Goal: Task Accomplishment & Management: Use online tool/utility

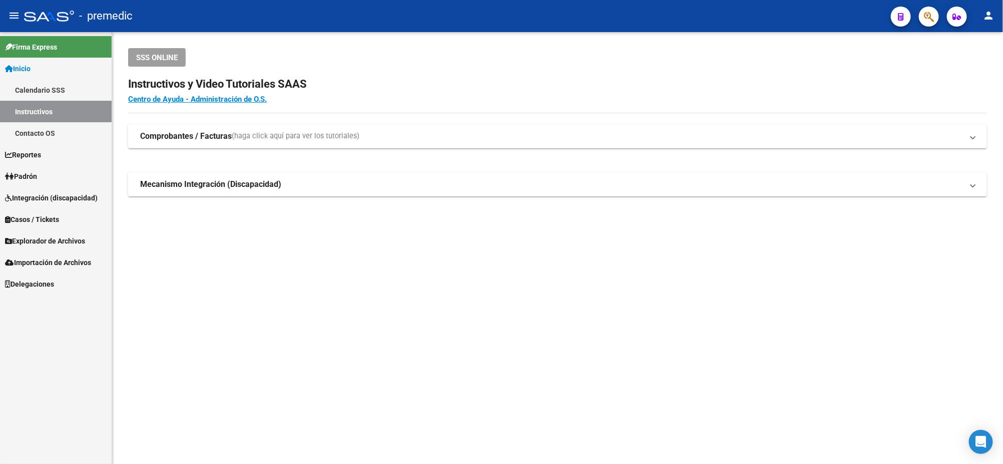
click at [220, 302] on mat-sidenav-content "SSS ONLINE Instructivos y Video Tutoriales SAAS Centro de Ayuda - Administració…" at bounding box center [557, 248] width 891 height 432
click at [49, 240] on span "Explorador de Archivos" at bounding box center [45, 240] width 80 height 11
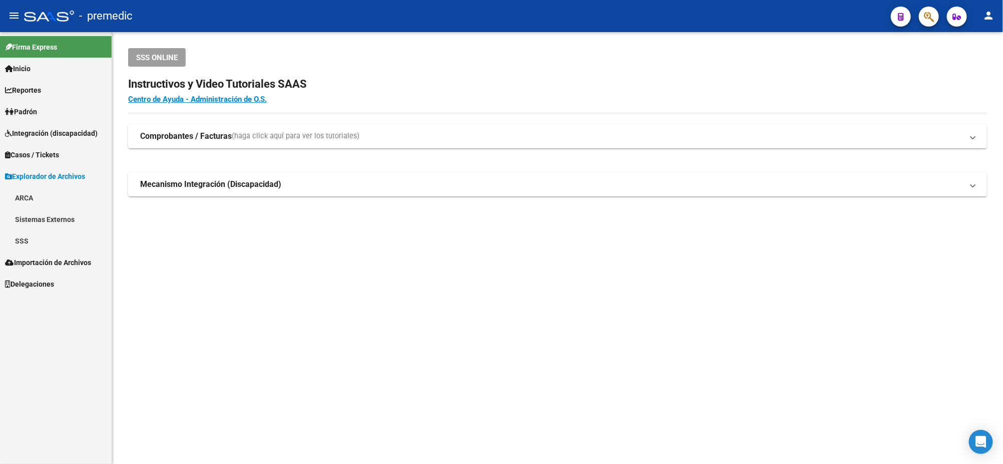
click at [42, 238] on link "SSS" at bounding box center [56, 241] width 112 height 22
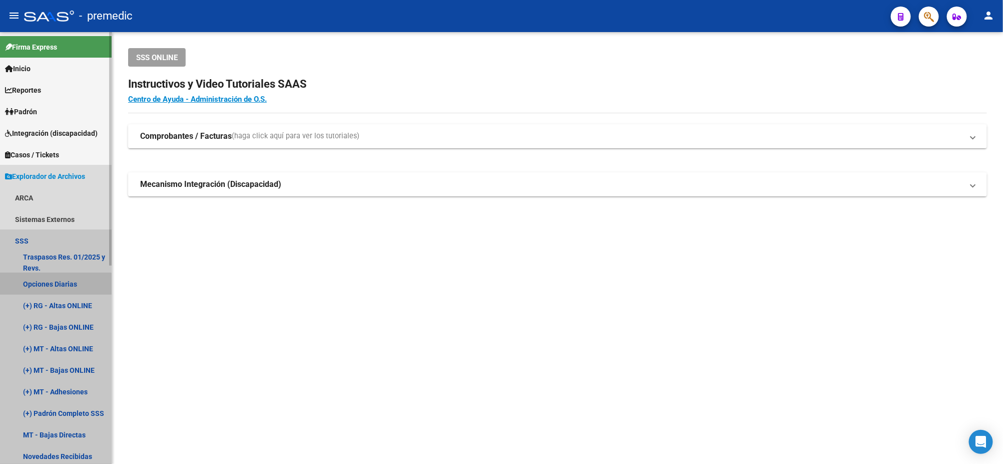
click at [52, 283] on link "Opciones Diarias" at bounding box center [56, 284] width 112 height 22
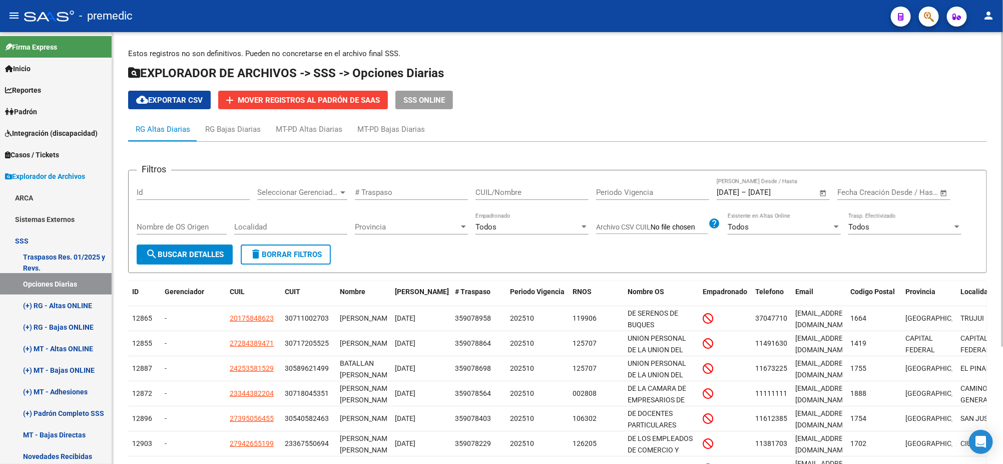
click at [173, 101] on span "cloud_download Exportar CSV" at bounding box center [169, 100] width 67 height 9
click at [490, 189] on input "CUIL/Nombre" at bounding box center [532, 192] width 113 height 9
paste input "20185963560"
click at [177, 254] on span "search Buscar Detalles" at bounding box center [185, 254] width 78 height 9
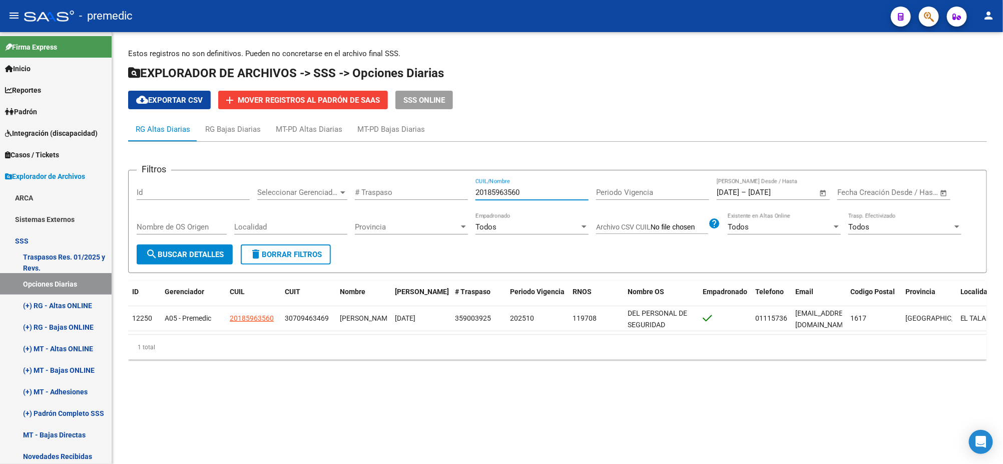
drag, startPoint x: 533, startPoint y: 187, endPoint x: 437, endPoint y: 192, distance: 96.3
click at [437, 192] on div "Filtros Id Seleccionar Gerenciador Seleccionar Gerenciador # Traspaso 201859635…" at bounding box center [558, 211] width 842 height 66
paste input "7209662693"
click at [203, 248] on button "search Buscar Detalles" at bounding box center [185, 254] width 96 height 20
drag, startPoint x: 497, startPoint y: 195, endPoint x: 337, endPoint y: 201, distance: 160.3
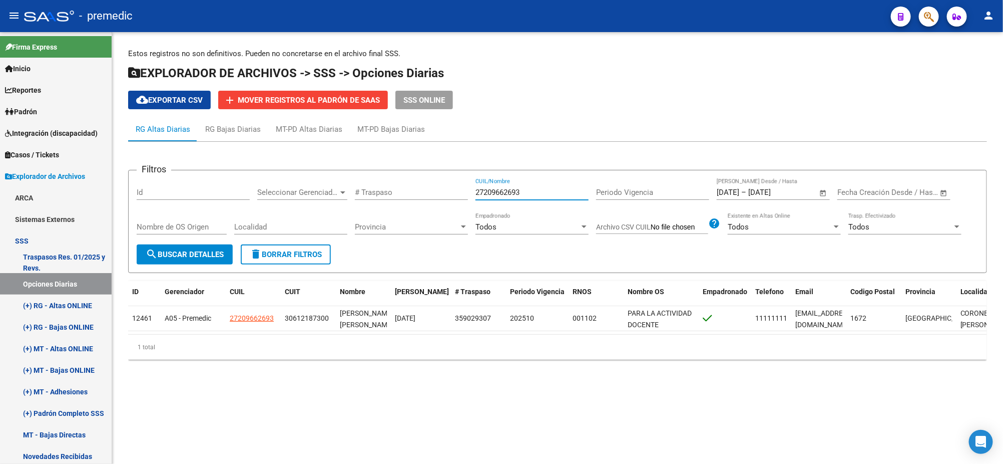
click at [337, 201] on div "Filtros Id Seleccionar Gerenciador Seleccionar Gerenciador # Traspaso 272096626…" at bounding box center [558, 211] width 842 height 66
paste input "3232489839"
click at [201, 251] on span "search Buscar Detalles" at bounding box center [185, 254] width 78 height 9
drag, startPoint x: 525, startPoint y: 190, endPoint x: 419, endPoint y: 194, distance: 106.2
click at [419, 194] on div "Filtros Id Seleccionar Gerenciador Seleccionar Gerenciador # Traspaso 232324898…" at bounding box center [558, 211] width 842 height 66
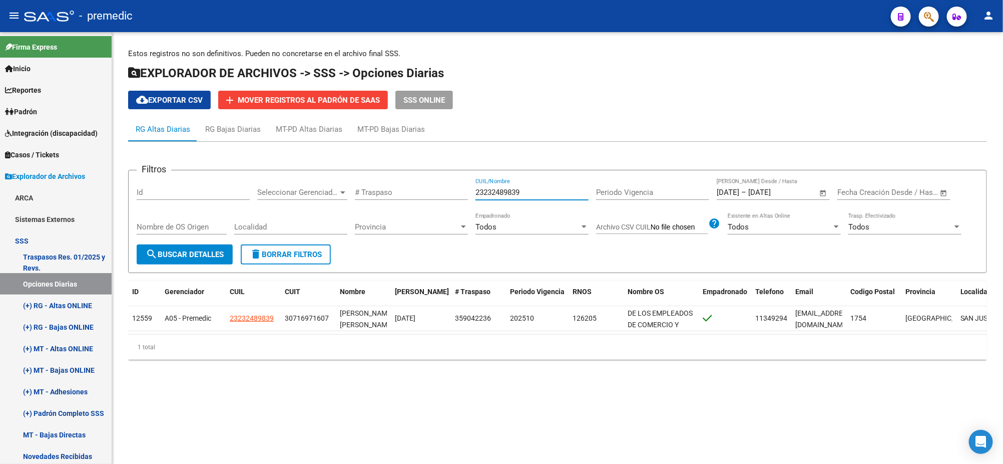
paste input "0265001611"
click at [159, 257] on span "search Buscar Detalles" at bounding box center [185, 254] width 78 height 9
drag, startPoint x: 536, startPoint y: 192, endPoint x: 433, endPoint y: 193, distance: 103.2
click at [433, 193] on div "Filtros Id Seleccionar Gerenciador Seleccionar Gerenciador # Traspaso 202650016…" at bounding box center [558, 211] width 842 height 66
paste input "737007774"
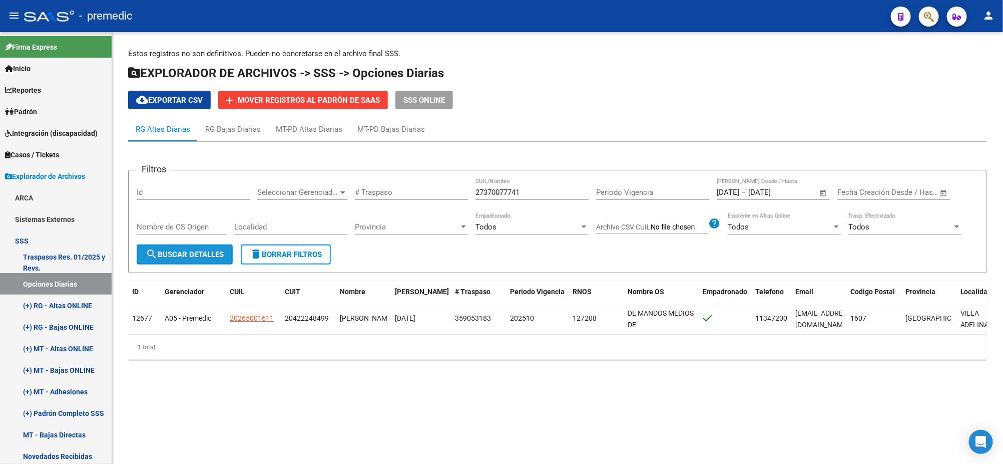
click at [199, 251] on span "search Buscar Detalles" at bounding box center [185, 254] width 78 height 9
drag, startPoint x: 535, startPoint y: 188, endPoint x: 419, endPoint y: 194, distance: 115.8
click at [419, 194] on div "Filtros Id Seleccionar Gerenciador Seleccionar Gerenciador # Traspaso 273700777…" at bounding box center [558, 211] width 842 height 66
paste input "0953609453"
click at [196, 250] on span "search Buscar Detalles" at bounding box center [185, 254] width 78 height 9
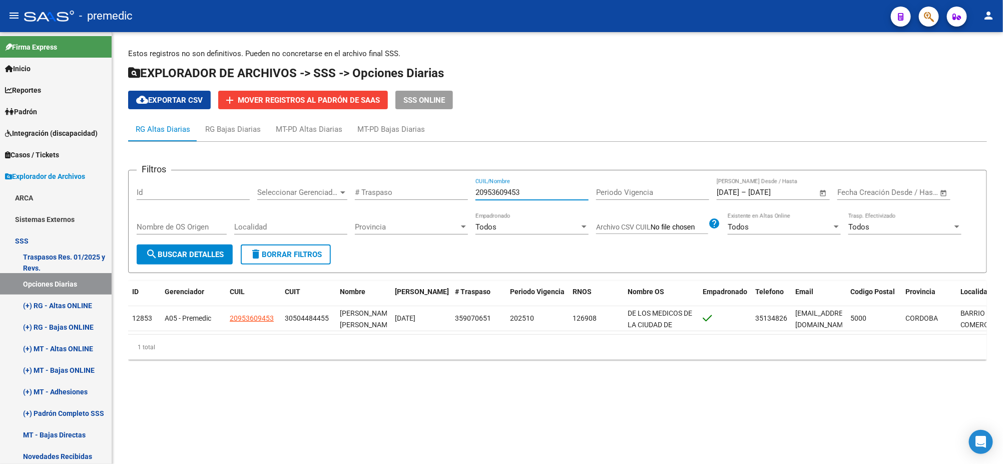
drag, startPoint x: 526, startPoint y: 192, endPoint x: 438, endPoint y: 193, distance: 88.6
click at [438, 193] on div "Filtros Id Seleccionar Gerenciador Seleccionar Gerenciador # Traspaso 209536094…" at bounding box center [558, 211] width 842 height 66
paste input "3291117589"
click at [197, 255] on span "search Buscar Detalles" at bounding box center [185, 254] width 78 height 9
click at [440, 193] on div "Filtros Id Seleccionar Gerenciador Seleccionar Gerenciador # Traspaso 232911175…" at bounding box center [558, 211] width 842 height 66
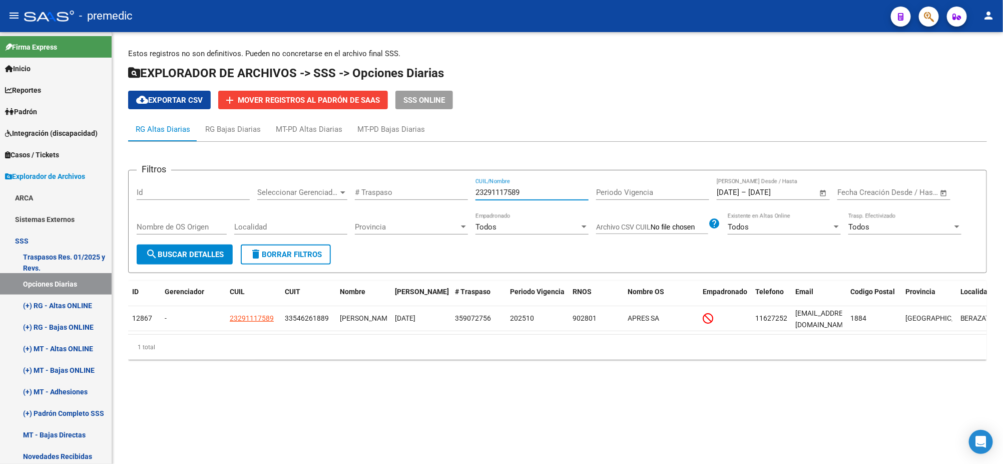
paste input "0175848623"
click at [183, 250] on span "search Buscar Detalles" at bounding box center [185, 254] width 78 height 9
drag, startPoint x: 524, startPoint y: 188, endPoint x: 416, endPoint y: 195, distance: 108.4
click at [416, 195] on div "Filtros Id Seleccionar Gerenciador Seleccionar Gerenciador # Traspaso 201758486…" at bounding box center [558, 211] width 842 height 66
paste input "3296810894"
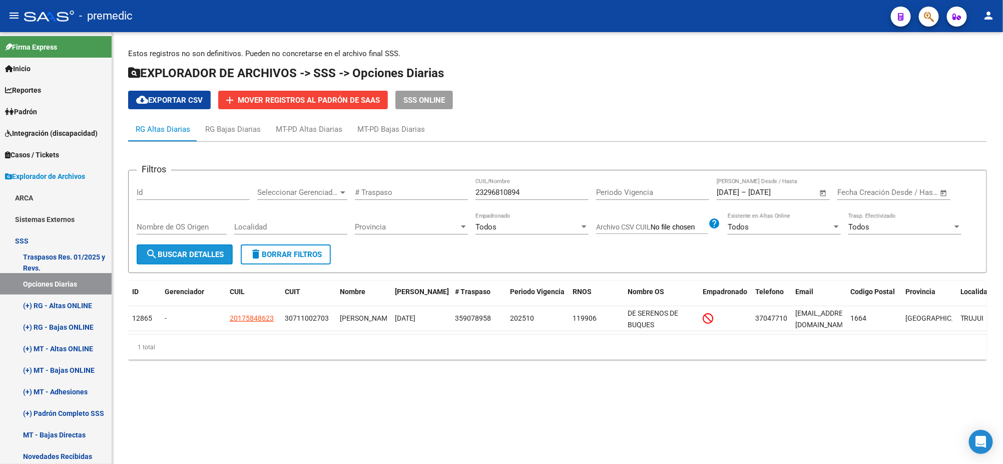
click at [198, 252] on span "search Buscar Detalles" at bounding box center [185, 254] width 78 height 9
drag, startPoint x: 477, startPoint y: 192, endPoint x: 445, endPoint y: 193, distance: 32.6
click at [445, 193] on div "Filtros Id Seleccionar Gerenciador Seleccionar Gerenciador # Traspaso 232968108…" at bounding box center [558, 211] width 842 height 66
paste input "0362963053"
click at [175, 247] on button "search Buscar Detalles" at bounding box center [185, 254] width 96 height 20
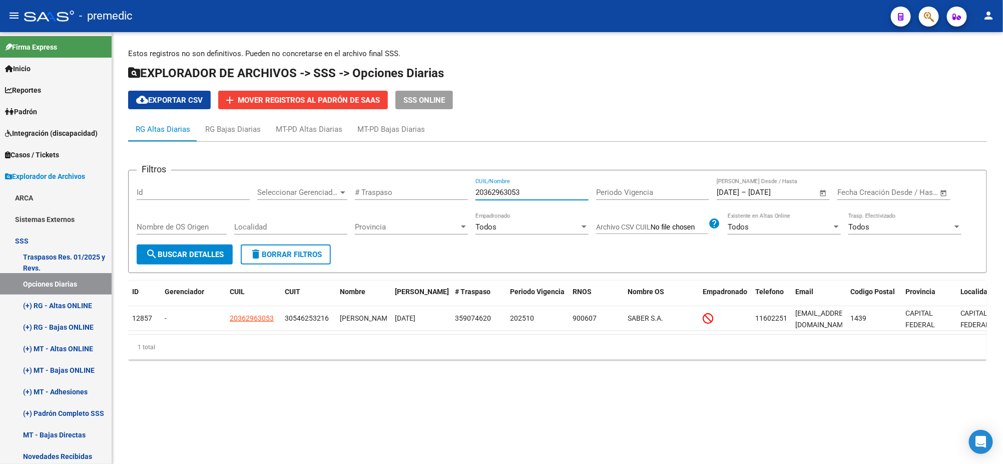
drag, startPoint x: 528, startPoint y: 193, endPoint x: 421, endPoint y: 194, distance: 107.2
click at [421, 194] on div "Filtros Id Seleccionar Gerenciador Seleccionar Gerenciador # Traspaso 203629630…" at bounding box center [558, 211] width 842 height 66
paste input "7284389471"
click at [183, 252] on span "search Buscar Detalles" at bounding box center [185, 254] width 78 height 9
drag, startPoint x: 530, startPoint y: 191, endPoint x: 424, endPoint y: 191, distance: 106.1
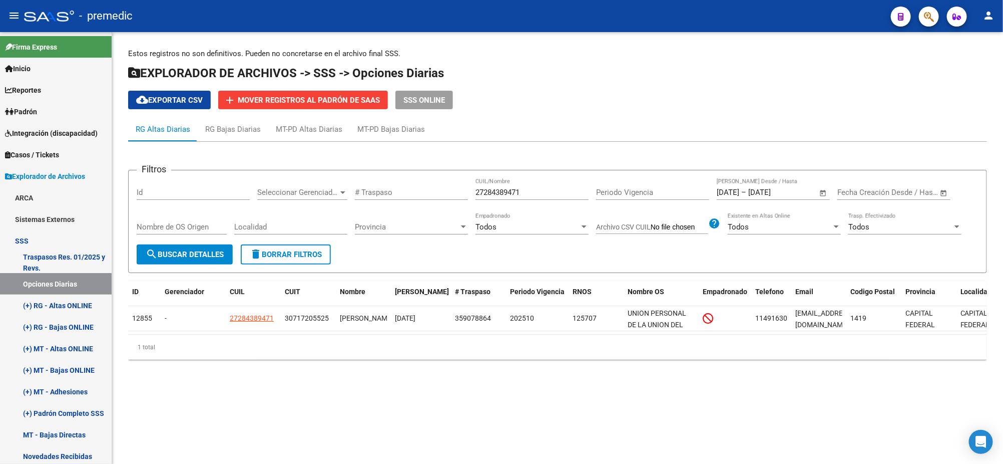
click at [424, 191] on div "Filtros Id Seleccionar Gerenciador Seleccionar Gerenciador # Traspaso 272843894…" at bounding box center [558, 211] width 842 height 66
paste input "0953609453"
click at [225, 252] on button "search Buscar Detalles" at bounding box center [185, 254] width 96 height 20
drag, startPoint x: 532, startPoint y: 193, endPoint x: 416, endPoint y: 193, distance: 115.7
click at [416, 193] on div "Filtros Id Seleccionar Gerenciador Seleccionar Gerenciador # Traspaso 209536094…" at bounding box center [558, 211] width 842 height 66
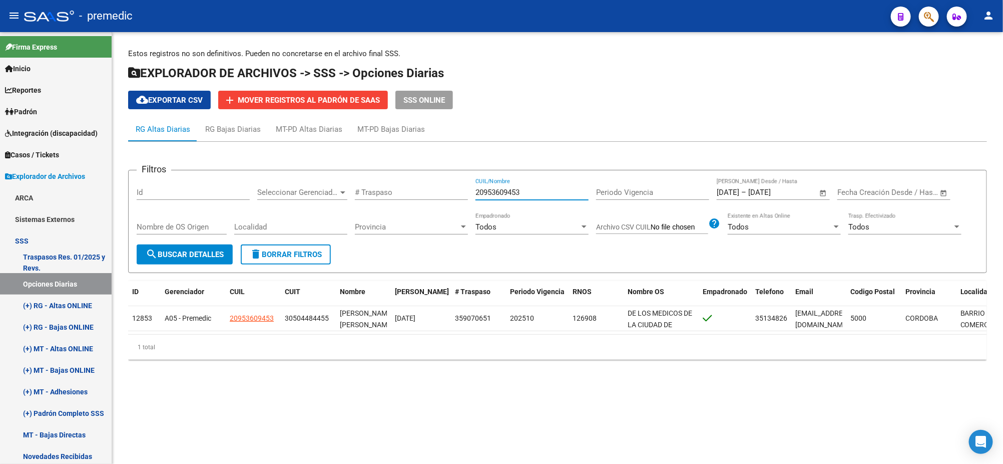
paste input "7284389471"
type input "27284389471"
click at [190, 252] on span "search Buscar Detalles" at bounding box center [185, 254] width 78 height 9
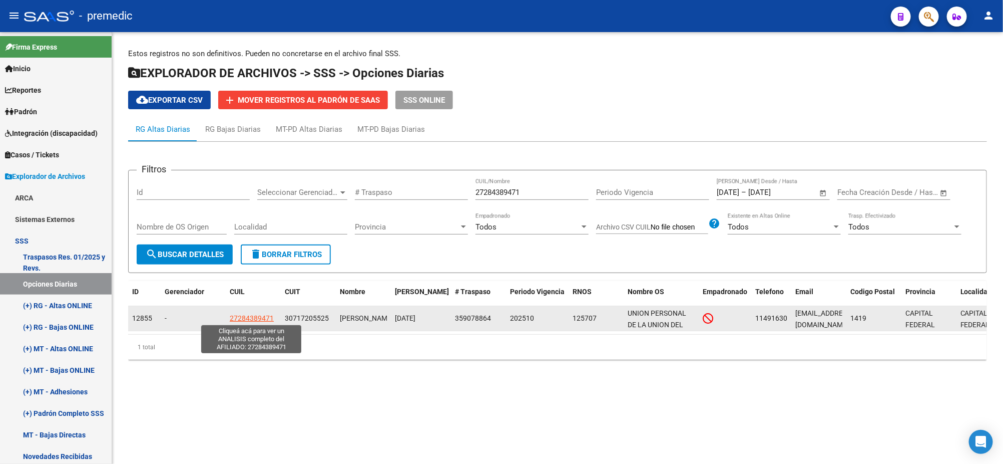
click at [258, 315] on span "27284389471" at bounding box center [252, 318] width 44 height 8
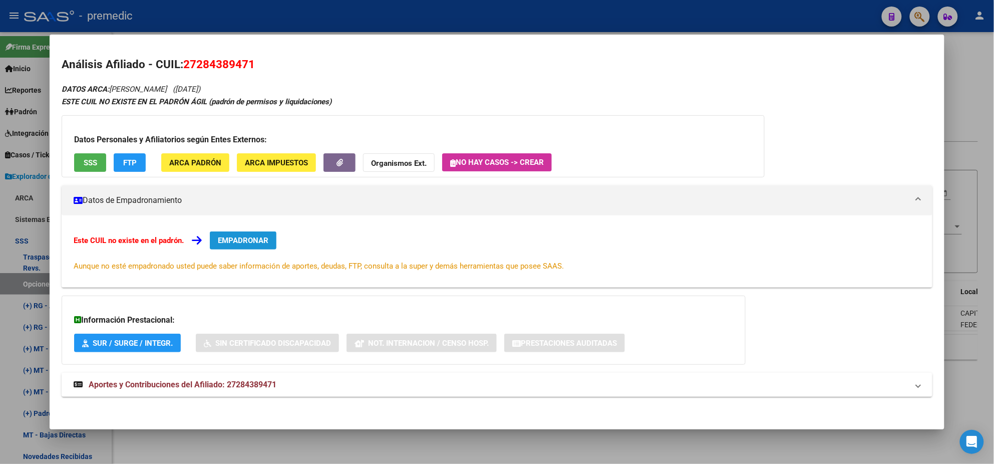
click at [265, 237] on span "EMPADRONAR" at bounding box center [243, 240] width 51 height 9
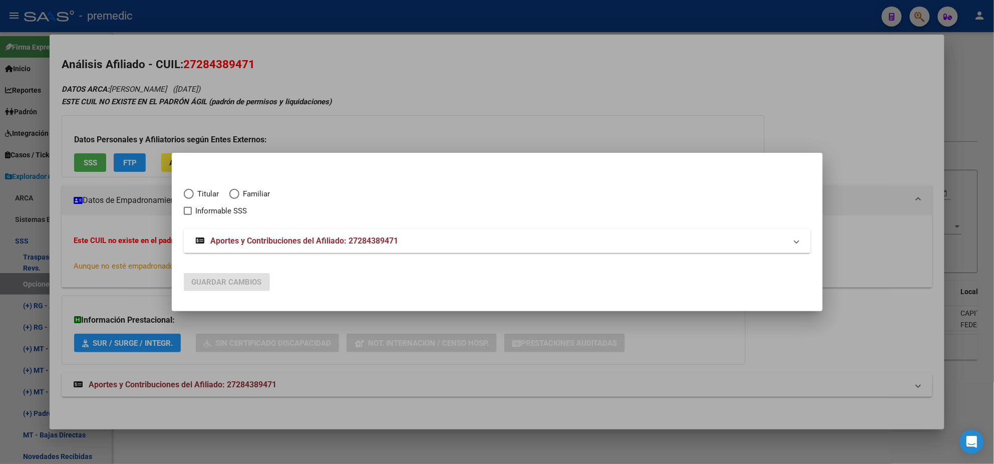
click at [187, 196] on span "Elija una opción" at bounding box center [189, 194] width 10 height 10
click at [187, 196] on input "Titular" at bounding box center [189, 194] width 10 height 10
radio input "true"
checkbox input "true"
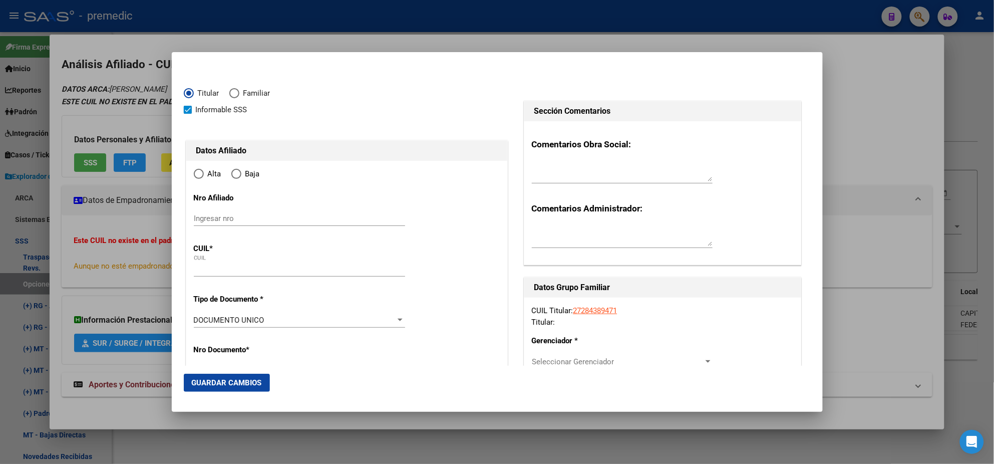
type input "27-28438947-1"
type input "28438947"
type input "CHAZARRETA"
type input "GISELA INES"
type input "1980-12-11"
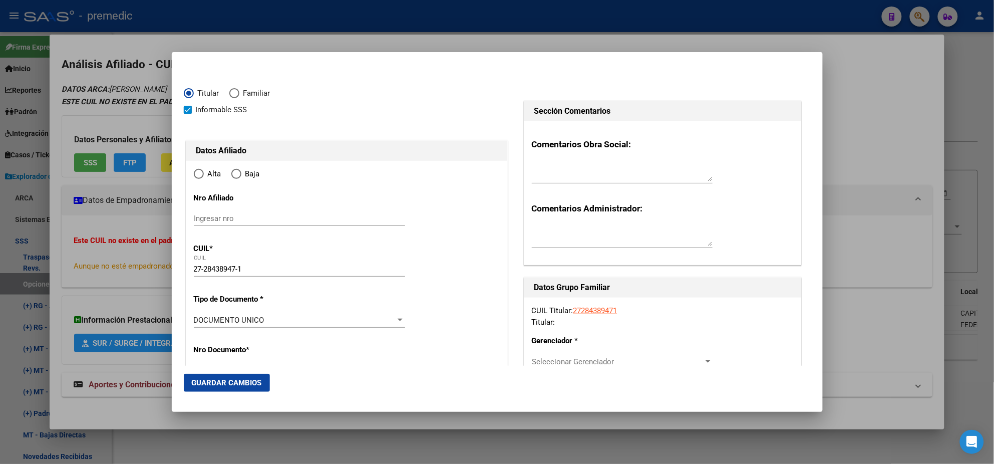
type input "CABA"
type input "1419"
type input "CAMPANA"
type input "5427"
type input "CABA"
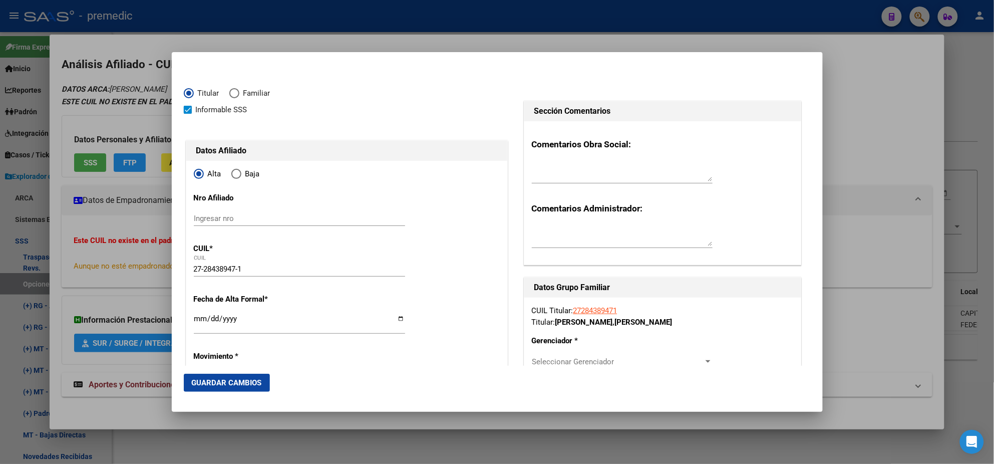
radio input "true"
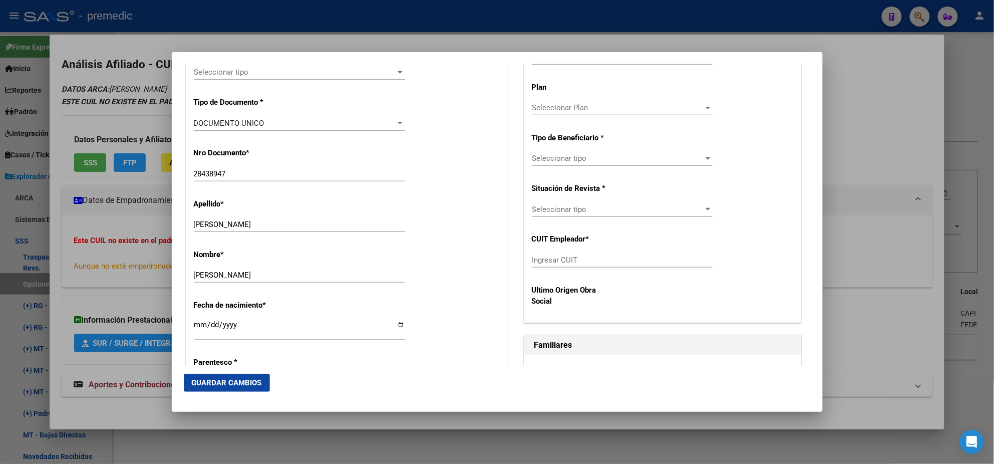
scroll to position [313, 0]
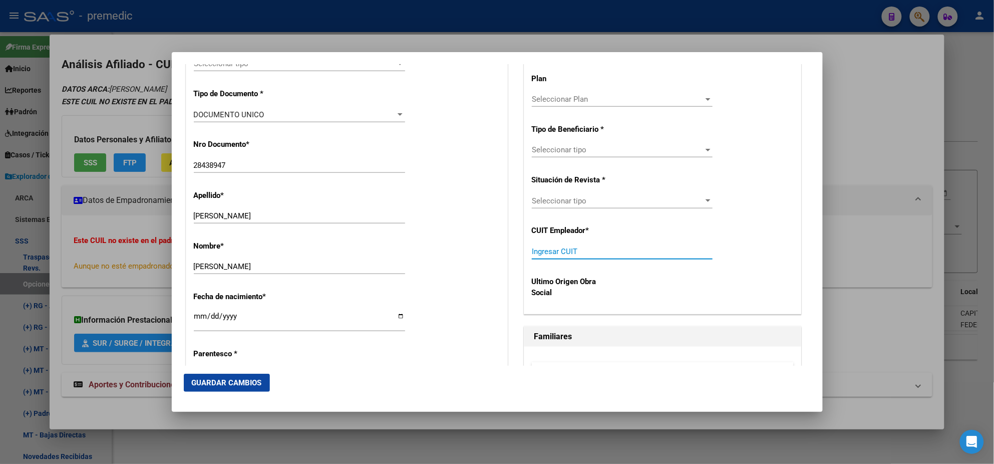
click at [545, 254] on input "Ingresar CUIT" at bounding box center [622, 251] width 181 height 9
paste input "27-28438947-1"
click at [630, 374] on mat-dialog-actions "Guardar Cambios" at bounding box center [497, 383] width 627 height 34
drag, startPoint x: 580, startPoint y: 253, endPoint x: 497, endPoint y: 245, distance: 83.6
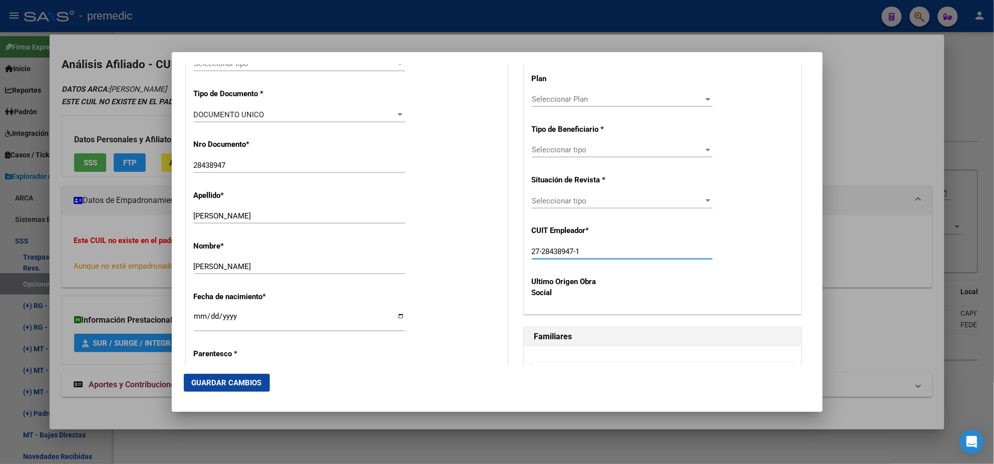
paste input "30-71720552-5"
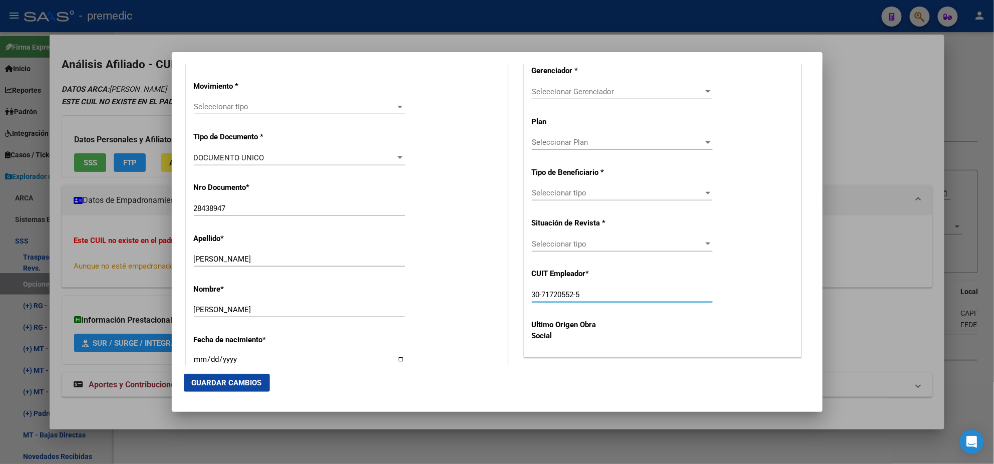
scroll to position [250, 0]
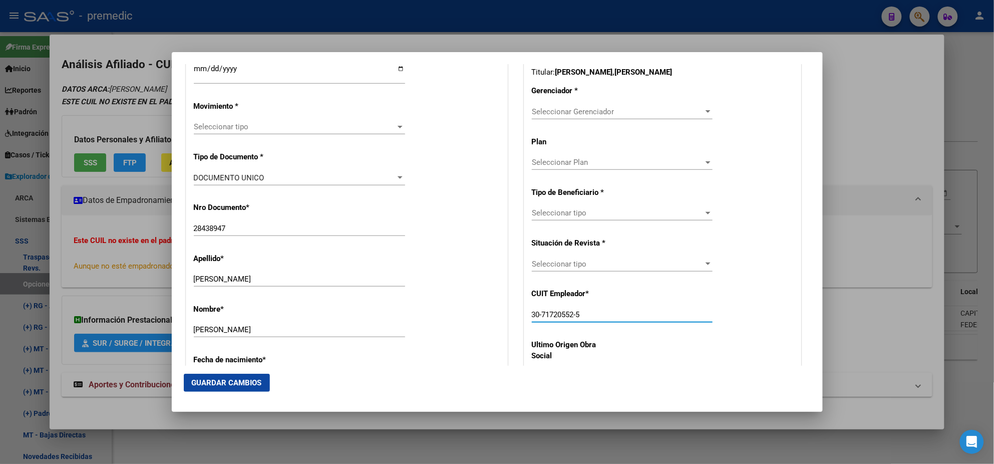
type input "30-71720552-5"
click at [541, 113] on span "Seleccionar Gerenciador" at bounding box center [618, 111] width 172 height 9
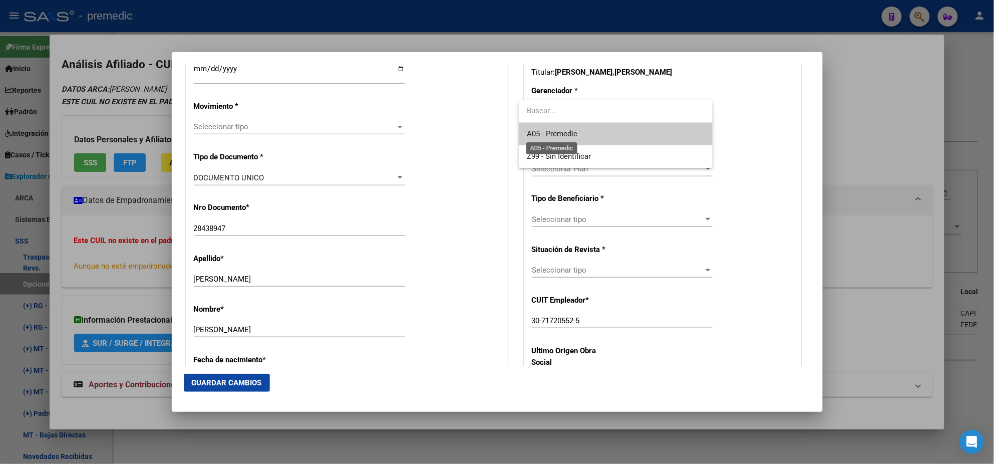
click at [546, 133] on span "A05 - Premedic" at bounding box center [552, 133] width 51 height 9
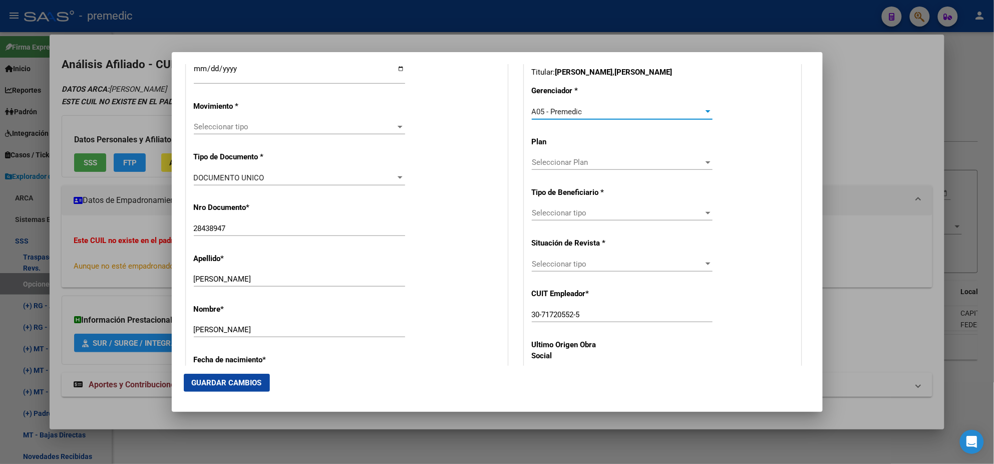
click at [537, 215] on span "Seleccionar tipo" at bounding box center [618, 212] width 172 height 9
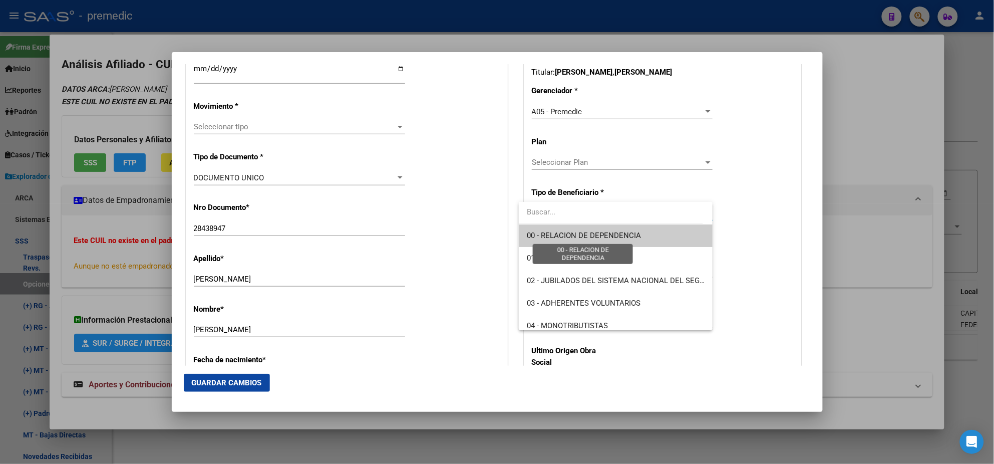
click at [538, 236] on span "00 - RELACION DE DEPENDENCIA" at bounding box center [584, 235] width 114 height 9
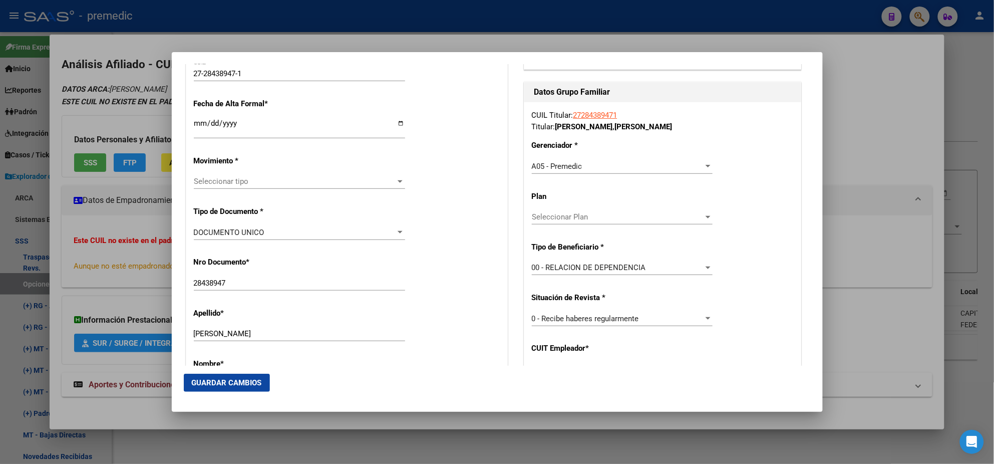
scroll to position [125, 0]
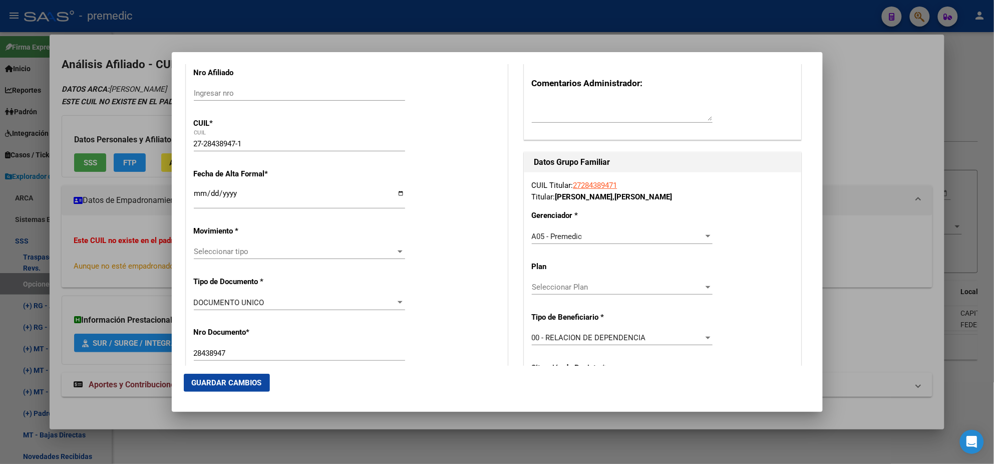
click at [201, 193] on input "Ingresar fecha" at bounding box center [299, 197] width 211 height 16
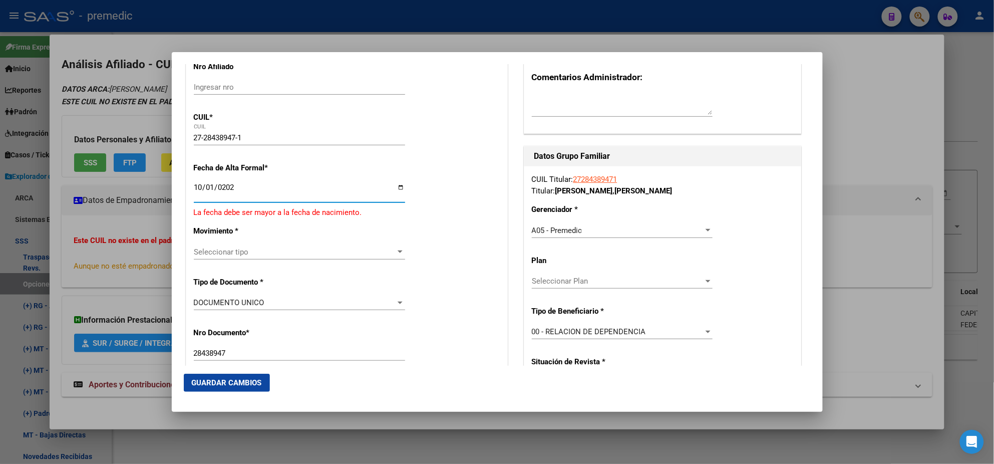
type input "2025-10-01"
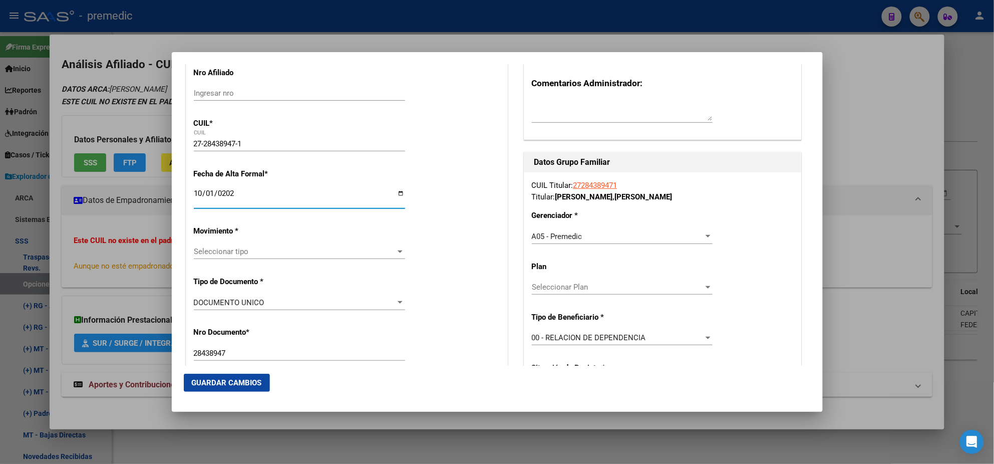
click at [182, 205] on mat-dialog-content "Titular Familiar Informable SSS Datos Afiliado Alta Baja Nro Afiliado Ingresar …" at bounding box center [497, 214] width 651 height 301
click at [213, 245] on div "Seleccionar tipo Seleccionar tipo" at bounding box center [299, 251] width 211 height 15
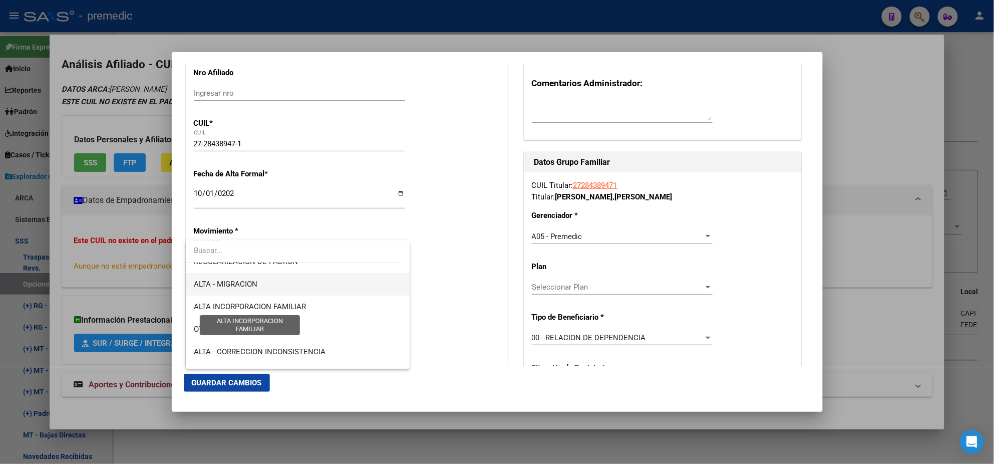
scroll to position [187, 0]
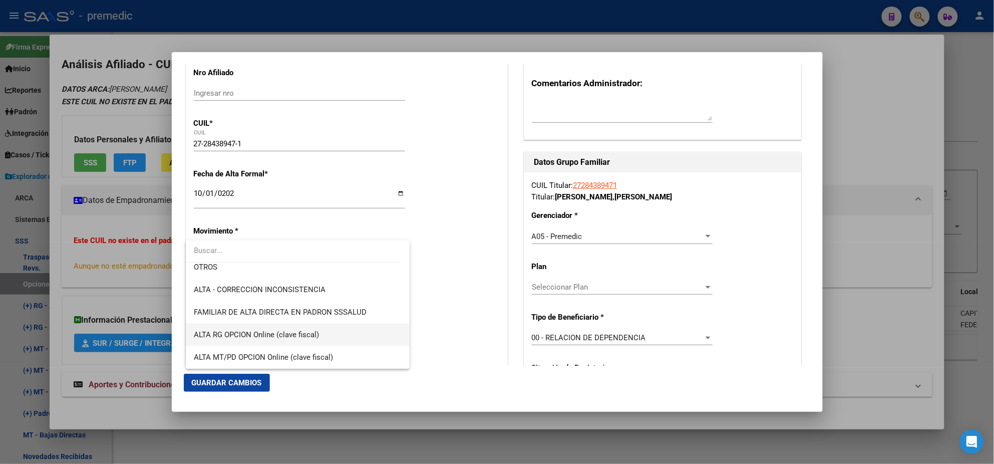
click at [278, 325] on span "ALTA RG OPCION Online (clave fiscal)" at bounding box center [298, 334] width 208 height 23
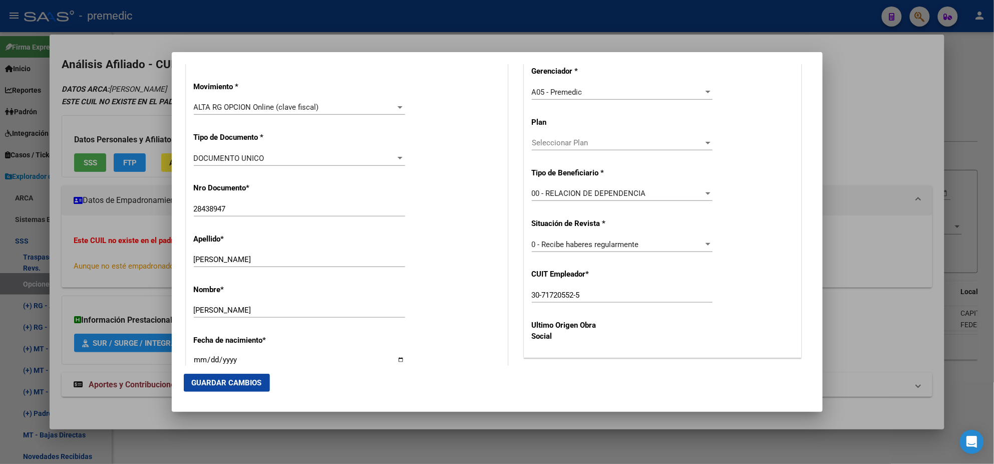
scroll to position [250, 0]
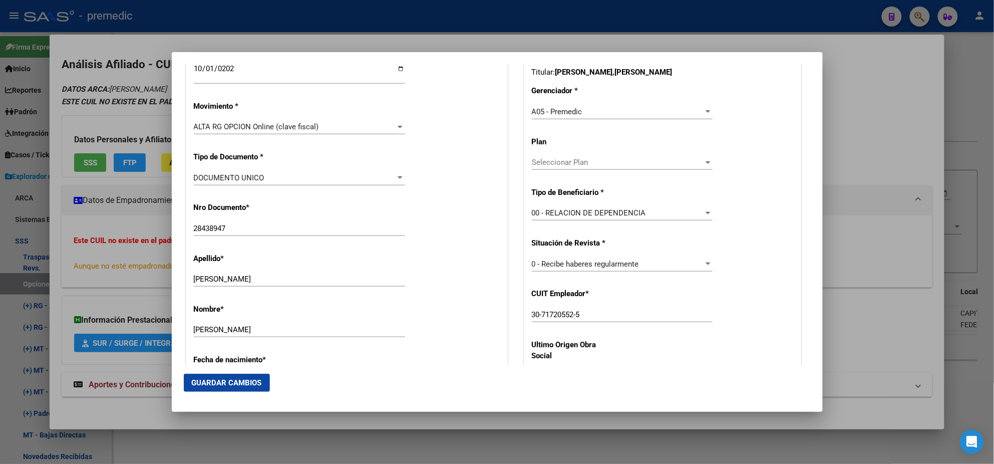
click at [228, 383] on span "Guardar Cambios" at bounding box center [227, 382] width 70 height 9
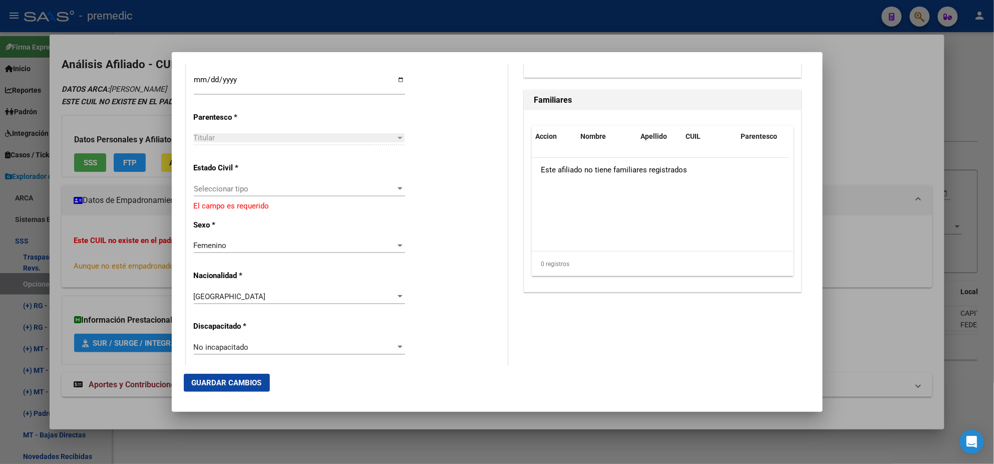
scroll to position [563, 0]
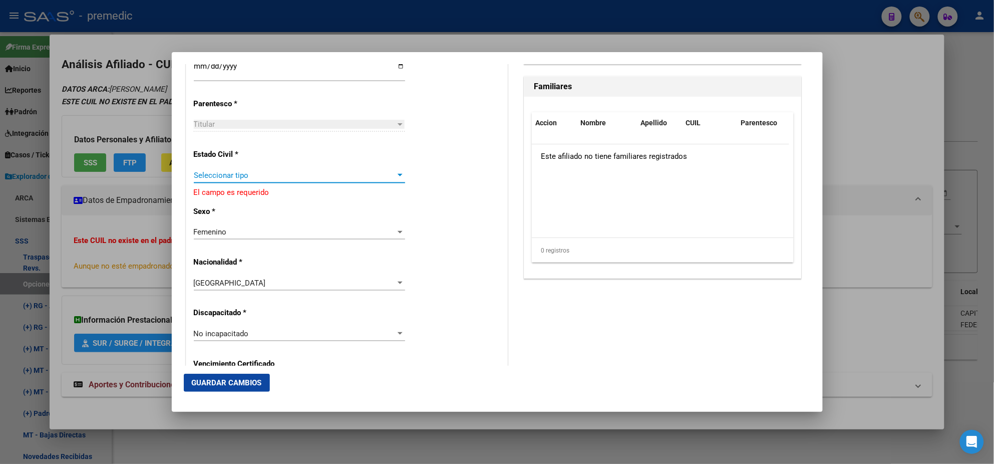
click at [259, 173] on span "Seleccionar tipo" at bounding box center [295, 175] width 202 height 9
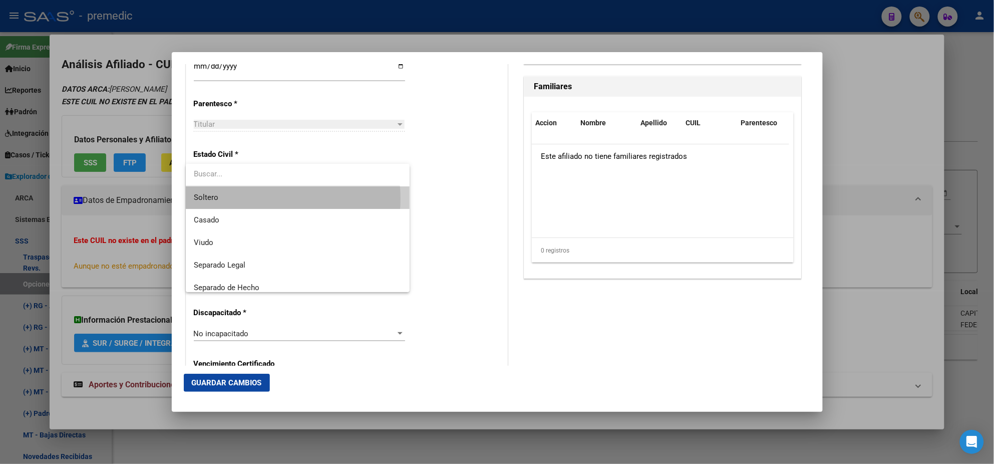
click at [257, 198] on span "Soltero" at bounding box center [298, 197] width 208 height 23
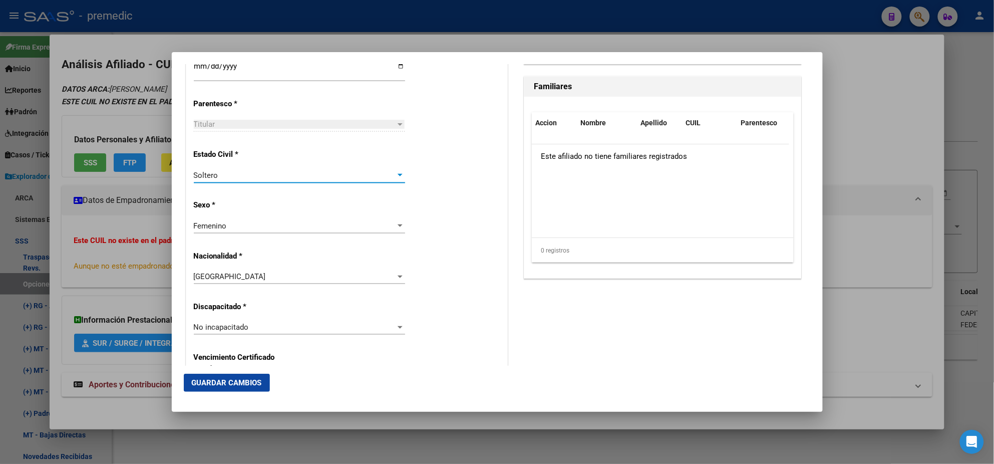
click at [218, 386] on span "Guardar Cambios" at bounding box center [227, 382] width 70 height 9
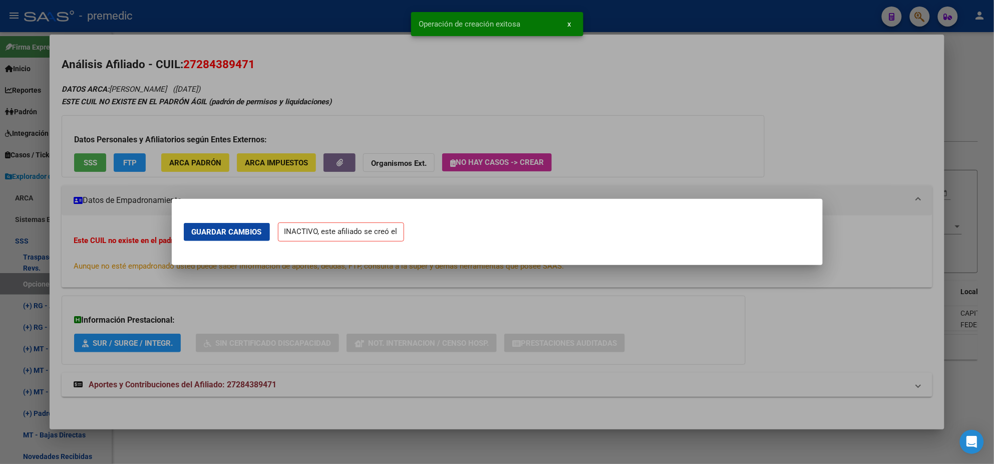
scroll to position [0, 0]
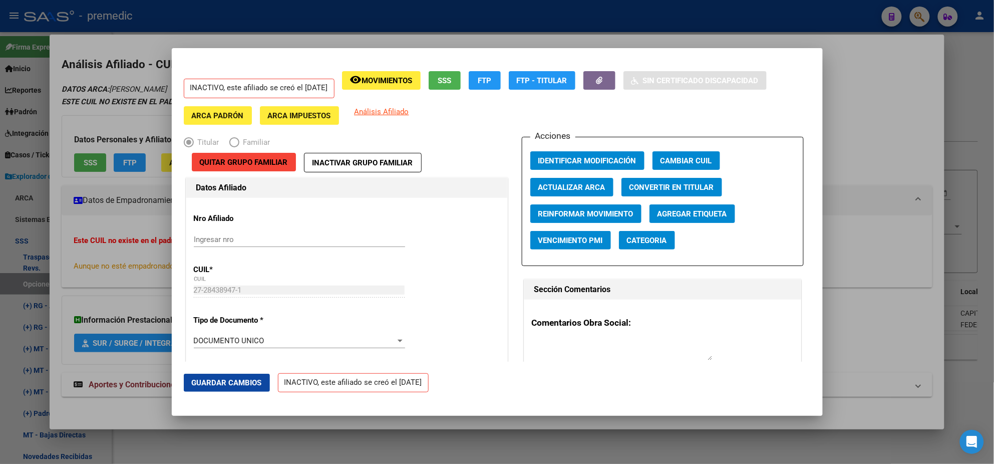
click at [56, 285] on div at bounding box center [497, 232] width 994 height 464
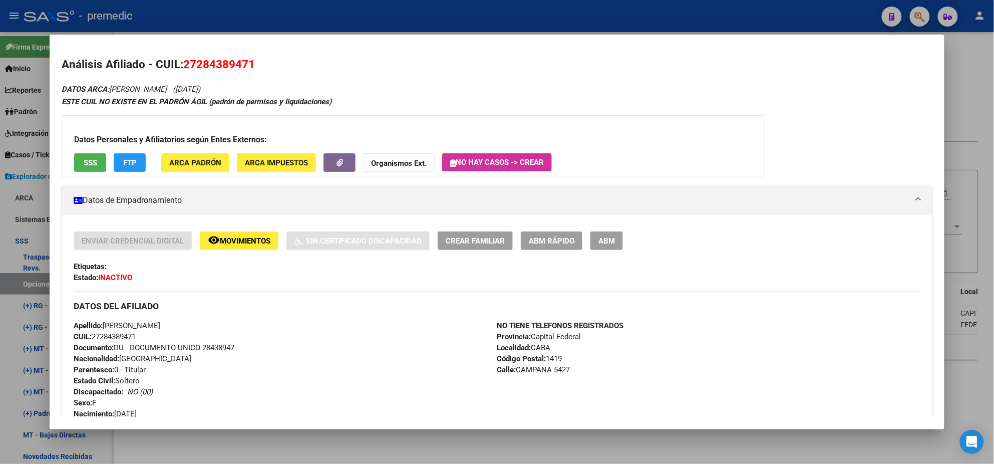
click at [960, 100] on div at bounding box center [497, 232] width 994 height 464
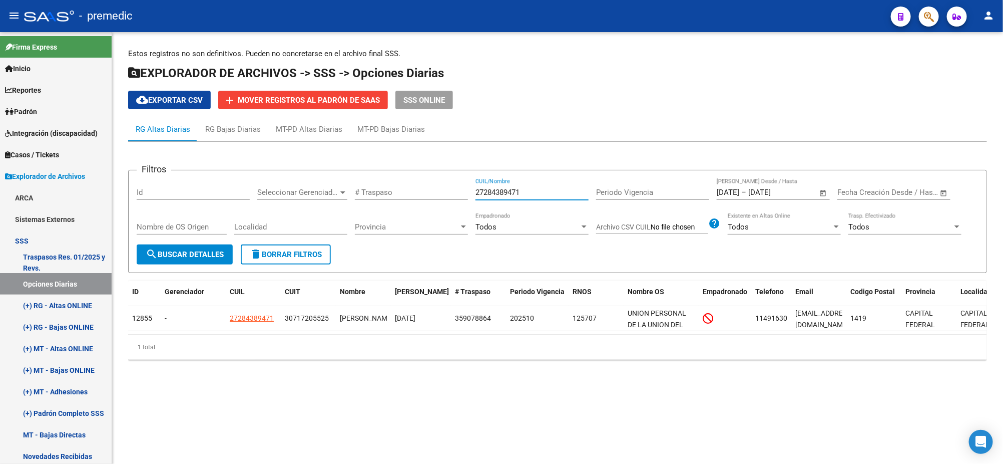
drag, startPoint x: 533, startPoint y: 192, endPoint x: 465, endPoint y: 192, distance: 68.1
click at [482, 192] on input "27284389471" at bounding box center [532, 192] width 113 height 9
type input "2"
paste input "20362963053"
type input "20362963053"
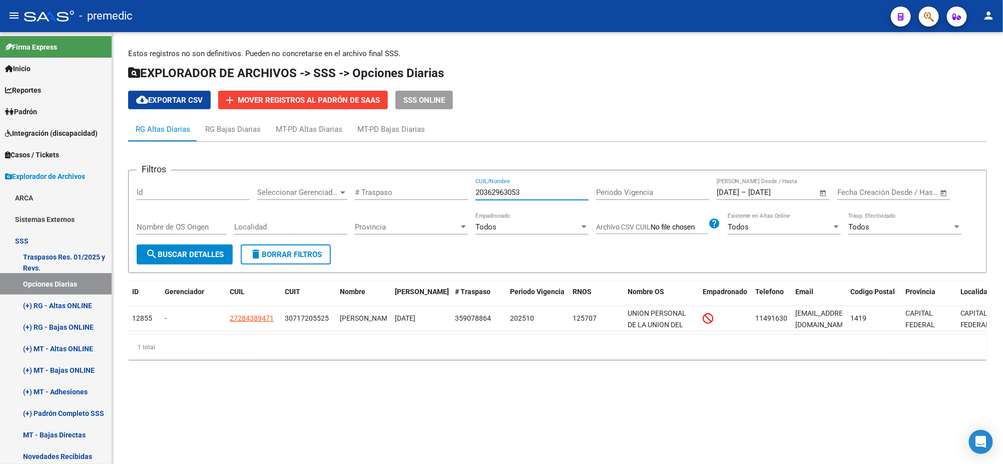
click at [201, 257] on span "search Buscar Detalles" at bounding box center [185, 254] width 78 height 9
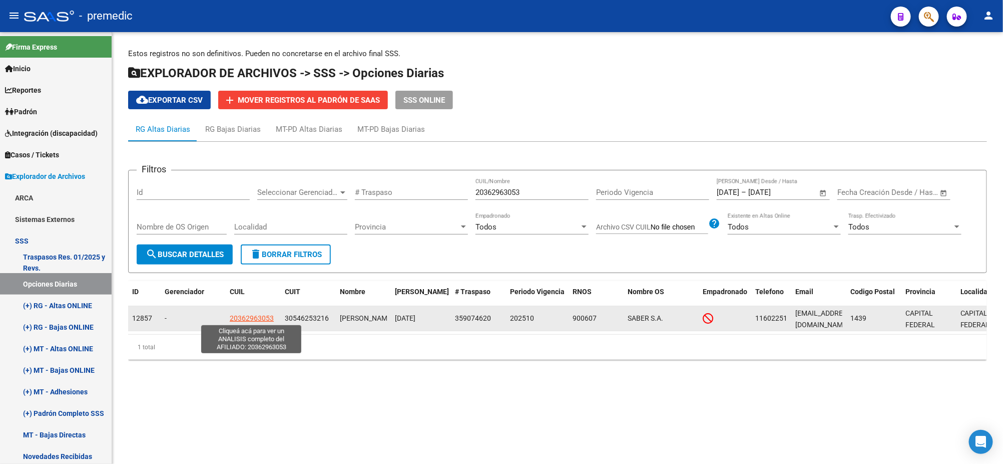
click at [244, 314] on span "20362963053" at bounding box center [252, 318] width 44 height 8
type textarea "20362963053"
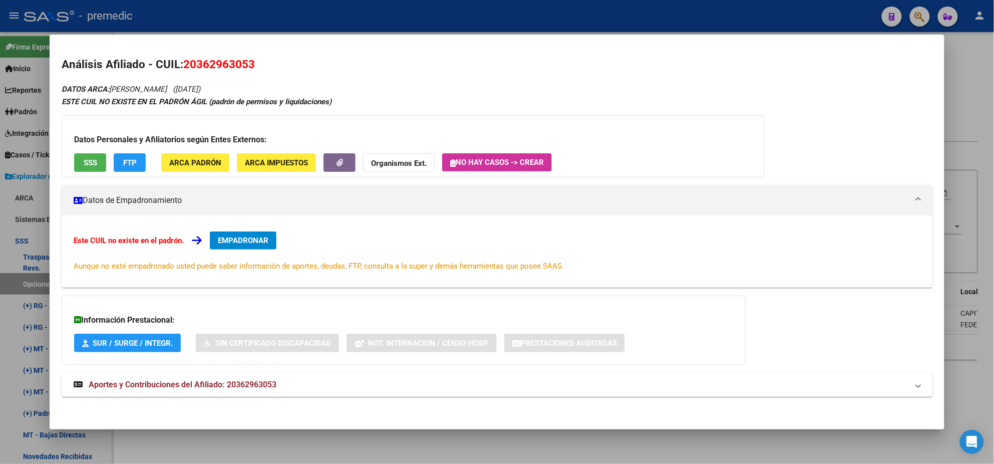
click at [224, 206] on mat-panel-title "Datos de Empadronamiento" at bounding box center [491, 200] width 835 height 12
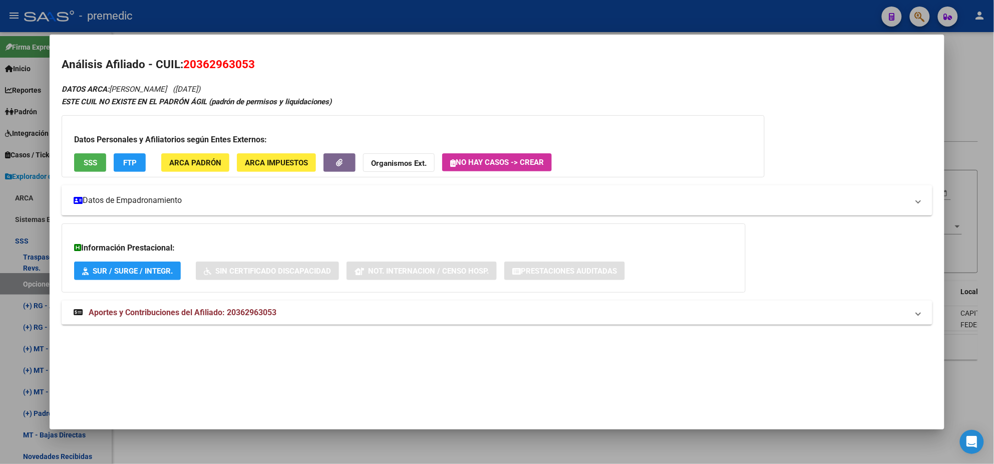
click at [228, 204] on mat-panel-title "Datos de Empadronamiento" at bounding box center [491, 200] width 835 height 12
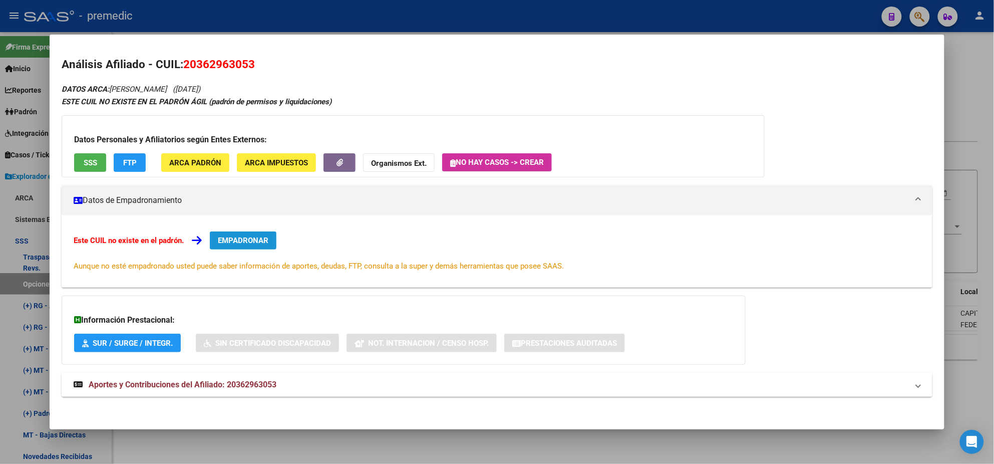
click at [218, 237] on span "EMPADRONAR" at bounding box center [243, 240] width 51 height 9
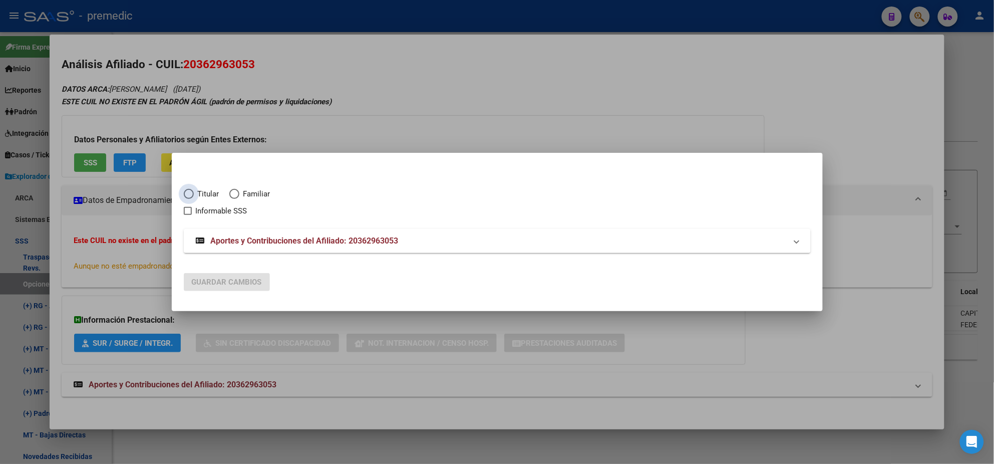
click at [192, 196] on span "Elija una opción" at bounding box center [189, 194] width 10 height 10
click at [192, 196] on input "Titular" at bounding box center [189, 194] width 10 height 10
radio input "true"
checkbox input "true"
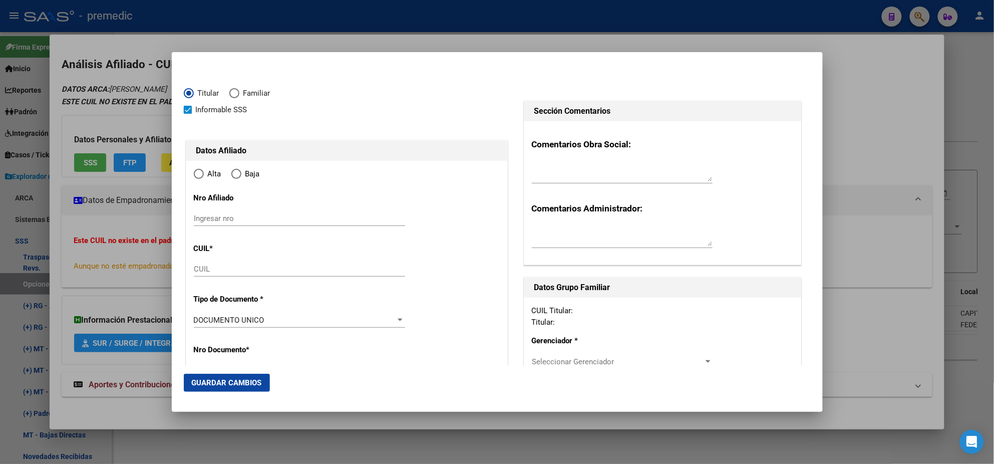
type input "20-36296305-3"
radio input "true"
type input "36296305"
type input "IBARRA"
type input "FRANCISCO FABIAN"
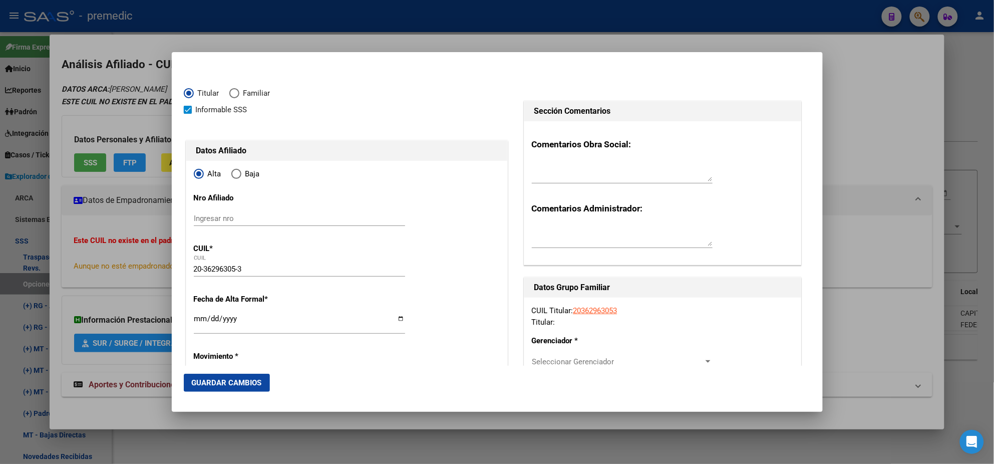
type input "1991-07-04"
type input "CABA"
type input "1439"
type input "GRAL CONRADO VILLEGA"
type input "5510"
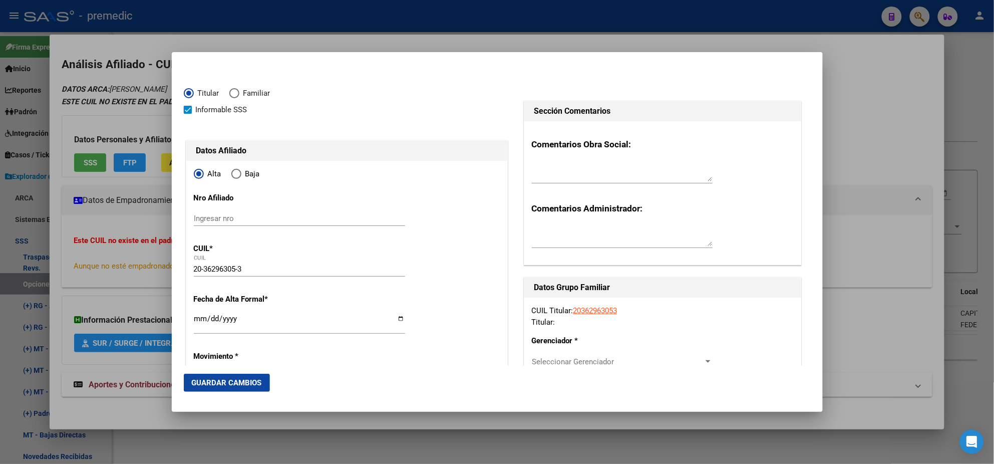
type input "14"
type input "CABA"
click at [196, 320] on input "Ingresar fecha" at bounding box center [299, 322] width 211 height 16
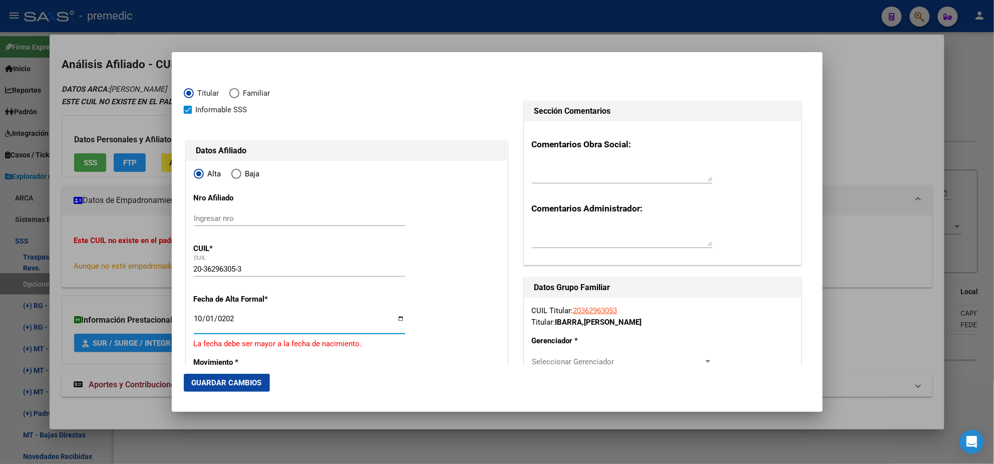
type input "2025-10-01"
click at [177, 298] on mat-dialog-content "Titular Familiar Informable SSS Datos Afiliado Alta Baja Nro Afiliado Ingresar …" at bounding box center [497, 214] width 651 height 301
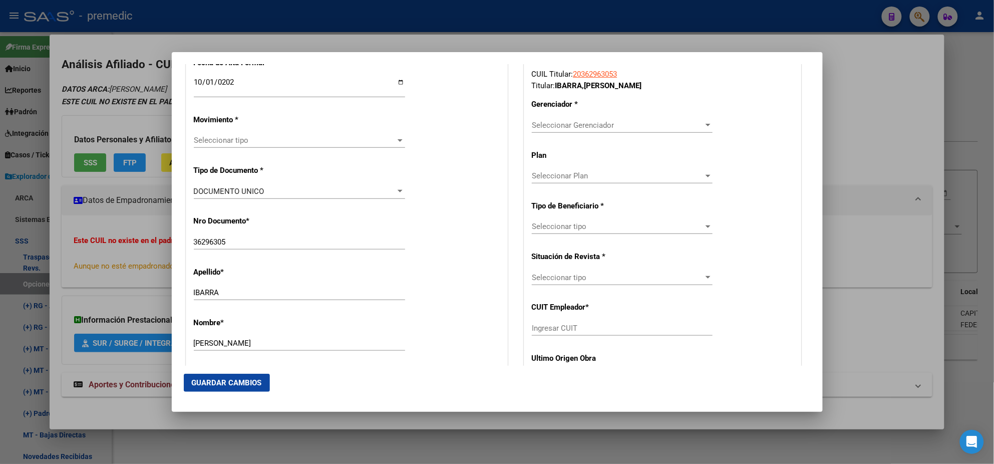
scroll to position [250, 0]
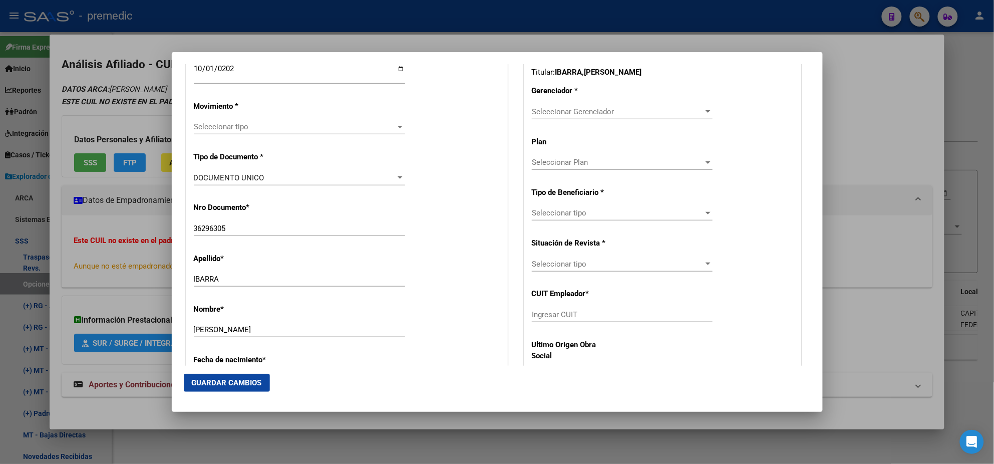
click at [252, 125] on span "Seleccionar tipo" at bounding box center [295, 126] width 202 height 9
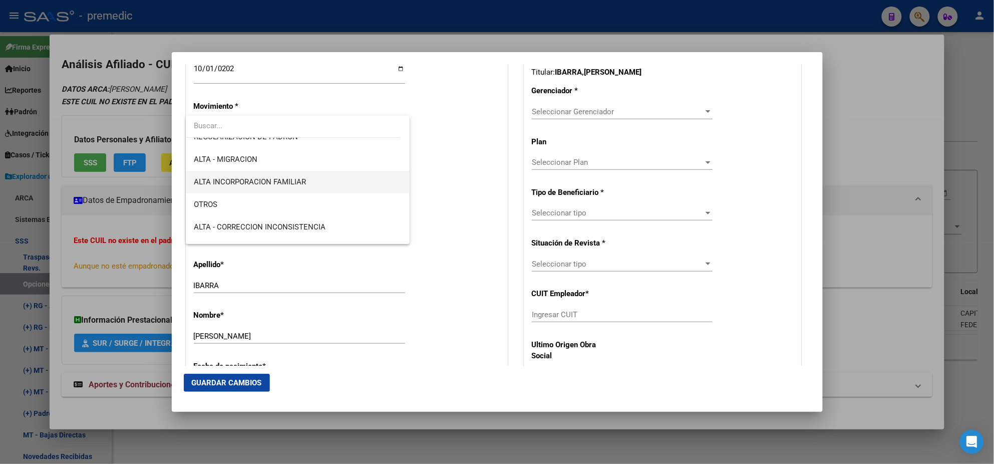
scroll to position [187, 0]
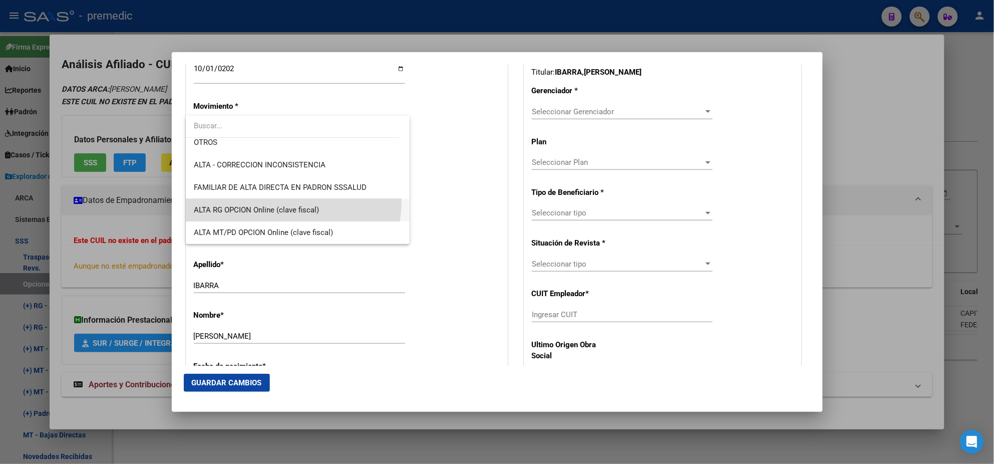
click at [287, 201] on span "ALTA RG OPCION Online (clave fiscal)" at bounding box center [298, 210] width 208 height 23
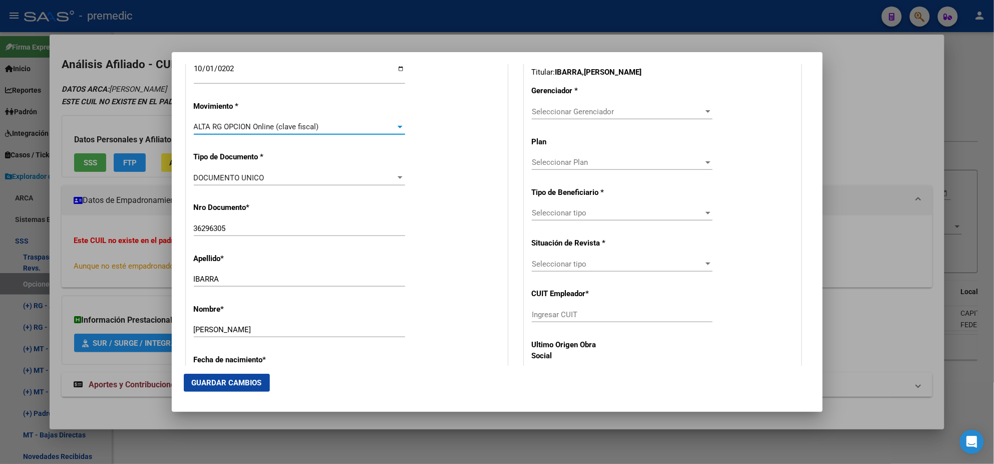
click at [287, 201] on div "Nro Documento * 36296305 Ingresar nro" at bounding box center [347, 219] width 306 height 51
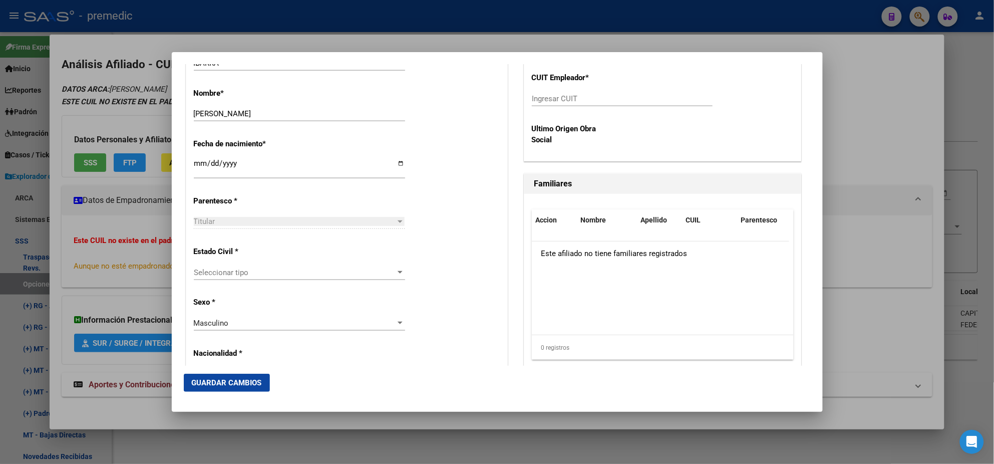
scroll to position [500, 0]
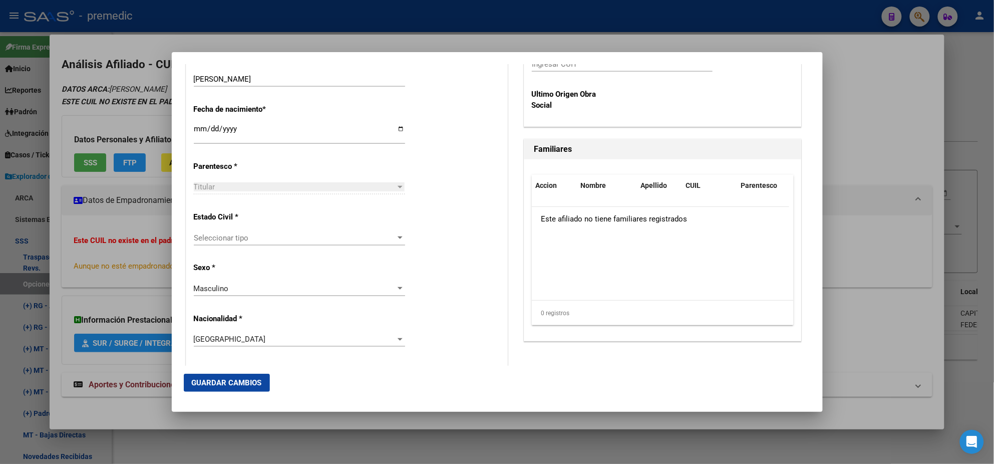
click at [283, 242] on div "Seleccionar tipo Seleccionar tipo" at bounding box center [299, 237] width 211 height 15
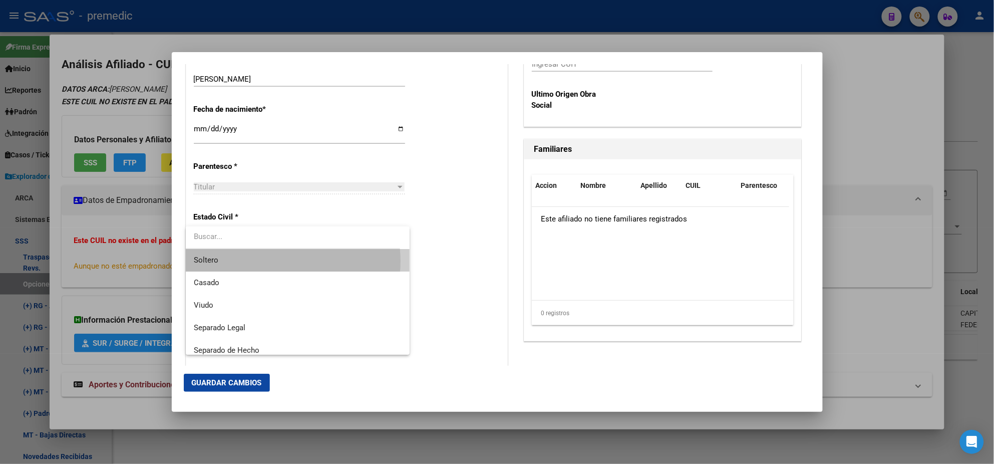
click at [282, 261] on span "Soltero" at bounding box center [298, 260] width 208 height 23
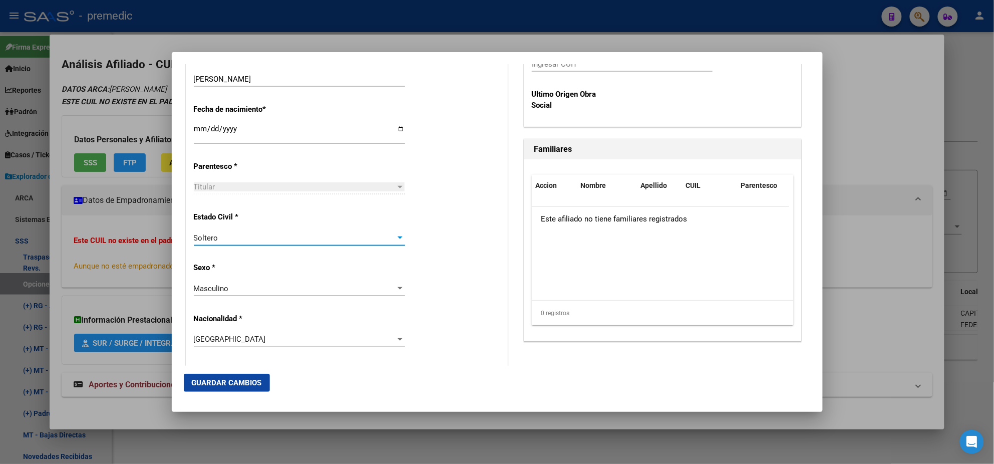
click at [282, 262] on p "Sexo *" at bounding box center [240, 268] width 92 height 12
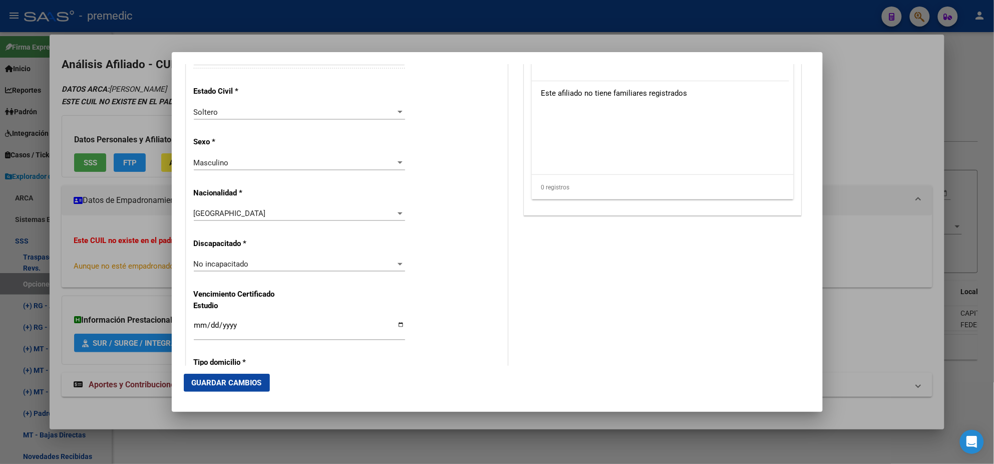
click at [451, 145] on div "Alta Baja Nro Afiliado Ingresar nro CUIL * 20-36296305-3 CUIL ARCA Padrón Fecha…" at bounding box center [346, 250] width 321 height 1430
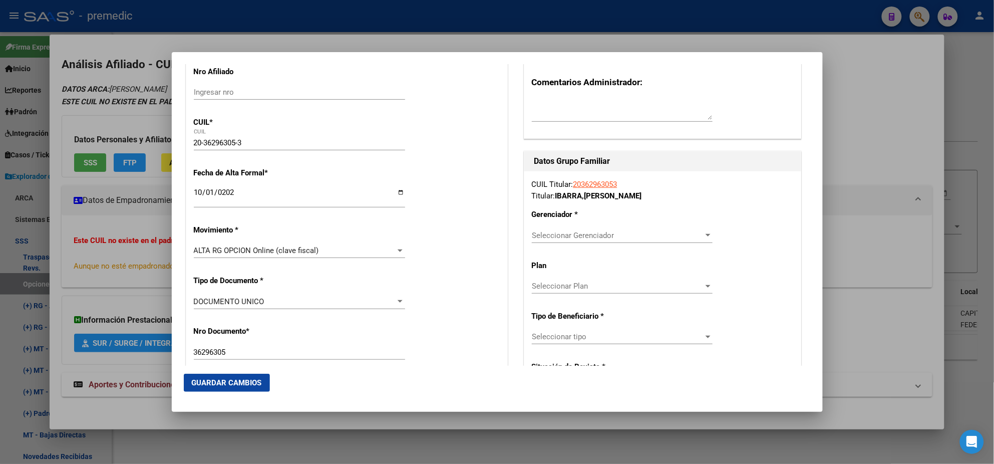
scroll to position [125, 0]
click at [554, 234] on span "Seleccionar Gerenciador" at bounding box center [618, 236] width 172 height 9
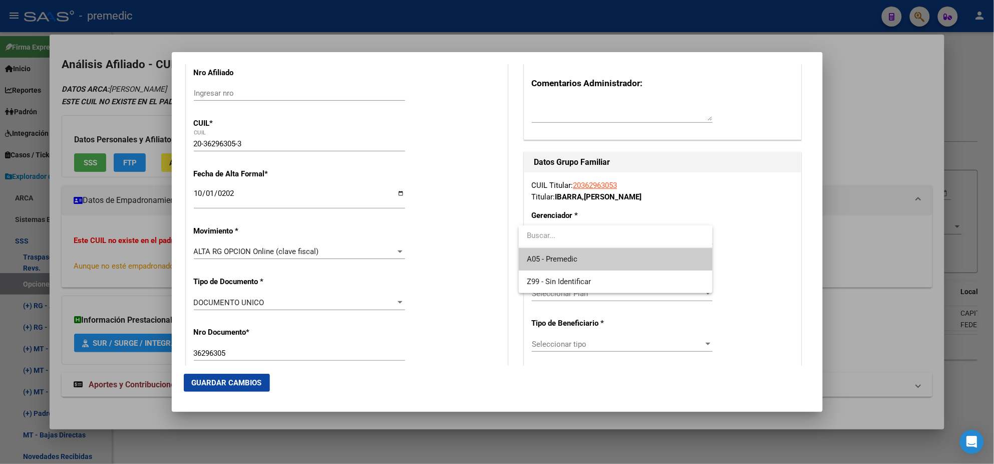
click at [548, 251] on span "A05 - Premedic" at bounding box center [616, 259] width 178 height 23
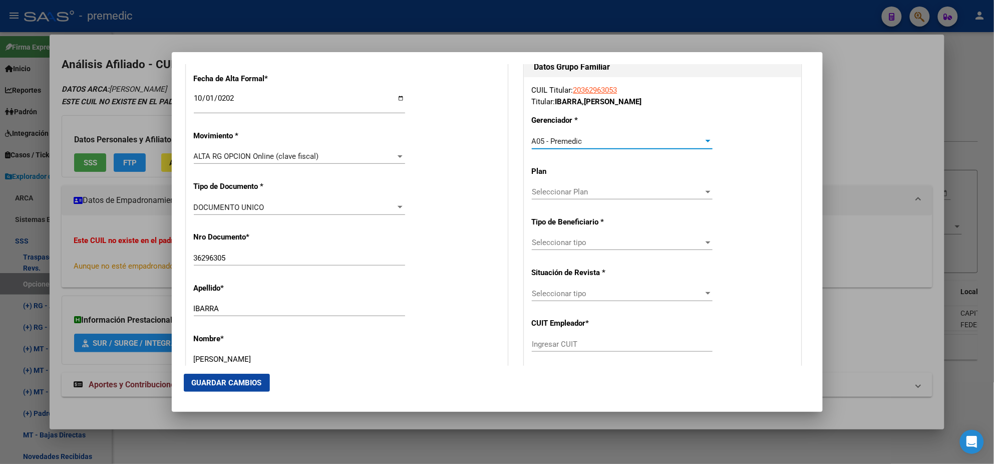
scroll to position [250, 0]
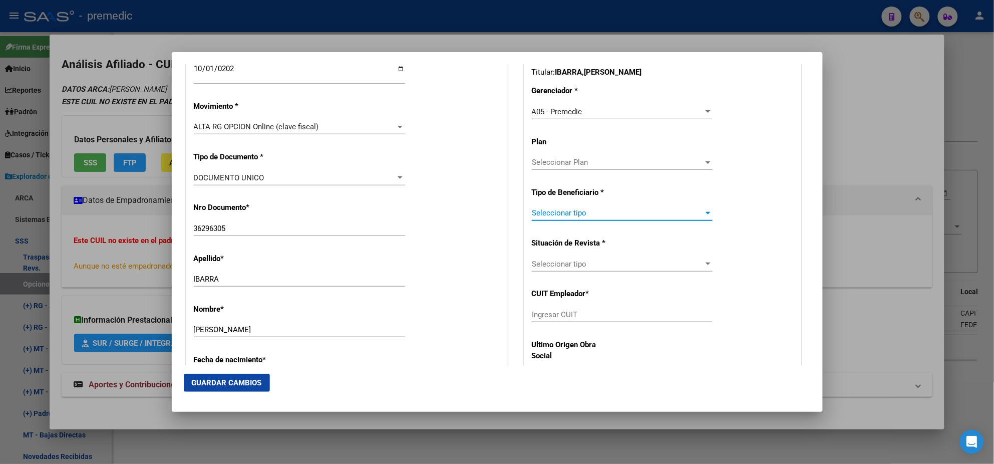
click at [553, 214] on span "Seleccionar tipo" at bounding box center [618, 212] width 172 height 9
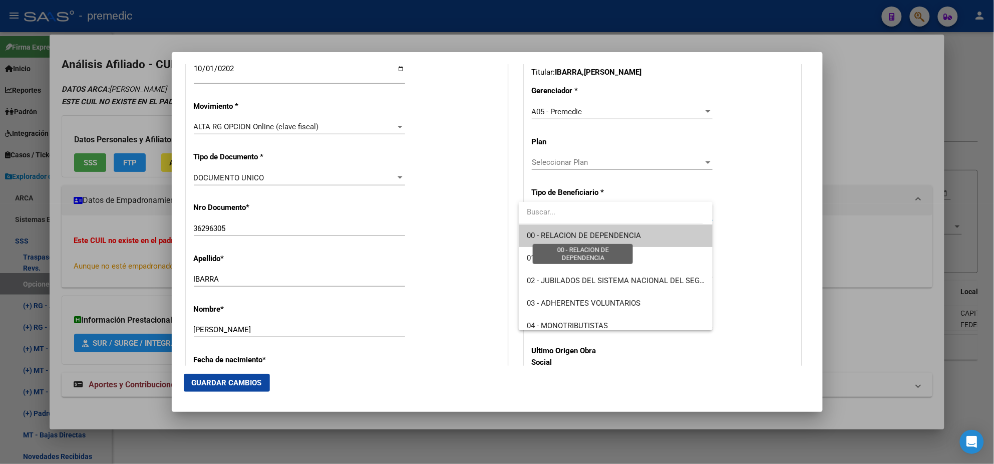
click at [553, 231] on span "00 - RELACION DE DEPENDENCIA" at bounding box center [584, 235] width 114 height 9
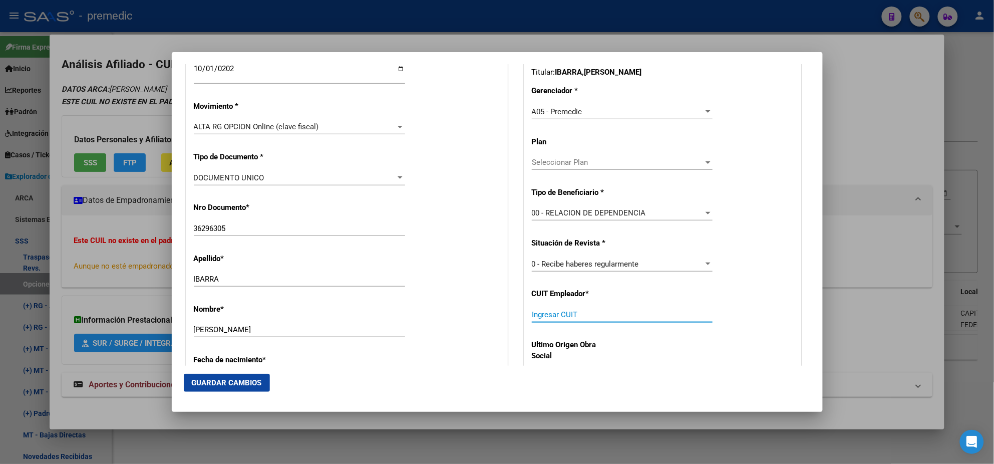
drag, startPoint x: 544, startPoint y: 313, endPoint x: 537, endPoint y: 305, distance: 10.3
click at [544, 314] on input "Ingresar CUIT" at bounding box center [622, 314] width 181 height 9
paste input "30-54625321-6"
type input "30-54625321-6"
click at [193, 380] on span "Guardar Cambios" at bounding box center [227, 382] width 70 height 9
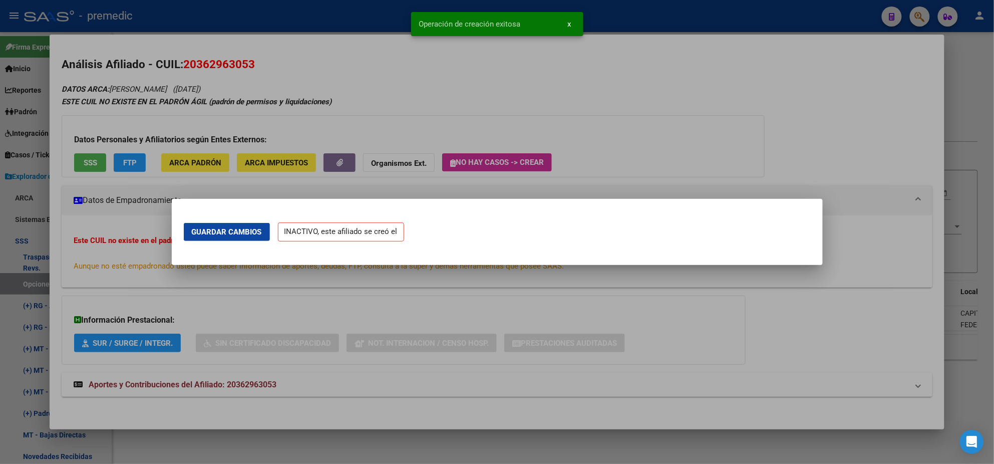
scroll to position [0, 0]
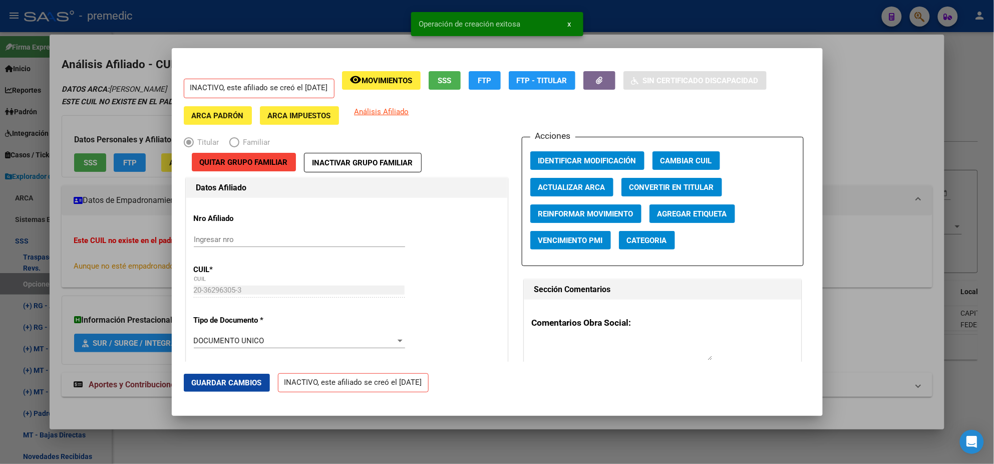
click at [53, 269] on div at bounding box center [497, 232] width 994 height 464
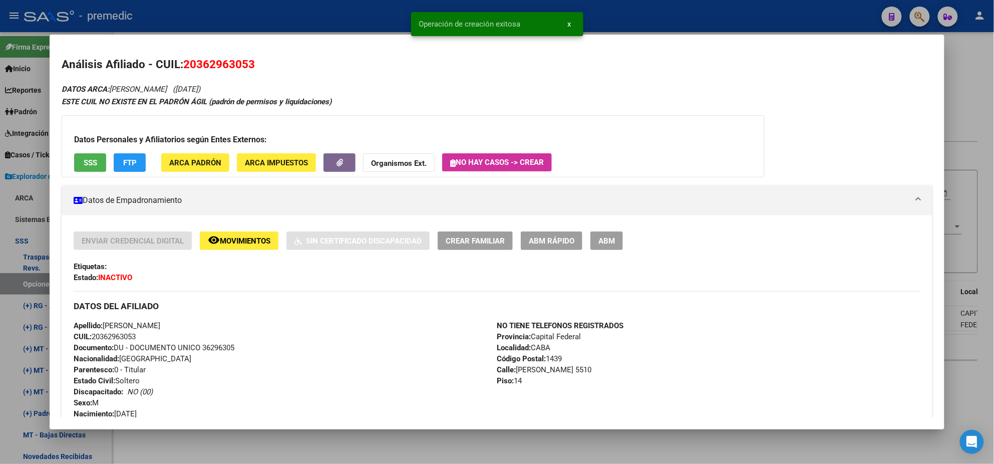
click at [10, 280] on div at bounding box center [497, 232] width 994 height 464
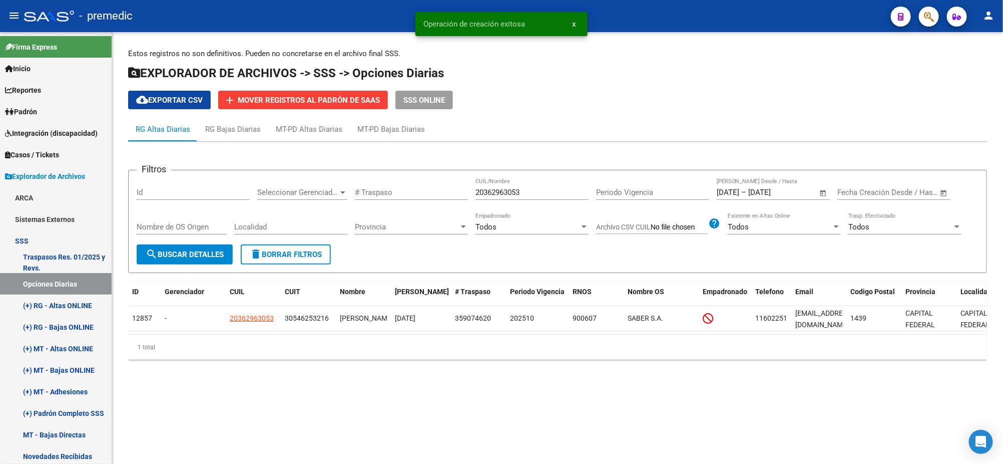
click at [189, 255] on span "search Buscar Detalles" at bounding box center [185, 254] width 78 height 9
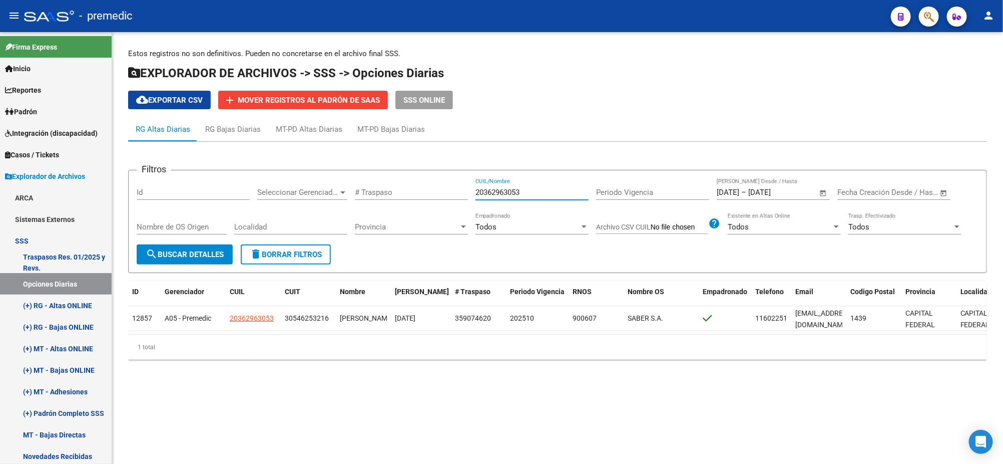
drag, startPoint x: 535, startPoint y: 195, endPoint x: 346, endPoint y: 198, distance: 189.3
click at [346, 198] on div "Filtros Id Seleccionar Gerenciador Seleccionar Gerenciador # Traspaso 203629630…" at bounding box center [558, 211] width 842 height 66
paste input "23296810894"
type input "23296810894"
click at [215, 250] on span "search Buscar Detalles" at bounding box center [185, 254] width 78 height 9
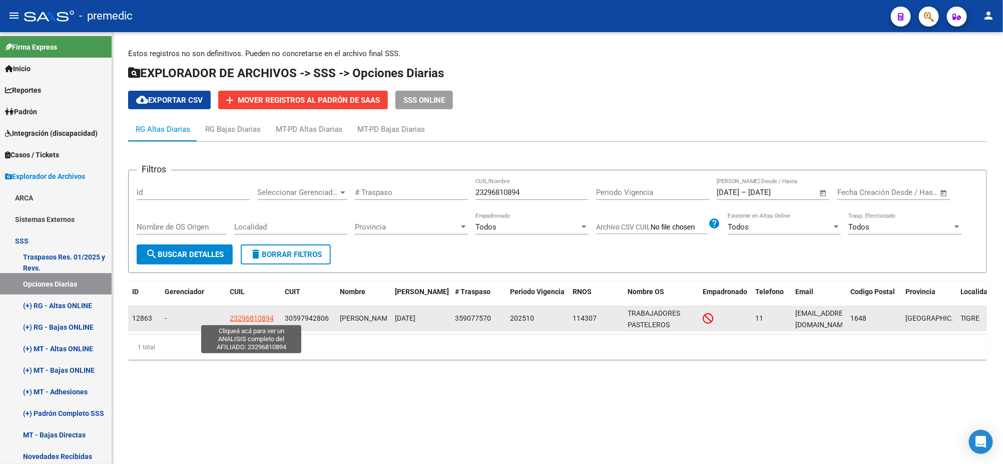
click at [250, 316] on span "23296810894" at bounding box center [252, 318] width 44 height 8
type textarea "23296810894"
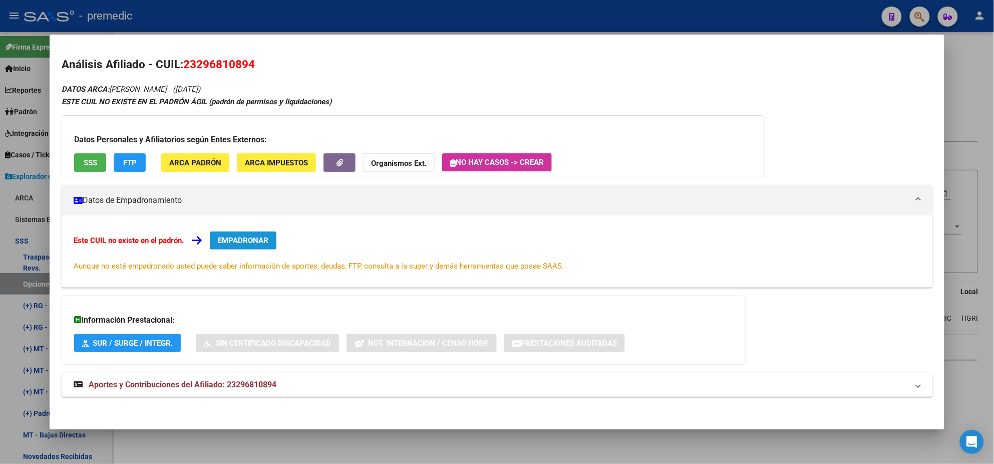
click at [227, 232] on button "EMPADRONAR" at bounding box center [243, 240] width 67 height 18
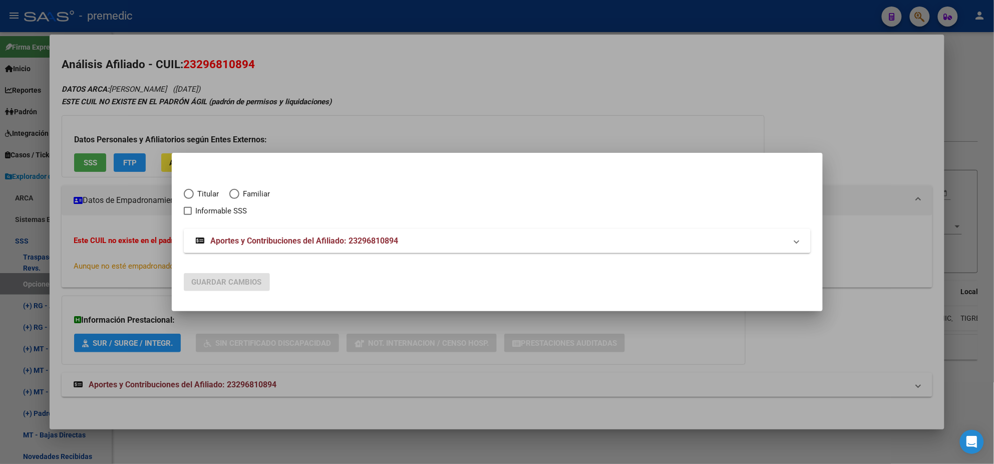
click at [198, 193] on span "Titular" at bounding box center [207, 194] width 26 height 12
click at [194, 193] on input "Titular" at bounding box center [189, 194] width 10 height 10
radio input "true"
checkbox input "true"
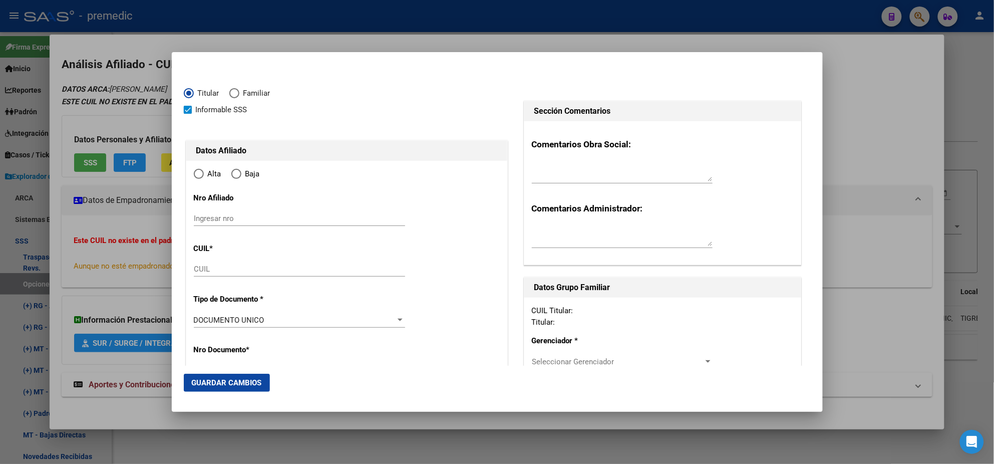
type input "23-29681089-4"
type input "29681089"
type input "PERALTA"
type input "MARINA SOLEDAD"
type input "1982-09-03"
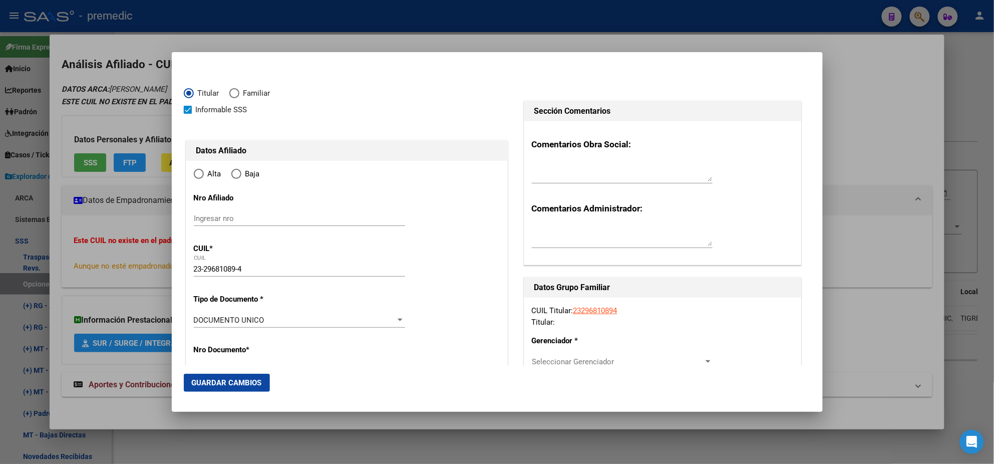
type input "BENAVIDEZ"
type input "1621"
type input "GRAL CONESA"
type input "1804"
radio input "true"
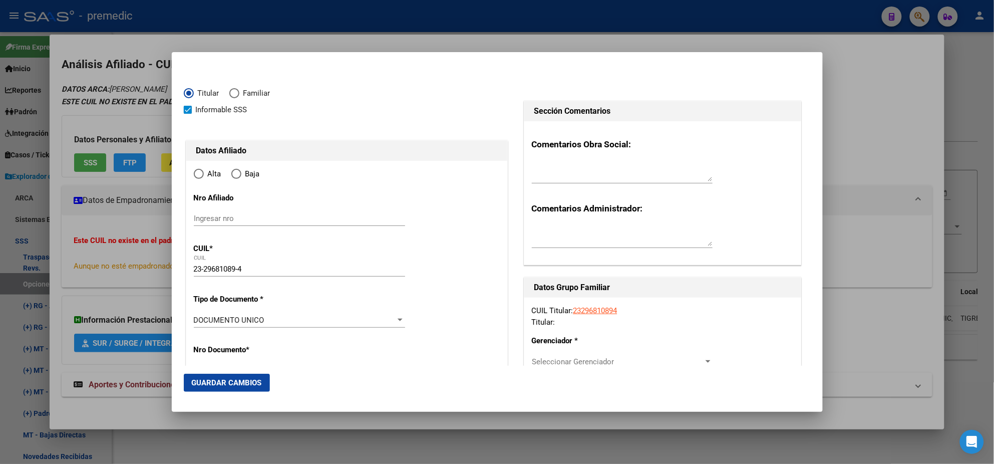
type input "BENAVIDEZ"
click at [199, 319] on input "Ingresar fecha" at bounding box center [299, 322] width 211 height 16
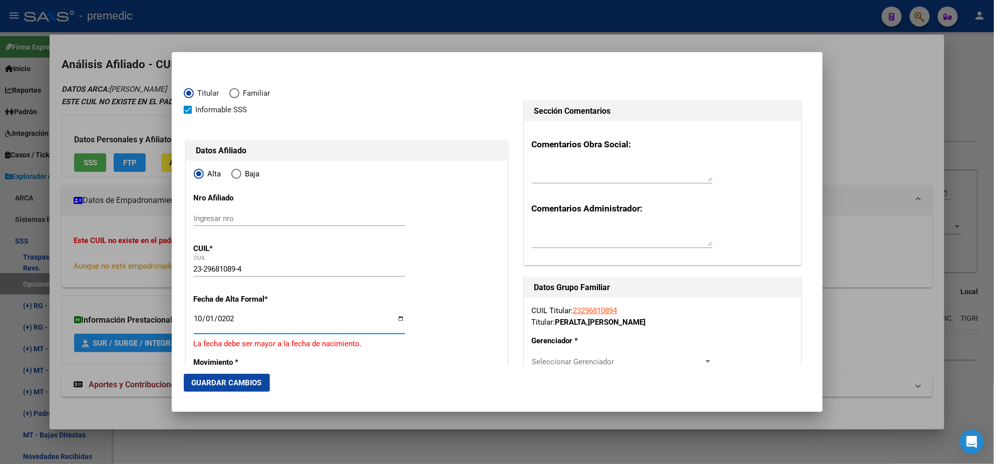
type input "2025-10-01"
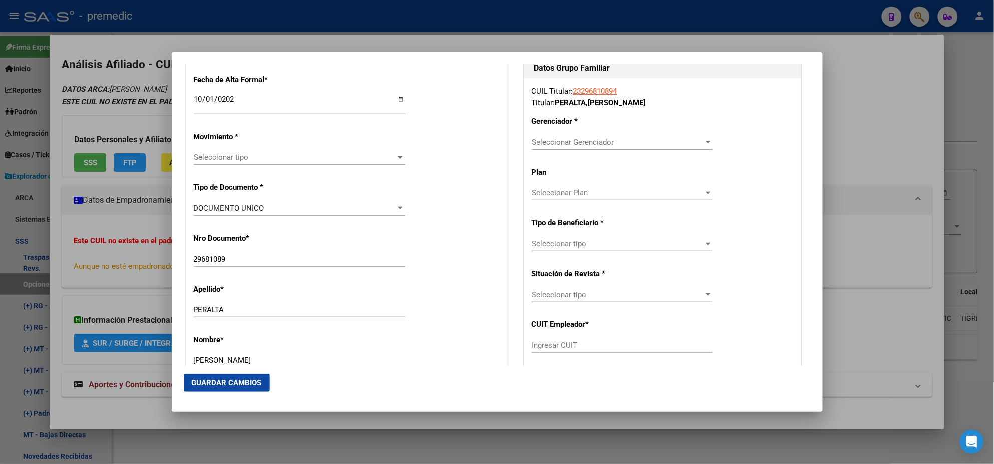
scroll to position [250, 0]
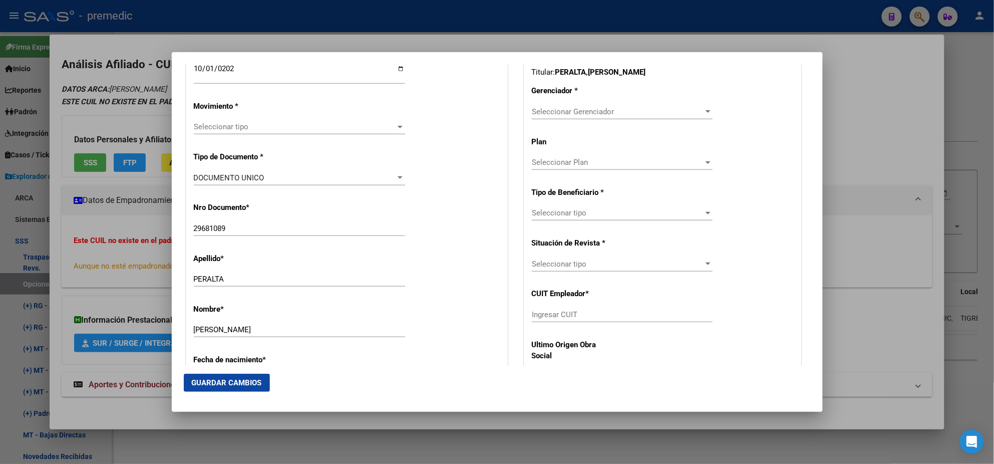
click at [249, 124] on span "Seleccionar tipo" at bounding box center [295, 126] width 202 height 9
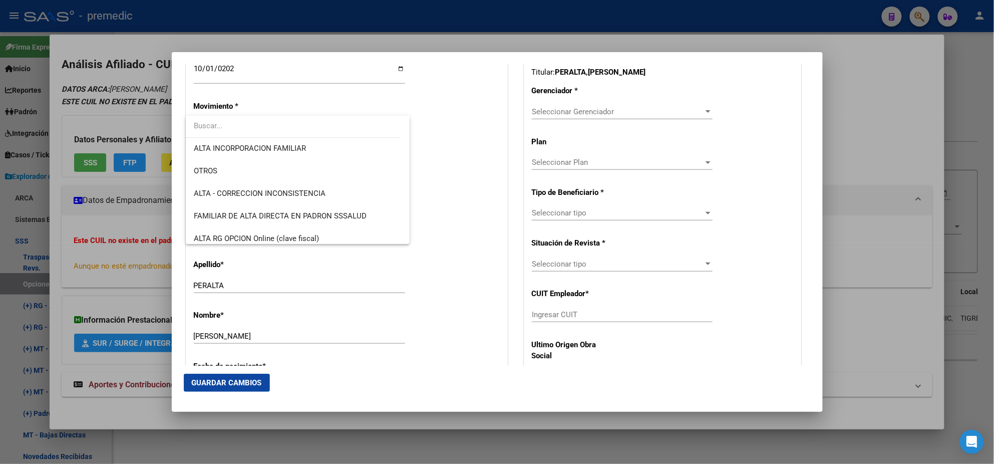
scroll to position [187, 0]
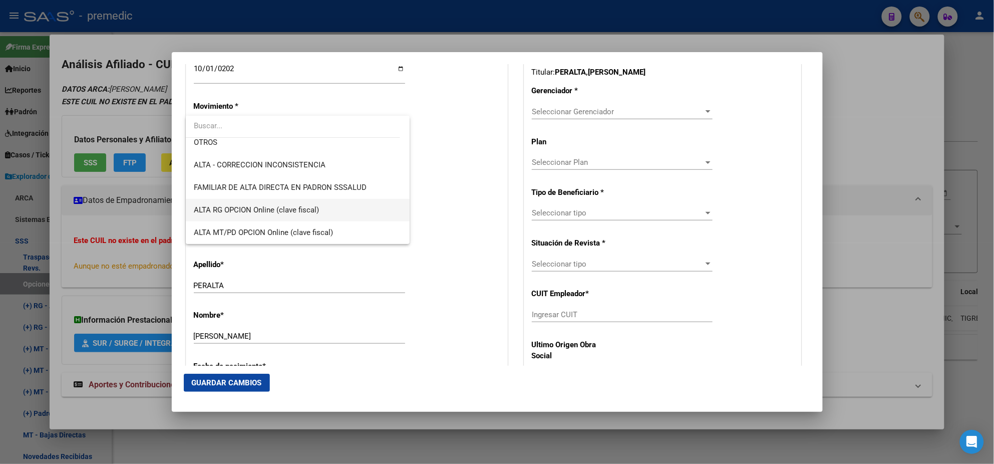
click at [289, 200] on span "ALTA RG OPCION Online (clave fiscal)" at bounding box center [298, 210] width 208 height 23
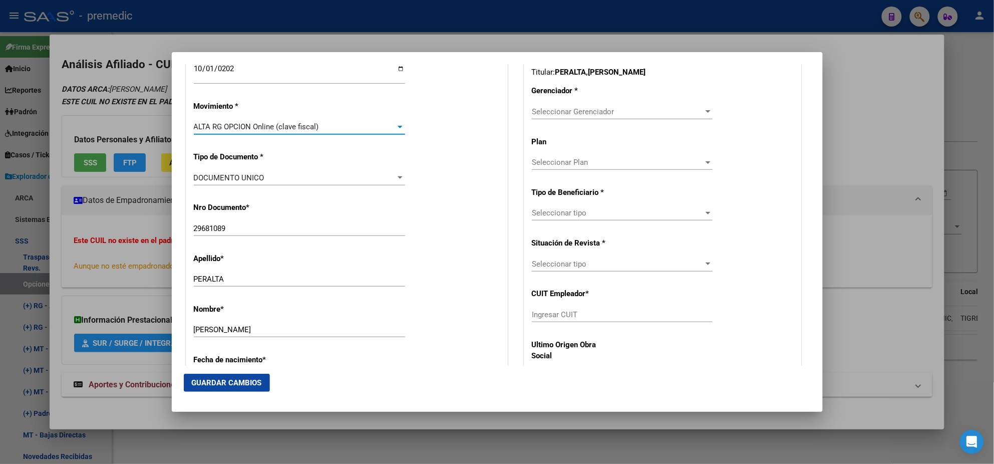
click at [292, 202] on div "Nro Documento * 29681089 Ingresar nro" at bounding box center [347, 219] width 306 height 51
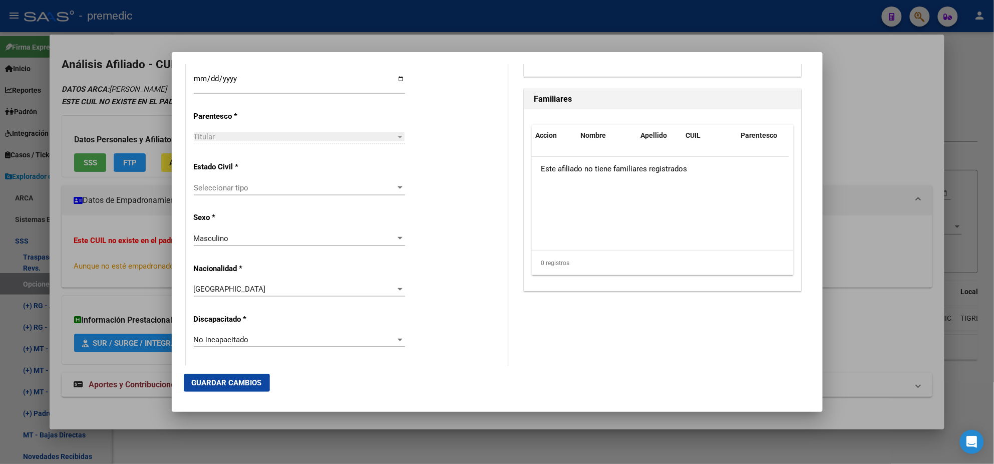
scroll to position [563, 0]
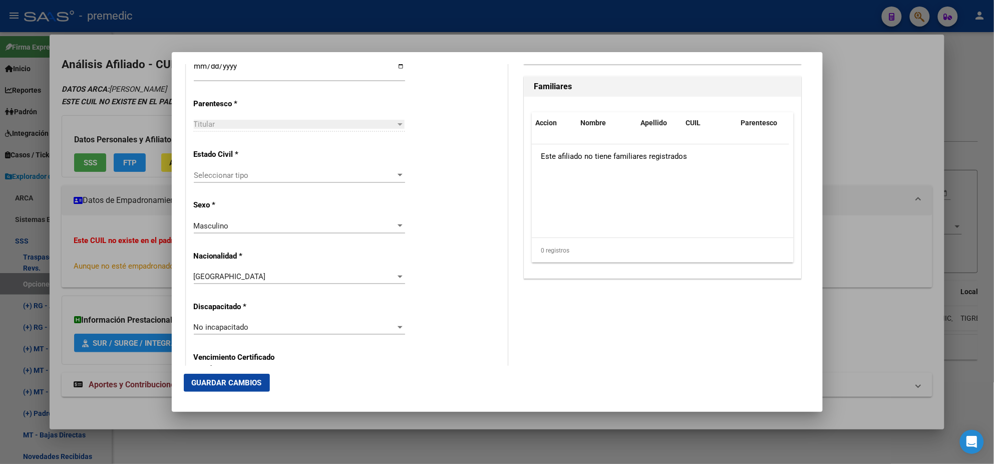
click at [281, 181] on div "Seleccionar tipo Seleccionar tipo" at bounding box center [299, 175] width 211 height 15
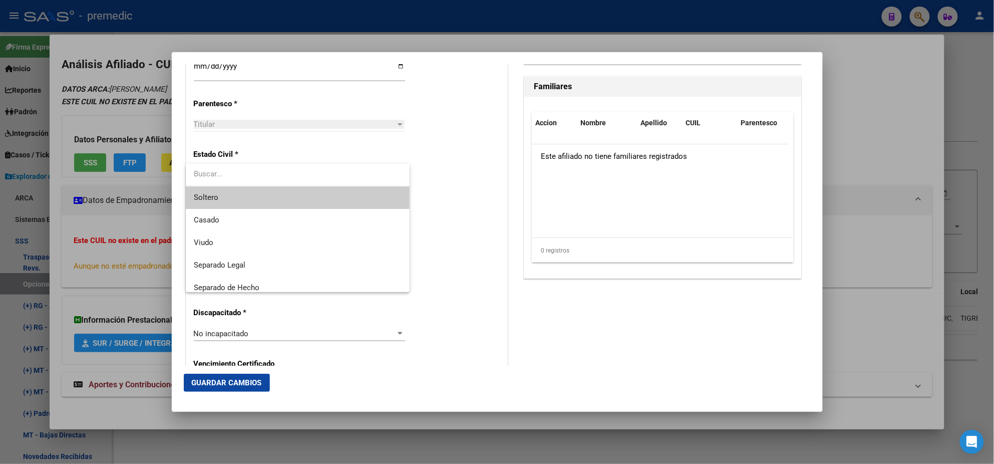
click at [282, 196] on span "Soltero" at bounding box center [298, 197] width 208 height 23
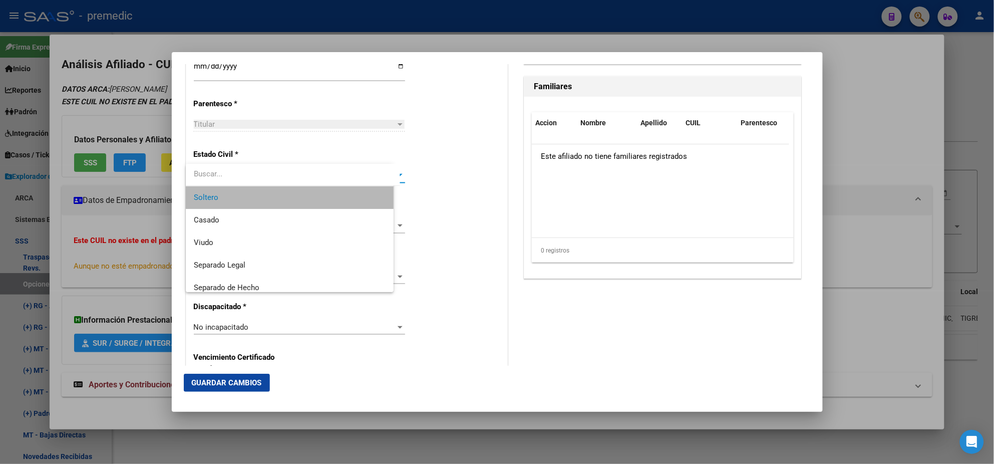
click at [291, 222] on div "Masculino" at bounding box center [295, 225] width 202 height 9
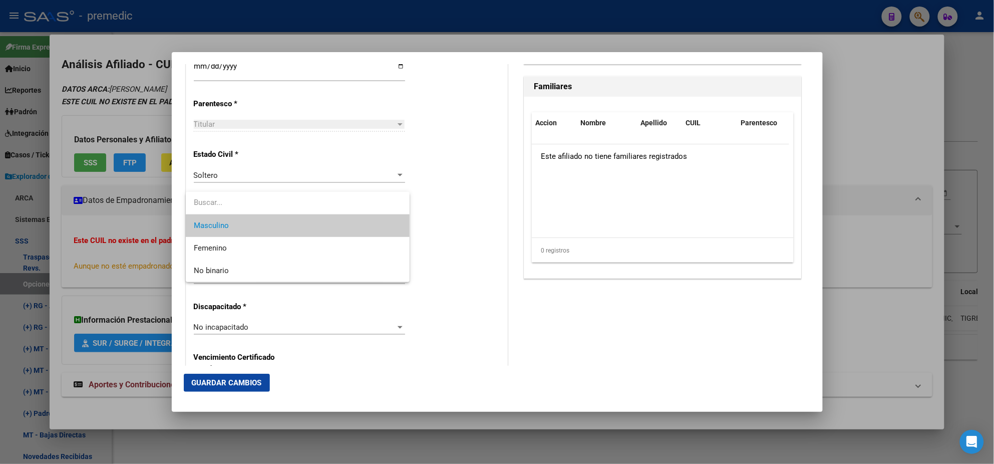
click at [427, 234] on div at bounding box center [497, 232] width 994 height 464
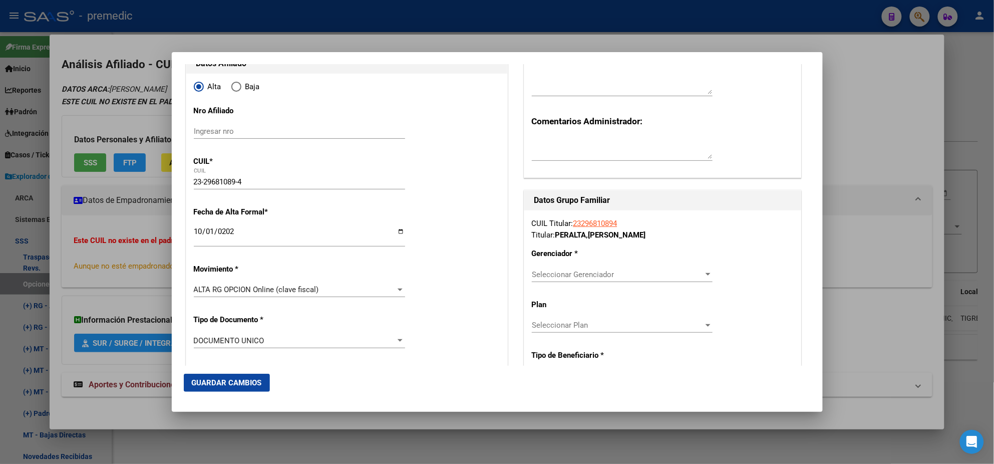
scroll to position [250, 0]
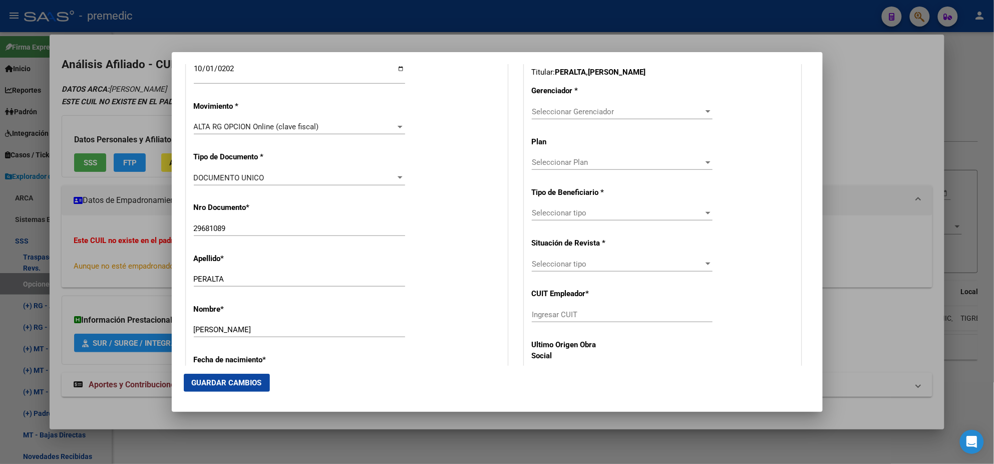
click at [549, 105] on div "Seleccionar Gerenciador Seleccionar Gerenciador" at bounding box center [622, 111] width 181 height 15
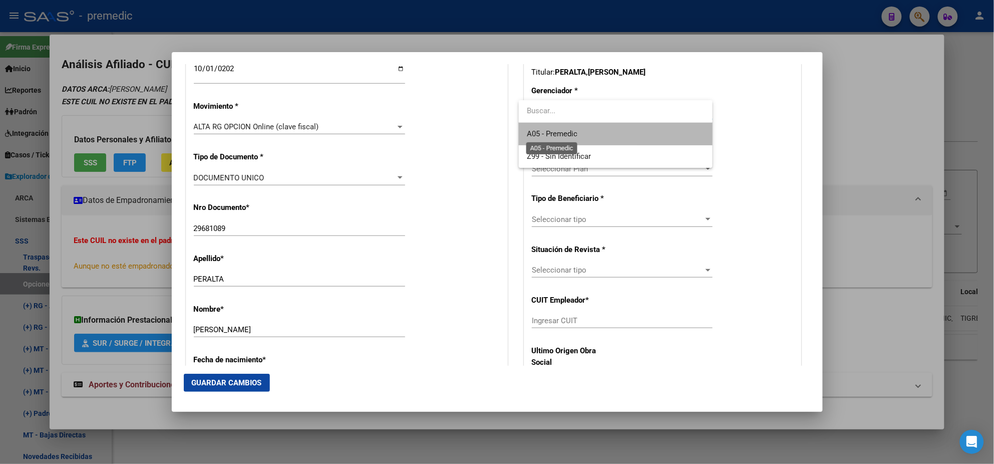
click at [548, 130] on span "A05 - Premedic" at bounding box center [552, 133] width 51 height 9
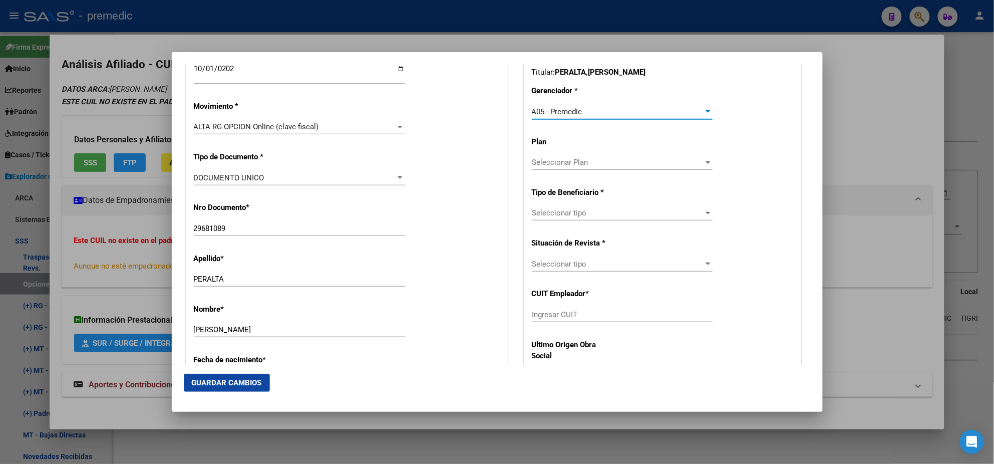
click at [552, 208] on span "Seleccionar tipo" at bounding box center [618, 212] width 172 height 9
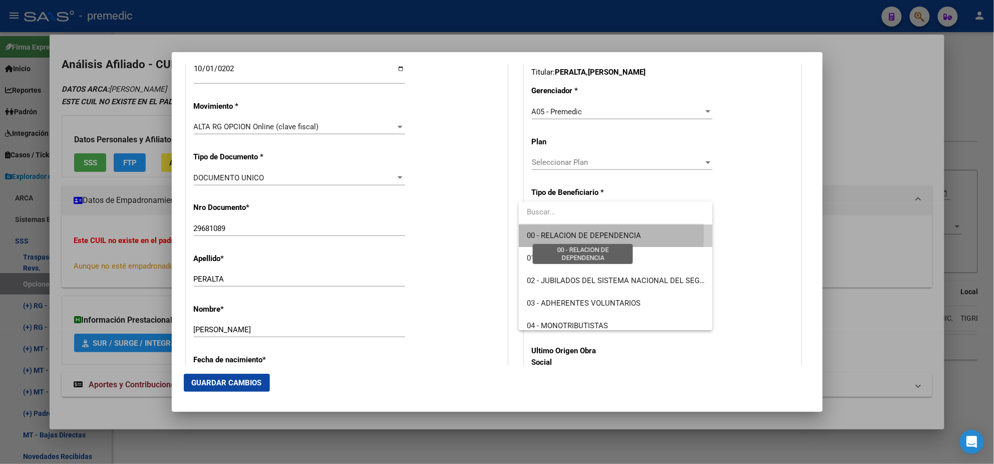
click at [547, 232] on span "00 - RELACION DE DEPENDENCIA" at bounding box center [584, 235] width 114 height 9
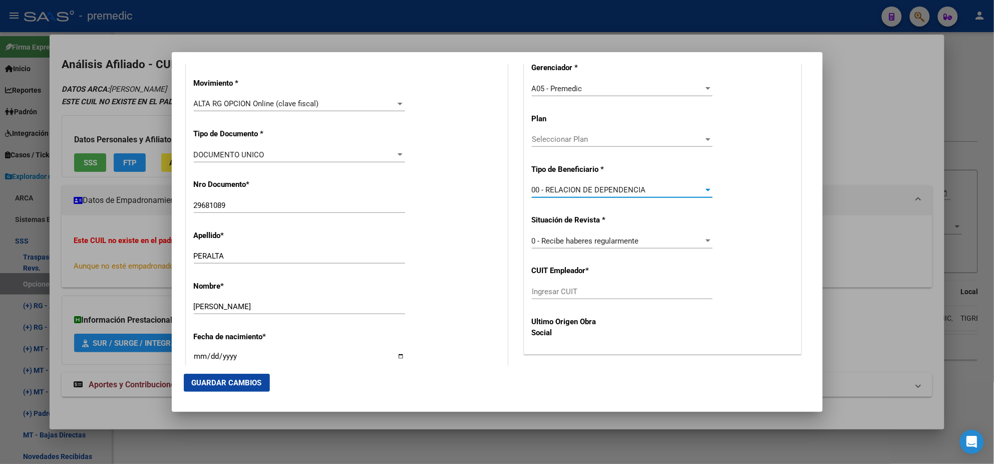
scroll to position [313, 0]
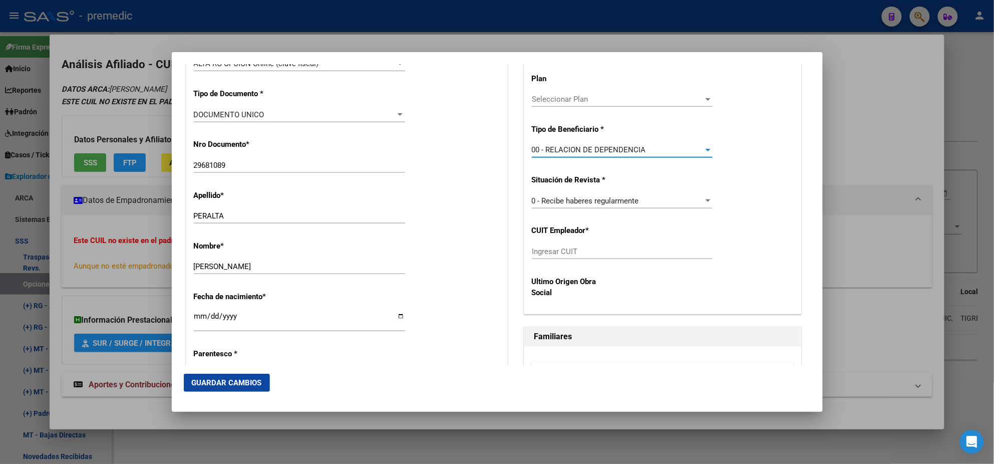
click at [555, 251] on input "Ingresar CUIT" at bounding box center [622, 251] width 181 height 9
paste input "30-59794280-6"
type input "30-59794280-6"
click at [240, 376] on button "Guardar Cambios" at bounding box center [227, 383] width 86 height 18
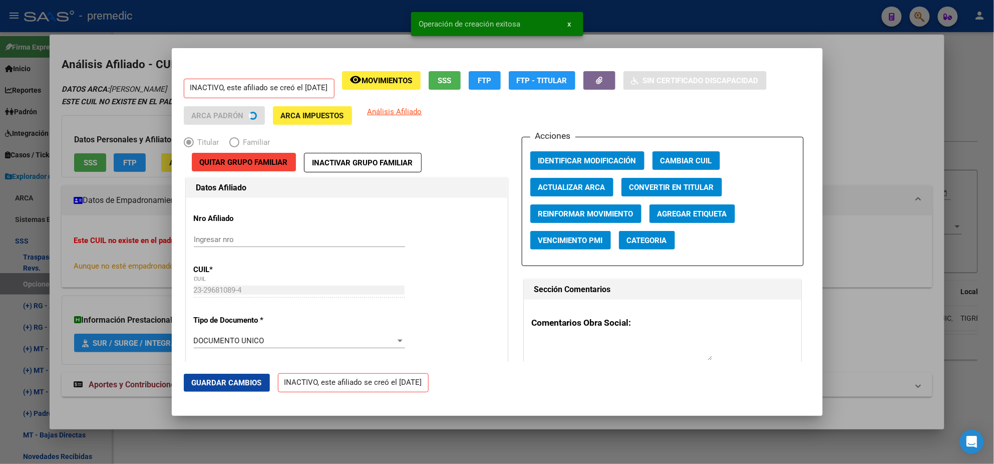
click at [54, 257] on div at bounding box center [497, 232] width 994 height 464
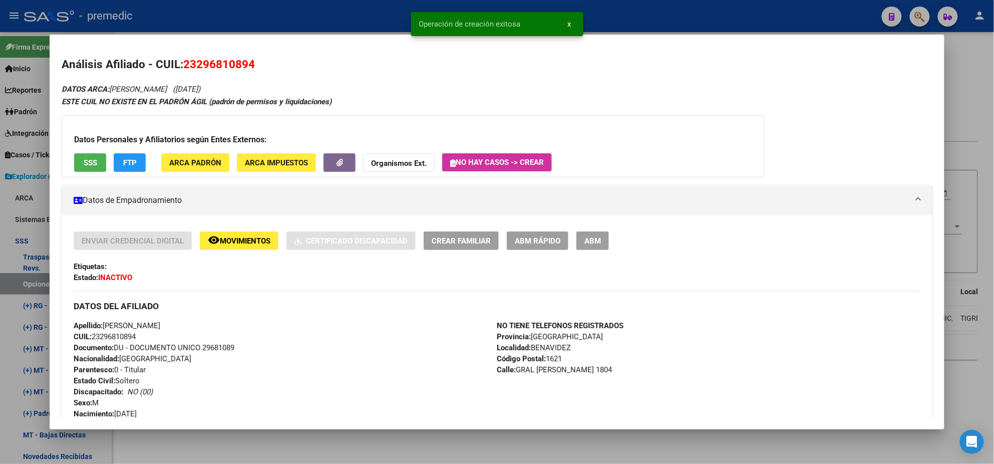
click at [36, 277] on div at bounding box center [497, 232] width 994 height 464
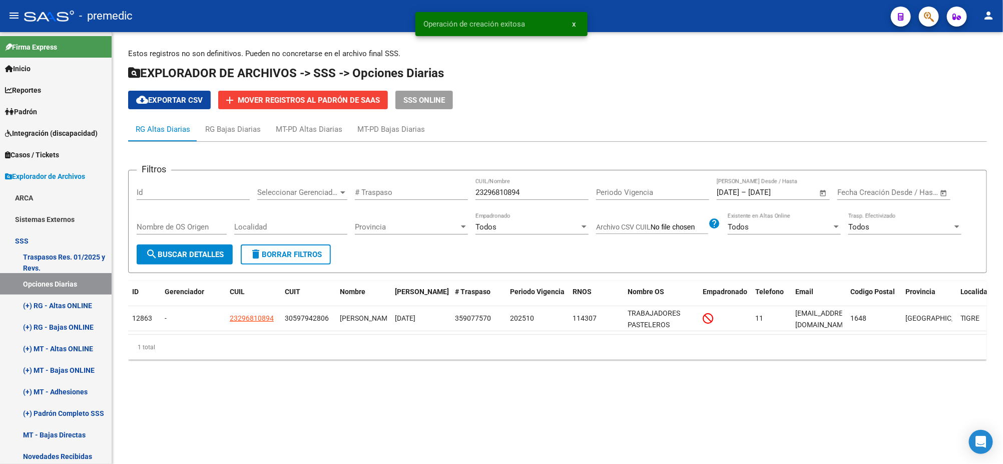
click at [157, 256] on span "search Buscar Detalles" at bounding box center [185, 254] width 78 height 9
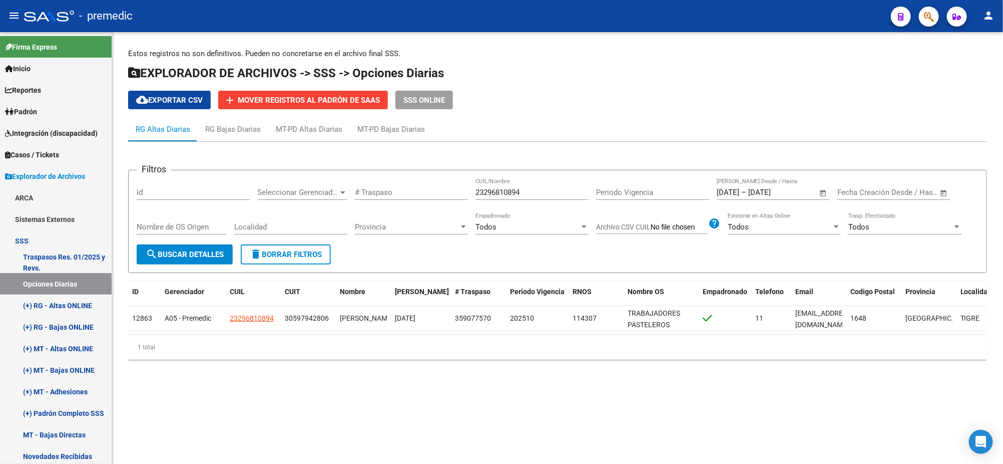
drag, startPoint x: 542, startPoint y: 185, endPoint x: 462, endPoint y: 187, distance: 79.6
click at [462, 187] on div "Filtros Id Seleccionar Gerenciador Seleccionar Gerenciador # Traspaso 232968108…" at bounding box center [558, 211] width 842 height 66
drag, startPoint x: 541, startPoint y: 189, endPoint x: 399, endPoint y: 188, distance: 142.2
click at [399, 187] on div "Filtros Id Seleccionar Gerenciador Seleccionar Gerenciador # Traspaso 232968108…" at bounding box center [558, 211] width 842 height 66
paste input "20175848623"
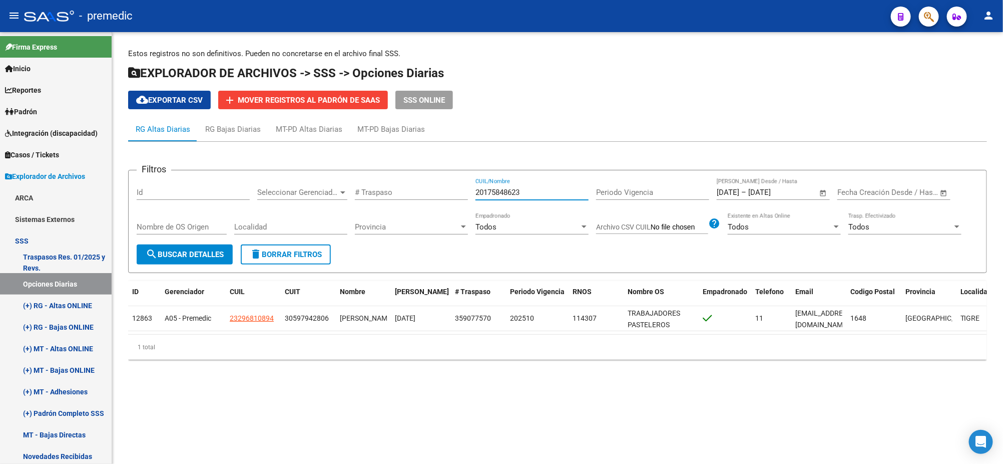
type input "20175848623"
click at [167, 250] on span "search Buscar Detalles" at bounding box center [185, 254] width 78 height 9
click at [188, 248] on button "search Buscar Detalles" at bounding box center [185, 254] width 96 height 20
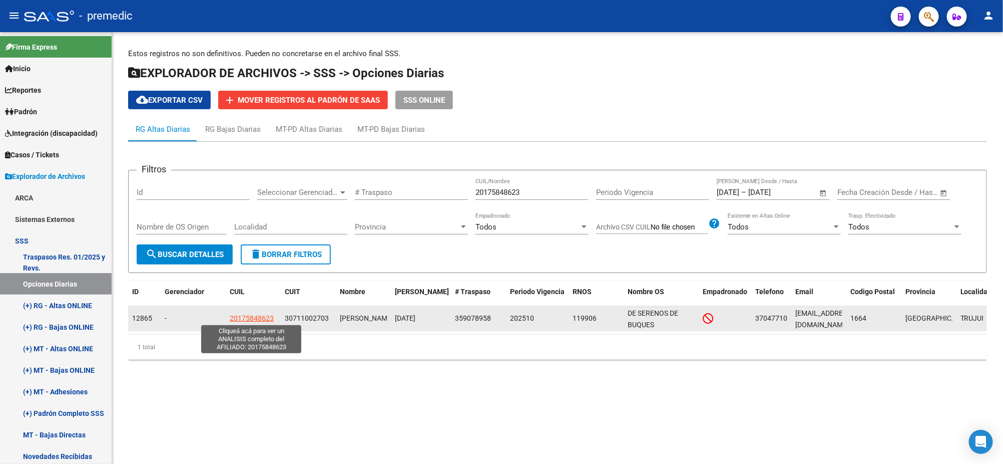
click at [245, 316] on span "20175848623" at bounding box center [252, 318] width 44 height 8
type textarea "20175848623"
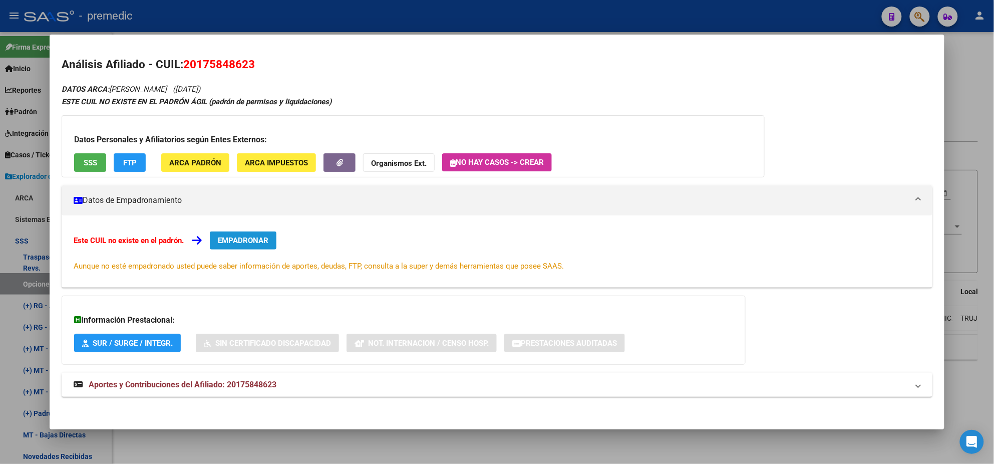
click at [243, 236] on span "EMPADRONAR" at bounding box center [243, 240] width 51 height 9
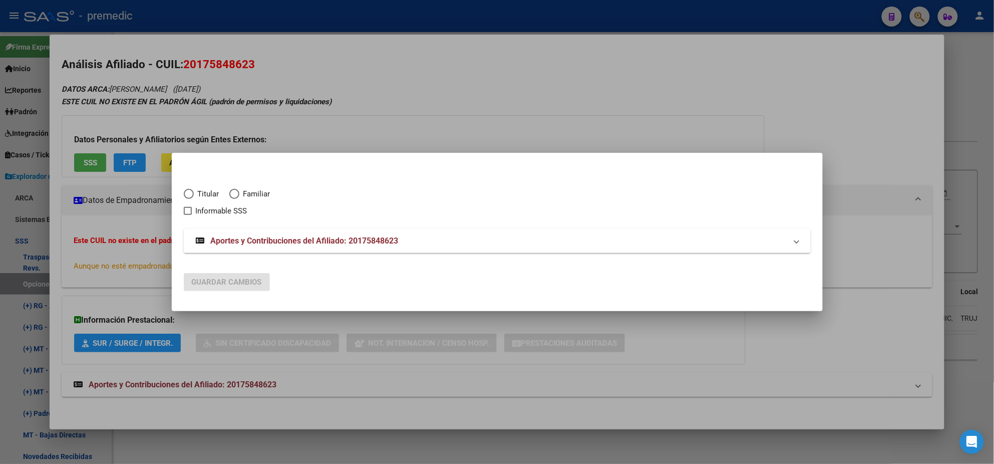
click at [184, 195] on span "Elija una opción" at bounding box center [189, 194] width 10 height 10
click at [184, 195] on input "Titular" at bounding box center [189, 194] width 10 height 10
radio input "true"
checkbox input "true"
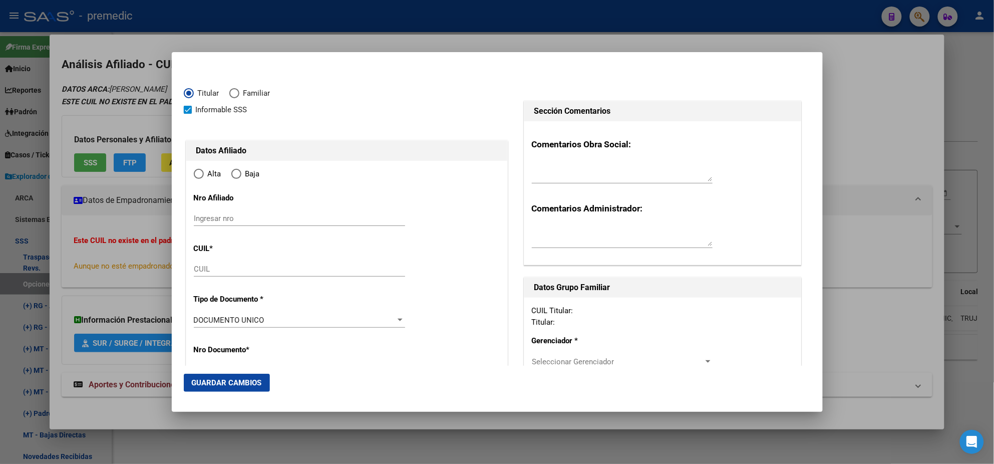
type input "20-17584862-3"
type input "17584862"
type input "FLEITAS"
type input "MARIANO ANTONIO"
type input "1965-12-26"
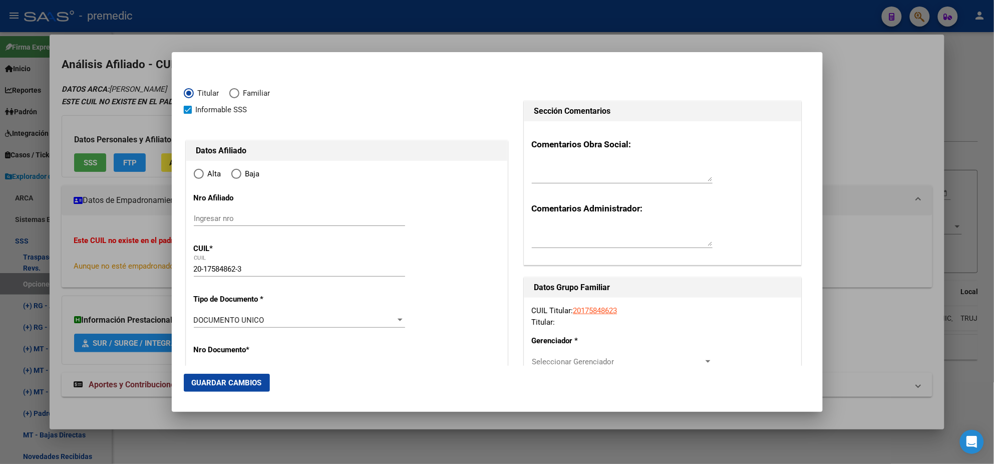
type input "TRUJUI (MORENO)"
type input "1664"
type input "ALFONSINA STORNI"
type input "10687"
radio input "true"
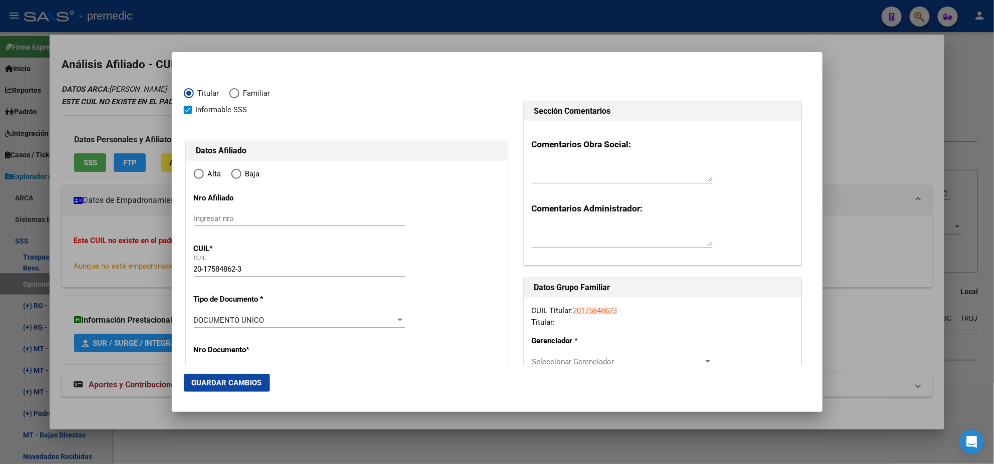
type input "TRUJUI (MORENO)"
click at [202, 318] on input "Ingresar fecha" at bounding box center [299, 322] width 211 height 16
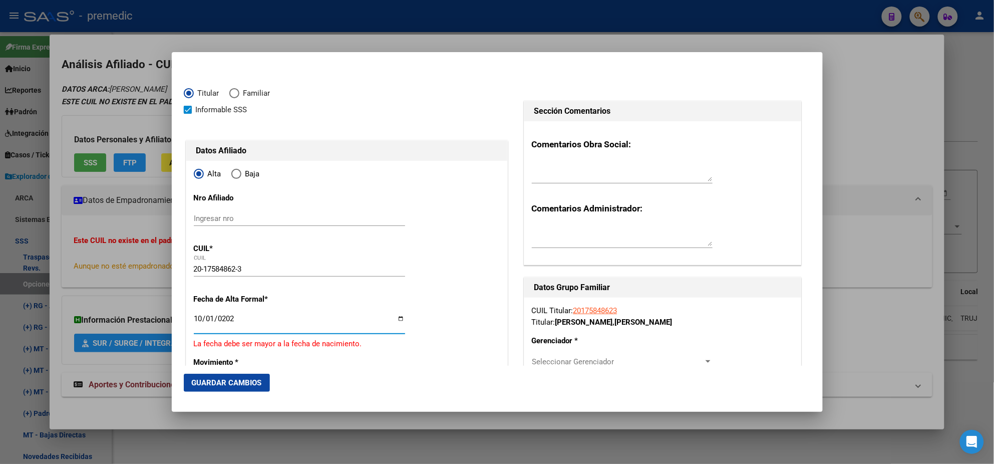
type input "2025-10-01"
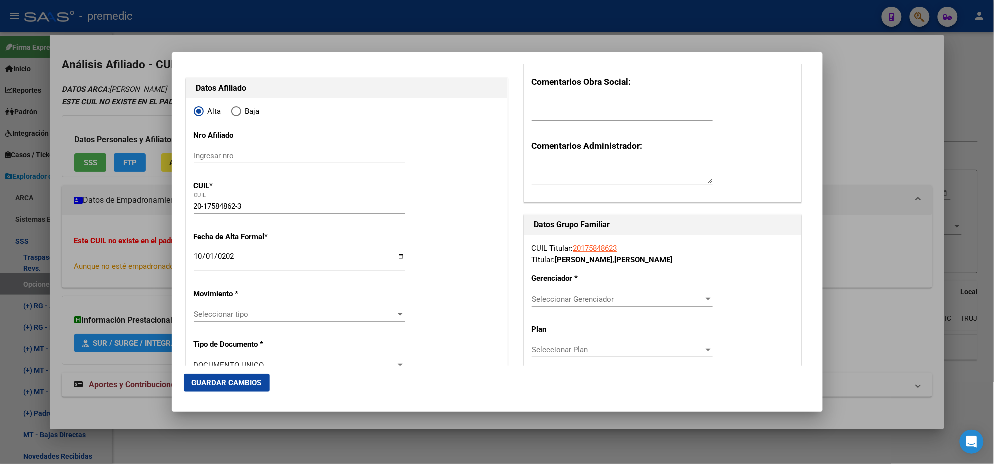
click at [263, 311] on span "Seleccionar tipo" at bounding box center [295, 313] width 202 height 9
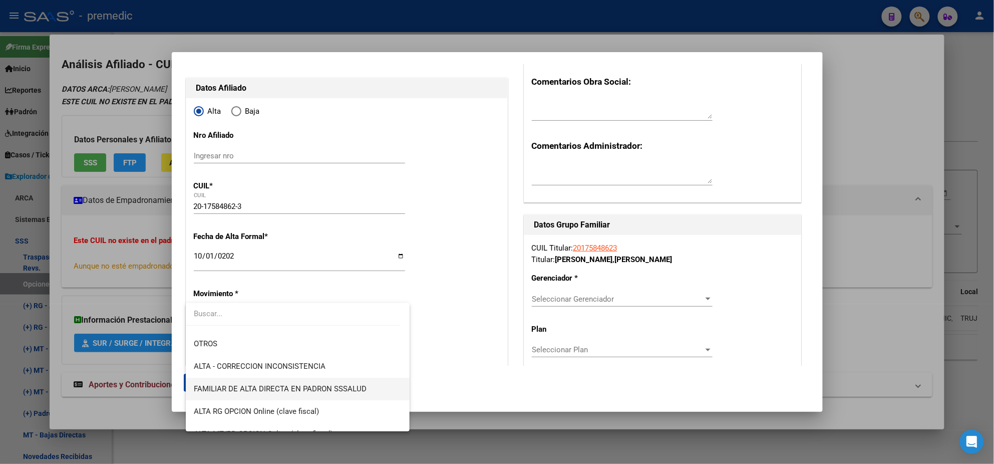
scroll to position [187, 0]
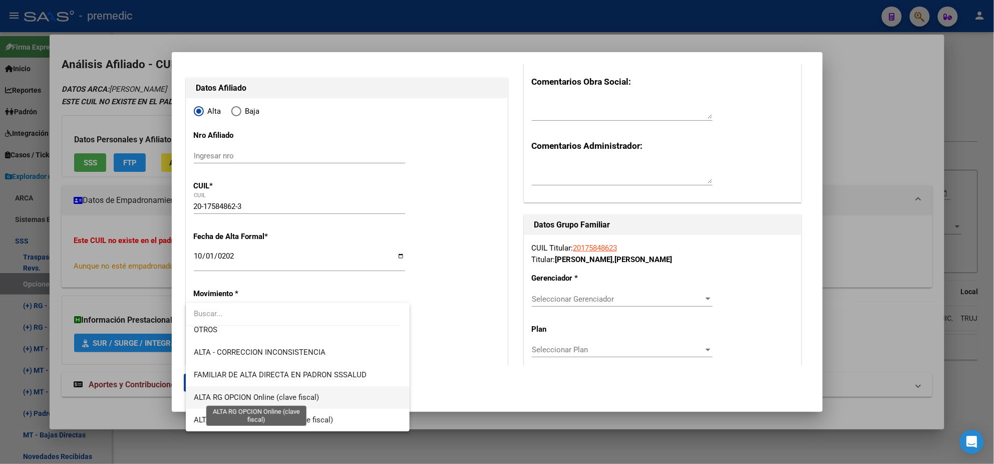
click at [267, 399] on span "ALTA RG OPCION Online (clave fiscal)" at bounding box center [256, 397] width 125 height 9
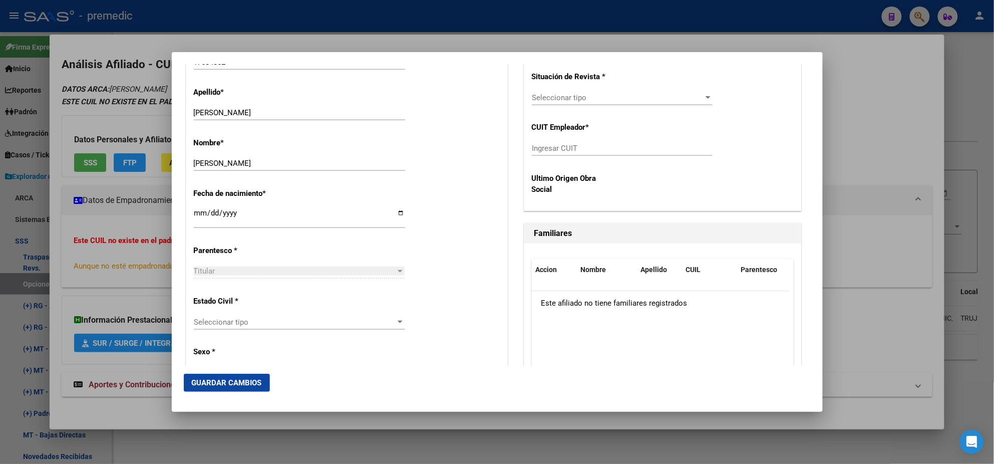
scroll to position [438, 0]
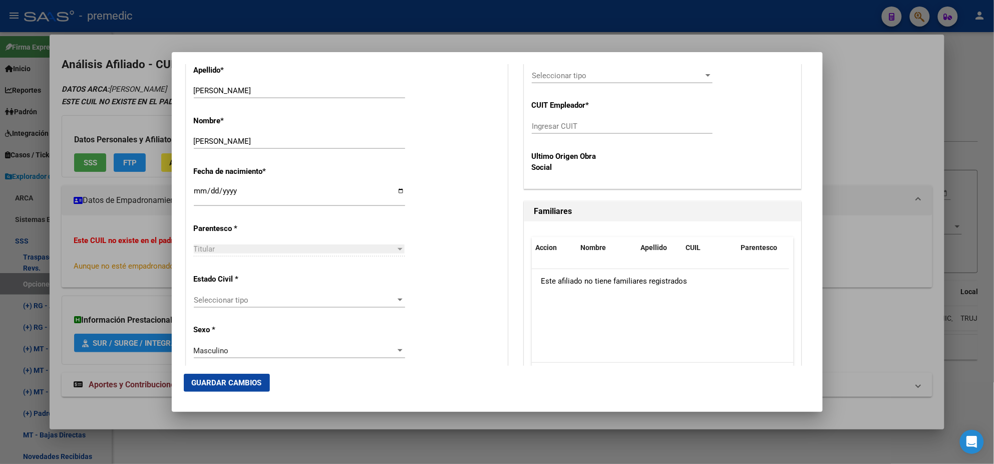
click at [281, 297] on span "Seleccionar tipo" at bounding box center [295, 299] width 202 height 9
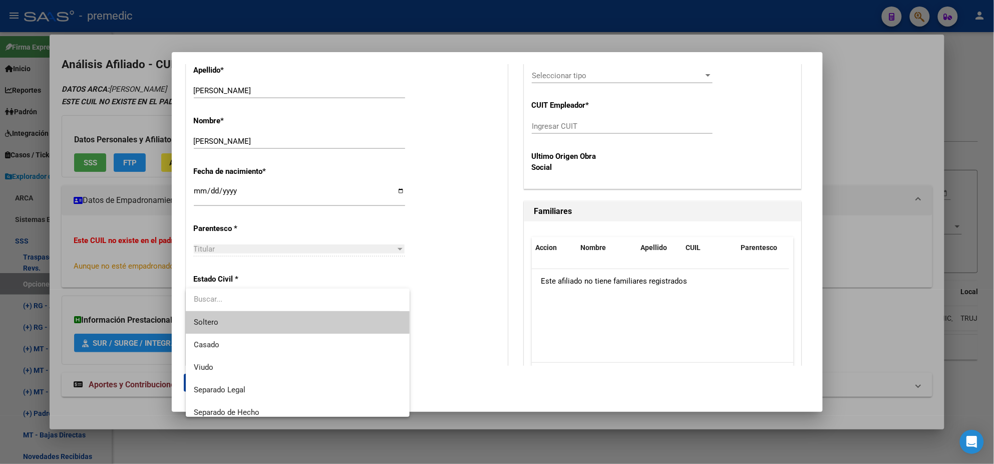
click at [272, 321] on span "Soltero" at bounding box center [298, 322] width 208 height 23
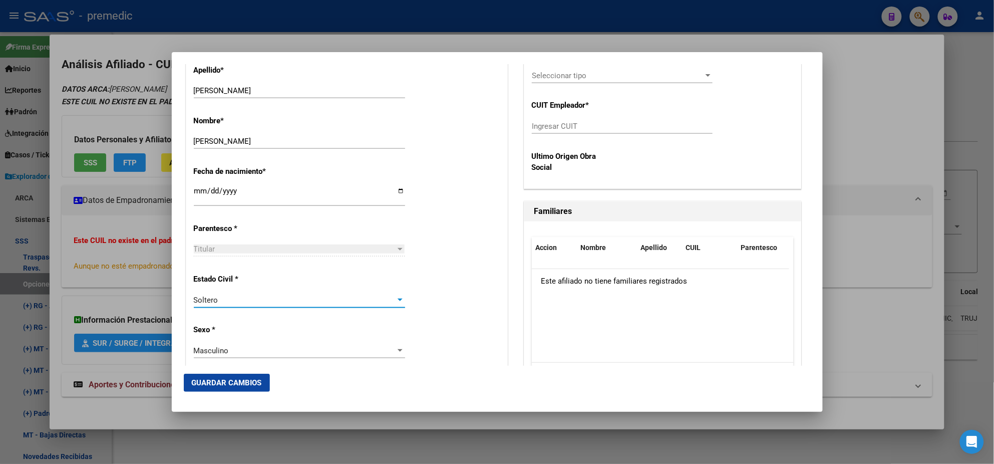
click at [288, 325] on div "Alta Baja Nro Afiliado Ingresar nro CUIL * 20-17584862-3 CUIL ARCA Padrón Fecha…" at bounding box center [346, 438] width 321 height 1430
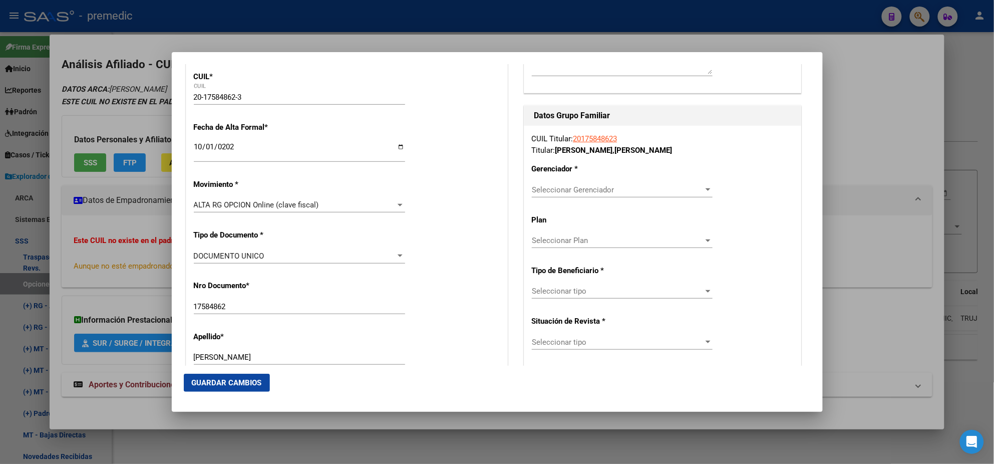
scroll to position [187, 0]
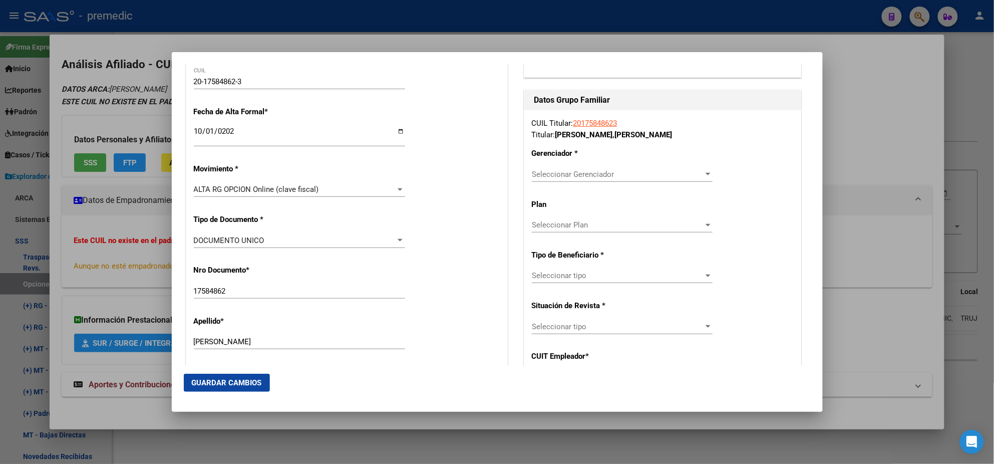
click at [569, 171] on span "Seleccionar Gerenciador" at bounding box center [618, 174] width 172 height 9
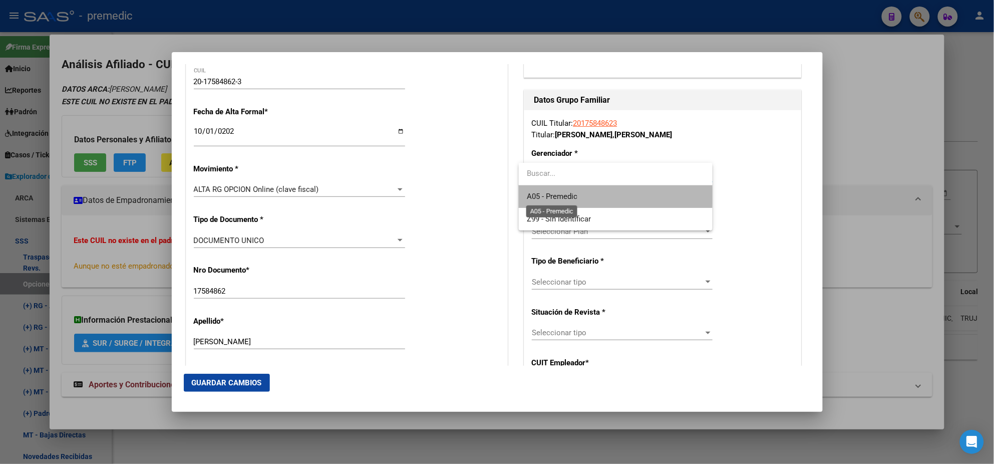
click at [559, 196] on span "A05 - Premedic" at bounding box center [552, 196] width 51 height 9
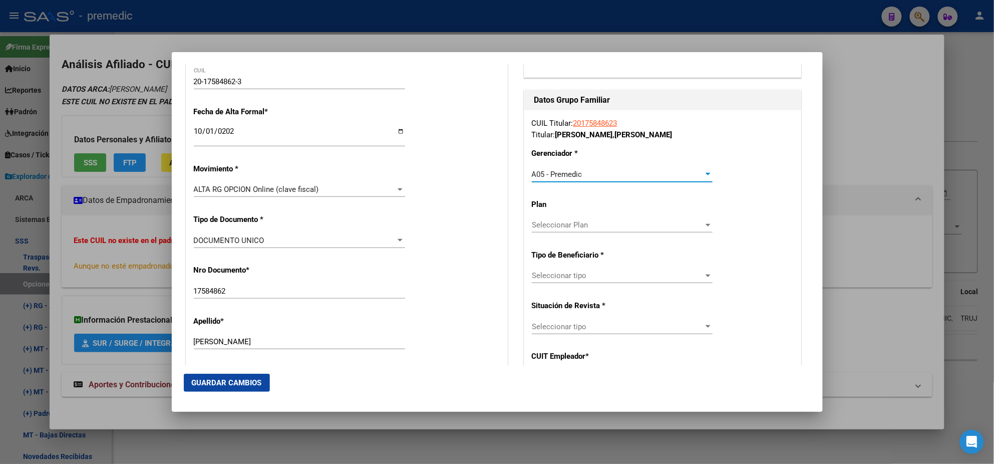
click at [545, 276] on span "Seleccionar tipo" at bounding box center [618, 275] width 172 height 9
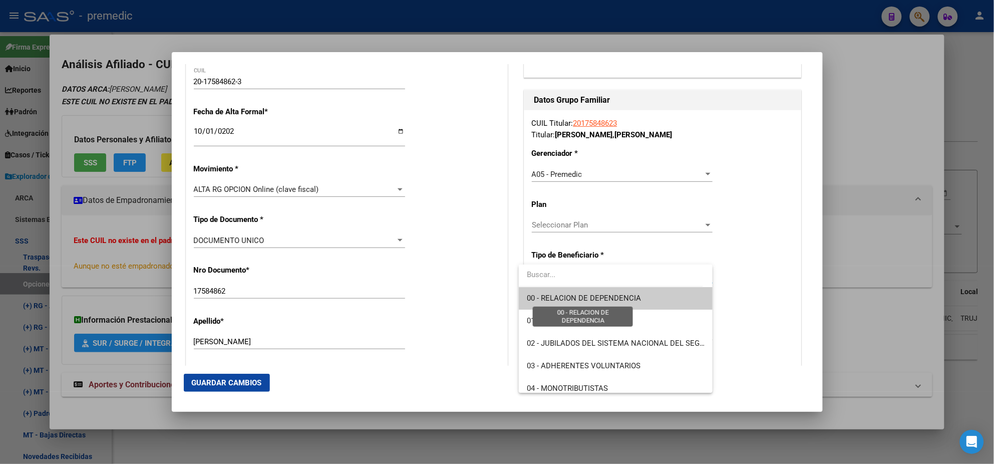
click at [538, 297] on span "00 - RELACION DE DEPENDENCIA" at bounding box center [584, 297] width 114 height 9
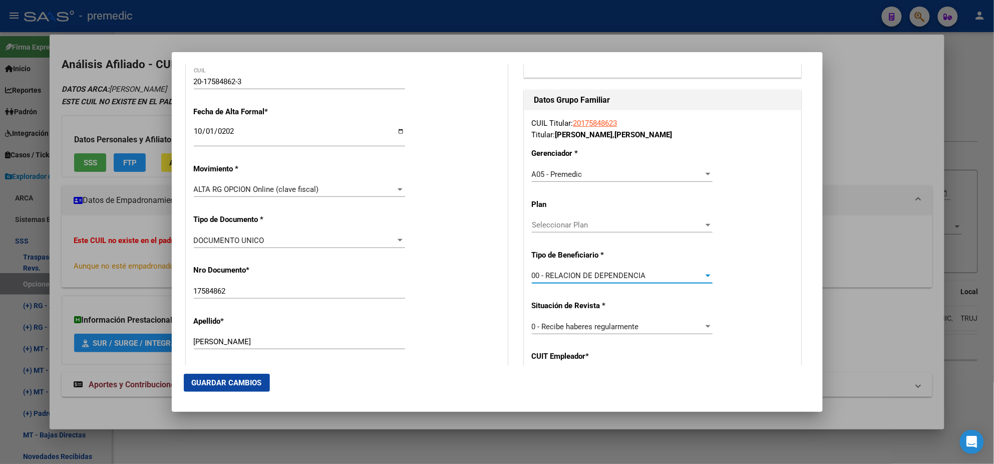
scroll to position [250, 0]
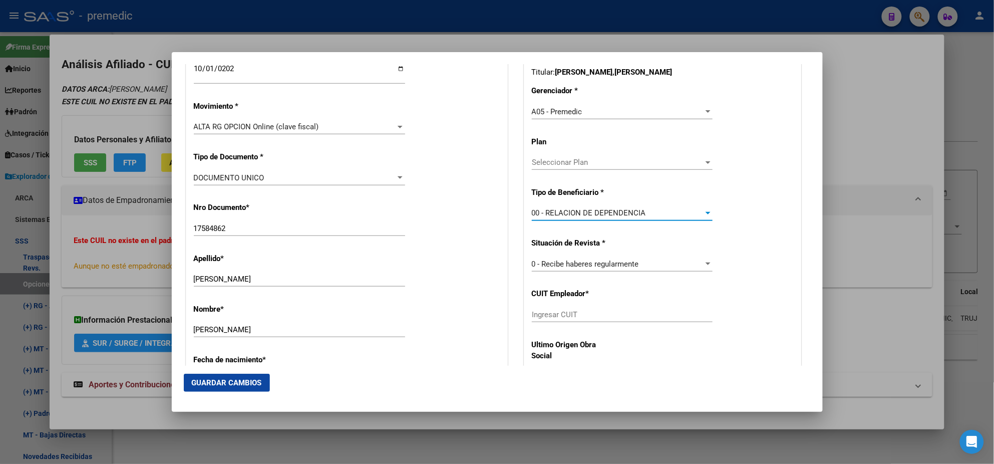
click at [562, 307] on div "Ingresar CUIT" at bounding box center [622, 314] width 181 height 15
paste input "30-71100270-3"
type input "30-71100270-3"
click at [241, 381] on span "Guardar Cambios" at bounding box center [227, 382] width 70 height 9
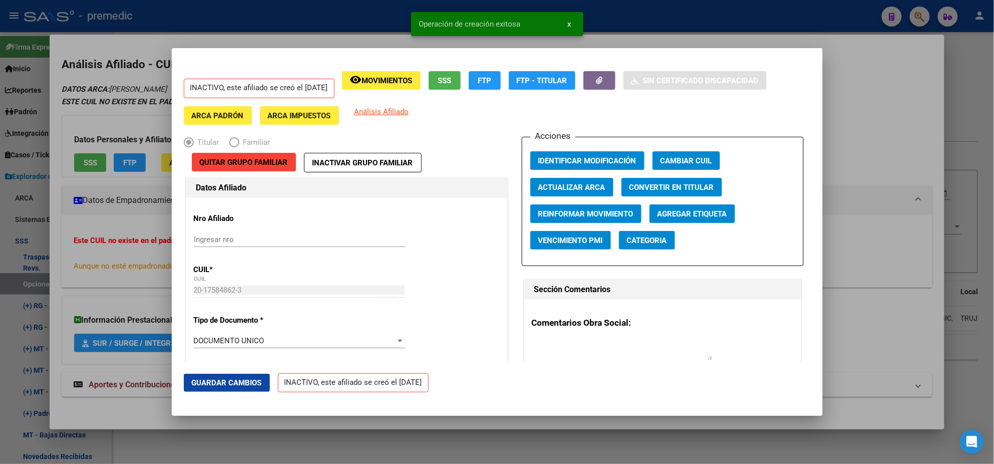
click at [25, 281] on div at bounding box center [497, 232] width 994 height 464
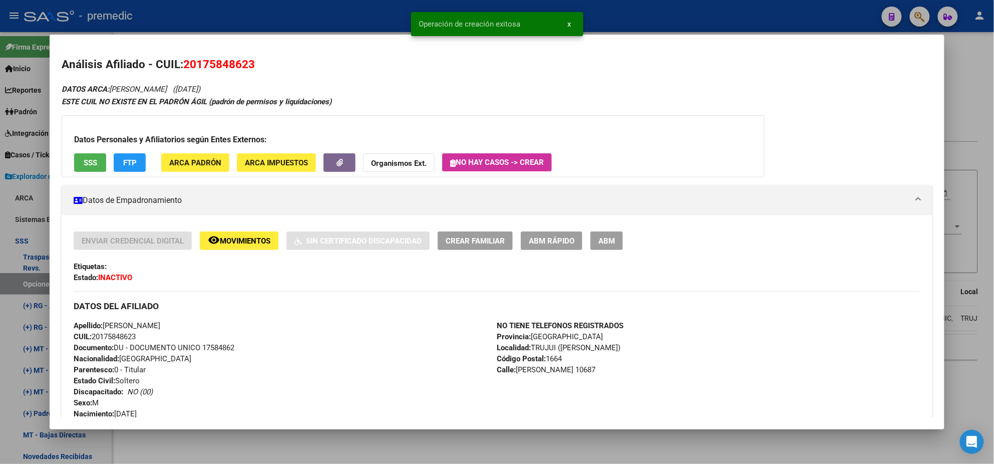
click at [25, 281] on div at bounding box center [497, 232] width 994 height 464
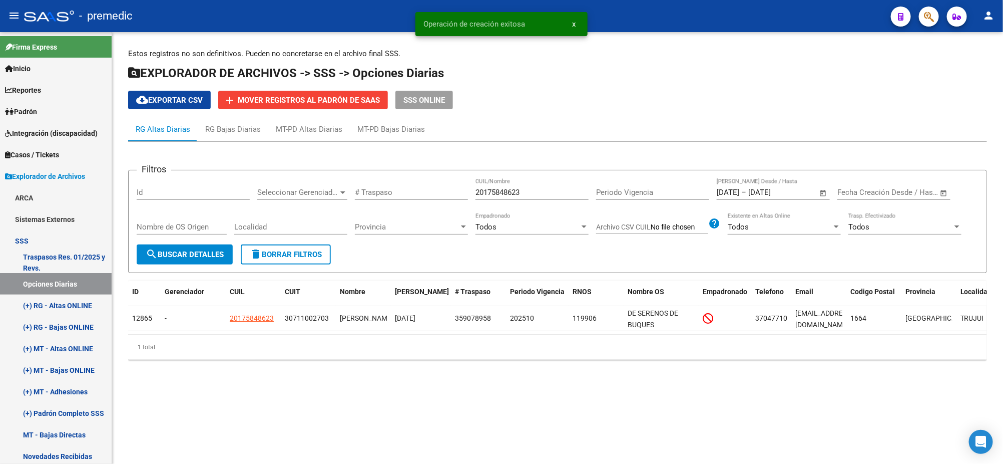
click at [185, 254] on span "search Buscar Detalles" at bounding box center [185, 254] width 78 height 9
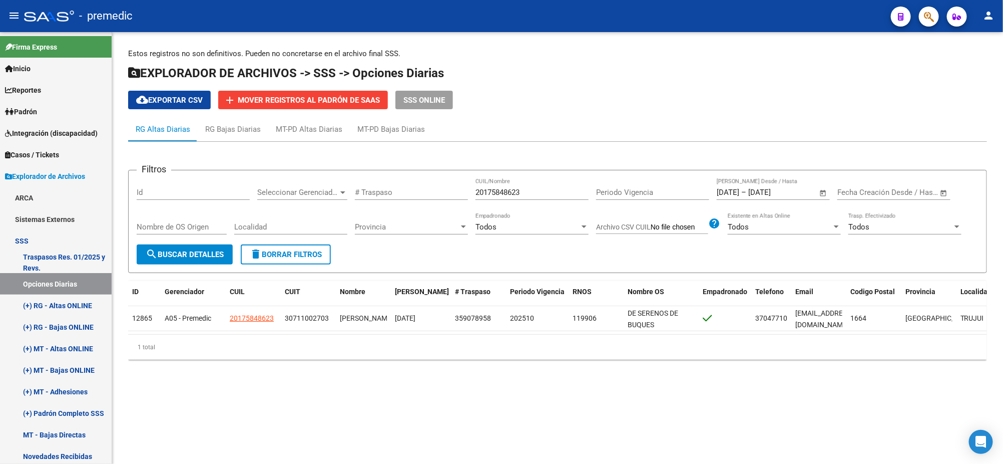
drag, startPoint x: 528, startPoint y: 189, endPoint x: 425, endPoint y: 188, distance: 103.1
click at [428, 188] on div "Filtros Id Seleccionar Gerenciador Seleccionar Gerenciador # Traspaso 201758486…" at bounding box center [558, 211] width 842 height 66
paste input "23291117589"
type input "23291117589"
click at [175, 250] on span "search Buscar Detalles" at bounding box center [185, 254] width 78 height 9
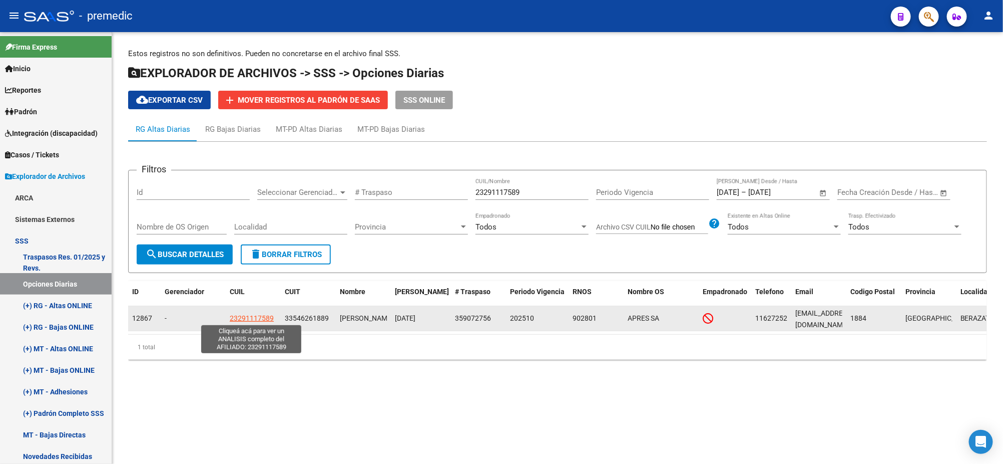
click at [238, 316] on span "23291117589" at bounding box center [252, 318] width 44 height 8
type textarea "23291117589"
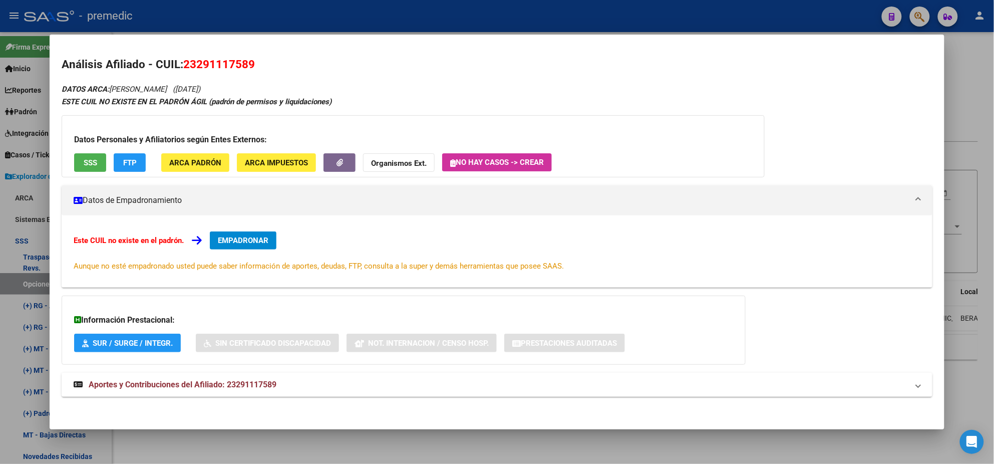
click at [245, 249] on button "EMPADRONAR" at bounding box center [243, 240] width 67 height 18
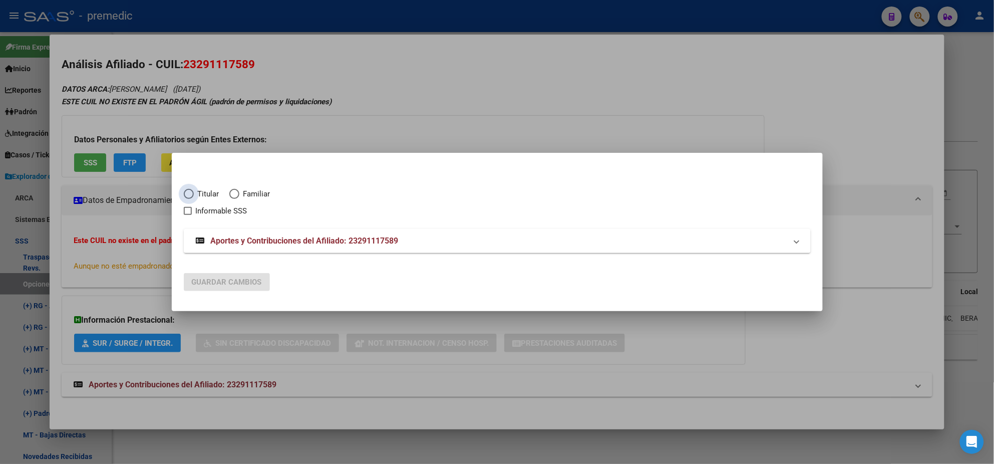
click at [191, 197] on span "Elija una opción" at bounding box center [189, 194] width 10 height 10
click at [191, 197] on input "Titular" at bounding box center [189, 194] width 10 height 10
radio input "true"
checkbox input "true"
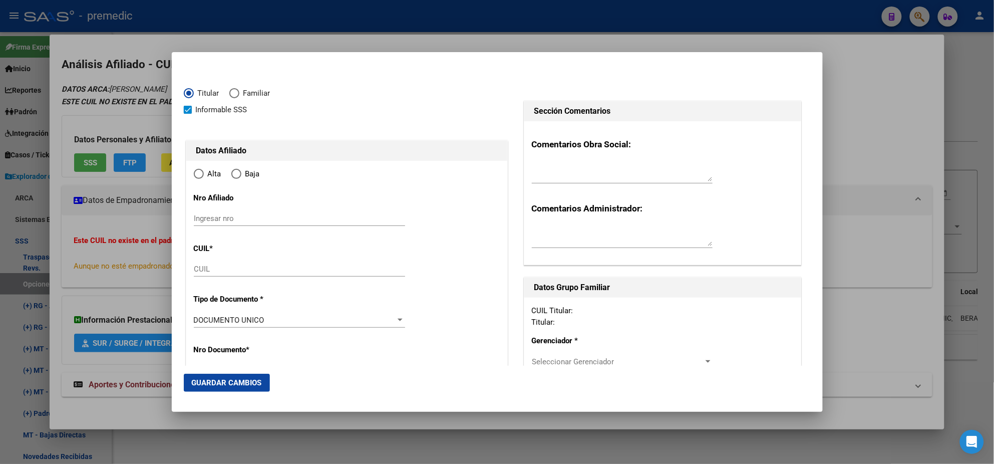
type input "23-29111758-9"
type input "29111758"
type input "ROSAS EDGAR"
type input "1981-11-19"
type input "BERAZATEGUI"
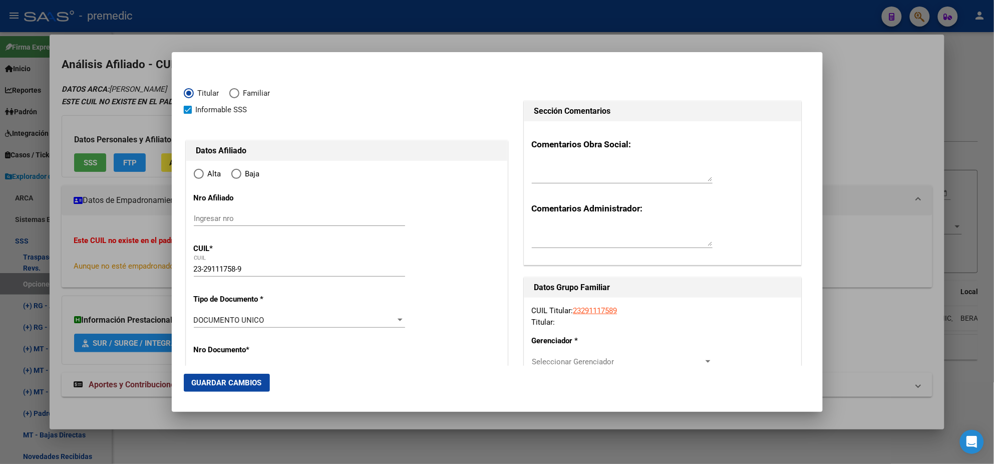
type input "1884"
type input "CALLE106 NþMERO"
type input "431"
radio input "true"
type input "BERAZATEGUI"
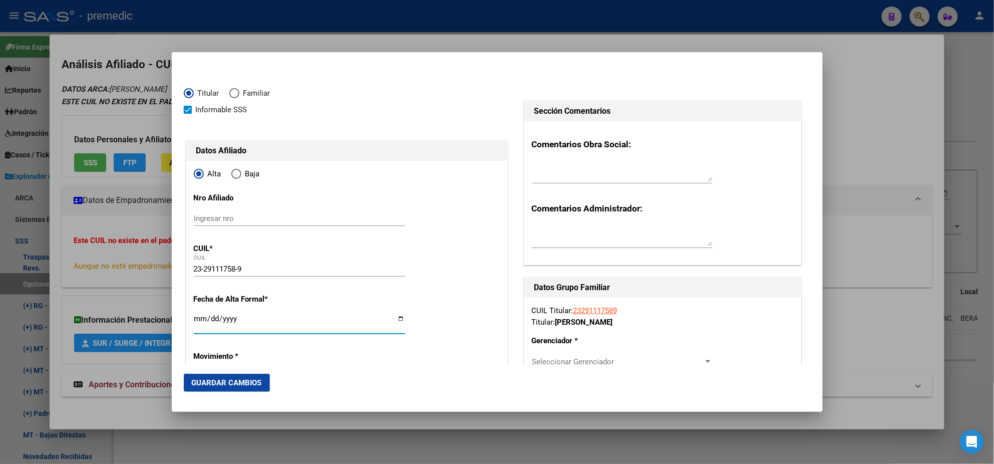
click at [200, 316] on input "Ingresar fecha" at bounding box center [299, 322] width 211 height 16
type input "2025-10-01"
drag, startPoint x: 184, startPoint y: 324, endPoint x: 182, endPoint y: 319, distance: 5.2
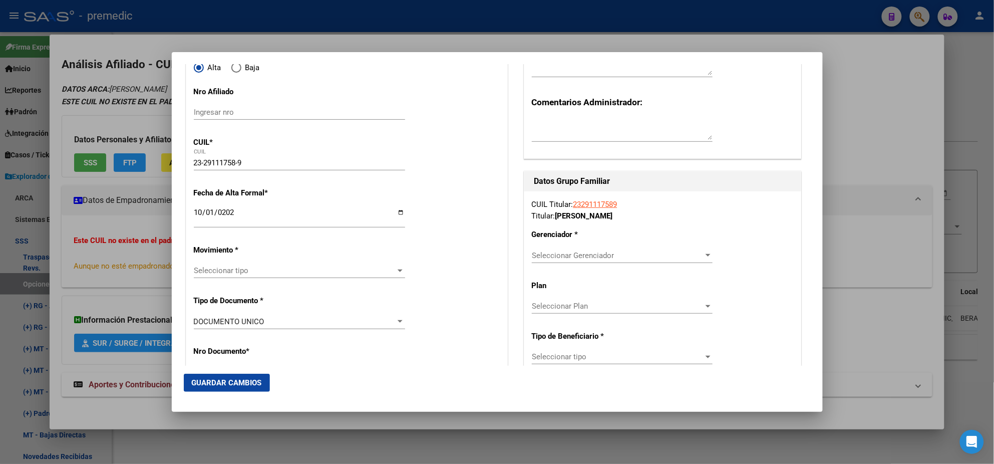
scroll to position [187, 0]
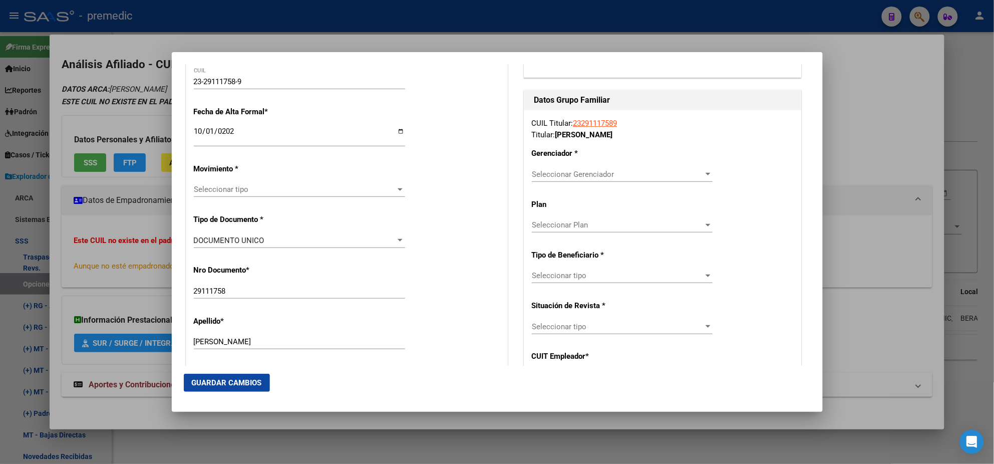
click at [232, 182] on div "Seleccionar tipo Seleccionar tipo" at bounding box center [299, 189] width 211 height 15
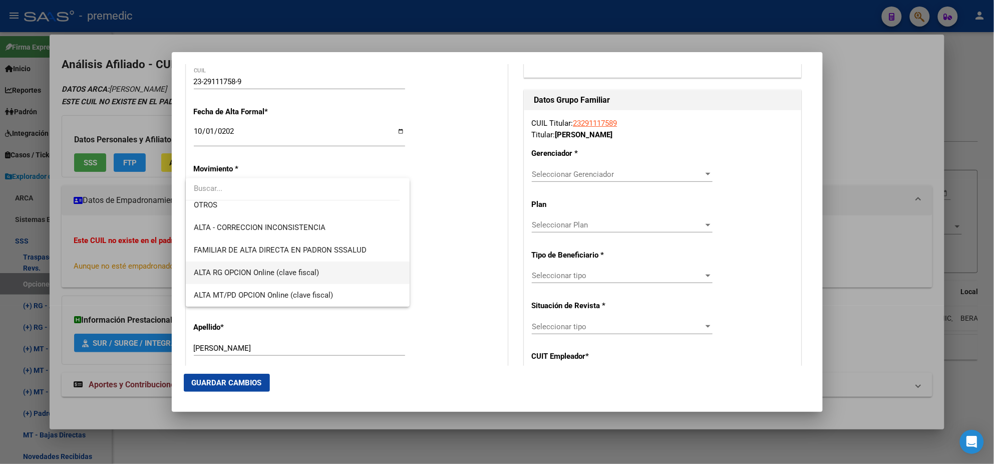
click at [323, 269] on span "ALTA RG OPCION Online (clave fiscal)" at bounding box center [298, 272] width 208 height 23
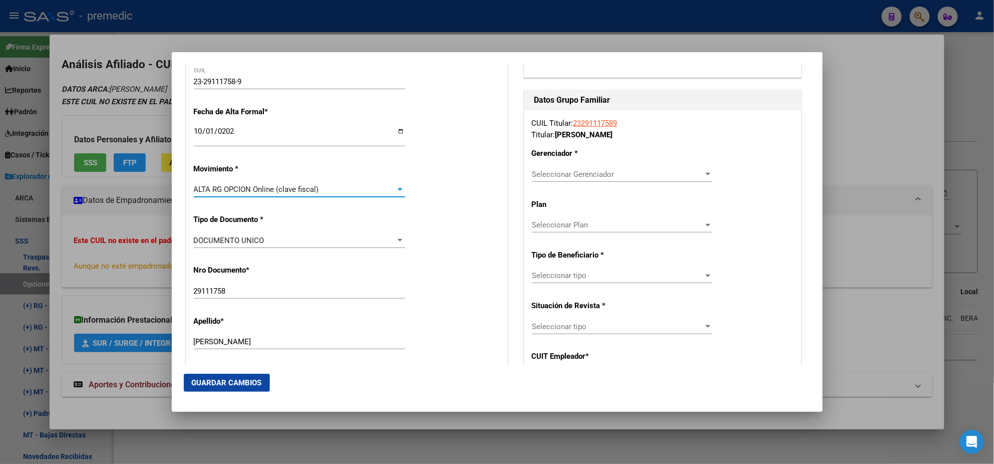
click at [323, 269] on div "Nro Documento * 29111758 Ingresar nro" at bounding box center [347, 282] width 306 height 51
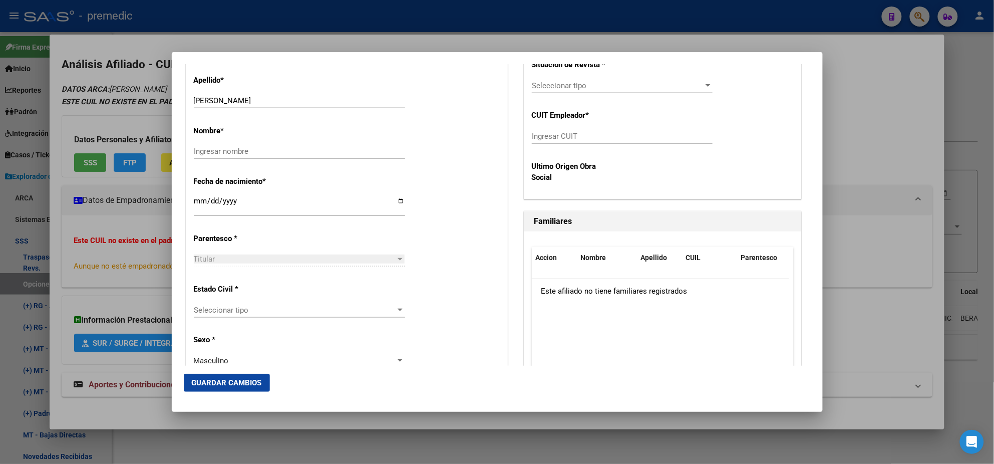
scroll to position [438, 0]
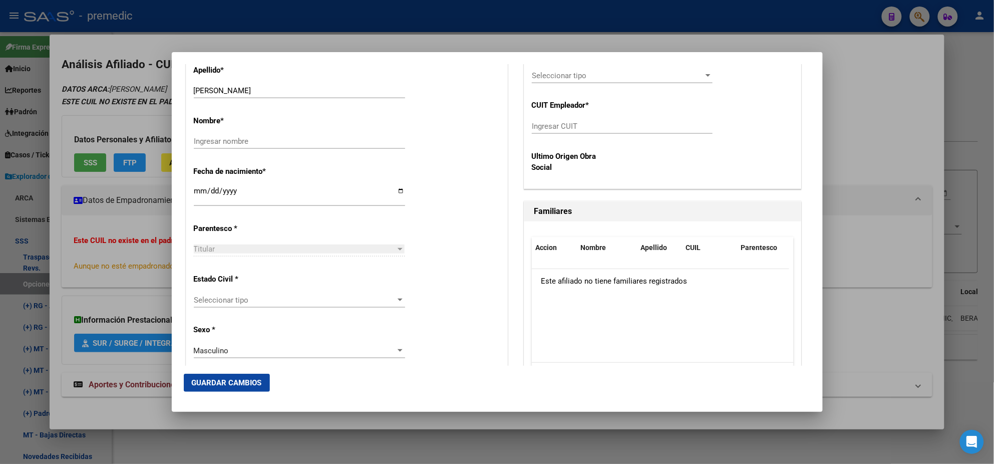
click at [213, 142] on input "Ingresar nombre" at bounding box center [299, 141] width 211 height 9
type input "e"
type input "EDGAR"
drag, startPoint x: 251, startPoint y: 92, endPoint x: 221, endPoint y: 91, distance: 29.6
click at [221, 91] on input "ROSAS EDGAR" at bounding box center [299, 90] width 211 height 9
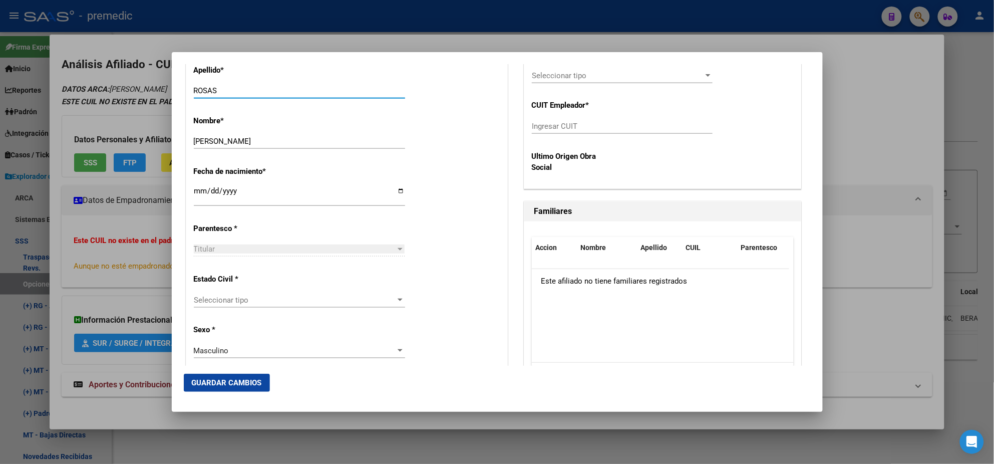
type input "ROSAS"
click at [412, 132] on div "Nombre * EDGAR Ingresar nombre" at bounding box center [347, 133] width 306 height 51
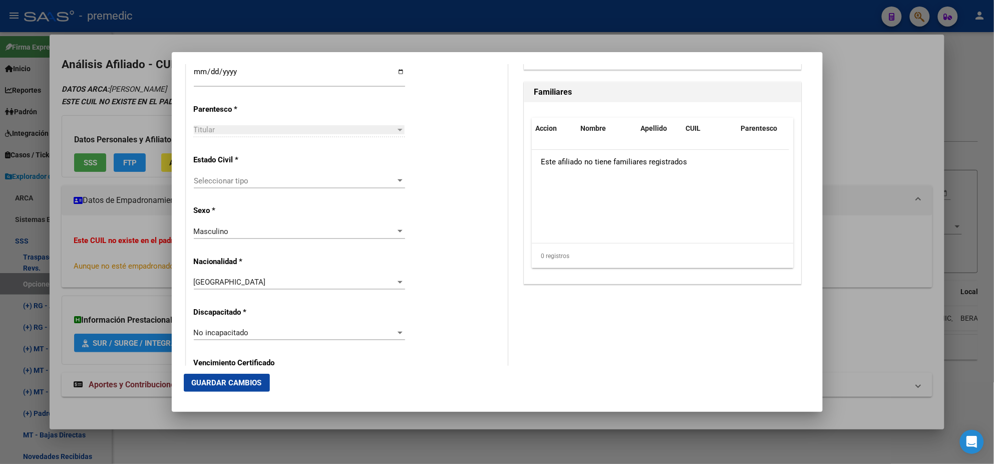
scroll to position [563, 0]
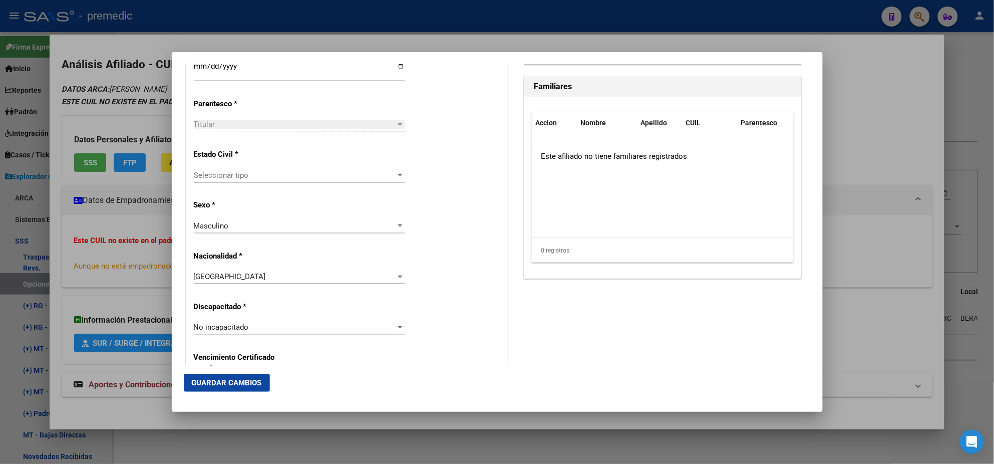
click at [251, 172] on span "Seleccionar tipo" at bounding box center [295, 175] width 202 height 9
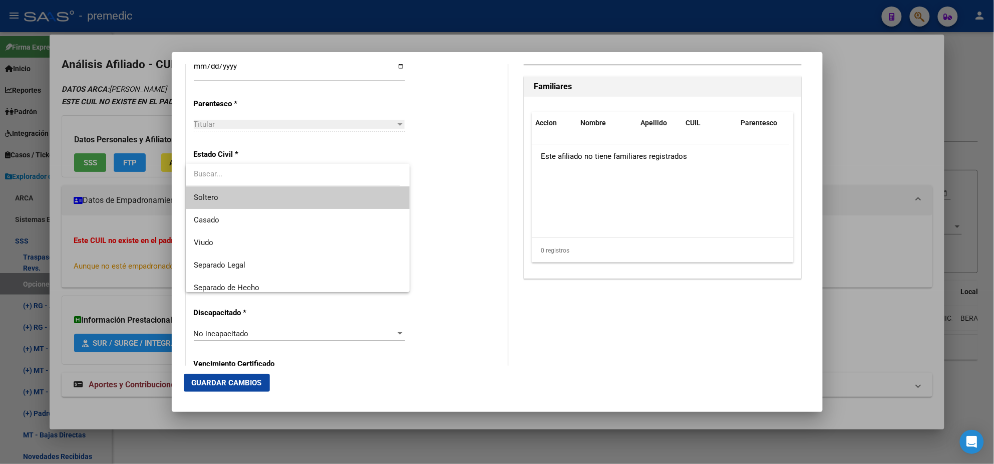
click at [248, 195] on span "Soltero" at bounding box center [298, 197] width 208 height 23
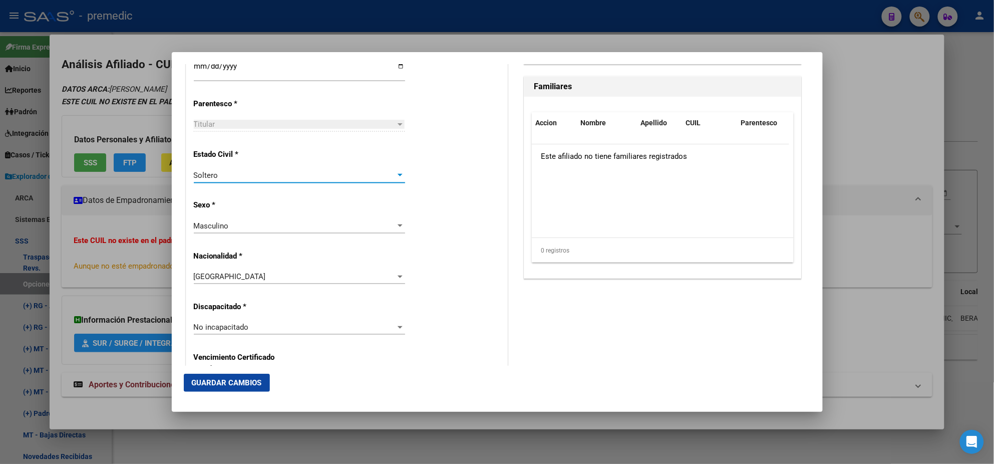
click at [279, 201] on p "Sexo *" at bounding box center [240, 205] width 92 height 12
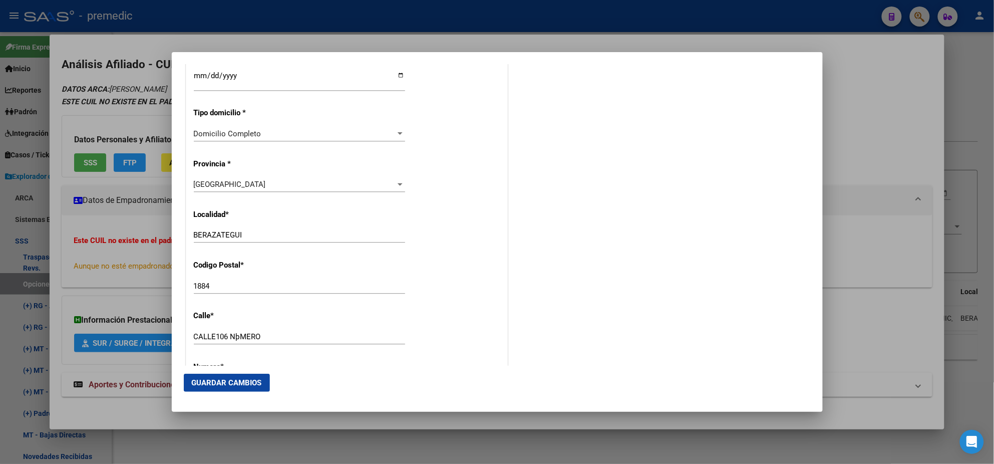
scroll to position [939, 0]
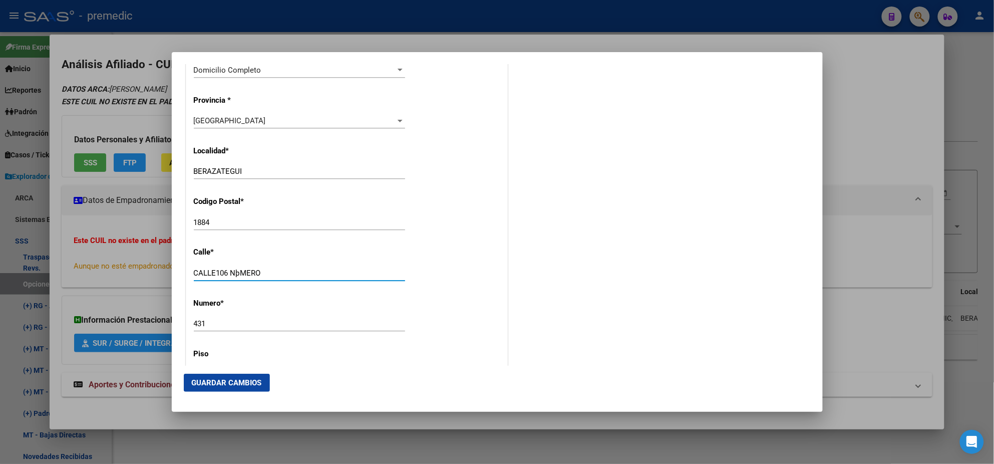
drag, startPoint x: 271, startPoint y: 272, endPoint x: 230, endPoint y: 273, distance: 41.1
click at [230, 273] on input "CALLE106 NþMERO" at bounding box center [299, 272] width 211 height 9
drag, startPoint x: 215, startPoint y: 271, endPoint x: 160, endPoint y: 271, distance: 55.6
click at [160, 271] on div "Análisis Afiliado - CUIL: 23291117589 DATOS ARCA: ROSAS EDGAR (19/11/1981) ESTE…" at bounding box center [497, 232] width 994 height 464
type input "106"
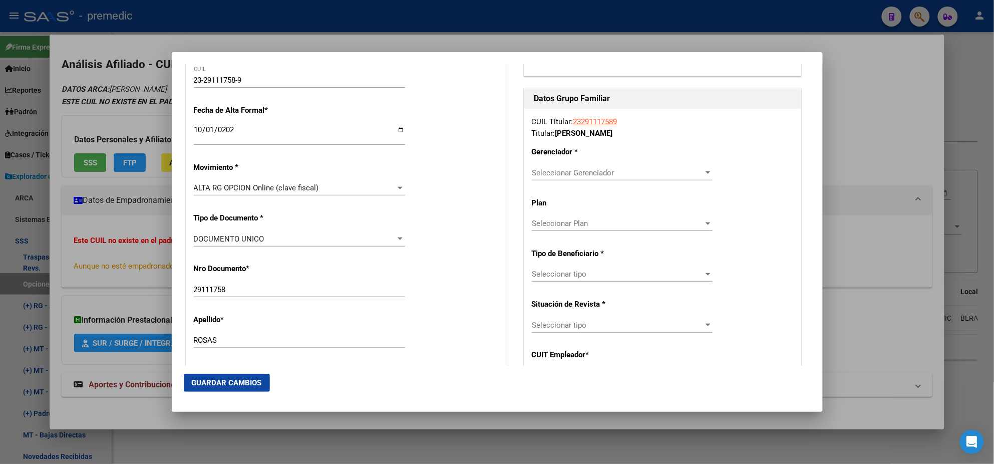
scroll to position [187, 0]
click at [542, 175] on span "Seleccionar Gerenciador" at bounding box center [618, 174] width 172 height 9
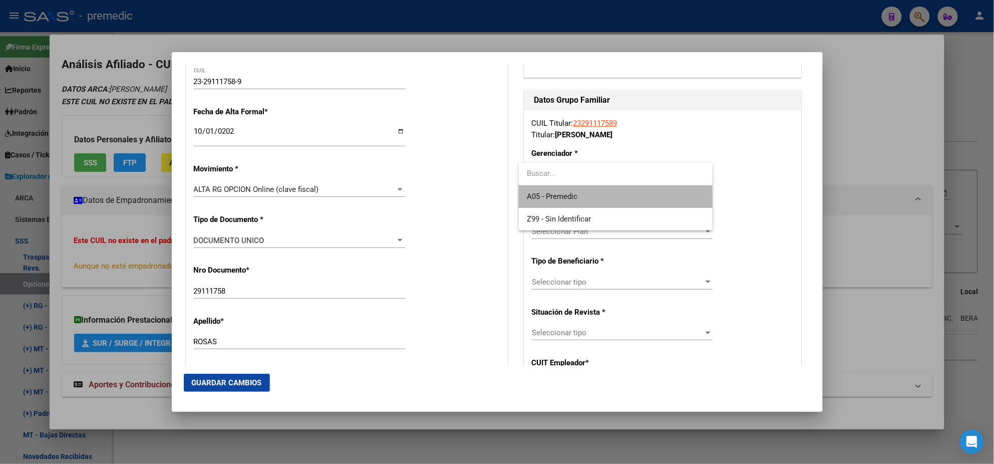
click at [543, 188] on span "A05 - Premedic" at bounding box center [616, 196] width 178 height 23
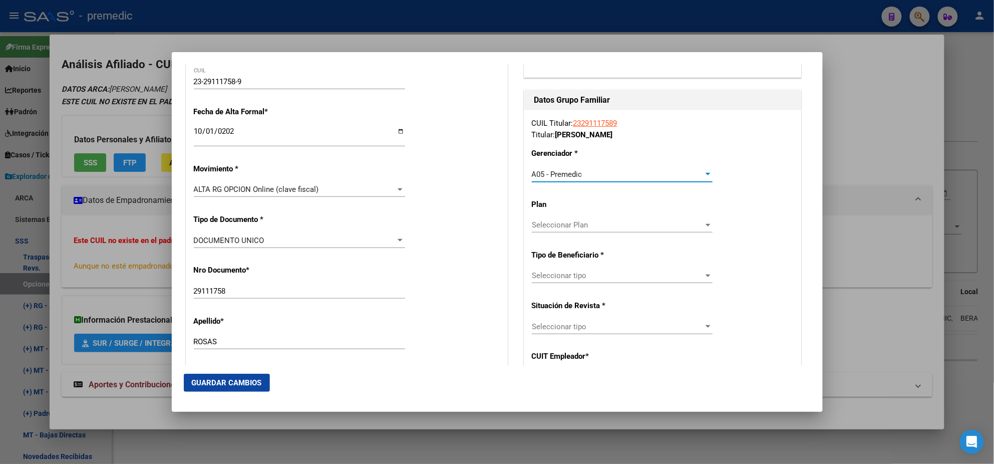
click at [547, 276] on span "Seleccionar tipo" at bounding box center [618, 275] width 172 height 9
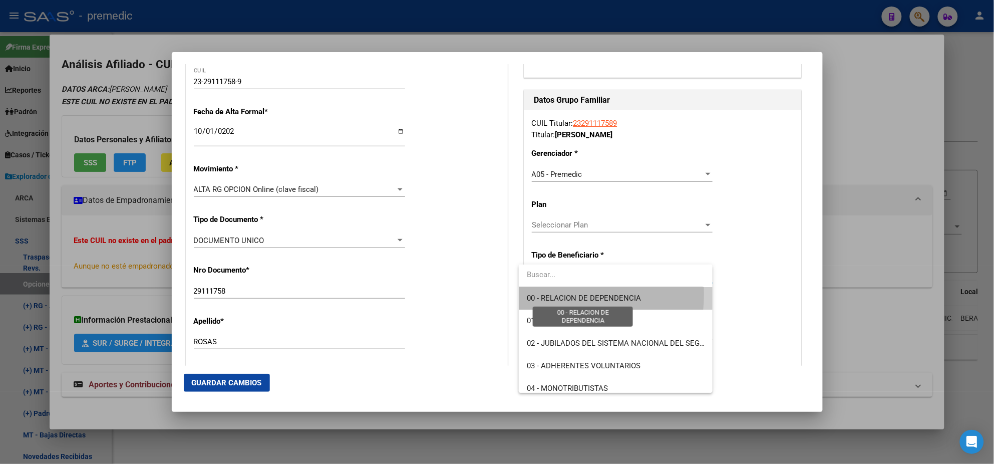
click at [537, 293] on span "00 - RELACION DE DEPENDENCIA" at bounding box center [584, 297] width 114 height 9
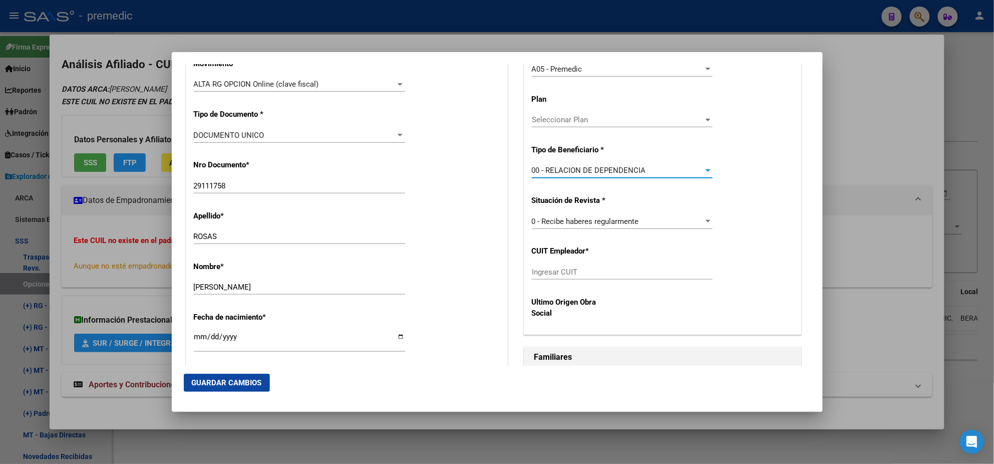
scroll to position [313, 0]
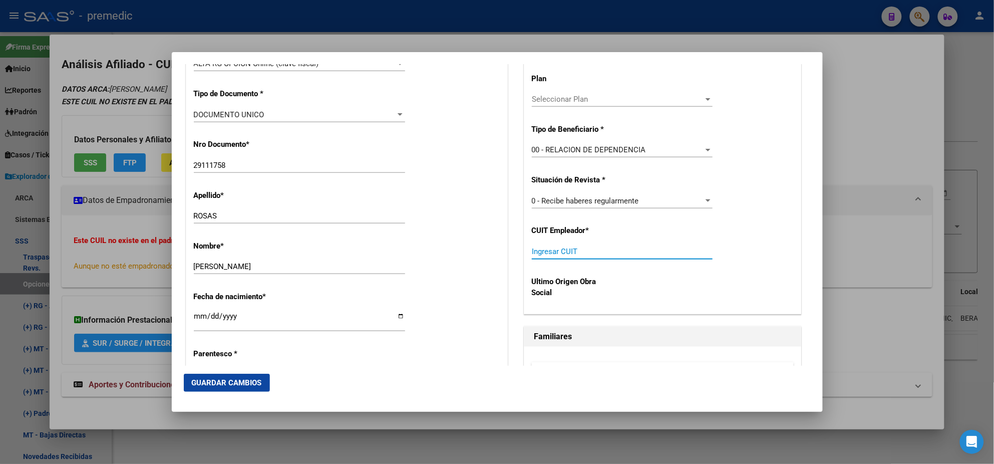
click at [539, 250] on input "Ingresar CUIT" at bounding box center [622, 251] width 181 height 9
paste input "33-54626188-9"
type input "33-54626188-9"
click at [202, 383] on span "Guardar Cambios" at bounding box center [227, 382] width 70 height 9
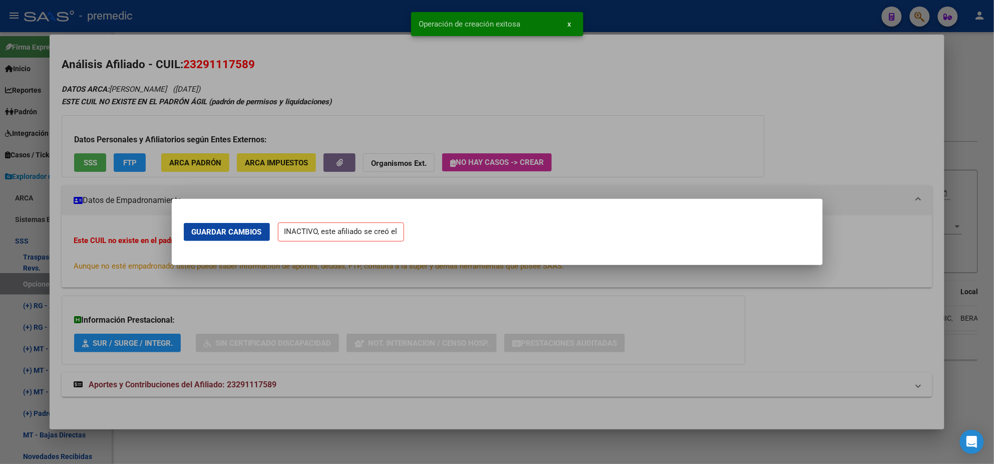
scroll to position [0, 0]
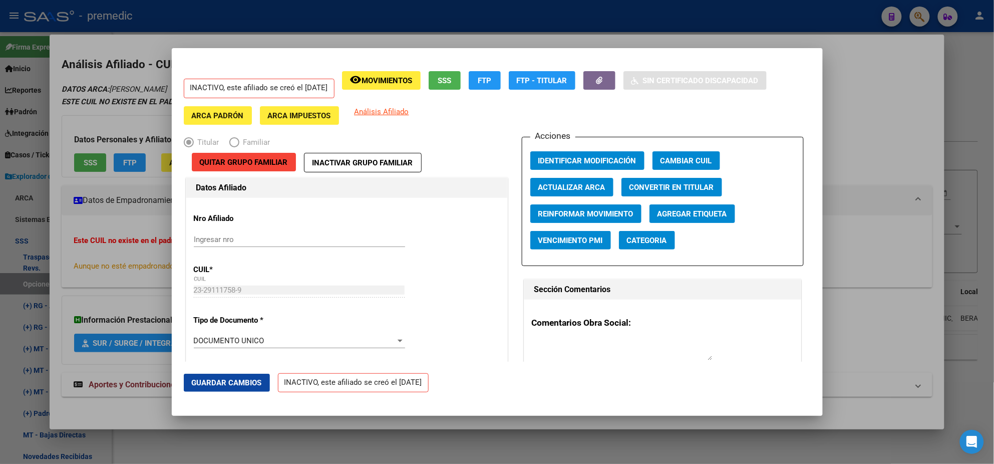
click at [49, 252] on div at bounding box center [497, 232] width 994 height 464
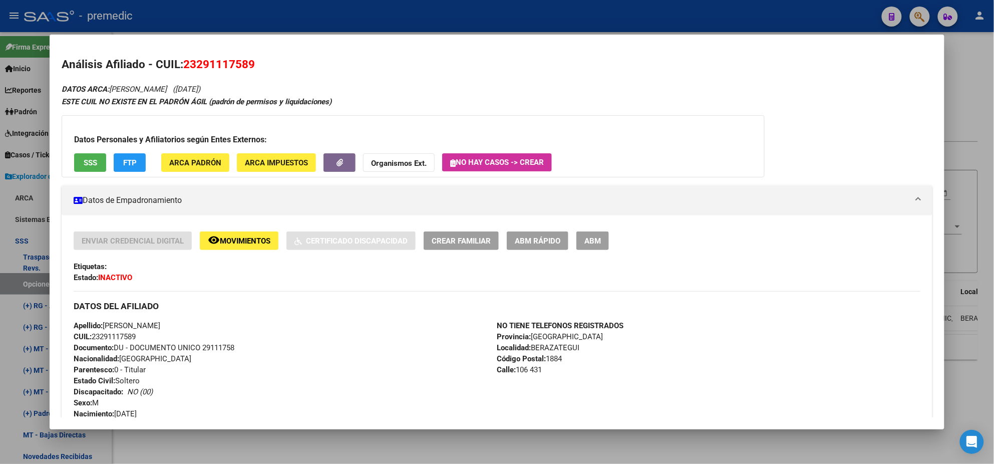
click at [29, 283] on div at bounding box center [497, 232] width 994 height 464
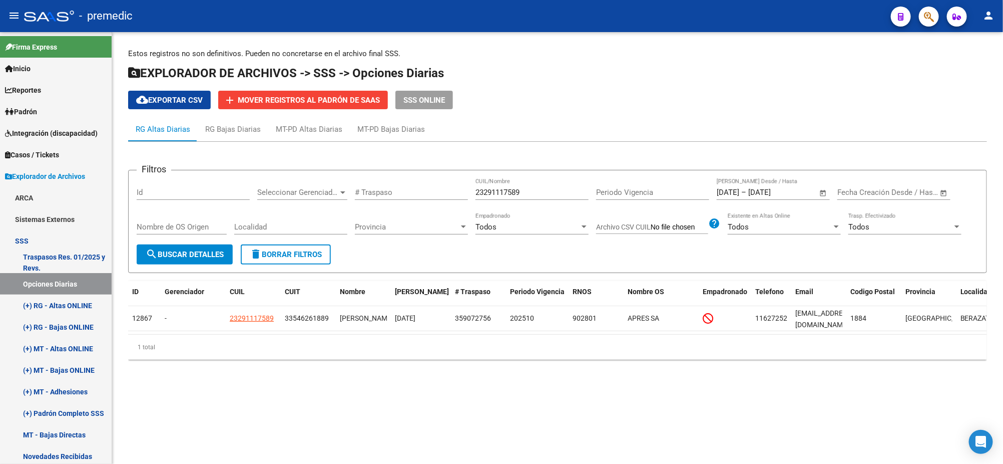
click at [217, 250] on span "search Buscar Detalles" at bounding box center [185, 254] width 78 height 9
drag, startPoint x: 531, startPoint y: 188, endPoint x: 443, endPoint y: 189, distance: 88.1
click at [443, 189] on div "Filtros Id Seleccionar Gerenciador Seleccionar Gerenciador # Traspaso 232911175…" at bounding box center [558, 211] width 842 height 66
paste input "344382204"
type input "23344382204"
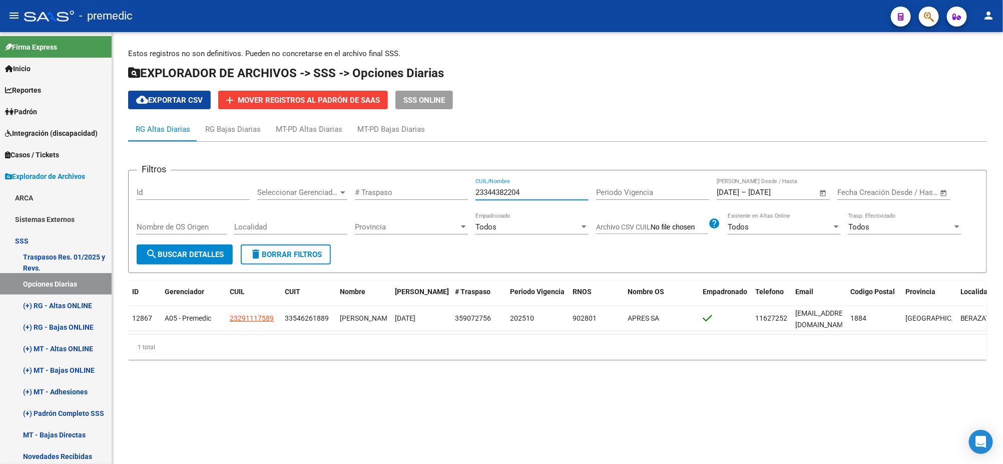
click at [196, 257] on span "search Buscar Detalles" at bounding box center [185, 254] width 78 height 9
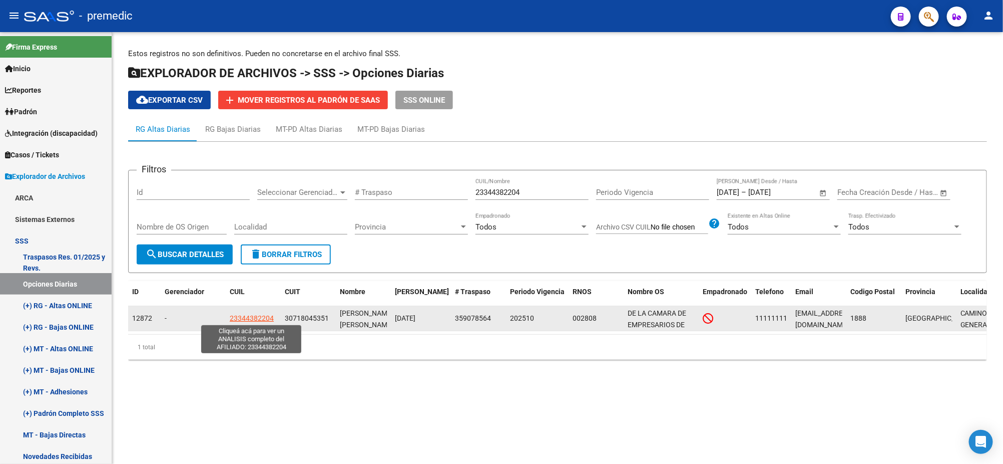
click at [255, 316] on span "23344382204" at bounding box center [252, 318] width 44 height 8
type textarea "23344382204"
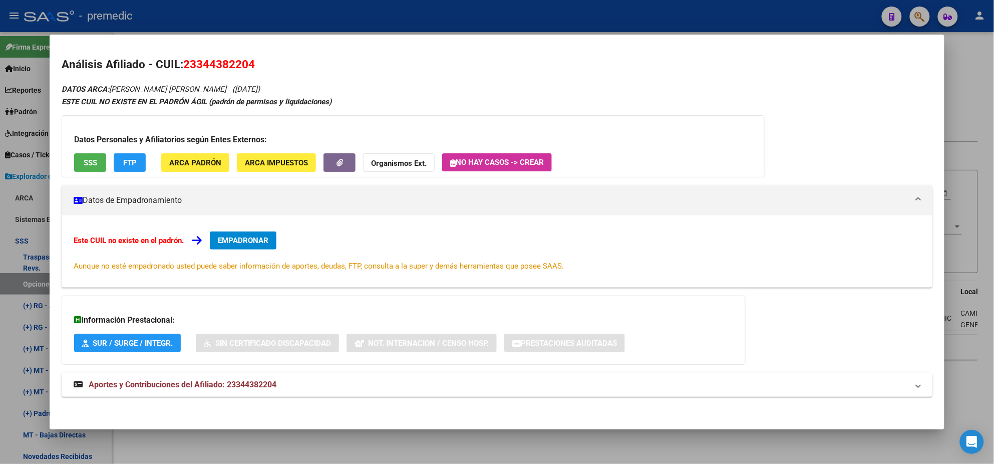
click at [245, 236] on span "EMPADRONAR" at bounding box center [243, 240] width 51 height 9
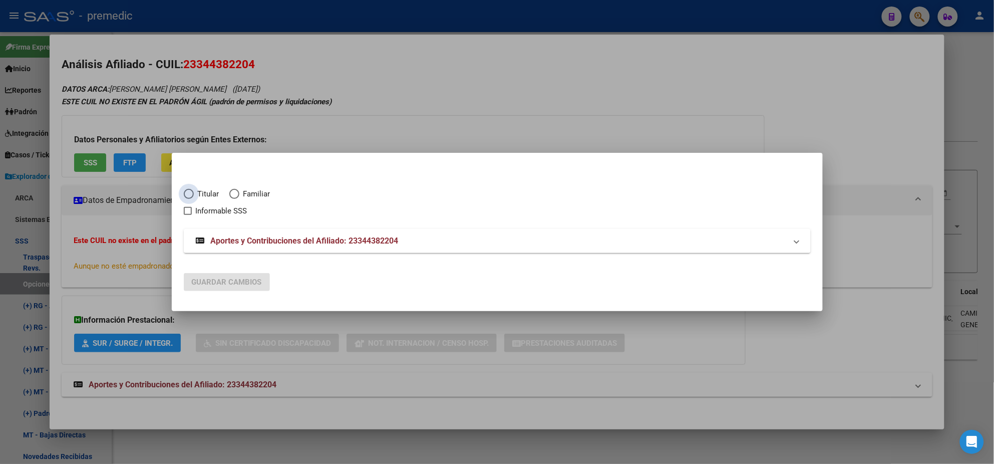
click at [185, 194] on span "Elija una opción" at bounding box center [189, 194] width 10 height 10
click at [185, 194] on input "Titular" at bounding box center [189, 194] width 10 height 10
radio input "true"
checkbox input "true"
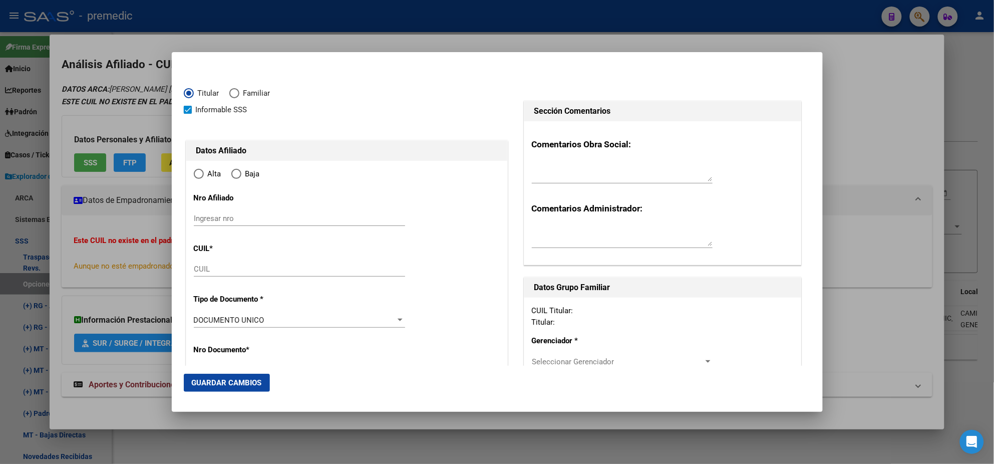
type input "23-34438220-4"
type input "34438220"
type input "VENTRIGLIA"
type input "PAULA SAMANTA"
type input "1989-03-25"
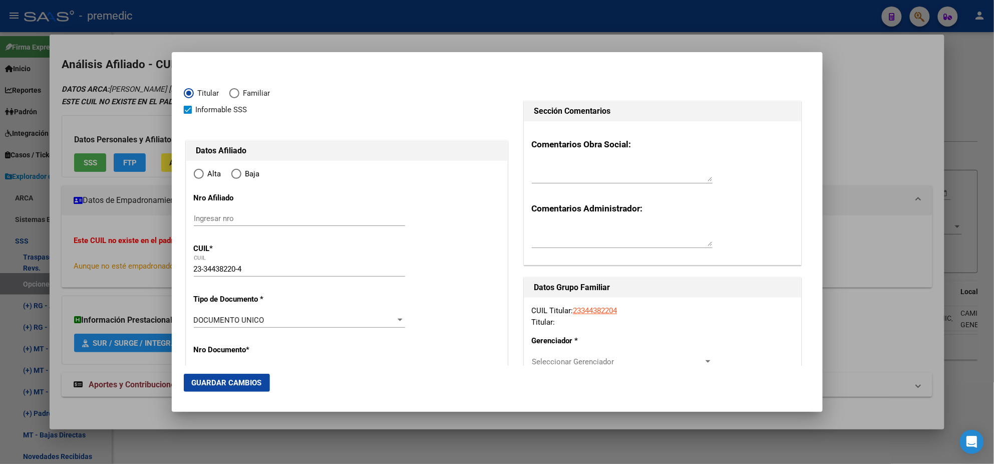
type input "ITUZAINGÌ"
type input "1714"
type input "JUNCAL"
type input "1694"
type input "ITUZAINGÌ"
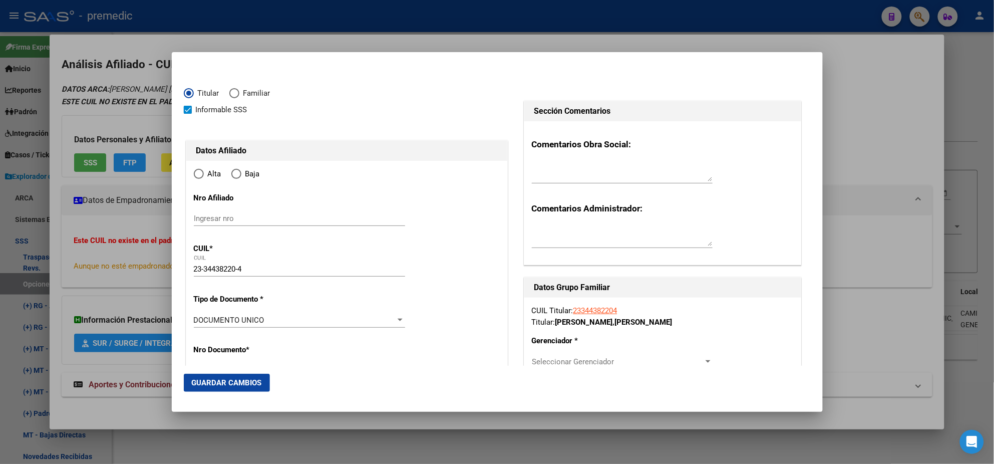
radio input "true"
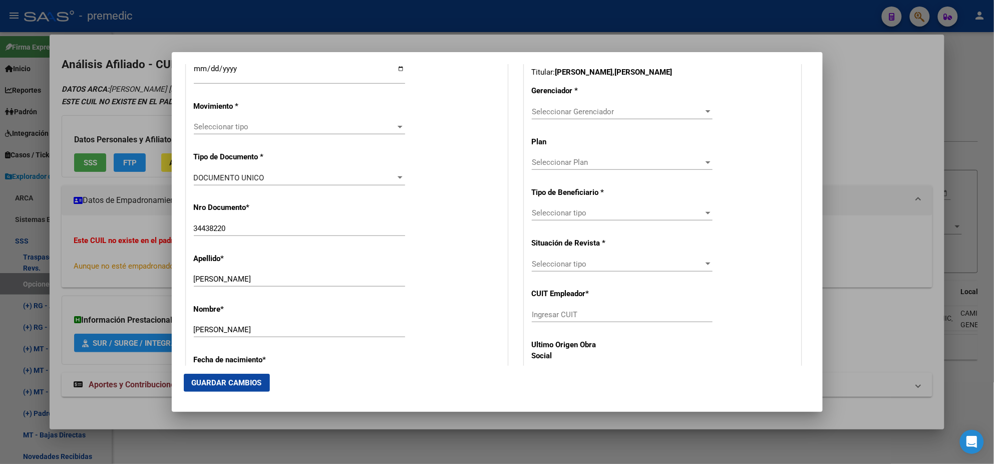
scroll to position [313, 0]
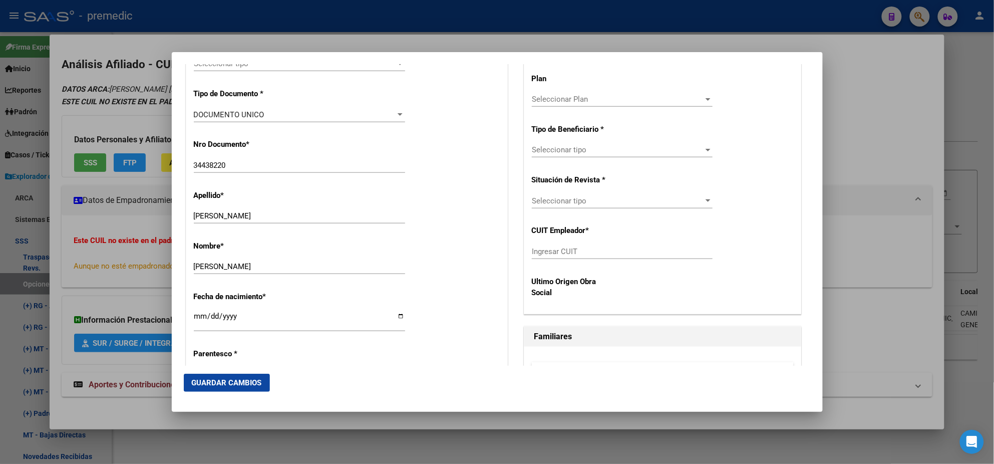
click at [549, 247] on input "Ingresar CUIT" at bounding box center [622, 251] width 181 height 9
paste input "30-71804535-1"
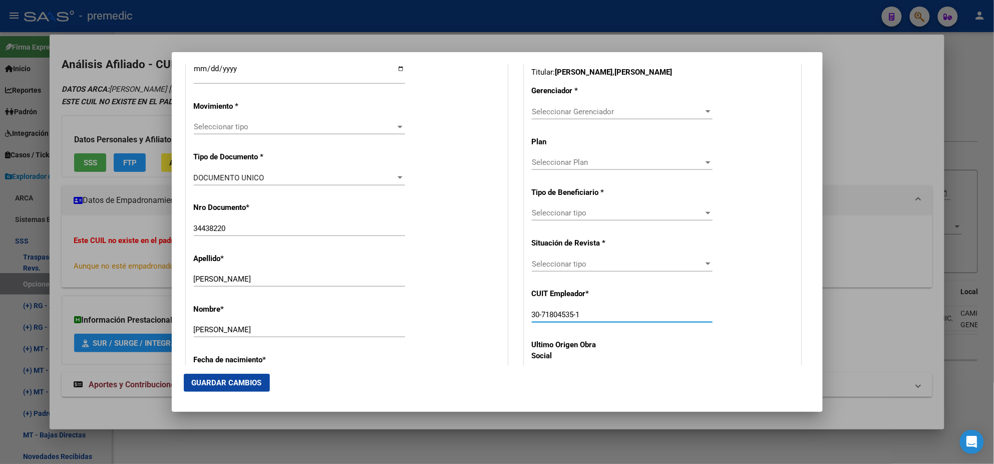
type input "30-71804535-1"
click at [541, 114] on span "Seleccionar Gerenciador" at bounding box center [618, 111] width 172 height 9
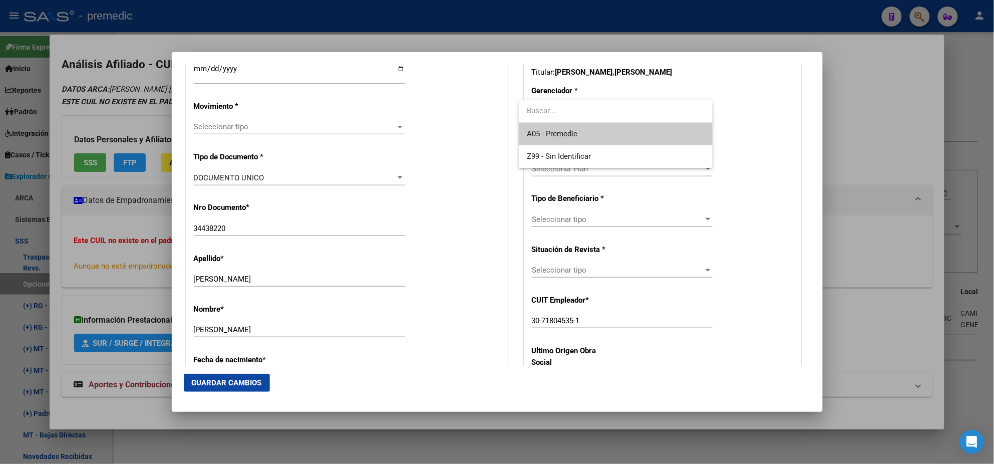
click at [547, 131] on span "A05 - Premedic" at bounding box center [552, 133] width 51 height 9
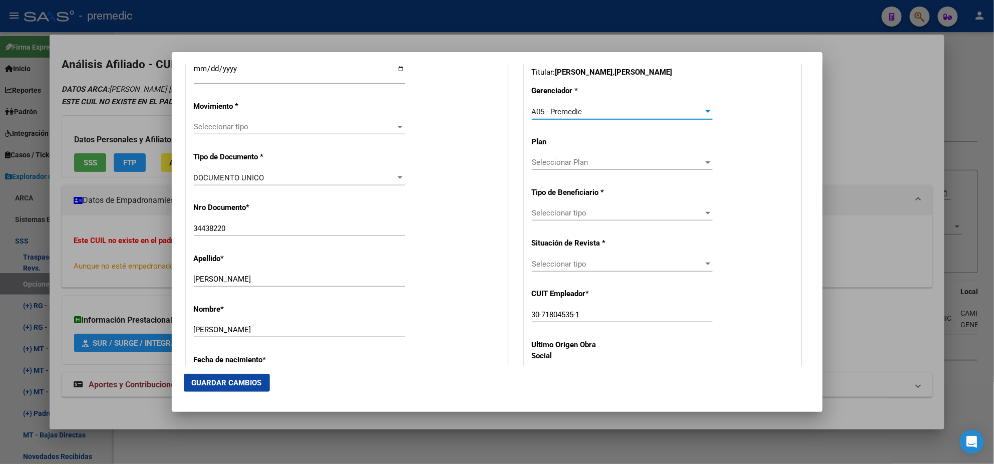
click at [549, 210] on span "Seleccionar tipo" at bounding box center [618, 212] width 172 height 9
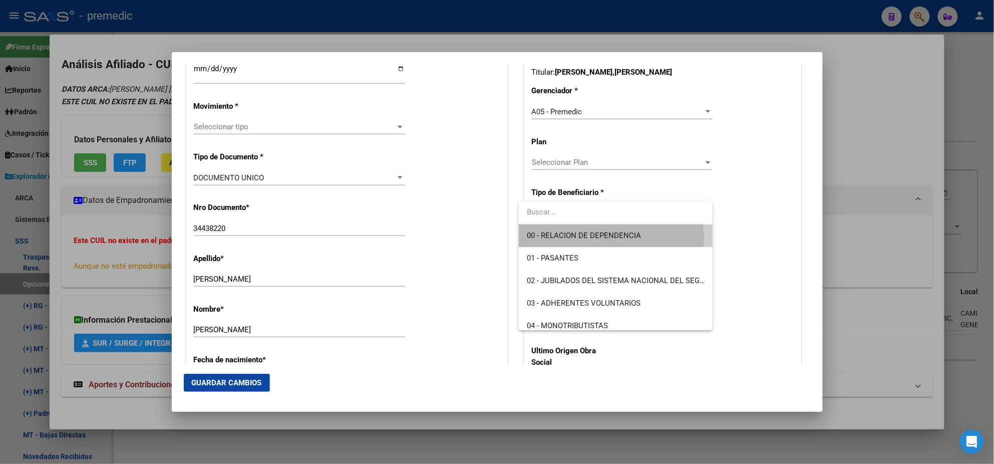
click at [553, 241] on span "00 - RELACION DE DEPENDENCIA" at bounding box center [616, 235] width 178 height 23
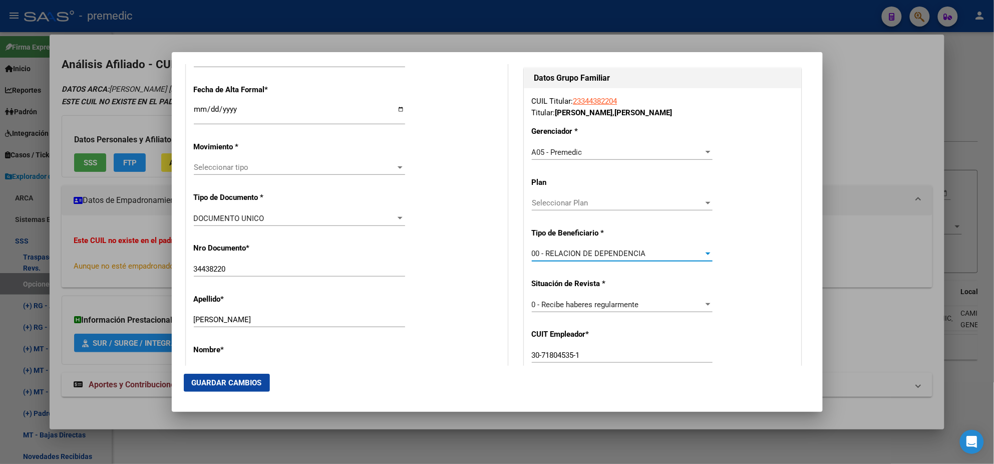
scroll to position [187, 0]
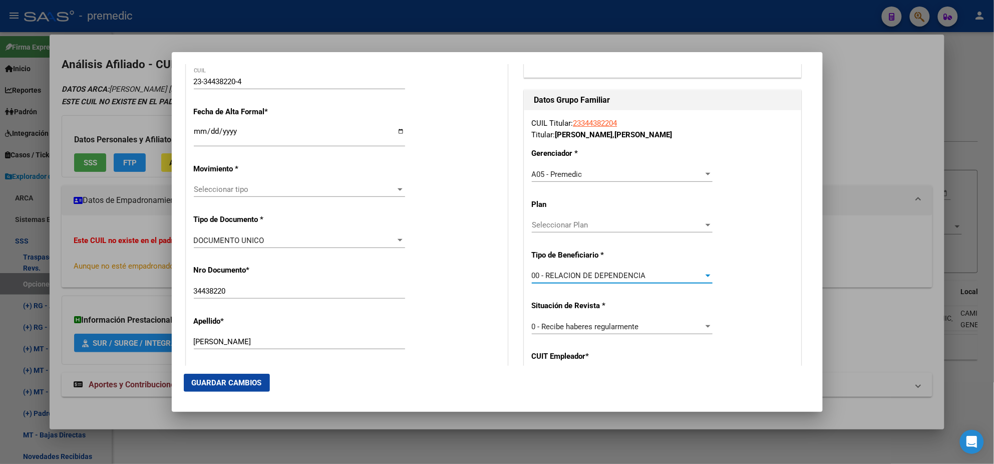
click at [199, 129] on input "Ingresar fecha" at bounding box center [299, 135] width 211 height 16
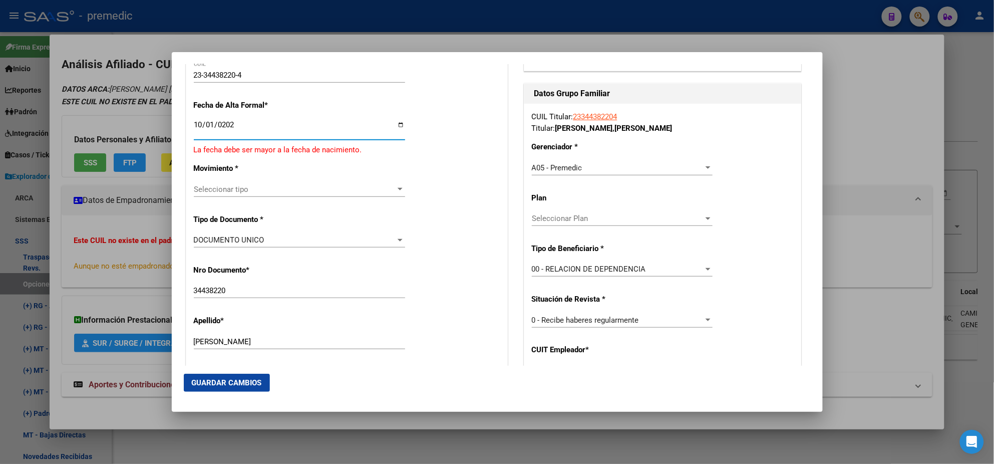
type input "2025-10-01"
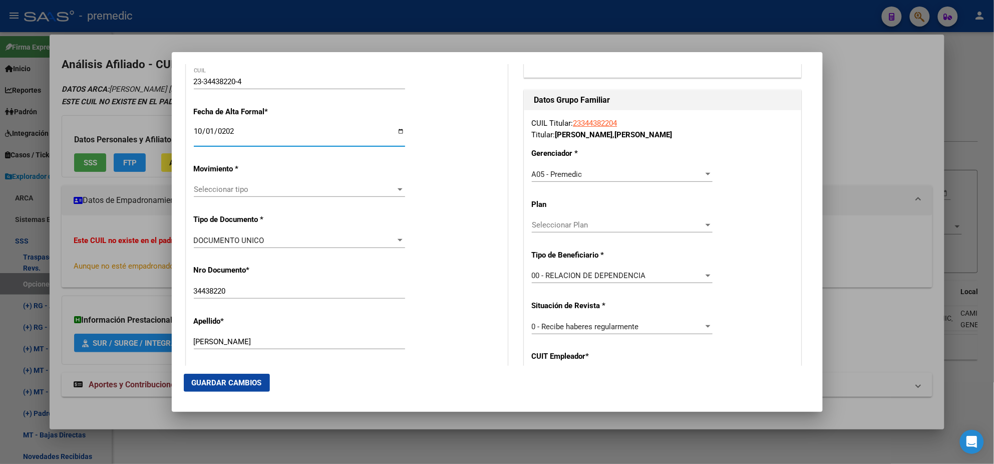
click at [218, 188] on span "Seleccionar tipo" at bounding box center [295, 189] width 202 height 9
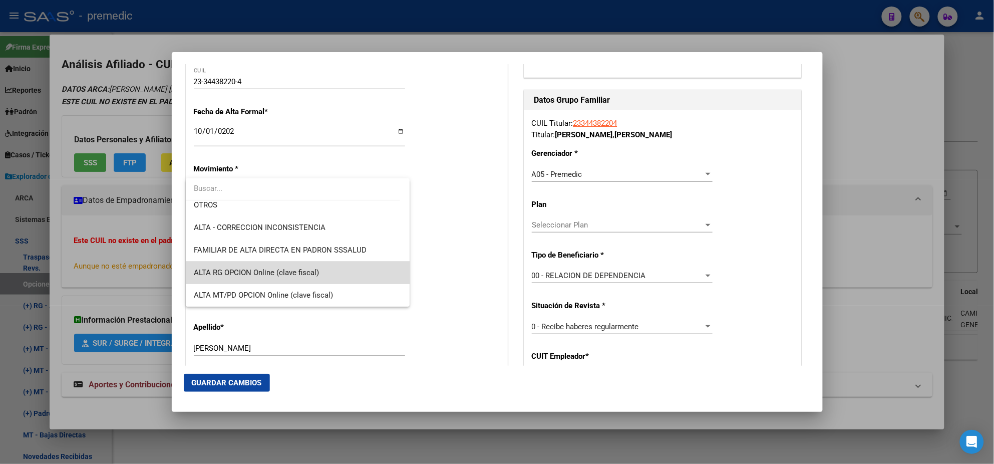
click at [302, 266] on span "ALTA RG OPCION Online (clave fiscal)" at bounding box center [298, 272] width 208 height 23
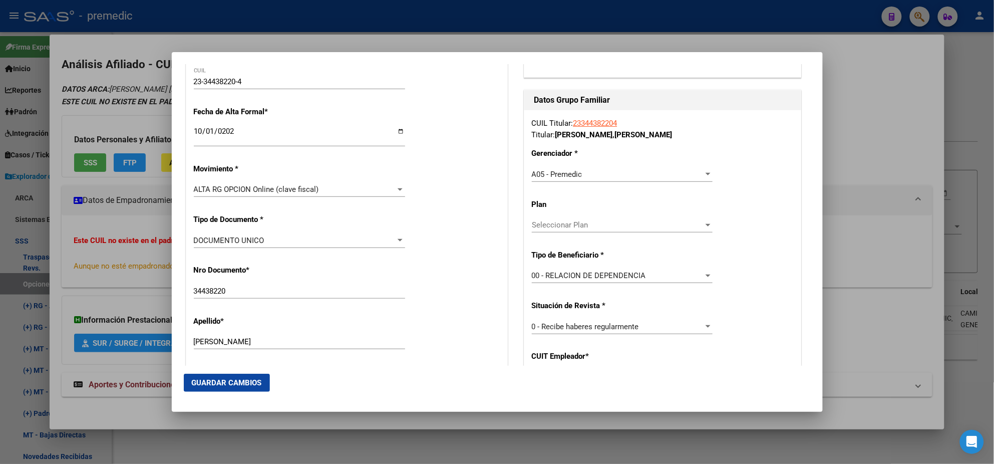
click at [322, 265] on div "Nro Documento * 34438220 Ingresar nro" at bounding box center [347, 282] width 306 height 51
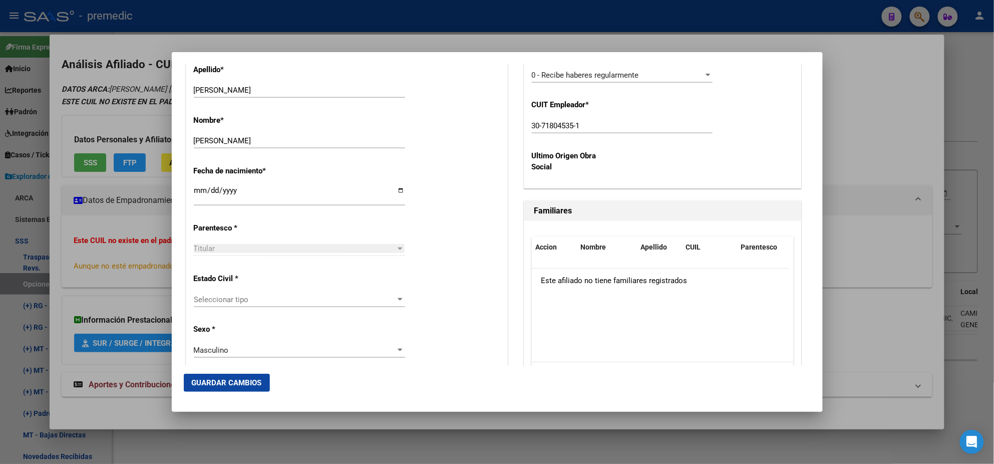
scroll to position [500, 0]
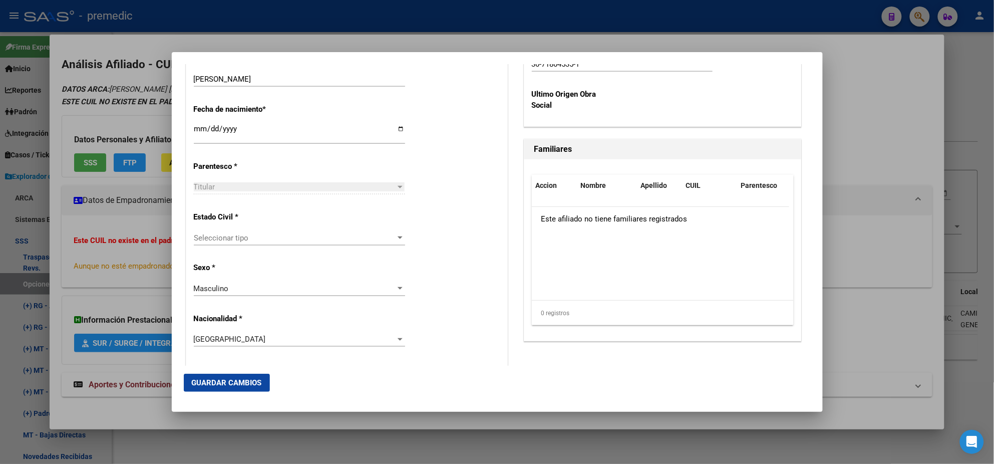
click at [283, 243] on div "Seleccionar tipo Seleccionar tipo" at bounding box center [299, 237] width 211 height 15
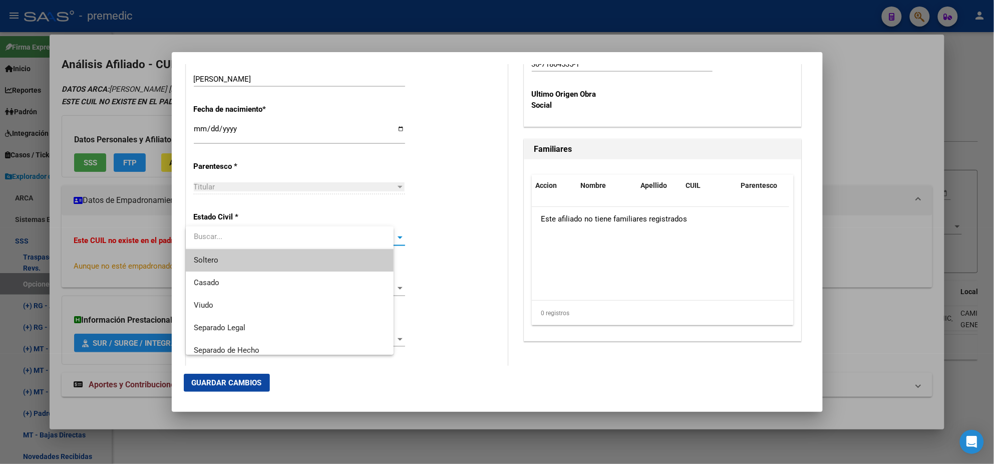
click at [271, 262] on span "Soltero" at bounding box center [290, 260] width 192 height 23
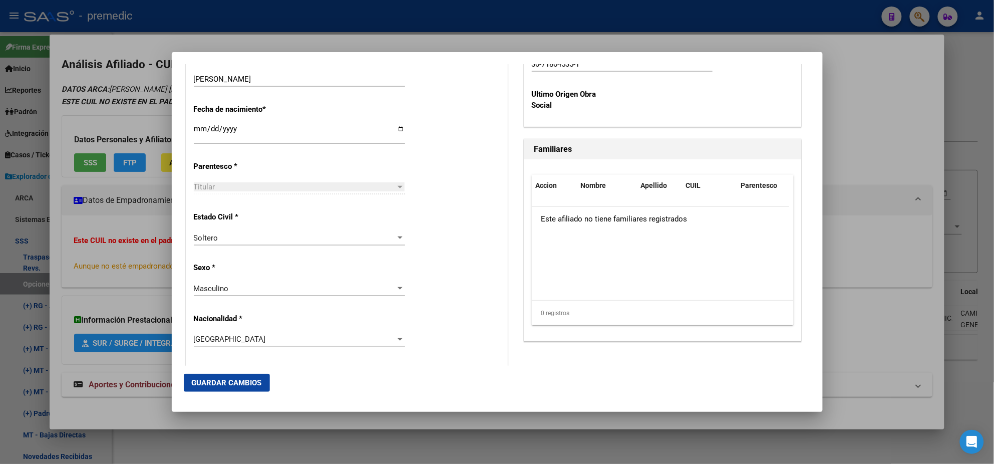
click at [279, 269] on p "Sexo *" at bounding box center [240, 268] width 92 height 12
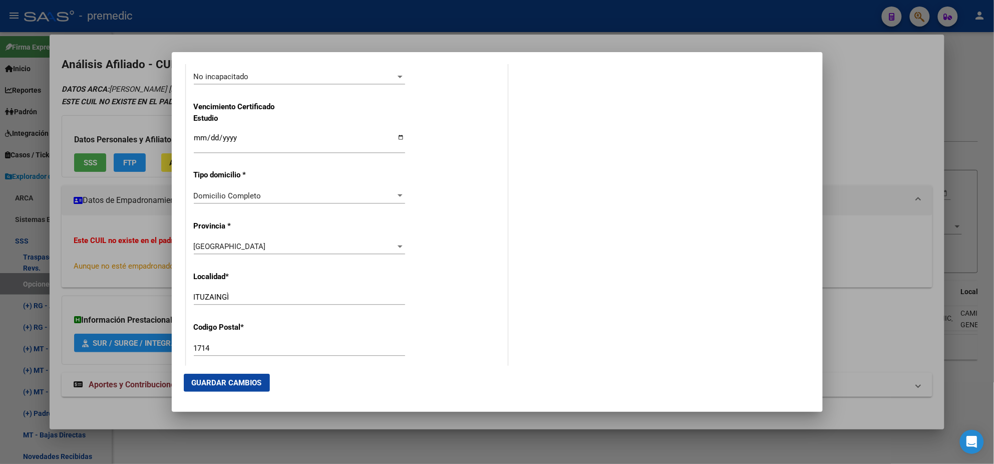
scroll to position [876, 0]
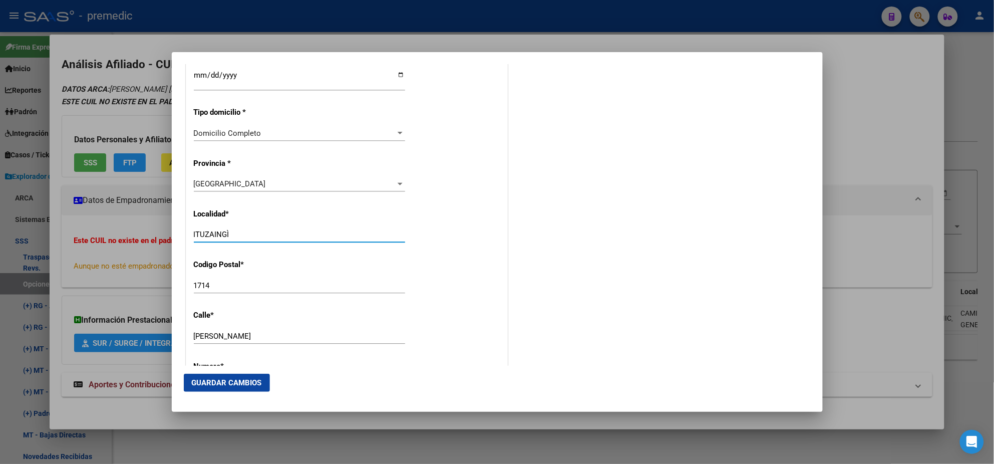
click at [232, 238] on input "ITUZAINGÌ" at bounding box center [299, 234] width 211 height 9
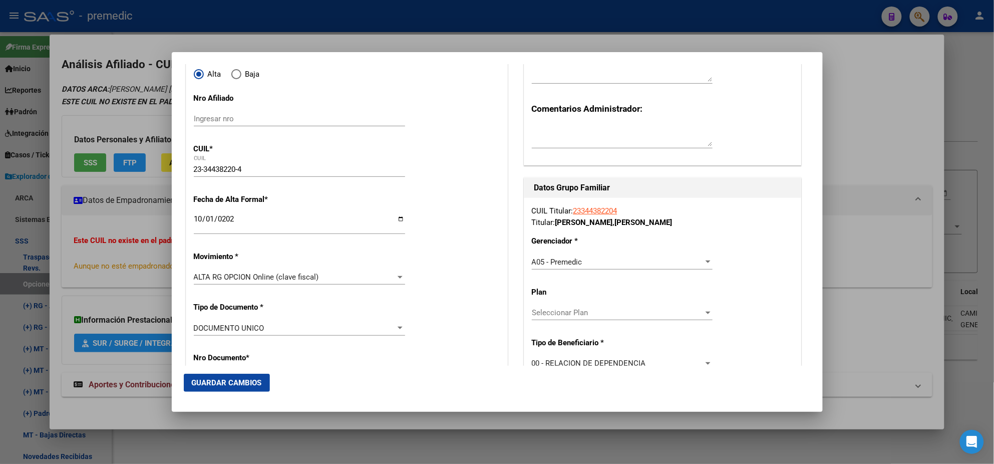
scroll to position [0, 0]
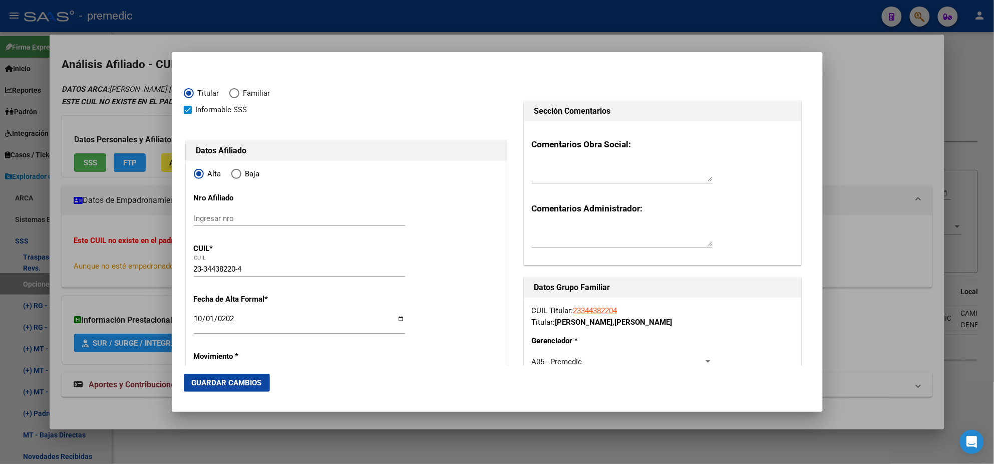
type input "ITUZAINGO"
click at [225, 383] on span "Guardar Cambios" at bounding box center [227, 382] width 70 height 9
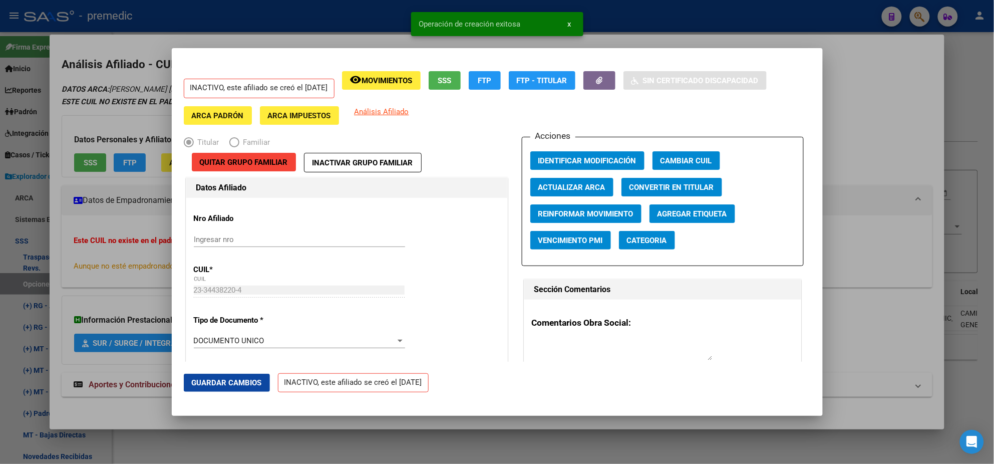
click at [49, 271] on div at bounding box center [497, 232] width 994 height 464
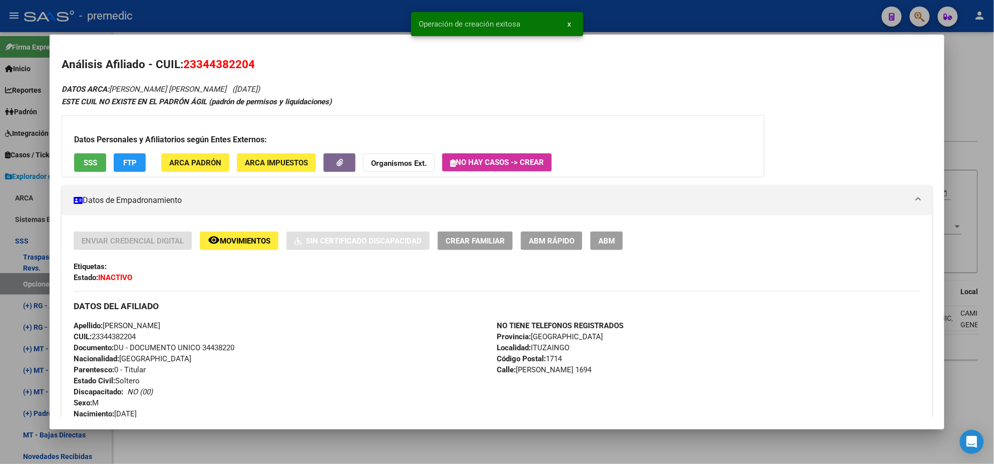
click at [16, 278] on div at bounding box center [497, 232] width 994 height 464
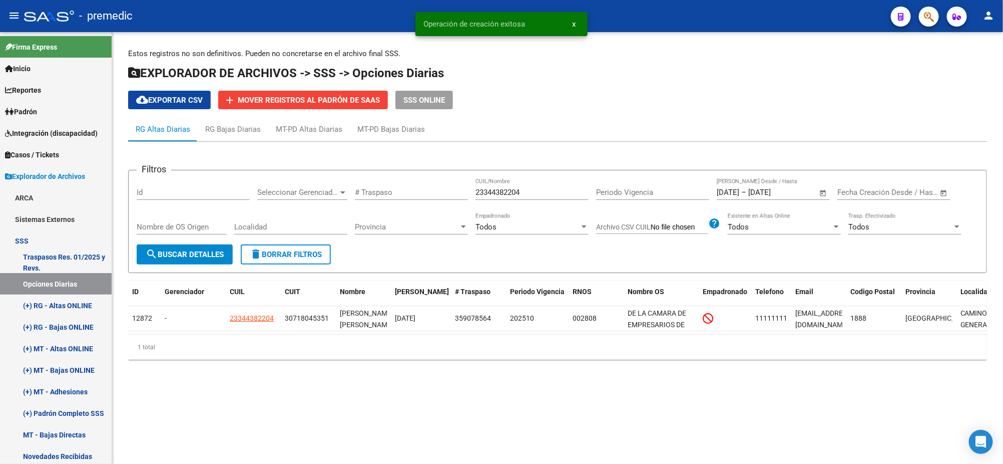
click at [181, 253] on span "search Buscar Detalles" at bounding box center [185, 254] width 78 height 9
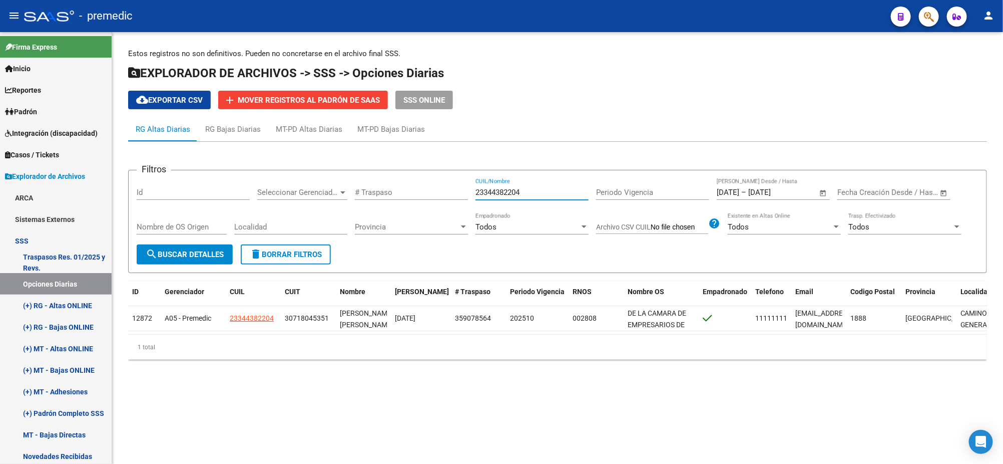
drag, startPoint x: 544, startPoint y: 189, endPoint x: 417, endPoint y: 189, distance: 126.7
click at [417, 189] on div "Filtros Id Seleccionar Gerenciador Seleccionar Gerenciador # Traspaso 233443822…" at bounding box center [558, 211] width 842 height 66
paste input "02322759"
type input "23302322759"
click at [184, 252] on span "search Buscar Detalles" at bounding box center [185, 254] width 78 height 9
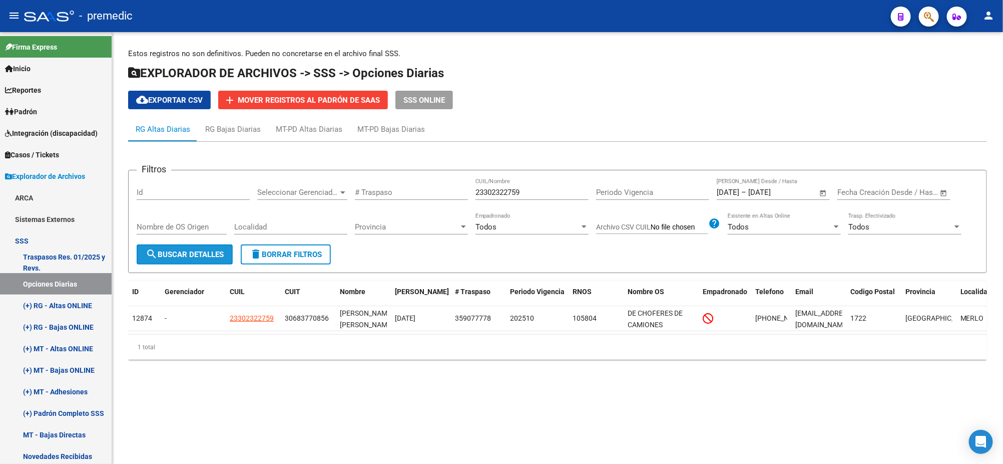
click at [218, 258] on button "search Buscar Detalles" at bounding box center [185, 254] width 96 height 20
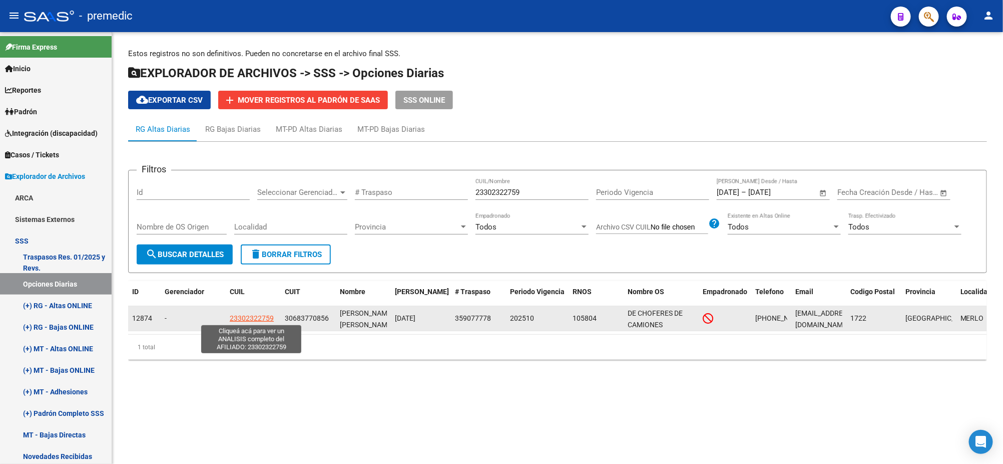
click at [257, 317] on span "23302322759" at bounding box center [252, 318] width 44 height 8
type textarea "23302322759"
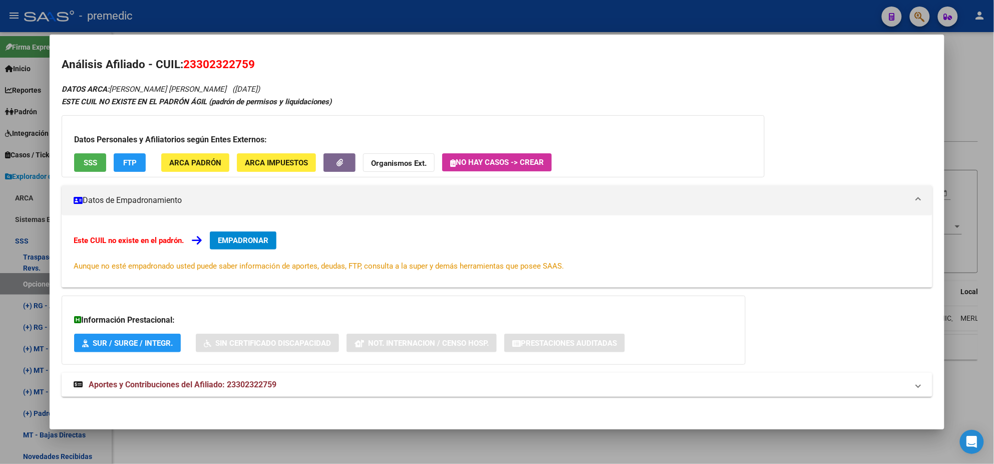
drag, startPoint x: 192, startPoint y: 63, endPoint x: 244, endPoint y: 64, distance: 52.1
click at [244, 64] on span "23302322759" at bounding box center [219, 64] width 72 height 13
copy span "30232275"
click at [248, 242] on span "EMPADRONAR" at bounding box center [243, 240] width 51 height 9
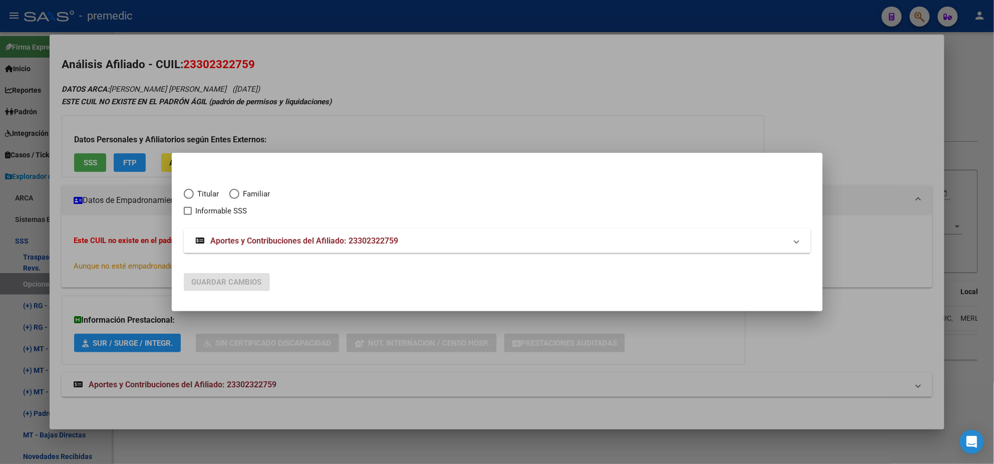
click at [193, 195] on span "Elija una opción" at bounding box center [189, 194] width 10 height 10
click at [193, 195] on input "Titular" at bounding box center [189, 194] width 10 height 10
radio input "true"
checkbox input "true"
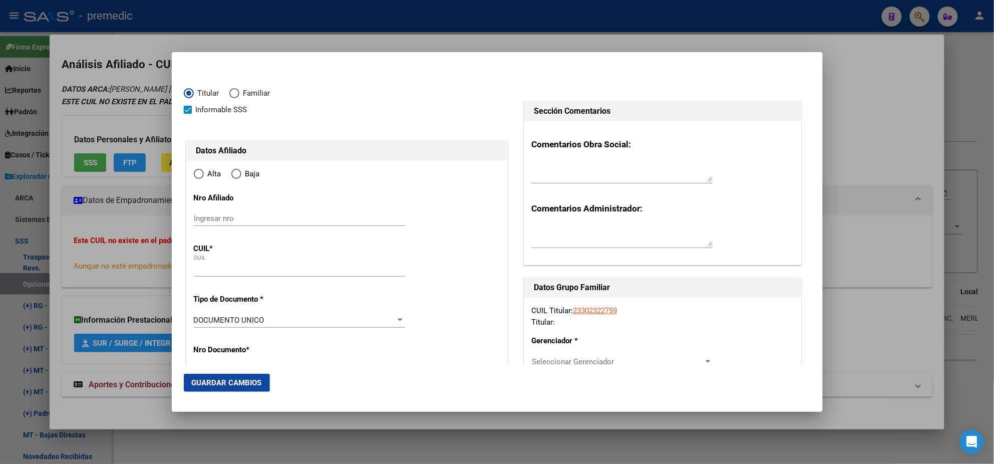
type input "23-30232275-9"
radio input "true"
type input "30232275"
type input "HOLZER"
type input "JUAN ESTEBAN"
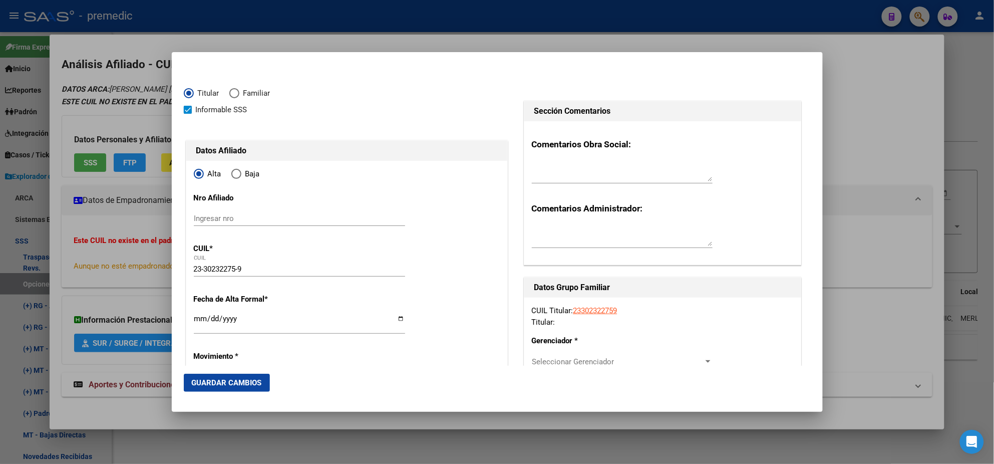
type input "1983-07-30"
type input "SAN ANTONIO DE"
type input "1718"
type input "SARMIENTO"
type input "1064"
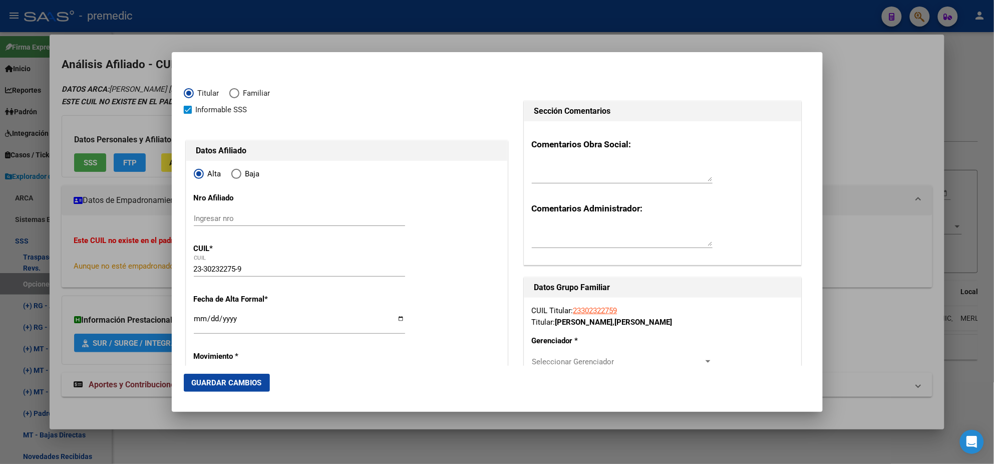
type input "SAN ANTONIO DE"
click at [197, 321] on input "Ingresar fecha" at bounding box center [299, 322] width 211 height 16
type input "2025-10-01"
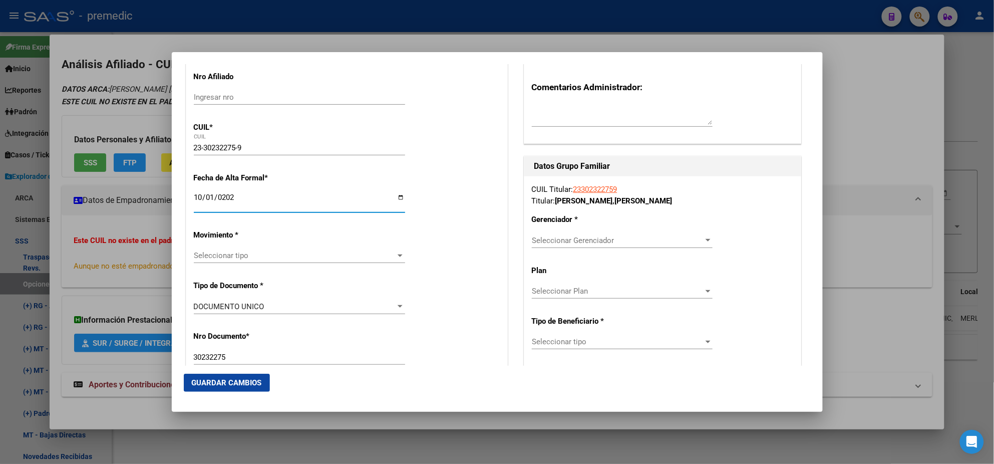
scroll to position [187, 0]
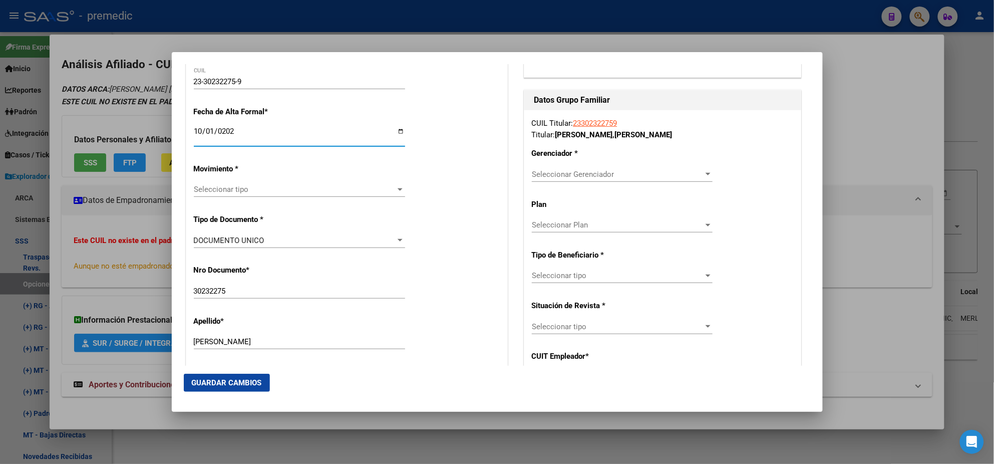
click at [213, 188] on span "Seleccionar tipo" at bounding box center [295, 189] width 202 height 9
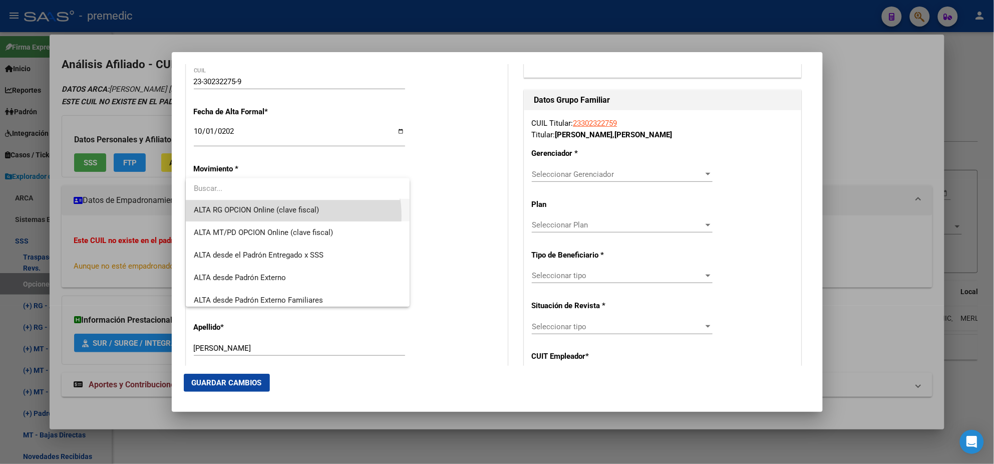
click at [283, 216] on span "ALTA RG OPCION Online (clave fiscal)" at bounding box center [298, 210] width 208 height 23
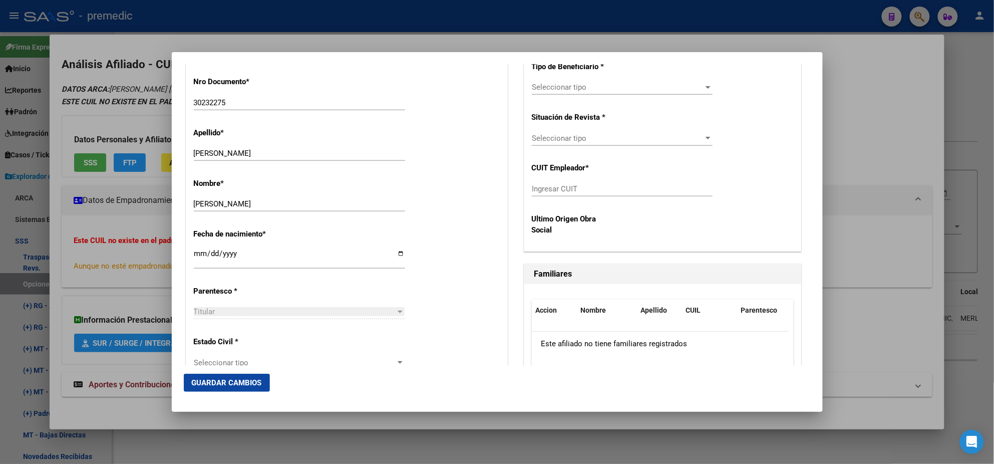
scroll to position [438, 0]
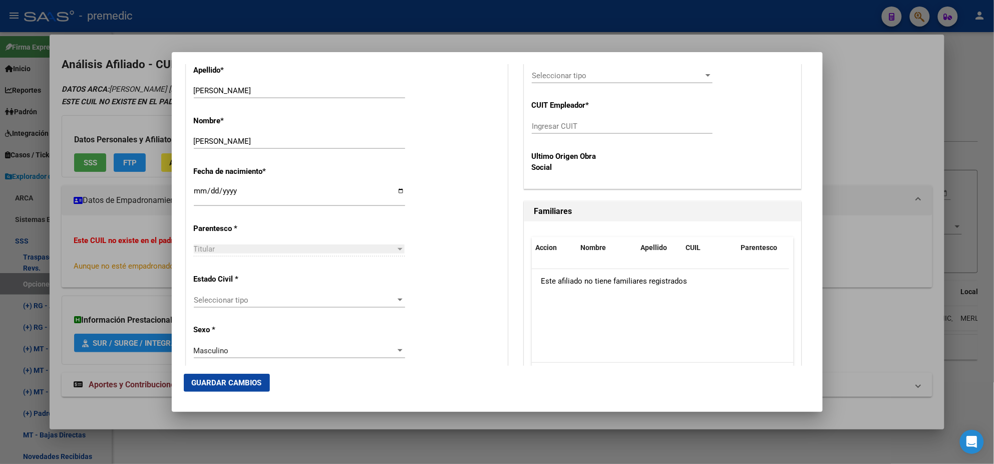
click at [272, 299] on span "Seleccionar tipo" at bounding box center [295, 299] width 202 height 9
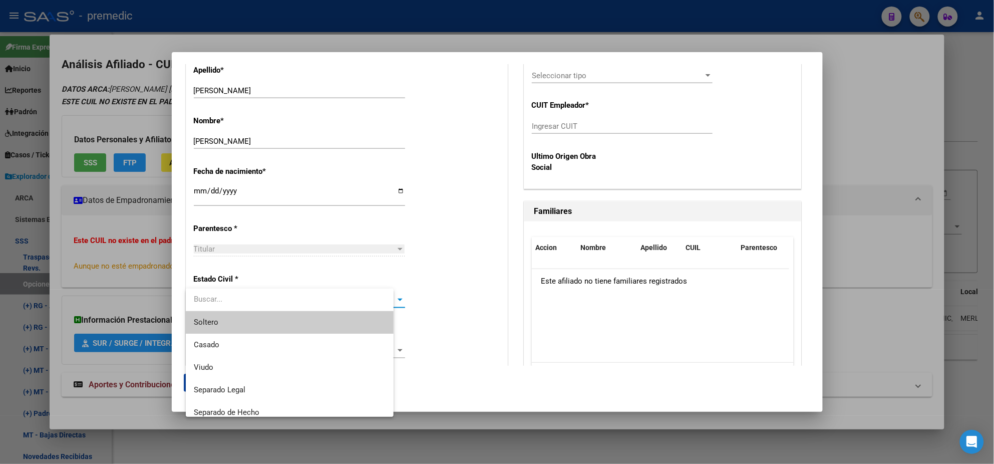
click at [264, 308] on input "dropdown search" at bounding box center [290, 299] width 208 height 23
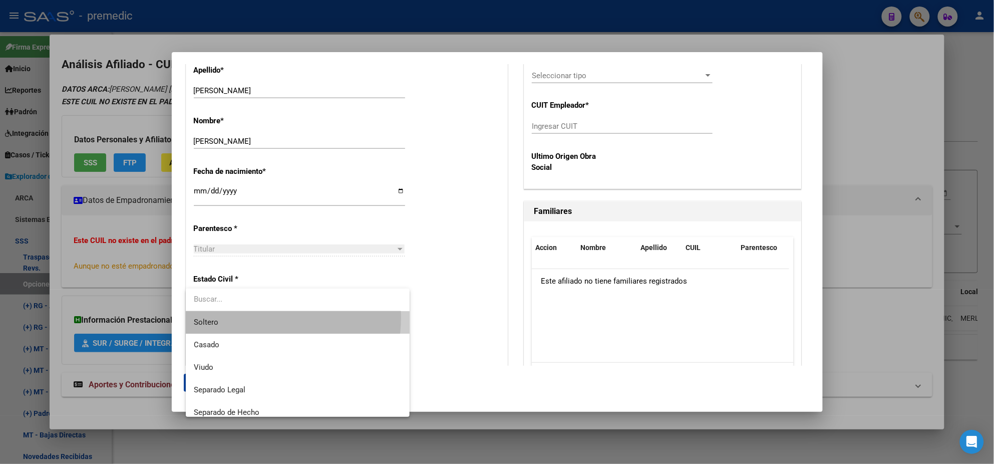
click at [262, 317] on span "Soltero" at bounding box center [298, 322] width 208 height 23
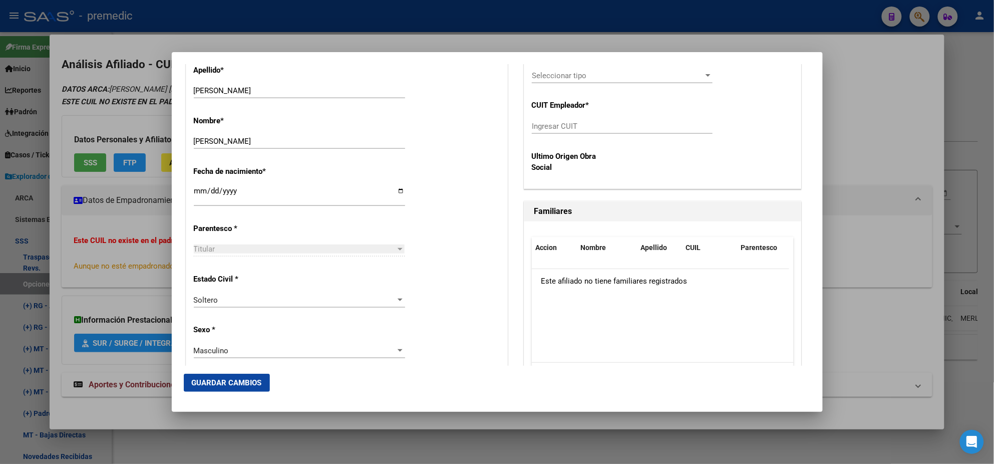
click at [484, 278] on div "Estado Civil * Soltero Seleccionar tipo" at bounding box center [347, 291] width 306 height 51
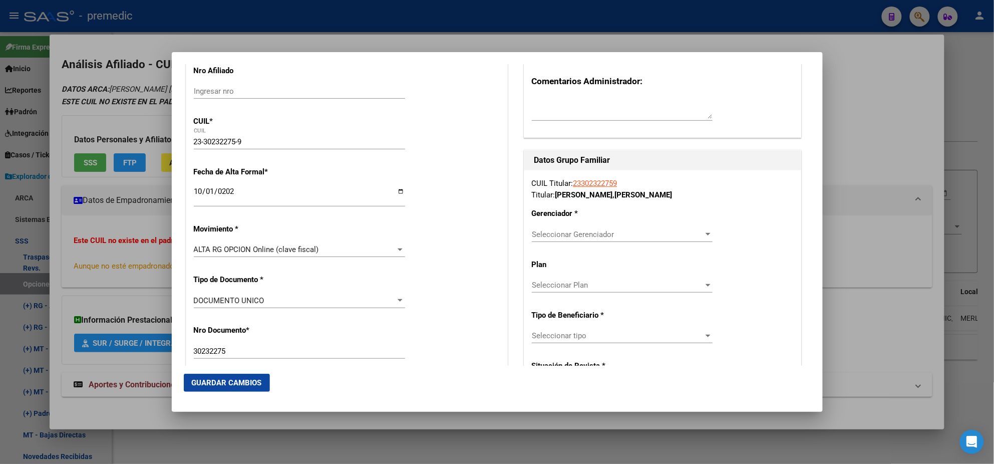
scroll to position [125, 0]
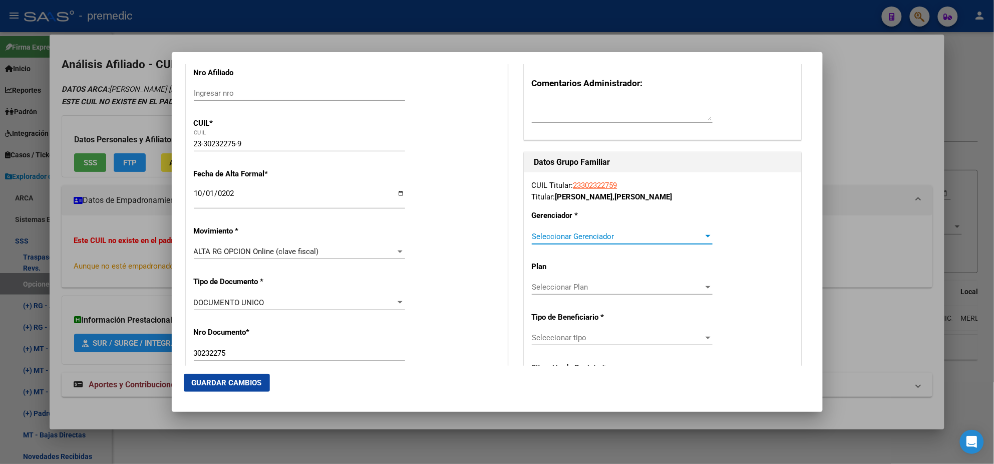
click at [534, 233] on span "Seleccionar Gerenciador" at bounding box center [618, 236] width 172 height 9
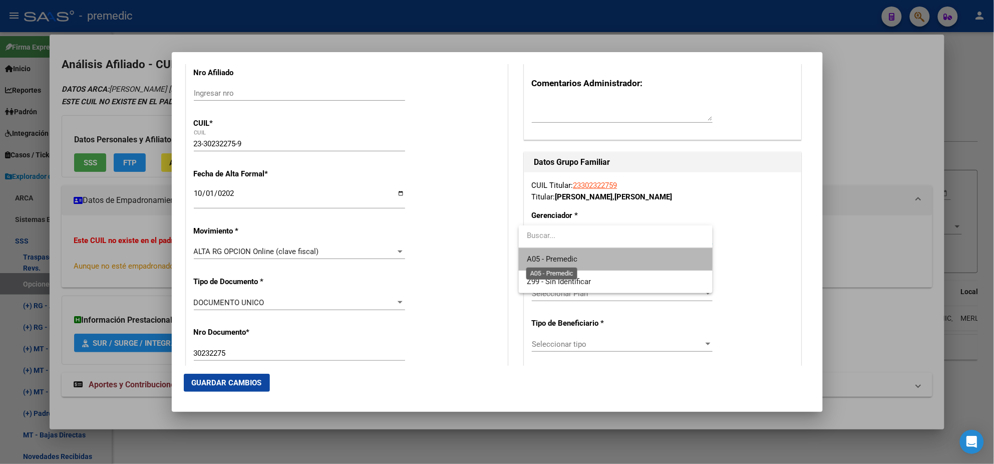
click at [539, 257] on span "A05 - Premedic" at bounding box center [552, 258] width 51 height 9
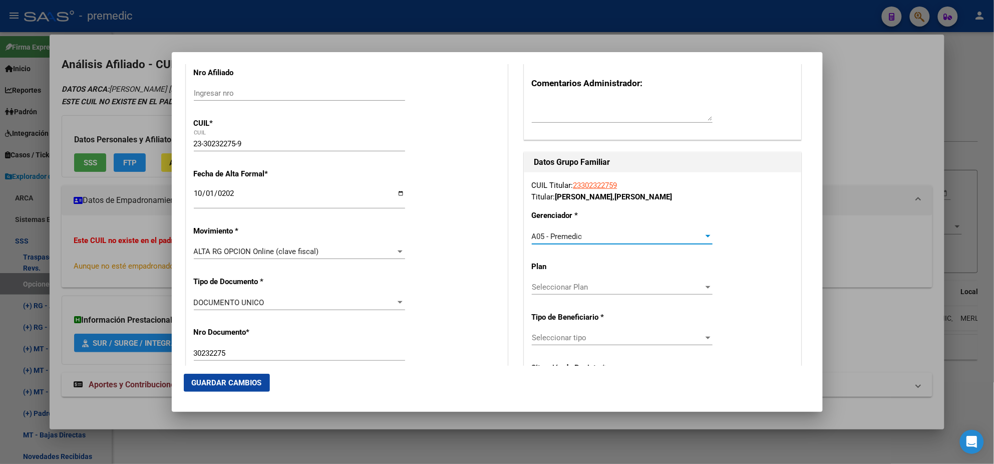
click at [546, 337] on span "Seleccionar tipo" at bounding box center [618, 337] width 172 height 9
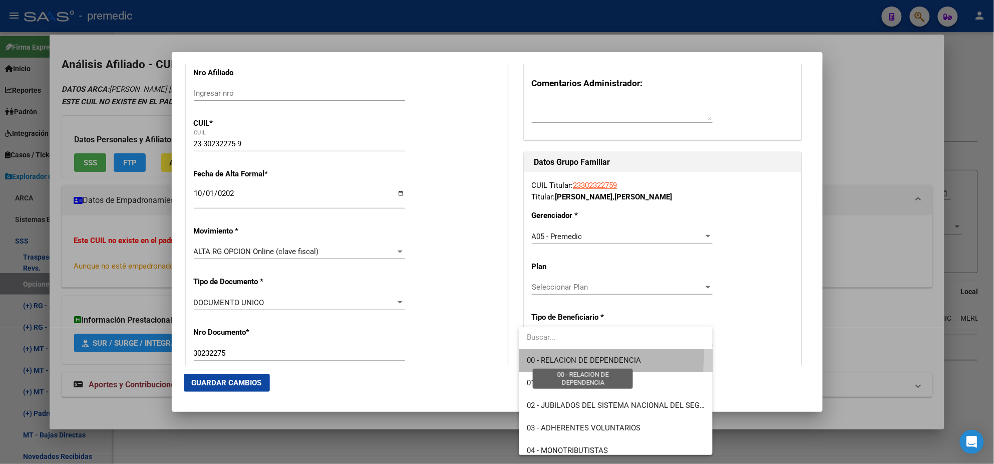
click at [548, 356] on span "00 - RELACION DE DEPENDENCIA" at bounding box center [584, 360] width 114 height 9
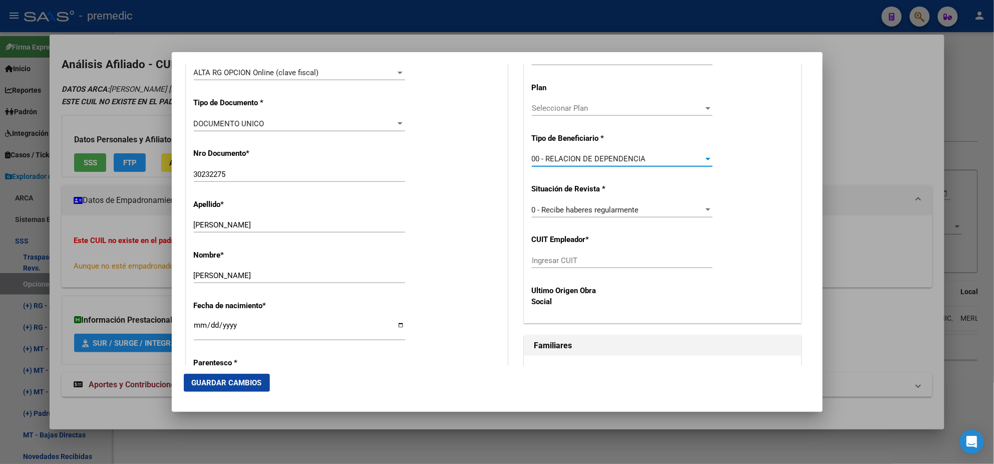
scroll to position [313, 0]
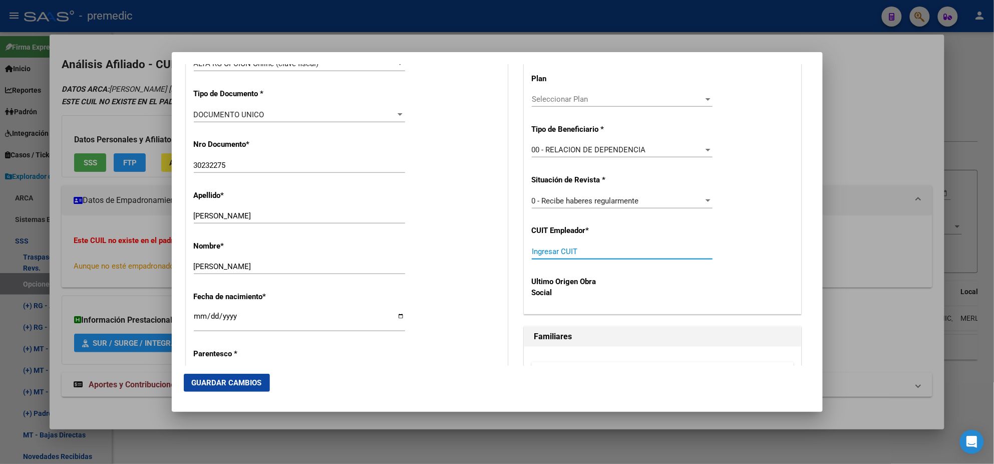
click at [545, 247] on input "Ingresar CUIT" at bounding box center [622, 251] width 181 height 9
paste input "30-68377085-6"
type input "30-68377085-6"
click at [224, 378] on span "Guardar Cambios" at bounding box center [227, 382] width 70 height 9
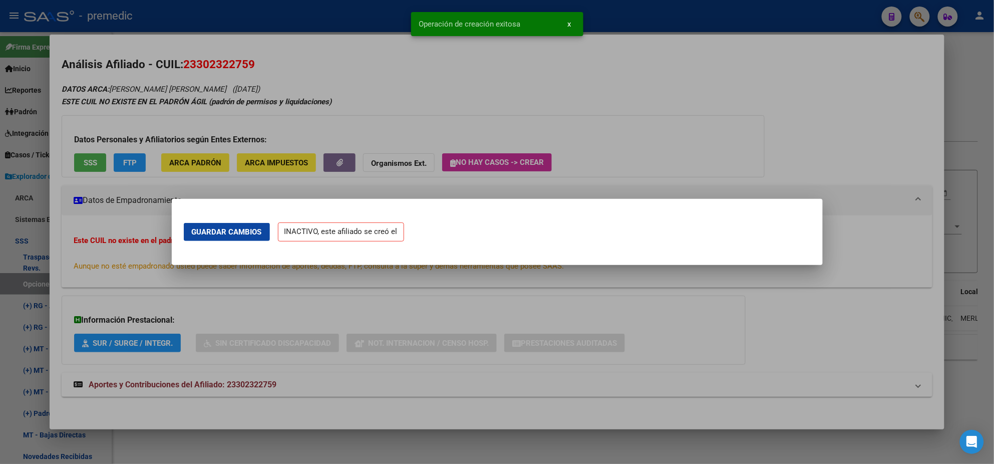
scroll to position [0, 0]
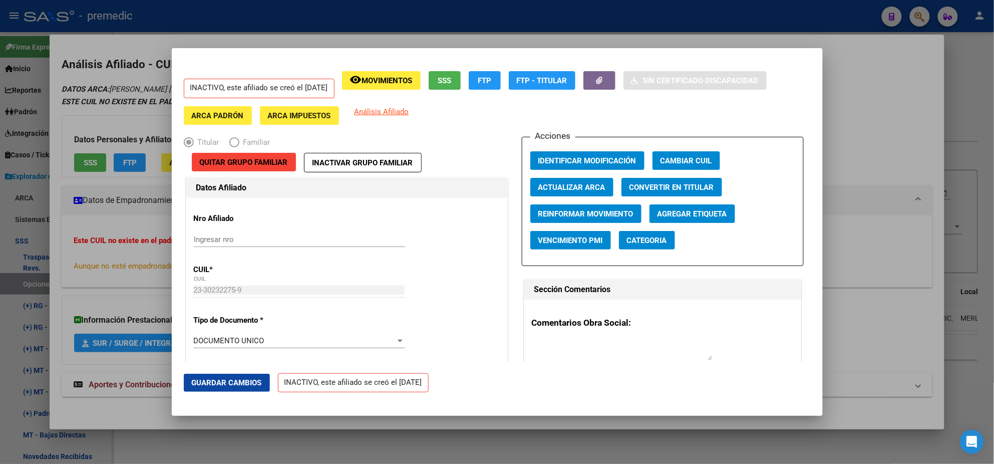
click at [57, 267] on div at bounding box center [497, 232] width 994 height 464
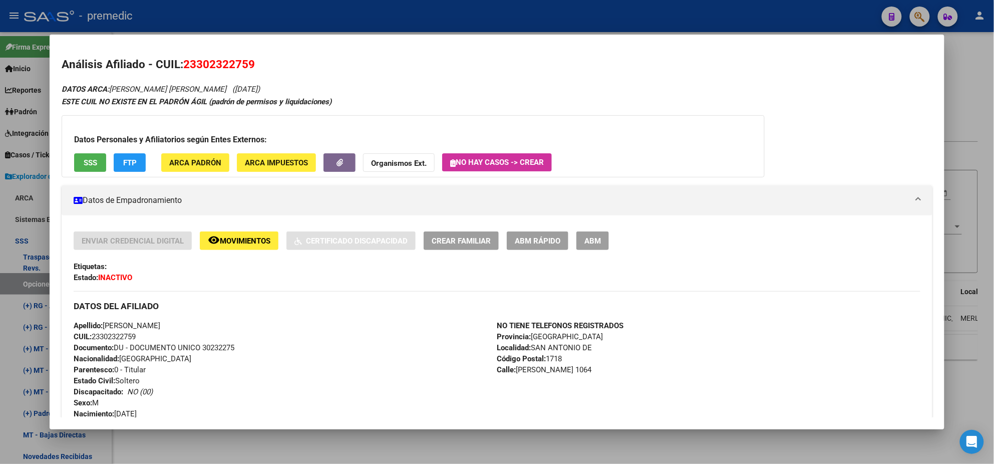
click at [27, 283] on div at bounding box center [497, 232] width 994 height 464
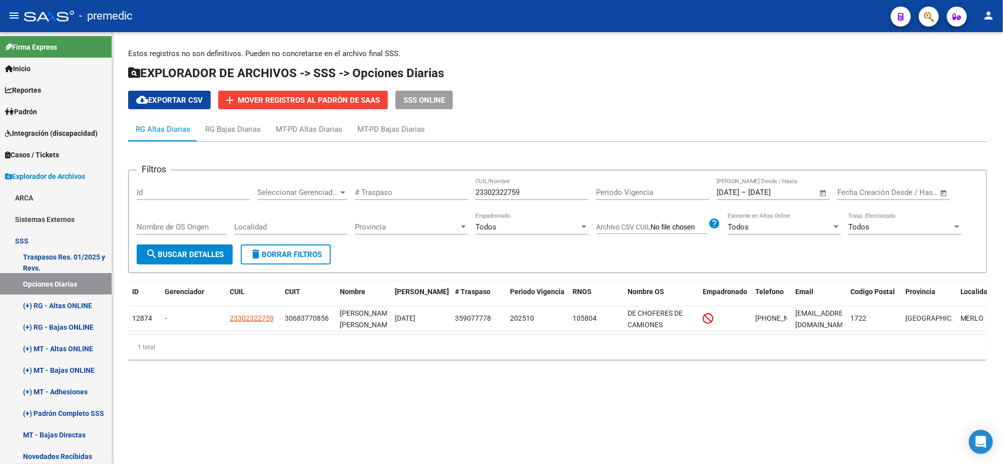
click at [175, 247] on button "search Buscar Detalles" at bounding box center [185, 254] width 96 height 20
drag, startPoint x: 531, startPoint y: 191, endPoint x: 456, endPoint y: 190, distance: 75.1
click at [456, 190] on div "Filtros Id Seleccionar Gerenciador Seleccionar Gerenciador # Traspaso 233023227…" at bounding box center [558, 211] width 842 height 66
paste input "0286949186"
type input "20286949186"
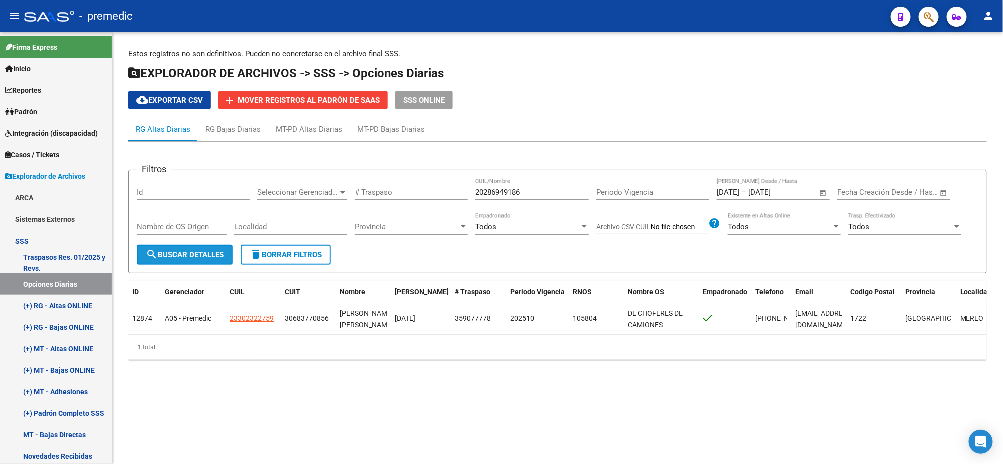
click at [193, 252] on span "search Buscar Detalles" at bounding box center [185, 254] width 78 height 9
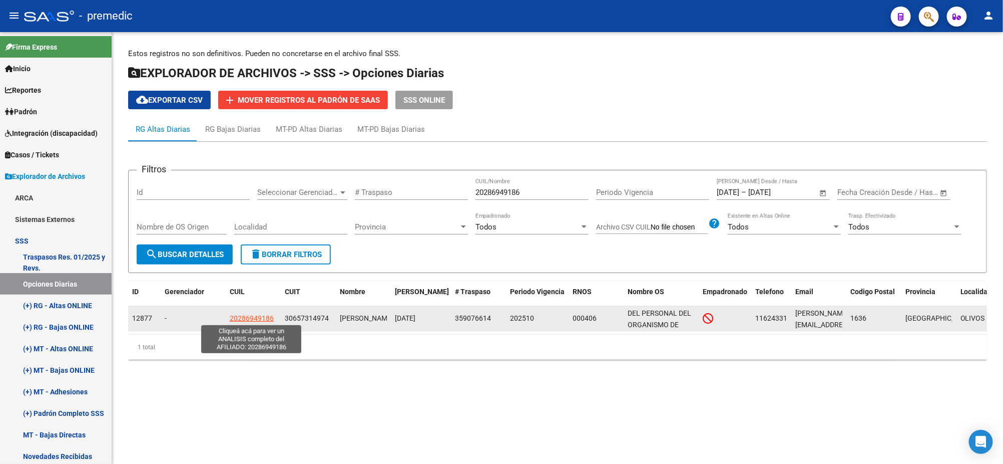
click at [240, 319] on span "20286949186" at bounding box center [252, 318] width 44 height 8
type textarea "20286949186"
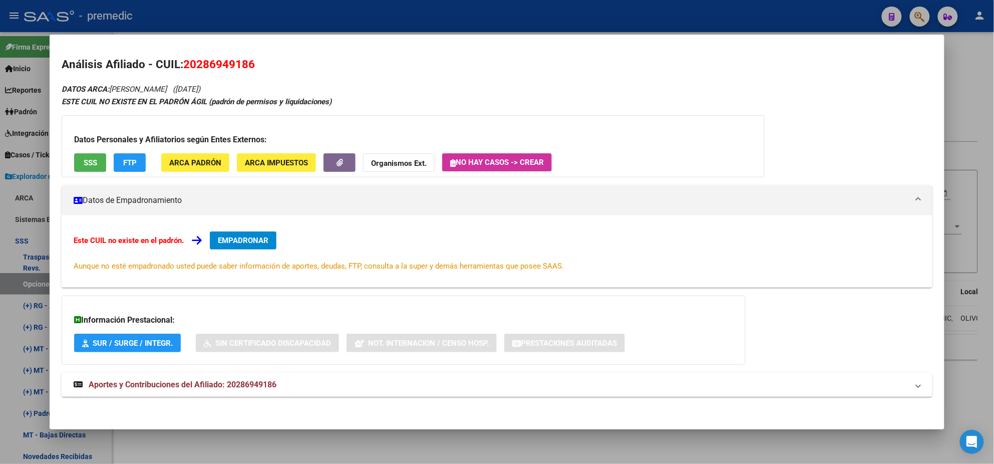
click at [219, 236] on span "EMPADRONAR" at bounding box center [243, 240] width 51 height 9
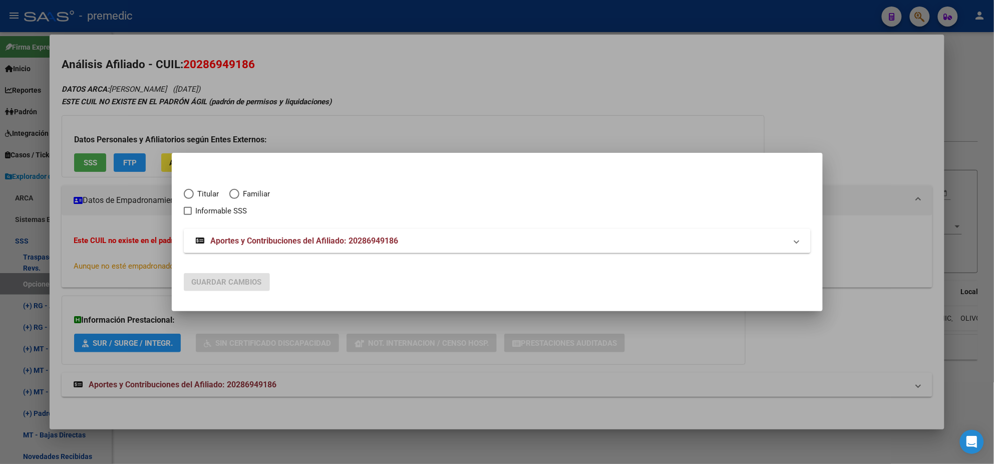
click at [193, 192] on span "Elija una opción" at bounding box center [189, 194] width 10 height 10
click at [193, 192] on input "Titular" at bounding box center [189, 194] width 10 height 10
radio input "true"
checkbox input "true"
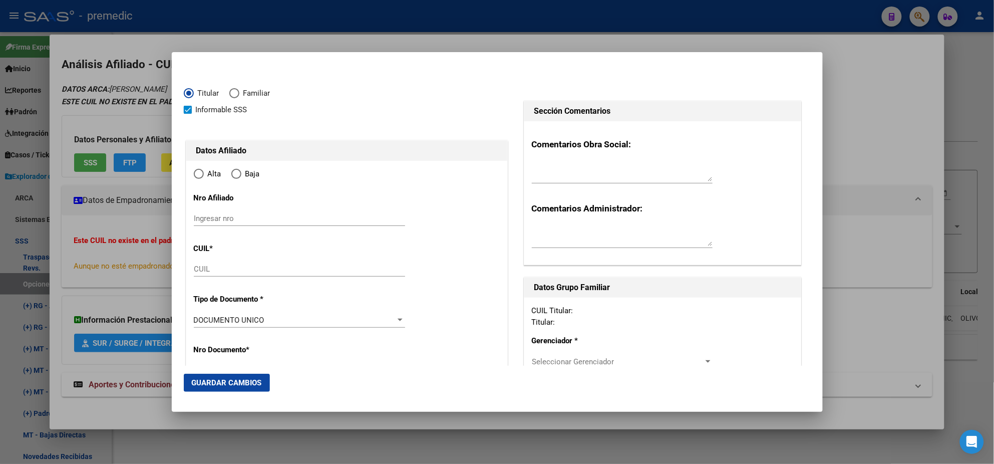
type input "20-28694918-6"
type input "28694918"
type input "TAMONI"
type input "EMMANUEL MATIAS"
type input "1981-02-06"
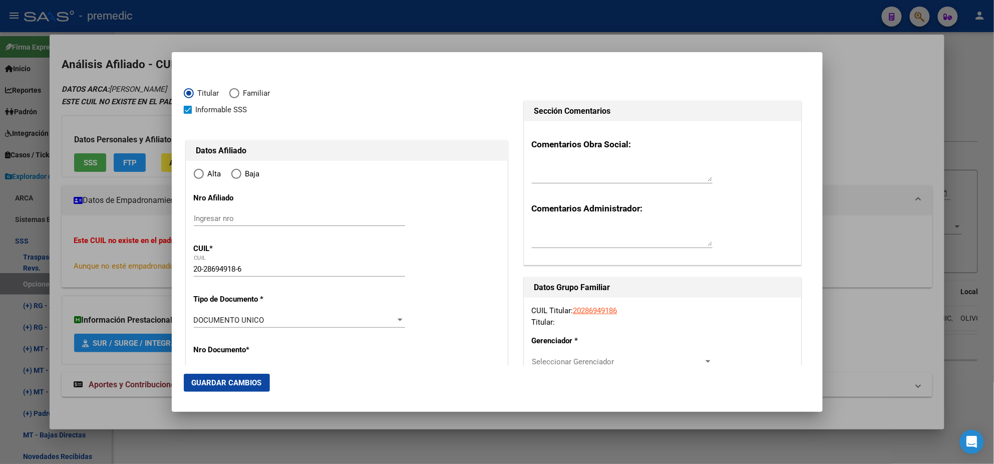
type input "OLIVOS"
type input "1636"
type input "FCO. BORGES"
type input "1841"
radio input "true"
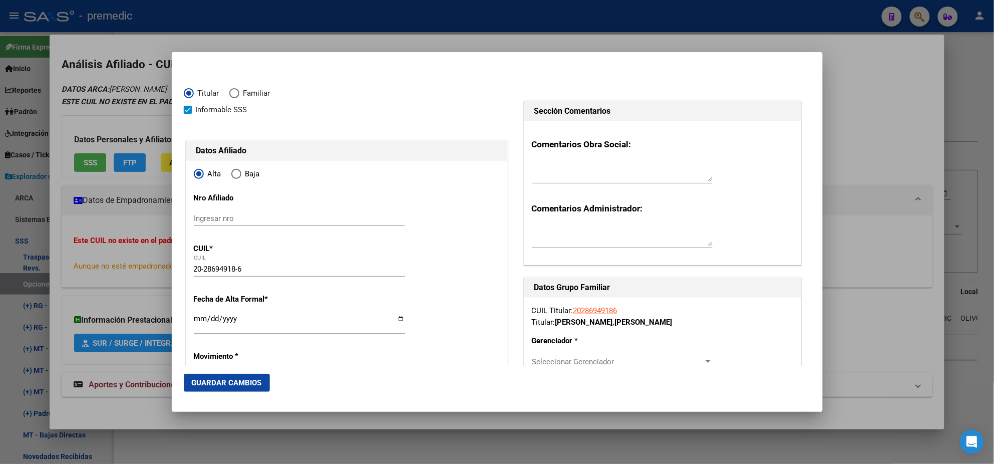
type input "OLIVOS"
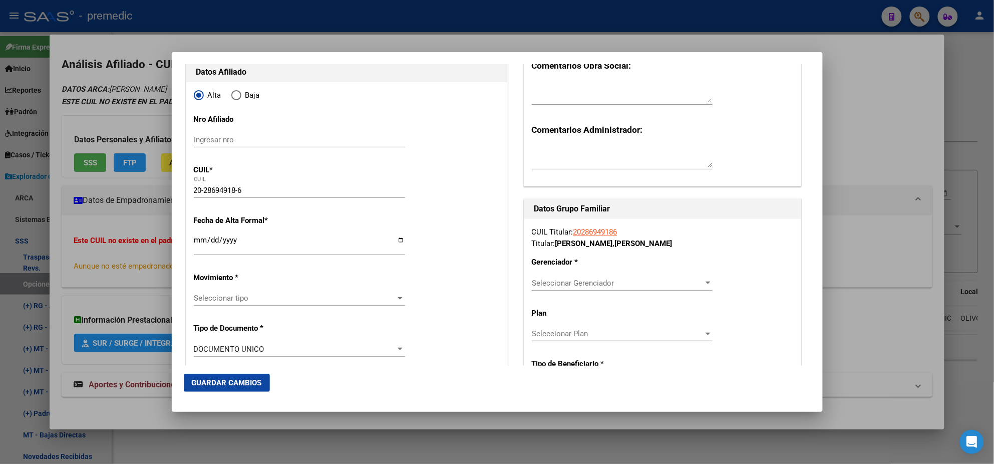
scroll to position [376, 0]
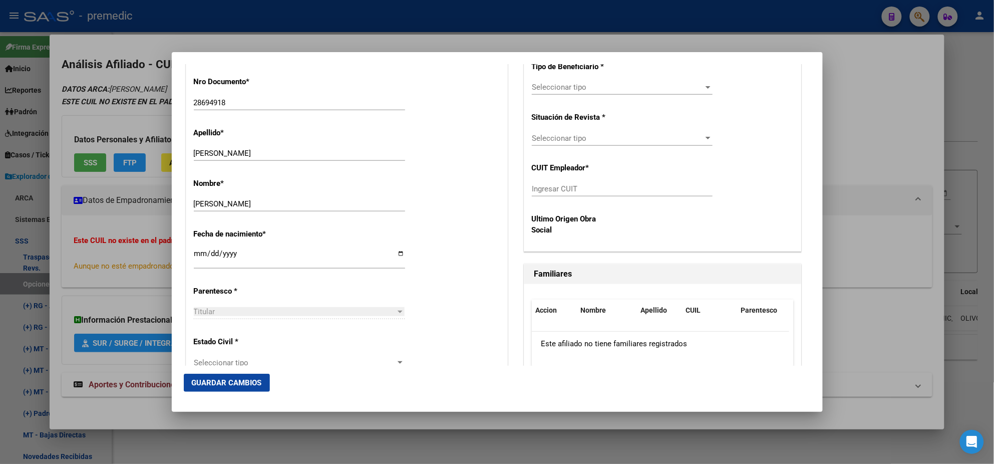
click at [546, 186] on input "Ingresar CUIT" at bounding box center [622, 188] width 181 height 9
paste input "30-65731497-4"
type input "30-65731497-4"
click at [513, 178] on div "Titular Familiar Informable SSS Datos Afiliado Alta Baja Nro Afiliado Ingresar …" at bounding box center [497, 459] width 627 height 1518
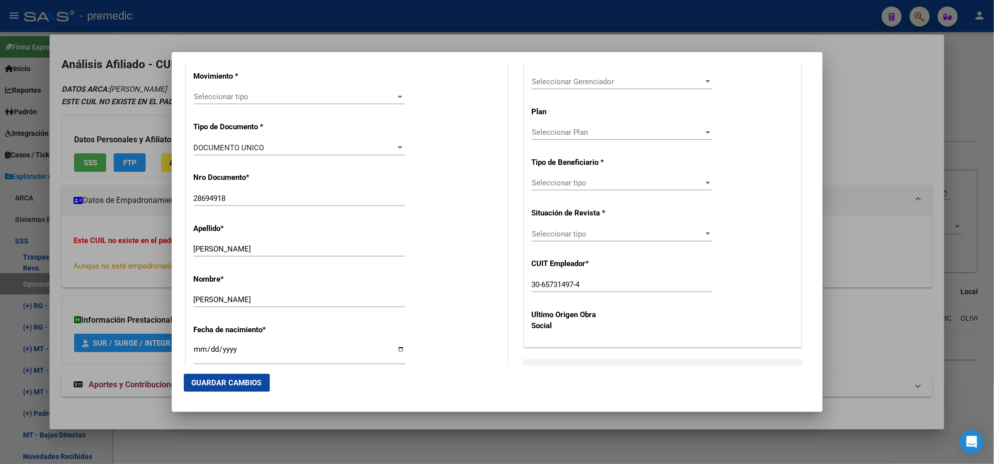
scroll to position [250, 0]
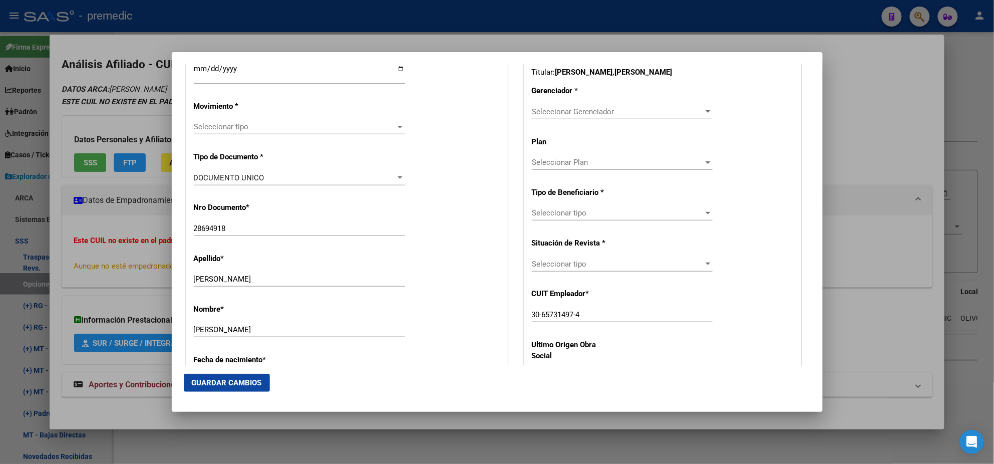
click at [544, 115] on span "Seleccionar Gerenciador" at bounding box center [618, 111] width 172 height 9
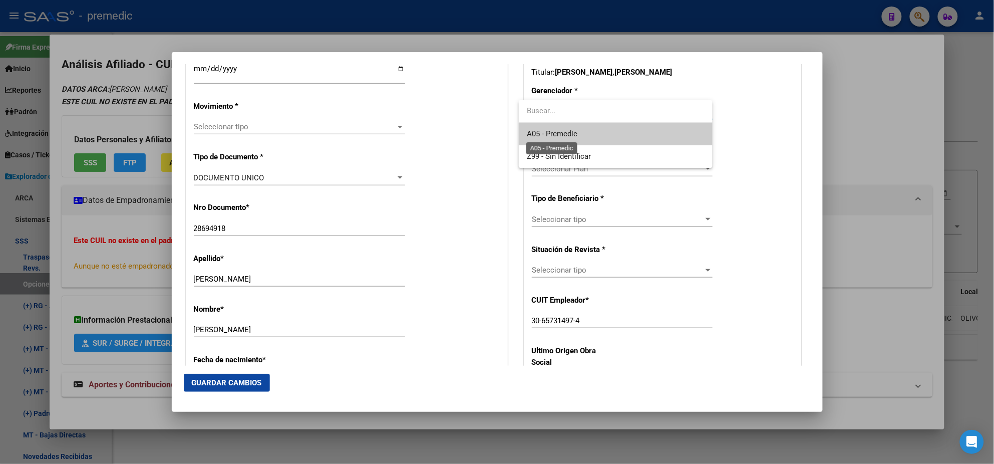
click at [544, 135] on span "A05 - Premedic" at bounding box center [552, 133] width 51 height 9
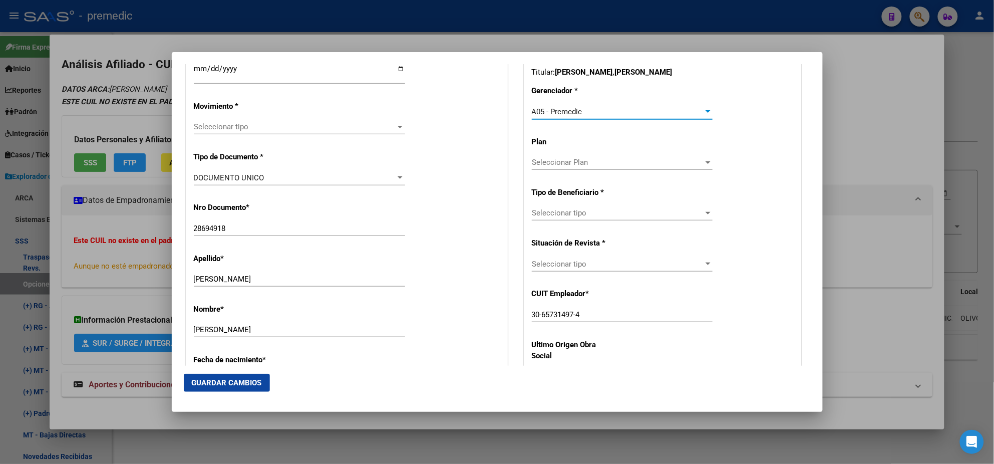
click at [548, 211] on span "Seleccionar tipo" at bounding box center [618, 212] width 172 height 9
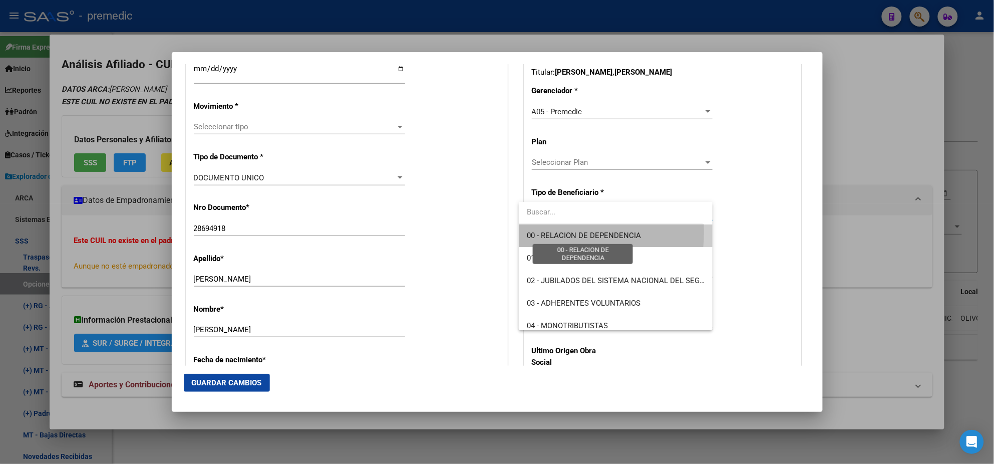
click at [547, 232] on span "00 - RELACION DE DEPENDENCIA" at bounding box center [584, 235] width 114 height 9
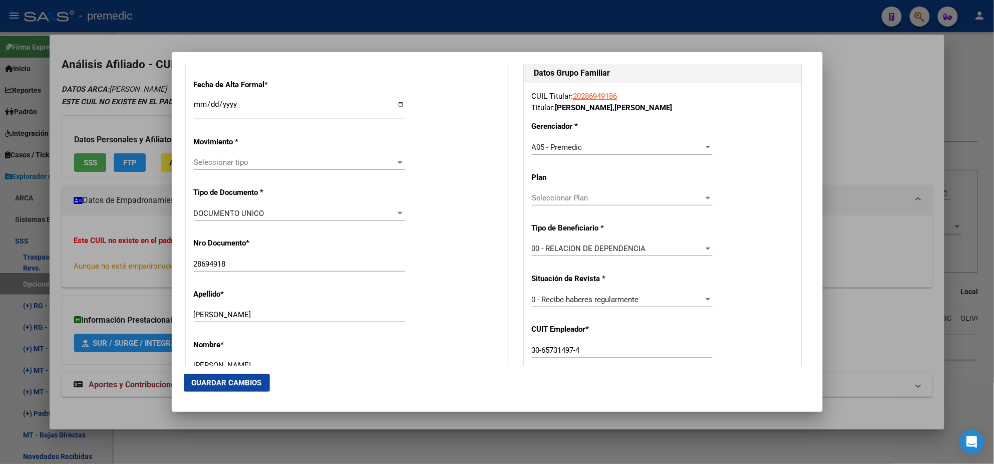
scroll to position [187, 0]
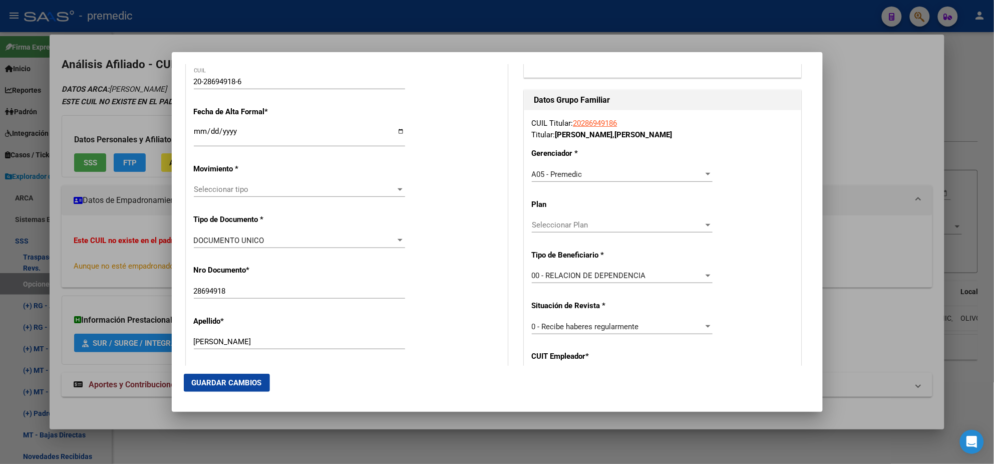
click at [198, 128] on input "Ingresar fecha" at bounding box center [299, 135] width 211 height 16
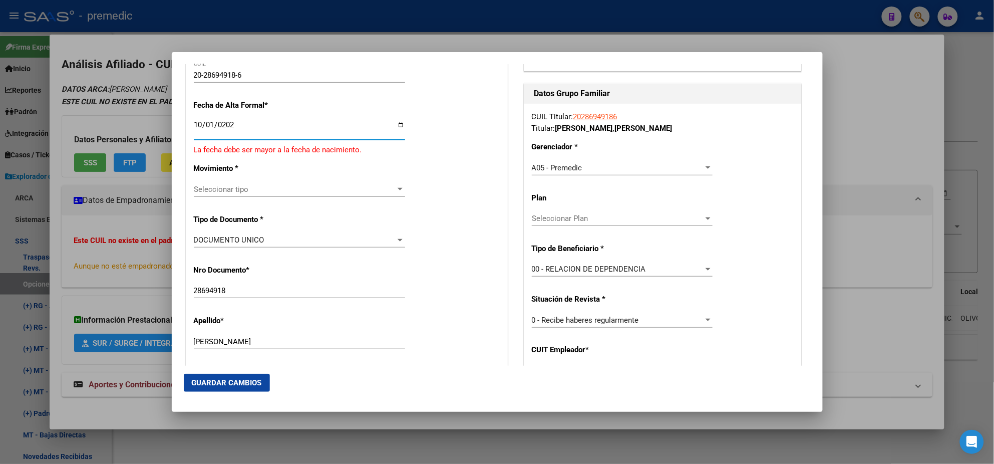
type input "2025-10-01"
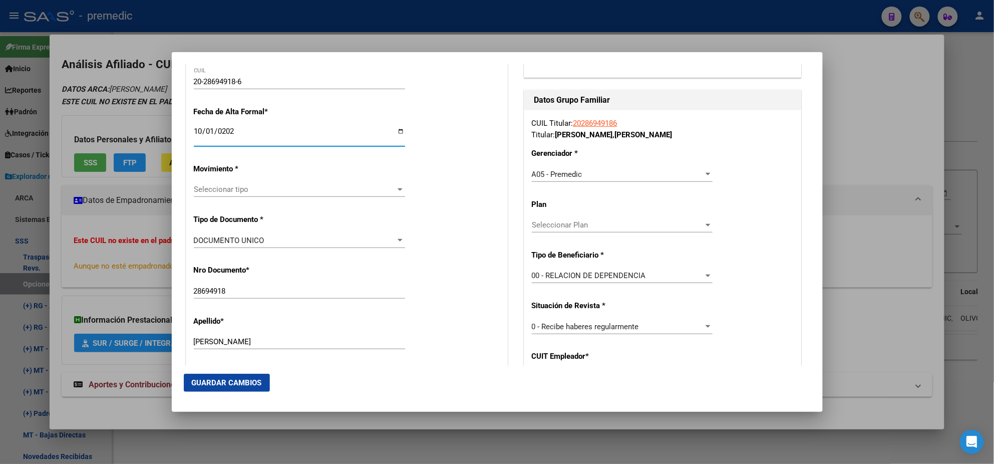
click at [182, 139] on mat-dialog-content "Titular Familiar Informable SSS Datos Afiliado Alta Baja Nro Afiliado Ingresar …" at bounding box center [497, 214] width 651 height 301
click at [225, 192] on span "Seleccionar tipo" at bounding box center [295, 189] width 202 height 9
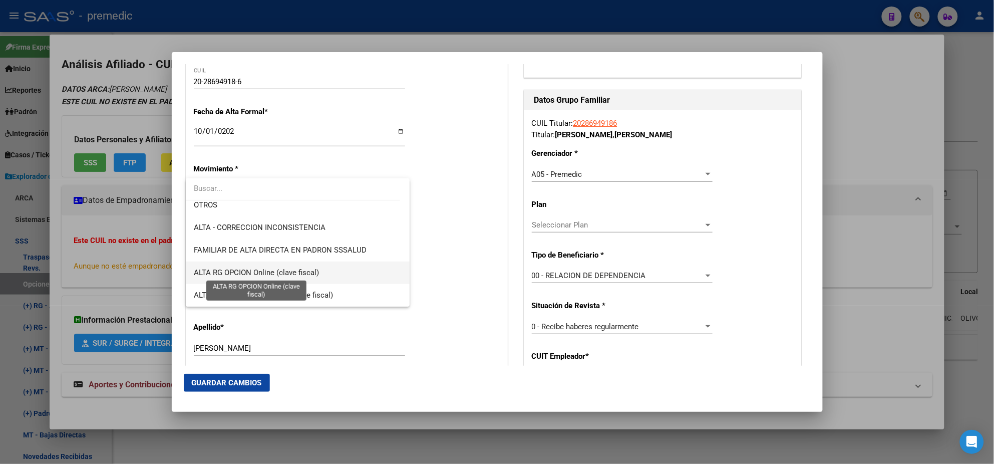
click at [283, 269] on span "ALTA RG OPCION Online (clave fiscal)" at bounding box center [256, 272] width 125 height 9
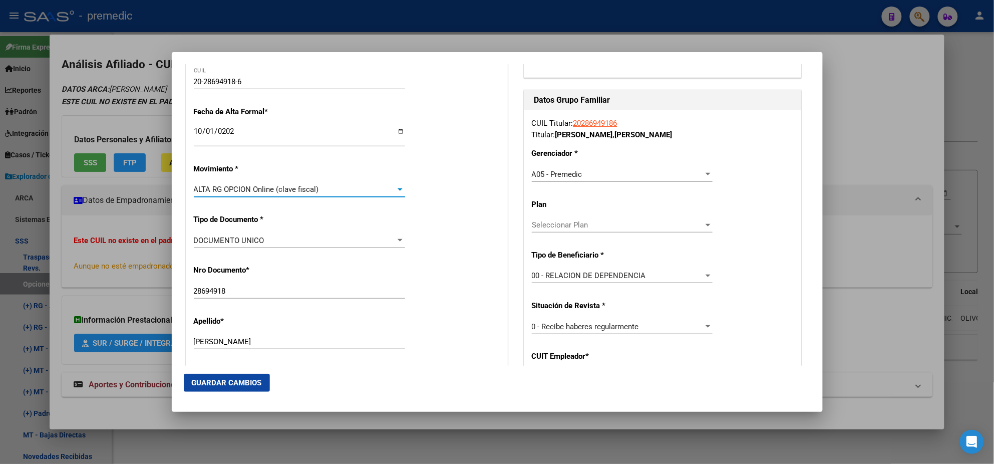
click at [298, 267] on div "Nro Documento * 28694918 Ingresar nro" at bounding box center [347, 282] width 306 height 51
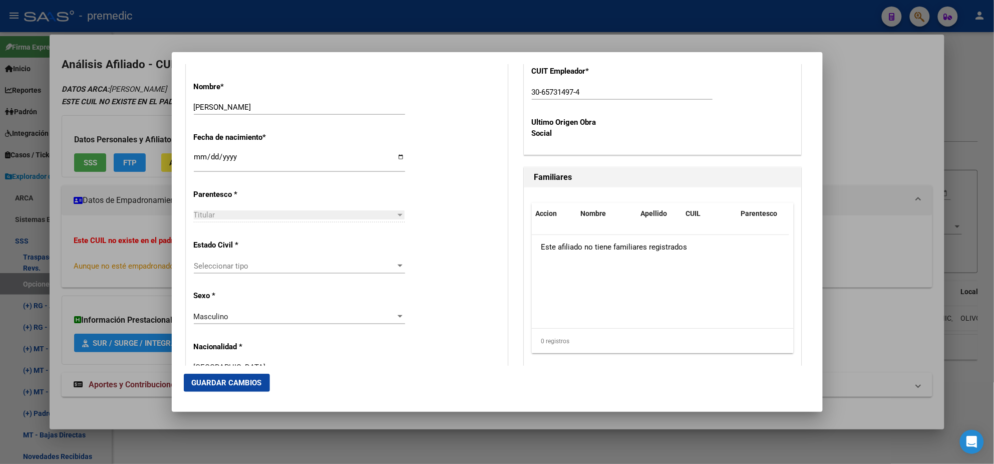
scroll to position [500, 0]
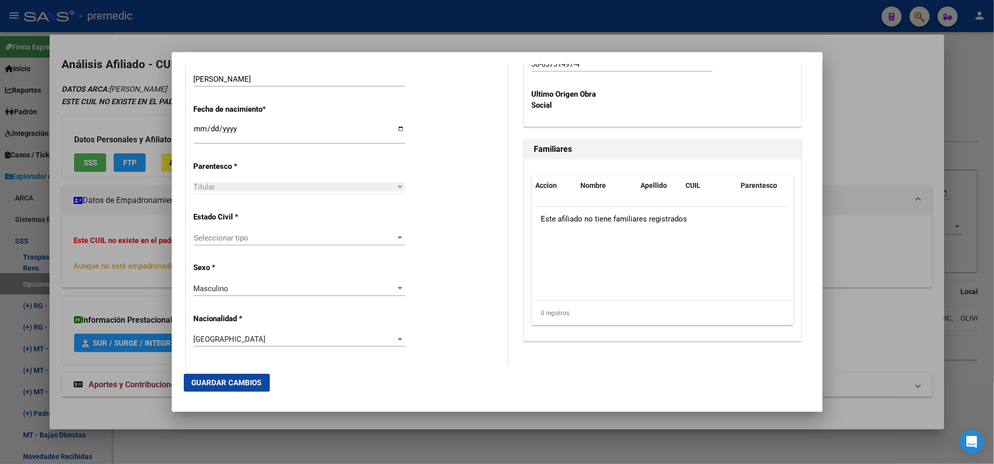
click at [271, 237] on span "Seleccionar tipo" at bounding box center [295, 237] width 202 height 9
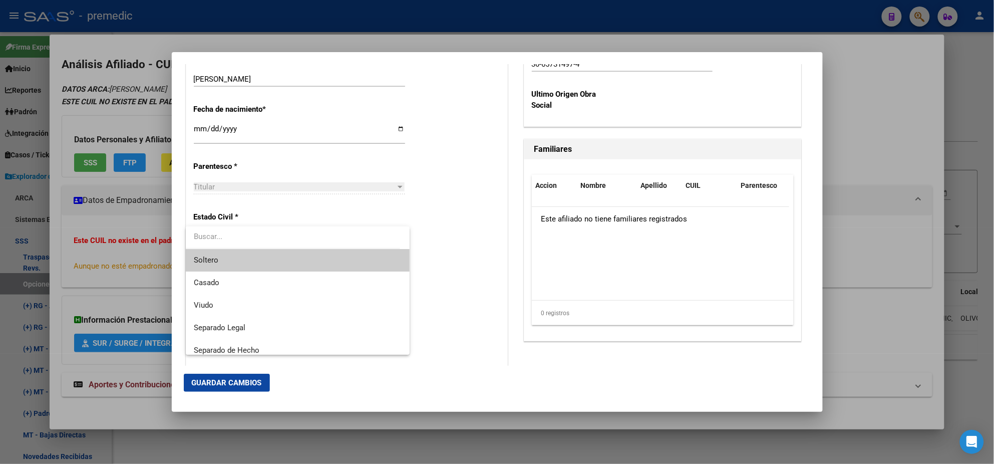
click at [272, 254] on span "Soltero" at bounding box center [298, 260] width 208 height 23
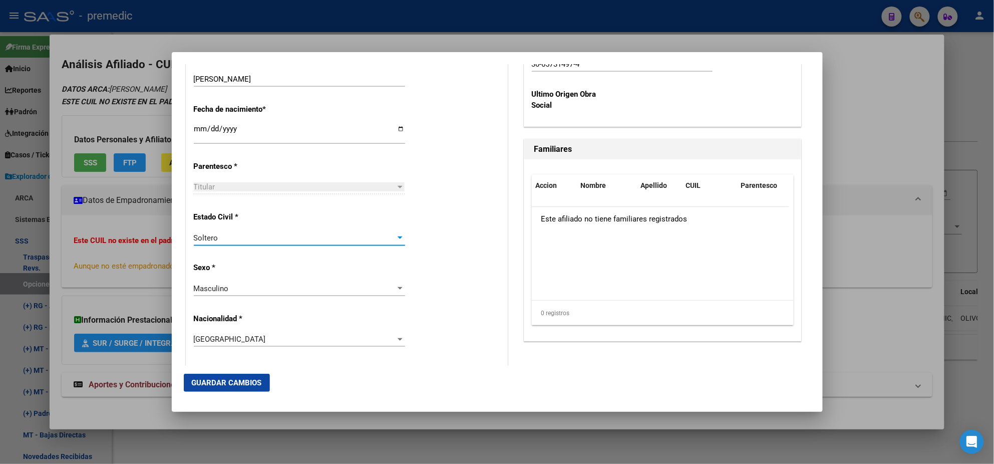
click at [273, 262] on p "Sexo *" at bounding box center [240, 268] width 92 height 12
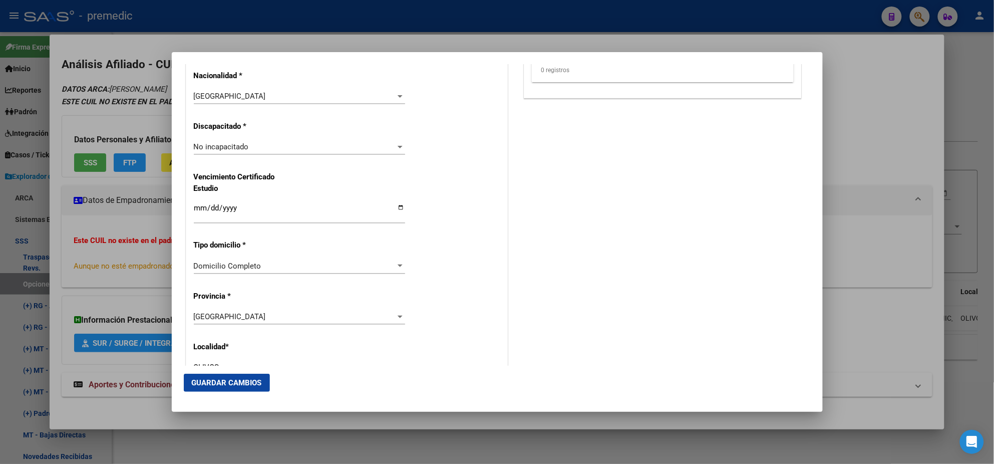
scroll to position [751, 0]
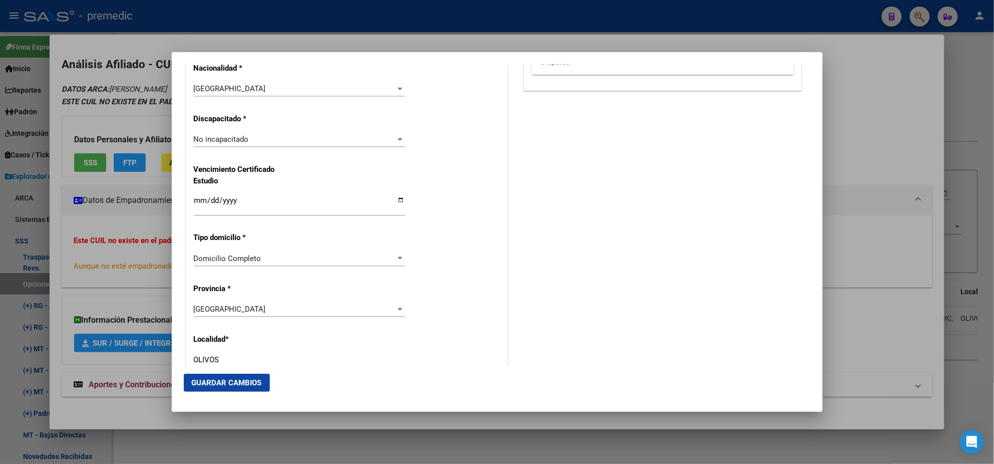
click at [255, 379] on span "Guardar Cambios" at bounding box center [227, 382] width 70 height 9
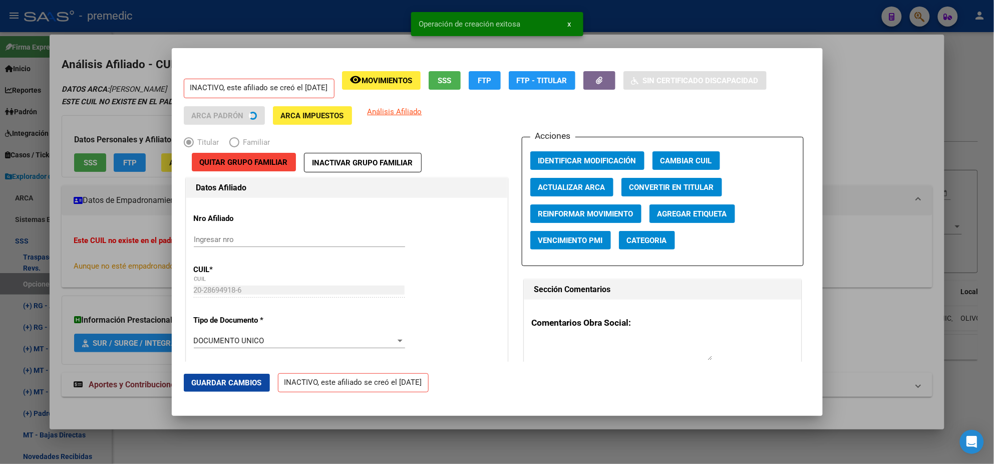
click at [53, 232] on div at bounding box center [497, 232] width 994 height 464
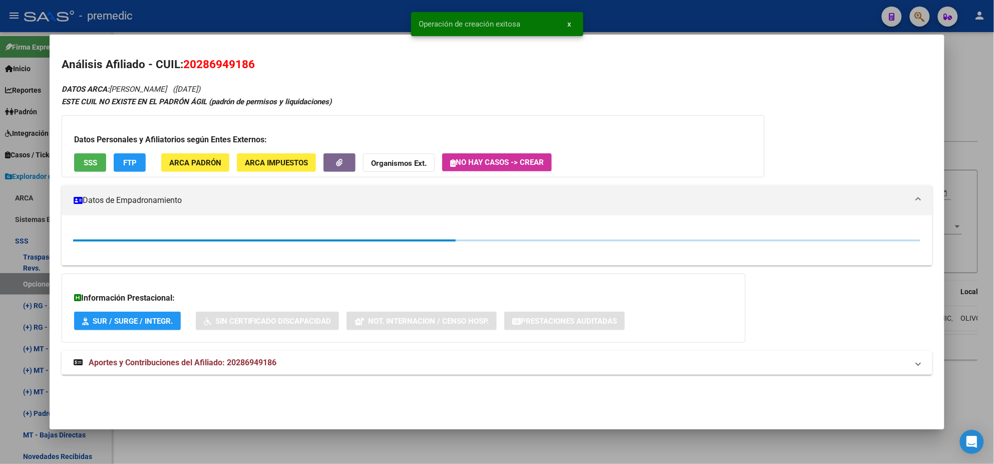
click at [18, 285] on div at bounding box center [497, 232] width 994 height 464
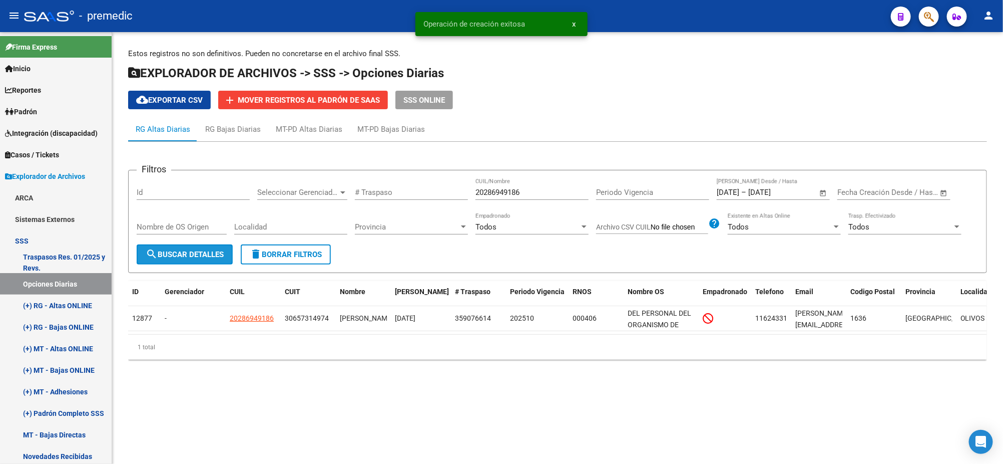
click at [201, 253] on span "search Buscar Detalles" at bounding box center [185, 254] width 78 height 9
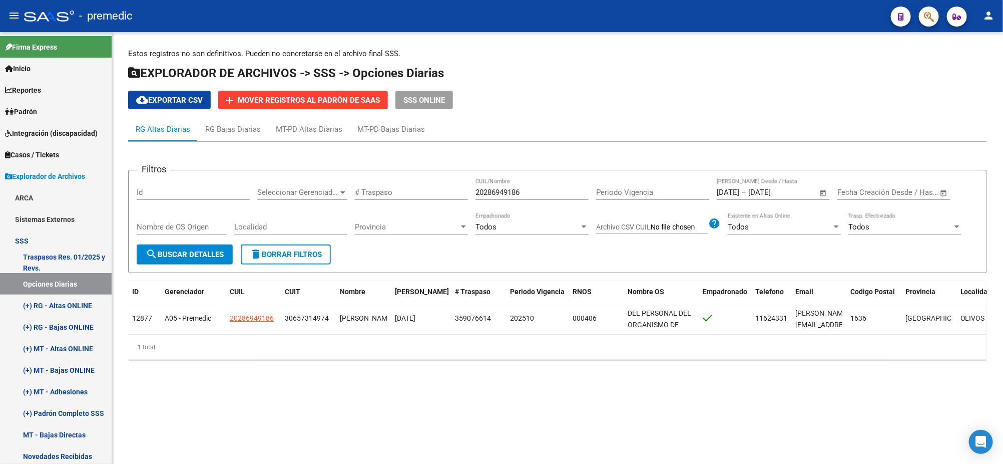
drag, startPoint x: 529, startPoint y: 192, endPoint x: 409, endPoint y: 187, distance: 120.8
click at [409, 187] on div "Filtros Id Seleccionar Gerenciador Seleccionar Gerenciador # Traspaso 202869491…" at bounding box center [558, 211] width 842 height 66
paste input "7258971391"
type input "27258971391"
click at [167, 248] on button "search Buscar Detalles" at bounding box center [185, 254] width 96 height 20
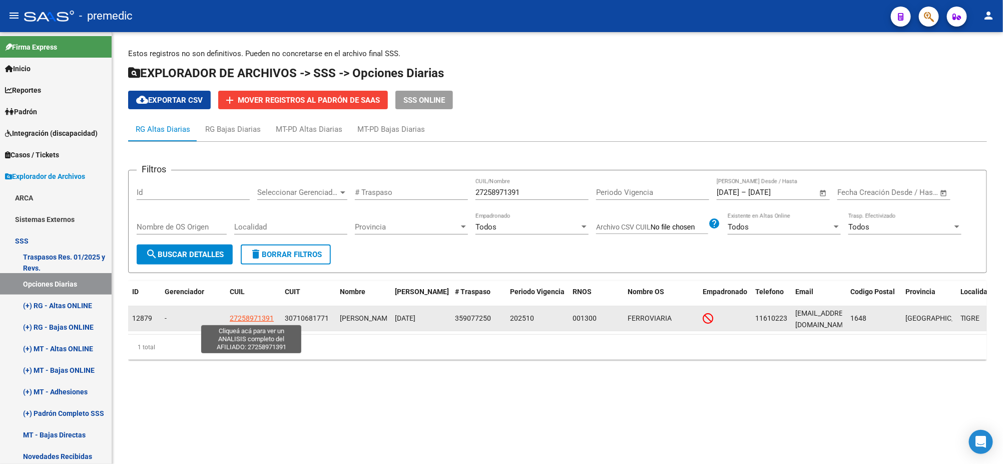
click at [260, 318] on span "27258971391" at bounding box center [252, 318] width 44 height 8
type textarea "27258971391"
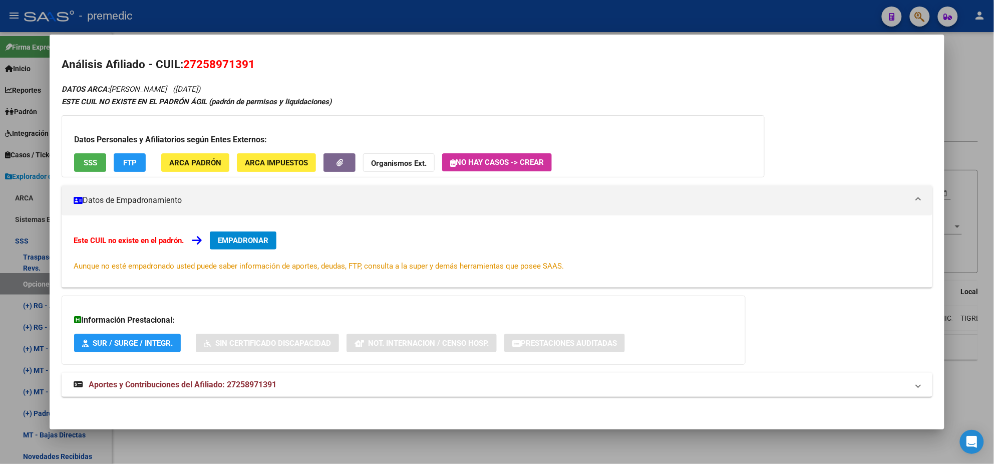
click at [259, 247] on button "EMPADRONAR" at bounding box center [243, 240] width 67 height 18
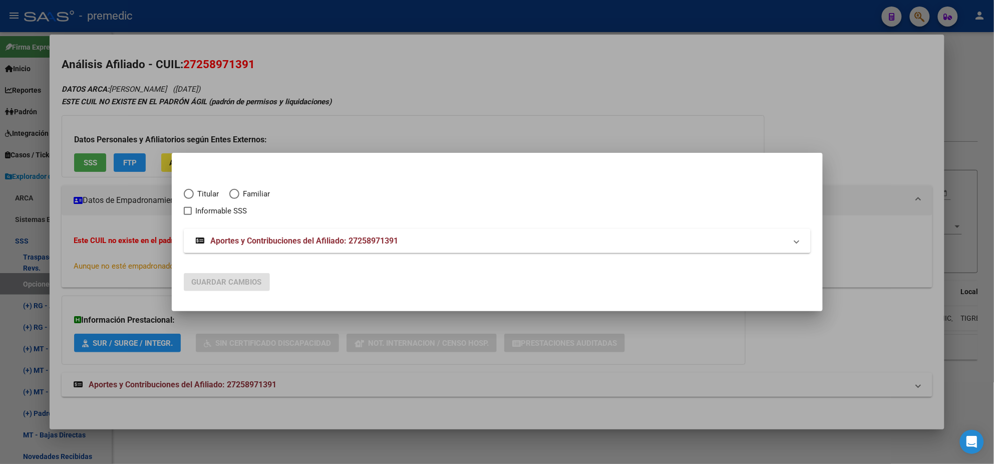
click at [200, 197] on span "Titular" at bounding box center [207, 194] width 26 height 12
click at [194, 197] on input "Titular" at bounding box center [189, 194] width 10 height 10
radio input "true"
checkbox input "true"
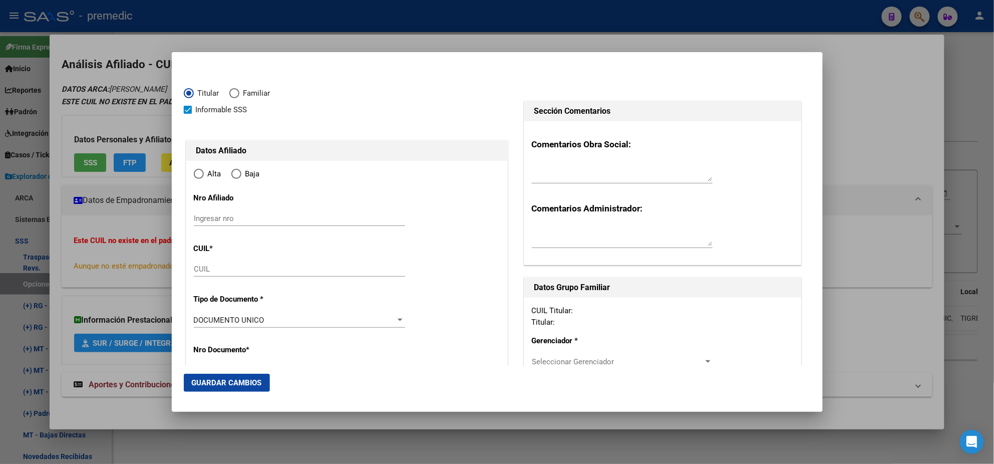
type input "27-25897139-1"
type input "25897139"
type input "LOPEZ BENITEZ"
type input "LILIANA"
type input "1977-01-22"
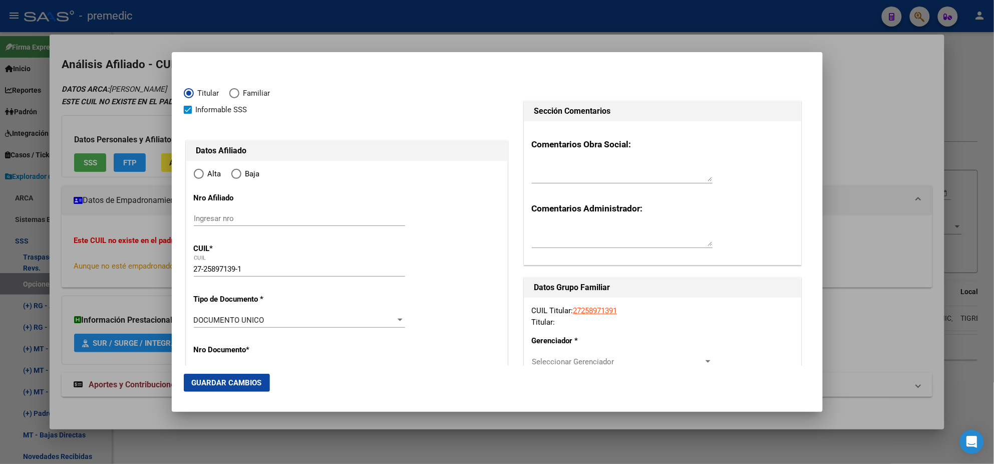
type input "RINCON DE MILBE"
type input "1648"
type input "ESTANISLAO LOPEZ"
type input "714"
radio input "true"
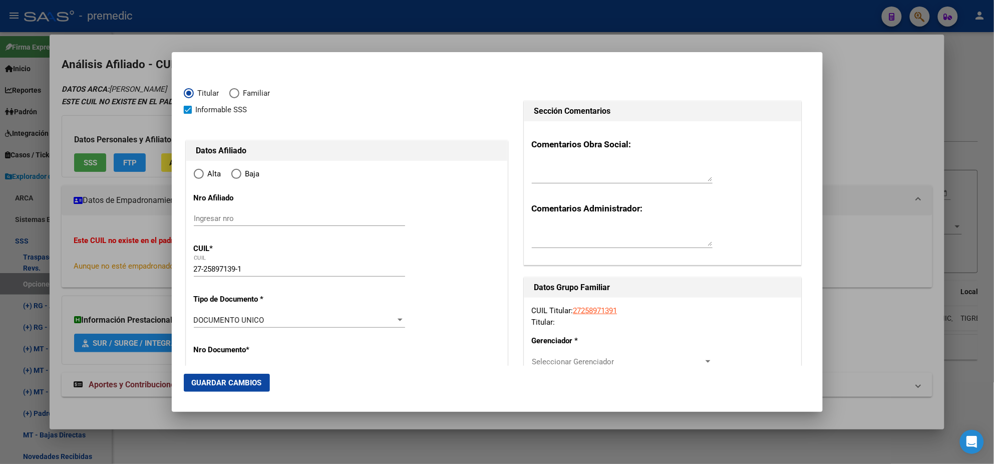
type input "RINCON DE MILBE"
click at [197, 318] on input "Ingresar fecha" at bounding box center [299, 322] width 211 height 16
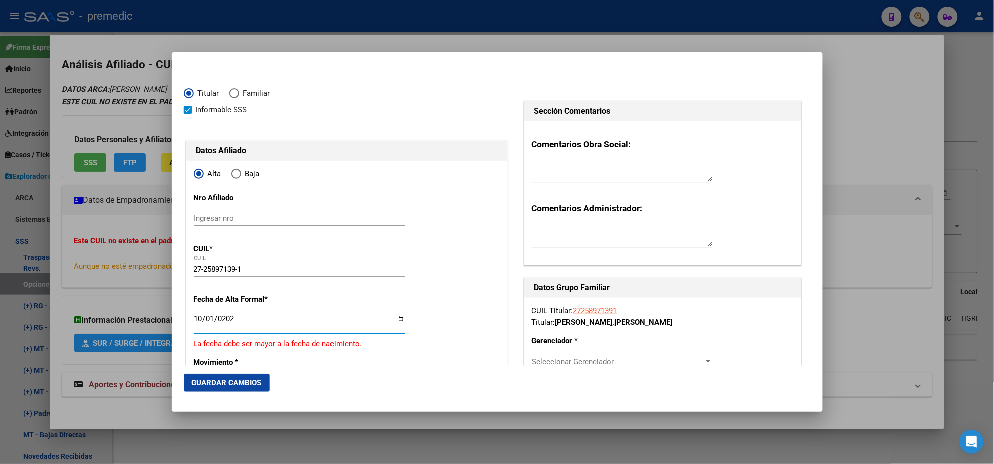
type input "2025-10-01"
click at [175, 315] on mat-dialog-content "Titular Familiar Informable SSS Datos Afiliado Alta Baja Nro Afiliado Ingresar …" at bounding box center [497, 214] width 651 height 301
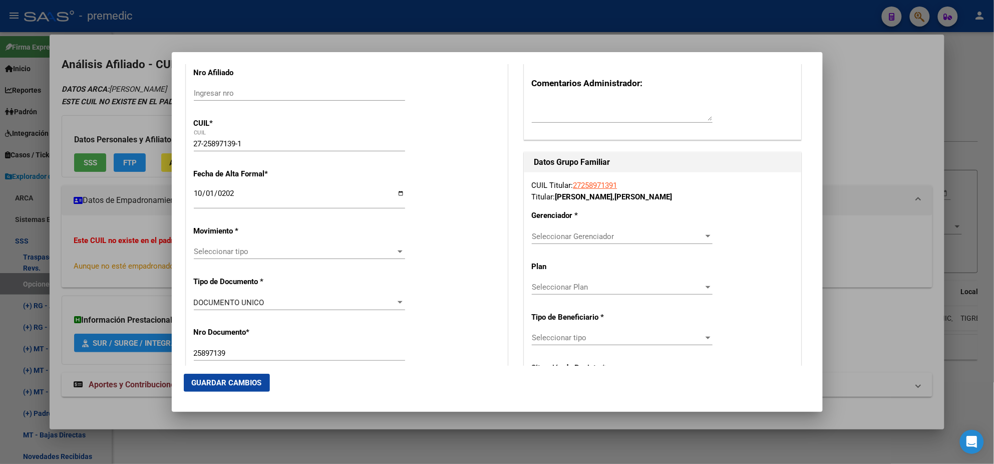
scroll to position [187, 0]
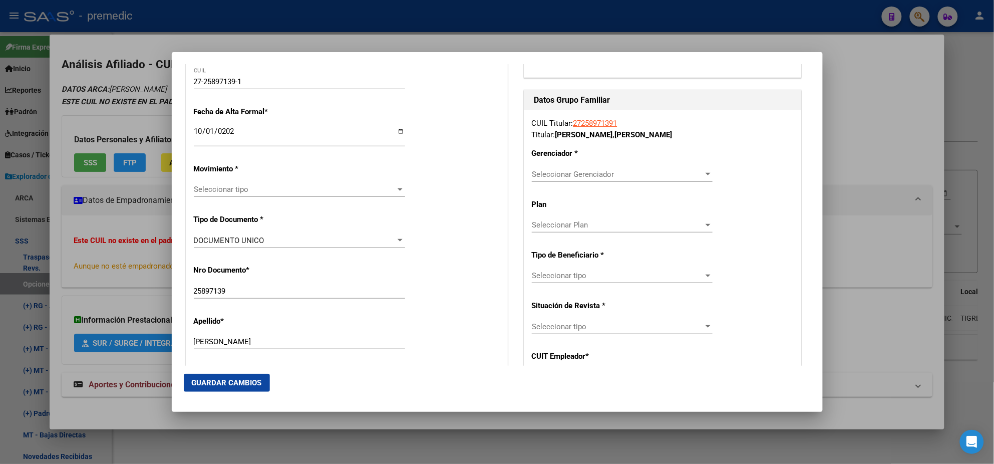
click at [289, 185] on span "Seleccionar tipo" at bounding box center [295, 189] width 202 height 9
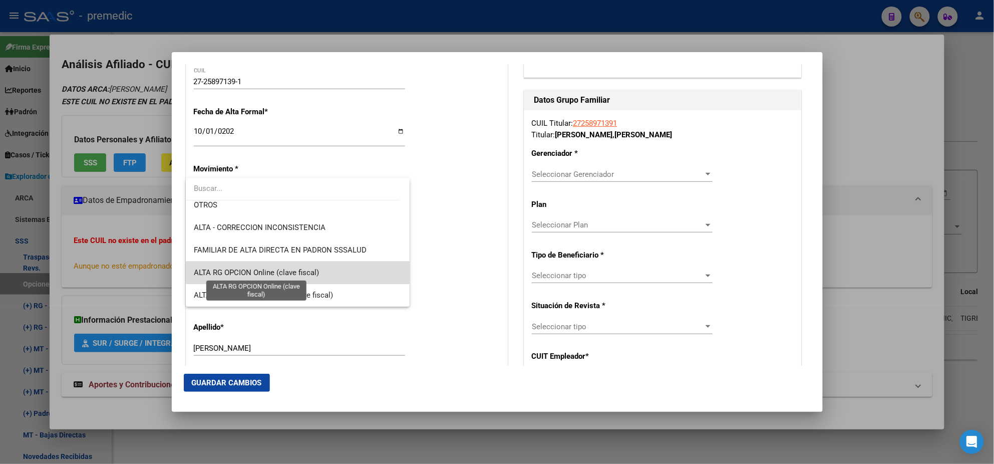
click at [317, 273] on span "ALTA RG OPCION Online (clave fiscal)" at bounding box center [256, 272] width 125 height 9
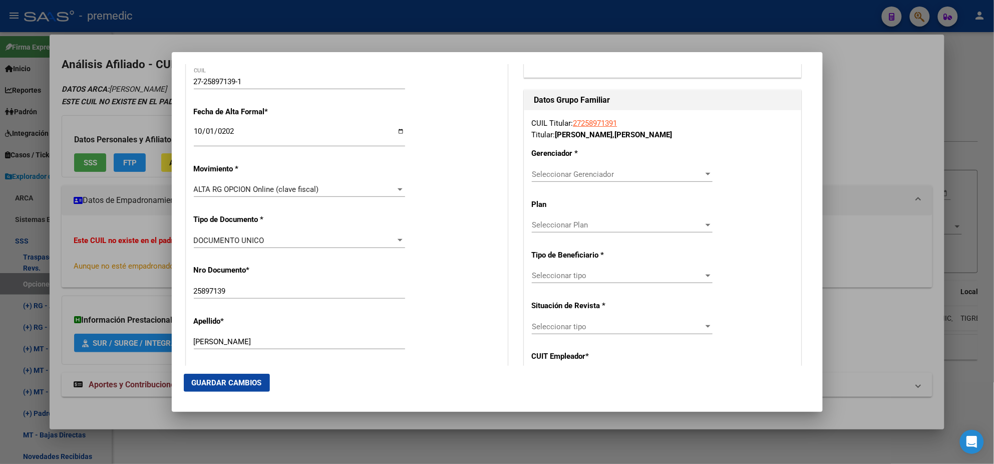
click at [319, 255] on div "DOCUMENTO UNICO Seleccionar tipo" at bounding box center [299, 245] width 211 height 25
click at [178, 214] on mat-dialog-content "Titular Familiar Informable SSS Datos Afiliado Alta Baja Nro Afiliado Ingresar …" at bounding box center [497, 214] width 651 height 301
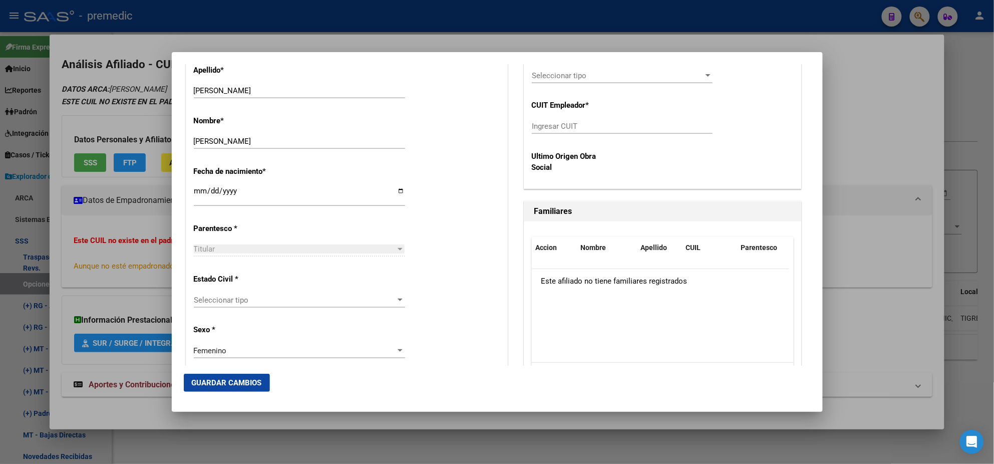
scroll to position [500, 0]
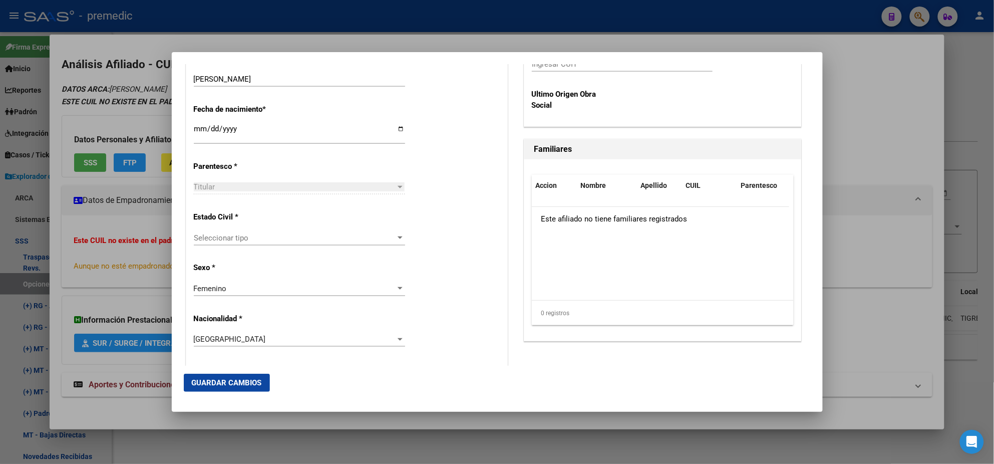
click at [229, 231] on div "Seleccionar tipo Seleccionar tipo" at bounding box center [299, 237] width 211 height 15
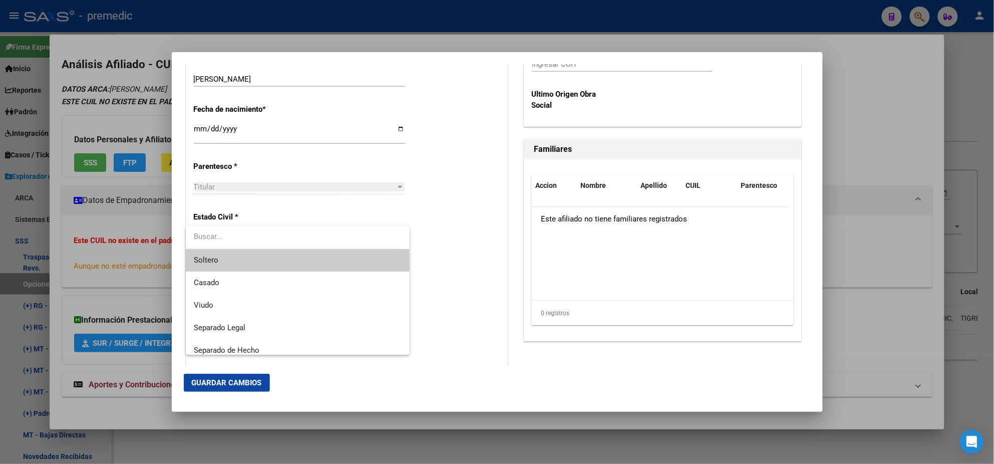
click at [249, 260] on span "Soltero" at bounding box center [298, 260] width 208 height 23
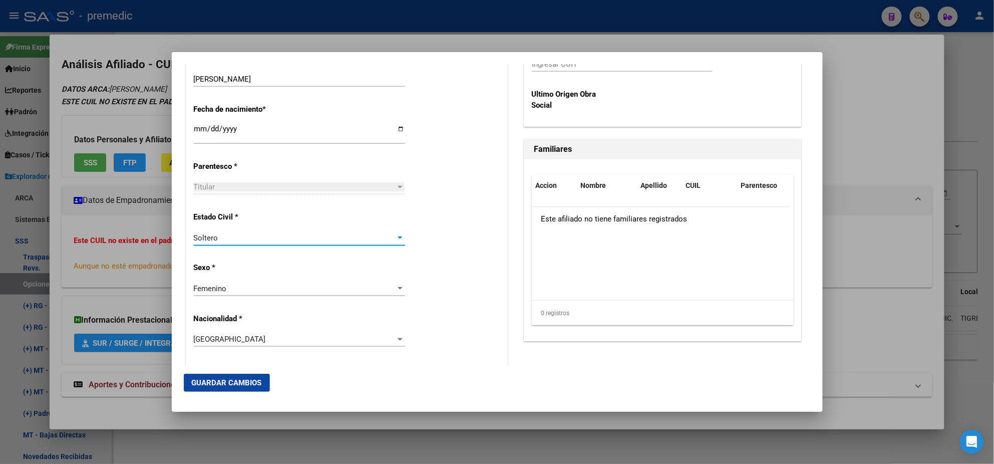
click at [261, 262] on p "Sexo *" at bounding box center [240, 268] width 92 height 12
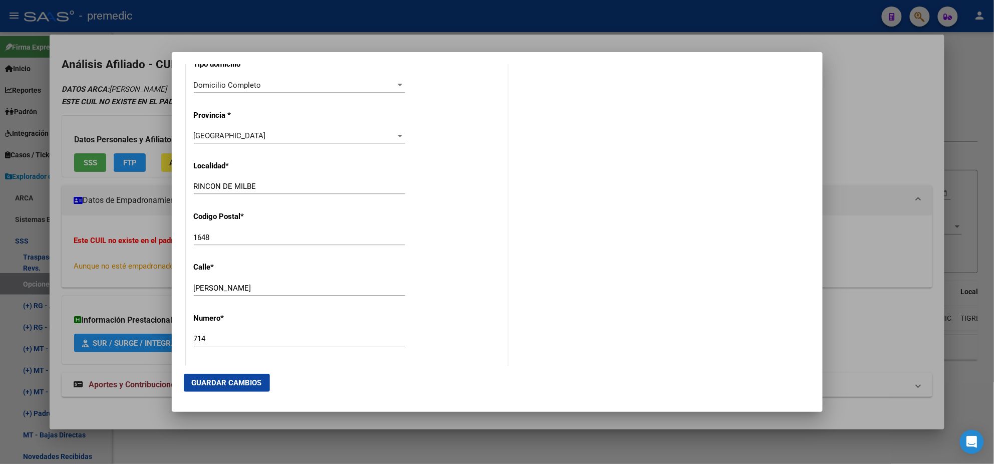
scroll to position [939, 0]
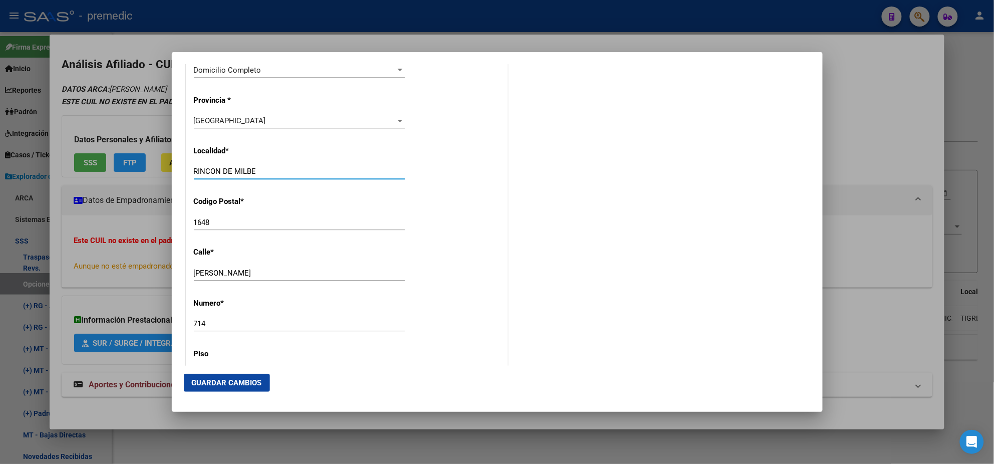
click at [256, 170] on input "RINCON DE MILBE" at bounding box center [299, 171] width 211 height 9
type input "RINCON DE MILBERG"
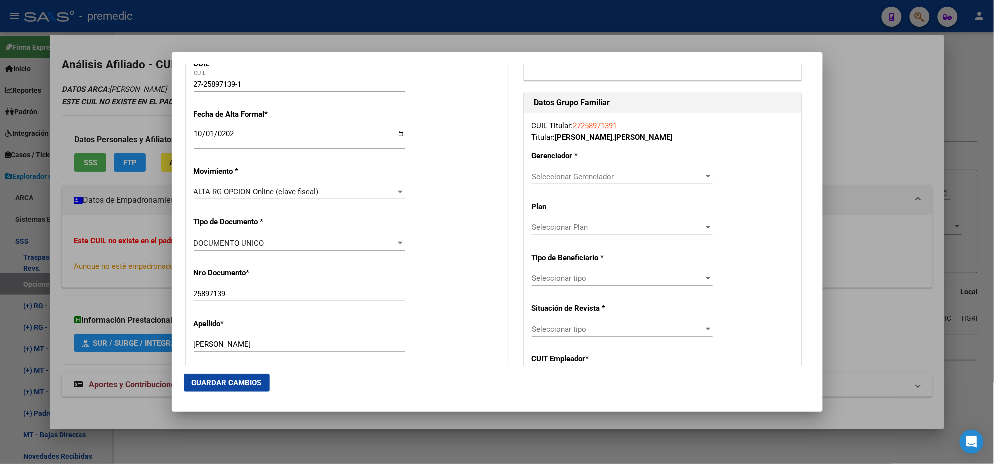
scroll to position [125, 0]
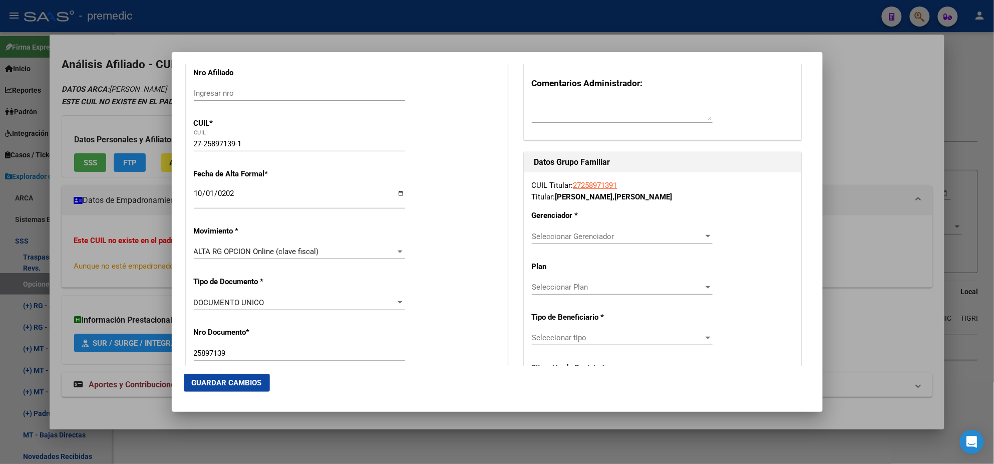
click at [544, 239] on span "Seleccionar Gerenciador" at bounding box center [618, 236] width 172 height 9
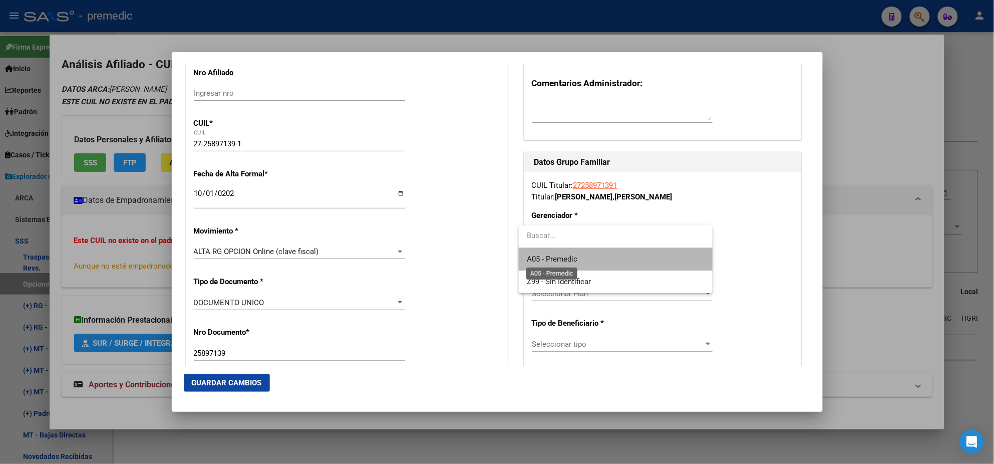
click at [545, 255] on span "A05 - Premedic" at bounding box center [552, 258] width 51 height 9
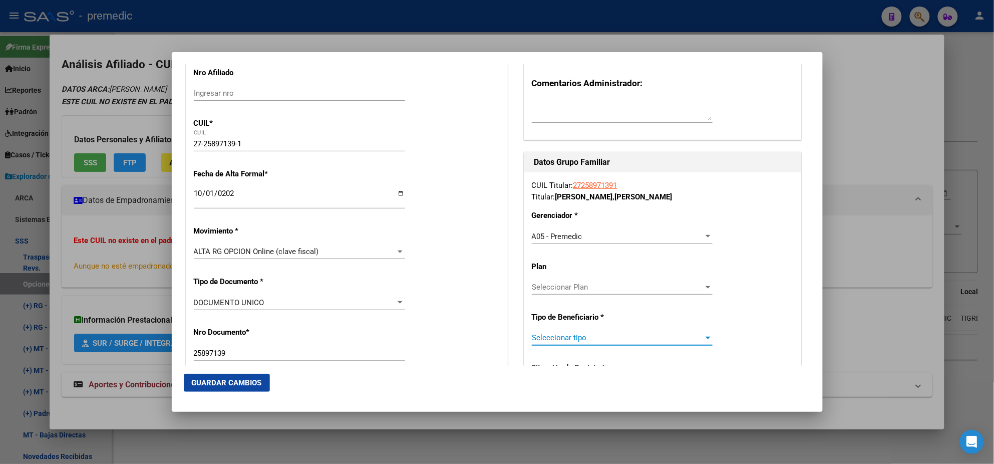
click at [547, 339] on span "Seleccionar tipo" at bounding box center [618, 337] width 172 height 9
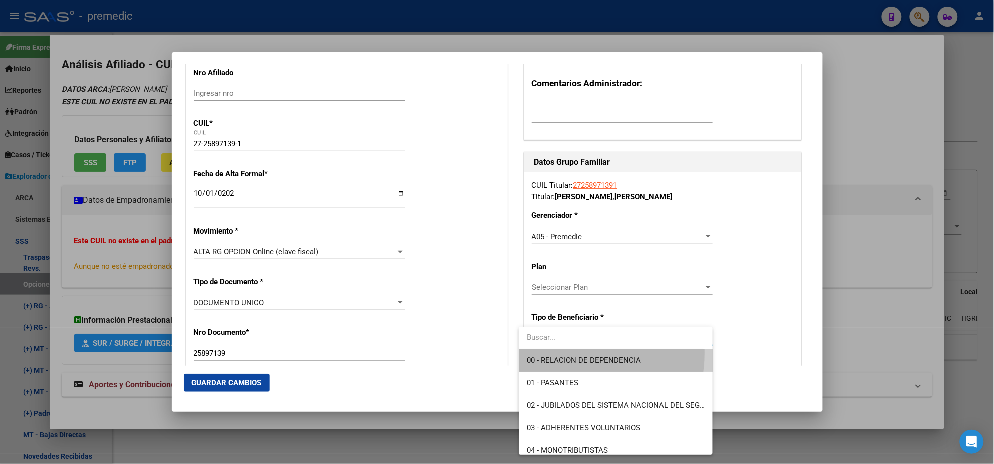
click at [545, 352] on span "00 - RELACION DE DEPENDENCIA" at bounding box center [616, 360] width 178 height 23
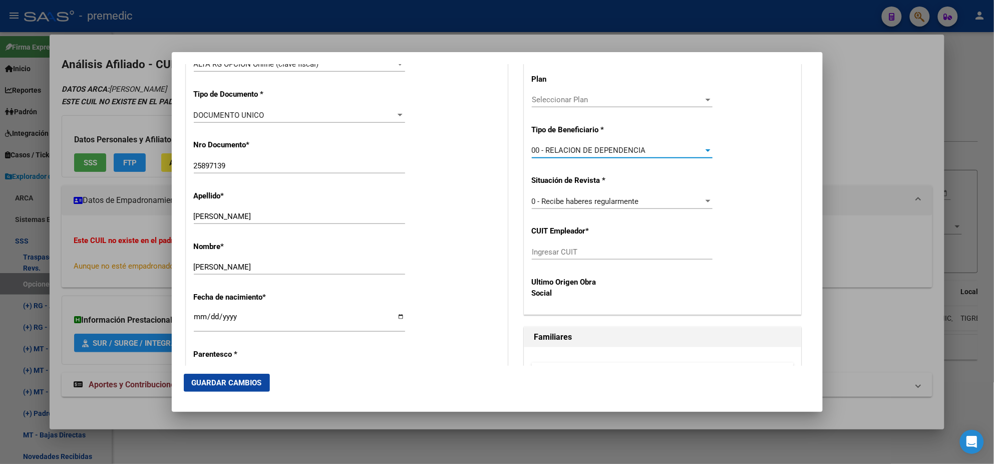
scroll to position [313, 0]
click at [544, 254] on input "Ingresar CUIT" at bounding box center [622, 251] width 181 height 9
click at [180, 181] on mat-dialog-content "Titular Familiar Informable SSS Datos Afiliado Alta Baja Nro Afiliado Ingresar …" at bounding box center [497, 214] width 651 height 301
click at [561, 250] on input "Ingresar CUIT" at bounding box center [622, 251] width 181 height 9
paste input "30-71068177-1"
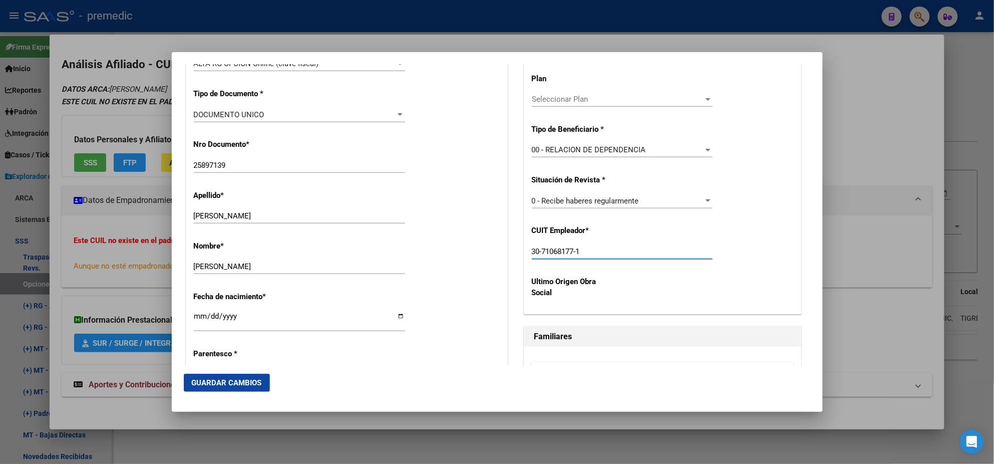
type input "30-71068177-1"
click at [222, 387] on span "Guardar Cambios" at bounding box center [227, 382] width 70 height 9
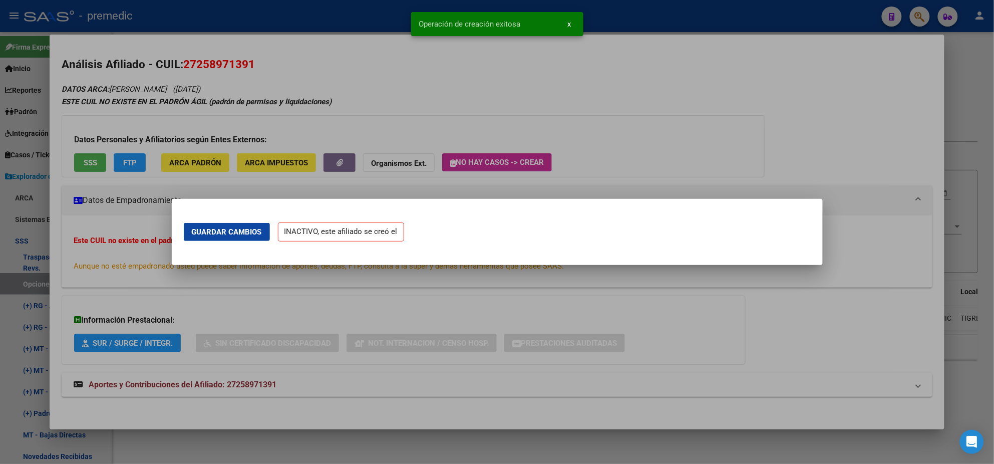
scroll to position [0, 0]
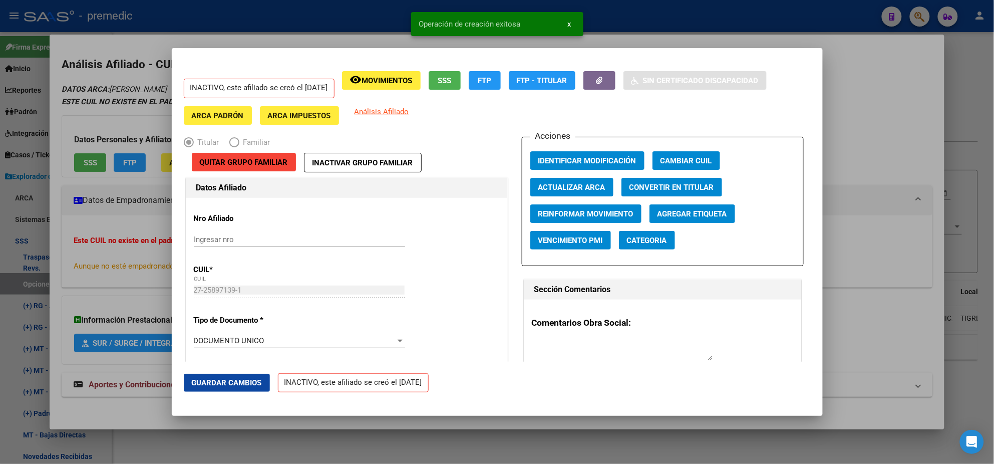
click at [47, 268] on div at bounding box center [497, 232] width 994 height 464
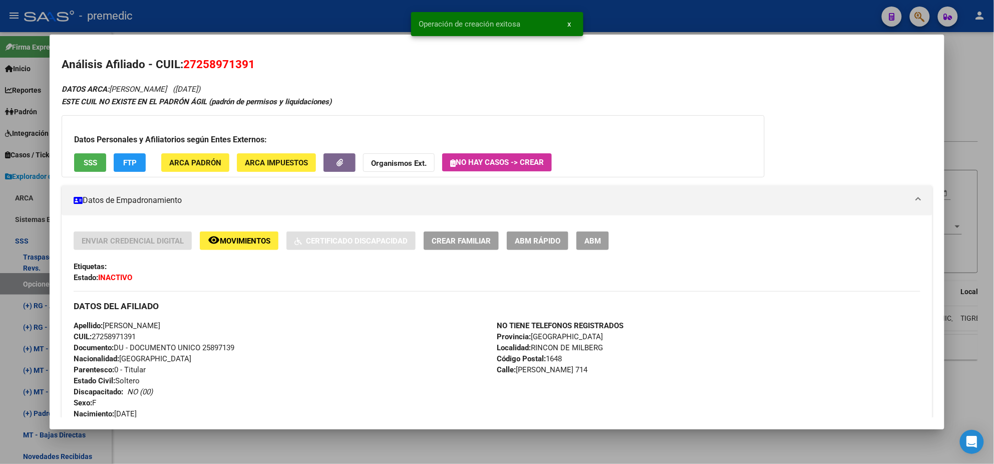
click at [32, 279] on div at bounding box center [497, 232] width 994 height 464
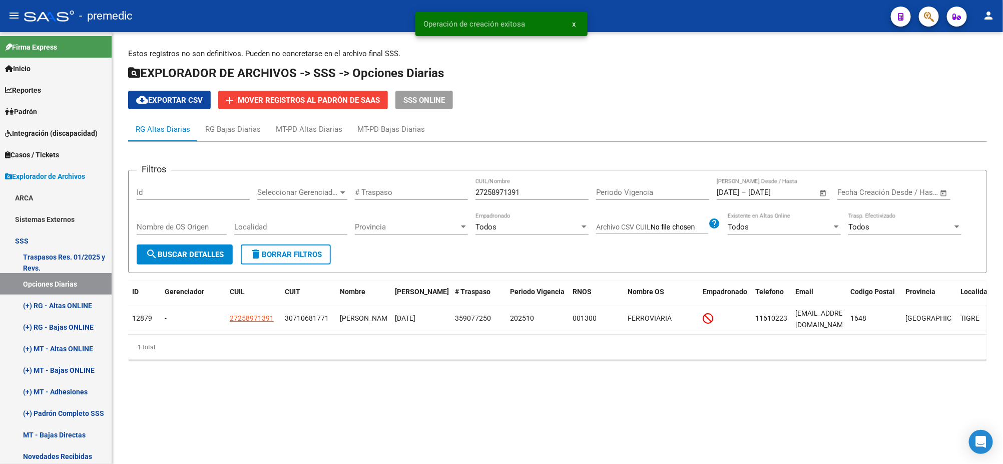
click at [171, 257] on span "search Buscar Detalles" at bounding box center [185, 254] width 78 height 9
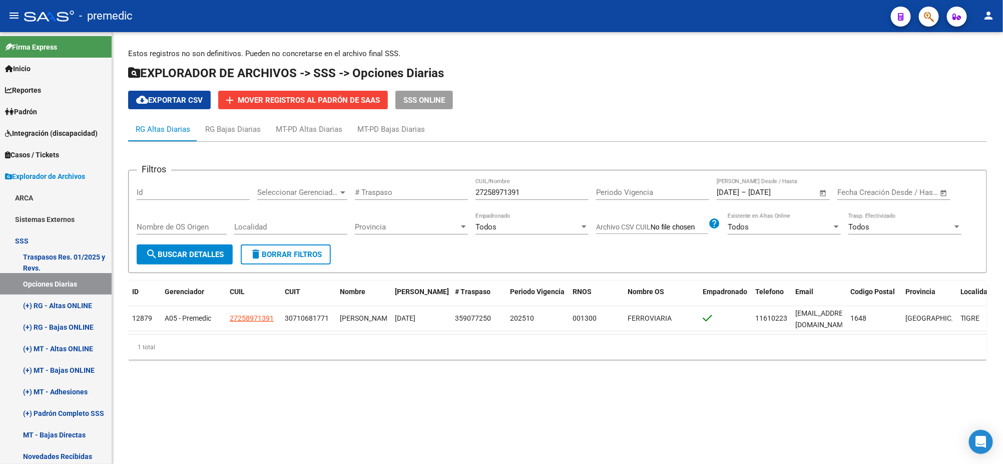
drag, startPoint x: 529, startPoint y: 192, endPoint x: 407, endPoint y: 195, distance: 122.2
click at [407, 195] on div "Filtros Id Seleccionar Gerenciador Seleccionar Gerenciador # Traspaso 272589713…" at bounding box center [558, 211] width 842 height 66
paste input "4253581529"
type input "24253581529"
click at [193, 256] on span "search Buscar Detalles" at bounding box center [185, 254] width 78 height 9
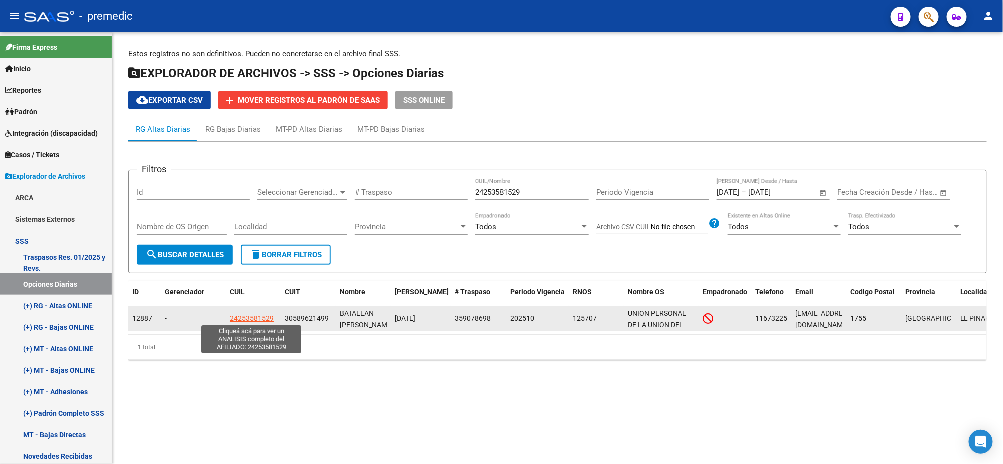
click at [253, 316] on span "24253581529" at bounding box center [252, 318] width 44 height 8
type textarea "24253581529"
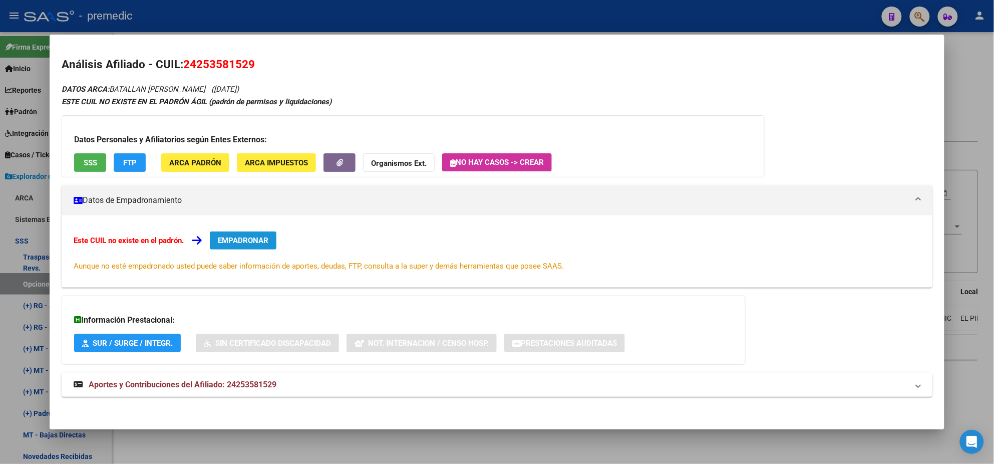
click at [246, 233] on button "EMPADRONAR" at bounding box center [243, 240] width 67 height 18
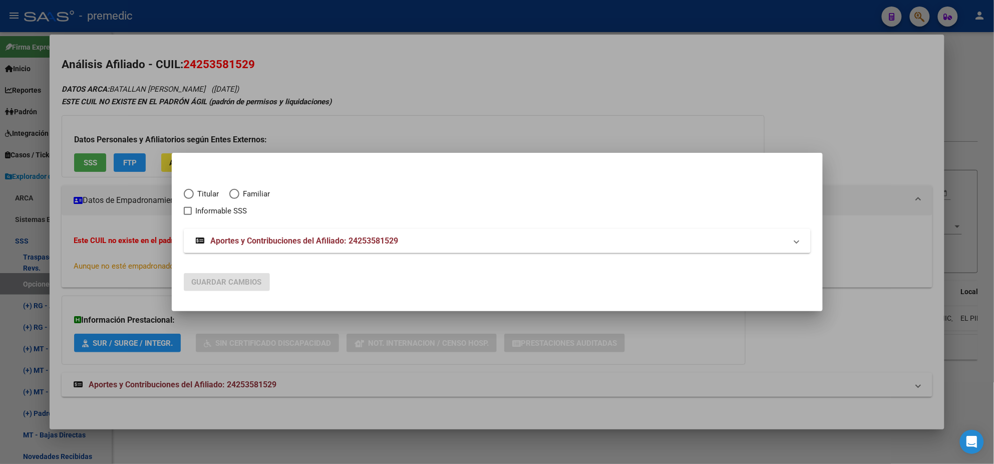
click at [186, 191] on span "Elija una opción" at bounding box center [189, 194] width 10 height 10
click at [186, 191] on input "Titular" at bounding box center [189, 194] width 10 height 10
radio input "true"
checkbox input "true"
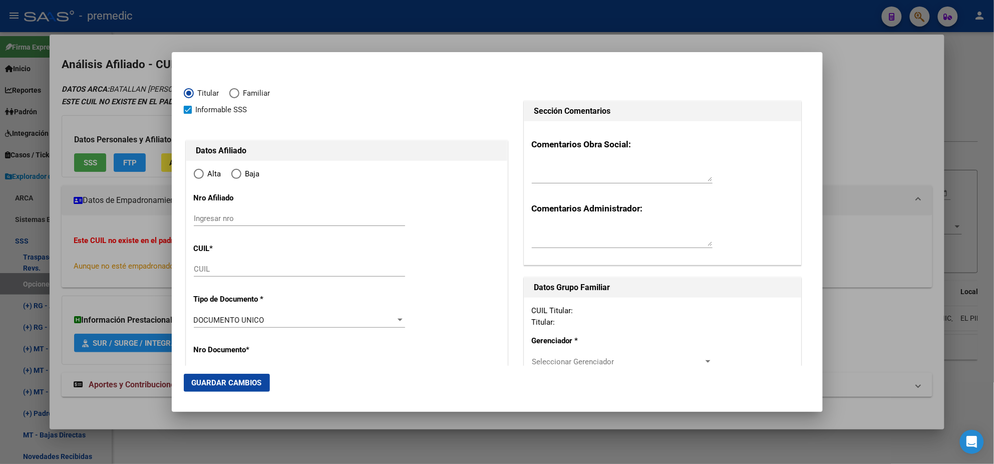
type input "24-25358152-9"
type input "25358152"
type input "BATALLAN"
type input "WALTER OMAR"
type input "1976-06-21"
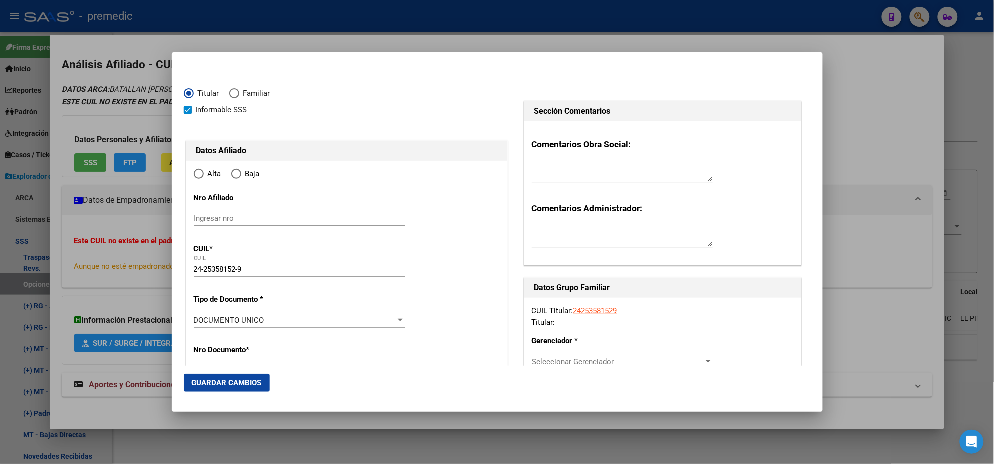
type input "VILLA SANTOS TE"
type input "1688"
type input "LOS AZTECAS"
type input "5094"
type input "VILLA SANTOS TE"
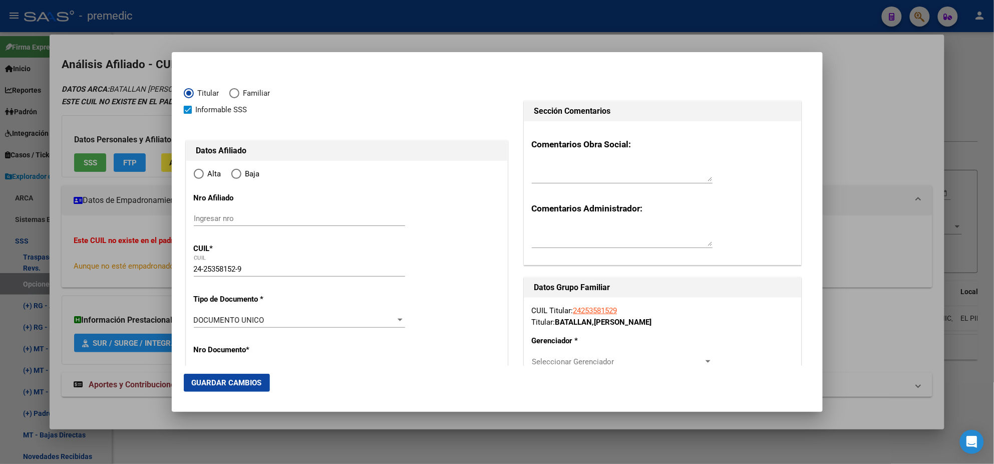
radio input "true"
click at [220, 316] on input "Ingresar fecha" at bounding box center [299, 322] width 211 height 16
type input "2025-10-01"
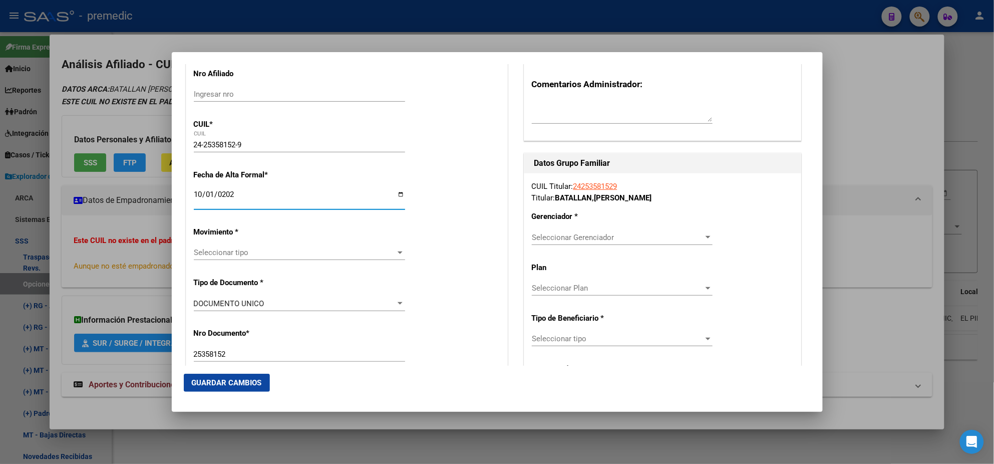
scroll to position [125, 0]
click at [206, 247] on span "Seleccionar tipo" at bounding box center [295, 251] width 202 height 9
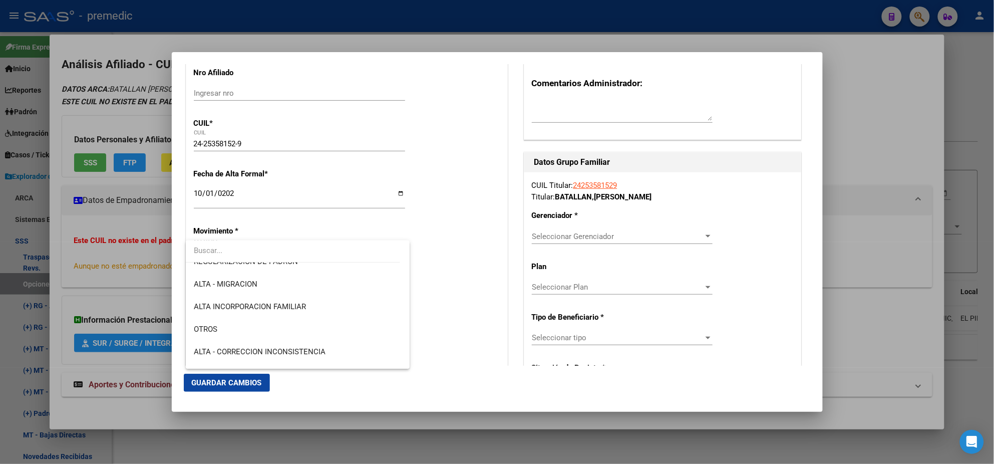
scroll to position [187, 0]
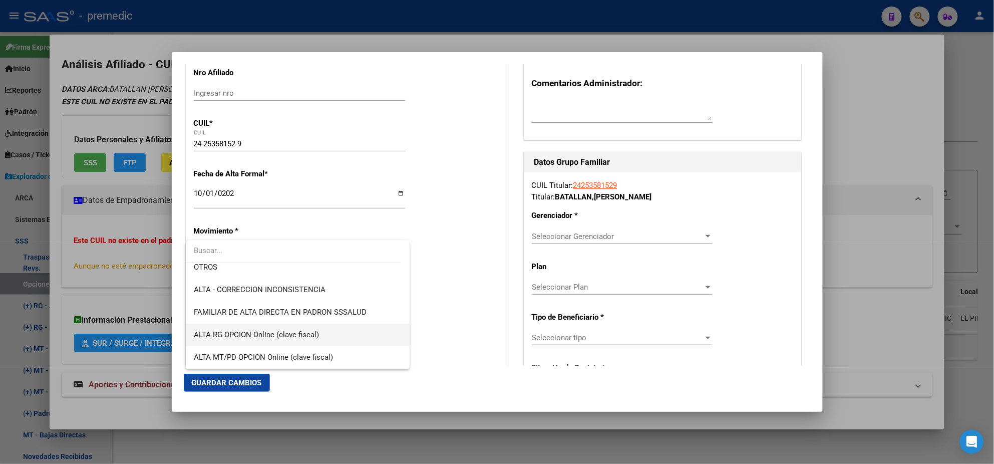
click at [274, 330] on span "ALTA RG OPCION Online (clave fiscal)" at bounding box center [256, 334] width 125 height 9
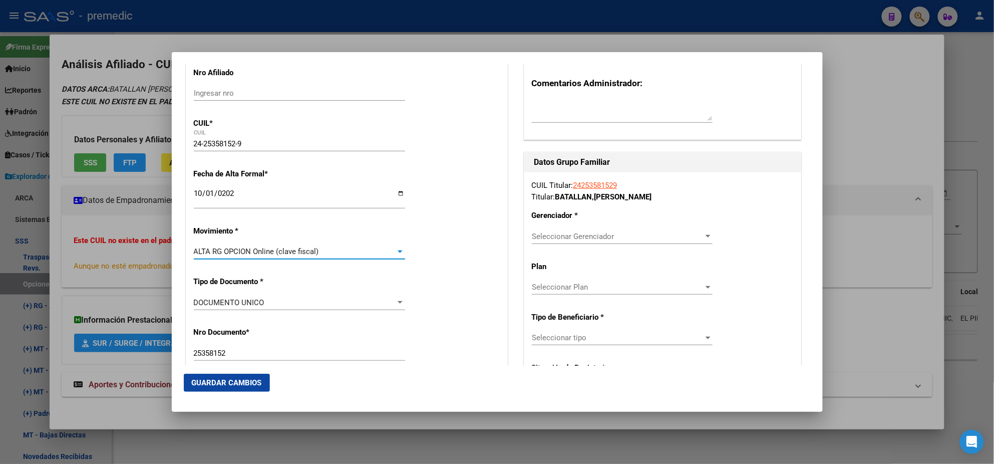
click at [277, 319] on div "Nro Documento * 25358152 Ingresar nro" at bounding box center [347, 344] width 306 height 51
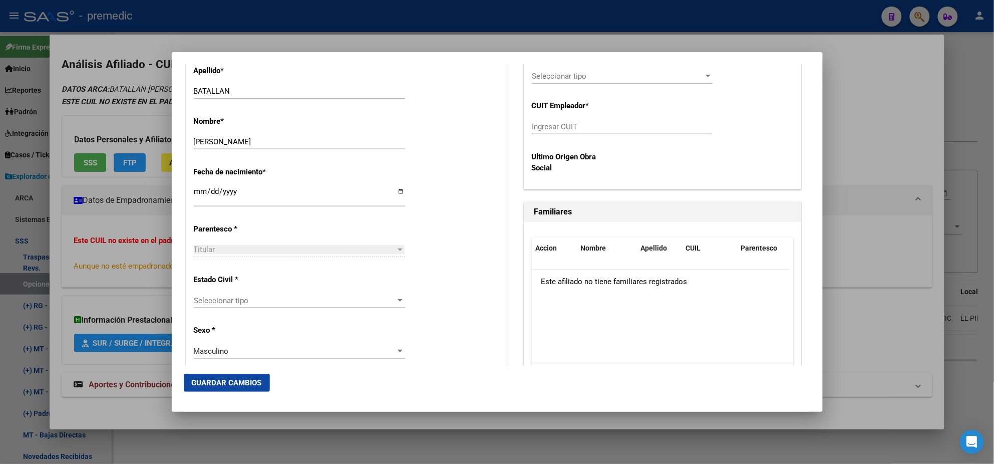
scroll to position [500, 0]
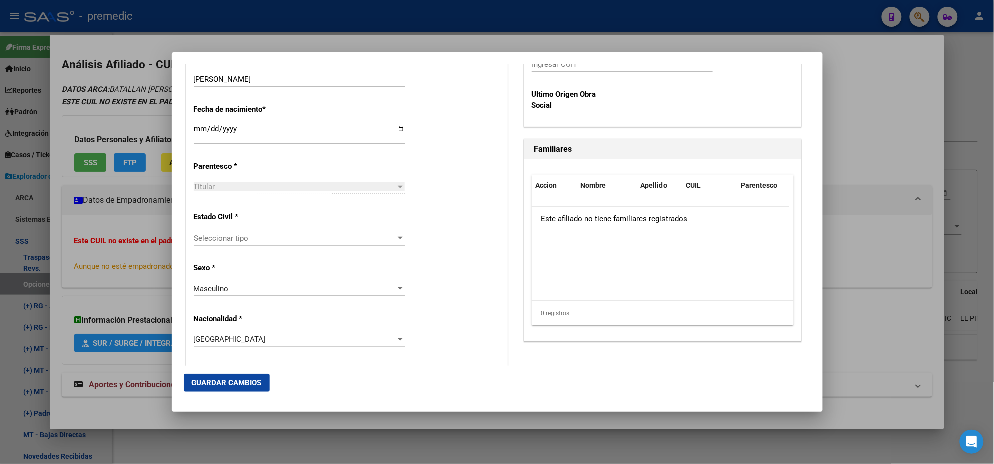
click at [268, 243] on div "Seleccionar tipo Seleccionar tipo" at bounding box center [299, 237] width 211 height 15
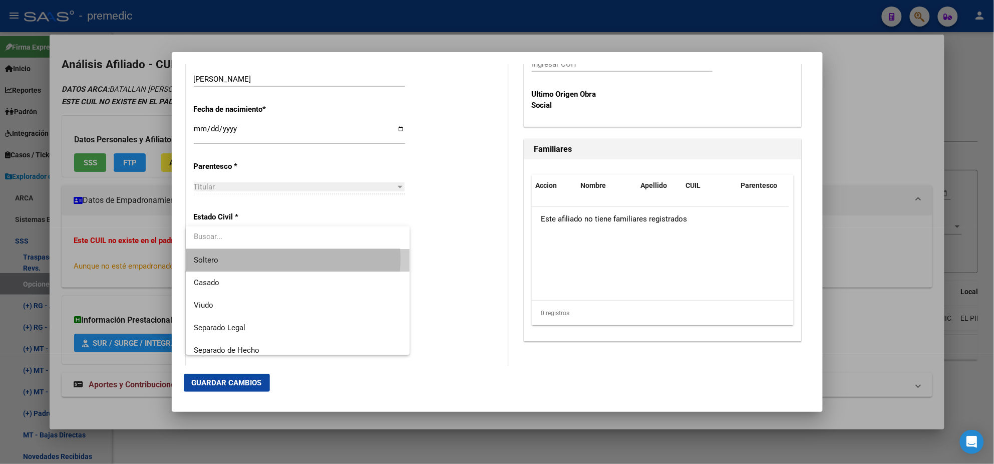
click at [270, 258] on span "Soltero" at bounding box center [298, 260] width 208 height 23
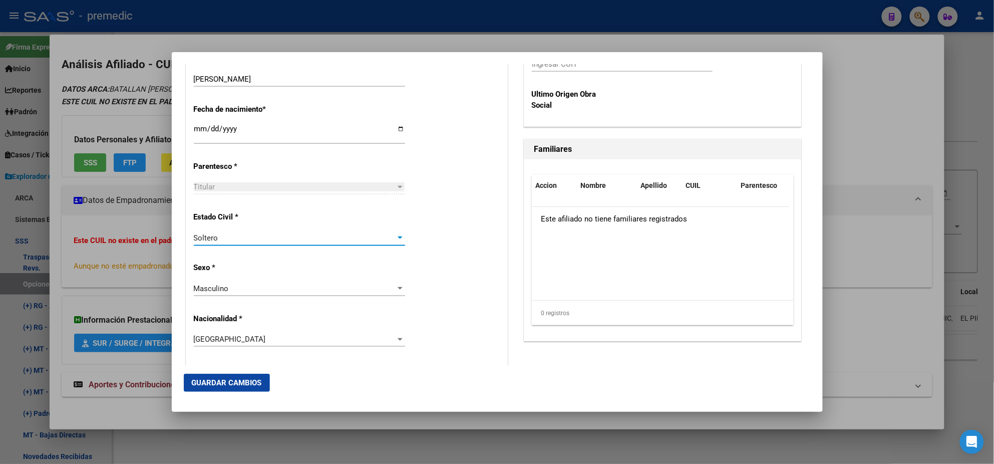
click at [272, 262] on p "Sexo *" at bounding box center [240, 268] width 92 height 12
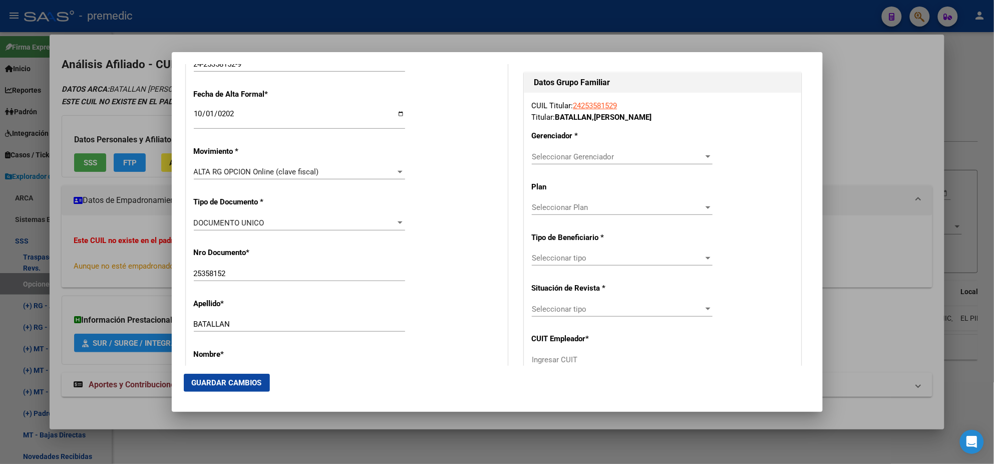
scroll to position [250, 0]
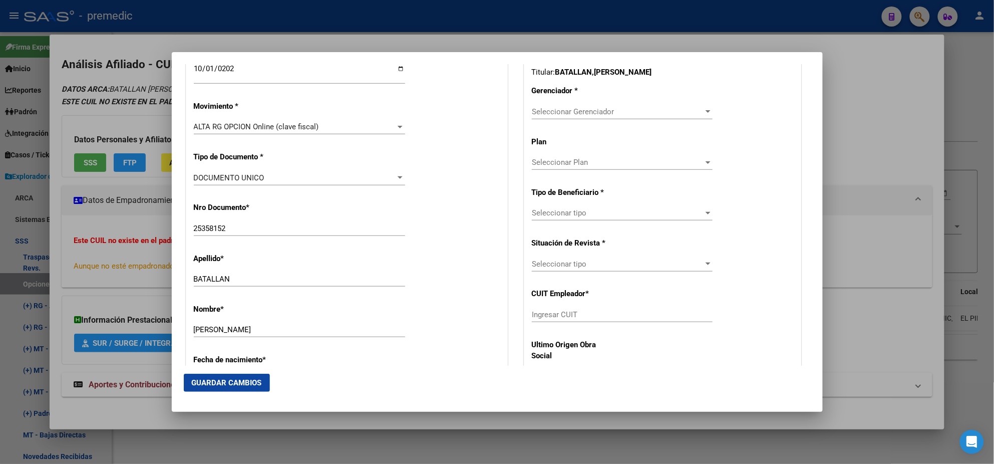
click at [555, 113] on span "Seleccionar Gerenciador" at bounding box center [618, 111] width 172 height 9
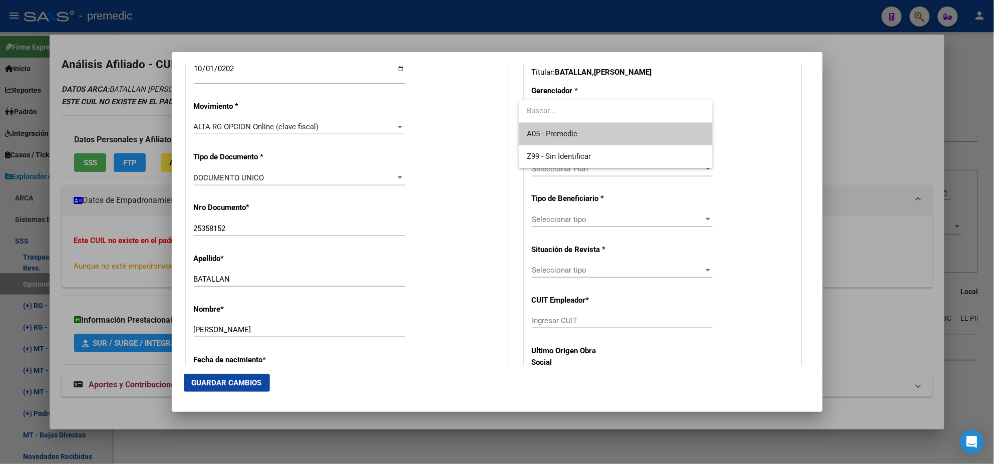
click at [556, 132] on span "A05 - Premedic" at bounding box center [552, 133] width 51 height 9
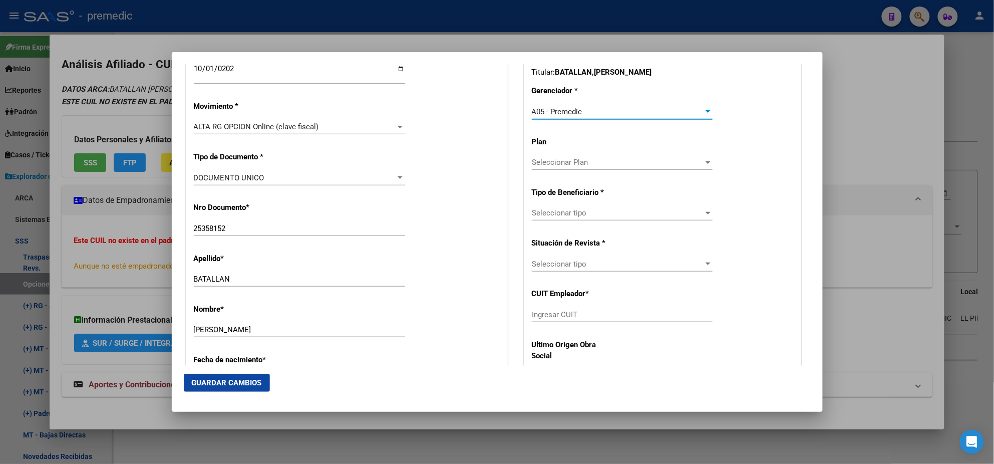
click at [546, 211] on span "Seleccionar tipo" at bounding box center [618, 212] width 172 height 9
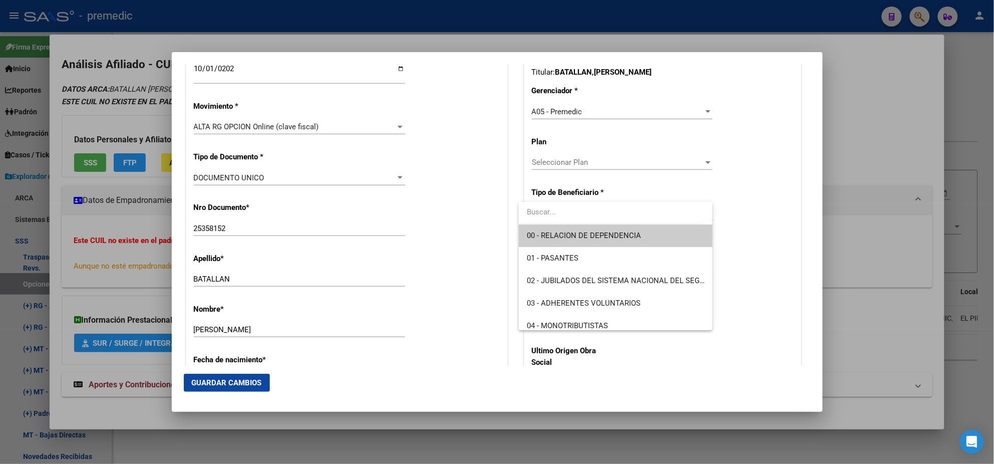
click at [543, 231] on span "00 - RELACION DE DEPENDENCIA" at bounding box center [584, 235] width 114 height 9
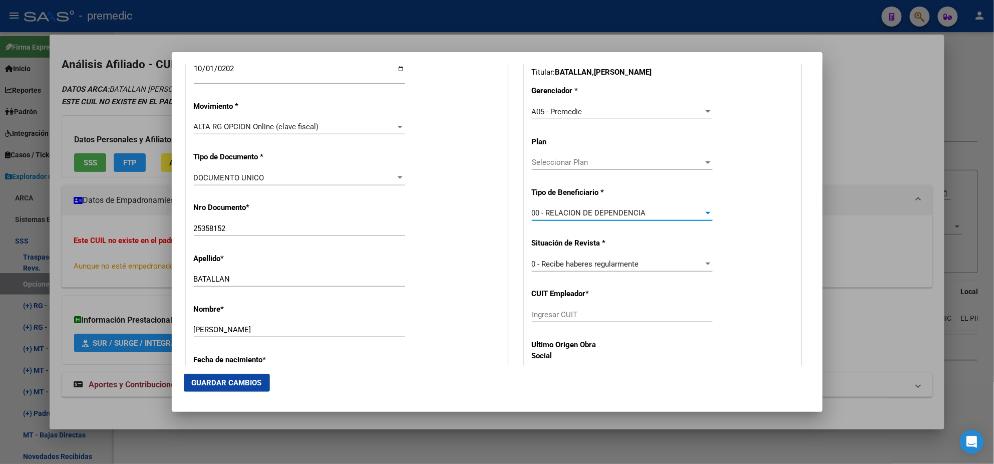
scroll to position [313, 0]
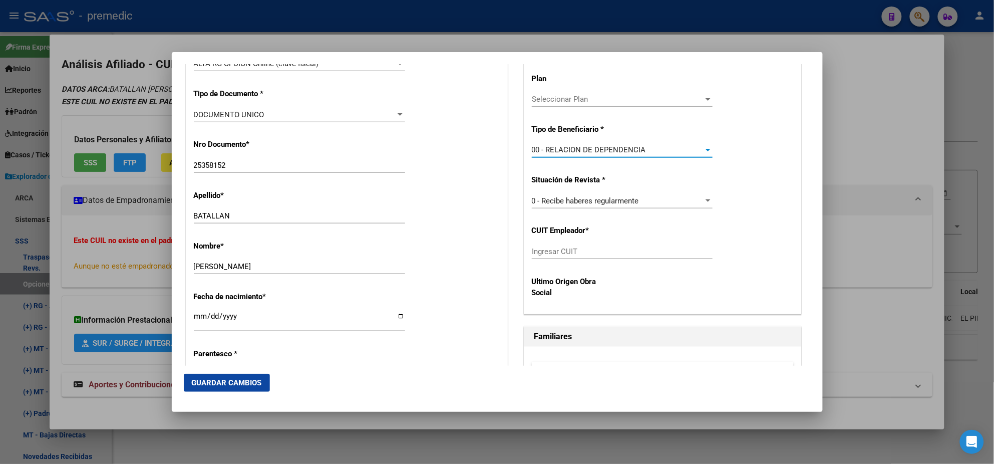
click at [548, 251] on input "Ingresar CUIT" at bounding box center [622, 251] width 181 height 9
paste input "30-58962149-9"
type input "30-58962149-9"
click at [213, 376] on button "Guardar Cambios" at bounding box center [227, 383] width 86 height 18
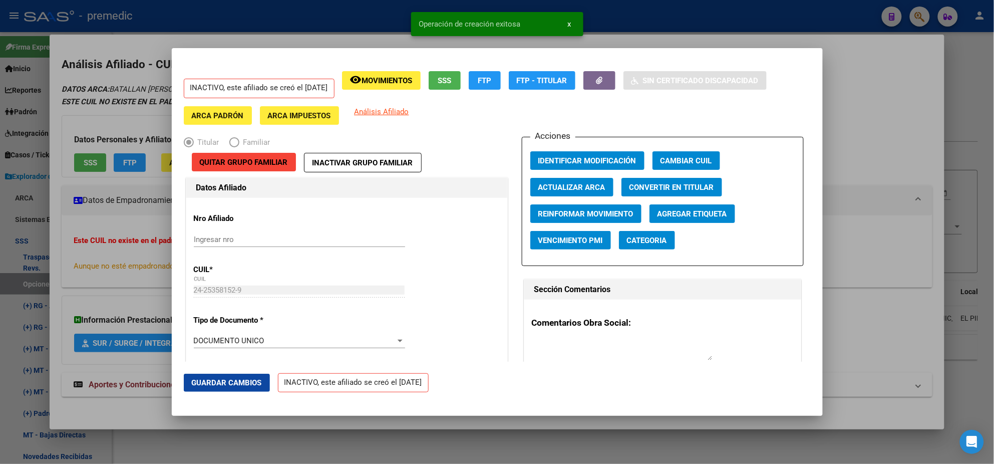
click at [50, 258] on div at bounding box center [497, 232] width 994 height 464
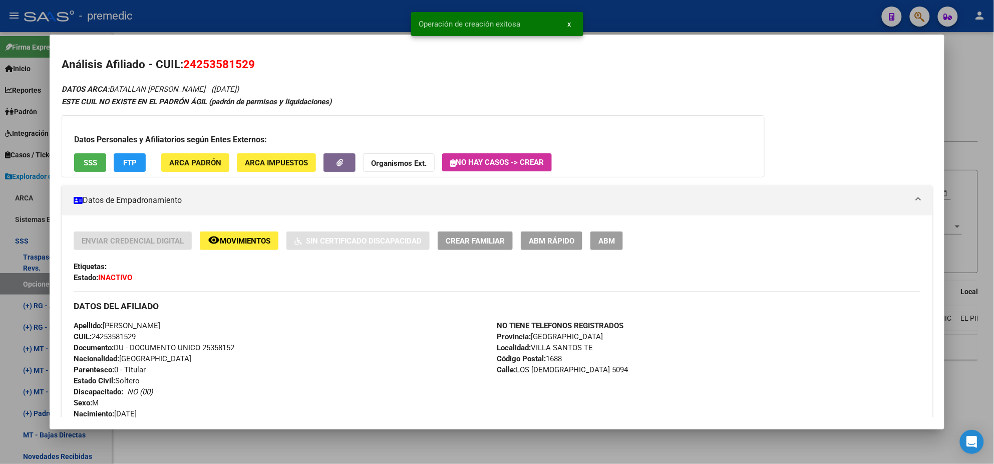
click at [14, 277] on div at bounding box center [497, 232] width 994 height 464
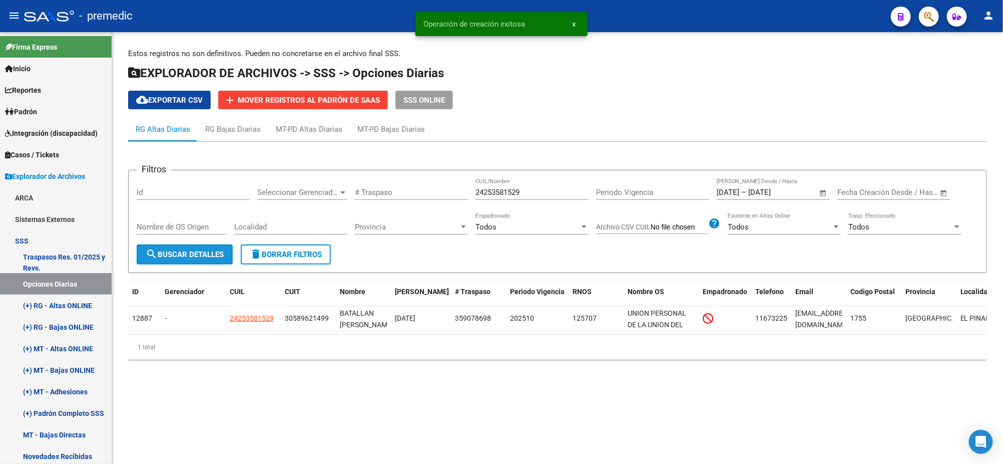
click at [161, 252] on span "search Buscar Detalles" at bounding box center [185, 254] width 78 height 9
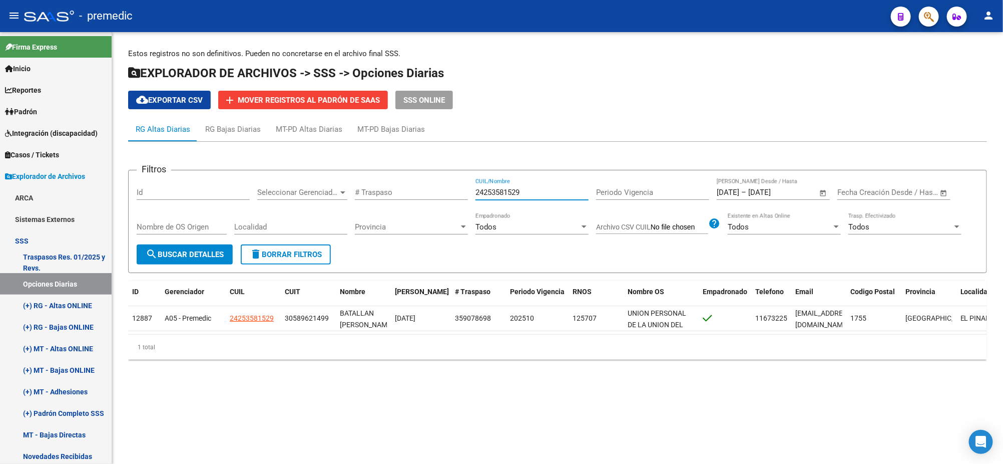
drag, startPoint x: 538, startPoint y: 190, endPoint x: 425, endPoint y: 192, distance: 112.7
click at [425, 192] on div "Filtros Id Seleccionar Gerenciador Seleccionar Gerenciador # Traspaso 242535815…" at bounding box center [558, 211] width 842 height 66
paste input "7395056455"
type input "27395056455"
click at [203, 248] on button "search Buscar Detalles" at bounding box center [185, 254] width 96 height 20
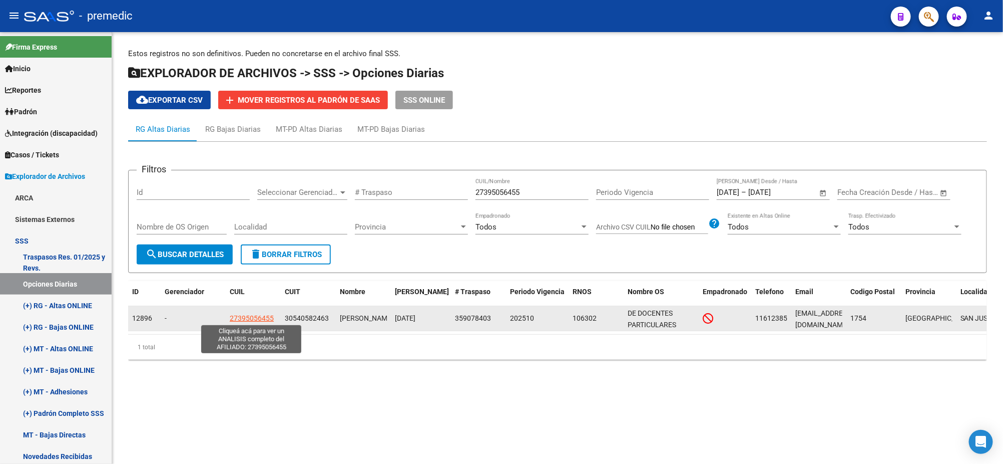
click at [246, 318] on span "27395056455" at bounding box center [252, 318] width 44 height 8
type textarea "27395056455"
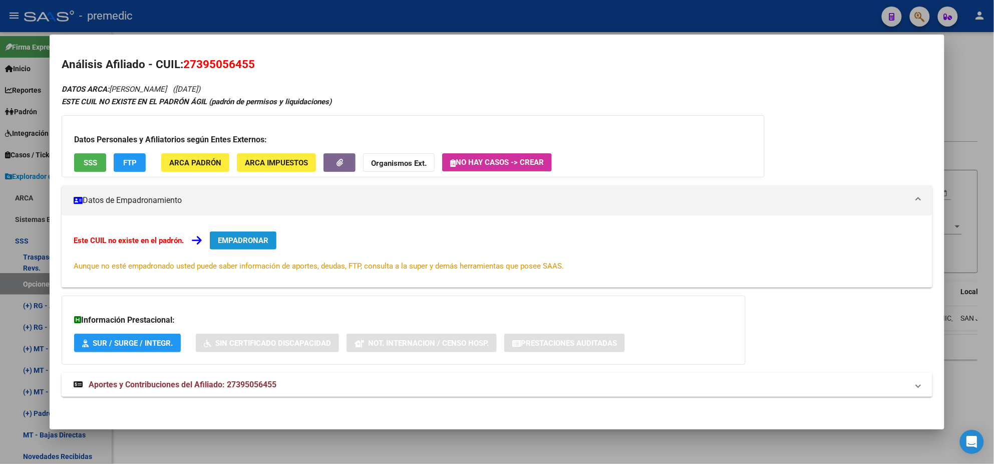
click at [236, 237] on span "EMPADRONAR" at bounding box center [243, 240] width 51 height 9
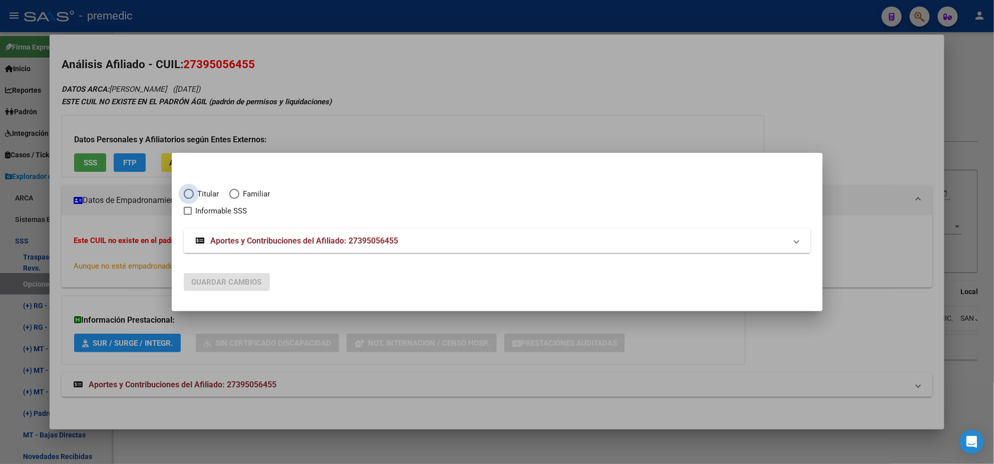
click at [195, 191] on span "Titular" at bounding box center [207, 194] width 26 height 12
click at [194, 191] on input "Titular" at bounding box center [189, 194] width 10 height 10
radio input "true"
checkbox input "true"
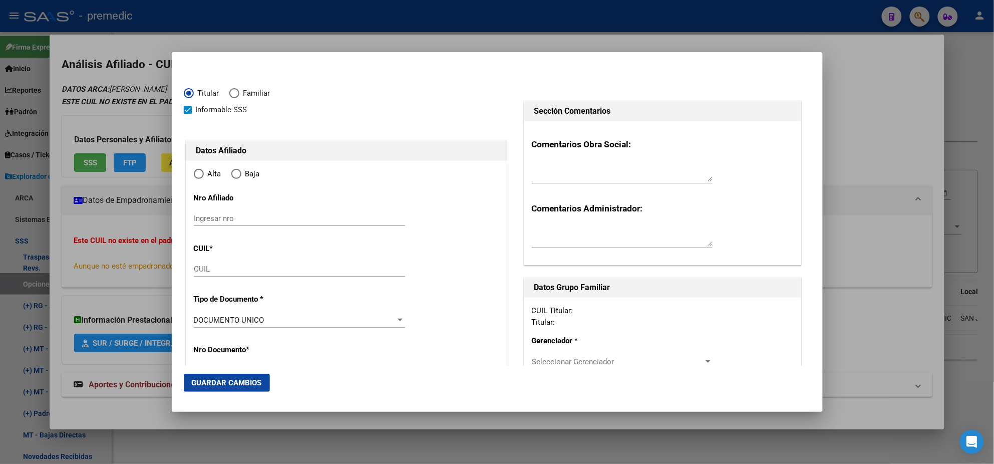
type input "27-39505645-5"
type input "39505645"
type input "TAPIA"
type input "MELINA DAHIANA"
type input "1996-06-03"
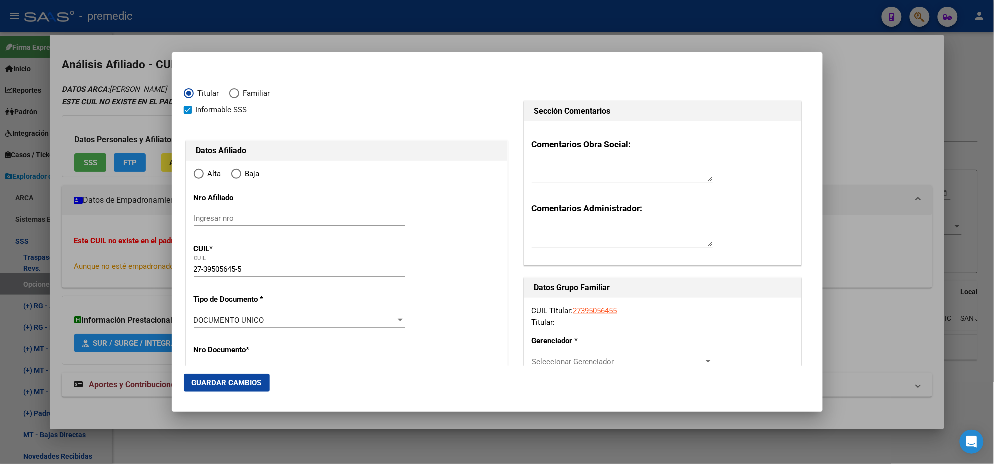
type input "[GEOGRAPHIC_DATA][PERSON_NAME]"
type input "1754"
type input "PTO FRANCISCO P MORE"
type input "4571"
type input "[GEOGRAPHIC_DATA][PERSON_NAME]"
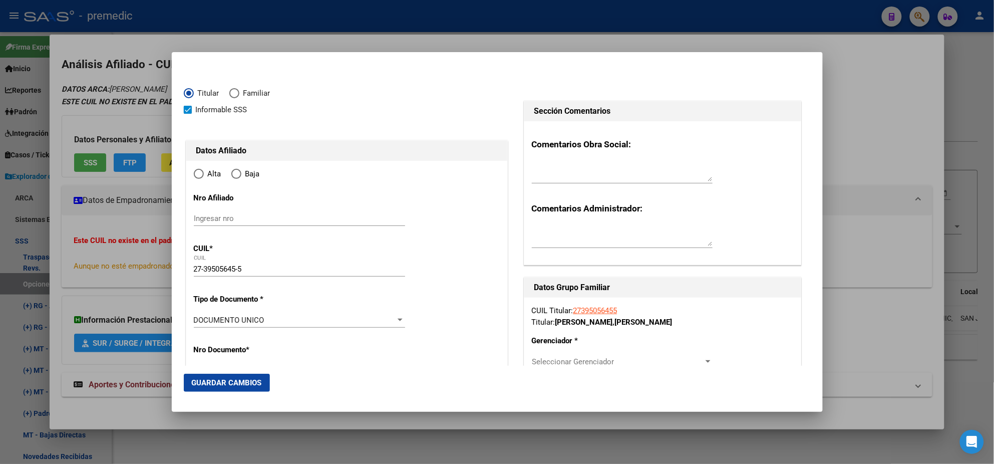
radio input "true"
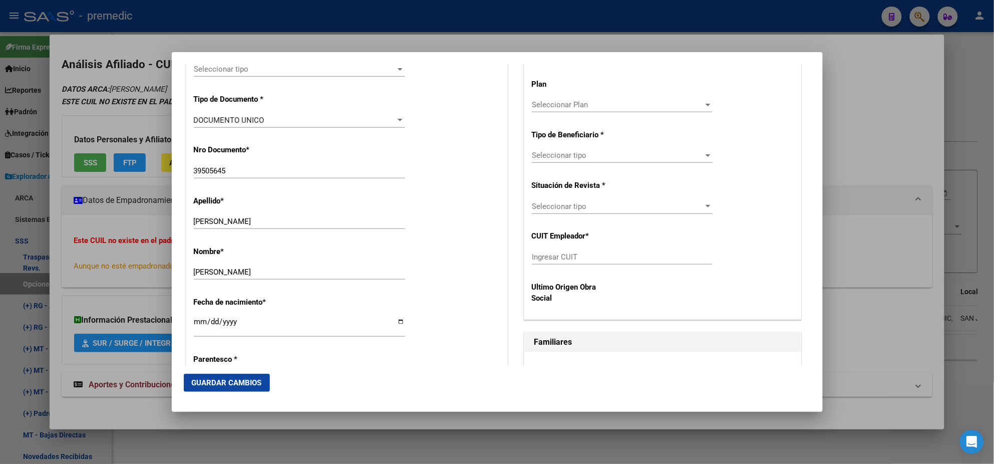
scroll to position [313, 0]
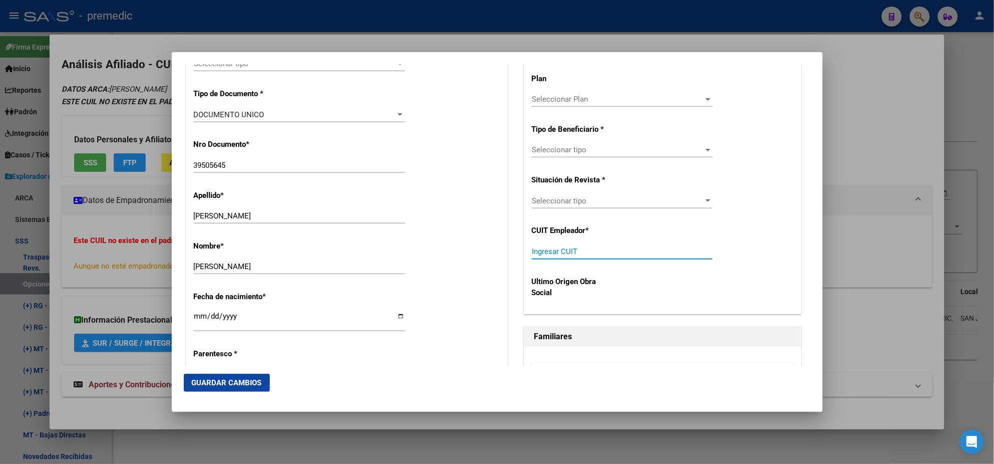
click at [547, 253] on input "Ingresar CUIT" at bounding box center [622, 251] width 181 height 9
paste input "30-54058246-3"
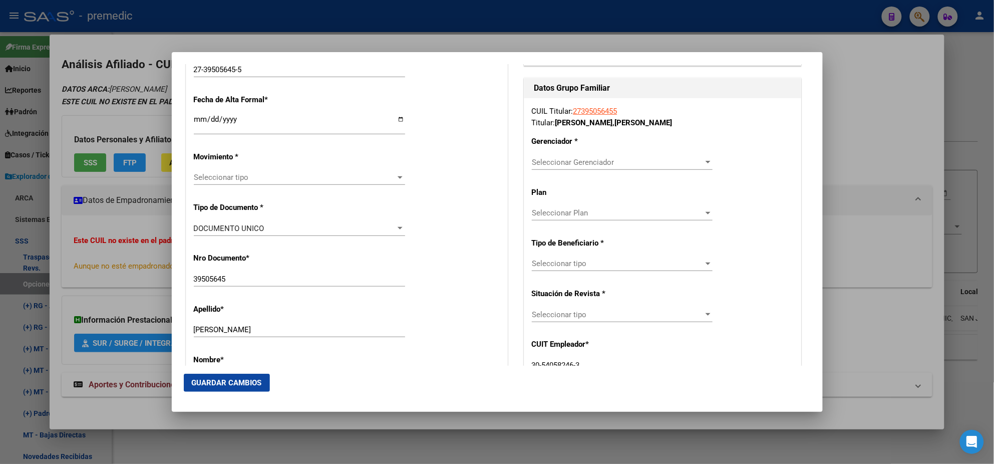
scroll to position [187, 0]
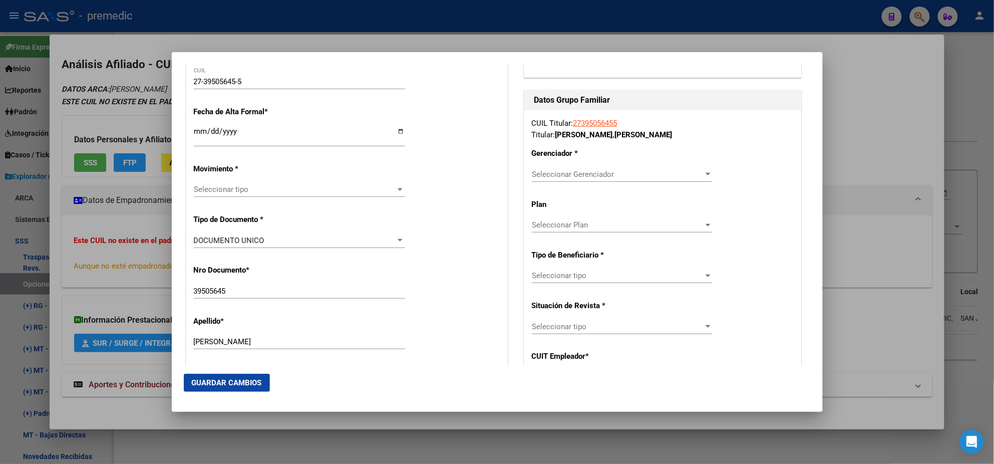
type input "30-54058246-3"
click at [544, 171] on span "Seleccionar Gerenciador" at bounding box center [618, 174] width 172 height 9
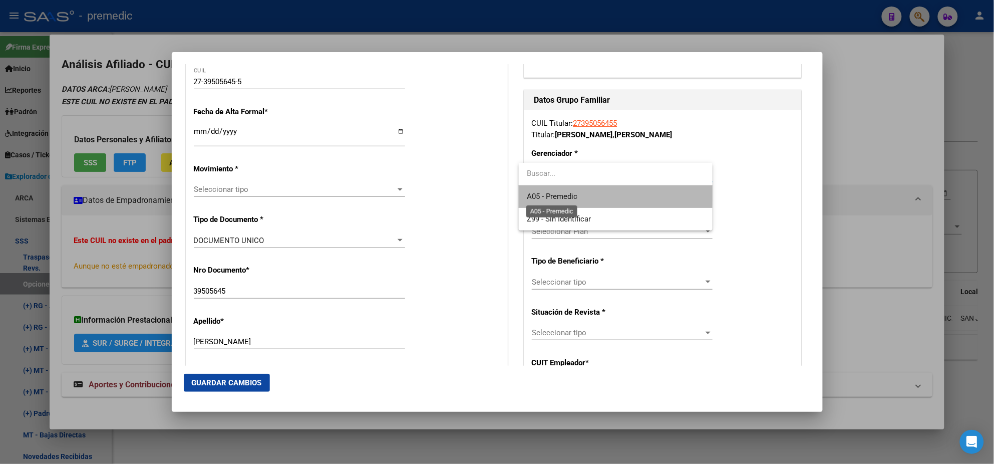
click at [546, 192] on span "A05 - Premedic" at bounding box center [552, 196] width 51 height 9
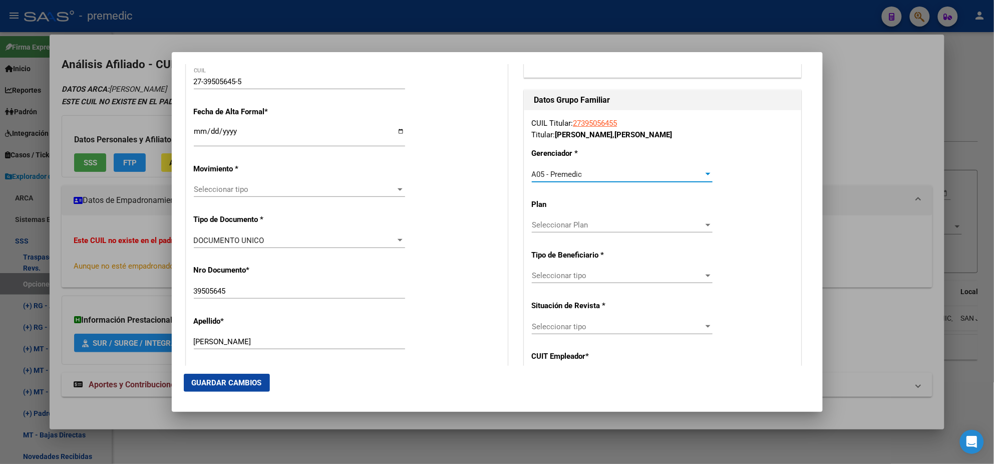
click at [552, 277] on span "Seleccionar tipo" at bounding box center [618, 275] width 172 height 9
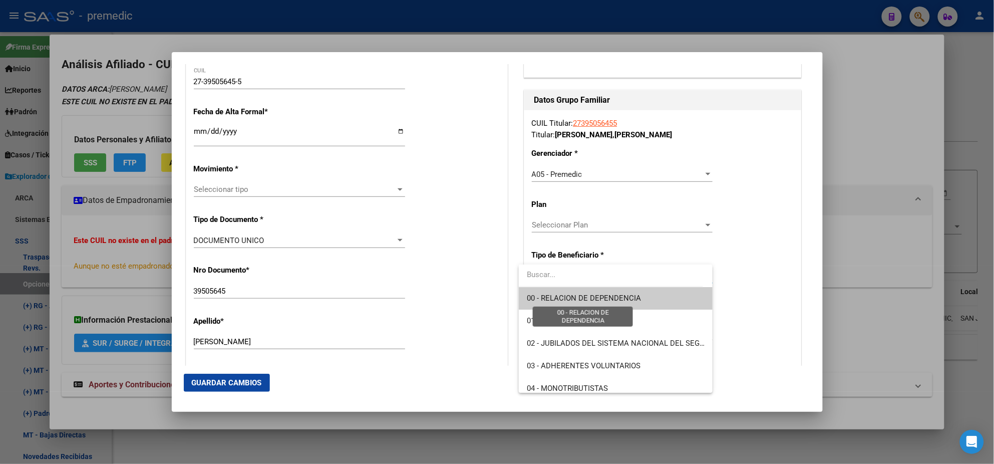
click at [549, 297] on span "00 - RELACION DE DEPENDENCIA" at bounding box center [584, 297] width 114 height 9
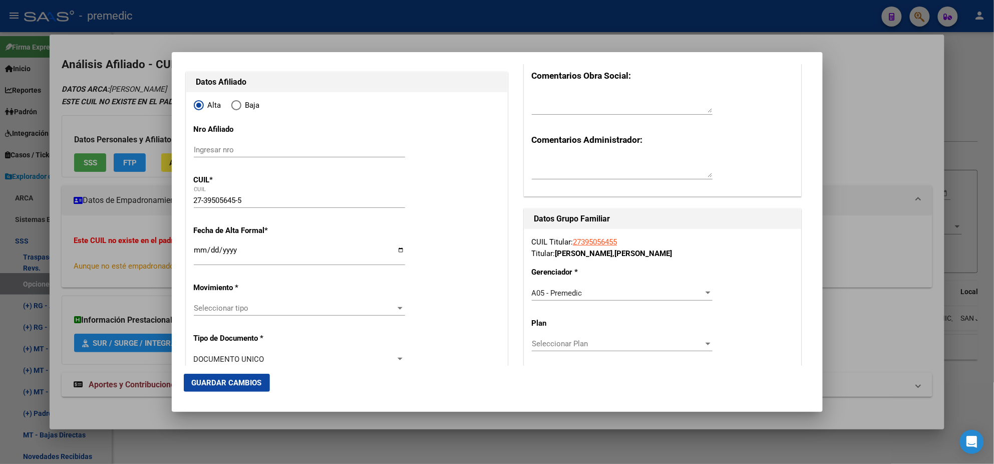
scroll to position [63, 0]
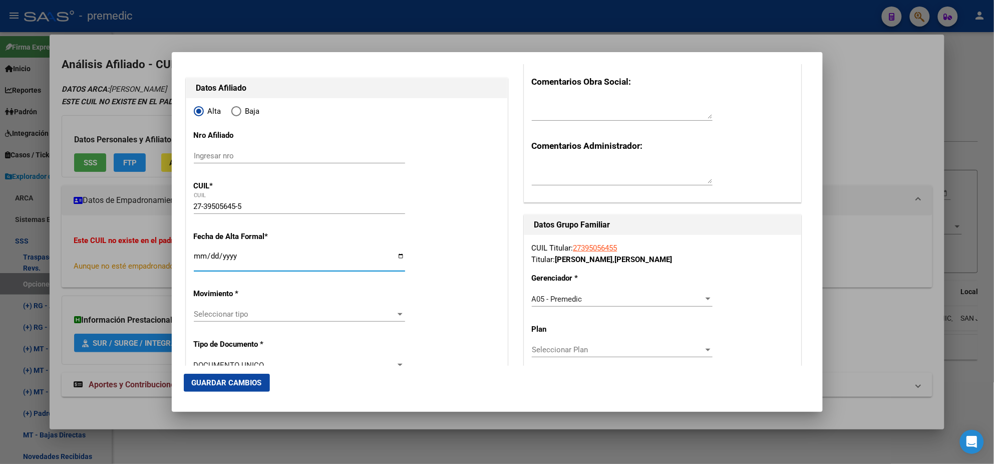
click at [197, 253] on input "Ingresar fecha" at bounding box center [299, 260] width 211 height 16
type input "2025-10-01"
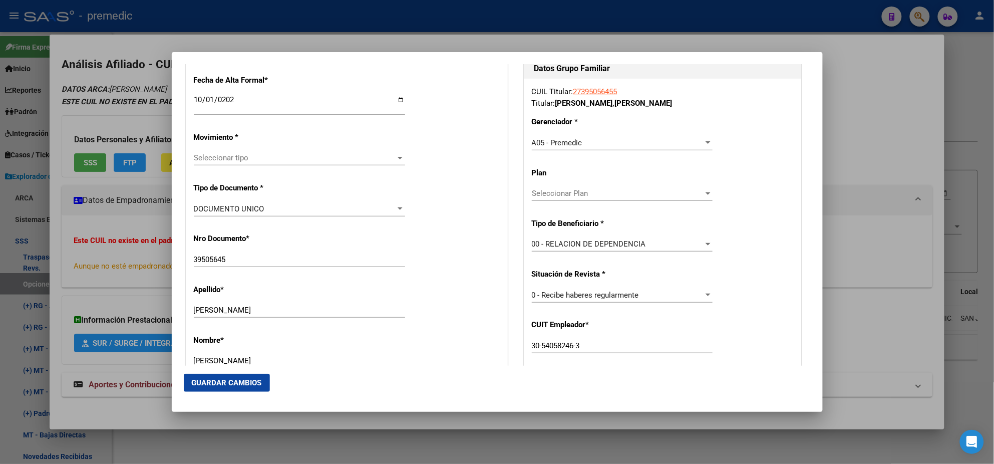
scroll to position [250, 0]
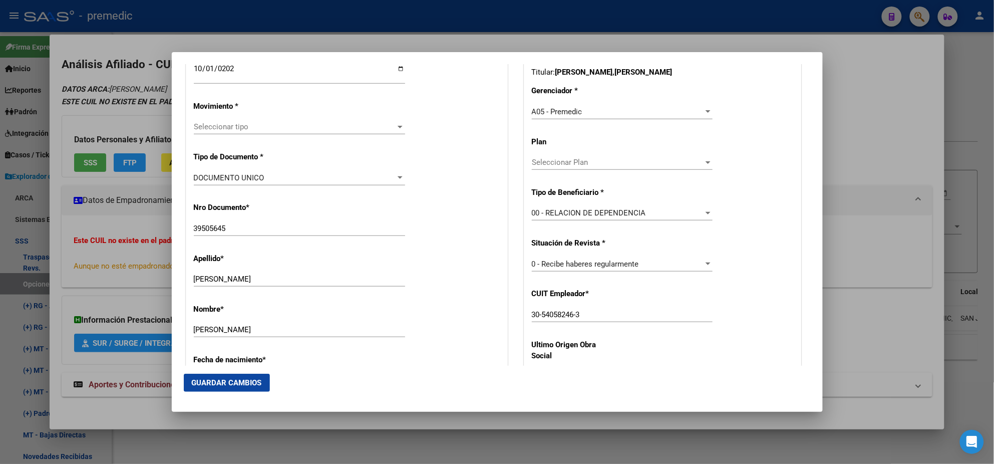
click at [209, 129] on span "Seleccionar tipo" at bounding box center [295, 126] width 202 height 9
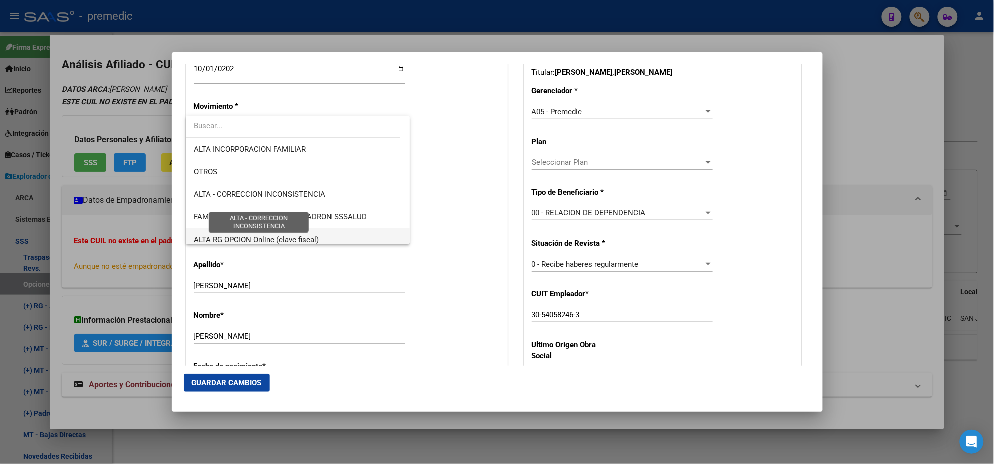
scroll to position [187, 0]
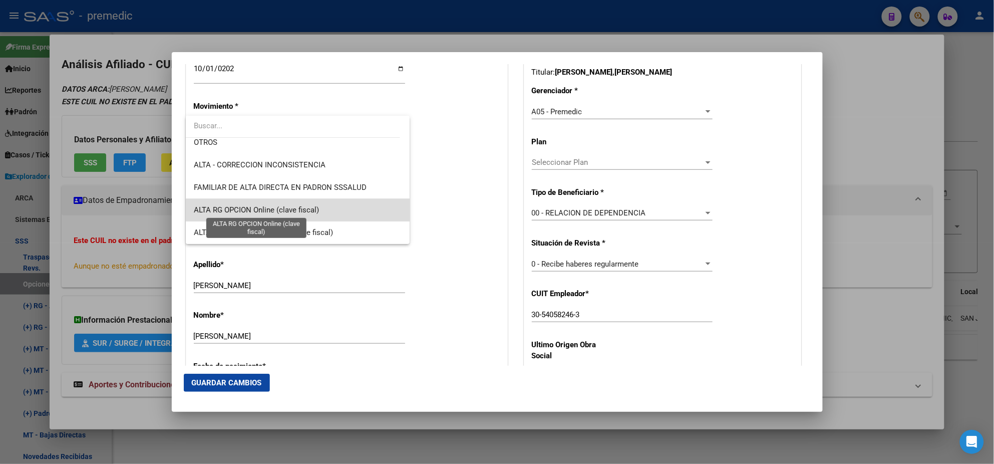
click at [302, 205] on span "ALTA RG OPCION Online (clave fiscal)" at bounding box center [256, 209] width 125 height 9
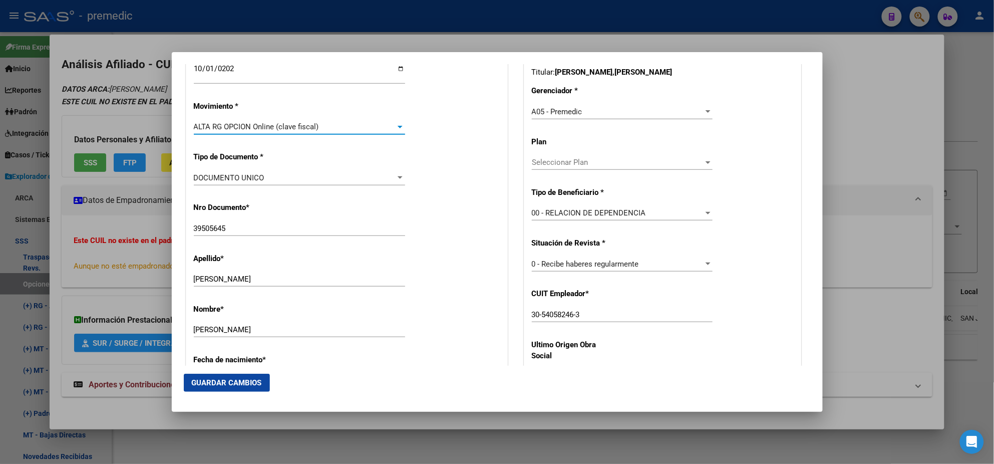
click at [302, 205] on div "Nro Documento * 39505645 Ingresar nro" at bounding box center [347, 219] width 306 height 51
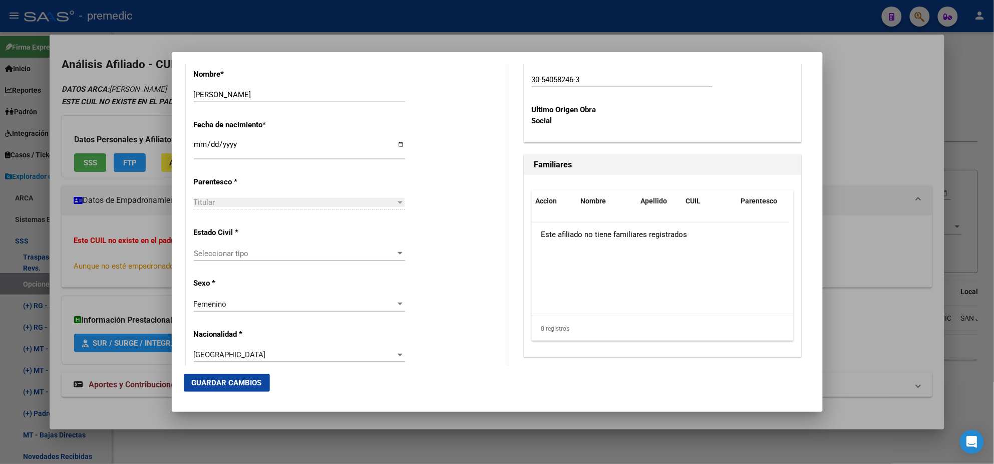
scroll to position [500, 0]
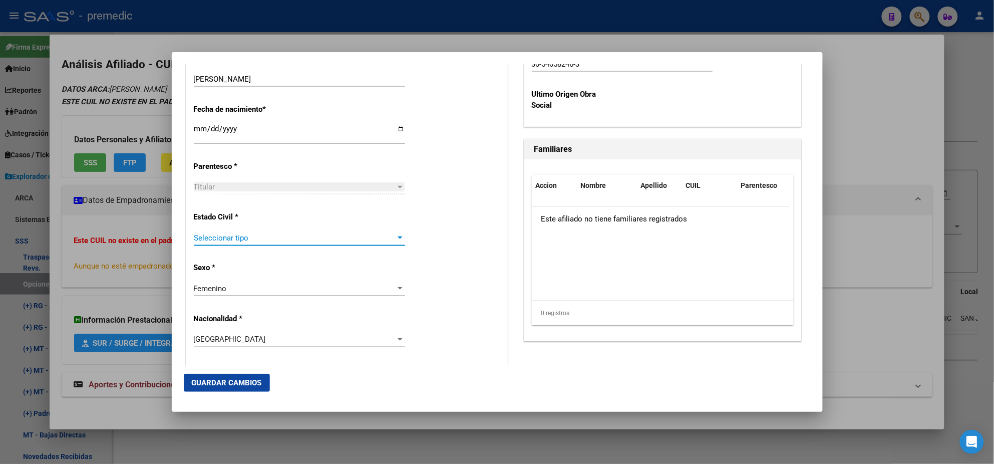
click at [255, 241] on span "Seleccionar tipo" at bounding box center [295, 237] width 202 height 9
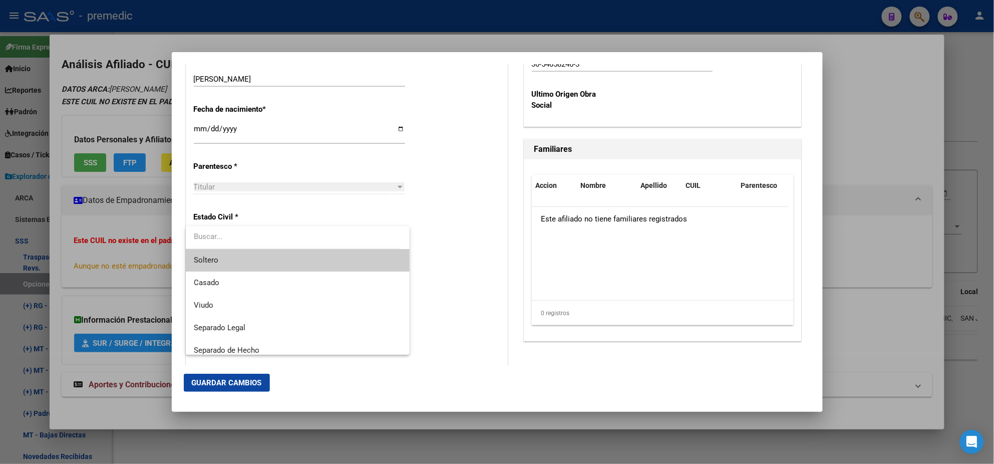
click at [251, 253] on span "Soltero" at bounding box center [298, 260] width 208 height 23
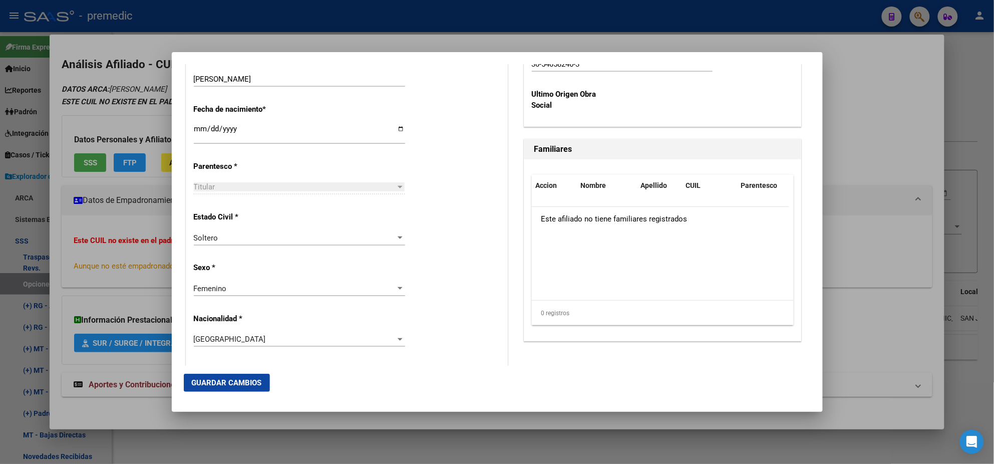
click at [273, 265] on p "Sexo *" at bounding box center [240, 268] width 92 height 12
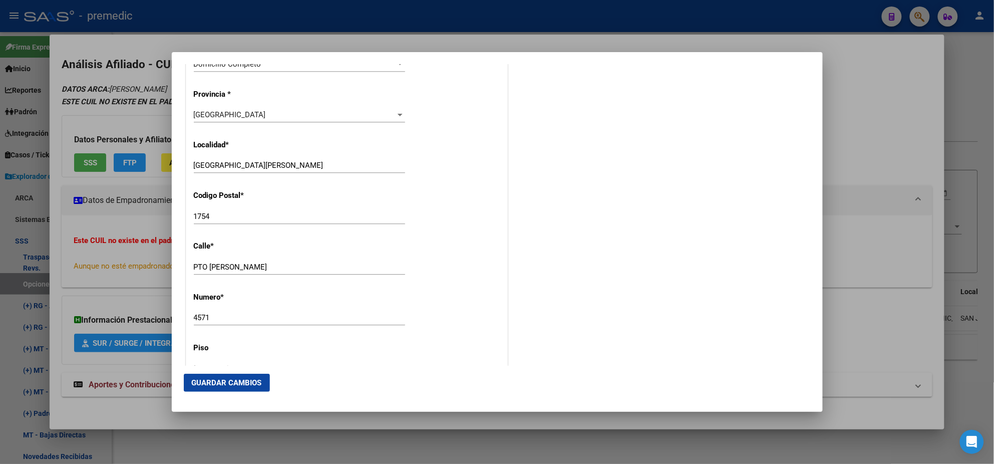
scroll to position [1001, 0]
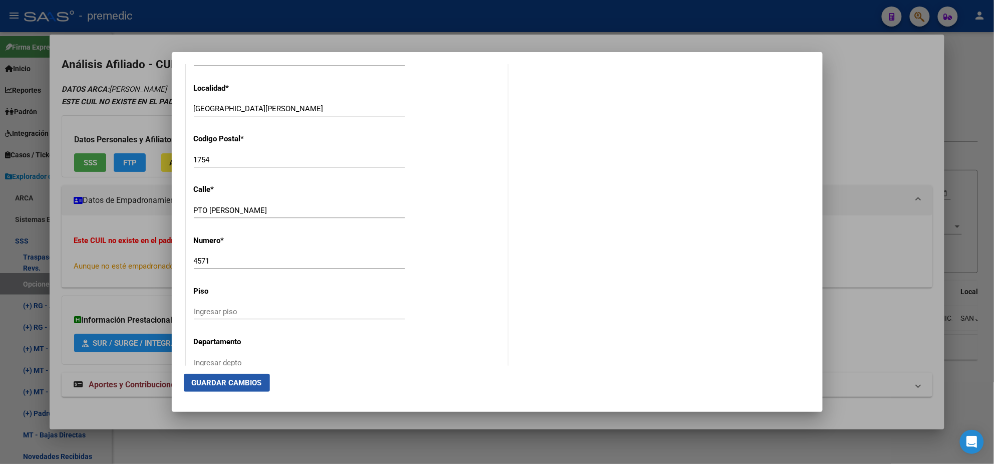
click at [233, 381] on span "Guardar Cambios" at bounding box center [227, 382] width 70 height 9
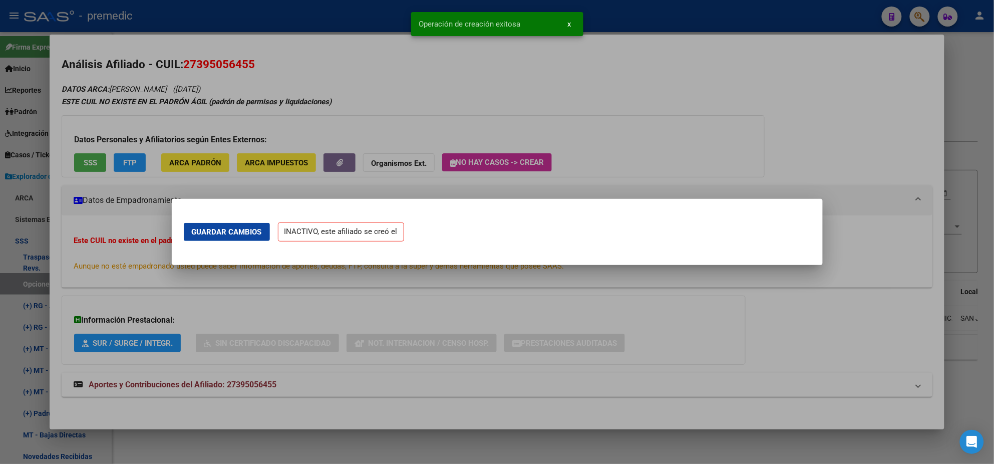
scroll to position [0, 0]
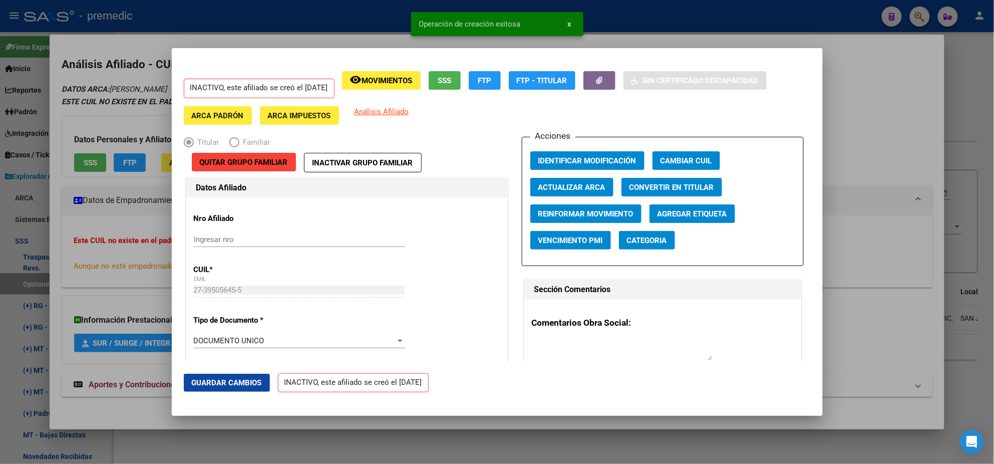
click at [47, 261] on div at bounding box center [497, 232] width 994 height 464
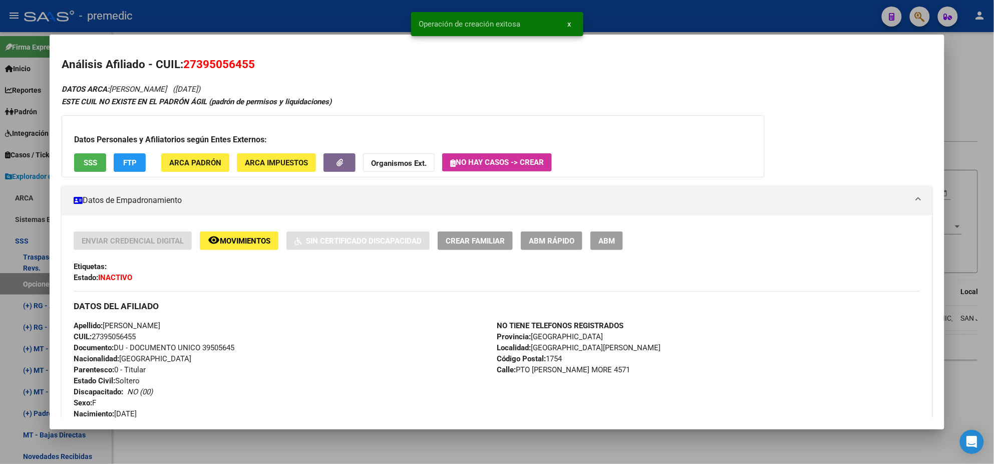
click at [35, 282] on div at bounding box center [497, 232] width 994 height 464
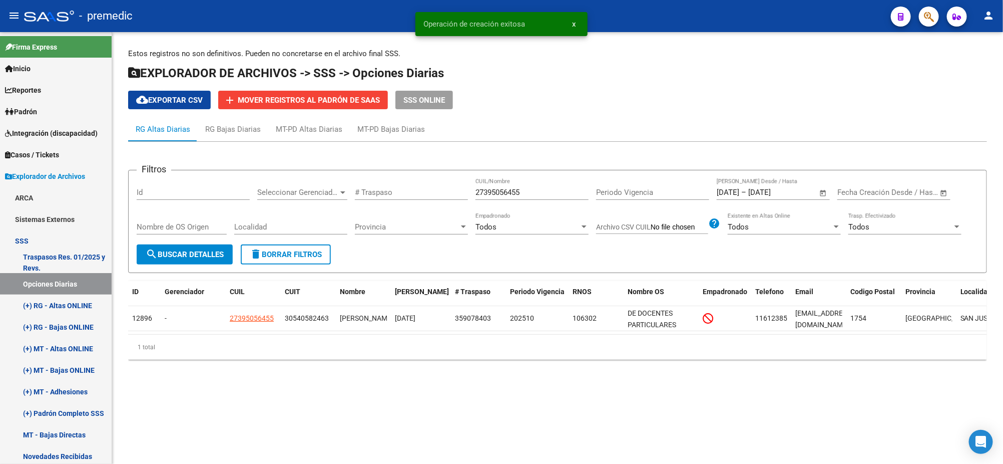
click at [181, 255] on span "search Buscar Detalles" at bounding box center [185, 254] width 78 height 9
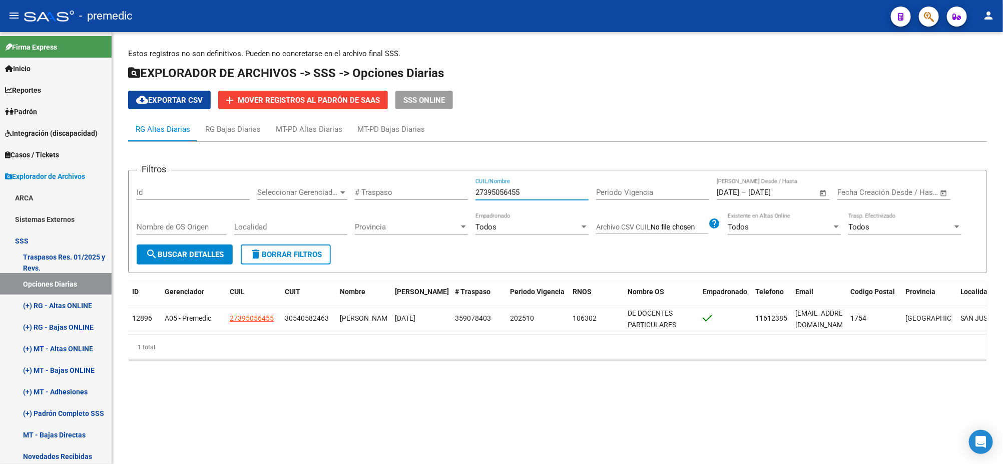
drag, startPoint x: 538, startPoint y: 191, endPoint x: 417, endPoint y: 202, distance: 122.2
click at [430, 195] on div "Filtros Id Seleccionar Gerenciador Seleccionar Gerenciador # Traspaso 273950564…" at bounding box center [558, 211] width 842 height 66
paste input "942655199"
type input "27942655199"
click at [207, 252] on span "search Buscar Detalles" at bounding box center [185, 254] width 78 height 9
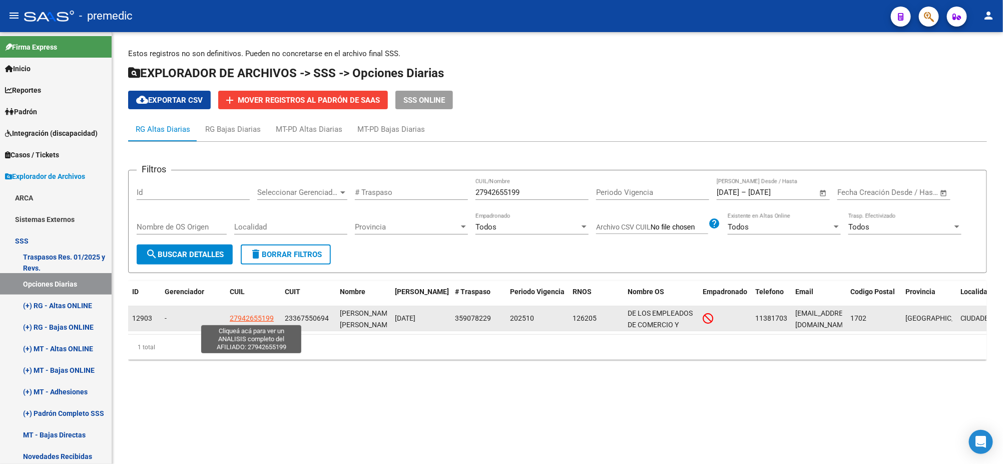
click at [250, 314] on span "27942655199" at bounding box center [252, 318] width 44 height 8
type textarea "27942655199"
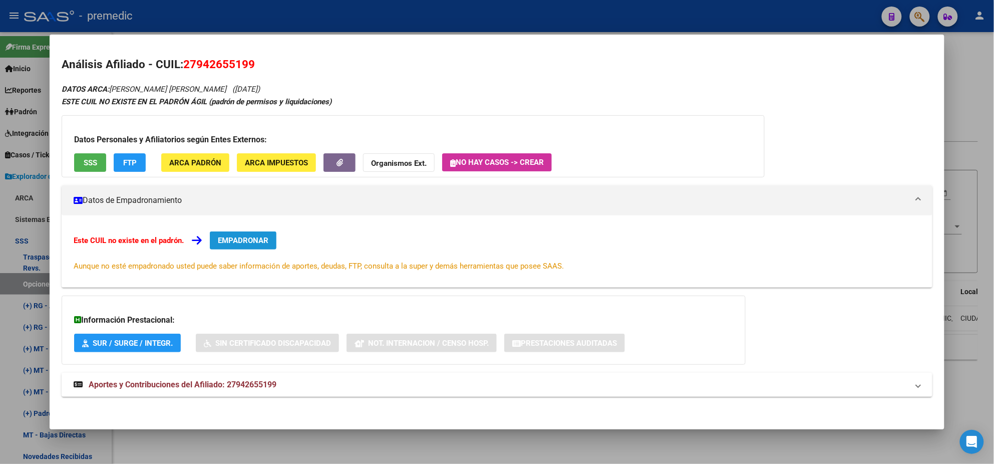
click at [232, 237] on span "EMPADRONAR" at bounding box center [243, 240] width 51 height 9
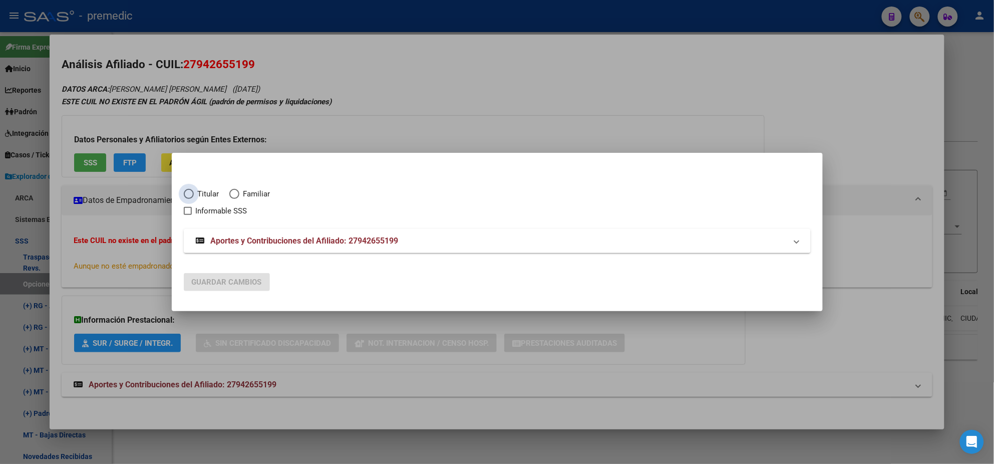
click at [186, 189] on span "Elija una opción" at bounding box center [189, 194] width 10 height 10
click at [186, 189] on input "Titular" at bounding box center [189, 194] width 10 height 10
radio input "true"
checkbox input "true"
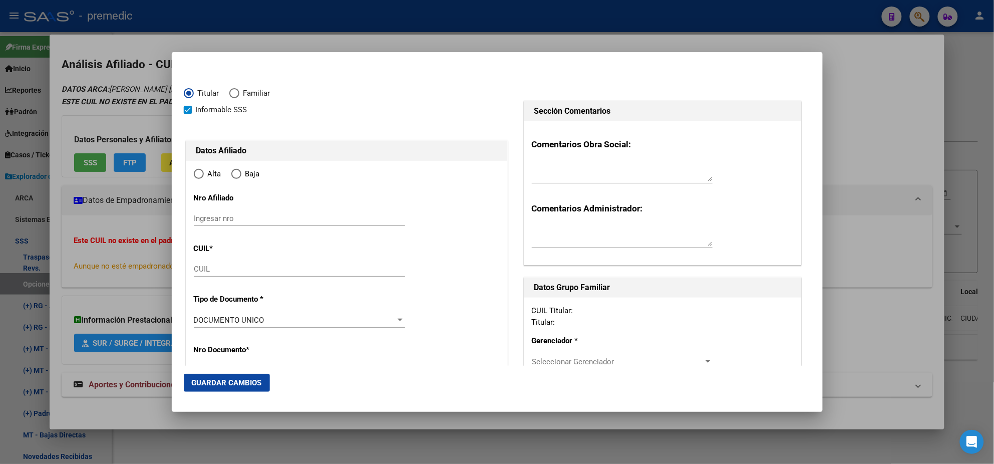
type input "27-94265519-9"
type input "94265519"
type input "SALINAS VASQUES"
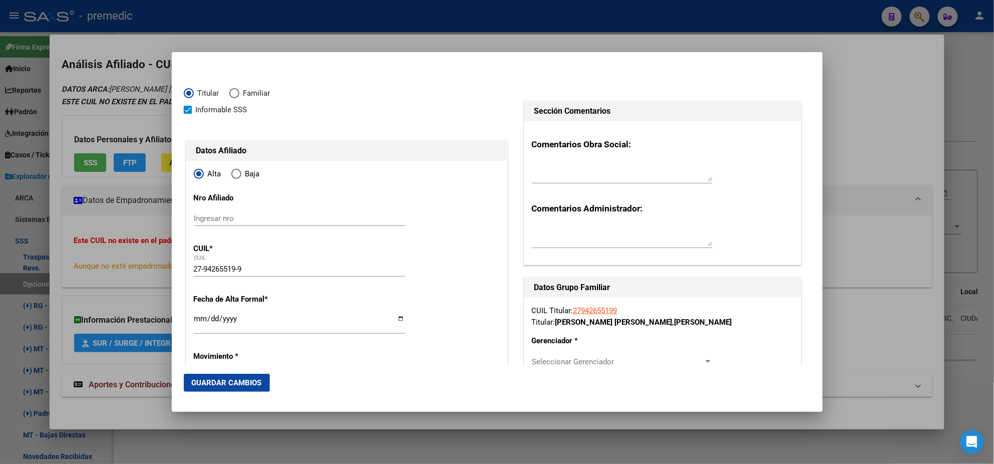
click at [197, 316] on input "Ingresar fecha" at bounding box center [299, 322] width 211 height 16
click at [181, 322] on mat-dialog-content "Titular Familiar Informable SSS Datos Afiliado Alta Baja Nro Afiliado Ingresar …" at bounding box center [497, 214] width 651 height 301
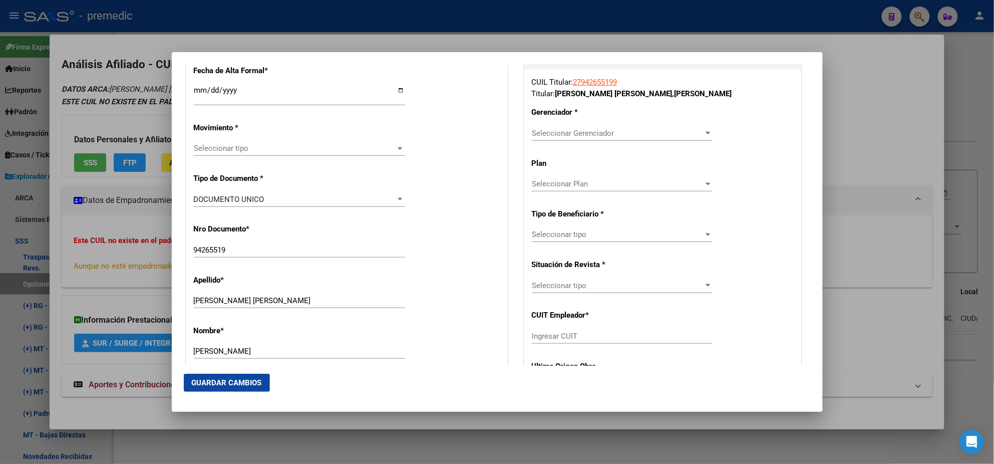
scroll to position [250, 0]
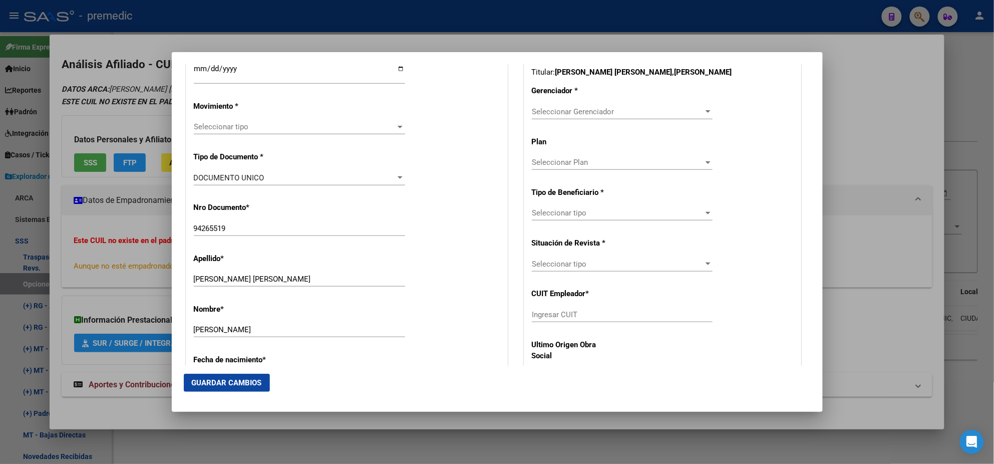
click at [229, 123] on span "Seleccionar tipo" at bounding box center [295, 126] width 202 height 9
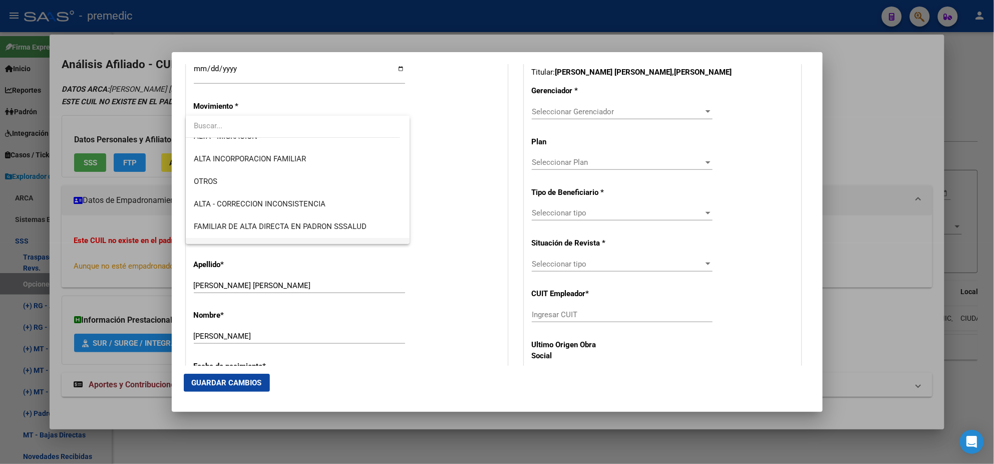
scroll to position [187, 0]
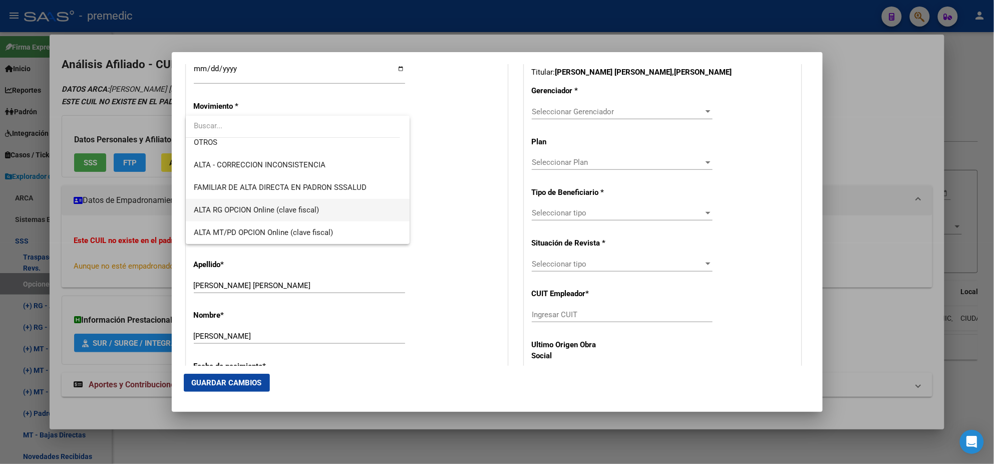
click at [258, 201] on span "ALTA RG OPCION Online (clave fiscal)" at bounding box center [298, 210] width 208 height 23
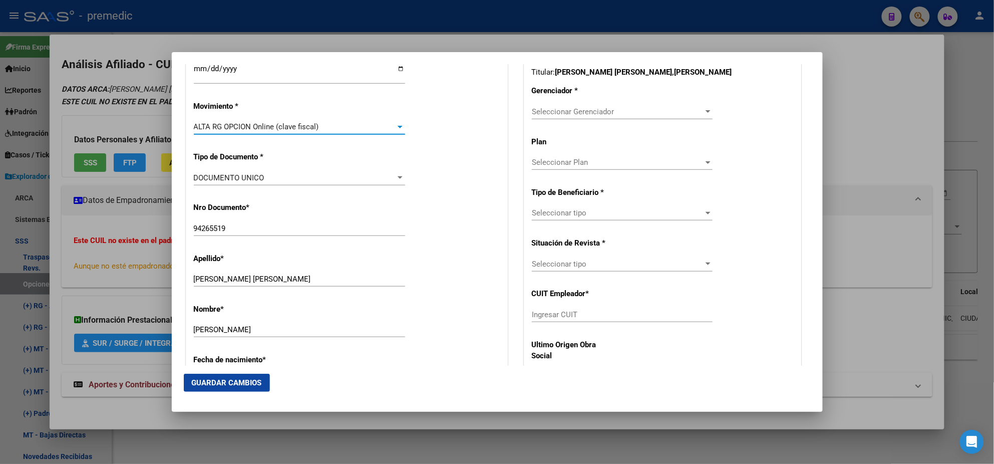
click at [270, 208] on p "Nro Documento *" at bounding box center [240, 208] width 92 height 12
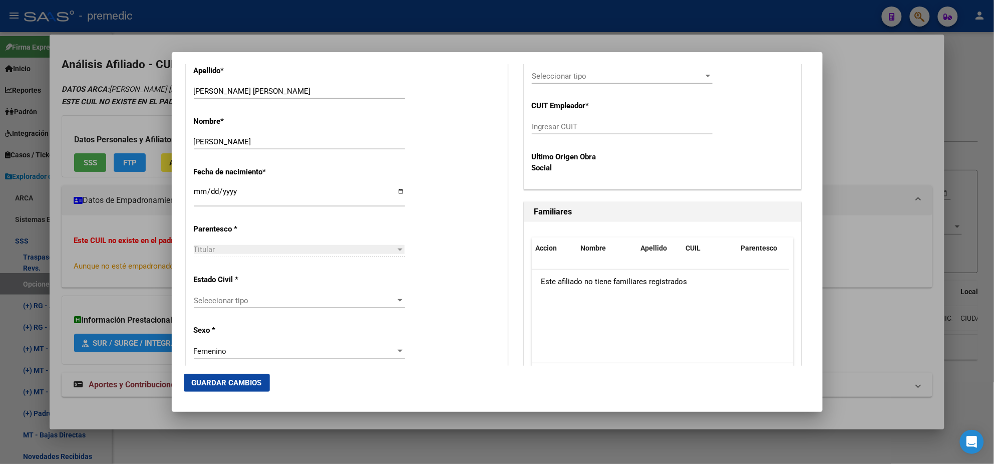
scroll to position [438, 0]
click at [247, 293] on div "Seleccionar tipo Seleccionar tipo" at bounding box center [299, 299] width 211 height 15
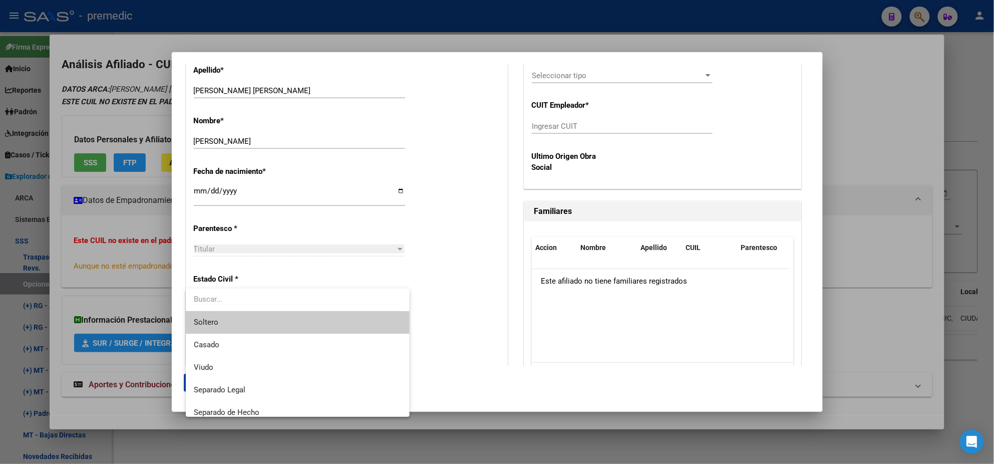
click at [244, 312] on span "Soltero" at bounding box center [298, 322] width 208 height 23
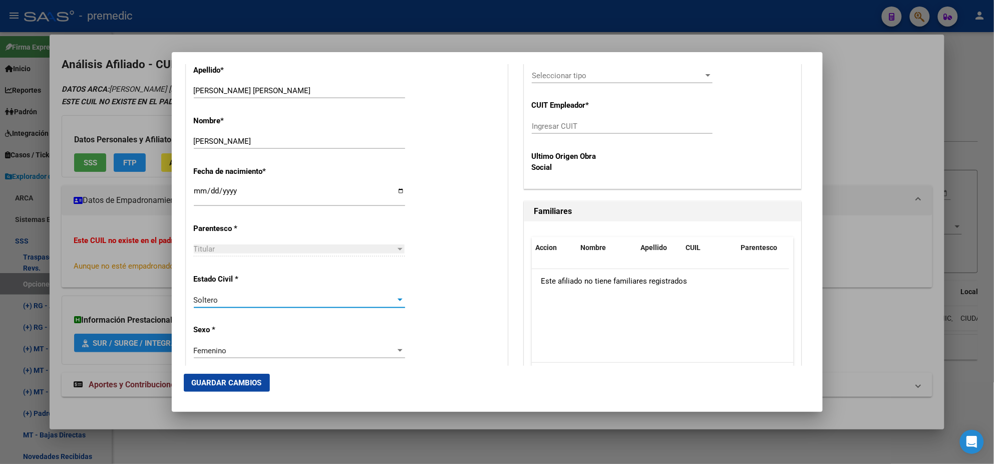
click at [302, 324] on div "Alta Baja Nro Afiliado Ingresar nro CUIL * 27-94265519-9 CUIL ARCA Padrón Fecha…" at bounding box center [346, 438] width 321 height 1430
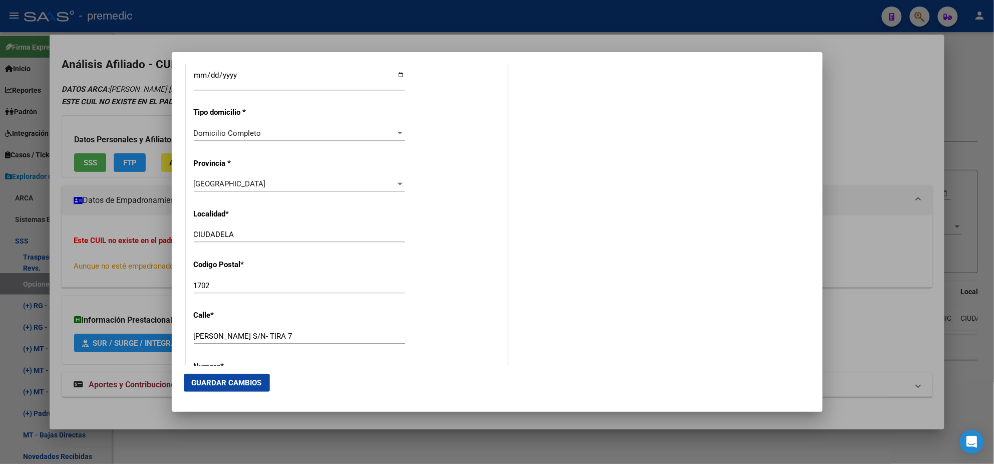
scroll to position [939, 0]
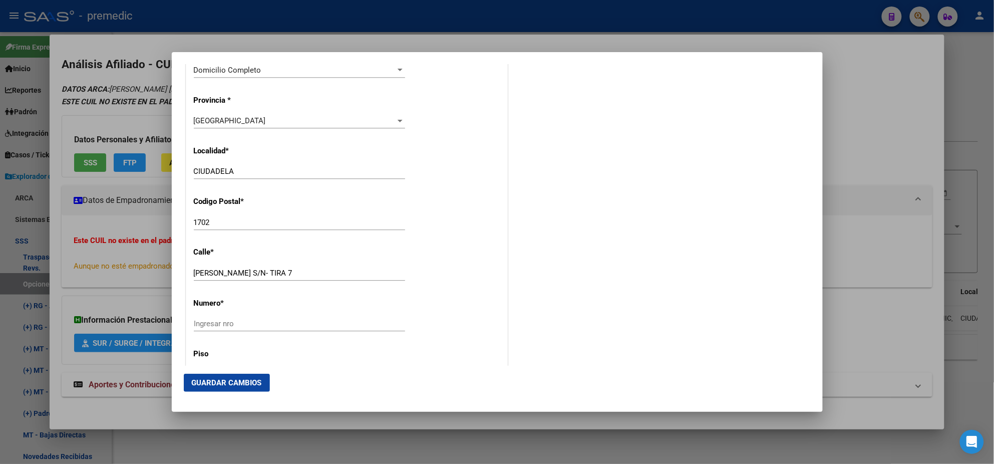
click at [205, 328] on div "Ingresar nro" at bounding box center [299, 323] width 211 height 15
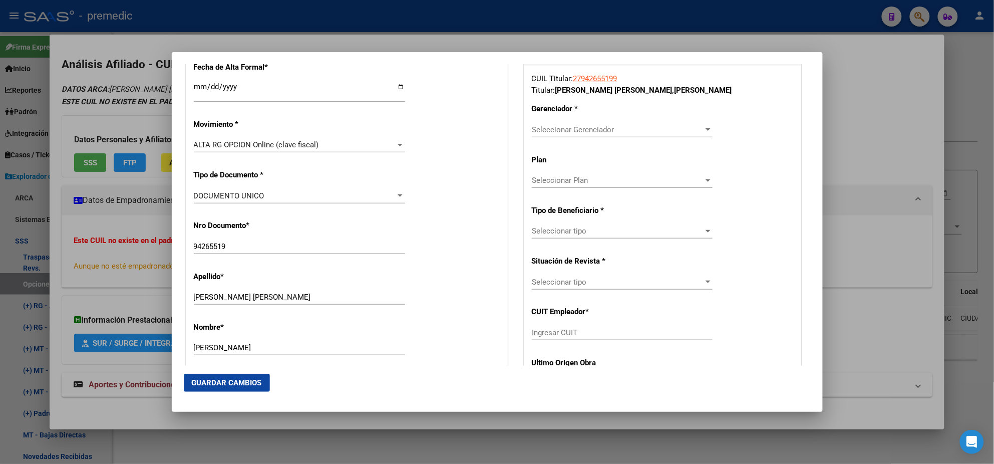
scroll to position [187, 0]
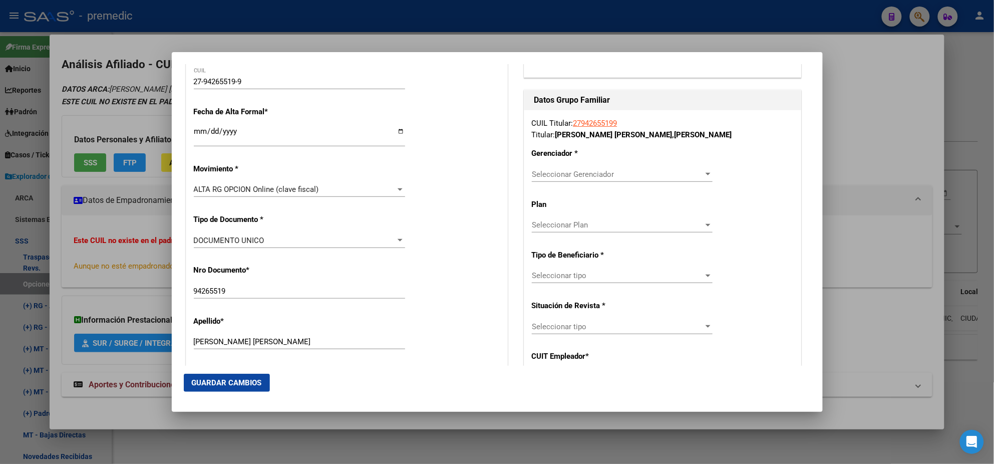
click at [550, 177] on span "Seleccionar Gerenciador" at bounding box center [618, 174] width 172 height 9
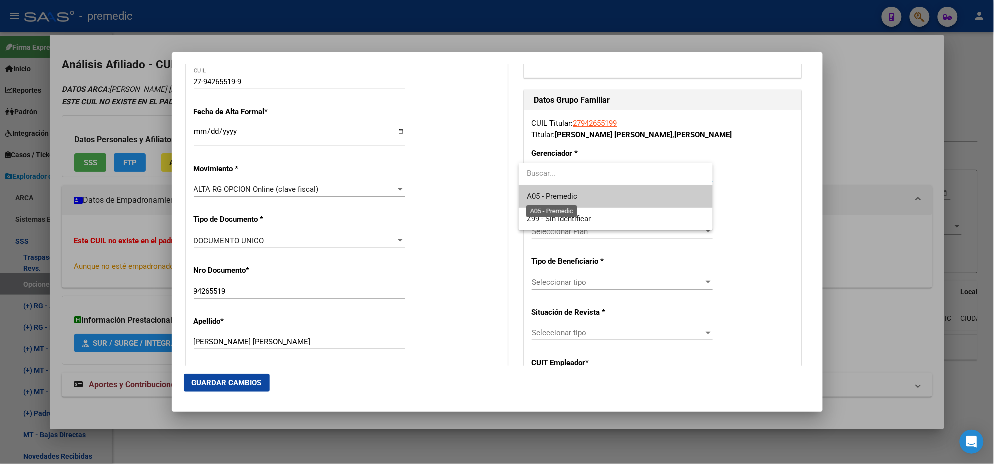
click at [550, 193] on span "A05 - Premedic" at bounding box center [552, 196] width 51 height 9
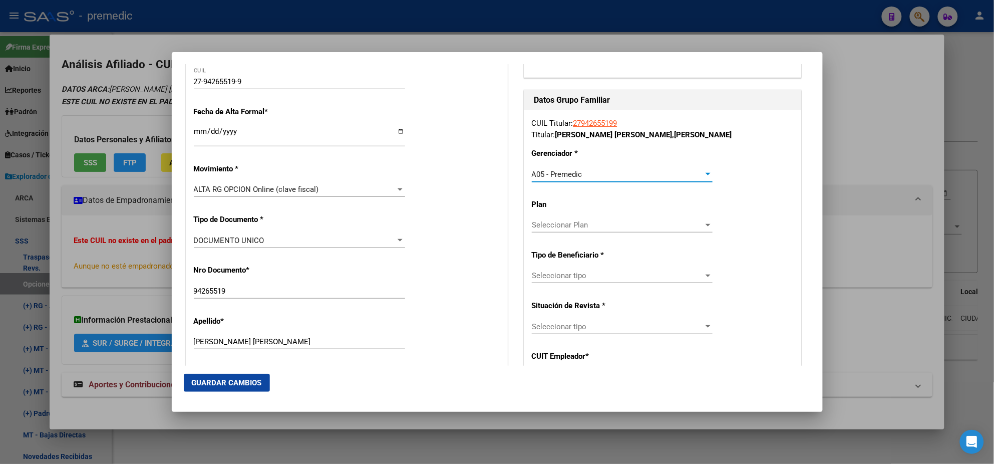
click at [542, 275] on span "Seleccionar tipo" at bounding box center [618, 275] width 172 height 9
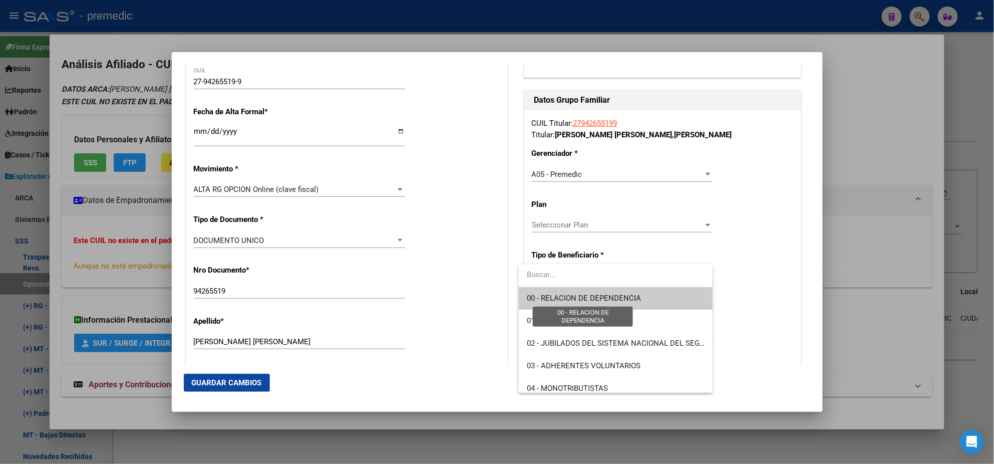
click at [540, 294] on span "00 - RELACION DE DEPENDENCIA" at bounding box center [584, 297] width 114 height 9
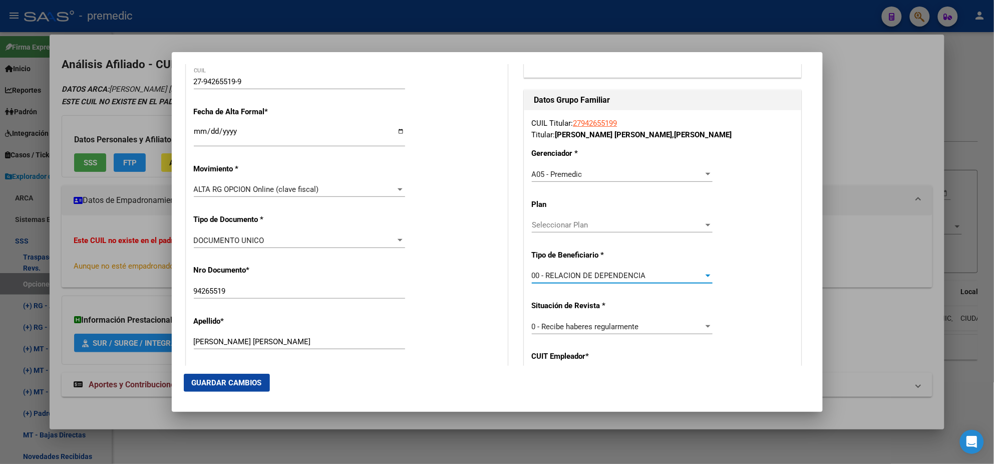
scroll to position [250, 0]
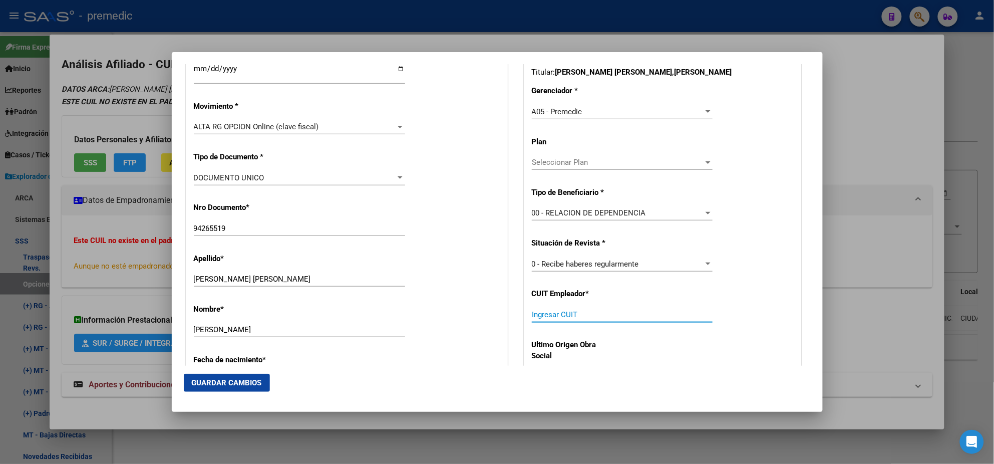
click at [547, 316] on input "Ingresar CUIT" at bounding box center [622, 314] width 181 height 9
paste input "27-94265519-9"
drag, startPoint x: 581, startPoint y: 312, endPoint x: 479, endPoint y: 316, distance: 102.2
paste input "23-36755069-4"
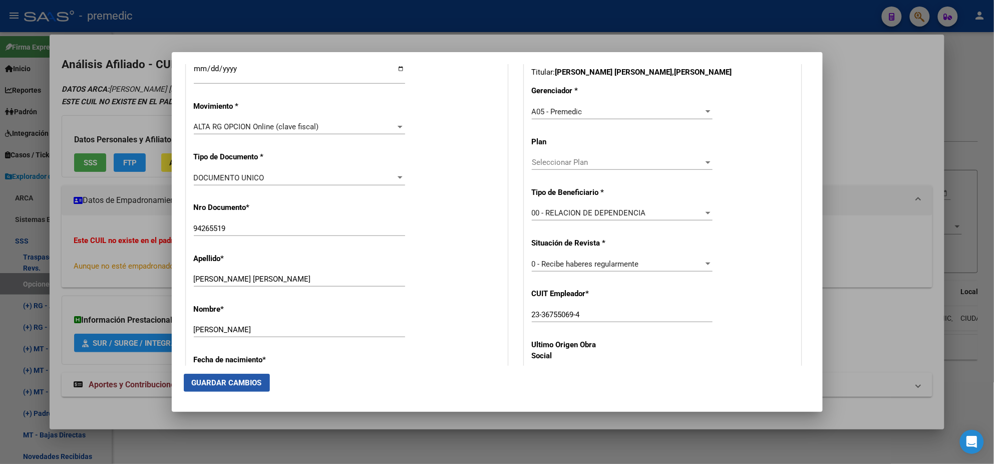
click at [239, 380] on span "Guardar Cambios" at bounding box center [227, 382] width 70 height 9
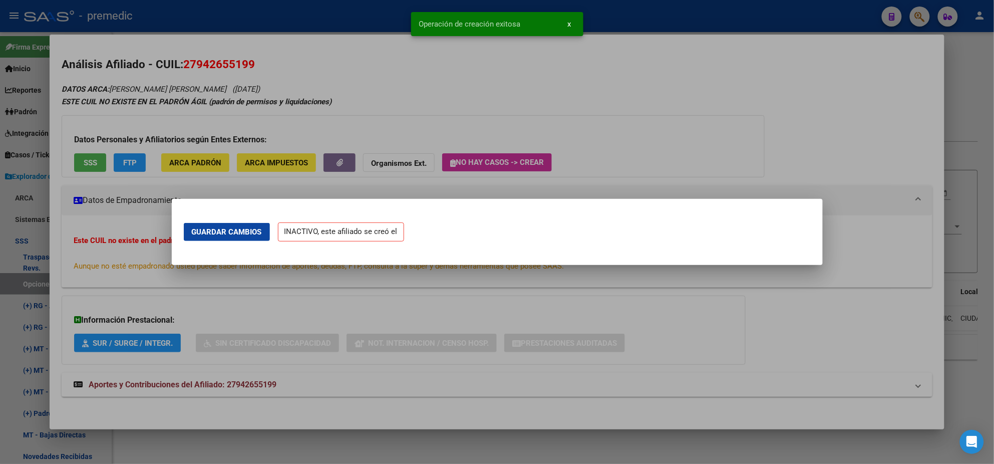
scroll to position [0, 0]
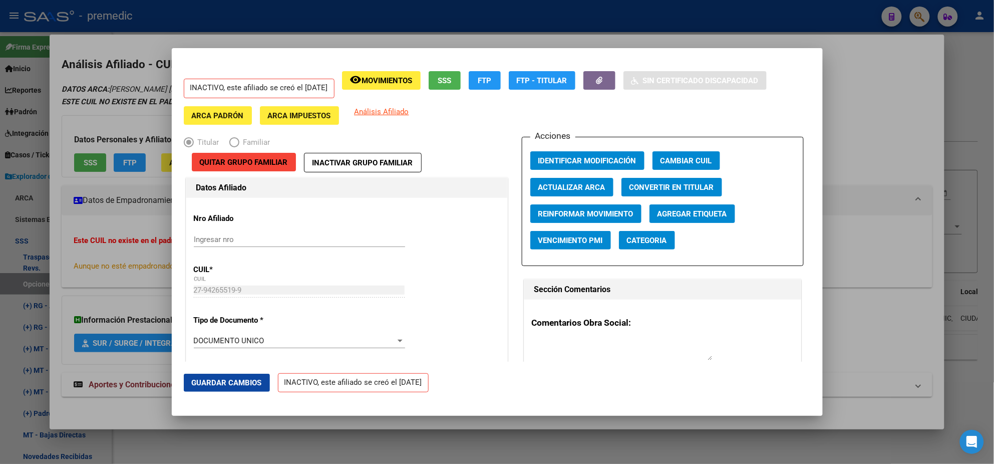
click at [50, 269] on div at bounding box center [497, 232] width 994 height 464
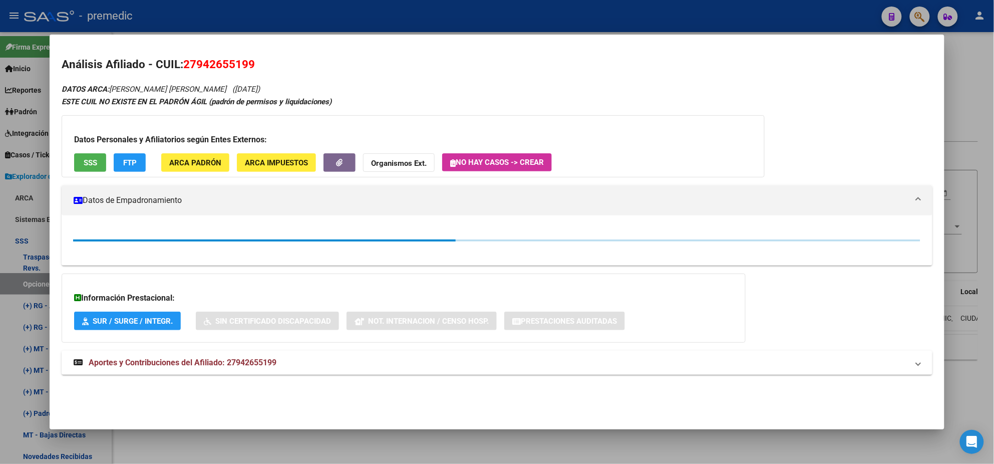
click at [39, 279] on div at bounding box center [497, 232] width 994 height 464
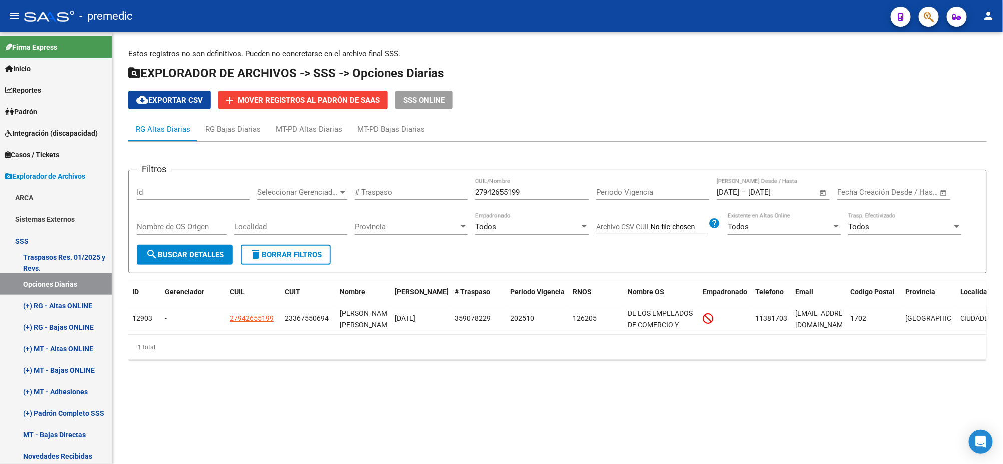
click at [213, 256] on span "search Buscar Detalles" at bounding box center [185, 254] width 78 height 9
drag, startPoint x: 530, startPoint y: 194, endPoint x: 434, endPoint y: 192, distance: 95.7
click at [434, 192] on div "Filtros Id Seleccionar Gerenciador Seleccionar Gerenciador # Traspaso 279426551…" at bounding box center [558, 211] width 842 height 66
paste input "321882728"
click at [183, 253] on span "search Buscar Detalles" at bounding box center [185, 254] width 78 height 9
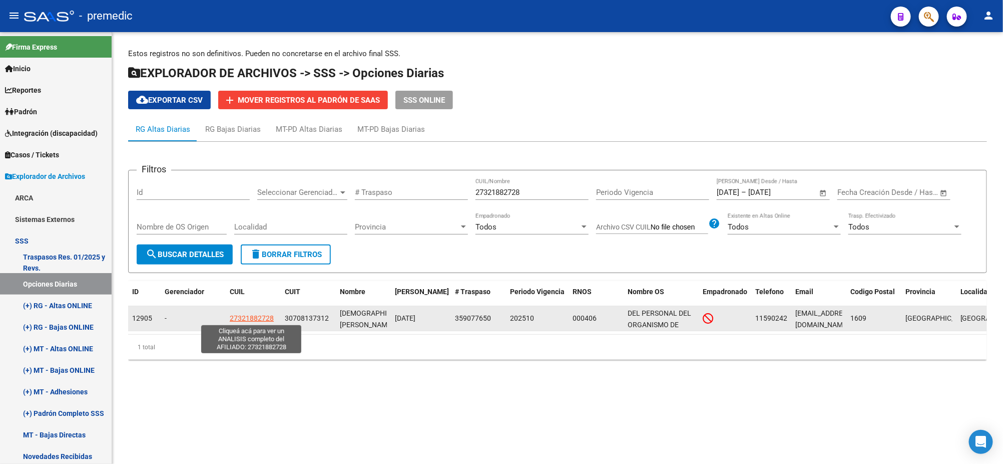
click at [244, 316] on span "27321882728" at bounding box center [252, 318] width 44 height 8
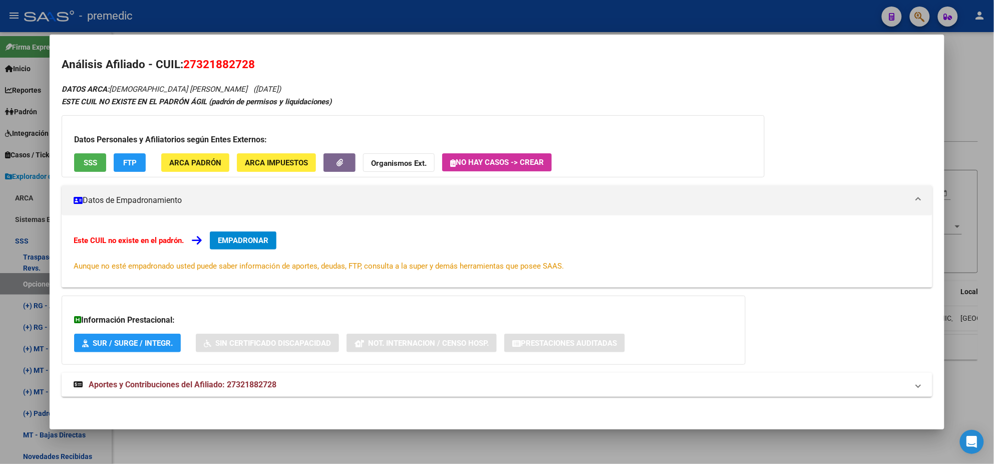
click at [245, 242] on span "EMPADRONAR" at bounding box center [243, 240] width 51 height 9
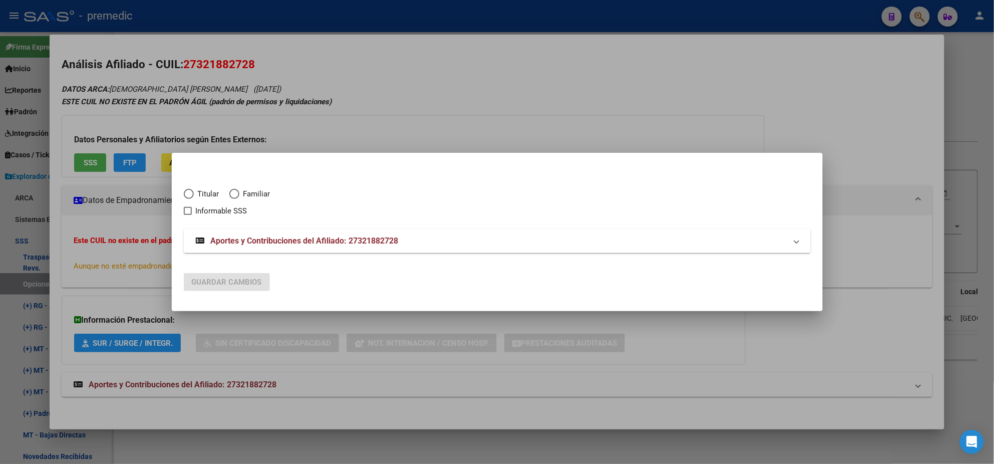
click at [184, 187] on div "Titular Familiar Informable SSS" at bounding box center [497, 196] width 627 height 41
click at [187, 189] on span "Elija una opción" at bounding box center [189, 194] width 10 height 10
click at [187, 189] on input "Titular" at bounding box center [189, 194] width 10 height 10
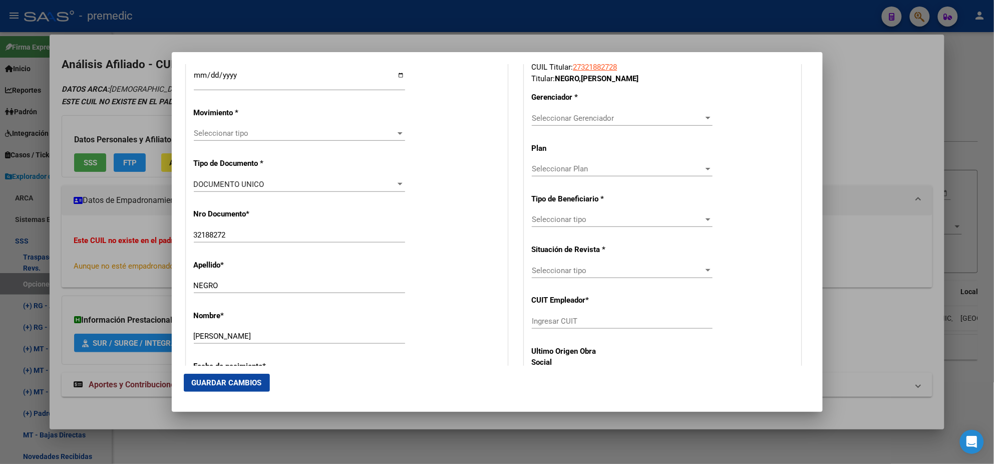
scroll to position [358, 0]
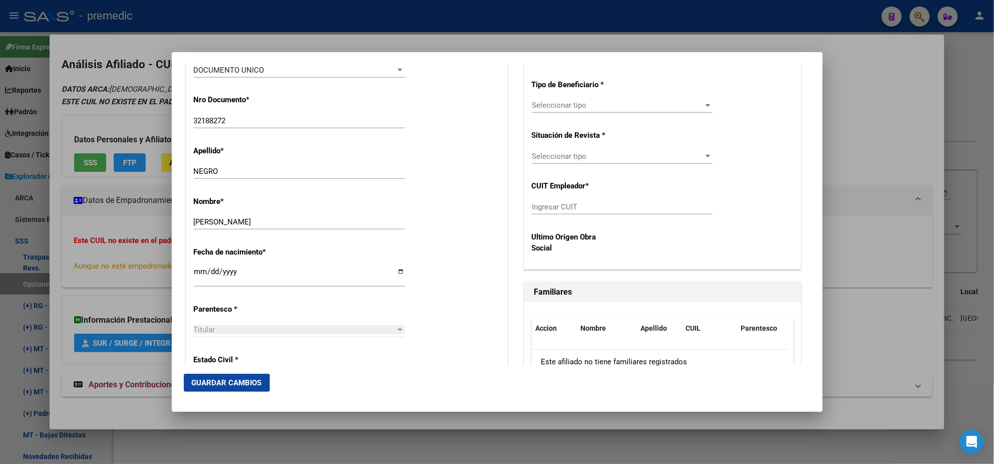
click at [541, 206] on input "Ingresar CUIT" at bounding box center [622, 206] width 181 height 9
paste input "30-70813731-2"
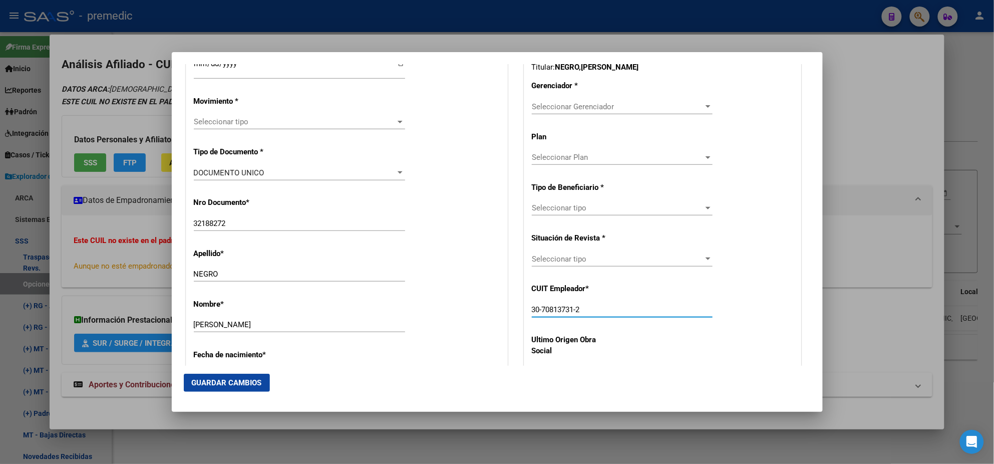
scroll to position [233, 0]
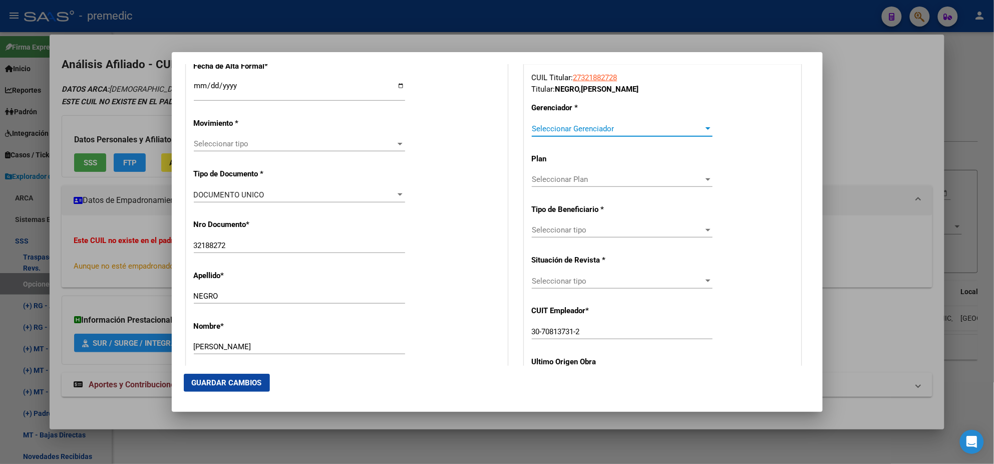
click at [550, 125] on span "Seleccionar Gerenciador" at bounding box center [618, 128] width 172 height 9
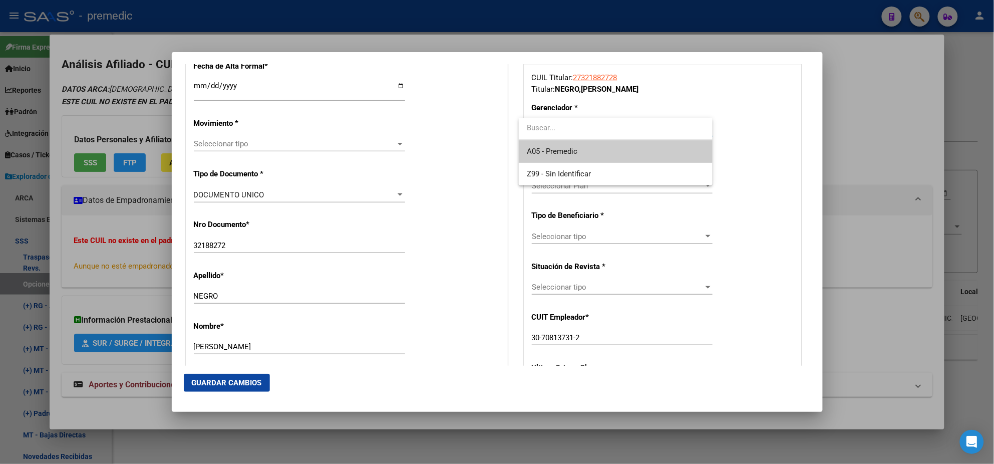
click at [550, 147] on span "A05 - Premedic" at bounding box center [552, 151] width 51 height 9
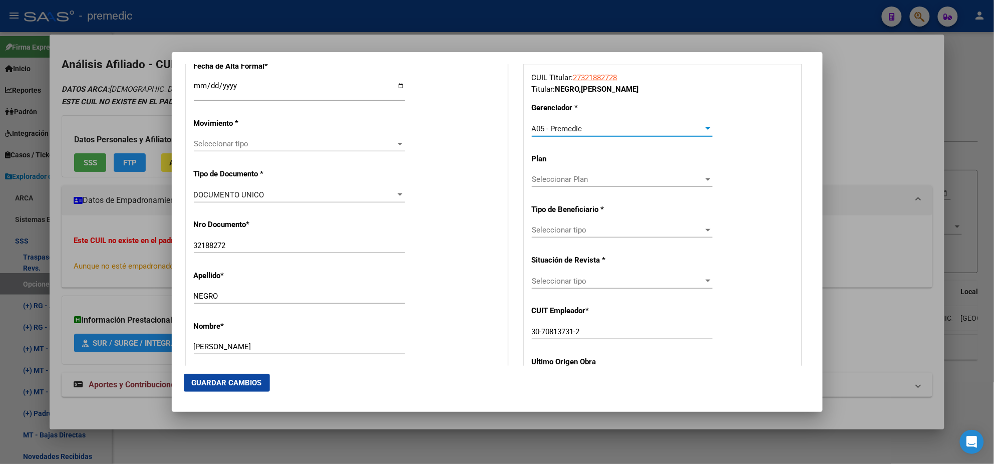
click at [549, 229] on span "Seleccionar tipo" at bounding box center [618, 229] width 172 height 9
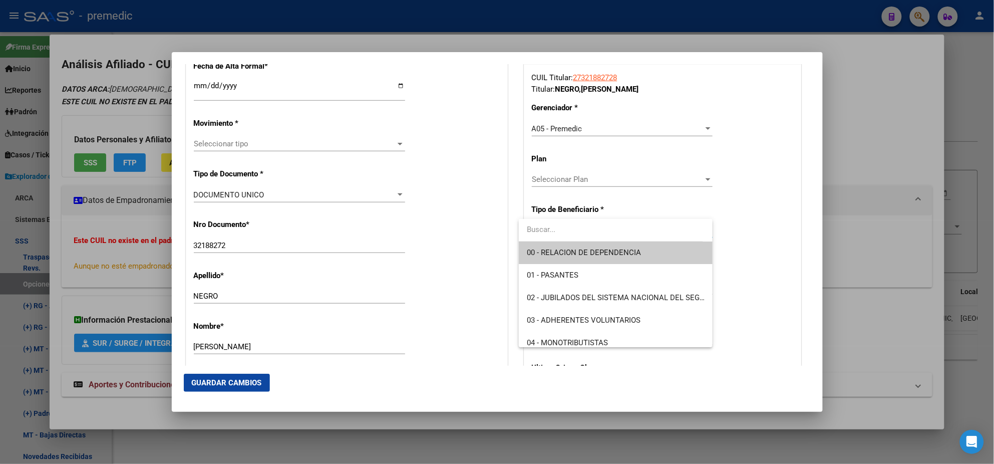
click at [543, 246] on span "00 - RELACION DE DEPENDENCIA" at bounding box center [616, 252] width 178 height 23
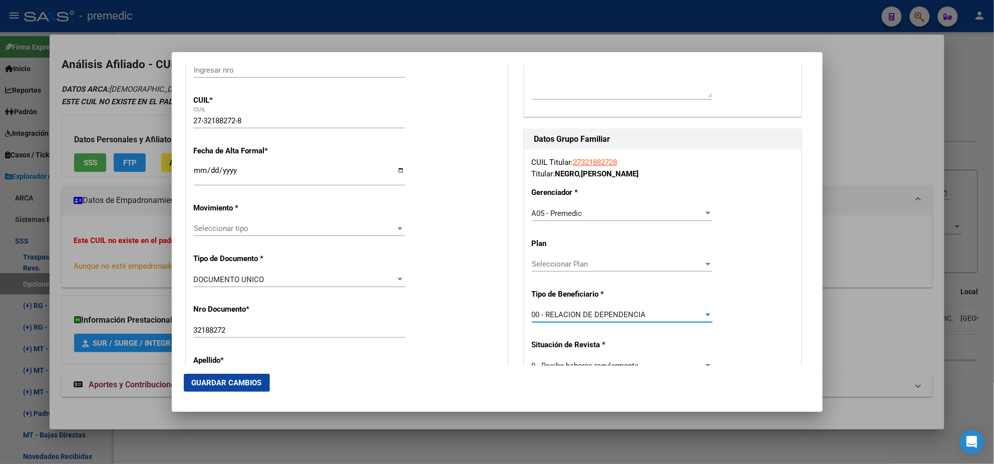
scroll to position [170, 0]
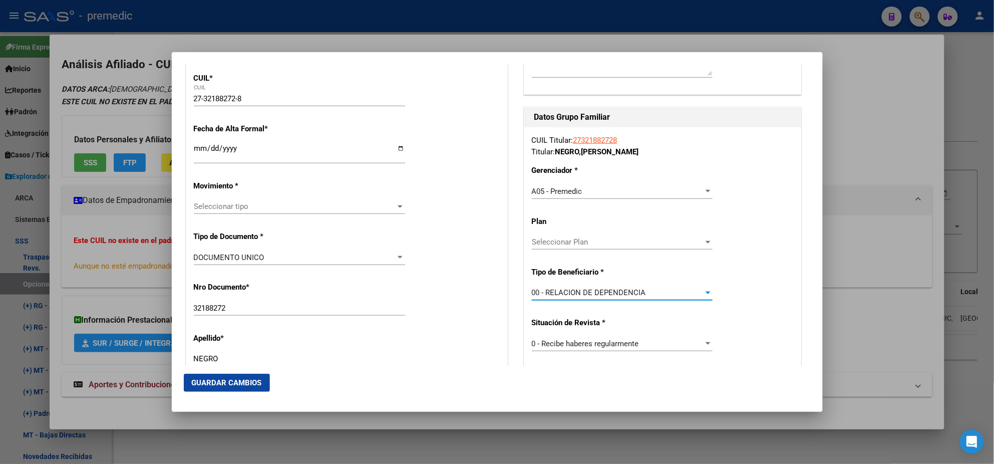
click at [197, 148] on input "Ingresar fecha" at bounding box center [299, 152] width 211 height 16
click at [201, 205] on span "Seleccionar tipo" at bounding box center [295, 206] width 202 height 9
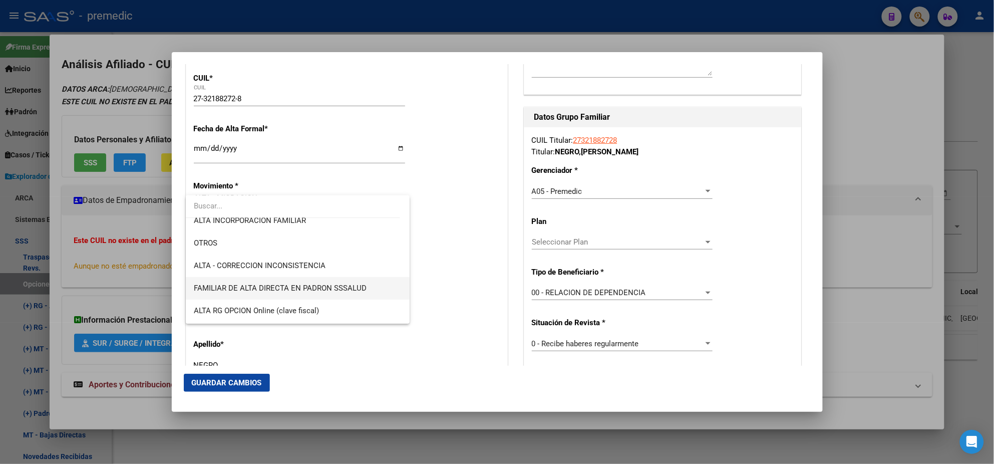
scroll to position [187, 0]
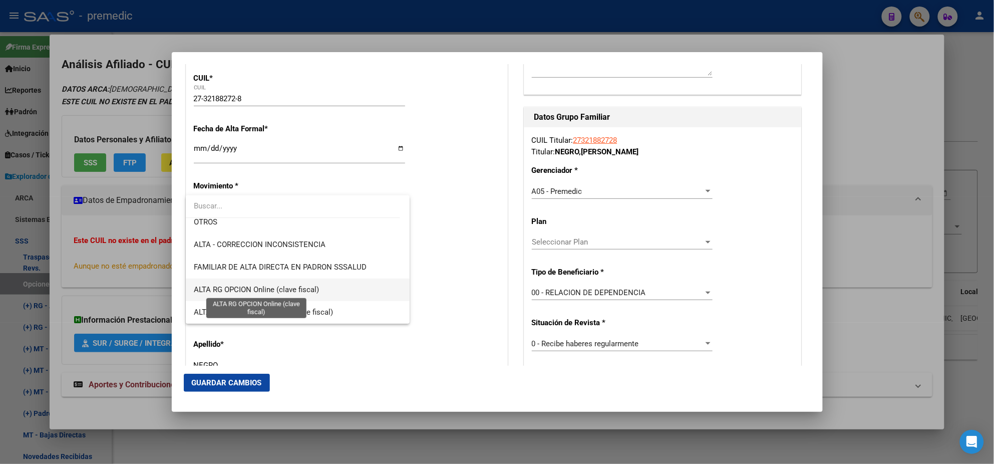
click at [279, 290] on span "ALTA RG OPCION Online (clave fiscal)" at bounding box center [256, 289] width 125 height 9
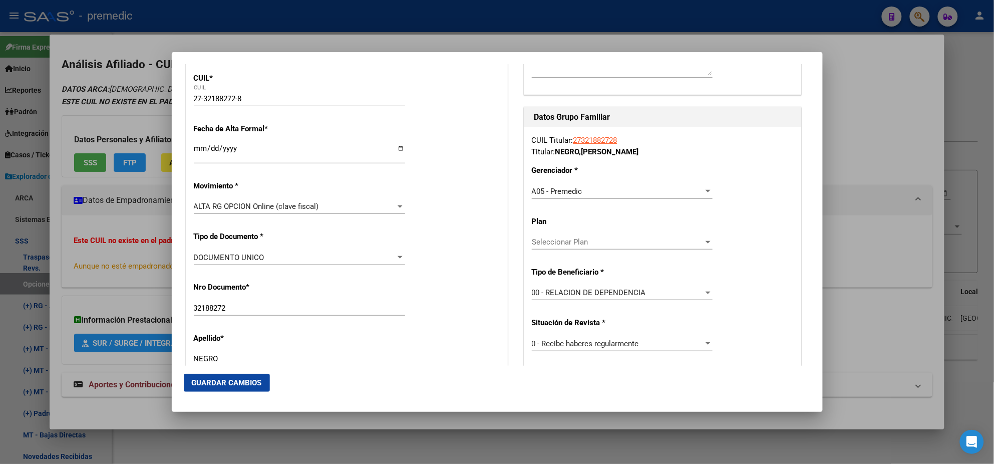
click at [297, 276] on div "Nro Documento * 32188272 Ingresar nro" at bounding box center [347, 299] width 306 height 51
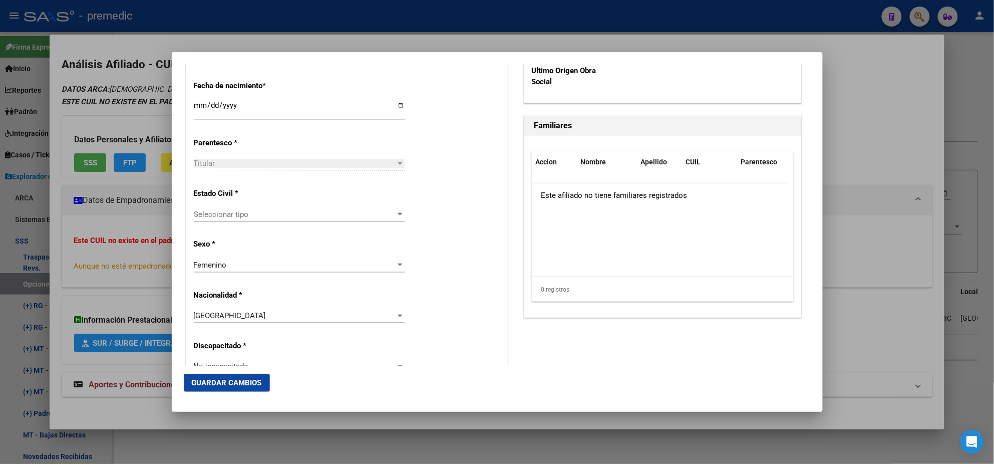
scroll to position [546, 0]
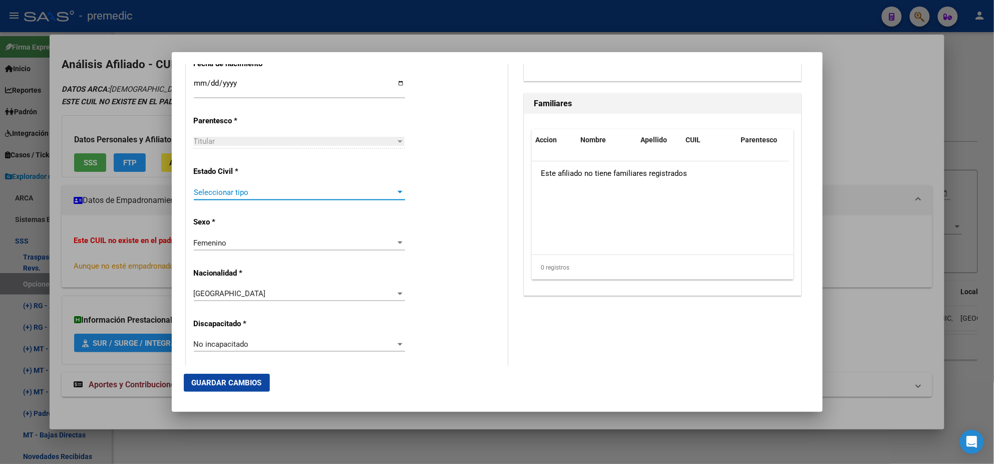
click at [236, 188] on span "Seleccionar tipo" at bounding box center [295, 192] width 202 height 9
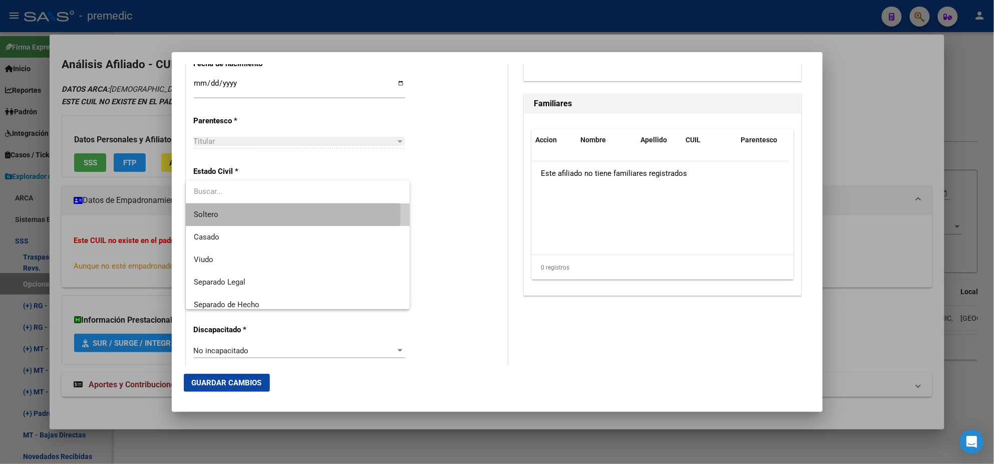
click at [243, 211] on span "Soltero" at bounding box center [298, 214] width 208 height 23
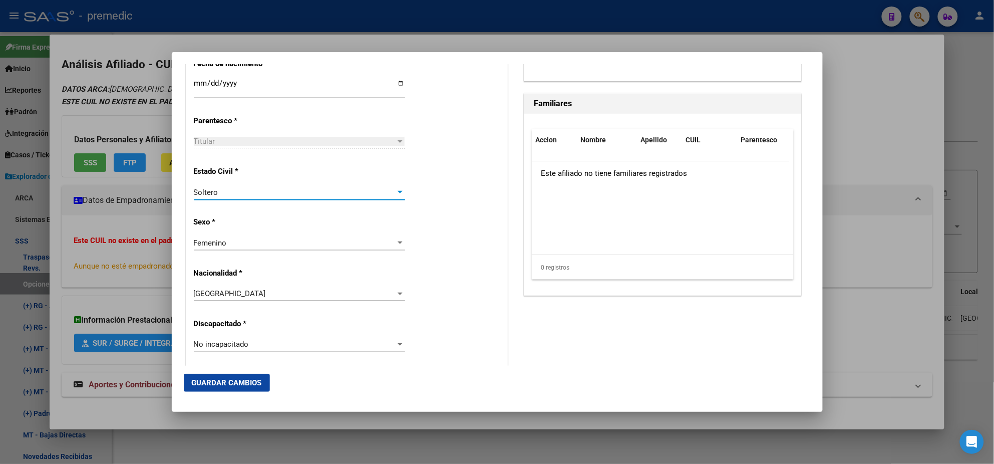
click at [253, 220] on p "Sexo *" at bounding box center [240, 222] width 92 height 12
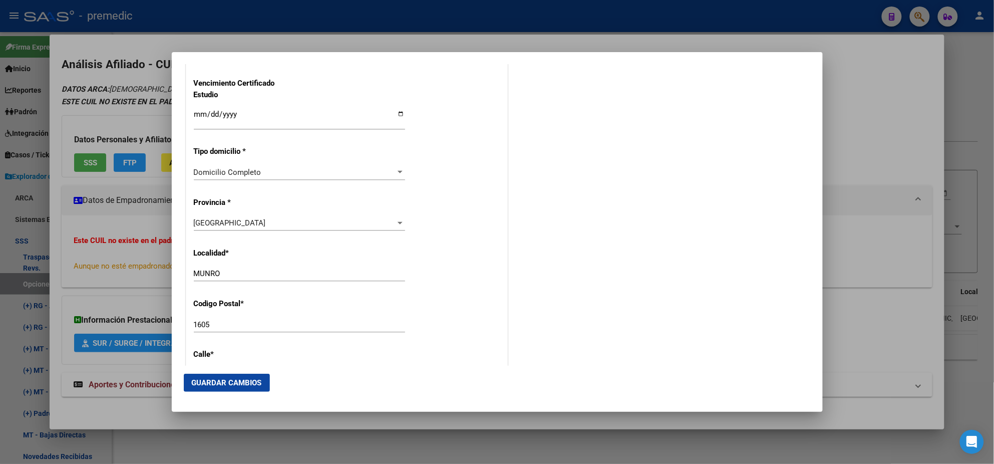
scroll to position [858, 0]
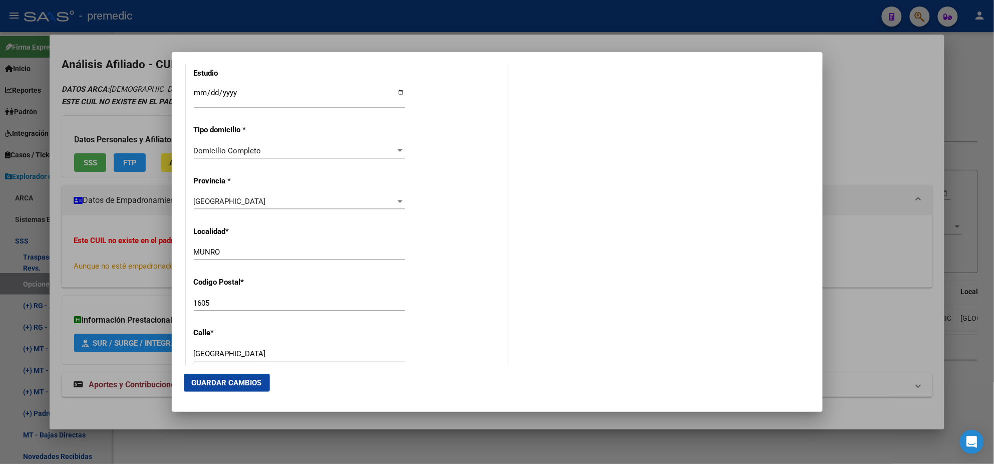
click at [227, 387] on span "Guardar Cambios" at bounding box center [227, 382] width 70 height 9
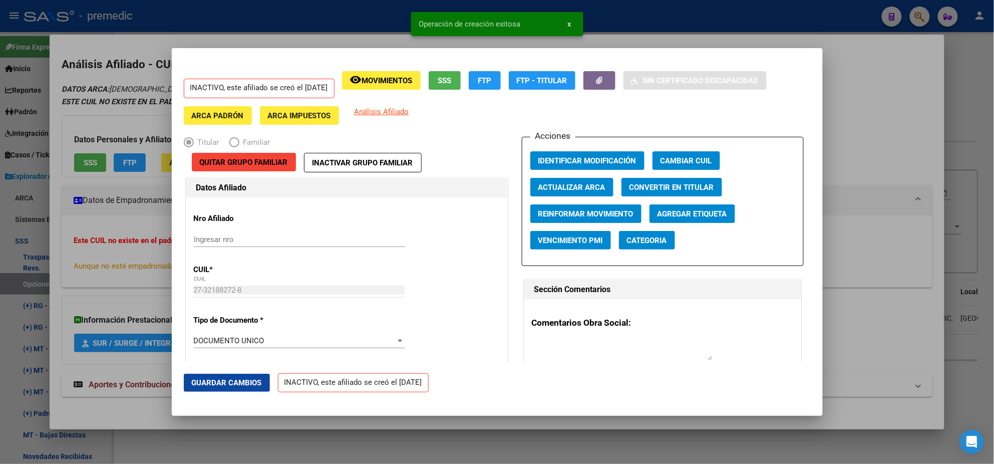
click at [53, 262] on div at bounding box center [497, 232] width 994 height 464
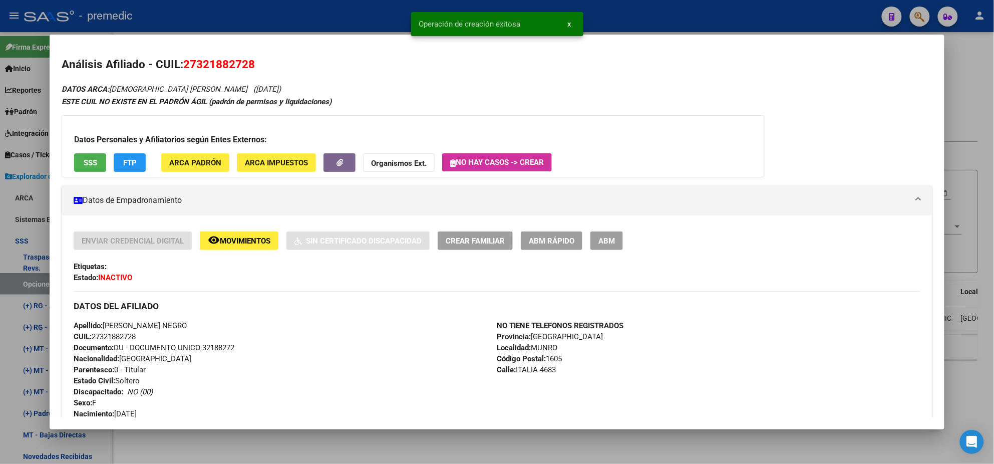
click at [32, 278] on div at bounding box center [497, 232] width 994 height 464
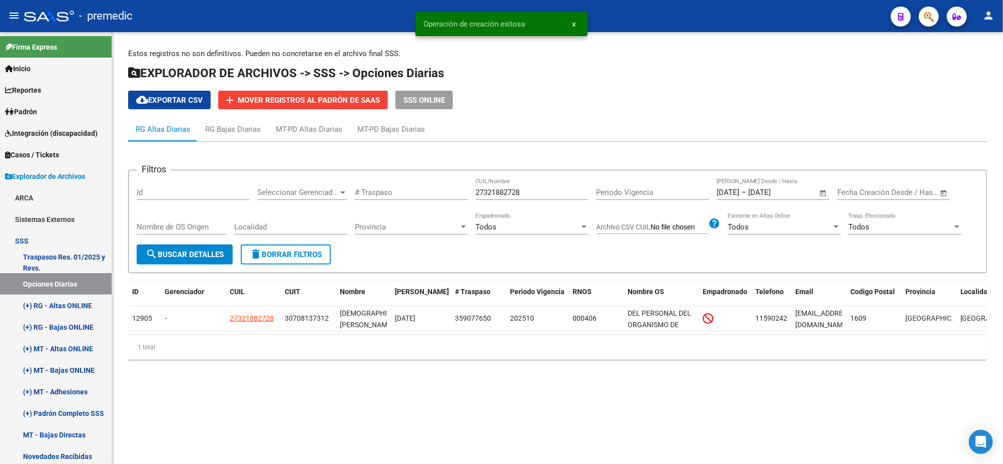
click at [169, 257] on span "search Buscar Detalles" at bounding box center [185, 254] width 78 height 9
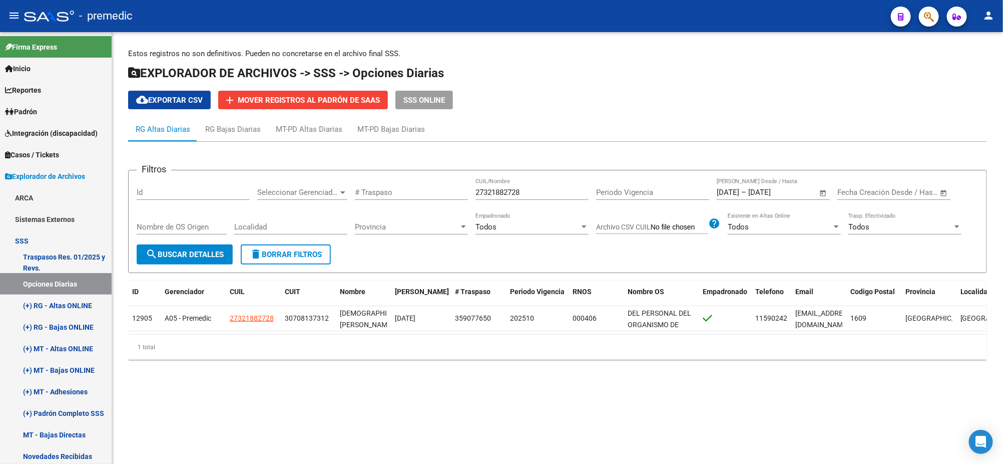
drag, startPoint x: 527, startPoint y: 189, endPoint x: 445, endPoint y: 187, distance: 82.1
click at [446, 187] on div "Filtros Id Seleccionar Gerenciador Seleccionar Gerenciador # Traspaso 273218827…" at bounding box center [558, 211] width 842 height 66
paste input "439346401"
click at [197, 252] on span "search Buscar Detalles" at bounding box center [185, 254] width 78 height 9
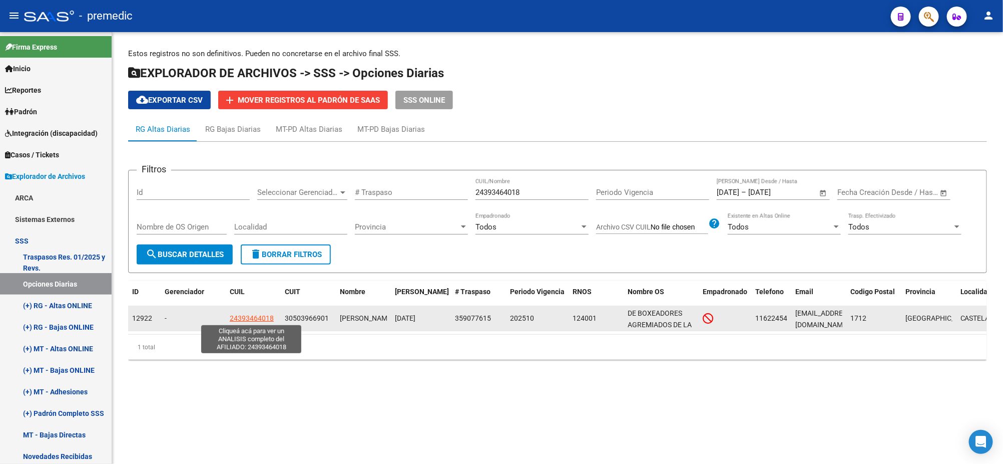
click at [260, 317] on span "24393464018" at bounding box center [252, 318] width 44 height 8
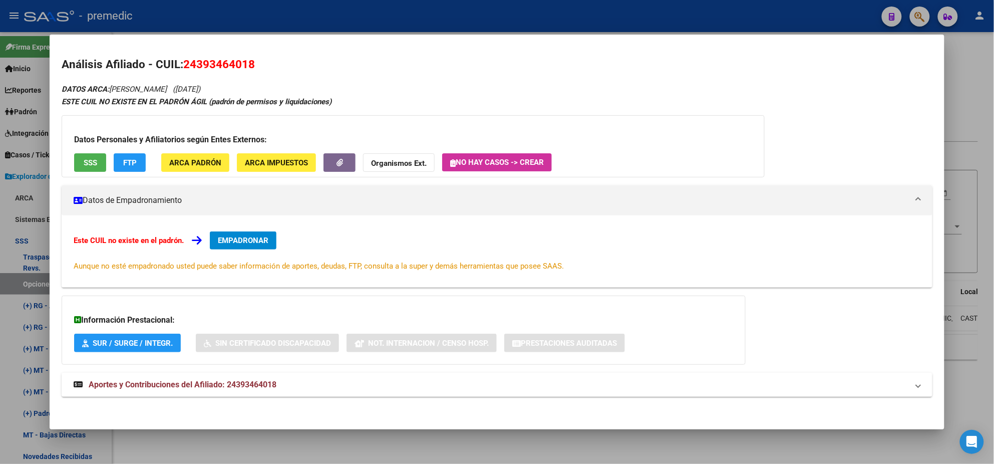
click at [245, 241] on span "EMPADRONAR" at bounding box center [243, 240] width 51 height 9
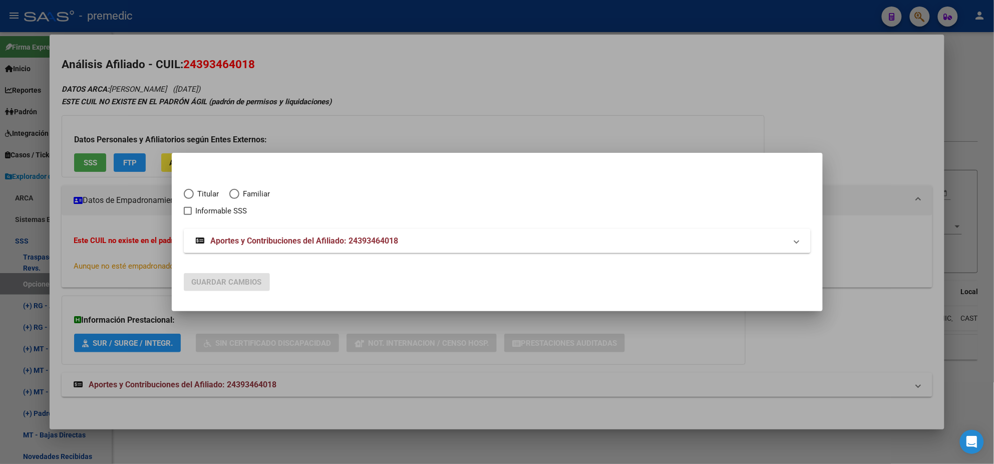
click at [191, 191] on span "Elija una opción" at bounding box center [189, 194] width 10 height 10
click at [191, 191] on input "Titular" at bounding box center [189, 194] width 10 height 10
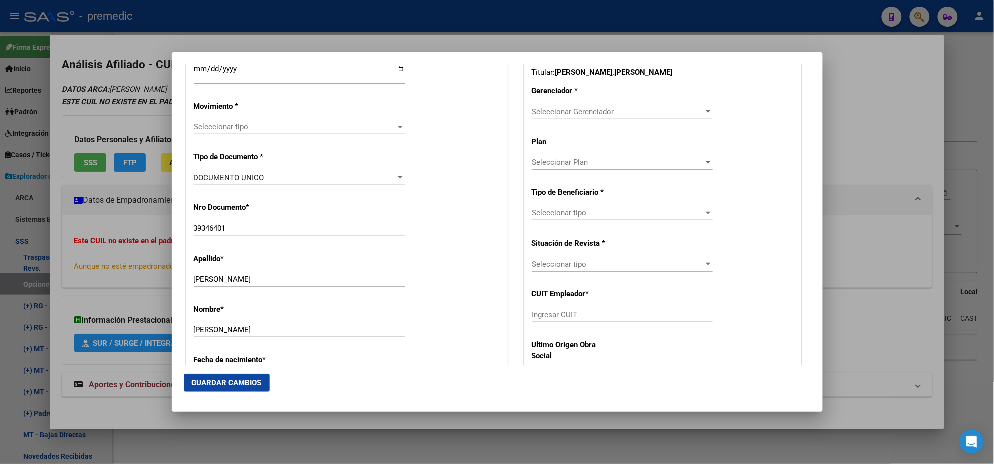
scroll to position [313, 0]
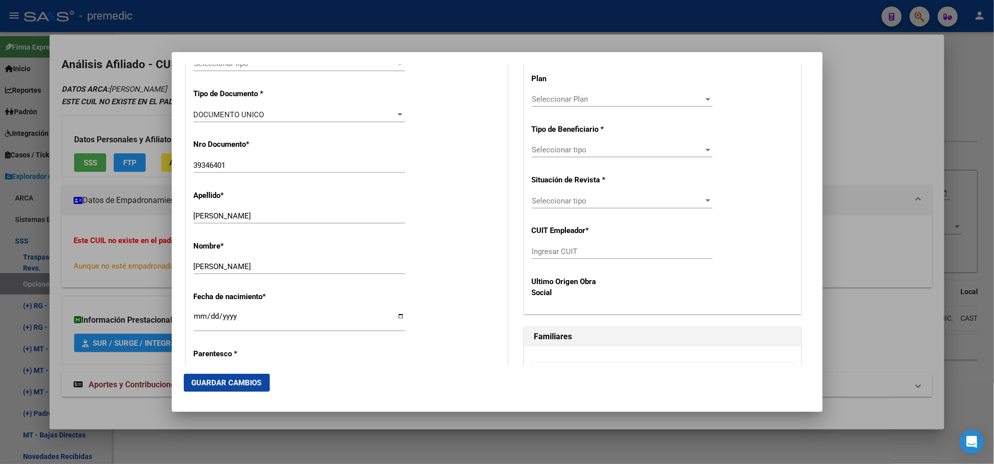
click at [552, 255] on input "Ingresar CUIT" at bounding box center [622, 251] width 181 height 9
paste input "30-50396690-1"
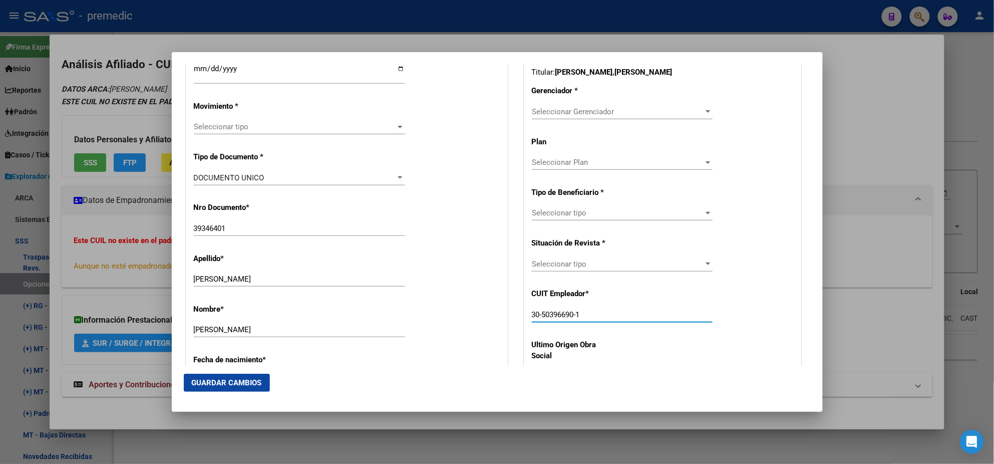
click at [547, 110] on span "Seleccionar Gerenciador" at bounding box center [618, 111] width 172 height 9
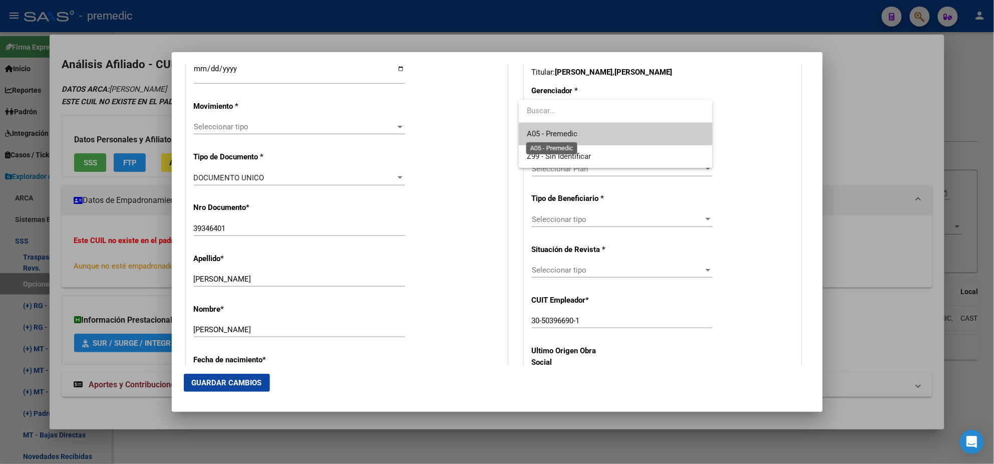
click at [548, 133] on span "A05 - Premedic" at bounding box center [552, 133] width 51 height 9
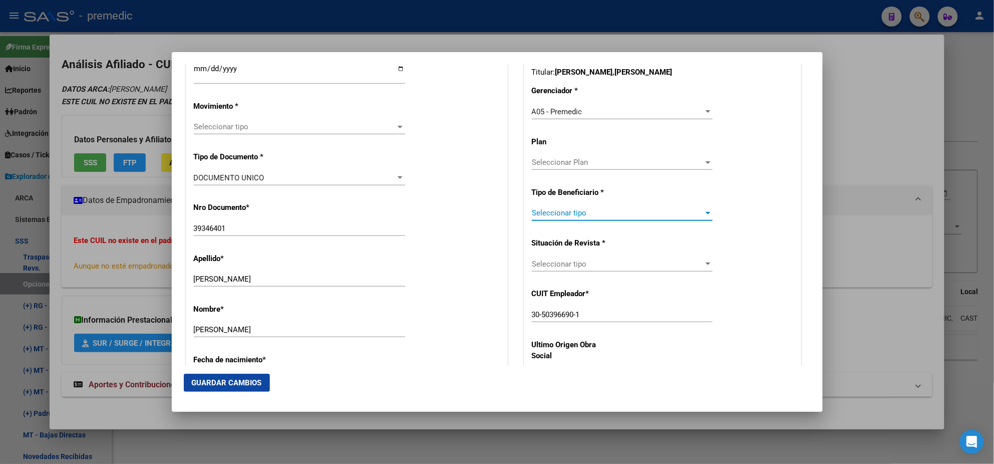
click at [551, 212] on span "Seleccionar tipo" at bounding box center [618, 212] width 172 height 9
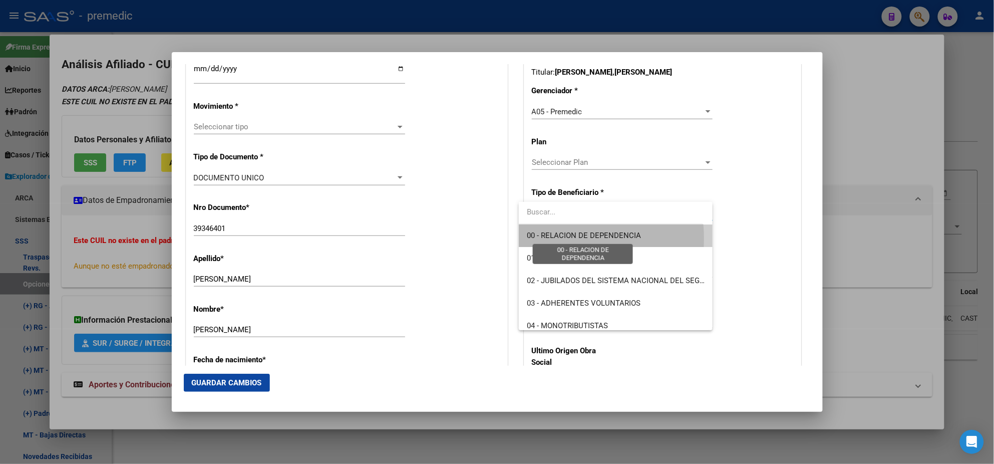
click at [549, 238] on span "00 - RELACION DE DEPENDENCIA" at bounding box center [584, 235] width 114 height 9
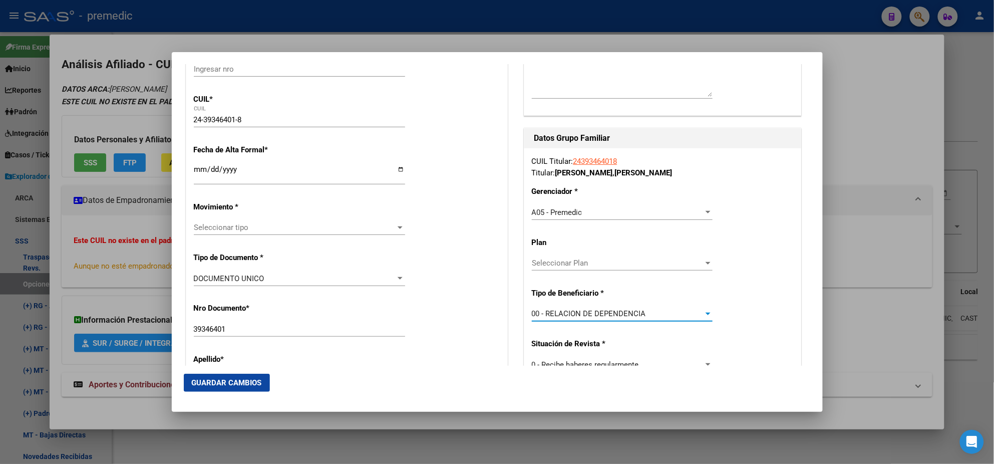
scroll to position [125, 0]
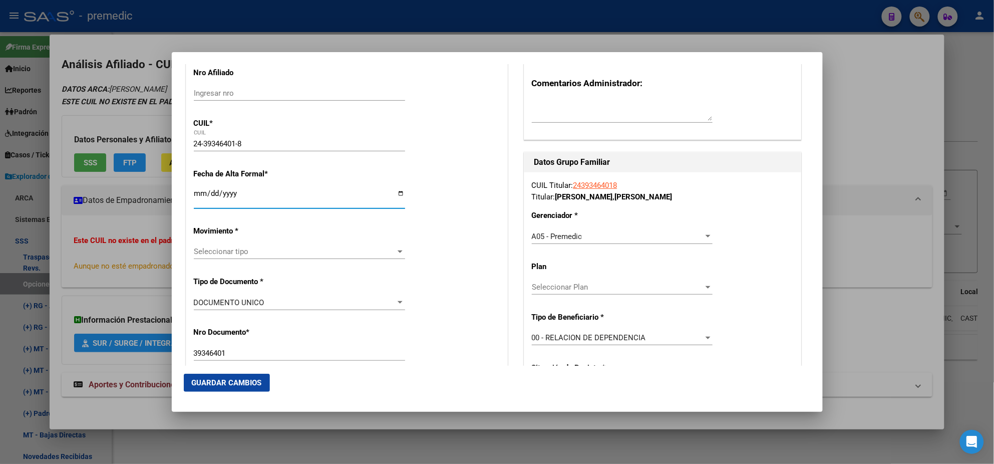
click at [198, 195] on input "Ingresar fecha" at bounding box center [299, 197] width 211 height 16
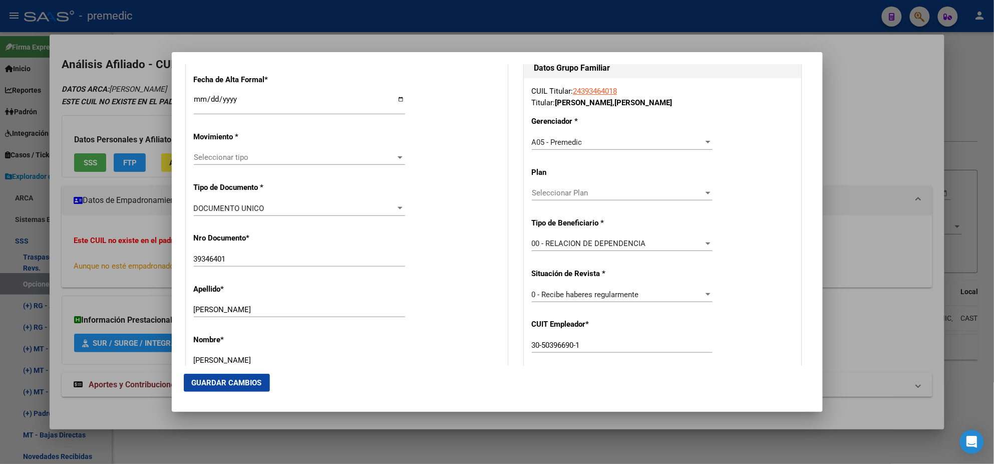
scroll to position [250, 0]
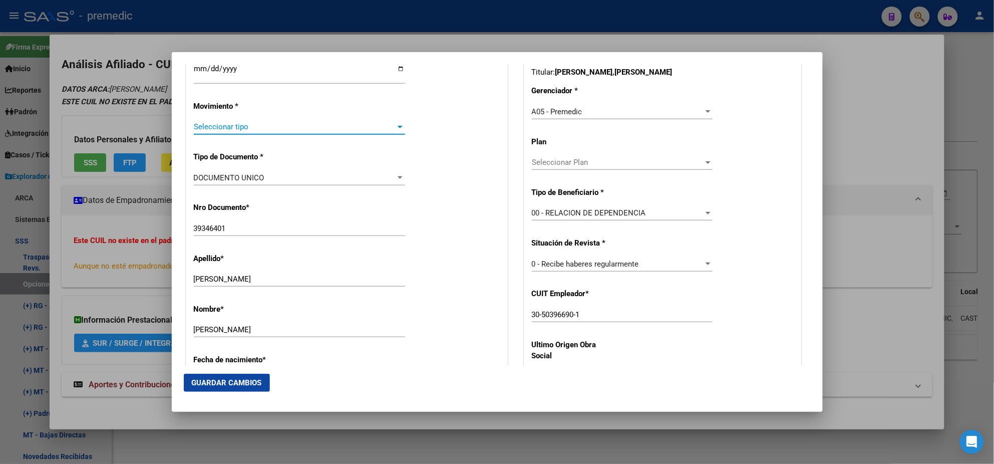
click at [231, 125] on span "Seleccionar tipo" at bounding box center [295, 126] width 202 height 9
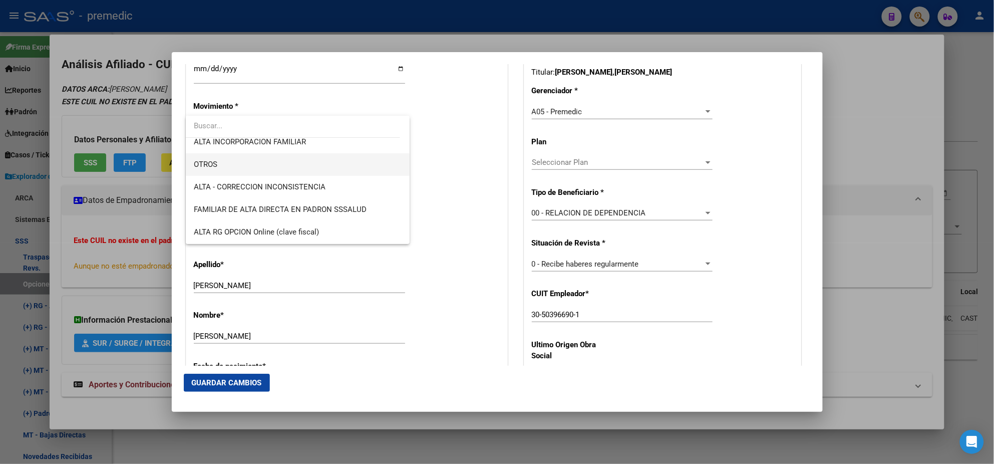
scroll to position [187, 0]
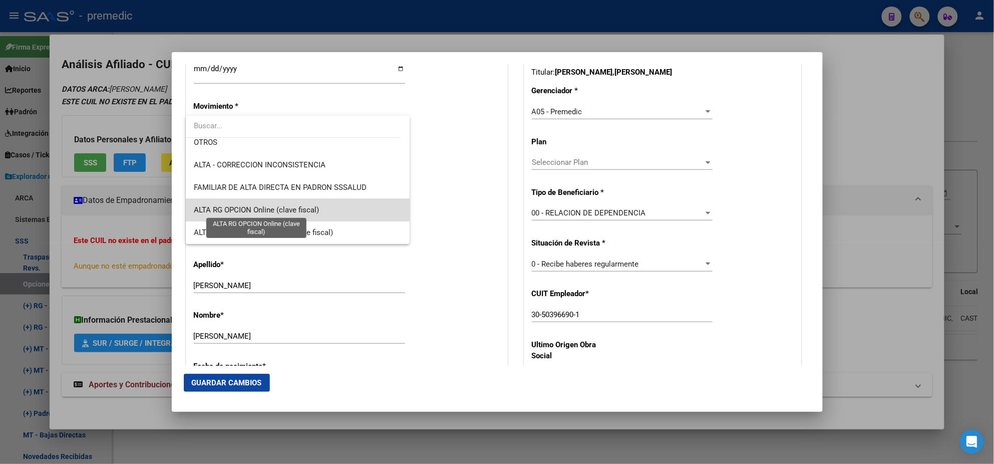
click at [298, 208] on span "ALTA RG OPCION Online (clave fiscal)" at bounding box center [256, 209] width 125 height 9
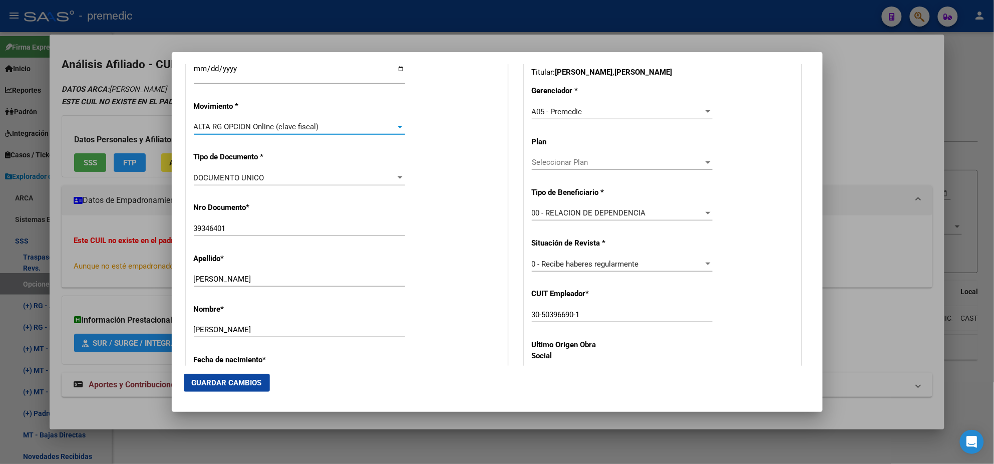
click at [299, 208] on div "Nro Documento * 39346401 Ingresar nro" at bounding box center [347, 219] width 306 height 51
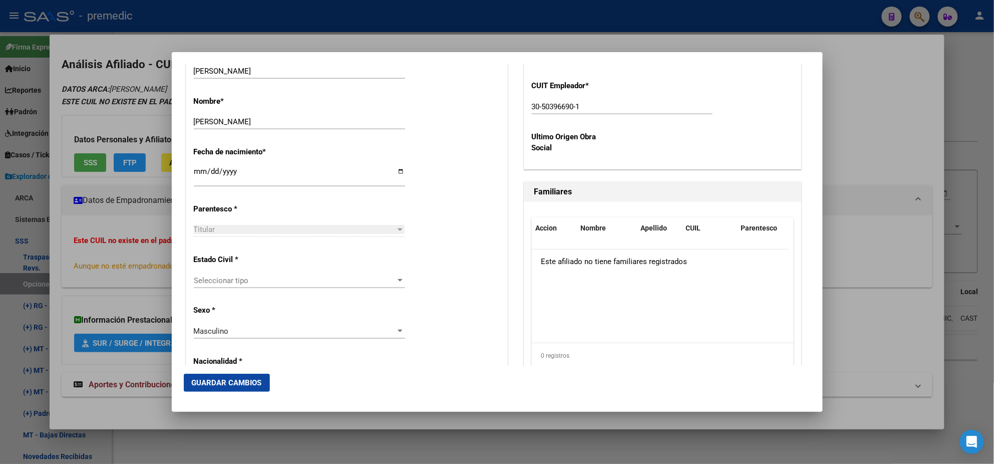
scroll to position [500, 0]
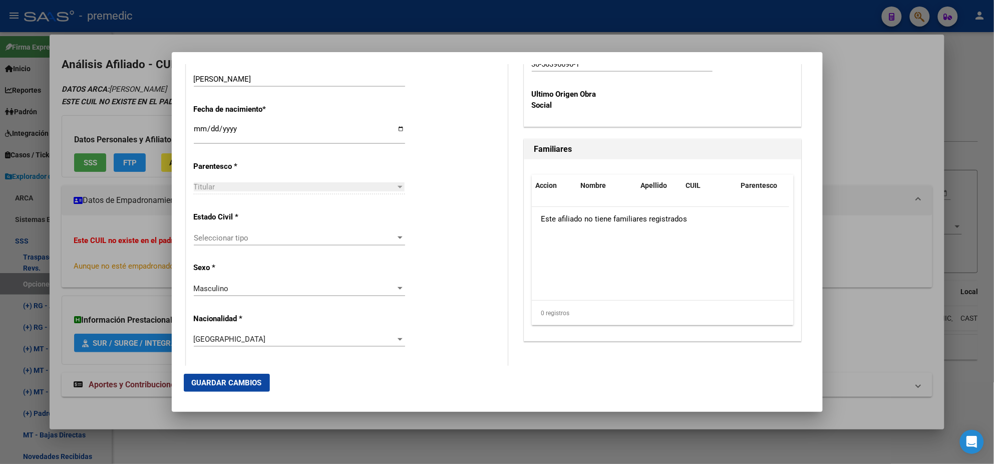
click at [273, 242] on div "Seleccionar tipo Seleccionar tipo" at bounding box center [299, 237] width 211 height 15
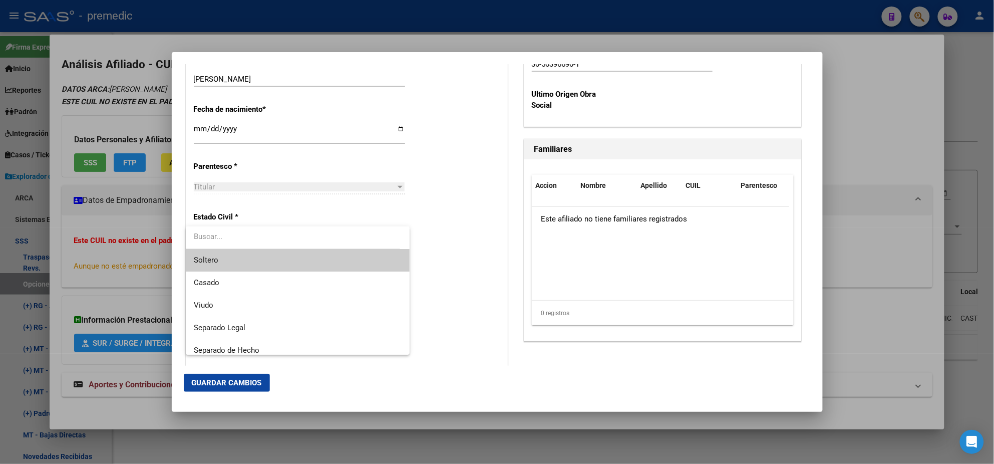
click at [270, 252] on span "Soltero" at bounding box center [298, 260] width 208 height 23
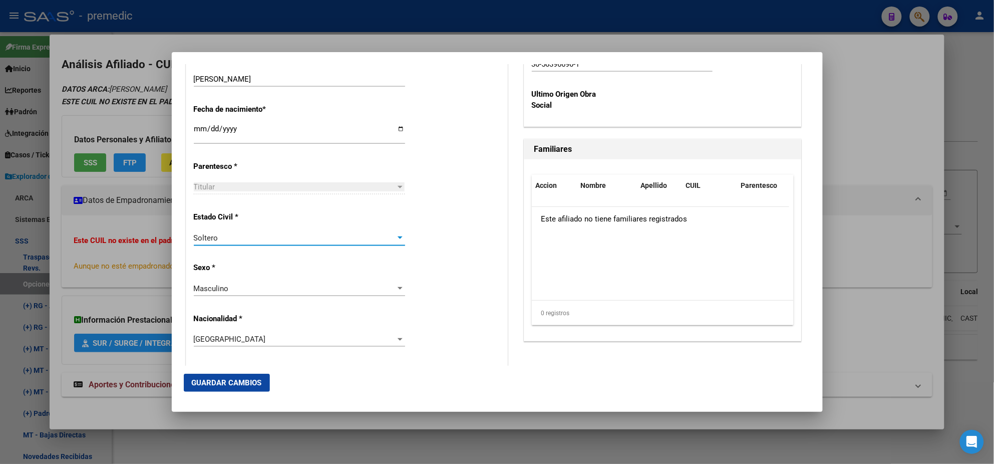
click at [270, 254] on div "Alta Baja Nro Afiliado Ingresar nro CUIL * 24-39346401-8 CUIL ARCA Padrón Fecha…" at bounding box center [346, 376] width 321 height 1430
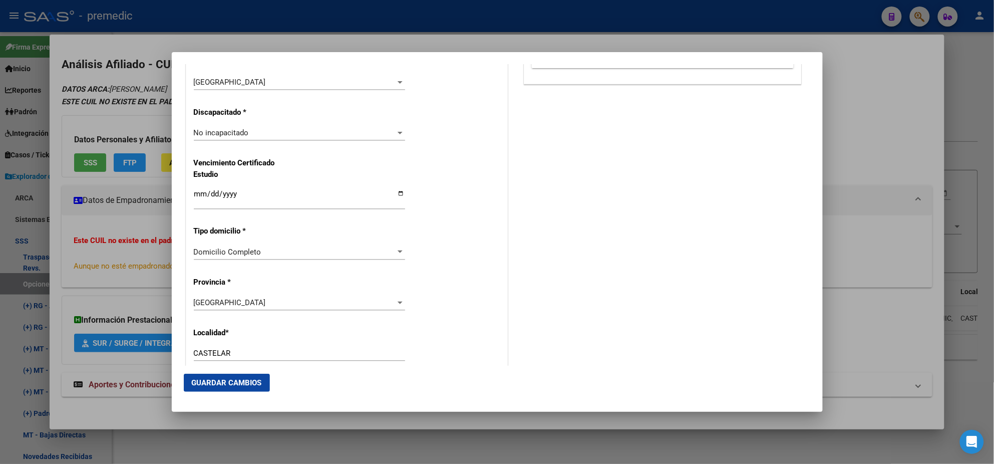
scroll to position [813, 0]
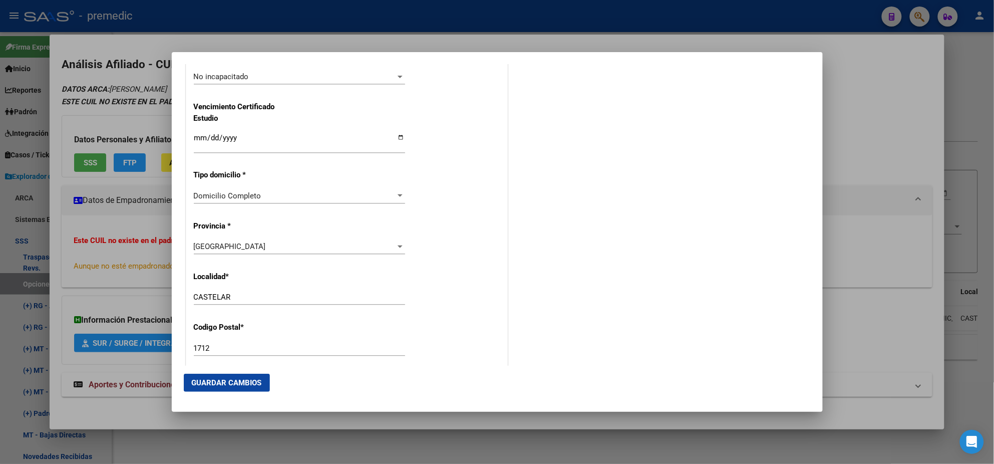
click at [229, 378] on span "Guardar Cambios" at bounding box center [227, 382] width 70 height 9
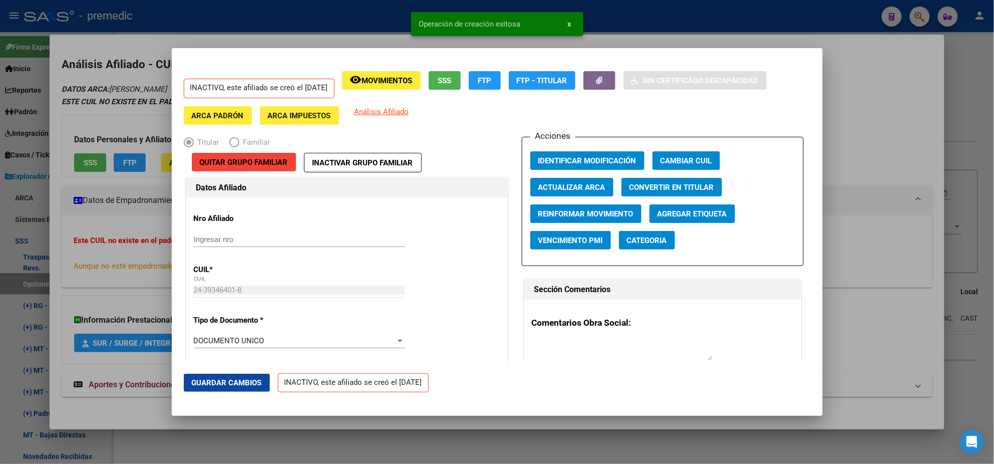
click at [51, 257] on div at bounding box center [497, 232] width 994 height 464
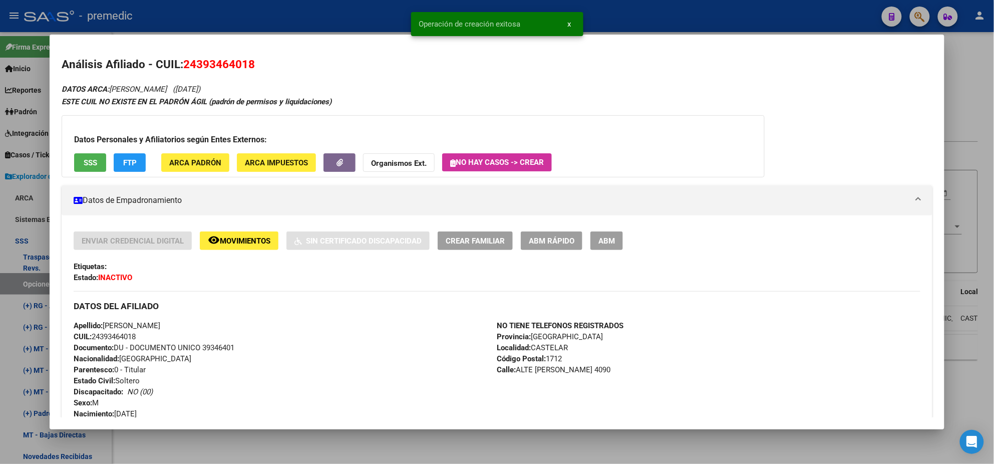
click at [20, 278] on div at bounding box center [497, 232] width 994 height 464
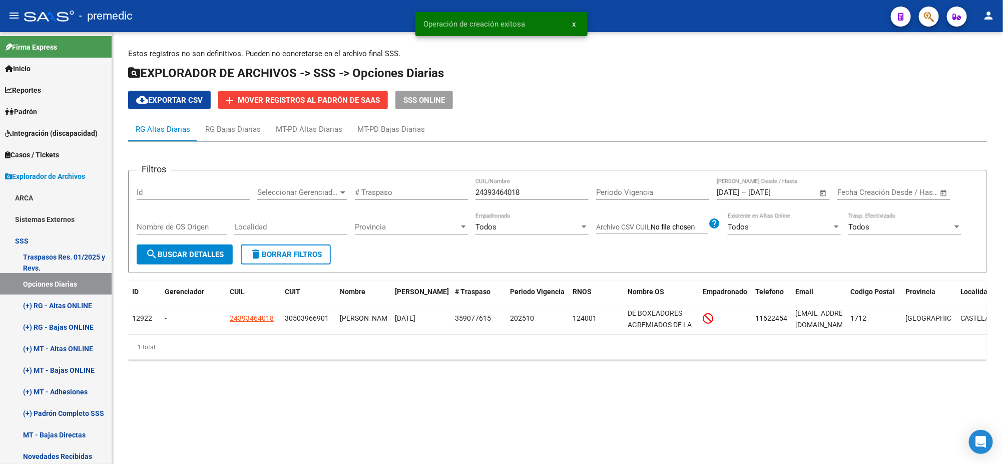
click at [166, 252] on span "search Buscar Detalles" at bounding box center [185, 254] width 78 height 9
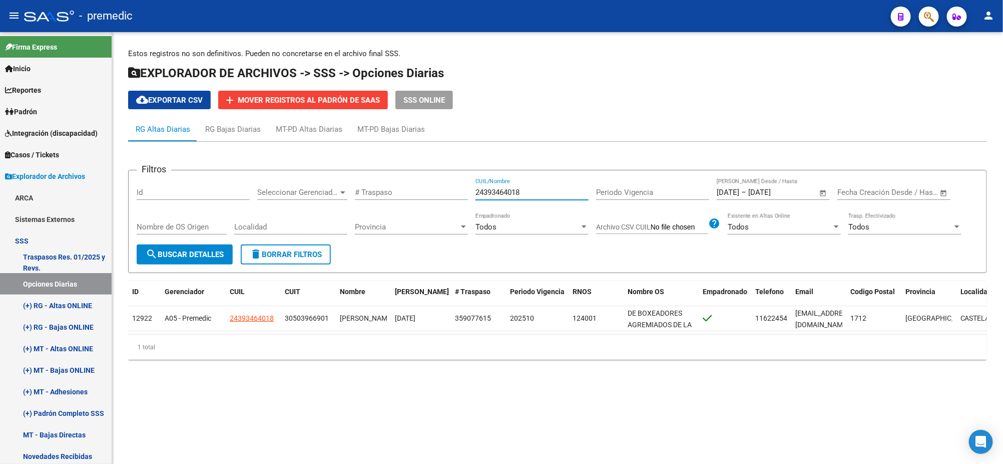
drag, startPoint x: 529, startPoint y: 188, endPoint x: 426, endPoint y: 194, distance: 102.9
click at [426, 194] on div "Filtros Id Seleccionar Gerenciador Seleccionar Gerenciador # Traspaso 243934640…" at bounding box center [558, 211] width 842 height 66
paste input "0234605586"
click at [188, 259] on button "search Buscar Detalles" at bounding box center [185, 254] width 96 height 20
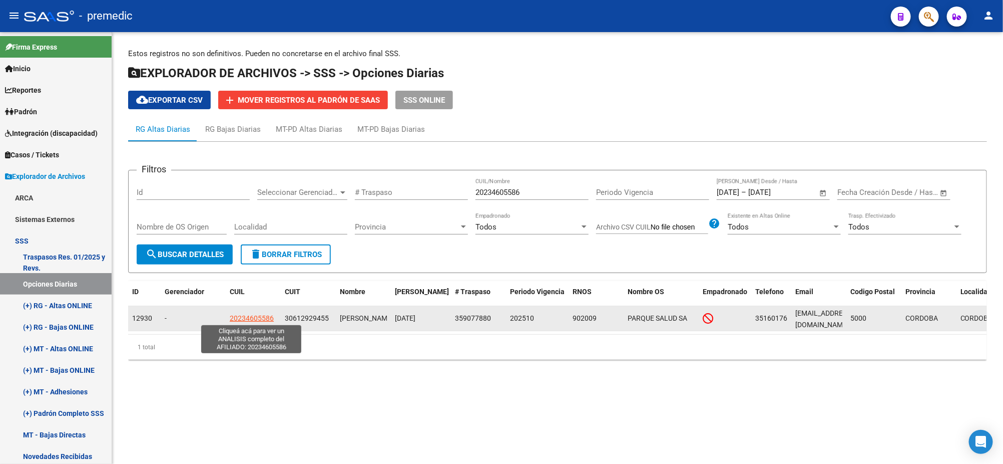
click at [241, 320] on span "20234605586" at bounding box center [252, 318] width 44 height 8
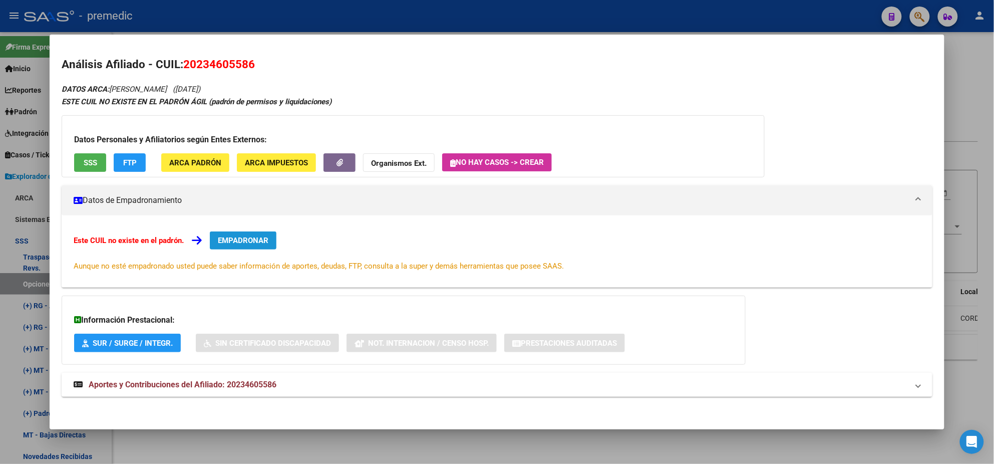
click at [233, 241] on span "EMPADRONAR" at bounding box center [243, 240] width 51 height 9
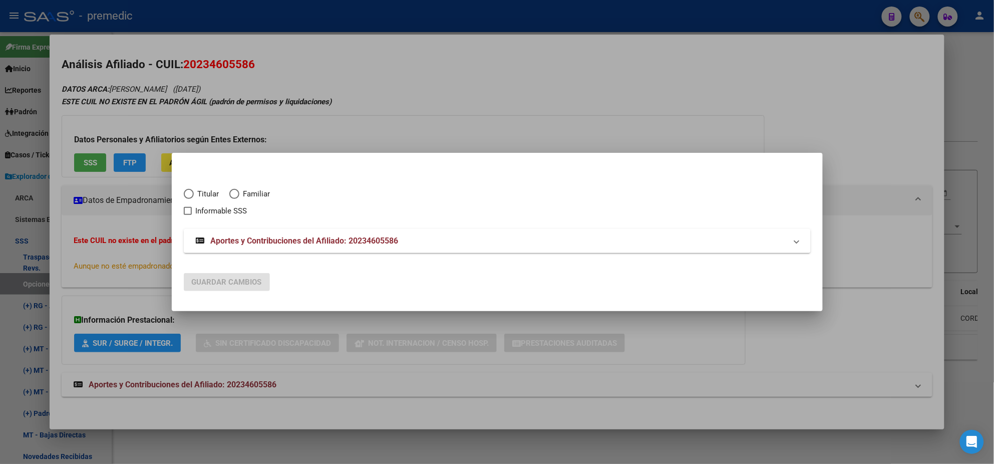
click at [188, 196] on span "Elija una opción" at bounding box center [189, 194] width 10 height 10
click at [188, 196] on input "Titular" at bounding box center [189, 194] width 10 height 10
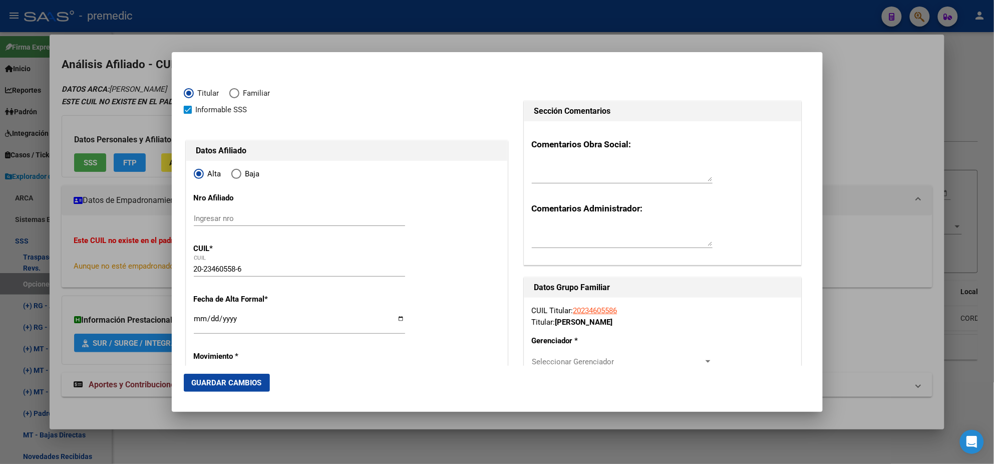
click at [198, 320] on input "Ingresar fecha" at bounding box center [299, 322] width 211 height 16
click at [182, 327] on mat-dialog-content "Titular Familiar Informable SSS Datos Afiliado Alta Baja Nro Afiliado Ingresar …" at bounding box center [497, 214] width 651 height 301
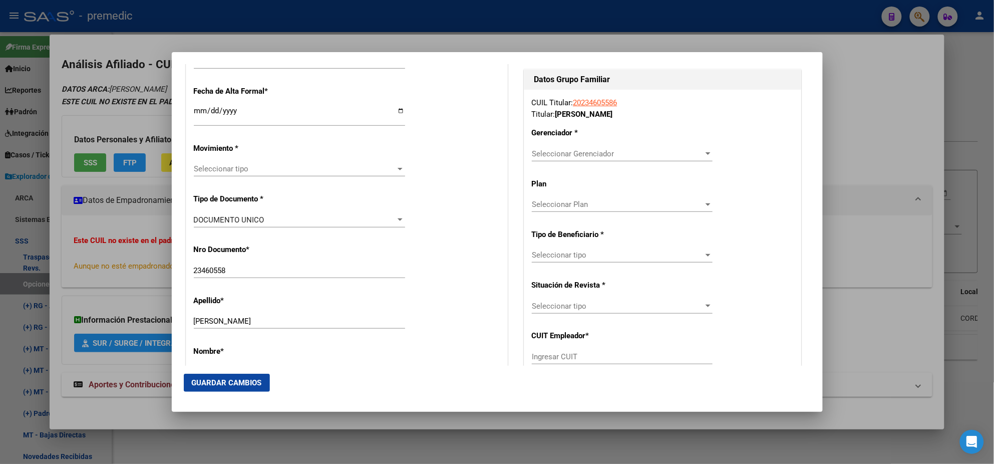
scroll to position [250, 0]
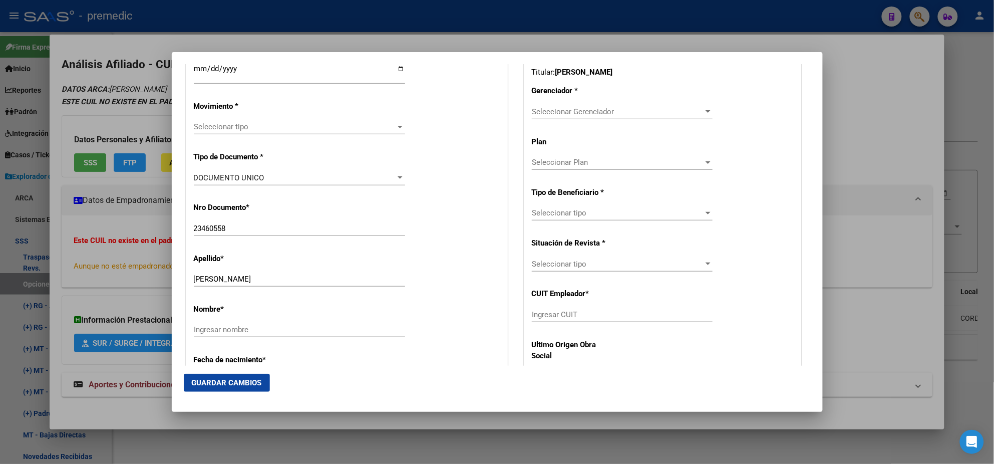
click at [233, 127] on span "Seleccionar tipo" at bounding box center [295, 126] width 202 height 9
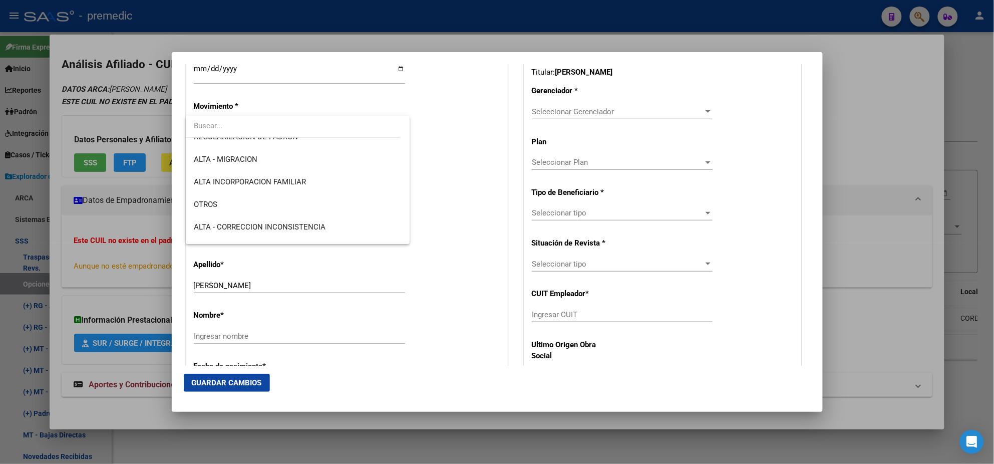
scroll to position [187, 0]
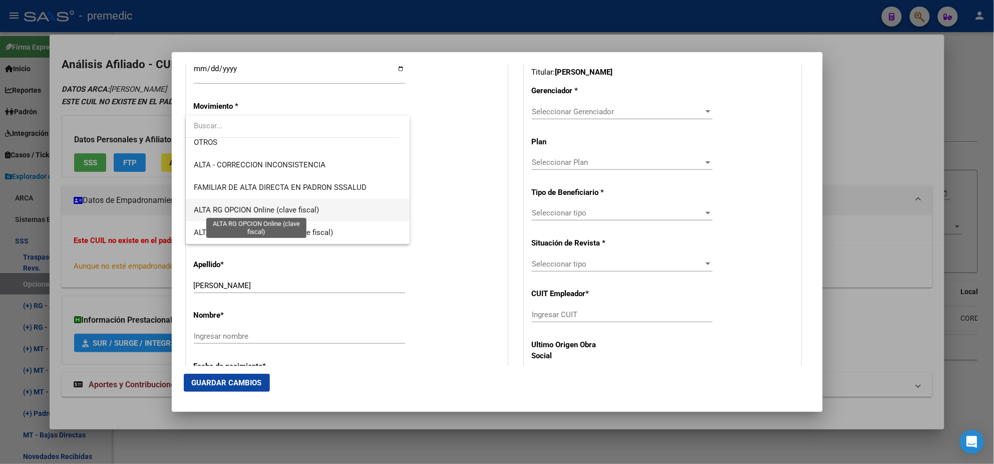
click at [277, 205] on span "ALTA RG OPCION Online (clave fiscal)" at bounding box center [256, 209] width 125 height 9
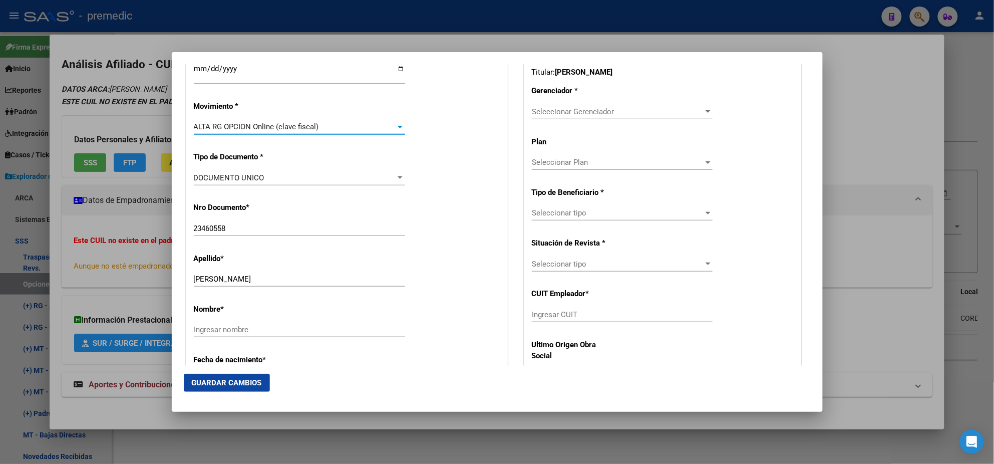
click at [316, 211] on div "Nro Documento * 23460558 Ingresar nro" at bounding box center [347, 219] width 306 height 51
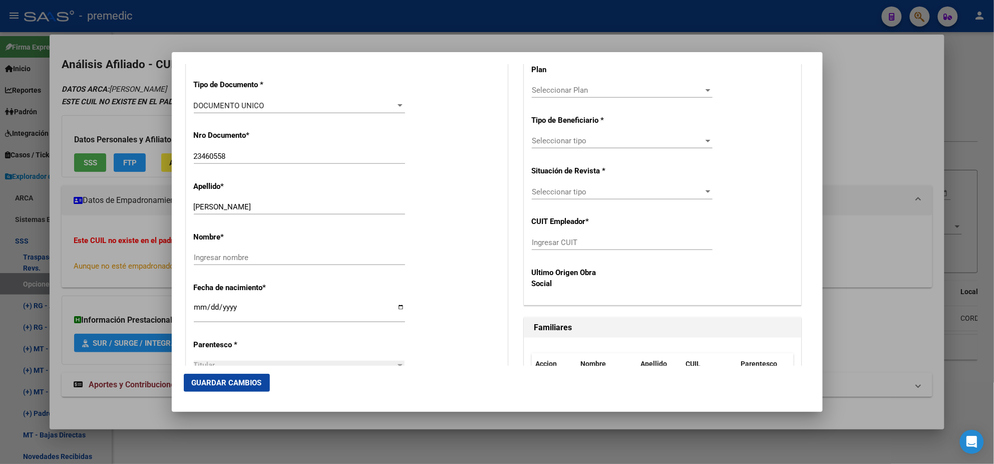
scroll to position [376, 0]
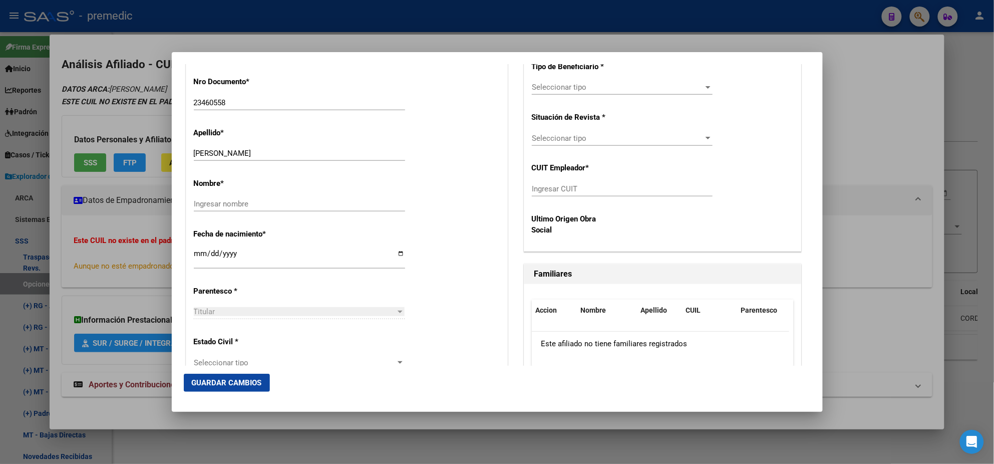
click at [550, 190] on input "Ingresar CUIT" at bounding box center [622, 188] width 181 height 9
paste input "20-23460558-6"
drag, startPoint x: 604, startPoint y: 187, endPoint x: 423, endPoint y: 198, distance: 181.6
click at [423, 197] on div "Titular Familiar Informable SSS Datos Afiliado Alta Baja Nro Afiliado Ingresar …" at bounding box center [497, 459] width 627 height 1518
paste input "30-61292945-5"
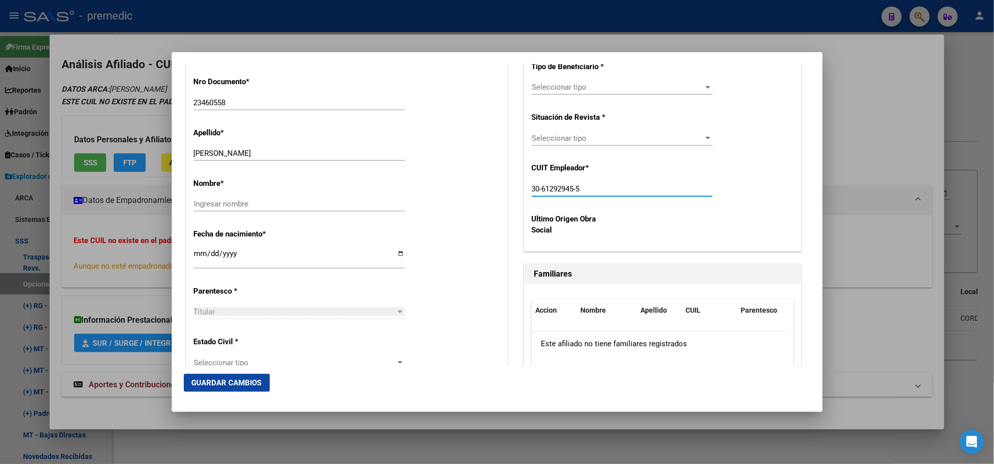
click at [218, 154] on input "BORIA JOSE RUBEN" at bounding box center [299, 153] width 211 height 9
drag, startPoint x: 218, startPoint y: 154, endPoint x: 253, endPoint y: 155, distance: 34.6
click at [253, 155] on input "BORIA JOSE RUBEN" at bounding box center [299, 153] width 211 height 9
click at [205, 205] on input "Ingresar nombre" at bounding box center [299, 203] width 211 height 9
paste input "JOSE RUBEN"
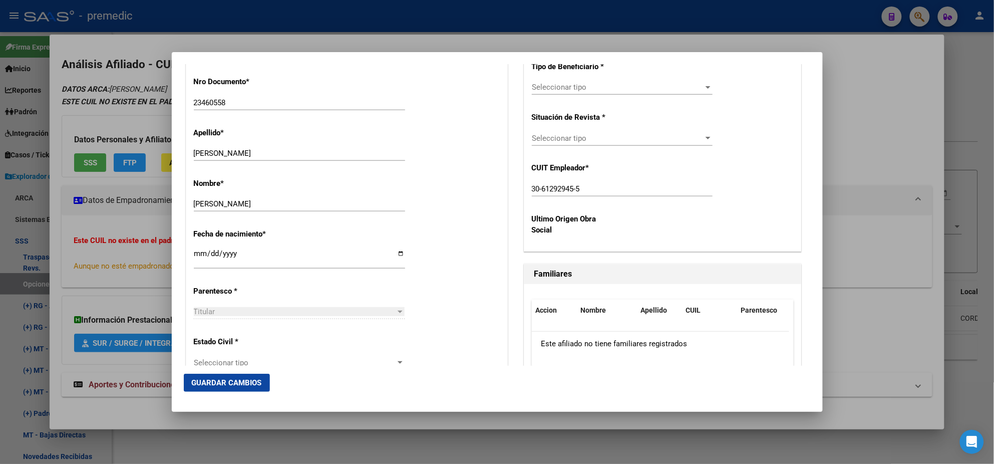
click at [179, 217] on mat-dialog-content "Titular Familiar Informable SSS Datos Afiliado Alta Baja Nro Afiliado Ingresar …" at bounding box center [497, 214] width 651 height 301
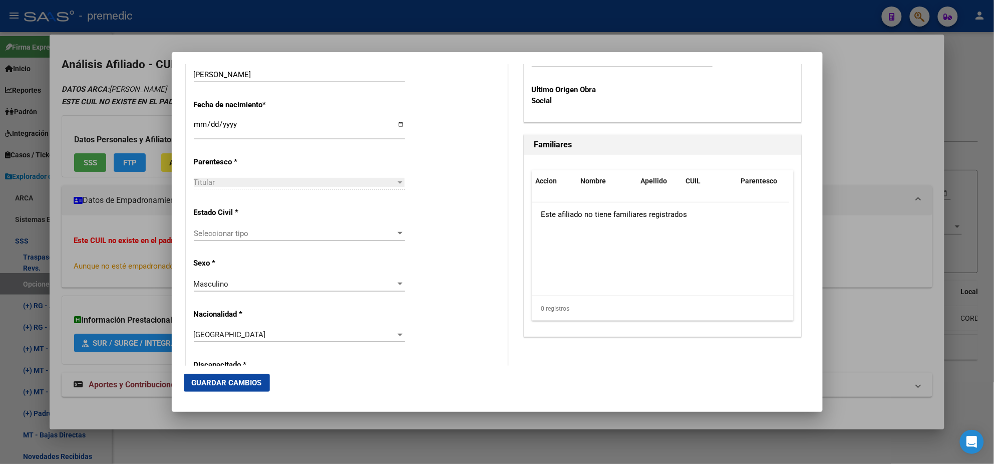
scroll to position [563, 0]
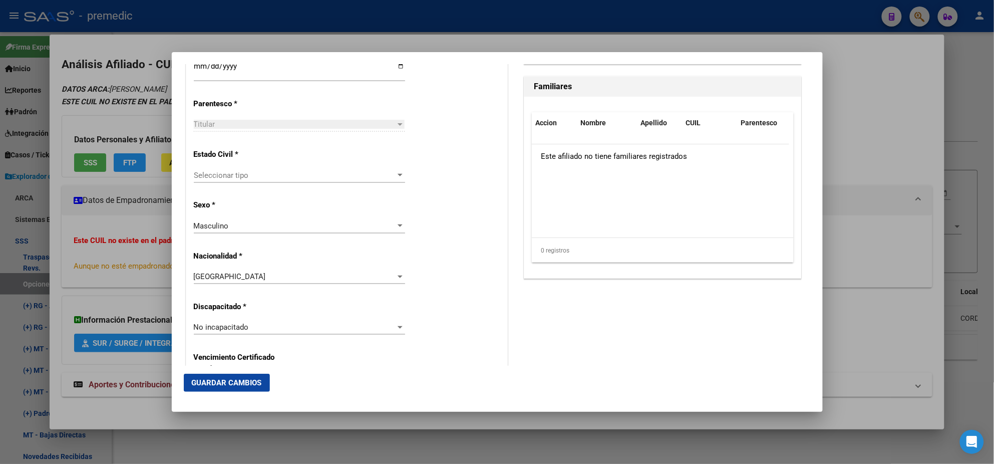
click at [207, 178] on span "Seleccionar tipo" at bounding box center [295, 175] width 202 height 9
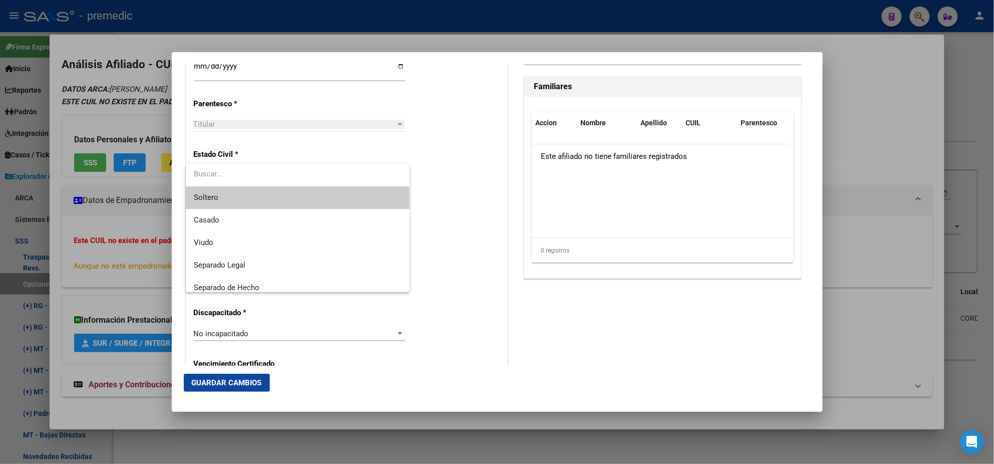
click at [250, 199] on span "Soltero" at bounding box center [298, 197] width 208 height 23
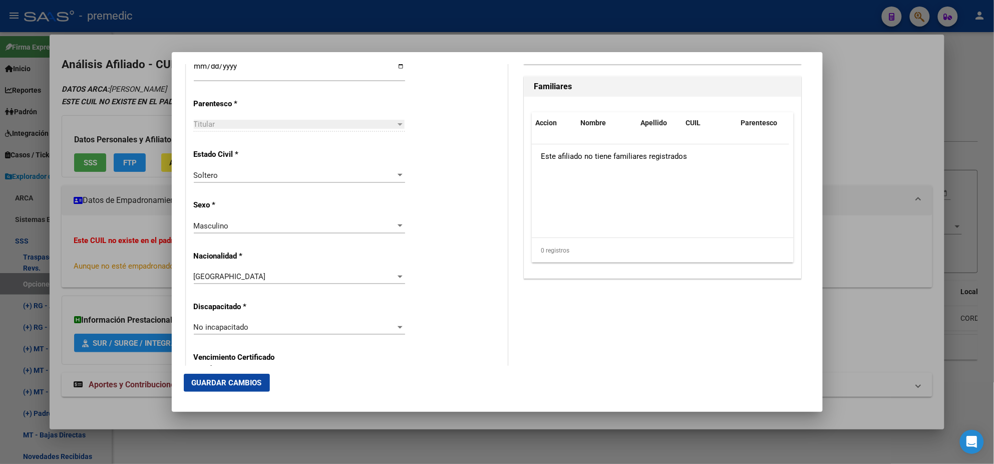
click at [258, 206] on p "Sexo *" at bounding box center [240, 205] width 92 height 12
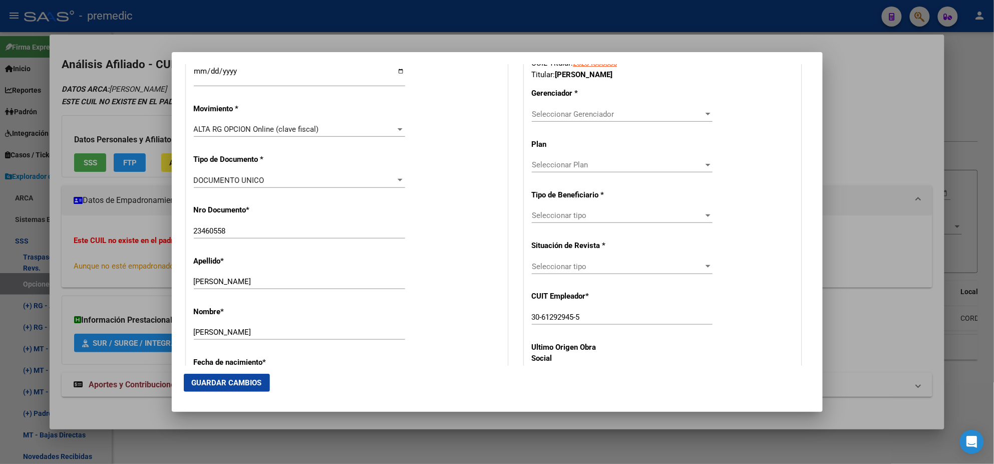
scroll to position [250, 0]
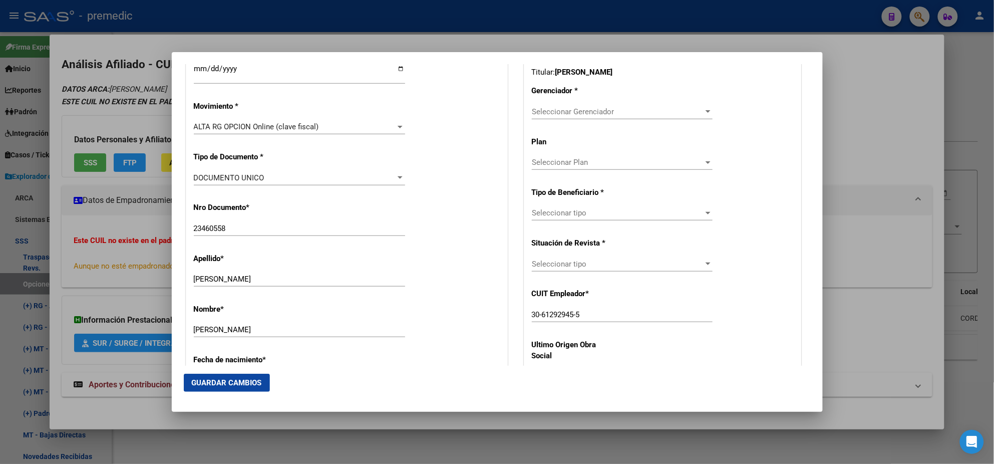
click at [563, 113] on span "Seleccionar Gerenciador" at bounding box center [618, 111] width 172 height 9
click at [565, 131] on span "A05 - Premedic" at bounding box center [552, 133] width 51 height 9
click at [557, 217] on div "Seleccionar tipo Seleccionar tipo" at bounding box center [622, 212] width 181 height 15
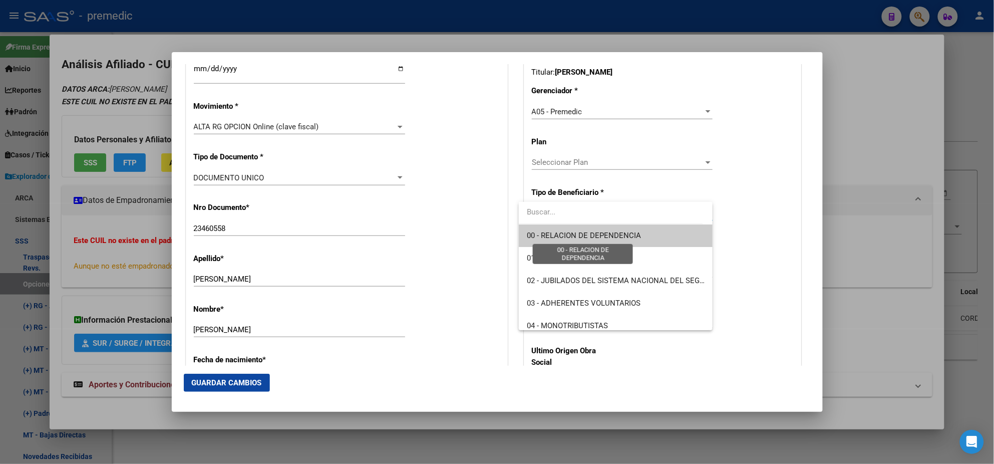
click at [555, 231] on span "00 - RELACION DE DEPENDENCIA" at bounding box center [584, 235] width 114 height 9
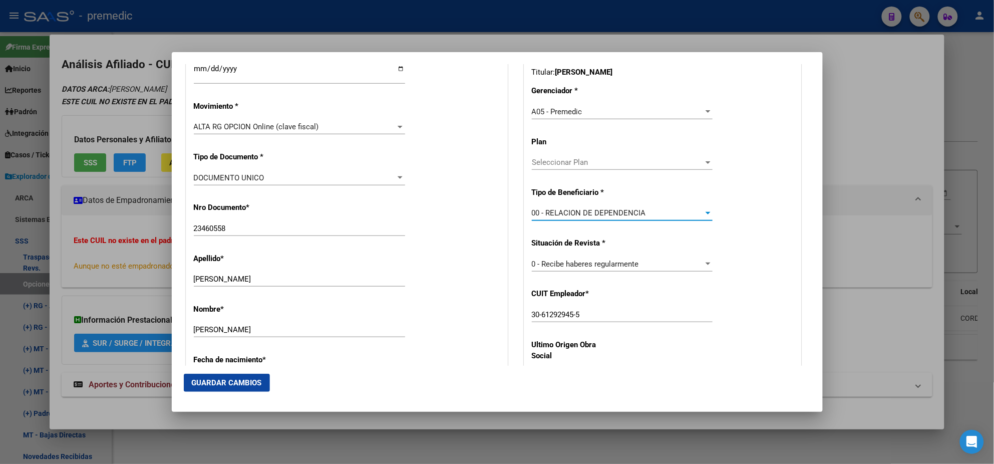
click at [237, 387] on span "Guardar Cambios" at bounding box center [227, 382] width 70 height 9
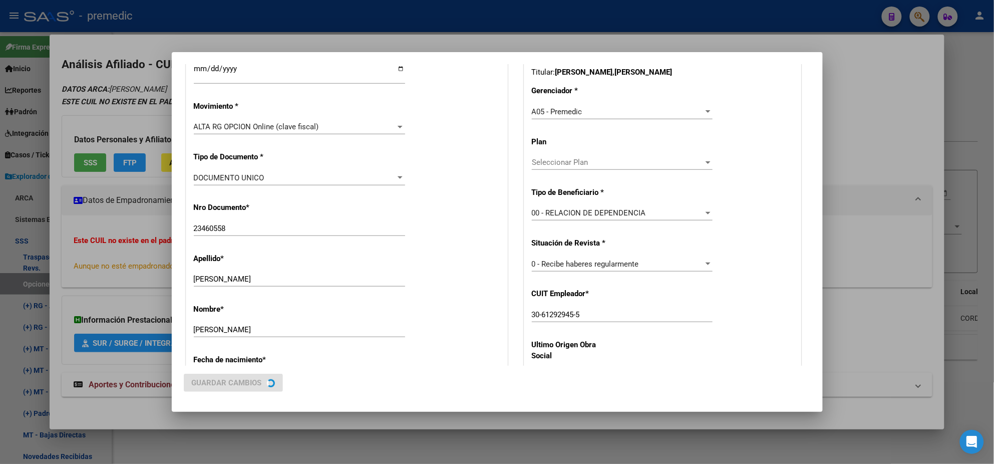
scroll to position [0, 0]
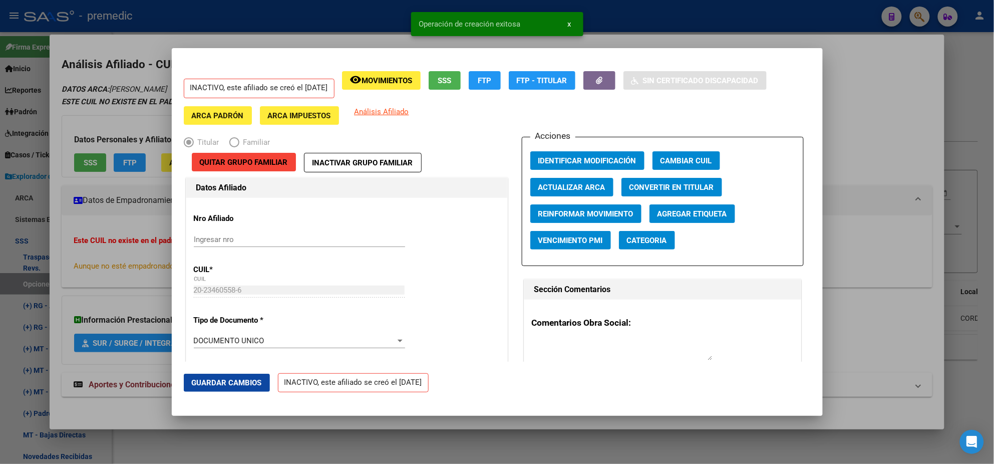
click at [50, 280] on div at bounding box center [497, 232] width 994 height 464
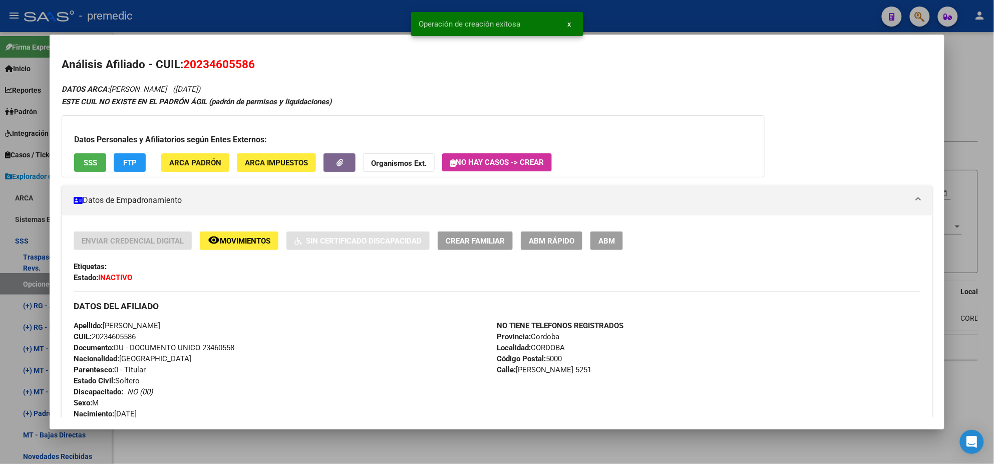
click at [28, 280] on div at bounding box center [497, 232] width 994 height 464
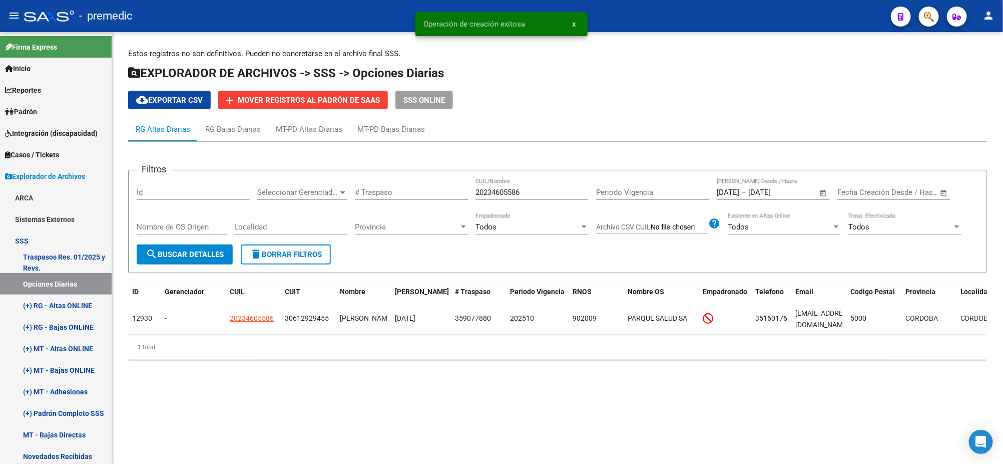
click at [218, 253] on span "search Buscar Detalles" at bounding box center [185, 254] width 78 height 9
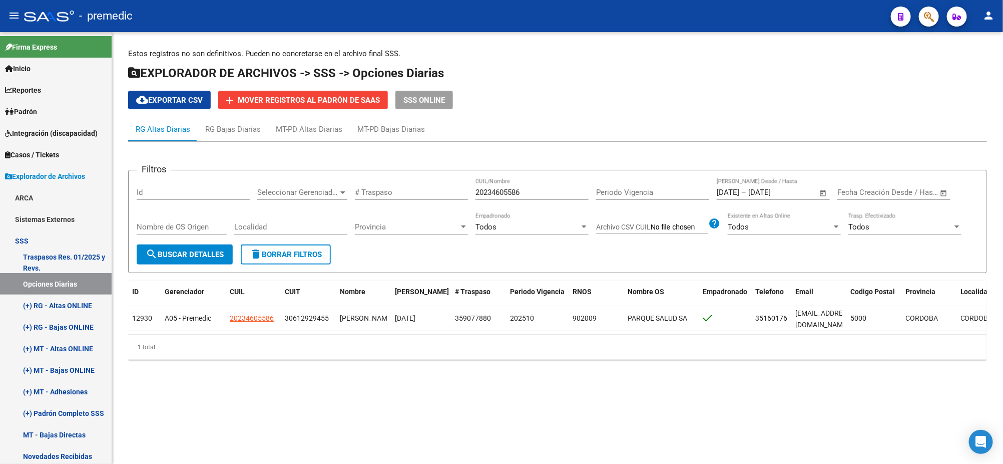
drag, startPoint x: 537, startPoint y: 193, endPoint x: 415, endPoint y: 190, distance: 122.2
click at [415, 190] on div "Filtros Id Seleccionar Gerenciador Seleccionar Gerenciador # Traspaso 202346055…" at bounding box center [558, 211] width 842 height 66
paste input "332014359"
click at [211, 246] on button "search Buscar Detalles" at bounding box center [185, 254] width 96 height 20
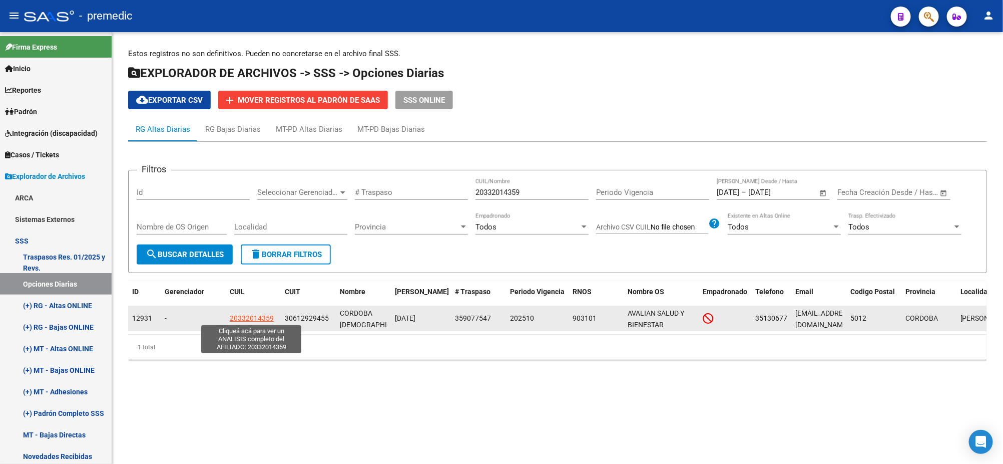
click at [252, 314] on span "20332014359" at bounding box center [252, 318] width 44 height 8
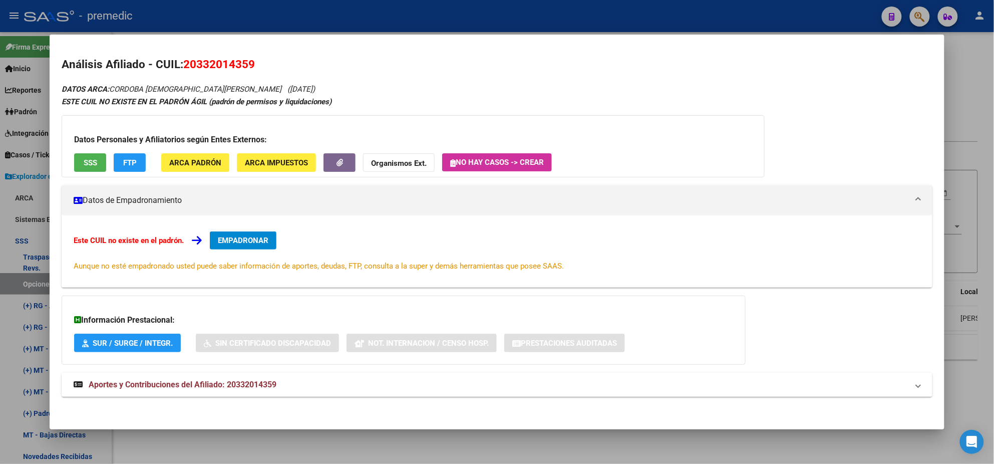
click at [221, 237] on span "EMPADRONAR" at bounding box center [243, 240] width 51 height 9
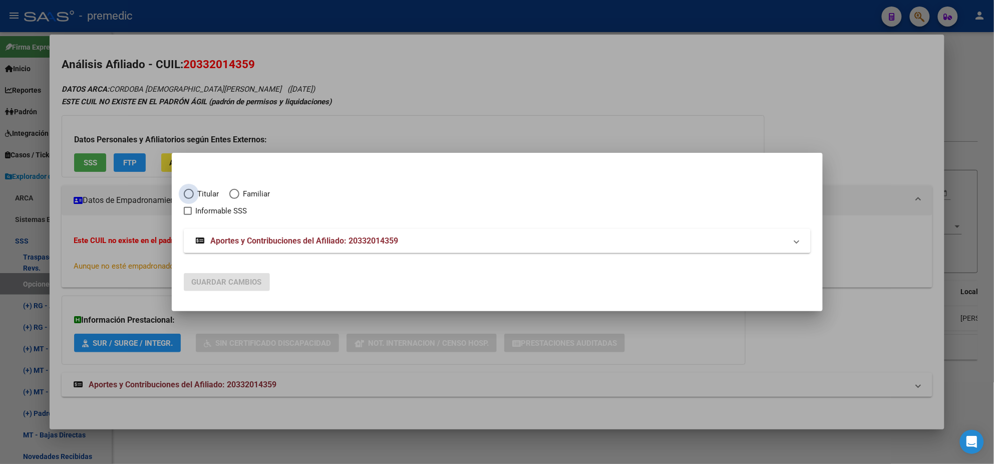
click at [186, 196] on span "Elija una opción" at bounding box center [189, 194] width 10 height 10
click at [186, 196] on input "Titular" at bounding box center [189, 194] width 10 height 10
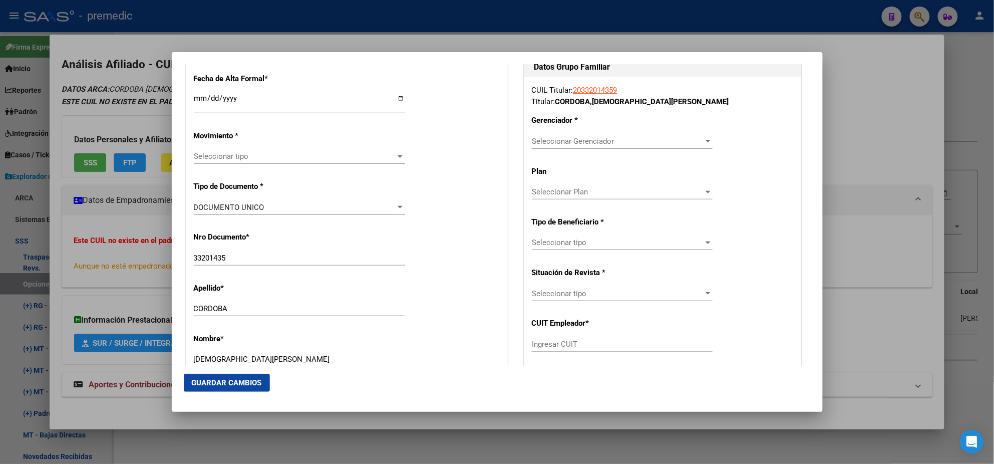
scroll to position [250, 0]
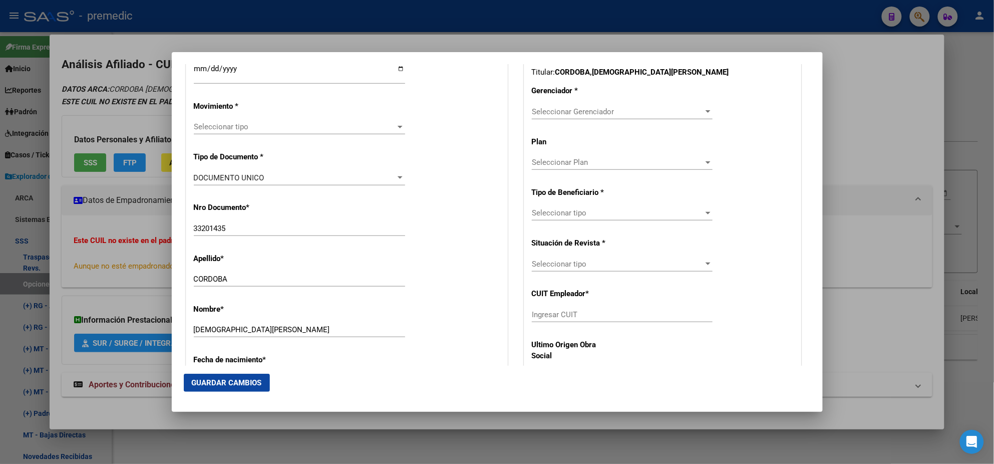
click at [543, 314] on input "Ingresar CUIT" at bounding box center [622, 314] width 181 height 9
paste input "30-61292945-5"
click at [549, 113] on span "Seleccionar Gerenciador" at bounding box center [618, 111] width 172 height 9
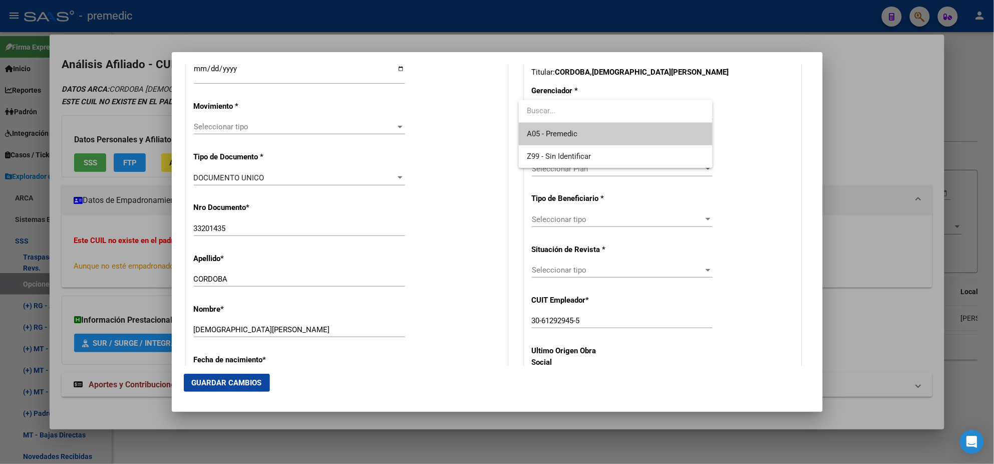
click at [552, 124] on span "A05 - Premedic" at bounding box center [616, 134] width 178 height 23
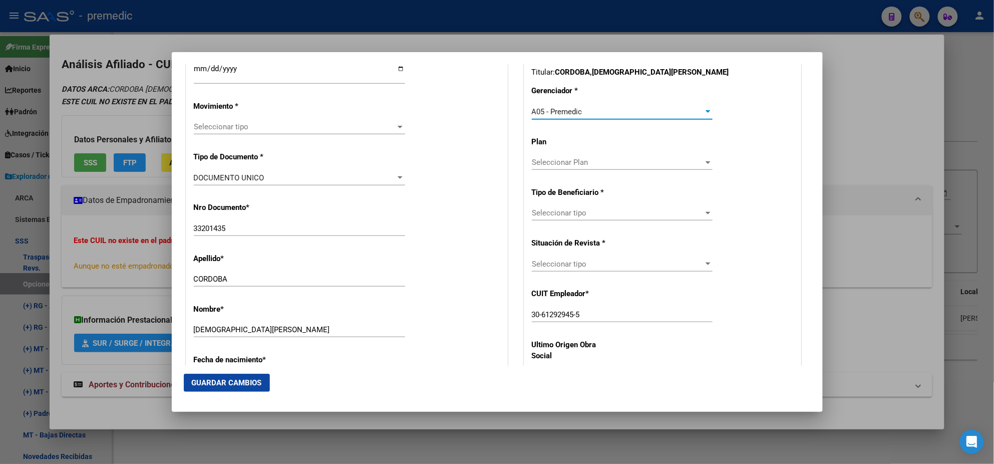
click at [551, 208] on span "Seleccionar tipo" at bounding box center [618, 212] width 172 height 9
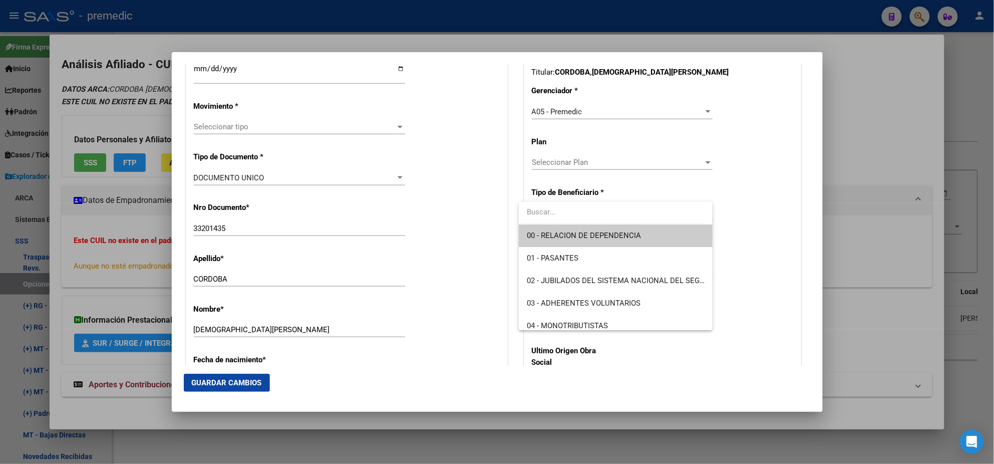
click at [549, 233] on span "00 - RELACION DE DEPENDENCIA" at bounding box center [584, 235] width 114 height 9
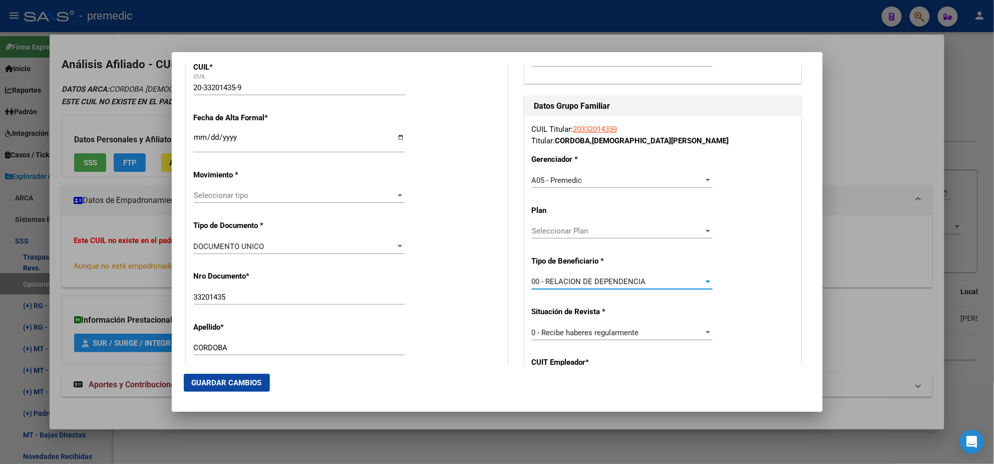
scroll to position [187, 0]
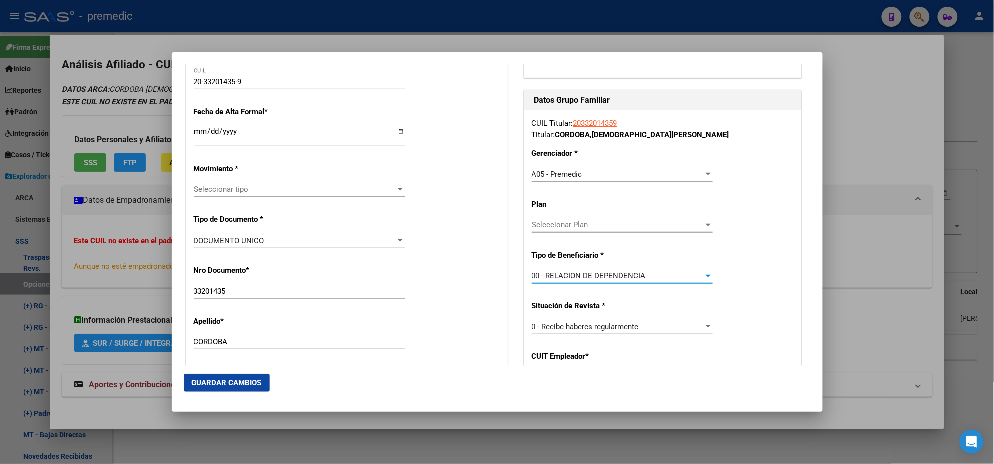
click at [197, 132] on input "Ingresar fecha" at bounding box center [299, 135] width 211 height 16
click at [276, 191] on span "Seleccionar tipo" at bounding box center [295, 189] width 202 height 9
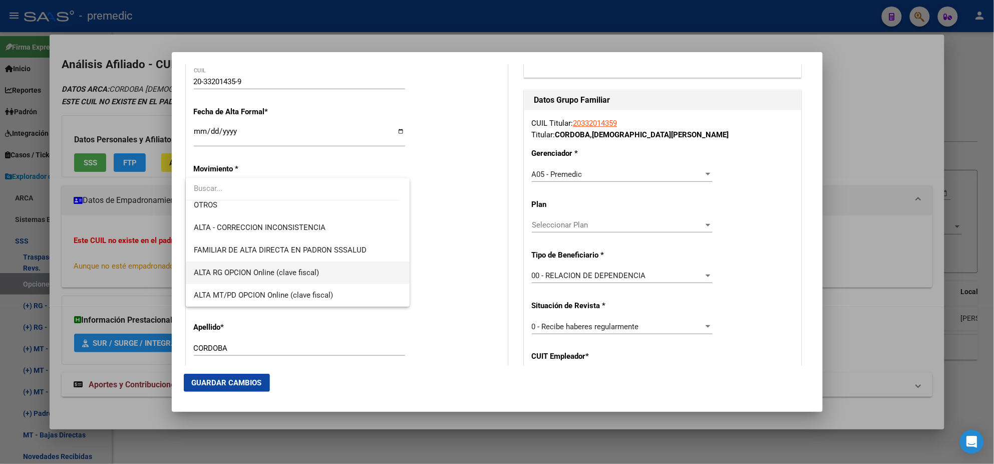
click at [321, 273] on span "ALTA RG OPCION Online (clave fiscal)" at bounding box center [298, 272] width 208 height 23
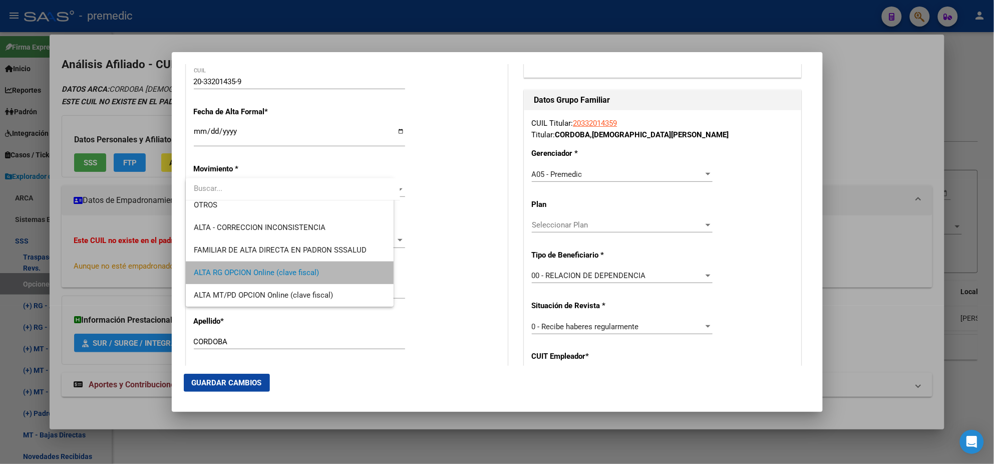
click at [321, 273] on div "Nro Documento * 33201435 Ingresar nro" at bounding box center [347, 282] width 306 height 51
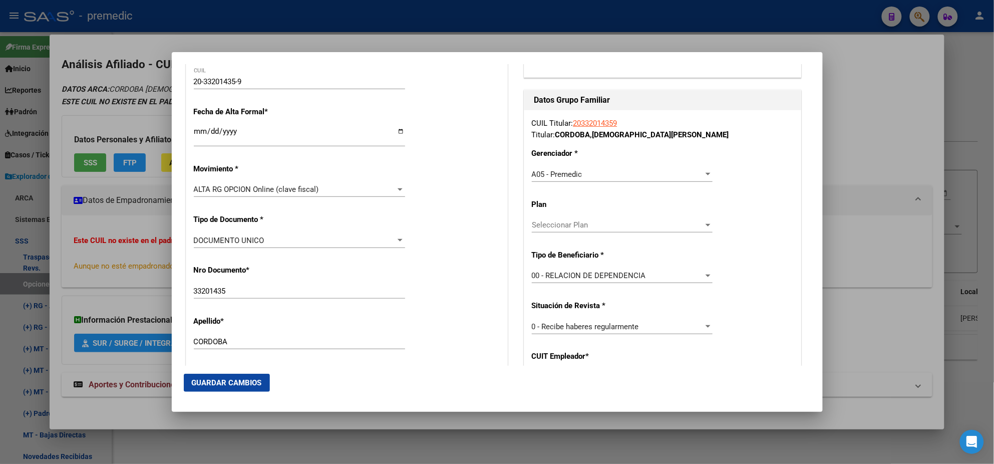
click at [321, 268] on div "Nro Documento * 33201435 Ingresar nro" at bounding box center [347, 282] width 306 height 51
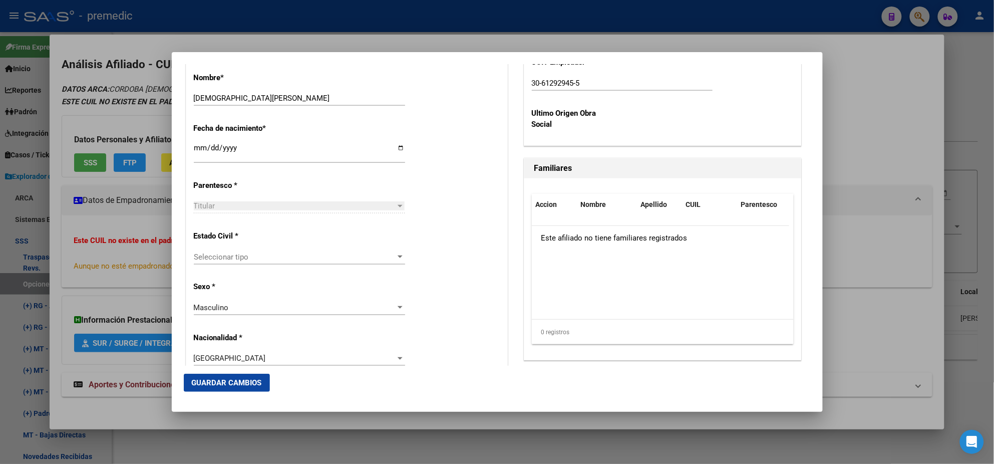
scroll to position [500, 0]
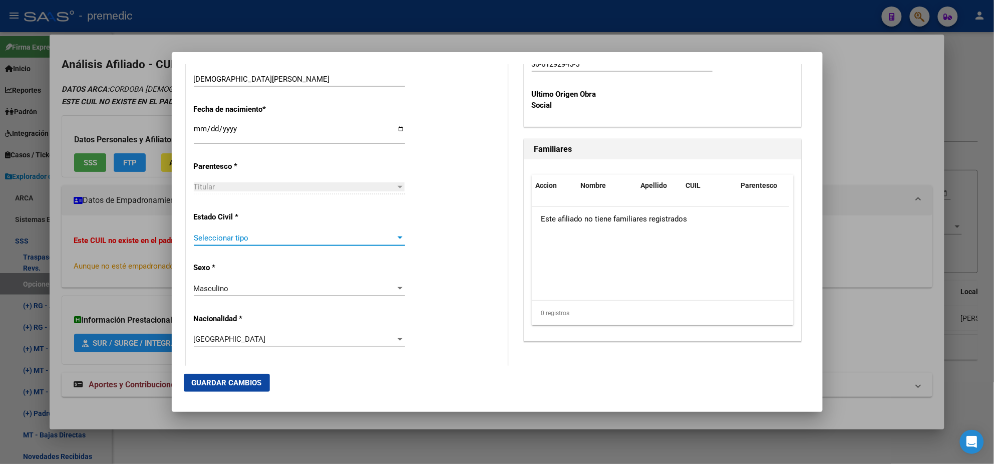
click at [265, 238] on span "Seleccionar tipo" at bounding box center [295, 237] width 202 height 9
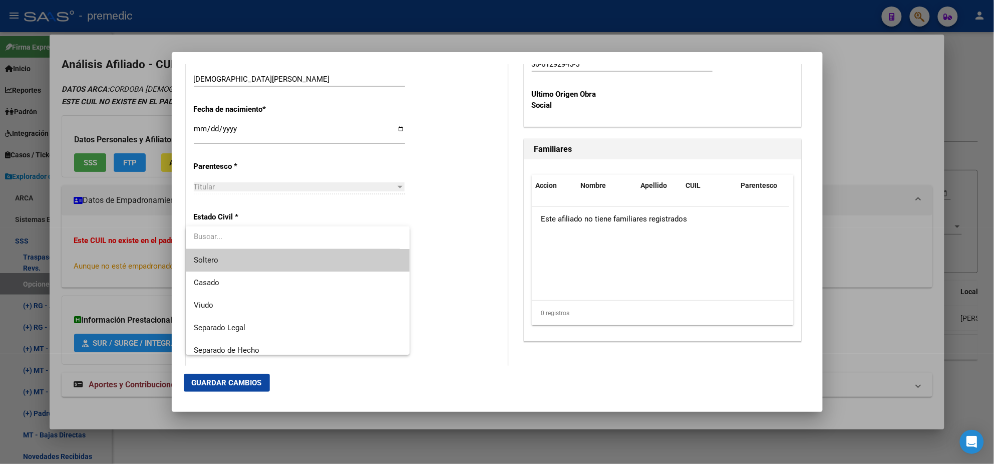
click at [265, 260] on span "Soltero" at bounding box center [298, 260] width 208 height 23
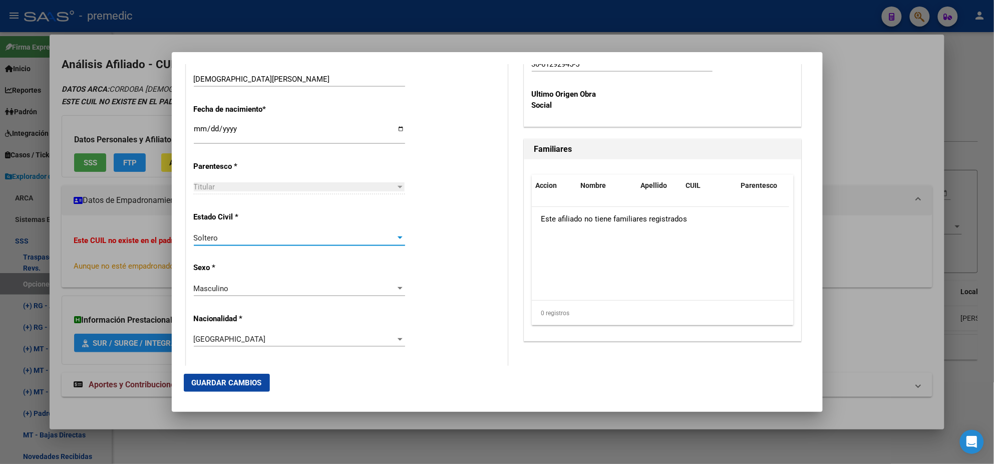
click at [289, 281] on div "Masculino Seleccionar sexo" at bounding box center [299, 288] width 211 height 15
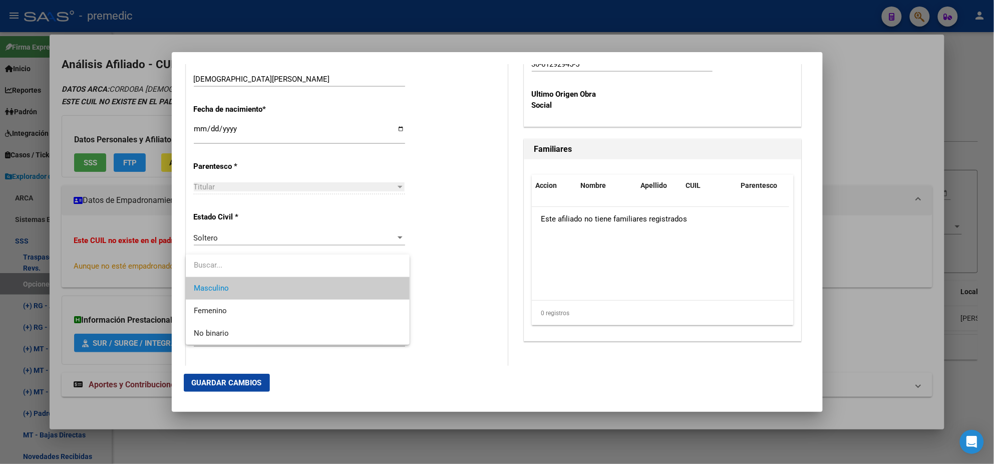
click at [310, 286] on span "Masculino" at bounding box center [298, 288] width 208 height 23
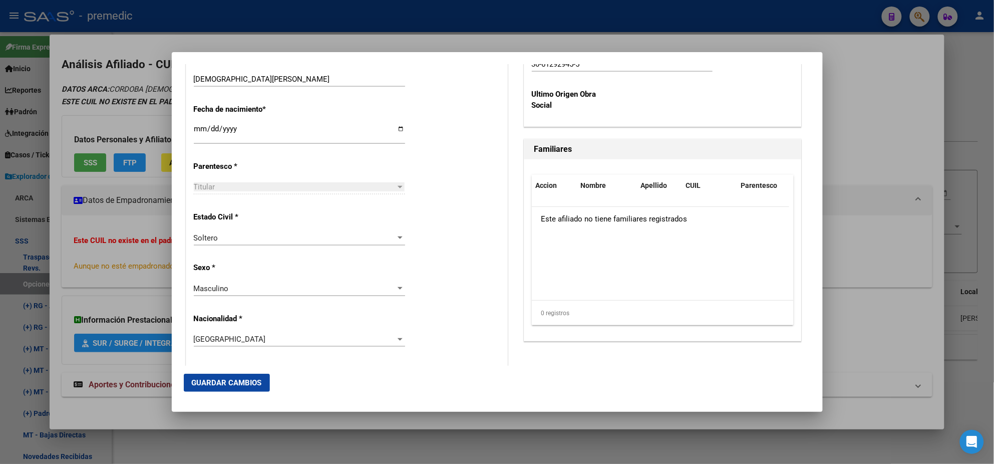
click at [404, 283] on app-drop-down-list "Sexo * Masculino Seleccionar sexo" at bounding box center [303, 278] width 219 height 30
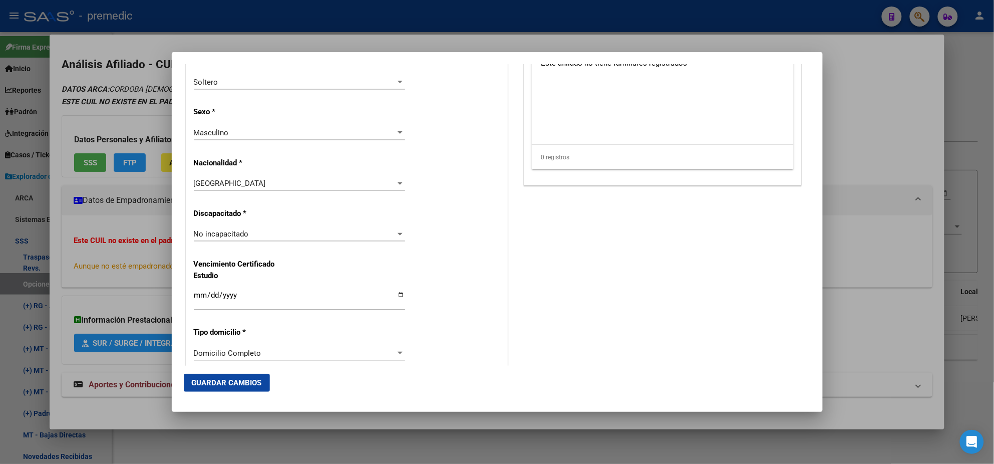
scroll to position [626, 0]
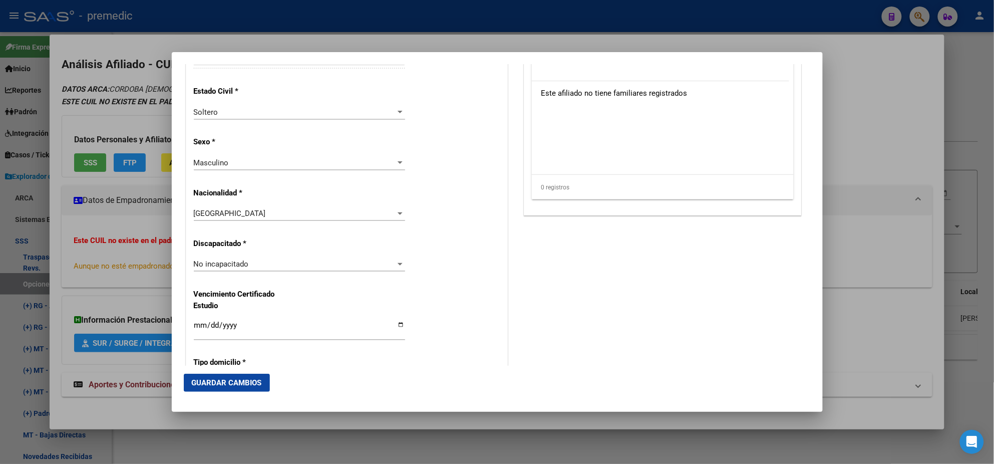
click at [229, 384] on span "Guardar Cambios" at bounding box center [227, 382] width 70 height 9
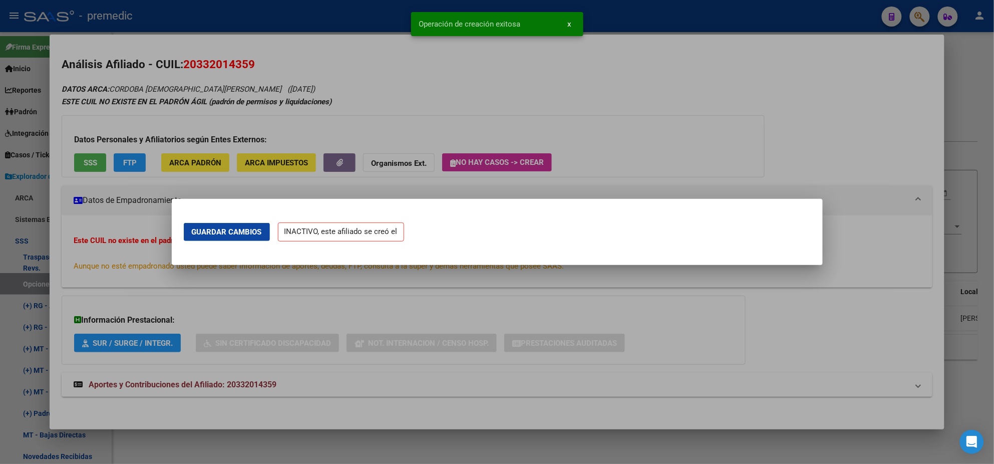
scroll to position [0, 0]
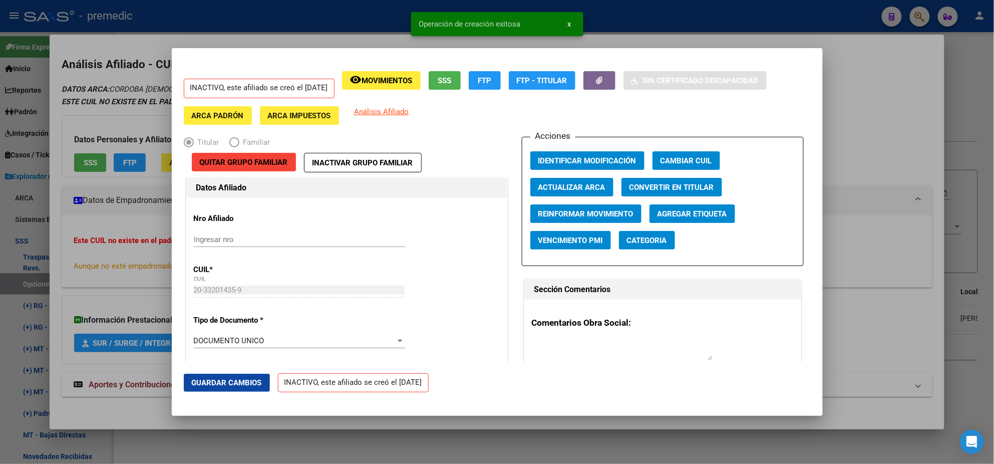
click at [68, 269] on div at bounding box center [497, 232] width 994 height 464
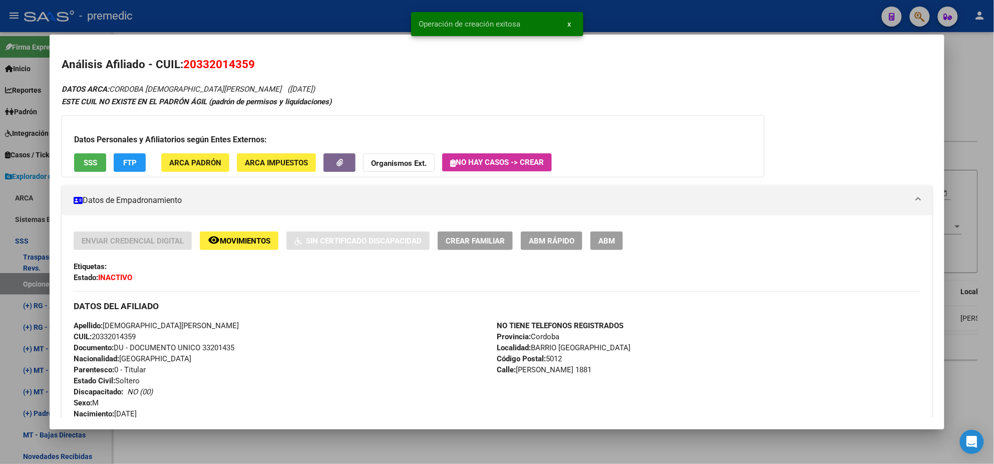
click at [23, 280] on div at bounding box center [497, 232] width 994 height 464
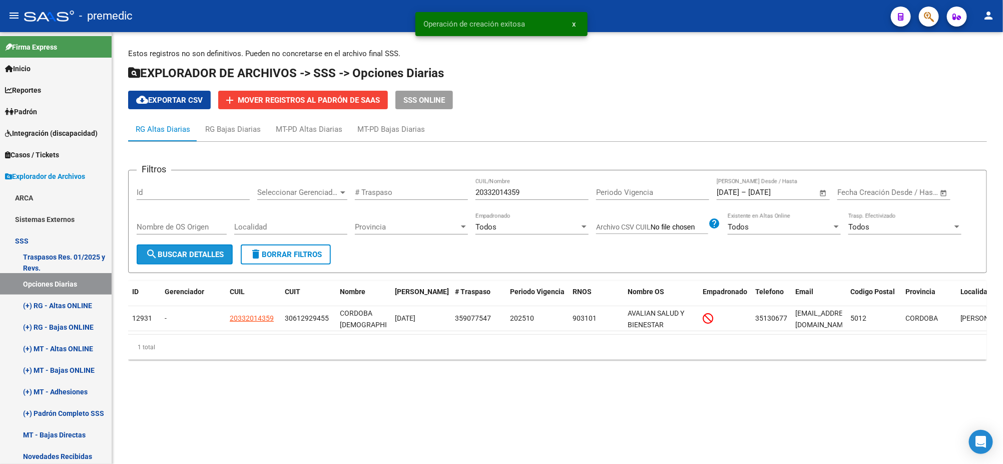
click at [174, 250] on span "search Buscar Detalles" at bounding box center [185, 254] width 78 height 9
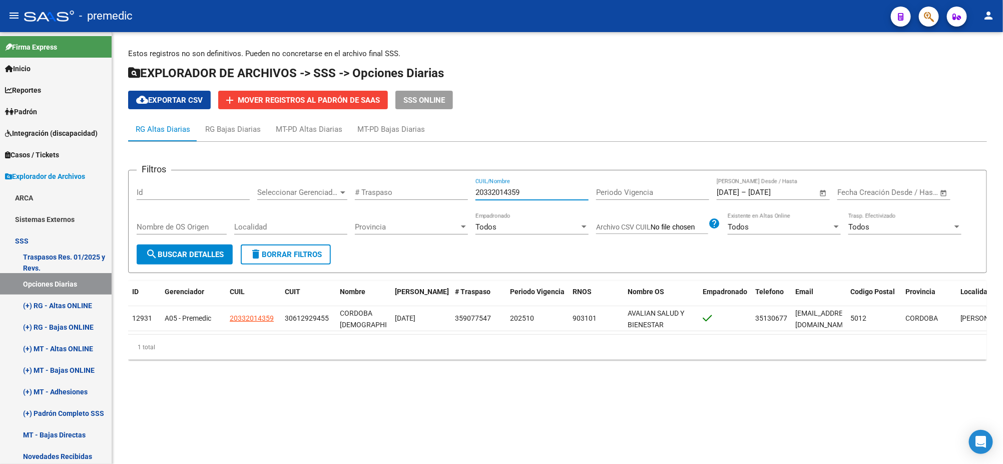
drag, startPoint x: 535, startPoint y: 191, endPoint x: 438, endPoint y: 195, distance: 97.2
click at [438, 195] on div "Filtros Id Seleccionar Gerenciador Seleccionar Gerenciador # Traspaso 203320143…" at bounding box center [558, 211] width 842 height 66
paste input "9711675"
click at [198, 246] on button "search Buscar Detalles" at bounding box center [185, 254] width 96 height 20
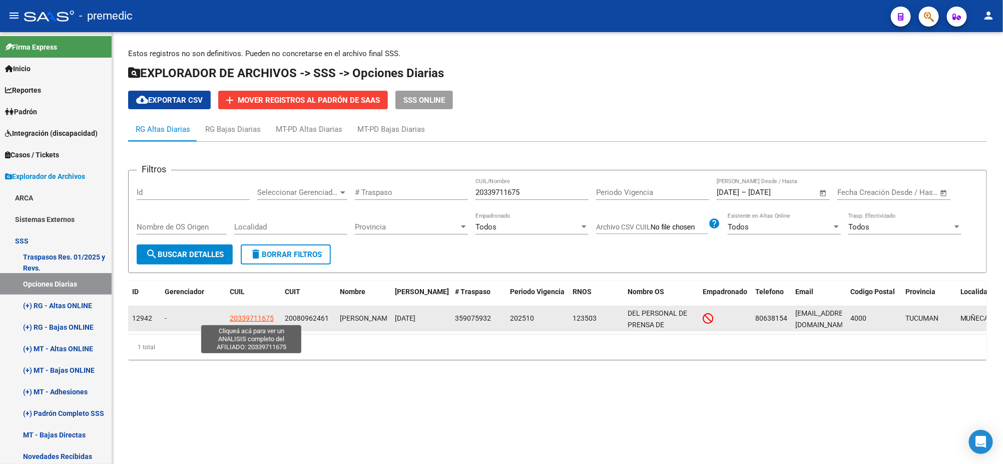
click at [236, 316] on span "20339711675" at bounding box center [252, 318] width 44 height 8
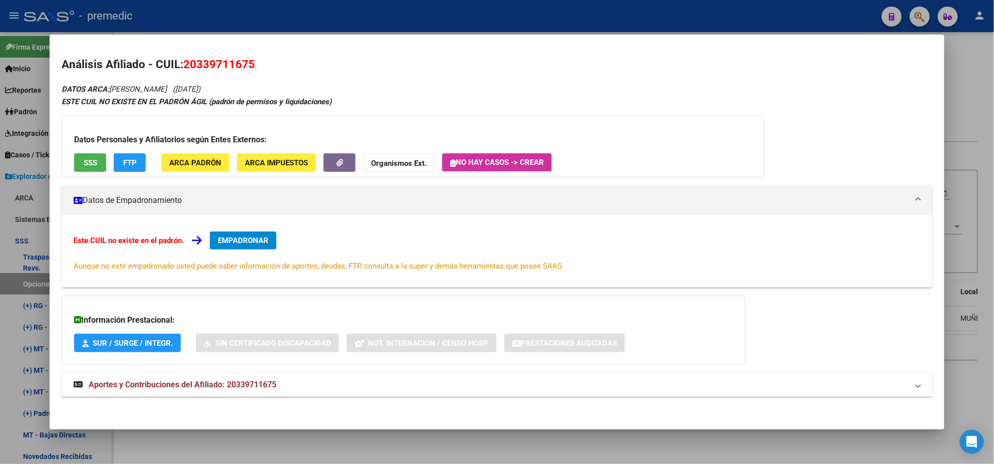
click at [243, 234] on button "EMPADRONAR" at bounding box center [243, 240] width 67 height 18
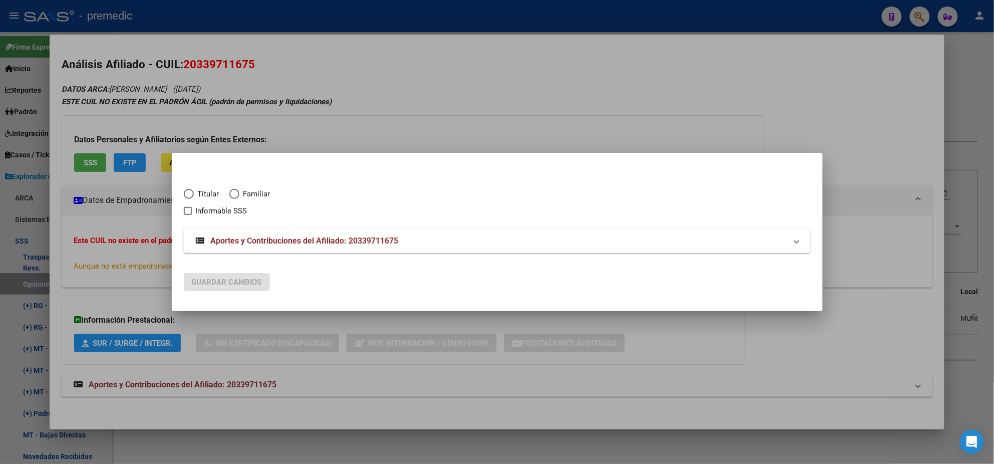
click at [189, 192] on span "Elija una opción" at bounding box center [189, 194] width 10 height 10
click at [189, 192] on input "Titular" at bounding box center [189, 194] width 10 height 10
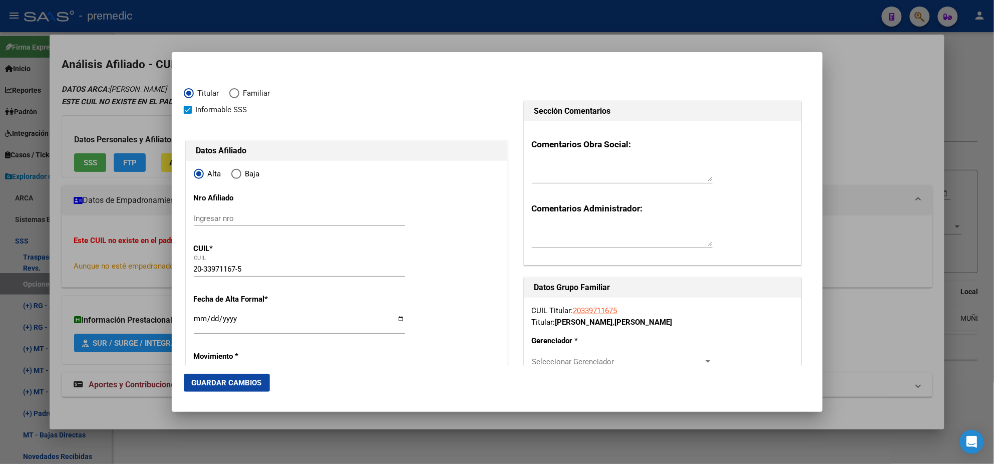
click at [197, 320] on input "Ingresar fecha" at bounding box center [299, 322] width 211 height 16
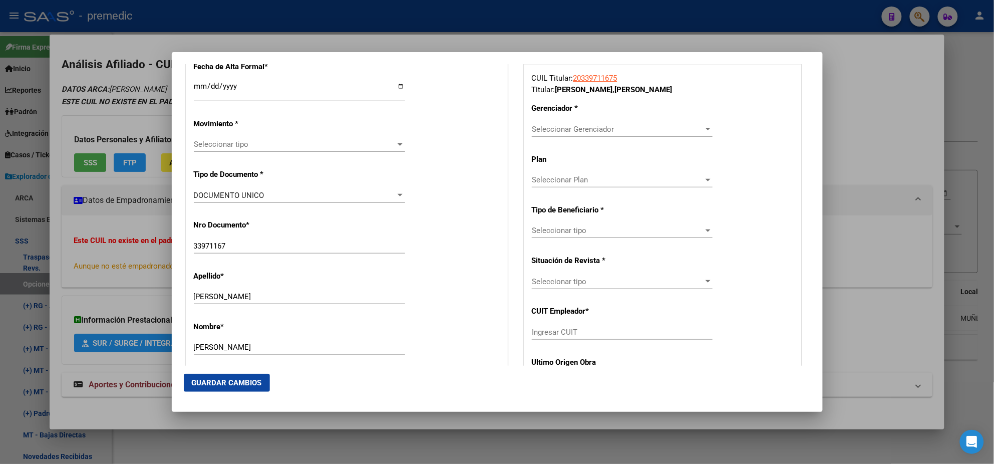
scroll to position [250, 0]
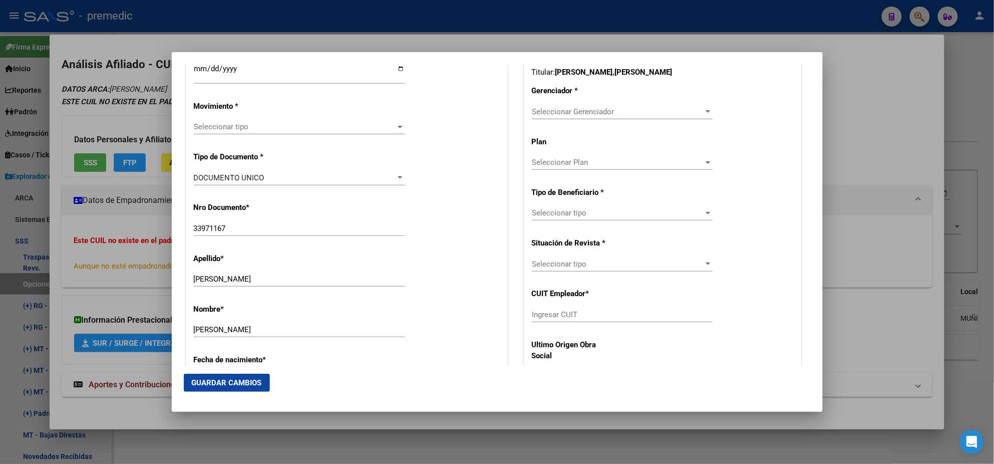
click at [237, 127] on span "Seleccionar tipo" at bounding box center [295, 126] width 202 height 9
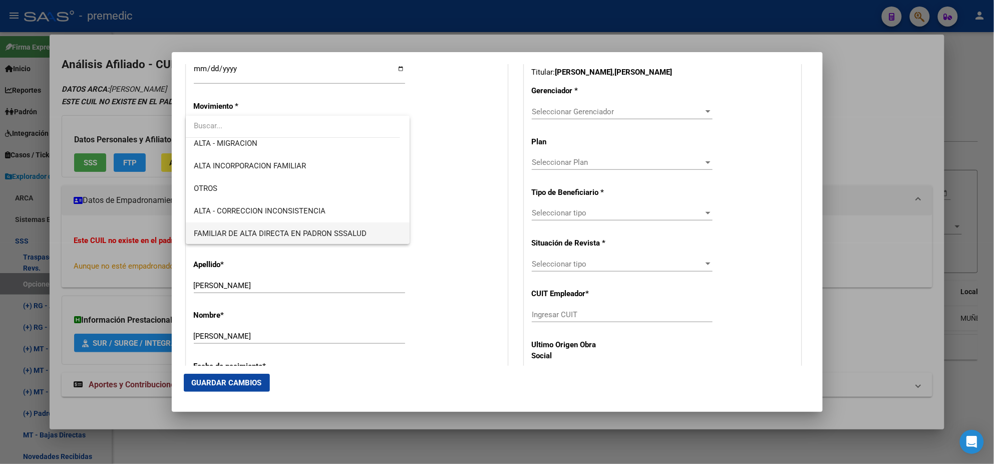
scroll to position [187, 0]
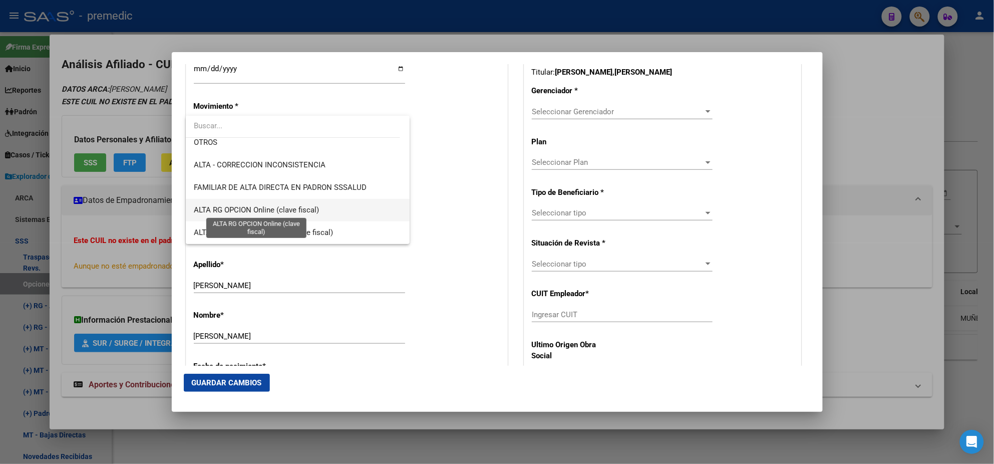
click at [318, 207] on span "ALTA RG OPCION Online (clave fiscal)" at bounding box center [256, 209] width 125 height 9
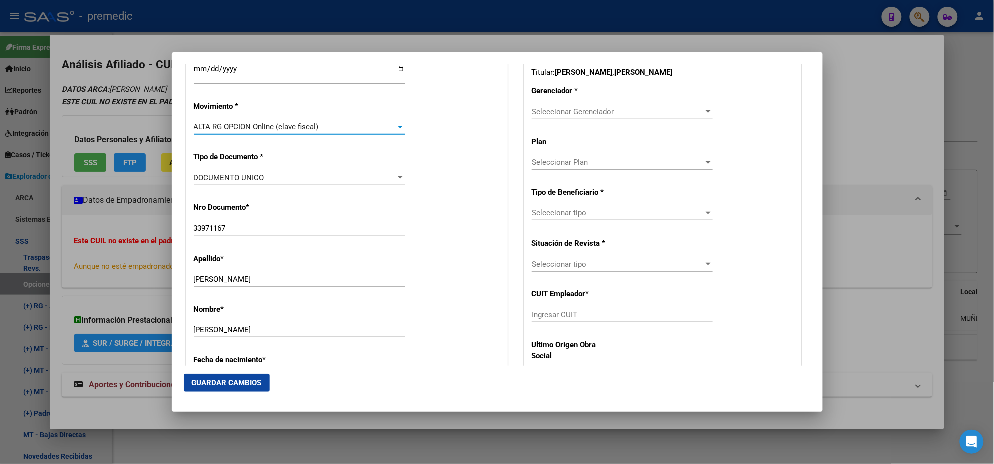
click at [320, 205] on div "Nro Documento * 33971167 Ingresar nro" at bounding box center [347, 219] width 306 height 51
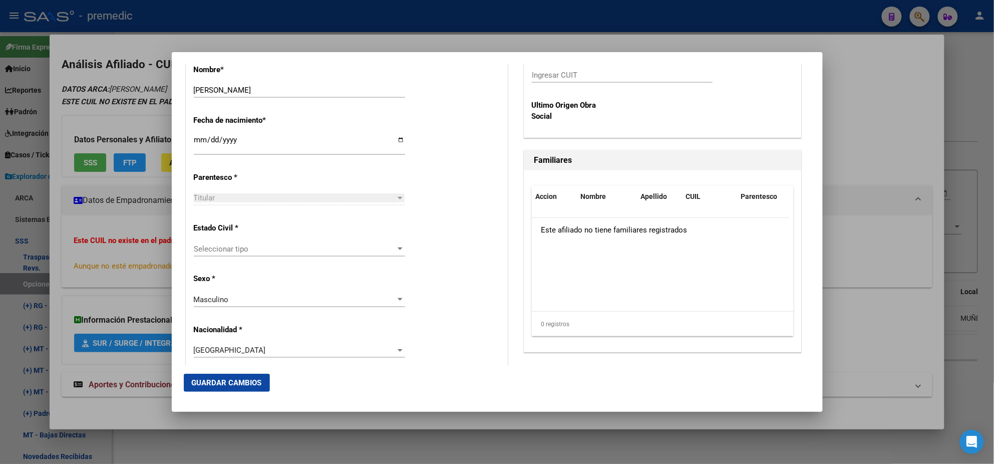
scroll to position [500, 0]
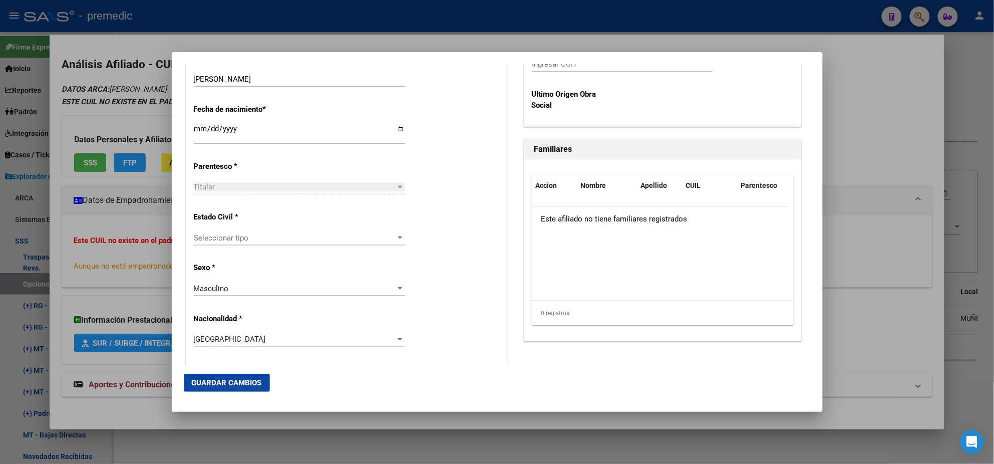
click at [295, 245] on div "Seleccionar tipo Seleccionar tipo" at bounding box center [299, 242] width 211 height 25
click at [295, 239] on span "Seleccionar tipo" at bounding box center [295, 237] width 202 height 9
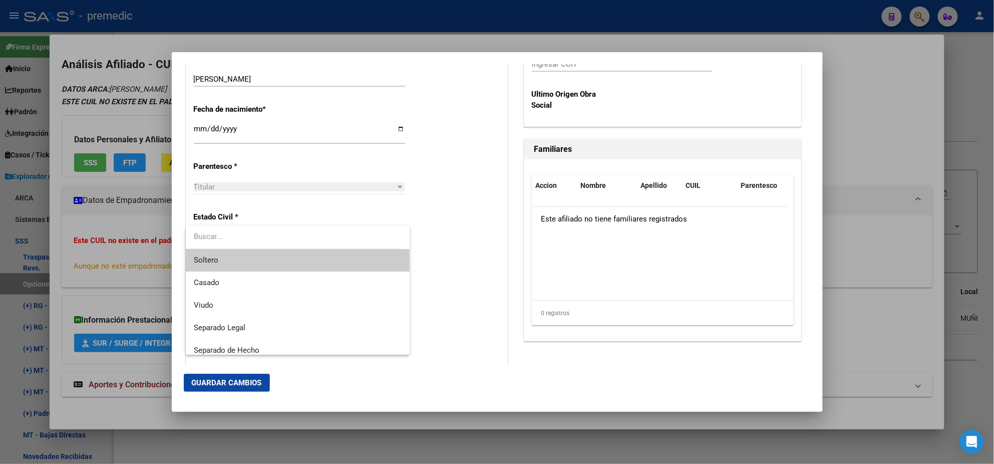
click at [290, 258] on span "Soltero" at bounding box center [298, 260] width 208 height 23
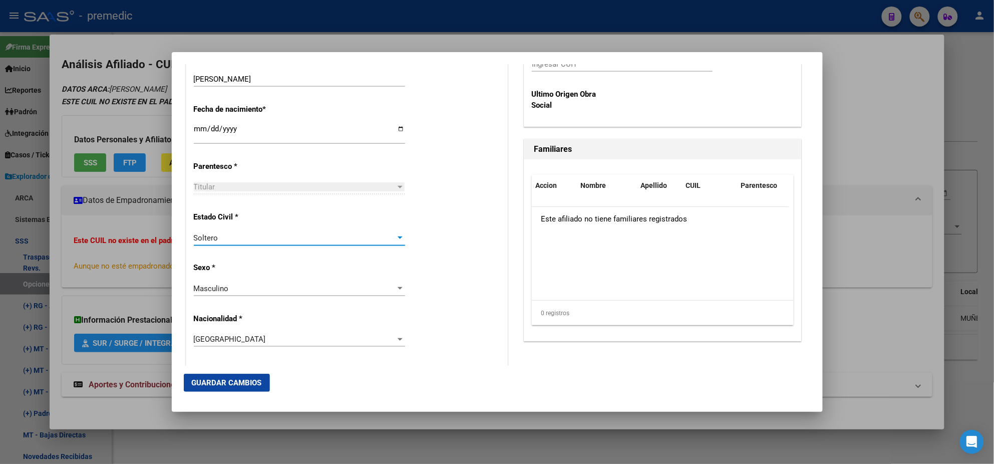
click at [290, 259] on div "Alta Baja Nro Afiliado Ingresar nro CUIL * 20-33971167-5 CUIL ARCA Padrón Fecha…" at bounding box center [346, 376] width 321 height 1430
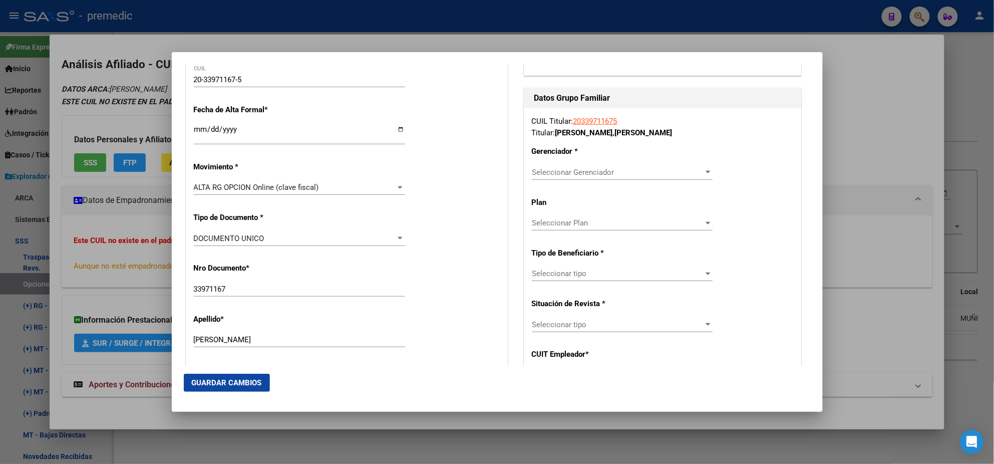
scroll to position [187, 0]
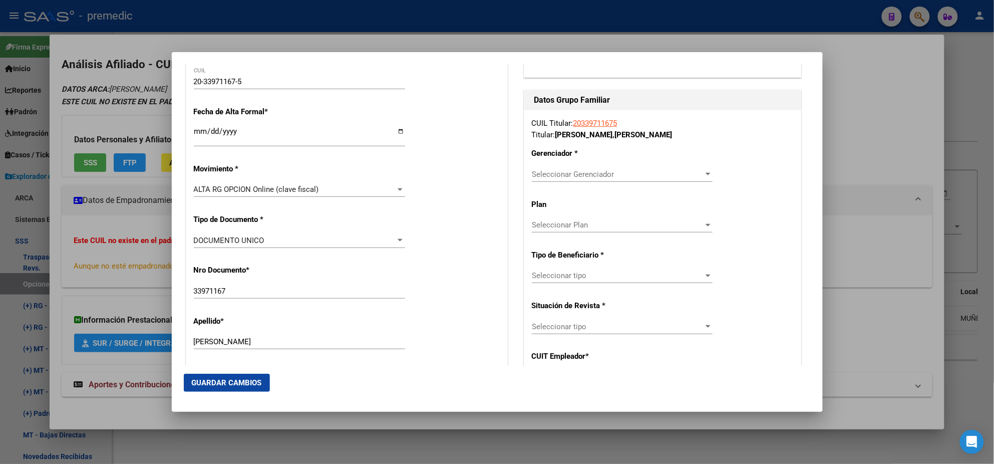
click at [550, 176] on span "Seleccionar Gerenciador" at bounding box center [618, 174] width 172 height 9
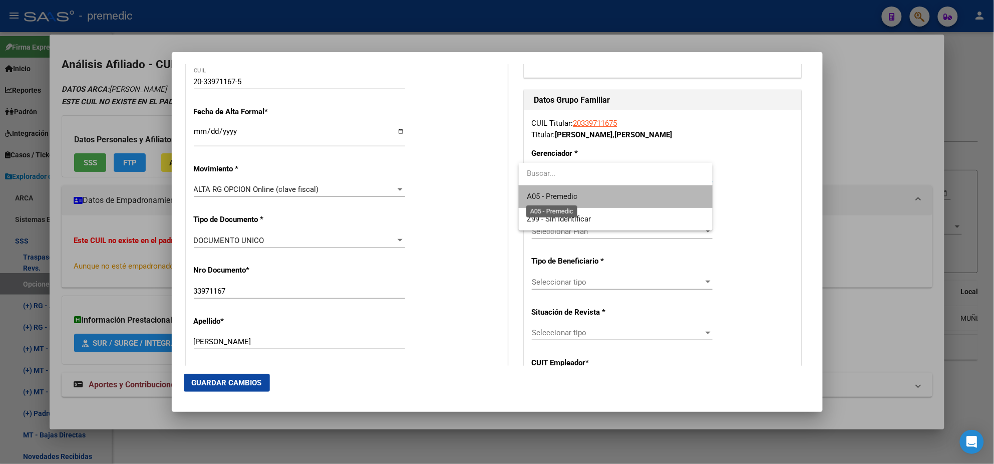
click at [539, 200] on span "A05 - Premedic" at bounding box center [552, 196] width 51 height 9
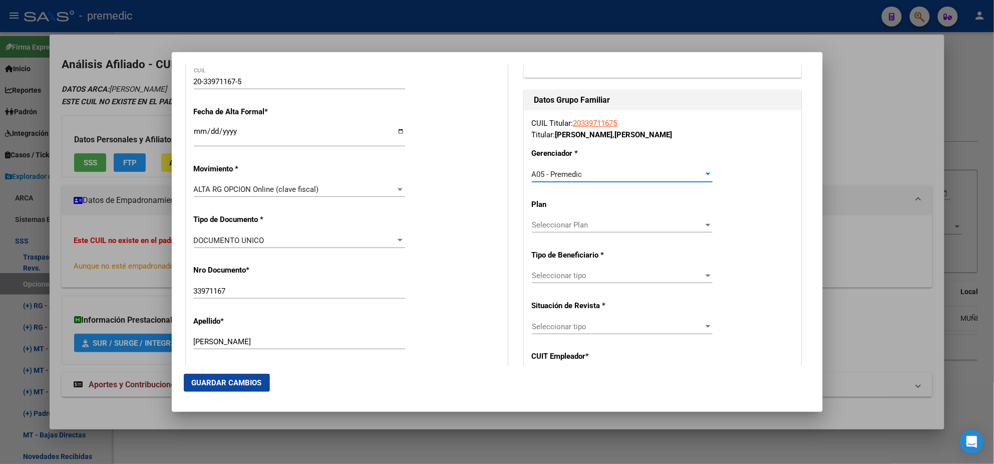
click at [547, 277] on span "Seleccionar tipo" at bounding box center [618, 275] width 172 height 9
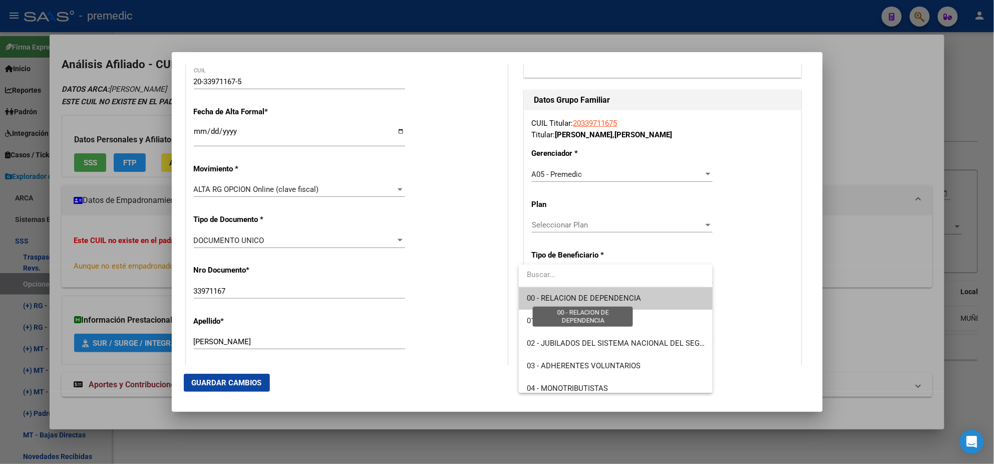
click at [544, 295] on span "00 - RELACION DE DEPENDENCIA" at bounding box center [584, 297] width 114 height 9
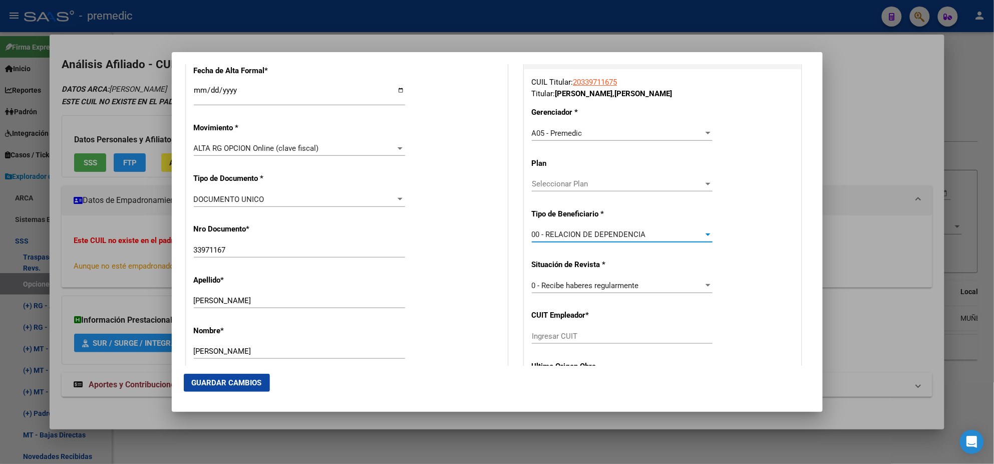
scroll to position [250, 0]
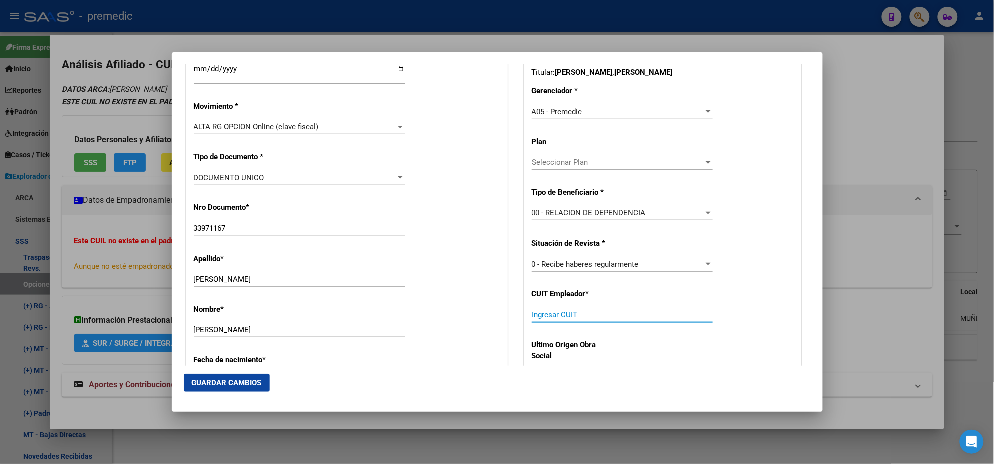
click at [547, 317] on input "Ingresar CUIT" at bounding box center [622, 314] width 181 height 9
paste input "20-08096246-1"
click at [244, 380] on span "Guardar Cambios" at bounding box center [227, 382] width 70 height 9
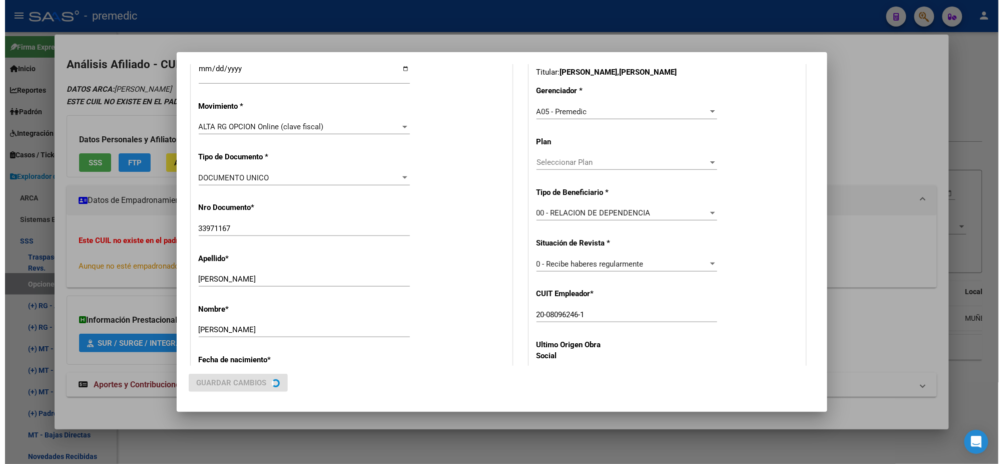
scroll to position [0, 0]
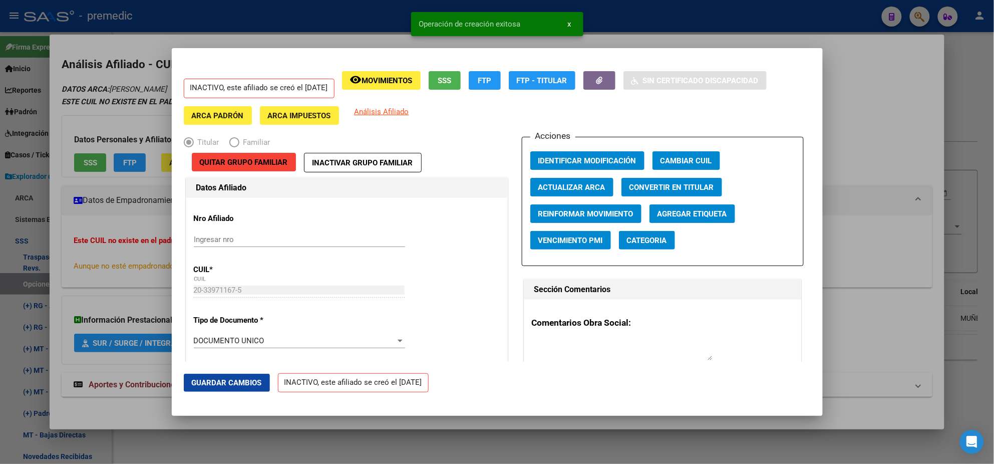
click at [55, 265] on div at bounding box center [497, 232] width 994 height 464
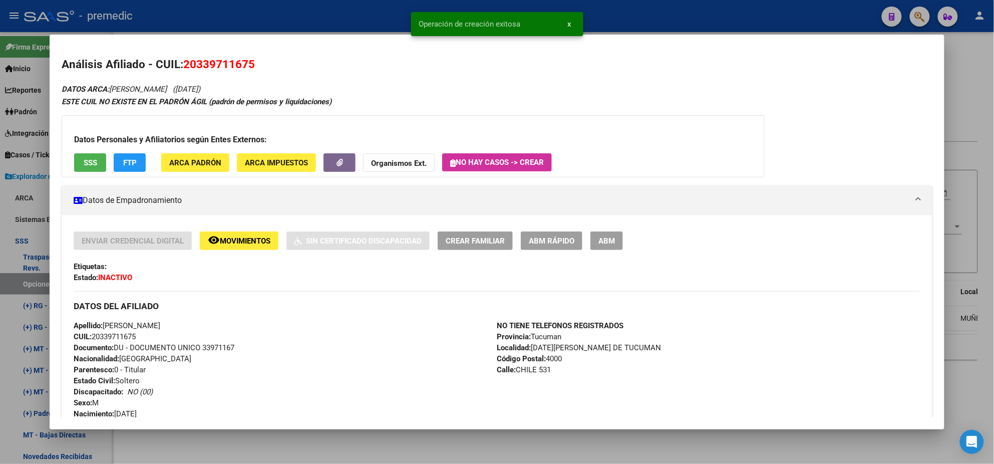
click at [33, 282] on div at bounding box center [497, 232] width 994 height 464
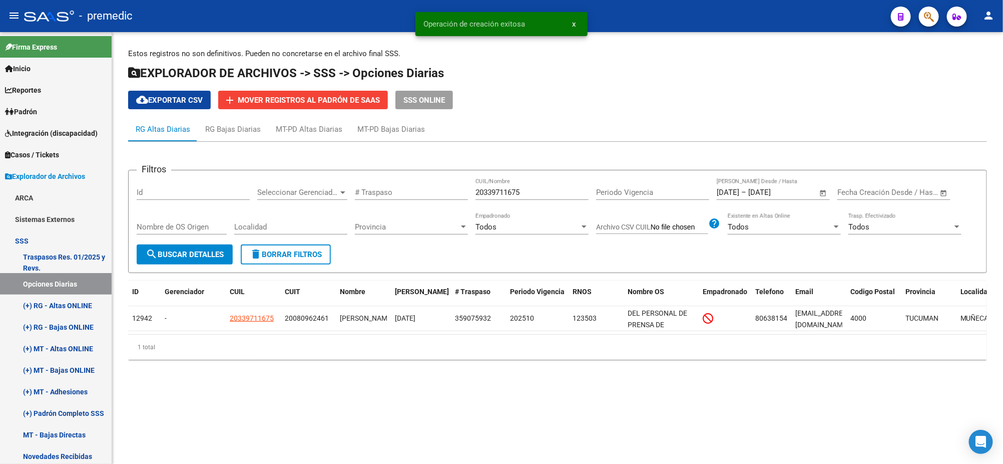
click at [177, 250] on span "search Buscar Detalles" at bounding box center [185, 254] width 78 height 9
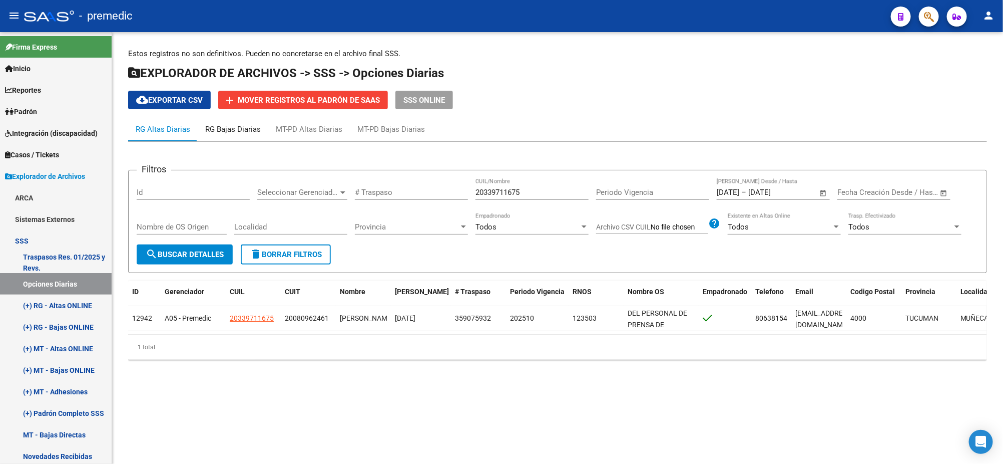
click at [223, 122] on div "RG Bajas Diarias" at bounding box center [233, 129] width 71 height 24
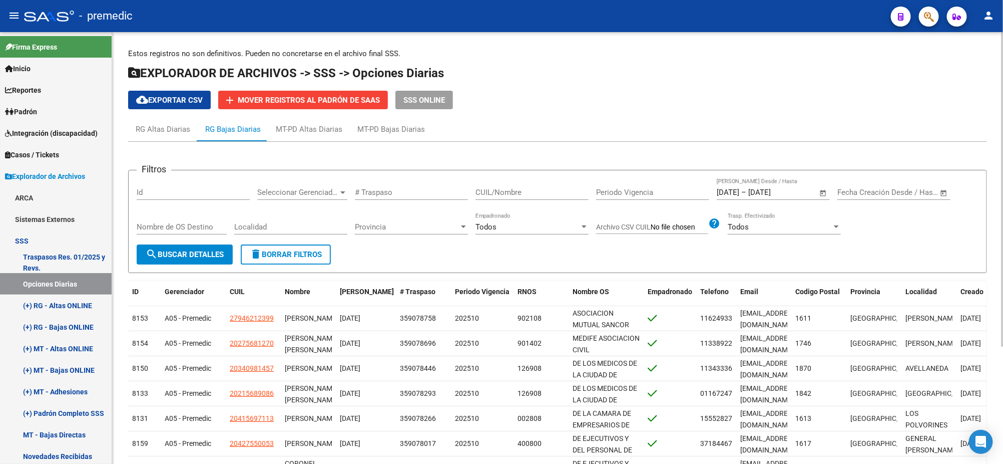
click at [595, 91] on div "cloud_download Exportar CSV add Mover registros al PADRÓN de SAAS SSS ONLINE" at bounding box center [557, 100] width 859 height 19
click at [181, 101] on span "cloud_download Exportar CSV" at bounding box center [169, 100] width 67 height 9
click at [301, 132] on div "MT-PD Altas Diarias" at bounding box center [309, 129] width 67 height 11
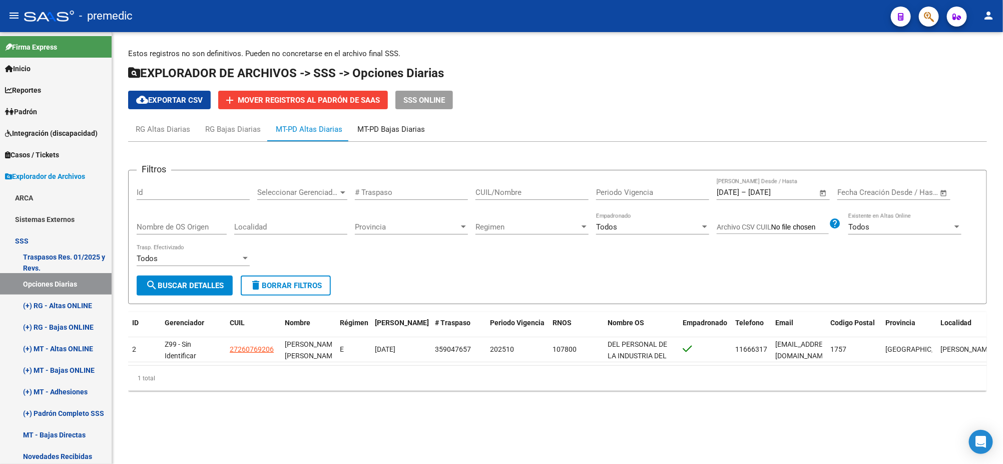
click at [391, 124] on div "MT-PD Bajas Diarias" at bounding box center [392, 129] width 68 height 11
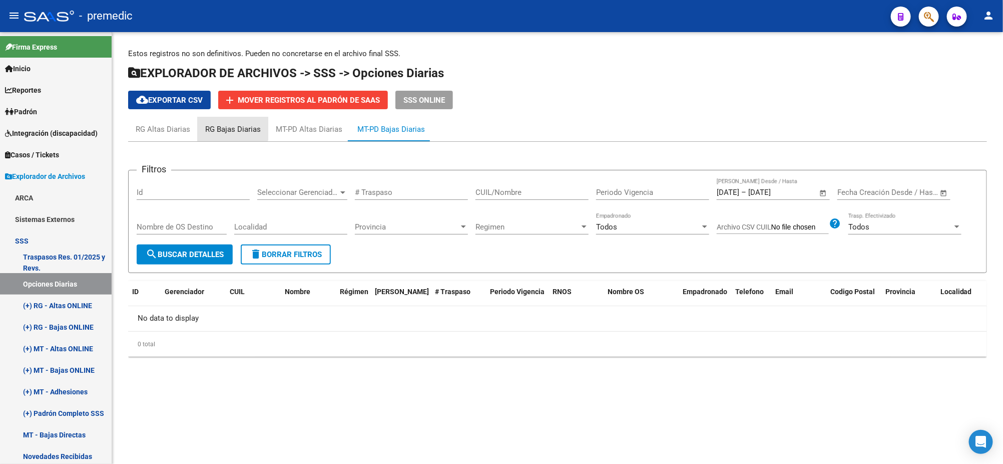
click at [224, 127] on div "RG Bajas Diarias" at bounding box center [233, 129] width 56 height 11
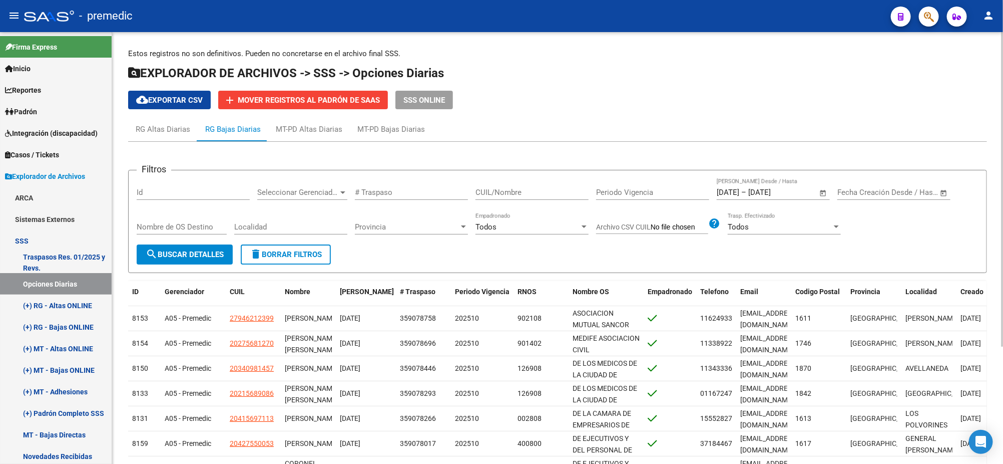
click at [219, 128] on div "RG Bajas Diarias" at bounding box center [233, 129] width 56 height 11
click at [181, 96] on span "cloud_download Exportar CSV" at bounding box center [169, 100] width 67 height 9
click at [33, 110] on span "Padrón" at bounding box center [21, 111] width 32 height 11
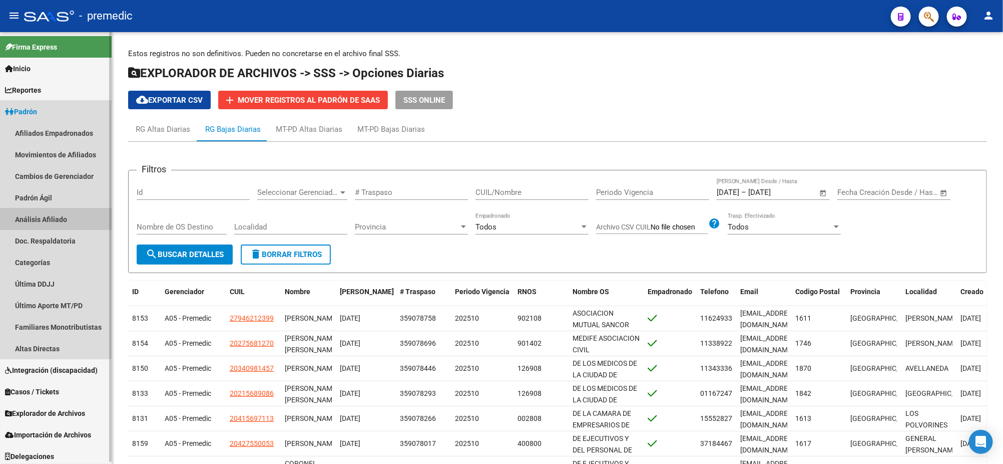
click at [47, 218] on link "Análisis Afiliado" at bounding box center [56, 219] width 112 height 22
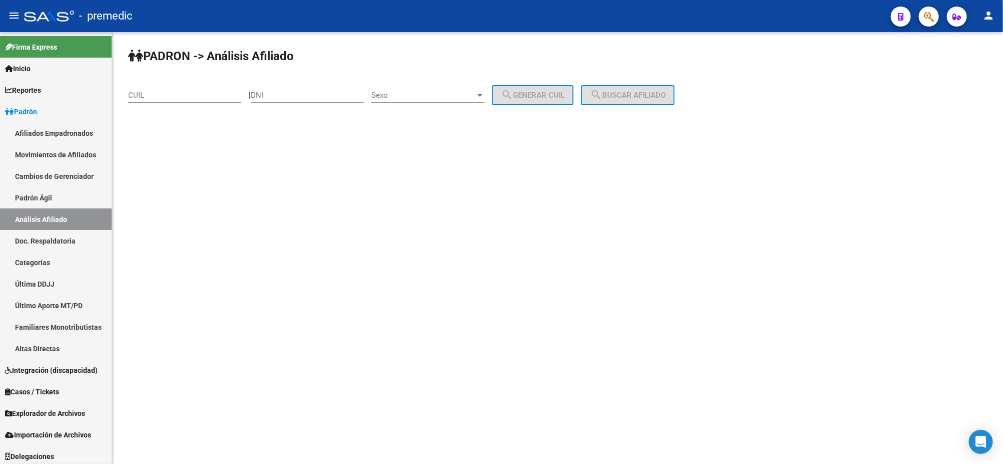
click at [302, 91] on input "DNI" at bounding box center [307, 95] width 113 height 9
paste input "43444636"
click at [392, 92] on span "Sexo" at bounding box center [424, 95] width 104 height 9
click at [398, 100] on span "Masculino" at bounding box center [439, 95] width 113 height 23
click at [510, 97] on button "search Generar CUIL" at bounding box center [533, 95] width 82 height 20
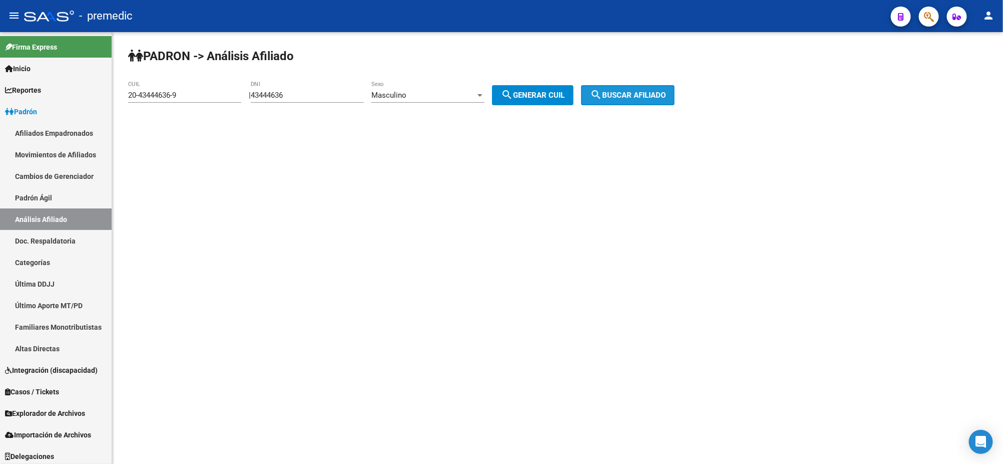
click at [628, 94] on span "search Buscar afiliado" at bounding box center [628, 95] width 76 height 9
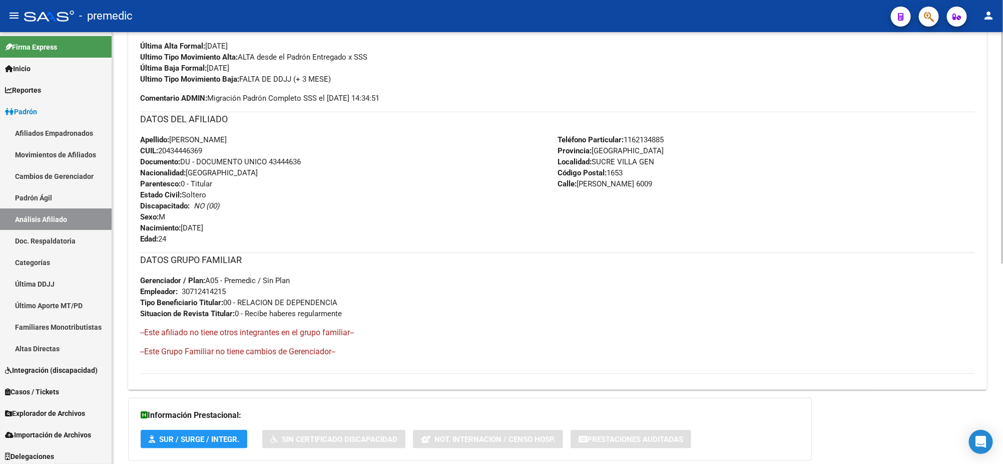
scroll to position [376, 0]
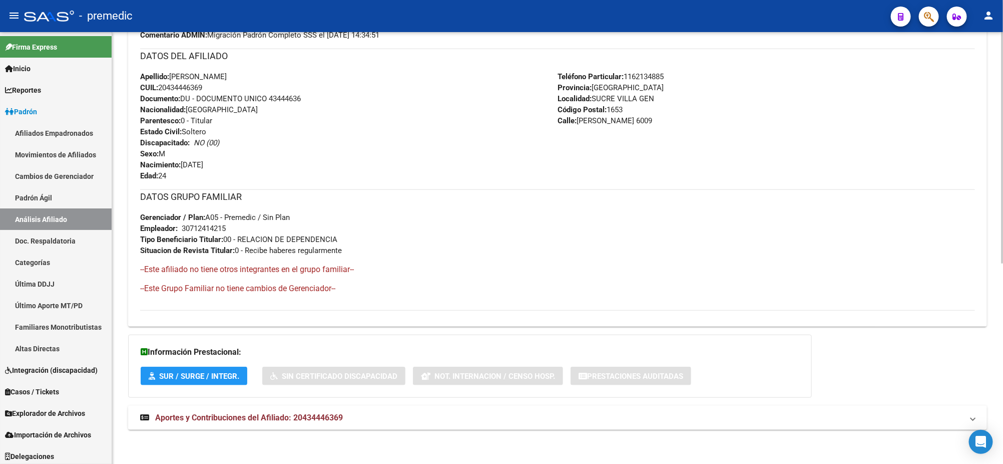
click at [257, 417] on span "Aportes y Contribuciones del Afiliado: 20434446369" at bounding box center [249, 418] width 188 height 10
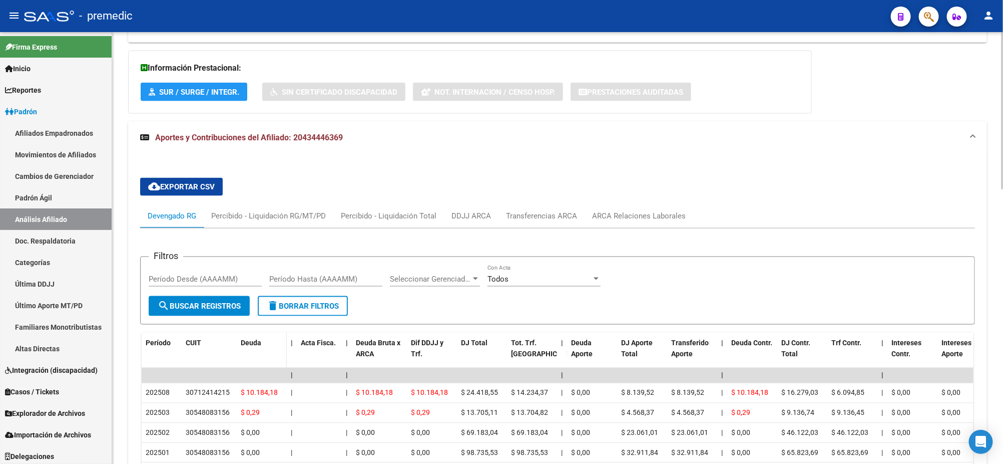
scroll to position [751, 0]
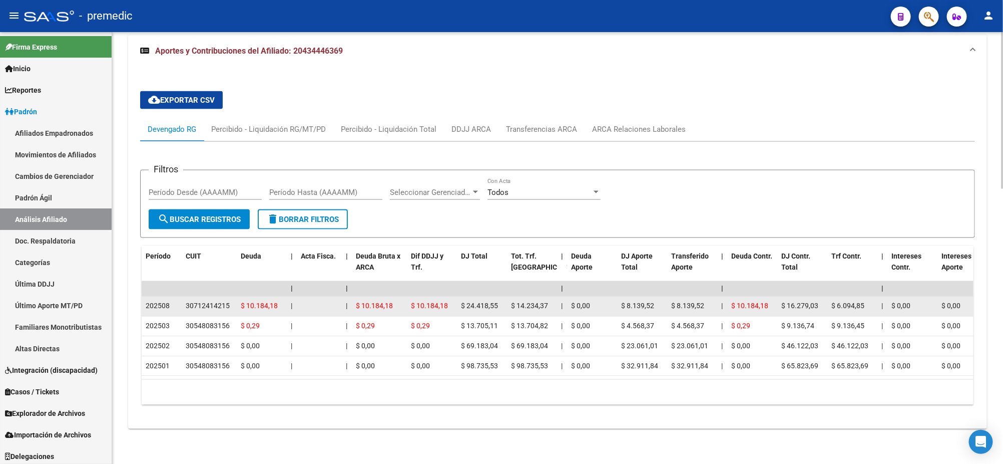
click at [196, 300] on div "30712414215" at bounding box center [208, 306] width 44 height 12
copy div "30712414215"
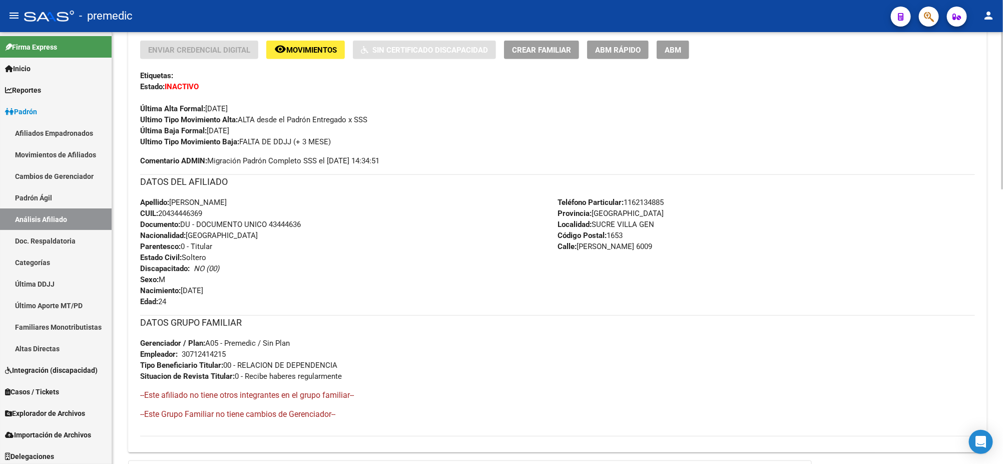
scroll to position [0, 0]
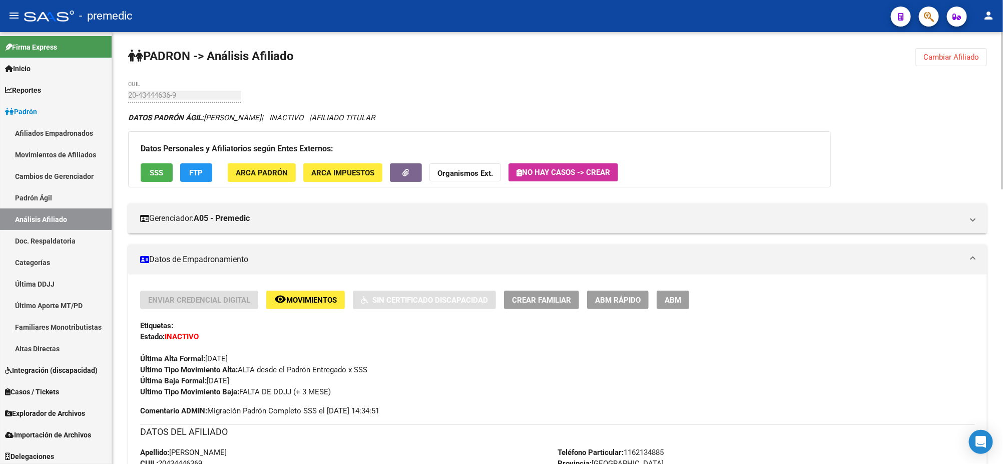
click at [627, 298] on span "ABM Rápido" at bounding box center [618, 299] width 46 height 9
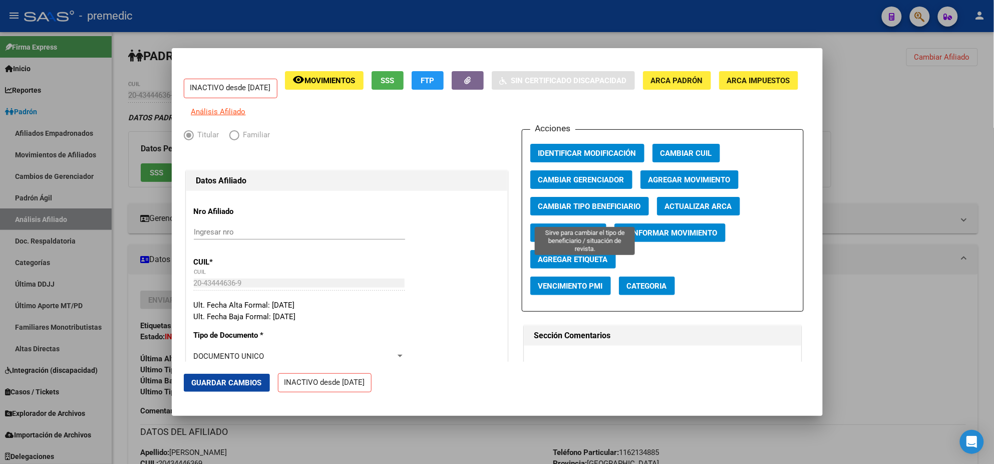
click at [545, 211] on span "Cambiar Tipo Beneficiario" at bounding box center [589, 206] width 103 height 9
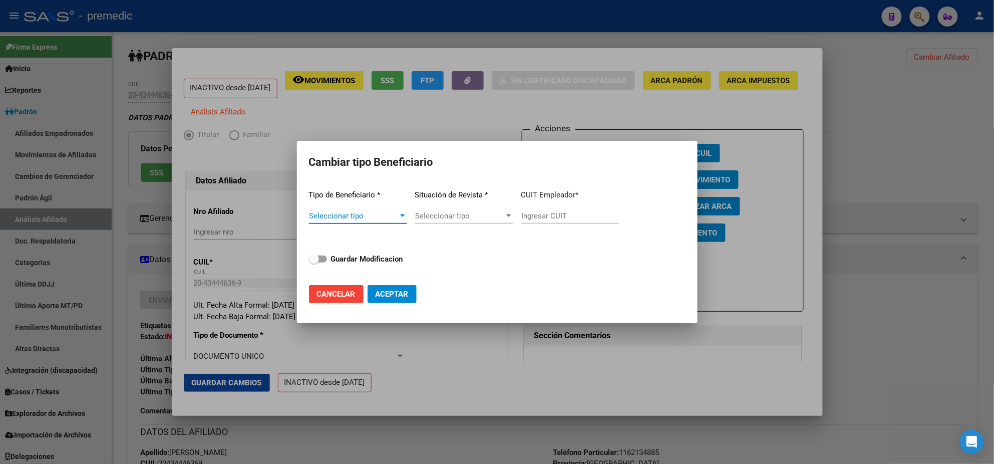
click at [397, 217] on span "Seleccionar tipo" at bounding box center [353, 215] width 89 height 9
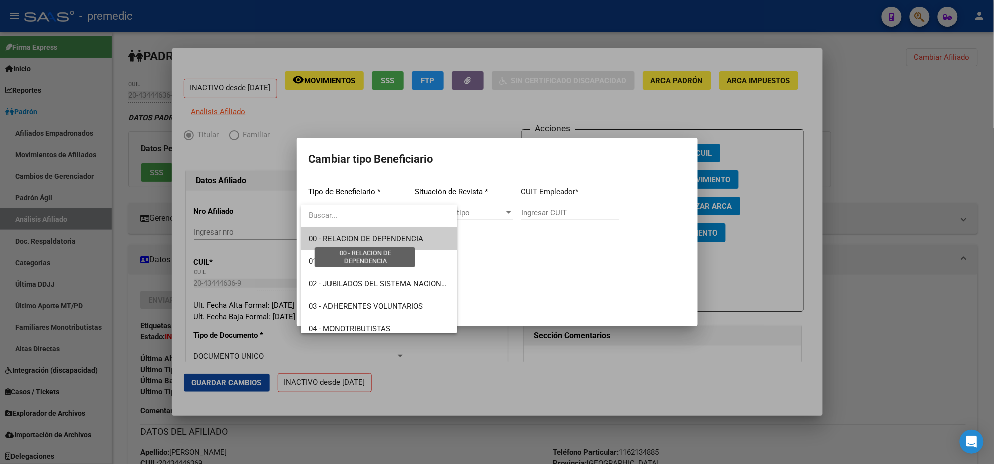
click at [338, 237] on span "00 - RELACION DE DEPENDENCIA" at bounding box center [366, 238] width 114 height 9
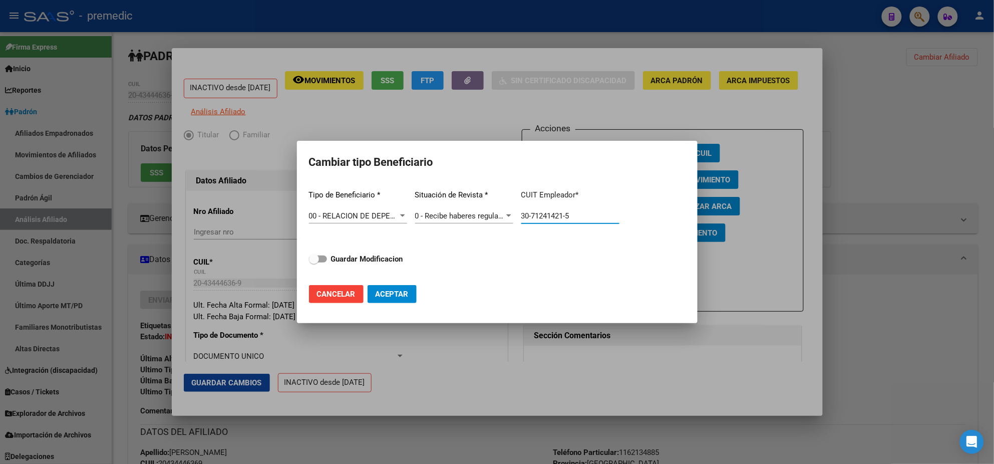
drag, startPoint x: 555, startPoint y: 216, endPoint x: 471, endPoint y: 216, distance: 84.6
click at [507, 216] on div "Tipo de Beneficiario * 00 - RELACION DE DEPENDENCIA Seleccionar tipo Situación …" at bounding box center [497, 229] width 377 height 95
click at [315, 262] on span at bounding box center [314, 259] width 10 height 10
click at [314, 262] on input "Guardar Modificacion" at bounding box center [313, 262] width 1 height 1
click at [389, 294] on span "Aceptar" at bounding box center [392, 293] width 33 height 9
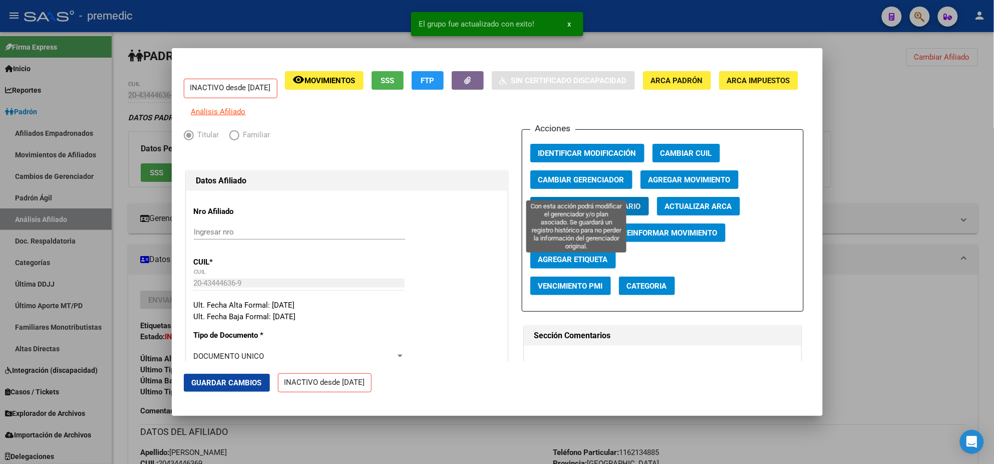
click at [664, 177] on div "Acciones Identificar Modificación Cambiar CUIL Cambiar Gerenciador Agregar Movi…" at bounding box center [663, 220] width 282 height 182
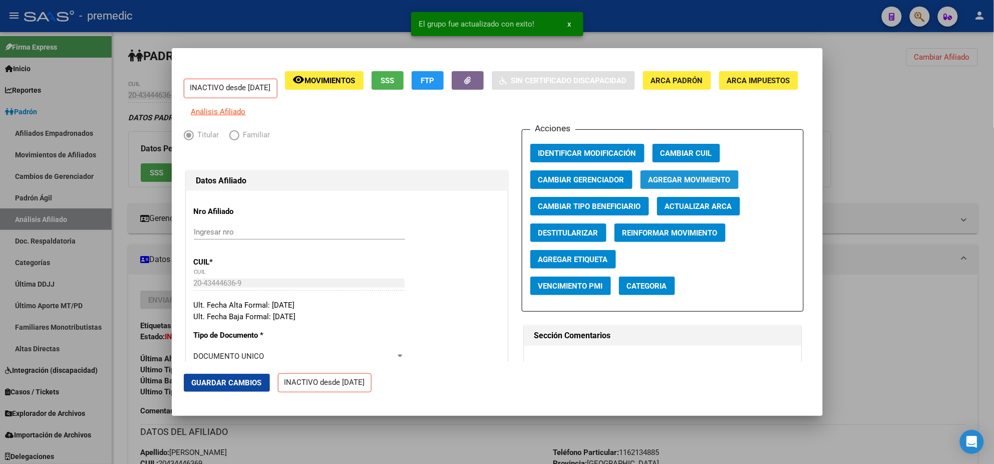
click at [666, 189] on button "Agregar Movimiento" at bounding box center [689, 179] width 98 height 19
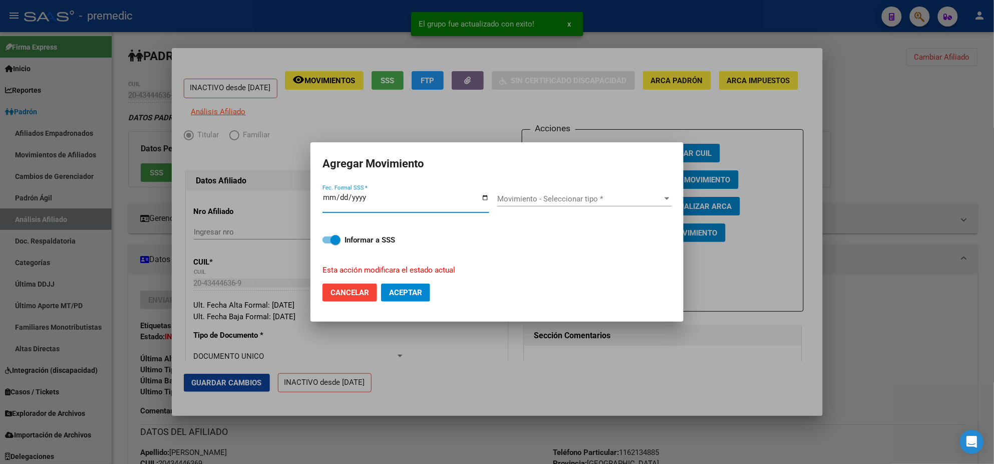
click at [548, 198] on span "Movimiento - Seleccionar tipo *" at bounding box center [580, 198] width 166 height 9
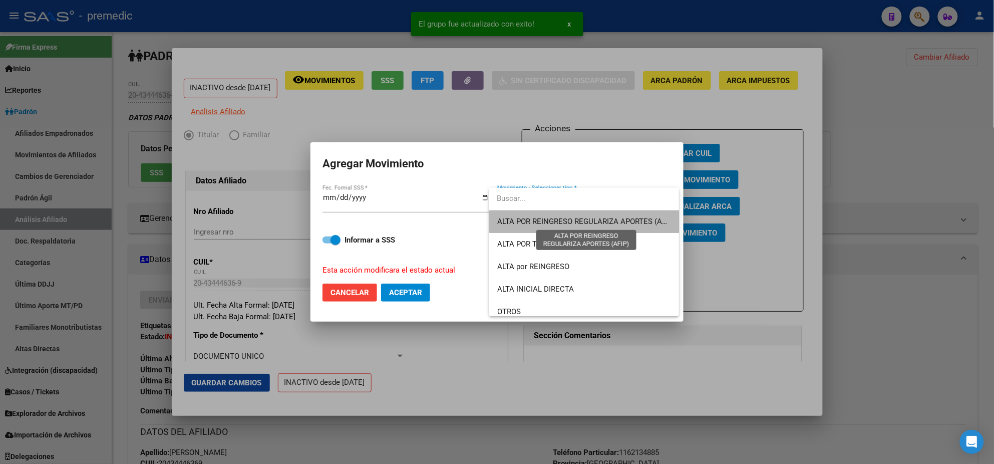
click at [589, 221] on span "ALTA POR REINGRESO REGULARIZA APORTES (AFIP)" at bounding box center [586, 221] width 178 height 9
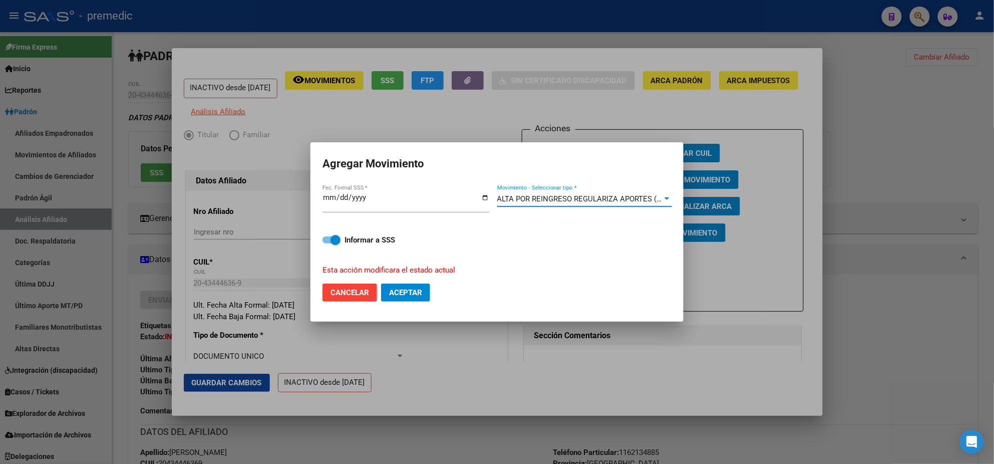
click at [420, 293] on span "Aceptar" at bounding box center [405, 292] width 33 height 9
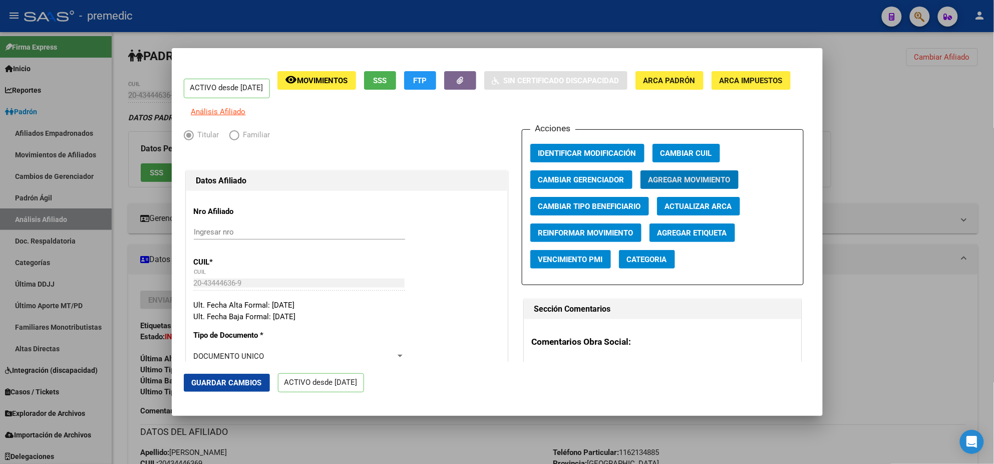
click at [315, 442] on div at bounding box center [497, 232] width 994 height 464
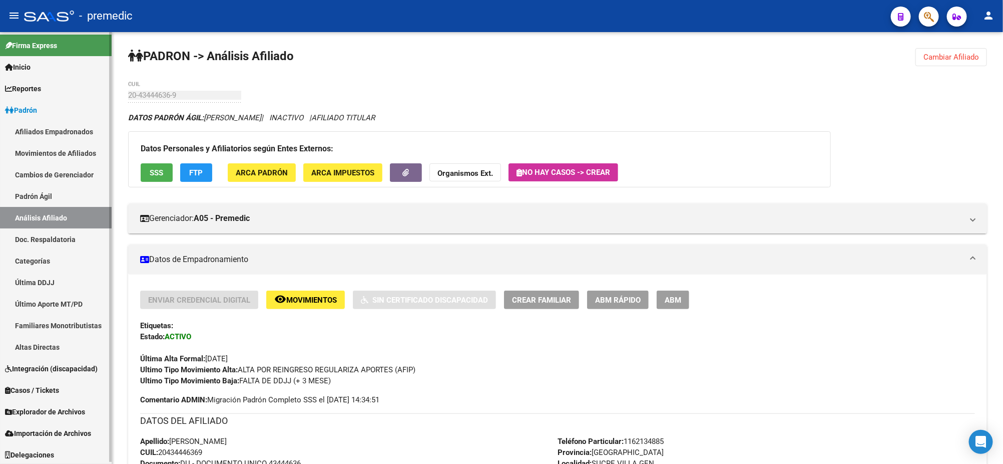
scroll to position [3, 0]
click at [45, 416] on link "Explorador de Archivos" at bounding box center [56, 411] width 112 height 22
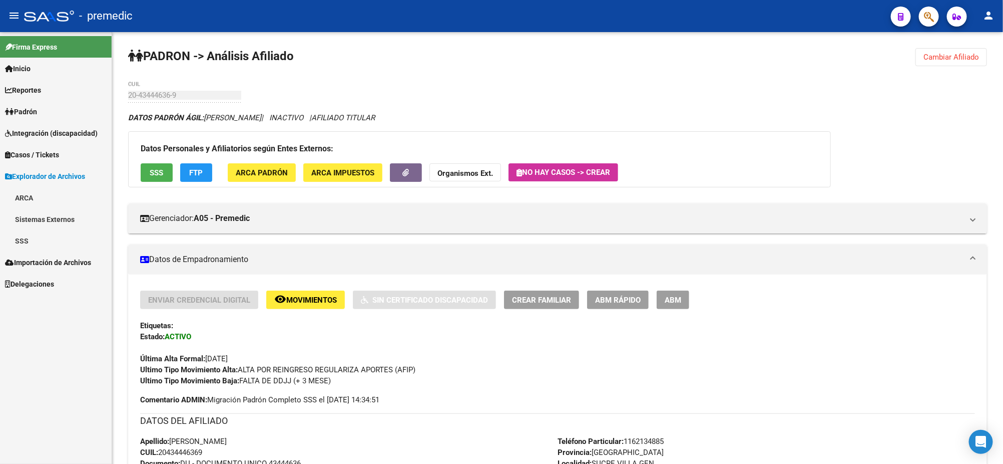
scroll to position [0, 0]
click at [26, 241] on link "SSS" at bounding box center [56, 241] width 112 height 22
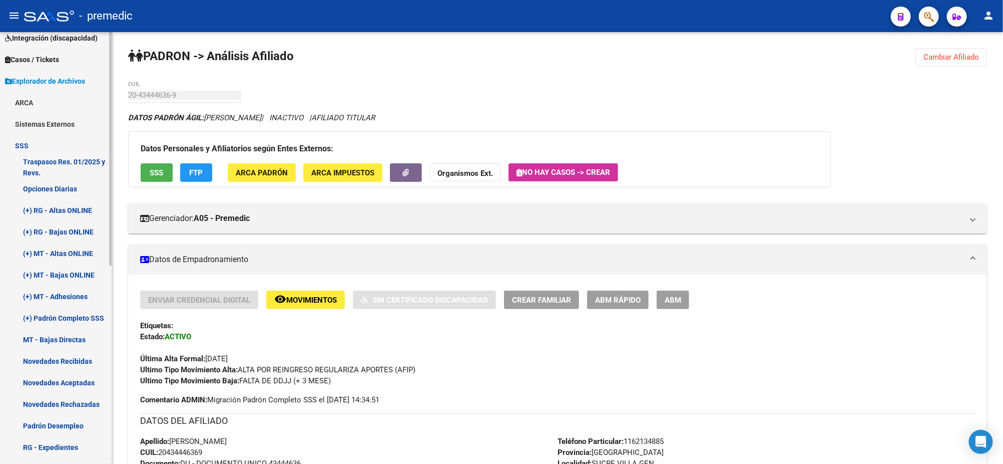
scroll to position [125, 0]
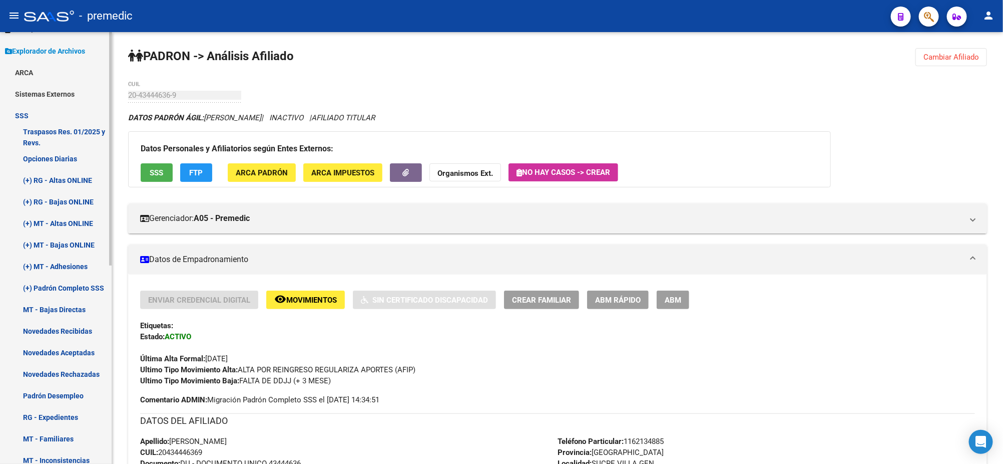
click at [64, 369] on link "Novedades Rechazadas" at bounding box center [56, 374] width 112 height 22
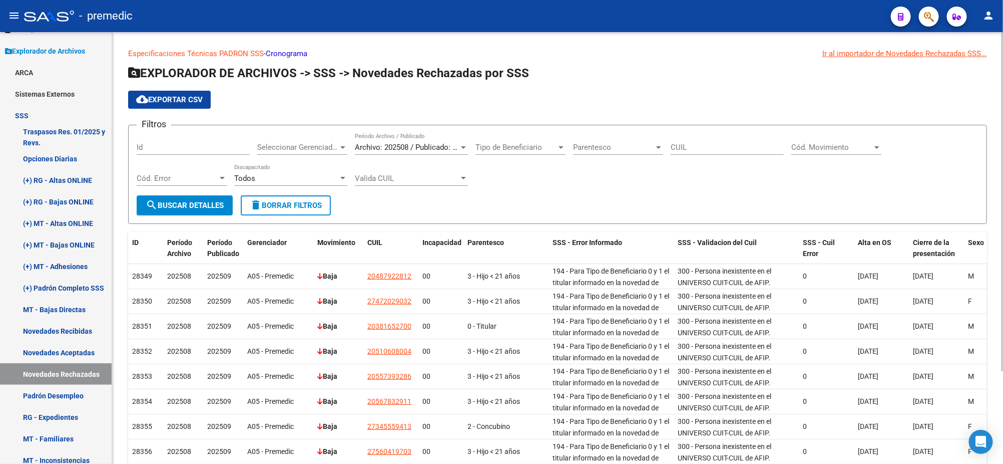
click at [181, 95] on span "cloud_download Exportar CSV" at bounding box center [169, 99] width 67 height 9
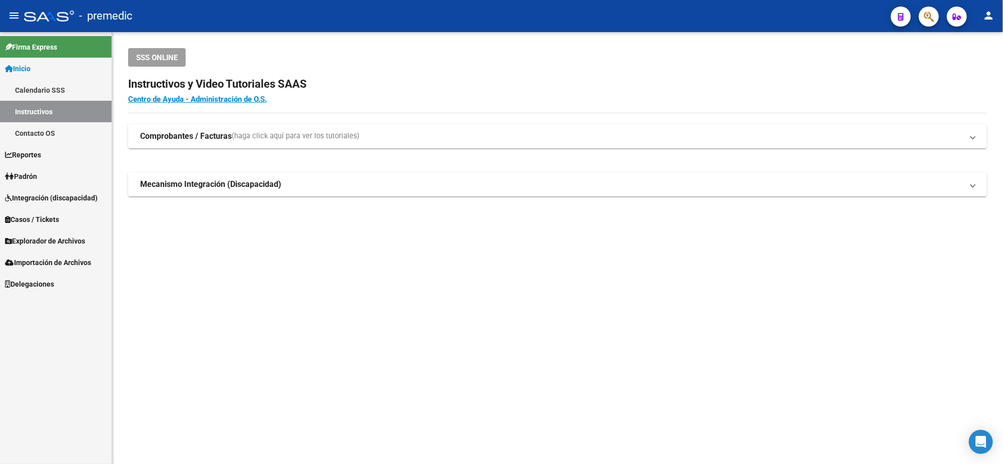
click at [47, 169] on link "Padrón" at bounding box center [56, 176] width 112 height 22
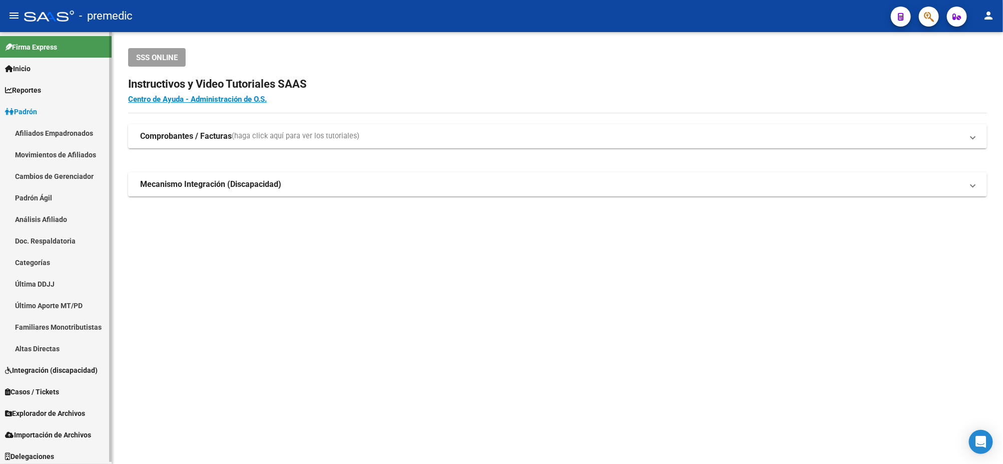
click at [44, 213] on link "Análisis Afiliado" at bounding box center [56, 219] width 112 height 22
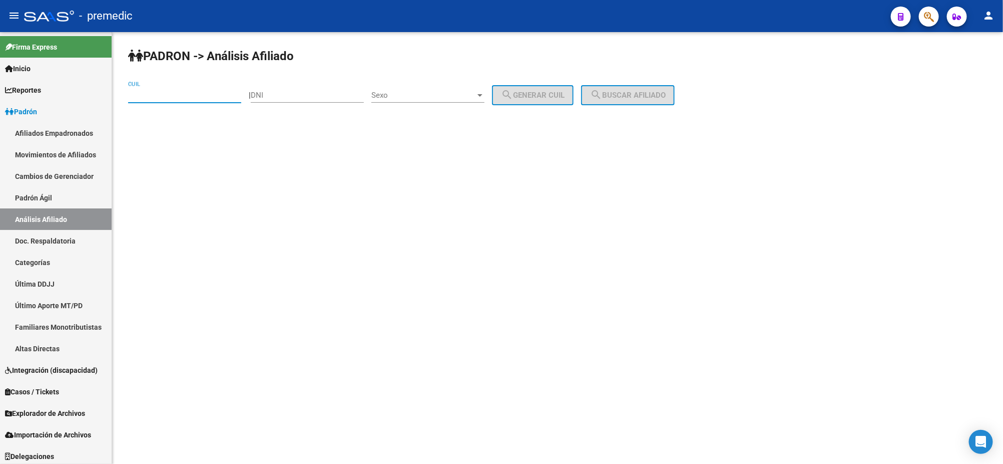
click at [178, 98] on input "CUIL" at bounding box center [184, 95] width 113 height 9
paste input "20-38465247-7"
click at [624, 88] on button "search Buscar afiliado" at bounding box center [628, 95] width 94 height 20
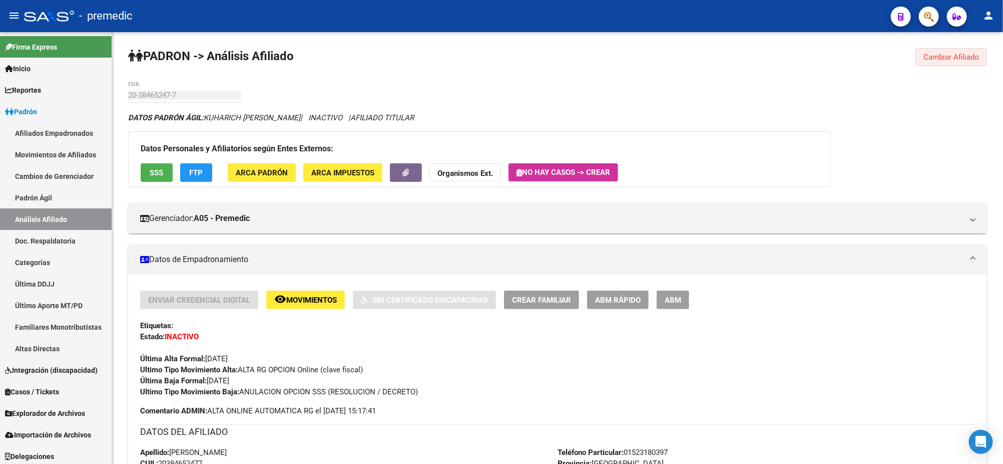
click at [944, 57] on span "Cambiar Afiliado" at bounding box center [952, 57] width 56 height 9
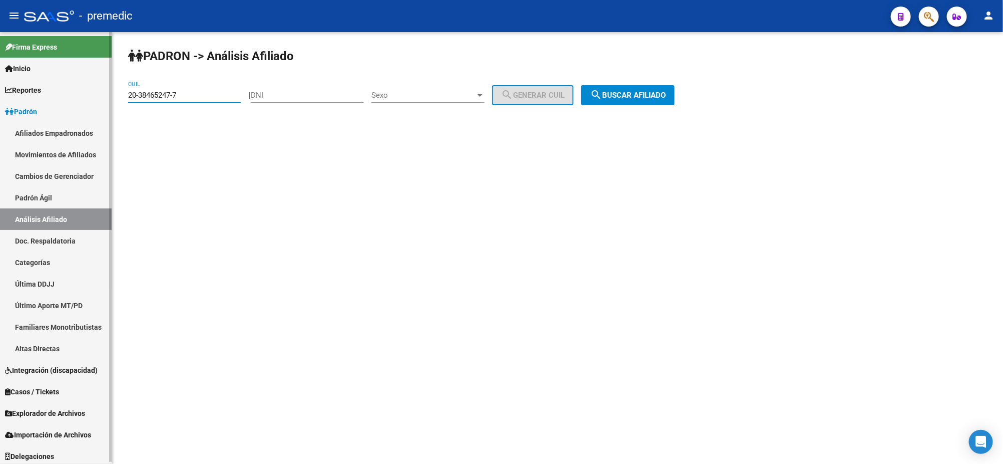
drag, startPoint x: 197, startPoint y: 93, endPoint x: 105, endPoint y: 96, distance: 91.7
click at [98, 94] on mat-sidenav-container "Firma Express Inicio Calendario SSS Instructivos Contacto OS Reportes Padrón Tr…" at bounding box center [501, 248] width 1003 height 432
paste input "4-34458741-4"
click at [666, 97] on span "search Buscar afiliado" at bounding box center [628, 95] width 76 height 9
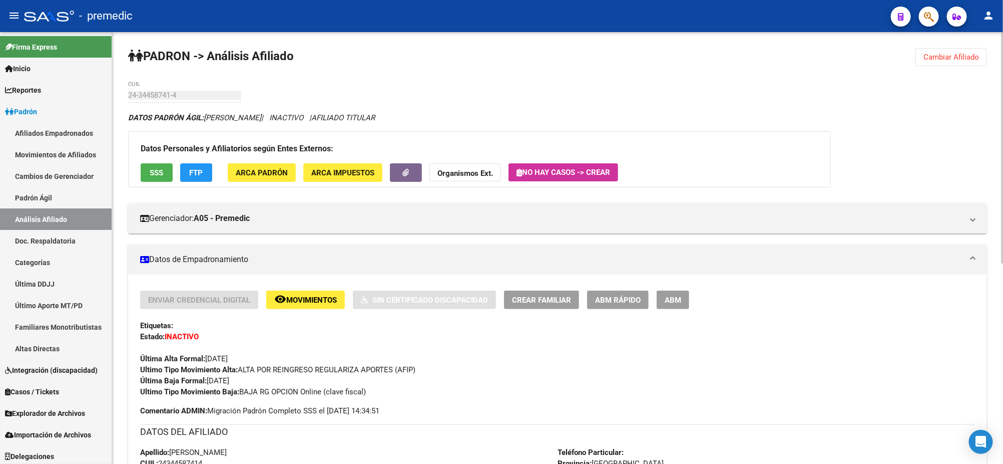
click at [951, 56] on span "Cambiar Afiliado" at bounding box center [952, 57] width 56 height 9
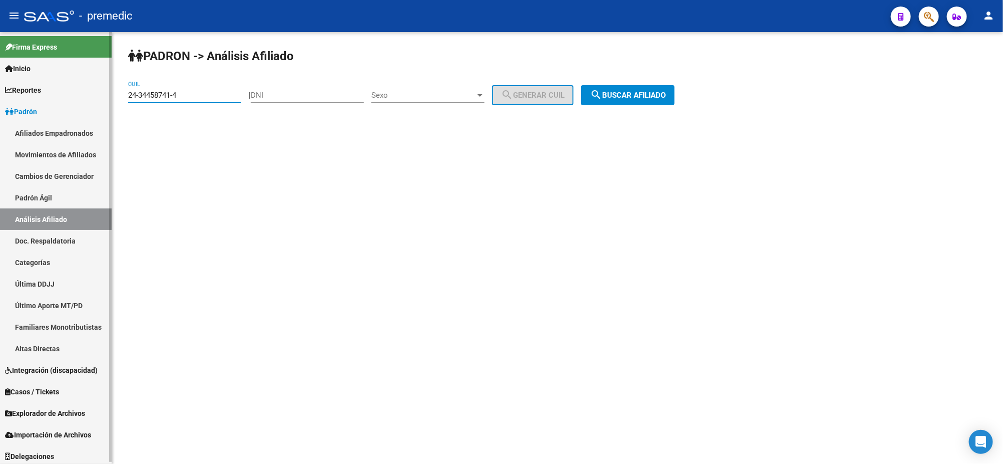
drag, startPoint x: 199, startPoint y: 93, endPoint x: 101, endPoint y: 96, distance: 98.2
click at [101, 96] on mat-sidenav-container "Firma Express Inicio Calendario SSS Instructivos Contacto OS Reportes Padrón Tr…" at bounding box center [501, 248] width 1003 height 432
paste input "0-35268963-8"
click at [646, 95] on span "search Buscar afiliado" at bounding box center [628, 95] width 76 height 9
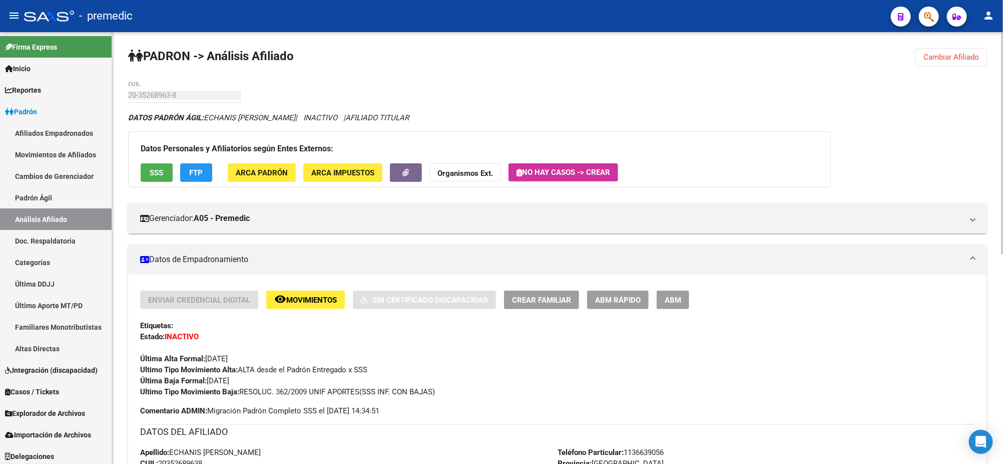
click at [943, 64] on button "Cambiar Afiliado" at bounding box center [952, 57] width 72 height 18
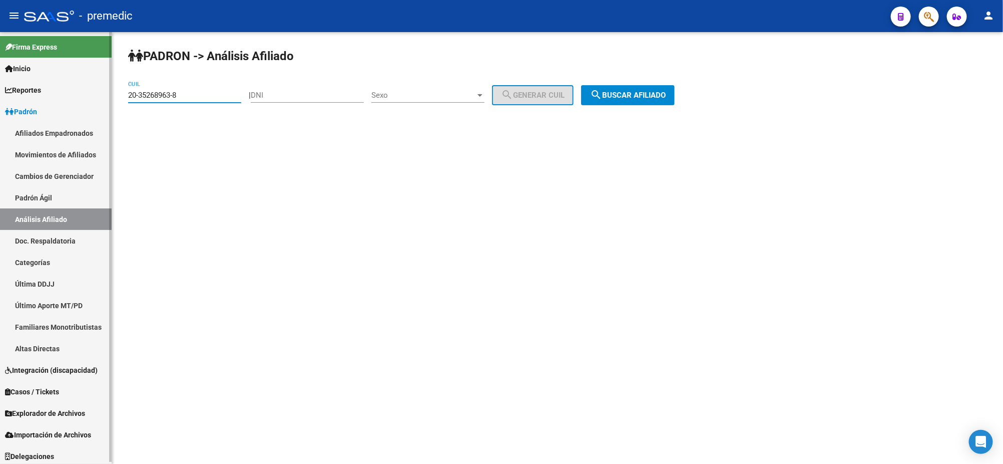
drag, startPoint x: 197, startPoint y: 97, endPoint x: 88, endPoint y: 102, distance: 109.2
click at [88, 102] on mat-sidenav-container "Firma Express Inicio Calendario SSS Instructivos Contacto OS Reportes Padrón Tr…" at bounding box center [501, 248] width 1003 height 432
paste input "3-40231844-9"
click at [661, 96] on span "search Buscar afiliado" at bounding box center [628, 95] width 76 height 9
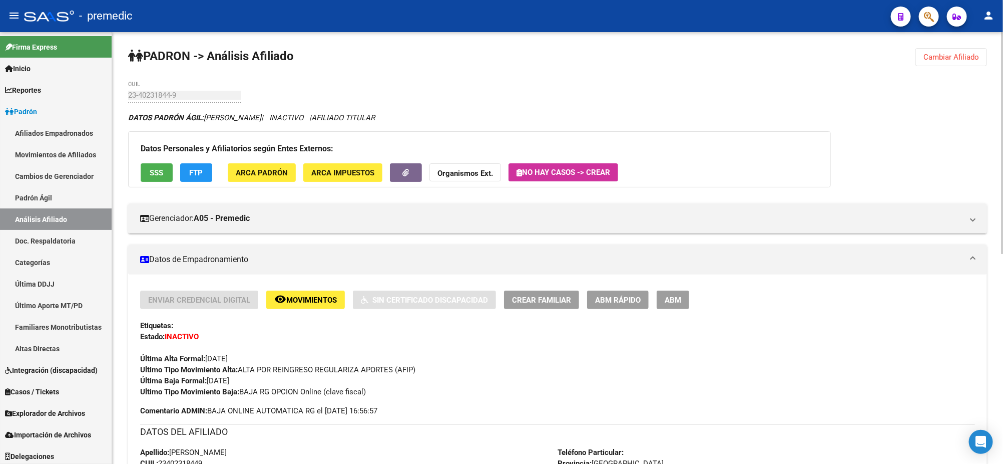
click at [190, 175] on span "FTP" at bounding box center [197, 172] width 14 height 9
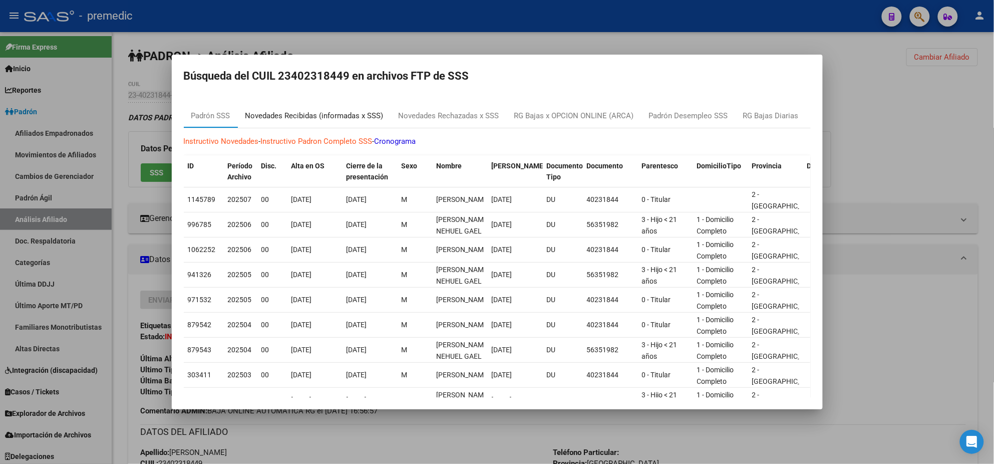
click at [287, 115] on div "Novedades Recibidas (informadas x SSS)" at bounding box center [314, 116] width 138 height 12
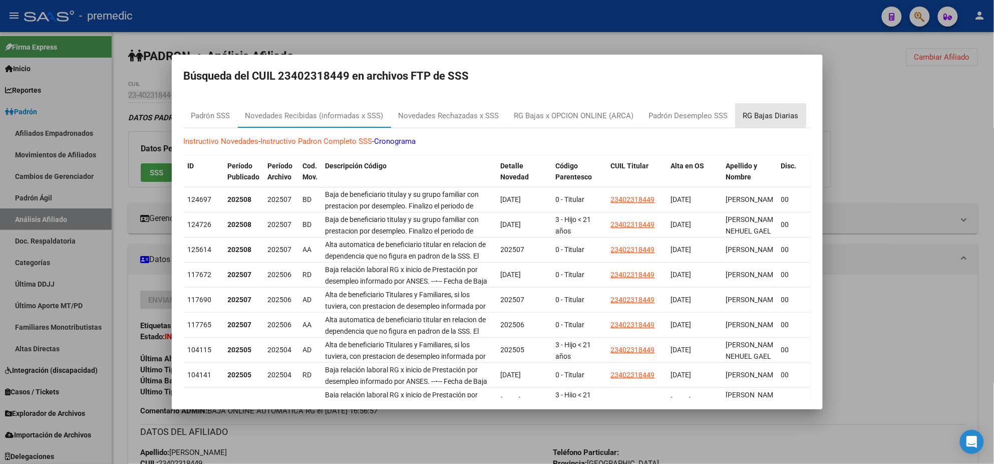
click at [749, 112] on div "RG Bajas Diarias" at bounding box center [771, 116] width 56 height 12
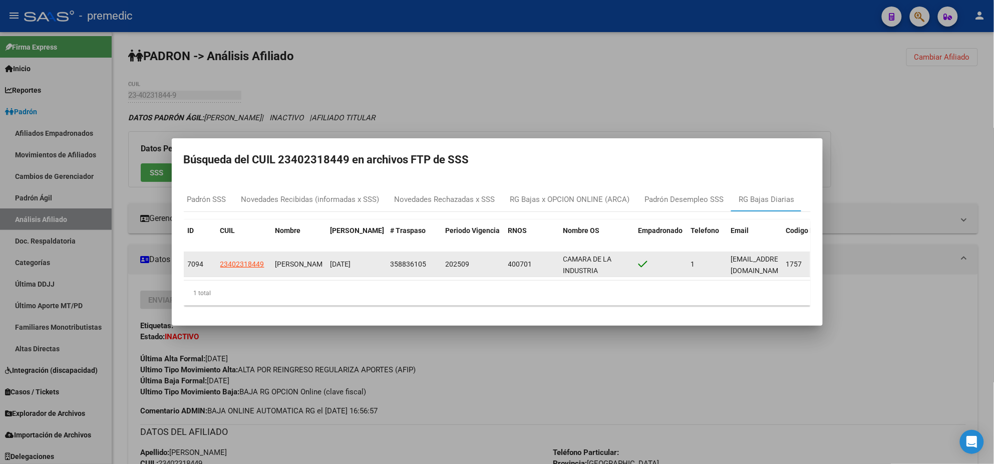
drag, startPoint x: 332, startPoint y: 258, endPoint x: 384, endPoint y: 257, distance: 51.1
click at [384, 257] on datatable-body-cell "15/08/2025" at bounding box center [356, 264] width 60 height 25
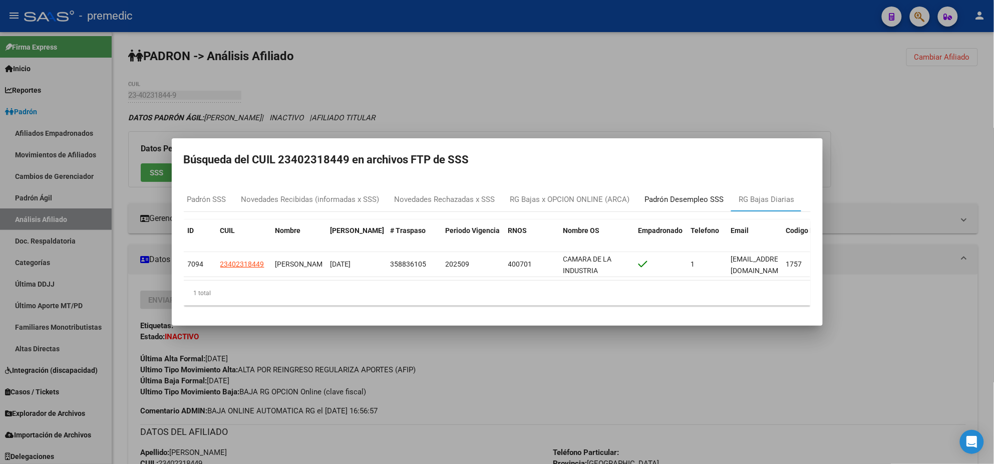
click at [683, 194] on div "Padrón Desempleo SSS" at bounding box center [684, 200] width 79 height 12
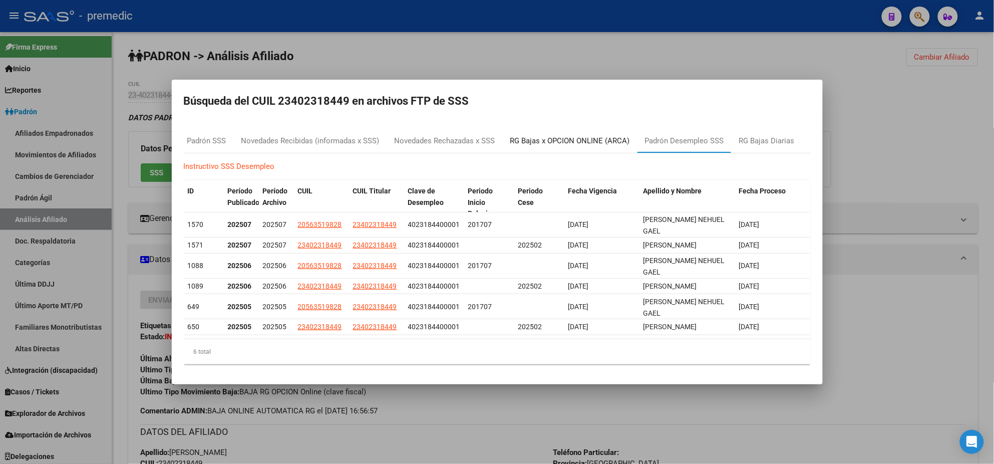
click at [547, 139] on div "RG Bajas x OPCION ONLINE (ARCA)" at bounding box center [570, 141] width 120 height 12
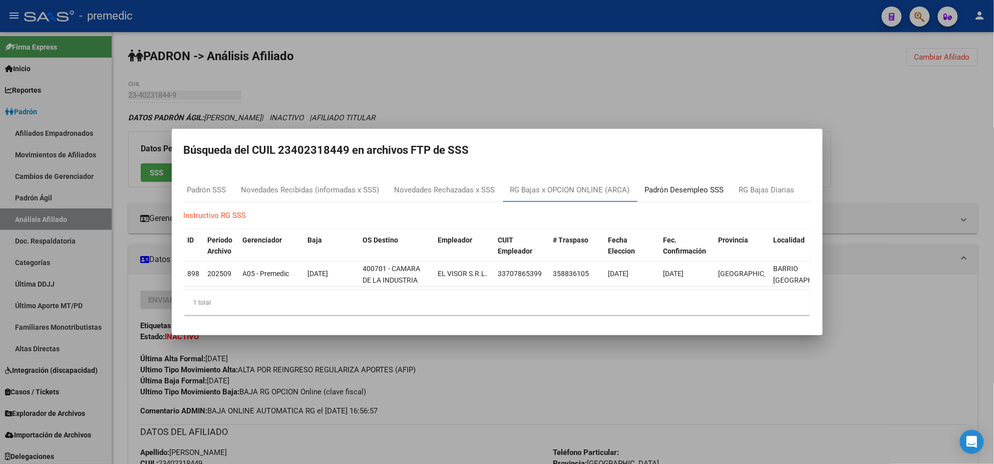
click at [663, 186] on div "Padrón Desempleo SSS" at bounding box center [684, 190] width 79 height 12
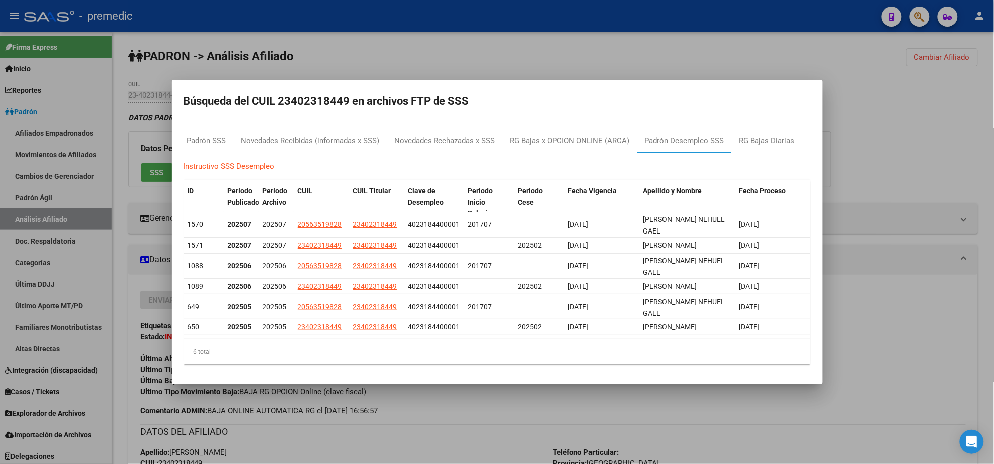
click at [465, 423] on div at bounding box center [497, 232] width 994 height 464
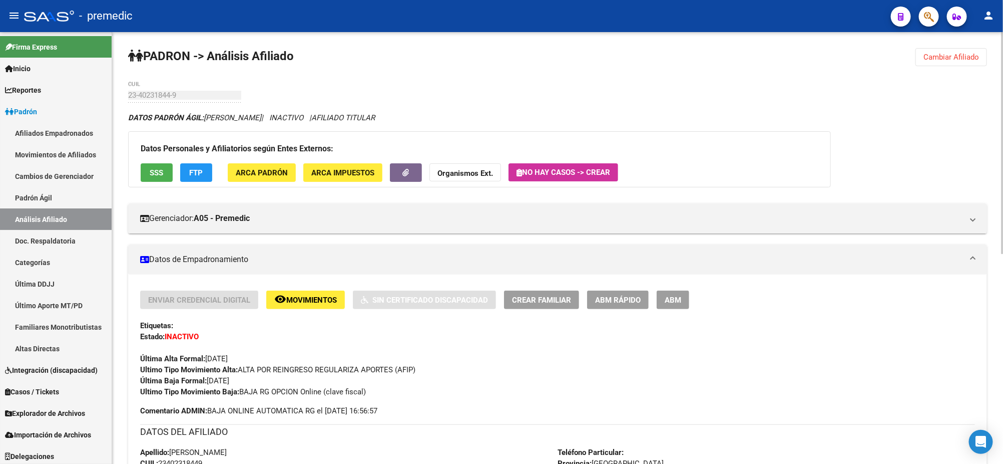
click at [942, 58] on span "Cambiar Afiliado" at bounding box center [952, 57] width 56 height 9
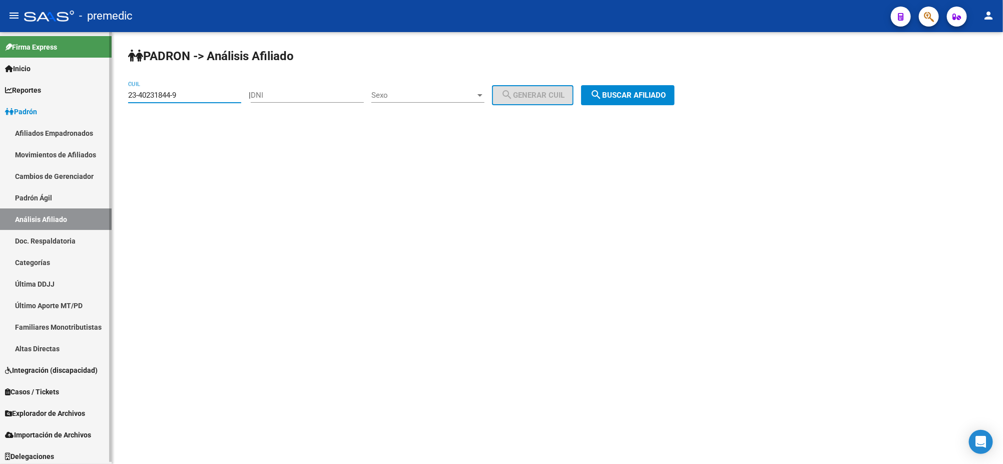
drag, startPoint x: 118, startPoint y: 93, endPoint x: 103, endPoint y: 94, distance: 15.6
click at [103, 94] on mat-sidenav-container "Firma Express Inicio Calendario SSS Instructivos Contacto OS Reportes Padrón Tr…" at bounding box center [501, 248] width 1003 height 432
paste input "7-39463819-1"
click at [632, 96] on span "search Buscar afiliado" at bounding box center [628, 95] width 76 height 9
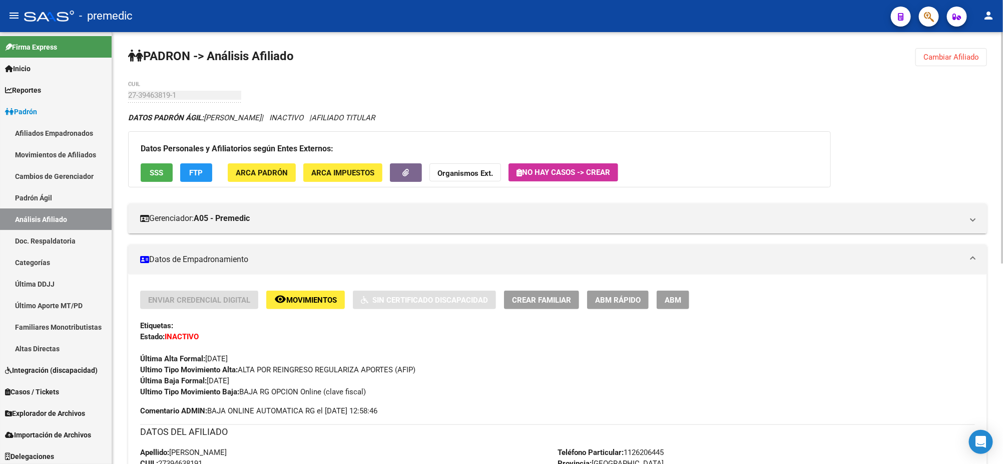
click at [961, 59] on span "Cambiar Afiliado" at bounding box center [952, 57] width 56 height 9
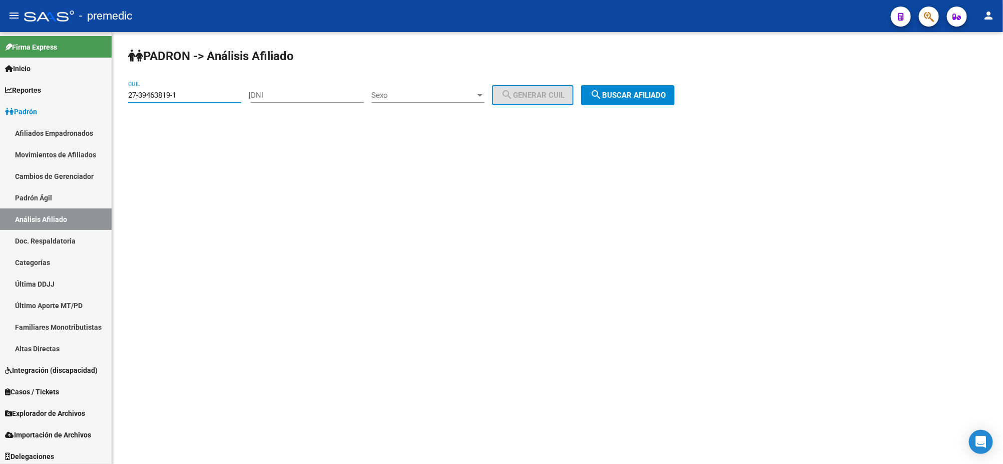
drag, startPoint x: 193, startPoint y: 93, endPoint x: 121, endPoint y: 97, distance: 72.7
click at [121, 97] on div "PADRON -> Análisis Afiliado 27-39463819-1 CUIL | DNI Sexo Sexo search Generar C…" at bounding box center [557, 84] width 891 height 105
paste input "4-24491606-2"
click at [601, 95] on button "search Buscar afiliado" at bounding box center [628, 95] width 94 height 20
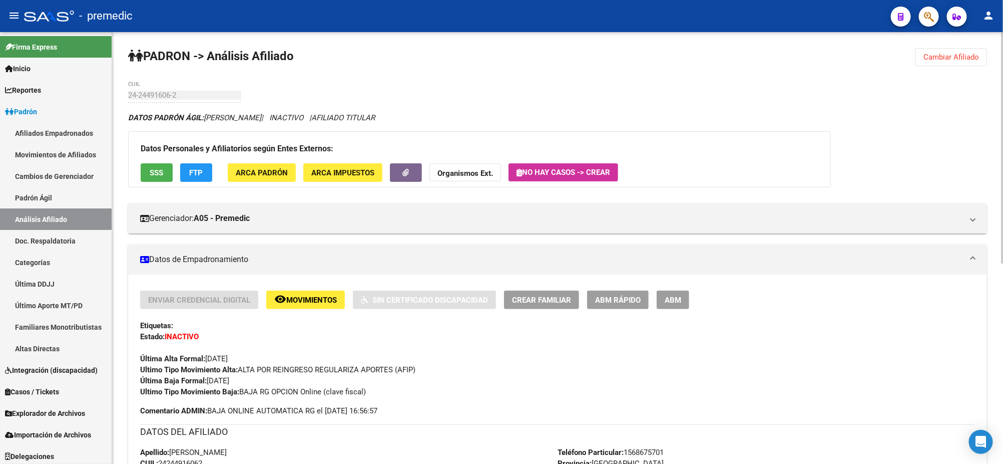
click at [950, 64] on button "Cambiar Afiliado" at bounding box center [952, 57] width 72 height 18
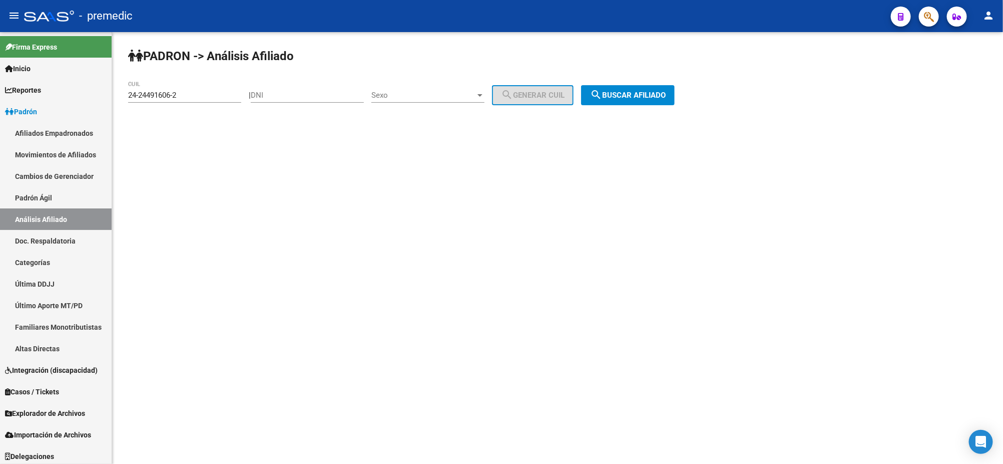
drag, startPoint x: 195, startPoint y: 99, endPoint x: 180, endPoint y: 98, distance: 15.1
click at [180, 98] on div "24-24491606-2 CUIL" at bounding box center [184, 92] width 113 height 22
drag, startPoint x: 180, startPoint y: 97, endPoint x: 102, endPoint y: 98, distance: 78.6
click at [102, 98] on mat-sidenav-container "Firma Express Inicio Calendario SSS Instructivos Contacto OS Reportes Padrón Tr…" at bounding box center [501, 248] width 1003 height 432
paste input "0-29674161-3"
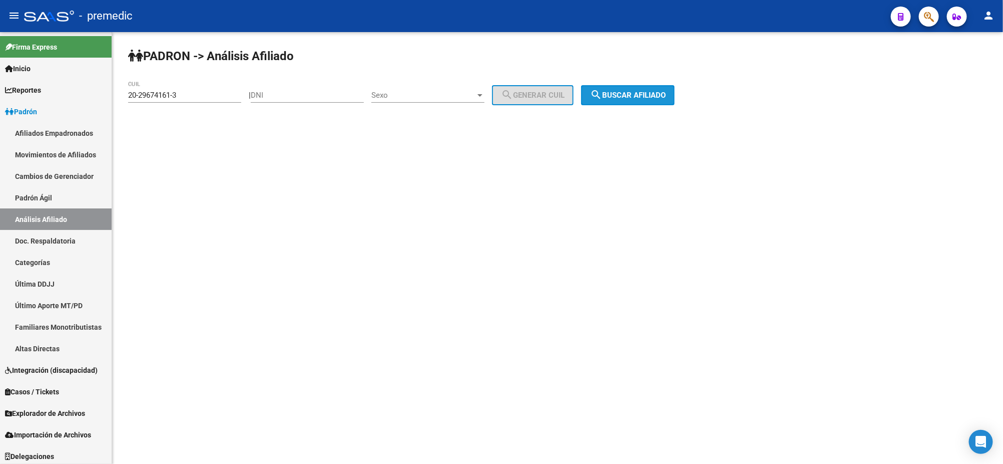
click at [652, 92] on span "search Buscar afiliado" at bounding box center [628, 95] width 76 height 9
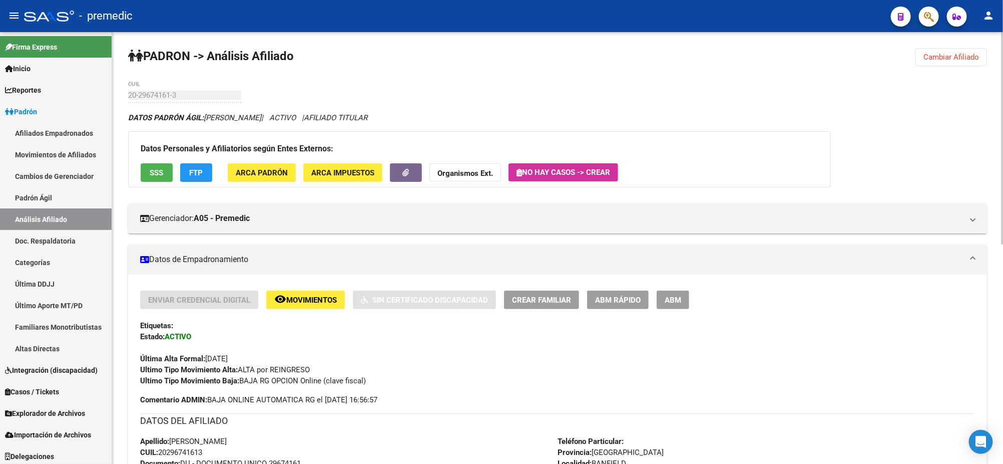
click at [194, 162] on div "Datos Personales y Afiliatorios según Entes Externos: SSS FTP ARCA Padrón ARCA …" at bounding box center [479, 159] width 703 height 56
click at [195, 170] on span "FTP" at bounding box center [197, 172] width 14 height 9
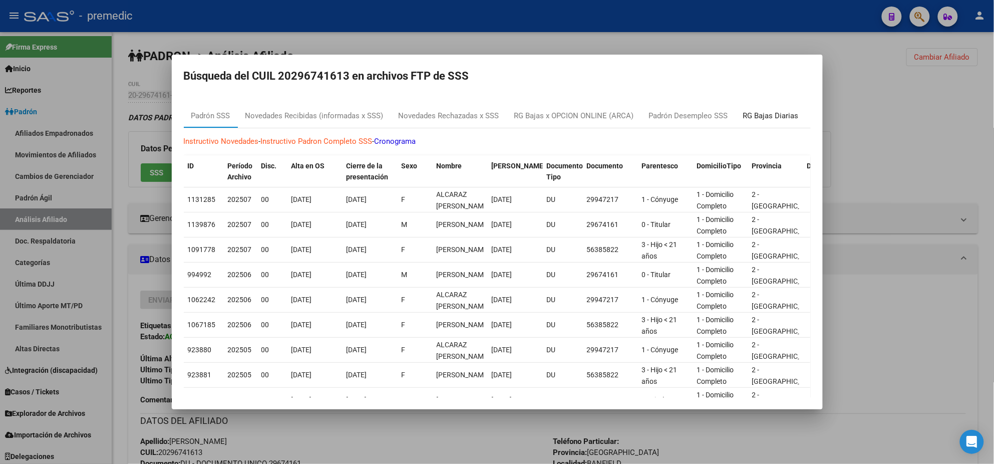
click at [781, 114] on div "RG Bajas Diarias" at bounding box center [771, 116] width 56 height 12
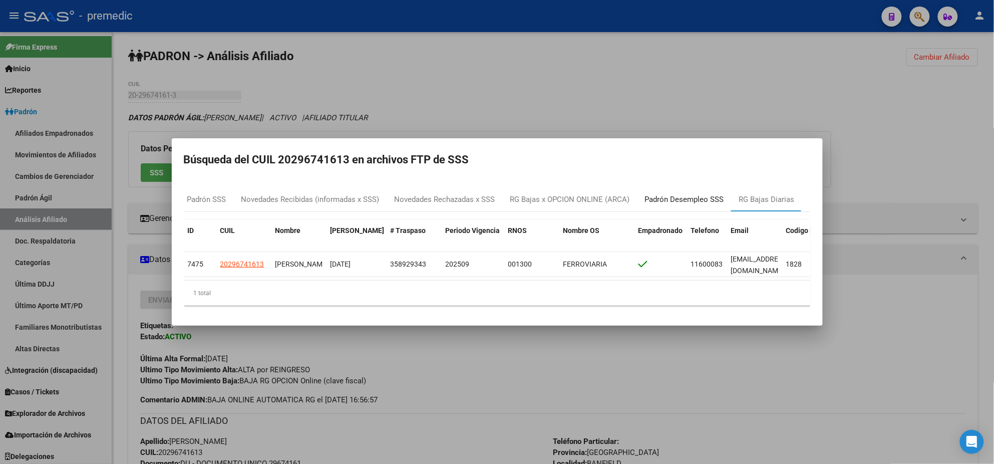
click at [666, 194] on div "Padrón Desempleo SSS" at bounding box center [684, 200] width 79 height 12
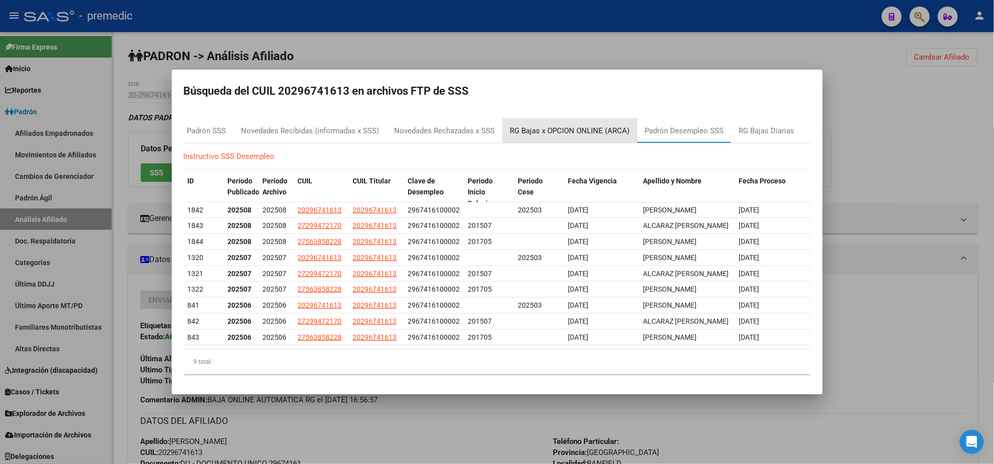
click at [582, 133] on div "RG Bajas x OPCION ONLINE (ARCA)" at bounding box center [570, 131] width 120 height 12
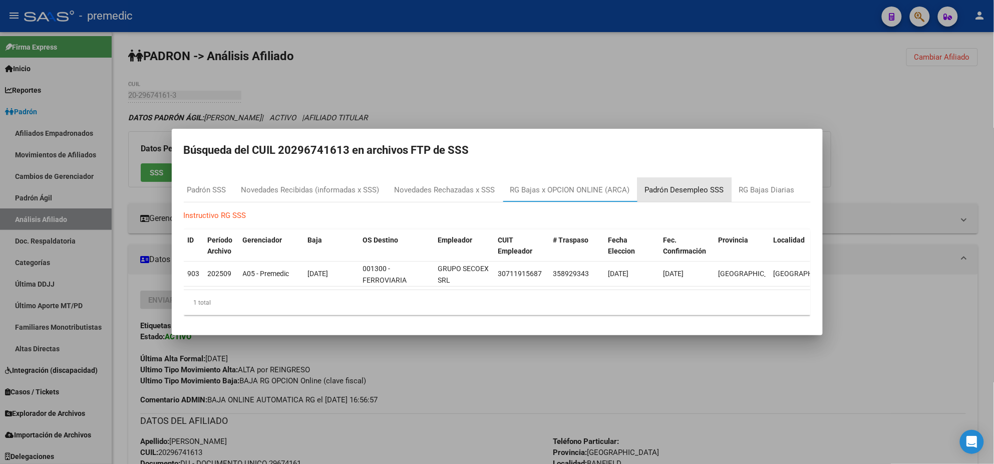
click at [704, 184] on div "Padrón Desempleo SSS" at bounding box center [684, 190] width 79 height 12
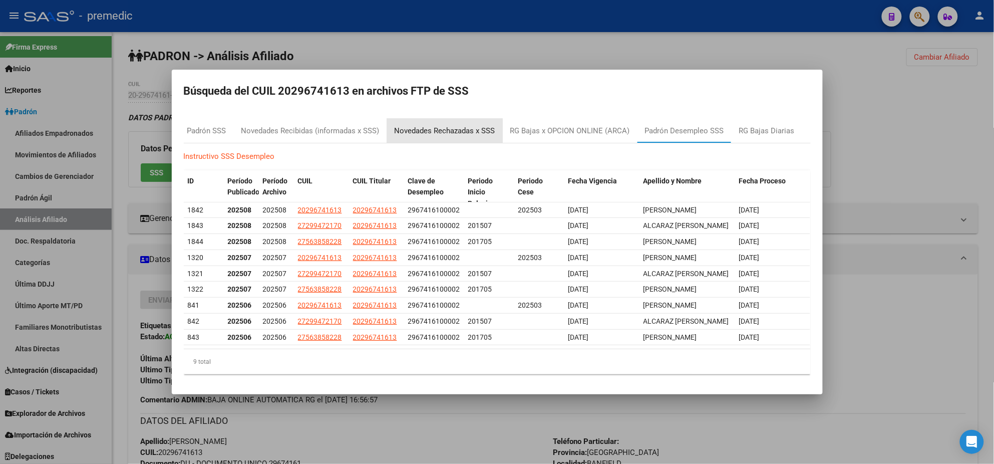
click at [405, 140] on div "Novedades Rechazadas x SSS" at bounding box center [445, 131] width 116 height 24
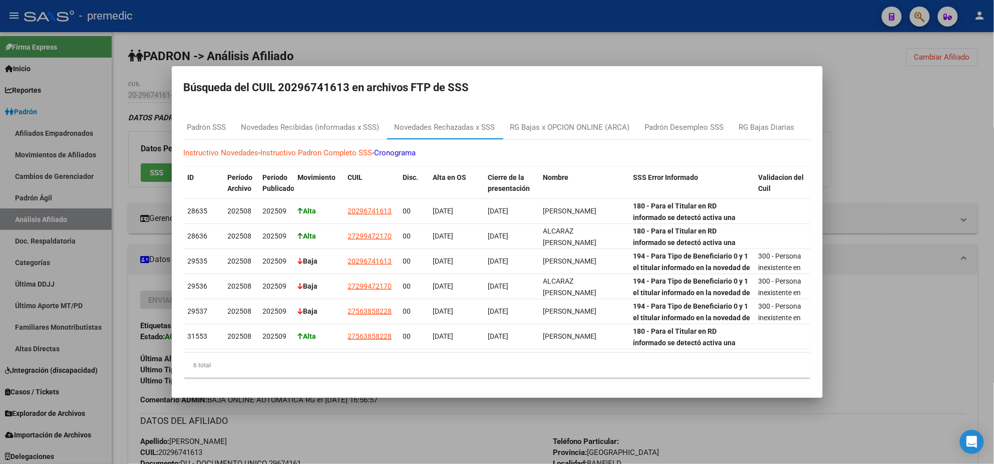
click at [353, 426] on div at bounding box center [497, 232] width 994 height 464
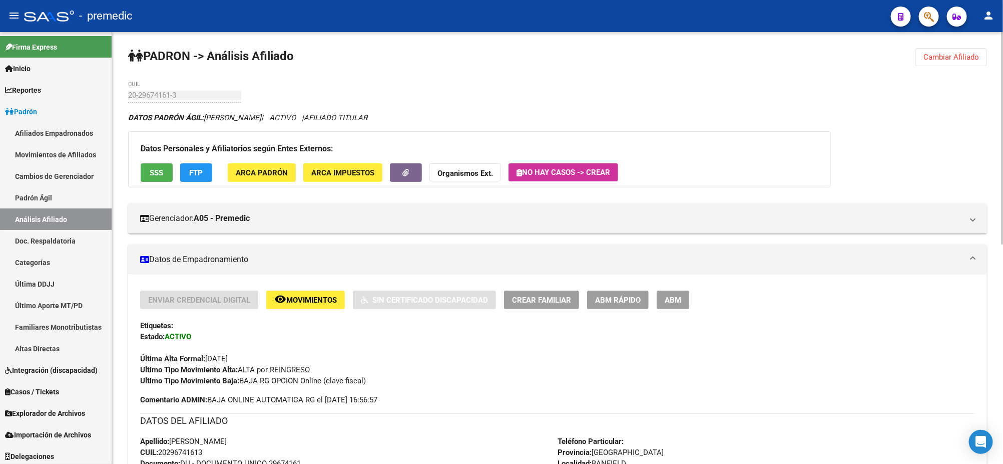
click at [934, 59] on span "Cambiar Afiliado" at bounding box center [952, 57] width 56 height 9
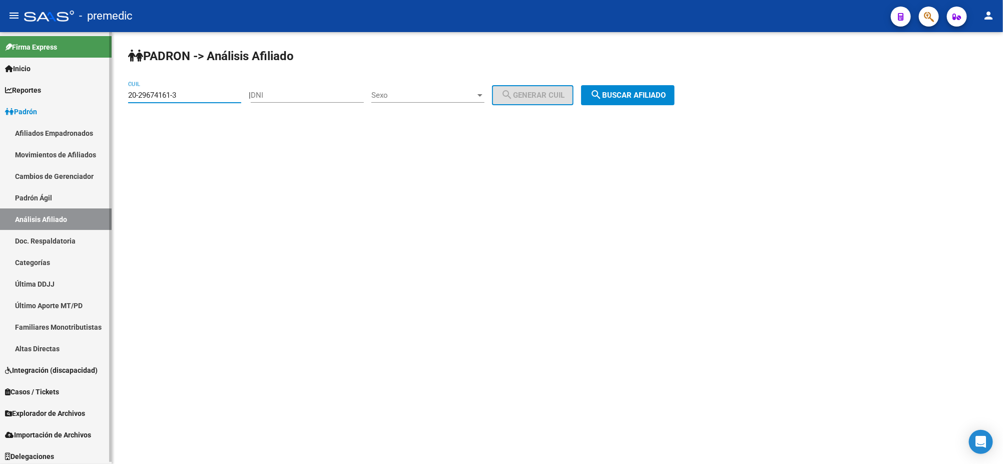
drag, startPoint x: 162, startPoint y: 97, endPoint x: 54, endPoint y: 99, distance: 108.2
click at [54, 98] on mat-sidenav-container "Firma Express Inicio Calendario SSS Instructivos Contacto OS Reportes Padrón Tr…" at bounding box center [501, 248] width 1003 height 432
paste input "7-36630369-9"
click at [666, 92] on span "search Buscar afiliado" at bounding box center [628, 95] width 76 height 9
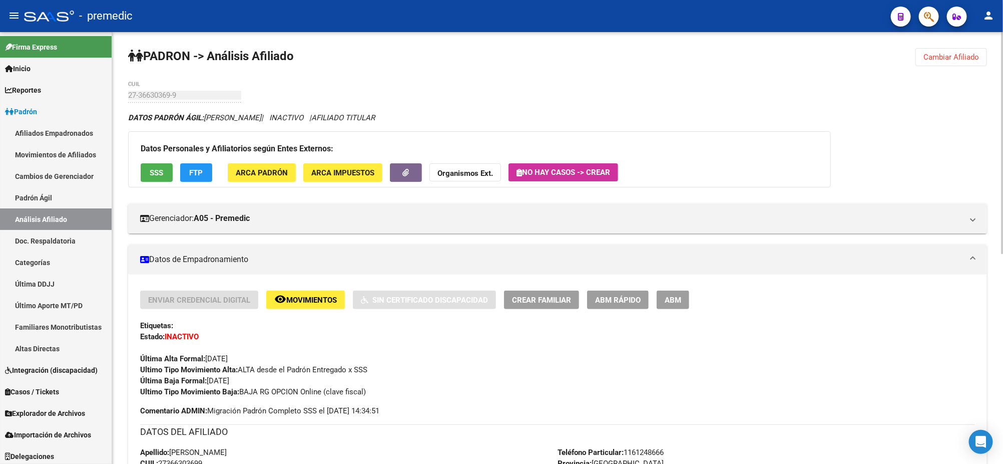
click at [933, 58] on span "Cambiar Afiliado" at bounding box center [952, 57] width 56 height 9
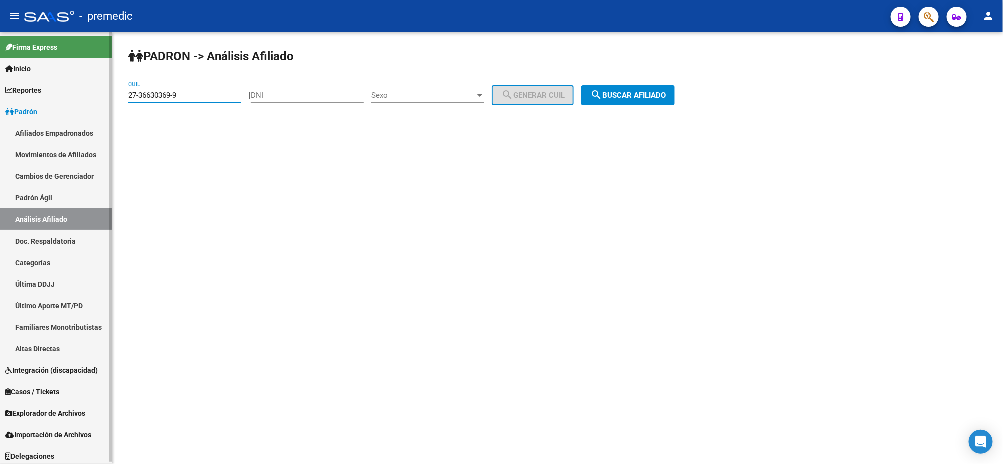
drag, startPoint x: 125, startPoint y: 98, endPoint x: 87, endPoint y: 100, distance: 37.6
click at [87, 100] on mat-sidenav-container "Firma Express Inicio Calendario SSS Instructivos Contacto OS Reportes Padrón Tr…" at bounding box center [501, 248] width 1003 height 432
paste input "45420004-2"
click at [602, 89] on mat-icon "search" at bounding box center [596, 95] width 12 height 12
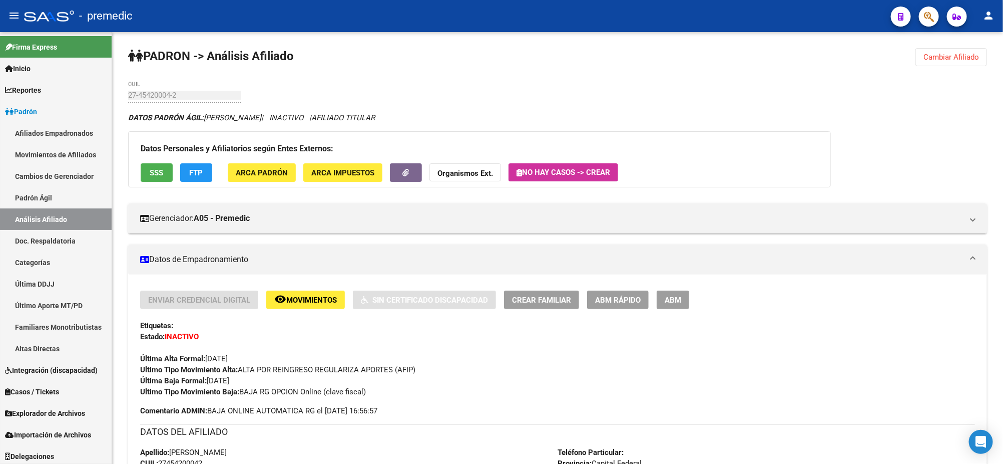
click at [962, 59] on span "Cambiar Afiliado" at bounding box center [952, 57] width 56 height 9
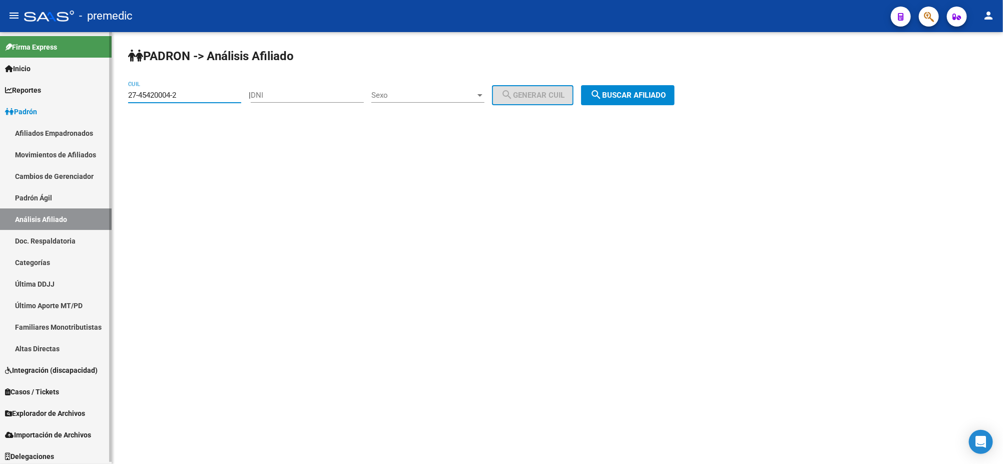
drag, startPoint x: 179, startPoint y: 94, endPoint x: 108, endPoint y: 98, distance: 70.7
click at [102, 97] on mat-sidenav-container "Firma Express Inicio Calendario SSS Instructivos Contacto OS Reportes Padrón Tr…" at bounding box center [501, 248] width 1003 height 432
paste input "3-36218718-4"
click at [661, 93] on span "search Buscar afiliado" at bounding box center [628, 95] width 76 height 9
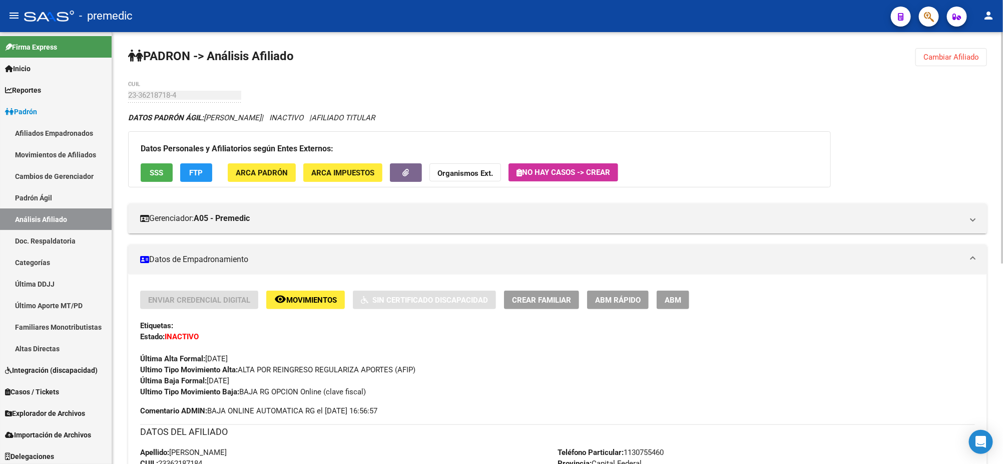
click at [943, 56] on span "Cambiar Afiliado" at bounding box center [952, 57] width 56 height 9
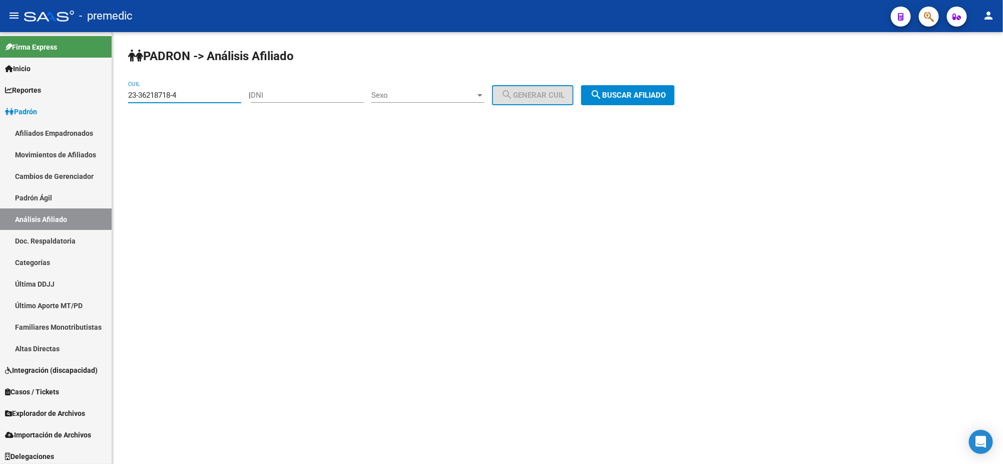
drag, startPoint x: 178, startPoint y: 97, endPoint x: 127, endPoint y: 97, distance: 51.6
click at [127, 97] on div "PADRON -> Análisis Afiliado 23-36218718-4 CUIL | DNI Sexo Sexo search Generar C…" at bounding box center [557, 84] width 891 height 105
paste input "0-26198955-8"
click at [644, 91] on span "search Buscar afiliado" at bounding box center [628, 95] width 76 height 9
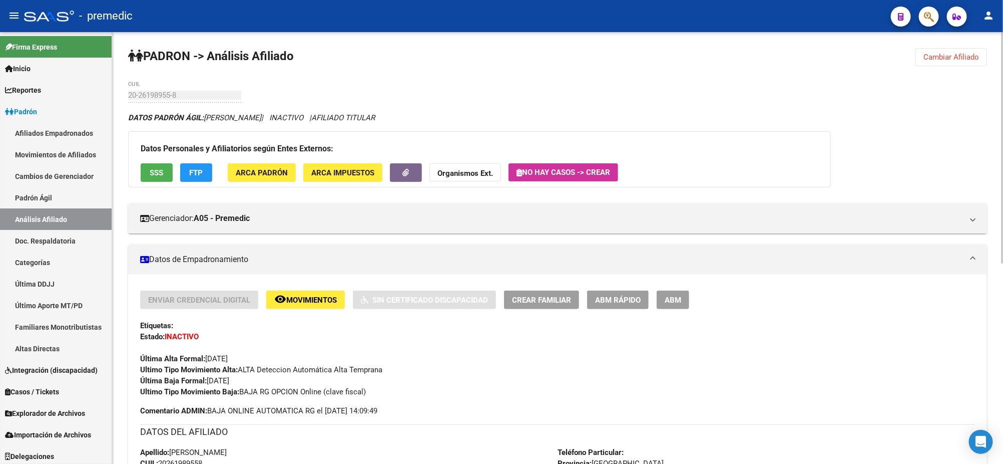
click at [929, 54] on span "Cambiar Afiliado" at bounding box center [952, 57] width 56 height 9
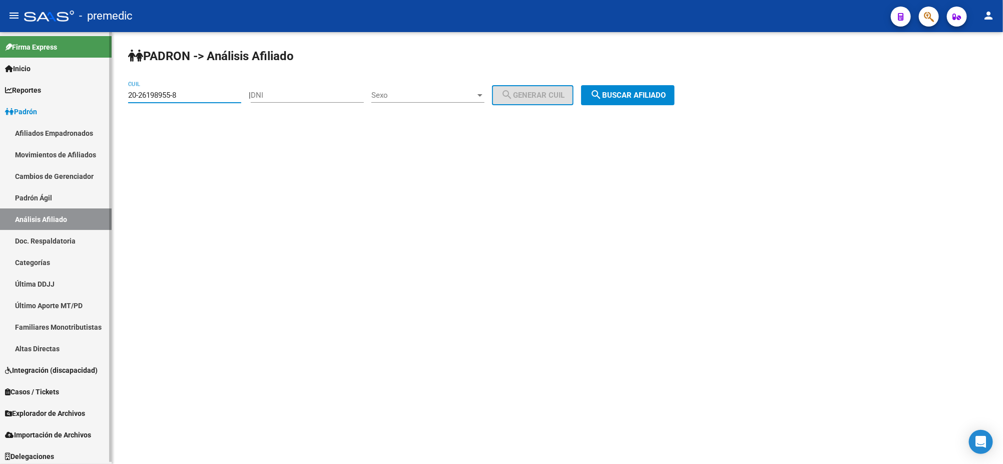
click at [99, 101] on mat-sidenav-container "Firma Express Inicio Calendario SSS Instructivos Contacto OS Reportes Padrón Tr…" at bounding box center [501, 248] width 1003 height 432
paste input "41213225-5"
click at [681, 69] on div "PADRON -> Análisis Afiliado 20-41213225-5 CUIL | DNI Sexo Sexo search Generar C…" at bounding box center [557, 84] width 891 height 105
click at [652, 89] on button "search Buscar afiliado" at bounding box center [628, 95] width 94 height 20
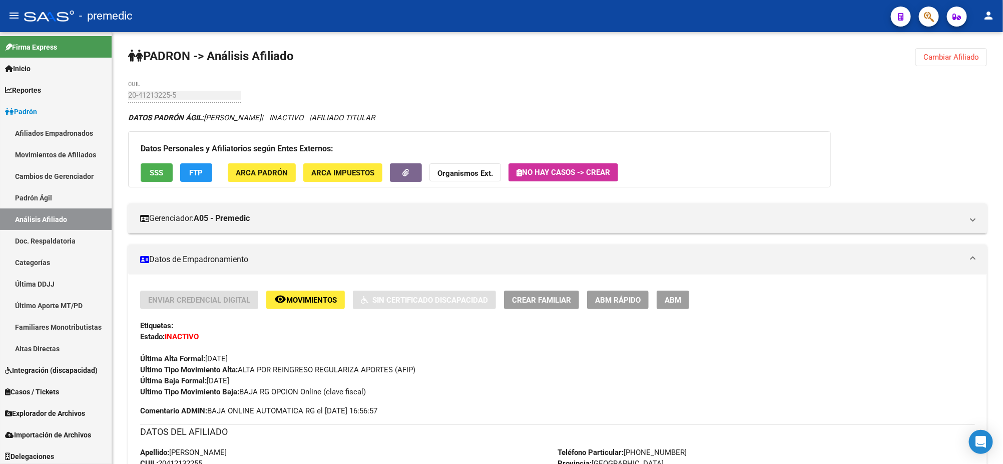
click at [977, 62] on button "Cambiar Afiliado" at bounding box center [952, 57] width 72 height 18
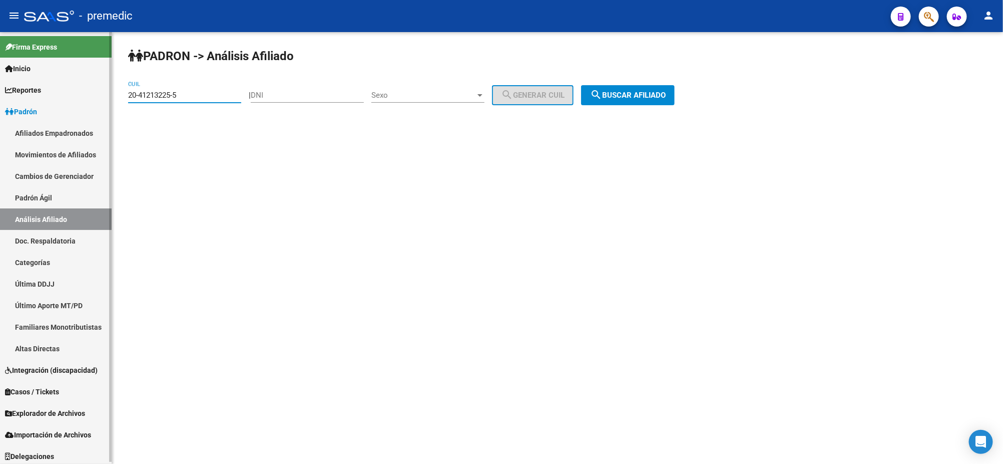
drag, startPoint x: 201, startPoint y: 97, endPoint x: 77, endPoint y: 98, distance: 124.2
click at [77, 98] on mat-sidenav-container "Firma Express Inicio Calendario SSS Instructivos Contacto OS Reportes Padrón Tr…" at bounding box center [501, 248] width 1003 height 432
paste input "5012180-1"
click at [644, 93] on span "search Buscar afiliado" at bounding box center [628, 95] width 76 height 9
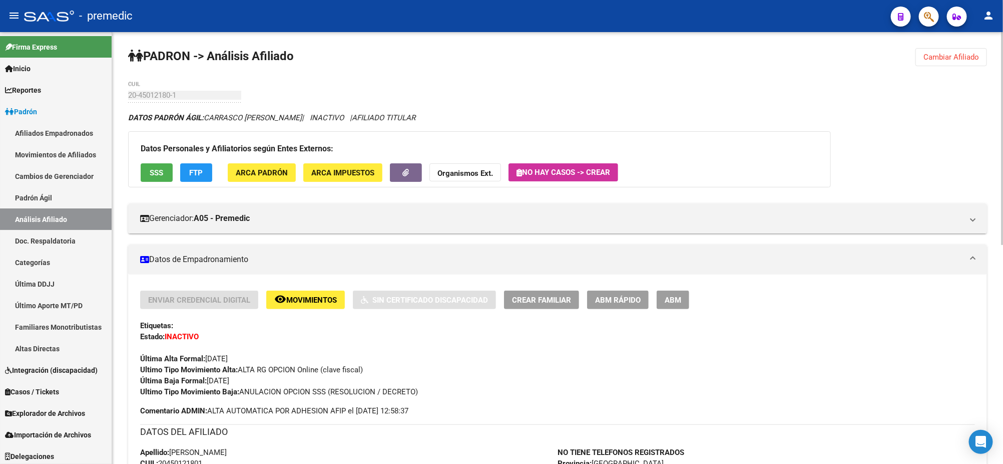
click at [938, 57] on span "Cambiar Afiliado" at bounding box center [952, 57] width 56 height 9
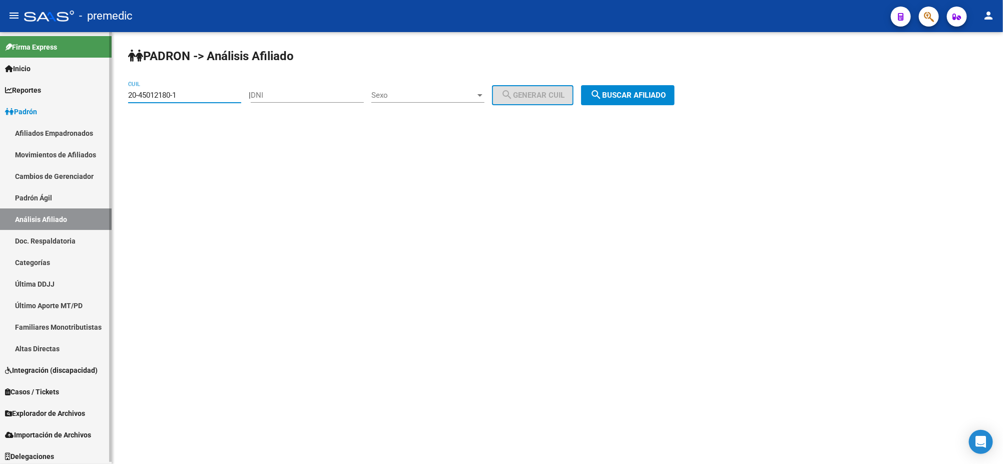
drag, startPoint x: 193, startPoint y: 96, endPoint x: 100, endPoint y: 98, distance: 93.2
click at [100, 97] on mat-sidenav-container "Firma Express Inicio Calendario SSS Instructivos Contacto OS Reportes Padrón Tr…" at bounding box center [501, 248] width 1003 height 432
paste input "7-38079997-4"
click at [660, 92] on span "search Buscar afiliado" at bounding box center [628, 95] width 76 height 9
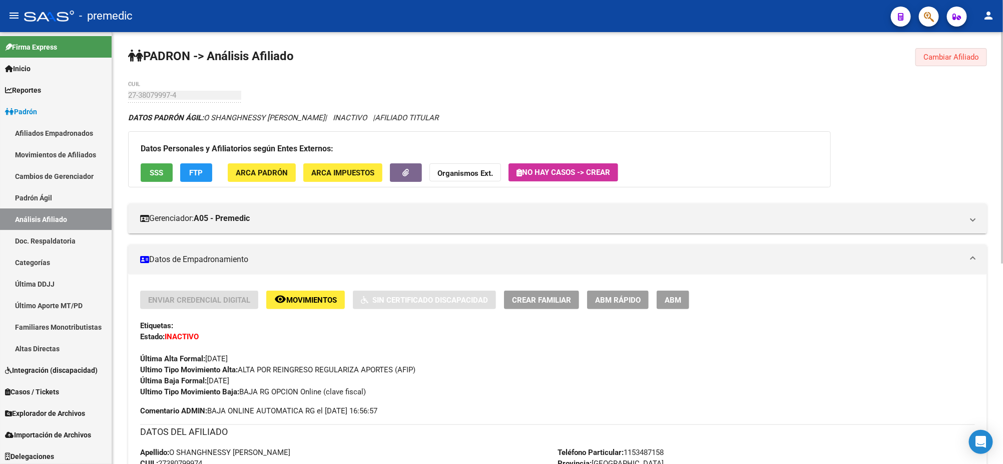
click at [953, 53] on span "Cambiar Afiliado" at bounding box center [952, 57] width 56 height 9
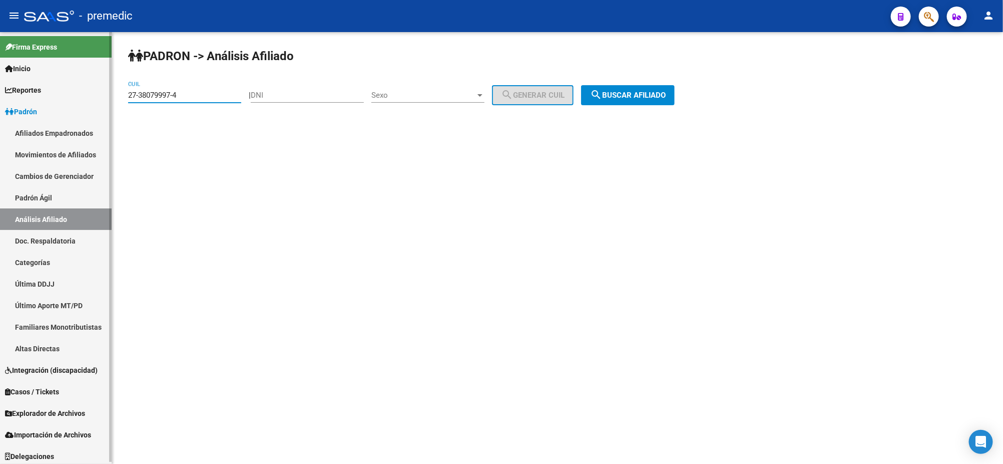
drag, startPoint x: 153, startPoint y: 94, endPoint x: 88, endPoint y: 98, distance: 64.7
click at [88, 98] on mat-sidenav-container "Firma Express Inicio Calendario SSS Instructivos Contacto OS Reportes Padrón Tr…" at bounding box center [501, 248] width 1003 height 432
paste input "9749182-5"
click at [657, 93] on span "search Buscar afiliado" at bounding box center [628, 95] width 76 height 9
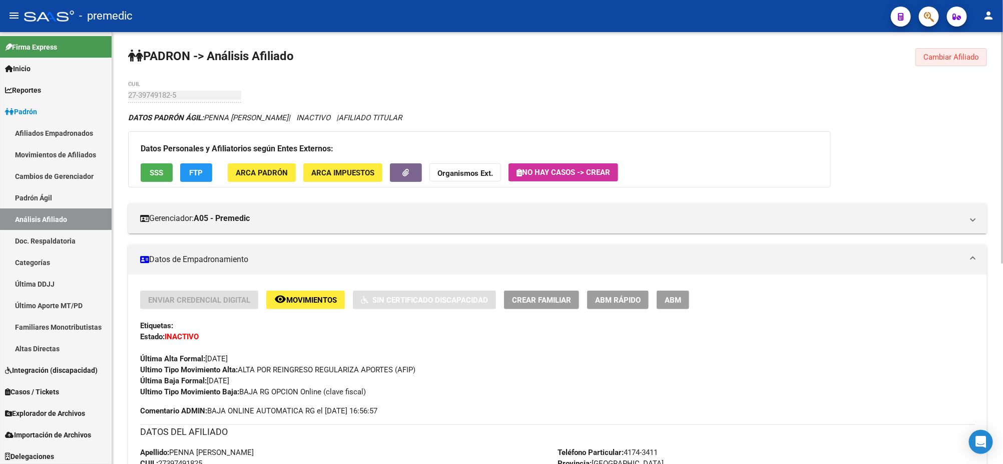
click at [930, 60] on span "Cambiar Afiliado" at bounding box center [952, 57] width 56 height 9
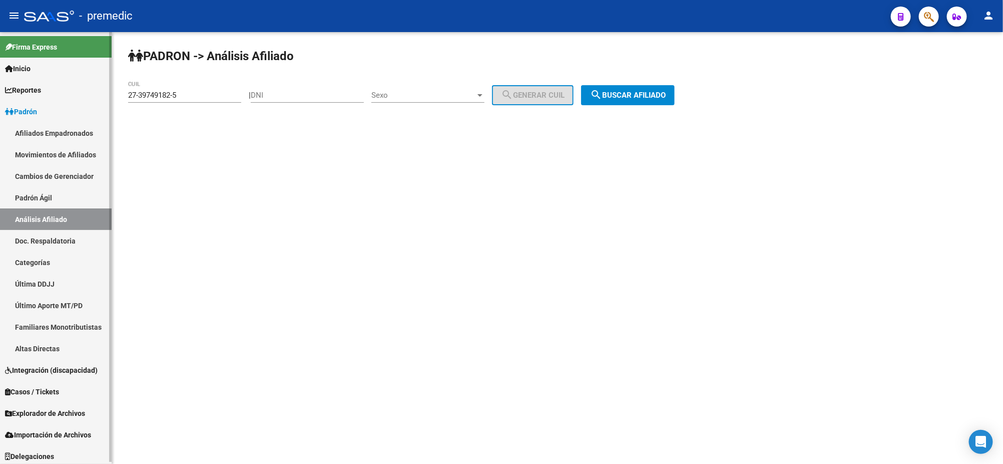
drag, startPoint x: 196, startPoint y: 96, endPoint x: 93, endPoint y: 101, distance: 103.3
click at [93, 101] on mat-sidenav-container "Firma Express Inicio Calendario SSS Instructivos Contacto OS Reportes Padrón Tr…" at bounding box center [501, 248] width 1003 height 432
paste input "96073794-1"
click at [634, 91] on span "search Buscar afiliado" at bounding box center [628, 95] width 76 height 9
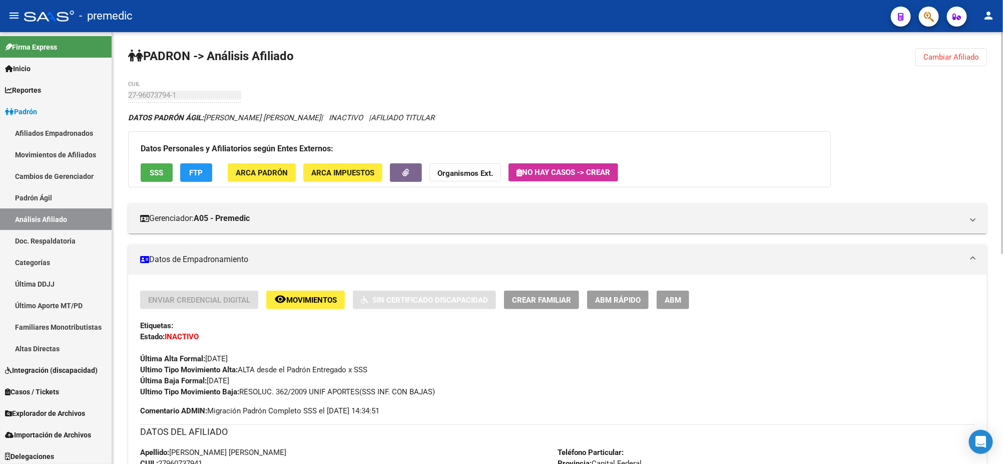
click at [931, 56] on span "Cambiar Afiliado" at bounding box center [952, 57] width 56 height 9
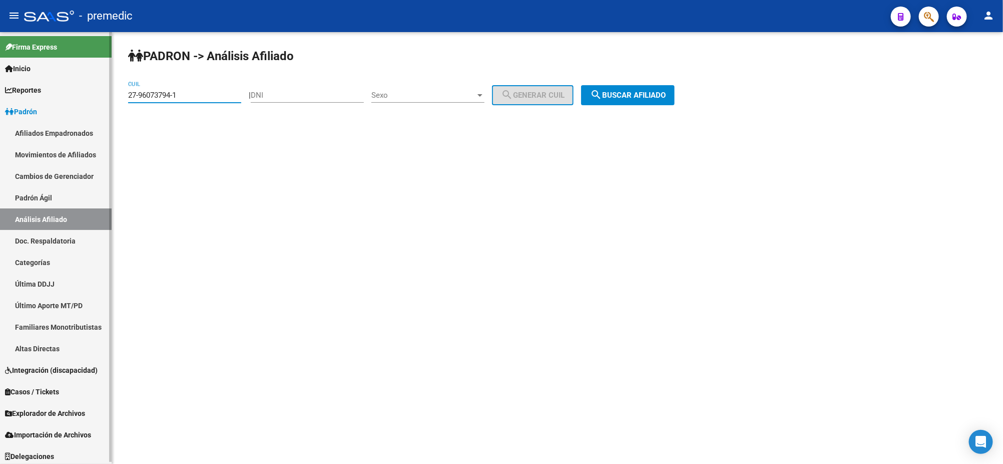
drag, startPoint x: 152, startPoint y: 93, endPoint x: 98, endPoint y: 96, distance: 54.2
click at [98, 96] on mat-sidenav-container "Firma Express Inicio Calendario SSS Instructivos Contacto OS Reportes Padrón Tr…" at bounding box center [501, 248] width 1003 height 432
paste input "37350737-2"
click at [621, 91] on span "search Buscar afiliado" at bounding box center [628, 95] width 76 height 9
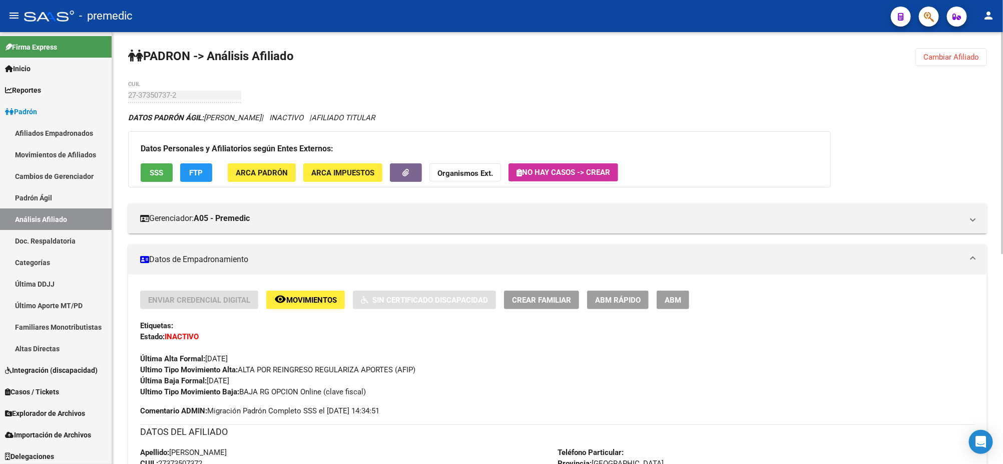
click at [952, 55] on span "Cambiar Afiliado" at bounding box center [952, 57] width 56 height 9
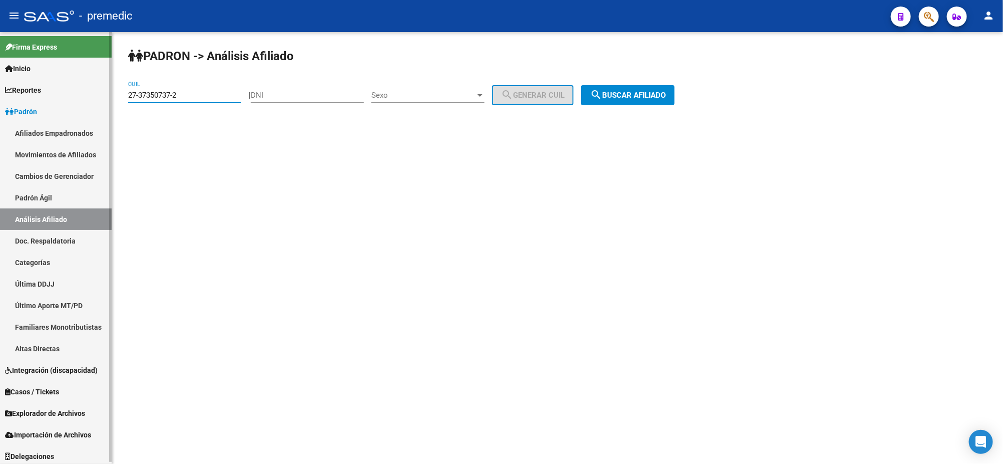
drag, startPoint x: 181, startPoint y: 97, endPoint x: 105, endPoint y: 99, distance: 75.6
click at [100, 98] on mat-sidenav-container "Firma Express Inicio Calendario SSS Instructivos Contacto OS Reportes Padrón Tr…" at bounding box center [501, 248] width 1003 height 432
paste input "0-42905803"
click at [626, 93] on span "search Buscar afiliado" at bounding box center [628, 95] width 76 height 9
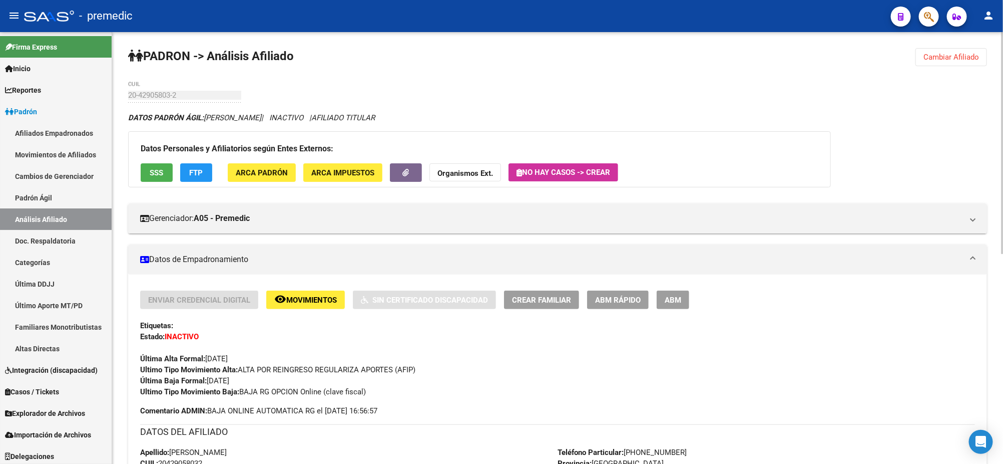
click at [936, 58] on span "Cambiar Afiliado" at bounding box center [952, 57] width 56 height 9
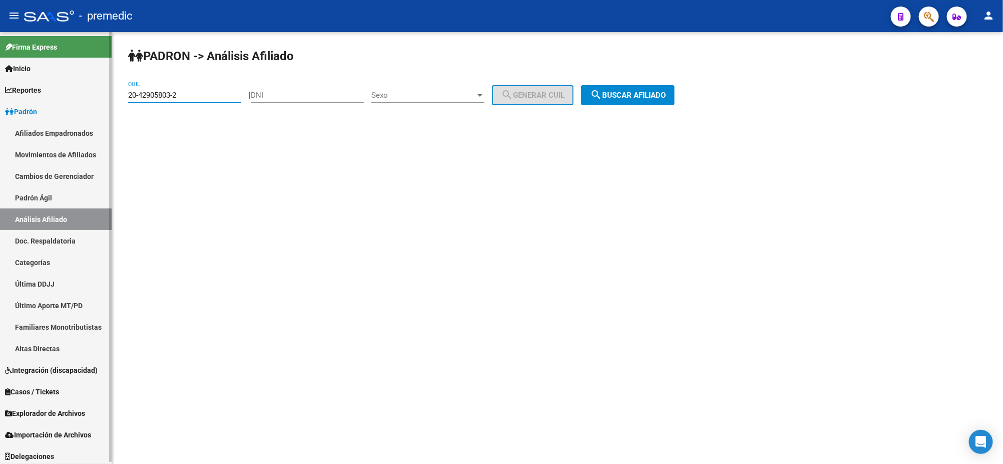
drag, startPoint x: 182, startPoint y: 96, endPoint x: 102, endPoint y: 101, distance: 80.2
click at [102, 101] on mat-sidenav-container "Firma Express Inicio Calendario SSS Instructivos Contacto OS Reportes Padrón Tr…" at bounding box center [501, 248] width 1003 height 432
paste input "35347835-5"
click at [658, 94] on span "search Buscar afiliado" at bounding box center [628, 95] width 76 height 9
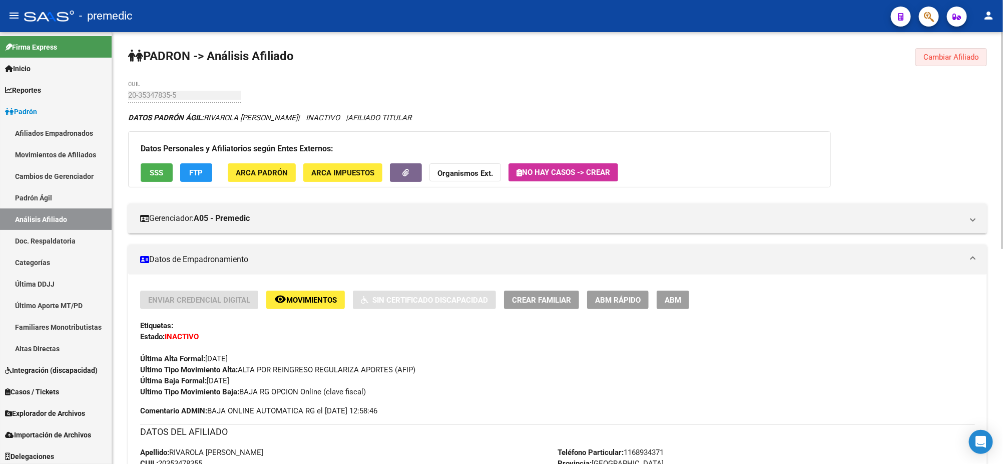
click at [972, 60] on span "Cambiar Afiliado" at bounding box center [952, 57] width 56 height 9
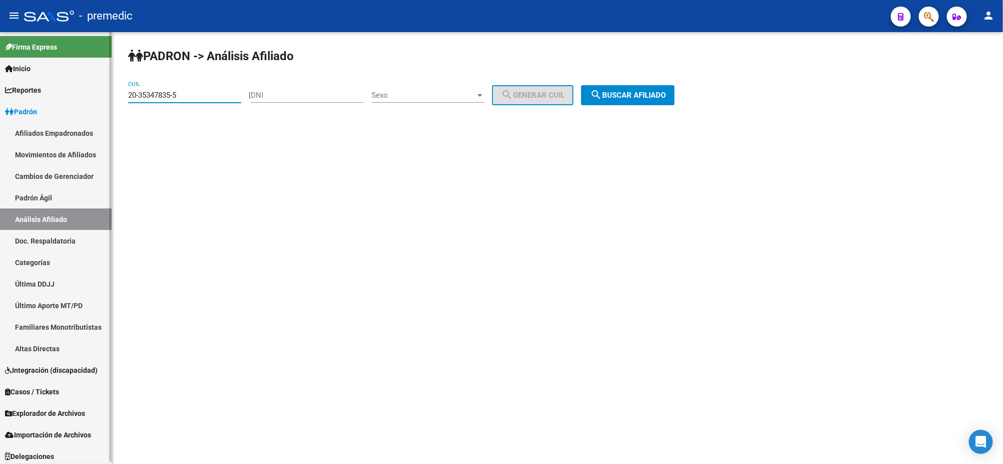
drag, startPoint x: 187, startPoint y: 96, endPoint x: 99, endPoint y: 101, distance: 88.3
click at [99, 100] on mat-sidenav-container "Firma Express Inicio Calendario SSS Instructivos Contacto OS Reportes Padrón Tr…" at bounding box center [501, 248] width 1003 height 432
paste input "7-32471453-2"
click at [659, 94] on span "search Buscar afiliado" at bounding box center [628, 95] width 76 height 9
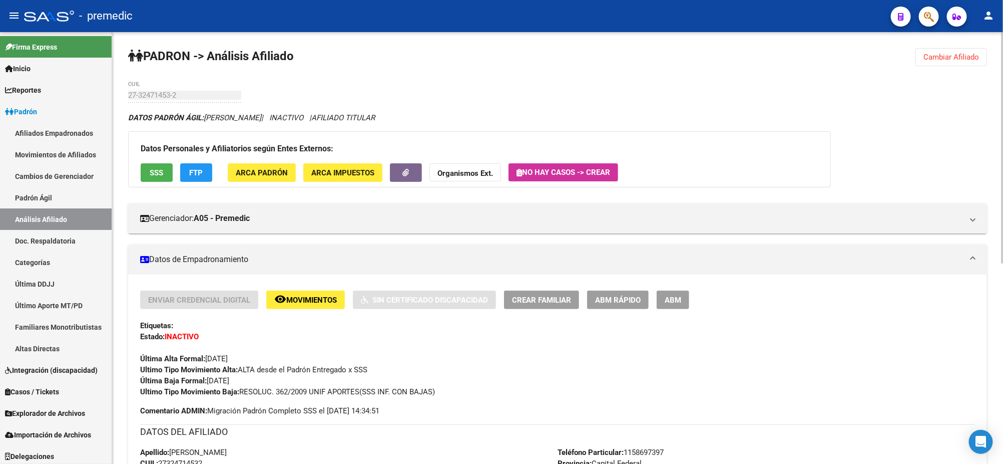
click at [931, 62] on button "Cambiar Afiliado" at bounding box center [952, 57] width 72 height 18
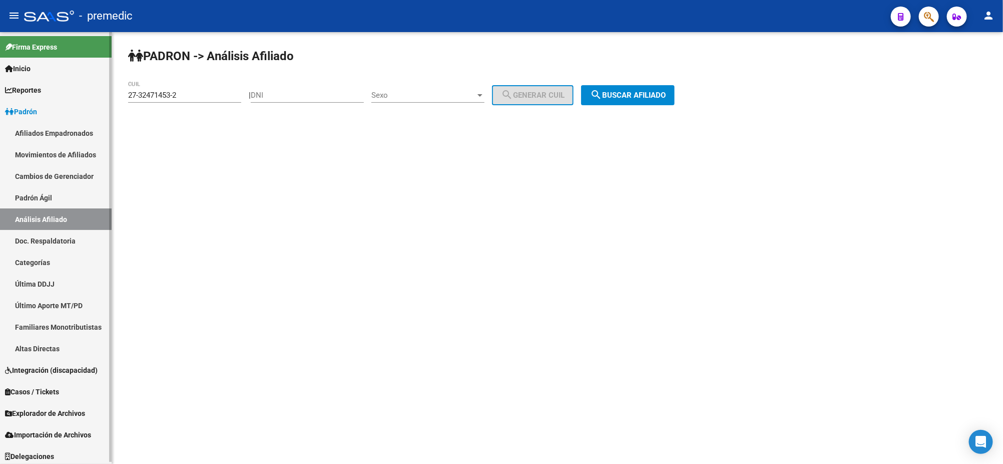
drag, startPoint x: 199, startPoint y: 96, endPoint x: 79, endPoint y: 100, distance: 120.3
click at [79, 100] on mat-sidenav-container "Firma Express Inicio Calendario SSS Instructivos Contacto OS Reportes Padrón Tr…" at bounding box center [501, 248] width 1003 height 432
paste input "8892164-7"
click at [635, 93] on span "search Buscar afiliado" at bounding box center [628, 95] width 76 height 9
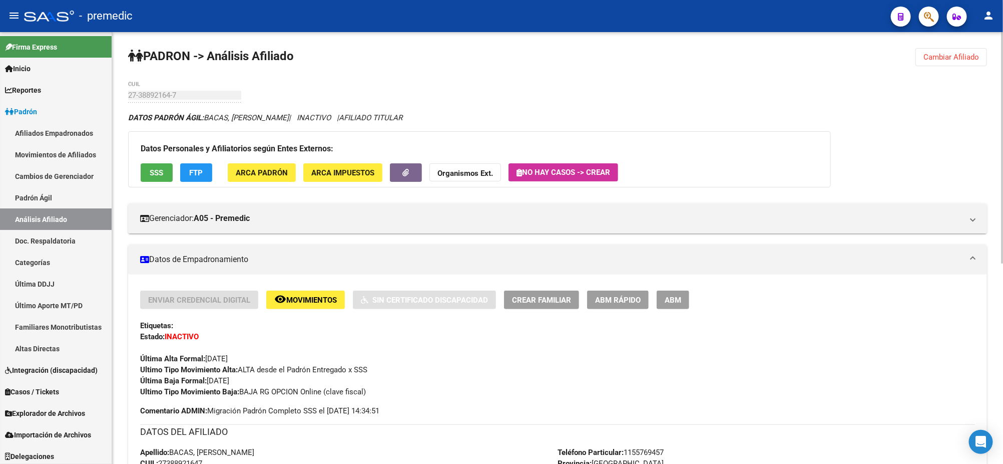
click at [300, 296] on span "Movimientos" at bounding box center [311, 299] width 51 height 9
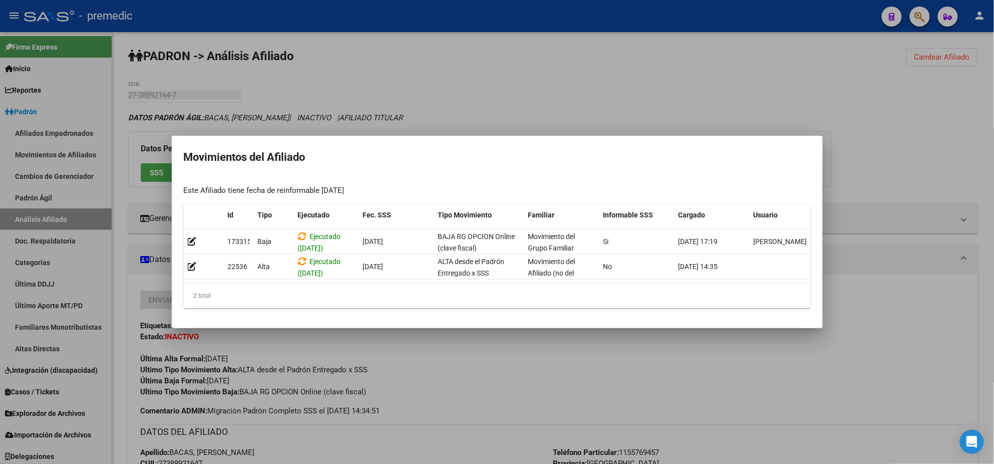
click at [496, 383] on div at bounding box center [497, 232] width 994 height 464
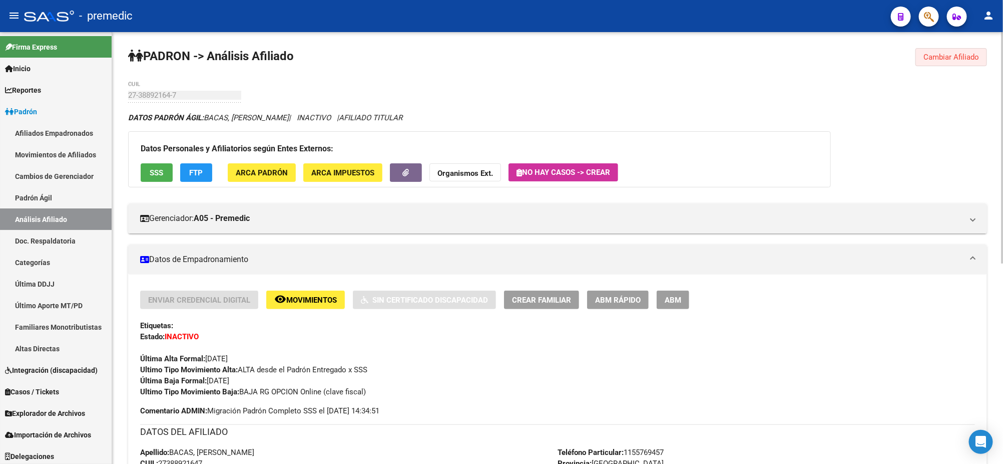
click at [948, 49] on button "Cambiar Afiliado" at bounding box center [952, 57] width 72 height 18
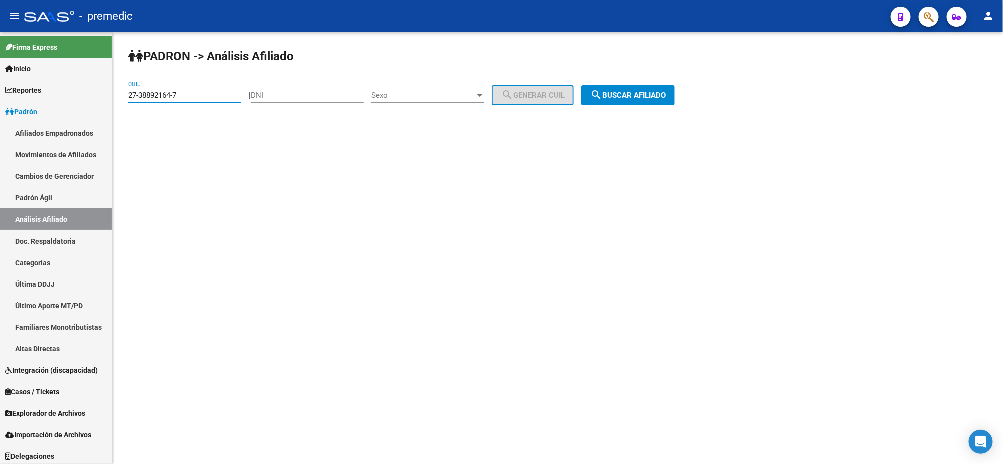
drag, startPoint x: 187, startPoint y: 96, endPoint x: 120, endPoint y: 99, distance: 66.7
click at [120, 99] on div "PADRON -> Análisis Afiliado 27-38892164-7 CUIL | DNI Sexo Sexo search Generar C…" at bounding box center [557, 84] width 891 height 105
paste input "96048907"
click at [631, 92] on span "search Buscar afiliado" at bounding box center [628, 95] width 76 height 9
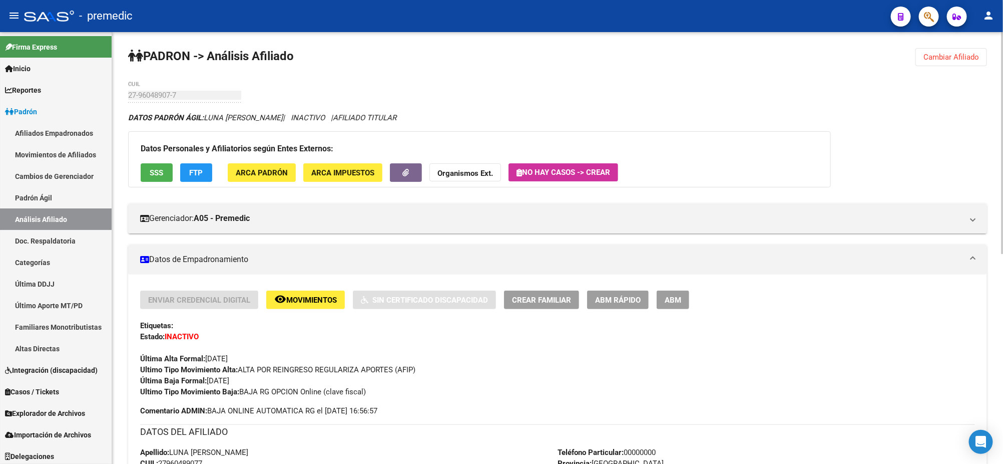
click at [945, 58] on span "Cambiar Afiliado" at bounding box center [952, 57] width 56 height 9
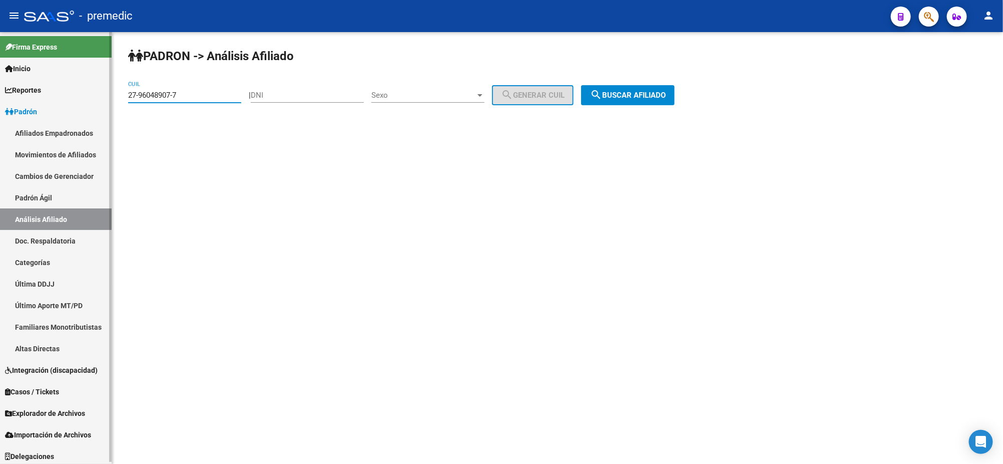
drag, startPoint x: 197, startPoint y: 98, endPoint x: 82, endPoint y: 103, distance: 115.3
click at [82, 103] on mat-sidenav-container "Firma Express Inicio Calendario SSS Instructivos Contacto OS Reportes Padrón Tr…" at bounding box center [501, 248] width 1003 height 432
paste input "42433753-1"
click at [602, 98] on mat-icon "search" at bounding box center [596, 95] width 12 height 12
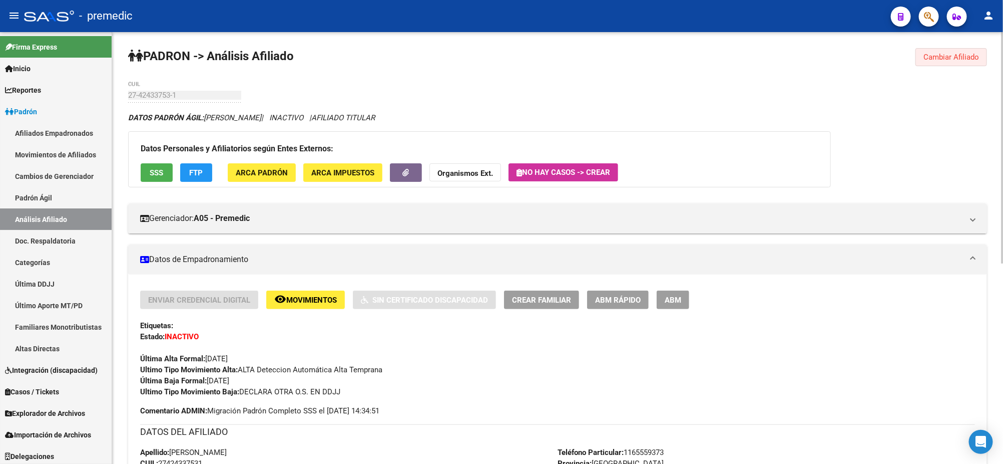
click at [945, 54] on span "Cambiar Afiliado" at bounding box center [952, 57] width 56 height 9
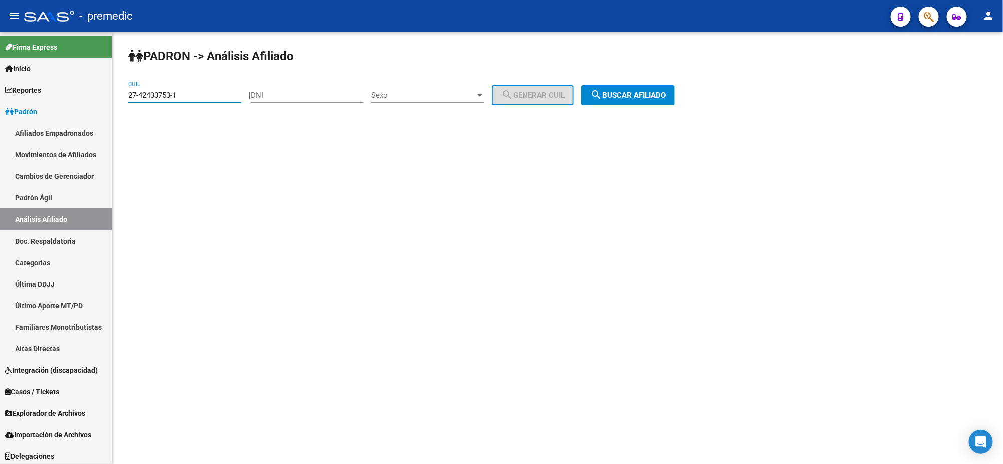
drag, startPoint x: 189, startPoint y: 94, endPoint x: 130, endPoint y: 97, distance: 59.2
click at [130, 97] on input "27-42433753-1" at bounding box center [184, 95] width 113 height 9
paste input "3315984-0"
click at [602, 95] on mat-icon "search" at bounding box center [596, 95] width 12 height 12
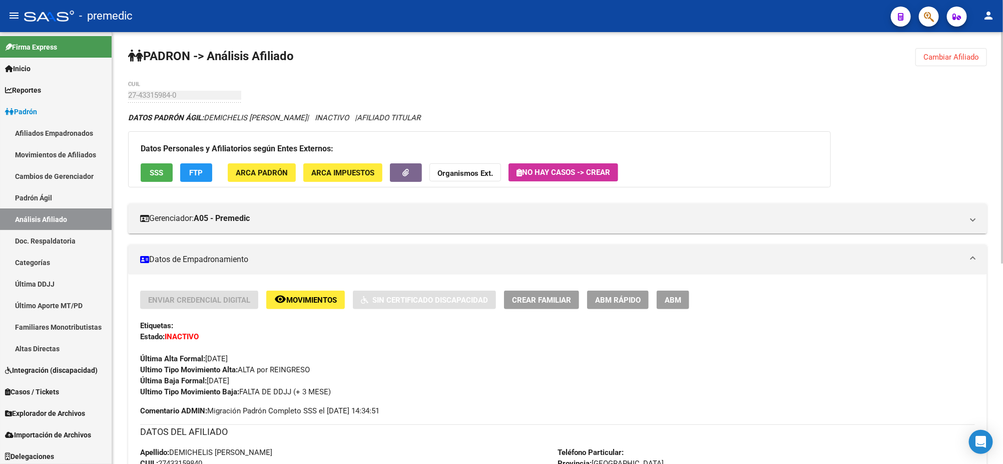
click at [966, 57] on span "Cambiar Afiliado" at bounding box center [952, 57] width 56 height 9
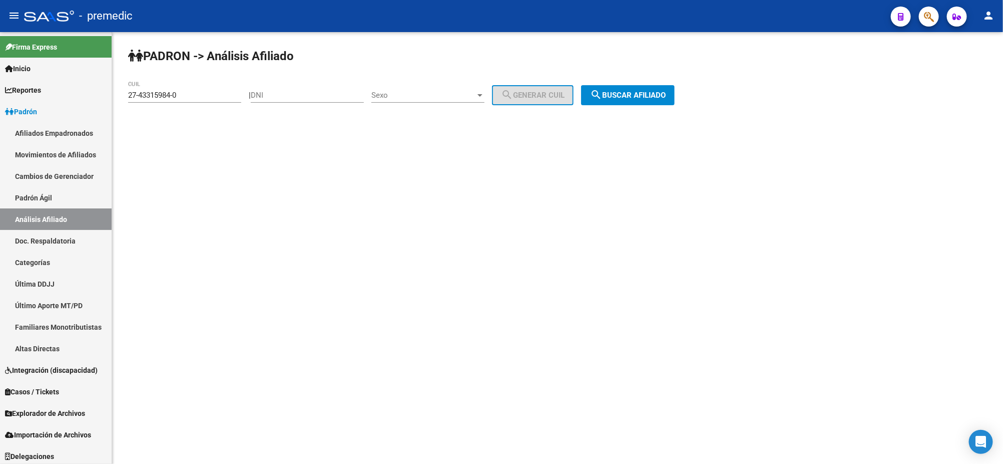
drag, startPoint x: 200, startPoint y: 99, endPoint x: 143, endPoint y: 98, distance: 57.1
click at [143, 98] on div "27-43315984-0 CUIL" at bounding box center [184, 92] width 113 height 22
drag, startPoint x: 199, startPoint y: 94, endPoint x: 114, endPoint y: 98, distance: 84.7
click at [114, 98] on div "PADRON -> Análisis Afiliado 27-43315984-0 CUIL | DNI Sexo Sexo search Generar C…" at bounding box center [557, 84] width 891 height 105
paste input "95393227-5"
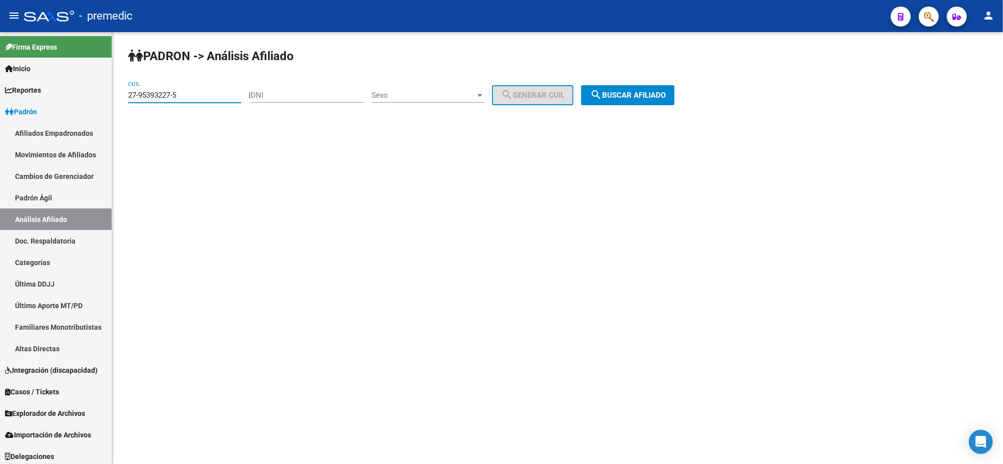
click at [645, 92] on span "search Buscar afiliado" at bounding box center [628, 95] width 76 height 9
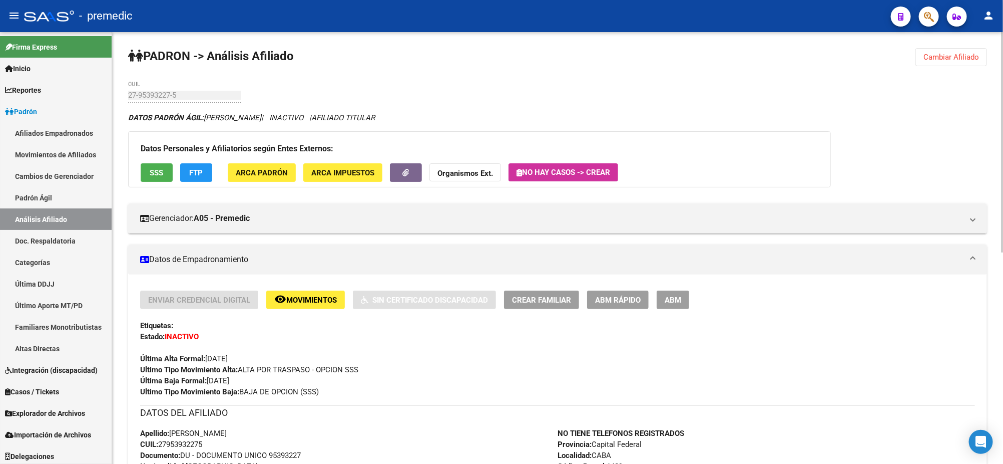
click at [956, 61] on span "Cambiar Afiliado" at bounding box center [952, 57] width 56 height 9
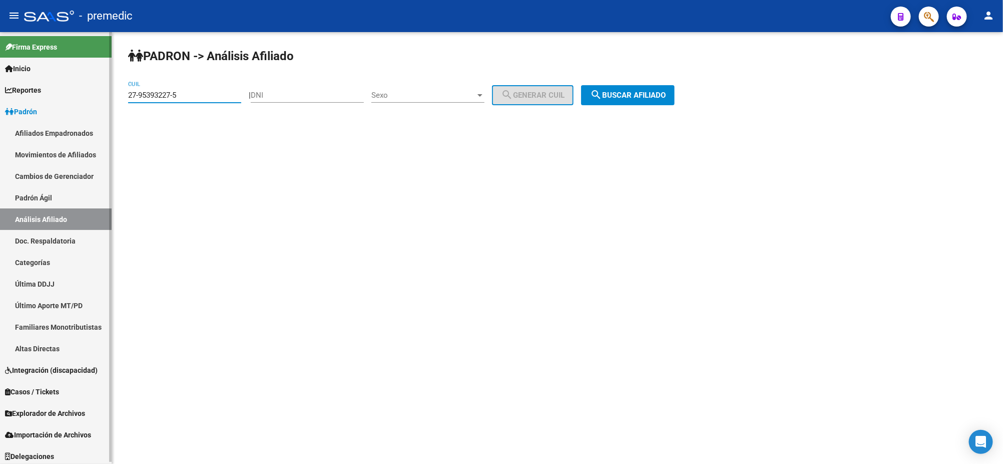
drag, startPoint x: 191, startPoint y: 95, endPoint x: 105, endPoint y: 99, distance: 86.2
click at [105, 99] on mat-sidenav-container "Firma Express Inicio Calendario SSS Instructivos Contacto OS Reportes Padrón Tr…" at bounding box center [501, 248] width 1003 height 432
paste input "24616679"
click at [653, 89] on button "search Buscar afiliado" at bounding box center [628, 95] width 94 height 20
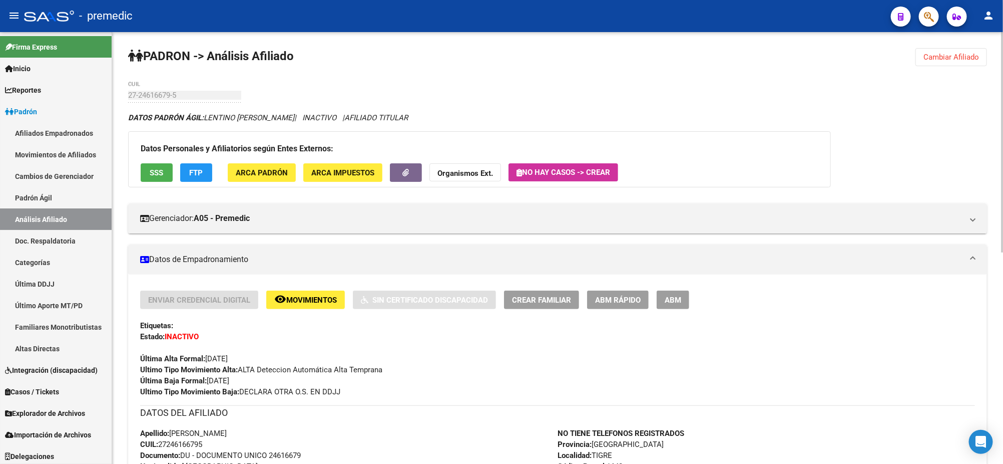
click at [938, 55] on span "Cambiar Afiliado" at bounding box center [952, 57] width 56 height 9
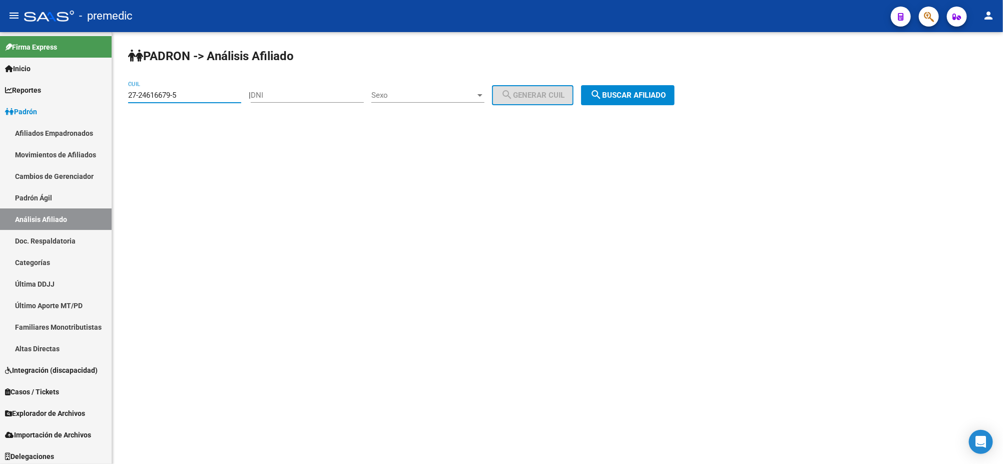
drag, startPoint x: 135, startPoint y: 97, endPoint x: 115, endPoint y: 99, distance: 20.1
click at [117, 98] on div "PADRON -> Análisis Afiliado 27-24616679-5 CUIL | DNI Sexo Sexo search Generar C…" at bounding box center [557, 84] width 891 height 105
paste input "0-20433192-9"
click at [649, 91] on span "search Buscar afiliado" at bounding box center [628, 95] width 76 height 9
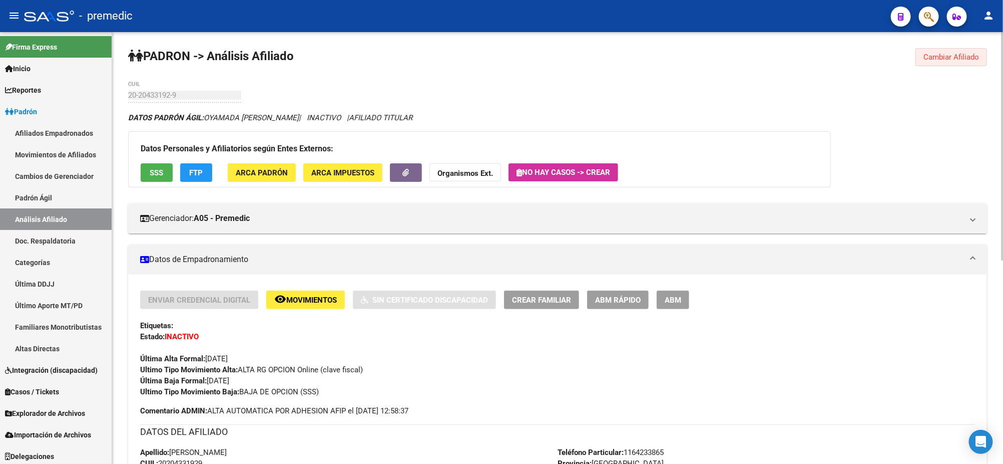
click at [934, 53] on span "Cambiar Afiliado" at bounding box center [952, 57] width 56 height 9
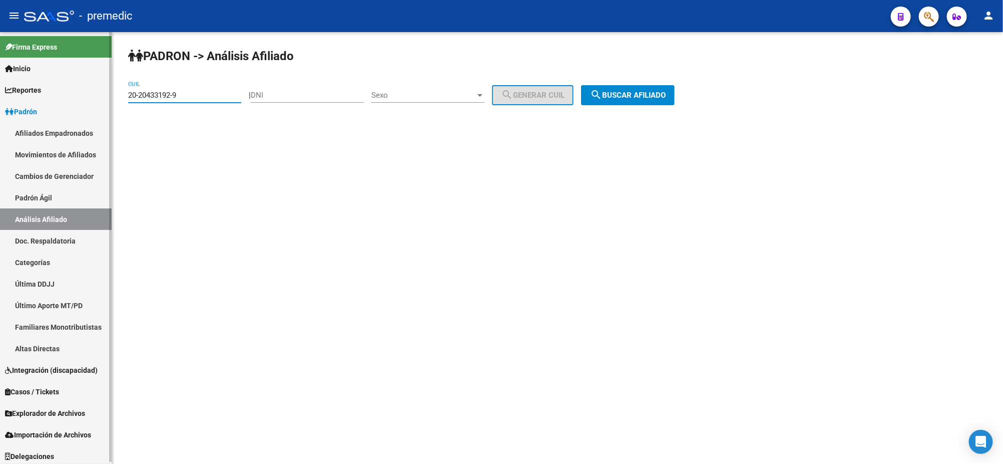
drag, startPoint x: 194, startPoint y: 97, endPoint x: 90, endPoint y: 103, distance: 104.3
click at [112, 98] on div "PADRON -> Análisis Afiliado 20-20433192-9 CUIL | DNI Sexo Sexo search Generar C…" at bounding box center [557, 84] width 891 height 105
paste input "41567490-3"
click at [622, 91] on span "search Buscar afiliado" at bounding box center [628, 95] width 76 height 9
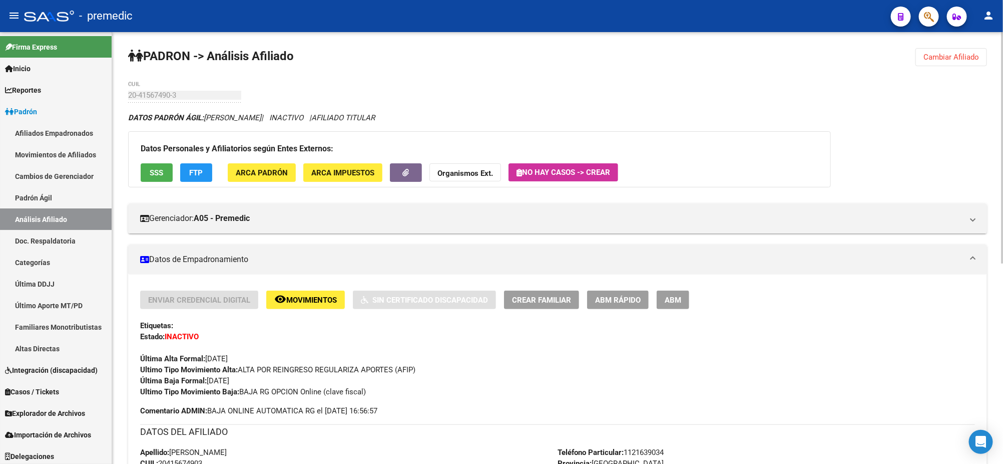
click at [968, 57] on span "Cambiar Afiliado" at bounding box center [952, 57] width 56 height 9
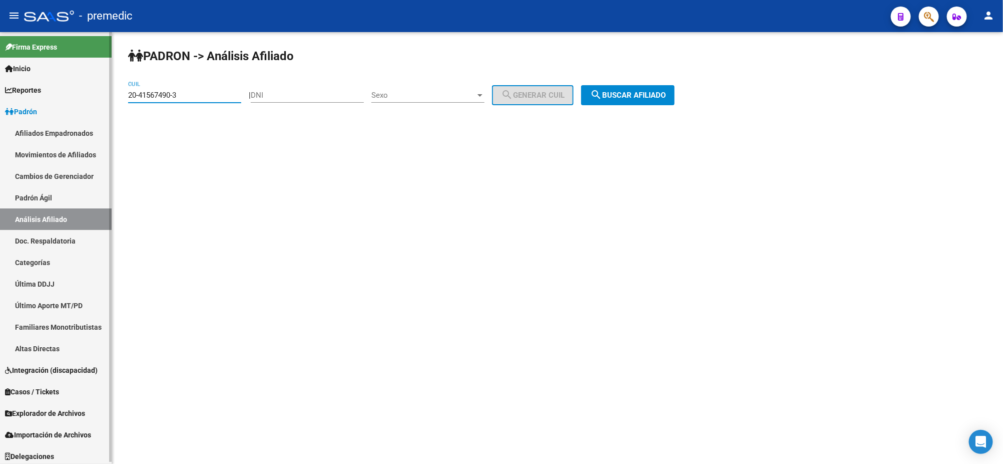
drag, startPoint x: 185, startPoint y: 94, endPoint x: 99, endPoint y: 98, distance: 86.2
click at [99, 98] on mat-sidenav-container "Firma Express Inicio Calendario SSS Instructivos Contacto OS Reportes Padrón Tr…" at bounding box center [501, 248] width 1003 height 432
paste input "25642701-0"
click at [620, 101] on button "search Buscar afiliado" at bounding box center [628, 95] width 94 height 20
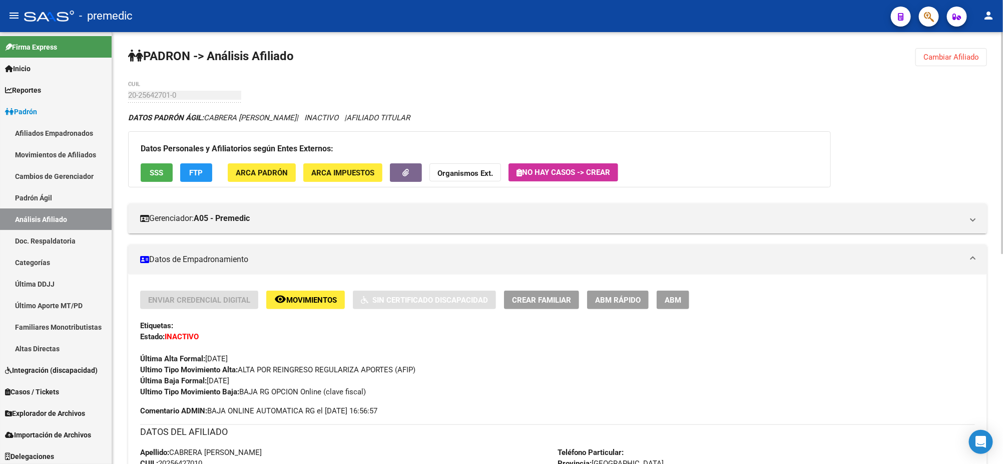
drag, startPoint x: 961, startPoint y: 58, endPoint x: 919, endPoint y: 54, distance: 42.2
click at [961, 57] on span "Cambiar Afiliado" at bounding box center [952, 57] width 56 height 9
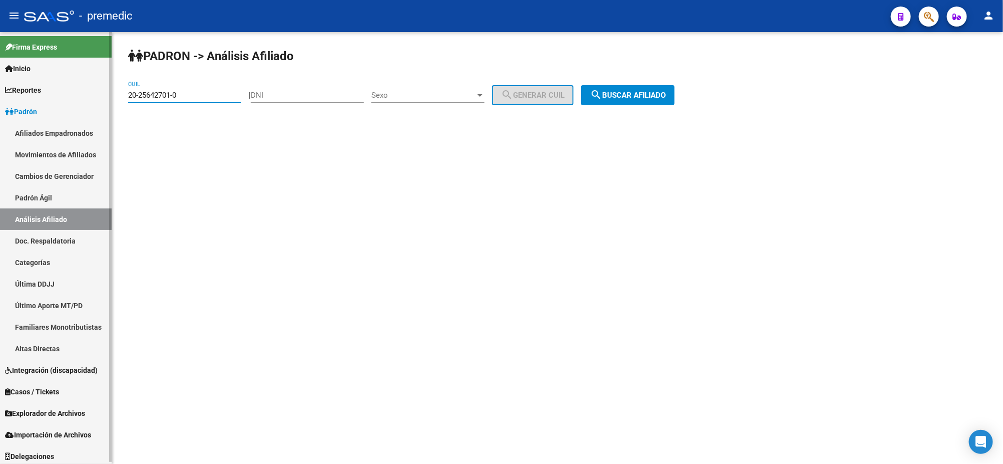
drag, startPoint x: 196, startPoint y: 97, endPoint x: 145, endPoint y: 97, distance: 51.1
click at [93, 96] on mat-sidenav-container "Firma Express Inicio Calendario SSS Instructivos Contacto OS Reportes Padrón Tr…" at bounding box center [501, 248] width 1003 height 432
paste input "38442463-6"
click at [607, 87] on button "search Buscar afiliado" at bounding box center [628, 95] width 94 height 20
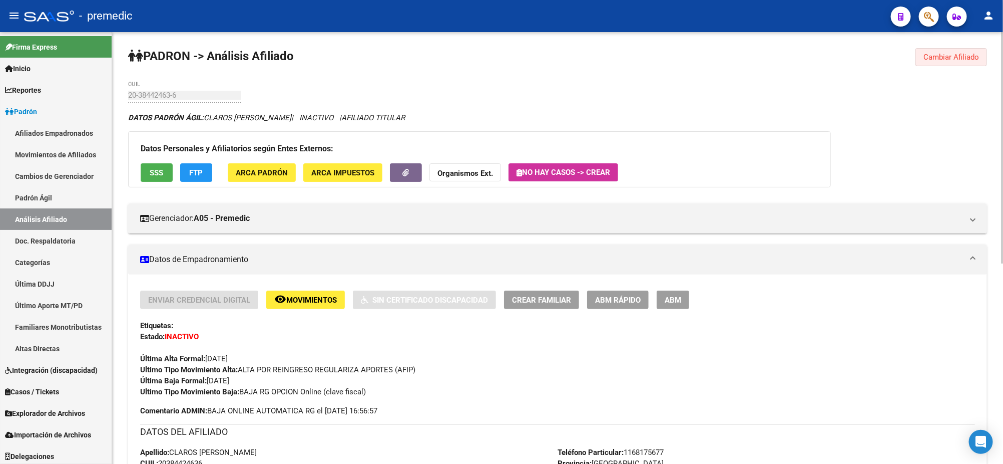
click at [924, 60] on span "Cambiar Afiliado" at bounding box center [952, 57] width 56 height 9
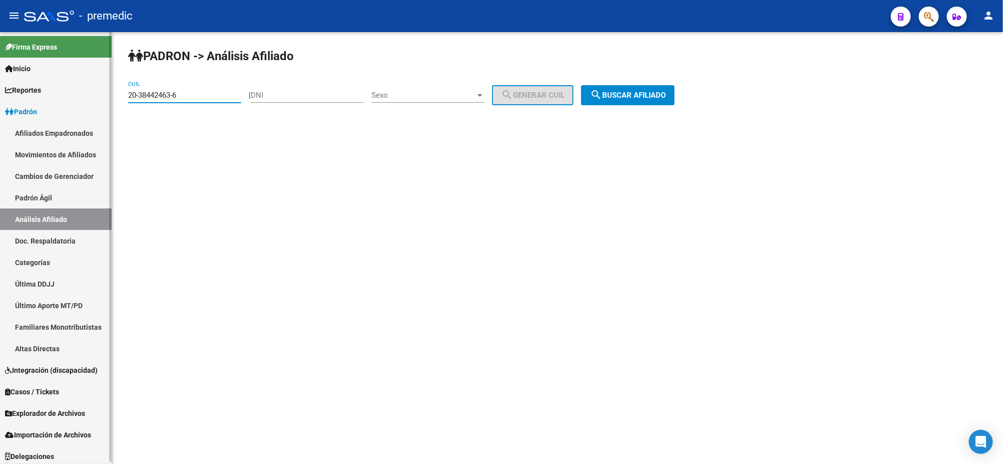
drag, startPoint x: 166, startPoint y: 97, endPoint x: 106, endPoint y: 96, distance: 59.6
click at [99, 96] on mat-sidenav-container "Firma Express Inicio Calendario SSS Instructivos Contacto OS Reportes Padrón Tr…" at bounding box center [501, 248] width 1003 height 432
paste input "7-32554114-3"
type input "27-32554114-3"
drag, startPoint x: 617, startPoint y: 94, endPoint x: 596, endPoint y: 105, distance: 24.2
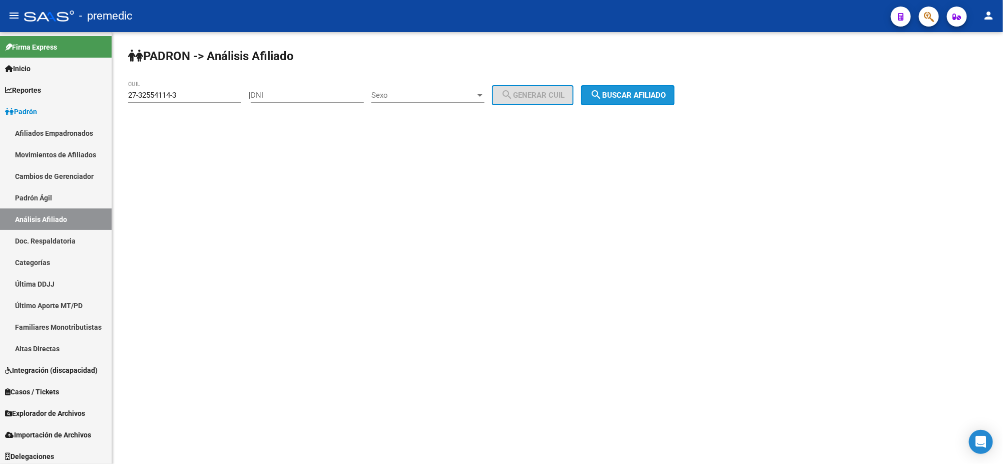
click at [617, 94] on span "search Buscar afiliado" at bounding box center [628, 95] width 76 height 9
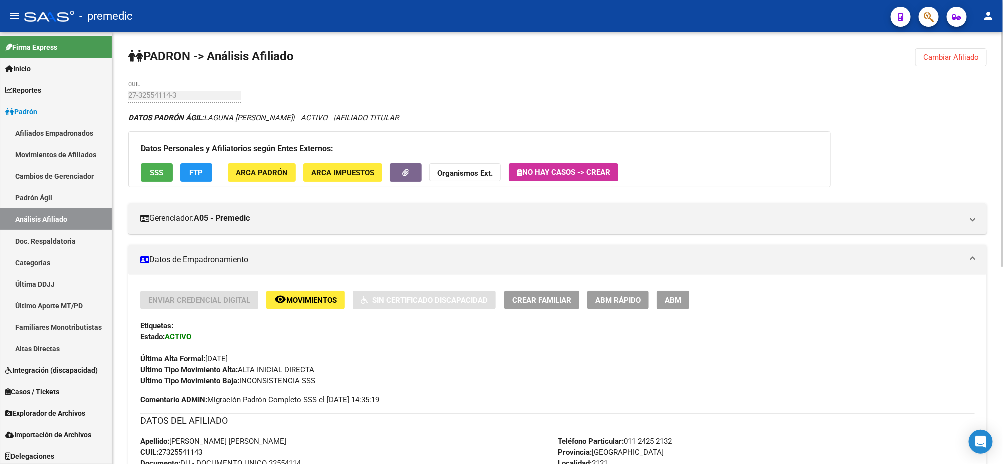
click at [193, 169] on span "FTP" at bounding box center [197, 172] width 14 height 9
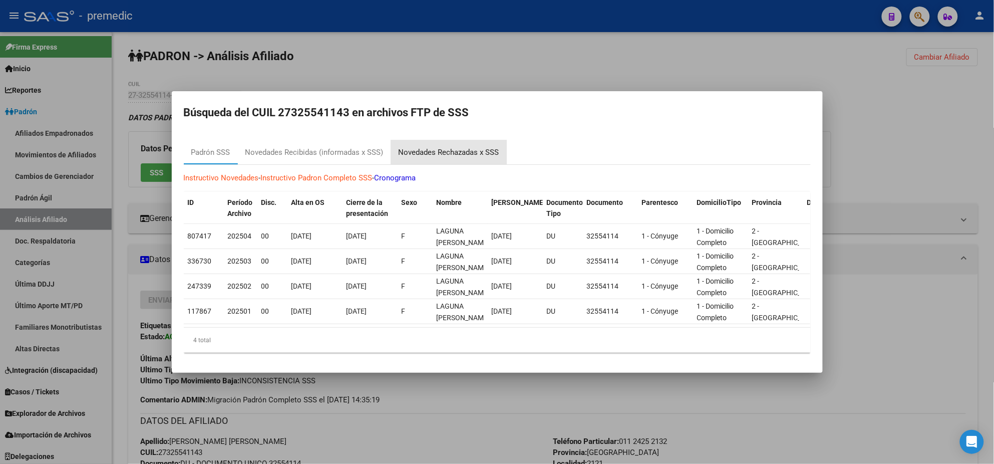
click at [429, 147] on div "Novedades Rechazadas x SSS" at bounding box center [449, 153] width 101 height 12
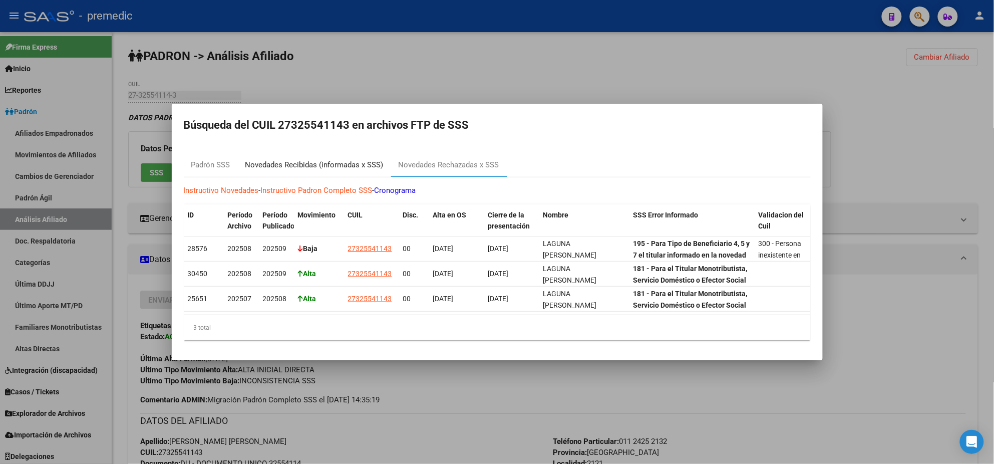
click at [317, 159] on div "Novedades Recibidas (informadas x SSS)" at bounding box center [314, 165] width 138 height 12
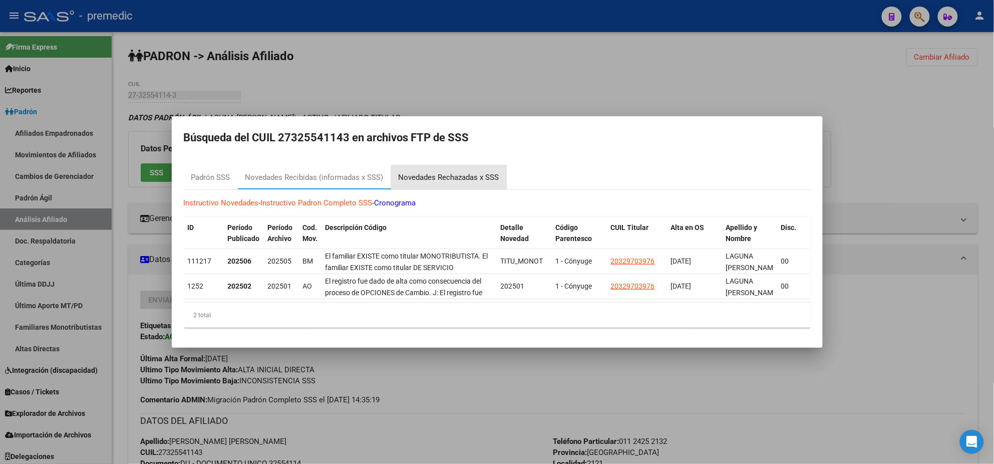
click at [405, 172] on div "Novedades Rechazadas x SSS" at bounding box center [449, 178] width 101 height 12
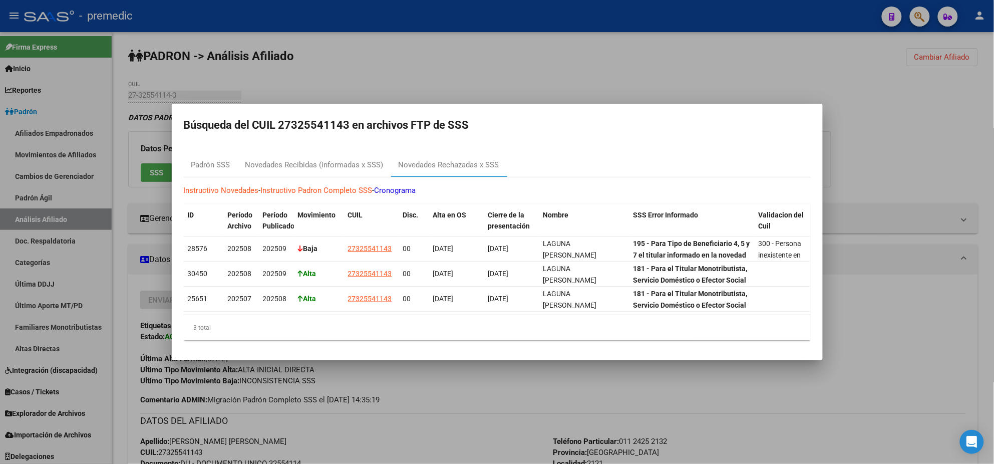
click at [527, 382] on div at bounding box center [497, 232] width 994 height 464
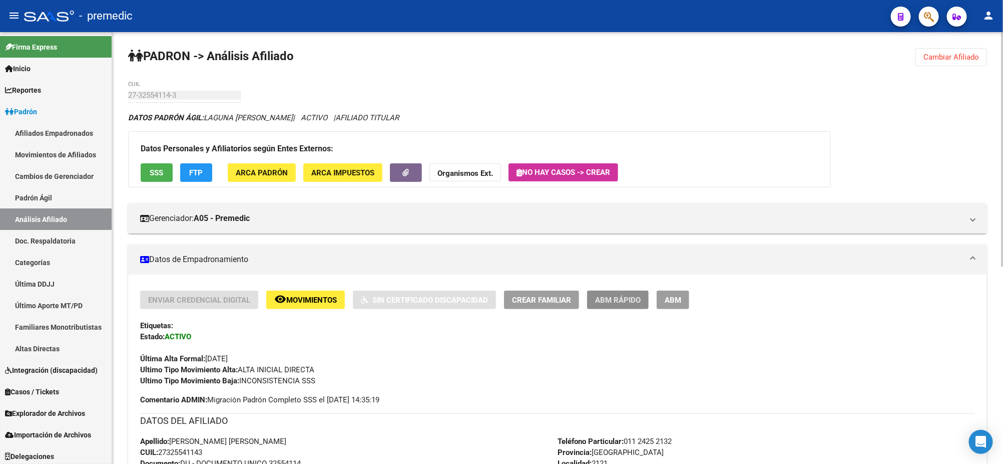
click at [599, 301] on span "ABM Rápido" at bounding box center [618, 299] width 46 height 9
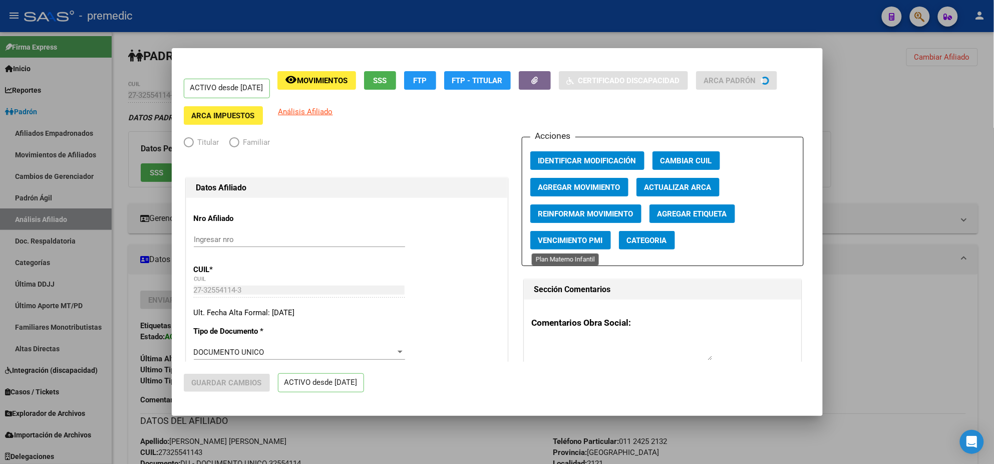
radio input "true"
type input "27-32554114-3"
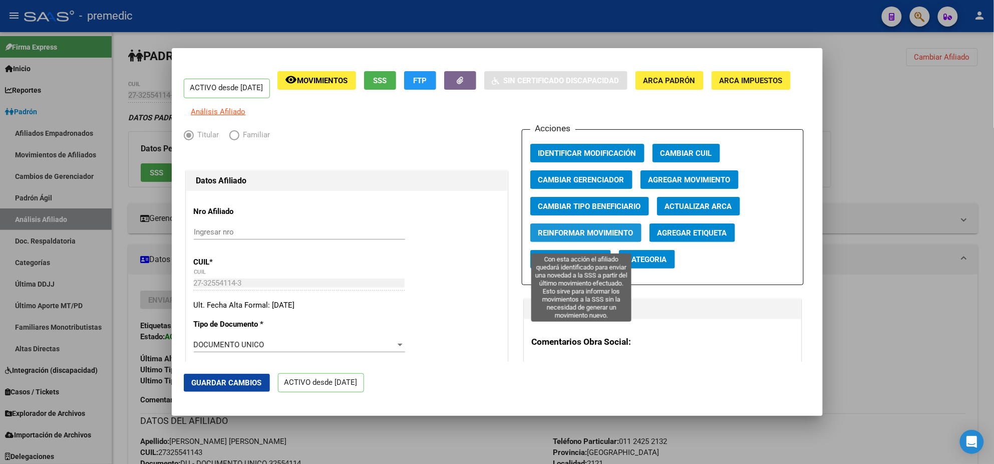
click at [586, 237] on span "Reinformar Movimiento" at bounding box center [585, 232] width 95 height 9
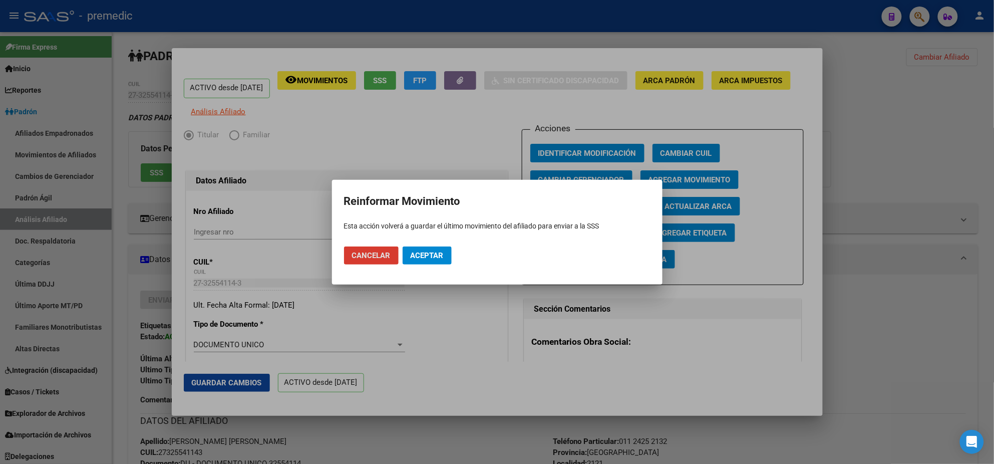
click at [432, 252] on span "Aceptar" at bounding box center [427, 255] width 33 height 9
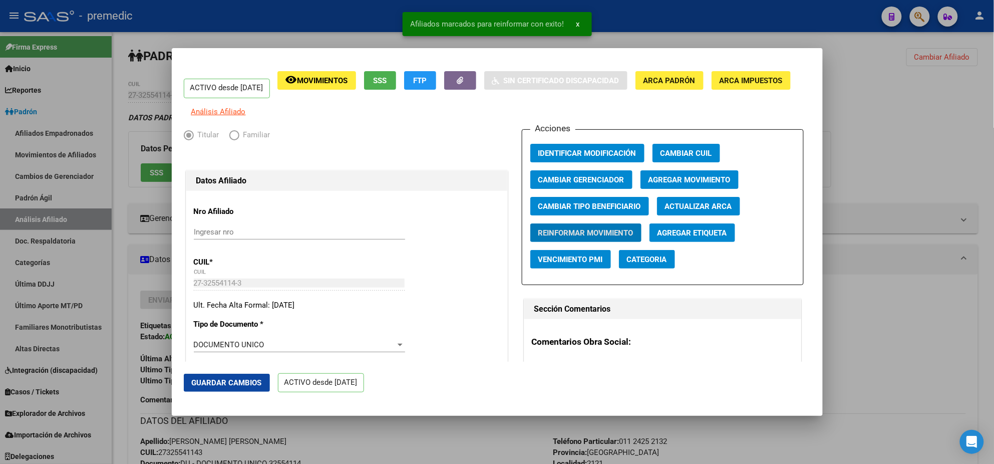
click at [440, 430] on div at bounding box center [497, 232] width 994 height 464
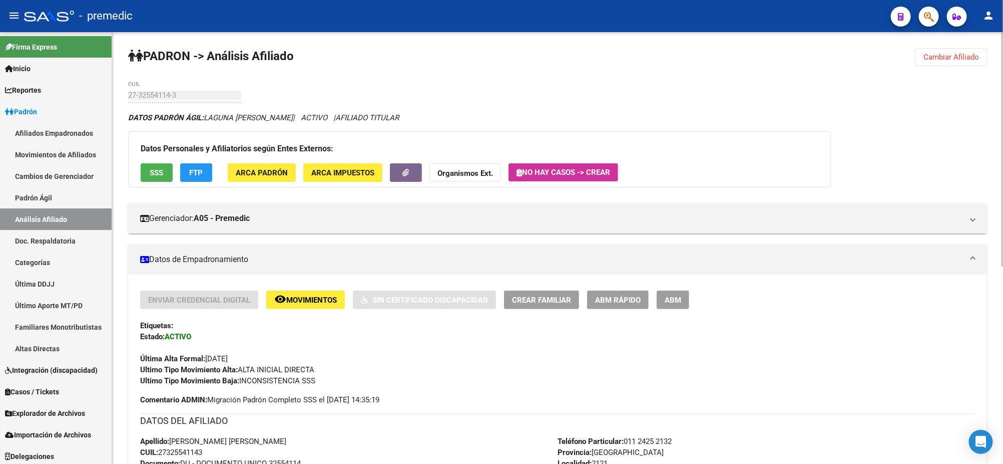
click at [945, 61] on span "Cambiar Afiliado" at bounding box center [952, 57] width 56 height 9
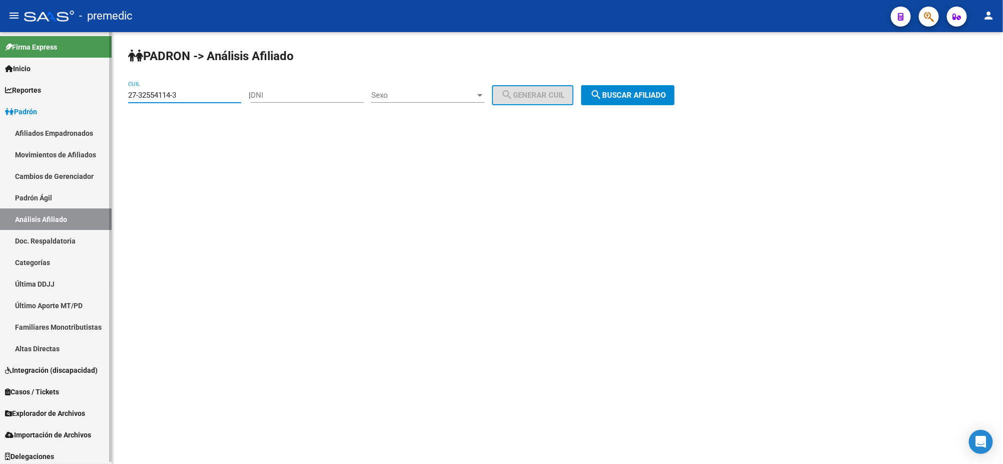
drag, startPoint x: 165, startPoint y: 95, endPoint x: 102, endPoint y: 97, distance: 63.1
click at [102, 97] on mat-sidenav-container "Firma Express Inicio Calendario SSS Instructivos Contacto OS Reportes Padrón Tr…" at bounding box center [501, 248] width 1003 height 432
paste input "0-25507980-9"
click at [631, 88] on button "search Buscar afiliado" at bounding box center [628, 95] width 94 height 20
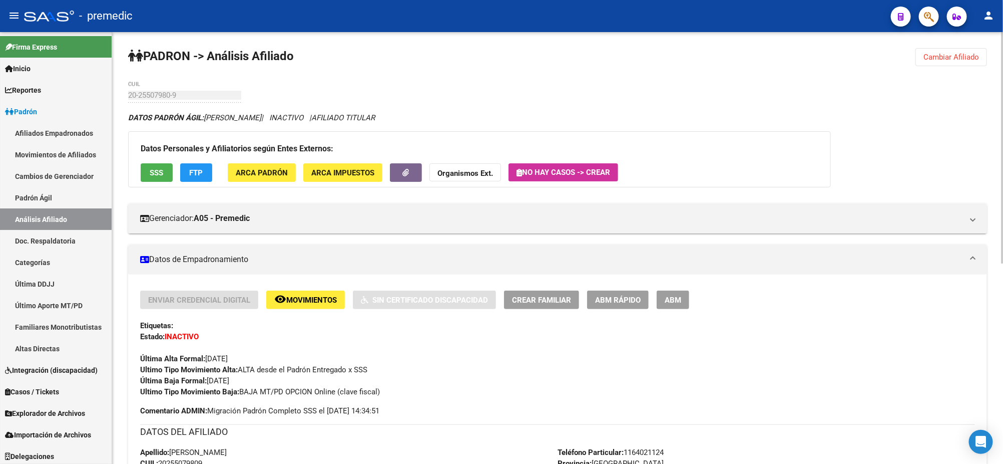
click at [939, 54] on span "Cambiar Afiliado" at bounding box center [952, 57] width 56 height 9
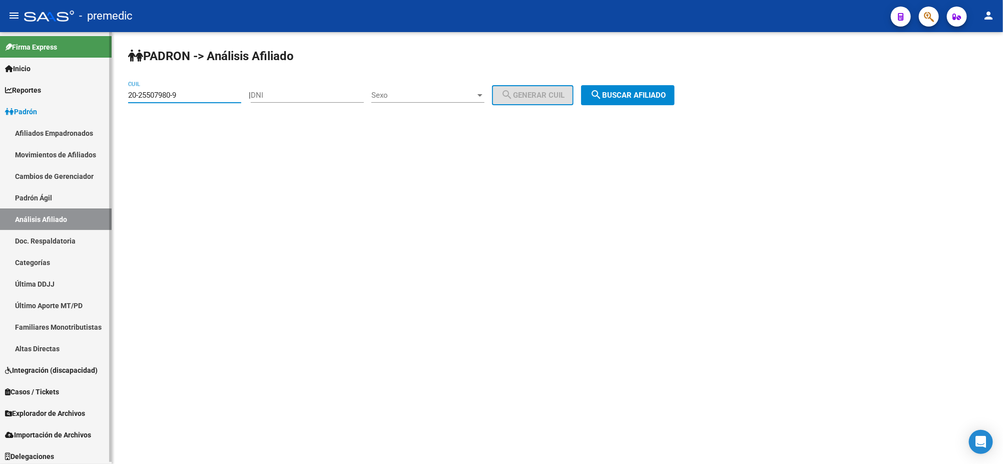
drag, startPoint x: 190, startPoint y: 93, endPoint x: 89, endPoint y: 92, distance: 101.6
click at [89, 92] on mat-sidenav-container "Firma Express Inicio Calendario SSS Instructivos Contacto OS Reportes Padrón Tr…" at bounding box center [501, 248] width 1003 height 432
paste input "7-26155738-5"
click at [622, 89] on button "search Buscar afiliado" at bounding box center [628, 95] width 94 height 20
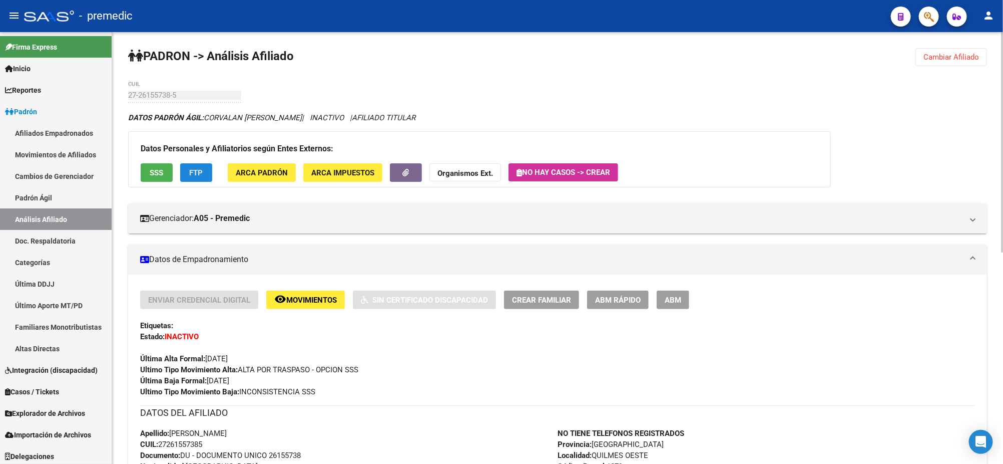
click at [201, 165] on button "FTP" at bounding box center [196, 172] width 32 height 19
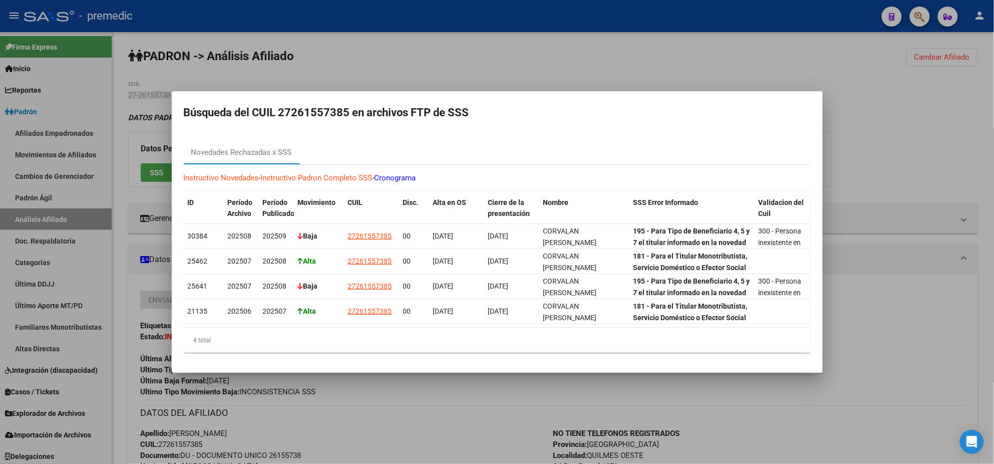
click at [369, 404] on div at bounding box center [497, 232] width 994 height 464
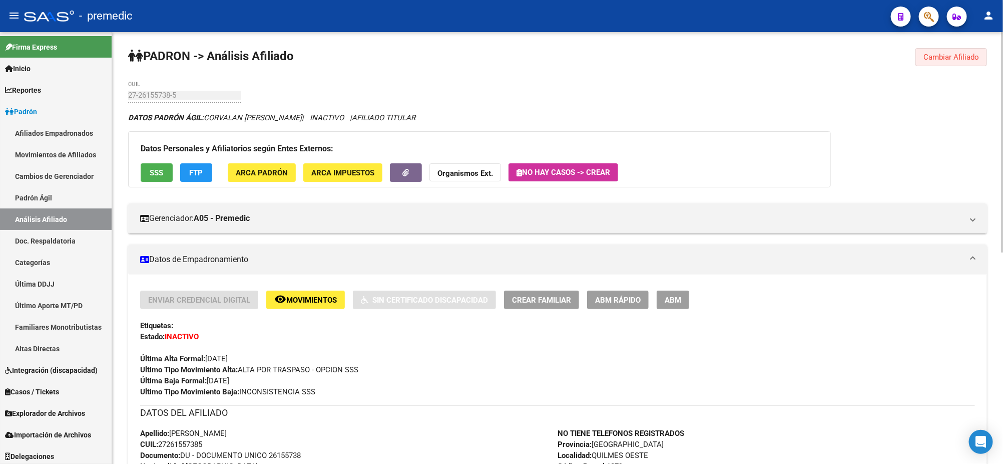
click at [944, 59] on span "Cambiar Afiliado" at bounding box center [952, 57] width 56 height 9
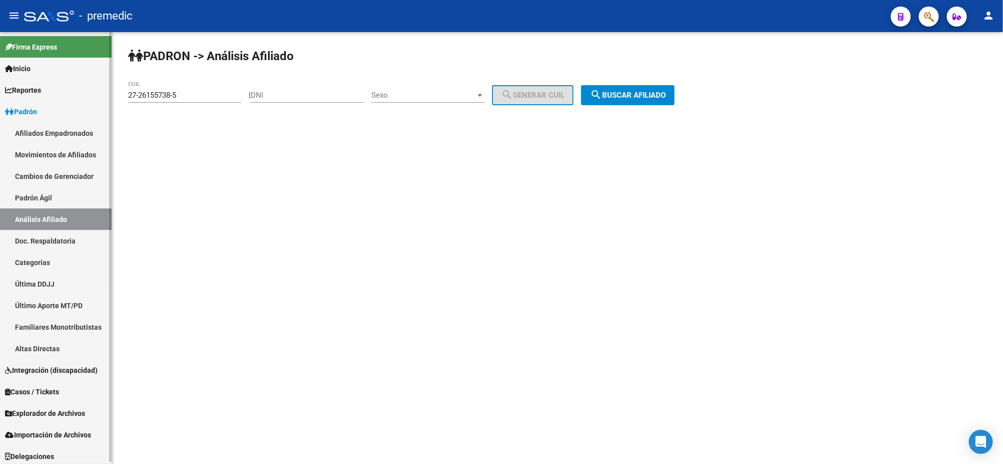
drag, startPoint x: 190, startPoint y: 97, endPoint x: 88, endPoint y: 97, distance: 101.6
click at [88, 97] on mat-sidenav-container "Firma Express Inicio Calendario SSS Instructivos Contacto OS Reportes Padrón Tr…" at bounding box center [501, 248] width 1003 height 432
paste input "66299"
click at [623, 93] on span "search Buscar afiliado" at bounding box center [628, 95] width 76 height 9
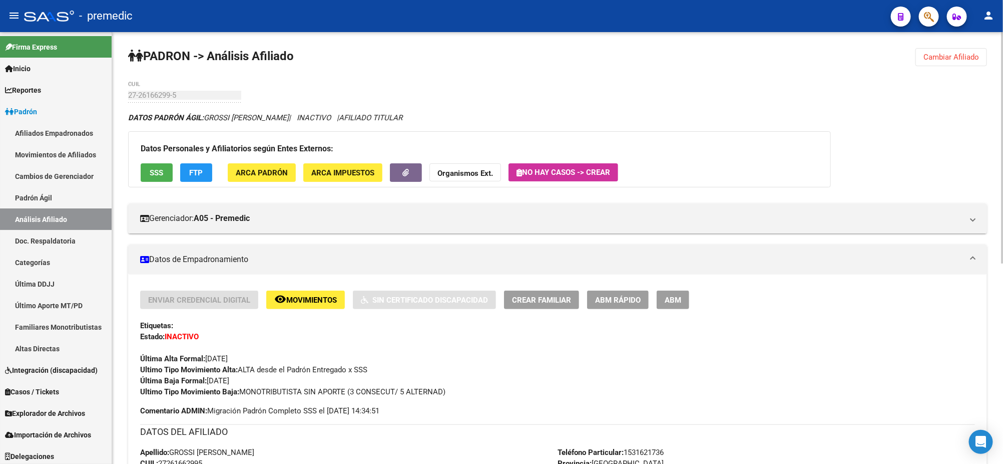
click at [946, 61] on span "Cambiar Afiliado" at bounding box center [952, 57] width 56 height 9
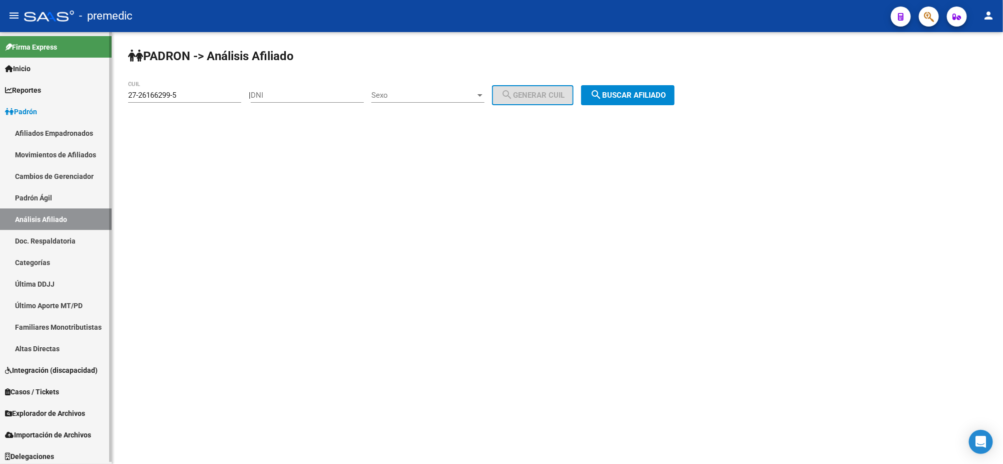
click at [81, 100] on mat-sidenav-container "Firma Express Inicio Calendario SSS Instructivos Contacto OS Reportes Padrón Tr…" at bounding box center [501, 248] width 1003 height 432
paste input "8164073-4"
click at [602, 94] on mat-icon "search" at bounding box center [596, 95] width 12 height 12
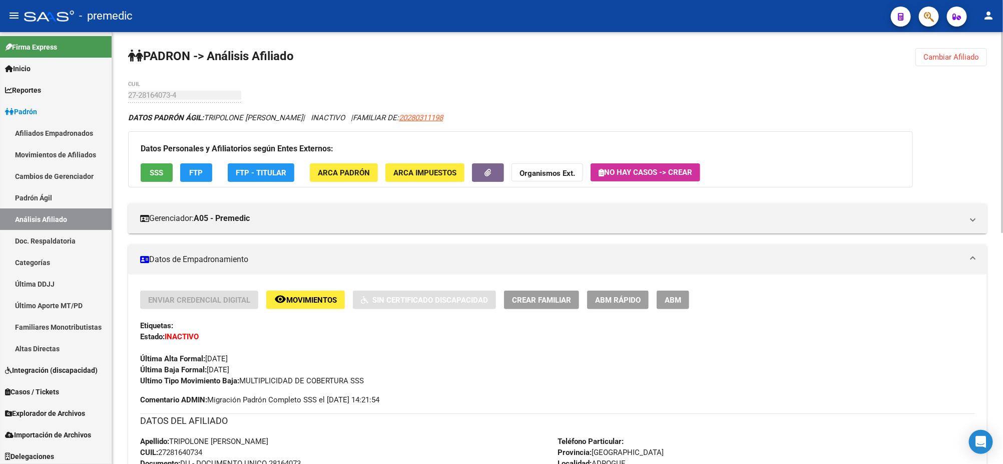
click at [960, 54] on span "Cambiar Afiliado" at bounding box center [952, 57] width 56 height 9
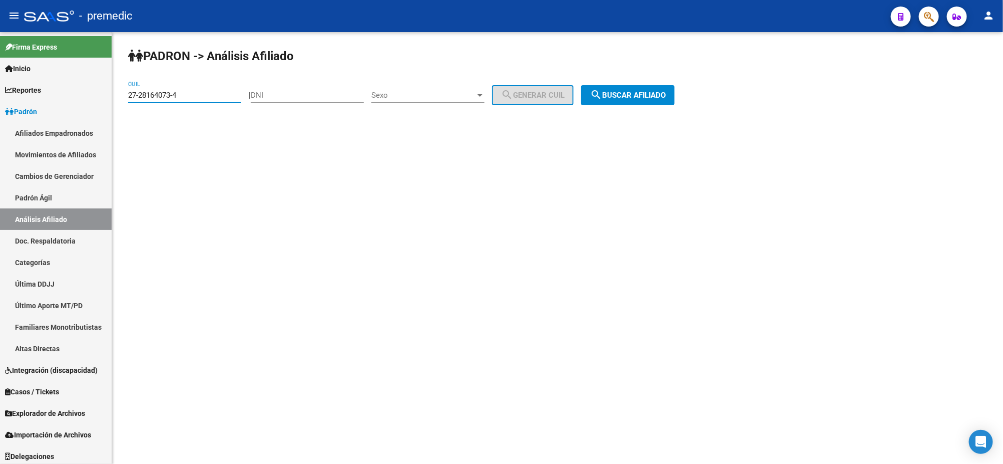
drag, startPoint x: 190, startPoint y: 96, endPoint x: 134, endPoint y: 96, distance: 56.1
click at [134, 96] on input "27-28164073-4" at bounding box center [184, 95] width 113 height 9
paste input "2-04743064-8"
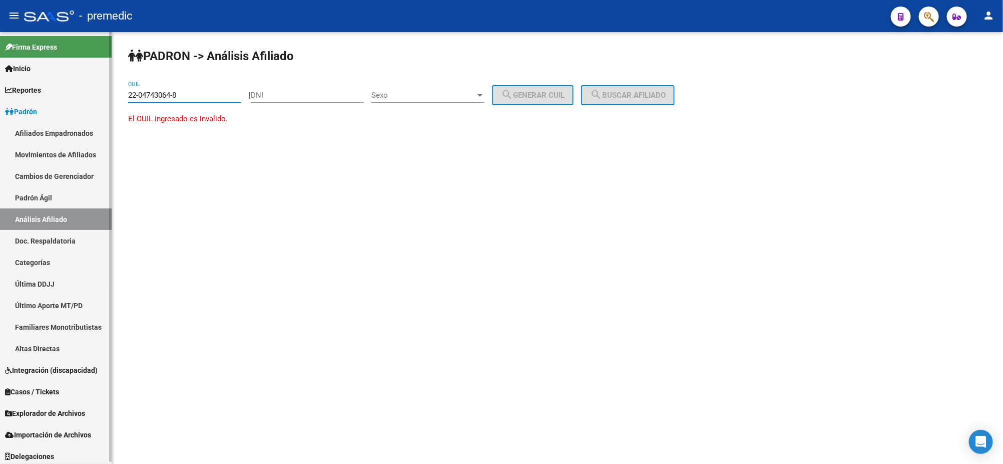
drag, startPoint x: 136, startPoint y: 93, endPoint x: 90, endPoint y: 93, distance: 46.6
click at [90, 93] on mat-sidenav-container "Firma Express Inicio Calendario SSS Instructivos Contacto OS Reportes Padrón Tr…" at bounding box center [501, 248] width 1003 height 432
paste input "0-47430648-9"
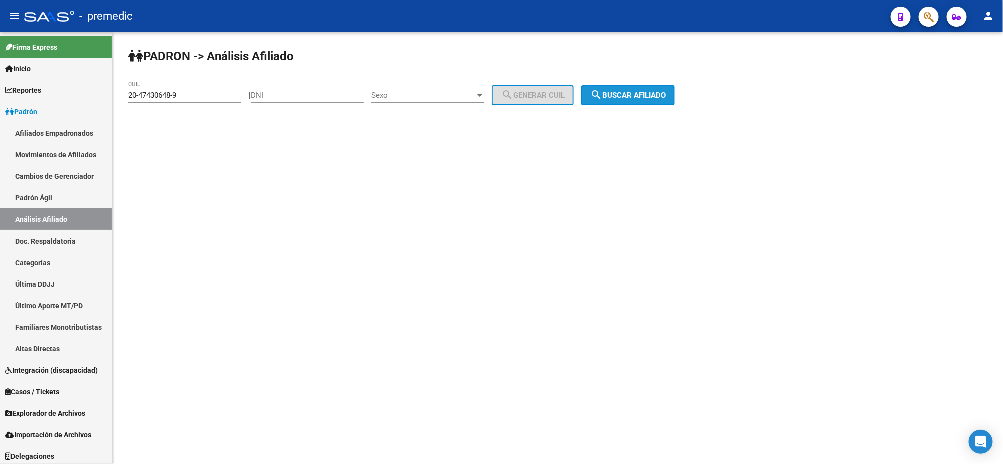
drag, startPoint x: 665, startPoint y: 93, endPoint x: 658, endPoint y: 93, distance: 6.5
click at [664, 93] on span "search Buscar afiliado" at bounding box center [628, 95] width 76 height 9
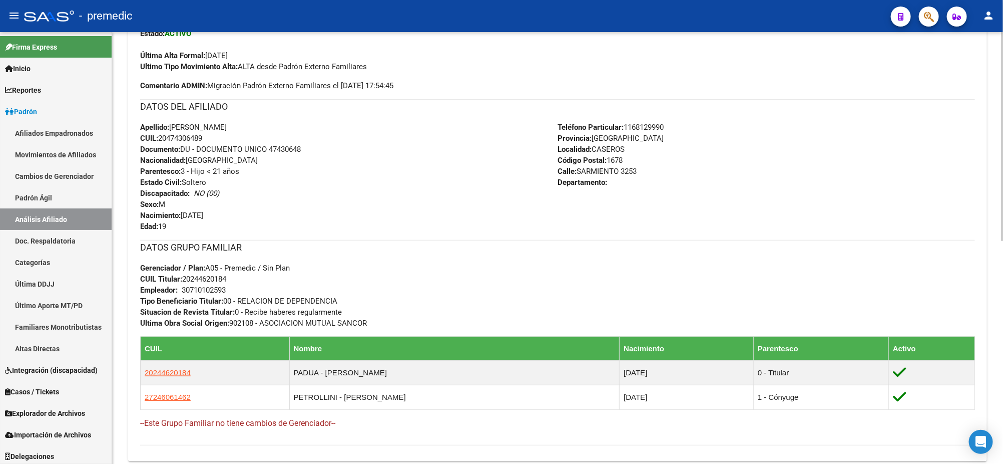
scroll to position [313, 0]
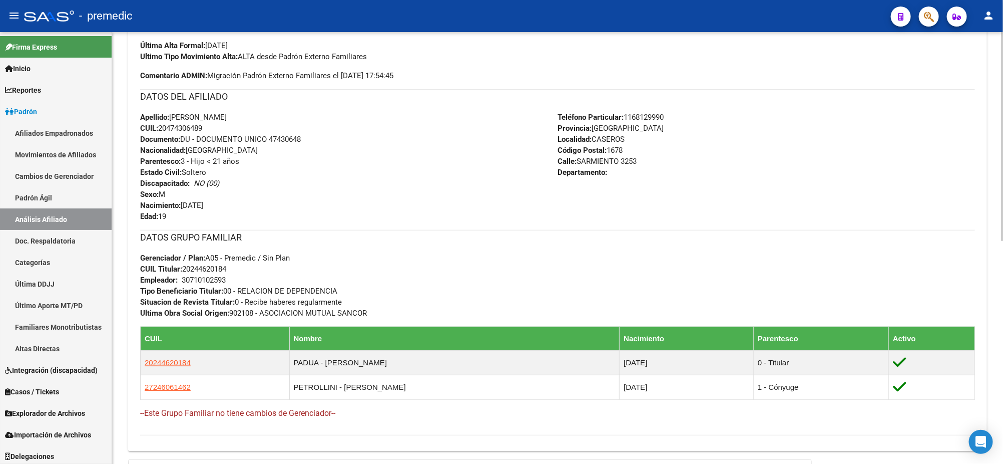
drag, startPoint x: 160, startPoint y: 125, endPoint x: 203, endPoint y: 126, distance: 43.6
click at [202, 126] on span "CUIL: 20474306489" at bounding box center [171, 128] width 62 height 9
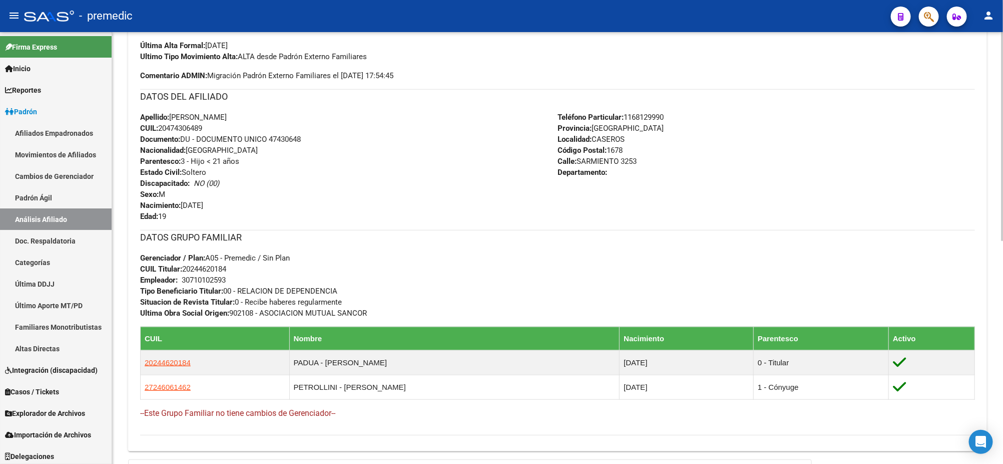
click at [161, 128] on span "CUIL: 20474306489" at bounding box center [171, 128] width 62 height 9
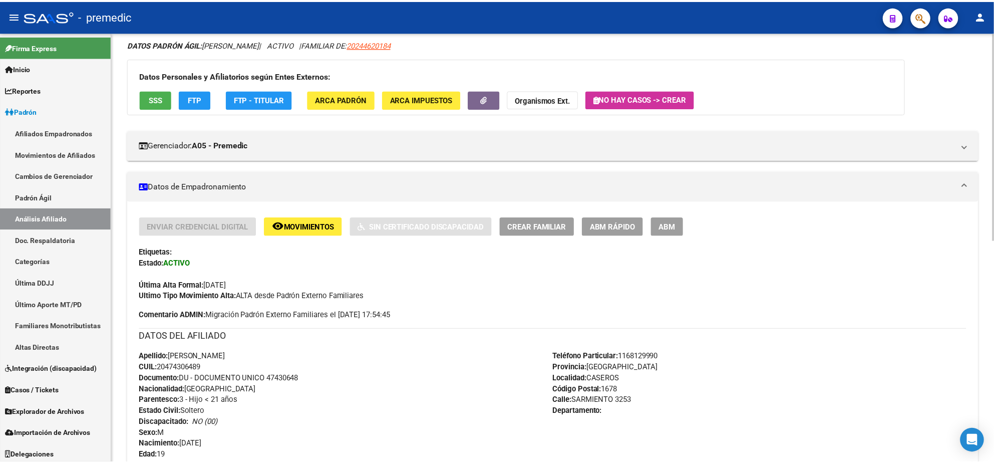
scroll to position [0, 0]
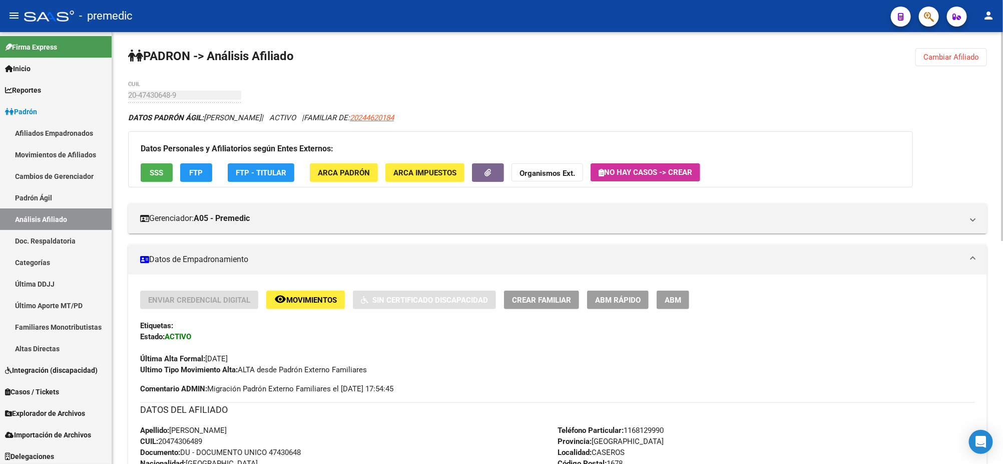
click at [936, 58] on span "Cambiar Afiliado" at bounding box center [952, 57] width 56 height 9
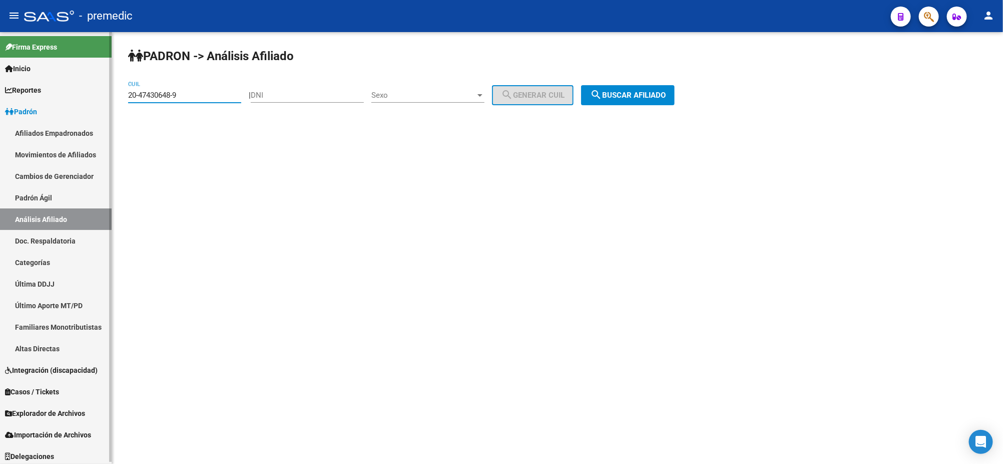
drag, startPoint x: 184, startPoint y: 97, endPoint x: 93, endPoint y: 98, distance: 91.1
click at [93, 98] on mat-sidenav-container "Firma Express Inicio Calendario SSS Instructivos Contacto OS Reportes Padrón Tr…" at bounding box center [501, 248] width 1003 height 432
paste input "7-28164073-4"
click at [621, 93] on span "search Buscar afiliado" at bounding box center [628, 95] width 76 height 9
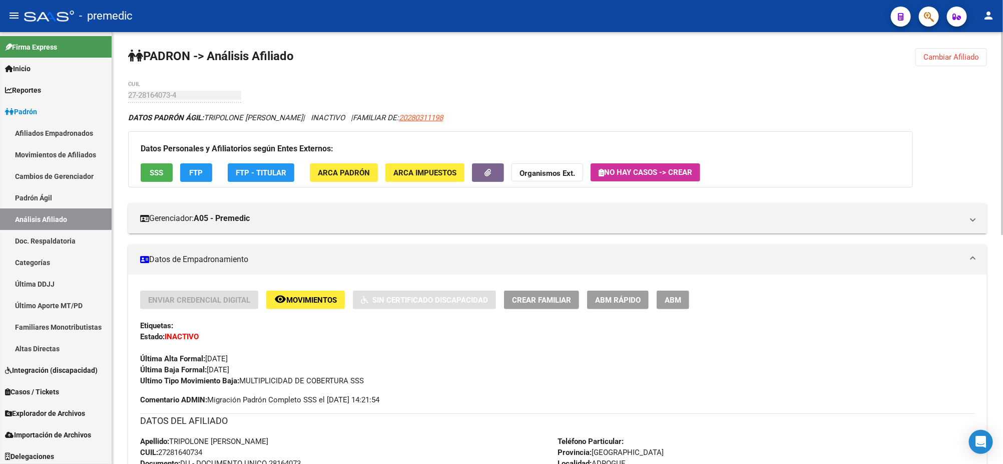
click at [199, 173] on span "FTP" at bounding box center [197, 172] width 14 height 9
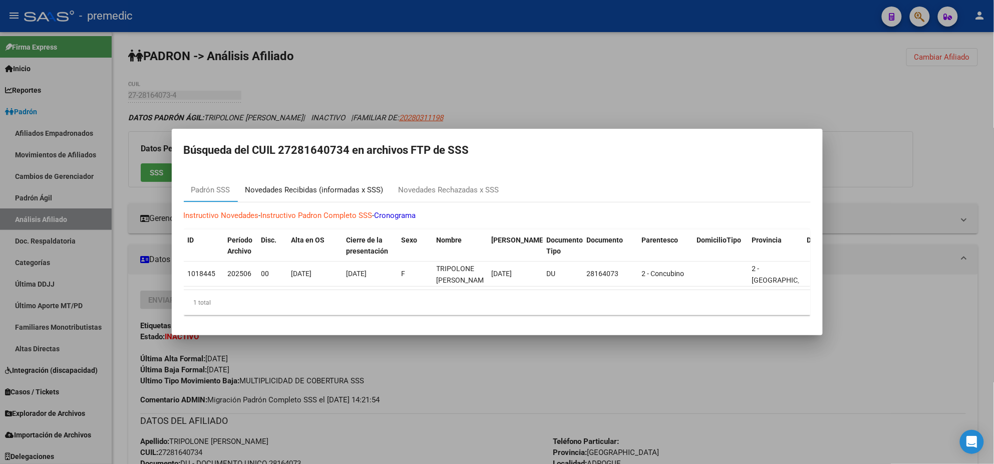
click at [325, 190] on div "Novedades Recibidas (informadas x SSS)" at bounding box center [314, 190] width 138 height 12
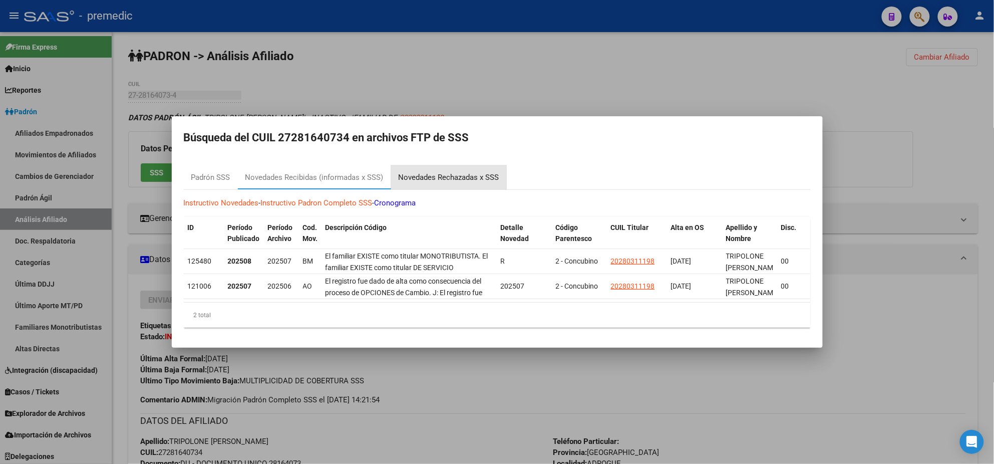
click at [411, 176] on div "Novedades Rechazadas x SSS" at bounding box center [449, 178] width 101 height 12
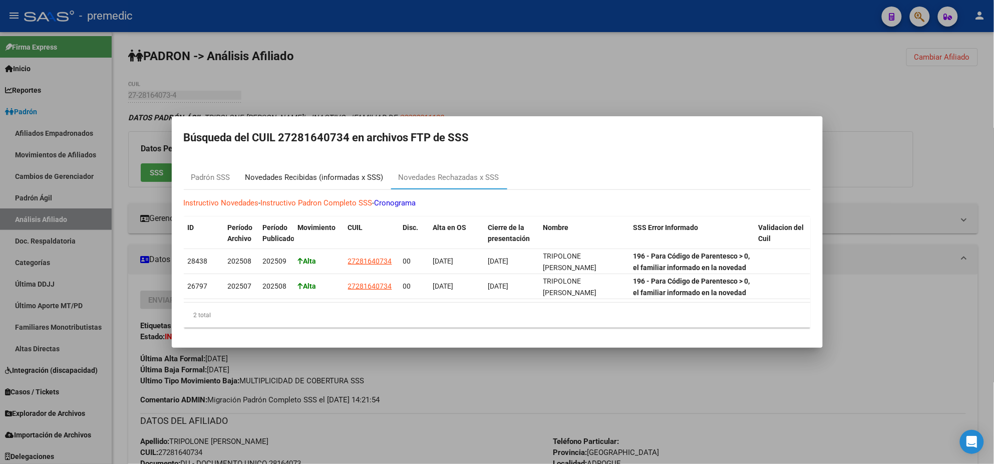
click at [298, 176] on div "Novedades Recibidas (informadas x SSS)" at bounding box center [314, 178] width 138 height 12
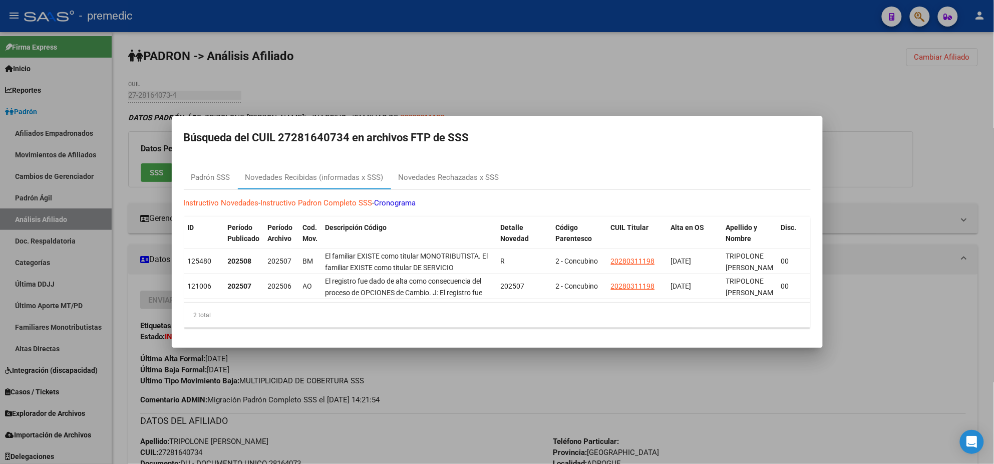
click at [364, 361] on div at bounding box center [497, 232] width 994 height 464
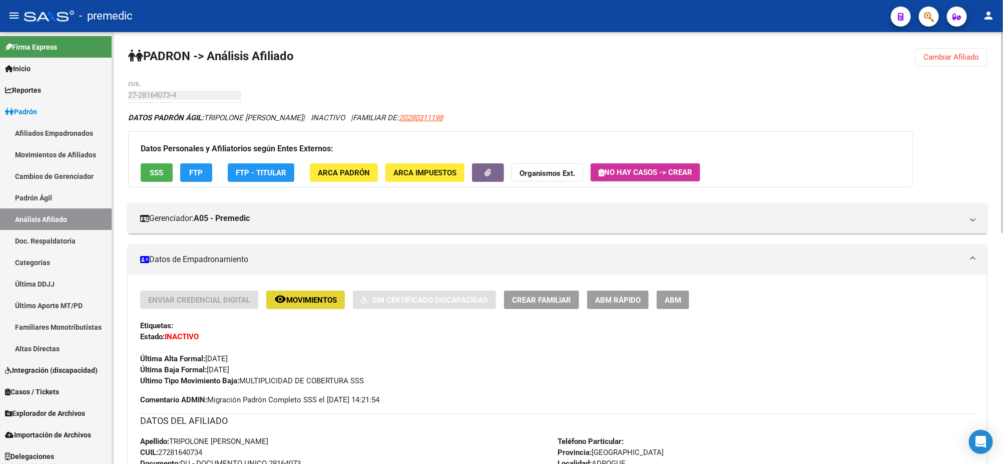
click at [294, 290] on button "remove_red_eye Movimientos" at bounding box center [305, 299] width 79 height 19
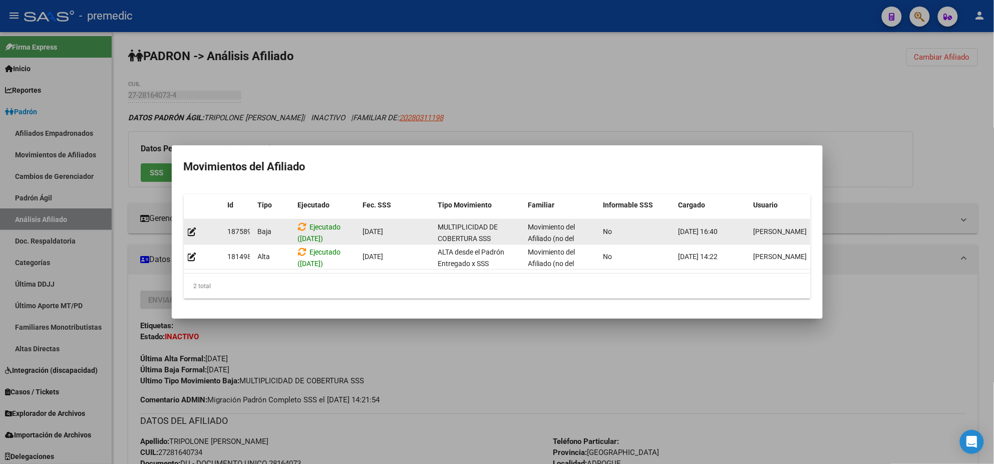
drag, startPoint x: 400, startPoint y: 225, endPoint x: 337, endPoint y: 229, distance: 62.8
click at [337, 229] on div "187589 Baja Ejecutado (20/08/2025) 01/07/2025 MULTIPLICIDAD DE COBERTURA SSS Mo…" at bounding box center [504, 231] width 641 height 25
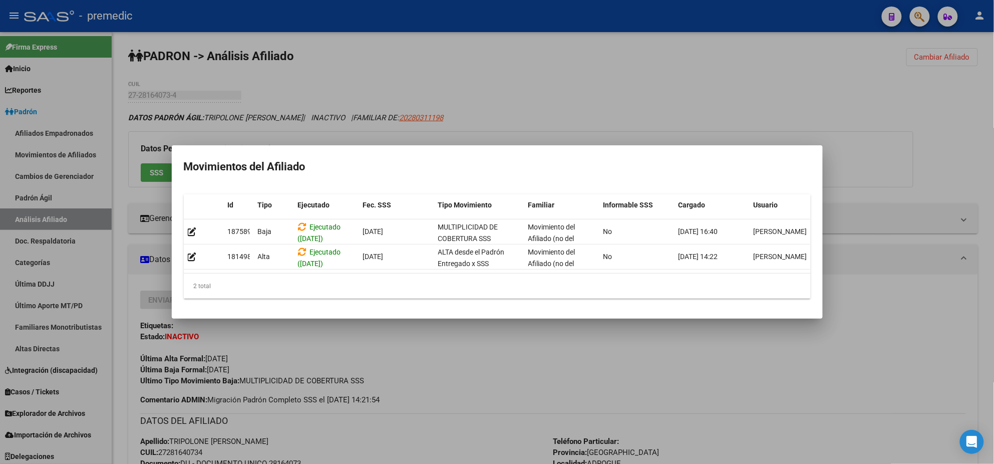
click at [367, 331] on div at bounding box center [497, 232] width 994 height 464
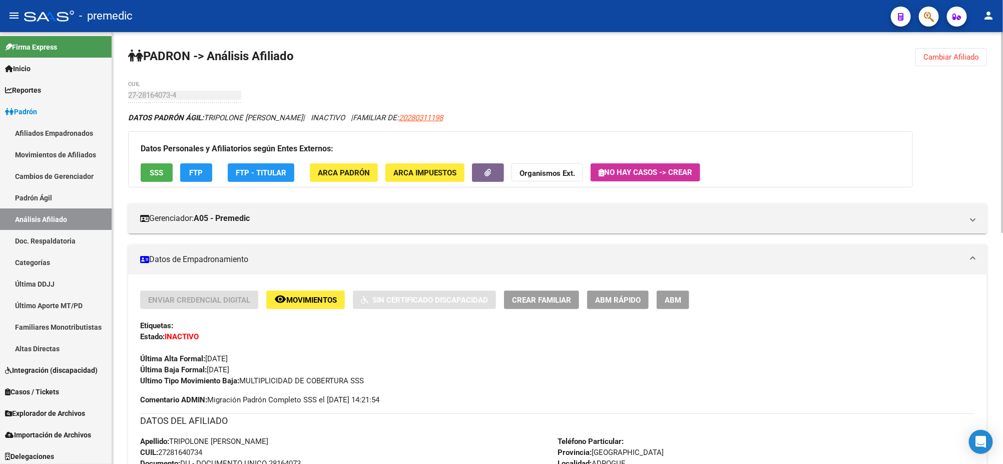
click at [967, 58] on span "Cambiar Afiliado" at bounding box center [952, 57] width 56 height 9
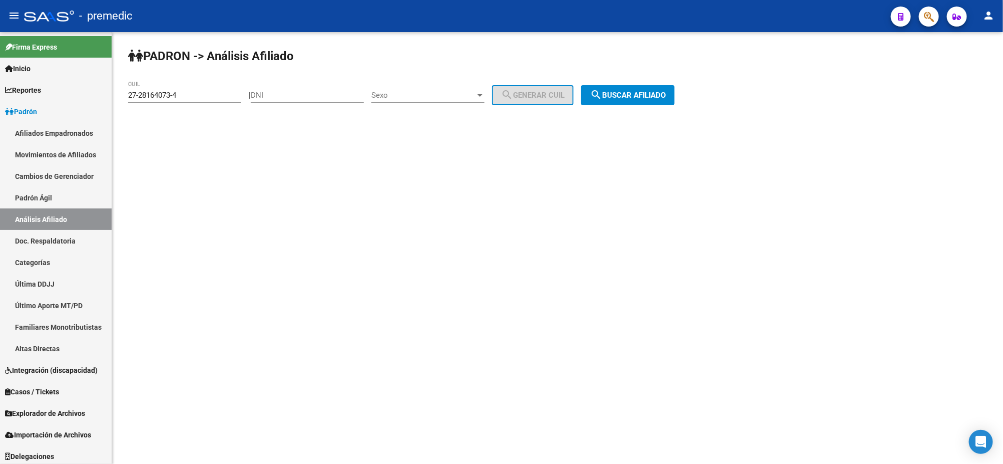
click at [185, 102] on div "27-28164073-4 CUIL" at bounding box center [184, 92] width 113 height 22
click at [187, 97] on input "27-28164073-4" at bounding box center [184, 95] width 113 height 9
drag, startPoint x: 188, startPoint y: 95, endPoint x: 114, endPoint y: 97, distance: 74.1
click at [111, 97] on mat-sidenav-container "Firma Express Inicio Calendario SSS Instructivos Contacto OS Reportes Padrón Tr…" at bounding box center [501, 248] width 1003 height 432
paste input "0-47430648-9"
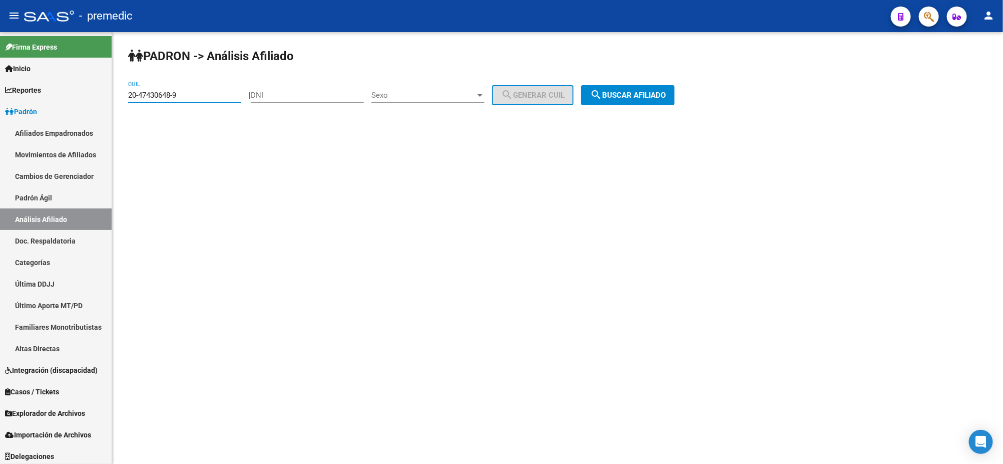
type input "20-47430648-9"
click at [650, 98] on span "search Buscar afiliado" at bounding box center [628, 95] width 76 height 9
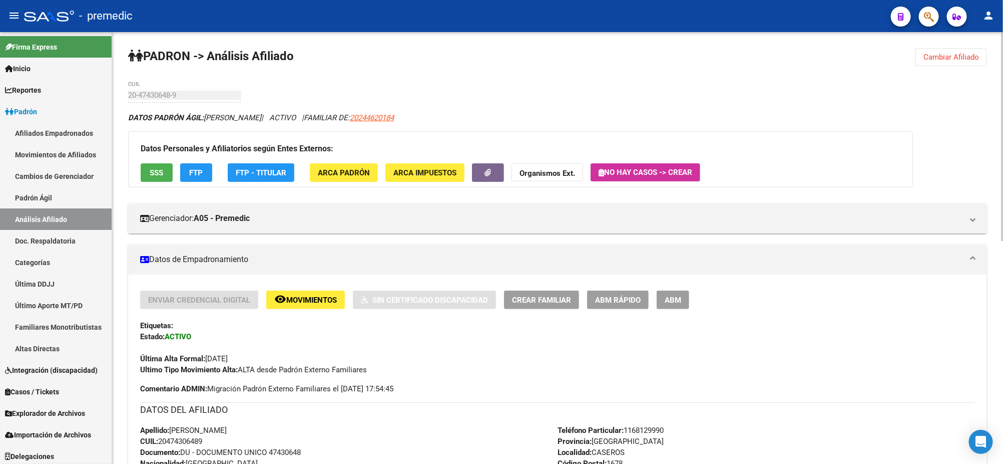
click at [622, 299] on span "ABM Rápido" at bounding box center [618, 299] width 46 height 9
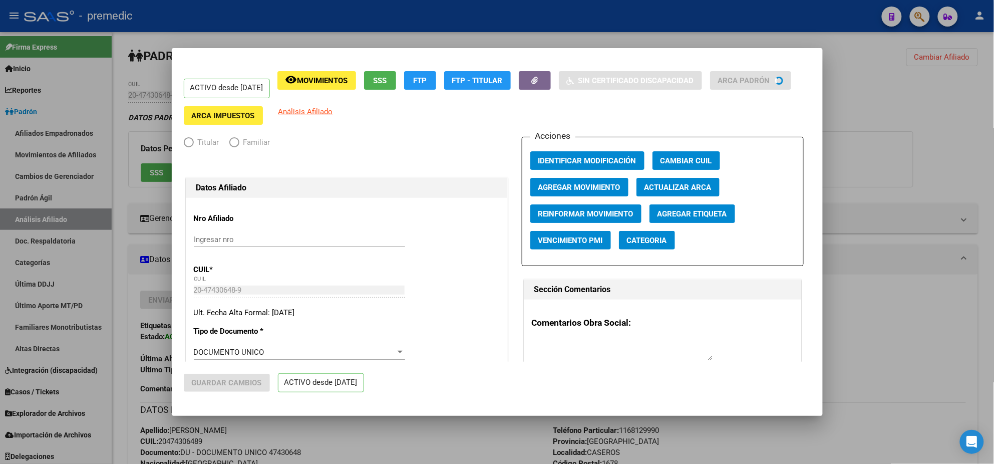
radio input "true"
type input "30-71010259-3"
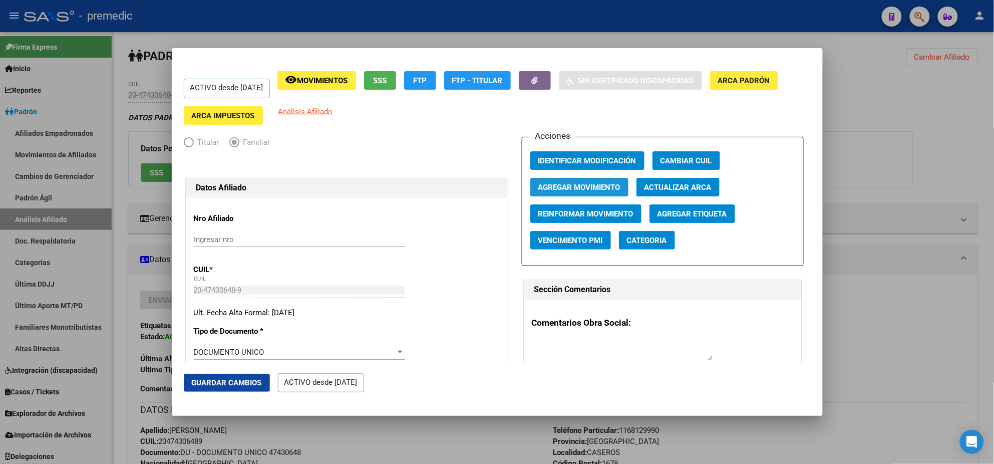
click at [590, 187] on span "Agregar Movimiento" at bounding box center [579, 187] width 82 height 9
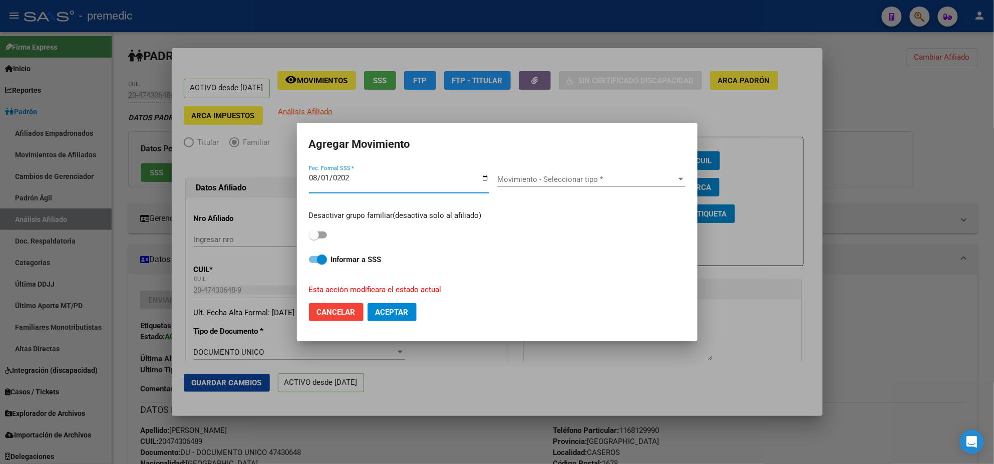
type input "2025-08-01"
click at [327, 177] on input "2025-08-01" at bounding box center [399, 182] width 180 height 16
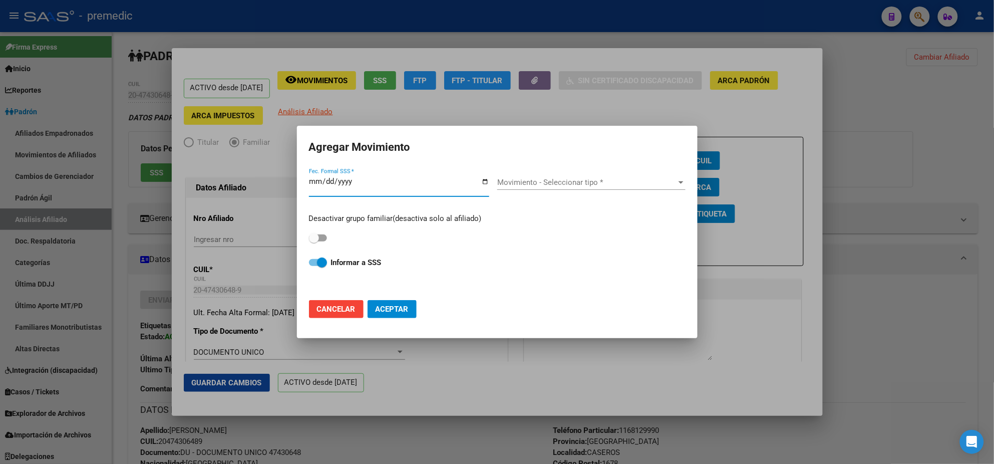
type input "[DATE]"
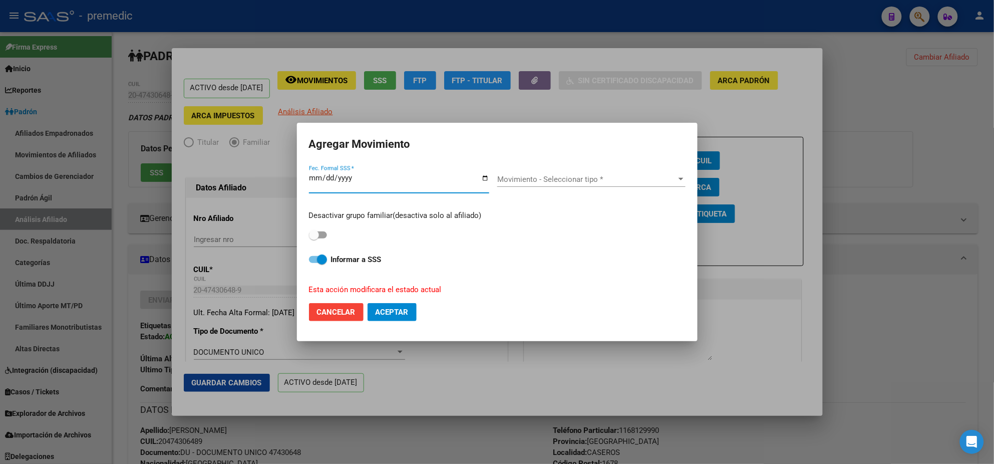
click at [532, 181] on span "Movimiento - Seleccionar tipo *" at bounding box center [586, 179] width 179 height 9
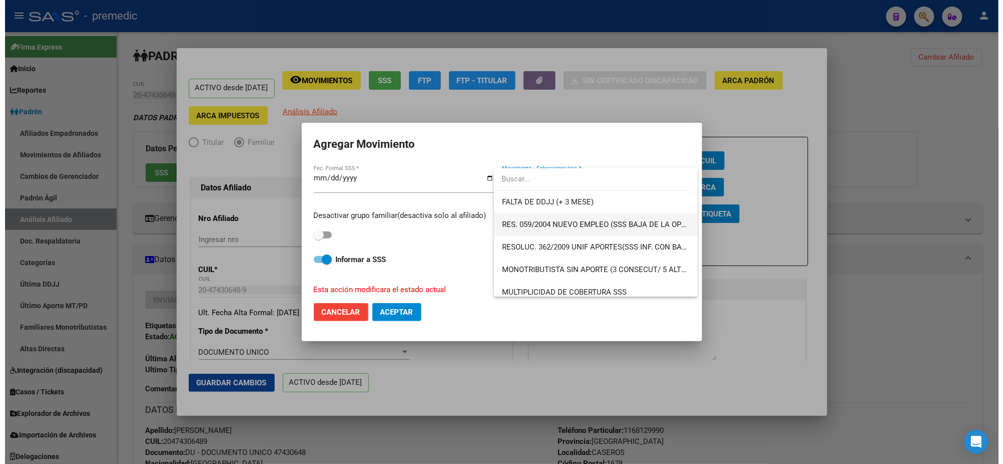
scroll to position [313, 0]
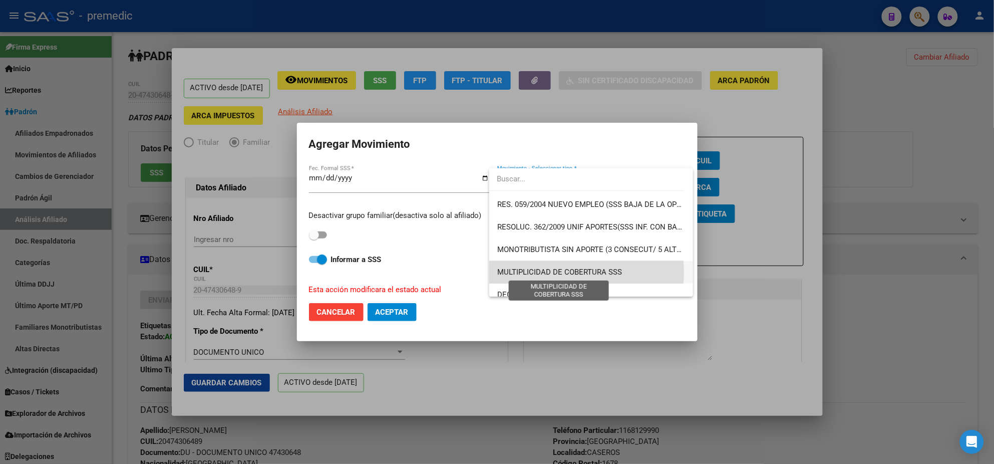
click at [565, 272] on span "MULTIPLICIDAD DE COBERTURA SSS" at bounding box center [559, 271] width 125 height 9
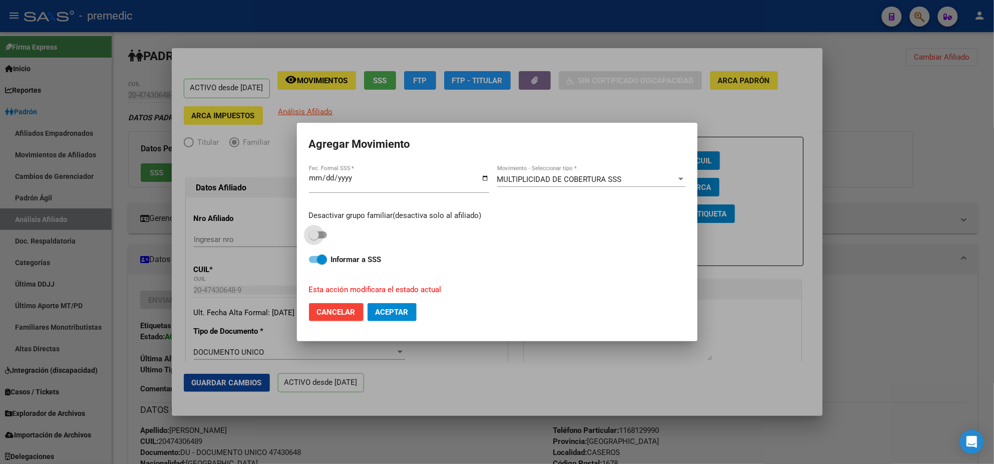
click at [318, 235] on span at bounding box center [314, 235] width 10 height 10
click at [314, 238] on input "checkbox" at bounding box center [313, 238] width 1 height 1
checkbox input "true"
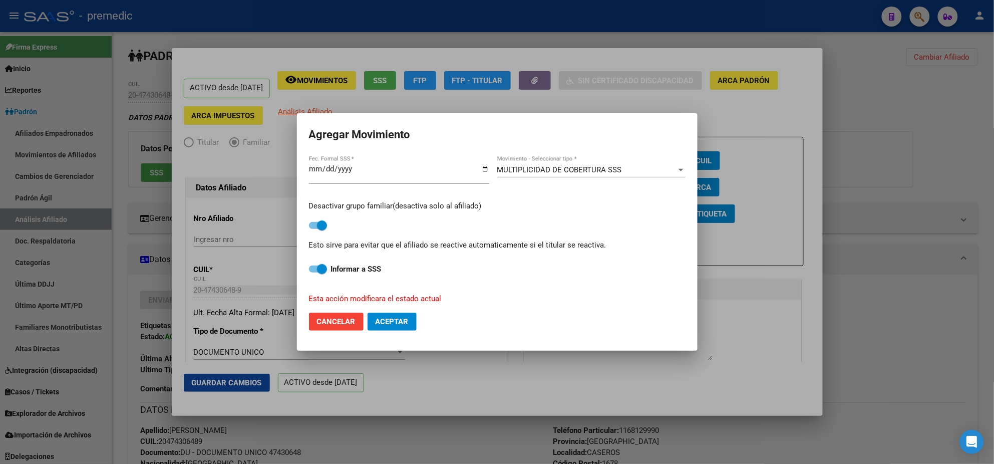
click at [318, 267] on span at bounding box center [322, 269] width 10 height 10
click at [314, 272] on input "Informar a SSS" at bounding box center [313, 272] width 1 height 1
checkbox input "false"
click at [400, 318] on span "Aceptar" at bounding box center [392, 321] width 33 height 9
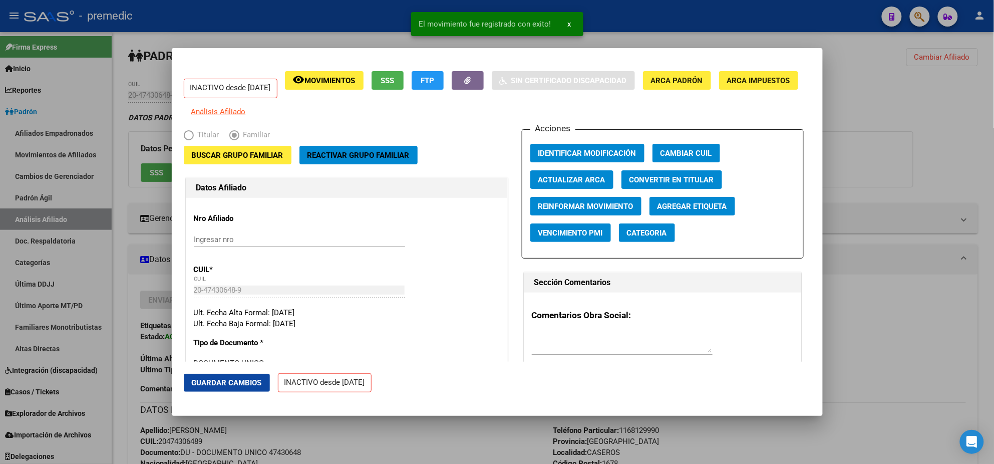
click at [449, 442] on div at bounding box center [497, 232] width 994 height 464
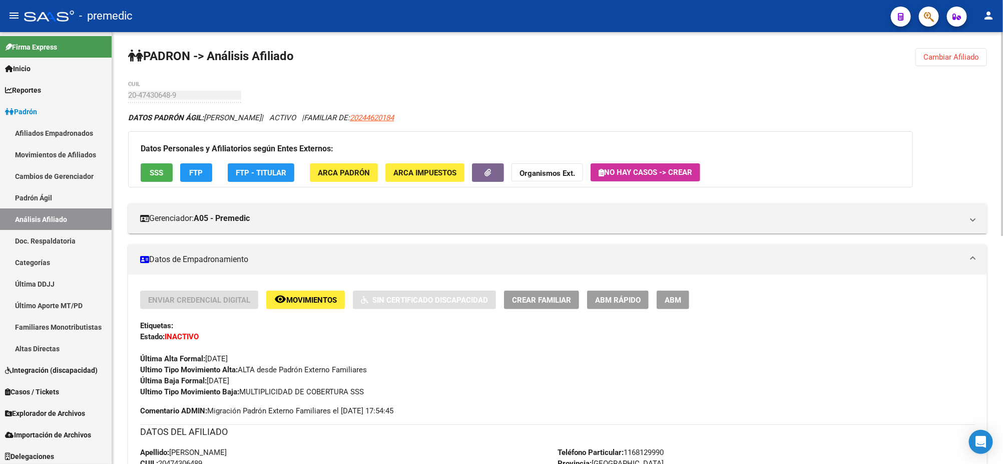
click at [945, 56] on span "Cambiar Afiliado" at bounding box center [952, 57] width 56 height 9
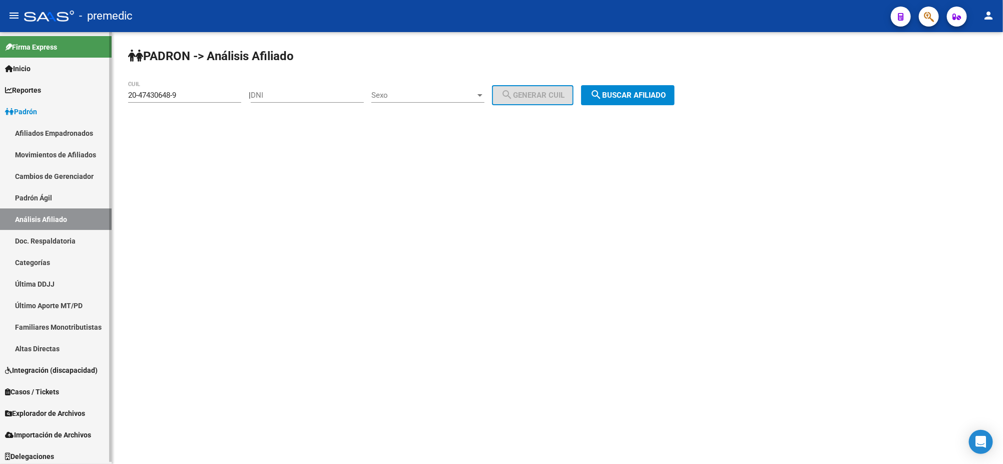
drag, startPoint x: 182, startPoint y: 92, endPoint x: 103, endPoint y: 93, distance: 78.6
click at [103, 92] on mat-sidenav-container "Firma Express Inicio Calendario SSS Instructivos Contacto OS Reportes Padrón Tr…" at bounding box center [501, 248] width 1003 height 432
paste input "7-29580391-1"
type input "27-29580391-1"
click at [623, 96] on span "search Buscar afiliado" at bounding box center [628, 95] width 76 height 9
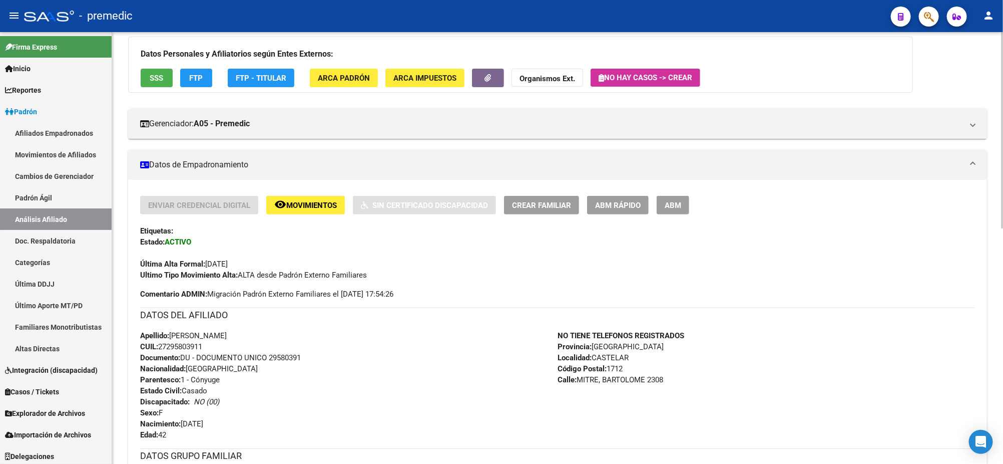
scroll to position [125, 0]
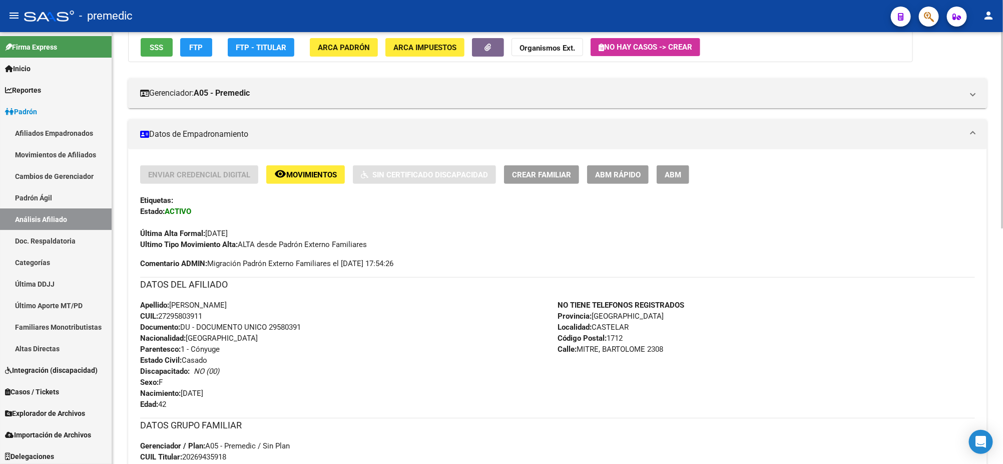
click at [166, 315] on span "CUIL: 27295803911" at bounding box center [171, 315] width 62 height 9
copy span "27295803911"
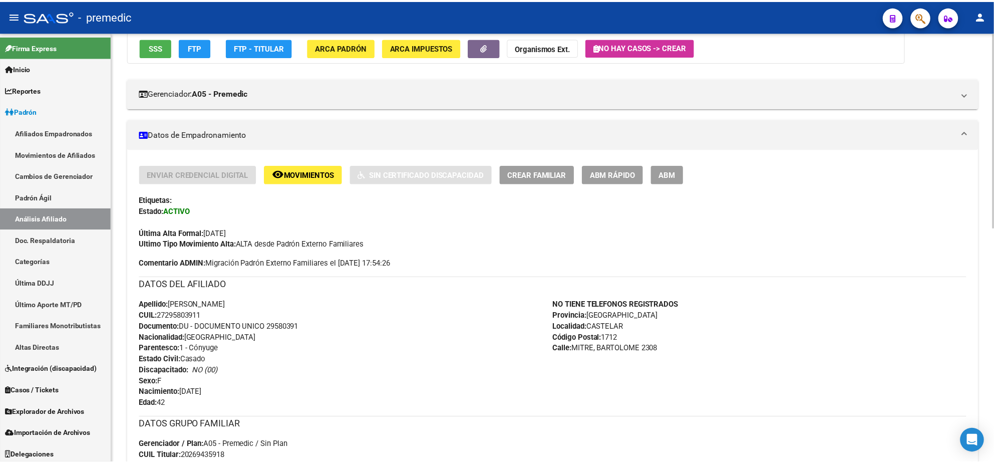
scroll to position [0, 0]
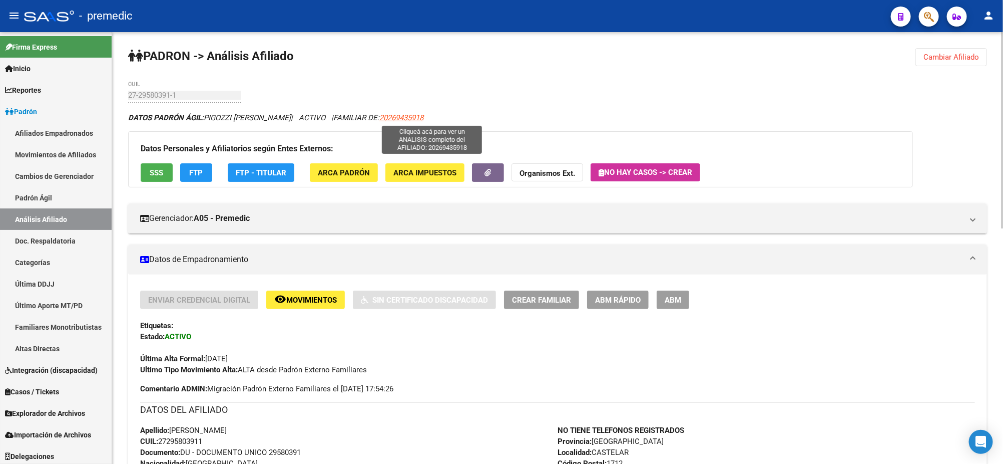
drag, startPoint x: 417, startPoint y: 117, endPoint x: 451, endPoint y: 118, distance: 33.6
click at [424, 118] on span "20269435918" at bounding box center [402, 117] width 44 height 9
copy span "26943591"
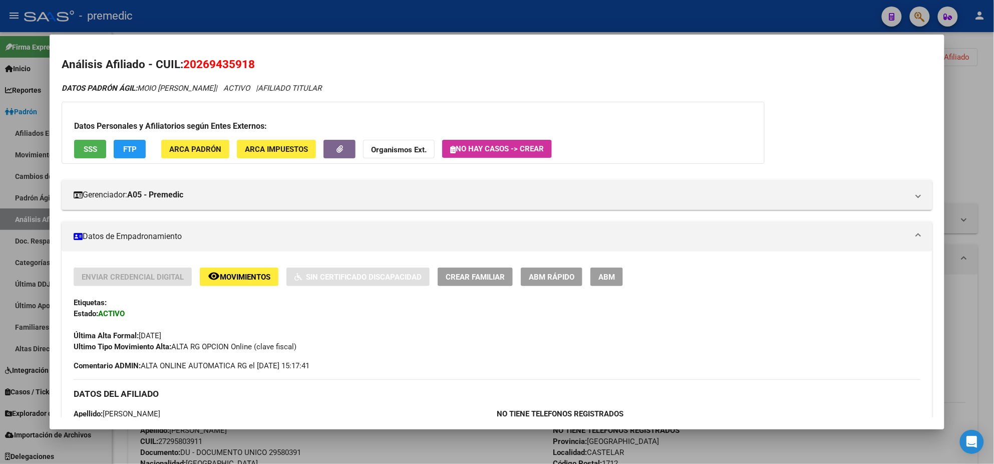
click at [549, 278] on span "ABM Rápido" at bounding box center [552, 276] width 46 height 9
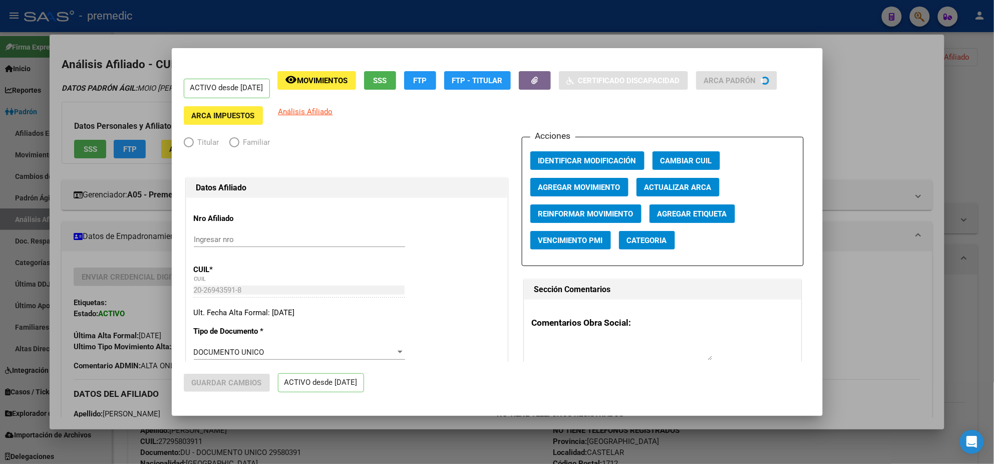
radio input "true"
type input "30-71025794-5"
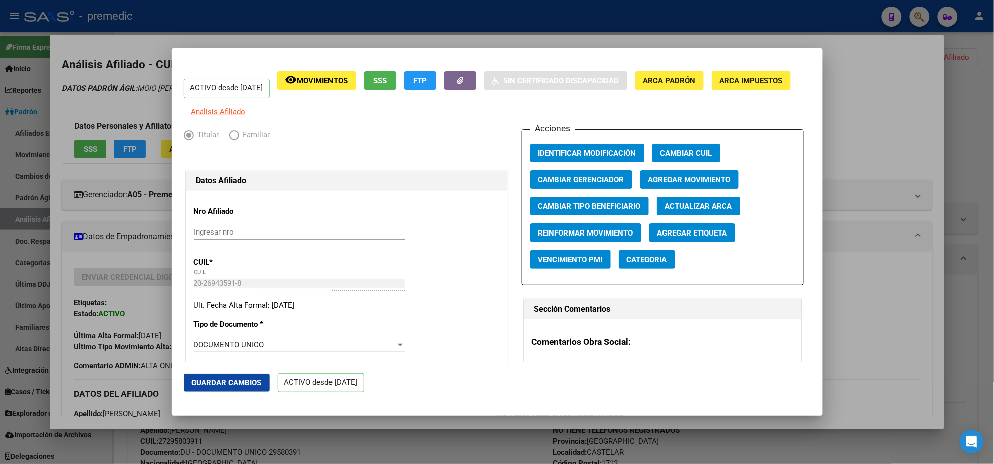
click at [669, 178] on button "Agregar Movimiento" at bounding box center [689, 179] width 98 height 19
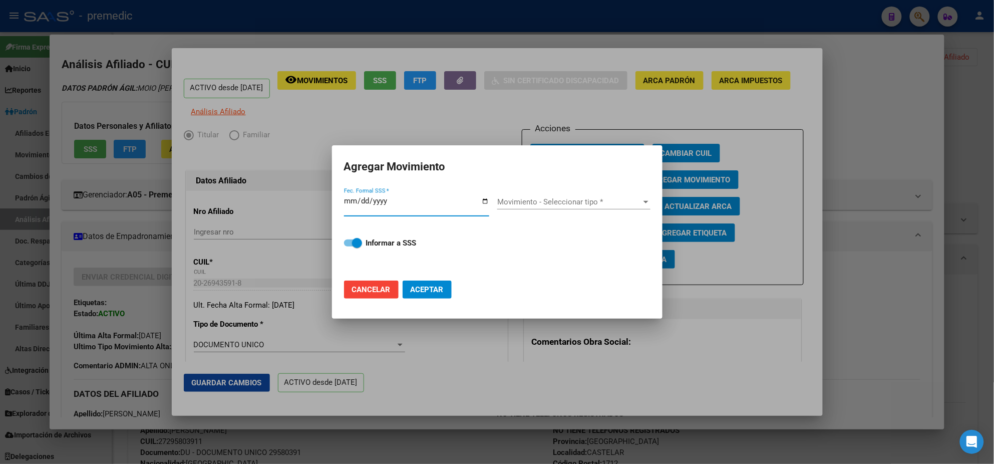
click at [357, 201] on input "Fec. Formal SSS *" at bounding box center [416, 205] width 145 height 16
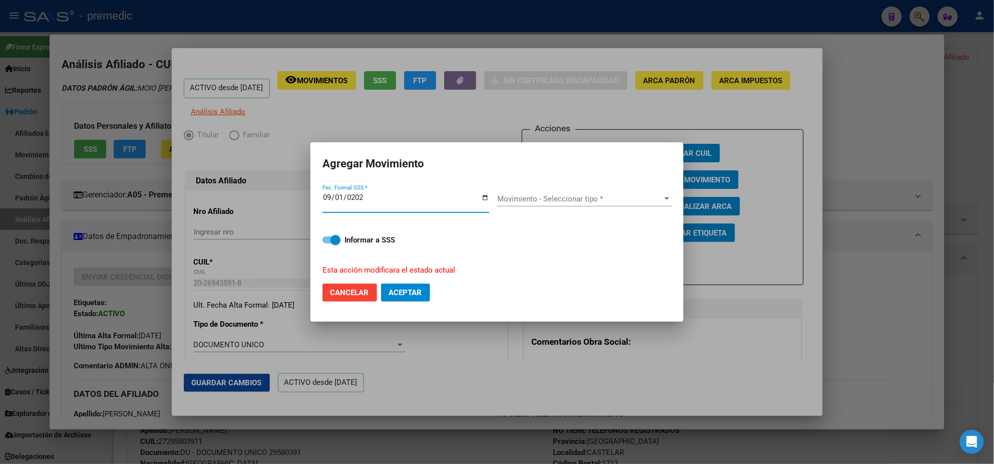
type input "[DATE]"
click at [579, 199] on span "Movimiento - Seleccionar tipo *" at bounding box center [580, 198] width 166 height 9
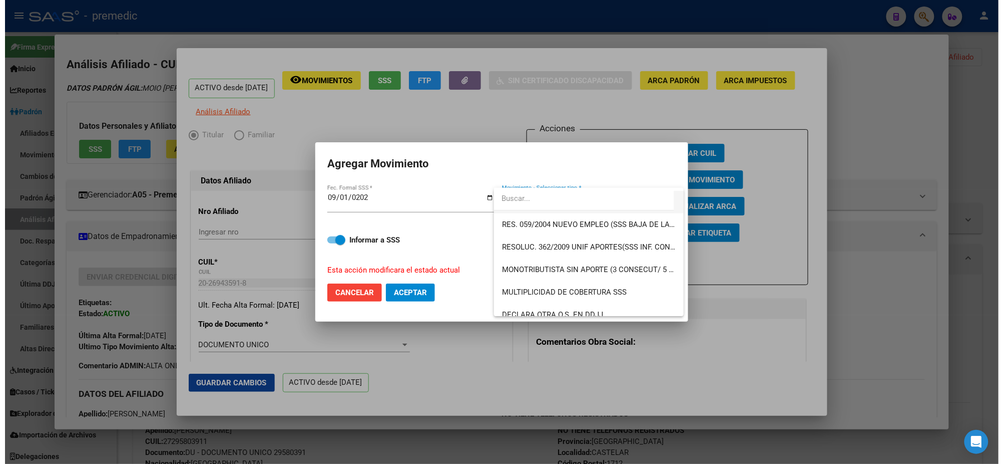
scroll to position [313, 0]
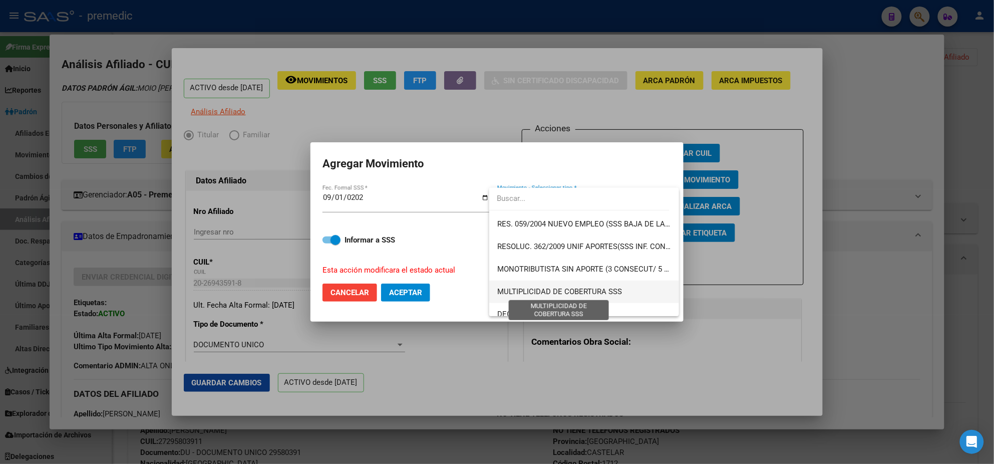
click at [606, 290] on span "MULTIPLICIDAD DE COBERTURA SSS" at bounding box center [559, 291] width 125 height 9
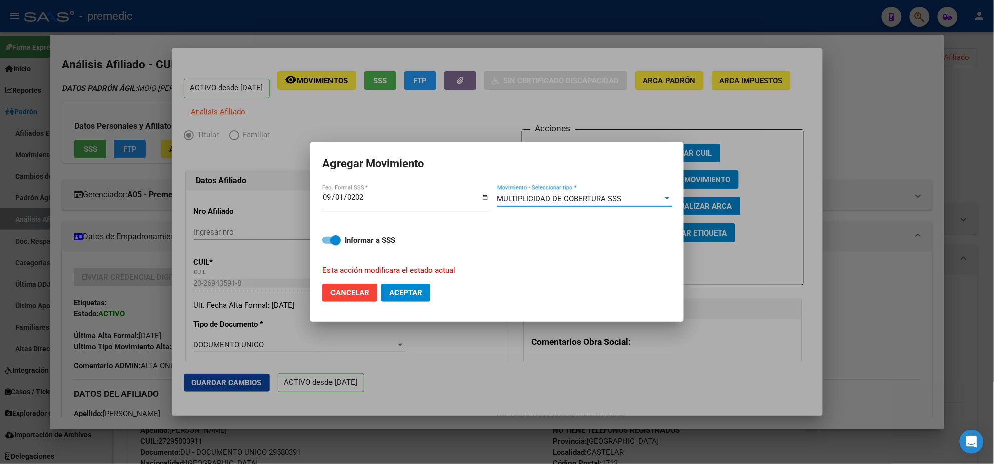
click at [342, 241] on label "Informar a SSS" at bounding box center [496, 240] width 349 height 12
click at [327, 243] on input "Informar a SSS" at bounding box center [327, 243] width 1 height 1
checkbox input "false"
click at [394, 293] on span "Aceptar" at bounding box center [405, 292] width 33 height 9
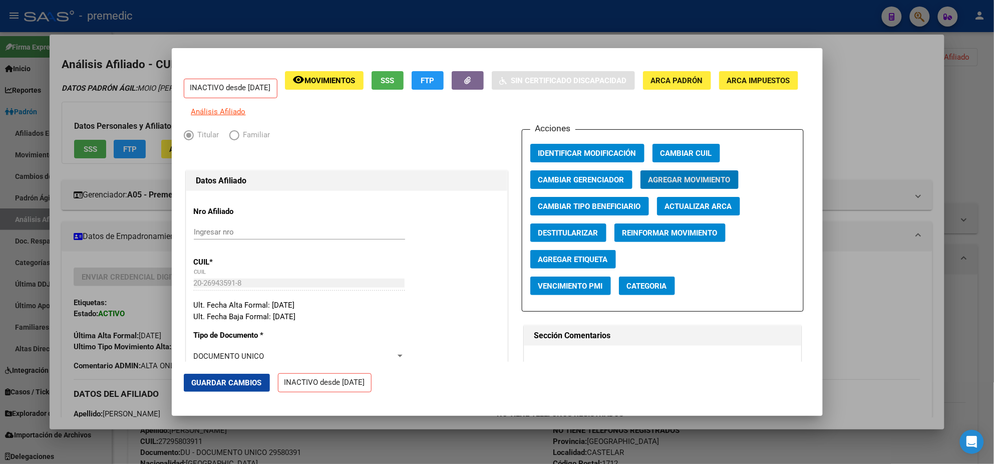
click at [873, 135] on div at bounding box center [497, 232] width 994 height 464
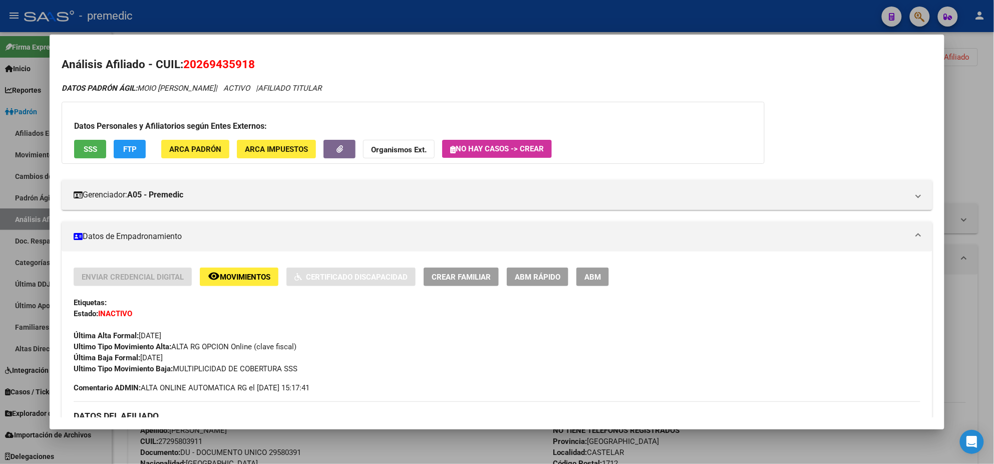
click at [960, 112] on div at bounding box center [497, 232] width 994 height 464
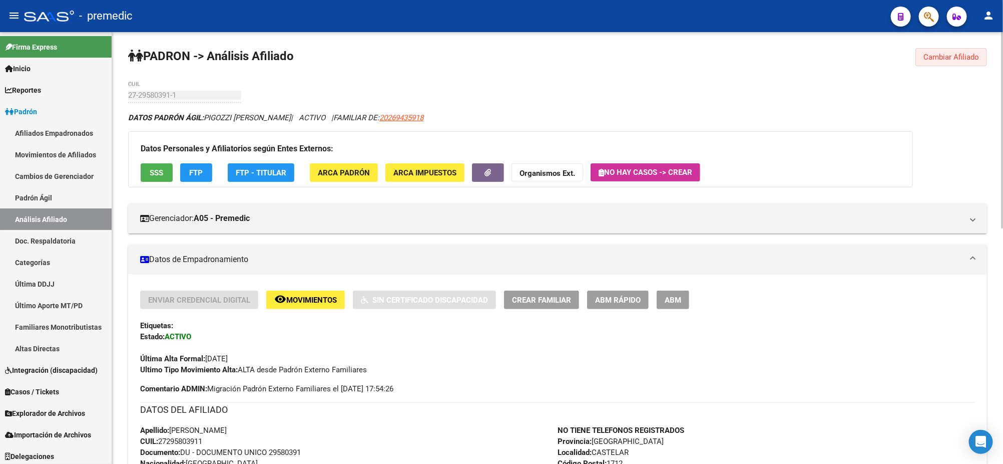
click at [938, 53] on span "Cambiar Afiliado" at bounding box center [952, 57] width 56 height 9
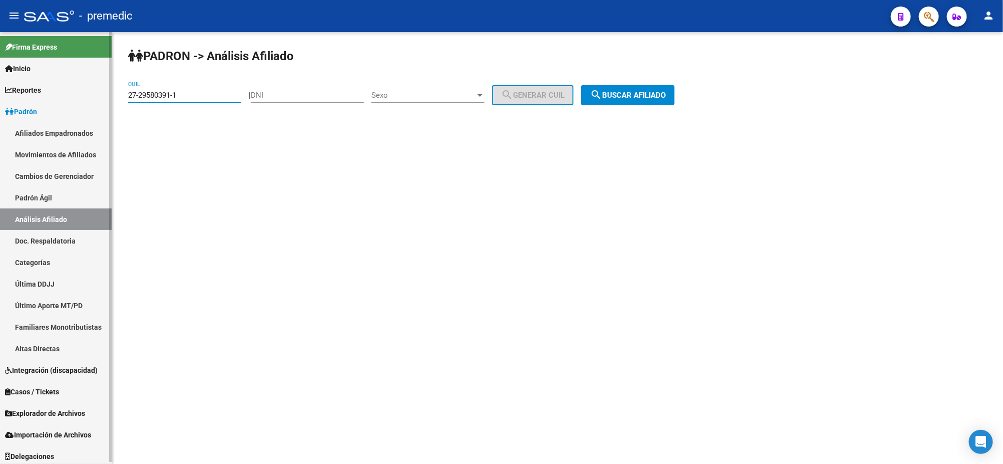
drag, startPoint x: 191, startPoint y: 94, endPoint x: 107, endPoint y: 96, distance: 83.6
click at [107, 96] on mat-sidenav-container "Firma Express Inicio Calendario SSS Instructivos Contacto OS Reportes Padrón Tr…" at bounding box center [501, 248] width 1003 height 432
paste input "41550228-7"
type input "27-41550228-7"
click at [620, 96] on span "search Buscar afiliado" at bounding box center [628, 95] width 76 height 9
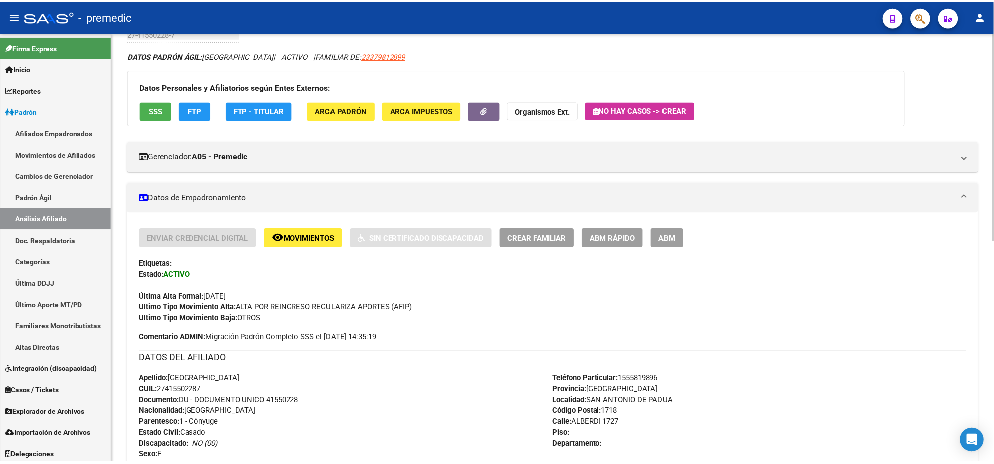
scroll to position [63, 0]
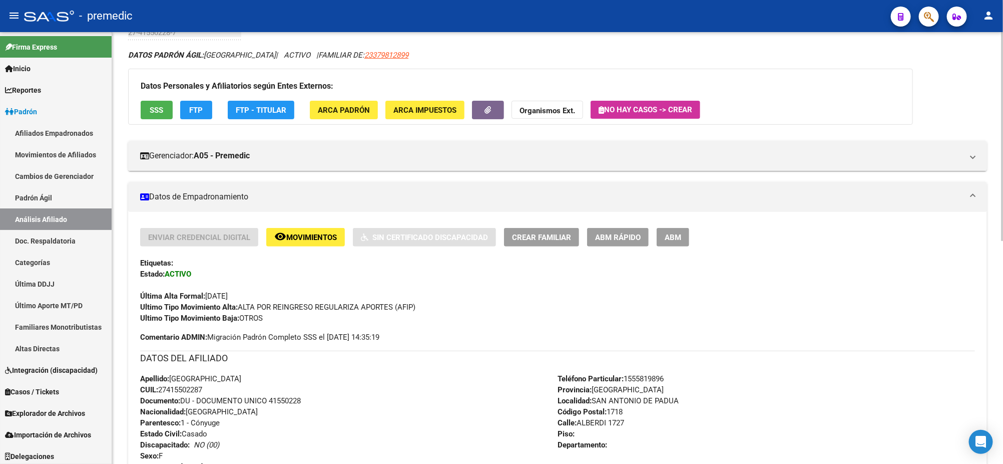
click at [621, 246] on div "Enviar Credencial Digital remove_red_eye Movimientos Sin Certificado Discapacid…" at bounding box center [557, 276] width 835 height 96
click at [619, 237] on span "ABM Rápido" at bounding box center [618, 237] width 46 height 9
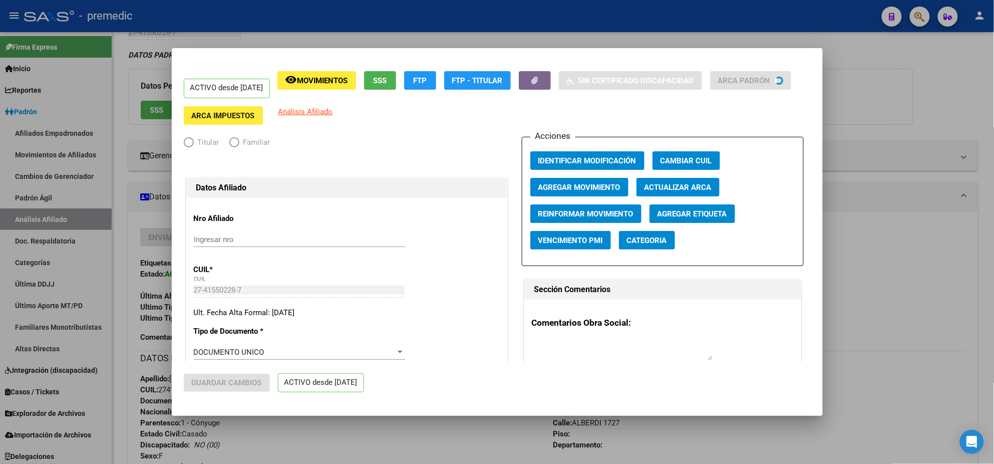
radio input "true"
type input "30-71646602-3"
click at [575, 188] on span "Agregar Movimiento" at bounding box center [579, 187] width 82 height 9
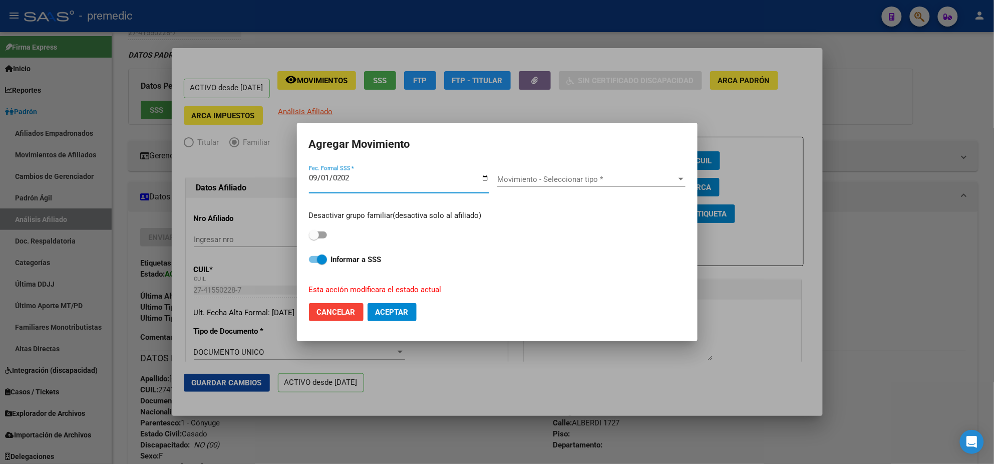
type input "[DATE]"
click at [533, 179] on span "Movimiento - Seleccionar tipo *" at bounding box center [586, 179] width 179 height 9
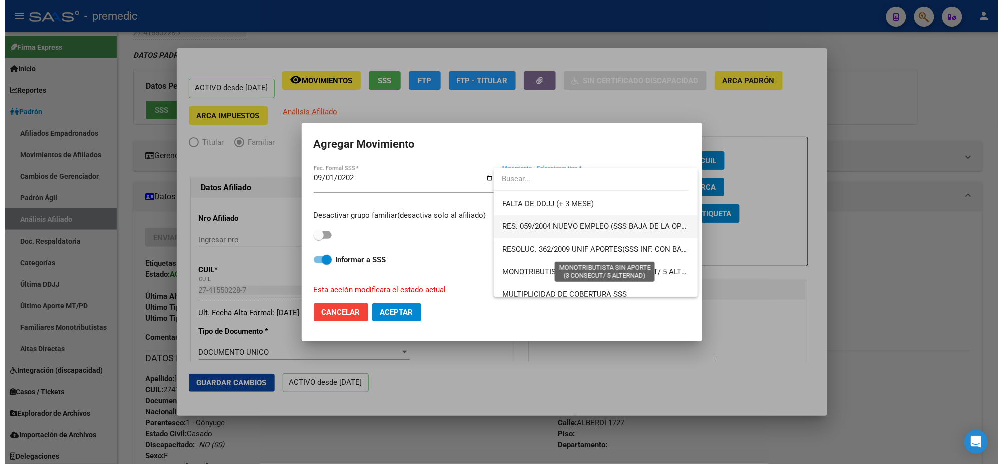
scroll to position [313, 0]
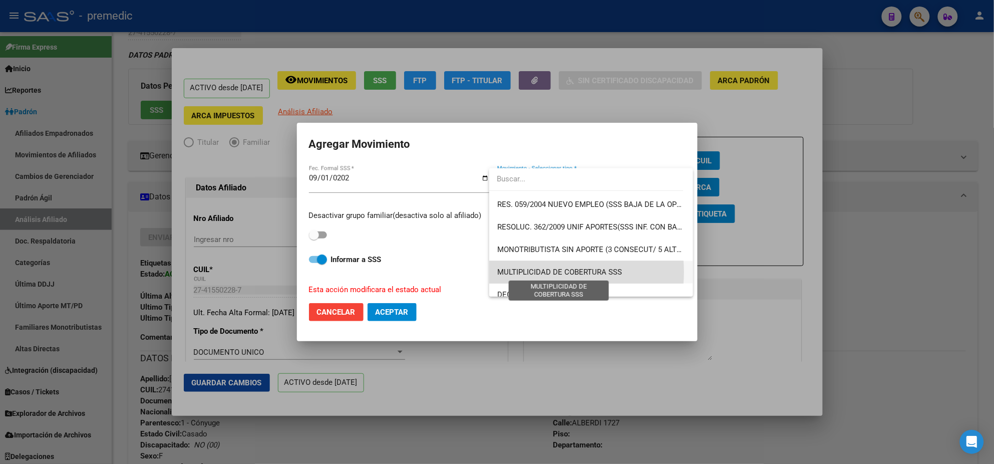
drag, startPoint x: 544, startPoint y: 271, endPoint x: 450, endPoint y: 265, distance: 94.4
click at [544, 272] on span "MULTIPLICIDAD DE COBERTURA SSS" at bounding box center [559, 271] width 125 height 9
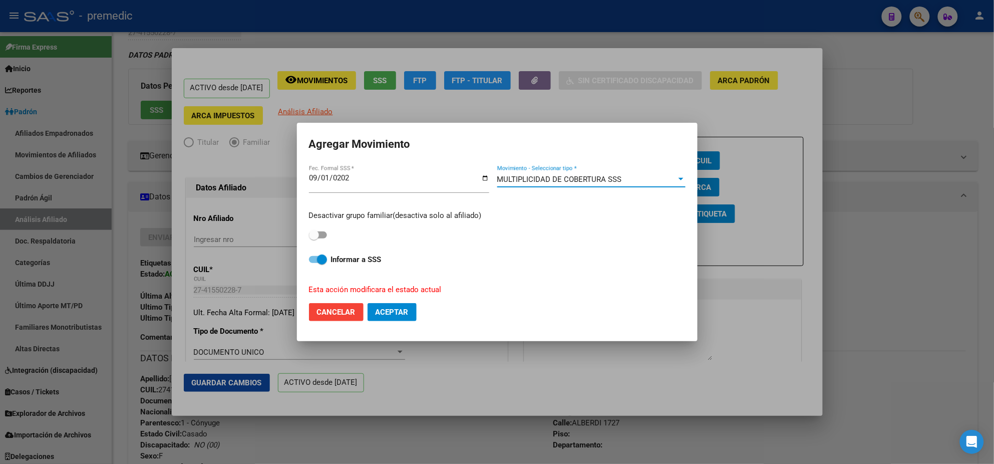
click at [320, 235] on span at bounding box center [318, 234] width 18 height 7
click at [314, 238] on input "checkbox" at bounding box center [313, 238] width 1 height 1
checkbox input "true"
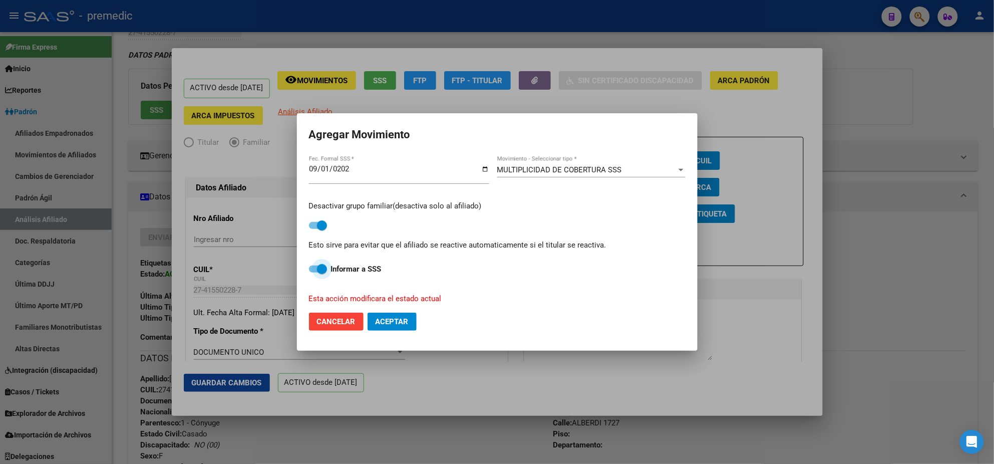
click at [317, 269] on span at bounding box center [322, 269] width 10 height 10
click at [314, 272] on input "Informar a SSS" at bounding box center [313, 272] width 1 height 1
checkbox input "false"
click at [384, 321] on span "Aceptar" at bounding box center [392, 321] width 33 height 9
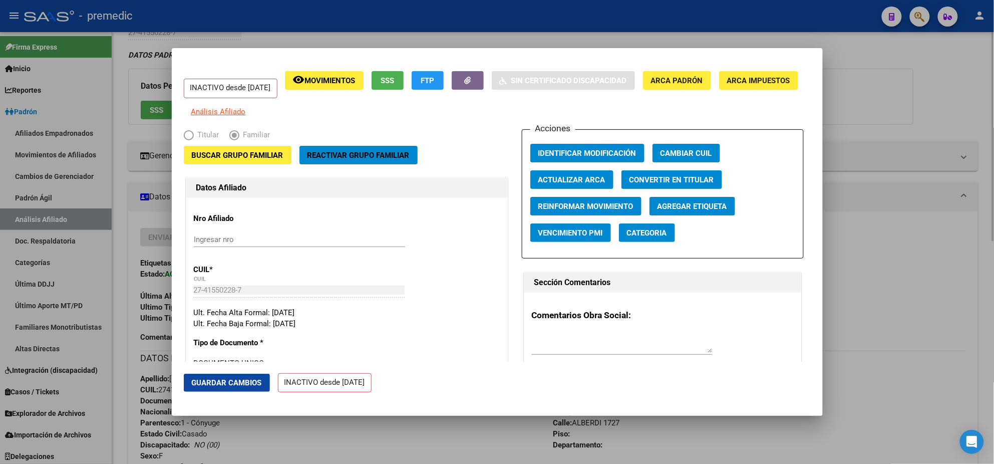
click at [971, 110] on div at bounding box center [497, 232] width 994 height 464
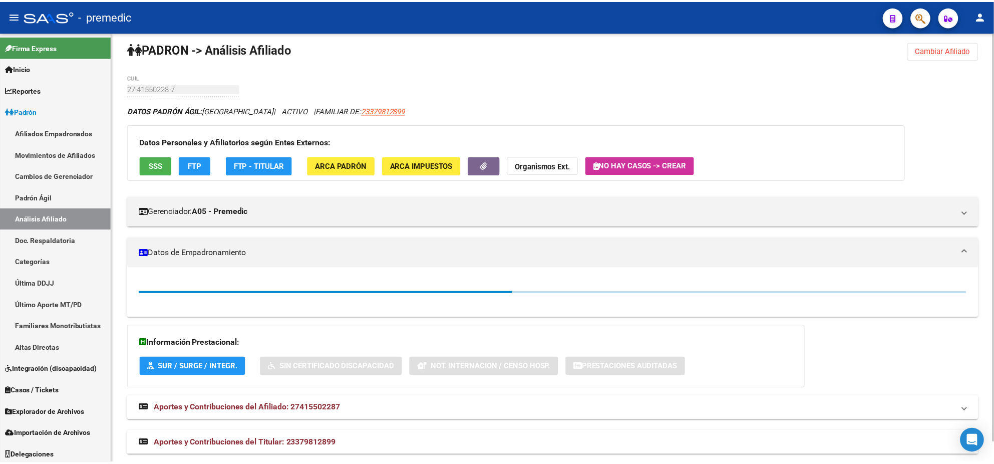
scroll to position [0, 0]
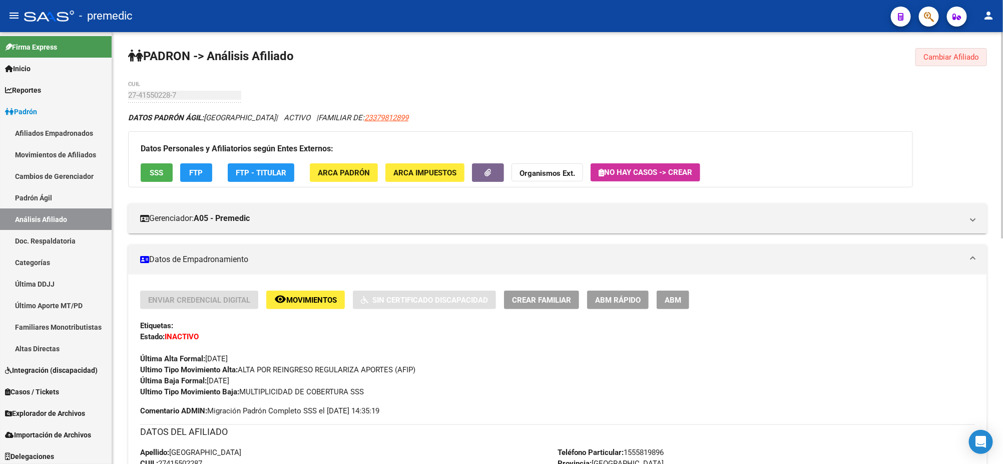
click at [956, 60] on span "Cambiar Afiliado" at bounding box center [952, 57] width 56 height 9
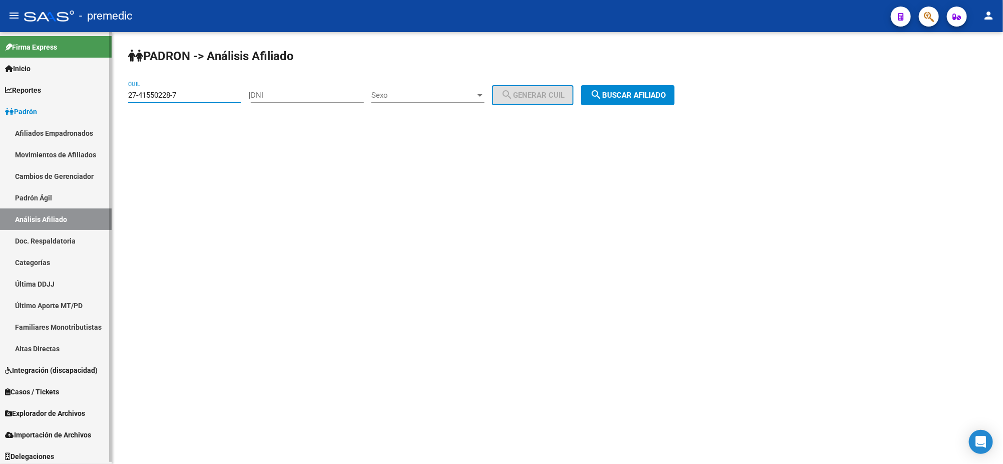
drag, startPoint x: 153, startPoint y: 96, endPoint x: 97, endPoint y: 99, distance: 56.1
click at [97, 99] on mat-sidenav-container "Firma Express Inicio Calendario SSS Instructivos Contacto OS Reportes Padrón Tr…" at bounding box center [501, 248] width 1003 height 432
paste input "0-35724203-8"
type input "20-35724203-8"
click at [625, 93] on span "search Buscar afiliado" at bounding box center [628, 95] width 76 height 9
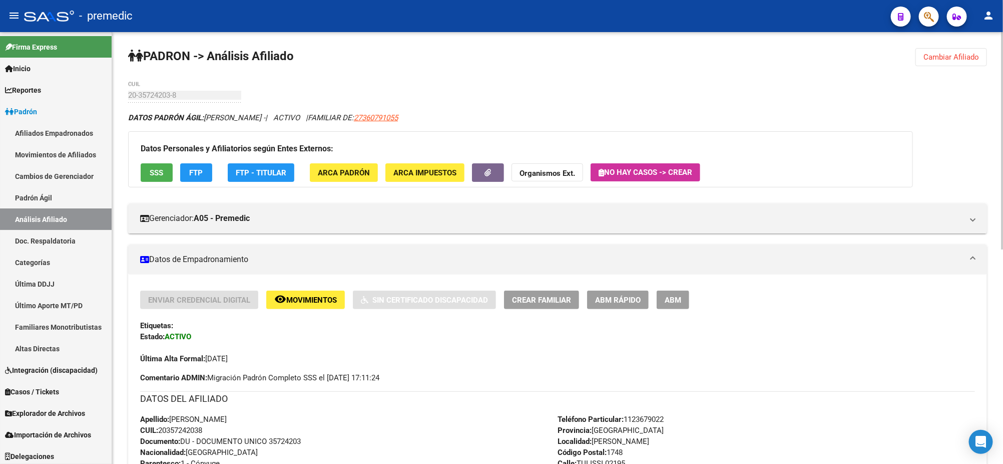
click at [608, 300] on span "ABM Rápido" at bounding box center [618, 299] width 46 height 9
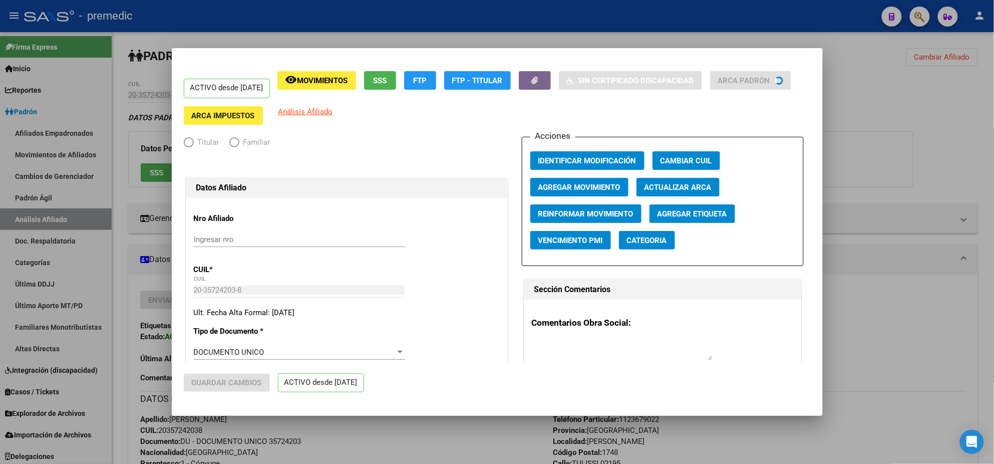
radio input "true"
type input "30-71729516-8"
click at [541, 187] on span "Agregar Movimiento" at bounding box center [579, 187] width 82 height 9
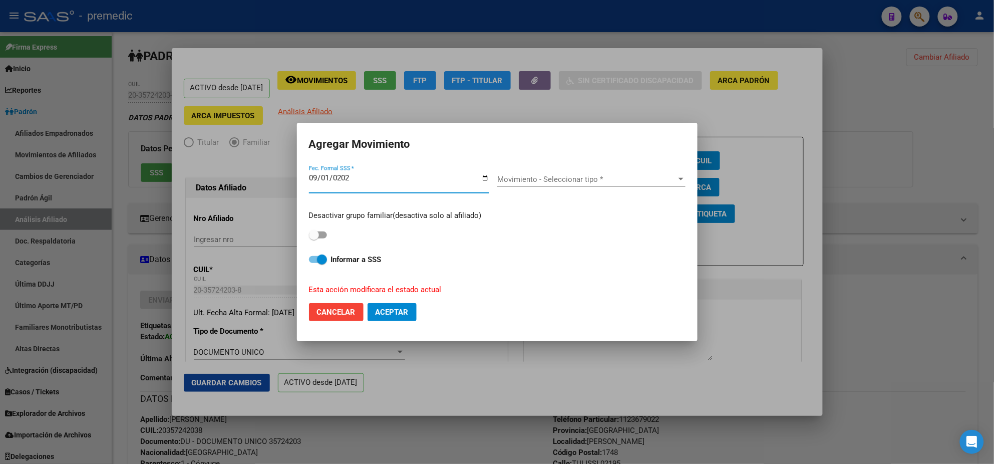
type input "[DATE]"
click at [529, 178] on span "Movimiento - Seleccionar tipo *" at bounding box center [586, 179] width 179 height 9
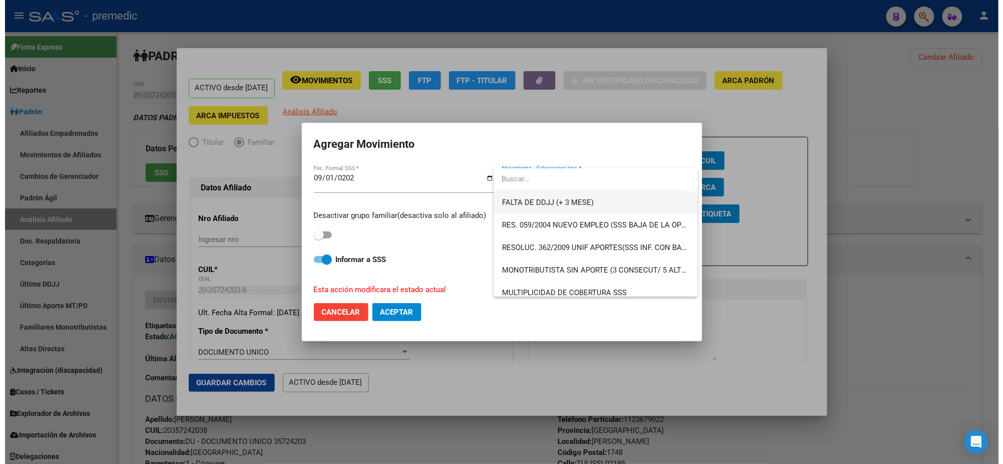
scroll to position [313, 0]
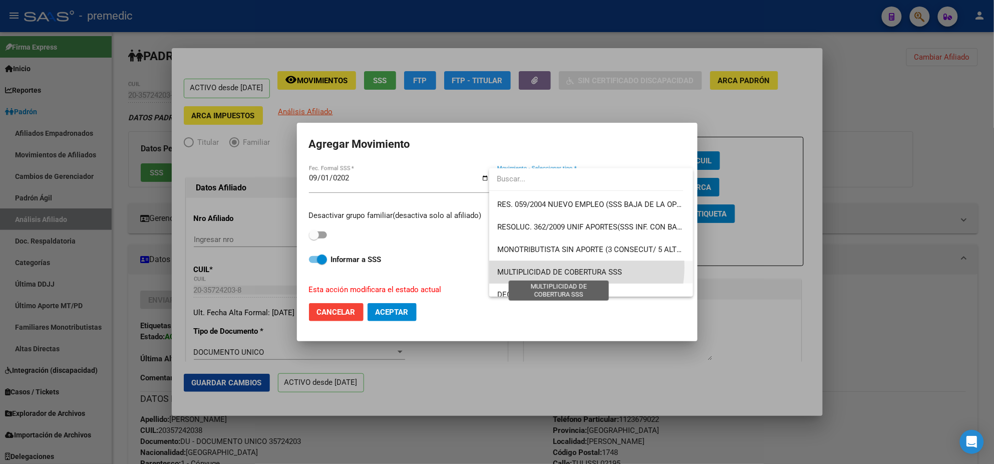
click at [570, 267] on span "MULTIPLICIDAD DE COBERTURA SSS" at bounding box center [559, 271] width 125 height 9
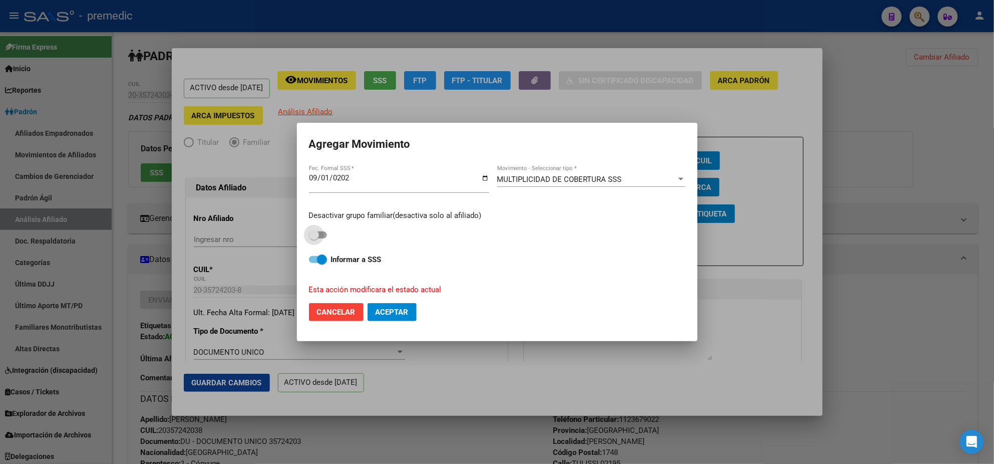
click at [322, 233] on span at bounding box center [318, 234] width 18 height 7
click at [314, 238] on input "checkbox" at bounding box center [313, 238] width 1 height 1
checkbox input "true"
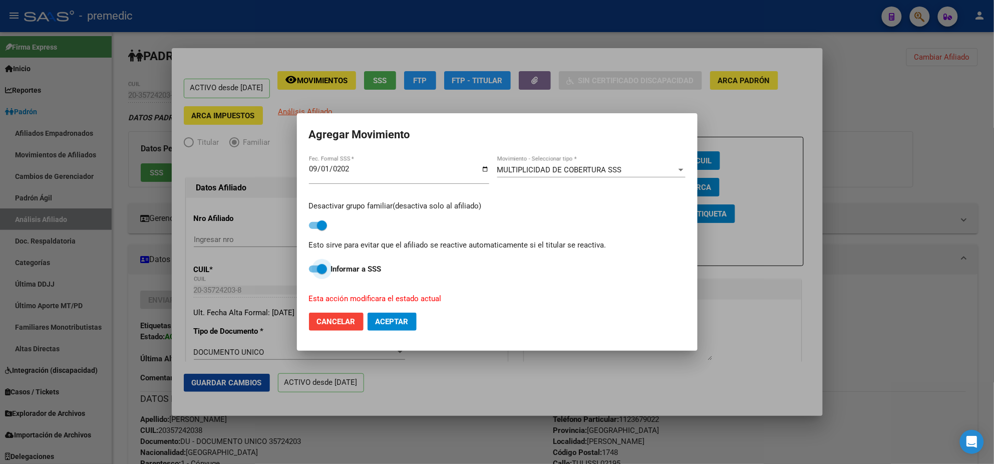
click at [313, 270] on span at bounding box center [318, 268] width 18 height 7
click at [313, 272] on input "Informar a SSS" at bounding box center [313, 272] width 1 height 1
checkbox input "false"
click at [404, 322] on span "Aceptar" at bounding box center [392, 321] width 33 height 9
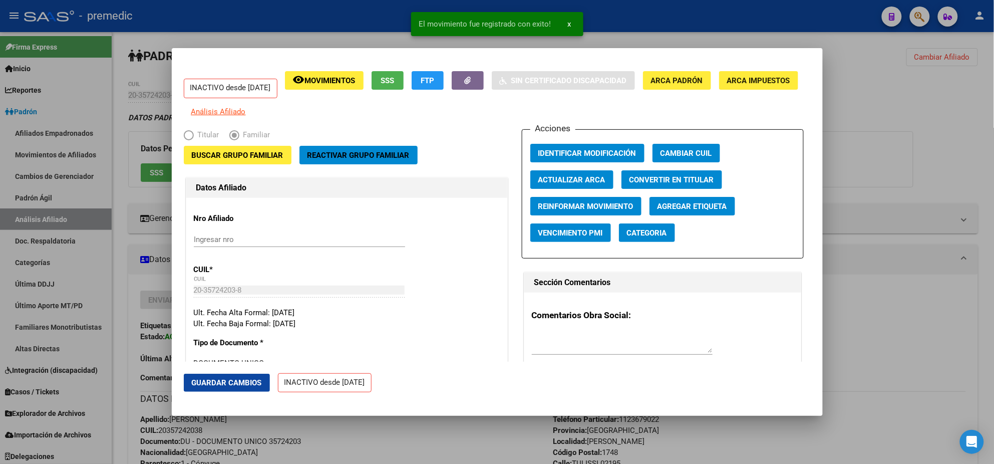
click at [413, 428] on div at bounding box center [497, 232] width 994 height 464
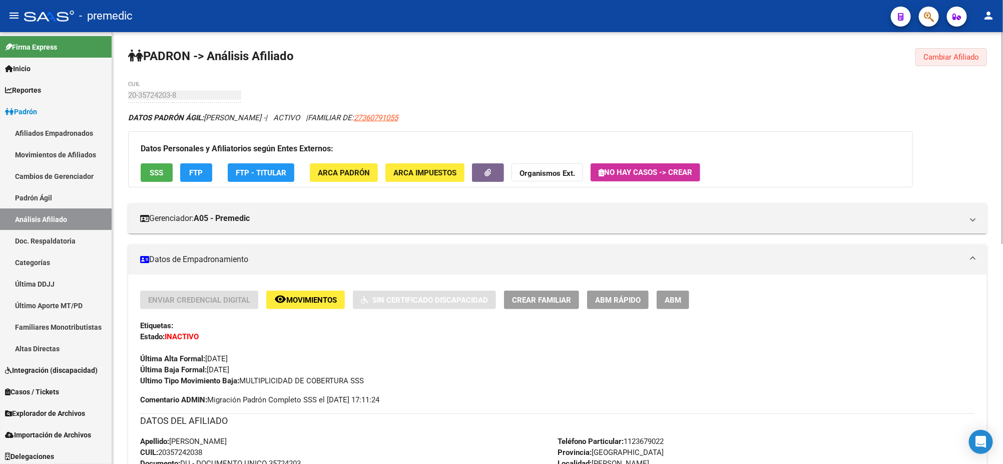
click at [962, 58] on span "Cambiar Afiliado" at bounding box center [952, 57] width 56 height 9
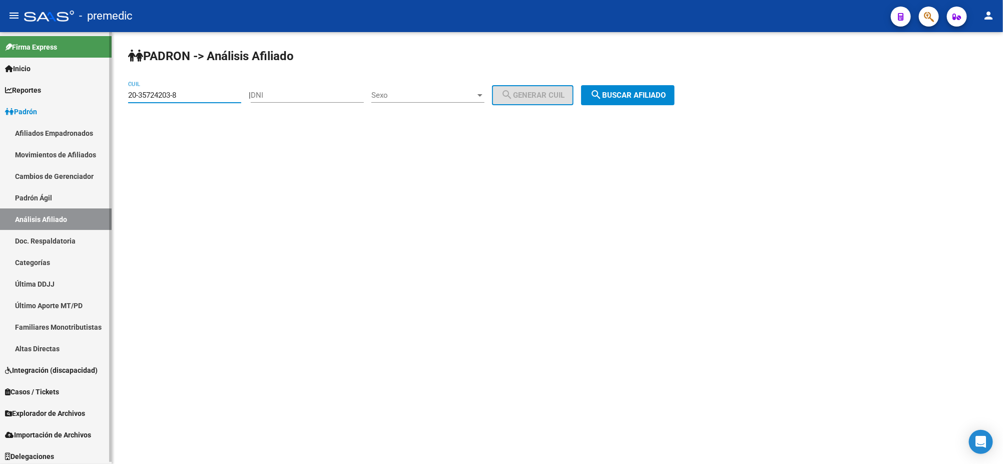
drag, startPoint x: 198, startPoint y: 97, endPoint x: 83, endPoint y: 107, distance: 116.1
click at [83, 107] on mat-sidenav-container "Firma Express Inicio Calendario SSS Instructivos Contacto OS Reportes Padrón Tr…" at bounding box center [501, 248] width 1003 height 432
paste input "42352857-6"
click at [666, 91] on span "search Buscar afiliado" at bounding box center [628, 95] width 76 height 9
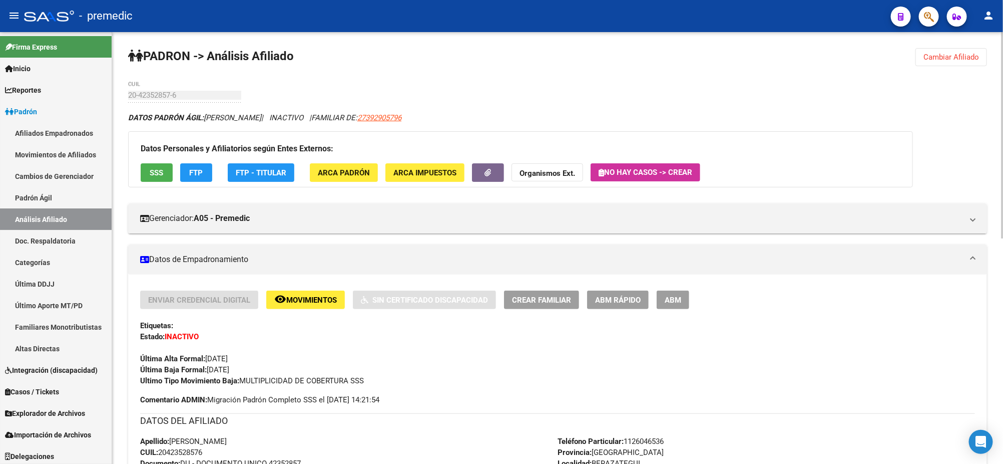
click at [932, 53] on span "Cambiar Afiliado" at bounding box center [952, 57] width 56 height 9
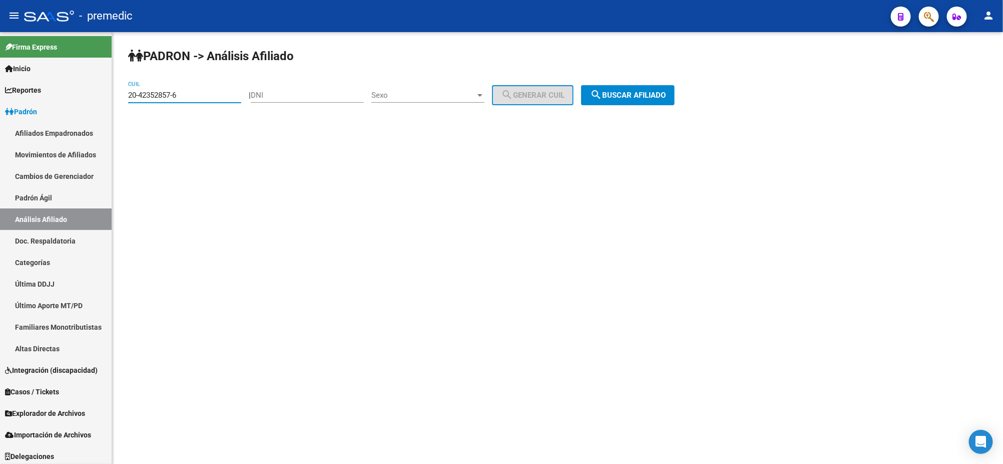
drag, startPoint x: 151, startPoint y: 93, endPoint x: 113, endPoint y: 94, distance: 38.6
click at [113, 94] on div "PADRON -> Análisis Afiliado 20-42352857-6 CUIL | DNI Sexo Sexo search Generar C…" at bounding box center [557, 84] width 891 height 105
paste input "7-38125815-2"
type input "27-38125815-2"
click at [652, 87] on button "search Buscar afiliado" at bounding box center [628, 95] width 94 height 20
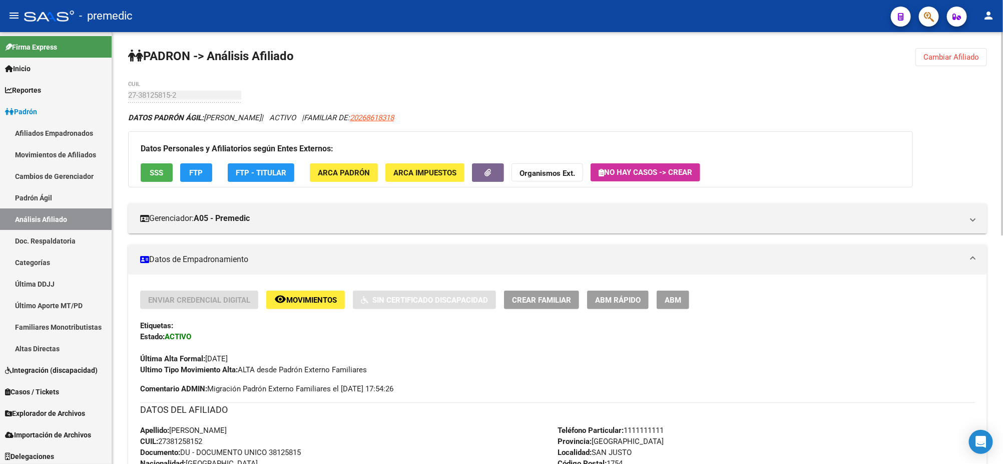
click at [245, 91] on div "27-38125815-2 CUIL" at bounding box center [188, 95] width 121 height 9
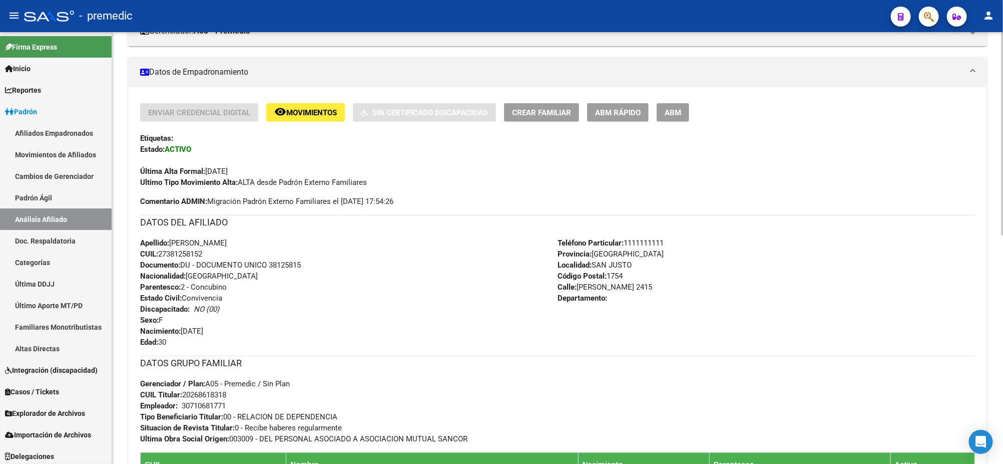
scroll to position [250, 0]
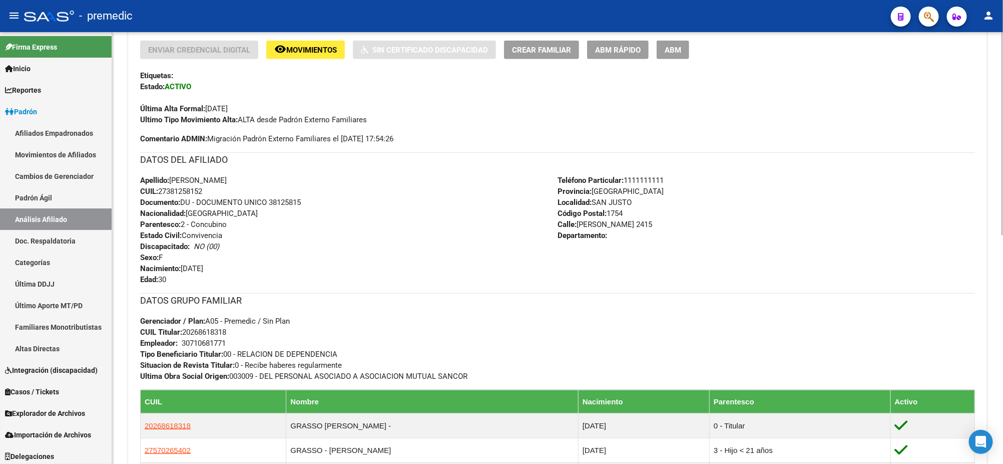
drag, startPoint x: 194, startPoint y: 330, endPoint x: 225, endPoint y: 330, distance: 31.5
click at [225, 330] on span "CUIL Titular: 20268618318" at bounding box center [183, 331] width 86 height 9
copy span "26861831"
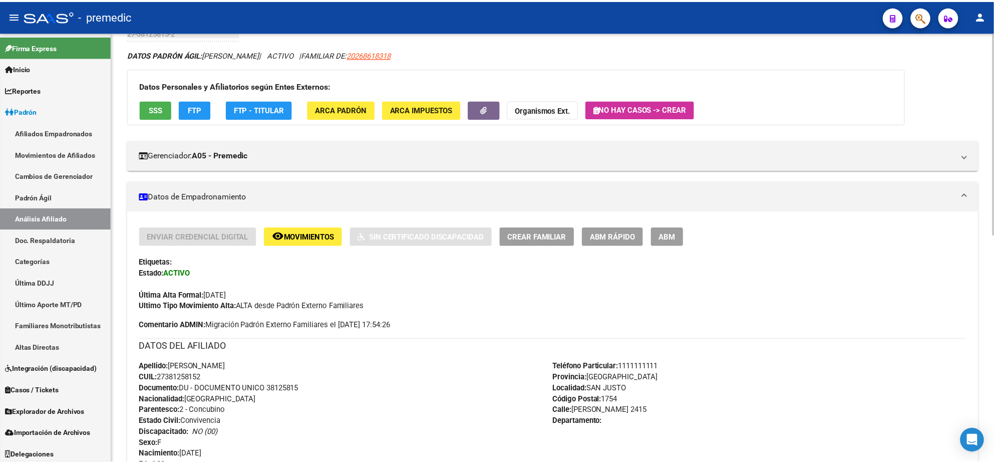
scroll to position [63, 0]
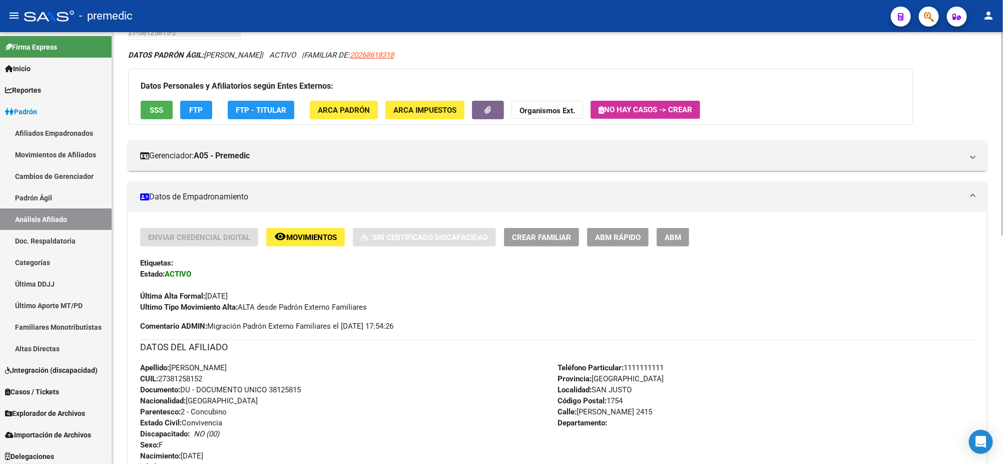
click at [629, 233] on span "ABM Rápido" at bounding box center [618, 237] width 46 height 9
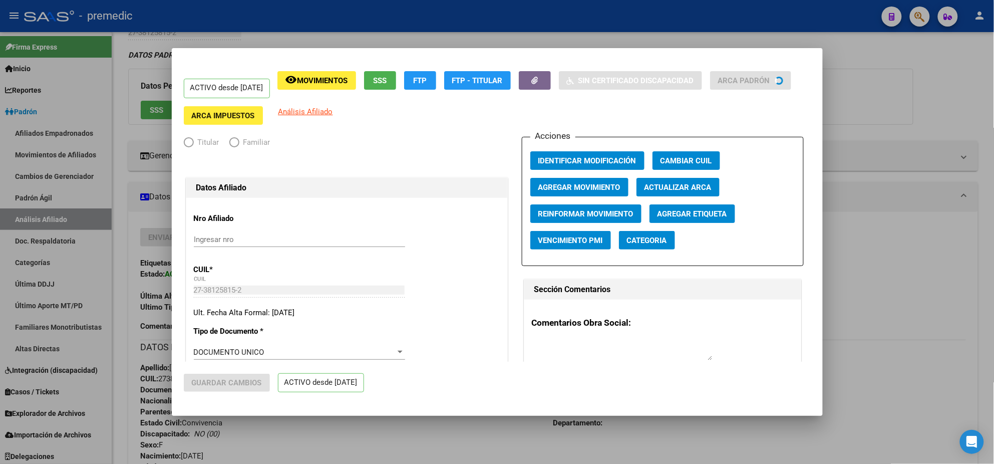
radio input "true"
type input "30-71068177-1"
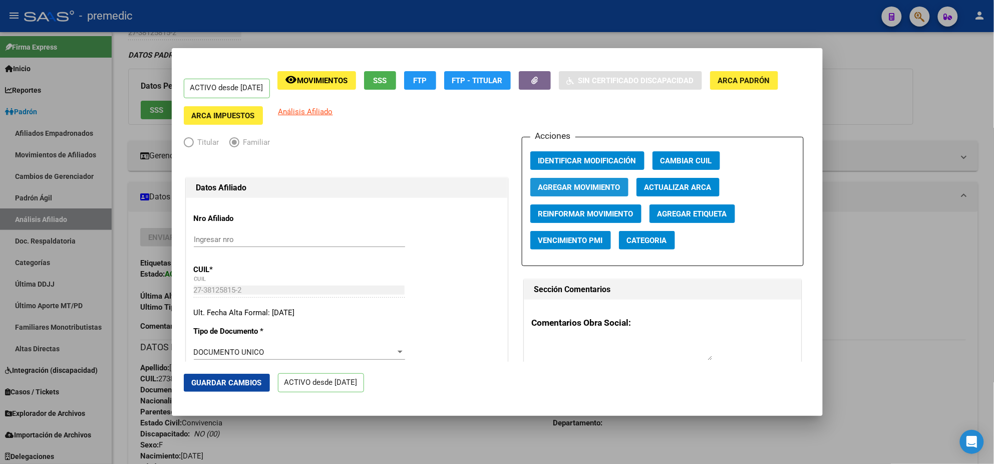
click at [599, 186] on span "Agregar Movimiento" at bounding box center [579, 187] width 82 height 9
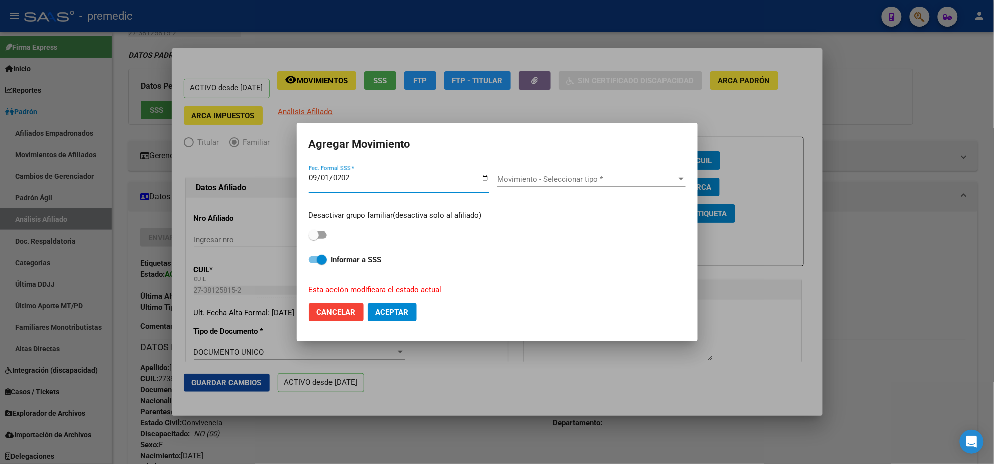
type input "[DATE]"
click at [510, 177] on span "Movimiento - Seleccionar tipo *" at bounding box center [586, 179] width 179 height 9
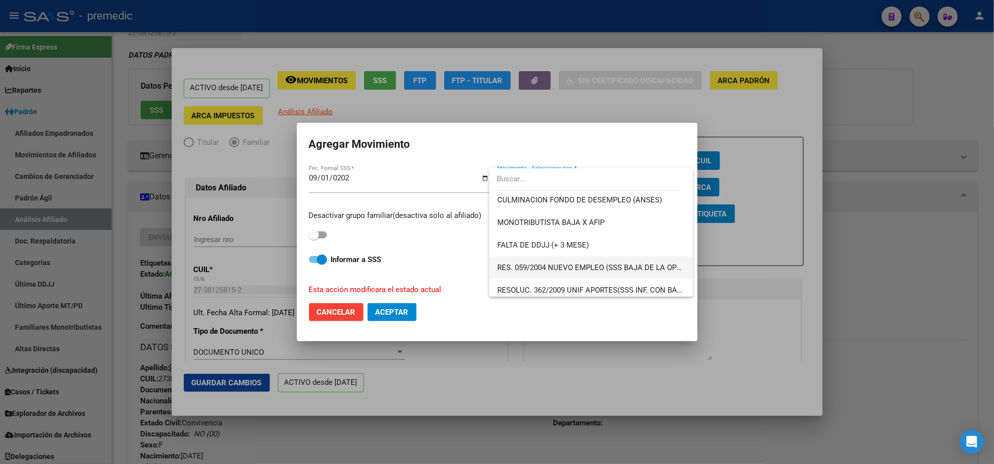
scroll to position [313, 0]
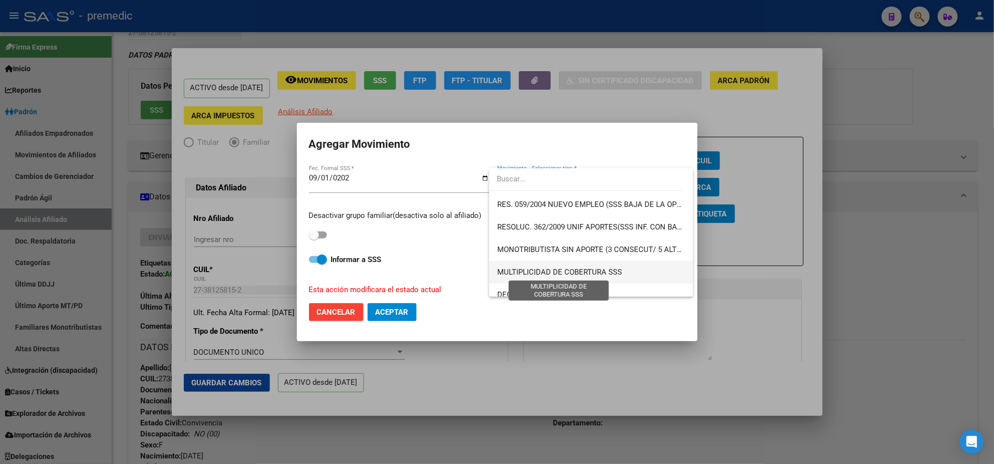
click at [520, 268] on span "MULTIPLICIDAD DE COBERTURA SSS" at bounding box center [559, 271] width 125 height 9
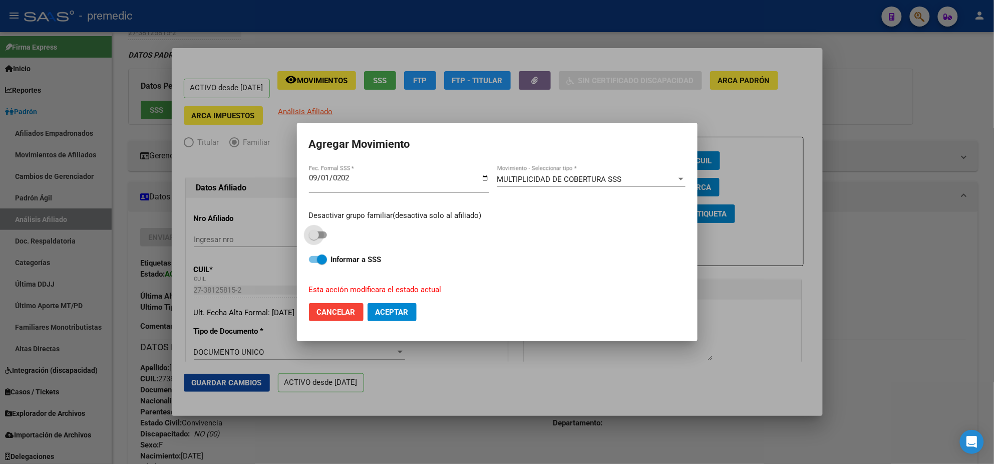
click at [319, 233] on span at bounding box center [318, 234] width 18 height 7
click at [314, 238] on input "checkbox" at bounding box center [313, 238] width 1 height 1
checkbox input "true"
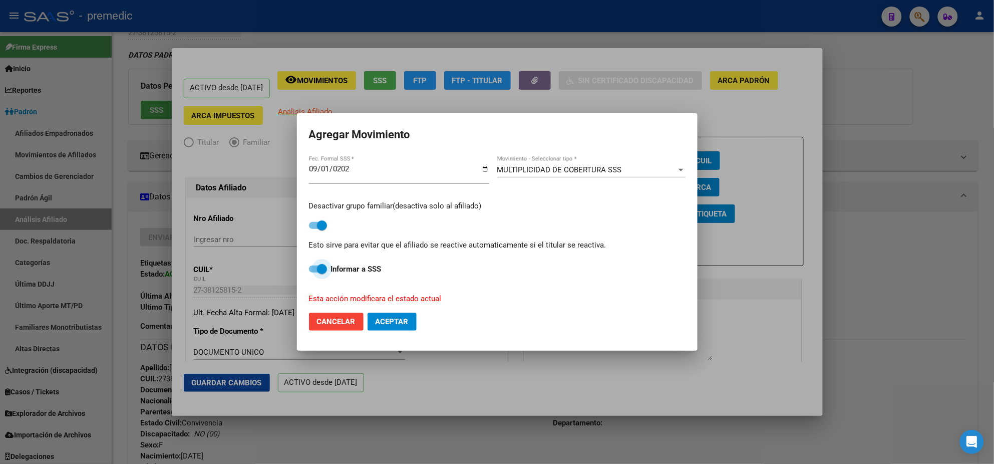
click at [313, 267] on span at bounding box center [318, 268] width 18 height 7
click at [313, 272] on input "Informar a SSS" at bounding box center [313, 272] width 1 height 1
checkbox input "false"
click at [407, 319] on span "Aceptar" at bounding box center [392, 321] width 33 height 9
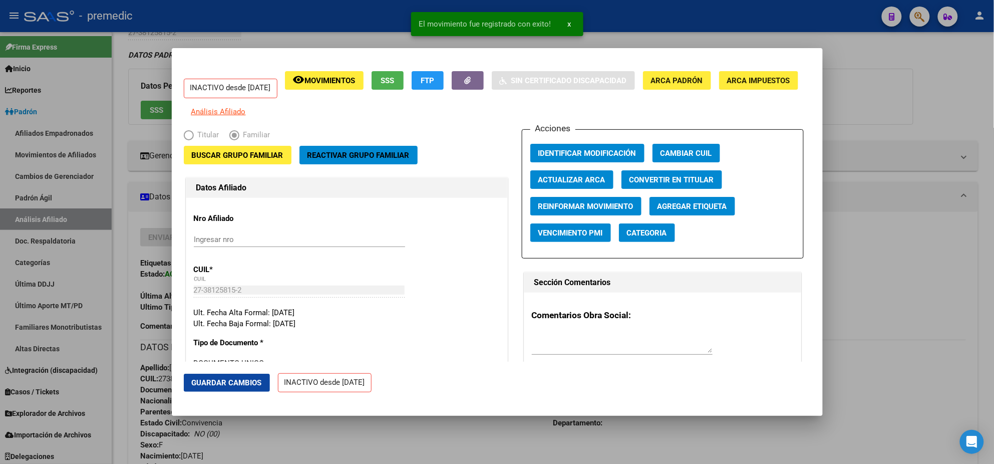
click at [462, 438] on div at bounding box center [497, 232] width 994 height 464
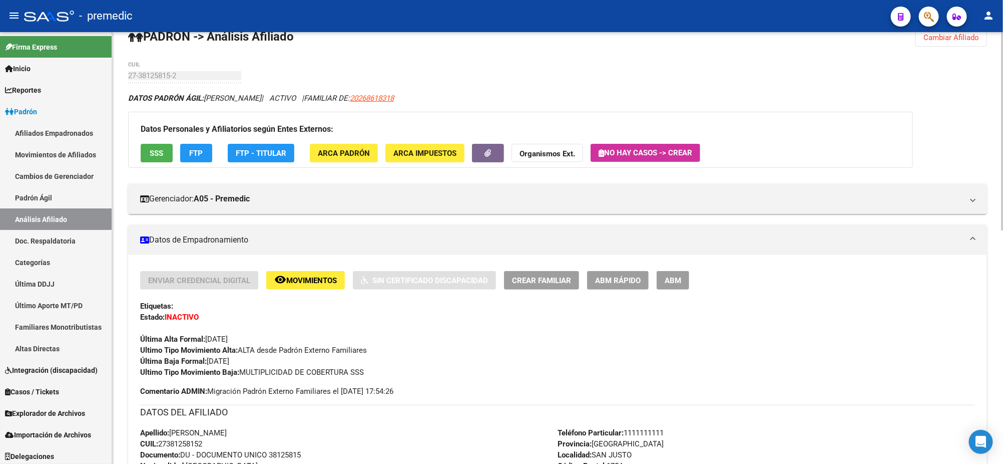
scroll to position [0, 0]
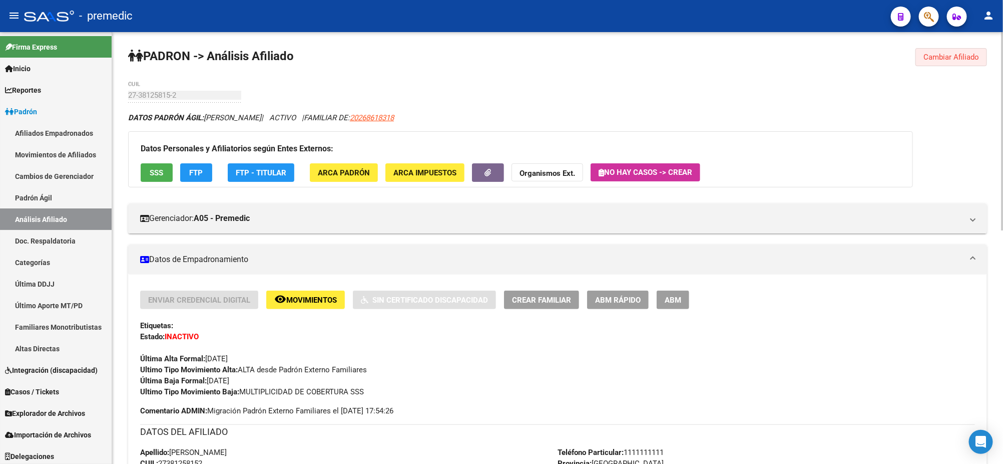
click at [942, 54] on span "Cambiar Afiliado" at bounding box center [952, 57] width 56 height 9
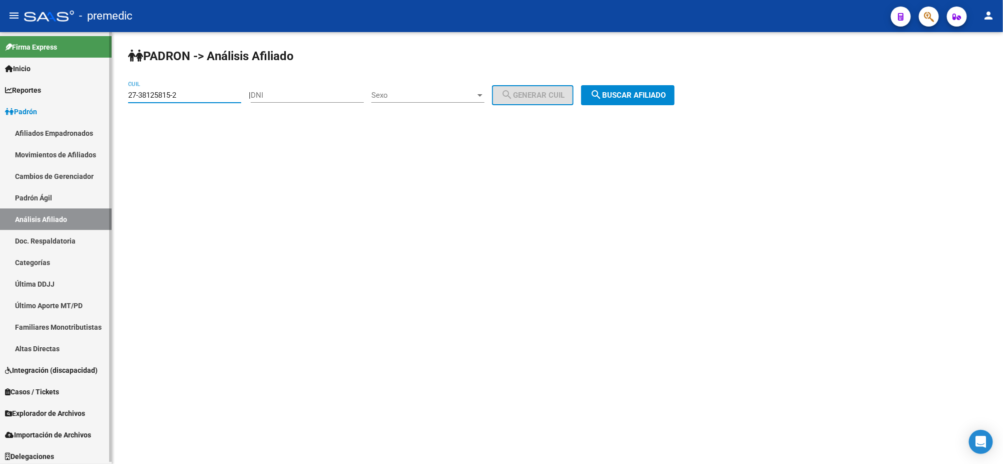
drag, startPoint x: 163, startPoint y: 96, endPoint x: 109, endPoint y: 100, distance: 54.2
click at [109, 100] on mat-sidenav-container "Firma Express Inicio Calendario SSS Instructivos Contacto OS Reportes Padrón Tr…" at bounding box center [501, 248] width 1003 height 432
paste input "4-27496170-4"
type input "24-27496170-4"
click at [651, 94] on span "search Buscar afiliado" at bounding box center [628, 95] width 76 height 9
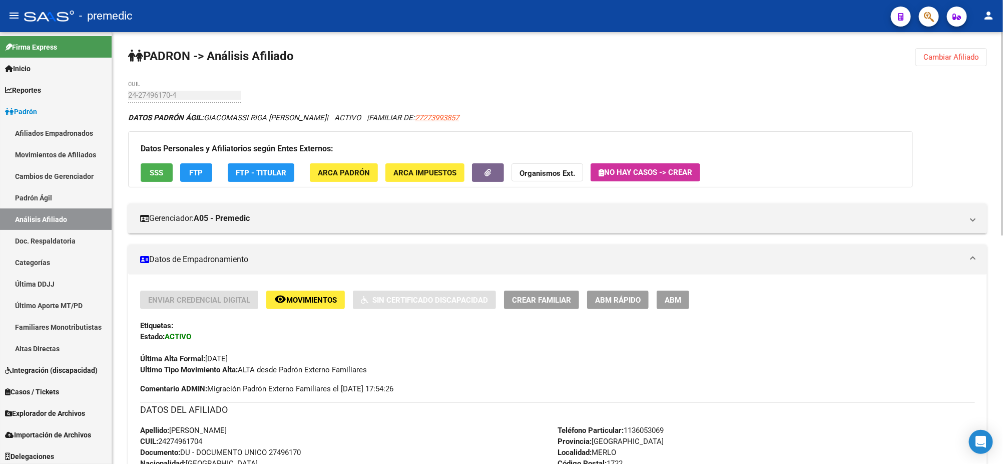
scroll to position [63, 0]
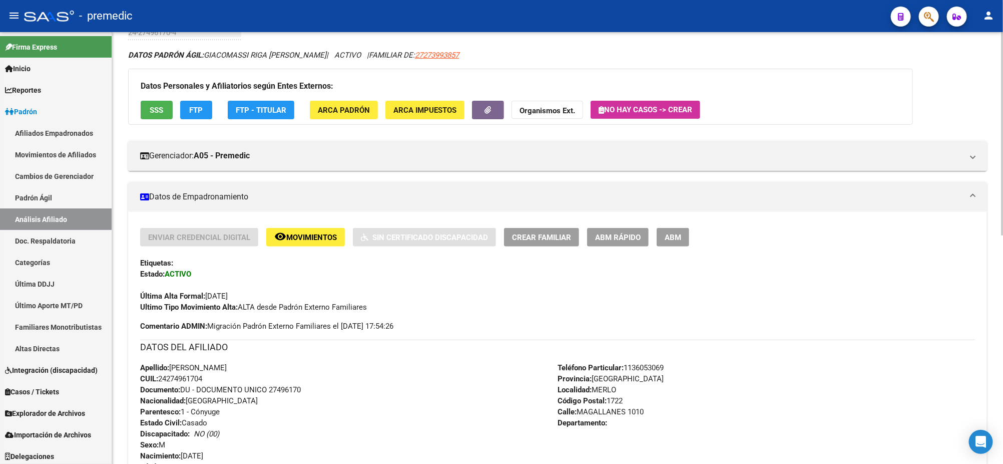
click at [181, 376] on span "CUIL: 24274961704" at bounding box center [171, 378] width 62 height 9
copy span "24274961704"
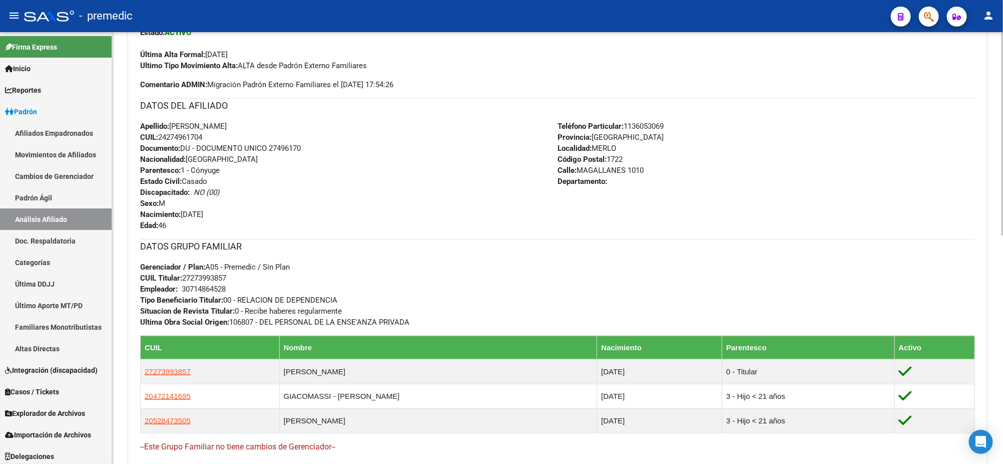
scroll to position [313, 0]
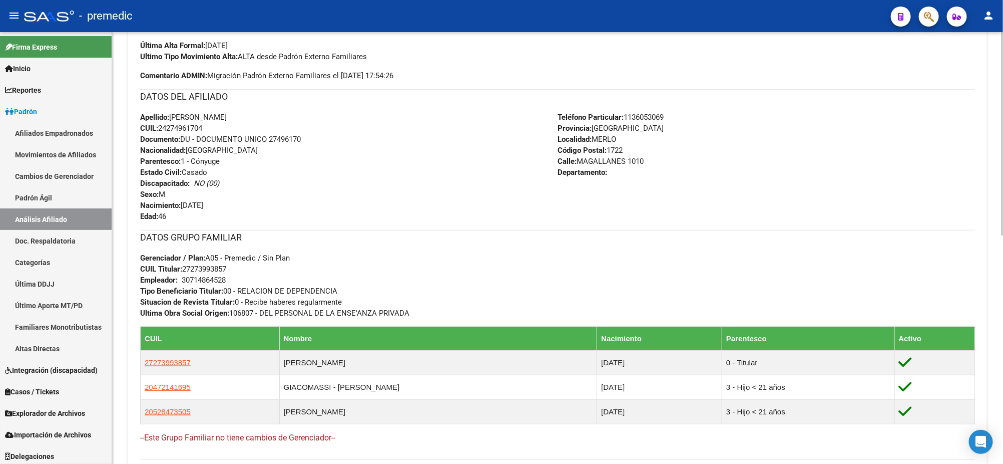
drag, startPoint x: 191, startPoint y: 267, endPoint x: 227, endPoint y: 269, distance: 36.6
click at [226, 269] on span "CUIL Titular: 27273993857" at bounding box center [183, 268] width 86 height 9
copy span "27399385"
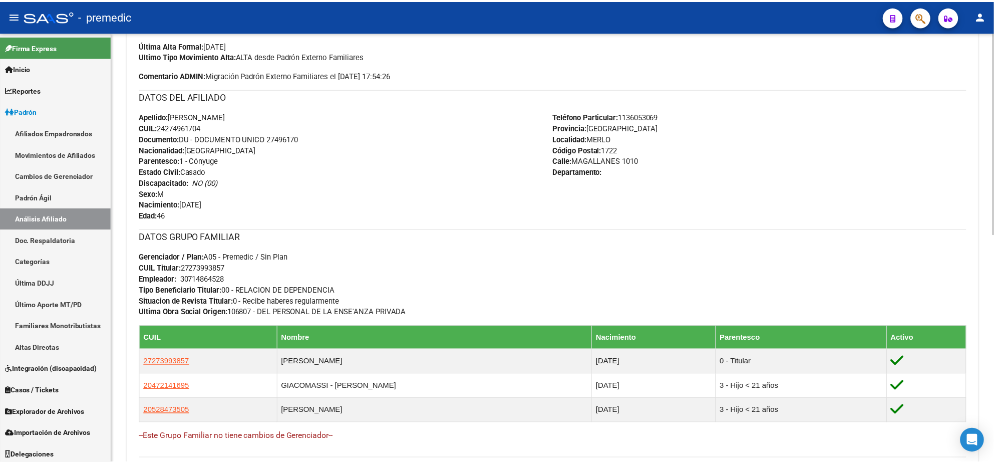
scroll to position [250, 0]
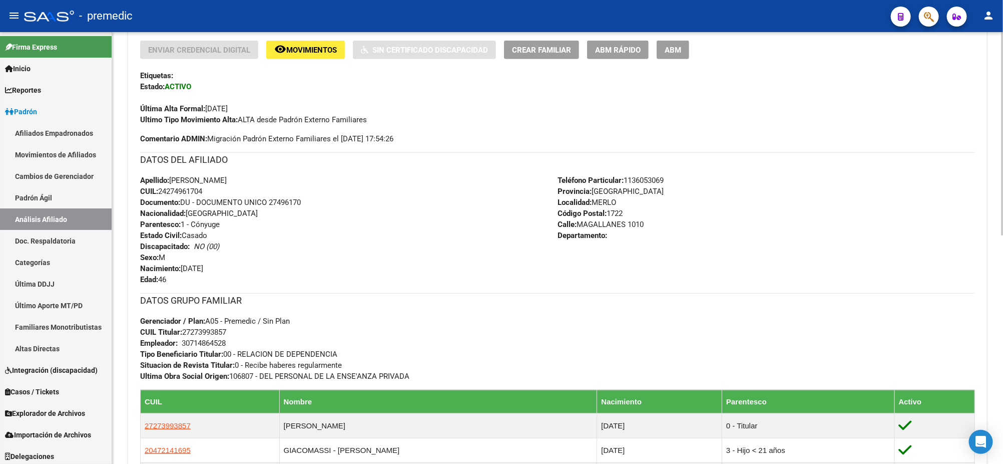
click at [610, 45] on span "ABM Rápido" at bounding box center [618, 49] width 46 height 9
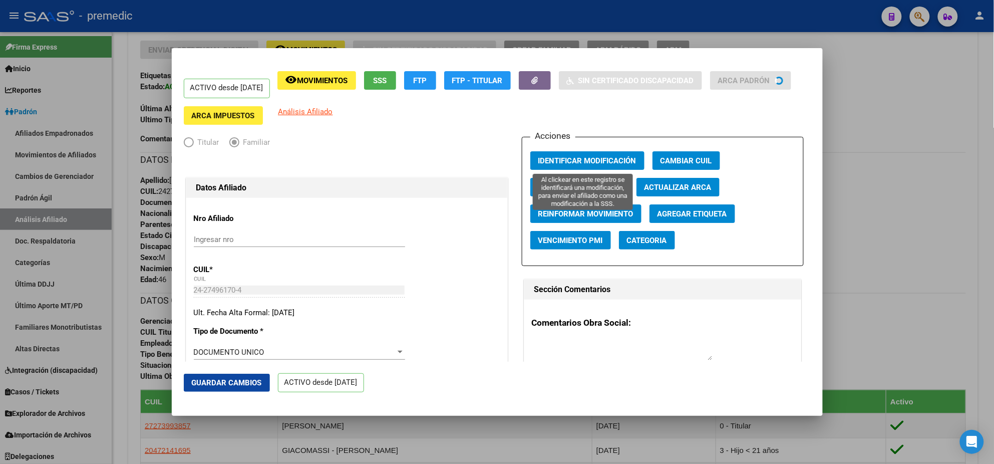
radio input "true"
type input "30-71486452-8"
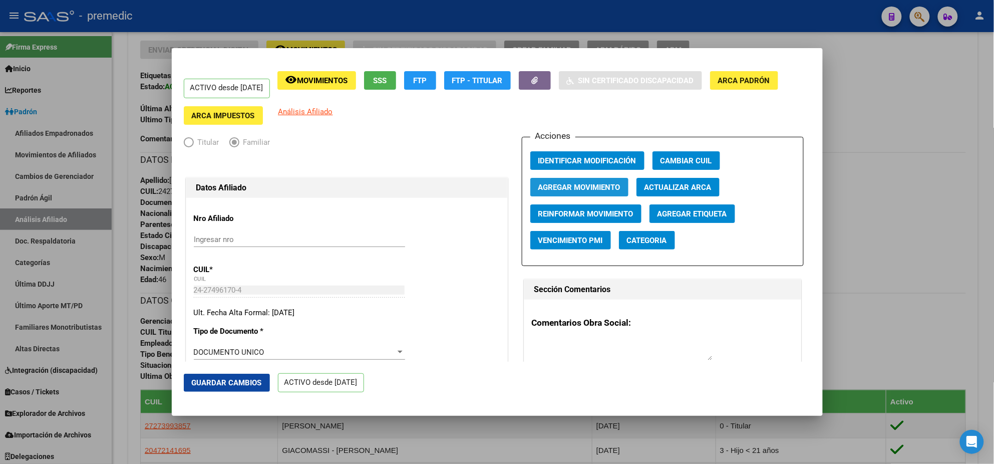
click at [605, 186] on span "Agregar Movimiento" at bounding box center [579, 187] width 82 height 9
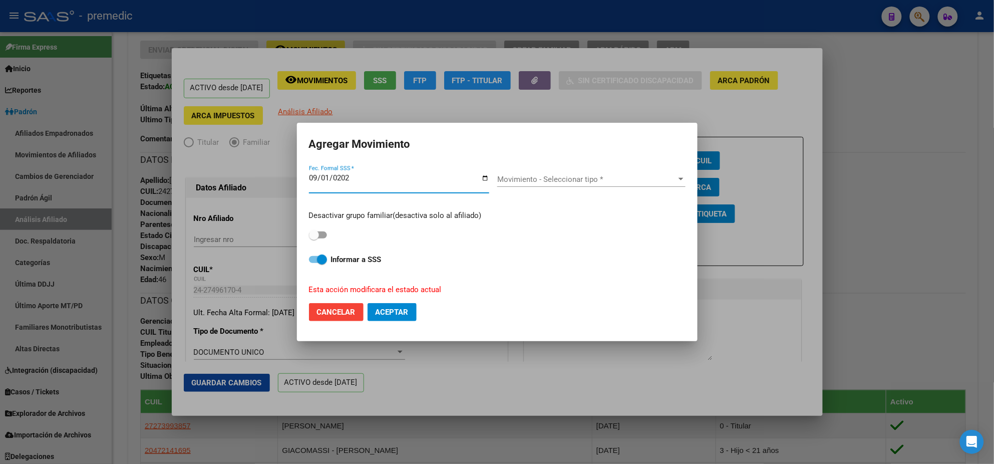
type input "[DATE]"
click at [570, 176] on span "Movimiento - Seleccionar tipo *" at bounding box center [586, 179] width 179 height 9
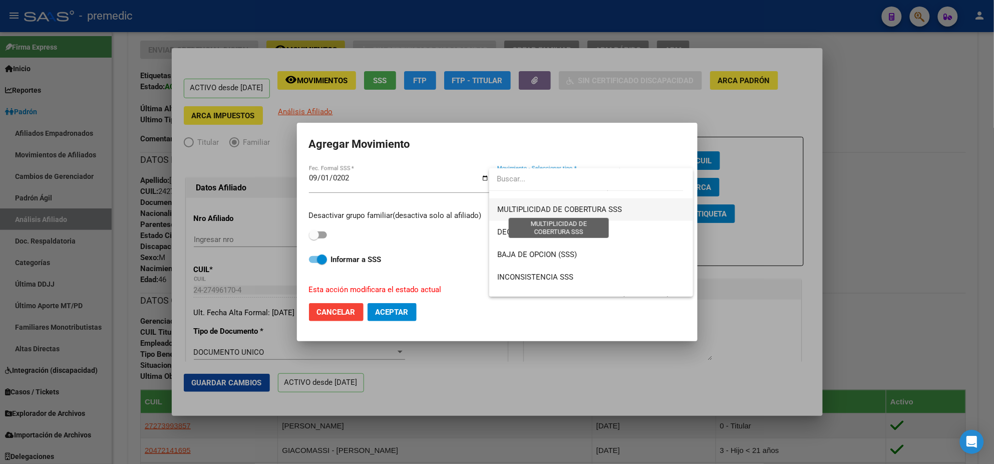
click at [538, 207] on span "MULTIPLICIDAD DE COBERTURA SSS" at bounding box center [559, 209] width 125 height 9
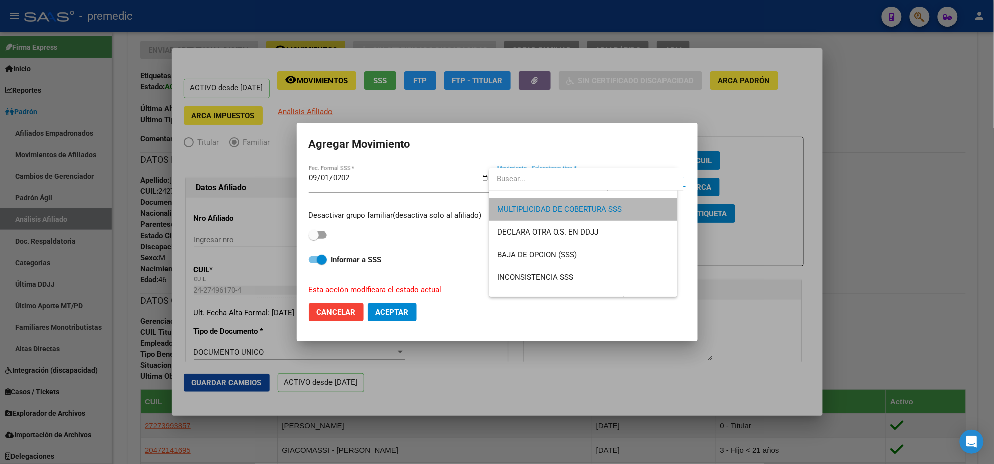
scroll to position [383, 0]
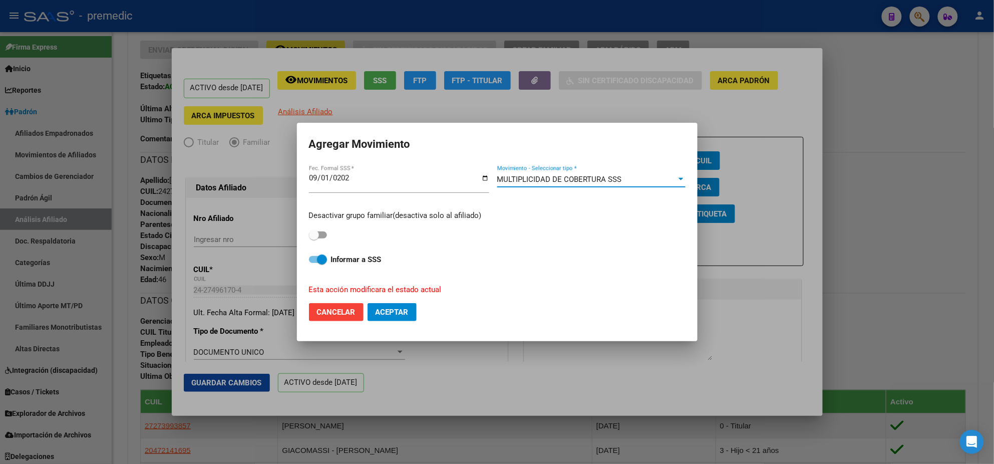
click at [313, 235] on span at bounding box center [314, 235] width 10 height 10
click at [313, 238] on input "checkbox" at bounding box center [313, 238] width 1 height 1
checkbox input "true"
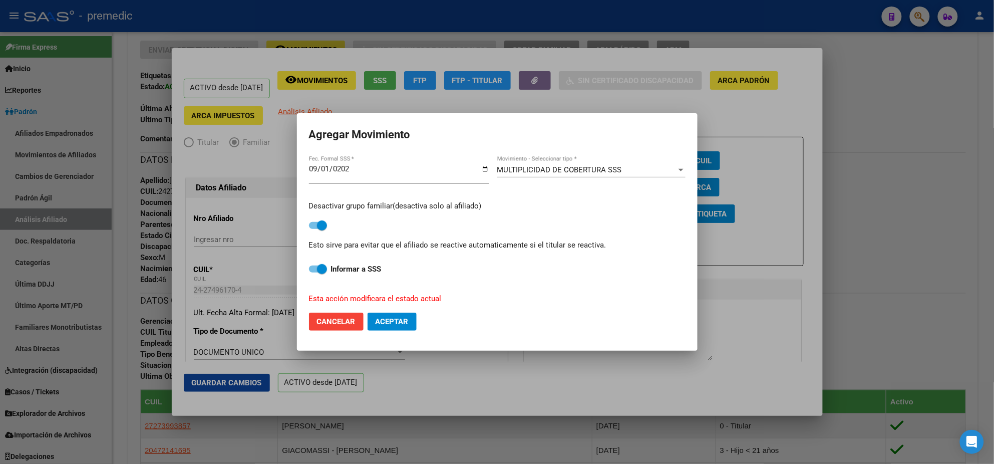
click at [311, 266] on span at bounding box center [318, 268] width 18 height 7
click at [313, 272] on input "Informar a SSS" at bounding box center [313, 272] width 1 height 1
checkbox input "false"
click at [400, 318] on span "Aceptar" at bounding box center [392, 321] width 33 height 9
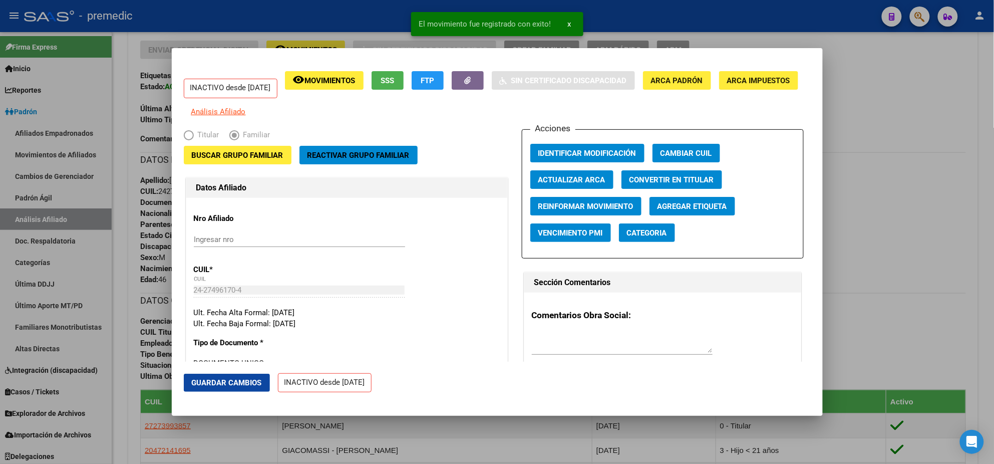
click at [127, 246] on div at bounding box center [497, 232] width 994 height 464
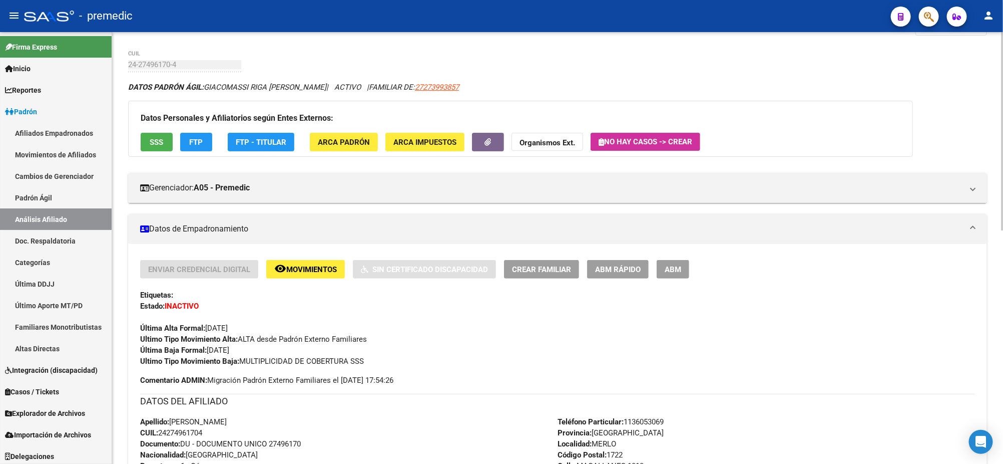
scroll to position [0, 0]
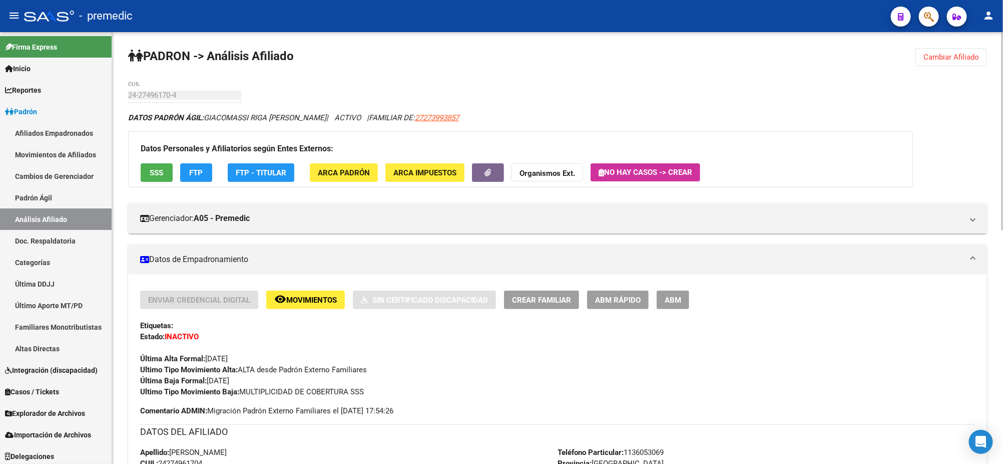
click at [960, 53] on span "Cambiar Afiliado" at bounding box center [952, 57] width 56 height 9
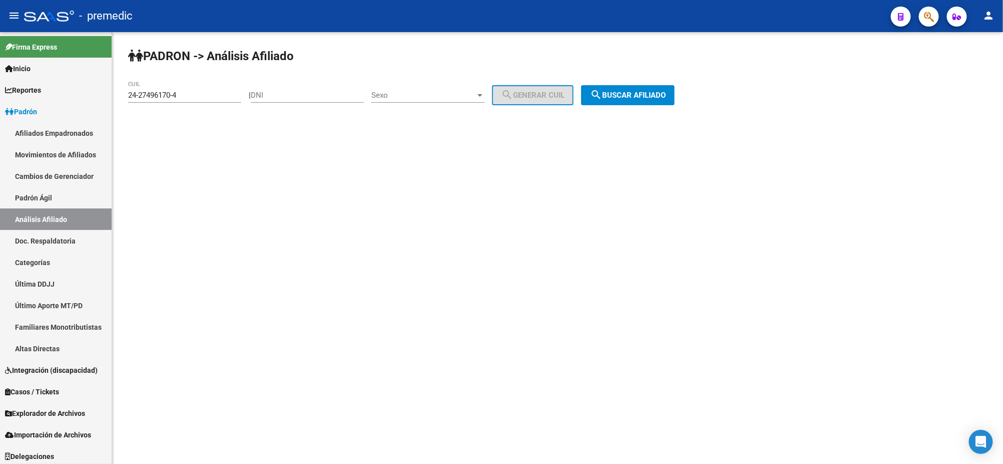
drag, startPoint x: 192, startPoint y: 97, endPoint x: 112, endPoint y: 97, distance: 80.6
click at [112, 97] on mat-sidenav-container "Firma Express Inicio Calendario SSS Instructivos Contacto OS Reportes Padrón Tr…" at bounding box center [501, 248] width 1003 height 432
paste input "20-95783761-2"
type input "20-95783761-2"
click at [629, 98] on span "search Buscar afiliado" at bounding box center [628, 95] width 76 height 9
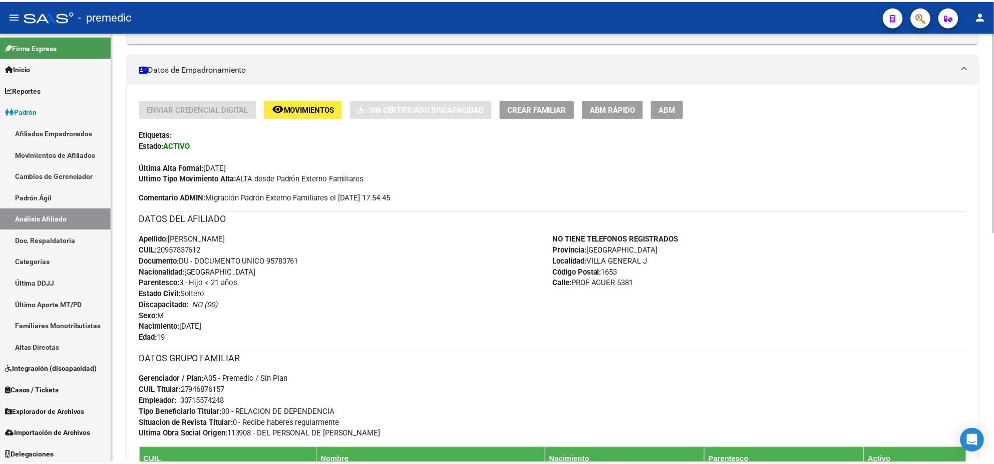
scroll to position [250, 0]
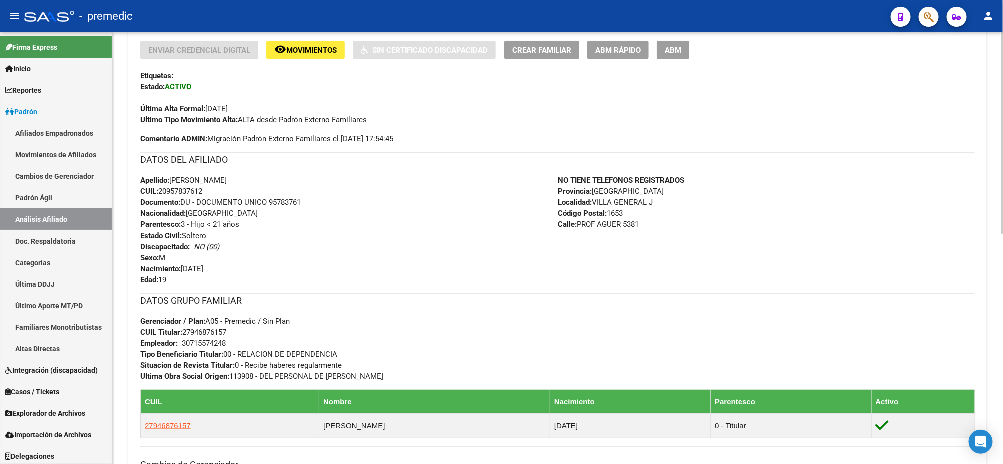
click at [962, 185] on div "NO TIENE TELEFONOS REGISTRADOS Provincia: Buenos Aires Localidad: VILLA GENERAL…" at bounding box center [767, 230] width 418 height 110
drag, startPoint x: 196, startPoint y: 331, endPoint x: 226, endPoint y: 331, distance: 30.0
click at [226, 331] on span "CUIL Titular: 27946876157" at bounding box center [183, 331] width 86 height 9
copy span "94687615"
drag, startPoint x: 160, startPoint y: 192, endPoint x: 213, endPoint y: 192, distance: 53.1
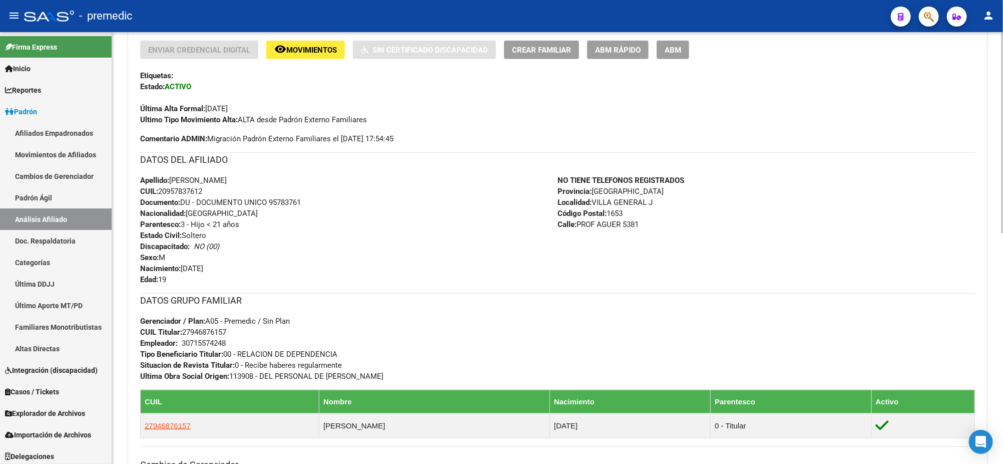
click at [213, 192] on div "Apellido: MAXA JHON AGUILERA CUIL: 20957837612 Documento: DU - DOCUMENTO UNICO …" at bounding box center [349, 230] width 418 height 110
copy span "20957837612"
click at [601, 53] on span "ABM Rápido" at bounding box center [618, 50] width 46 height 9
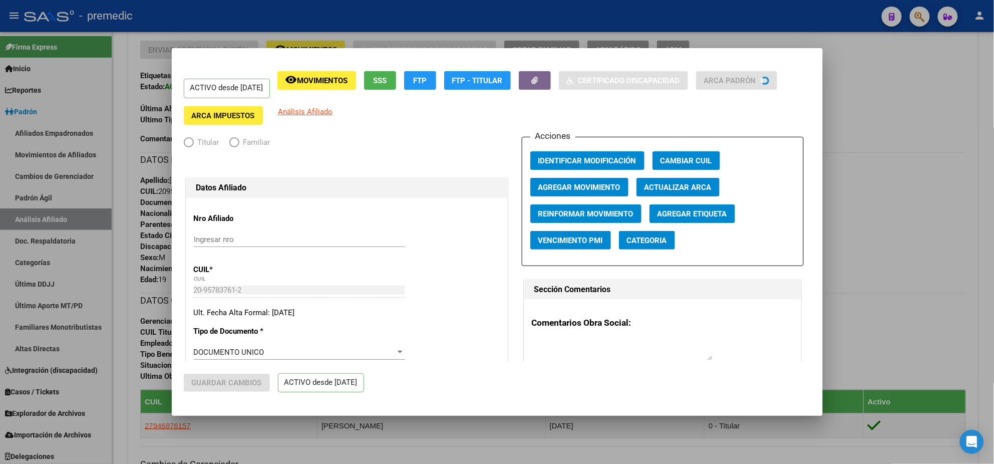
radio input "true"
type input "30-71557424-8"
click at [583, 186] on span "Agregar Movimiento" at bounding box center [579, 187] width 82 height 9
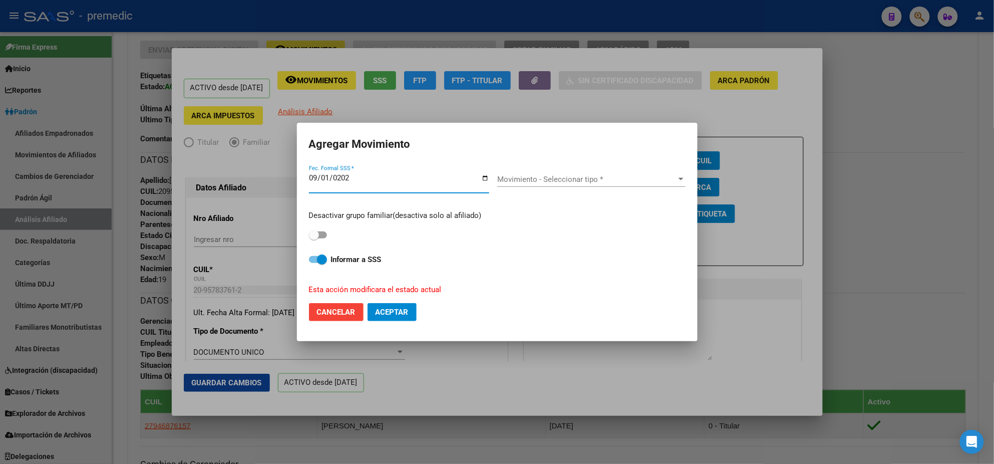
type input "[DATE]"
click at [530, 185] on div "Movimiento - Seleccionar tipo * Movimiento - Seleccionar tipo *" at bounding box center [591, 179] width 188 height 15
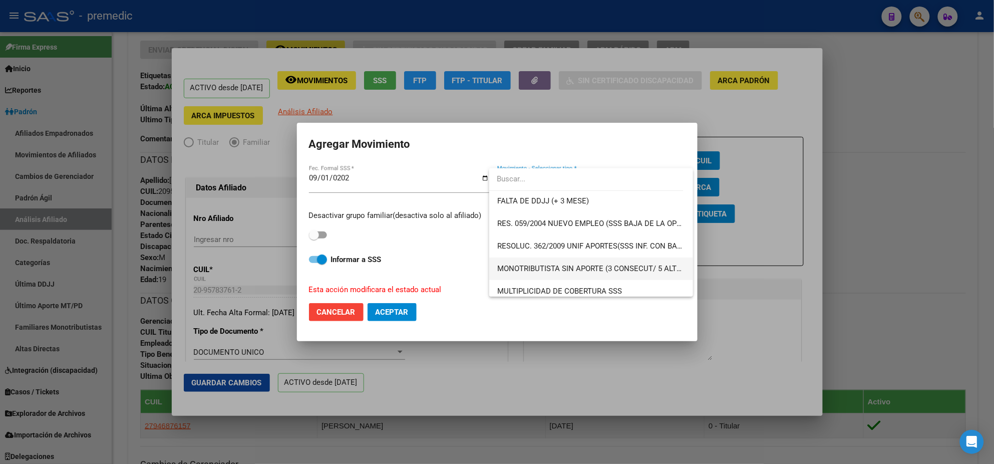
scroll to position [313, 0]
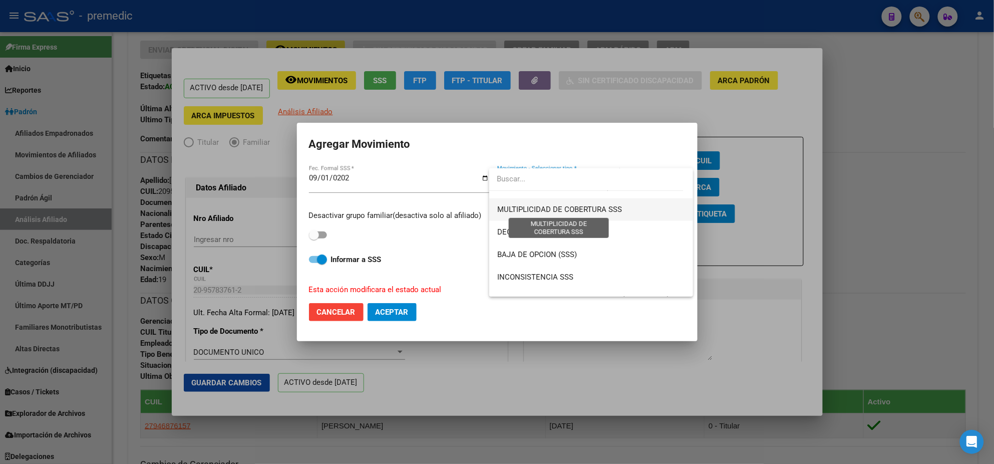
click at [544, 207] on span "MULTIPLICIDAD DE COBERTURA SSS" at bounding box center [559, 209] width 125 height 9
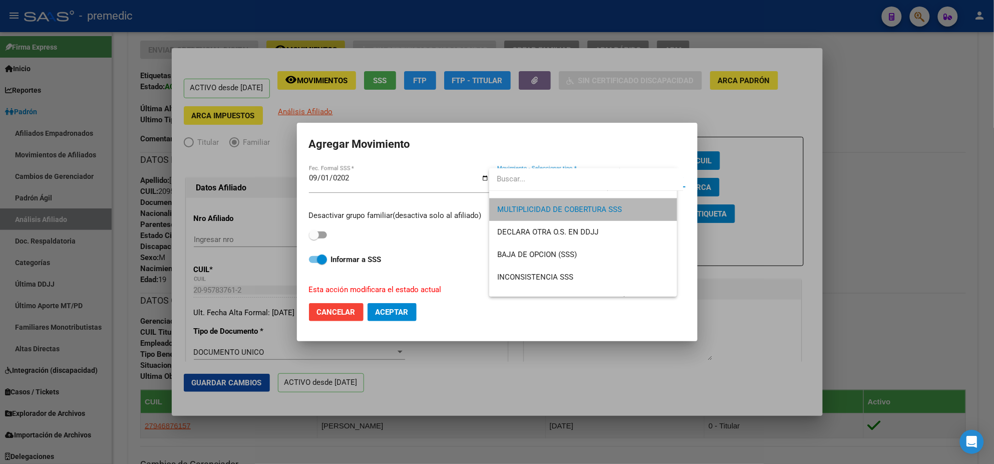
scroll to position [383, 0]
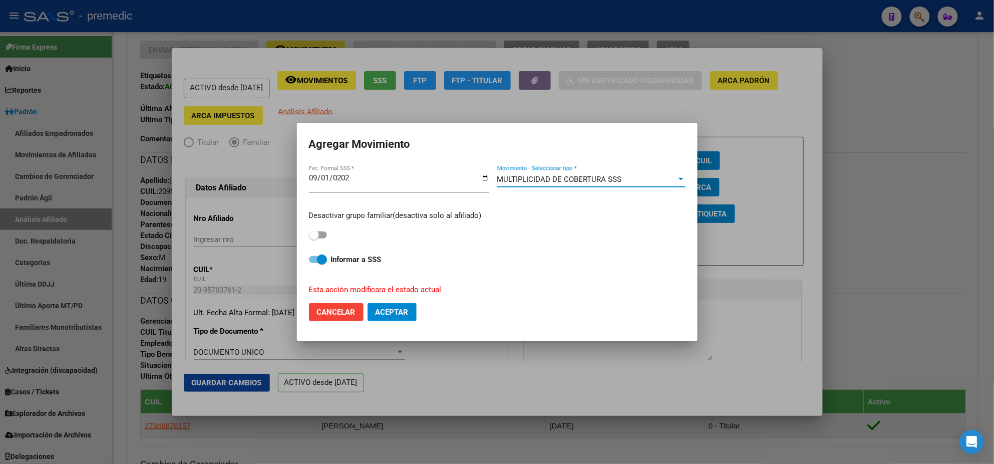
click at [314, 233] on span at bounding box center [314, 235] width 10 height 10
click at [314, 238] on input "checkbox" at bounding box center [313, 238] width 1 height 1
checkbox input "true"
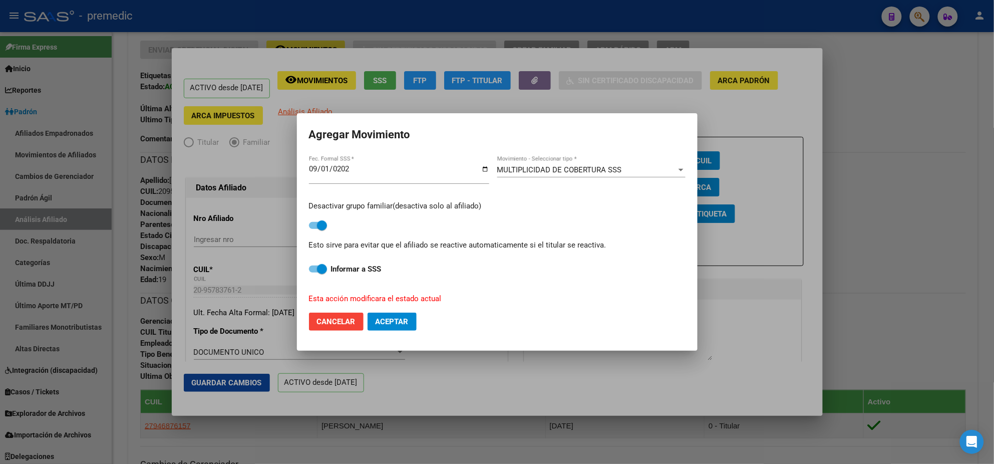
click at [315, 271] on span at bounding box center [318, 268] width 18 height 7
click at [314, 272] on input "Informar a SSS" at bounding box center [313, 272] width 1 height 1
checkbox input "false"
click at [395, 330] on button "Aceptar" at bounding box center [392, 321] width 49 height 18
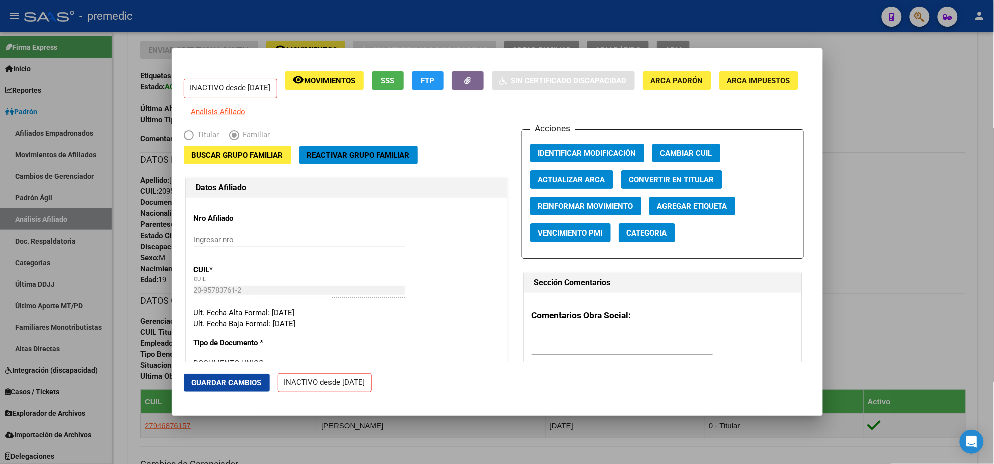
click at [891, 80] on div at bounding box center [497, 232] width 994 height 464
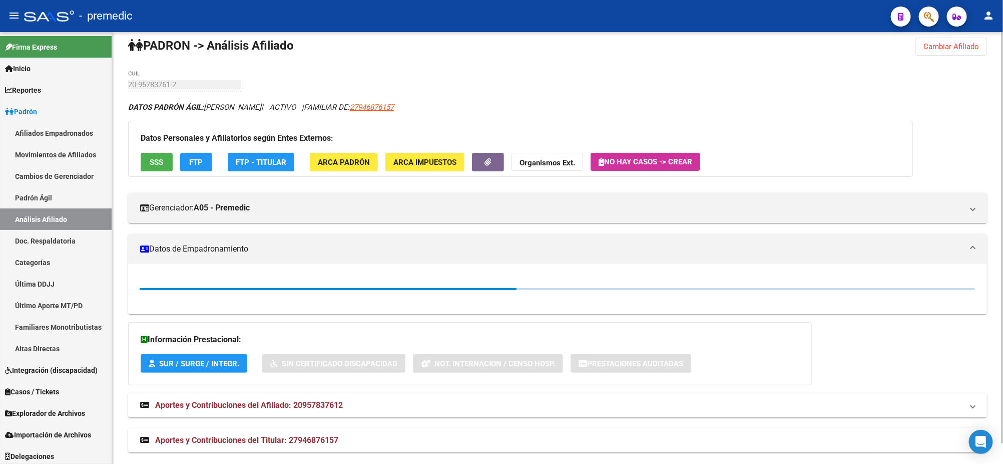
scroll to position [0, 0]
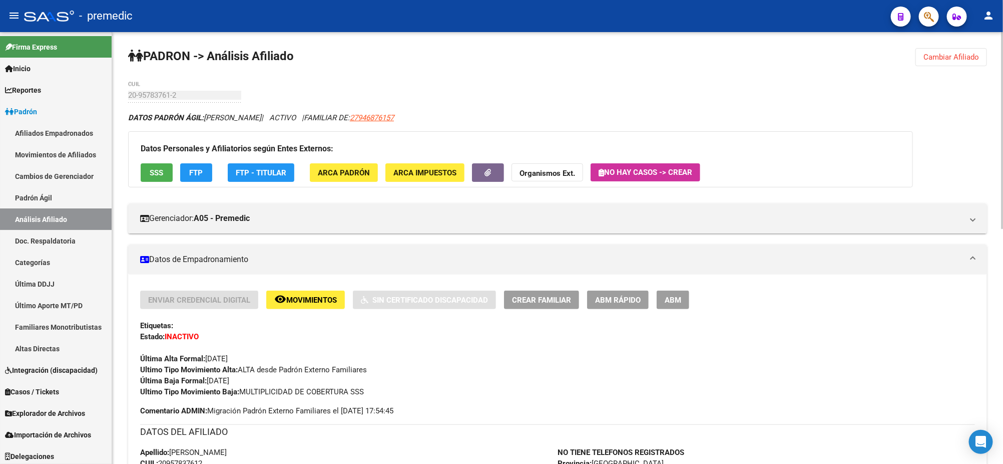
click at [930, 57] on span "Cambiar Afiliado" at bounding box center [952, 57] width 56 height 9
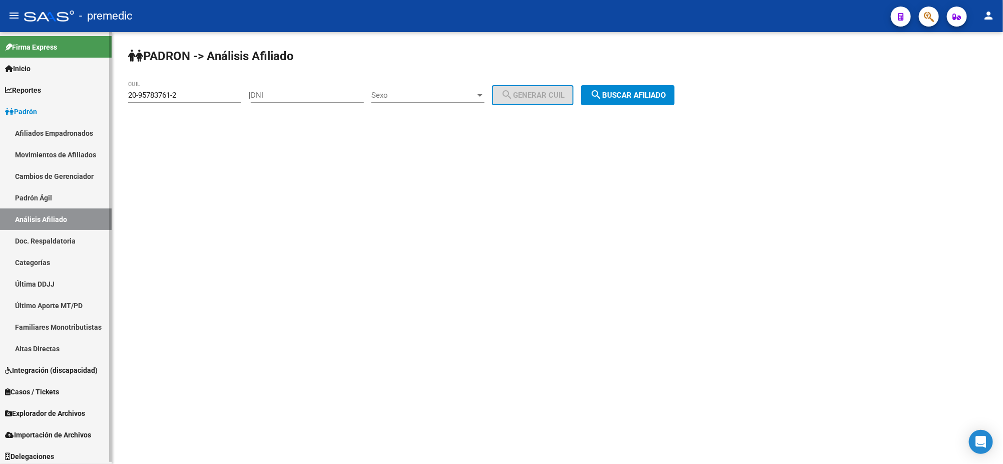
click at [103, 95] on mat-sidenav-container "Firma Express Inicio Calendario SSS Instructivos Contacto OS Reportes Padrón Tr…" at bounding box center [501, 248] width 1003 height 432
paste input "47293313-3"
type input "20-47293313-3"
click at [602, 94] on mat-icon "search" at bounding box center [596, 95] width 12 height 12
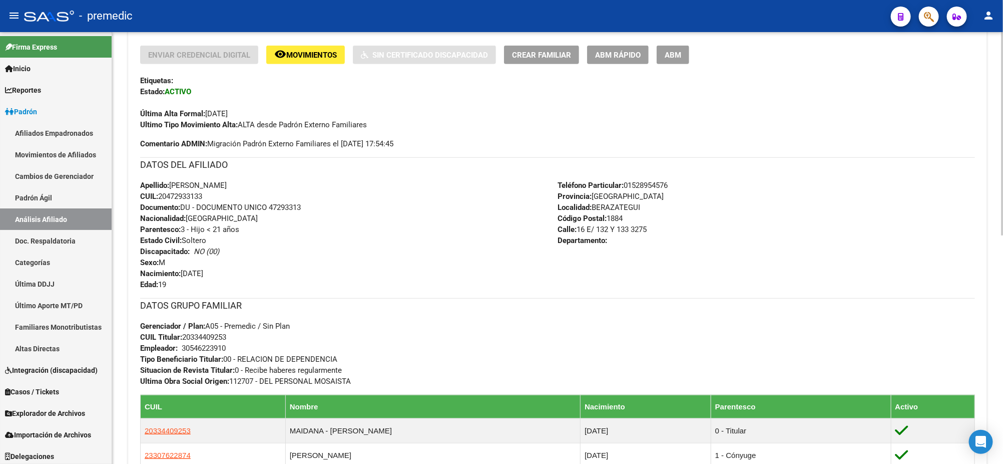
scroll to position [250, 0]
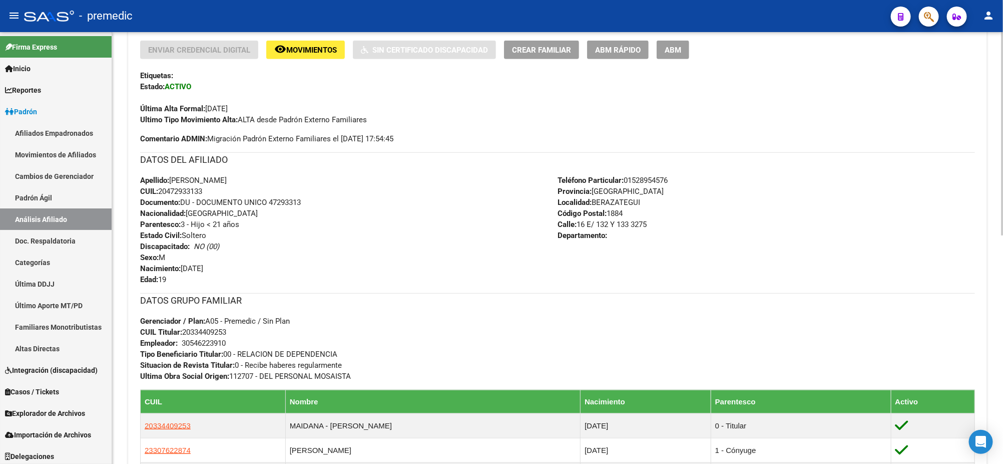
drag, startPoint x: 292, startPoint y: 317, endPoint x: 265, endPoint y: 321, distance: 27.3
click at [265, 321] on div "DATOS GRUPO FAMILIAR Gerenciador / Plan: A05 - Premedic / Sin Plan CUIL Titular…" at bounding box center [557, 337] width 835 height 89
click at [270, 331] on div "DATOS GRUPO FAMILIAR Gerenciador / Plan: A05 - Premedic / Sin Plan CUIL Titular…" at bounding box center [557, 337] width 835 height 89
drag, startPoint x: 229, startPoint y: 330, endPoint x: 184, endPoint y: 330, distance: 44.6
click at [184, 330] on span "CUIL Titular: 20334409253" at bounding box center [183, 331] width 86 height 9
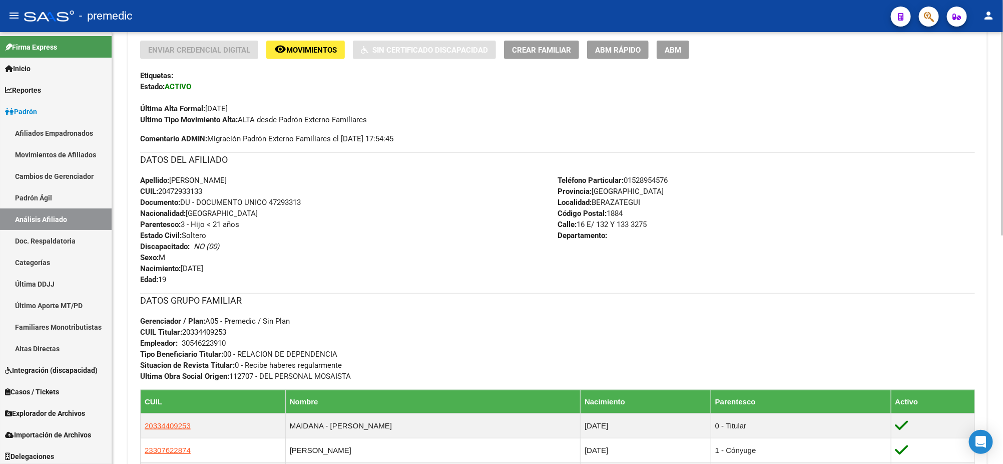
click at [243, 332] on div "DATOS GRUPO FAMILIAR Gerenciador / Plan: A05 - Premedic / Sin Plan CUIL Titular…" at bounding box center [557, 337] width 835 height 89
click at [300, 271] on div "Apellido: KEVIN TOMAS MAIDANA CUIL: 20472933133 Documento: DU - DOCUMENTO UNICO…" at bounding box center [349, 230] width 418 height 110
drag, startPoint x: 161, startPoint y: 187, endPoint x: 208, endPoint y: 191, distance: 47.7
click at [208, 191] on div "Apellido: KEVIN TOMAS MAIDANA CUIL: 20472933133 Documento: DU - DOCUMENTO UNICO…" at bounding box center [349, 230] width 418 height 110
copy span "20472933133"
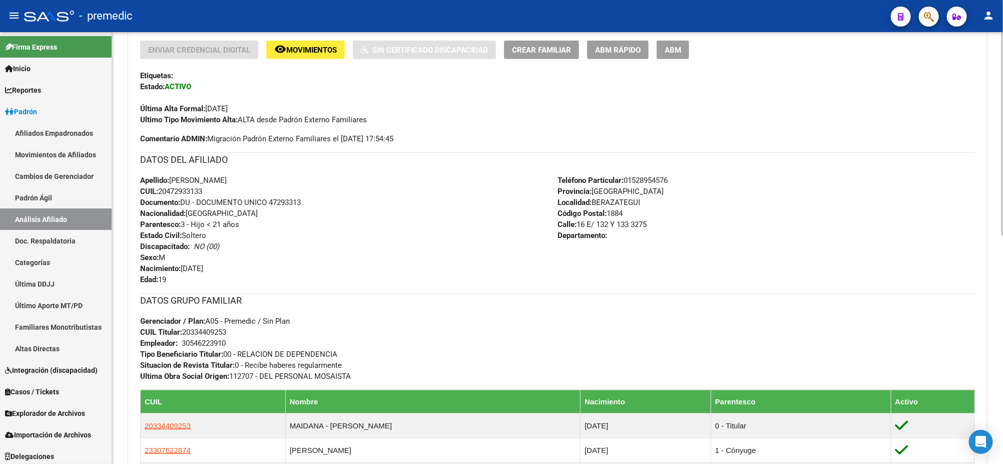
drag, startPoint x: 194, startPoint y: 329, endPoint x: 224, endPoint y: 330, distance: 30.6
click at [224, 330] on span "CUIL Titular: 20334409253" at bounding box center [183, 331] width 86 height 9
copy span "33440925"
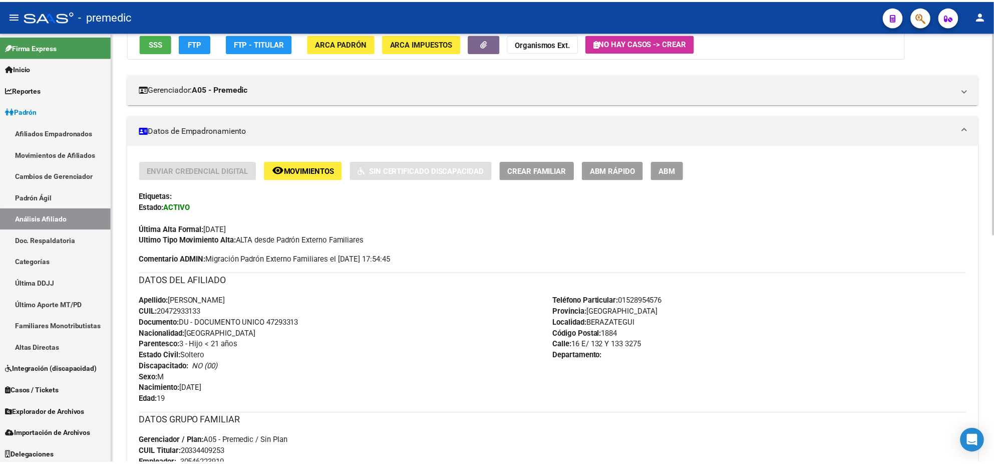
scroll to position [125, 0]
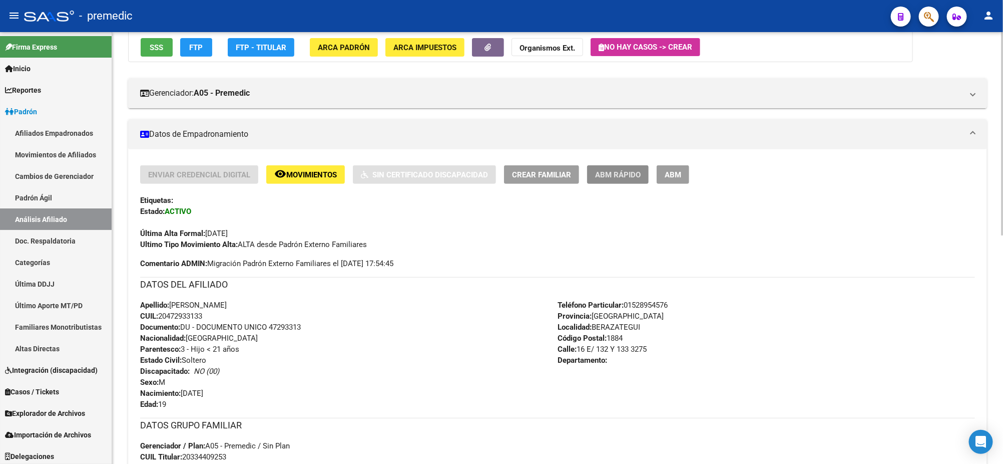
click at [603, 170] on span "ABM Rápido" at bounding box center [618, 174] width 46 height 9
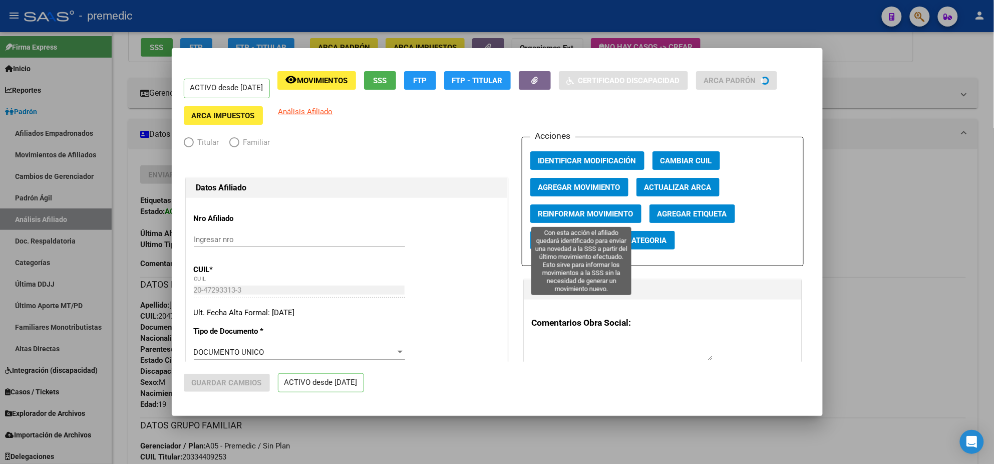
radio input "true"
type input "30-54622391-0"
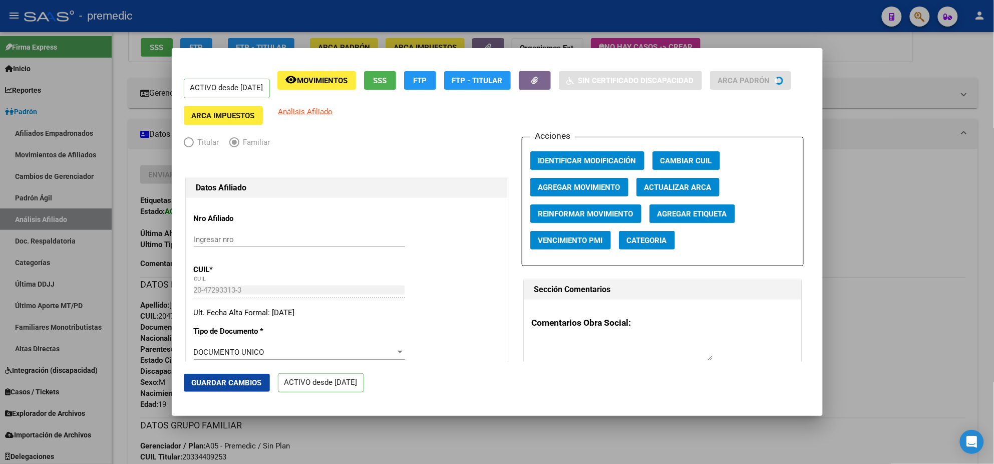
click at [585, 184] on span "Agregar Movimiento" at bounding box center [579, 187] width 82 height 9
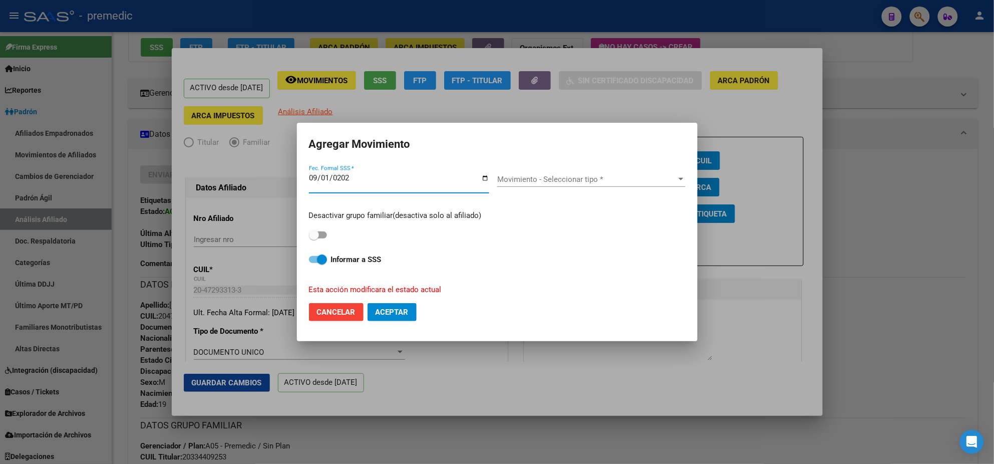
type input "[DATE]"
click at [545, 176] on span "Movimiento - Seleccionar tipo *" at bounding box center [586, 179] width 179 height 9
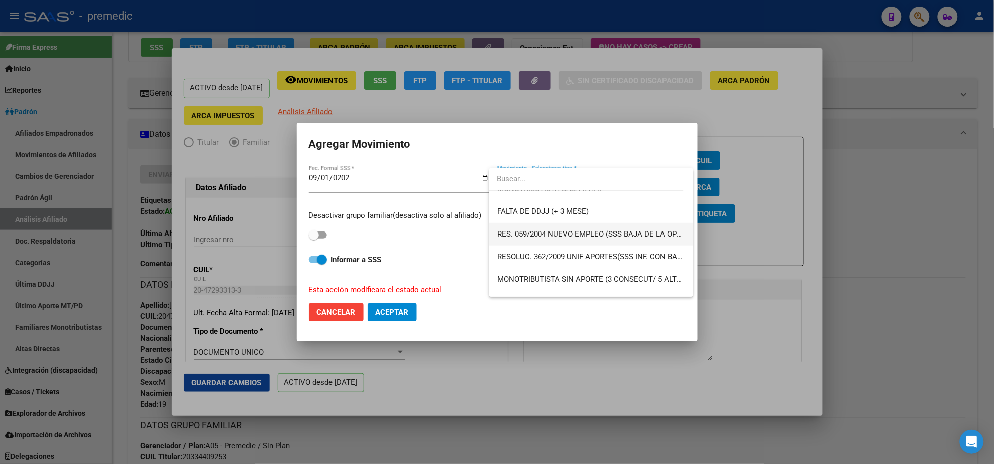
scroll to position [313, 0]
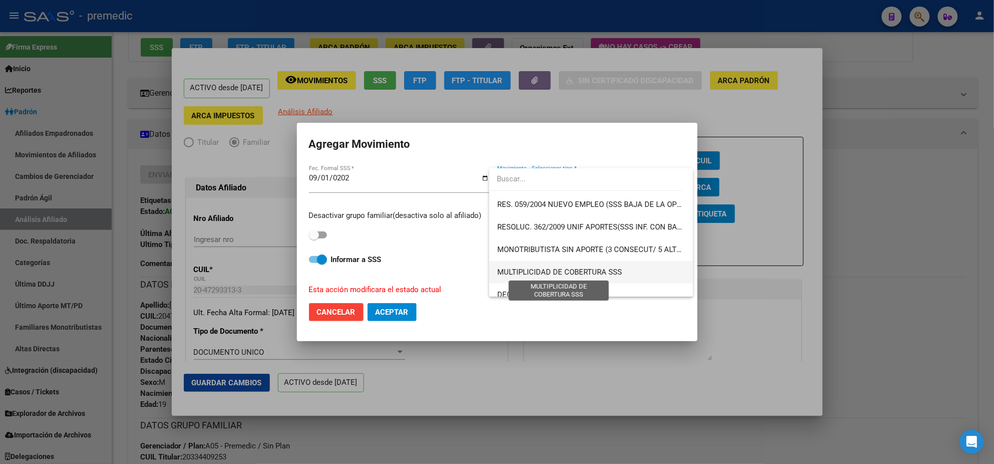
click at [578, 267] on span "MULTIPLICIDAD DE COBERTURA SSS" at bounding box center [559, 271] width 125 height 9
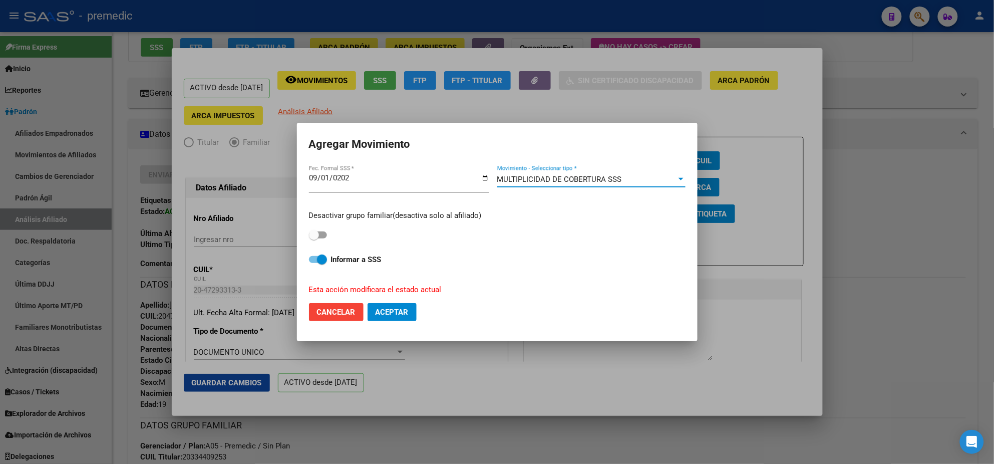
click at [315, 232] on span at bounding box center [314, 235] width 10 height 10
click at [314, 238] on input "checkbox" at bounding box center [313, 238] width 1 height 1
checkbox input "true"
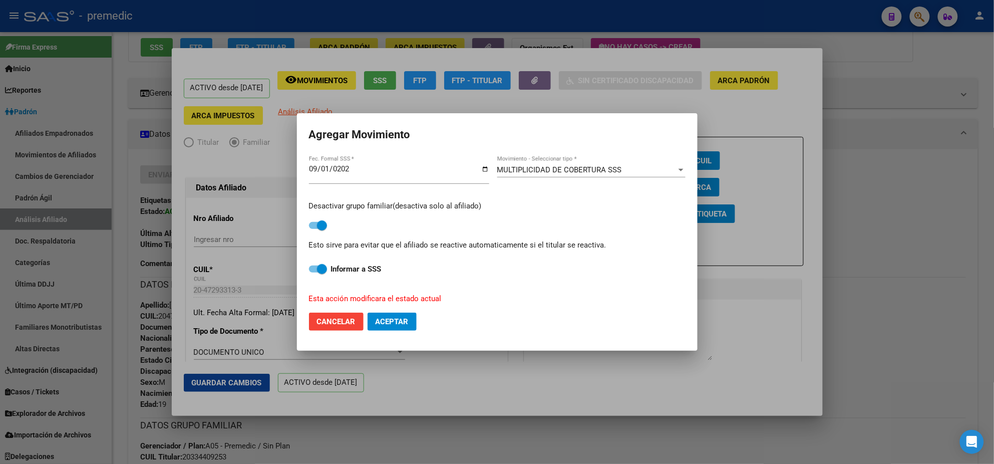
click at [315, 269] on span at bounding box center [318, 268] width 18 height 7
click at [314, 272] on input "Informar a SSS" at bounding box center [313, 272] width 1 height 1
checkbox input "false"
click at [388, 318] on span "Aceptar" at bounding box center [392, 321] width 33 height 9
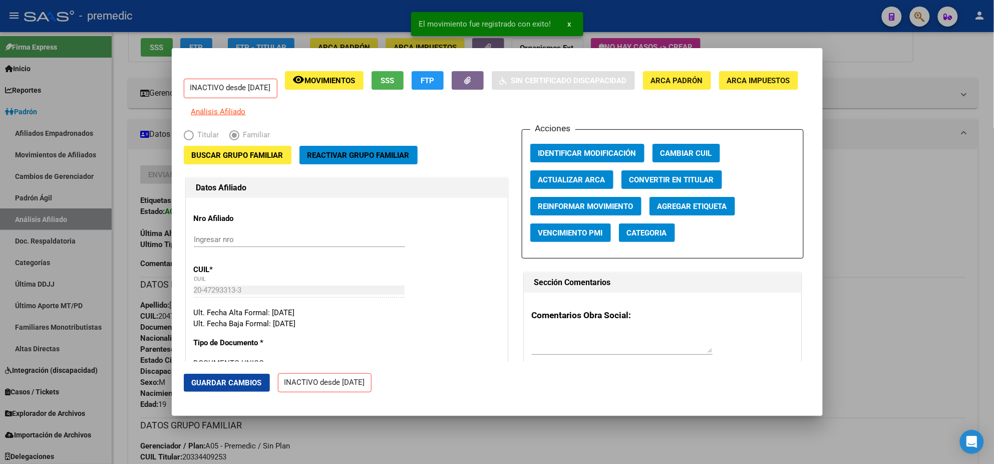
click at [128, 204] on div at bounding box center [497, 232] width 994 height 464
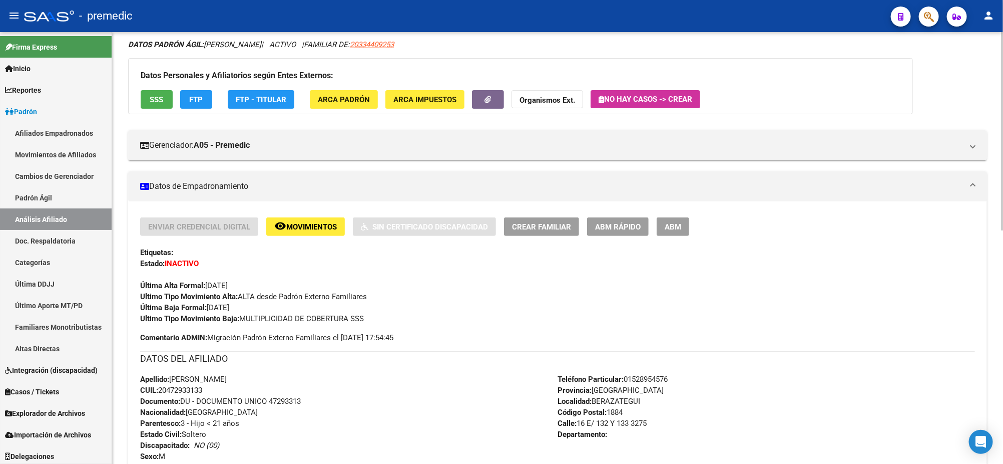
scroll to position [0, 0]
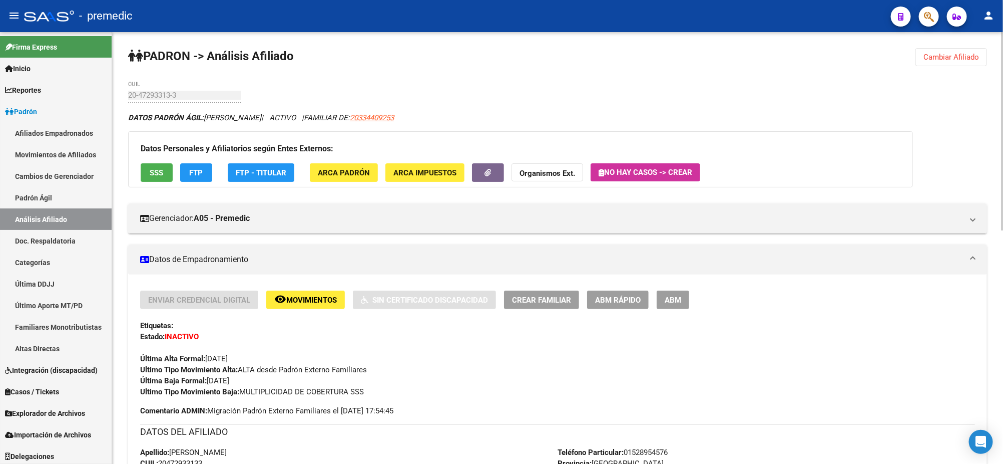
click at [943, 55] on span "Cambiar Afiliado" at bounding box center [952, 57] width 56 height 9
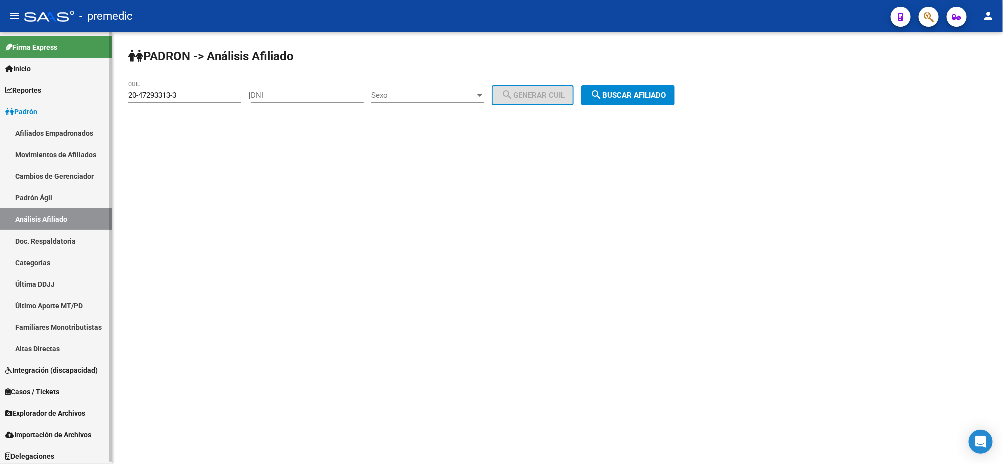
drag, startPoint x: 183, startPoint y: 96, endPoint x: 71, endPoint y: 101, distance: 111.8
click at [71, 101] on mat-sidenav-container "Firma Express Inicio Calendario SSS Instructivos Contacto OS Reportes Padrón Tr…" at bounding box center [501, 248] width 1003 height 432
paste input "7-29537238-4"
click at [663, 94] on span "search Buscar afiliado" at bounding box center [628, 95] width 76 height 9
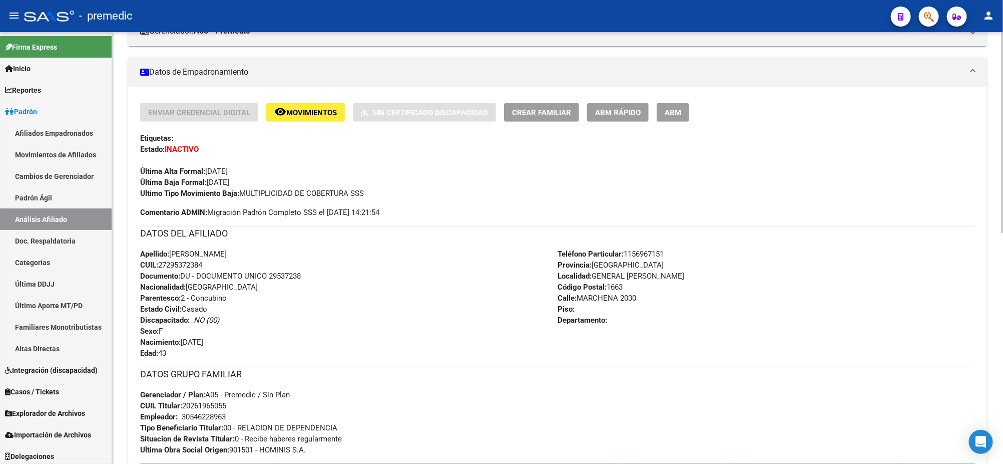
scroll to position [250, 0]
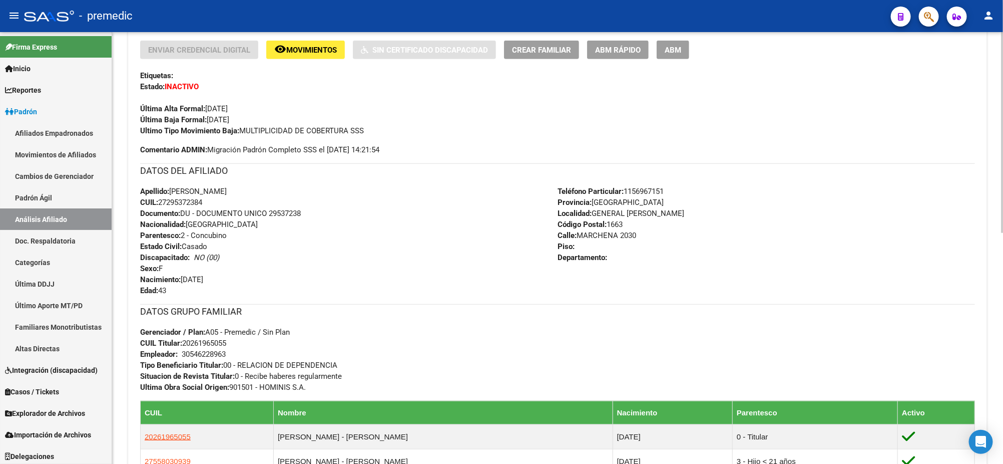
drag, startPoint x: 193, startPoint y: 342, endPoint x: 226, endPoint y: 345, distance: 32.6
click at [226, 345] on span "CUIL Titular: 20261965055" at bounding box center [183, 342] width 86 height 9
copy span "26196505"
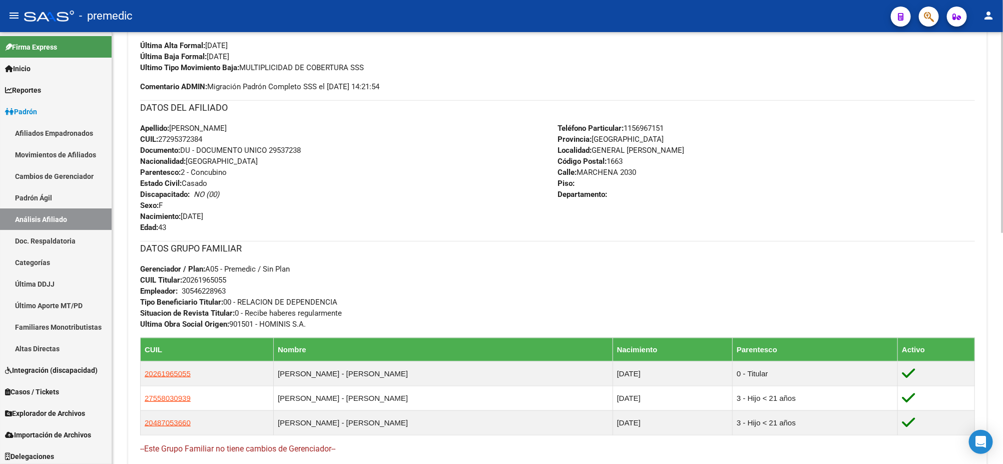
scroll to position [0, 0]
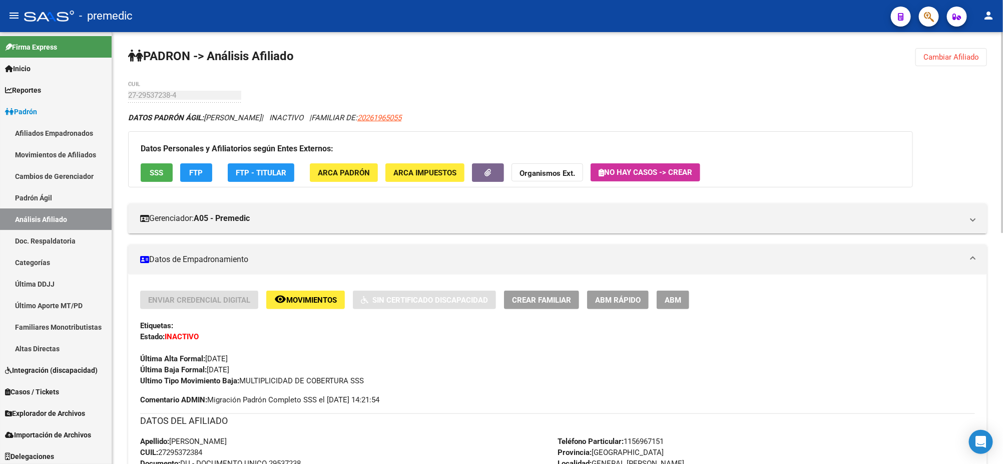
click at [941, 60] on span "Cambiar Afiliado" at bounding box center [952, 57] width 56 height 9
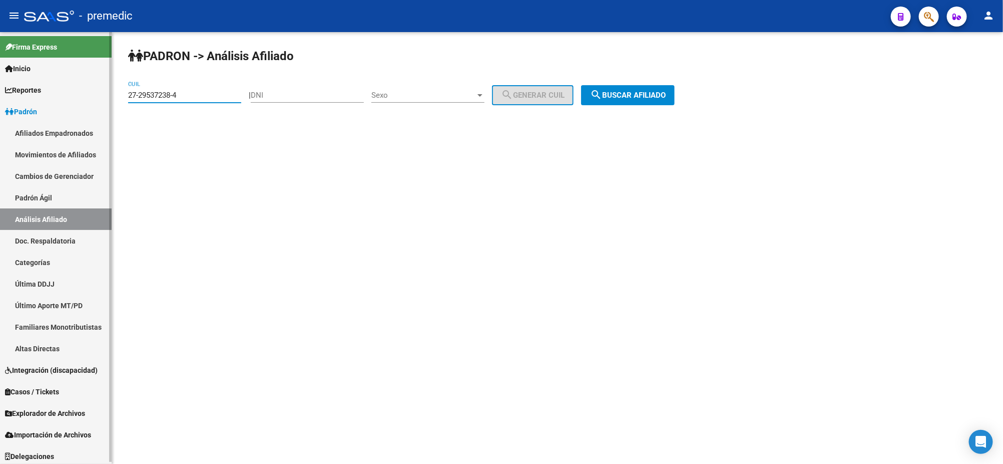
drag, startPoint x: 190, startPoint y: 93, endPoint x: 104, endPoint y: 96, distance: 86.2
click at [104, 96] on mat-sidenav-container "Firma Express Inicio Calendario SSS Instructivos Contacto OS Reportes Padrón Tr…" at bounding box center [501, 248] width 1003 height 432
paste input "35377248-7"
type input "27-35377248-7"
click at [624, 95] on span "search Buscar afiliado" at bounding box center [628, 95] width 76 height 9
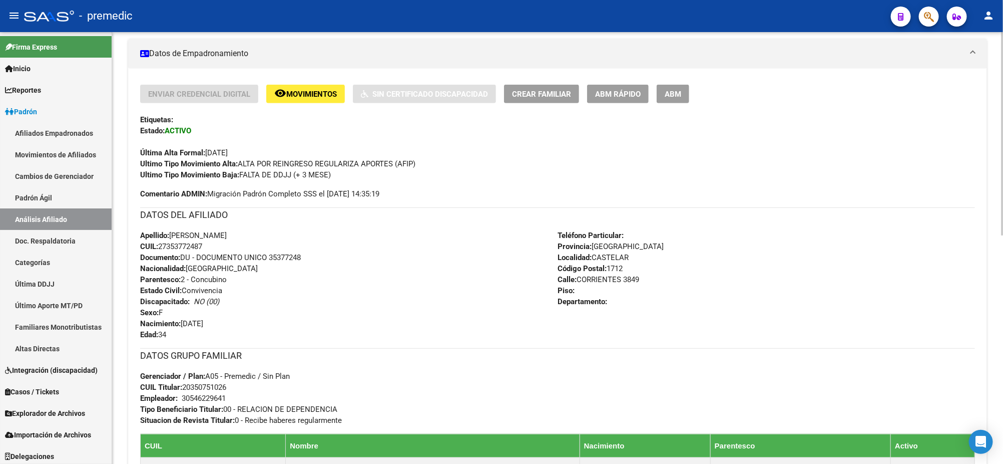
scroll to position [187, 0]
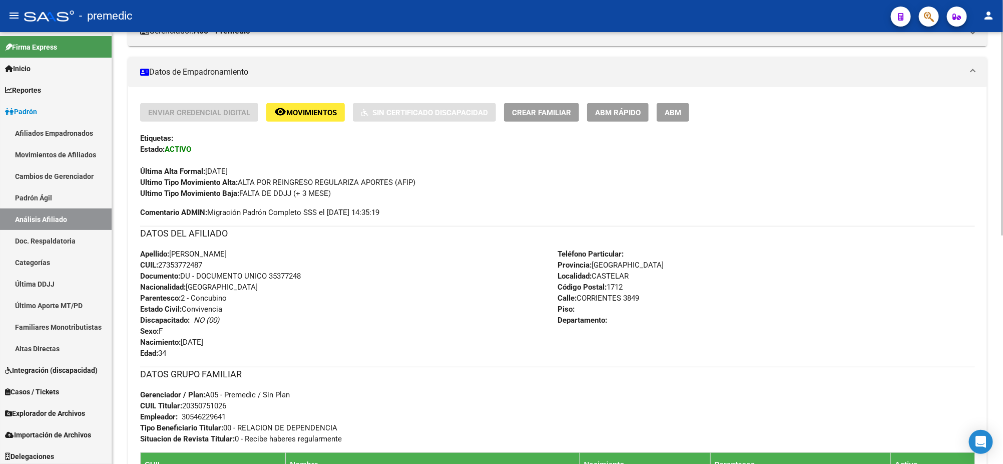
drag, startPoint x: 162, startPoint y: 262, endPoint x: 205, endPoint y: 263, distance: 43.6
click at [202, 263] on span "CUIL: 27353772487" at bounding box center [171, 264] width 62 height 9
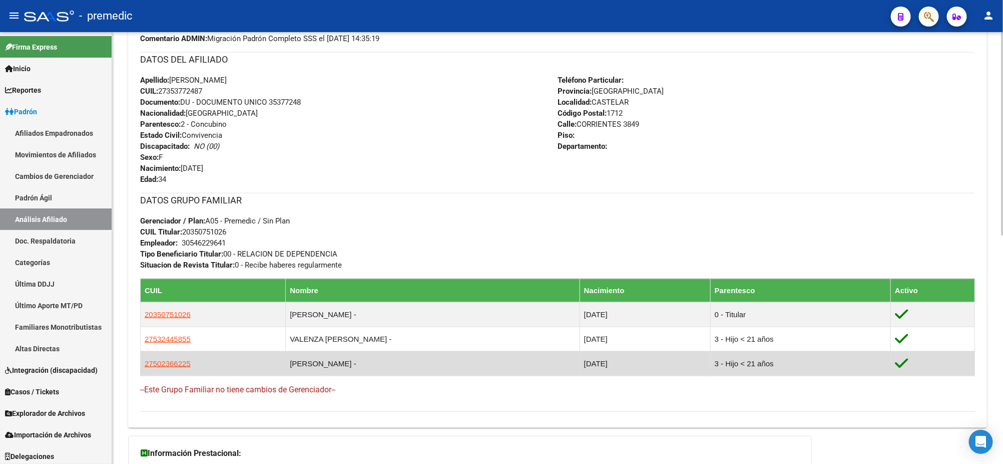
scroll to position [376, 0]
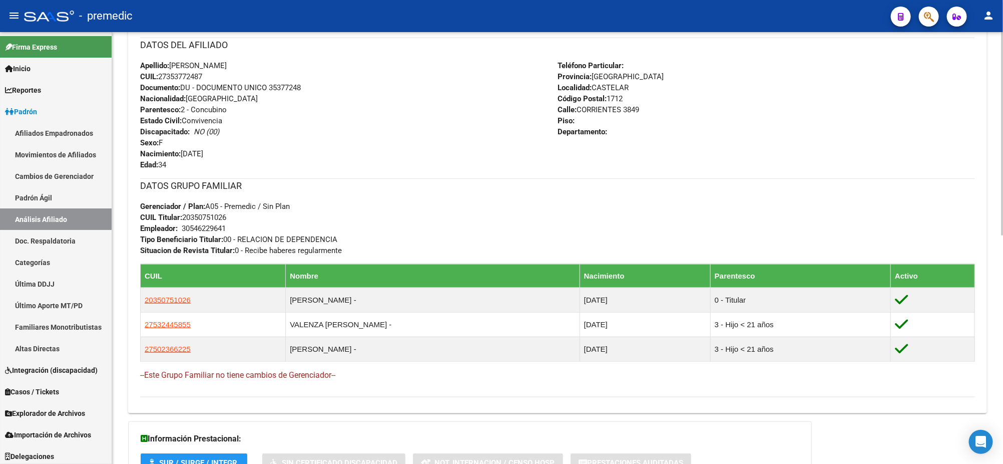
drag, startPoint x: 192, startPoint y: 217, endPoint x: 226, endPoint y: 216, distance: 33.6
click at [226, 216] on span "CUIL Titular: 20350751026" at bounding box center [183, 217] width 86 height 9
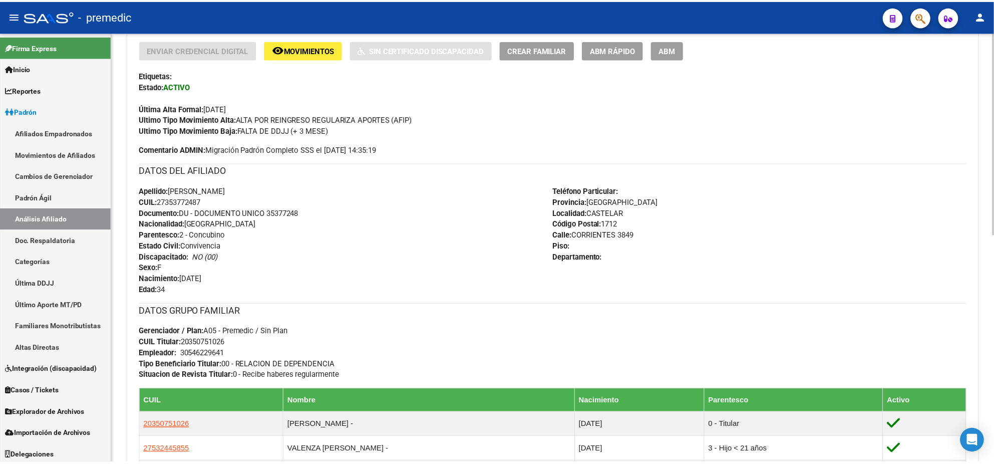
scroll to position [187, 0]
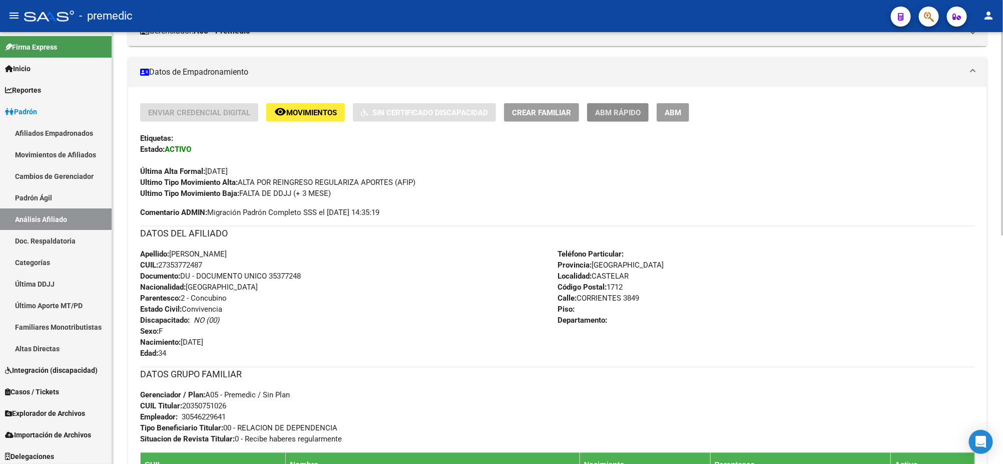
click at [607, 112] on span "ABM Rápido" at bounding box center [618, 112] width 46 height 9
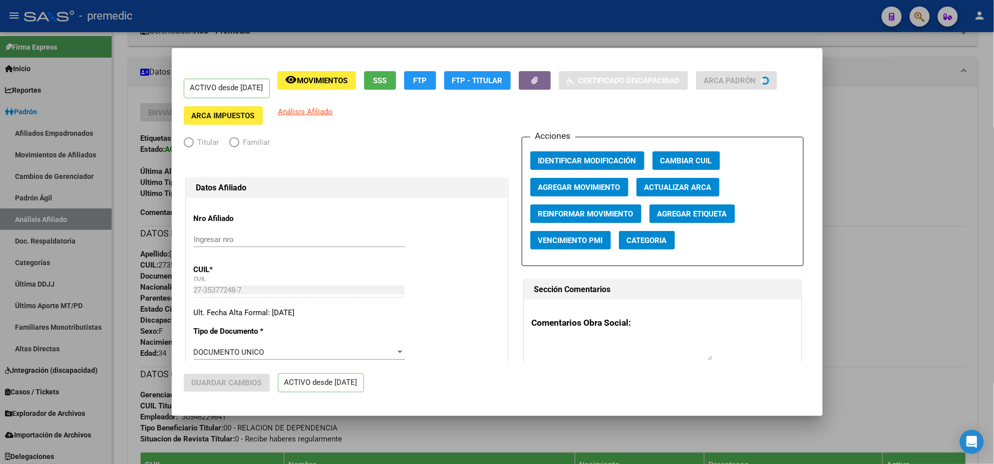
radio input "true"
type input "30-54622964-1"
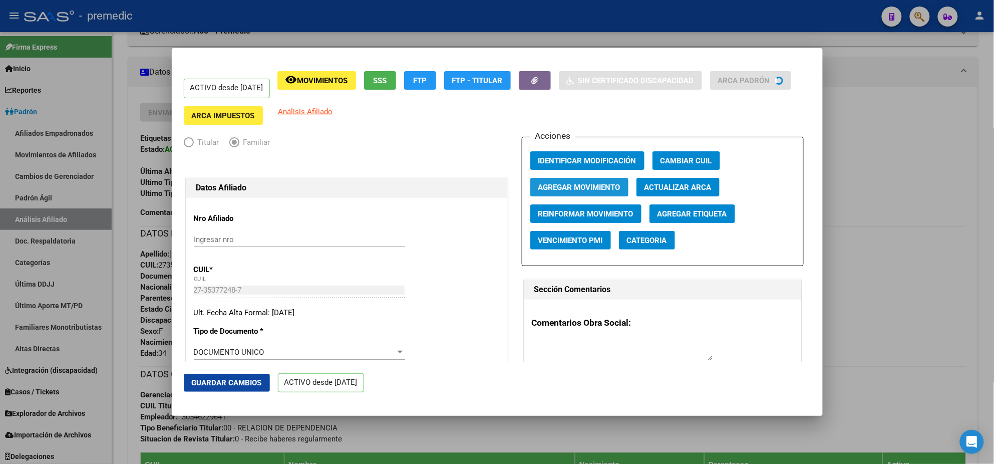
click at [583, 183] on span "Agregar Movimiento" at bounding box center [579, 187] width 82 height 9
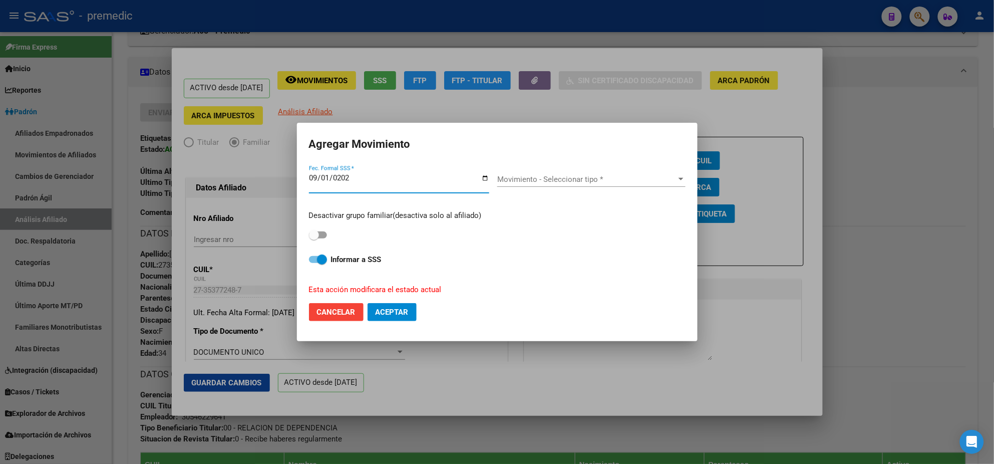
type input "[DATE]"
click at [525, 177] on span "Movimiento - Seleccionar tipo *" at bounding box center [586, 179] width 179 height 9
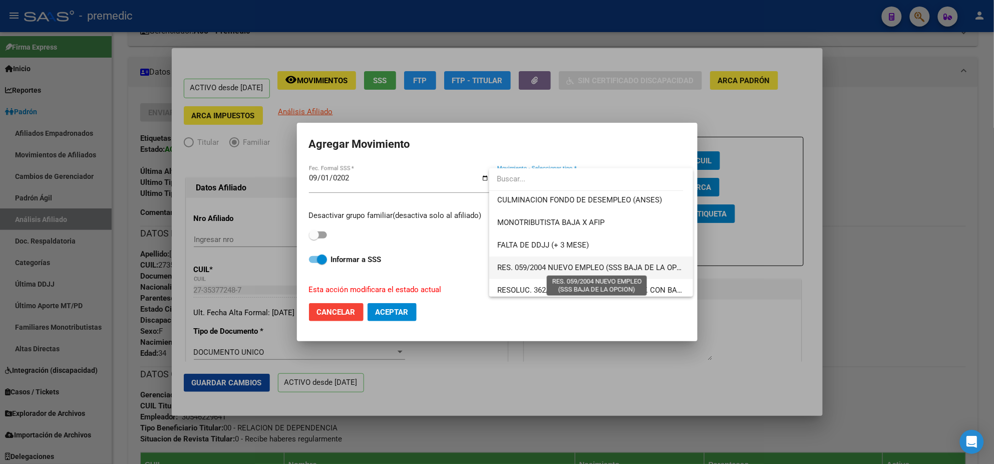
scroll to position [313, 0]
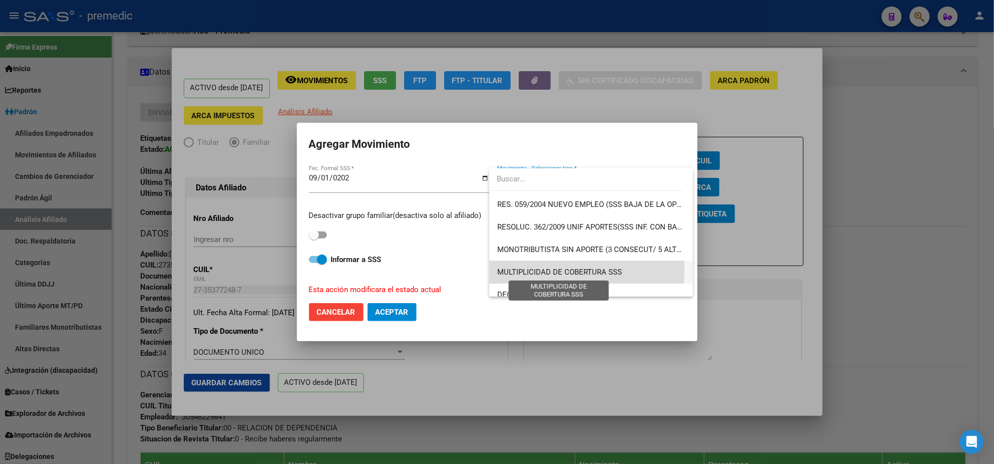
click at [545, 268] on span "MULTIPLICIDAD DE COBERTURA SSS" at bounding box center [559, 271] width 125 height 9
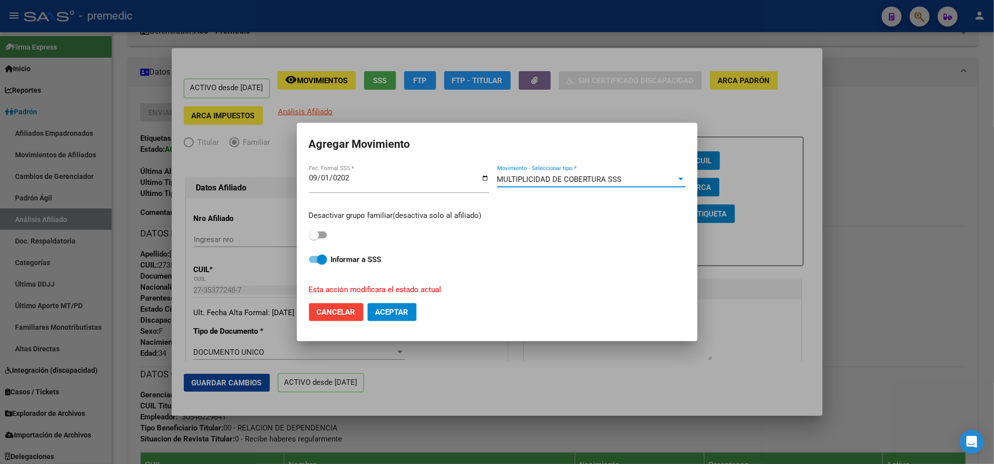
click at [316, 233] on span at bounding box center [314, 235] width 10 height 10
click at [314, 238] on input "checkbox" at bounding box center [313, 238] width 1 height 1
checkbox input "true"
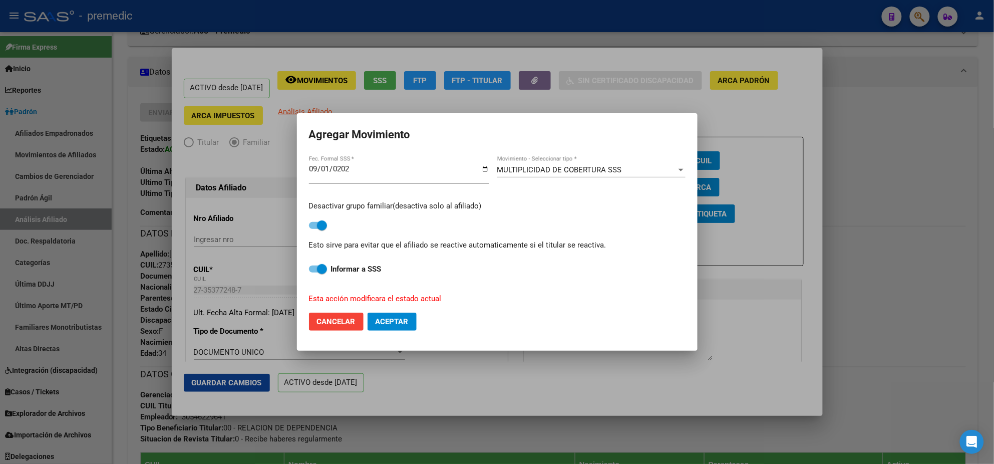
click at [317, 267] on span at bounding box center [322, 269] width 10 height 10
click at [314, 272] on input "Informar a SSS" at bounding box center [313, 272] width 1 height 1
checkbox input "false"
click at [383, 319] on span "Aceptar" at bounding box center [392, 321] width 33 height 9
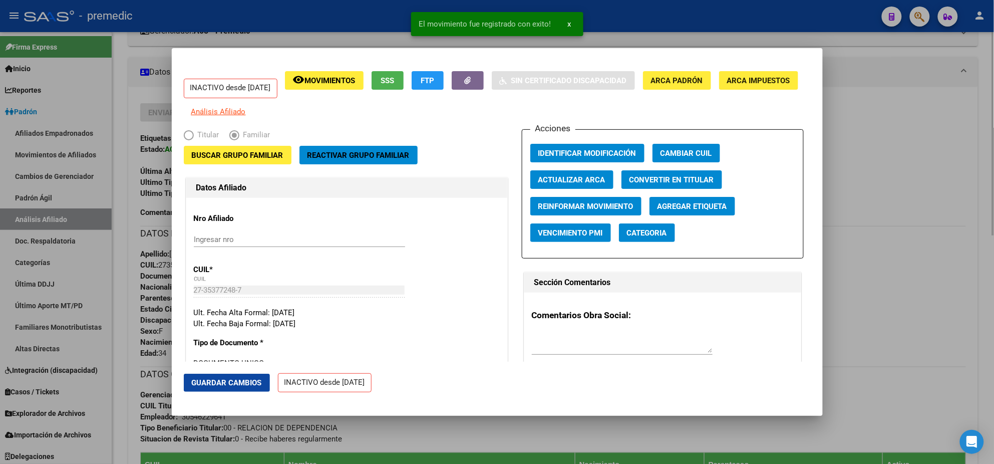
click at [136, 223] on div at bounding box center [497, 232] width 994 height 464
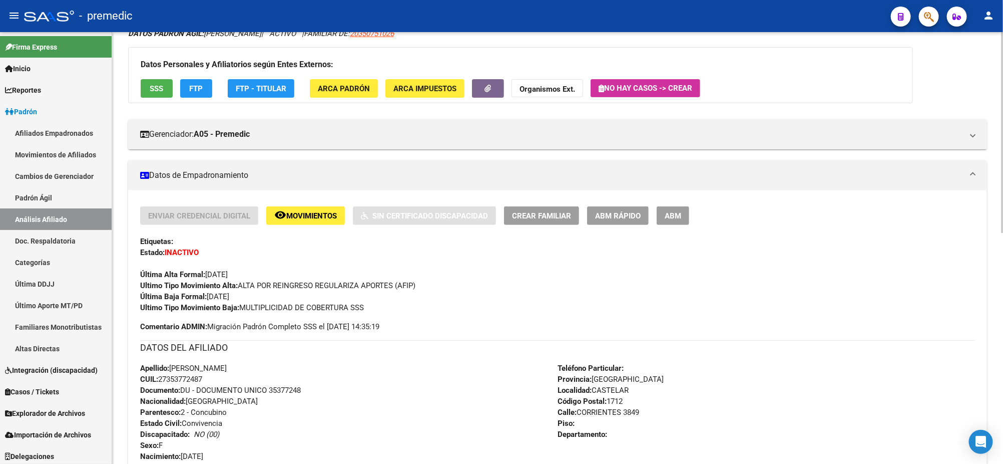
scroll to position [0, 0]
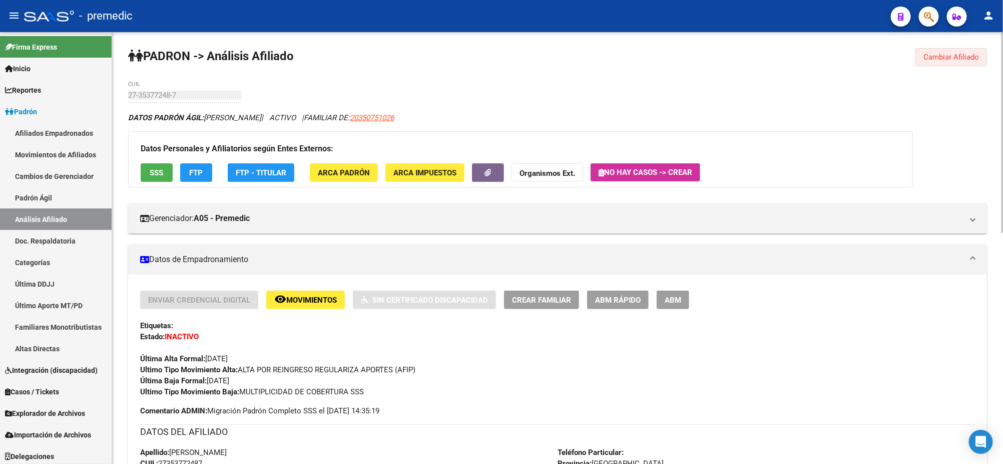
click at [943, 64] on button "Cambiar Afiliado" at bounding box center [952, 57] width 72 height 18
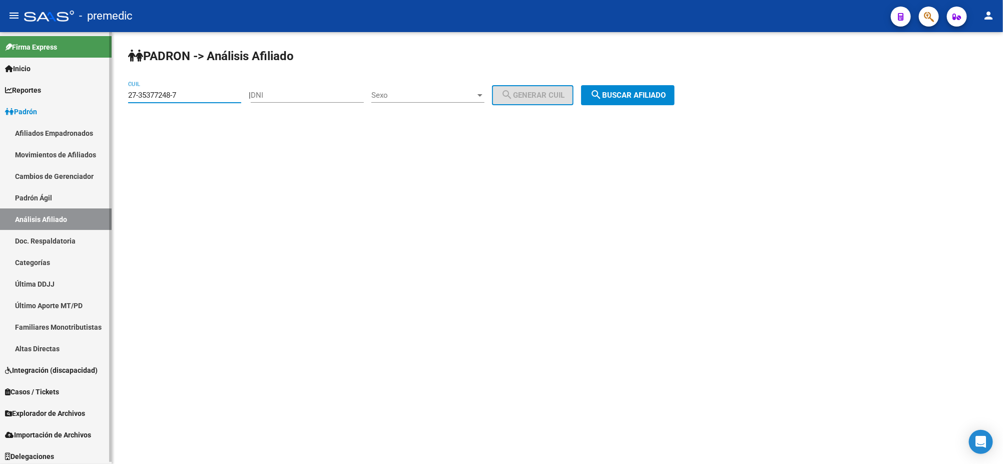
drag, startPoint x: 173, startPoint y: 96, endPoint x: 107, endPoint y: 100, distance: 66.7
click at [107, 99] on mat-sidenav-container "Firma Express Inicio Calendario SSS Instructivos Contacto OS Reportes Padrón Tr…" at bounding box center [501, 248] width 1003 height 432
paste input "0-18818687-5"
type input "20-18818687-5"
click at [631, 101] on button "search Buscar afiliado" at bounding box center [628, 95] width 94 height 20
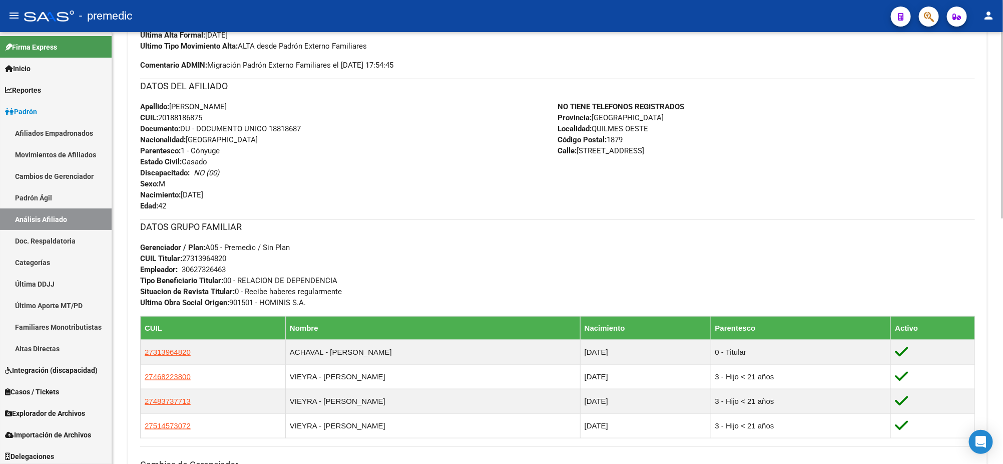
scroll to position [376, 0]
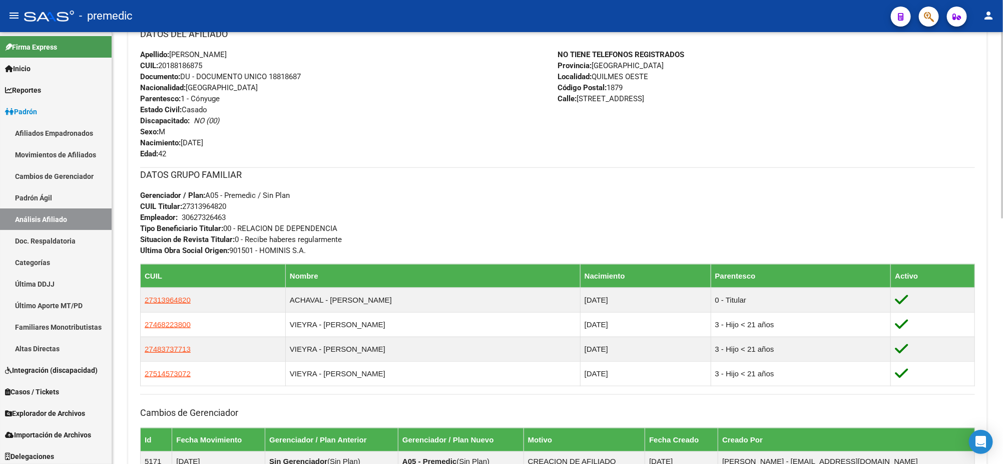
drag, startPoint x: 193, startPoint y: 204, endPoint x: 228, endPoint y: 205, distance: 35.6
click at [226, 205] on span "CUIL Titular: 27313964820" at bounding box center [183, 206] width 86 height 9
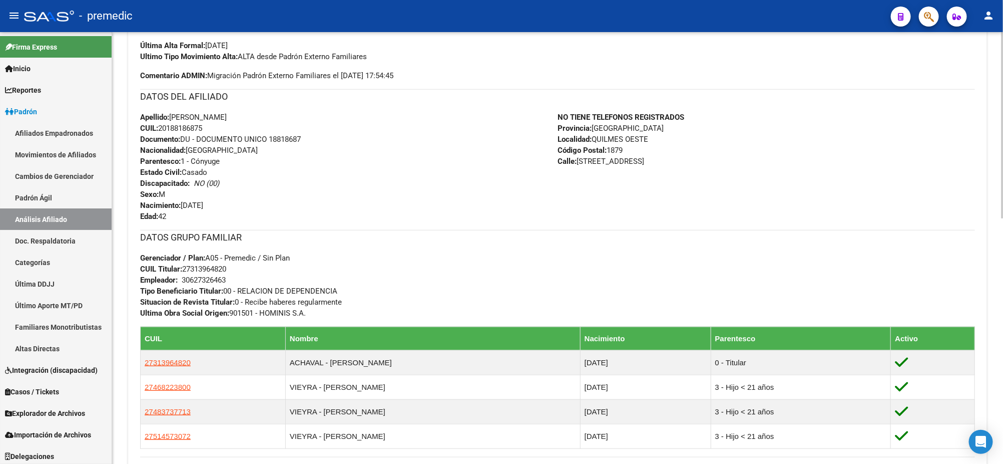
scroll to position [250, 0]
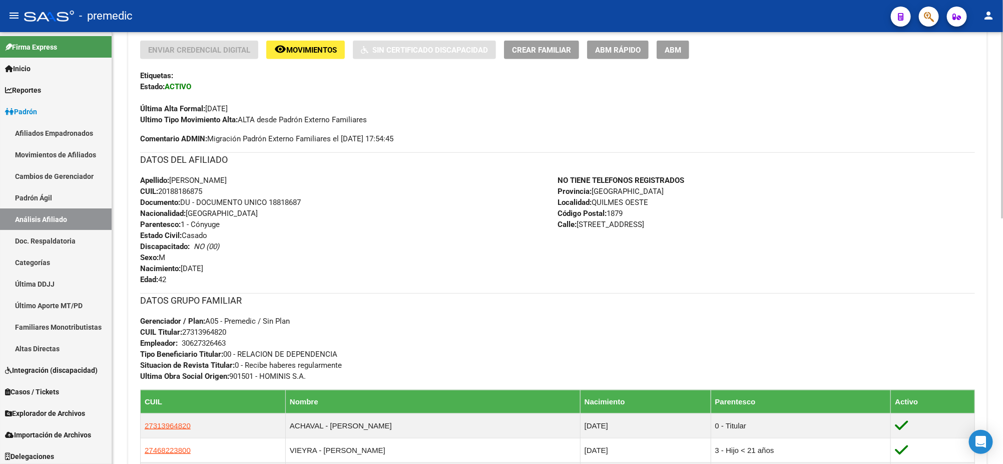
drag, startPoint x: 161, startPoint y: 190, endPoint x: 206, endPoint y: 190, distance: 45.1
click at [202, 190] on span "CUIL: 20188186875" at bounding box center [171, 191] width 62 height 9
drag, startPoint x: 193, startPoint y: 328, endPoint x: 225, endPoint y: 330, distance: 32.1
click at [225, 330] on span "CUIL Titular: 27313964820" at bounding box center [183, 331] width 86 height 9
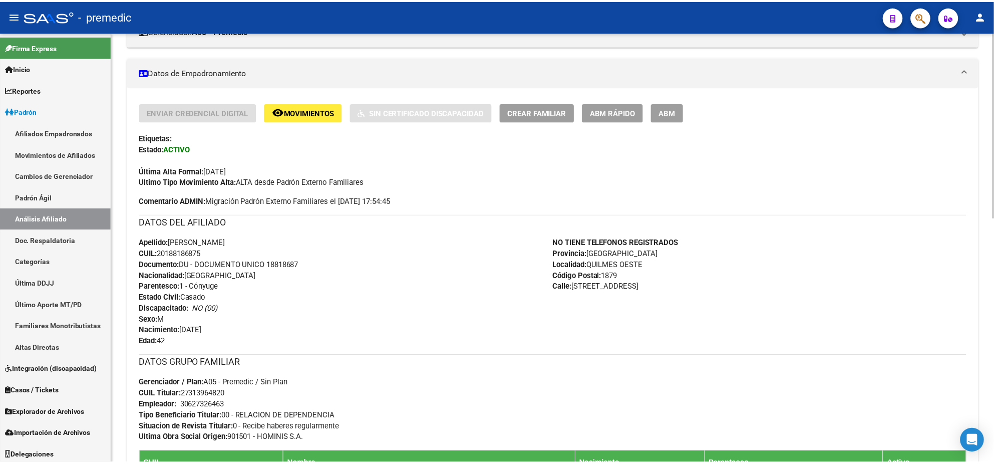
scroll to position [0, 0]
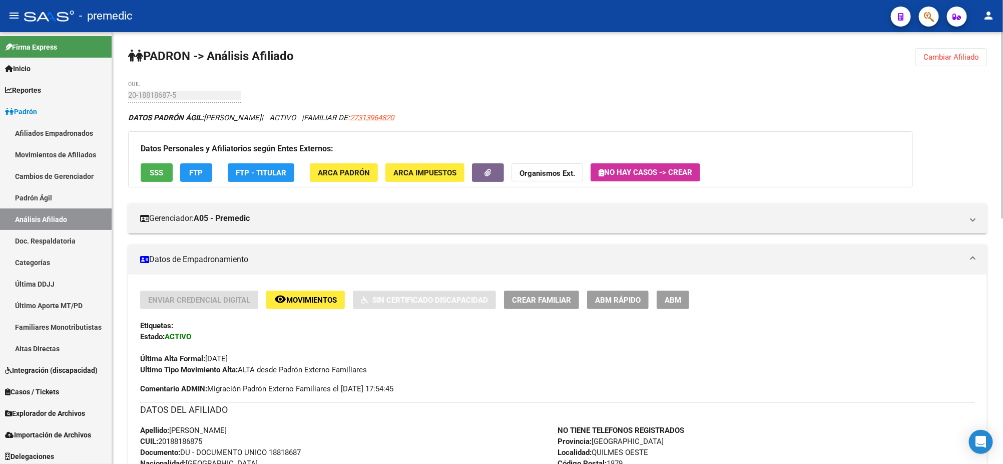
click at [645, 302] on button "ABM Rápido" at bounding box center [618, 299] width 62 height 19
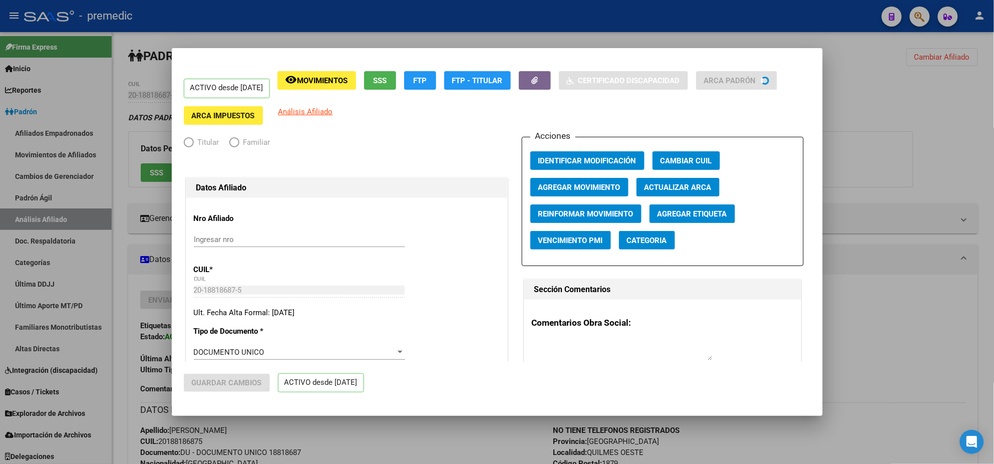
radio input "true"
type input "30-62732646-3"
click at [574, 184] on span "Agregar Movimiento" at bounding box center [579, 187] width 82 height 9
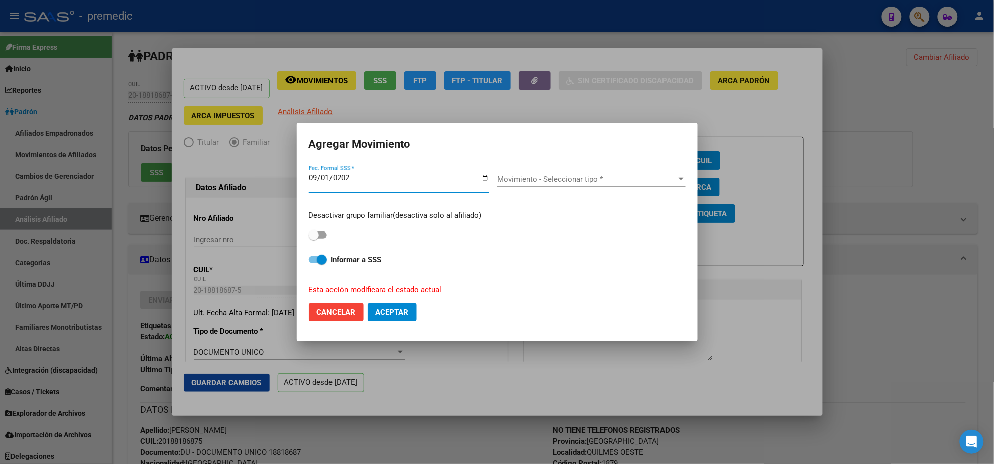
type input "[DATE]"
click at [566, 184] on div "Movimiento - Seleccionar tipo * Movimiento - Seleccionar tipo *" at bounding box center [591, 179] width 188 height 15
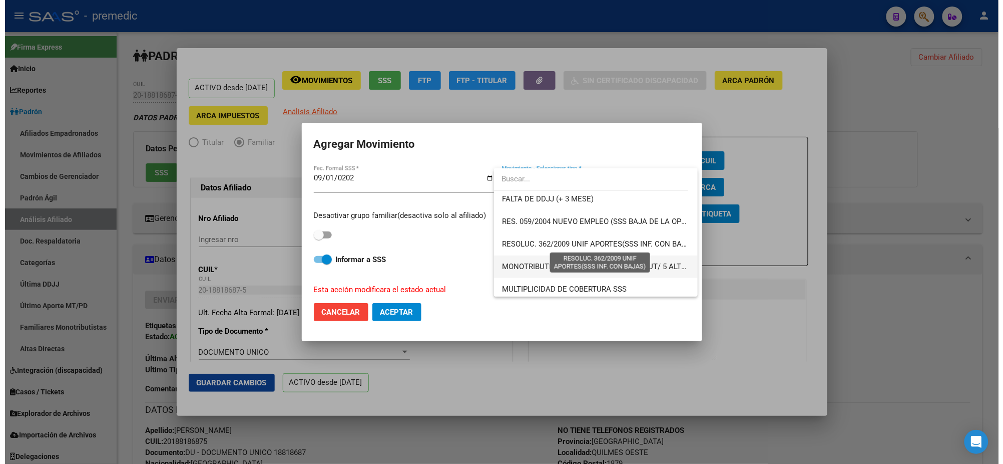
scroll to position [313, 0]
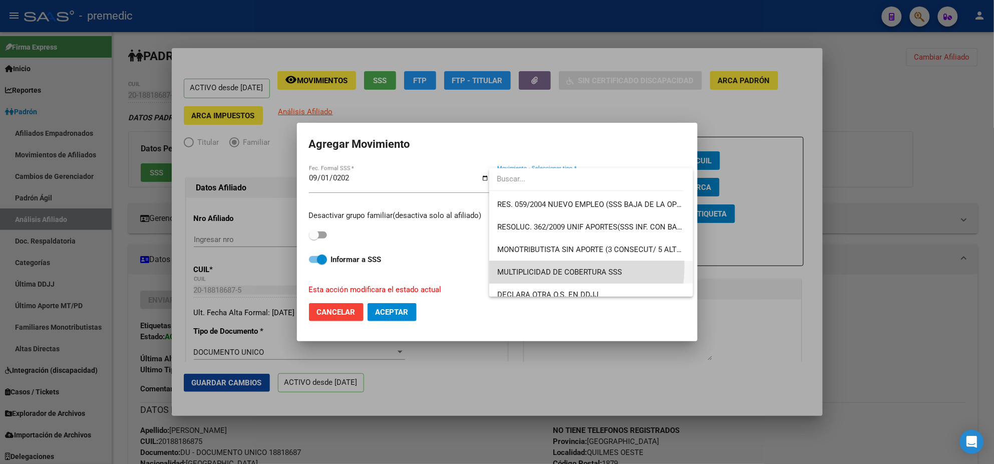
click at [541, 265] on span "MULTIPLICIDAD DE COBERTURA SSS" at bounding box center [591, 272] width 188 height 23
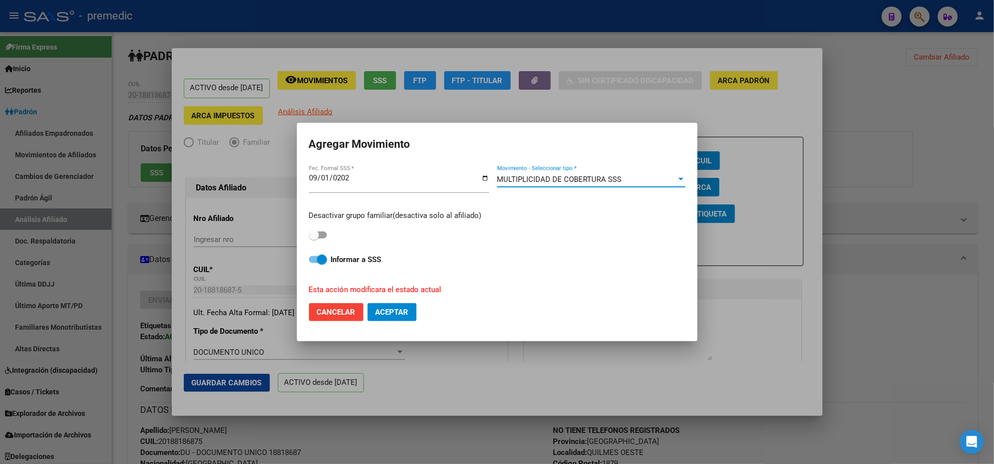
click at [316, 235] on span at bounding box center [314, 235] width 10 height 10
click at [314, 238] on input "checkbox" at bounding box center [313, 238] width 1 height 1
checkbox input "true"
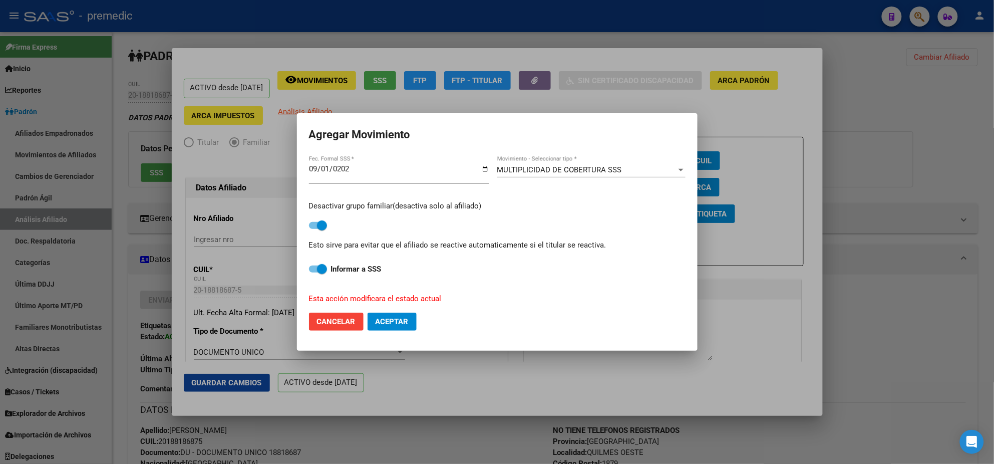
click at [314, 263] on label "Informar a SSS" at bounding box center [497, 269] width 377 height 12
click at [314, 272] on input "Informar a SSS" at bounding box center [313, 272] width 1 height 1
checkbox input "false"
click at [398, 326] on span "Aceptar" at bounding box center [392, 321] width 33 height 9
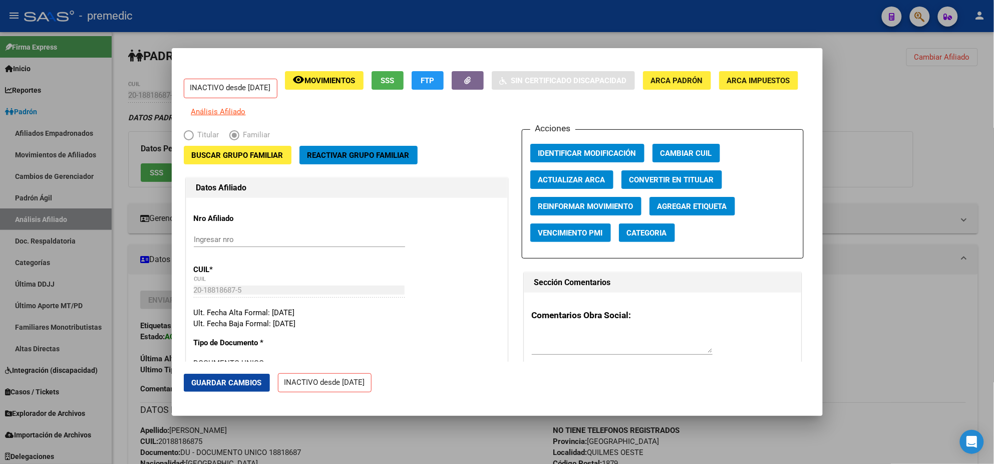
click at [177, 235] on mat-dialog-content "INACTIVO desde 01/09/2025 remove_red_eye Movimientos SSS FTP Sin Certificado Di…" at bounding box center [497, 210] width 651 height 301
click at [119, 236] on div at bounding box center [497, 232] width 994 height 464
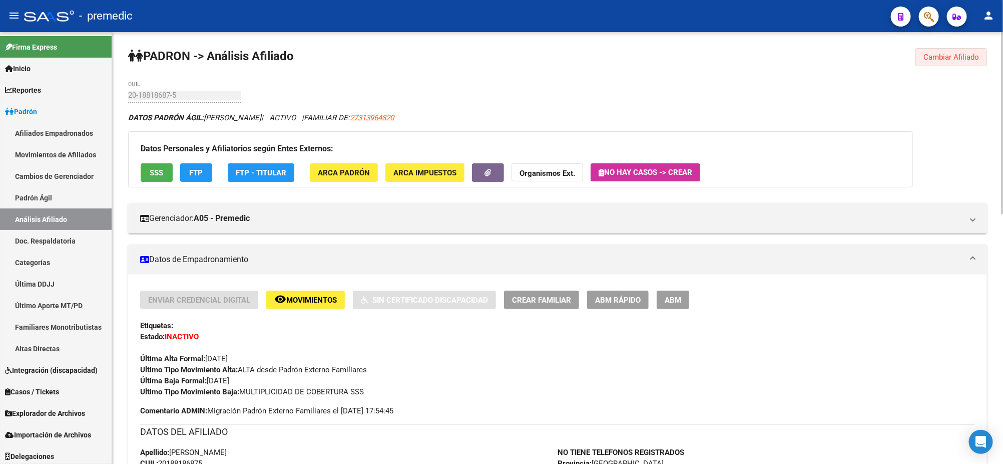
click at [930, 58] on span "Cambiar Afiliado" at bounding box center [952, 57] width 56 height 9
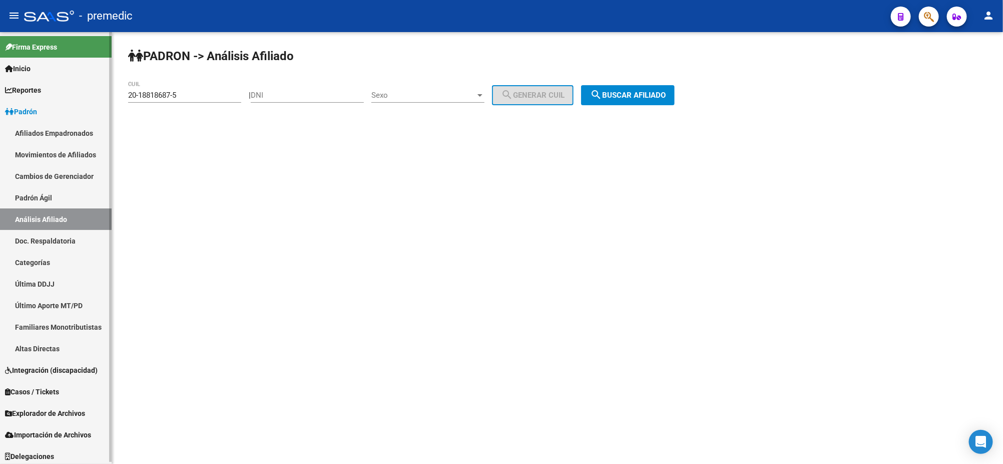
click at [91, 103] on mat-sidenav-container "Firma Express Inicio Calendario SSS Instructivos Contacto OS Reportes Padrón Tr…" at bounding box center [501, 248] width 1003 height 432
paste input "7-34595167-4"
type input "27-34595167-4"
click at [633, 97] on span "search Buscar afiliado" at bounding box center [628, 95] width 76 height 9
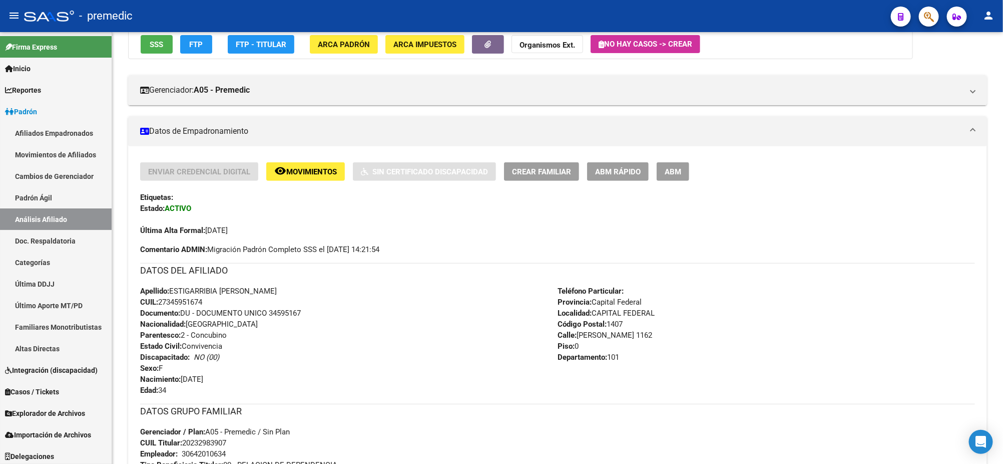
scroll to position [125, 0]
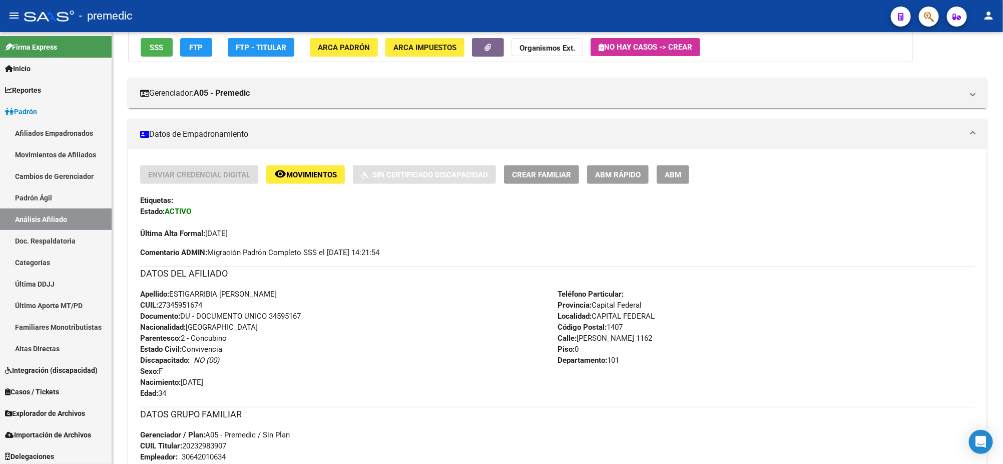
drag, startPoint x: 193, startPoint y: 443, endPoint x: 227, endPoint y: 446, distance: 34.1
click at [226, 446] on span "CUIL Titular: 20232983907" at bounding box center [183, 445] width 86 height 9
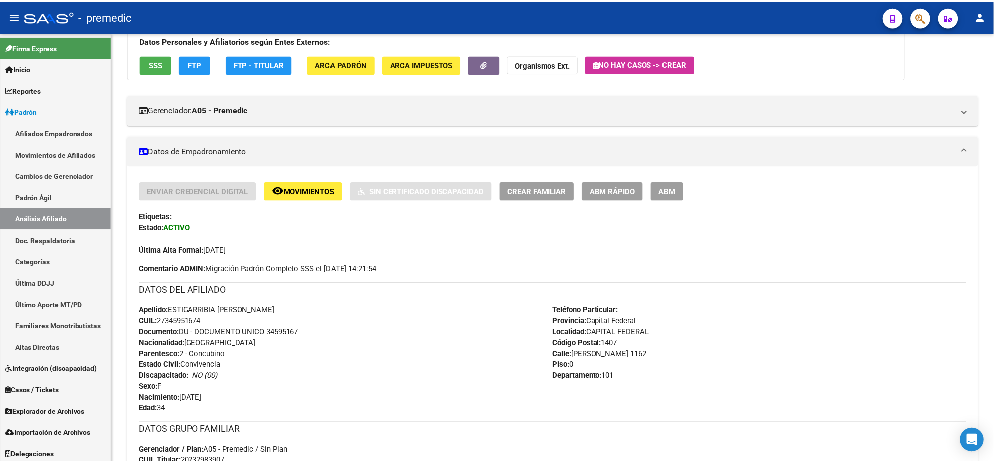
scroll to position [0, 0]
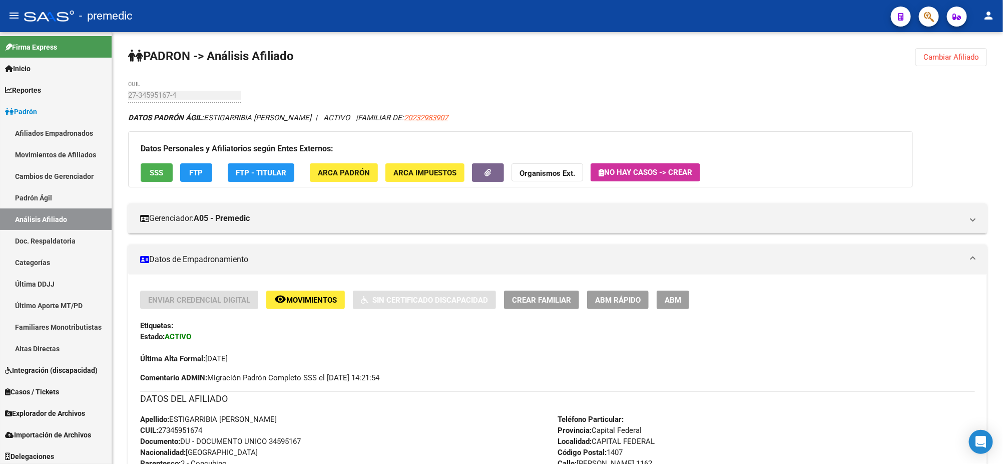
click at [607, 297] on span "ABM Rápido" at bounding box center [618, 299] width 46 height 9
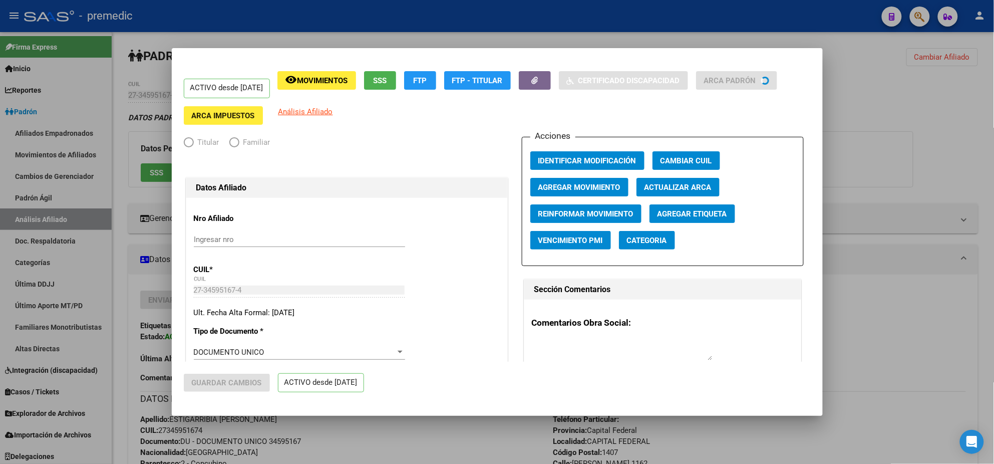
radio input "true"
type input "30-64201063-4"
click at [591, 186] on span "Agregar Movimiento" at bounding box center [579, 187] width 82 height 9
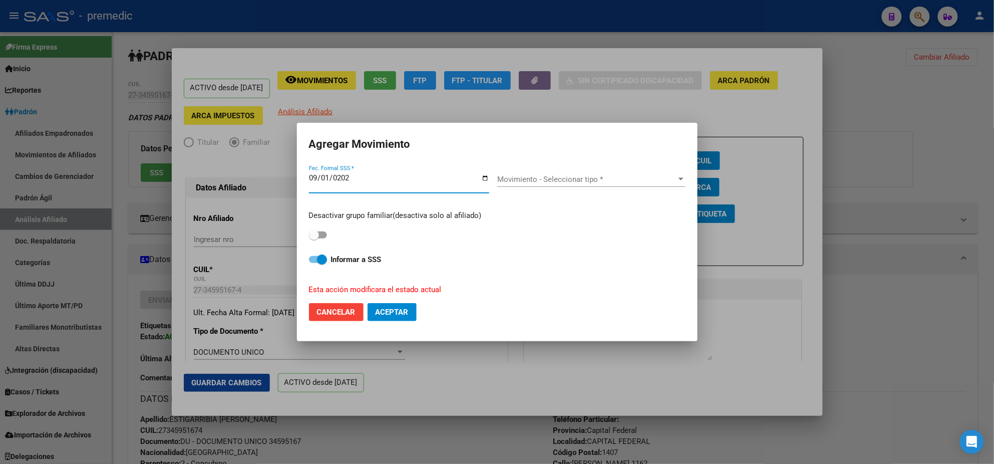
type input "[DATE]"
click at [583, 182] on span "Movimiento - Seleccionar tipo *" at bounding box center [586, 179] width 179 height 9
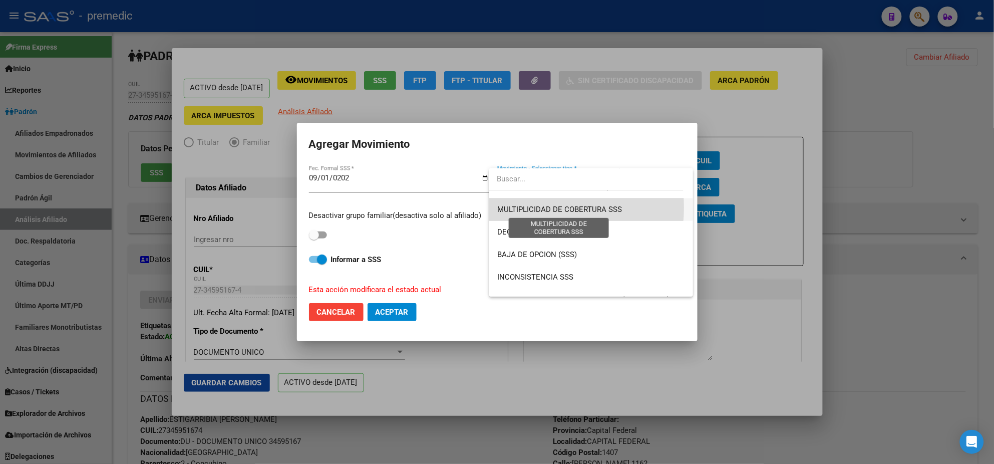
click at [531, 207] on span "MULTIPLICIDAD DE COBERTURA SSS" at bounding box center [559, 209] width 125 height 9
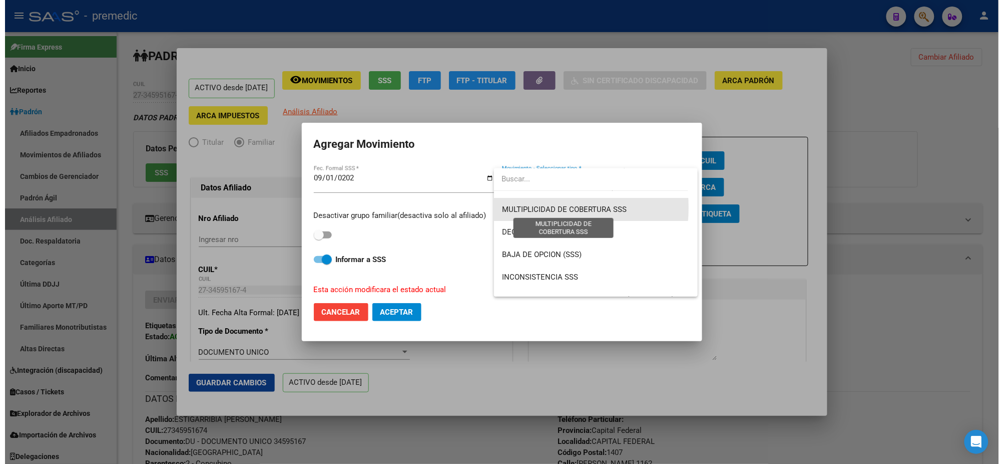
scroll to position [383, 0]
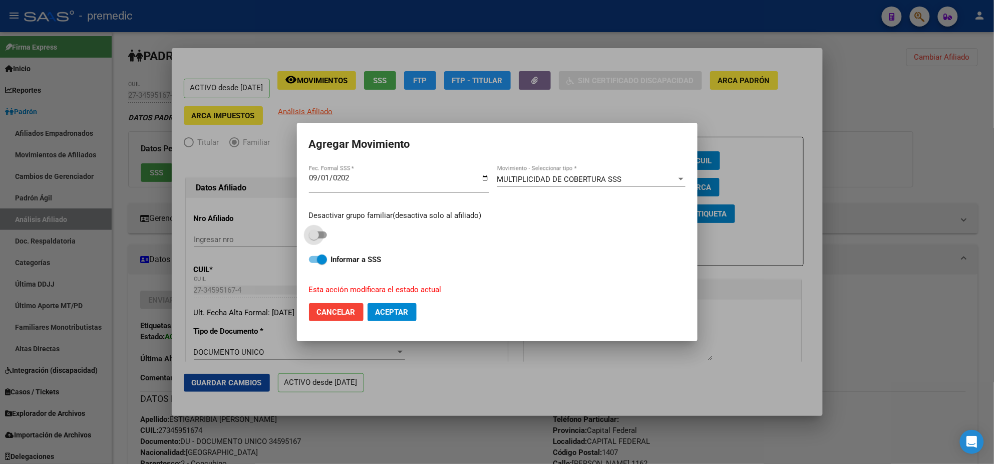
click at [312, 237] on span at bounding box center [314, 235] width 10 height 10
click at [313, 238] on input "checkbox" at bounding box center [313, 238] width 1 height 1
checkbox input "true"
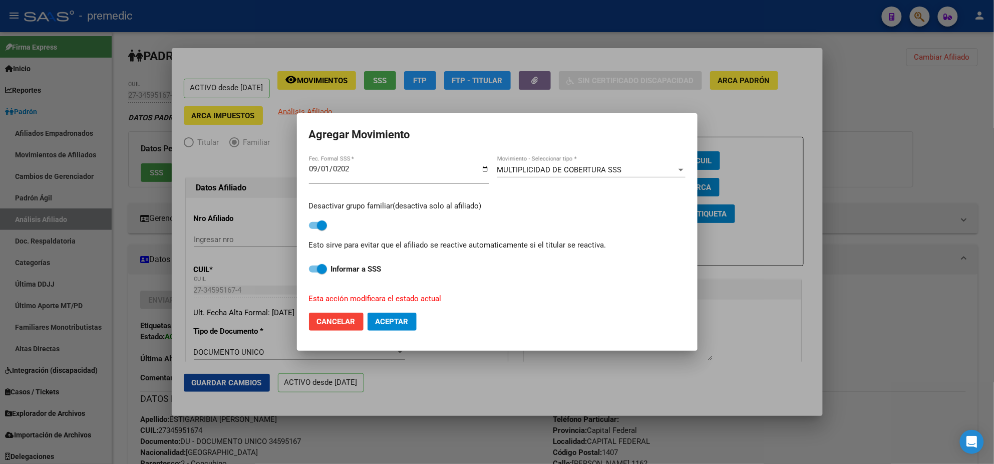
click at [317, 272] on span at bounding box center [322, 269] width 10 height 10
click at [314, 272] on input "Informar a SSS" at bounding box center [313, 272] width 1 height 1
checkbox input "false"
click at [396, 332] on mat-dialog-actions "Cancelar Aceptar" at bounding box center [497, 321] width 377 height 34
click at [393, 322] on span "Aceptar" at bounding box center [392, 321] width 33 height 9
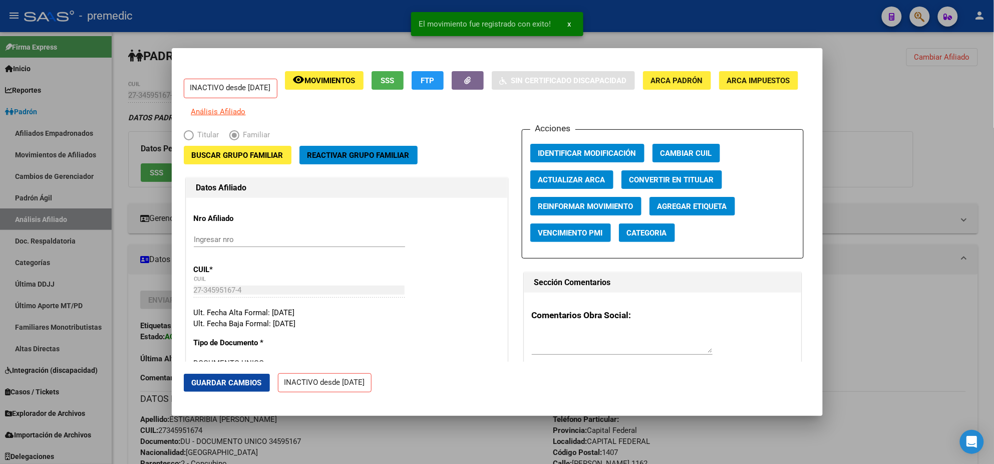
click at [374, 435] on div at bounding box center [497, 232] width 994 height 464
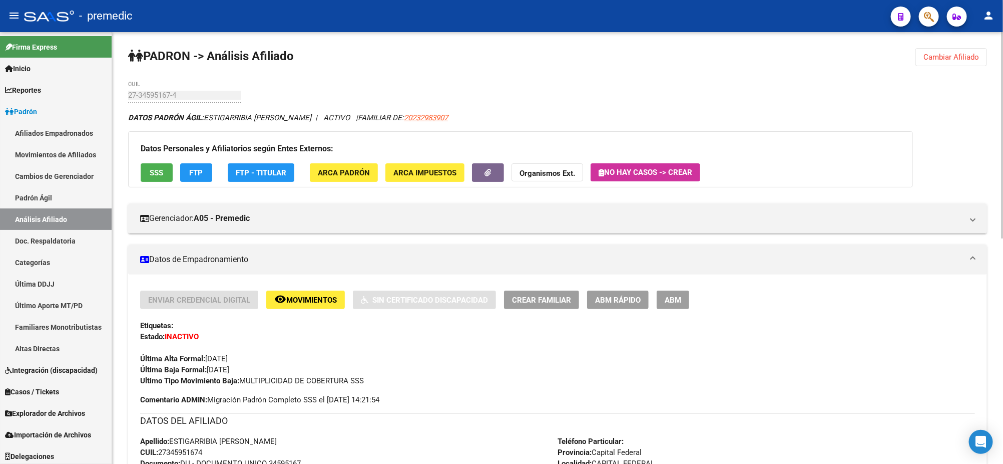
click at [927, 62] on button "Cambiar Afiliado" at bounding box center [952, 57] width 72 height 18
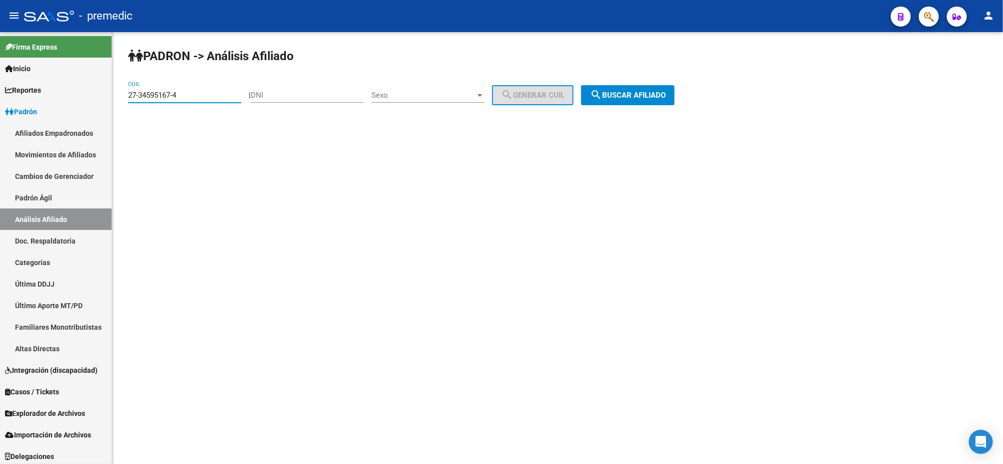
drag, startPoint x: 134, startPoint y: 95, endPoint x: 112, endPoint y: 96, distance: 22.1
click at [113, 96] on div "PADRON -> Análisis Afiliado 27-34595167-4 CUIL | DNI Sexo Sexo search Generar C…" at bounding box center [557, 84] width 891 height 105
paste input "0-47188873-8"
type input "20-47188873-8"
click at [619, 91] on span "search Buscar afiliado" at bounding box center [628, 95] width 76 height 9
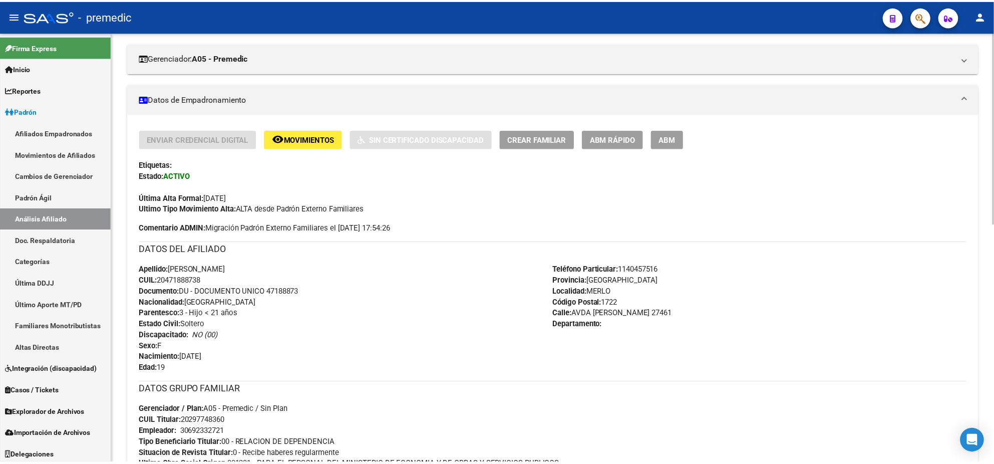
scroll to position [187, 0]
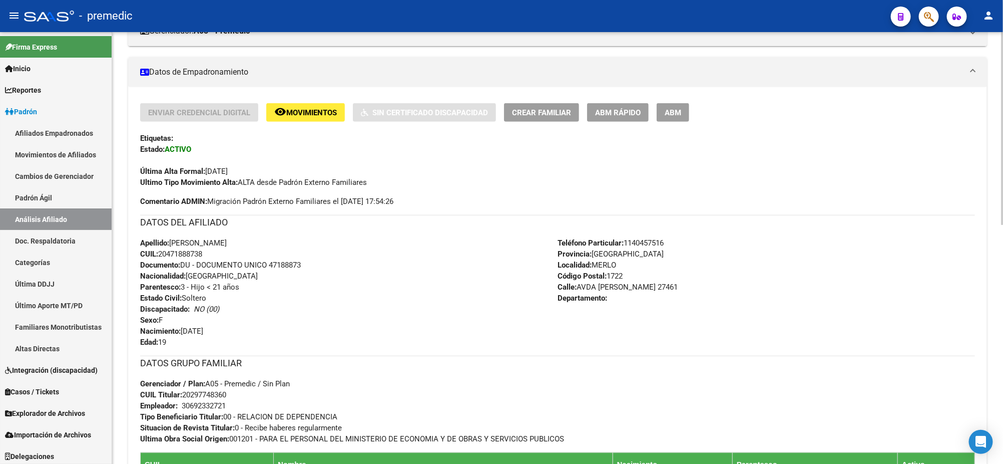
drag, startPoint x: 191, startPoint y: 394, endPoint x: 225, endPoint y: 396, distance: 33.6
click at [225, 396] on span "CUIL Titular: 20297748360" at bounding box center [183, 394] width 86 height 9
click at [179, 253] on span "CUIL: 20471888738" at bounding box center [171, 253] width 62 height 9
click at [610, 114] on span "ABM Rápido" at bounding box center [618, 112] width 46 height 9
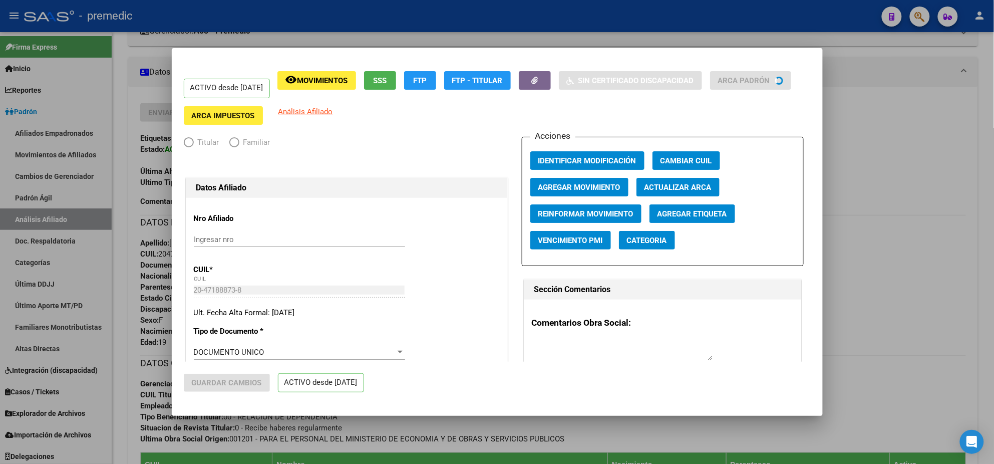
radio input "true"
type input "30-69233272-1"
click at [582, 188] on span "Agregar Movimiento" at bounding box center [579, 187] width 82 height 9
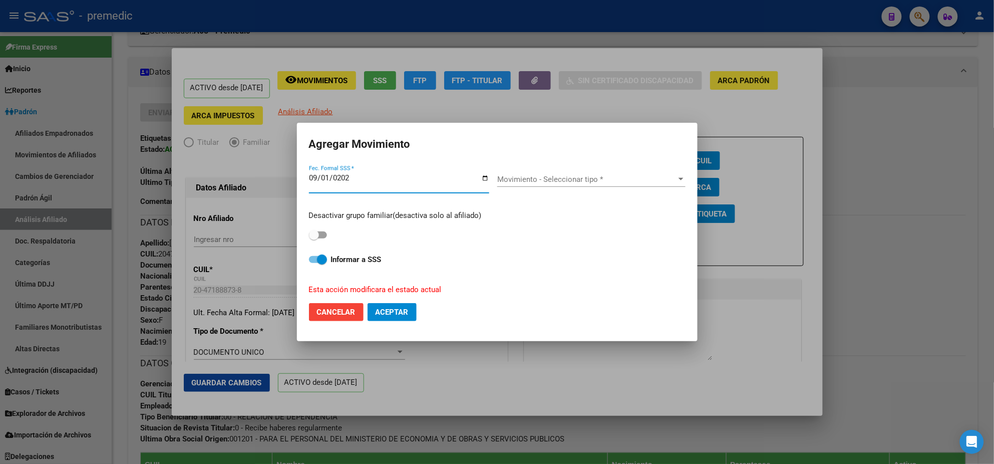
type input "[DATE]"
click at [525, 176] on span "Movimiento - Seleccionar tipo *" at bounding box center [586, 179] width 179 height 9
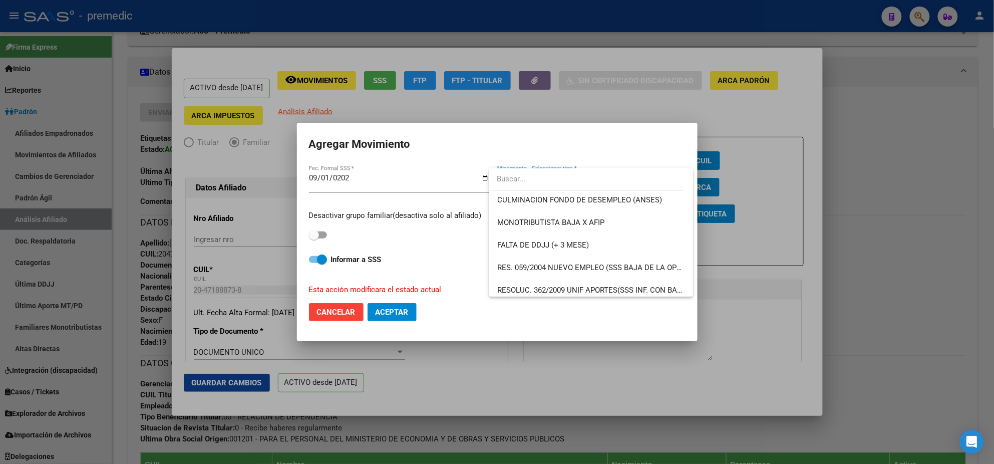
scroll to position [313, 0]
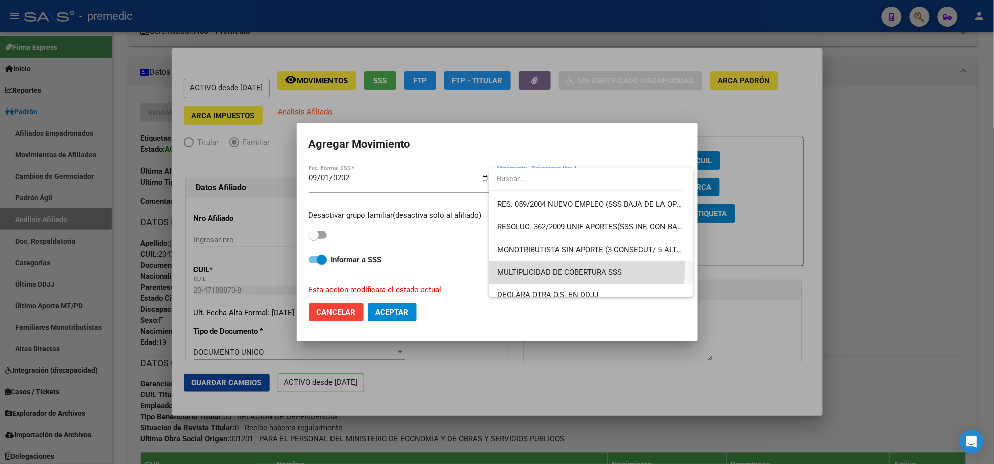
click at [557, 265] on span "MULTIPLICIDAD DE COBERTURA SSS" at bounding box center [591, 272] width 188 height 23
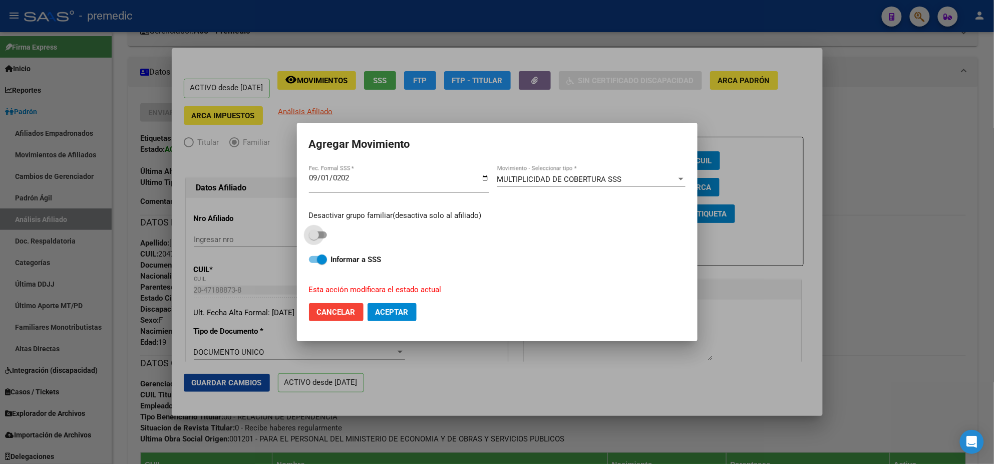
drag, startPoint x: 315, startPoint y: 232, endPoint x: 318, endPoint y: 255, distance: 23.2
click at [315, 233] on span at bounding box center [314, 235] width 10 height 10
click at [314, 238] on input "checkbox" at bounding box center [313, 238] width 1 height 1
checkbox input "true"
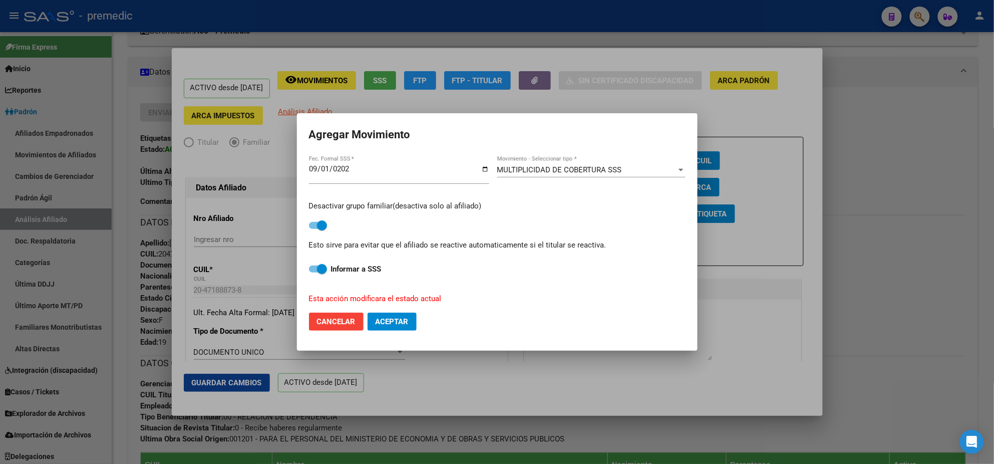
click at [317, 272] on span at bounding box center [322, 269] width 10 height 10
click at [314, 272] on input "Informar a SSS" at bounding box center [313, 272] width 1 height 1
checkbox input "false"
click at [385, 320] on span "Aceptar" at bounding box center [392, 321] width 33 height 9
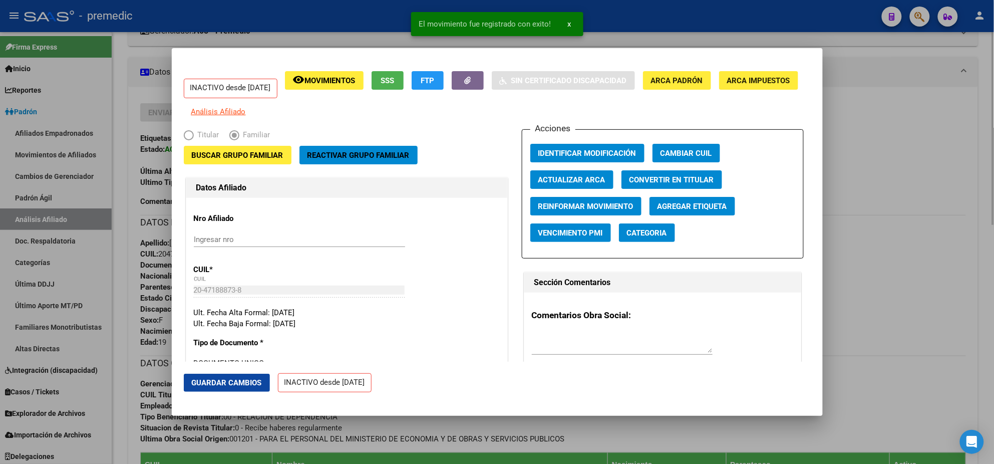
click at [460, 431] on div at bounding box center [497, 232] width 994 height 464
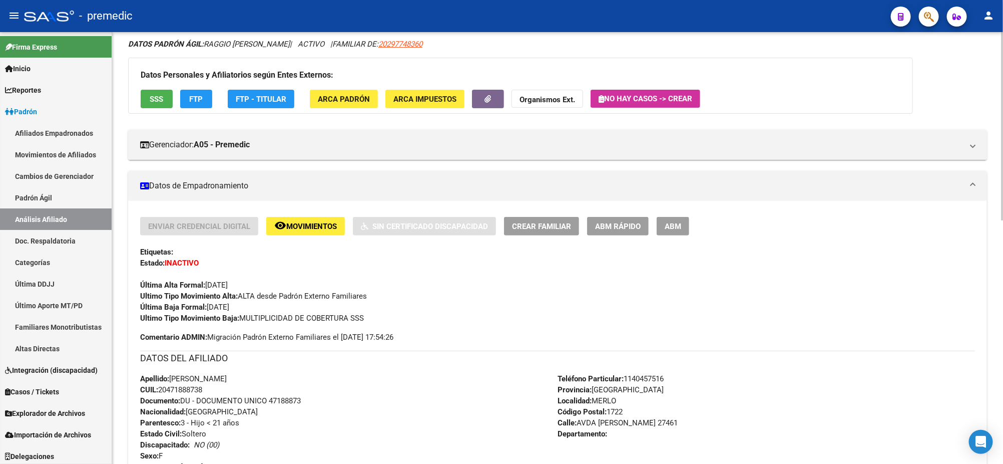
scroll to position [0, 0]
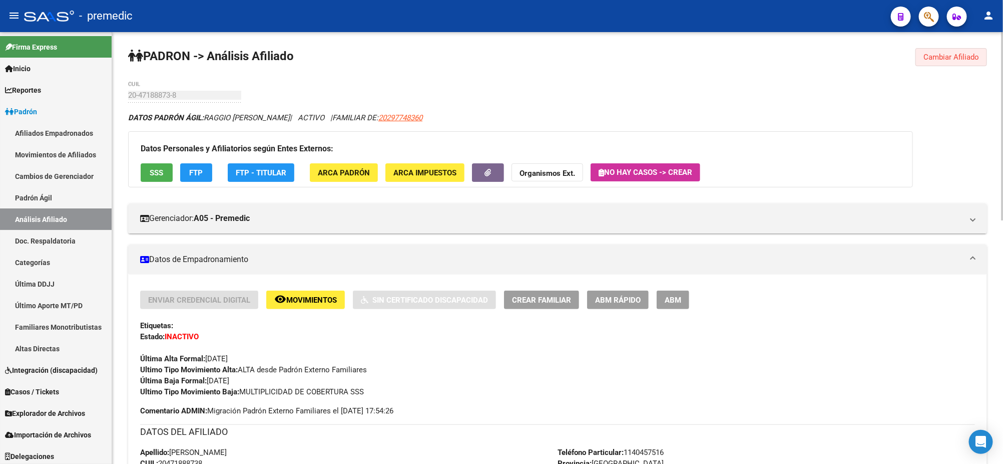
click at [930, 61] on span "Cambiar Afiliado" at bounding box center [952, 57] width 56 height 9
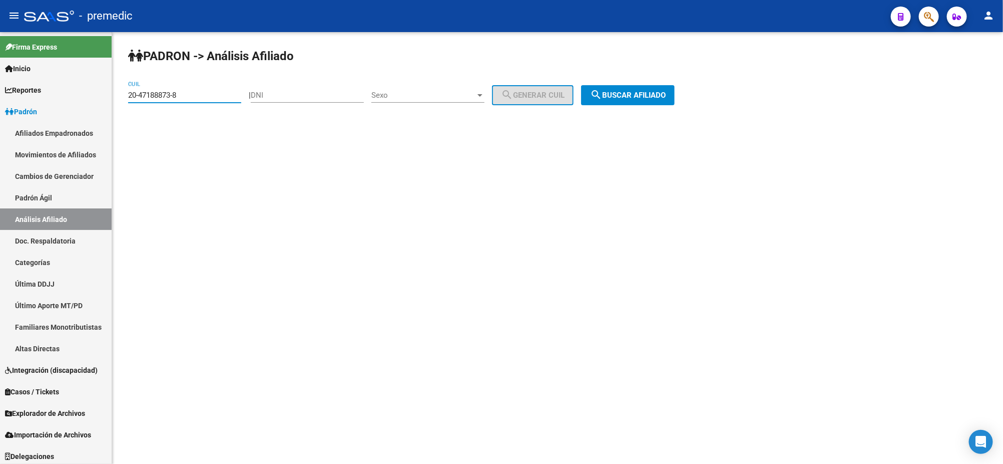
drag, startPoint x: 129, startPoint y: 96, endPoint x: 115, endPoint y: 98, distance: 14.6
click at [115, 97] on div "PADRON -> Análisis Afiliado 20-47188873-8 CUIL | DNI Sexo Sexo search Generar C…" at bounding box center [557, 84] width 891 height 105
paste input "9427759-0"
click at [614, 91] on span "search Buscar afiliado" at bounding box center [628, 95] width 76 height 9
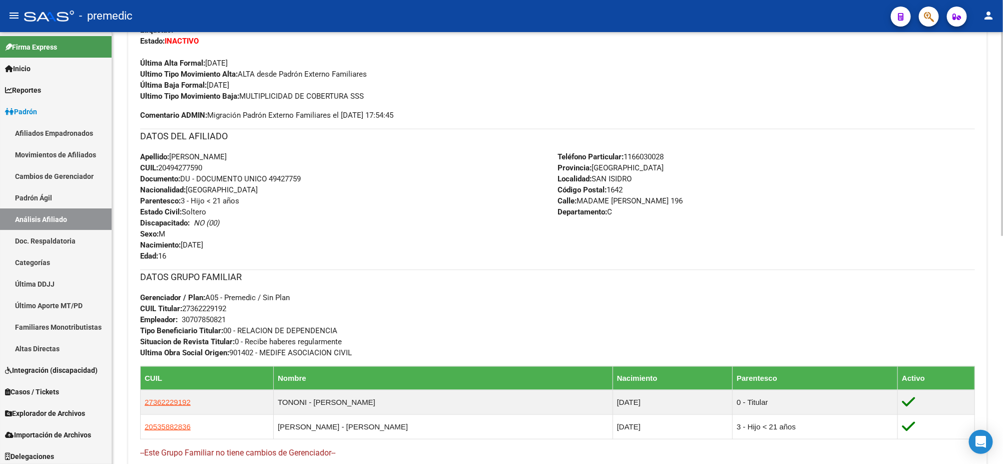
scroll to position [313, 0]
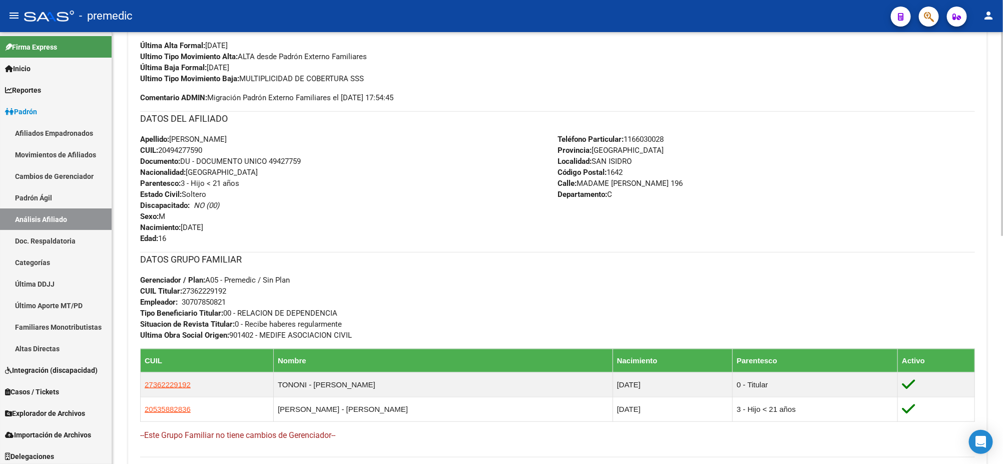
drag, startPoint x: 191, startPoint y: 291, endPoint x: 226, endPoint y: 290, distance: 35.1
click at [226, 290] on span "CUIL Titular: 27362229192" at bounding box center [183, 290] width 86 height 9
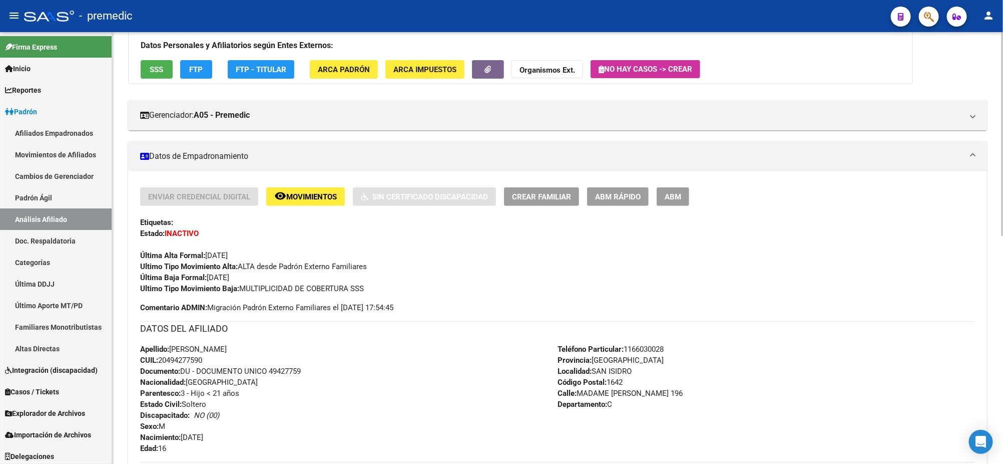
scroll to position [0, 0]
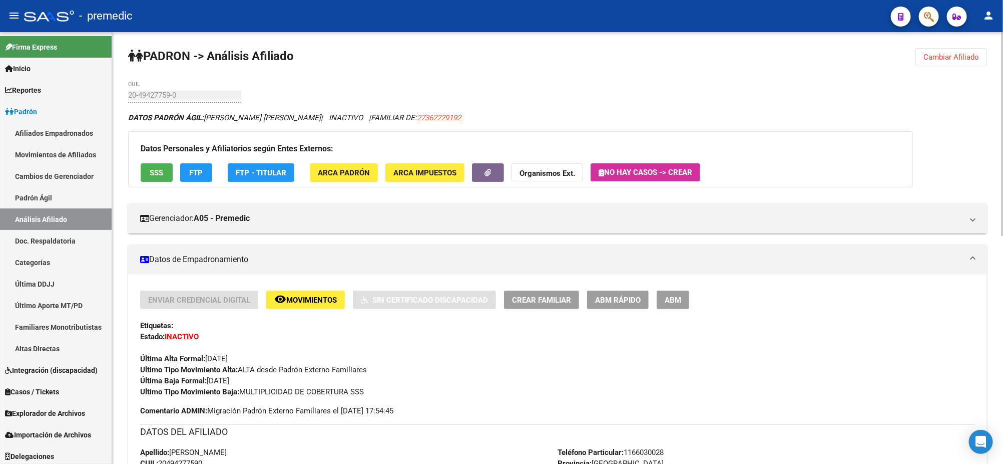
click at [948, 53] on span "Cambiar Afiliado" at bounding box center [952, 57] width 56 height 9
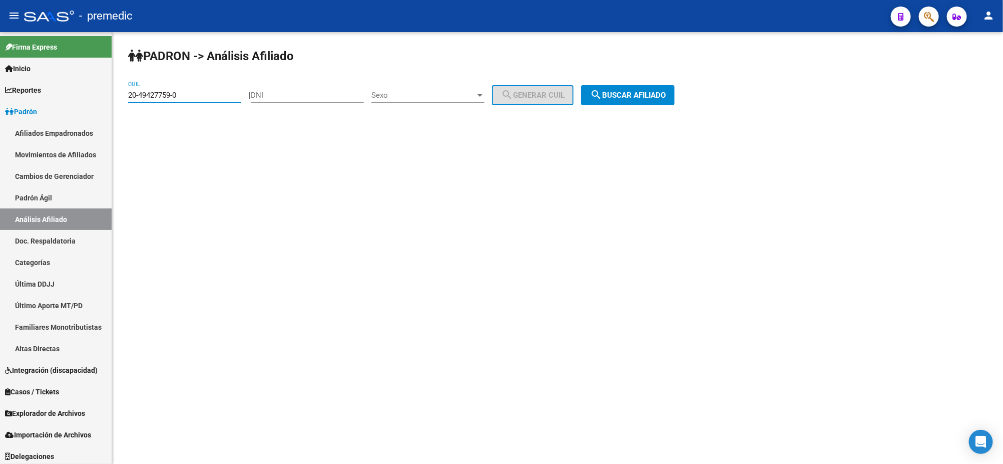
drag, startPoint x: 190, startPoint y: 93, endPoint x: 112, endPoint y: 96, distance: 78.7
click at [112, 96] on mat-sidenav-container "Firma Express Inicio Calendario SSS Instructivos Contacto OS Reportes Padrón Tr…" at bounding box center [501, 248] width 1003 height 432
paste input "7308235-8"
type input "20-47308235-8"
click at [645, 95] on span "search Buscar afiliado" at bounding box center [628, 95] width 76 height 9
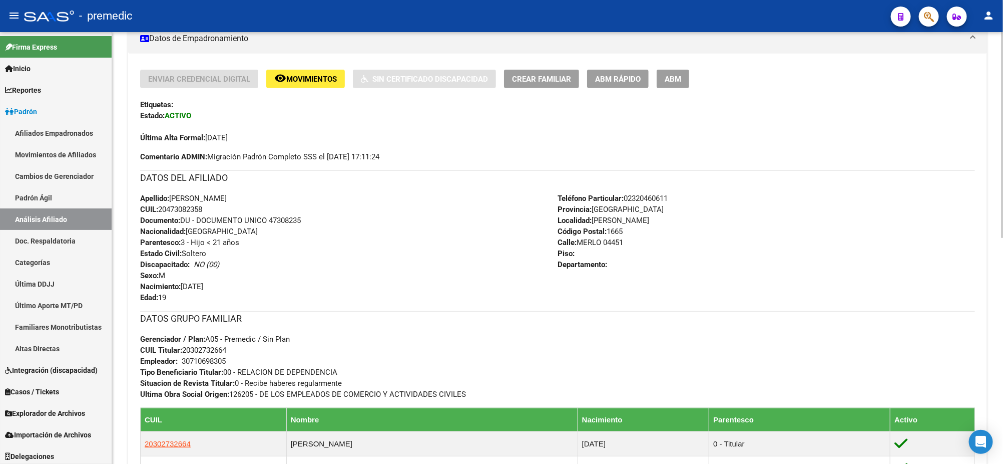
scroll to position [250, 0]
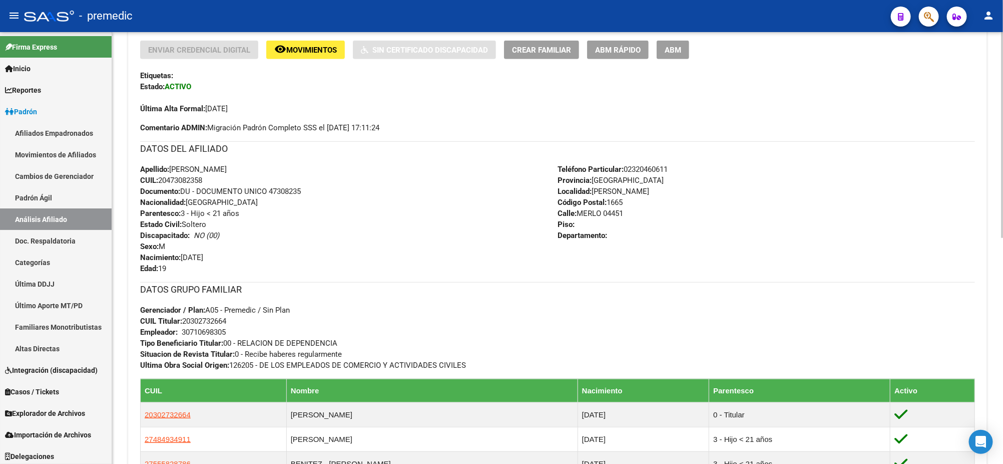
drag, startPoint x: 190, startPoint y: 315, endPoint x: 226, endPoint y: 319, distance: 35.8
click at [226, 319] on span "CUIL Titular: 20302732664" at bounding box center [183, 320] width 86 height 9
click at [351, 234] on div "Apellido: BENITEZ DIEGO LAUTARO CUIL: 20473082358 Documento: DU - DOCUMENTO UNI…" at bounding box center [349, 219] width 418 height 110
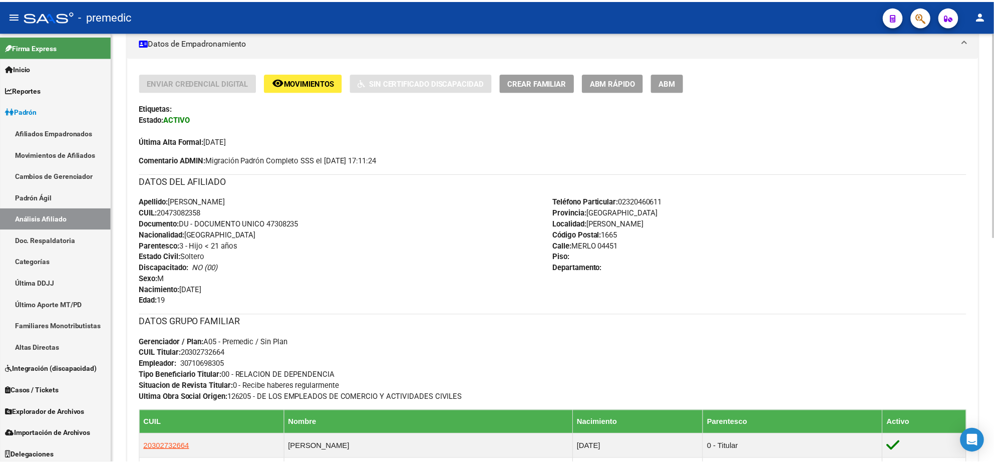
scroll to position [187, 0]
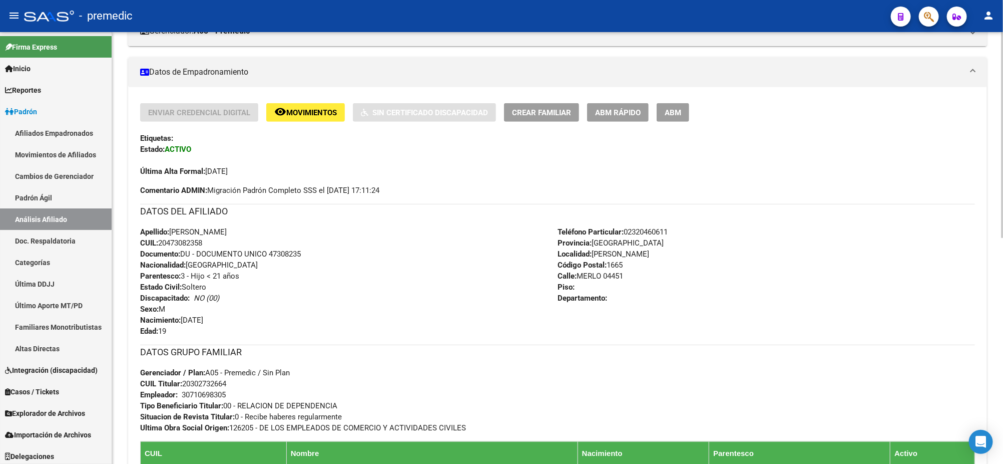
click at [634, 114] on span "ABM Rápido" at bounding box center [618, 112] width 46 height 9
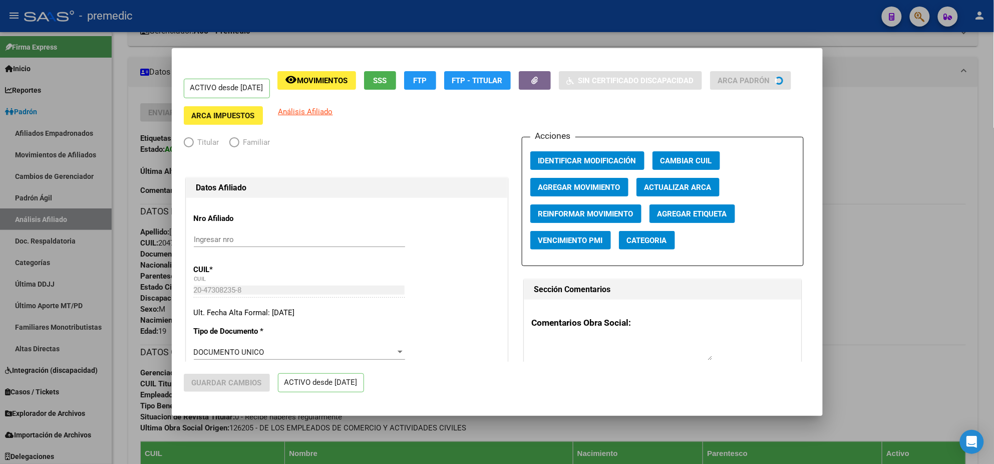
radio input "true"
type input "30-71069830-5"
click at [583, 186] on span "Agregar Movimiento" at bounding box center [579, 187] width 82 height 9
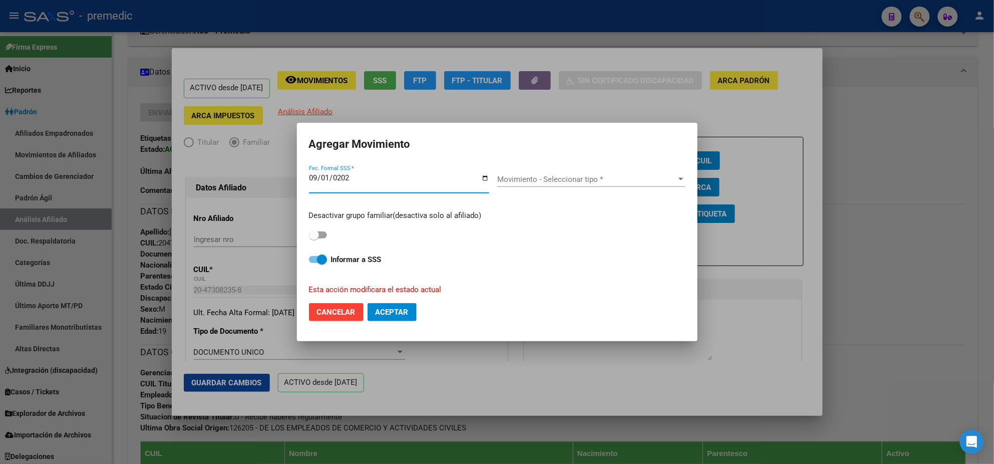
type input "[DATE]"
click at [555, 189] on div "Movimiento - Seleccionar tipo * Movimiento - Seleccionar tipo *" at bounding box center [591, 184] width 188 height 25
click at [550, 172] on div "Movimiento - Seleccionar tipo * Movimiento - Seleccionar tipo *" at bounding box center [591, 179] width 188 height 15
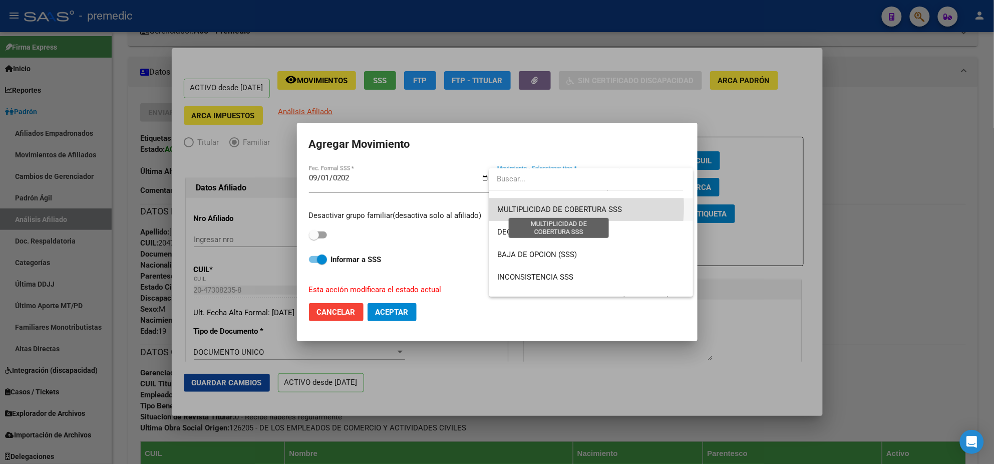
click at [547, 207] on span "MULTIPLICIDAD DE COBERTURA SSS" at bounding box center [559, 209] width 125 height 9
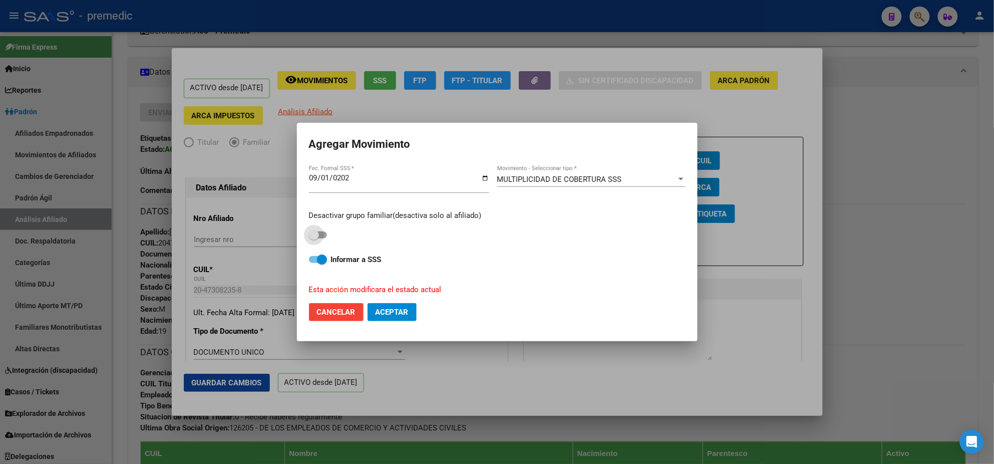
click at [311, 235] on span at bounding box center [314, 235] width 10 height 10
click at [313, 238] on input "checkbox" at bounding box center [313, 238] width 1 height 1
checkbox input "true"
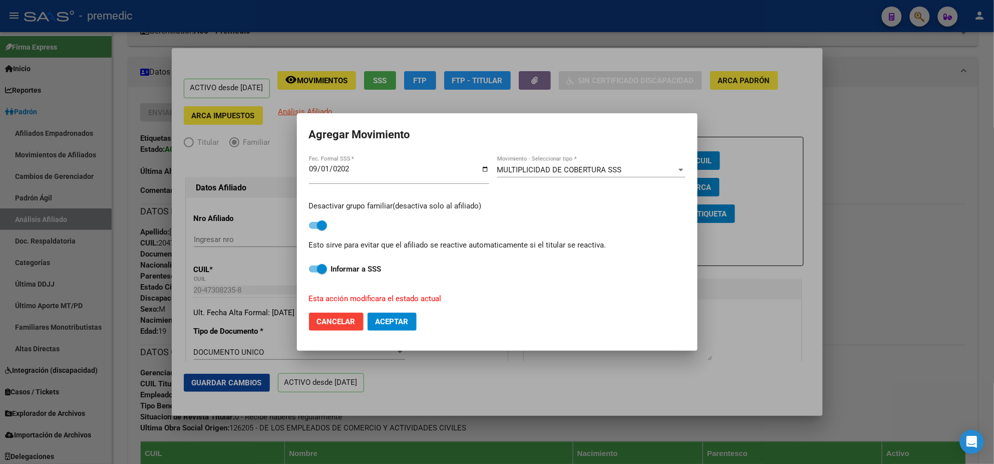
click at [315, 267] on span at bounding box center [318, 268] width 18 height 7
click at [314, 272] on input "Informar a SSS" at bounding box center [313, 272] width 1 height 1
checkbox input "false"
click at [378, 320] on span "Aceptar" at bounding box center [392, 321] width 33 height 9
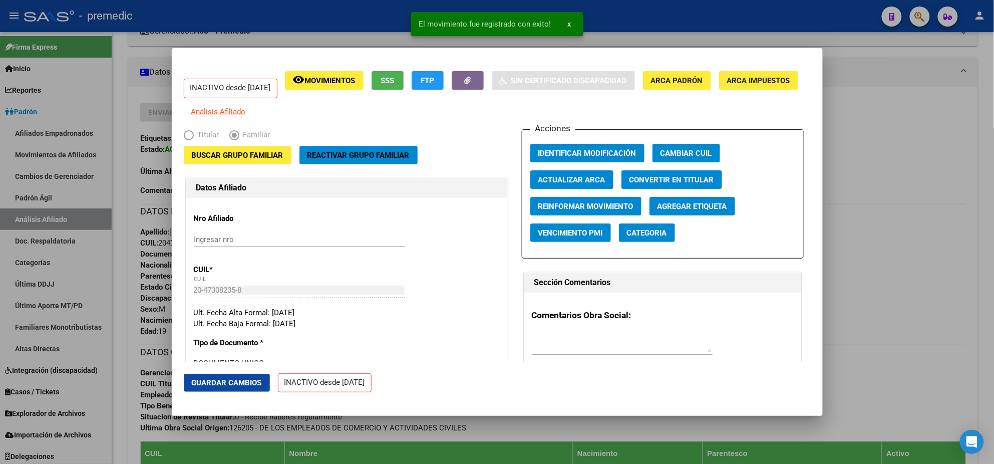
click at [470, 442] on div at bounding box center [497, 232] width 994 height 464
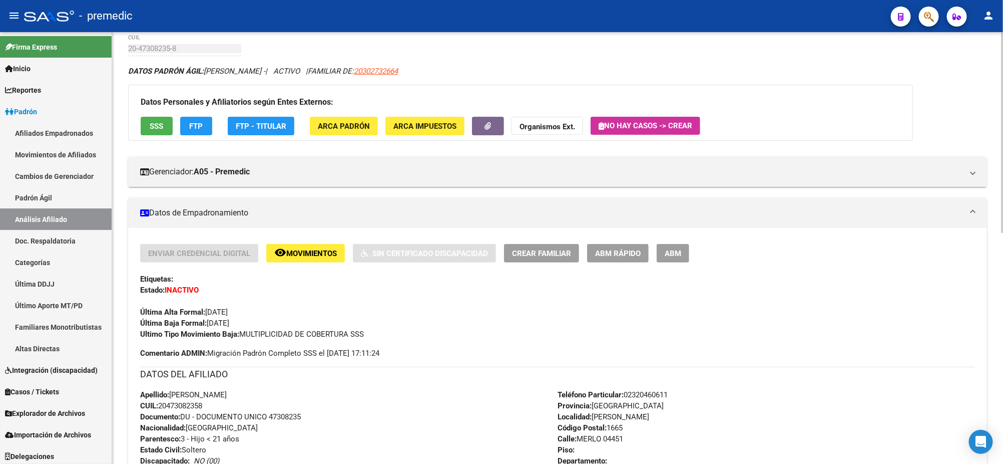
scroll to position [0, 0]
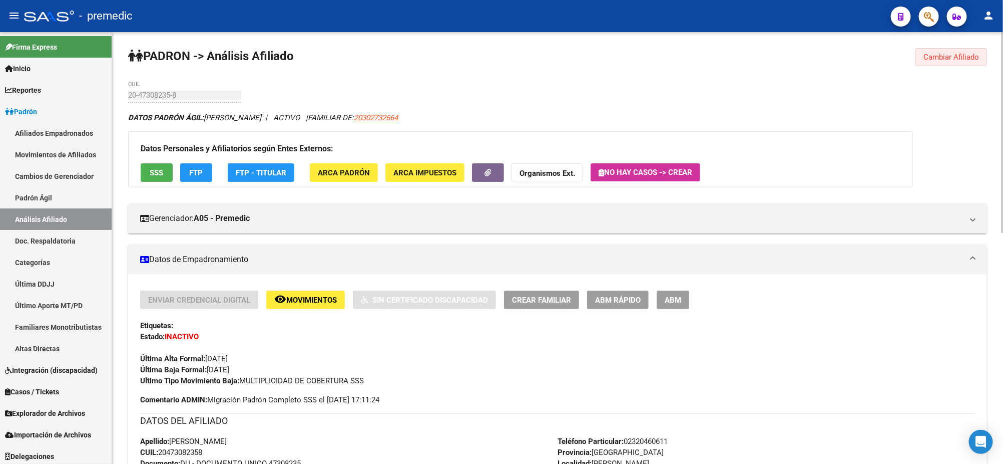
click at [936, 58] on span "Cambiar Afiliado" at bounding box center [952, 57] width 56 height 9
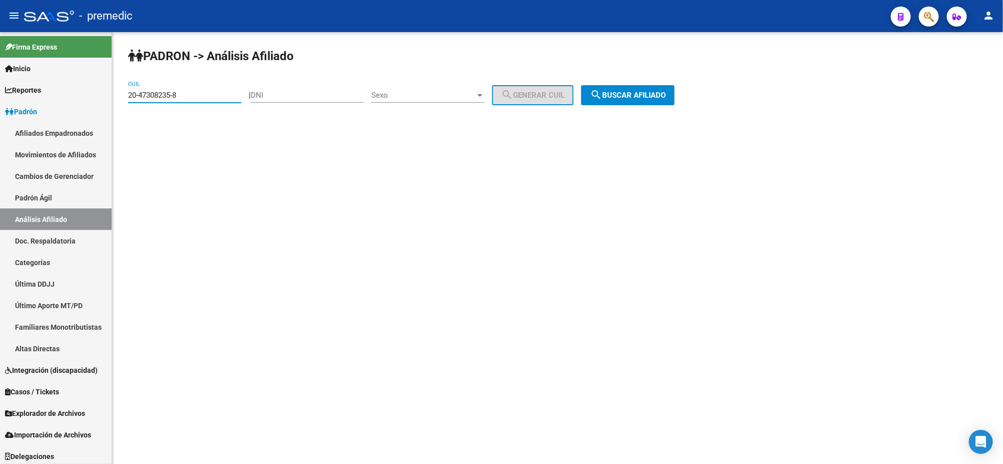
drag, startPoint x: 198, startPoint y: 98, endPoint x: 115, endPoint y: 100, distance: 83.2
click at [115, 100] on div "PADRON -> Análisis Afiliado 20-47308235-8 CUIL | DNI Sexo Sexo search Generar C…" at bounding box center [557, 84] width 891 height 105
paste input "562647-9"
type input "20-47562647-9"
click at [602, 92] on mat-icon "search" at bounding box center [596, 95] width 12 height 12
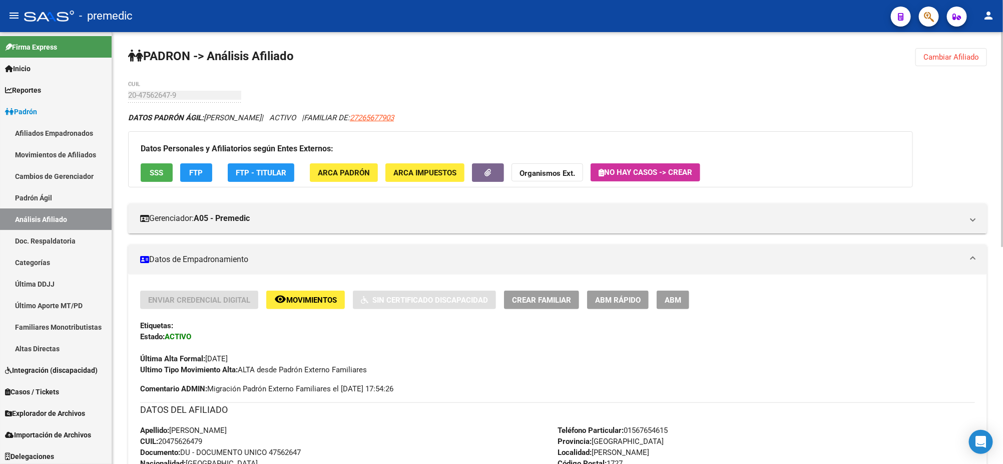
click at [959, 119] on div "DATOS PADRÓN ÁGIL: MAIDANA SANTIAGO VALENTIN | ACTIVO | FAMILIAR DE: 27265677903" at bounding box center [557, 117] width 859 height 11
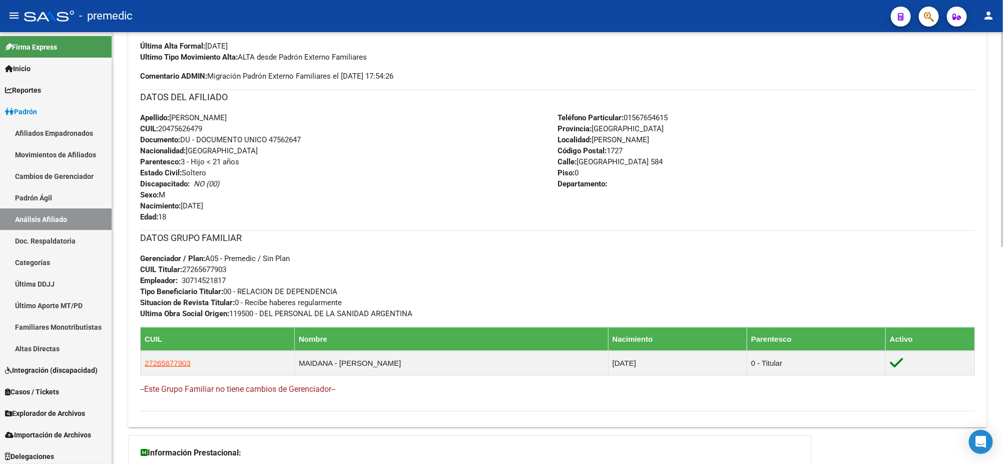
scroll to position [313, 0]
drag, startPoint x: 194, startPoint y: 266, endPoint x: 226, endPoint y: 269, distance: 32.2
click at [226, 269] on span "CUIL Titular: 27265677903" at bounding box center [183, 268] width 86 height 9
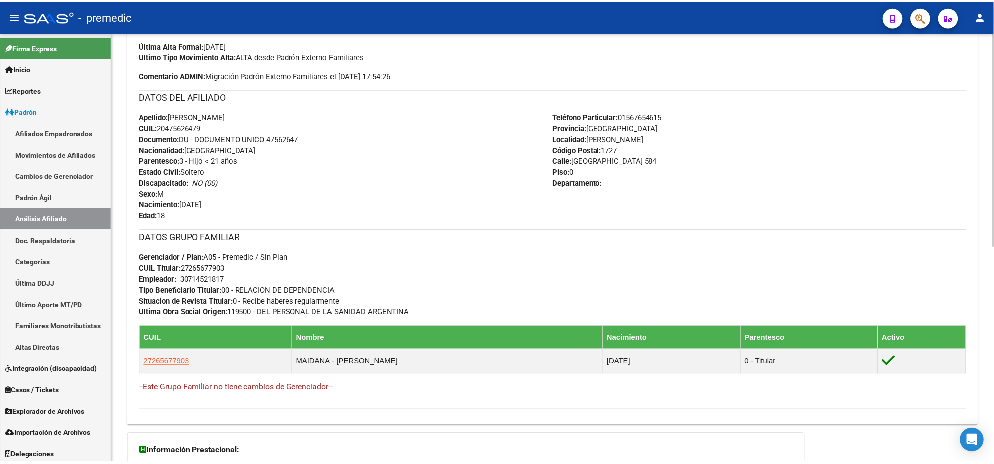
scroll to position [250, 0]
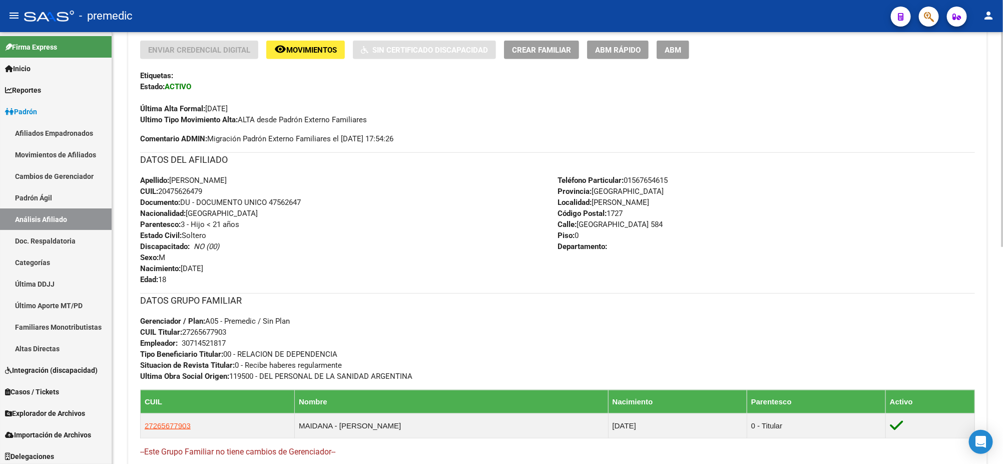
drag, startPoint x: 161, startPoint y: 192, endPoint x: 205, endPoint y: 194, distance: 44.1
click at [202, 194] on span "CUIL: 20475626479" at bounding box center [171, 191] width 62 height 9
click at [608, 52] on span "ABM Rápido" at bounding box center [618, 50] width 46 height 9
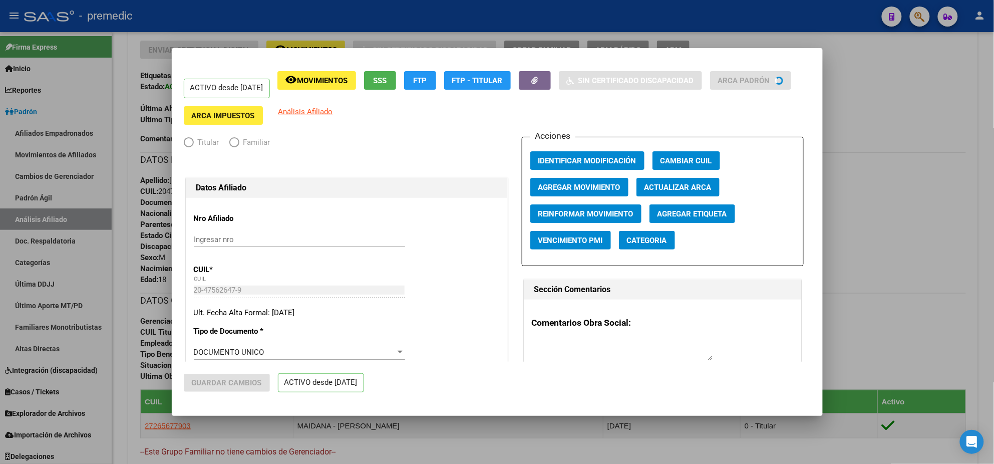
radio input "true"
type input "30-71452181-7"
click at [592, 187] on span "Agregar Movimiento" at bounding box center [579, 187] width 82 height 9
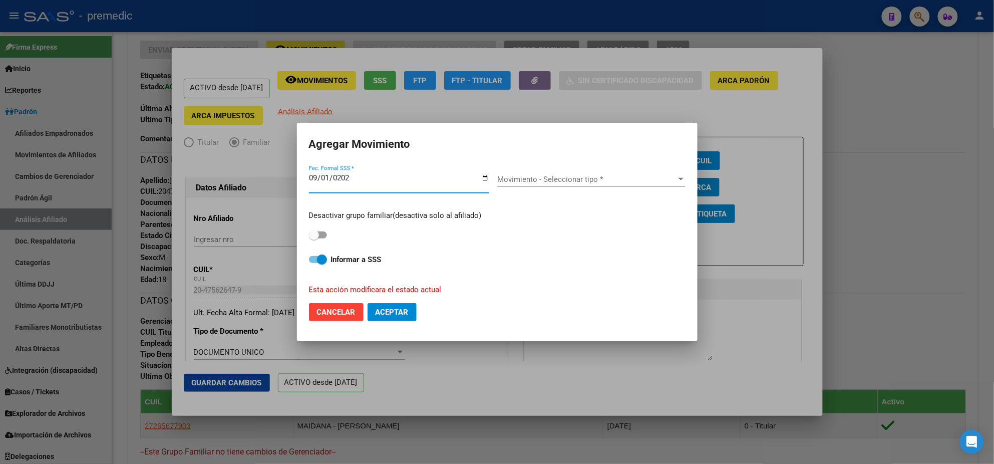
type input "[DATE]"
click at [564, 186] on div "Movimiento - Seleccionar tipo * Movimiento - Seleccionar tipo *" at bounding box center [591, 179] width 188 height 15
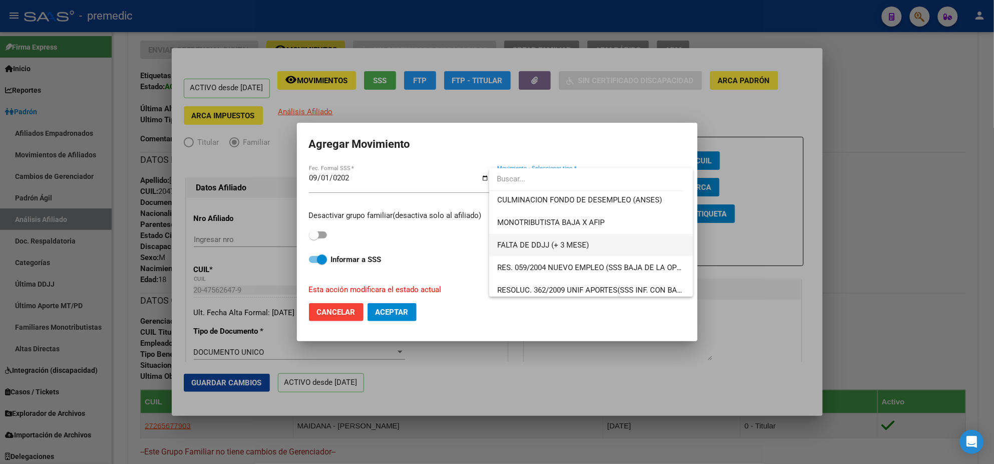
scroll to position [313, 0]
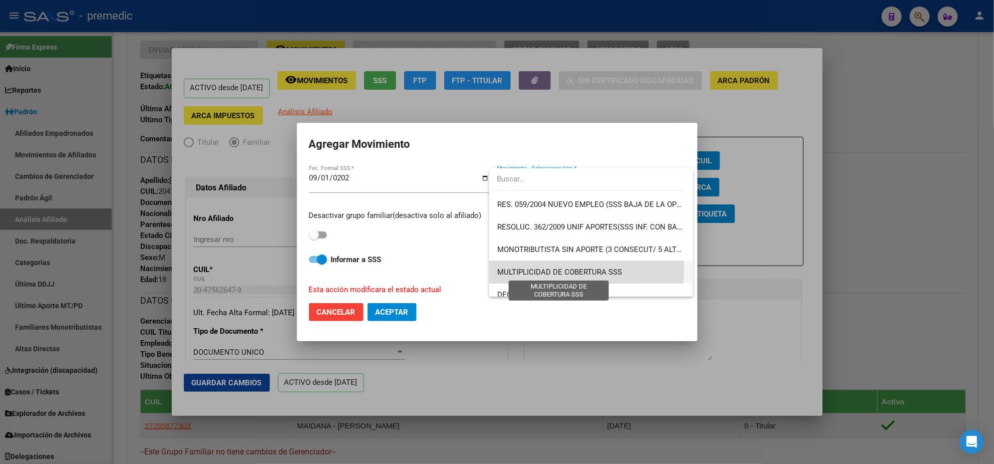
click at [533, 270] on span "MULTIPLICIDAD DE COBERTURA SSS" at bounding box center [559, 271] width 125 height 9
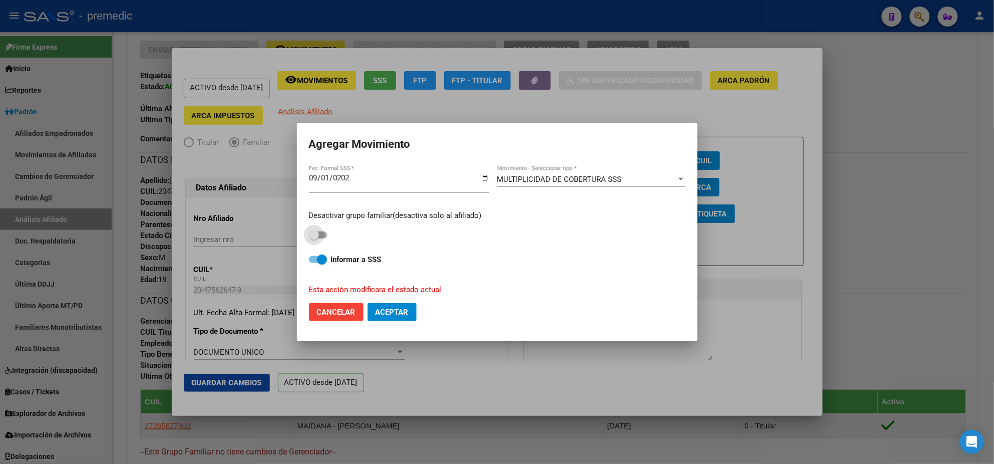
click at [322, 235] on span at bounding box center [318, 234] width 18 height 7
click at [314, 238] on input "checkbox" at bounding box center [313, 238] width 1 height 1
checkbox input "true"
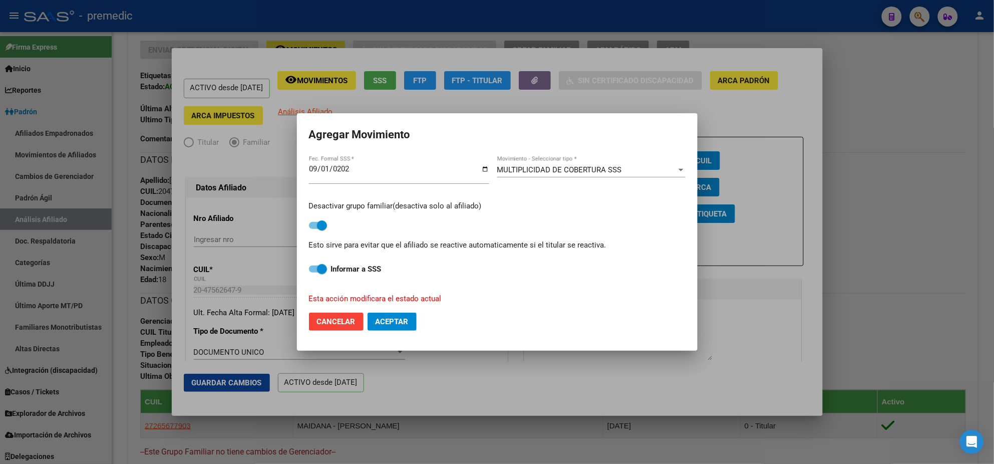
drag, startPoint x: 312, startPoint y: 267, endPoint x: 319, endPoint y: 271, distance: 8.1
click at [313, 267] on span at bounding box center [318, 268] width 18 height 7
click at [313, 272] on input "Informar a SSS" at bounding box center [313, 272] width 1 height 1
checkbox input "false"
click at [393, 320] on span "Aceptar" at bounding box center [392, 321] width 33 height 9
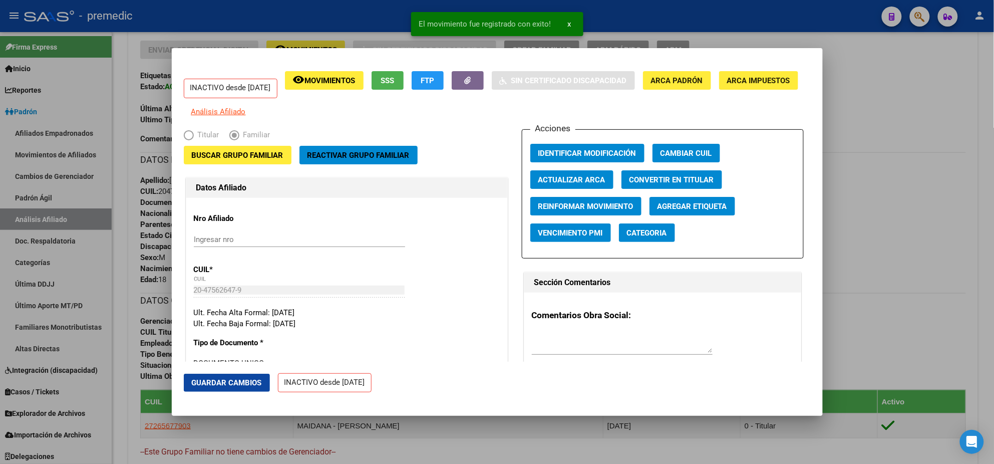
click at [403, 450] on div at bounding box center [497, 232] width 994 height 464
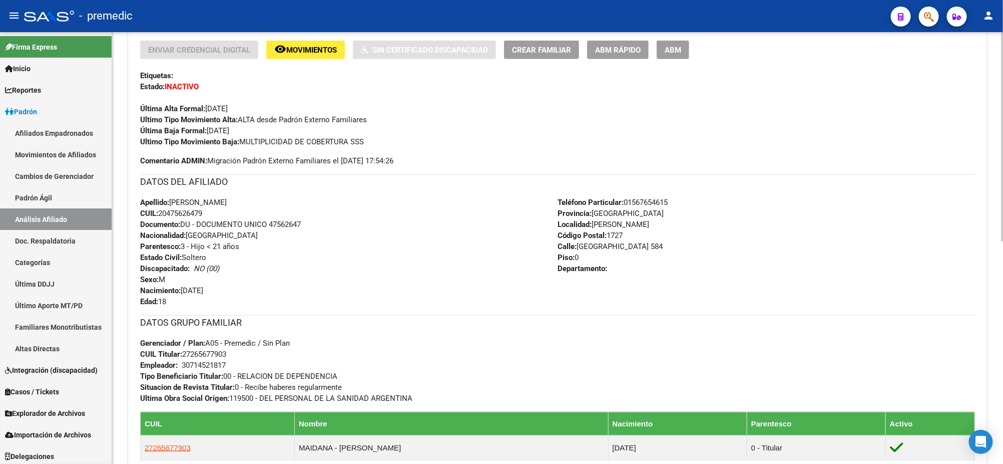
scroll to position [0, 0]
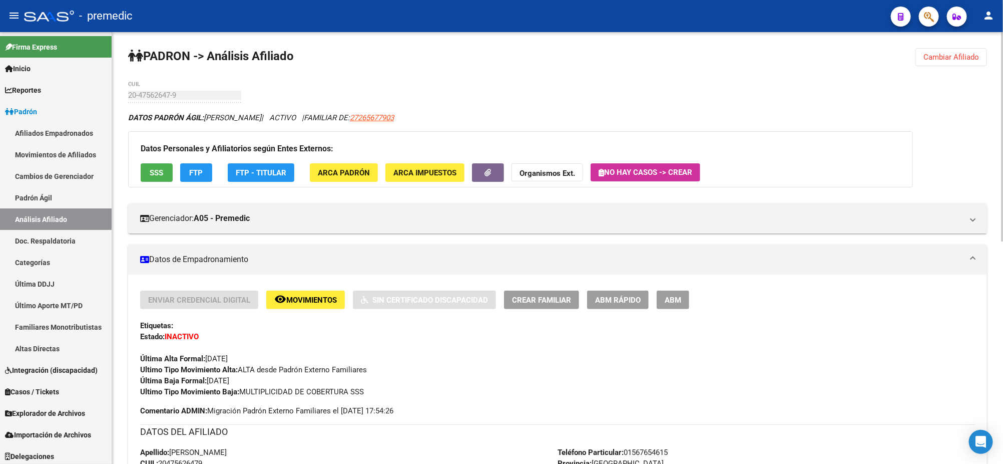
click at [934, 63] on button "Cambiar Afiliado" at bounding box center [952, 57] width 72 height 18
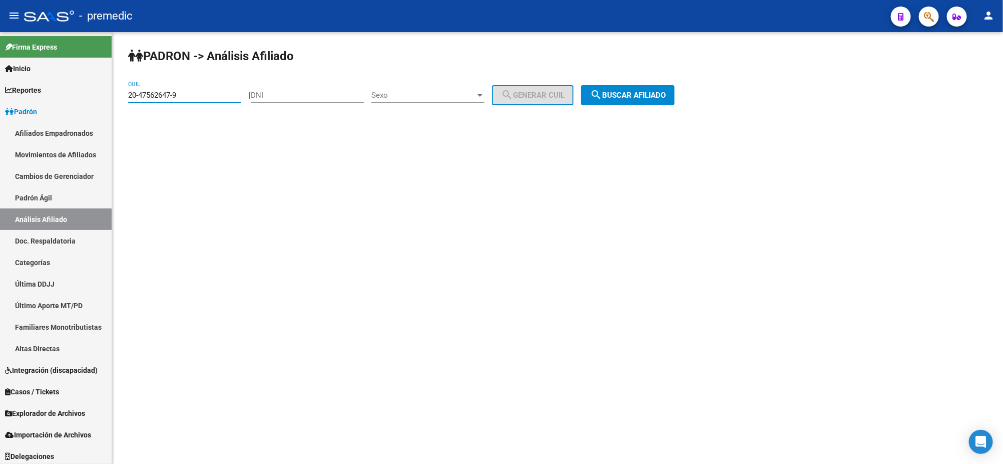
drag, startPoint x: 191, startPoint y: 97, endPoint x: 114, endPoint y: 98, distance: 76.6
click at [114, 98] on div "PADRON -> Análisis Afiliado 20-47562647-9 CUIL | DNI Sexo Sexo search Generar C…" at bounding box center [557, 84] width 891 height 105
paste input "7-35578512-8"
type input "27-35578512-8"
click at [618, 92] on span "search Buscar afiliado" at bounding box center [628, 95] width 76 height 9
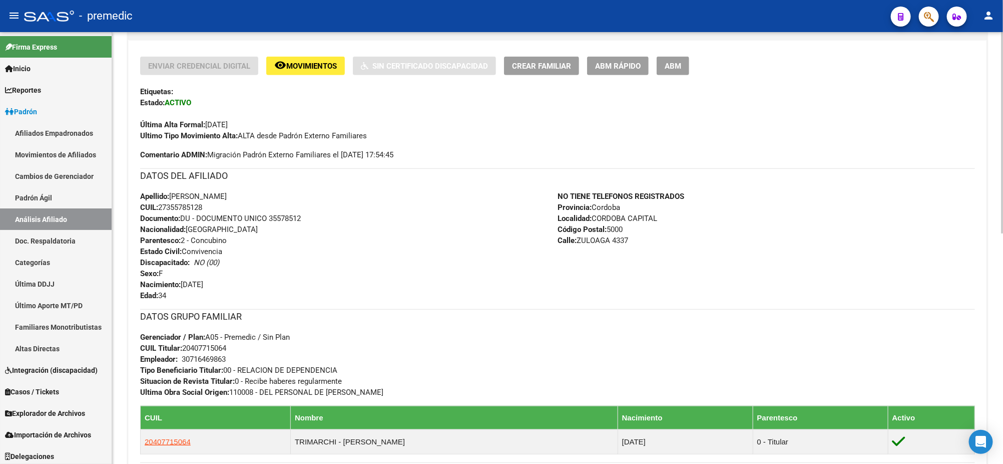
scroll to position [250, 0]
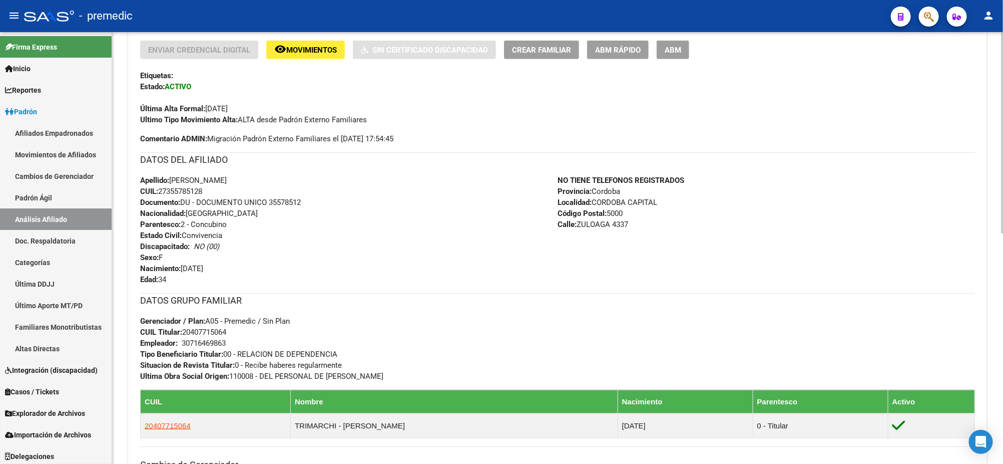
drag, startPoint x: 193, startPoint y: 328, endPoint x: 225, endPoint y: 330, distance: 31.6
click at [226, 330] on span "CUIL Titular: 20407715064" at bounding box center [183, 331] width 86 height 9
click at [225, 330] on span "CUIL Titular: 20407715064" at bounding box center [183, 331] width 86 height 9
click at [195, 331] on span "CUIL Titular: 20407715064" at bounding box center [183, 331] width 86 height 9
drag, startPoint x: 191, startPoint y: 330, endPoint x: 225, endPoint y: 331, distance: 34.1
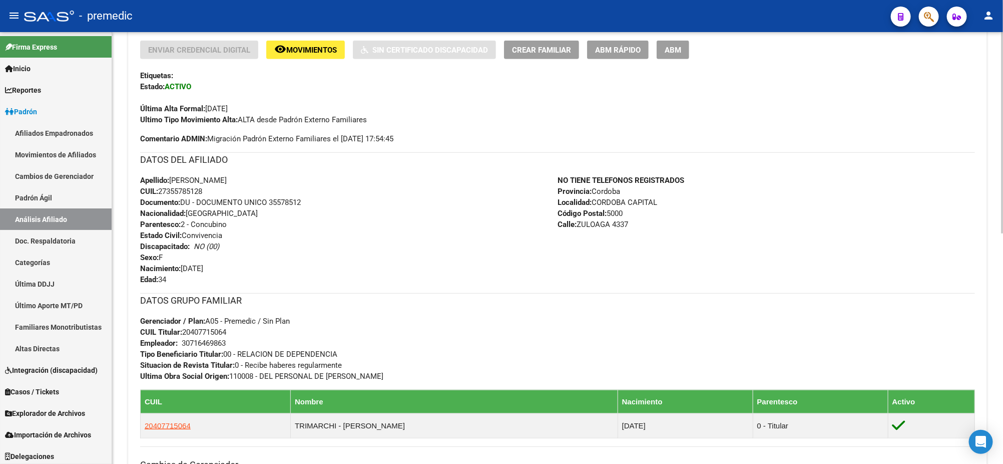
click at [225, 331] on span "CUIL Titular: 20407715064" at bounding box center [183, 331] width 86 height 9
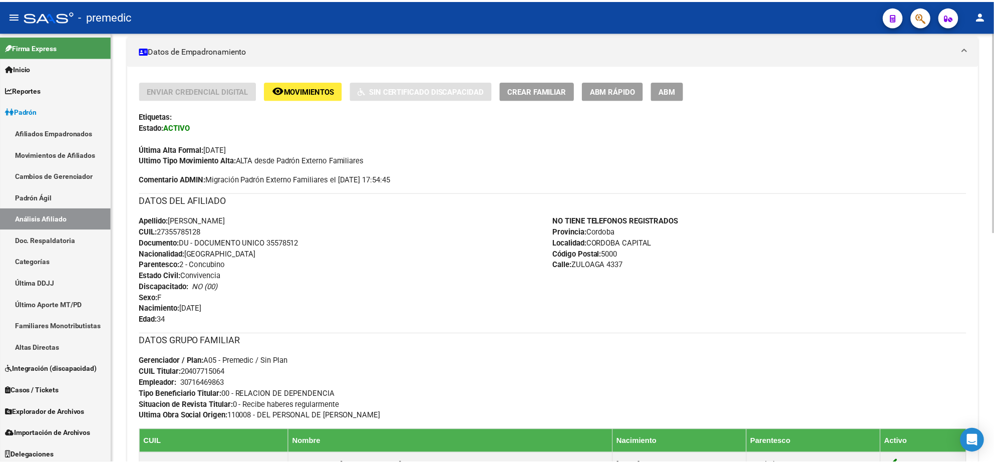
scroll to position [187, 0]
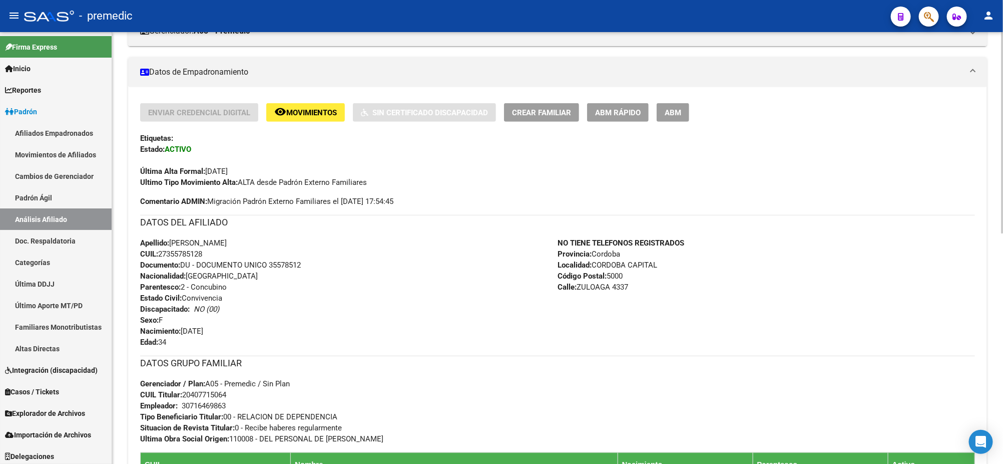
drag, startPoint x: 162, startPoint y: 253, endPoint x: 207, endPoint y: 254, distance: 45.6
click at [207, 254] on div "Apellido: CAROLINA ELIZABETH MANSILLA CUIL: 27355785128 Documento: DU - DOCUMEN…" at bounding box center [349, 292] width 418 height 110
click at [626, 109] on span "ABM Rápido" at bounding box center [618, 112] width 46 height 9
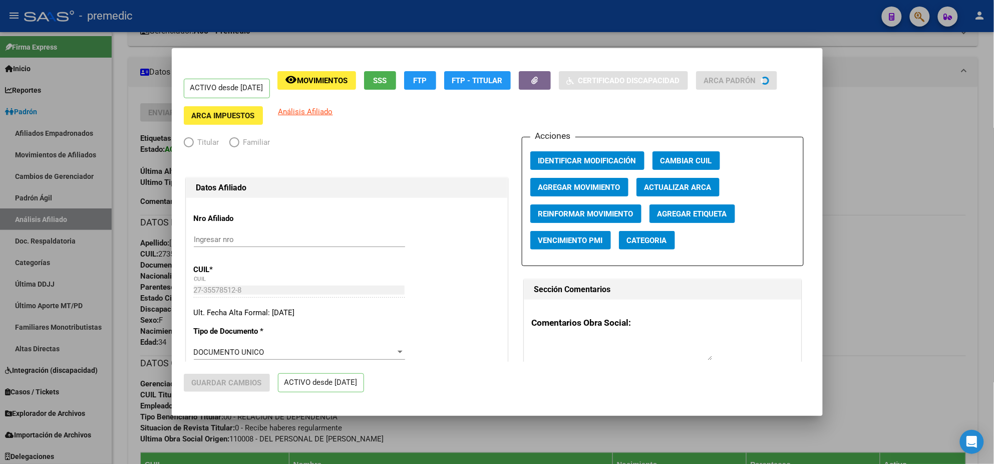
radio input "true"
type input "30-71646986-3"
click at [551, 183] on span "Agregar Movimiento" at bounding box center [579, 187] width 82 height 9
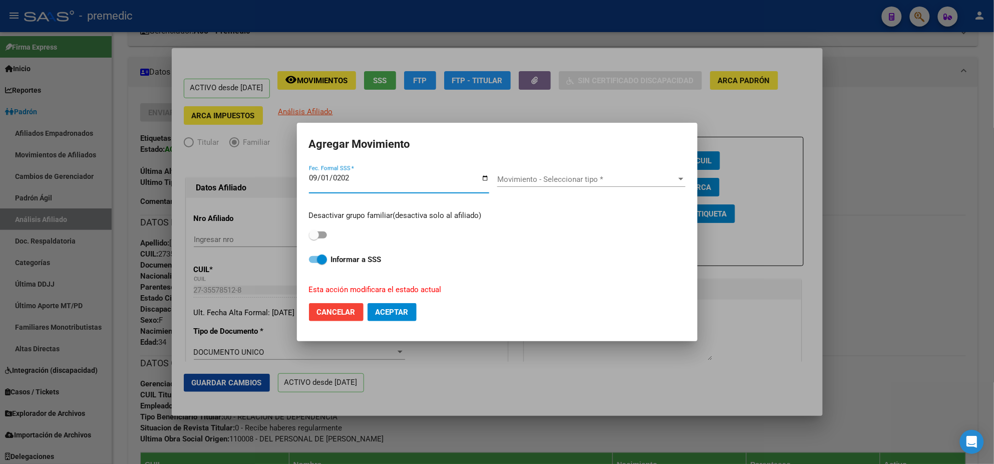
type input "[DATE]"
click at [546, 176] on span "Movimiento - Seleccionar tipo *" at bounding box center [586, 179] width 179 height 9
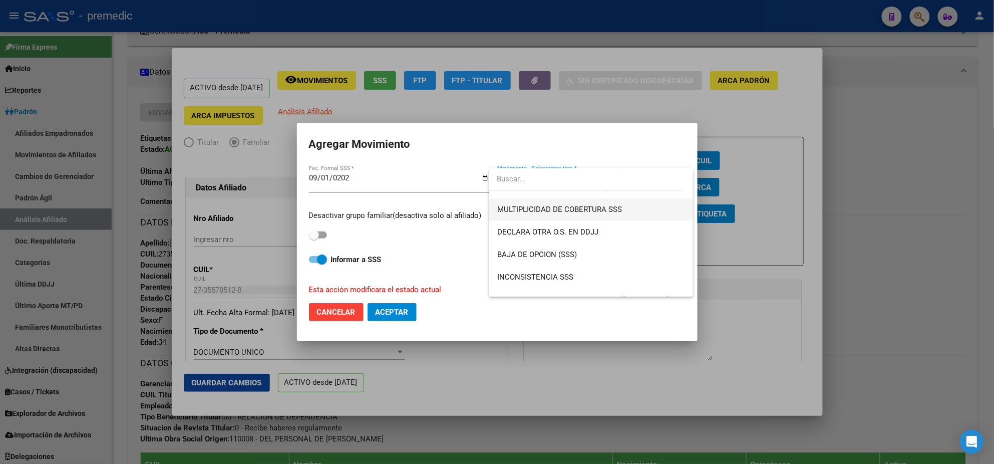
click at [570, 208] on span "MULTIPLICIDAD DE COBERTURA SSS" at bounding box center [559, 209] width 125 height 9
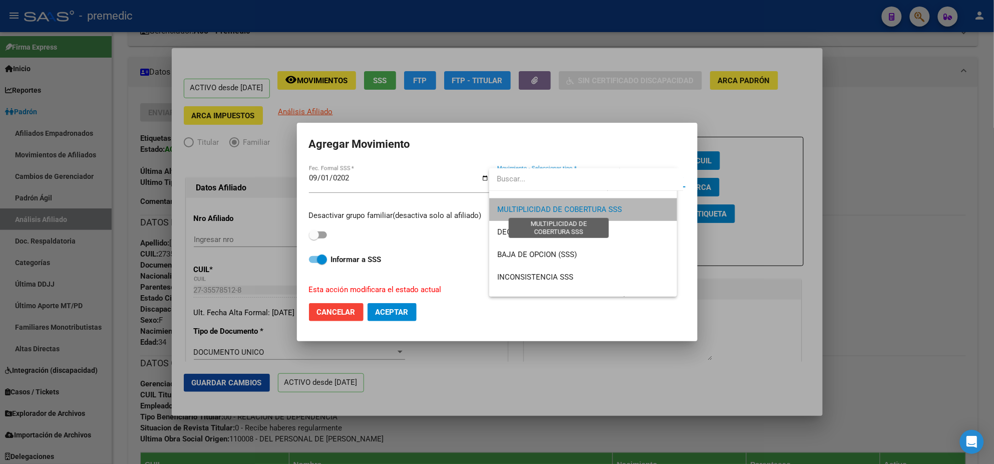
scroll to position [383, 0]
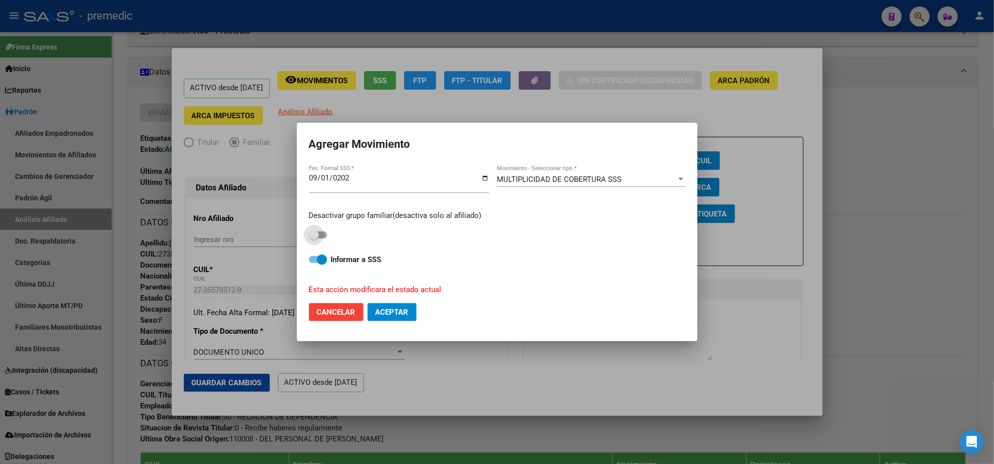
click at [327, 235] on span at bounding box center [318, 234] width 18 height 7
click at [314, 238] on input "checkbox" at bounding box center [313, 238] width 1 height 1
checkbox input "true"
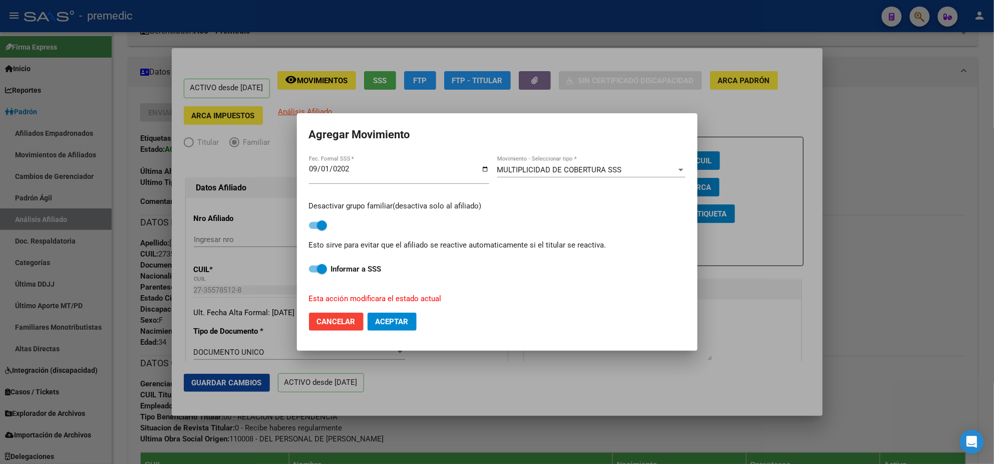
click at [324, 267] on span at bounding box center [322, 269] width 10 height 10
click at [314, 272] on input "Informar a SSS" at bounding box center [313, 272] width 1 height 1
checkbox input "false"
click at [390, 317] on span "Aceptar" at bounding box center [392, 321] width 33 height 9
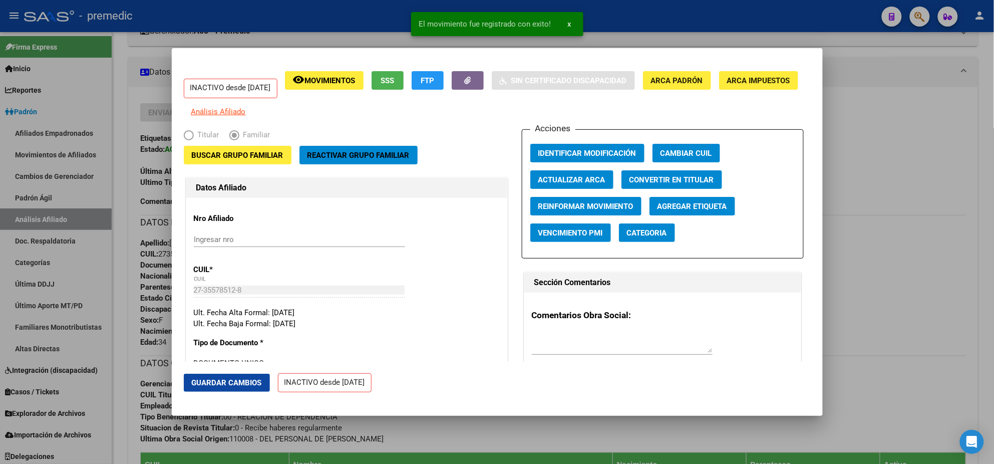
click at [448, 434] on div at bounding box center [497, 232] width 994 height 464
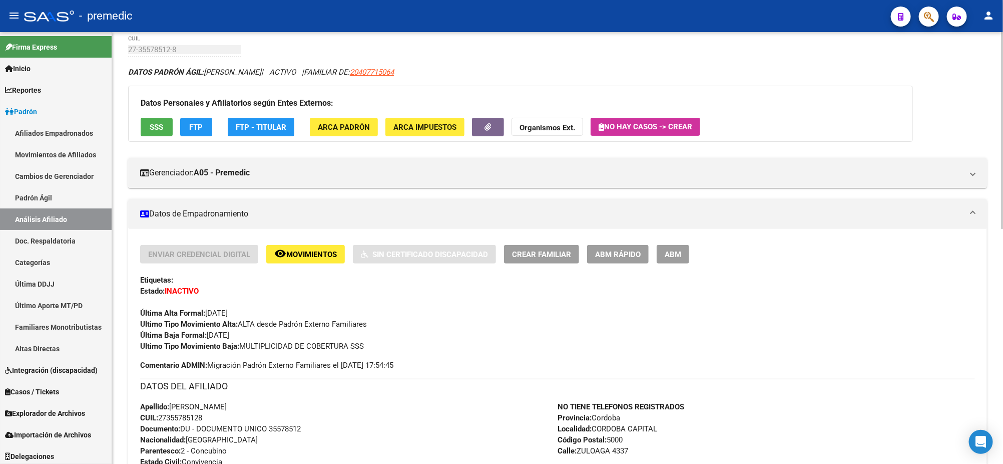
scroll to position [0, 0]
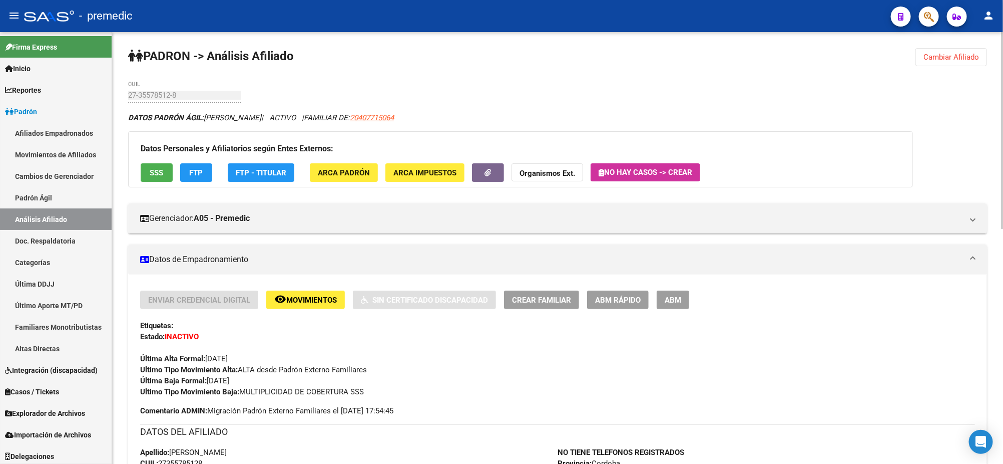
drag, startPoint x: 939, startPoint y: 62, endPoint x: 842, endPoint y: 61, distance: 96.6
click at [940, 62] on button "Cambiar Afiliado" at bounding box center [952, 57] width 72 height 18
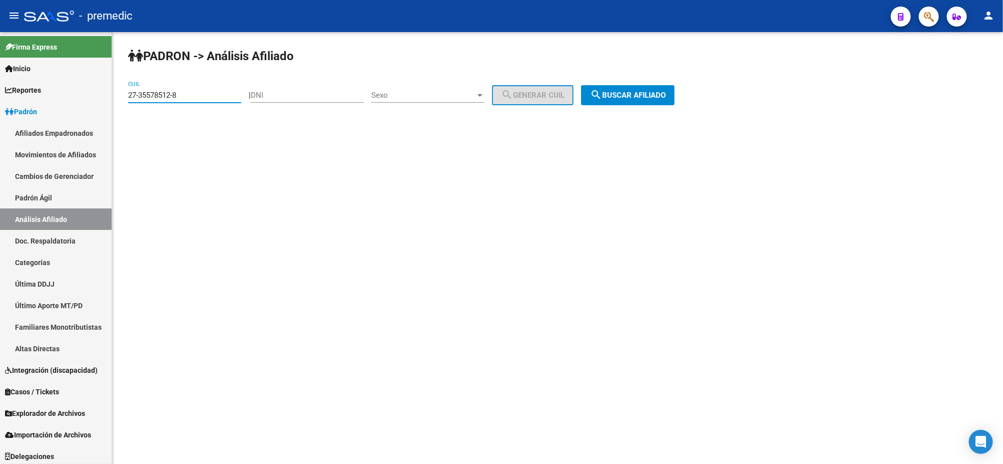
drag, startPoint x: 199, startPoint y: 93, endPoint x: 115, endPoint y: 97, distance: 83.7
click at [115, 97] on div "PADRON -> Análisis Afiliado 27-35578512-8 CUIL | DNI Sexo Sexo search Generar C…" at bounding box center [557, 84] width 891 height 105
paste input "0-24658494-0"
type input "20-24658494-0"
click at [626, 98] on span "search Buscar afiliado" at bounding box center [628, 95] width 76 height 9
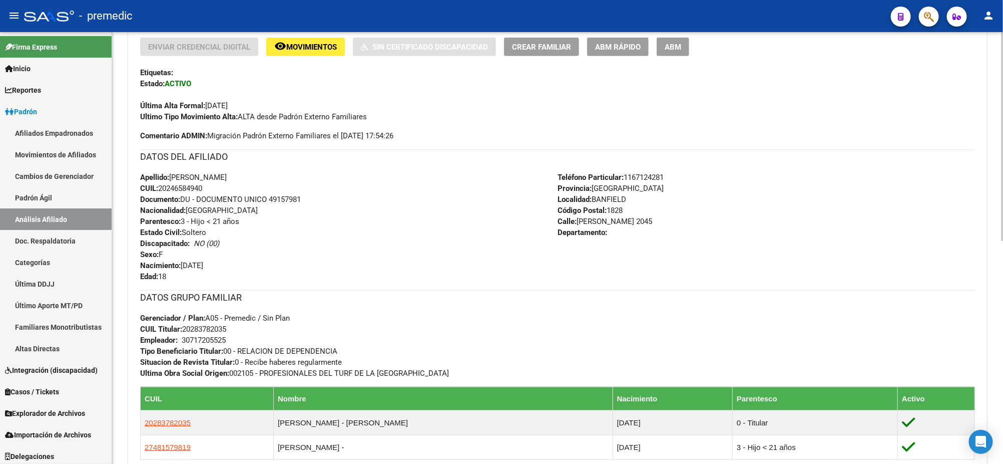
scroll to position [313, 0]
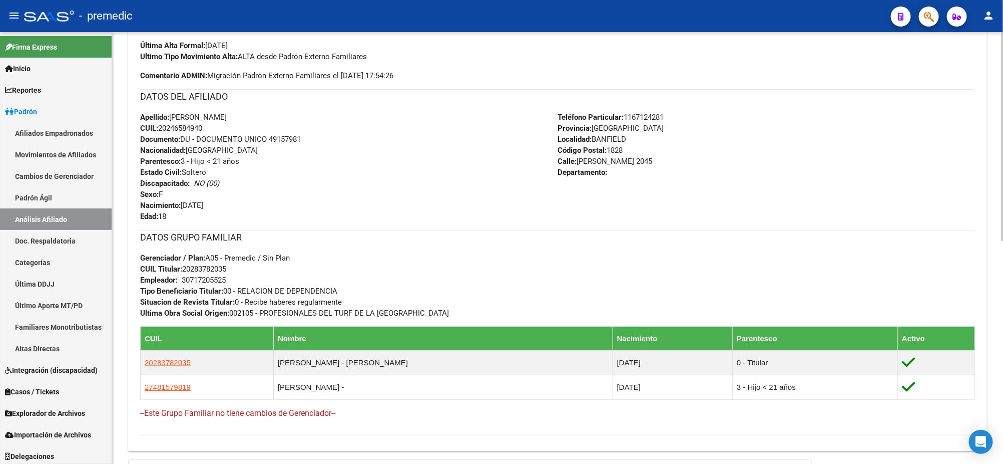
drag, startPoint x: 193, startPoint y: 269, endPoint x: 225, endPoint y: 269, distance: 32.5
click at [225, 269] on span "CUIL Titular: 20283782035" at bounding box center [183, 268] width 86 height 9
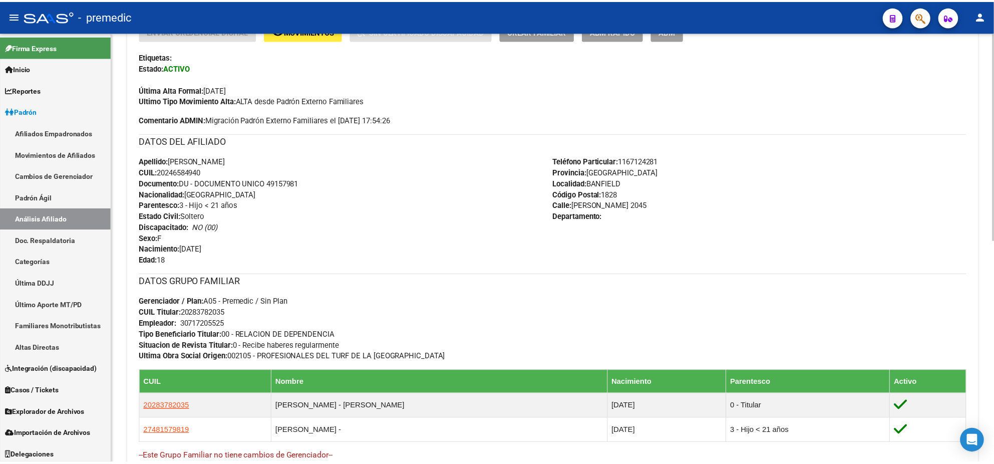
scroll to position [250, 0]
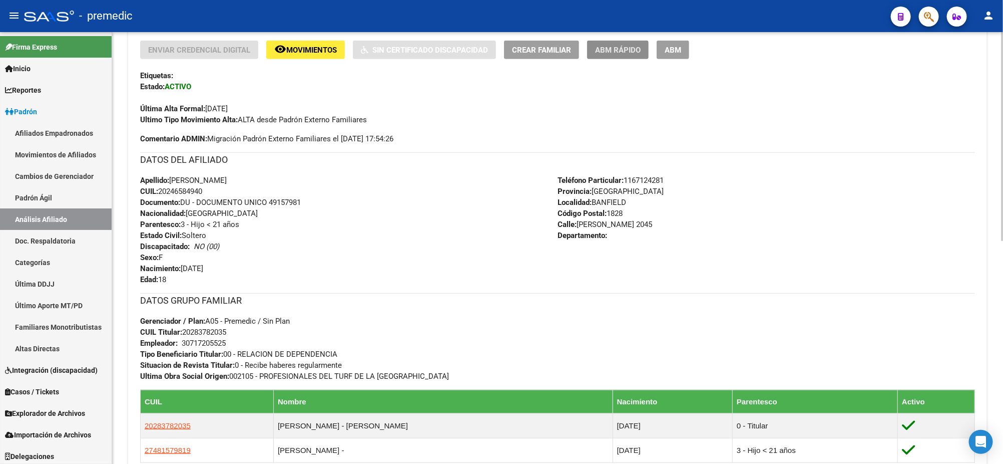
click at [615, 52] on span "ABM Rápido" at bounding box center [618, 50] width 46 height 9
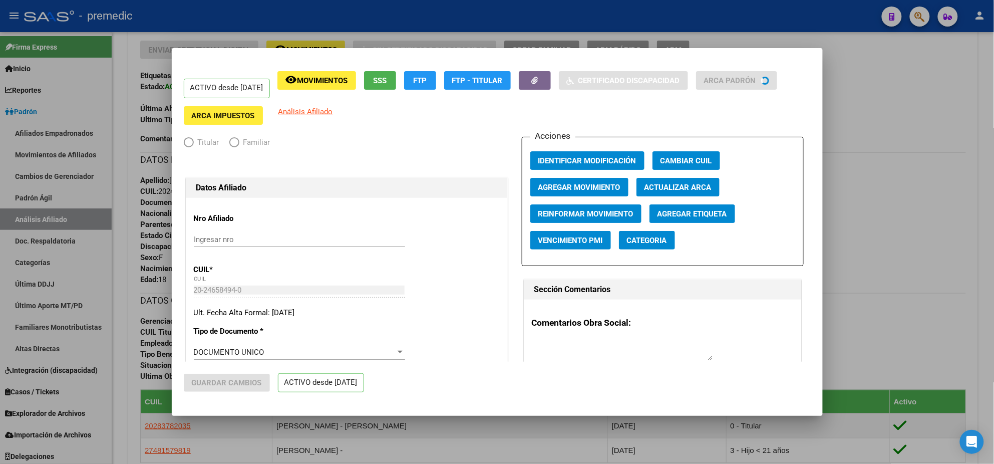
radio input "true"
type input "30-71720552-5"
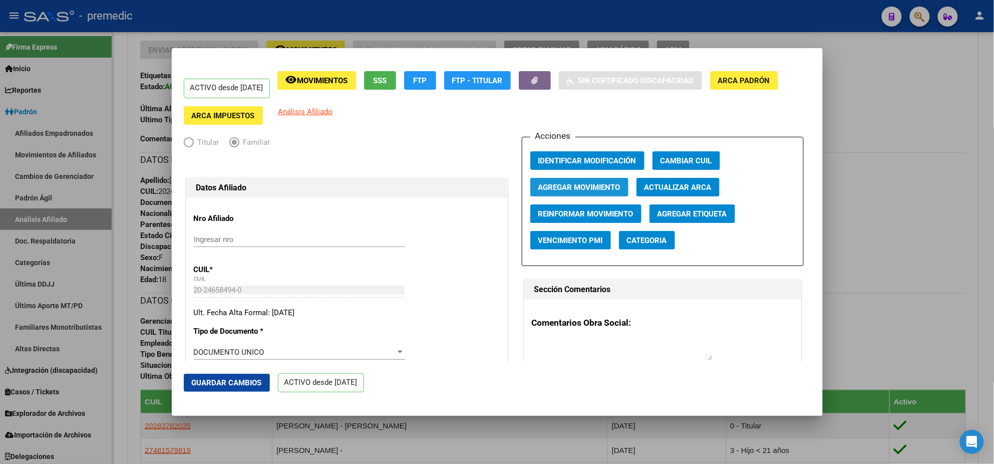
click at [567, 183] on span "Agregar Movimiento" at bounding box center [579, 187] width 82 height 9
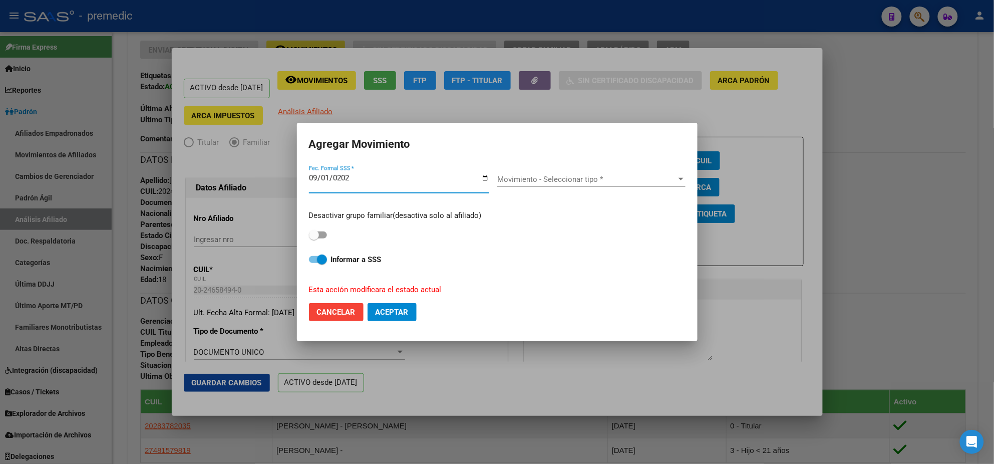
type input "[DATE]"
click at [546, 178] on span "Movimiento - Seleccionar tipo *" at bounding box center [586, 179] width 179 height 9
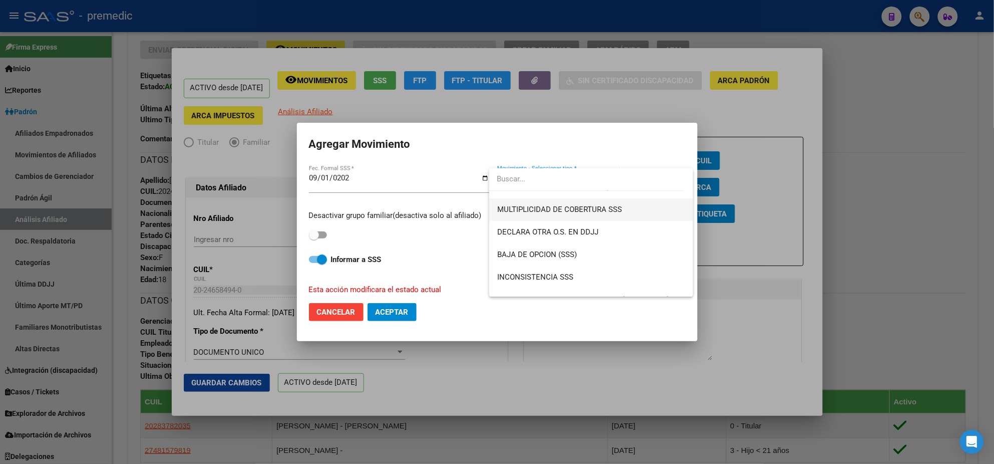
click at [549, 209] on span "MULTIPLICIDAD DE COBERTURA SSS" at bounding box center [559, 209] width 125 height 9
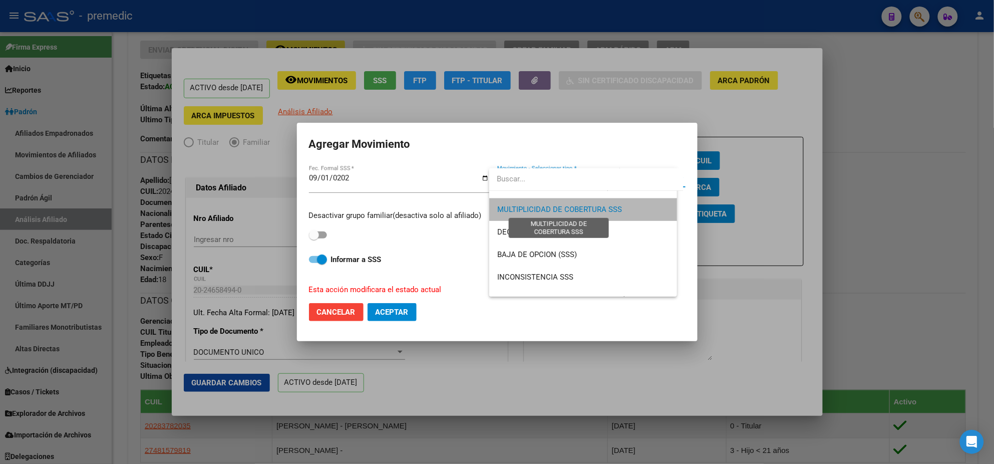
scroll to position [383, 0]
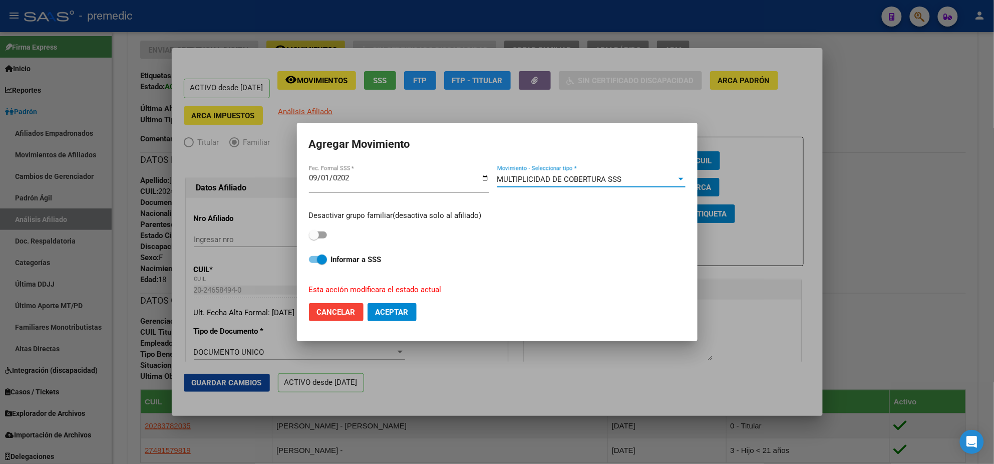
click at [314, 235] on span at bounding box center [314, 235] width 10 height 10
click at [314, 238] on input "checkbox" at bounding box center [313, 238] width 1 height 1
checkbox input "true"
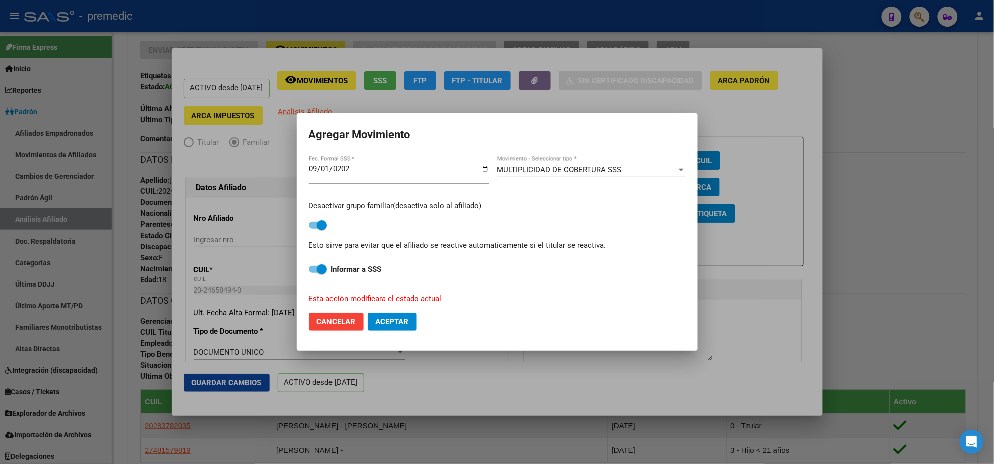
click at [314, 266] on span at bounding box center [318, 268] width 18 height 7
click at [314, 272] on input "Informar a SSS" at bounding box center [313, 272] width 1 height 1
checkbox input "false"
click at [401, 322] on span "Aceptar" at bounding box center [392, 321] width 33 height 9
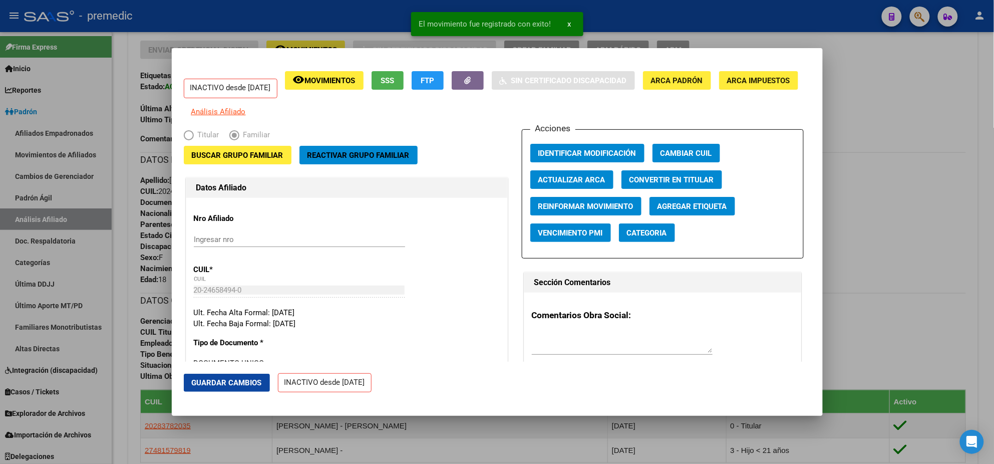
click at [440, 431] on div at bounding box center [497, 232] width 994 height 464
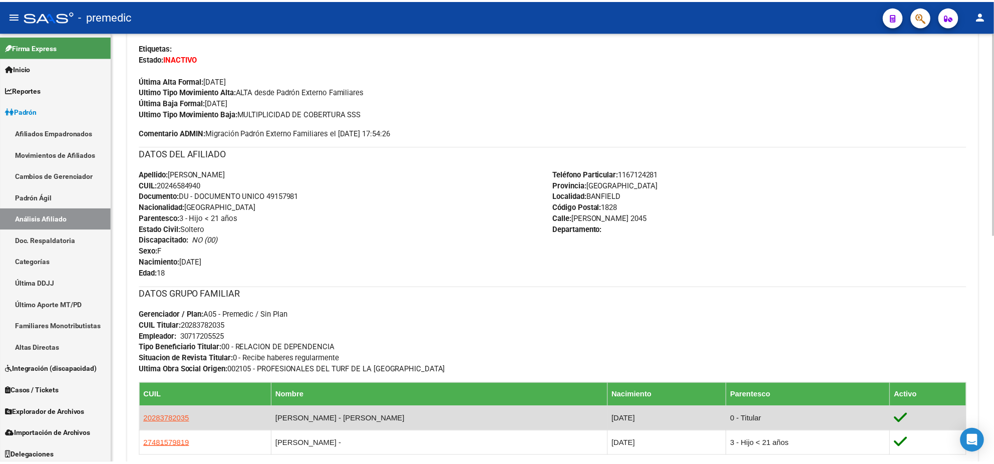
scroll to position [438, 0]
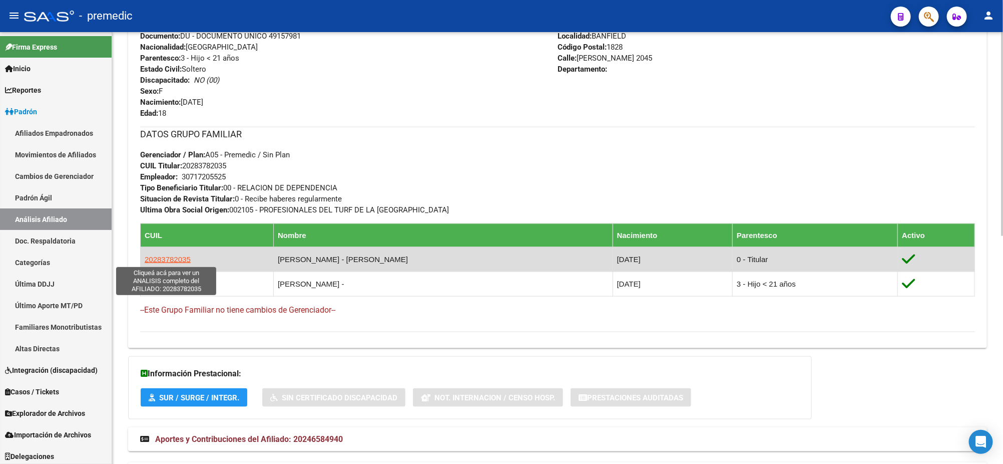
click at [175, 261] on span "20283782035" at bounding box center [168, 259] width 46 height 9
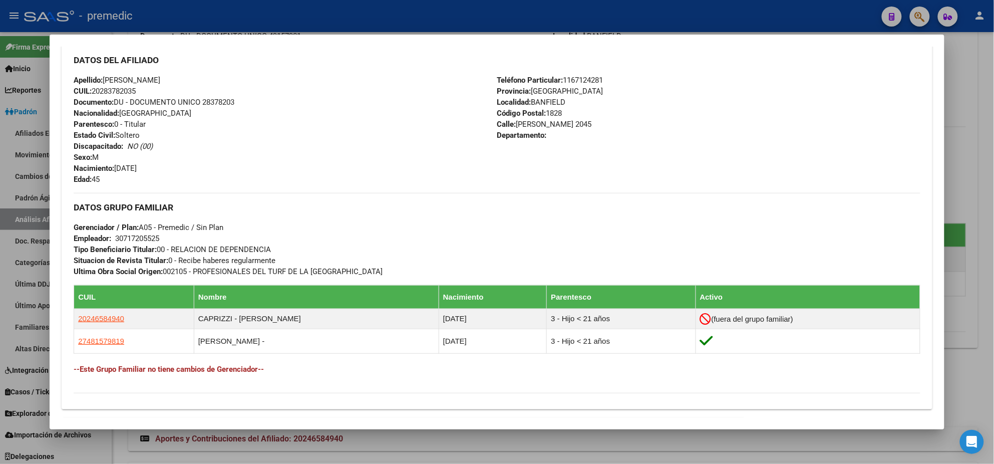
scroll to position [376, 0]
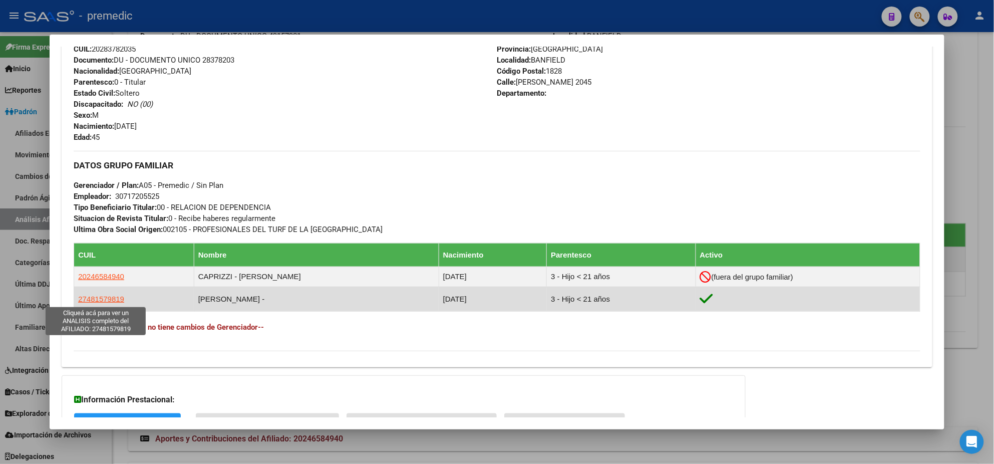
click at [105, 297] on span "27481579819" at bounding box center [101, 298] width 46 height 9
type textarea "27481579819"
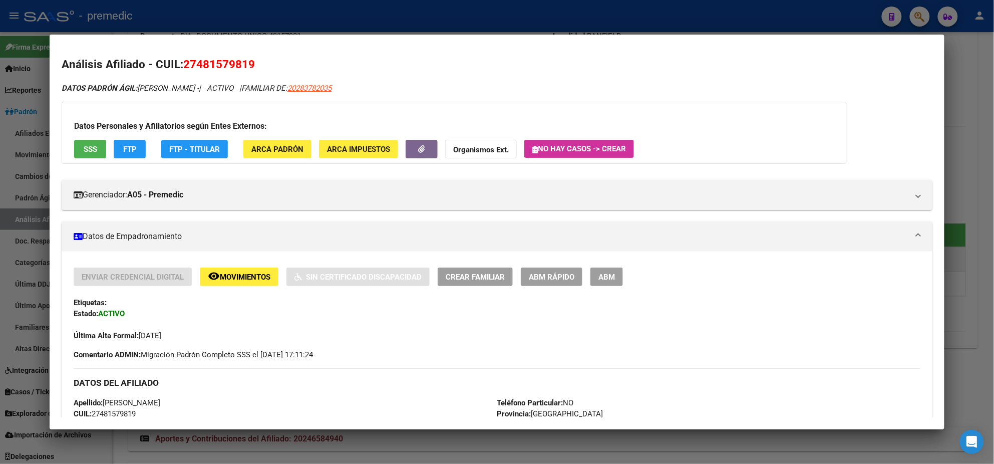
click at [534, 282] on button "ABM Rápido" at bounding box center [552, 276] width 62 height 19
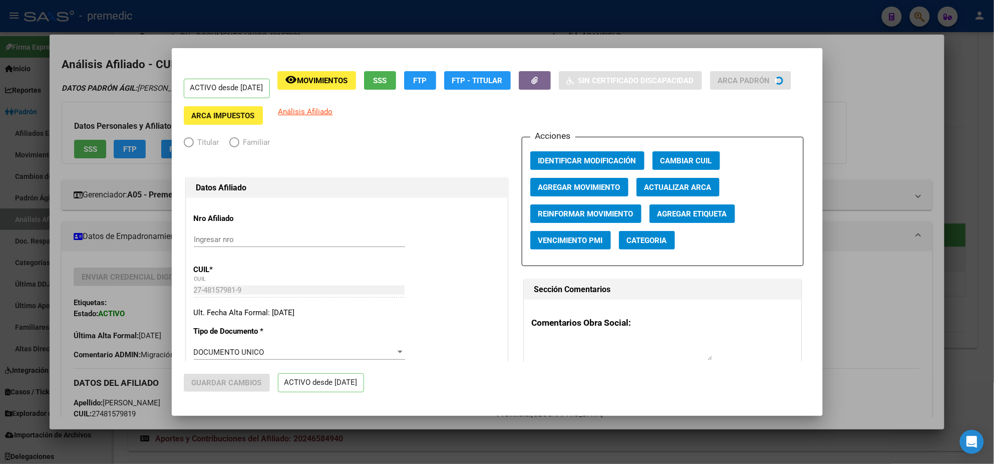
radio input "true"
type input "30-71720552-5"
click at [574, 191] on span "Agregar Movimiento" at bounding box center [579, 187] width 82 height 9
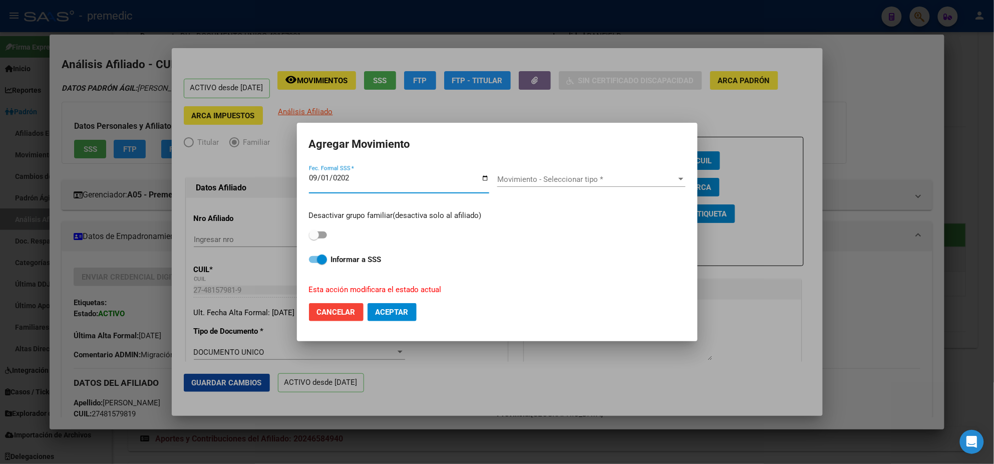
type input "[DATE]"
click at [572, 178] on span "Movimiento - Seleccionar tipo *" at bounding box center [586, 179] width 179 height 9
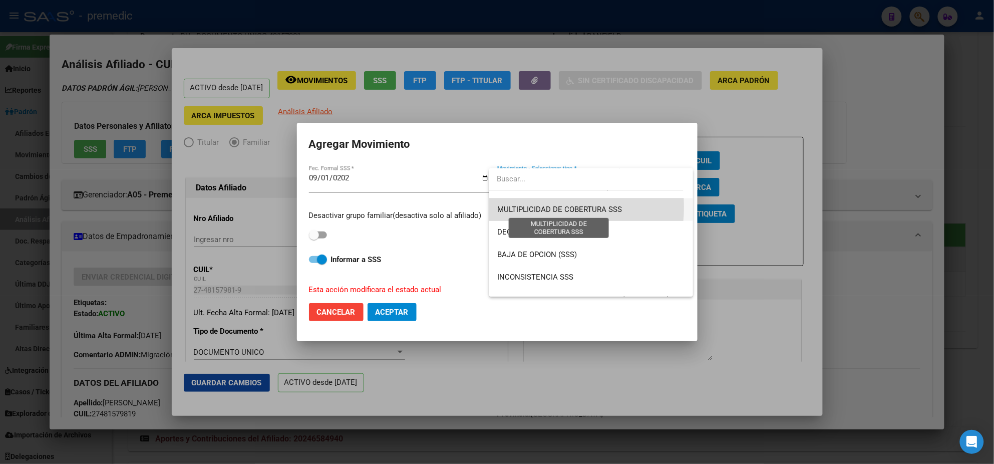
click at [534, 207] on span "MULTIPLICIDAD DE COBERTURA SSS" at bounding box center [559, 209] width 125 height 9
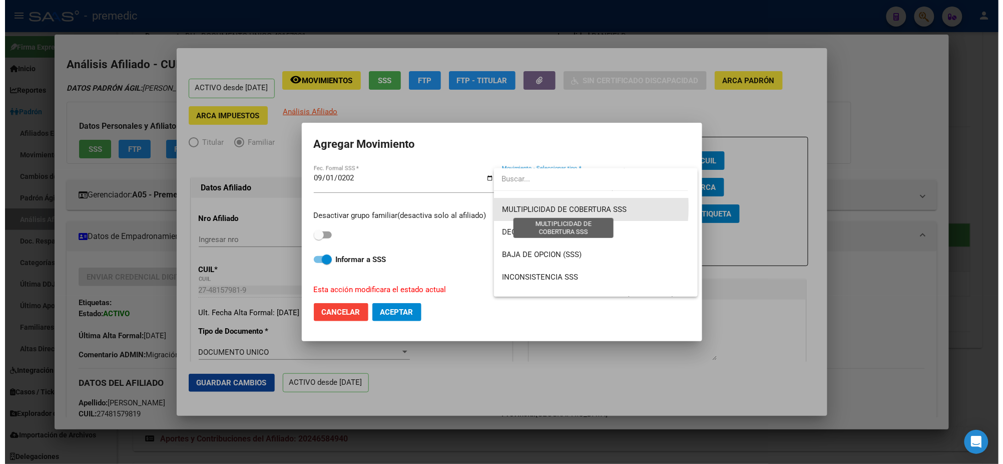
scroll to position [383, 0]
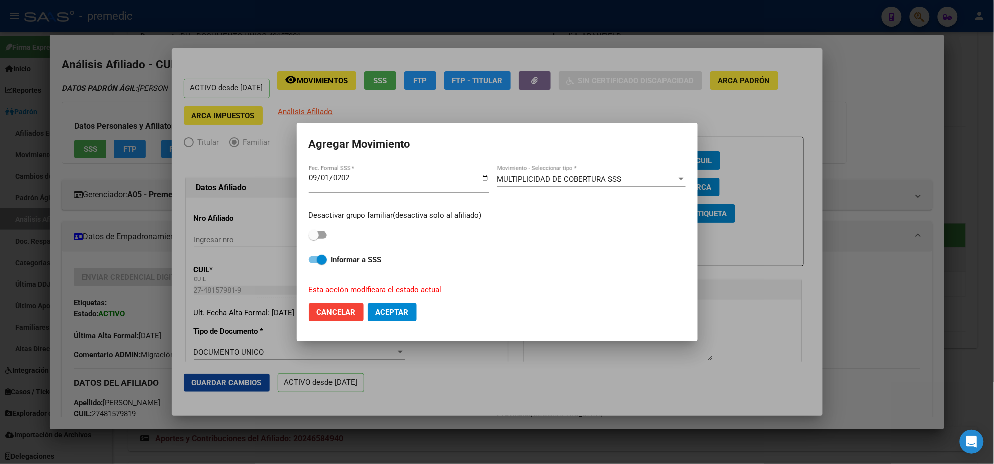
click at [307, 238] on mat-dialog-content "2025-09-01 Fec. Formal SSS * MULTIPLICIDAD DE COBERTURA SSS Movimiento - Selecc…" at bounding box center [497, 229] width 401 height 131
click at [322, 238] on label at bounding box center [318, 235] width 18 height 12
click at [314, 238] on input "checkbox" at bounding box center [313, 238] width 1 height 1
checkbox input "true"
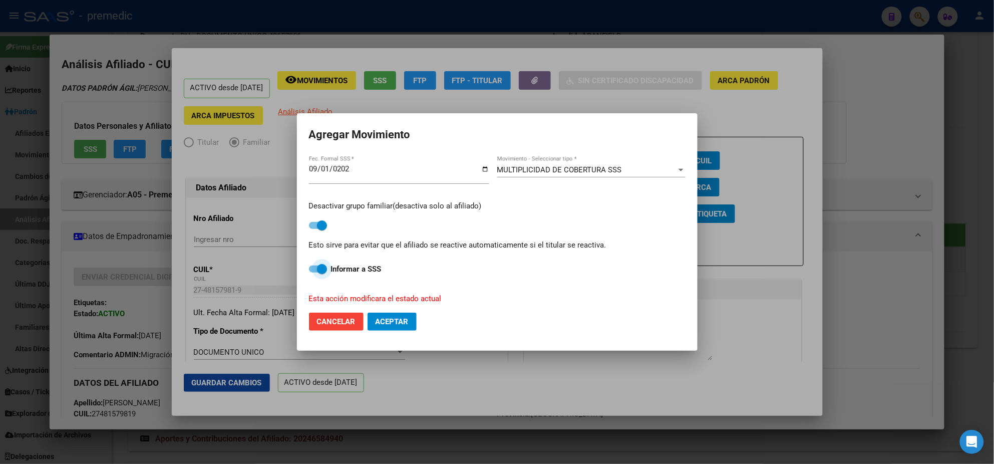
click at [311, 272] on span at bounding box center [318, 268] width 18 height 7
click at [313, 272] on input "Informar a SSS" at bounding box center [313, 272] width 1 height 1
checkbox input "false"
click at [395, 322] on span "Aceptar" at bounding box center [392, 321] width 33 height 9
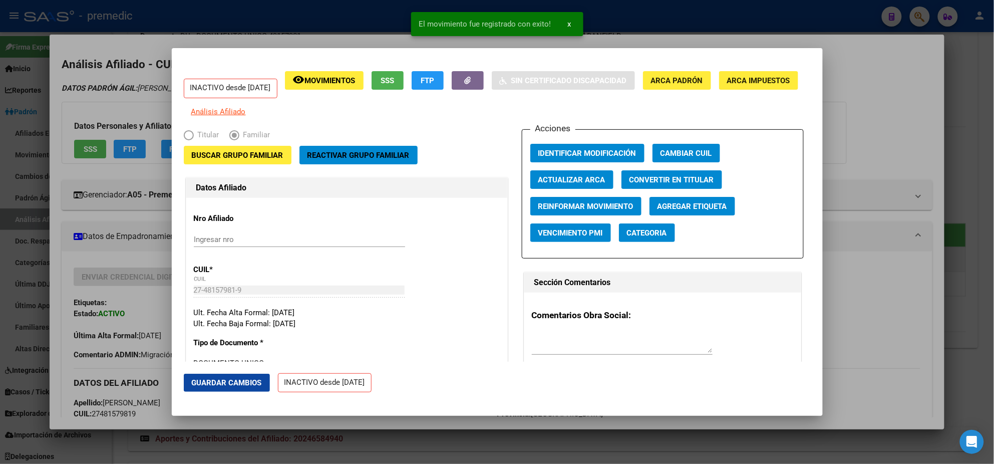
click at [131, 213] on div at bounding box center [497, 232] width 994 height 464
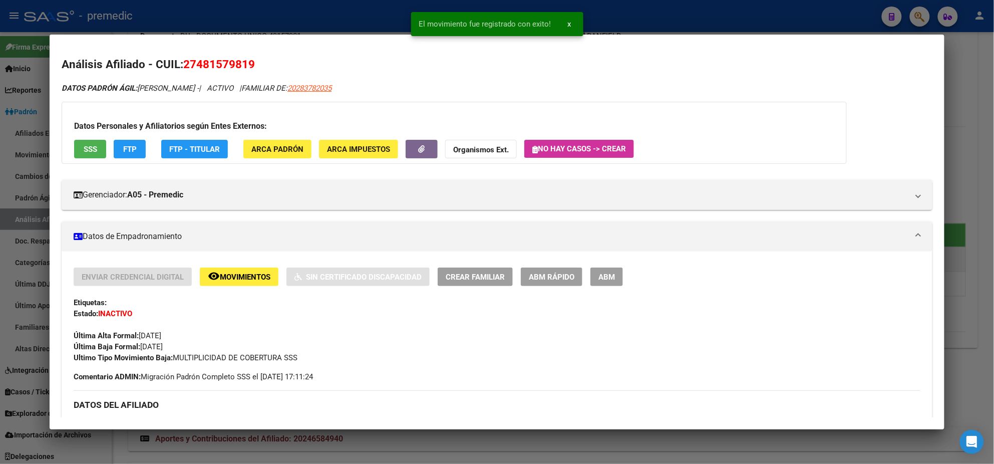
click at [15, 217] on div at bounding box center [497, 232] width 994 height 464
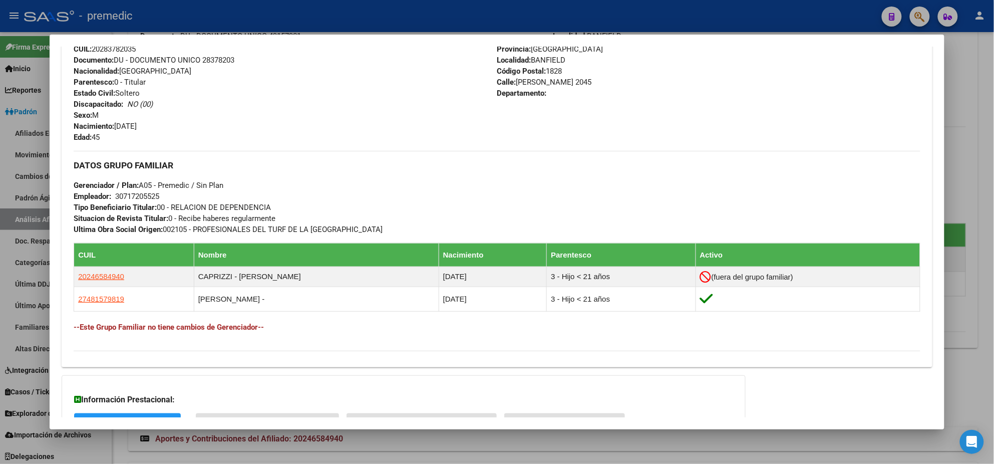
click at [449, 449] on div at bounding box center [497, 232] width 994 height 464
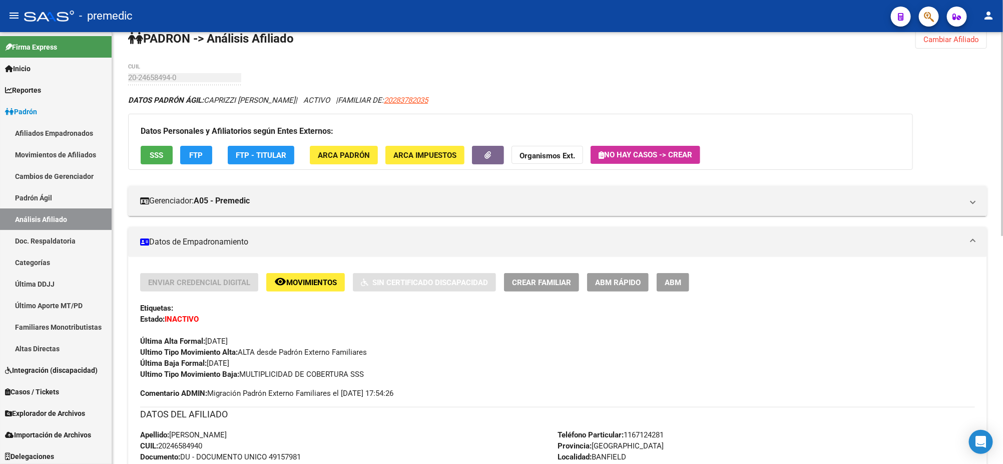
scroll to position [0, 0]
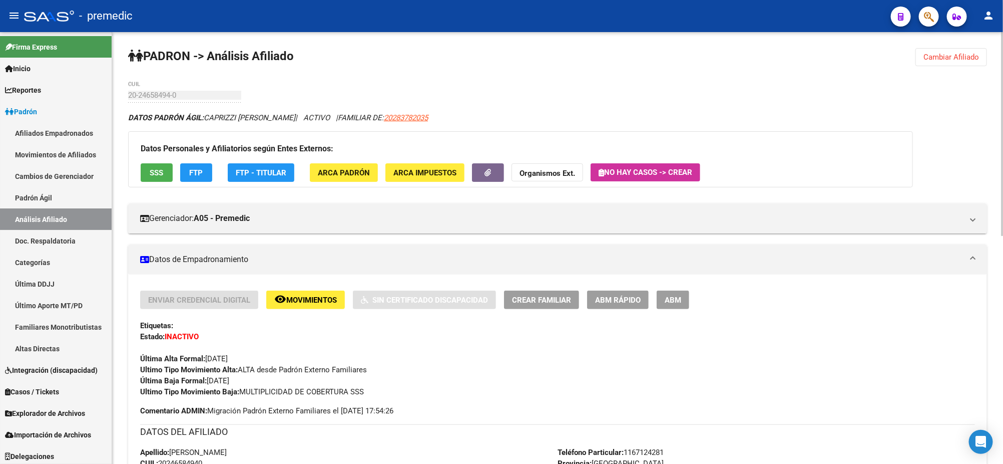
click at [961, 53] on span "Cambiar Afiliado" at bounding box center [952, 57] width 56 height 9
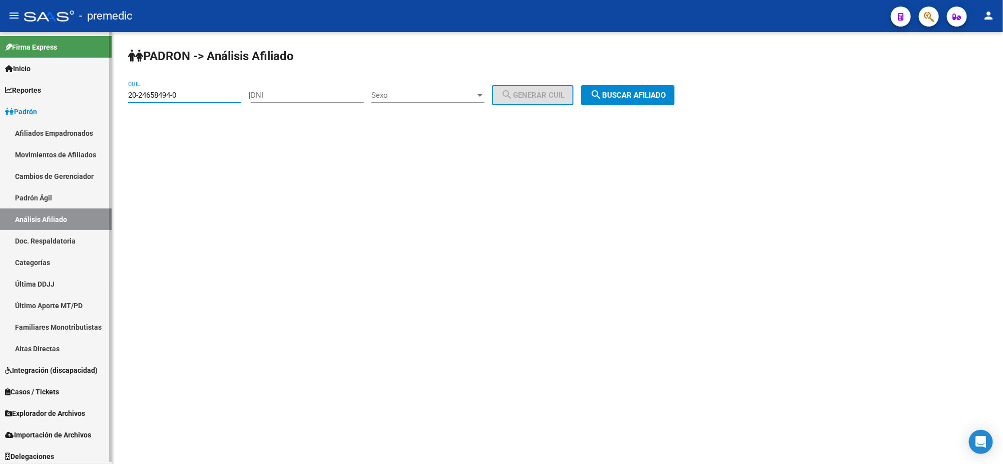
drag, startPoint x: 182, startPoint y: 93, endPoint x: 91, endPoint y: 96, distance: 91.2
click at [91, 96] on mat-sidenav-container "Firma Express Inicio Calendario SSS Instructivos Contacto OS Reportes Padrón Tr…" at bounding box center [501, 248] width 1003 height 432
paste input "43332395-6"
click at [622, 89] on button "search Buscar afiliado" at bounding box center [628, 95] width 94 height 20
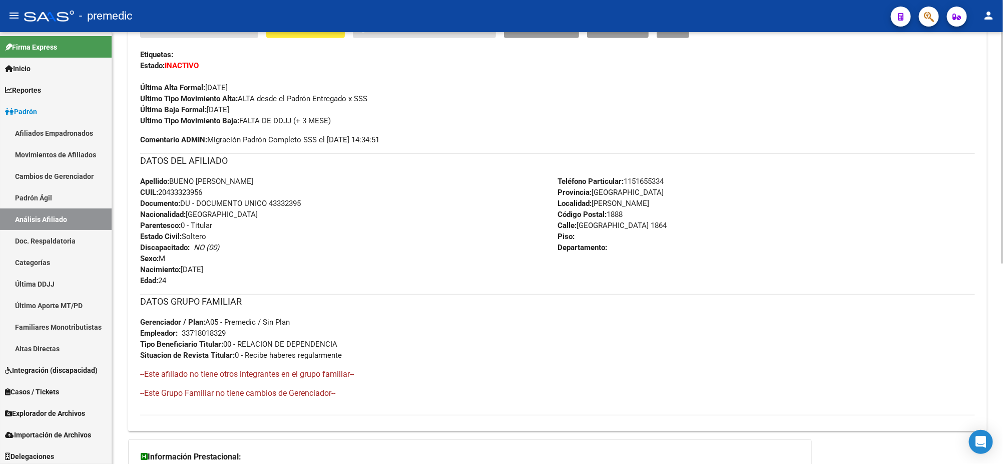
scroll to position [376, 0]
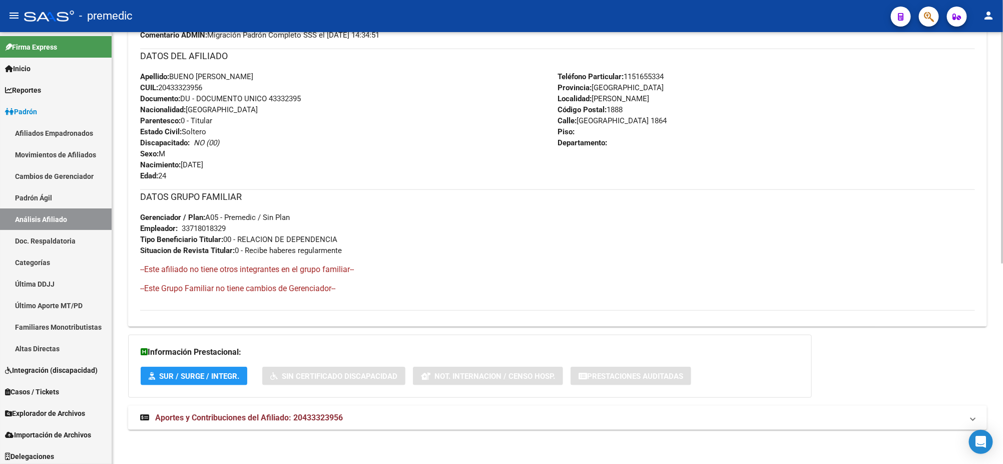
click at [255, 416] on span "Aportes y Contribuciones del Afiliado: 20433323956" at bounding box center [249, 418] width 188 height 10
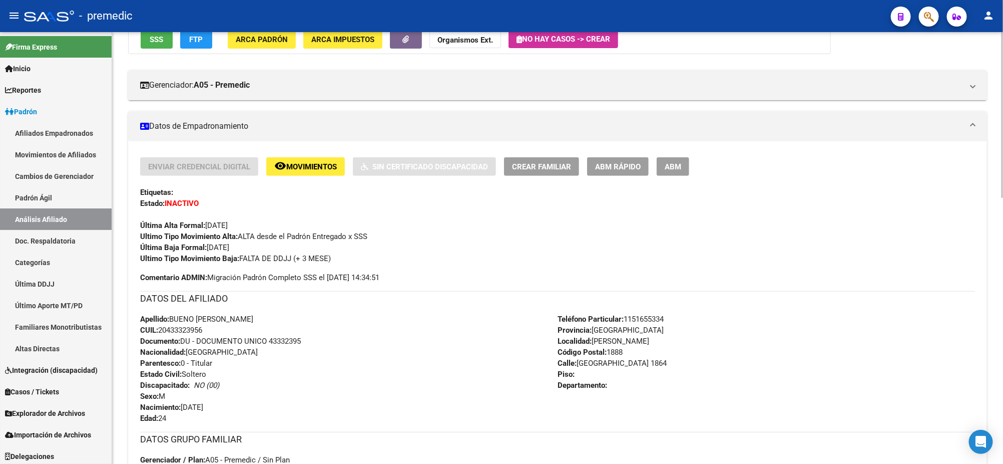
scroll to position [131, 0]
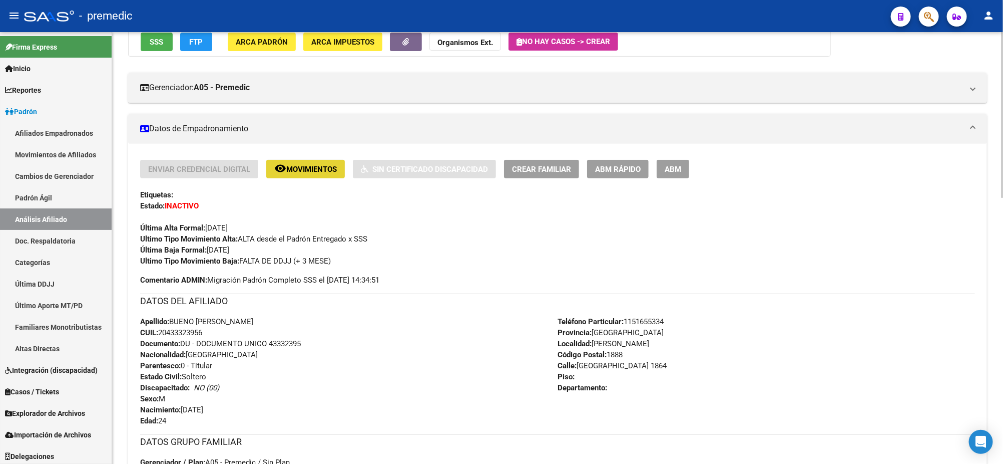
click at [285, 172] on mat-icon "remove_red_eye" at bounding box center [280, 168] width 12 height 12
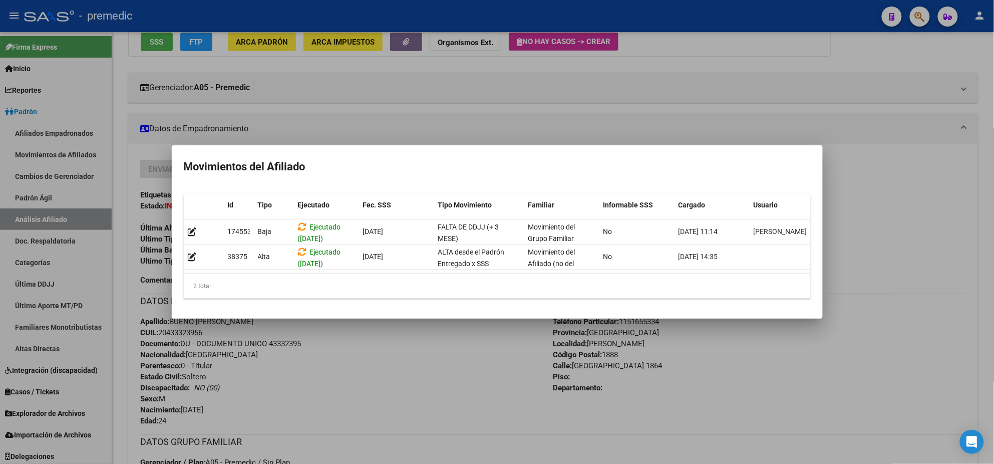
click at [355, 343] on div at bounding box center [497, 232] width 994 height 464
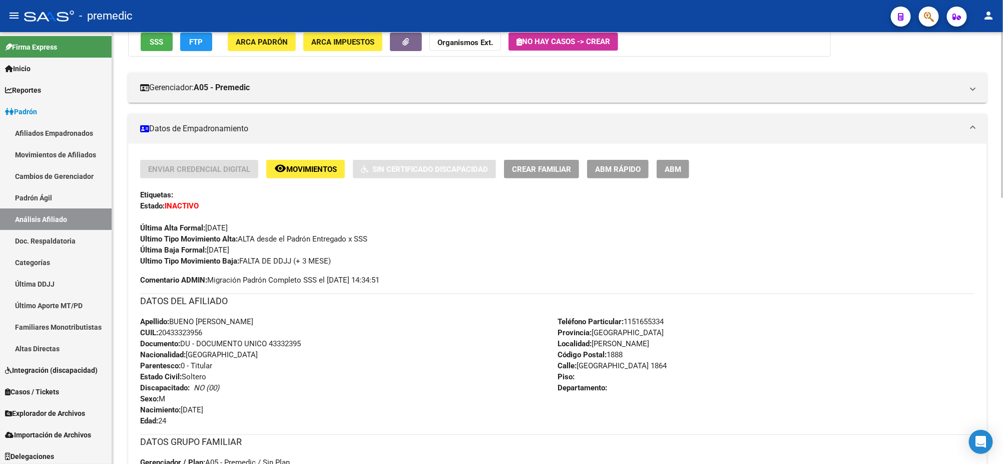
click at [429, 264] on div "Ultimo Tipo Movimiento Baja: FALTA DE DDJJ (+ 3 MESE)" at bounding box center [557, 260] width 835 height 11
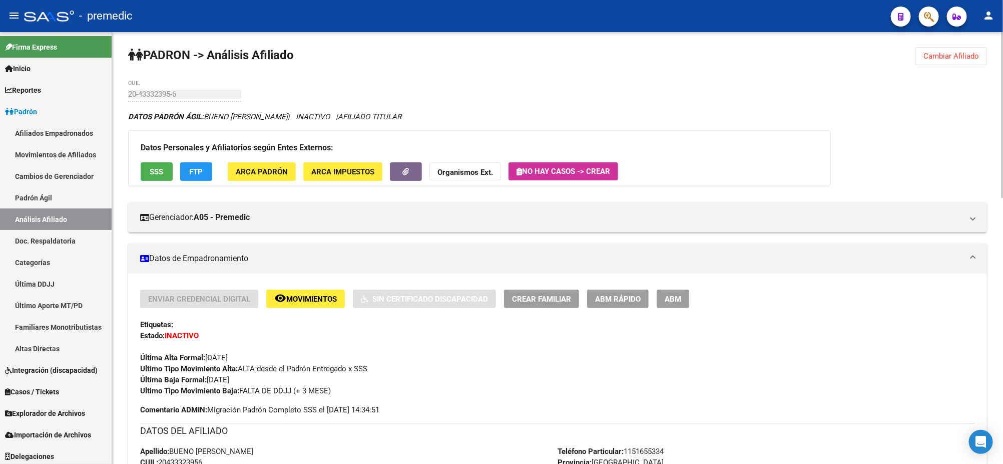
scroll to position [0, 0]
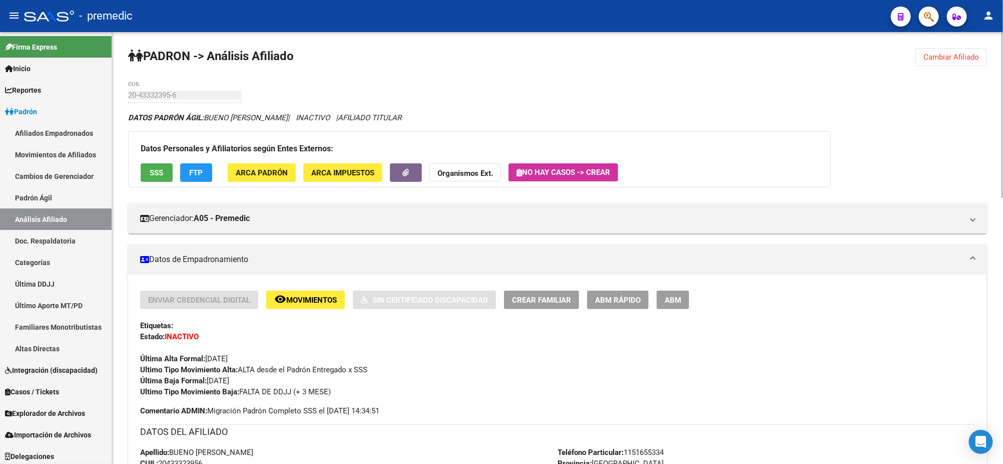
click at [966, 56] on span "Cambiar Afiliado" at bounding box center [952, 57] width 56 height 9
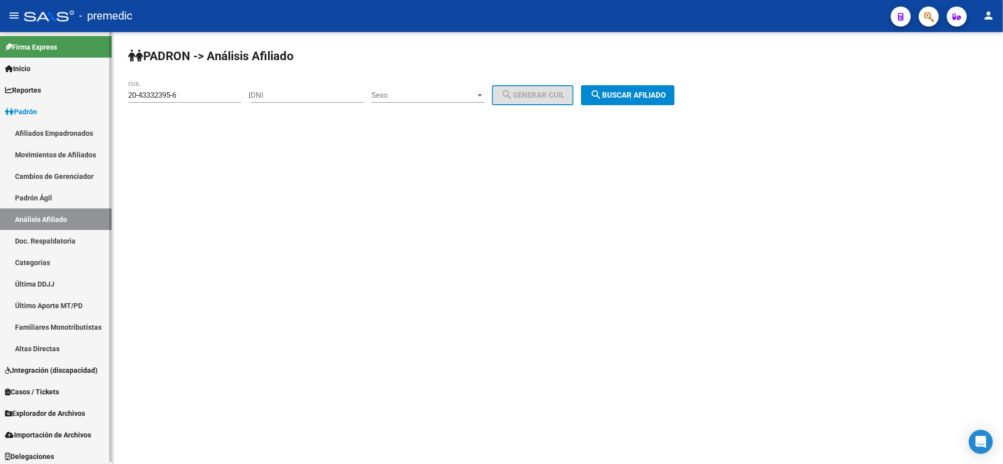
drag, startPoint x: 110, startPoint y: 95, endPoint x: 95, endPoint y: 98, distance: 15.4
click at [94, 97] on mat-sidenav-container "Firma Express Inicio Calendario SSS Instructivos Contacto OS Reportes Padrón Tr…" at bounding box center [501, 248] width 1003 height 432
paste input "7-96055348-4"
click at [640, 91] on span "search Buscar afiliado" at bounding box center [628, 95] width 76 height 9
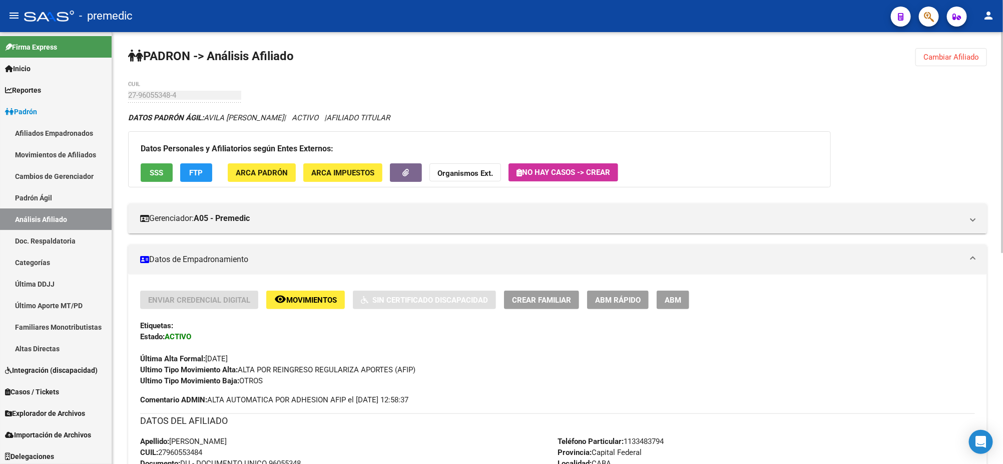
click at [932, 59] on span "Cambiar Afiliado" at bounding box center [952, 57] width 56 height 9
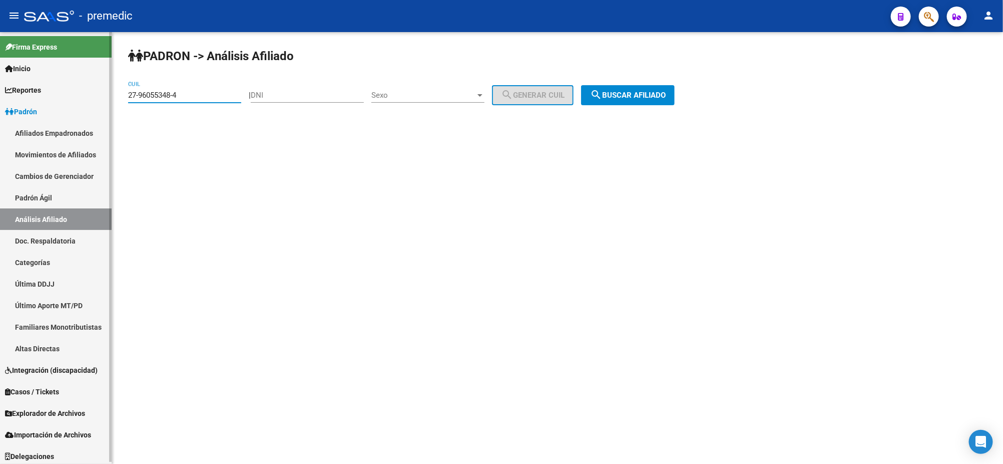
drag, startPoint x: 198, startPoint y: 98, endPoint x: 80, endPoint y: 97, distance: 117.7
click at [80, 97] on mat-sidenav-container "Firma Express Inicio Calendario SSS Instructivos Contacto OS Reportes Padrón Tr…" at bounding box center [501, 248] width 1003 height 432
paste input "0-47337503-7"
click at [615, 91] on span "search Buscar afiliado" at bounding box center [628, 95] width 76 height 9
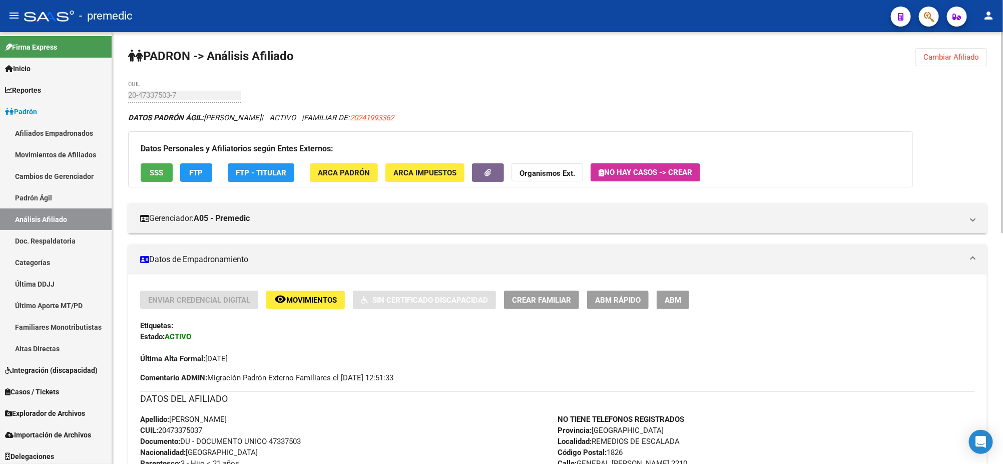
click at [159, 105] on div "20-47337503-7 CUIL" at bounding box center [184, 96] width 113 height 31
click at [954, 53] on span "Cambiar Afiliado" at bounding box center [952, 57] width 56 height 9
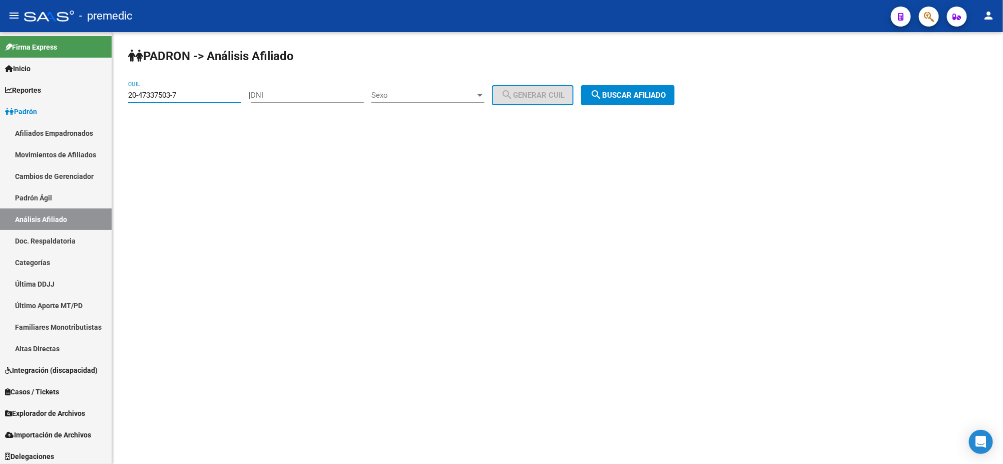
drag, startPoint x: 178, startPoint y: 95, endPoint x: 114, endPoint y: 94, distance: 64.1
click at [114, 94] on div "PADRON -> Análisis Afiliado 20-47337503-7 CUIL | DNI Sexo Sexo search Generar C…" at bounding box center [557, 84] width 891 height 105
paste input "36078419-4"
click at [602, 94] on mat-icon "search" at bounding box center [596, 95] width 12 height 12
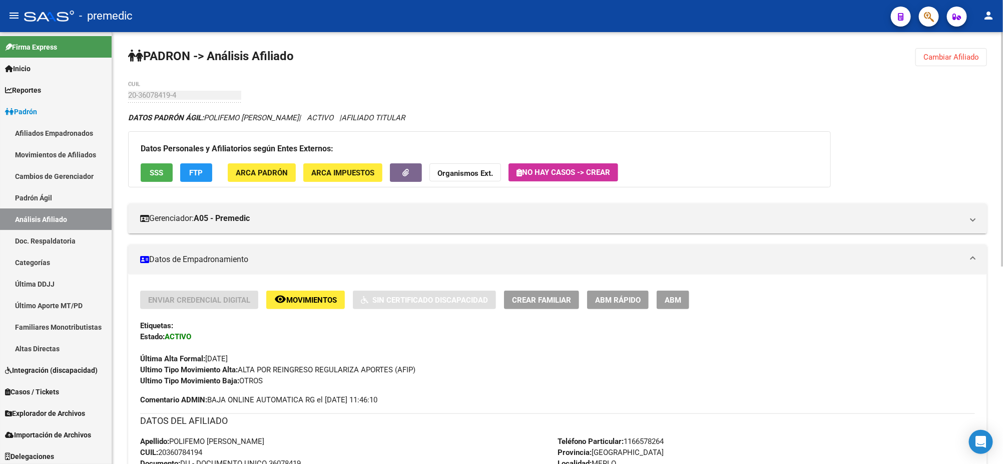
click at [946, 63] on button "Cambiar Afiliado" at bounding box center [952, 57] width 72 height 18
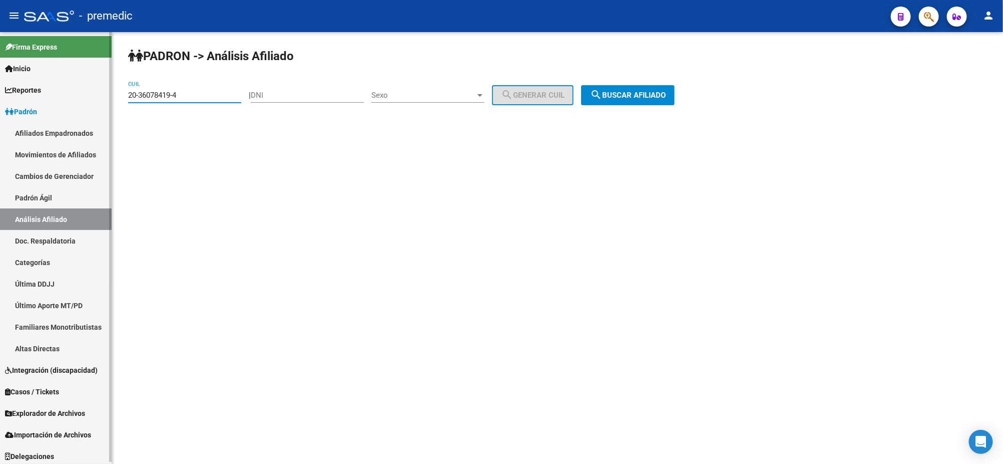
drag, startPoint x: 200, startPoint y: 93, endPoint x: 101, endPoint y: 95, distance: 99.2
click at [101, 95] on mat-sidenav-container "Firma Express Inicio Calendario SSS Instructivos Contacto OS Reportes Padrón Tr…" at bounding box center [501, 248] width 1003 height 432
paste input "44143424"
click at [602, 90] on mat-icon "search" at bounding box center [596, 95] width 12 height 12
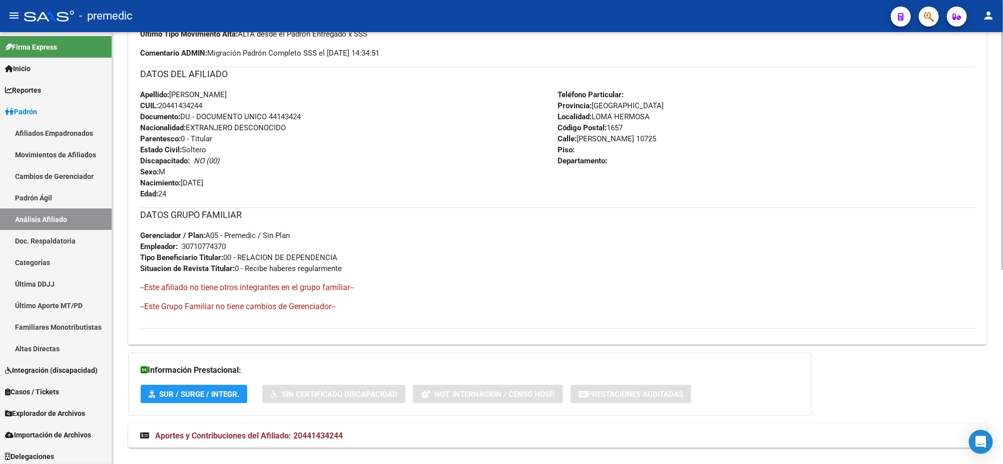
scroll to position [353, 0]
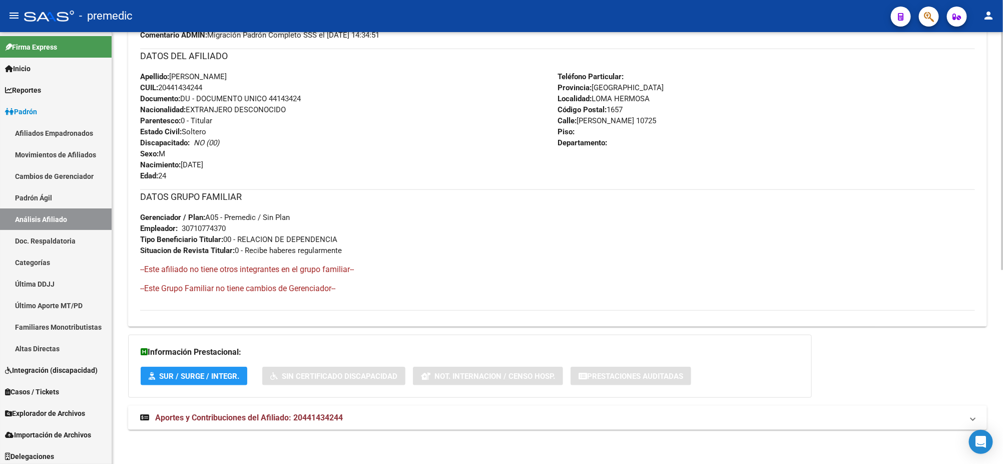
click at [245, 414] on span "Aportes y Contribuciones del Afiliado: 20441434244" at bounding box center [249, 418] width 188 height 10
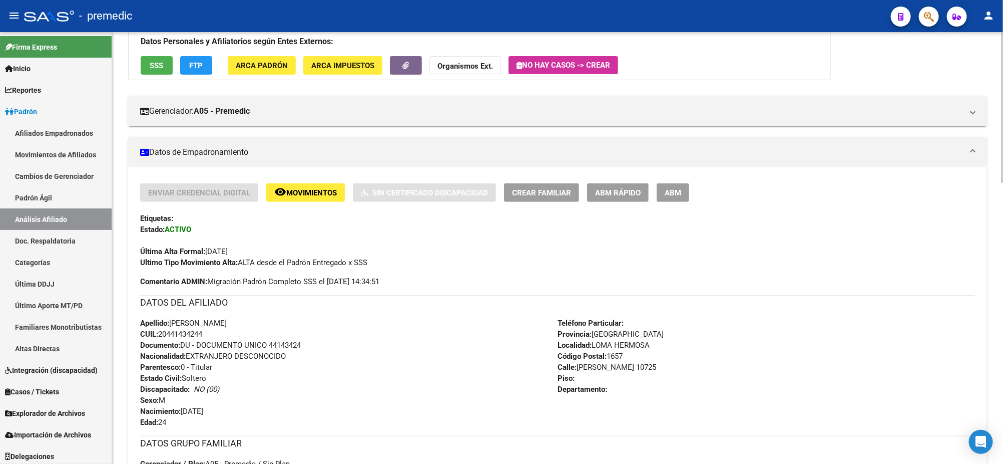
scroll to position [0, 0]
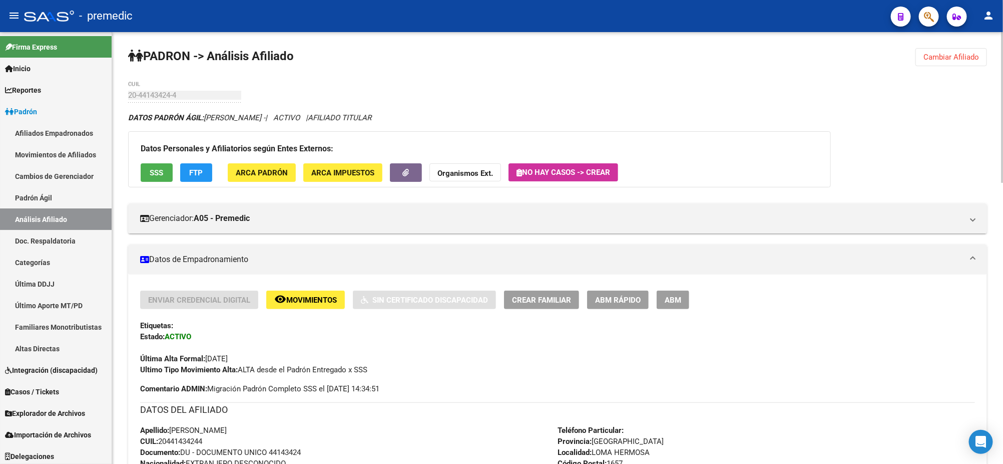
click at [957, 59] on span "Cambiar Afiliado" at bounding box center [952, 57] width 56 height 9
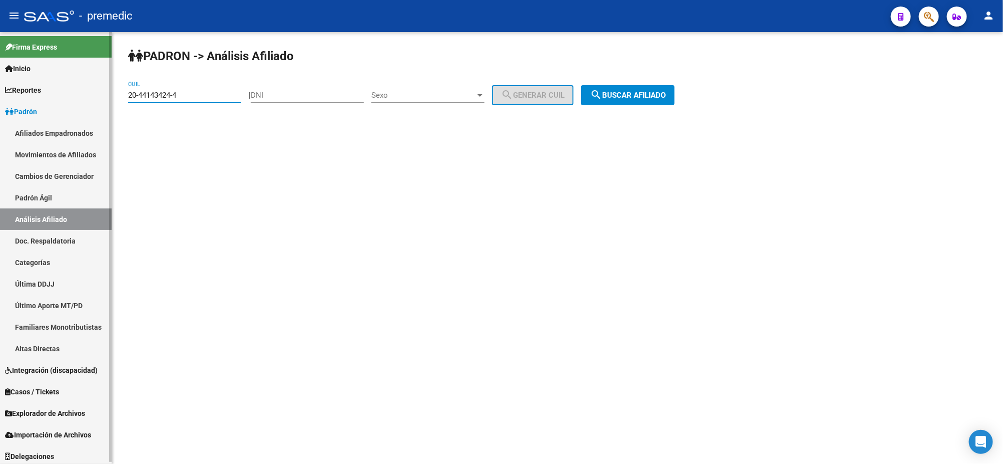
drag, startPoint x: 184, startPoint y: 95, endPoint x: 106, endPoint y: 94, distance: 78.6
click at [106, 94] on mat-sidenav-container "Firma Express Inicio Calendario SSS Instructivos Contacto OS Reportes Padrón Tr…" at bounding box center [501, 248] width 1003 height 432
paste input "3-30477475"
click at [650, 99] on span "search Buscar afiliado" at bounding box center [628, 95] width 76 height 9
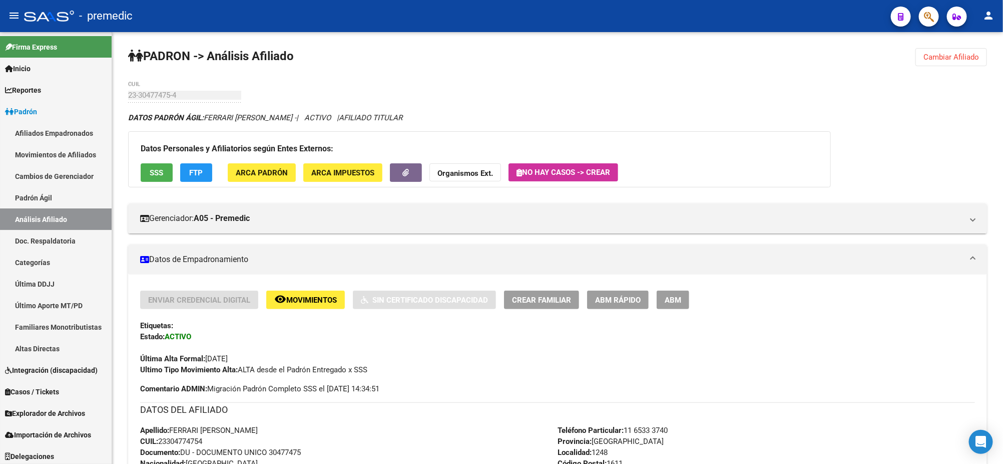
click at [931, 59] on span "Cambiar Afiliado" at bounding box center [952, 57] width 56 height 9
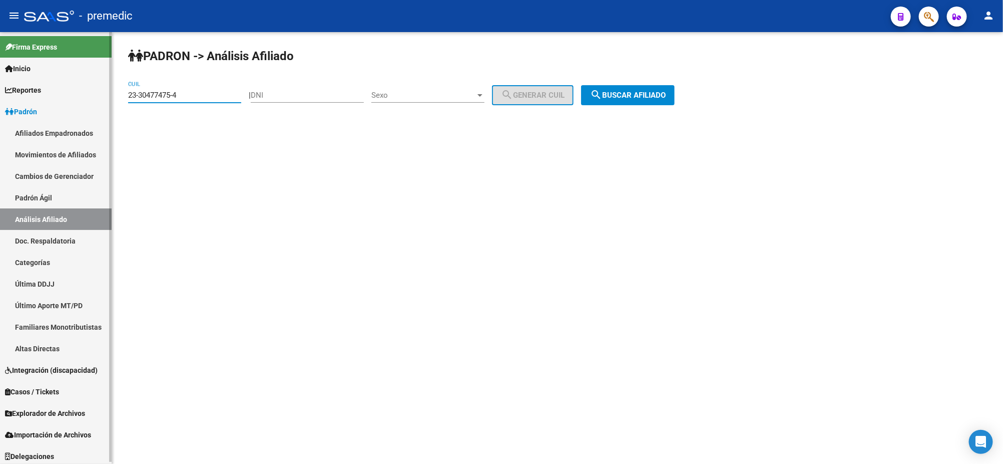
drag, startPoint x: 193, startPoint y: 96, endPoint x: 101, endPoint y: 98, distance: 92.1
click at [101, 98] on mat-sidenav-container "Firma Express Inicio Calendario SSS Instructivos Contacto OS Reportes Padrón Tr…" at bounding box center [501, 248] width 1003 height 432
paste input "0-58359315-3"
type input "20-58359315-3"
click at [641, 91] on span "search Buscar afiliado" at bounding box center [628, 95] width 76 height 9
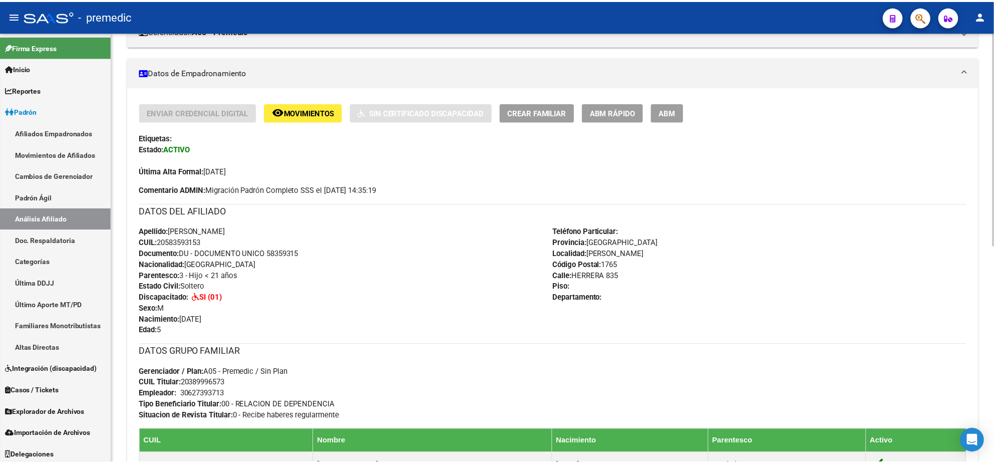
scroll to position [125, 0]
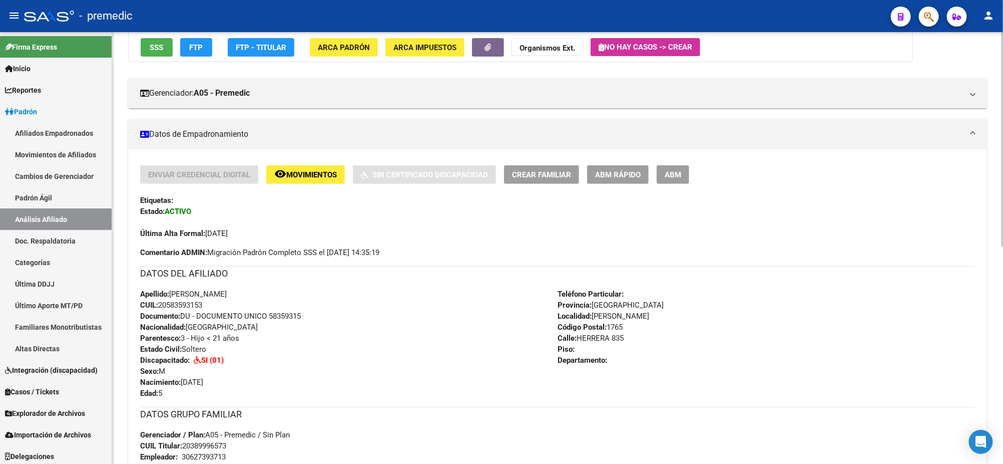
click at [200, 40] on button "FTP" at bounding box center [196, 47] width 32 height 19
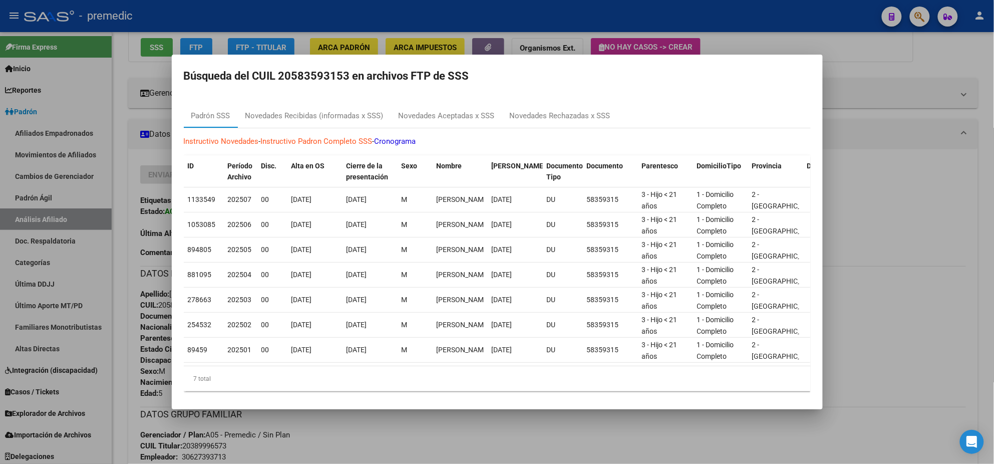
click at [317, 438] on div at bounding box center [497, 232] width 994 height 464
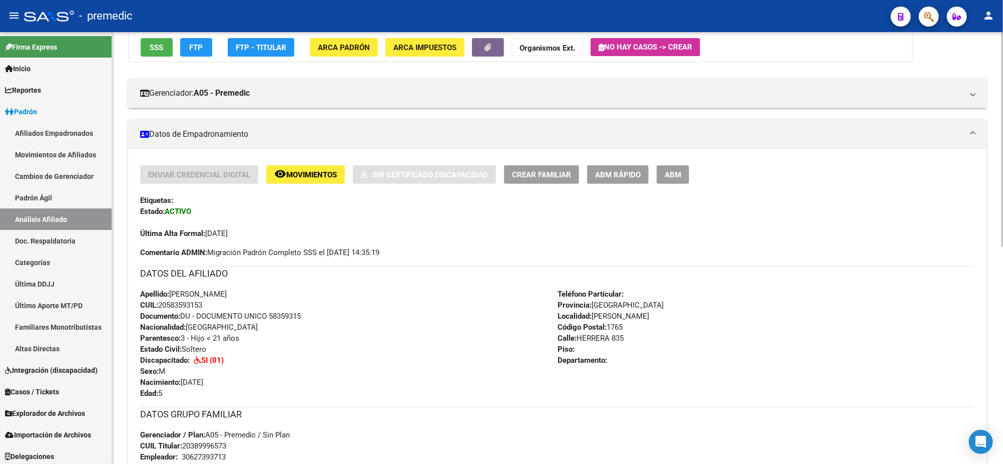
click at [597, 175] on span "ABM Rápido" at bounding box center [618, 174] width 46 height 9
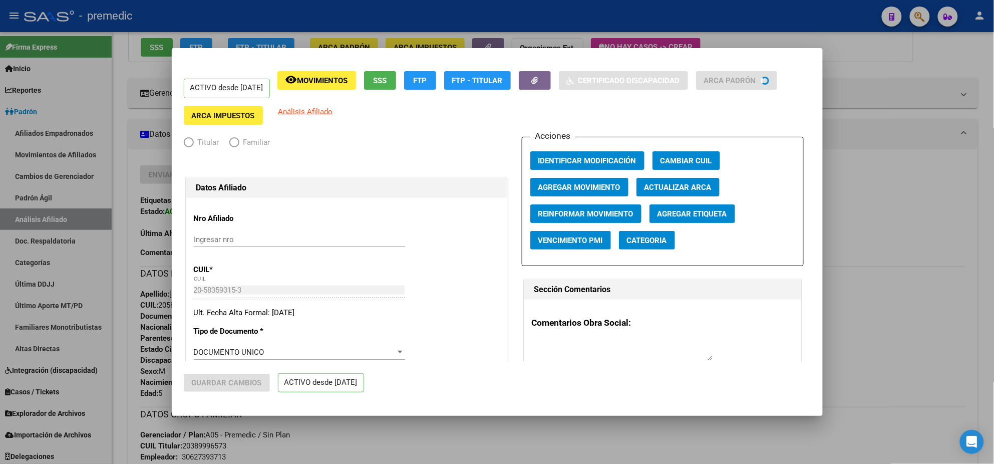
radio input "true"
type input "30-62739371-3"
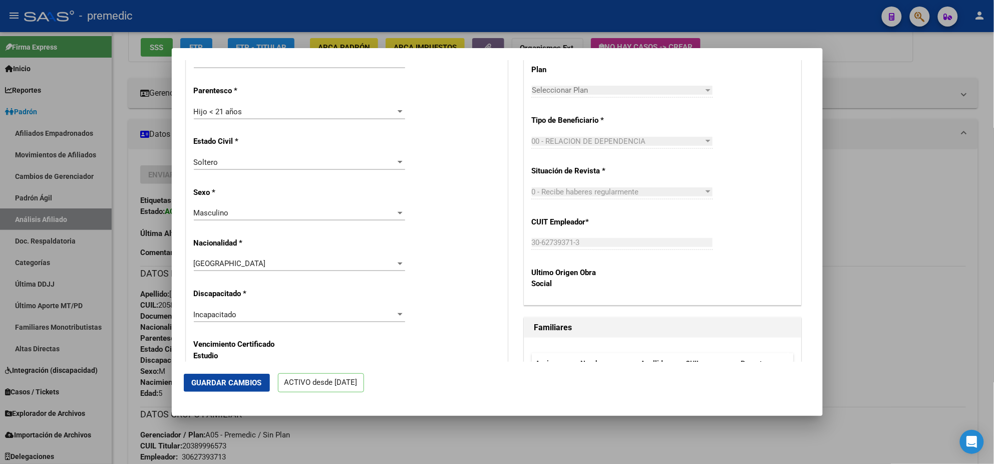
scroll to position [563, 0]
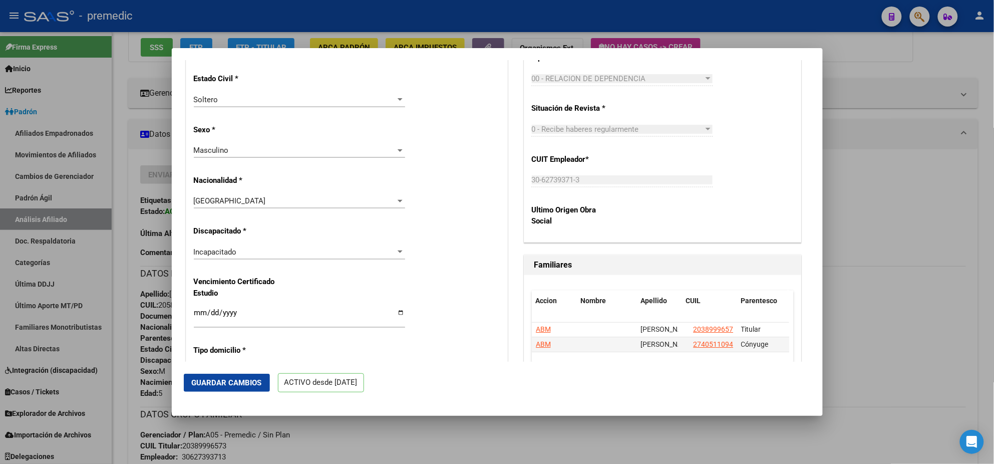
click at [255, 249] on div "Incapacitado" at bounding box center [295, 251] width 202 height 9
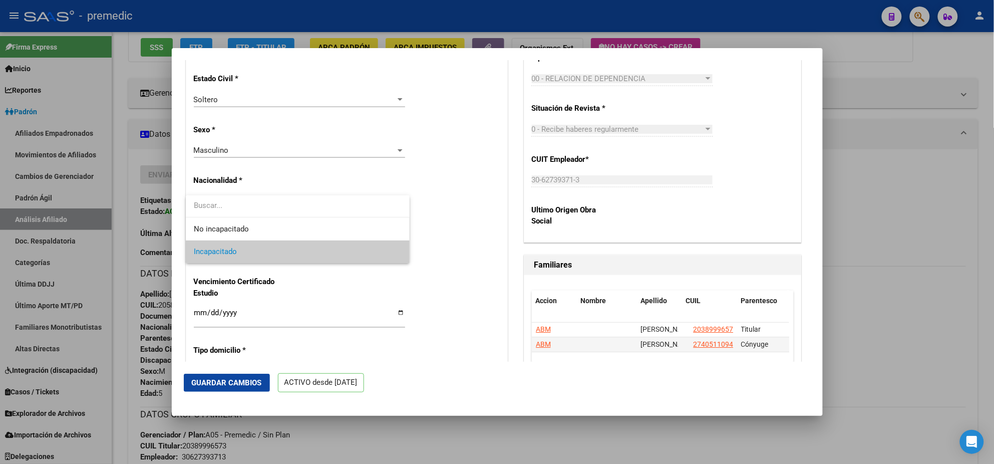
click at [247, 253] on span "Incapacitado" at bounding box center [298, 251] width 208 height 23
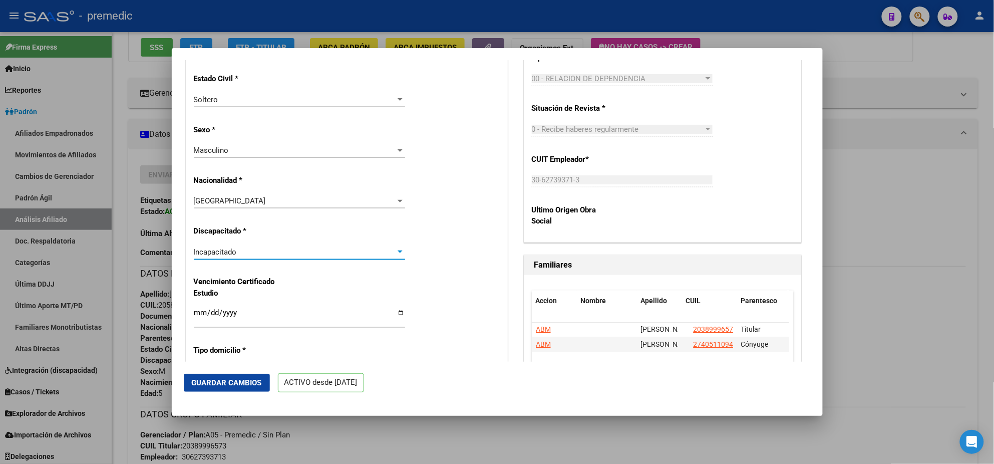
click at [223, 382] on span "Guardar Cambios" at bounding box center [227, 382] width 70 height 9
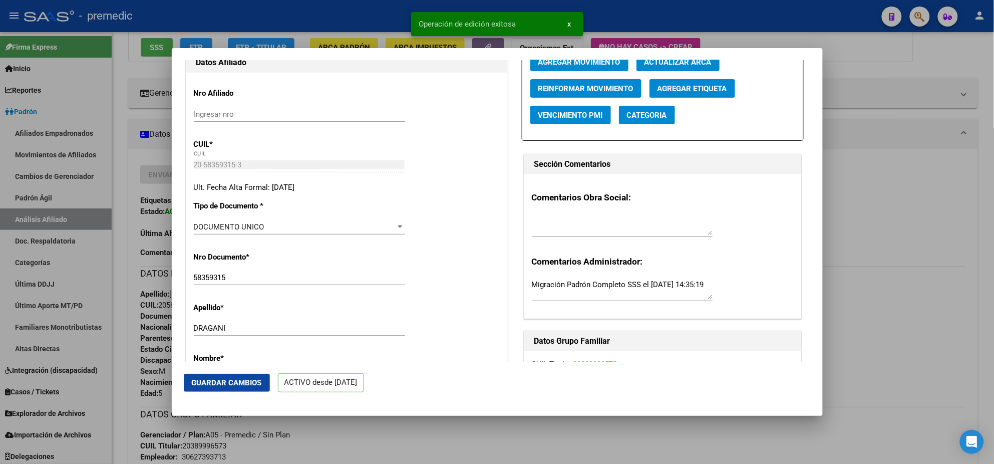
scroll to position [0, 0]
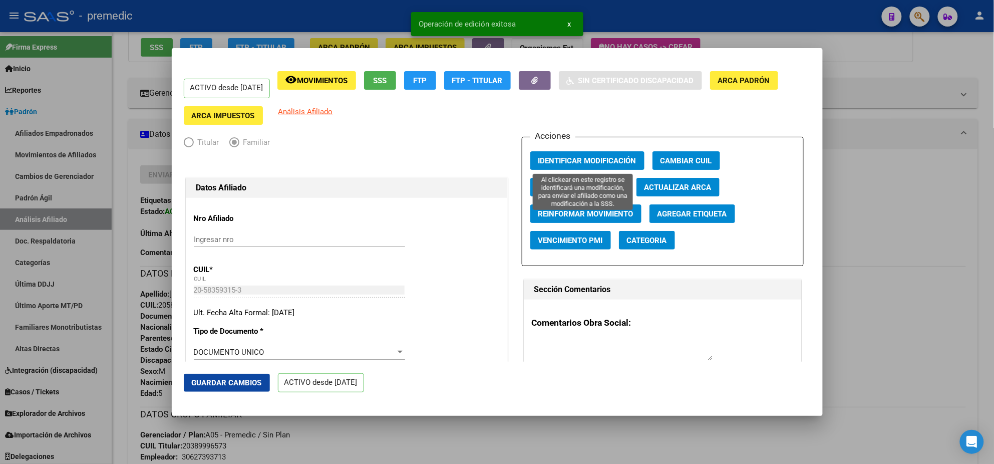
click at [558, 162] on span "Identificar Modificación" at bounding box center [587, 160] width 98 height 9
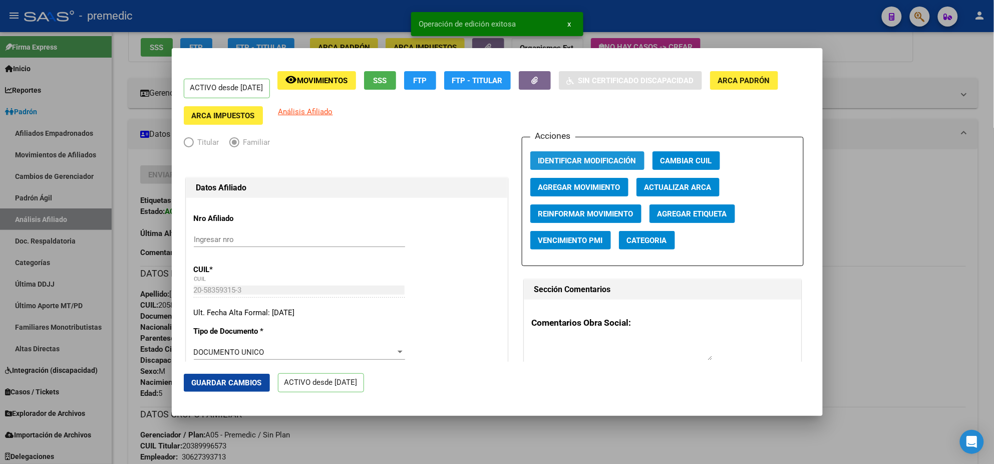
click at [558, 162] on span "Identificar Modificación" at bounding box center [587, 160] width 98 height 9
click at [438, 435] on div at bounding box center [497, 232] width 994 height 464
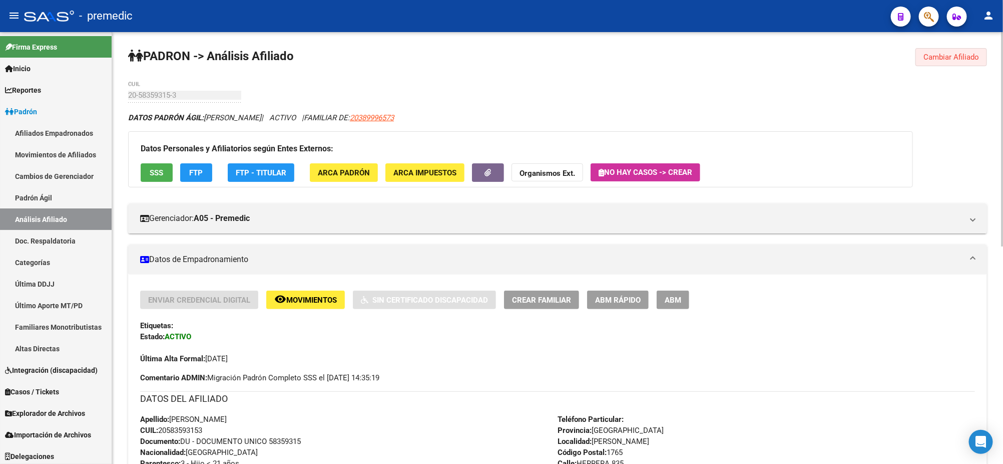
click at [957, 55] on span "Cambiar Afiliado" at bounding box center [952, 57] width 56 height 9
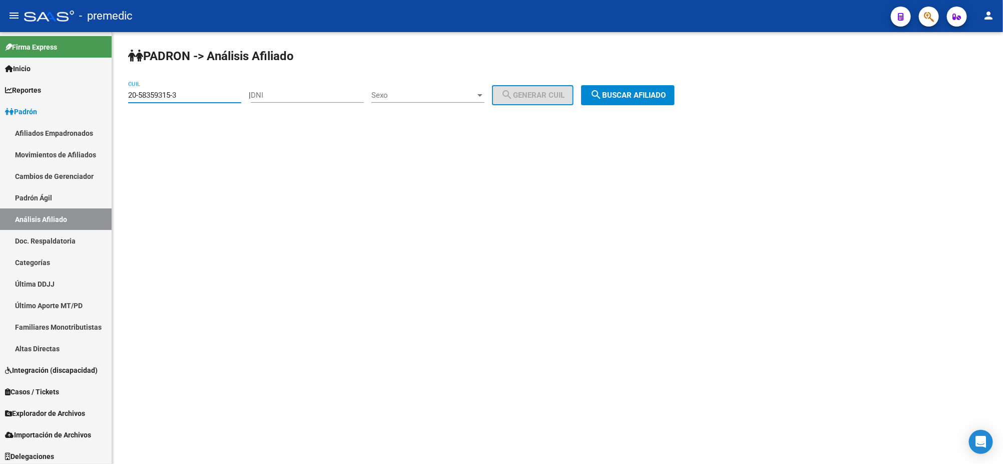
drag, startPoint x: 188, startPoint y: 95, endPoint x: 118, endPoint y: 97, distance: 69.6
click at [118, 97] on div "PADRON -> Análisis Afiliado 20-58359315-3 CUIL | DNI Sexo Sexo search Generar C…" at bounding box center [557, 84] width 891 height 105
paste input "7-23139820-7"
click at [623, 96] on span "search Buscar afiliado" at bounding box center [628, 95] width 76 height 9
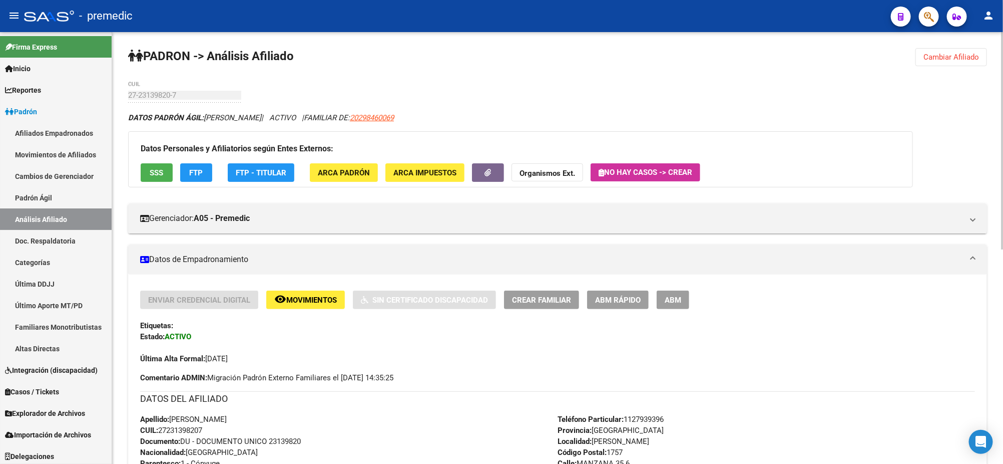
click at [944, 66] on div "PADRON -> Análisis Afiliado Cambiar Afiliado 27-23139820-7 CUIL DATOS PADRÓN ÁG…" at bounding box center [557, 461] width 891 height 859
click at [943, 59] on span "Cambiar Afiliado" at bounding box center [952, 57] width 56 height 9
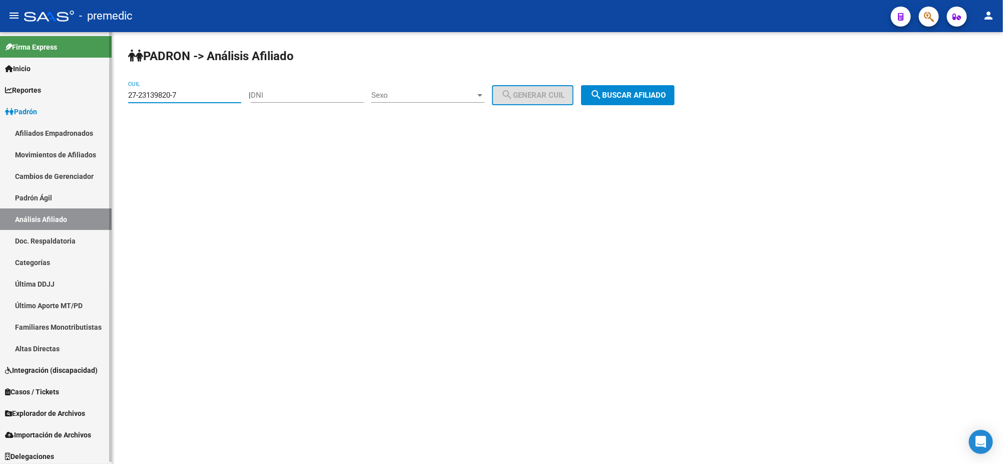
drag, startPoint x: 194, startPoint y: 95, endPoint x: 105, endPoint y: 100, distance: 88.8
click at [92, 98] on mat-sidenav-container "Firma Express Inicio Calendario SSS Instructivos Contacto OS Reportes Padrón Tr…" at bounding box center [501, 248] width 1003 height 432
paste input "0-52112854-3"
type input "20-52112854-3"
click at [650, 91] on span "search Buscar afiliado" at bounding box center [628, 95] width 76 height 9
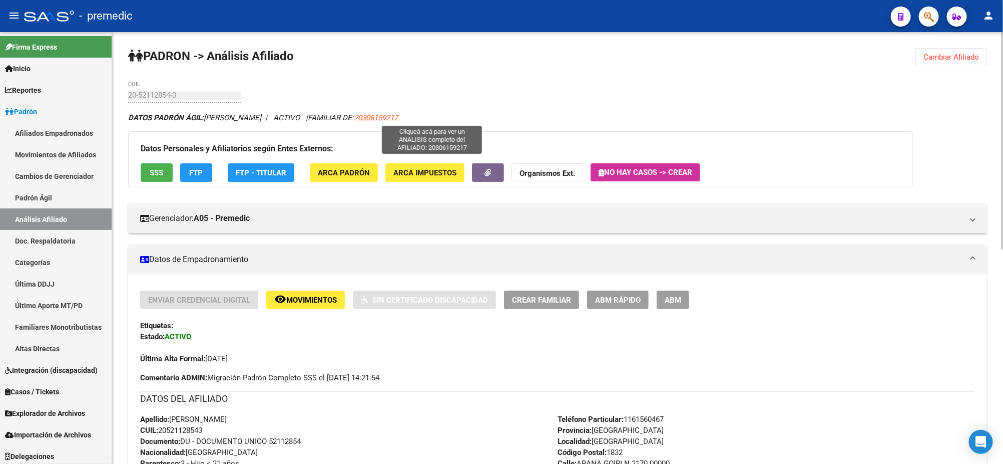
click at [398, 117] on span "20306159217" at bounding box center [376, 117] width 44 height 9
type textarea "20306159217"
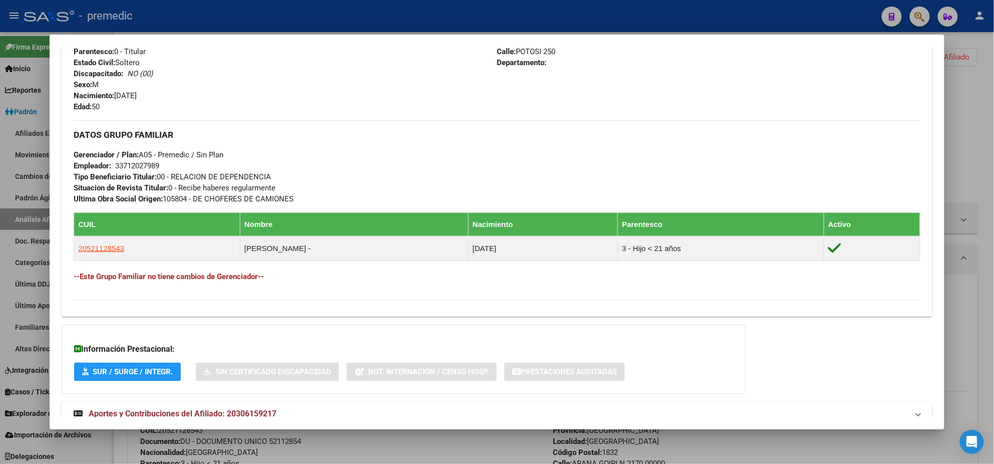
scroll to position [437, 0]
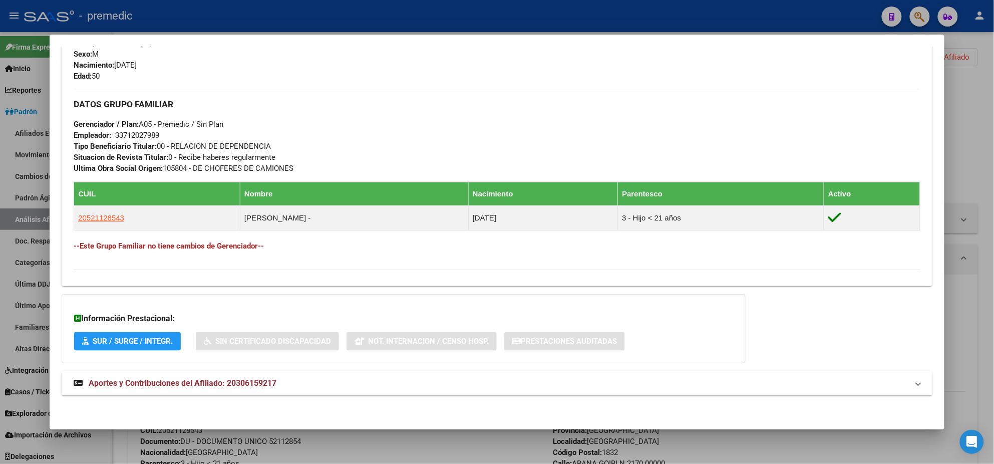
click at [181, 382] on span "Aportes y Contribuciones del Afiliado: 20306159217" at bounding box center [183, 383] width 188 height 10
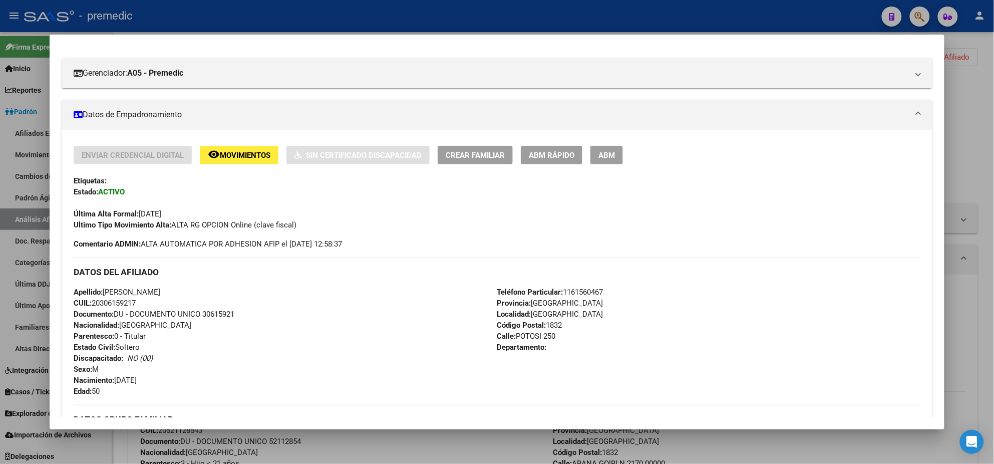
scroll to position [0, 0]
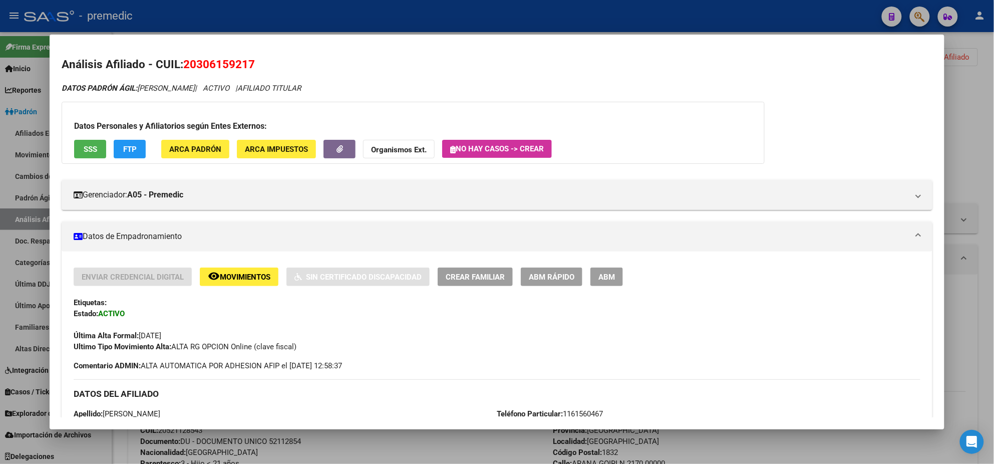
click at [128, 146] on span "FTP" at bounding box center [130, 149] width 14 height 9
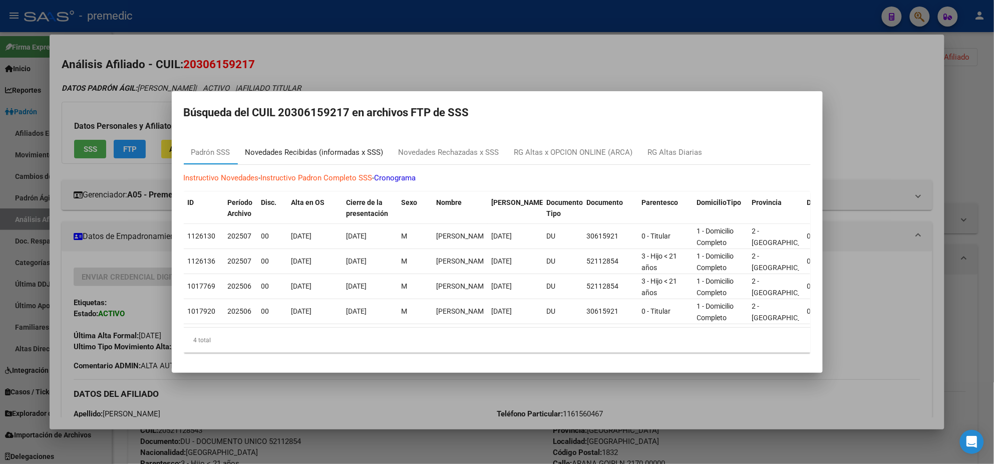
click at [327, 154] on div "Novedades Recibidas (informadas x SSS)" at bounding box center [314, 152] width 153 height 24
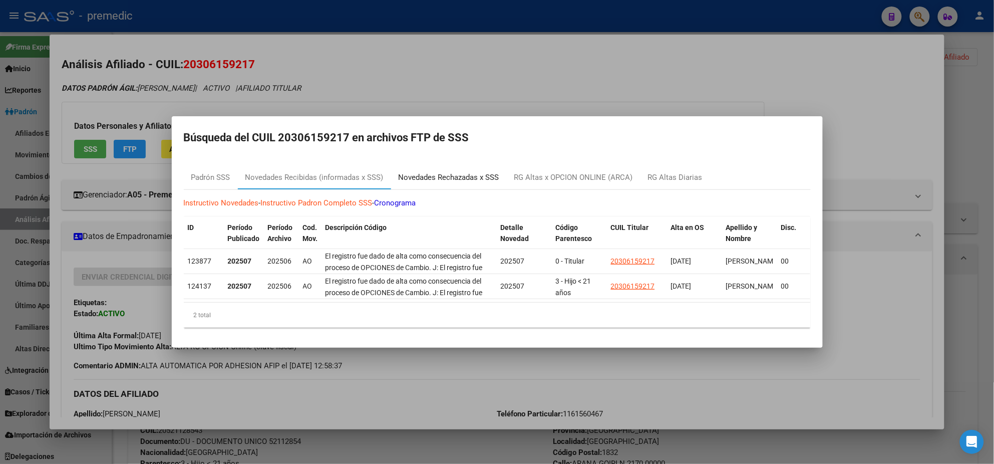
click at [464, 172] on div "Novedades Rechazadas x SSS" at bounding box center [449, 178] width 101 height 12
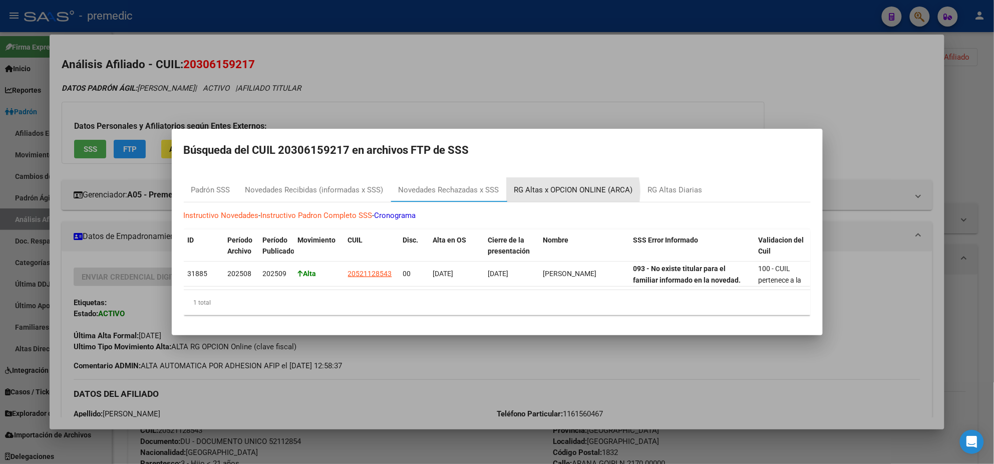
click at [560, 187] on div "RG Altas x OPCION ONLINE (ARCA)" at bounding box center [573, 190] width 119 height 12
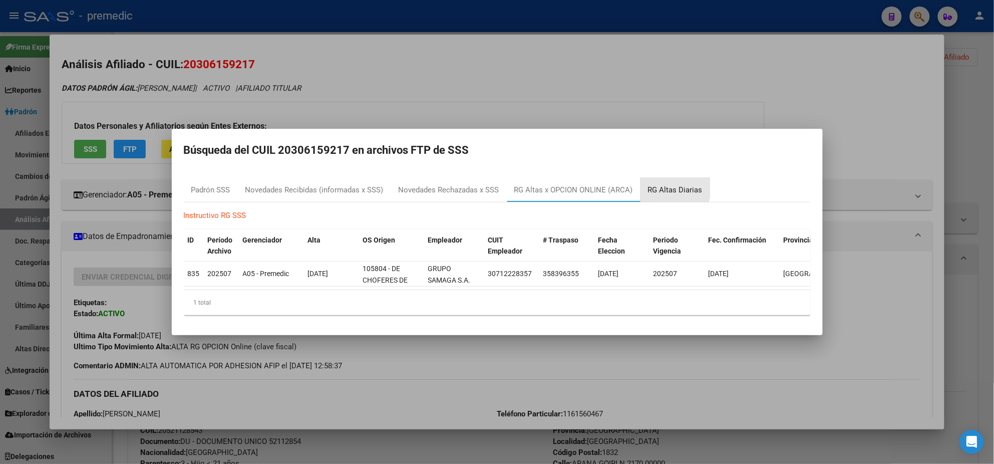
click at [663, 184] on div "RG Altas Diarias" at bounding box center [675, 190] width 55 height 12
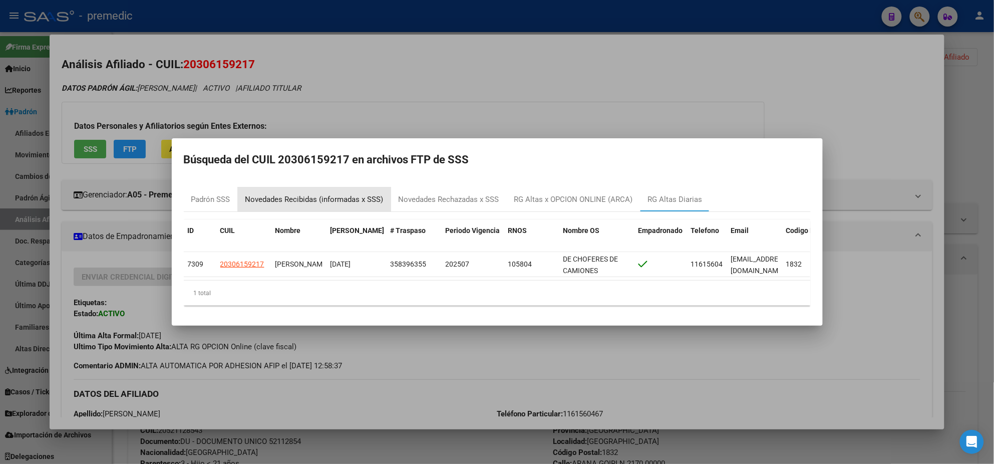
click at [335, 194] on div "Novedades Recibidas (informadas x SSS)" at bounding box center [314, 200] width 138 height 12
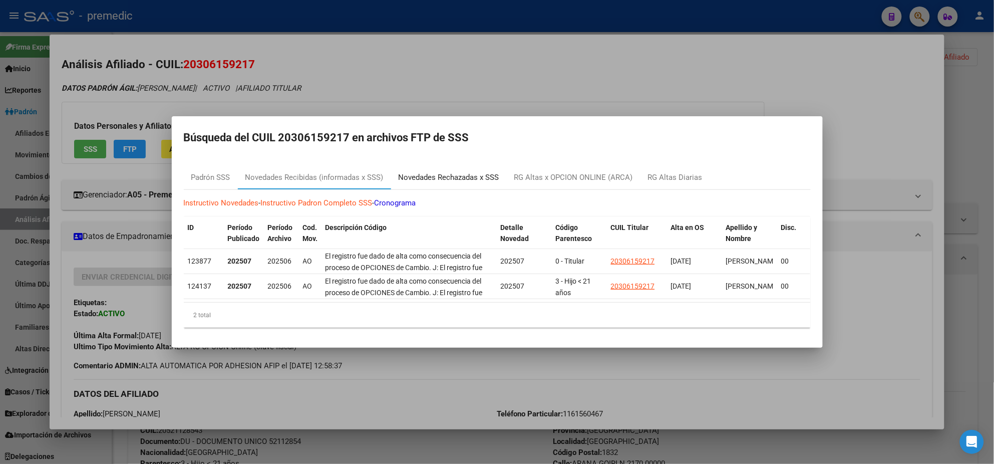
click at [446, 173] on div "Novedades Rechazadas x SSS" at bounding box center [449, 178] width 101 height 12
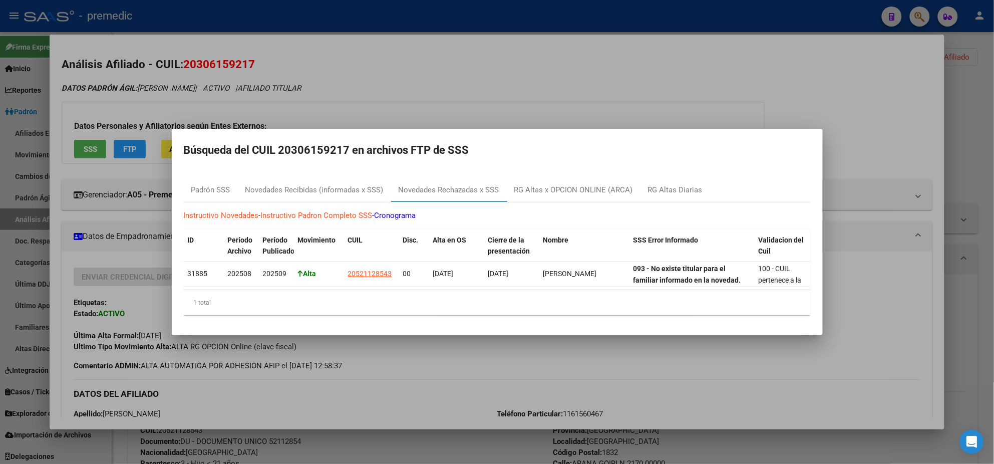
click at [423, 341] on div at bounding box center [497, 232] width 994 height 464
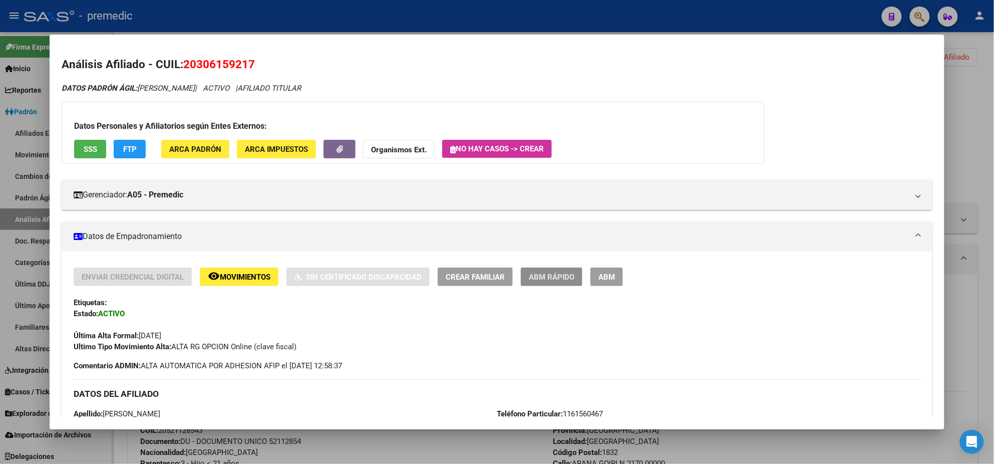
click at [541, 278] on span "ABM Rápido" at bounding box center [552, 276] width 46 height 9
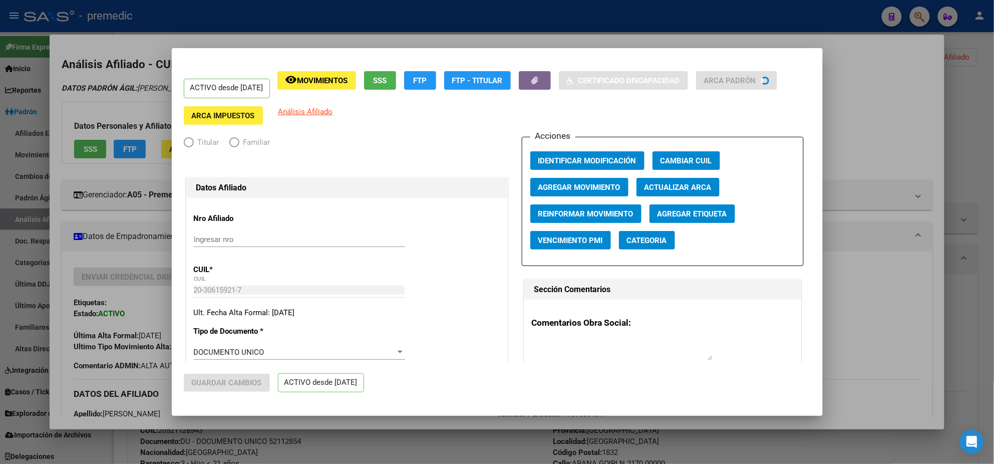
radio input "true"
type input "33-71202798-9"
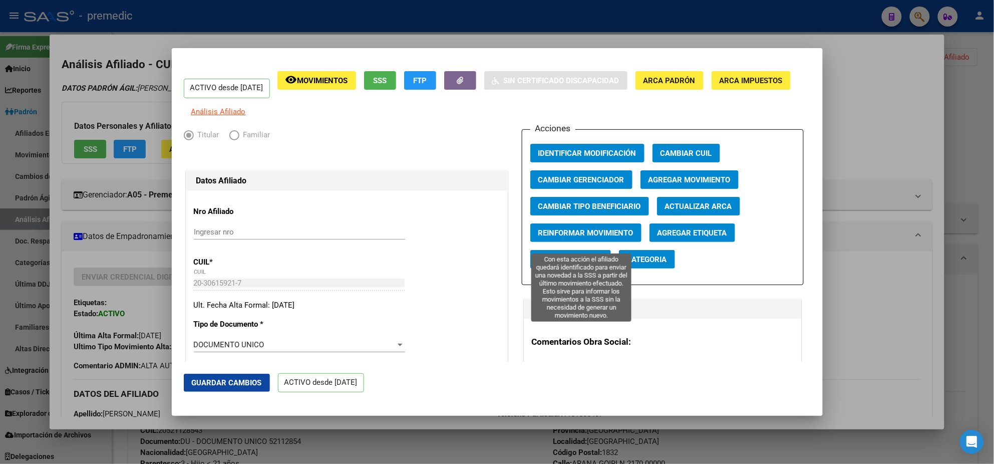
click at [550, 237] on span "Reinformar Movimiento" at bounding box center [585, 232] width 95 height 9
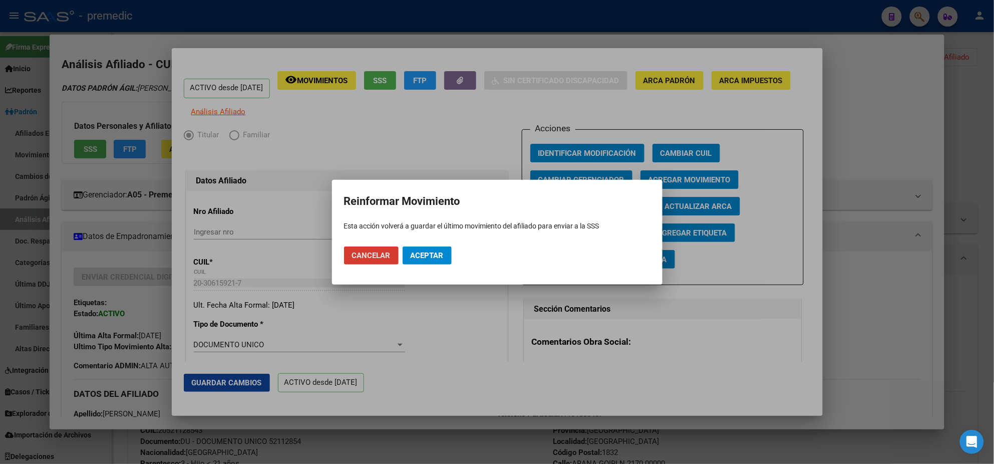
click at [437, 254] on span "Aceptar" at bounding box center [427, 255] width 33 height 9
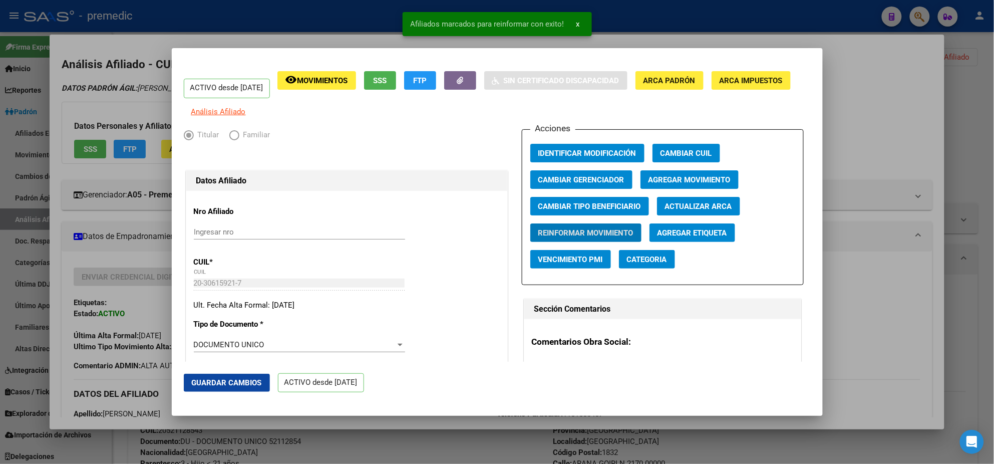
click at [413, 435] on div at bounding box center [497, 232] width 994 height 464
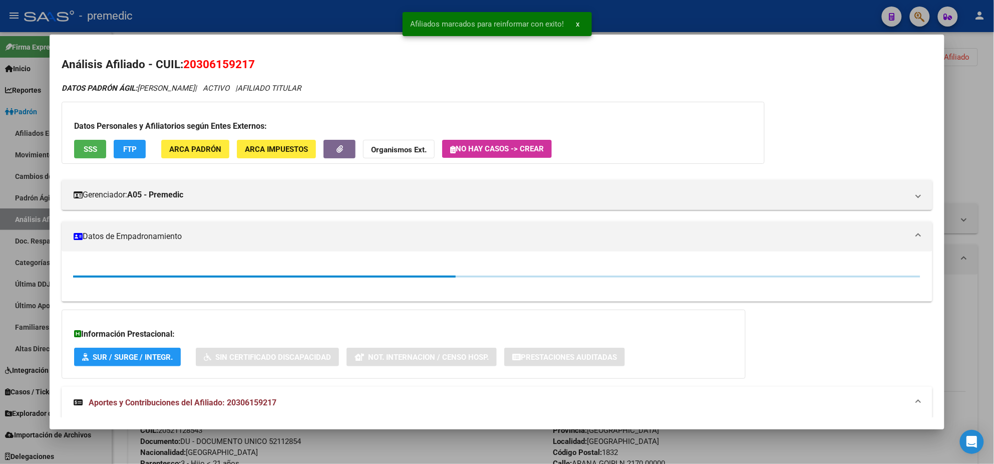
click at [416, 440] on div at bounding box center [497, 232] width 994 height 464
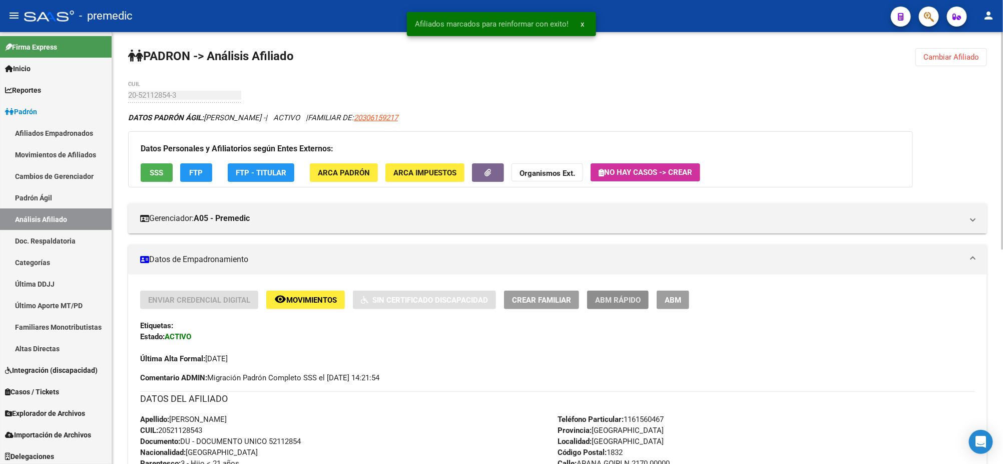
click at [602, 296] on span "ABM Rápido" at bounding box center [618, 299] width 46 height 9
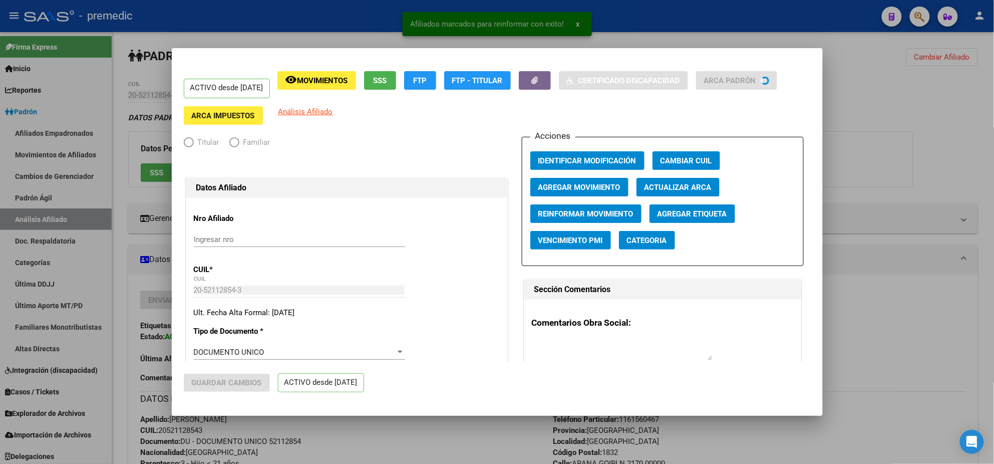
radio input "true"
type input "33-71202798-9"
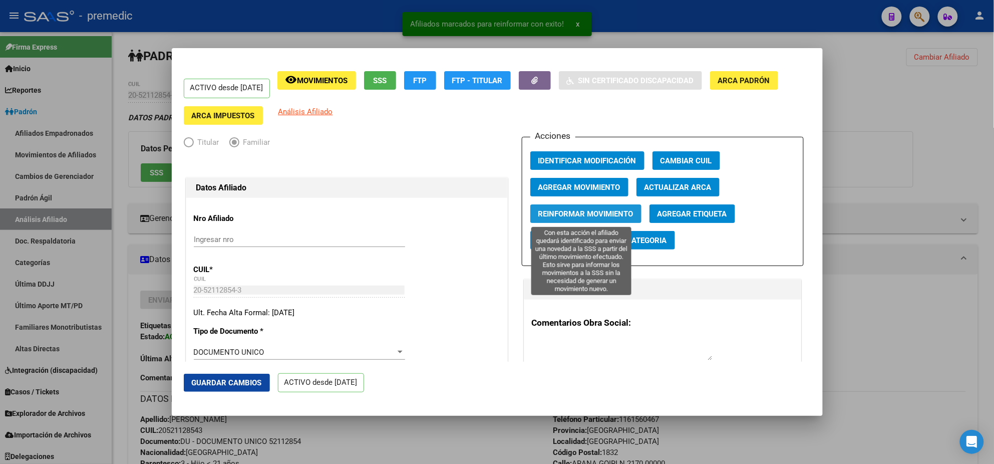
click at [565, 215] on span "Reinformar Movimiento" at bounding box center [585, 213] width 95 height 9
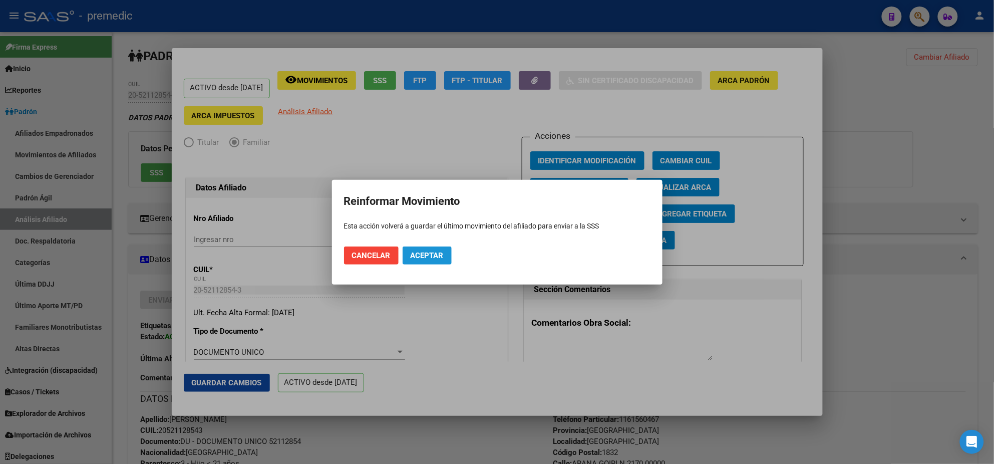
click at [426, 251] on span "Aceptar" at bounding box center [427, 255] width 33 height 9
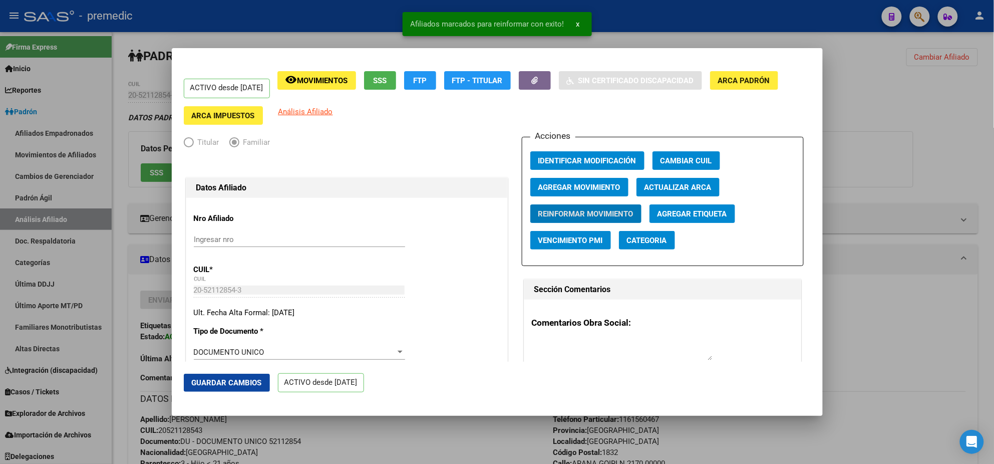
click at [454, 448] on div at bounding box center [497, 232] width 994 height 464
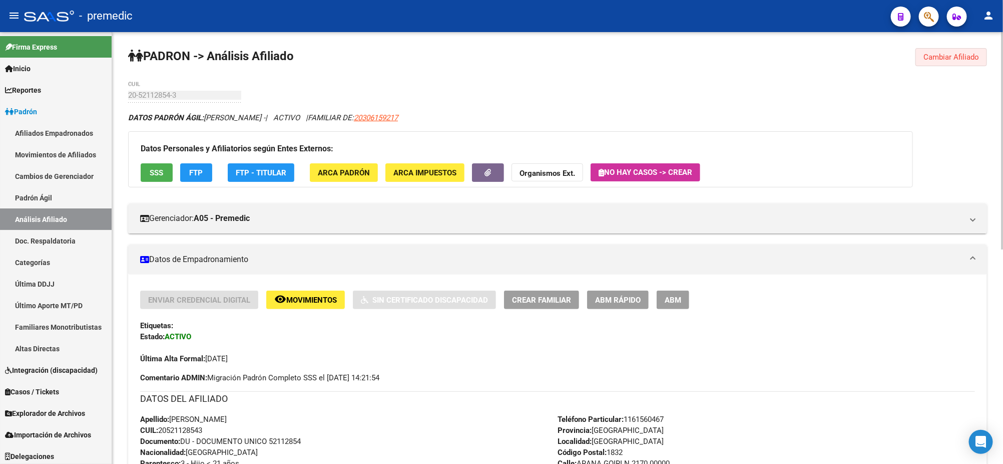
click at [936, 63] on button "Cambiar Afiliado" at bounding box center [952, 57] width 72 height 18
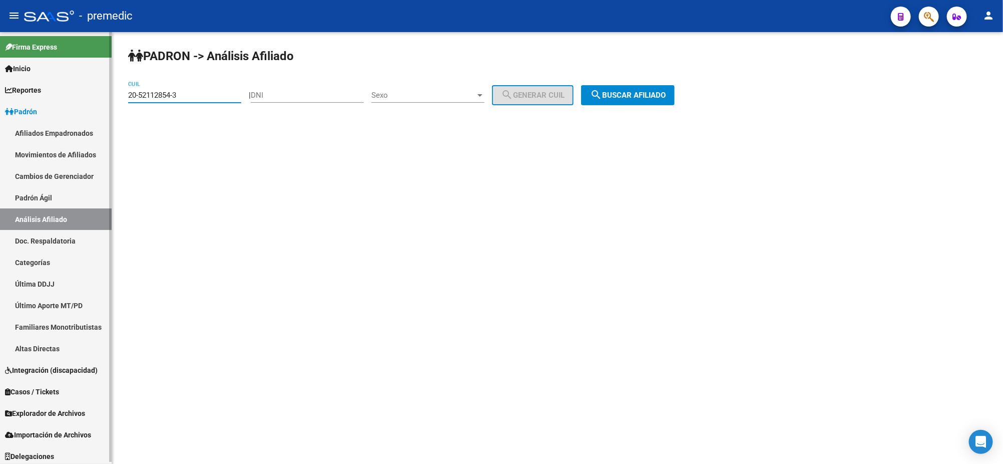
drag, startPoint x: 172, startPoint y: 95, endPoint x: 57, endPoint y: 105, distance: 115.6
click at [57, 105] on mat-sidenav-container "Firma Express Inicio Calendario SSS Instructivos Contacto OS Reportes Padrón Tr…" at bounding box center [501, 248] width 1003 height 432
paste input "45906759-1"
type input "20-45906759-1"
click at [645, 95] on span "search Buscar afiliado" at bounding box center [628, 95] width 76 height 9
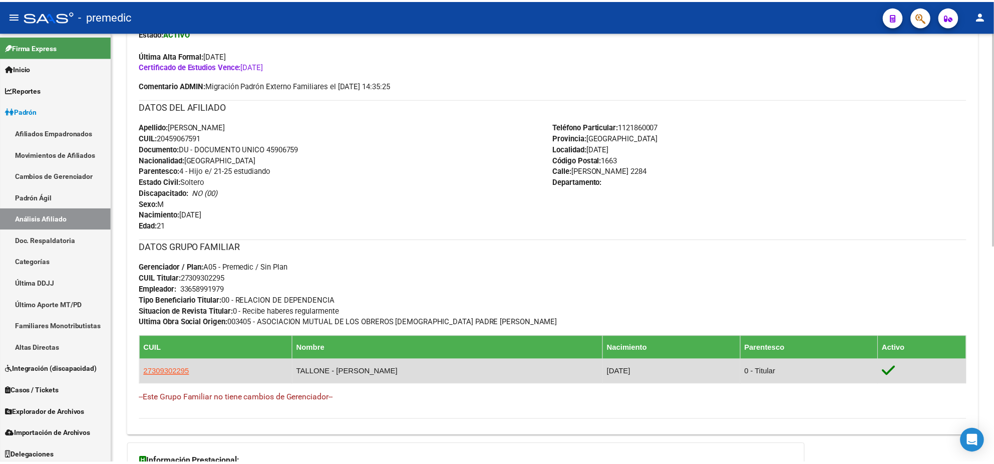
scroll to position [376, 0]
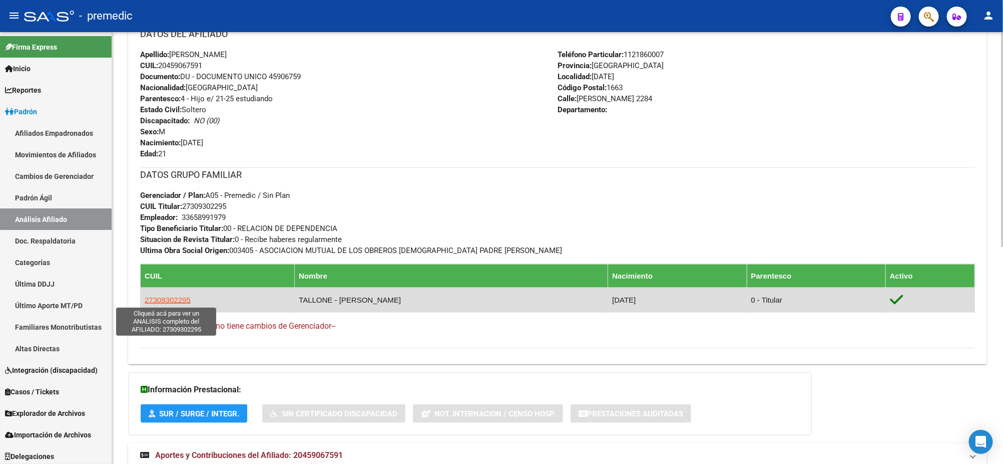
click at [169, 299] on span "27309302295" at bounding box center [168, 299] width 46 height 9
type textarea "27309302295"
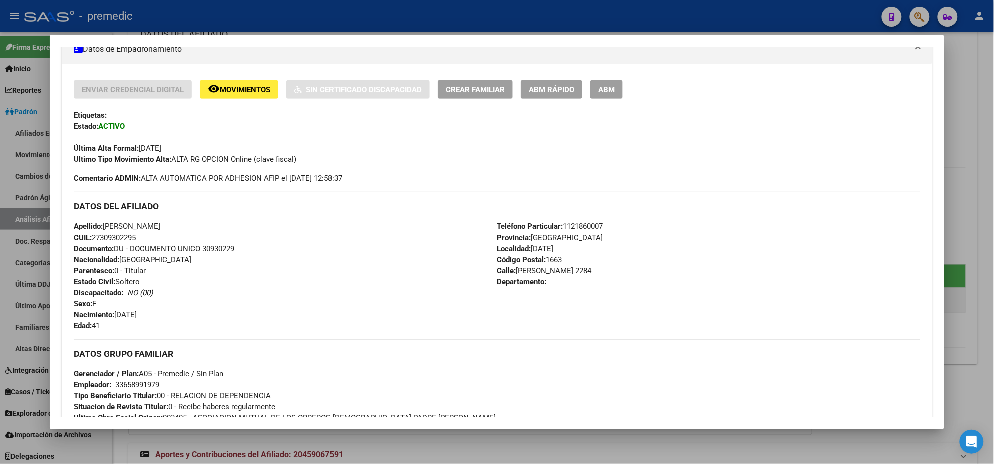
scroll to position [0, 0]
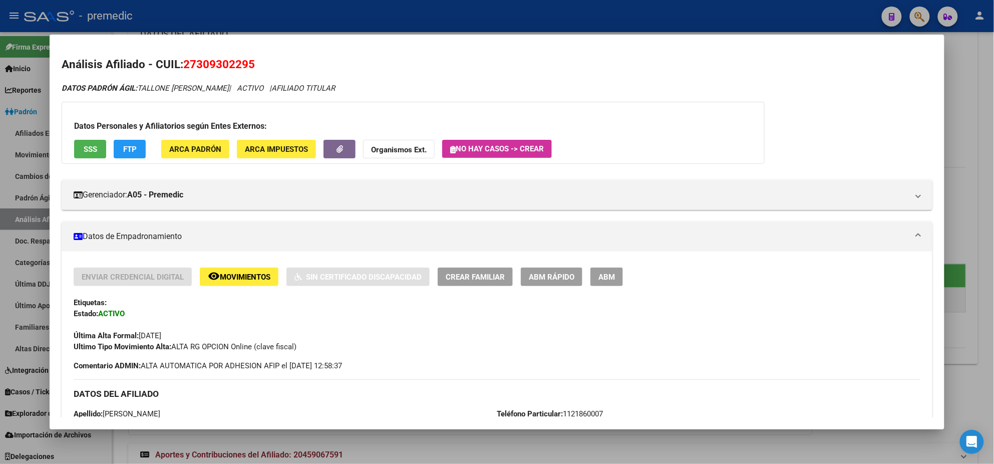
click at [128, 149] on span "FTP" at bounding box center [130, 149] width 14 height 9
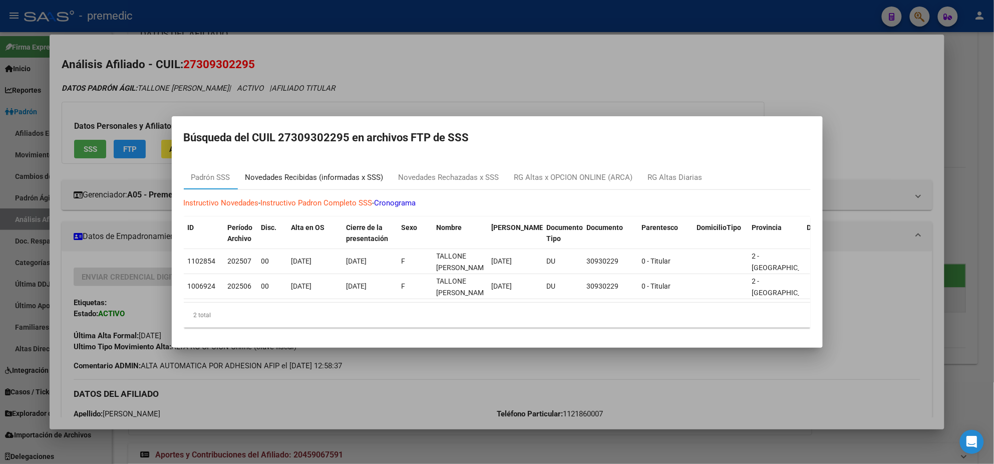
click at [301, 172] on div "Novedades Recibidas (informadas x SSS)" at bounding box center [314, 178] width 138 height 12
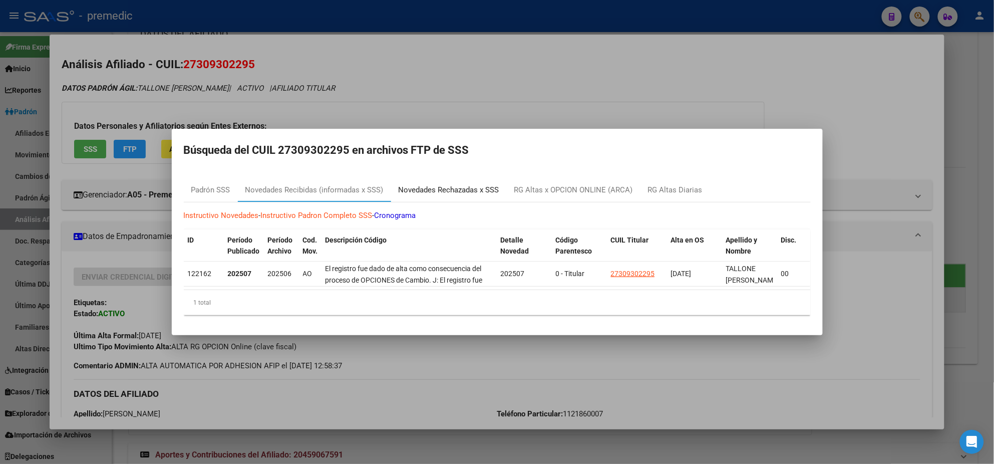
click at [458, 184] on div "Novedades Rechazadas x SSS" at bounding box center [449, 190] width 101 height 12
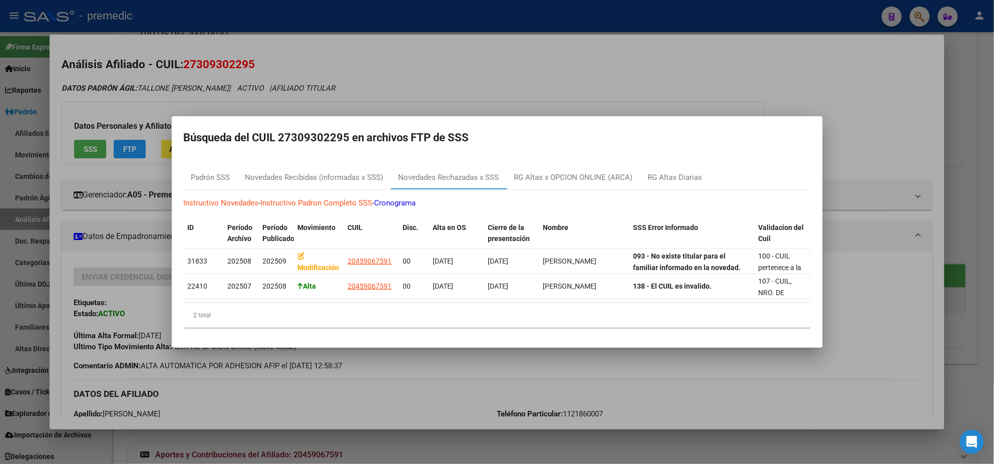
click at [429, 385] on div at bounding box center [497, 232] width 994 height 464
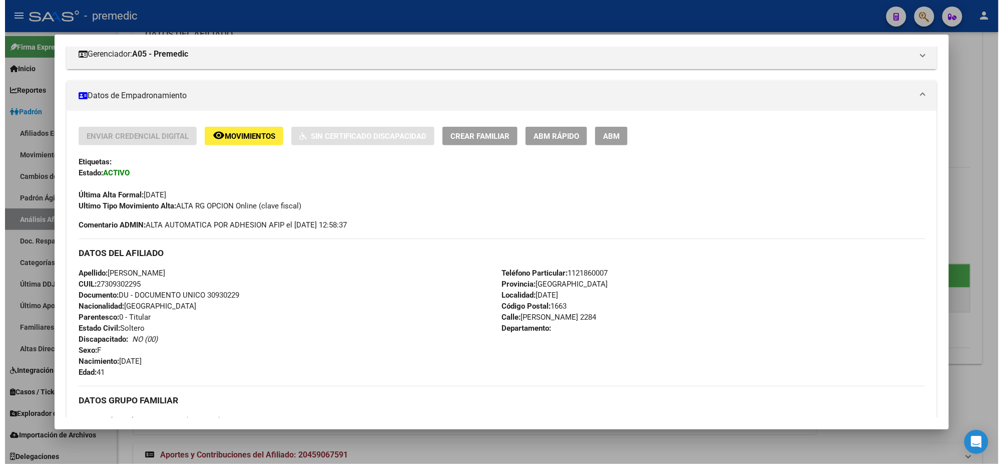
scroll to position [187, 0]
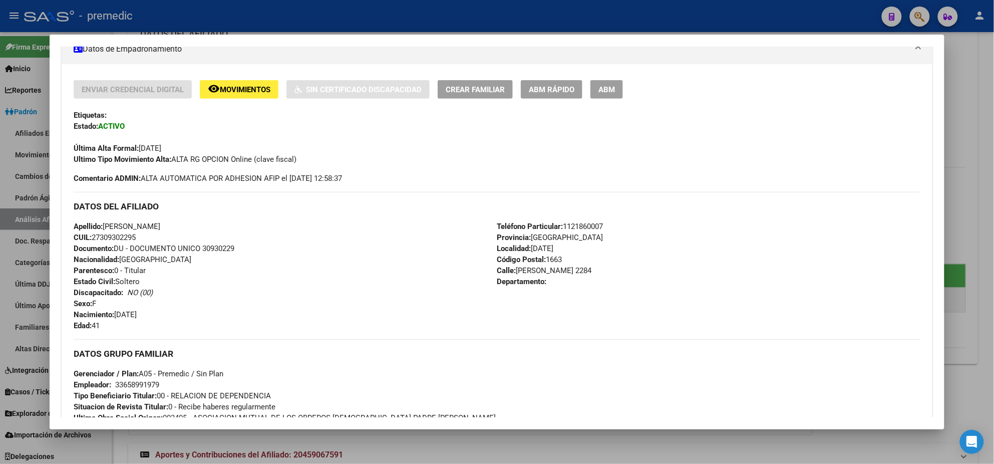
click at [318, 443] on div at bounding box center [497, 232] width 994 height 464
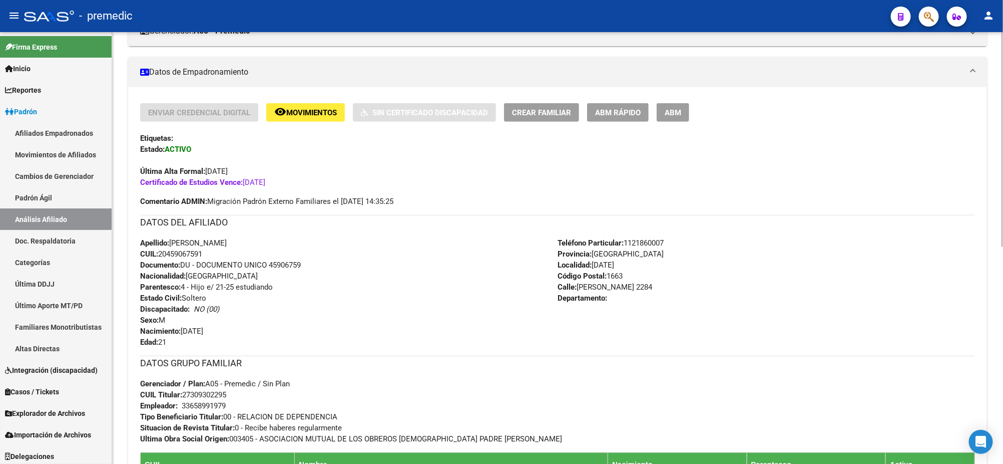
drag, startPoint x: 291, startPoint y: 182, endPoint x: 246, endPoint y: 183, distance: 45.1
click at [246, 183] on div "Enviar Credencial Digital remove_red_eye Movimientos Sin Certificado Discapacid…" at bounding box center [557, 145] width 835 height 85
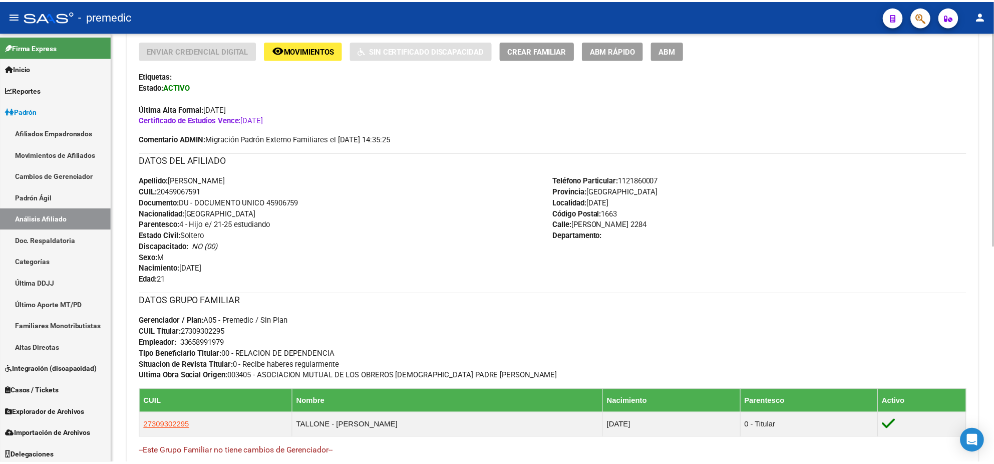
scroll to position [250, 0]
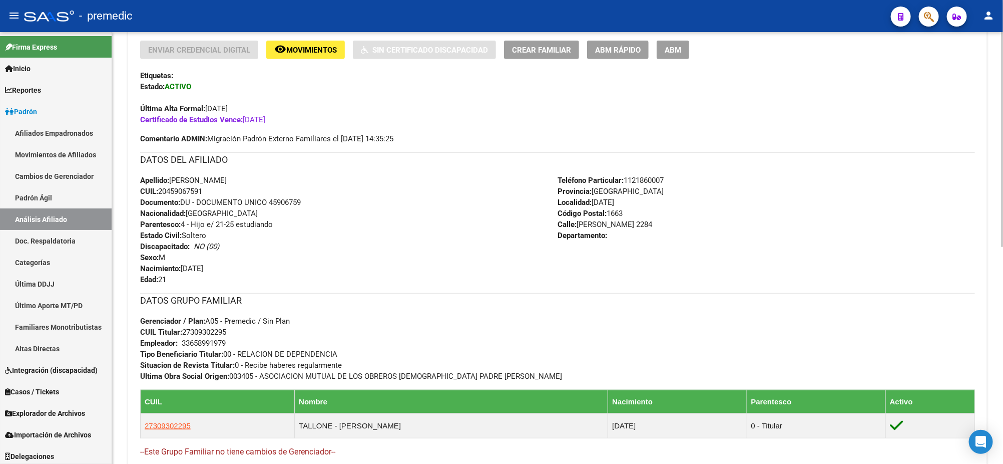
drag, startPoint x: 192, startPoint y: 331, endPoint x: 225, endPoint y: 331, distance: 32.5
click at [225, 331] on span "CUIL Titular: 27309302295" at bounding box center [183, 331] width 86 height 9
click at [642, 46] on button "ABM Rápido" at bounding box center [618, 50] width 62 height 19
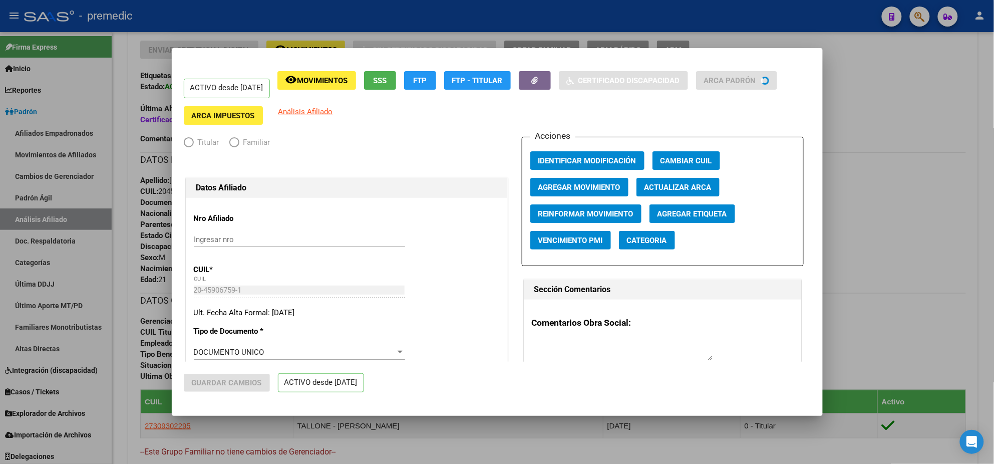
radio input "true"
type input "33-65899197-9"
click at [890, 108] on div at bounding box center [497, 232] width 994 height 464
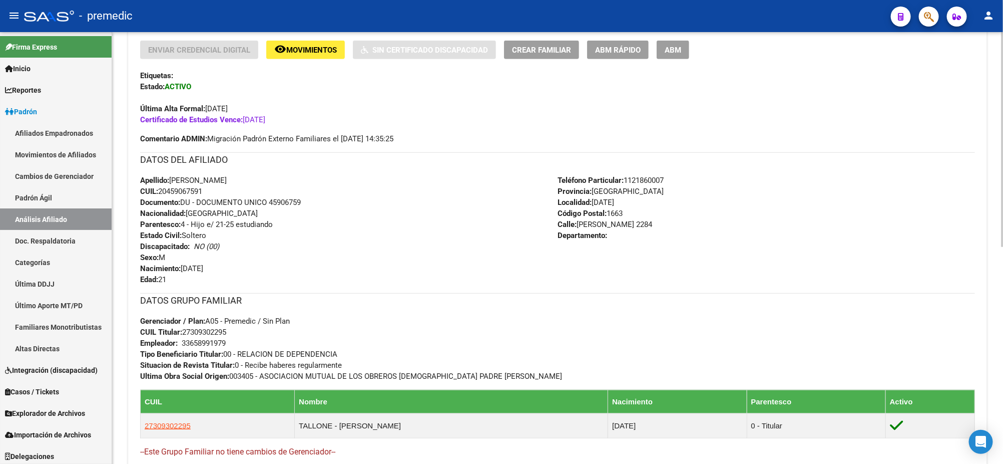
click at [312, 56] on button "remove_red_eye Movimientos" at bounding box center [305, 50] width 79 height 19
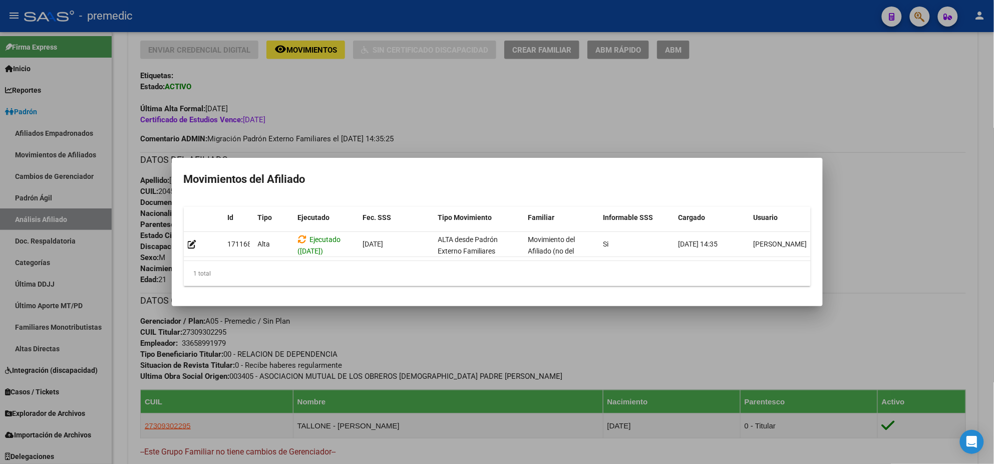
click at [581, 131] on div at bounding box center [497, 232] width 994 height 464
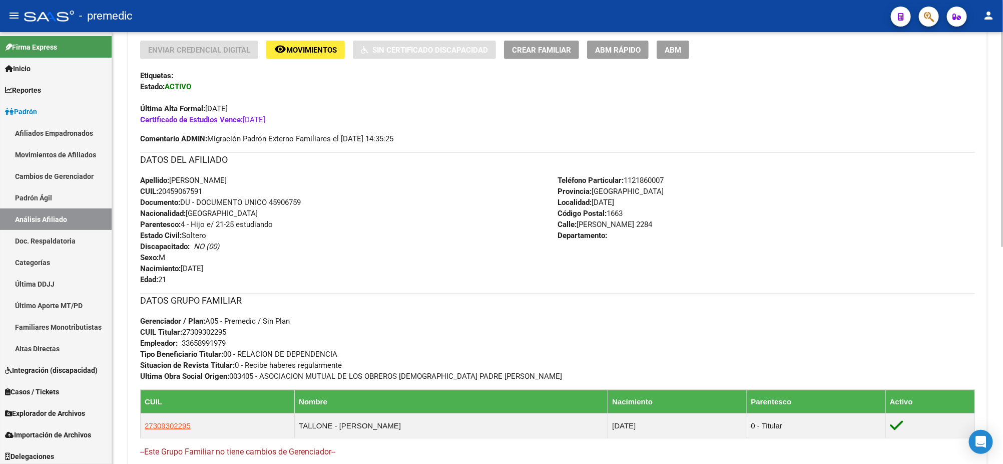
click at [623, 55] on button "ABM Rápido" at bounding box center [618, 50] width 62 height 19
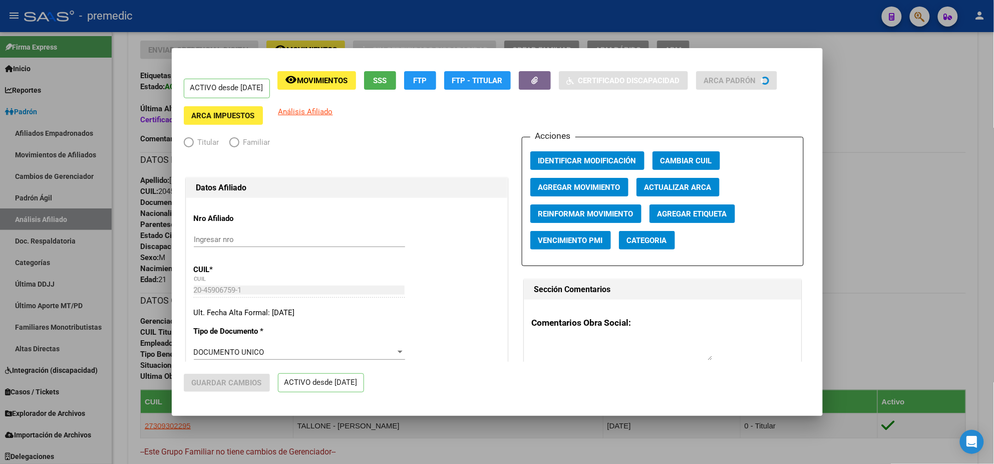
radio input "true"
type input "33-65899197-9"
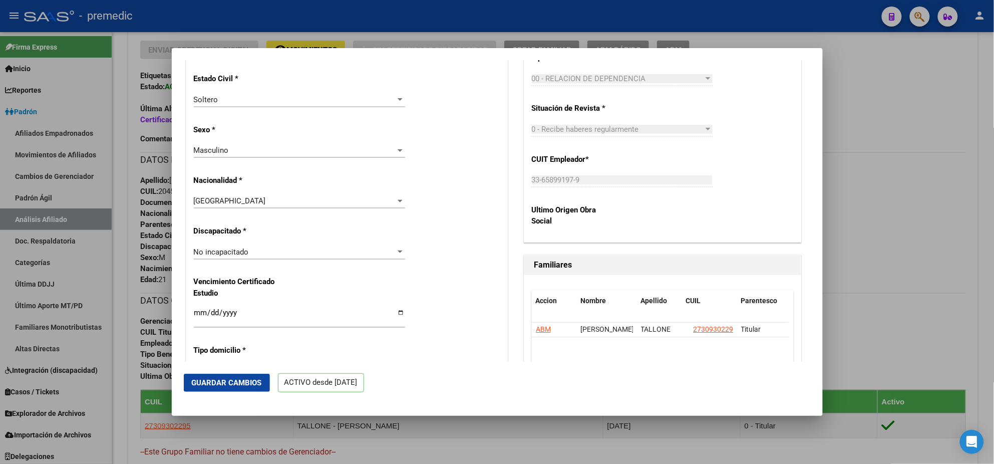
scroll to position [626, 0]
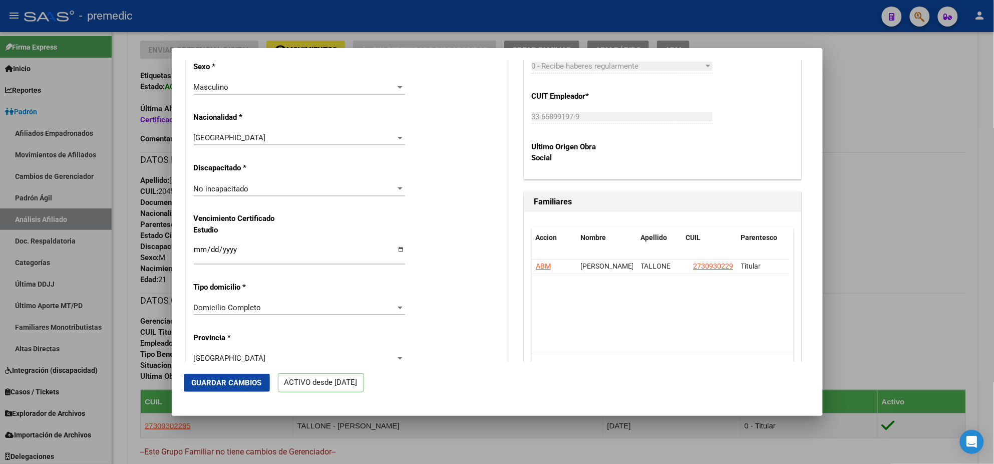
click at [197, 248] on input "2025-03-31" at bounding box center [299, 253] width 211 height 16
type input "2025-03-01"
type input "[DATE]"
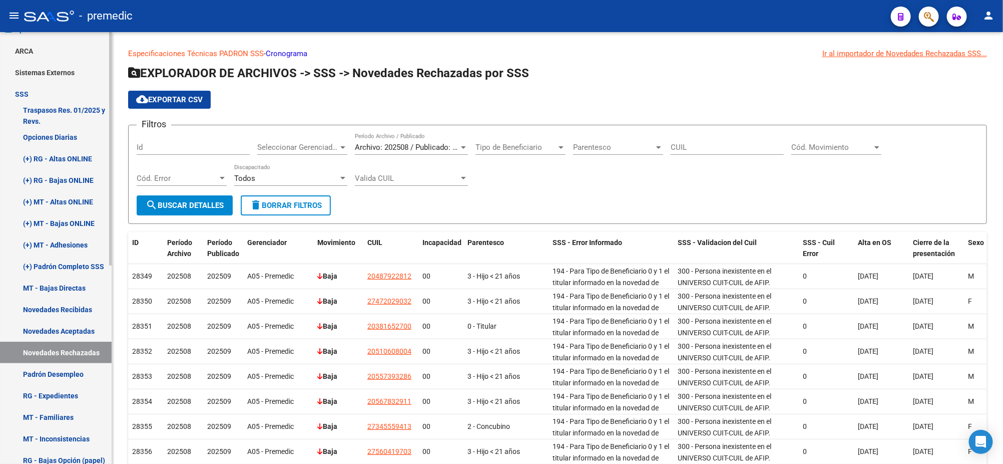
scroll to position [118, 0]
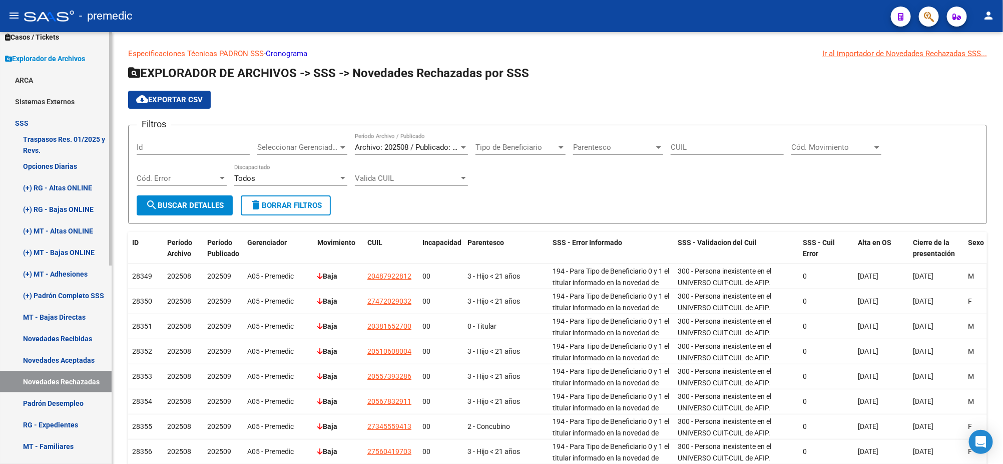
click at [52, 175] on link "Opciones Diarias" at bounding box center [56, 166] width 112 height 22
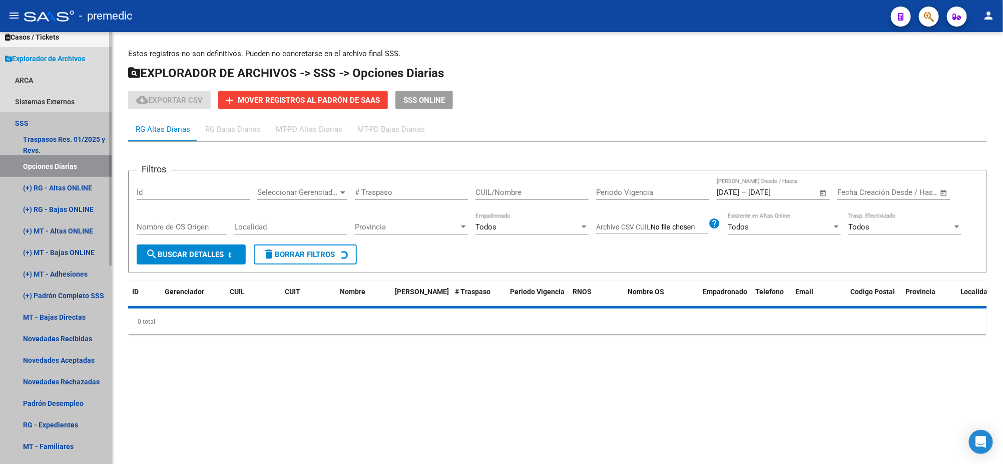
click at [52, 162] on link "Opciones Diarias" at bounding box center [56, 166] width 112 height 22
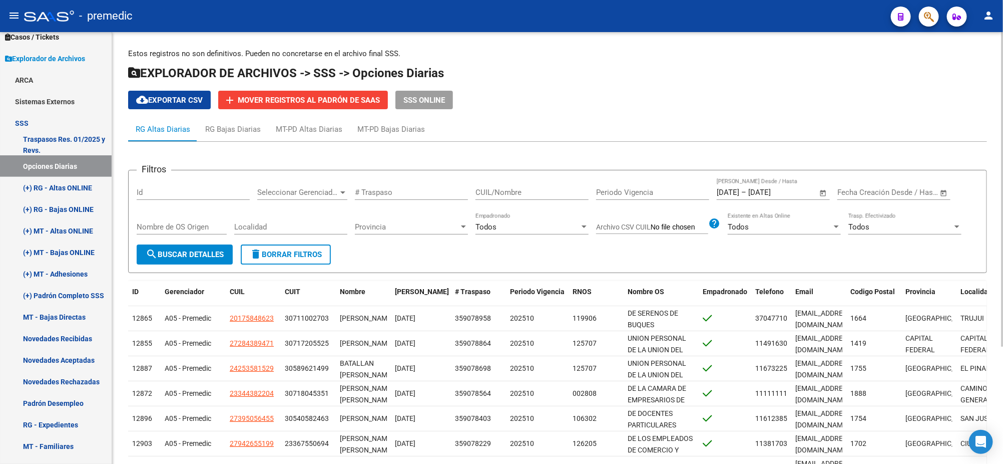
click at [537, 184] on div "CUIL/Nombre" at bounding box center [532, 189] width 113 height 22
paste input "23727138"
type input "23727138"
click at [175, 254] on span "search Buscar Detalles" at bounding box center [185, 254] width 78 height 9
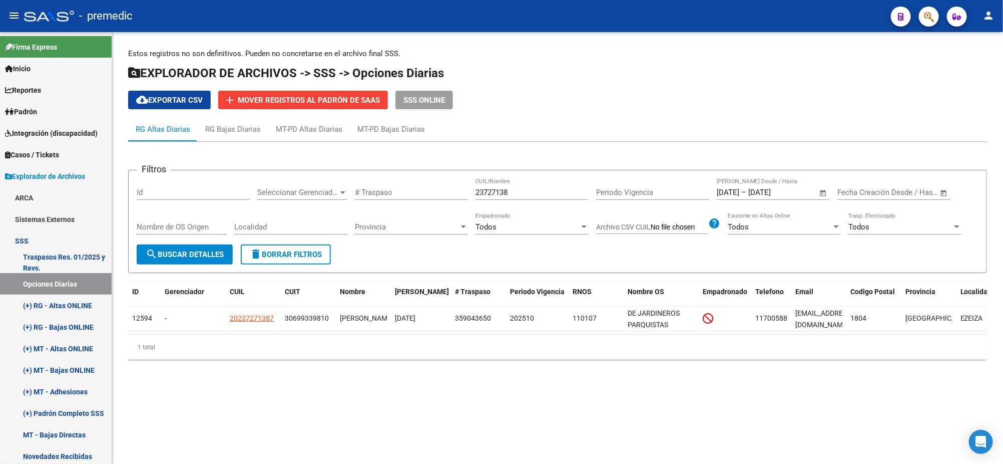
scroll to position [118, 0]
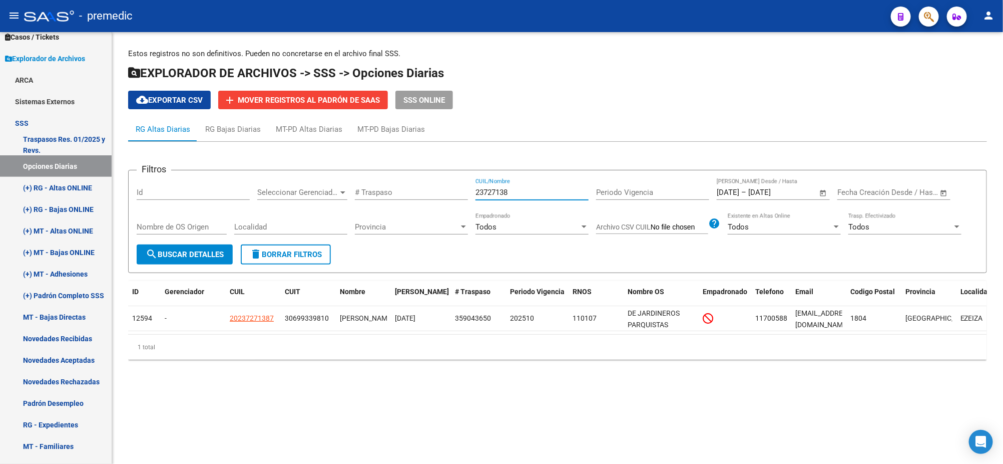
drag, startPoint x: 418, startPoint y: 193, endPoint x: 369, endPoint y: 195, distance: 49.6
click at [386, 195] on div "Filtros Id Seleccionar Gerenciador Seleccionar Gerenciador # Traspaso 23727138 …" at bounding box center [558, 211] width 842 height 66
click at [164, 257] on span "search Buscar Detalles" at bounding box center [185, 254] width 78 height 9
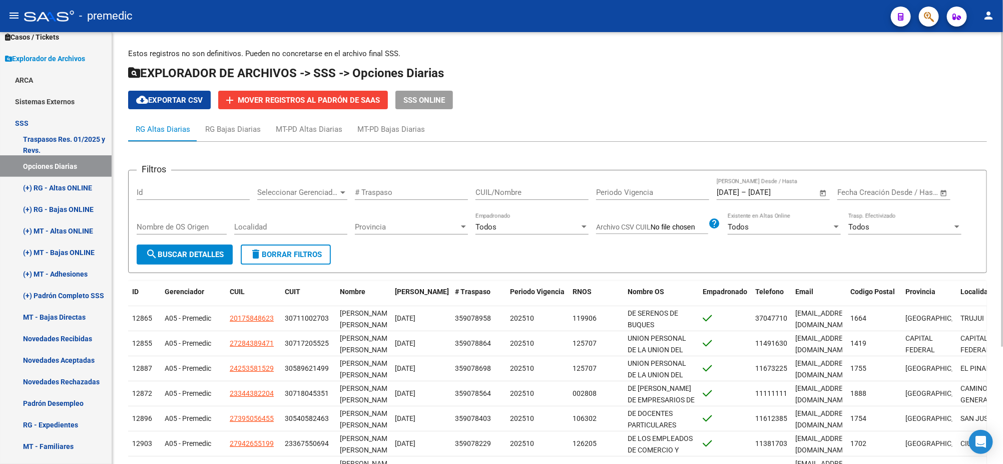
click at [181, 96] on span "cloud_download Exportar CSV" at bounding box center [169, 100] width 67 height 9
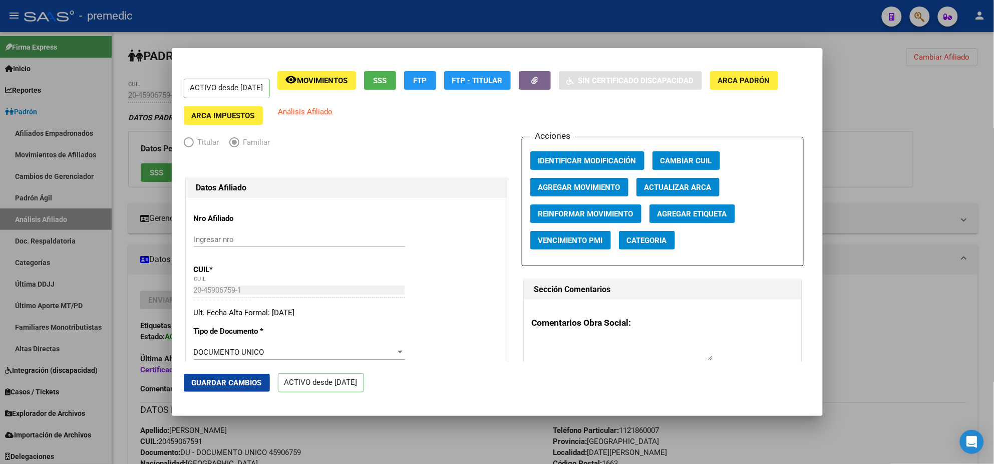
click at [214, 383] on span "Guardar Cambios" at bounding box center [227, 382] width 70 height 9
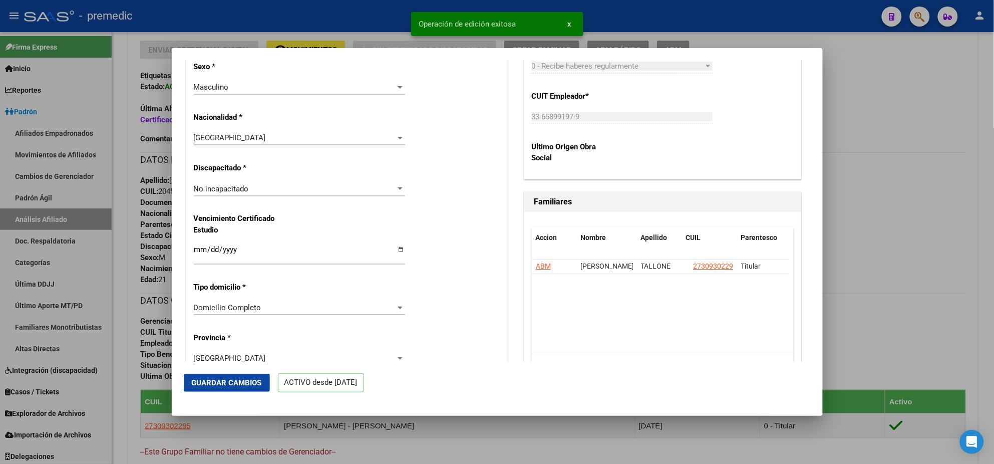
click at [197, 249] on input "[DATE]" at bounding box center [299, 253] width 211 height 16
type input "[DATE]"
click at [185, 253] on div "Datos Afiliado Nro Afiliado Ingresar nro CUIL * 20-45906759-1 CUIL ARCA Padrón …" at bounding box center [347, 208] width 326 height 1363
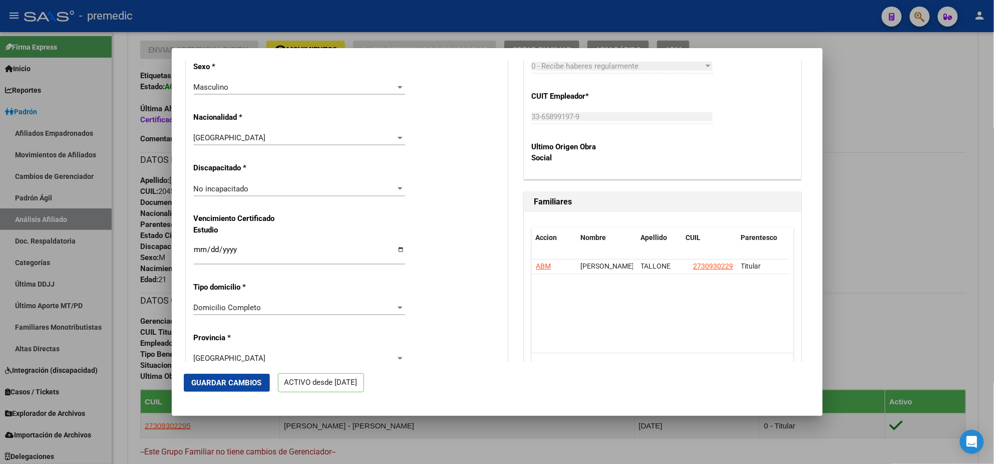
click at [243, 382] on span "Guardar Cambios" at bounding box center [227, 382] width 70 height 9
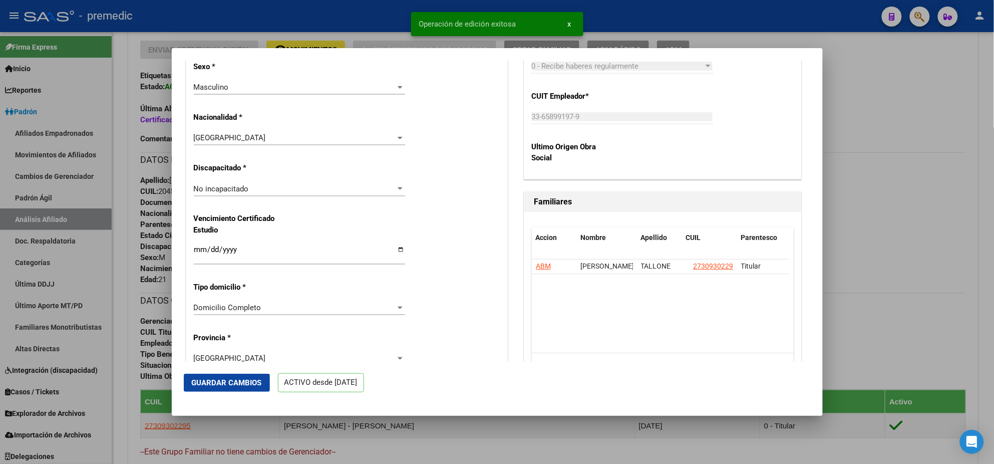
click at [131, 283] on div at bounding box center [497, 232] width 994 height 464
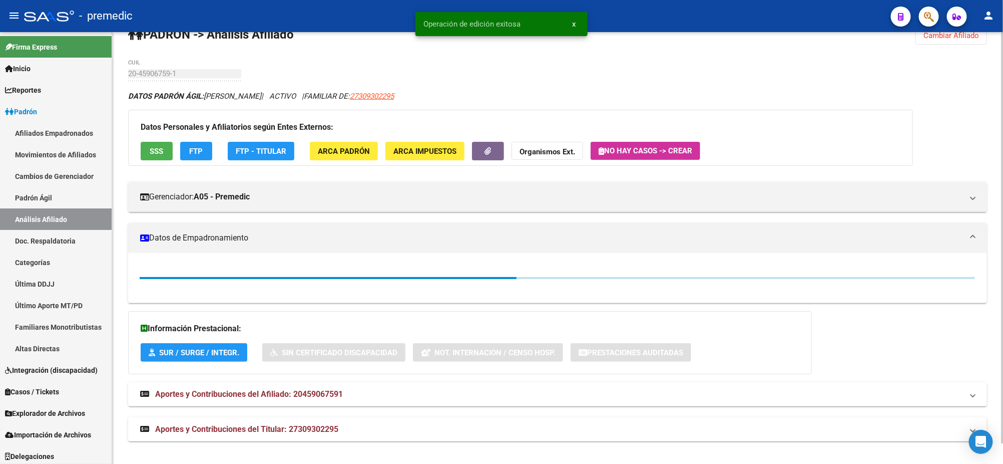
scroll to position [250, 0]
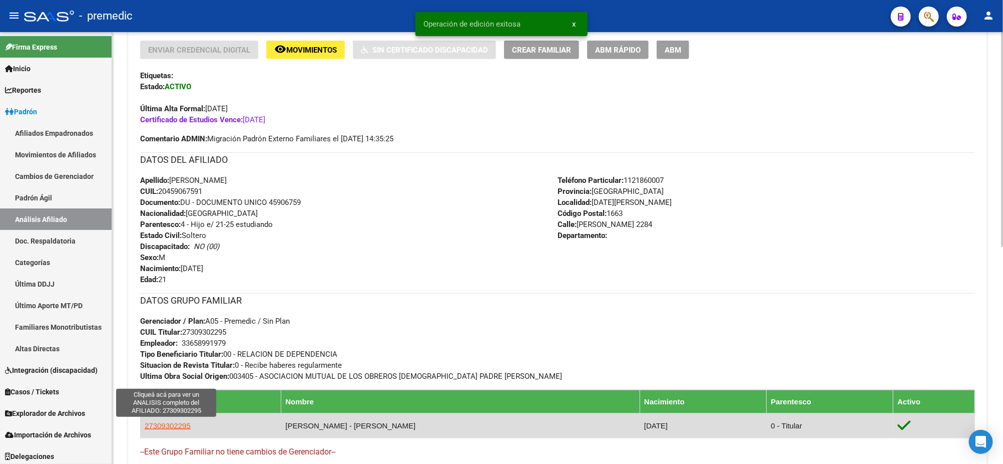
click at [153, 424] on span "27309302295" at bounding box center [168, 425] width 46 height 9
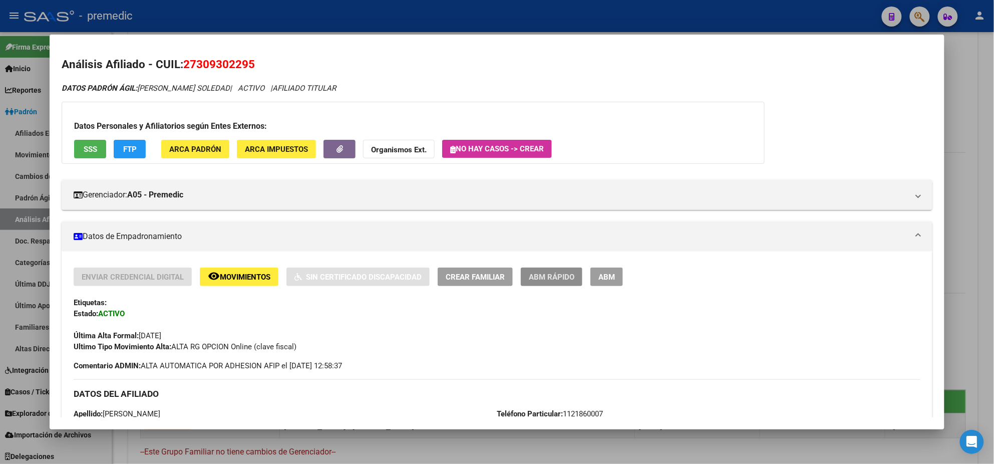
click at [531, 277] on span "ABM Rápido" at bounding box center [552, 276] width 46 height 9
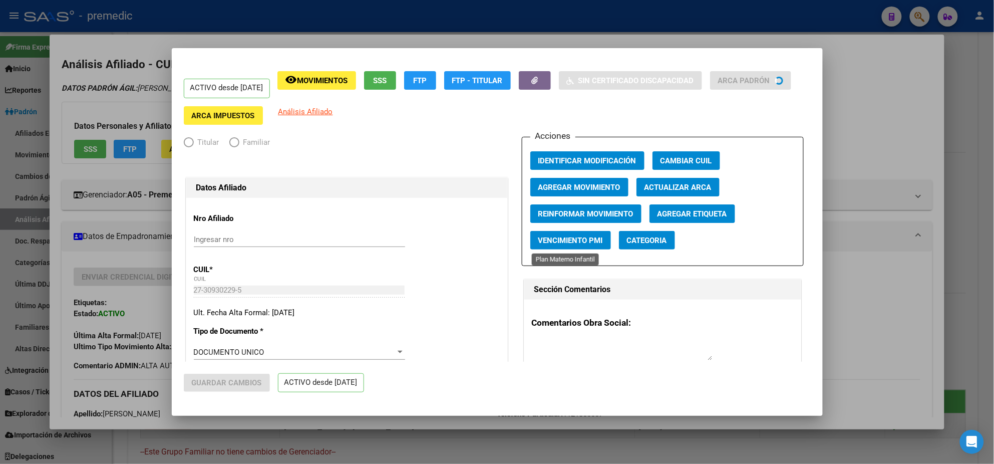
radio input "true"
type input "33-65899197-9"
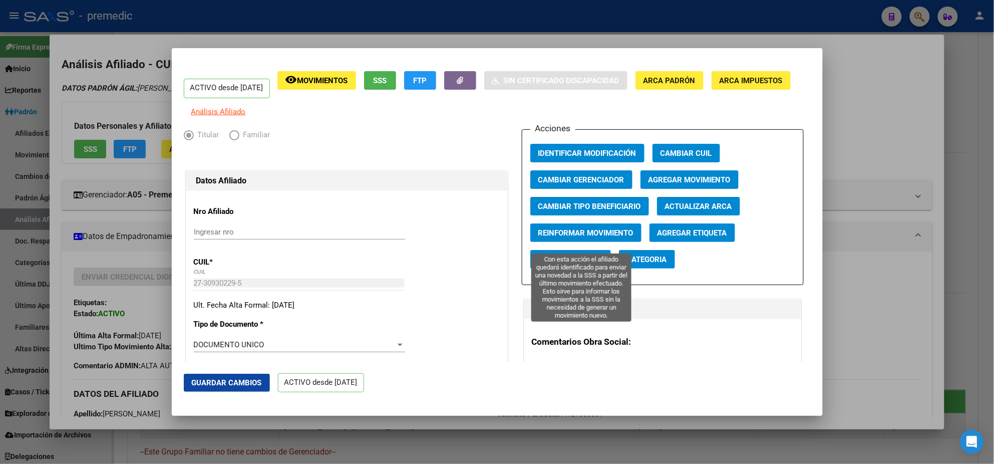
click at [581, 237] on span "Reinformar Movimiento" at bounding box center [585, 232] width 95 height 9
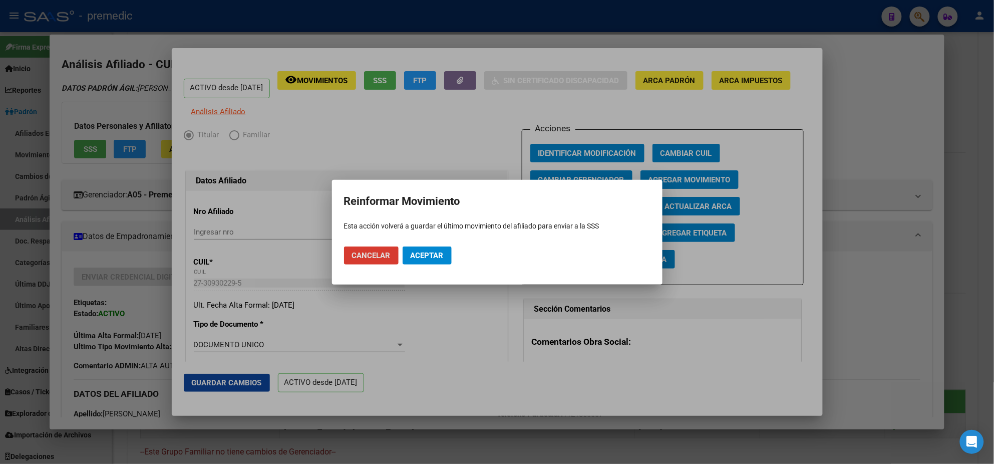
click at [427, 259] on span "Aceptar" at bounding box center [427, 255] width 33 height 9
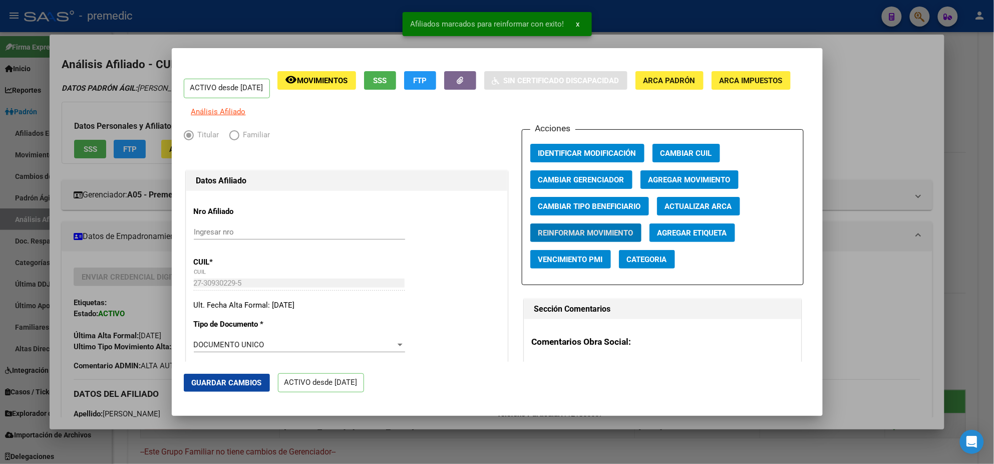
click at [94, 255] on div at bounding box center [497, 232] width 994 height 464
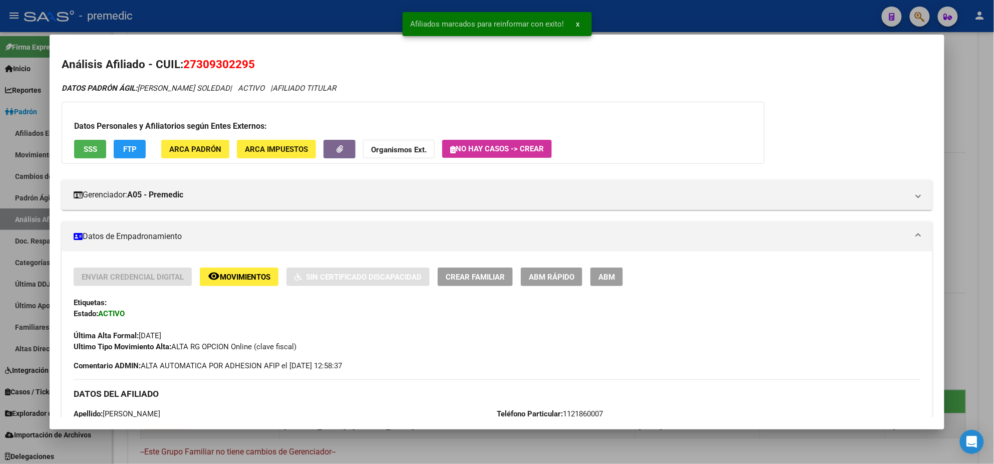
click at [443, 449] on div at bounding box center [497, 232] width 994 height 464
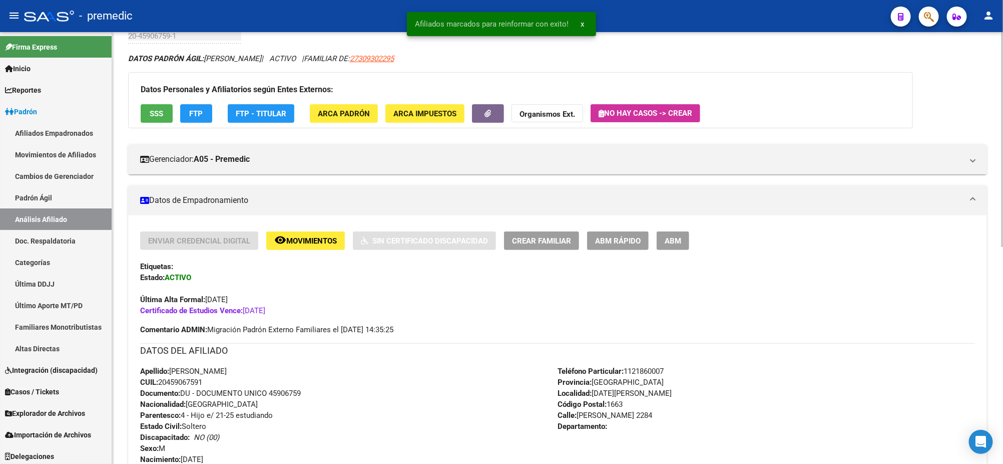
scroll to position [0, 0]
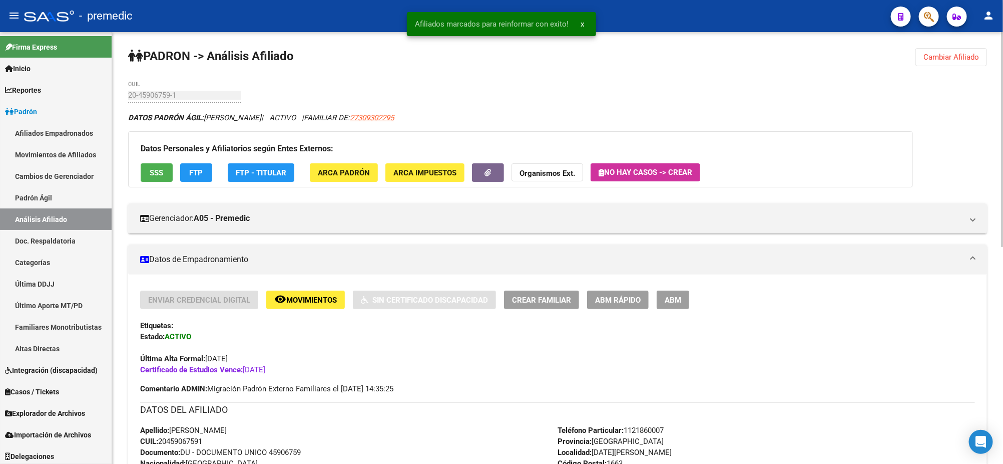
click at [617, 301] on span "ABM Rápido" at bounding box center [618, 299] width 46 height 9
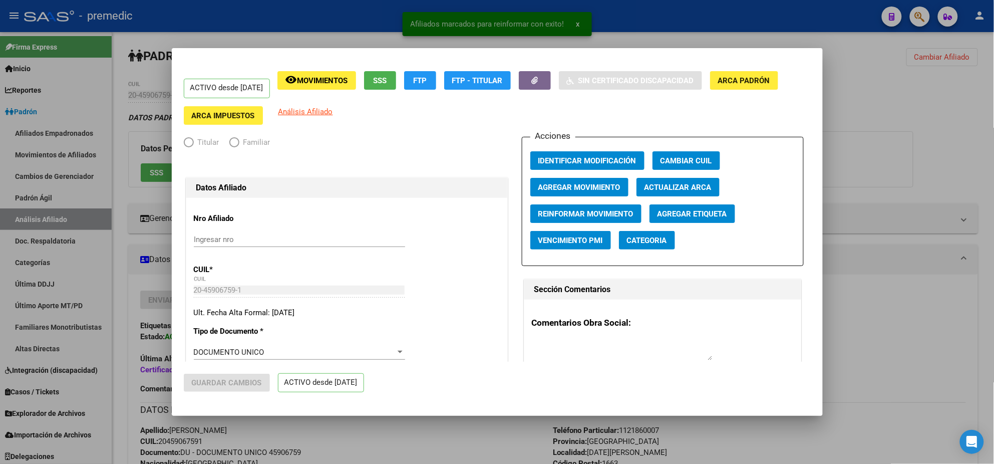
radio input "true"
type input "33-65899197-9"
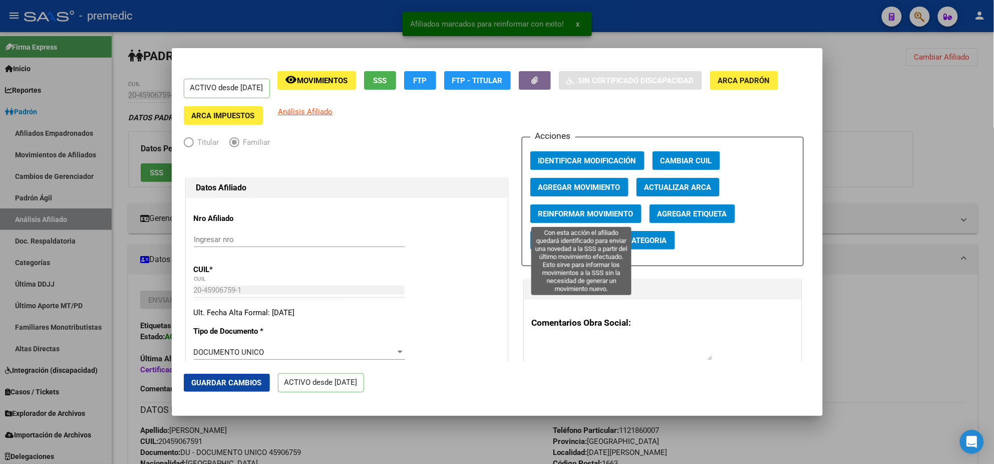
click at [566, 217] on span "Reinformar Movimiento" at bounding box center [585, 213] width 95 height 9
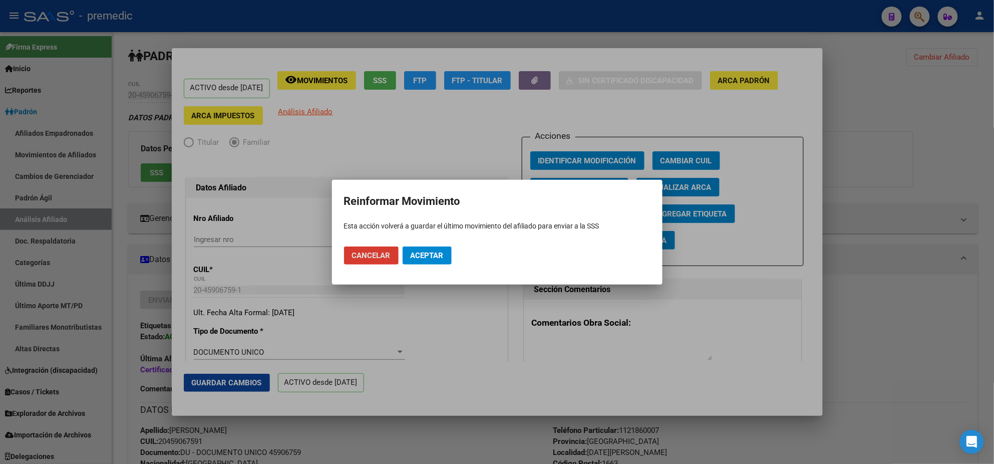
click at [431, 247] on button "Aceptar" at bounding box center [427, 255] width 49 height 18
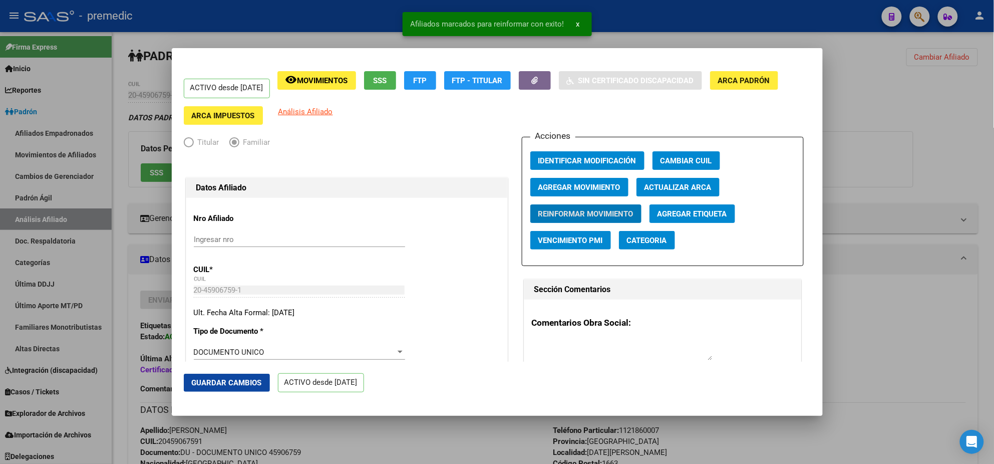
click at [461, 438] on div at bounding box center [497, 232] width 994 height 464
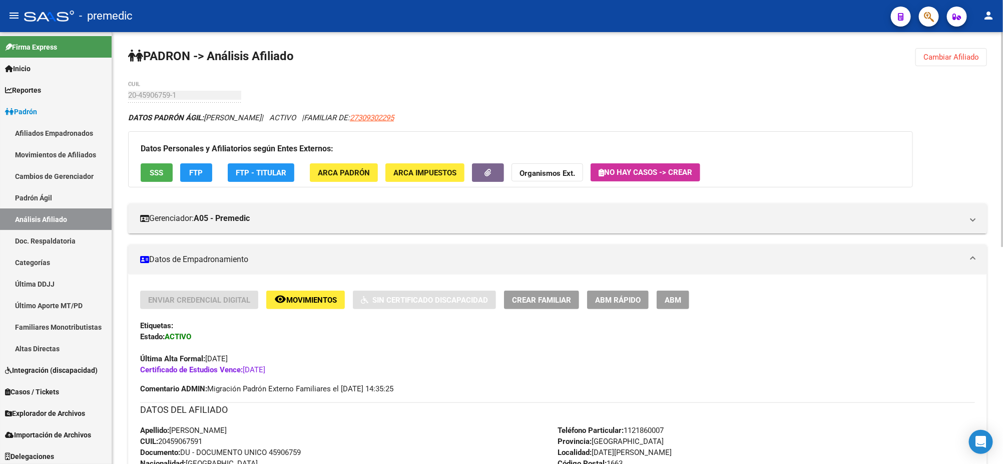
click at [954, 61] on span "Cambiar Afiliado" at bounding box center [952, 57] width 56 height 9
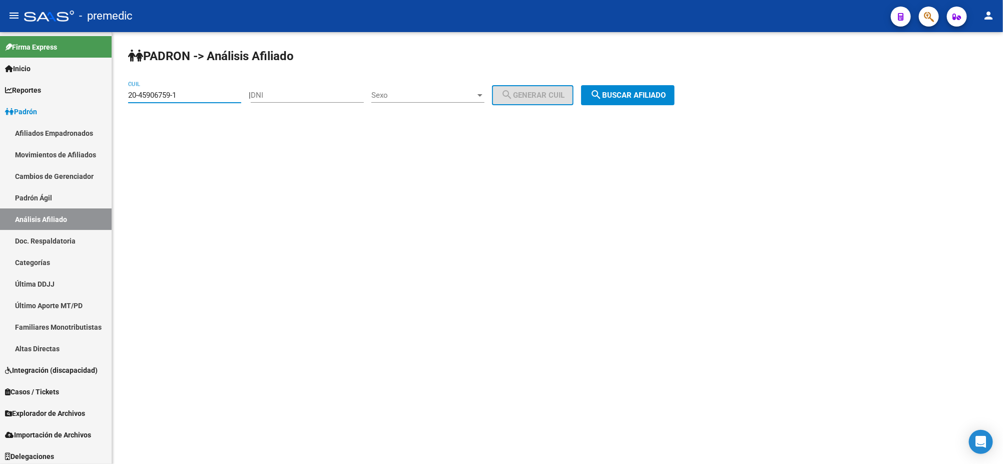
drag, startPoint x: 198, startPoint y: 96, endPoint x: 136, endPoint y: 96, distance: 62.1
click at [136, 96] on input "20-45906759-1" at bounding box center [184, 95] width 113 height 9
click at [130, 98] on input "20-45906759-1" at bounding box center [184, 95] width 113 height 9
drag, startPoint x: 197, startPoint y: 93, endPoint x: 116, endPoint y: 95, distance: 81.1
click at [116, 95] on div "PADRON -> Análisis Afiliado 20-45906759-1 CUIL | DNI Sexo Sexo search Generar C…" at bounding box center [557, 84] width 891 height 105
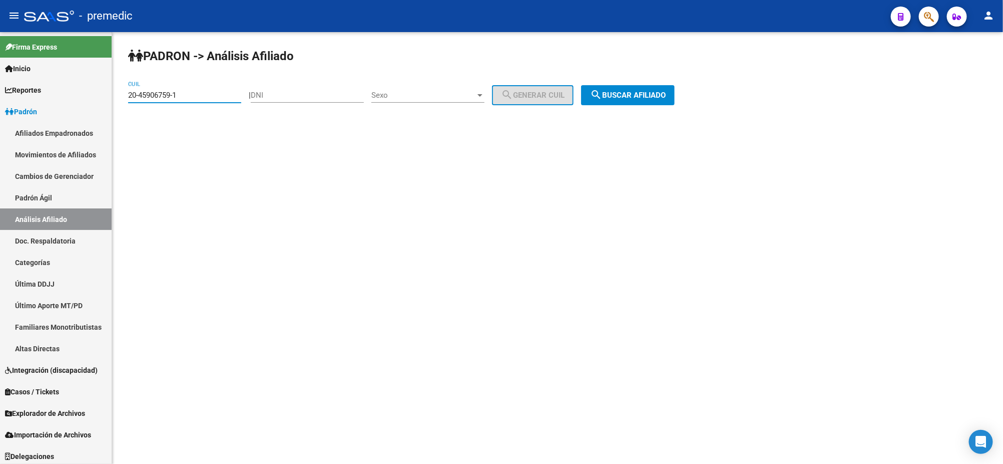
paste input "59877089-2"
type input "20-59877089-2"
click at [621, 91] on span "search Buscar afiliado" at bounding box center [628, 95] width 76 height 9
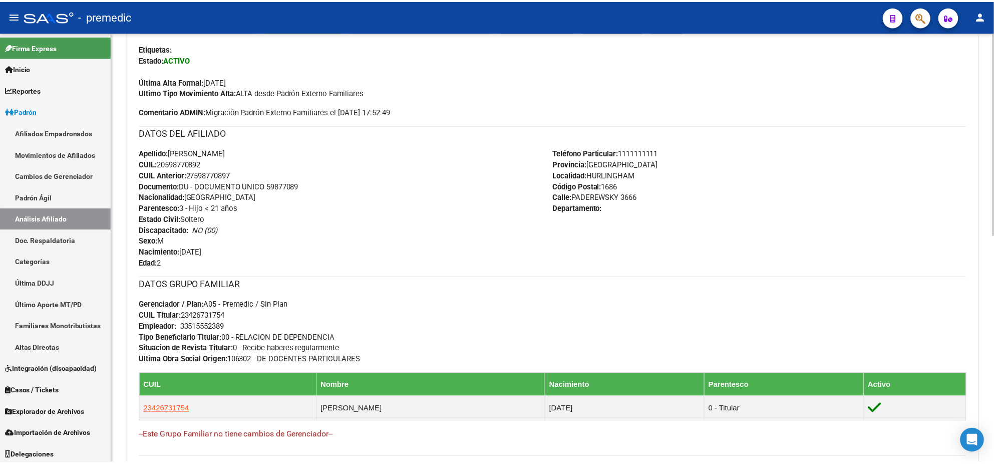
scroll to position [313, 0]
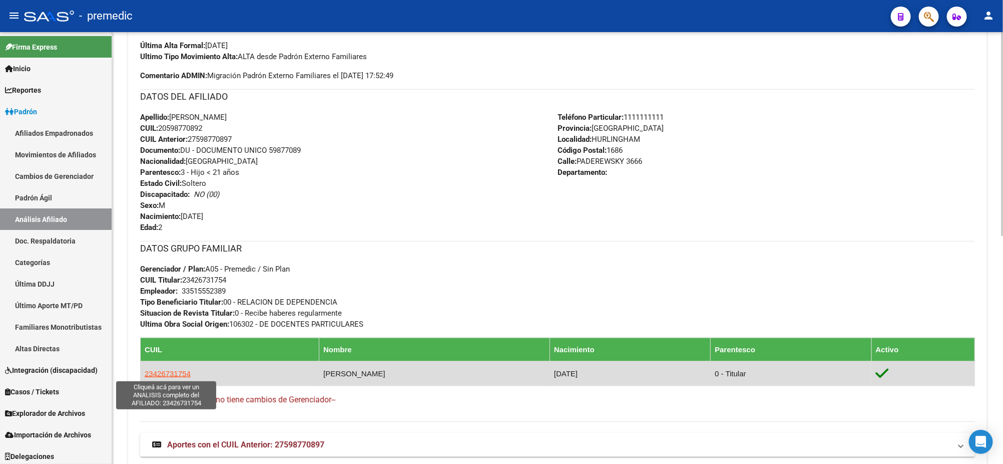
click at [172, 374] on span "23426731754" at bounding box center [168, 373] width 46 height 9
type textarea "23426731754"
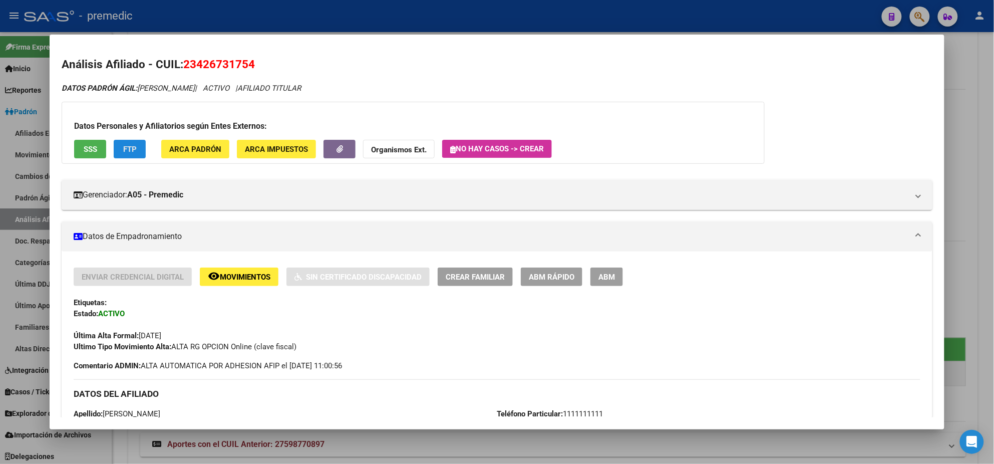
click at [117, 152] on button "FTP" at bounding box center [130, 149] width 32 height 19
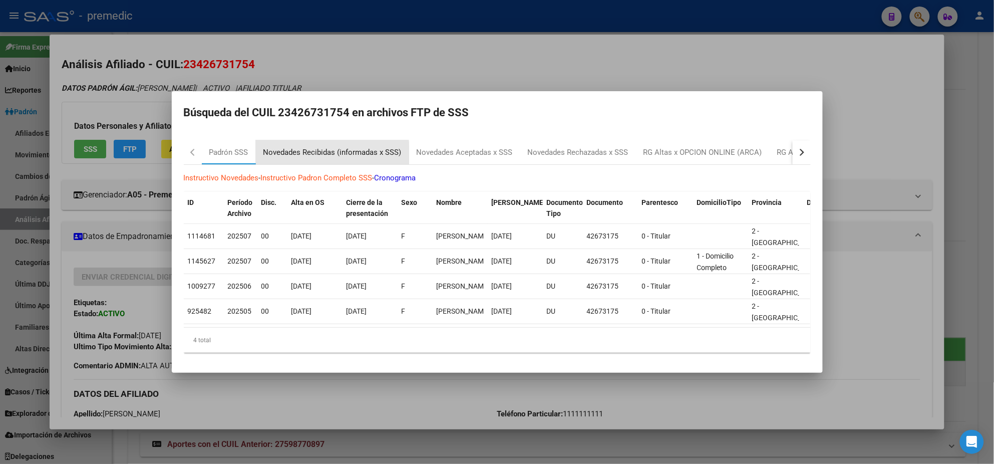
click at [307, 151] on div "Novedades Recibidas (informadas x SSS)" at bounding box center [332, 153] width 138 height 12
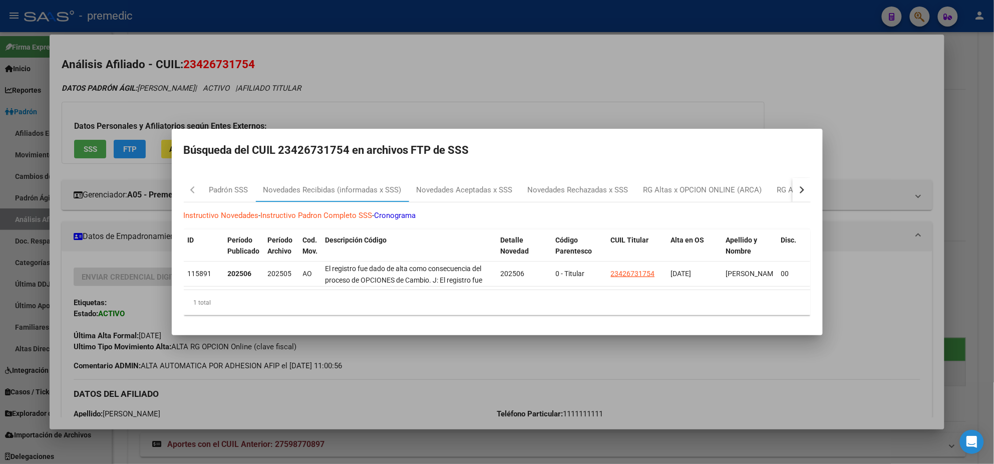
click at [803, 186] on button "button" at bounding box center [802, 190] width 18 height 24
click at [415, 184] on div "Novedades Aceptadas x SSS" at bounding box center [419, 190] width 96 height 12
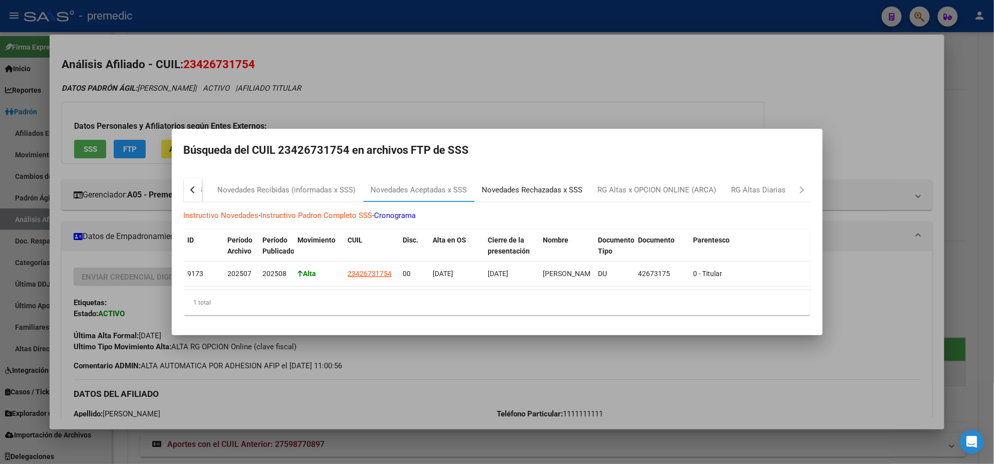
click at [517, 184] on div "Novedades Rechazadas x SSS" at bounding box center [532, 190] width 101 height 12
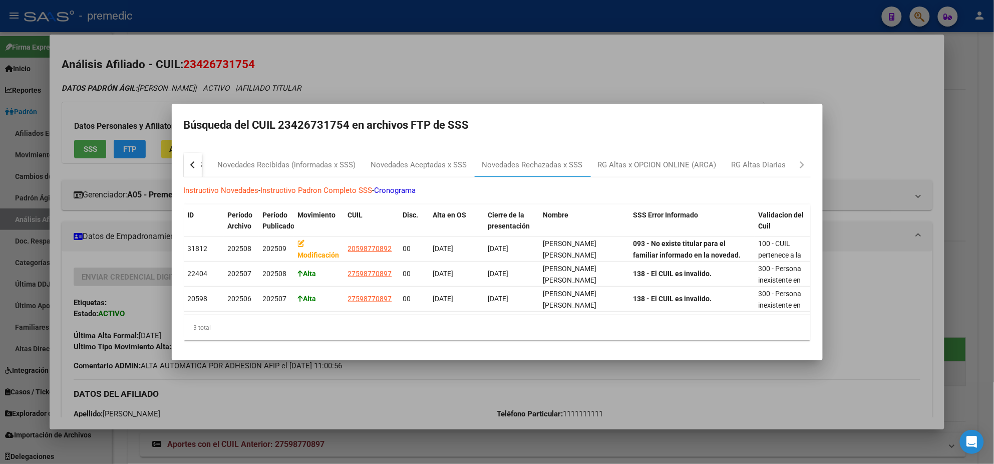
click at [353, 386] on div at bounding box center [497, 232] width 994 height 464
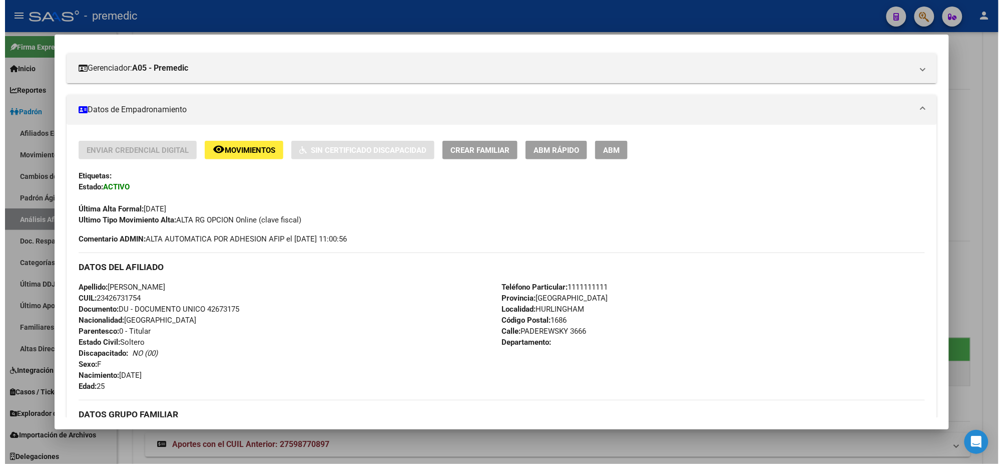
scroll to position [124, 0]
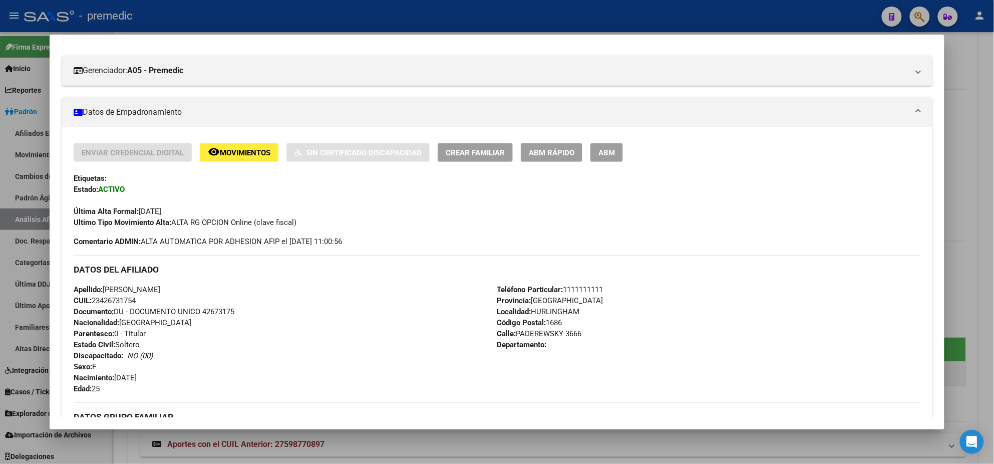
click at [33, 221] on div at bounding box center [497, 232] width 994 height 464
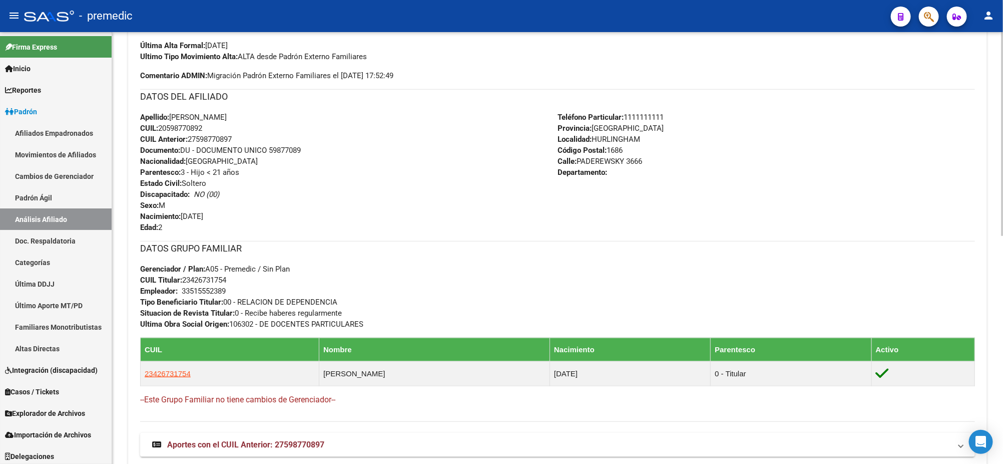
scroll to position [250, 0]
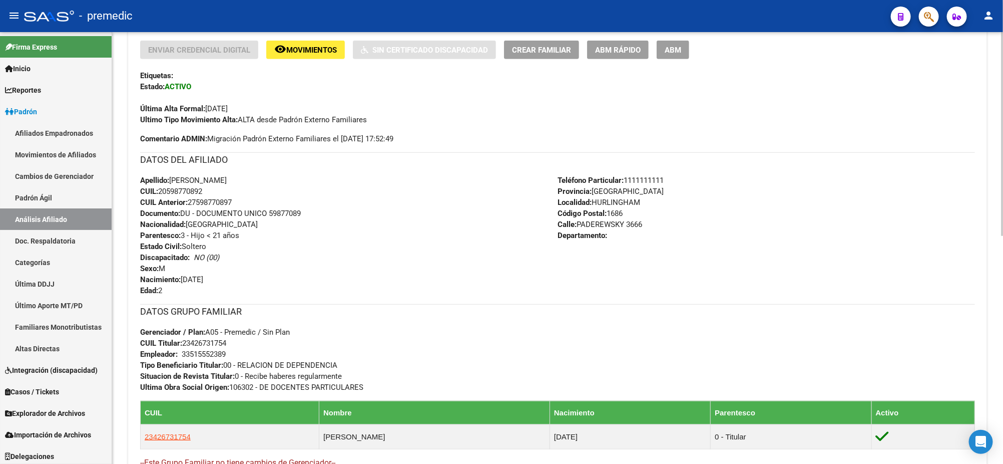
drag, startPoint x: 192, startPoint y: 343, endPoint x: 226, endPoint y: 345, distance: 33.6
click at [226, 345] on span "CUIL Titular: 23426731754" at bounding box center [183, 342] width 86 height 9
copy span "42673175"
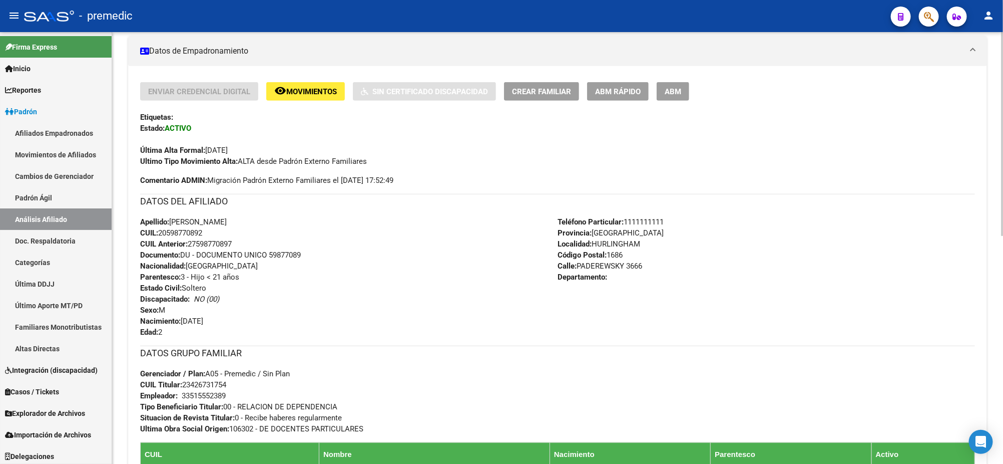
scroll to position [187, 0]
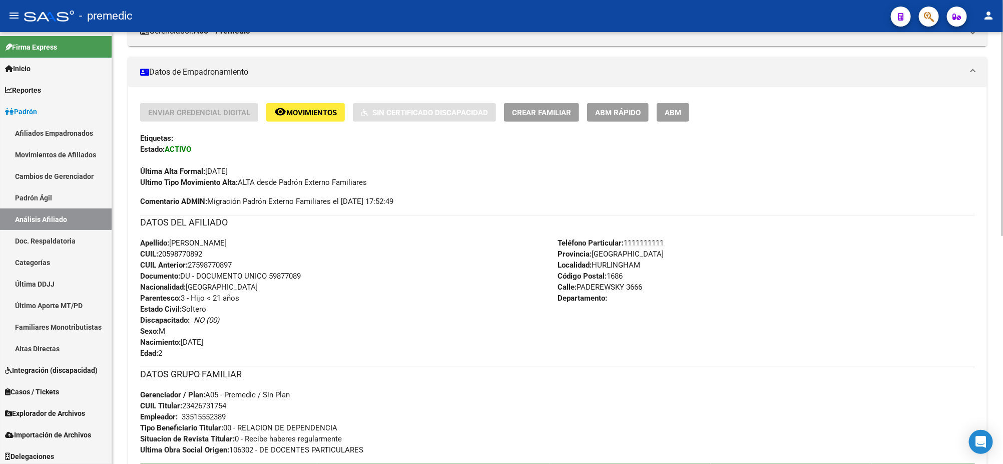
click at [410, 273] on div "Apellido: [PERSON_NAME]: 20598770892 CUIL Anterior: 27598770897 Documento: DU -…" at bounding box center [349, 297] width 418 height 121
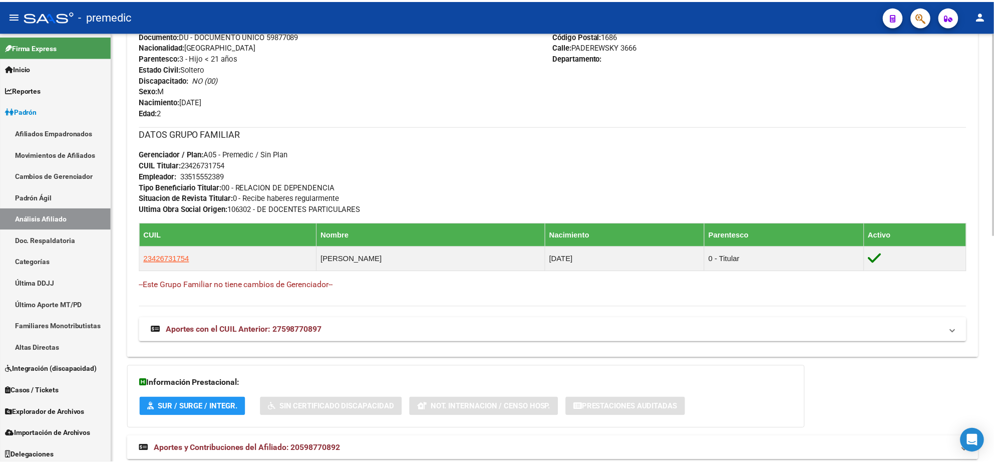
scroll to position [438, 0]
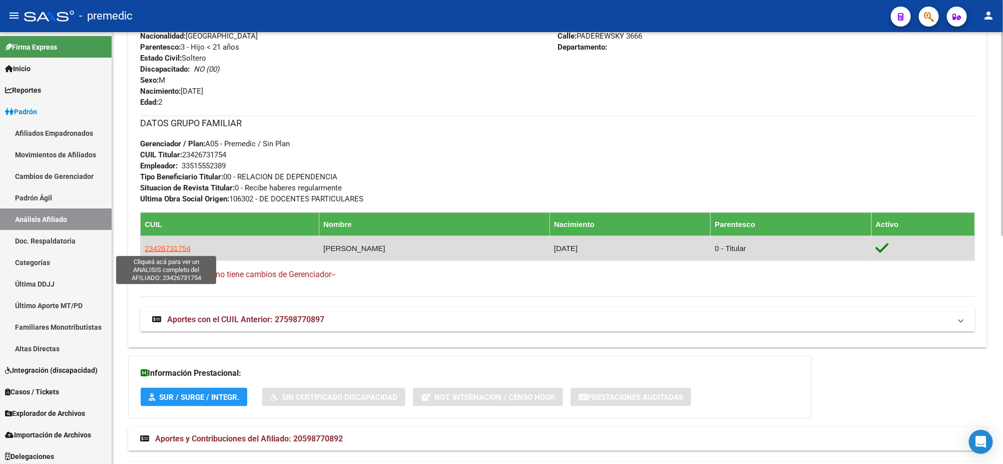
click at [161, 245] on span "23426731754" at bounding box center [168, 248] width 46 height 9
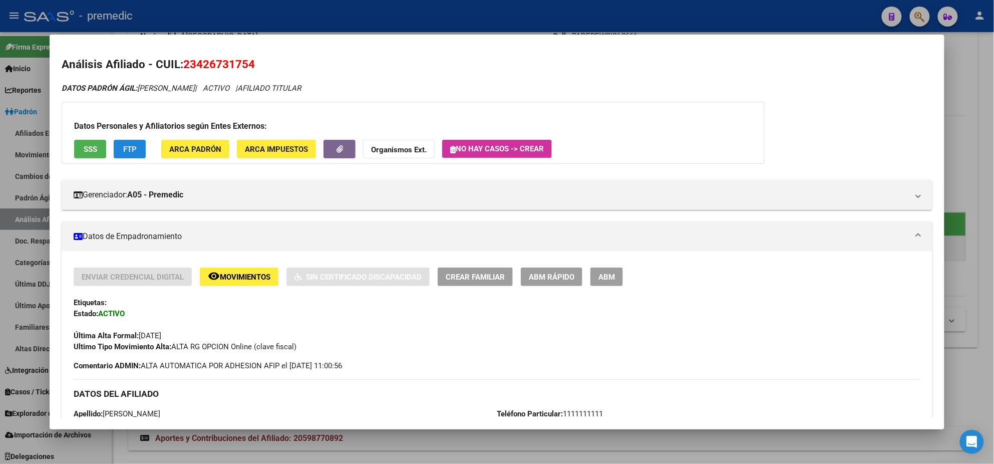
click at [123, 152] on span "FTP" at bounding box center [130, 149] width 14 height 9
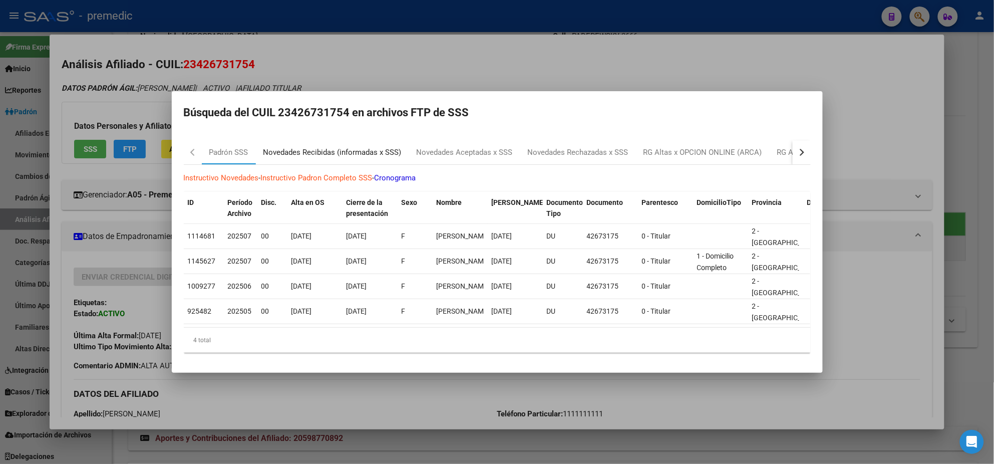
click at [289, 151] on div "Novedades Recibidas (informadas x SSS)" at bounding box center [332, 153] width 138 height 12
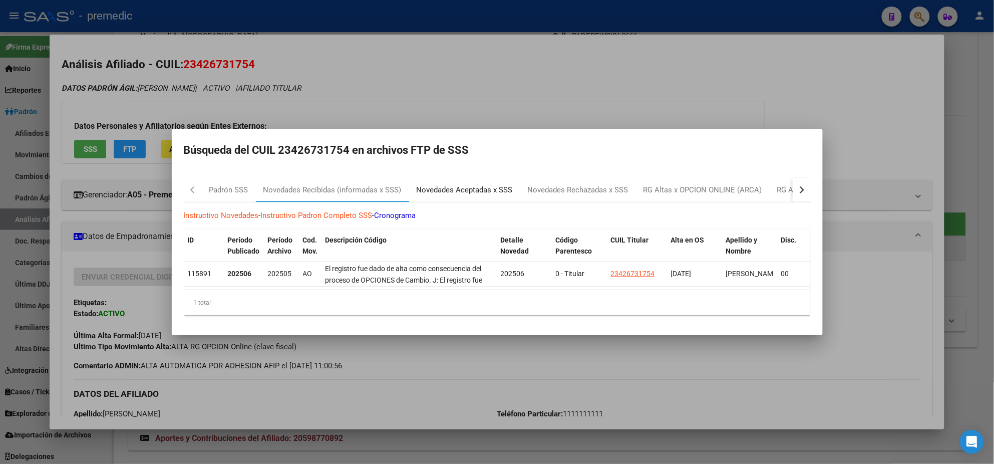
click at [447, 184] on div "Novedades Aceptadas x SSS" at bounding box center [465, 190] width 96 height 12
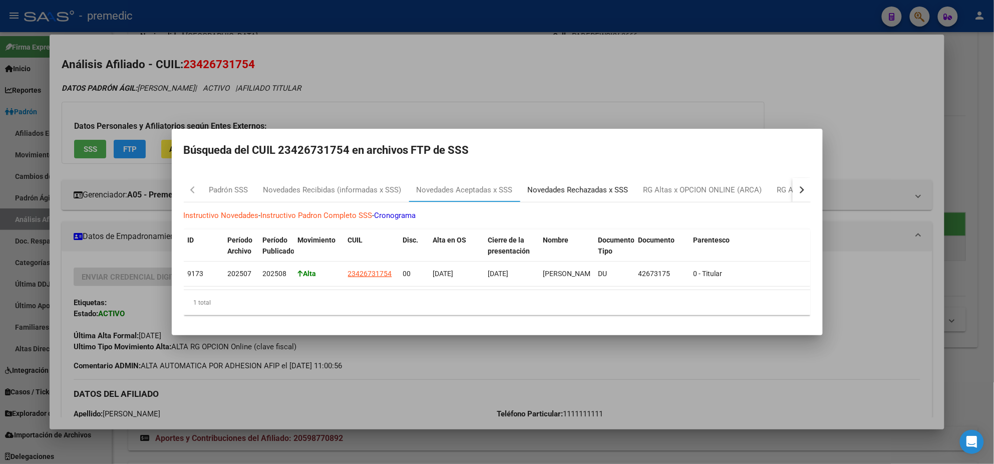
click at [554, 188] on div "Novedades Rechazadas x SSS" at bounding box center [578, 190] width 101 height 12
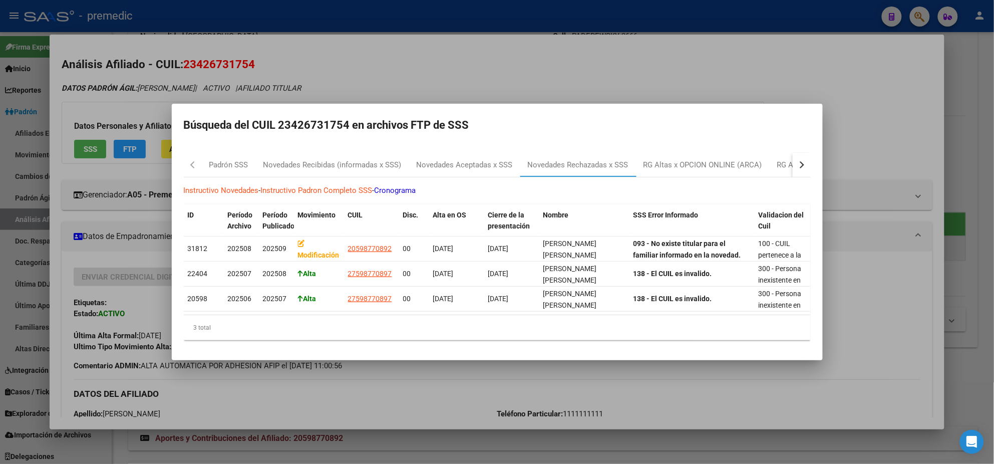
click at [368, 378] on div at bounding box center [497, 232] width 994 height 464
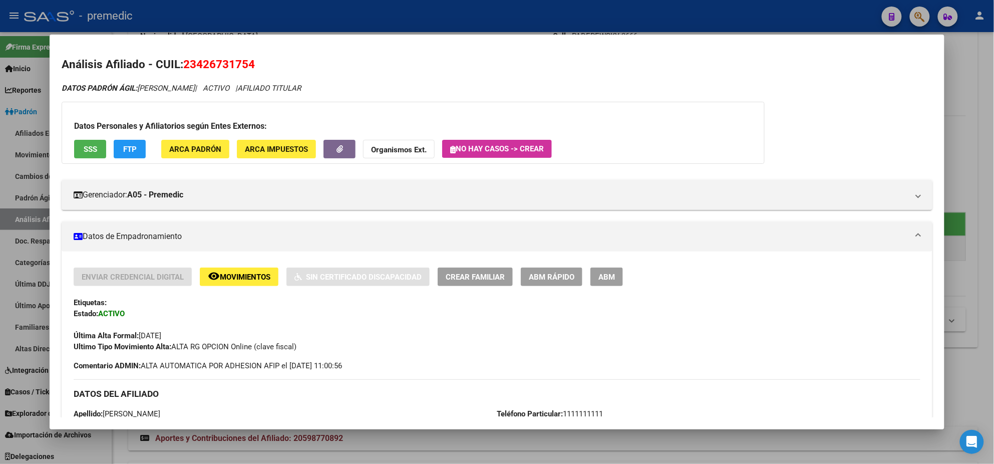
scroll to position [437, 0]
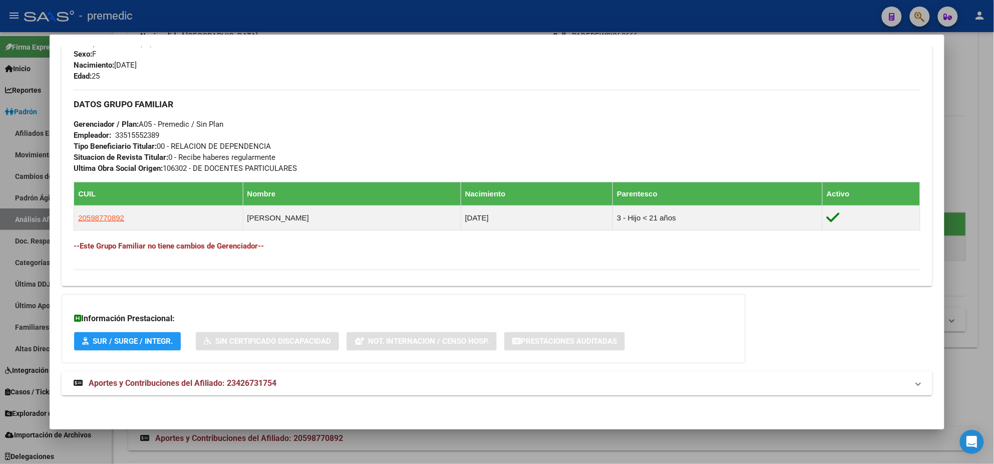
click at [137, 383] on span "Aportes y Contribuciones del Afiliado: 23426731754" at bounding box center [183, 383] width 188 height 10
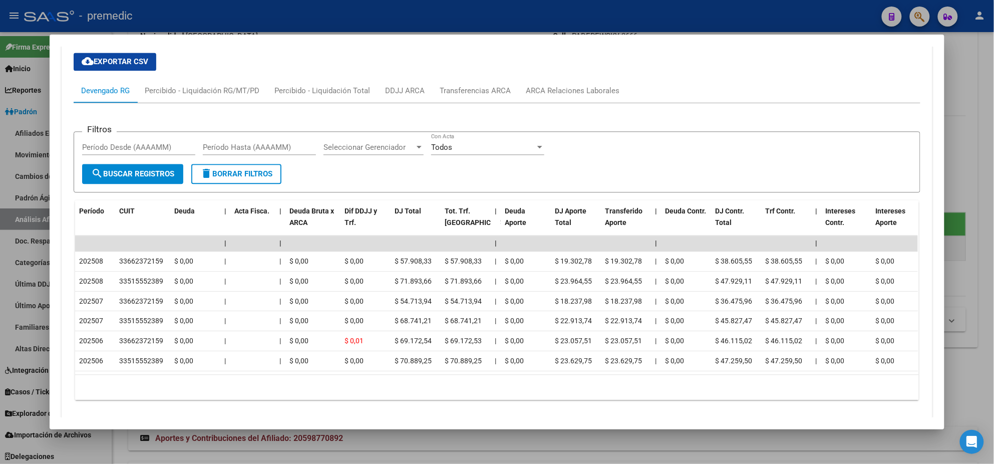
scroll to position [813, 0]
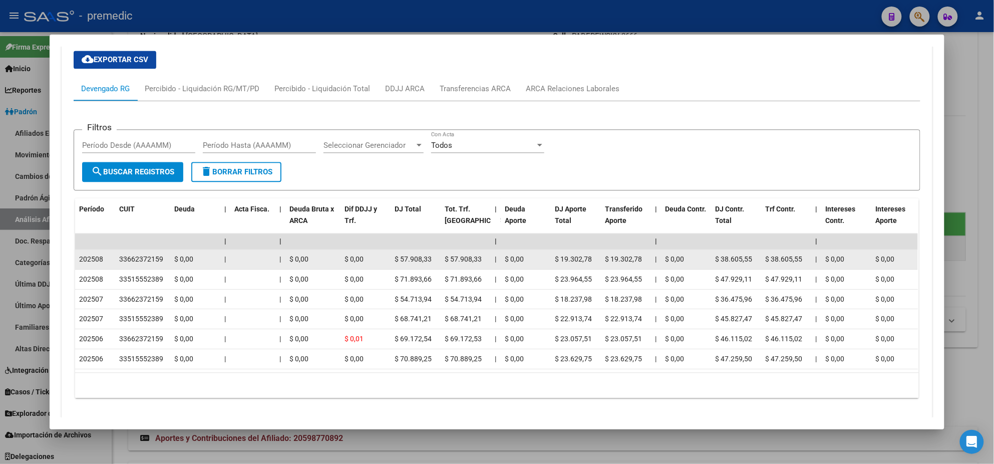
click at [122, 257] on div "33662372159" at bounding box center [141, 259] width 44 height 12
copy div "33662372159"
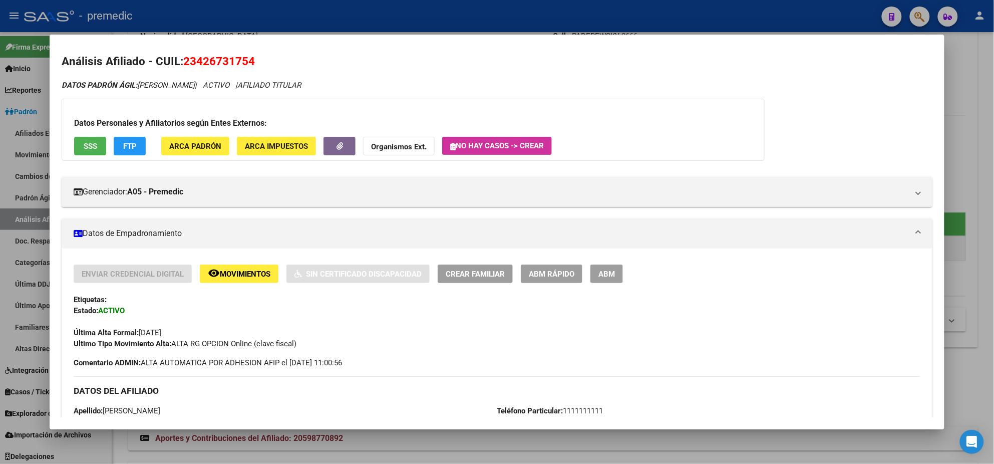
scroll to position [0, 0]
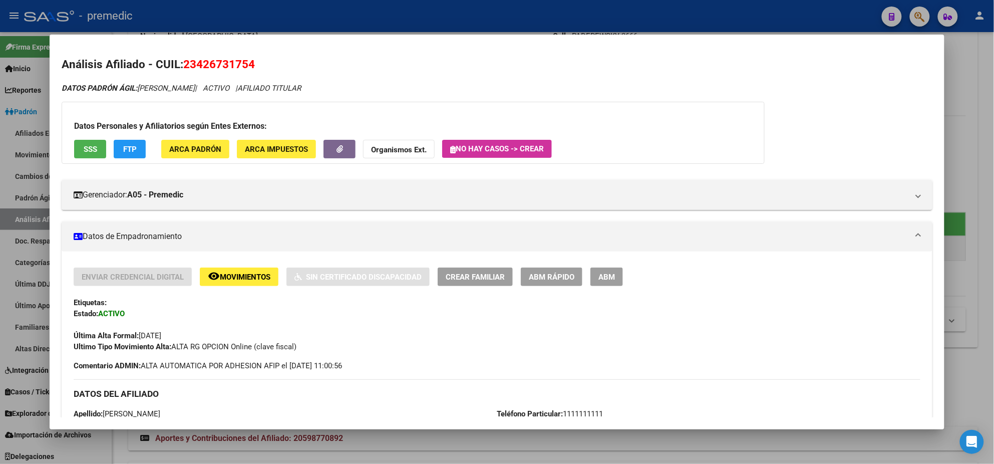
click at [550, 273] on span "ABM Rápido" at bounding box center [552, 276] width 46 height 9
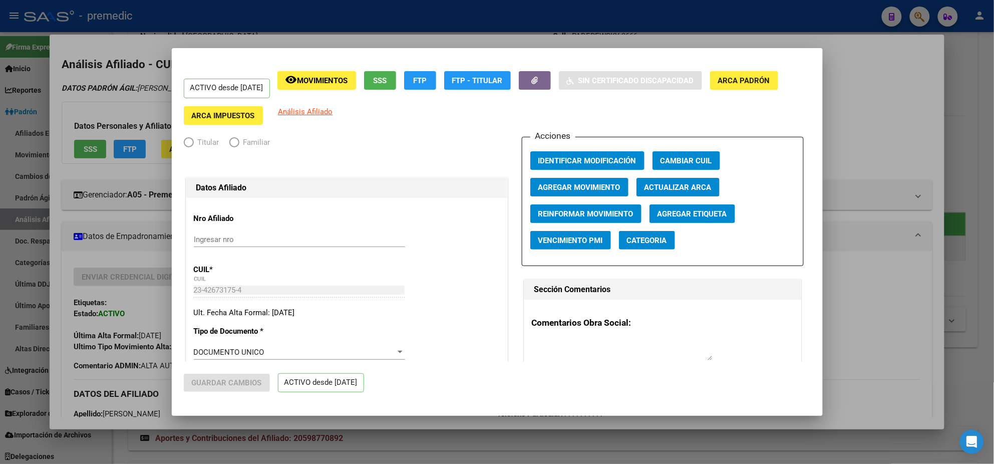
radio input "true"
type input "33-51555238-9"
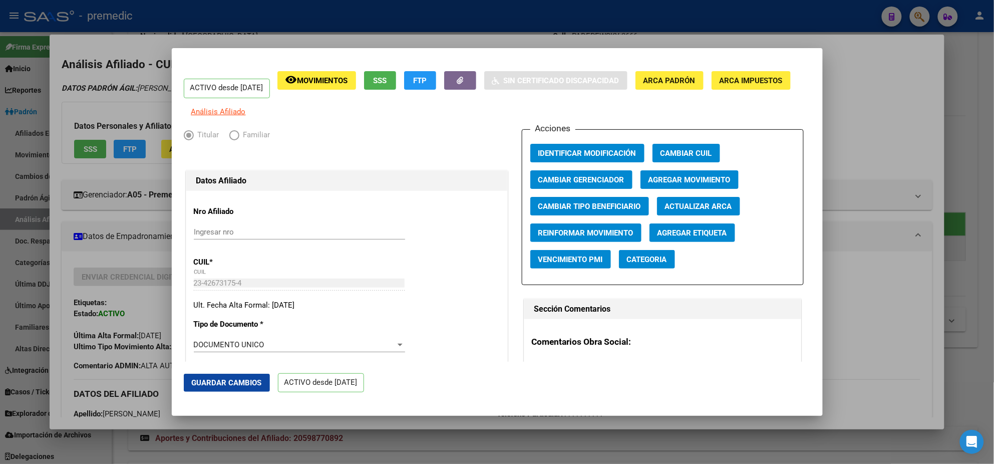
click at [710, 184] on span "Agregar Movimiento" at bounding box center [689, 179] width 82 height 9
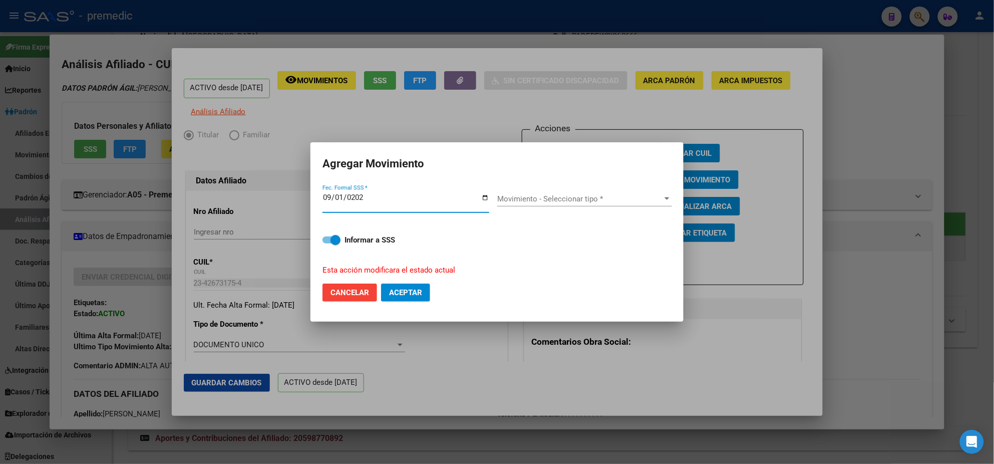
type input "[DATE]"
click at [540, 199] on span "Movimiento - Seleccionar tipo *" at bounding box center [580, 198] width 166 height 9
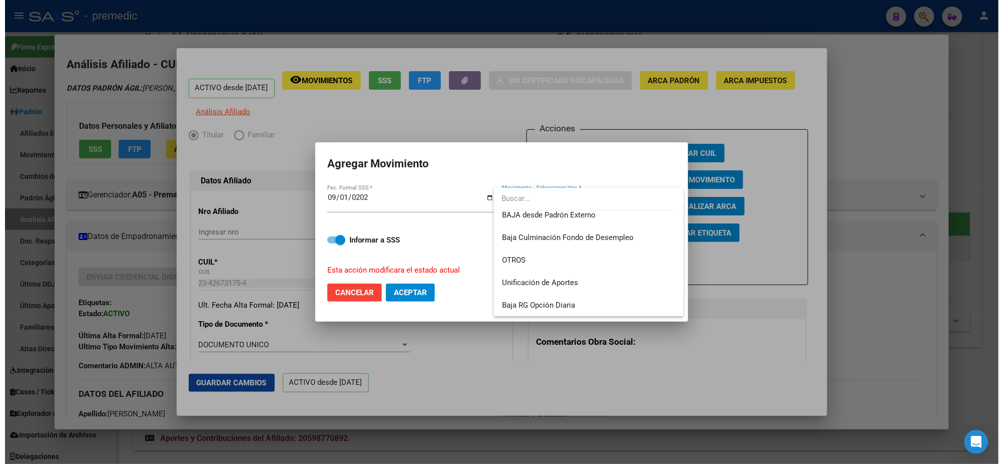
scroll to position [728, 0]
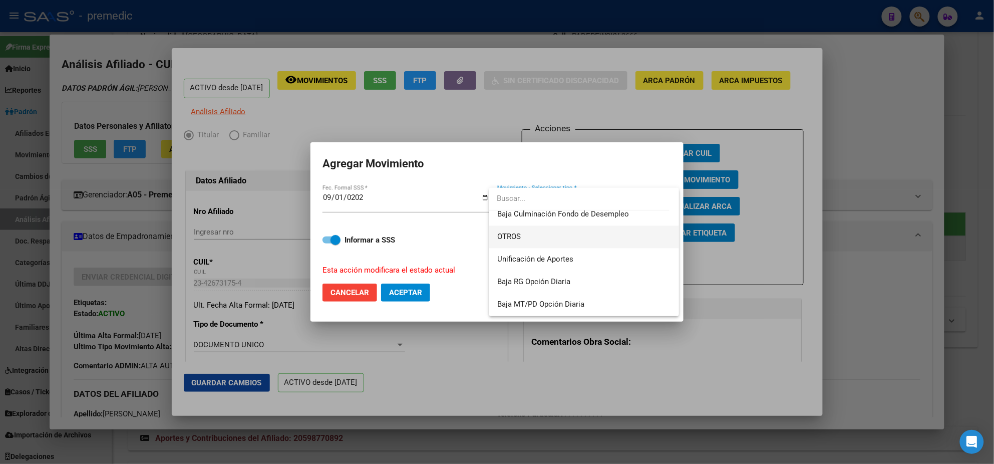
click at [522, 233] on span "OTROS" at bounding box center [584, 237] width 174 height 23
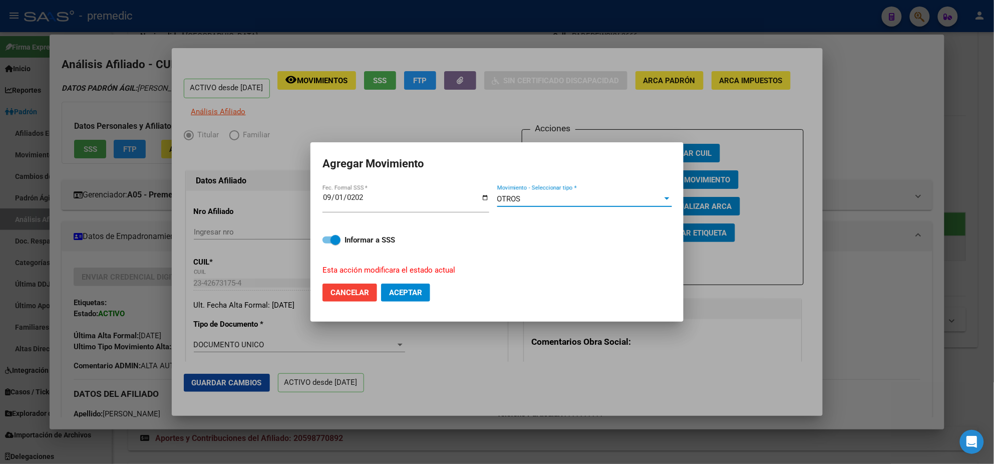
click at [393, 286] on button "Aceptar" at bounding box center [405, 292] width 49 height 18
checkbox input "false"
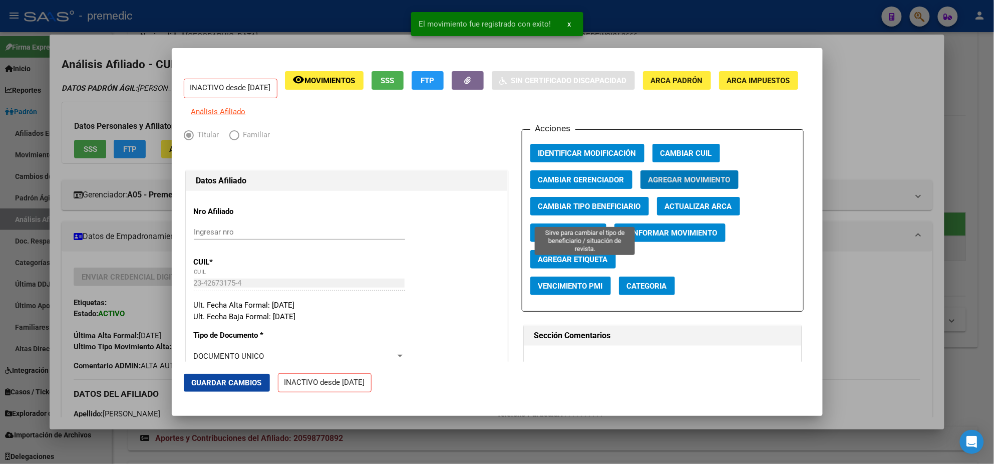
click at [547, 210] on span "Cambiar Tipo Beneficiario" at bounding box center [589, 206] width 103 height 9
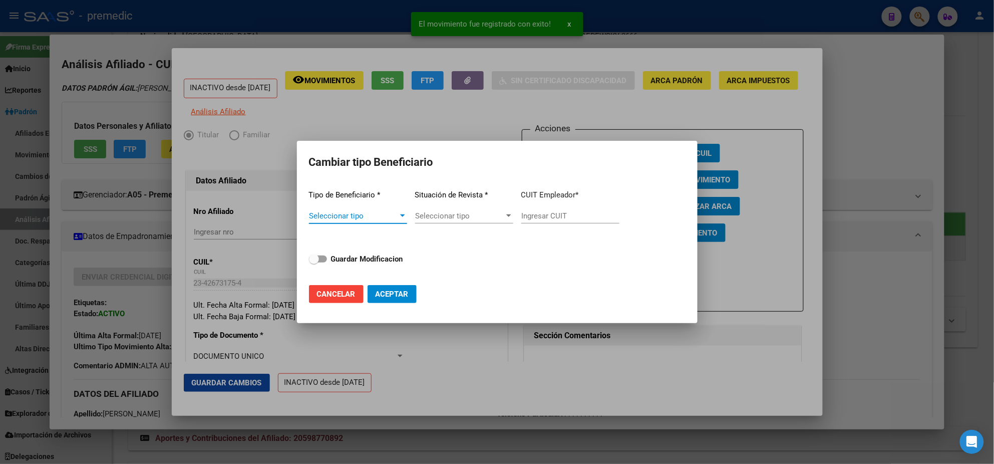
click at [373, 220] on div "Seleccionar tipo Seleccionar tipo" at bounding box center [358, 220] width 98 height 25
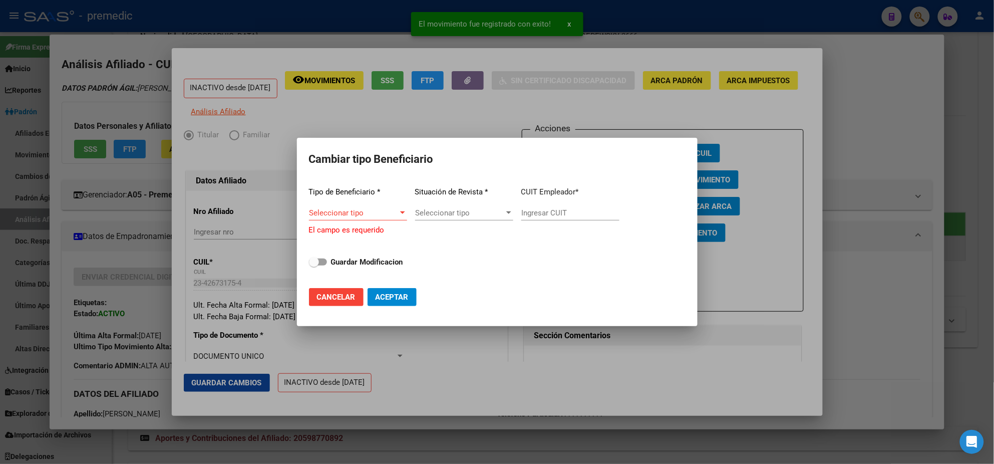
click at [370, 218] on div "Seleccionar tipo Seleccionar tipo" at bounding box center [358, 212] width 98 height 15
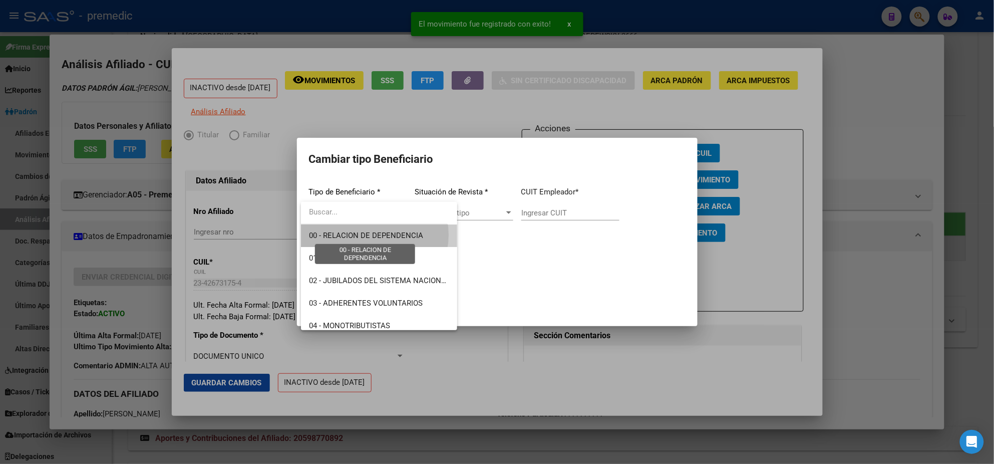
click at [371, 235] on span "00 - RELACION DE DEPENDENCIA" at bounding box center [366, 235] width 114 height 9
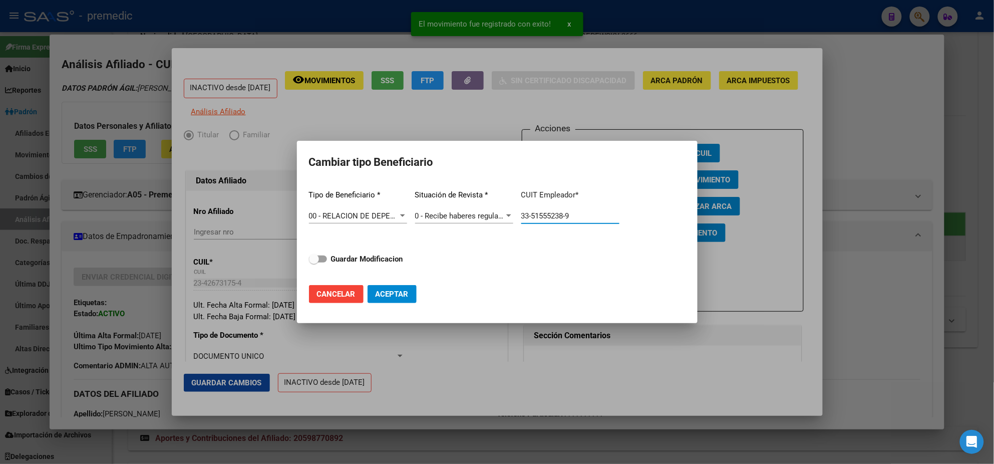
drag, startPoint x: 570, startPoint y: 211, endPoint x: 453, endPoint y: 212, distance: 116.7
click at [453, 212] on div "Tipo de Beneficiario * 00 - RELACION DE DEPENDENCIA Seleccionar tipo Situación …" at bounding box center [497, 229] width 377 height 95
paste input "66237215"
type input "33-66237215-9"
click at [334, 256] on strong "Guardar Modificacion" at bounding box center [367, 258] width 72 height 9
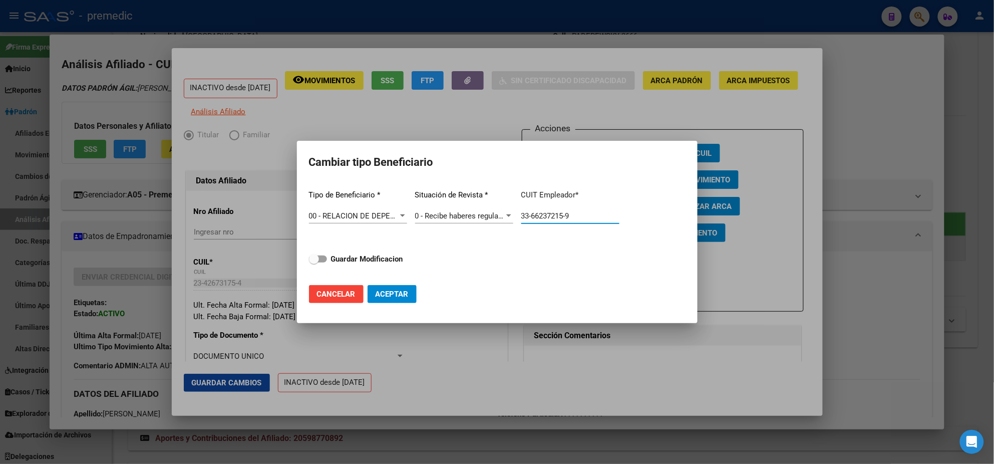
click at [314, 262] on input "Guardar Modificacion" at bounding box center [313, 262] width 1 height 1
checkbox input "true"
click at [395, 291] on span "Aceptar" at bounding box center [392, 293] width 33 height 9
type input "33-66237215-9"
checkbox input "false"
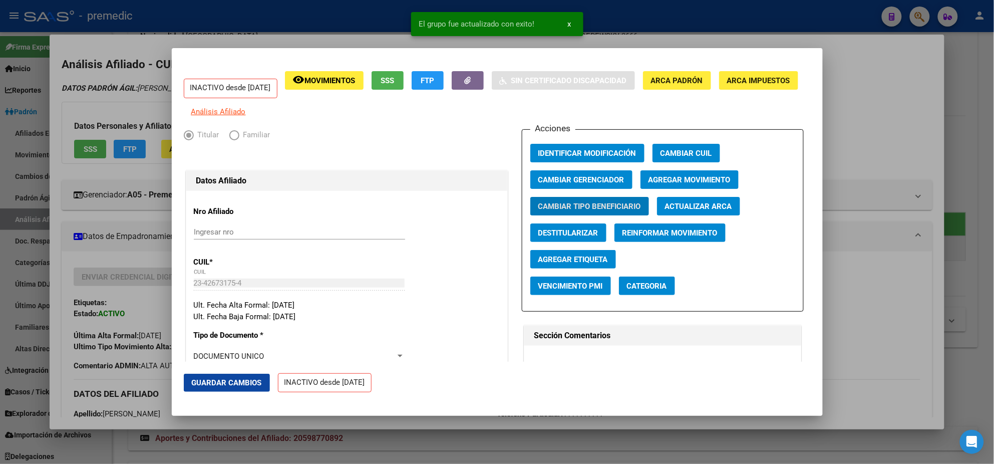
click at [685, 184] on span "Agregar Movimiento" at bounding box center [689, 179] width 82 height 9
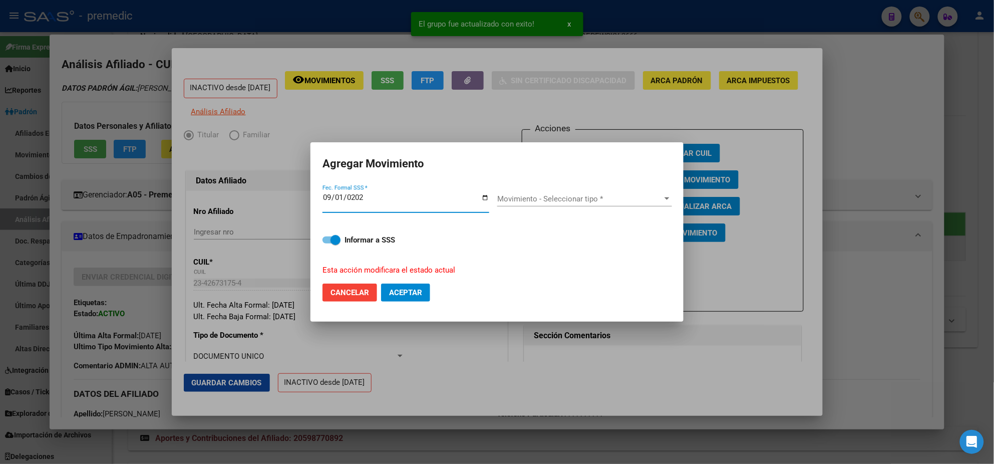
type input "[DATE]"
click at [583, 199] on span "Movimiento - Seleccionar tipo *" at bounding box center [580, 198] width 166 height 9
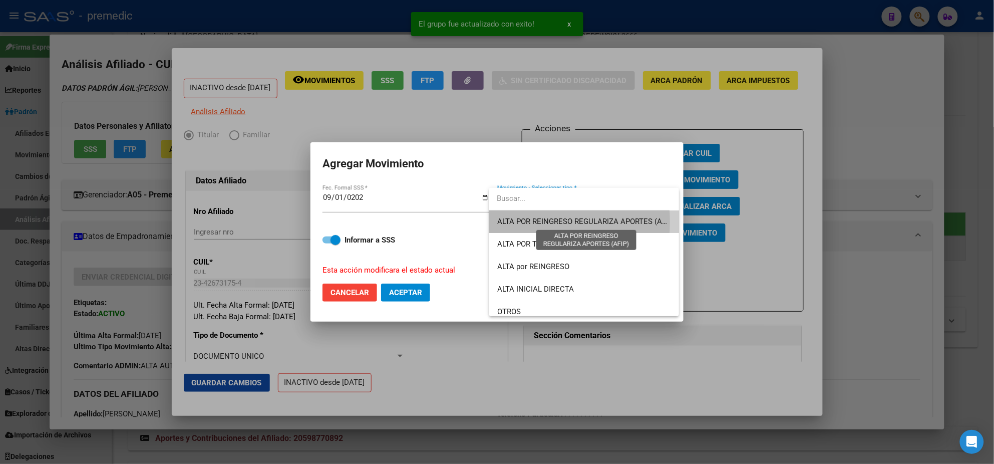
click at [511, 222] on span "ALTA POR REINGRESO REGULARIZA APORTES (AFIP)" at bounding box center [586, 221] width 178 height 9
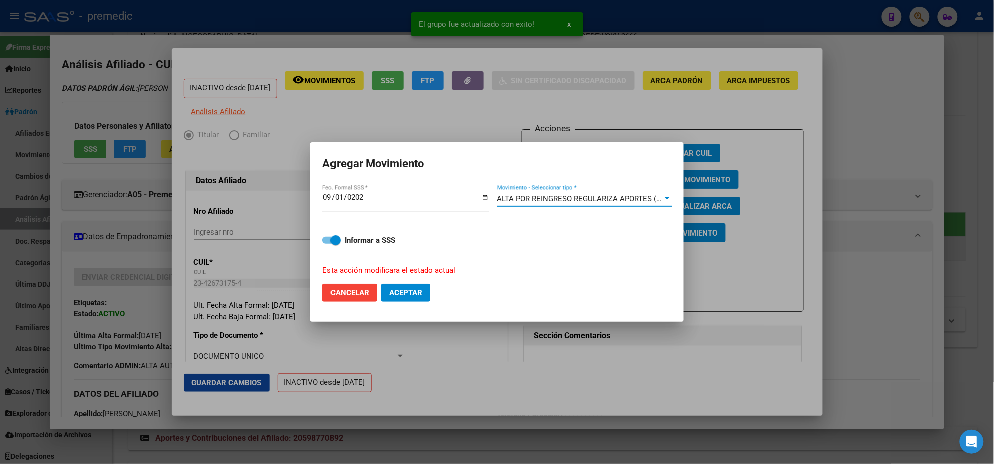
click at [401, 297] on button "Aceptar" at bounding box center [405, 292] width 49 height 18
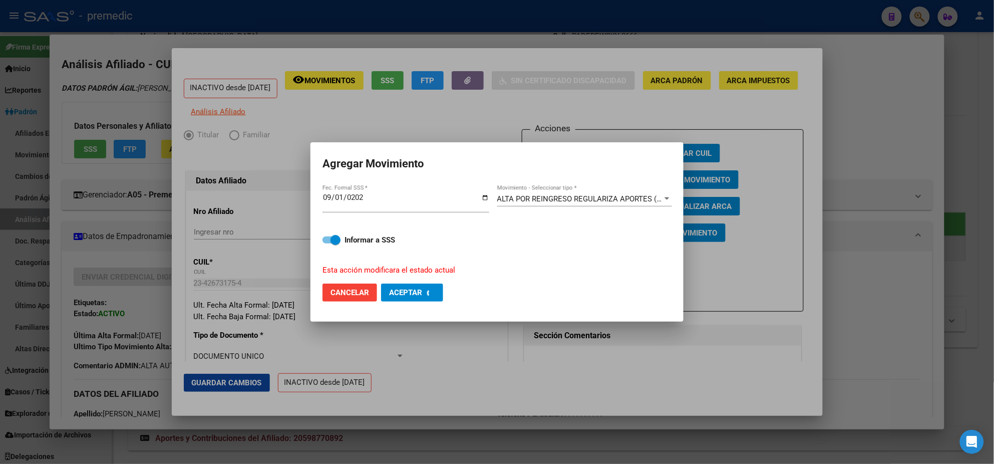
checkbox input "false"
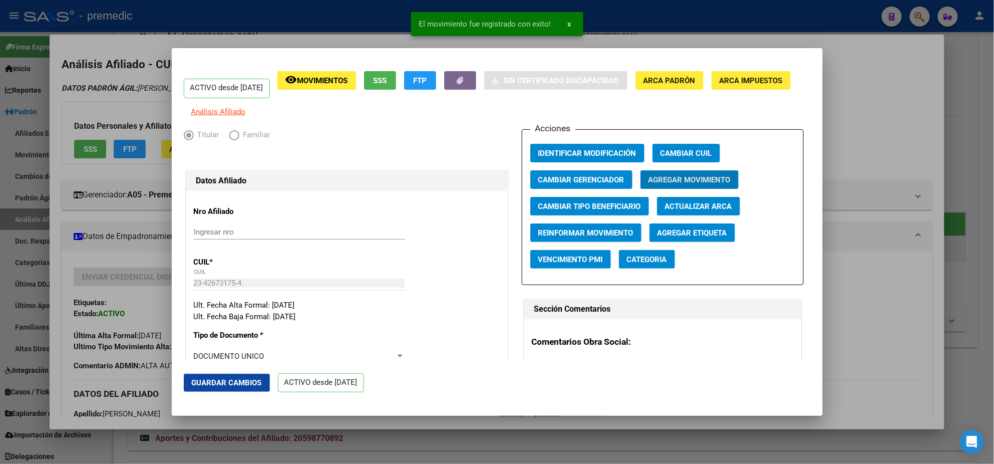
click at [55, 216] on div at bounding box center [497, 232] width 994 height 464
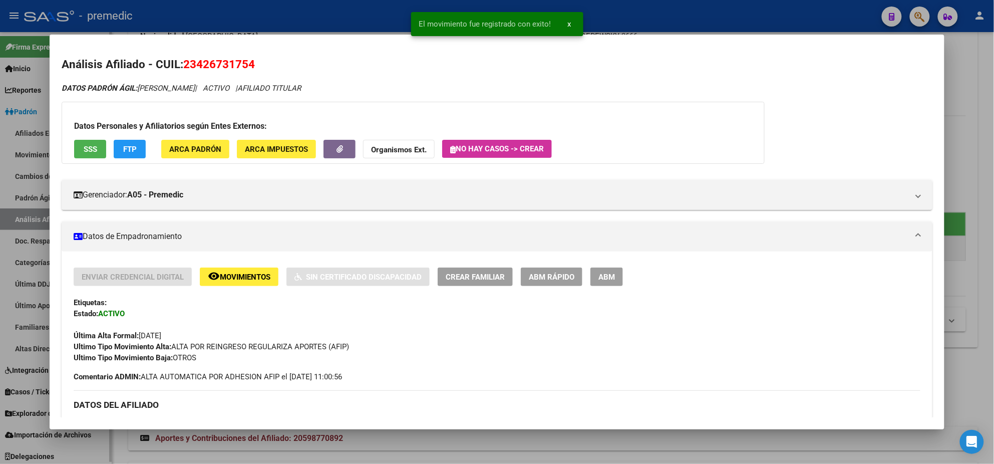
click at [2, 205] on div at bounding box center [497, 232] width 994 height 464
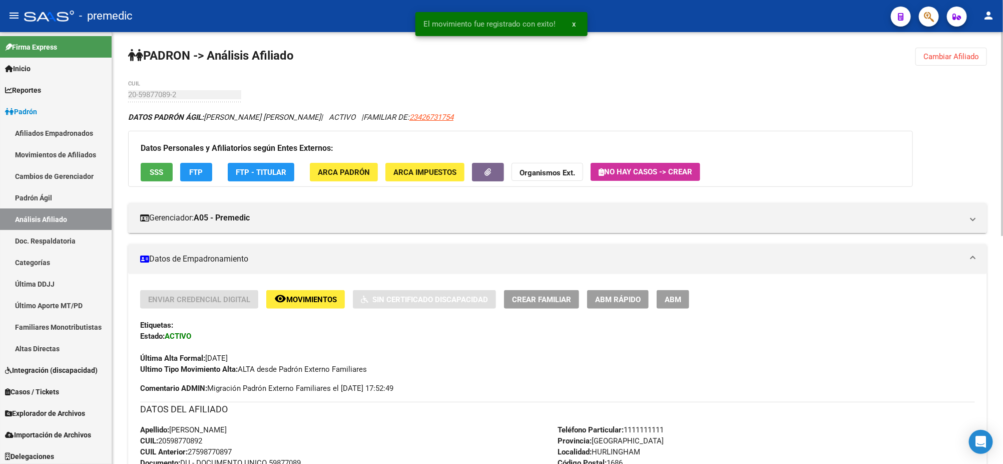
scroll to position [0, 0]
click at [618, 297] on span "ABM Rápido" at bounding box center [618, 299] width 46 height 9
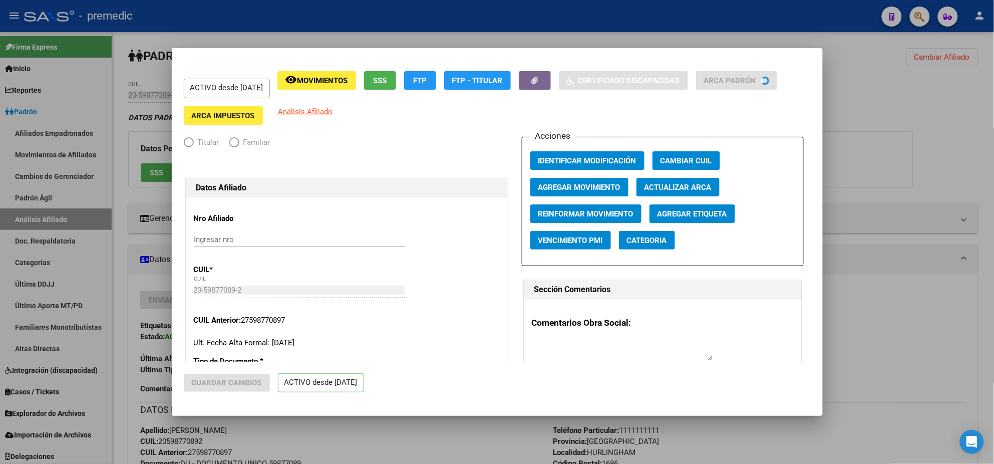
radio input "true"
type input "33-66237215-9"
click at [592, 193] on button "Agregar Movimiento" at bounding box center [579, 187] width 98 height 19
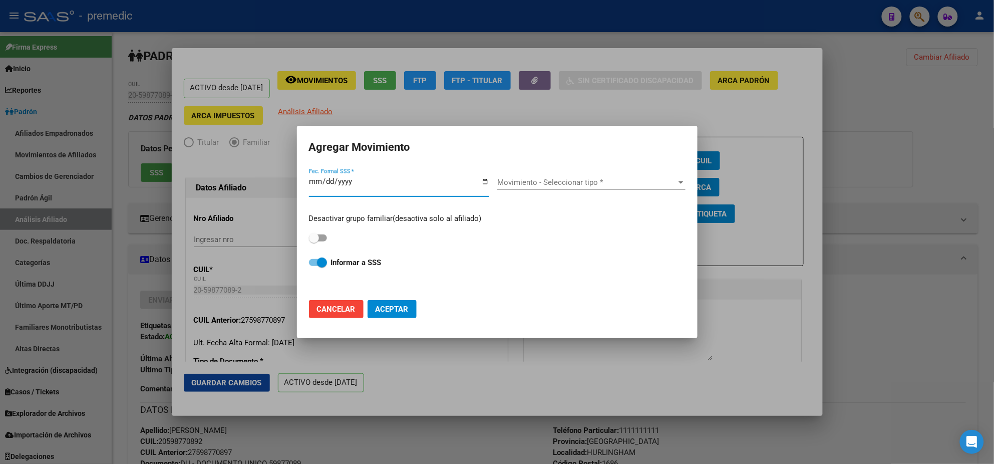
click at [443, 368] on div at bounding box center [497, 232] width 994 height 464
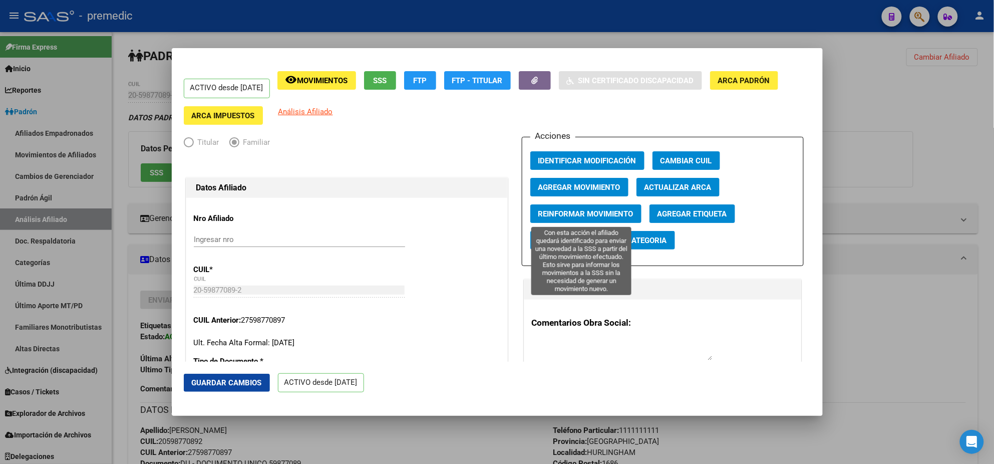
click at [575, 216] on span "Reinformar Movimiento" at bounding box center [585, 213] width 95 height 9
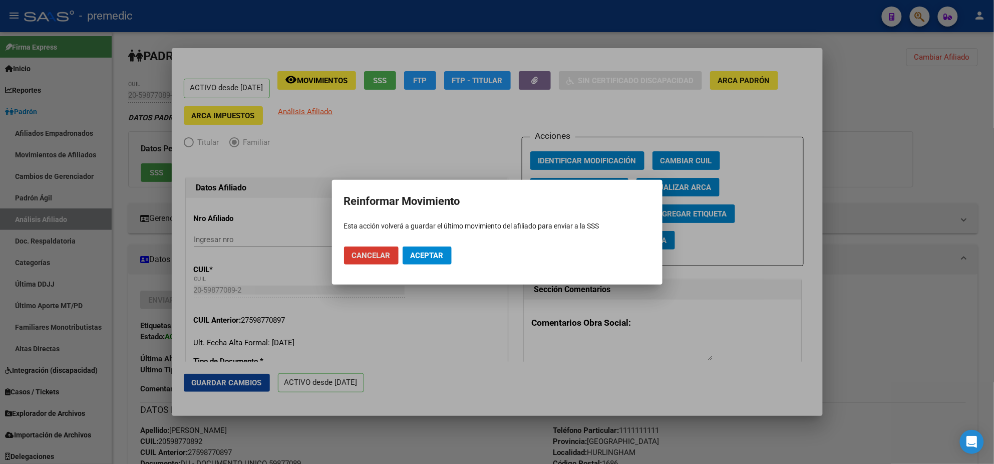
click at [422, 255] on span "Aceptar" at bounding box center [427, 255] width 33 height 9
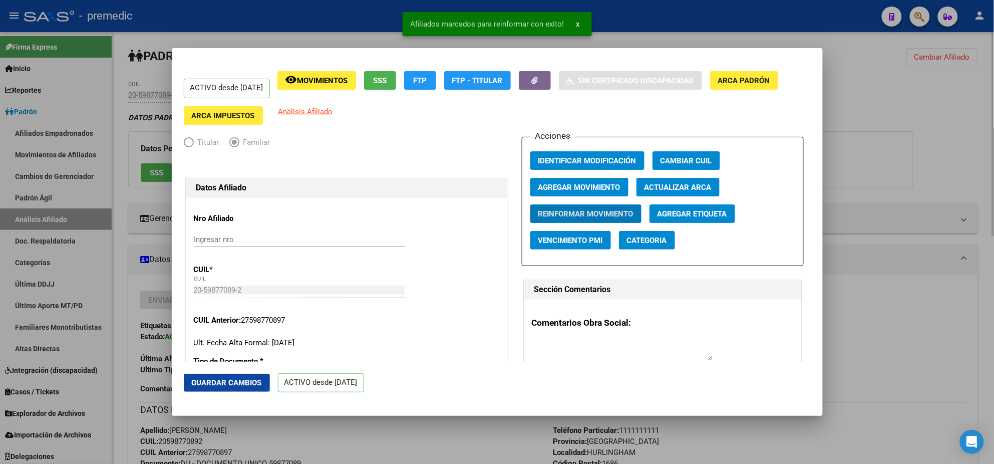
click at [419, 429] on div at bounding box center [497, 232] width 994 height 464
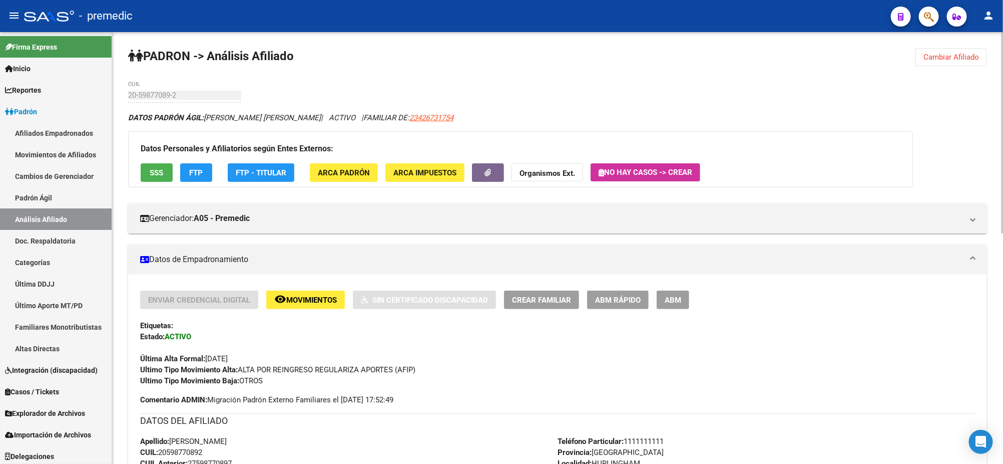
click at [940, 58] on span "Cambiar Afiliado" at bounding box center [952, 57] width 56 height 9
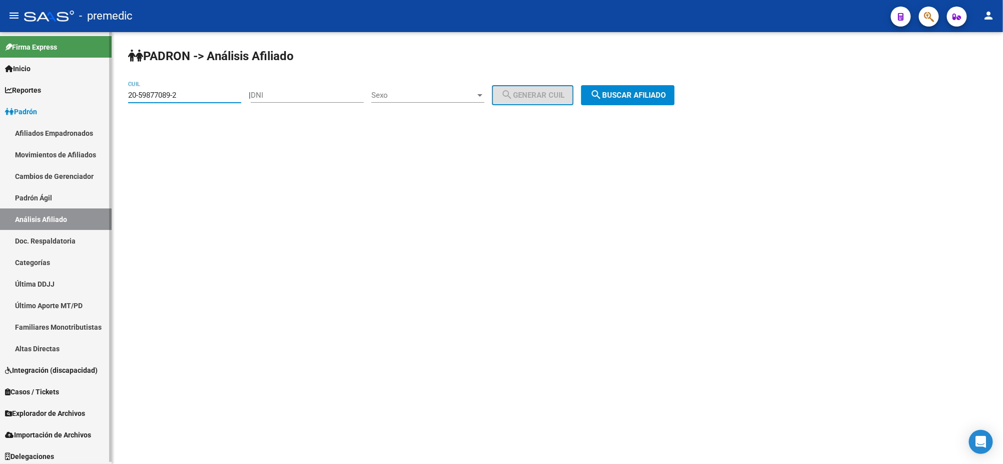
drag, startPoint x: 135, startPoint y: 99, endPoint x: 110, endPoint y: 102, distance: 25.7
click at [110, 102] on mat-sidenav-container "Firma Express Inicio Calendario SSS Instructivos Contacto OS Reportes Padrón Tr…" at bounding box center [501, 248] width 1003 height 432
paste input "3-54513221-4"
type input "23-54513221-4"
click at [628, 95] on span "search Buscar afiliado" at bounding box center [628, 95] width 76 height 9
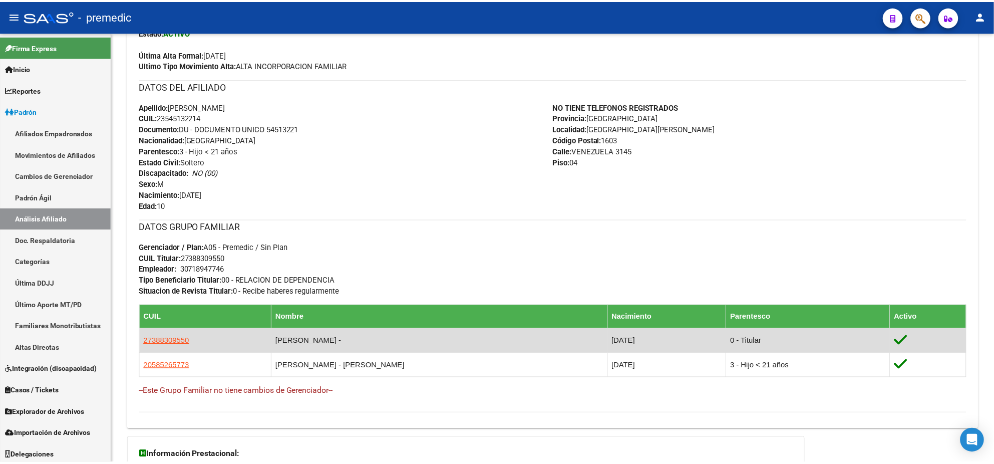
scroll to position [313, 0]
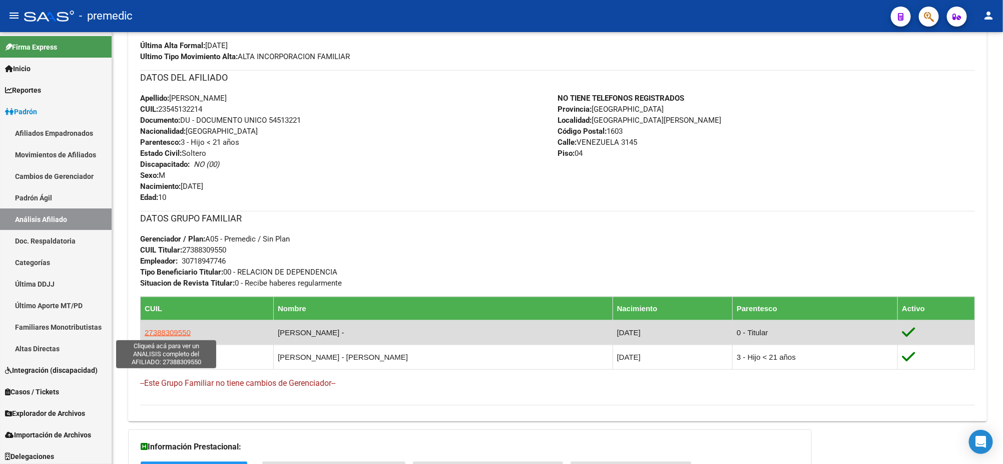
click at [163, 334] on span "27388309550" at bounding box center [168, 332] width 46 height 9
type textarea "27388309550"
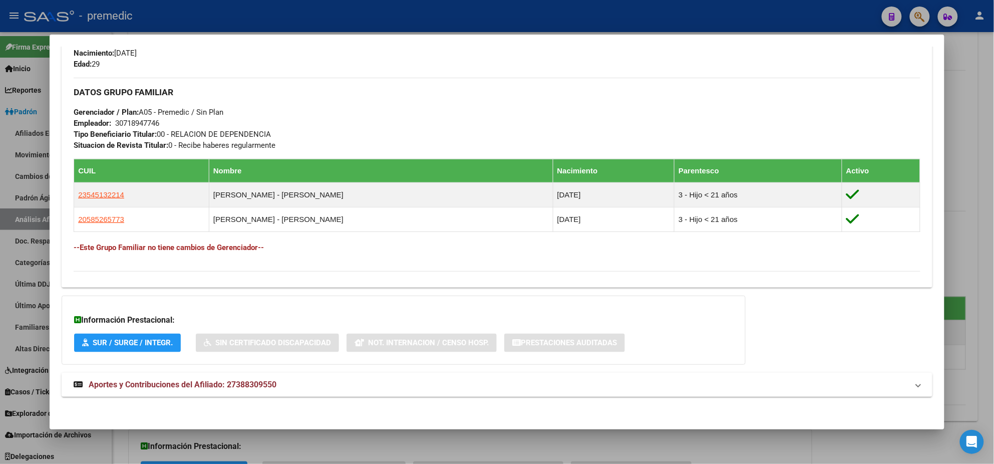
scroll to position [451, 0]
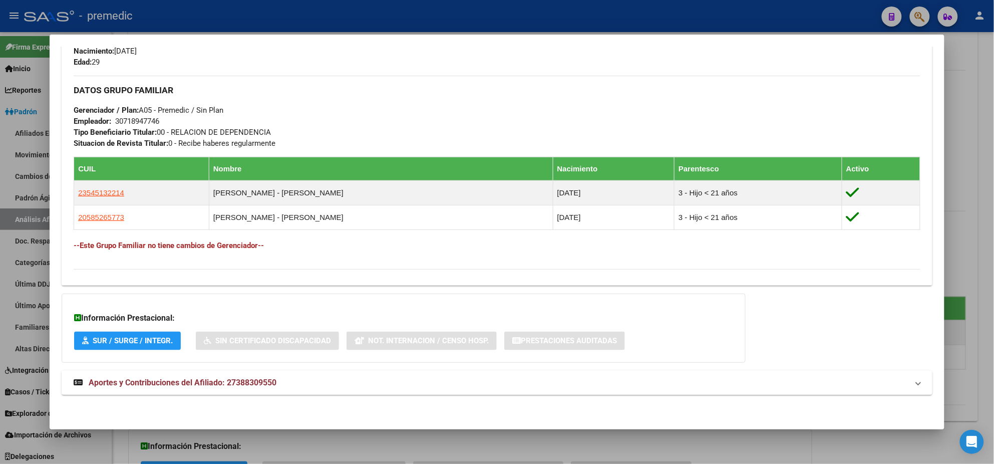
click at [143, 384] on span "Aportes y Contribuciones del Afiliado: 27388309550" at bounding box center [183, 383] width 188 height 10
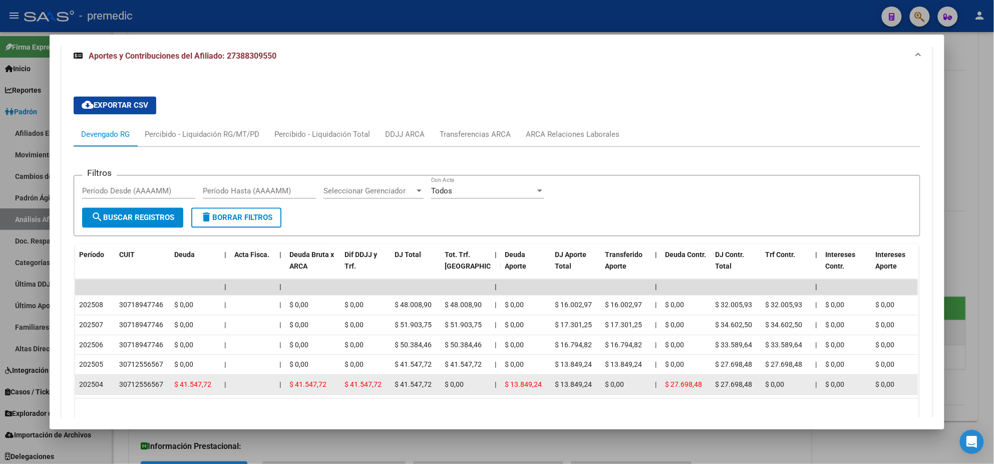
scroll to position [718, 0]
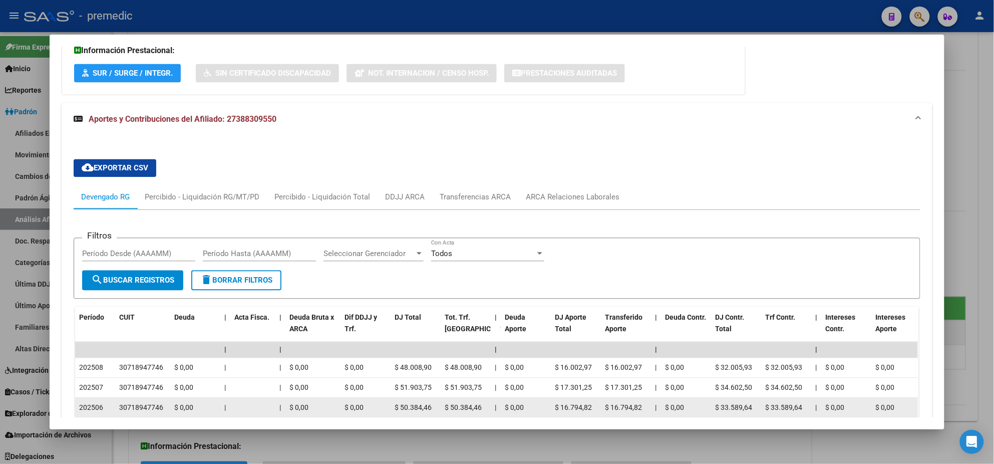
click at [137, 407] on div "30718947746" at bounding box center [141, 408] width 44 height 12
copy div "30718947746"
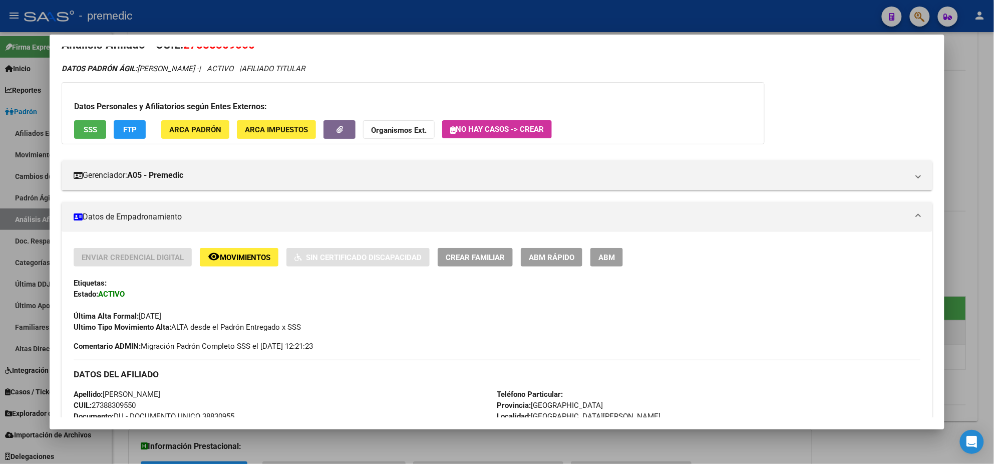
scroll to position [0, 0]
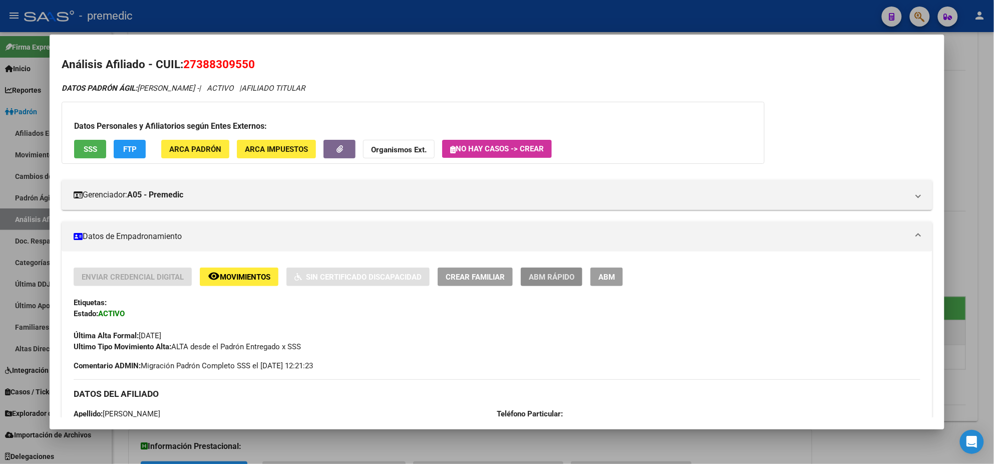
click at [552, 273] on span "ABM Rápido" at bounding box center [552, 276] width 46 height 9
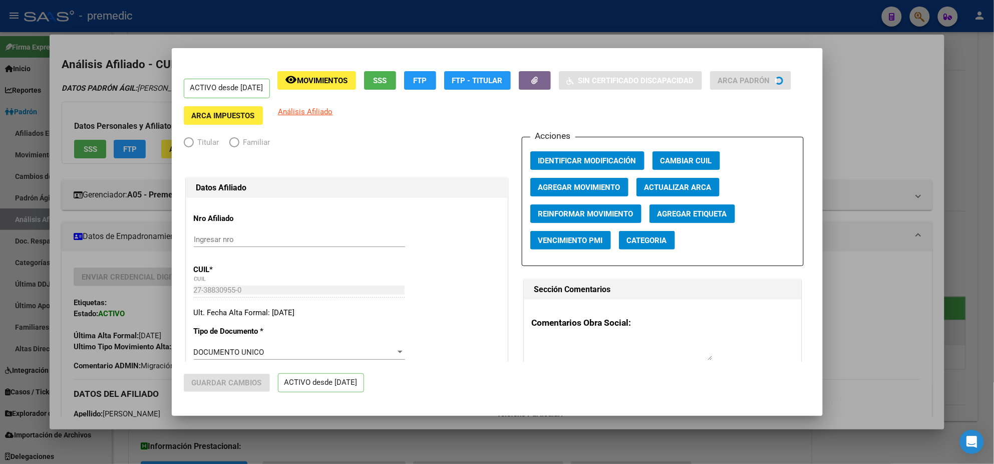
radio input "true"
type input "30-71894774-6"
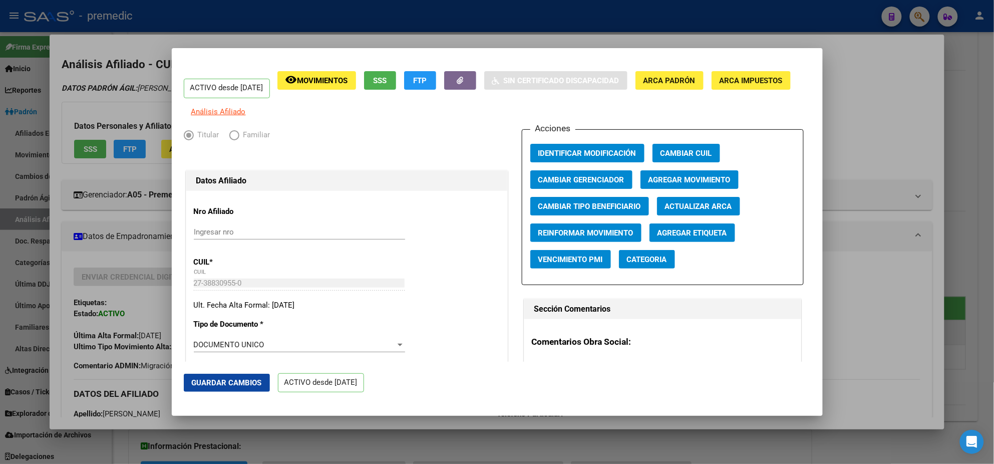
click at [672, 184] on span "Agregar Movimiento" at bounding box center [689, 179] width 82 height 9
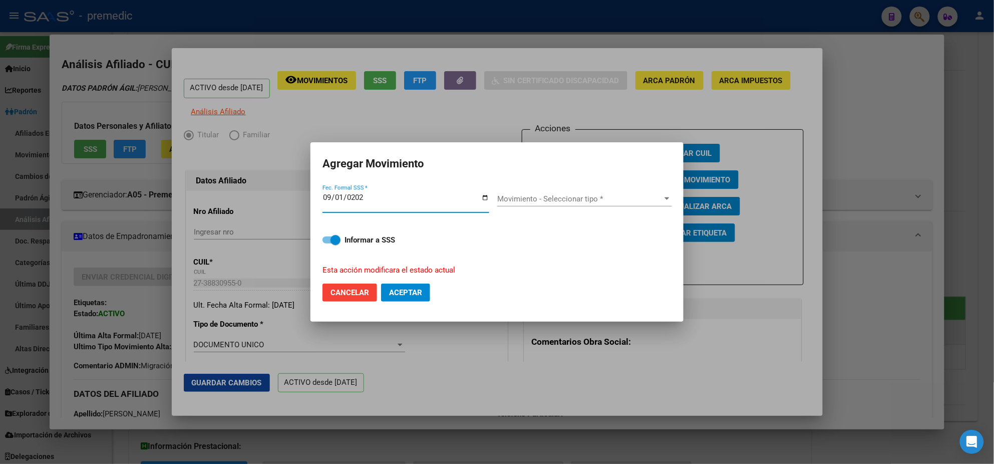
type input "[DATE]"
click at [566, 202] on span "Movimiento - Seleccionar tipo *" at bounding box center [580, 198] width 166 height 9
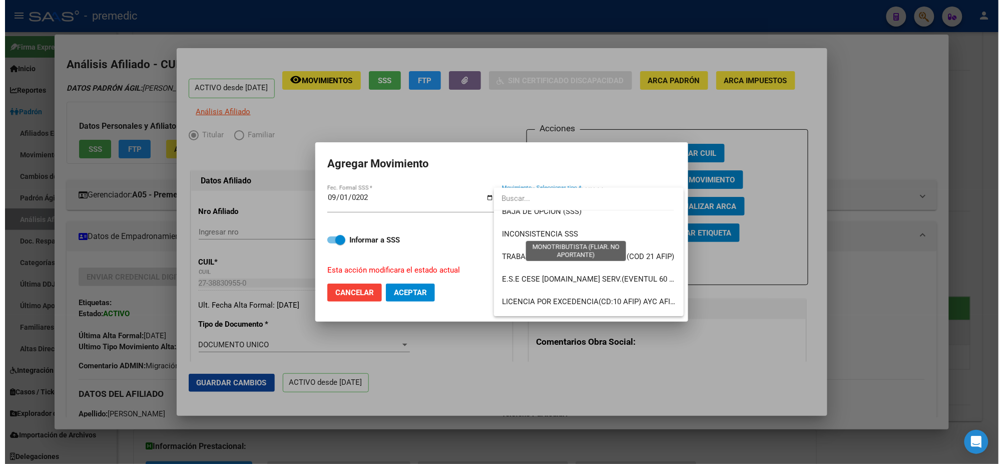
scroll to position [728, 0]
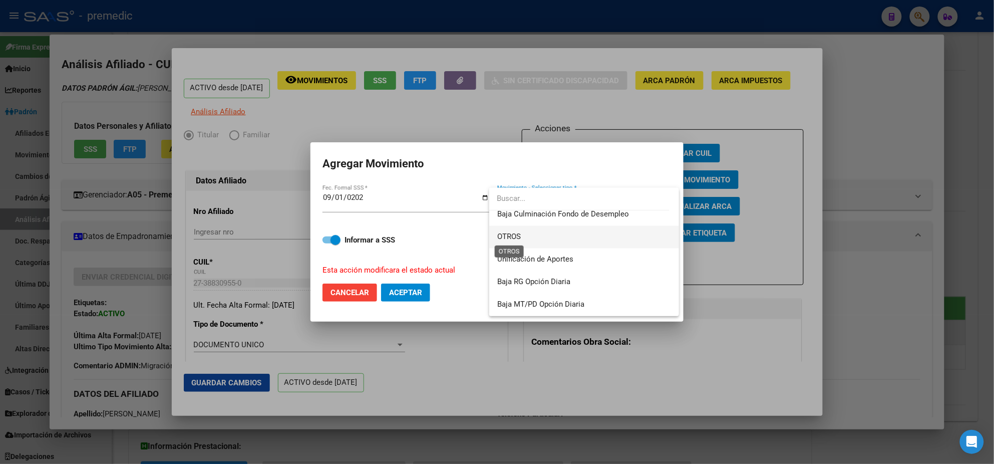
click at [514, 241] on span "OTROS" at bounding box center [509, 236] width 24 height 9
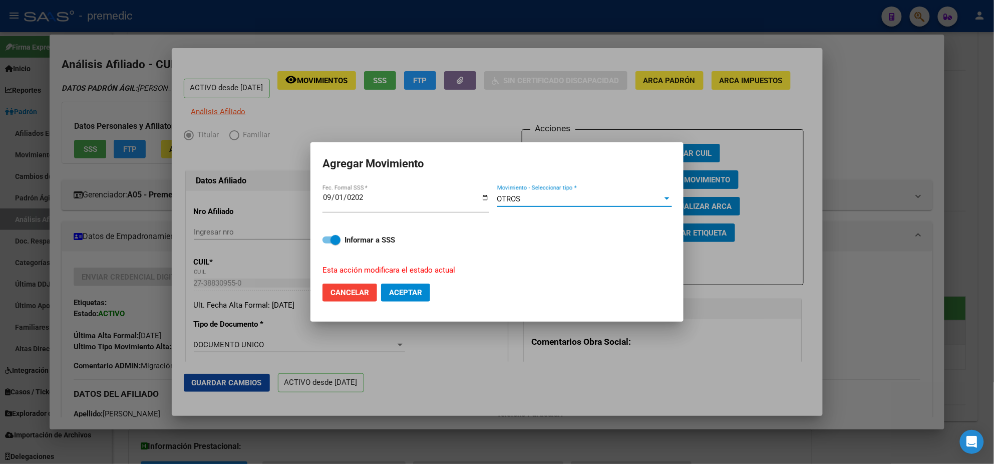
click at [397, 294] on span "Aceptar" at bounding box center [405, 292] width 33 height 9
checkbox input "false"
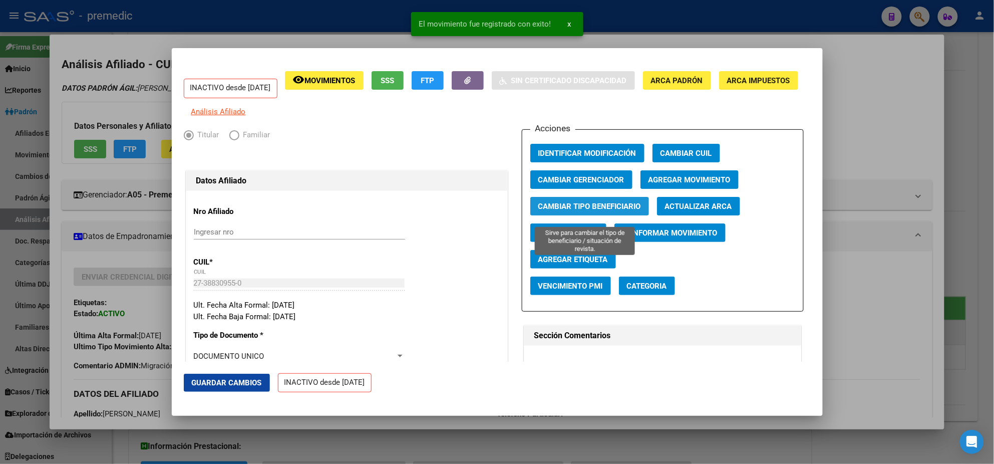
click at [555, 208] on span "Cambiar Tipo Beneficiario" at bounding box center [589, 206] width 103 height 9
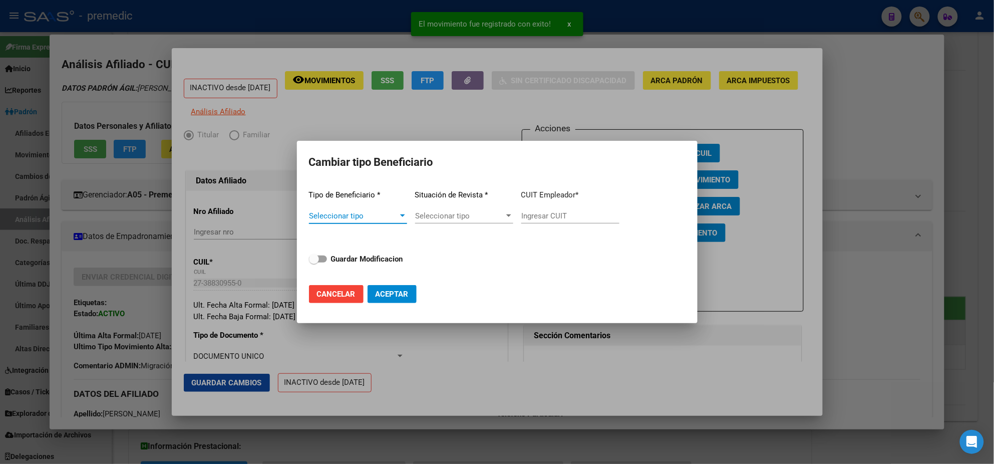
click at [363, 208] on div "Seleccionar tipo Seleccionar tipo" at bounding box center [358, 215] width 98 height 15
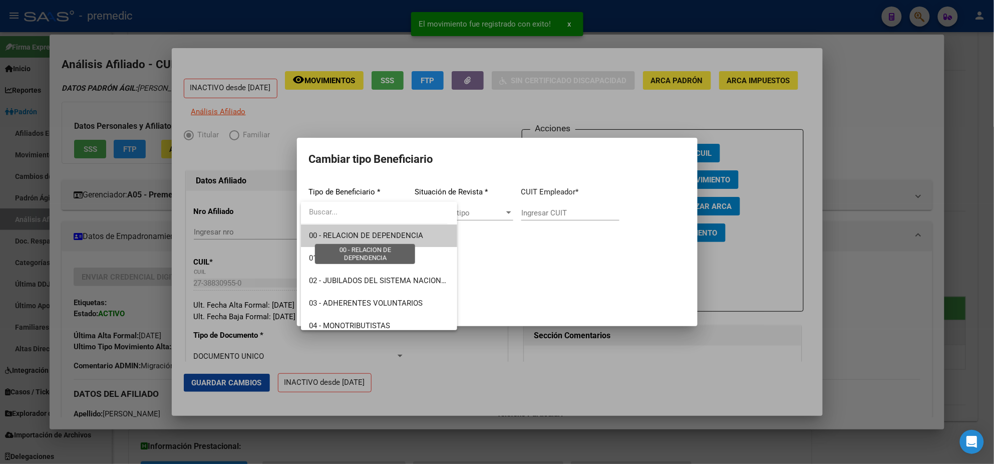
click at [366, 236] on span "00 - RELACION DE DEPENDENCIA" at bounding box center [366, 235] width 114 height 9
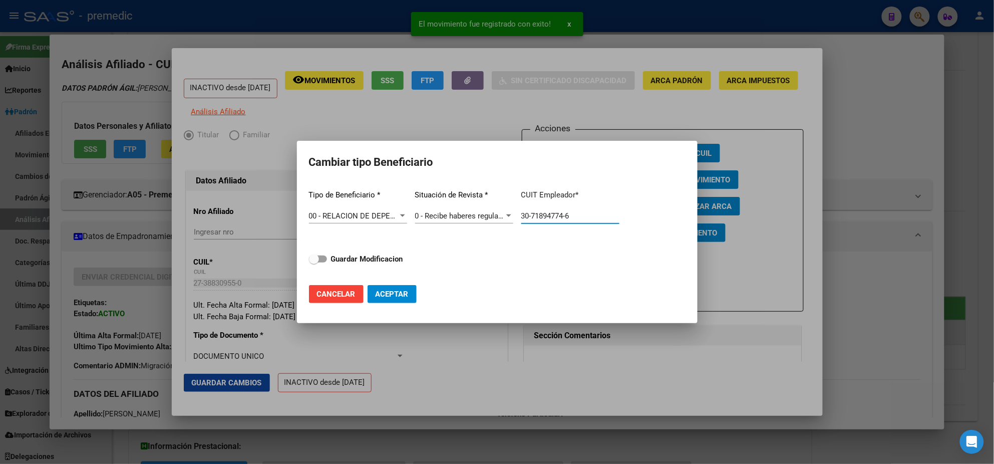
drag, startPoint x: 581, startPoint y: 218, endPoint x: 505, endPoint y: 218, distance: 76.1
click at [505, 218] on div "Tipo de Beneficiario * 00 - RELACION DE DEPENDENCIA Seleccionar tipo Situación …" at bounding box center [497, 229] width 377 height 95
paste input "text"
type input "30-71894774-6"
click at [325, 258] on span at bounding box center [318, 258] width 18 height 7
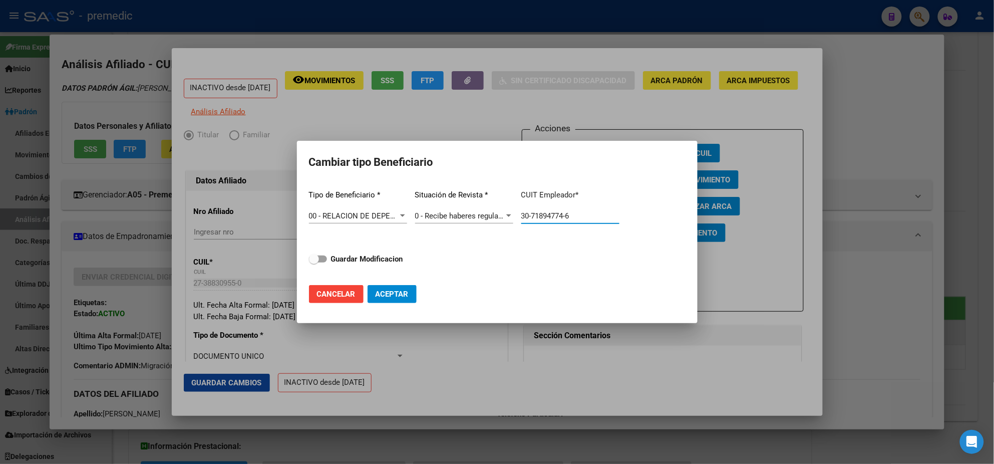
click at [314, 262] on input "Guardar Modificacion" at bounding box center [313, 262] width 1 height 1
click at [391, 292] on span "Aceptar" at bounding box center [392, 293] width 33 height 9
checkbox input "false"
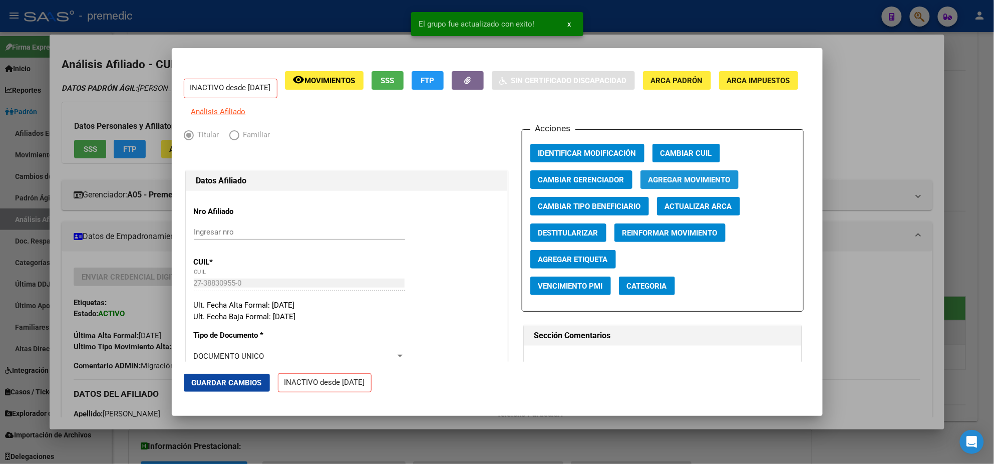
click at [680, 184] on span "Agregar Movimiento" at bounding box center [689, 179] width 82 height 9
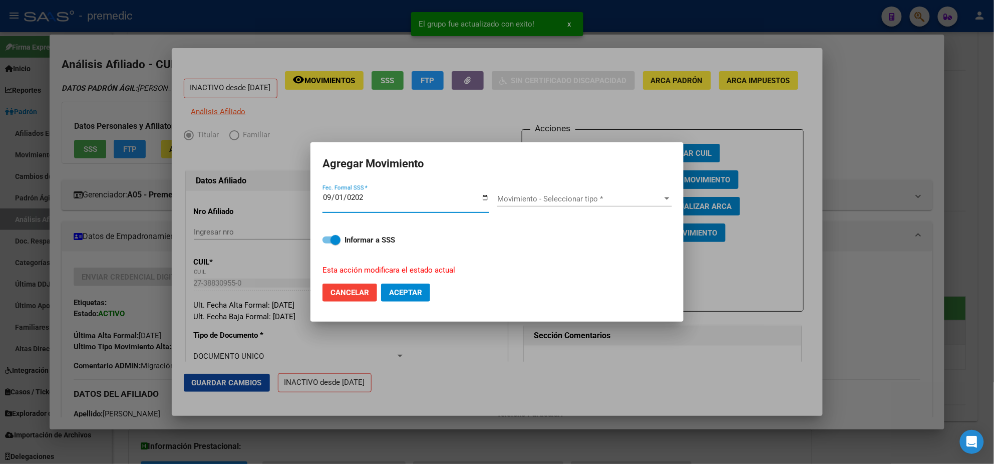
type input "[DATE]"
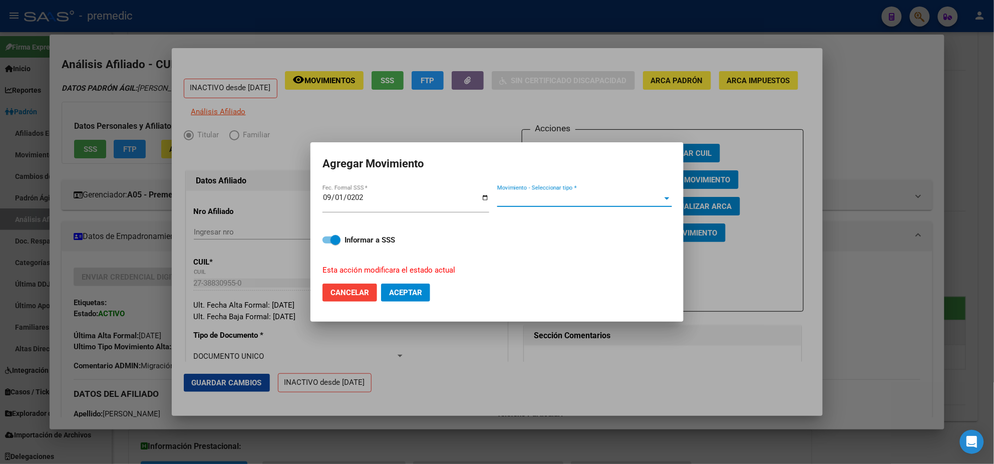
click at [586, 200] on span "Movimiento - Seleccionar tipo *" at bounding box center [580, 198] width 166 height 9
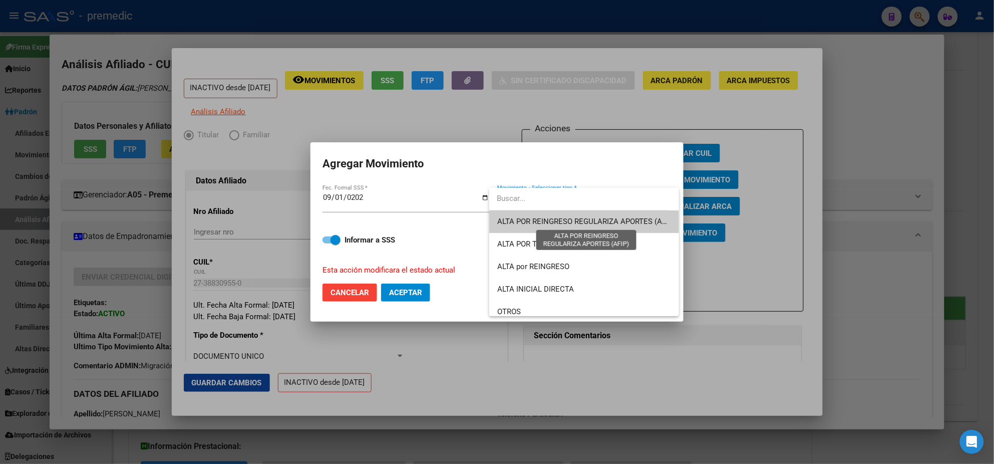
click at [550, 226] on span "ALTA POR REINGRESO REGULARIZA APORTES (AFIP)" at bounding box center [584, 221] width 174 height 23
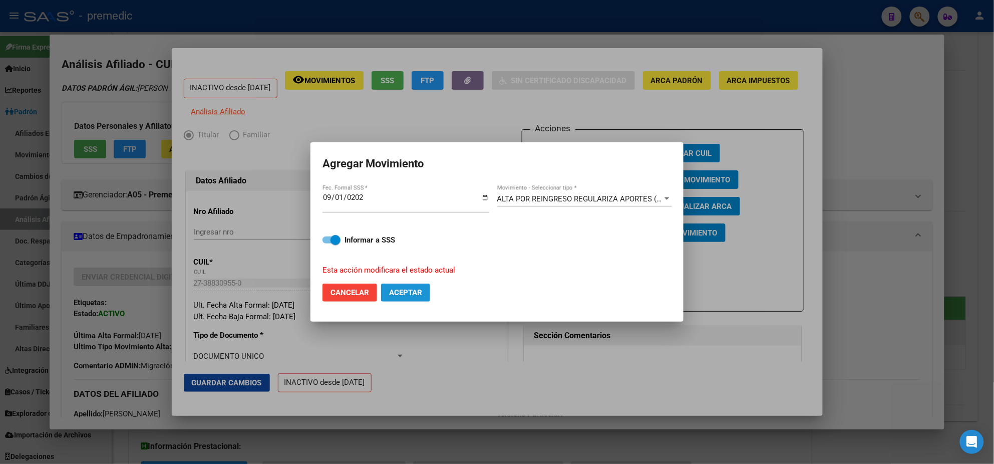
click at [411, 292] on span "Aceptar" at bounding box center [405, 292] width 33 height 9
checkbox input "false"
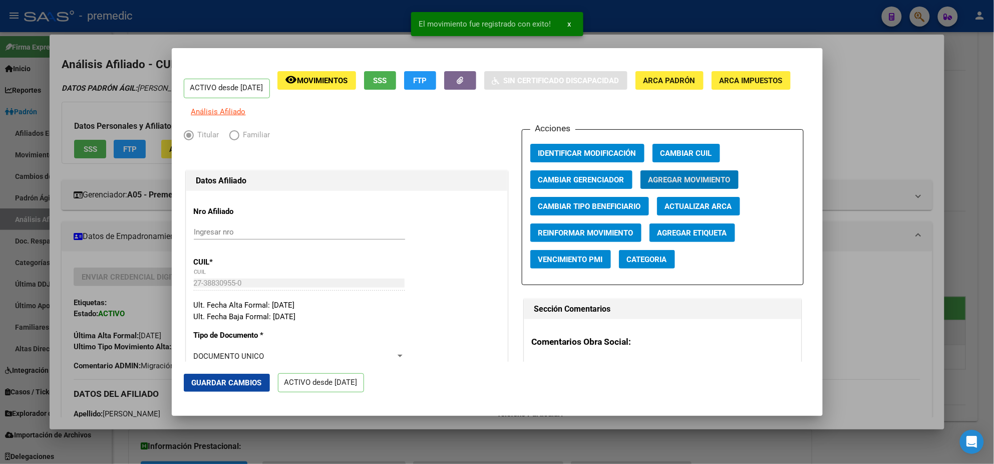
click at [59, 282] on div at bounding box center [497, 232] width 994 height 464
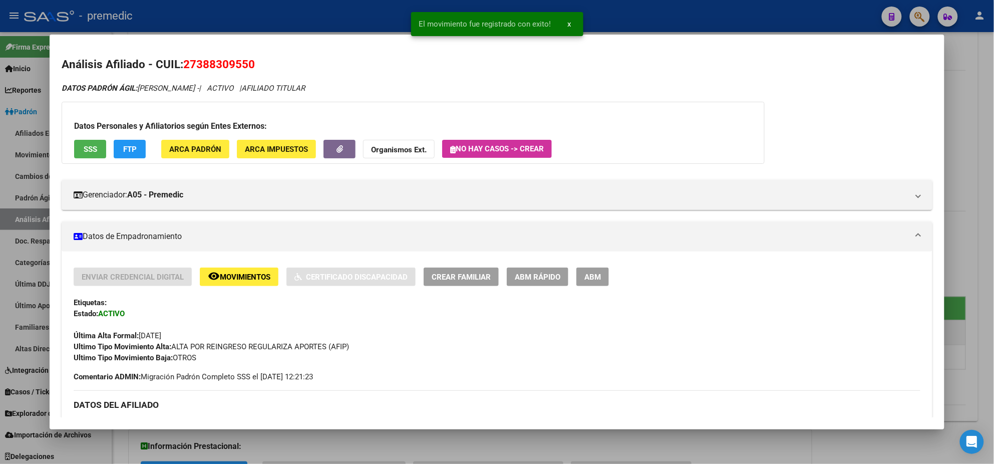
click at [16, 221] on div at bounding box center [497, 232] width 994 height 464
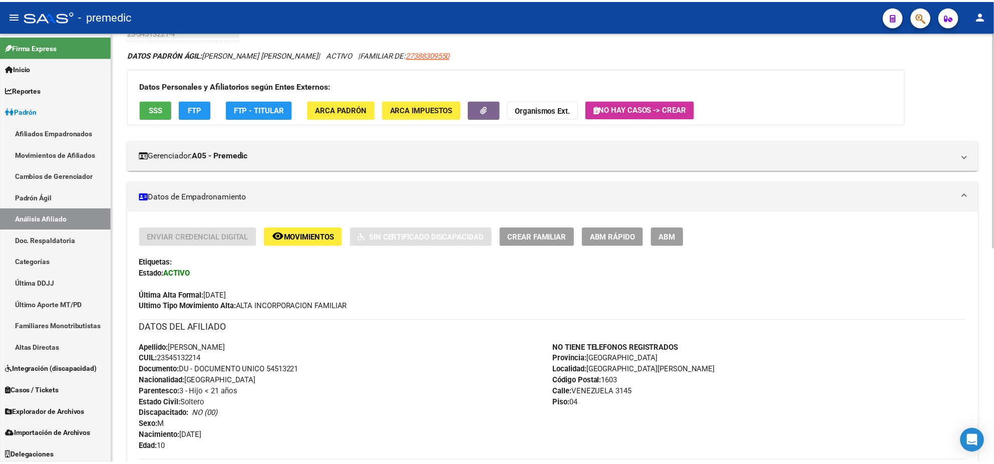
scroll to position [63, 0]
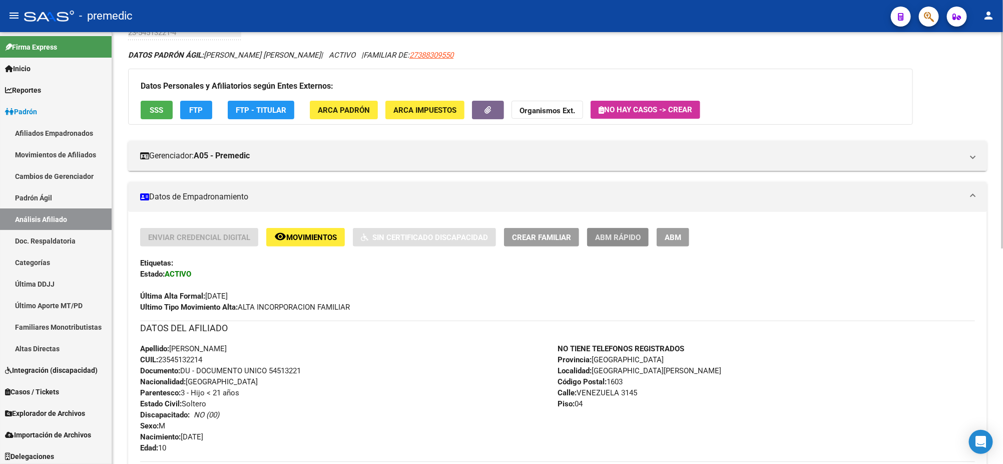
click at [632, 236] on span "ABM Rápido" at bounding box center [618, 237] width 46 height 9
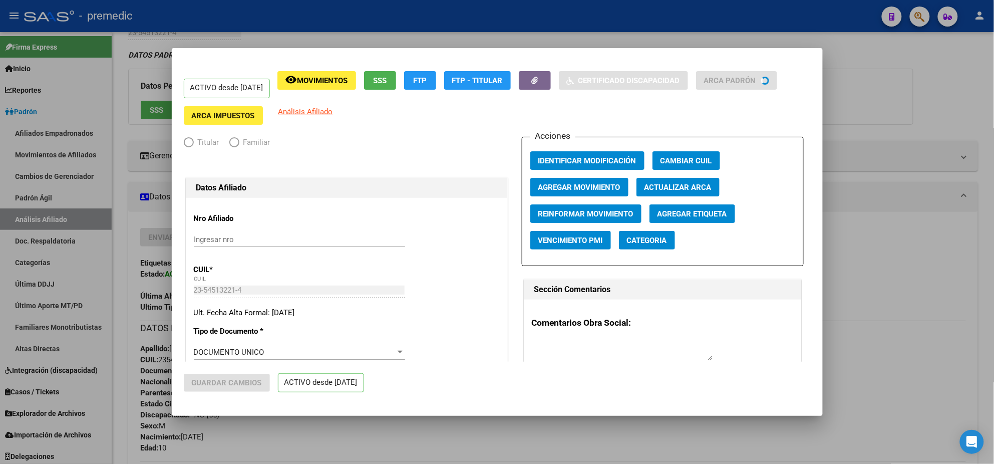
radio input "true"
type input "30-71894774-6"
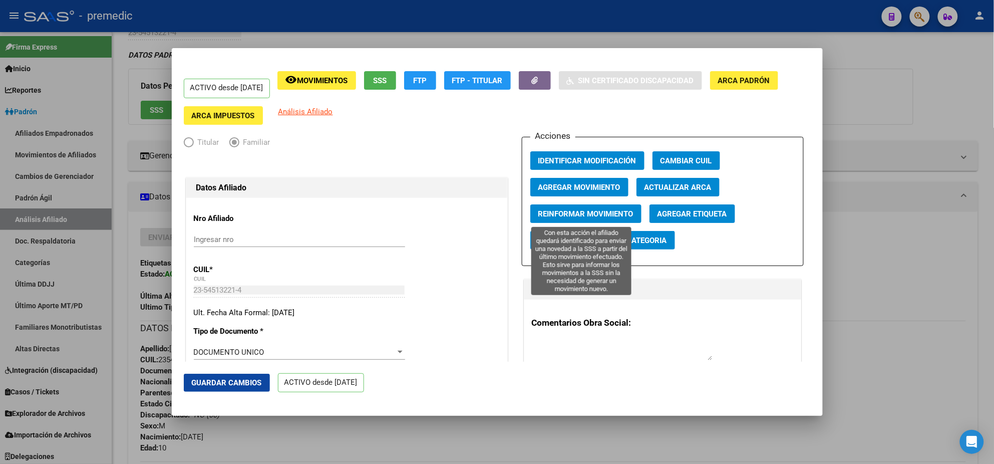
click at [559, 217] on span "Reinformar Movimiento" at bounding box center [585, 213] width 95 height 9
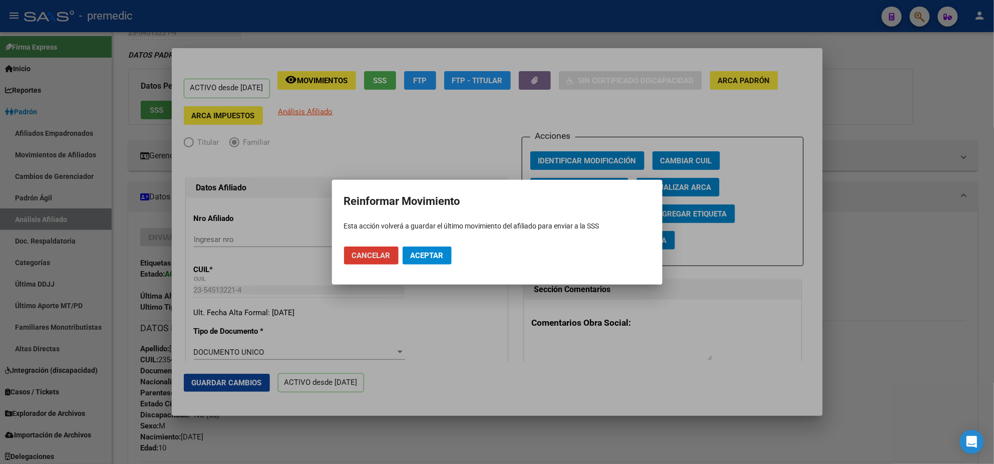
click at [425, 258] on span "Aceptar" at bounding box center [427, 255] width 33 height 9
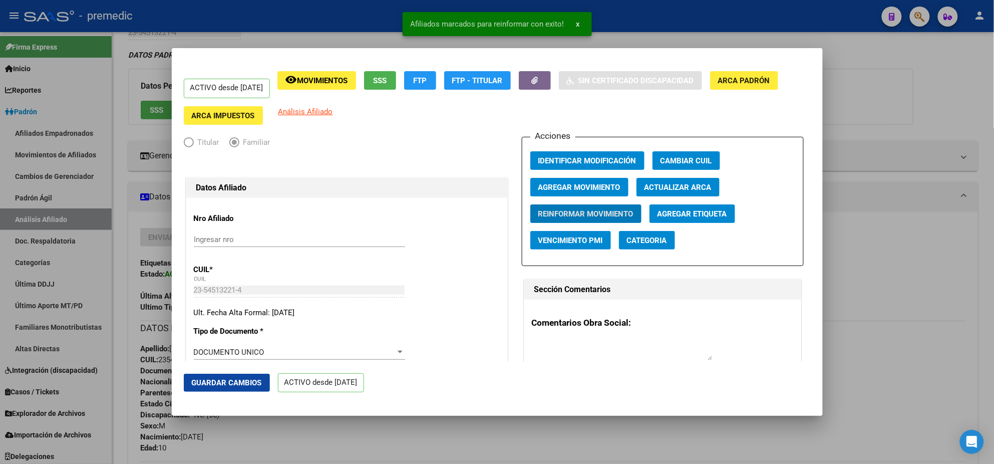
click at [443, 440] on div at bounding box center [497, 232] width 994 height 464
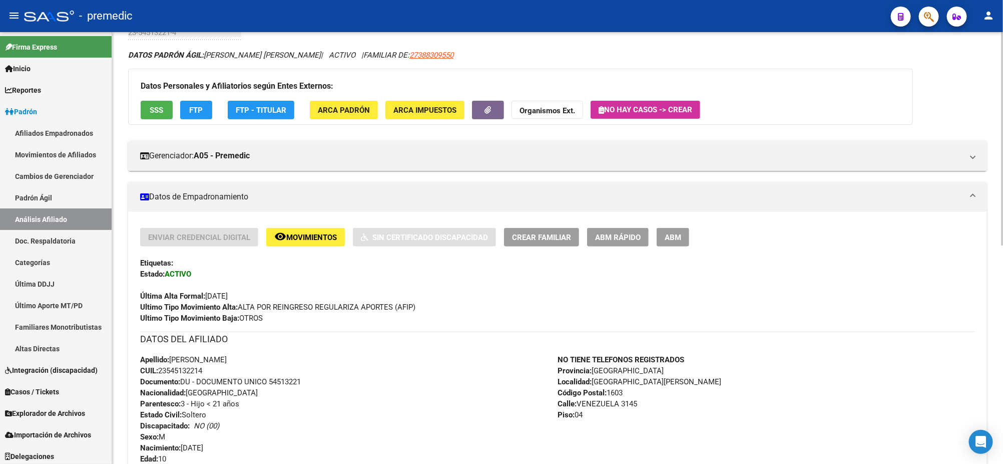
click at [955, 104] on div "DATOS PADRÓN ÁGIL: [PERSON_NAME] [PERSON_NAME] | ACTIVO | FAMILIAR DE: 27388309…" at bounding box center [557, 435] width 859 height 771
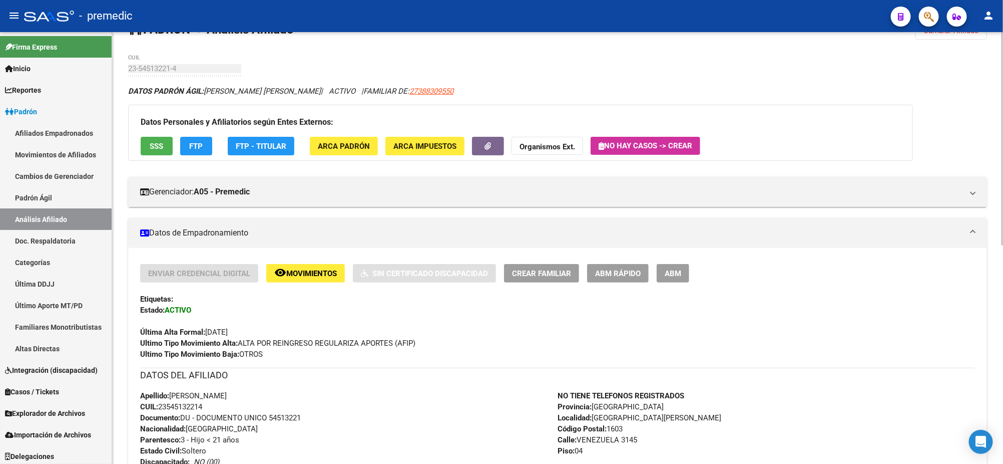
scroll to position [0, 0]
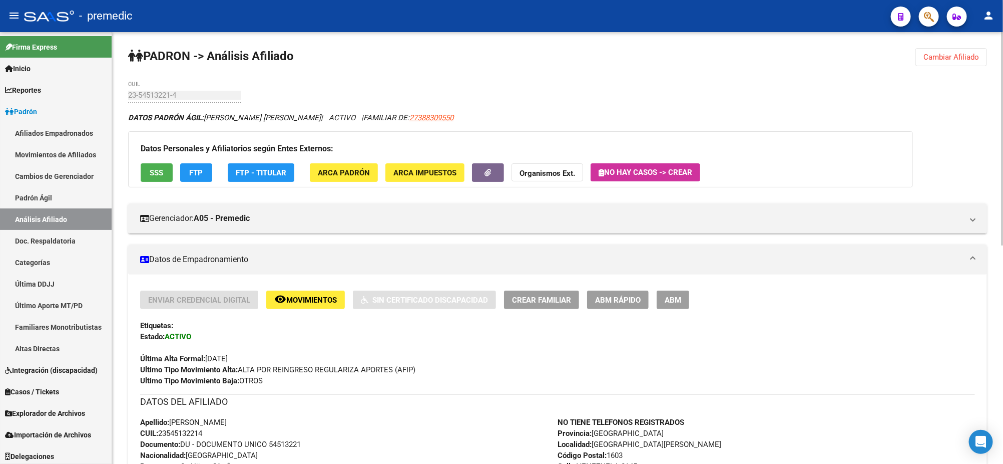
click at [942, 58] on span "Cambiar Afiliado" at bounding box center [952, 57] width 56 height 9
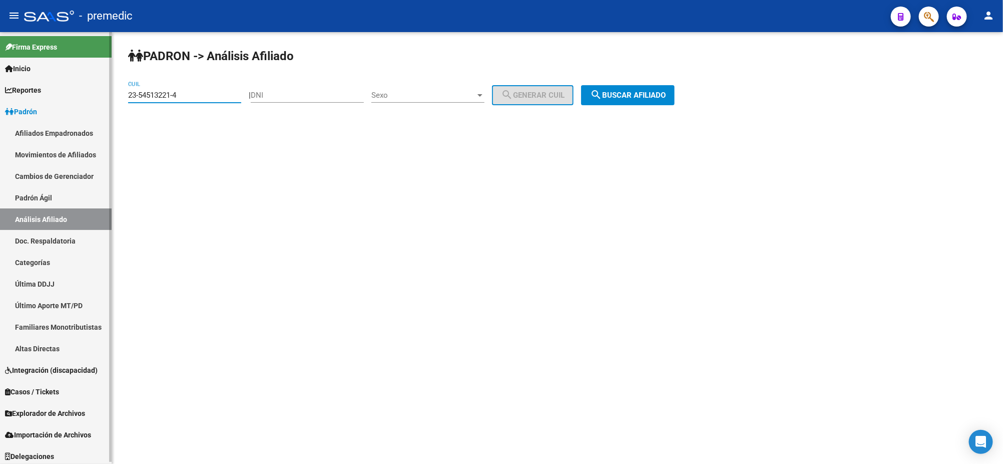
drag, startPoint x: 189, startPoint y: 94, endPoint x: 107, endPoint y: 96, distance: 82.7
click at [107, 96] on mat-sidenav-container "Firma Express Inicio Calendario SSS Instructivos Contacto OS Reportes Padrón Tr…" at bounding box center [501, 248] width 1003 height 432
paste input "7-57109046-0"
type input "27-57109046-0"
click at [656, 99] on button "search Buscar afiliado" at bounding box center [628, 95] width 94 height 20
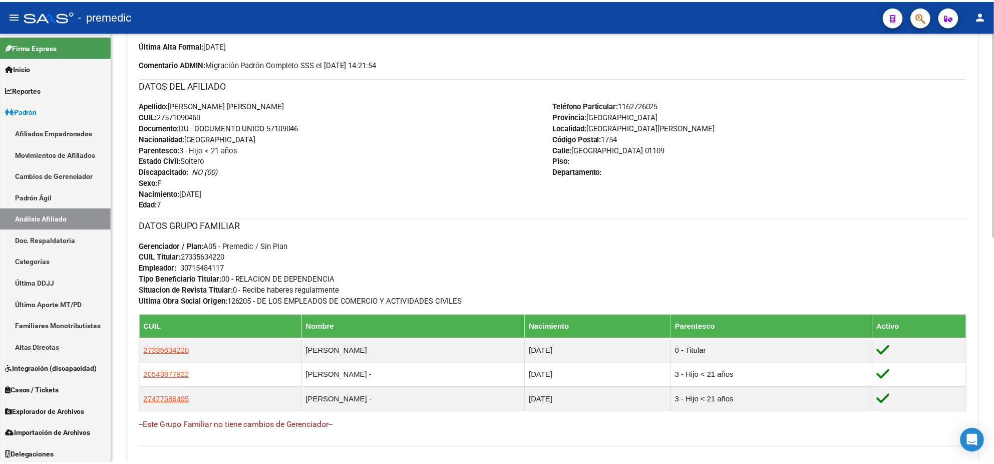
scroll to position [376, 0]
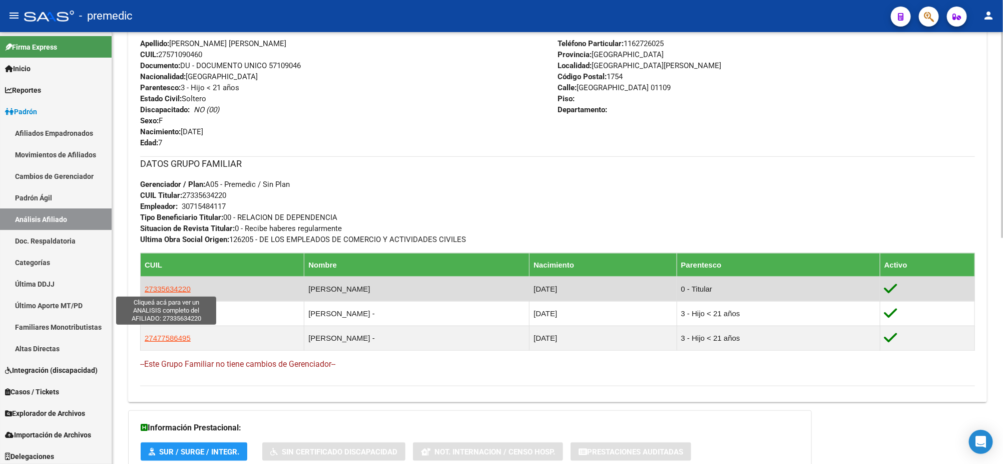
click at [169, 289] on span "27335634220" at bounding box center [168, 288] width 46 height 9
type textarea "27335634220"
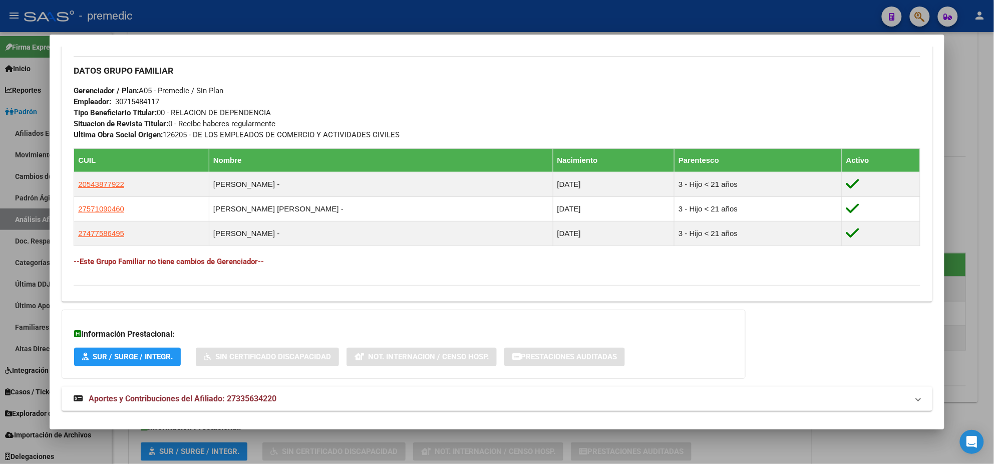
scroll to position [486, 0]
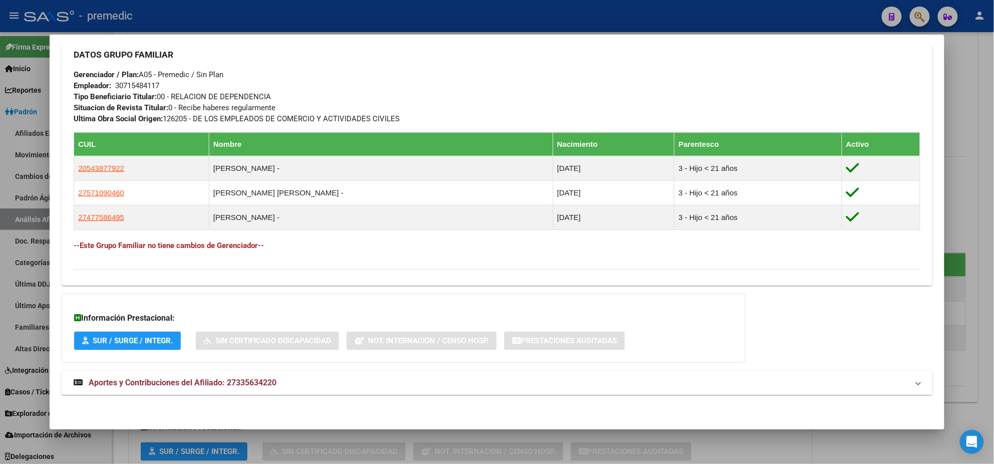
click at [166, 380] on span "Aportes y Contribuciones del Afiliado: 27335634220" at bounding box center [183, 383] width 188 height 10
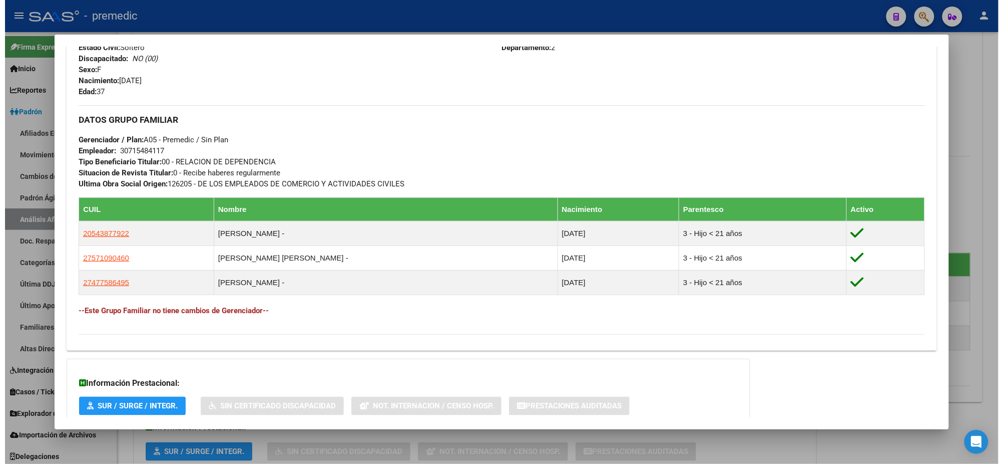
scroll to position [46, 0]
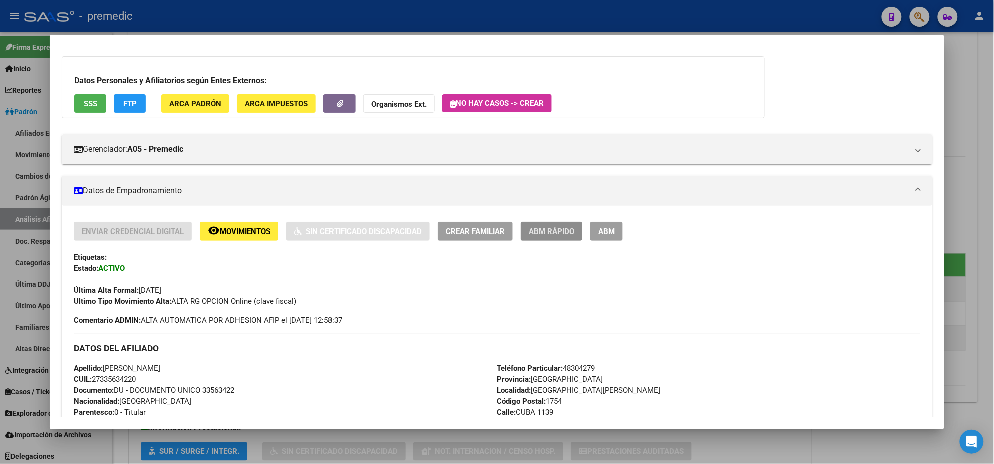
click at [559, 232] on span "ABM Rápido" at bounding box center [552, 231] width 46 height 9
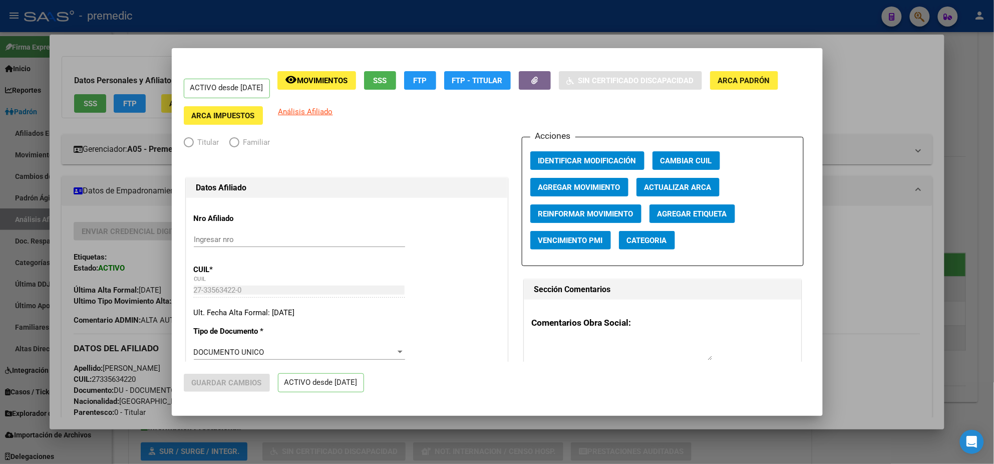
radio input "true"
type input "30-71548411-7"
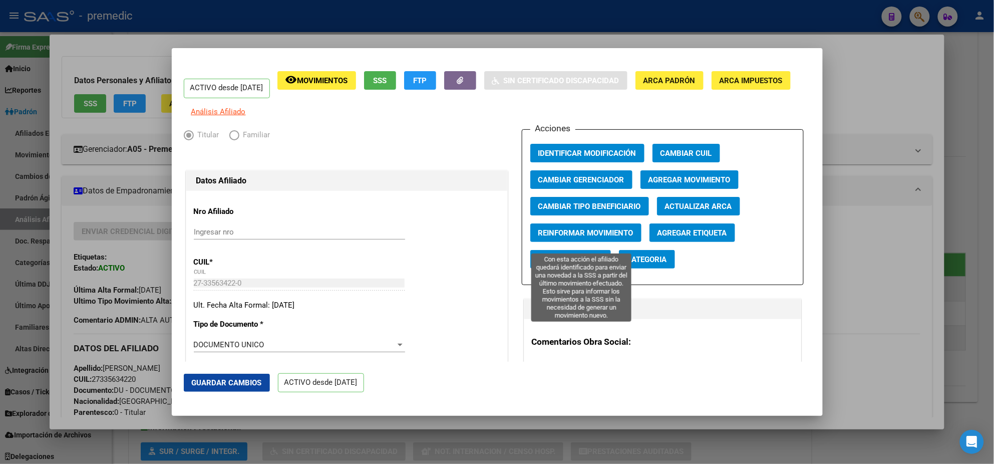
click at [604, 236] on span "Reinformar Movimiento" at bounding box center [585, 232] width 95 height 9
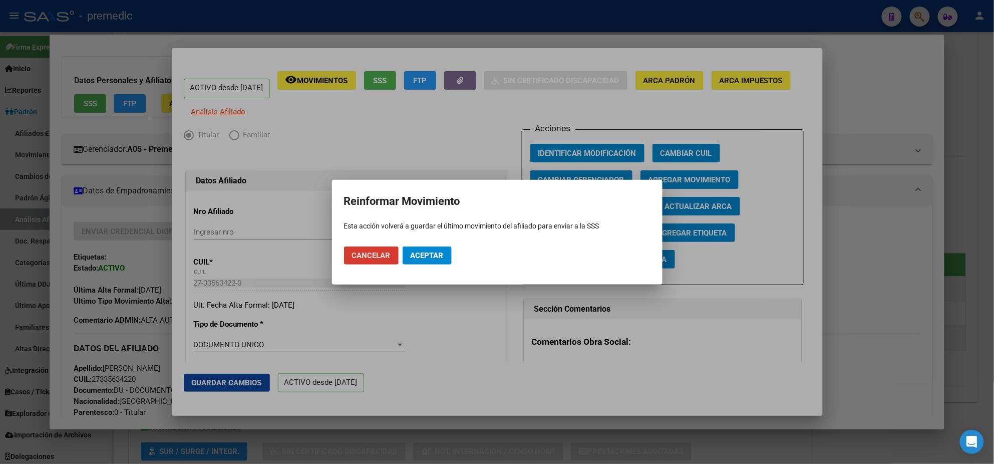
click at [444, 255] on button "Aceptar" at bounding box center [427, 255] width 49 height 18
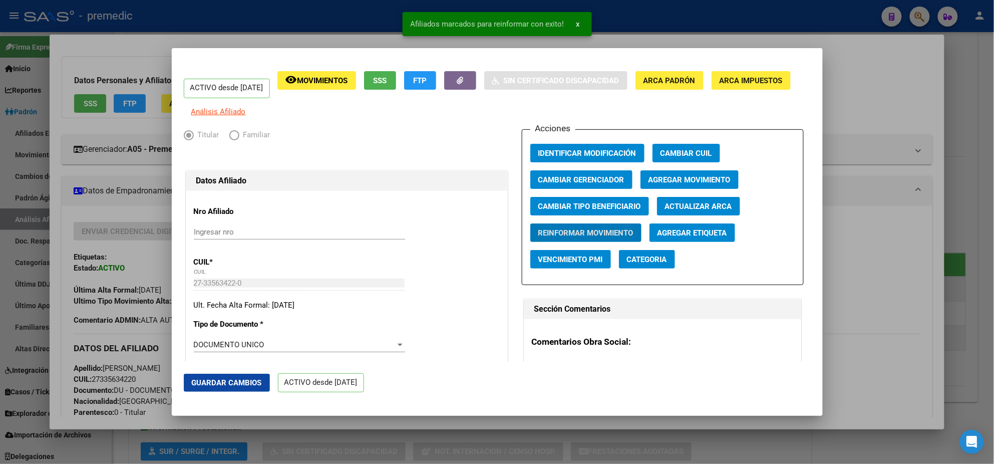
click at [138, 209] on div at bounding box center [497, 232] width 994 height 464
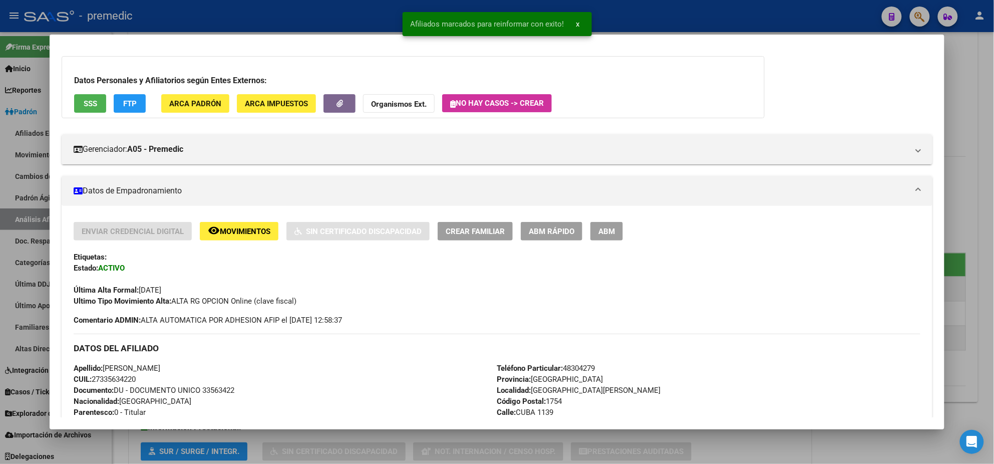
click at [21, 216] on div at bounding box center [497, 232] width 994 height 464
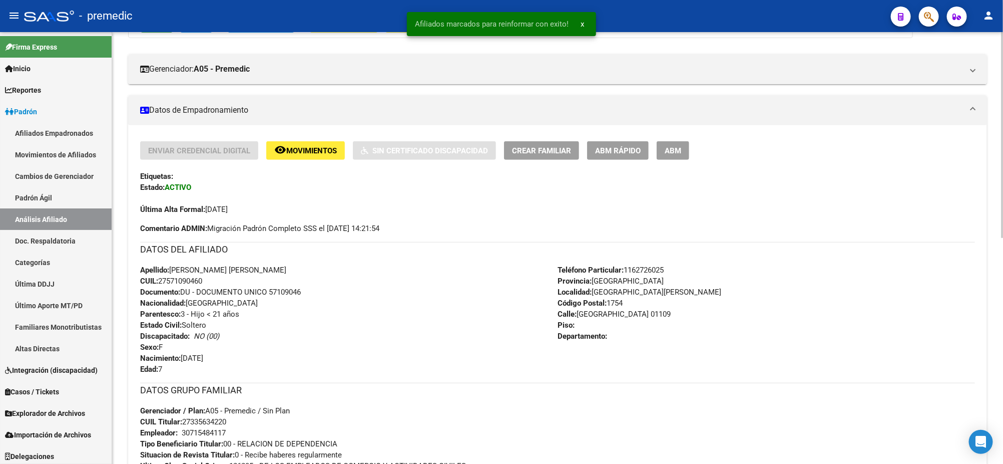
scroll to position [0, 0]
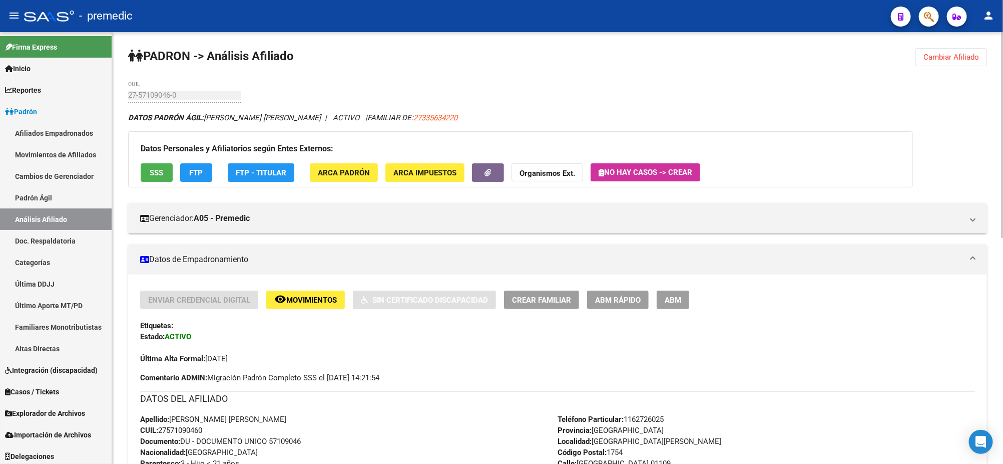
click at [623, 293] on button "ABM Rápido" at bounding box center [618, 299] width 62 height 19
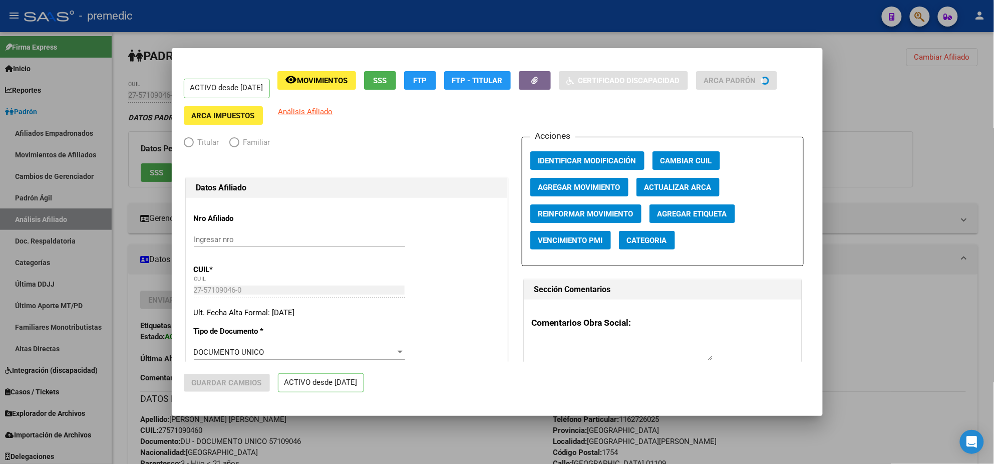
radio input "true"
type input "30-71548411-7"
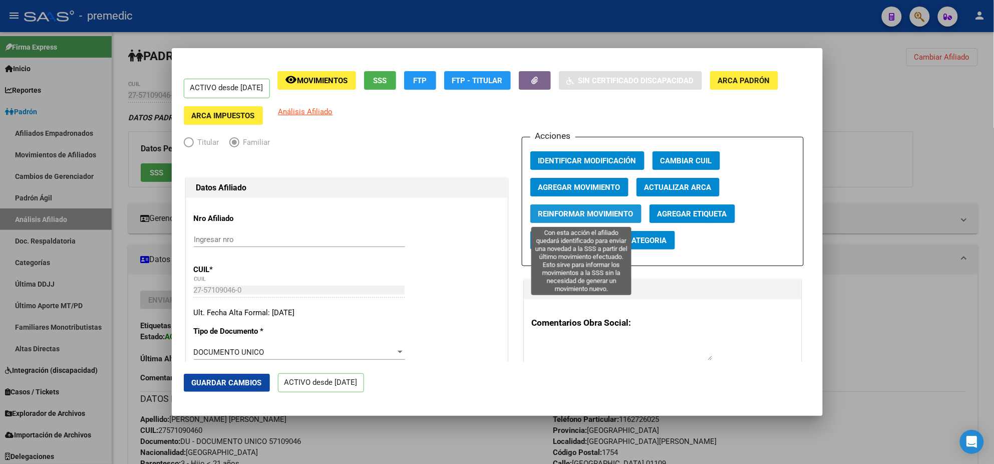
click at [561, 214] on span "Reinformar Movimiento" at bounding box center [585, 213] width 95 height 9
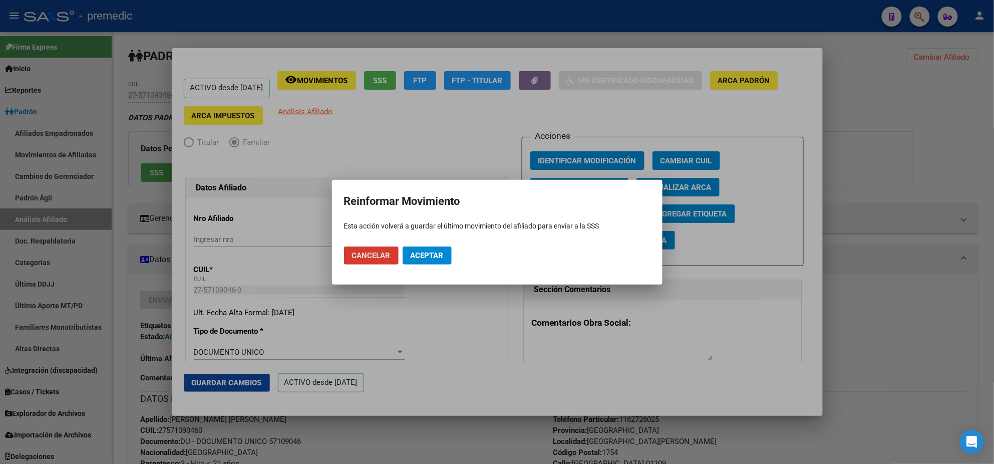
click at [422, 253] on span "Aceptar" at bounding box center [427, 255] width 33 height 9
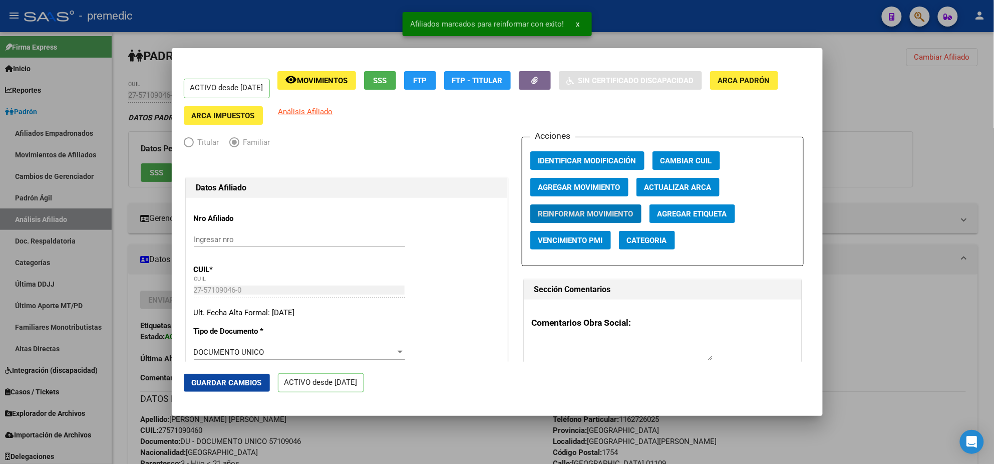
click at [498, 437] on div at bounding box center [497, 232] width 994 height 464
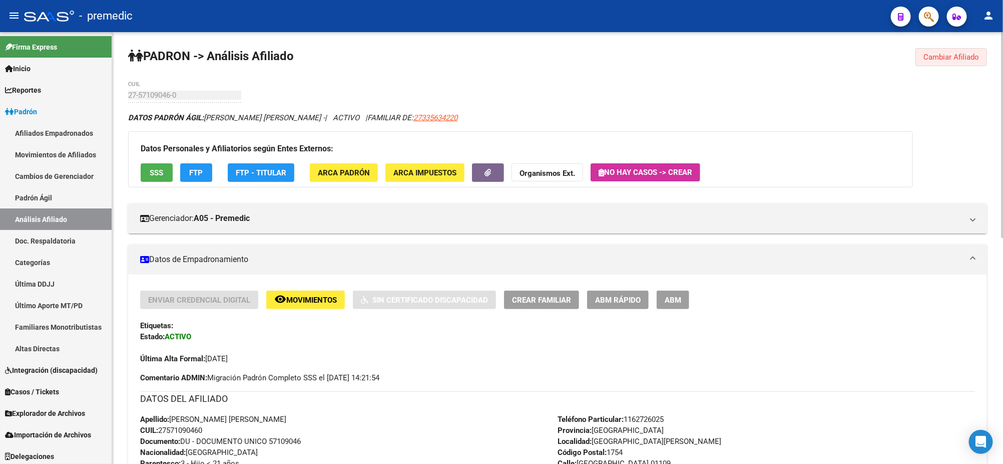
click at [968, 59] on span "Cambiar Afiliado" at bounding box center [952, 57] width 56 height 9
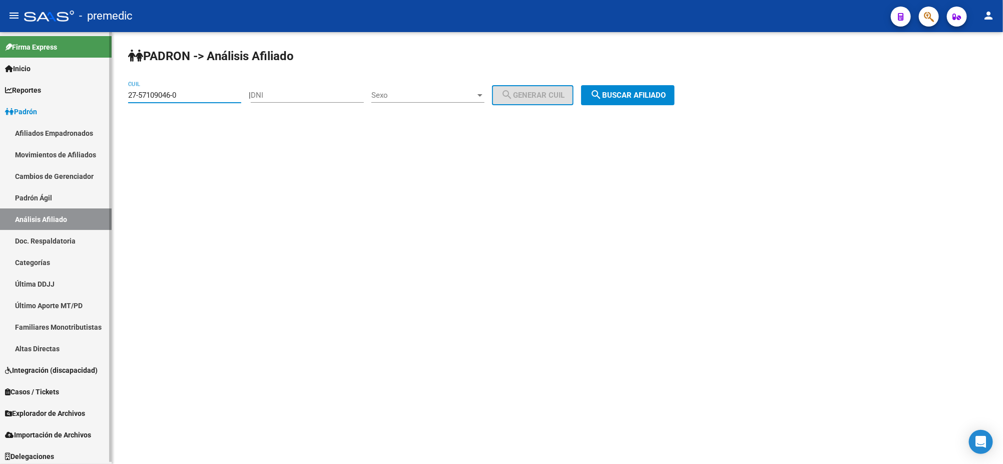
drag, startPoint x: 184, startPoint y: 93, endPoint x: 81, endPoint y: 97, distance: 102.7
click at [81, 97] on mat-sidenav-container "Firma Express Inicio Calendario SSS Instructivos Contacto OS Reportes Padrón Tr…" at bounding box center [501, 248] width 1003 height 432
paste input "0-54387792-2"
type input "20-54387792-2"
click at [620, 97] on span "search Buscar afiliado" at bounding box center [628, 95] width 76 height 9
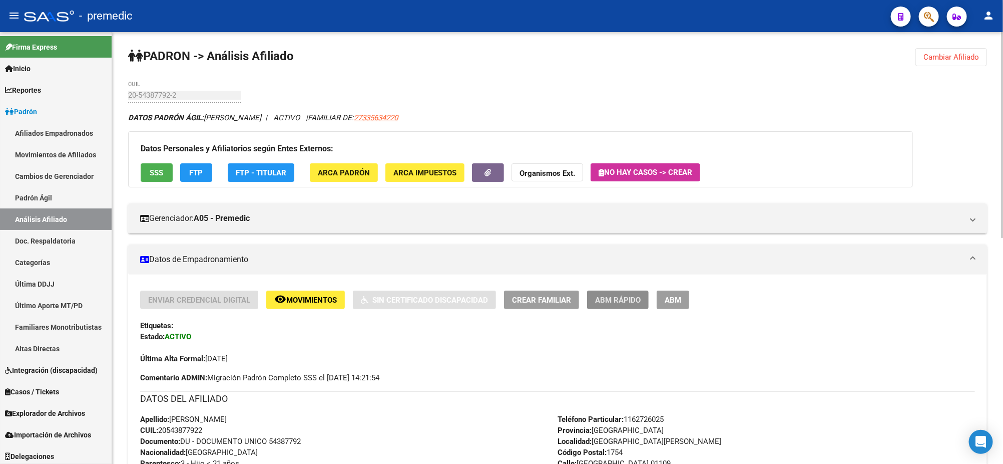
click at [633, 299] on span "ABM Rápido" at bounding box center [618, 299] width 46 height 9
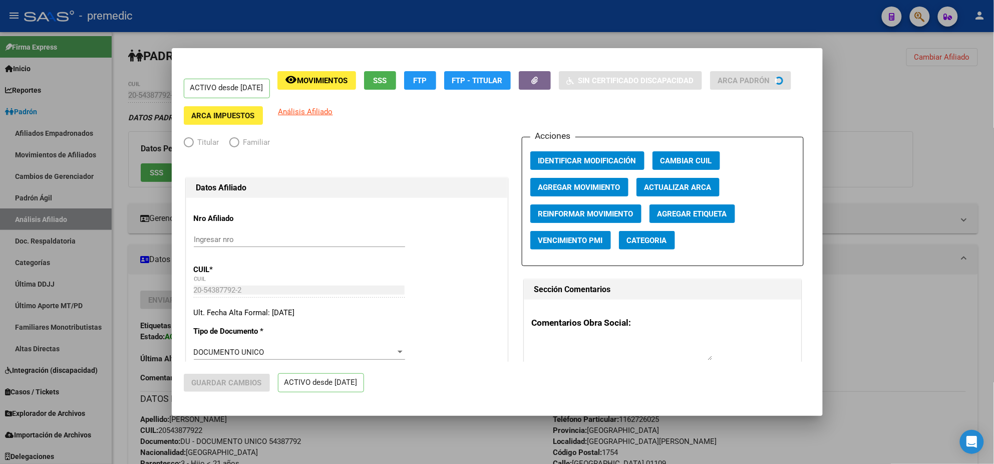
radio input "true"
type input "30-71548411-7"
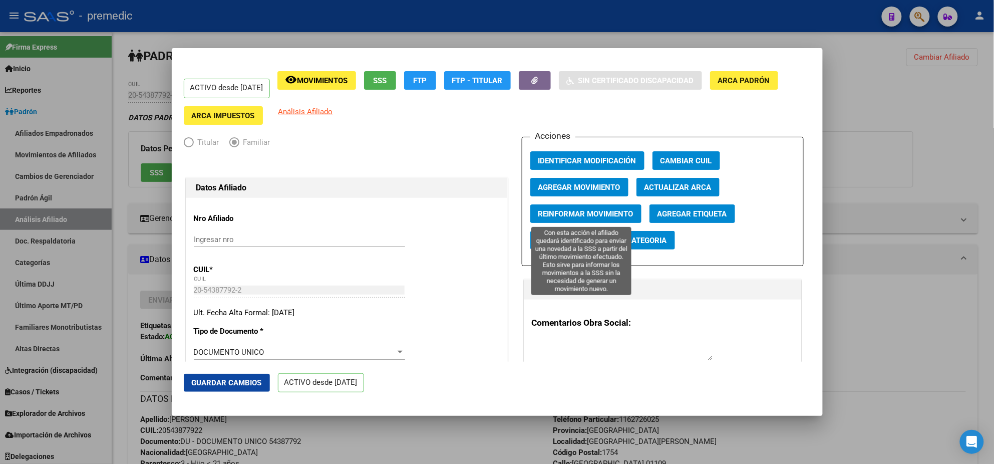
click at [587, 206] on button "Reinformar Movimiento" at bounding box center [585, 213] width 111 height 19
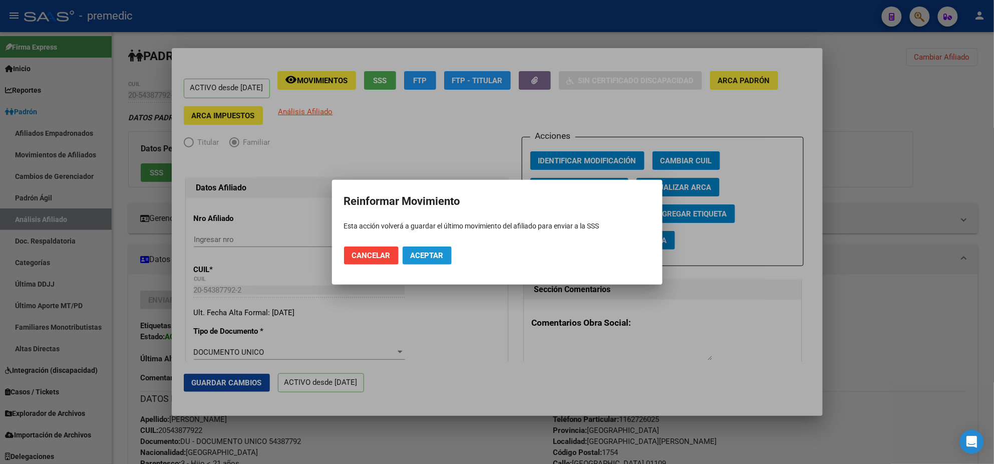
click at [422, 252] on span "Aceptar" at bounding box center [427, 255] width 33 height 9
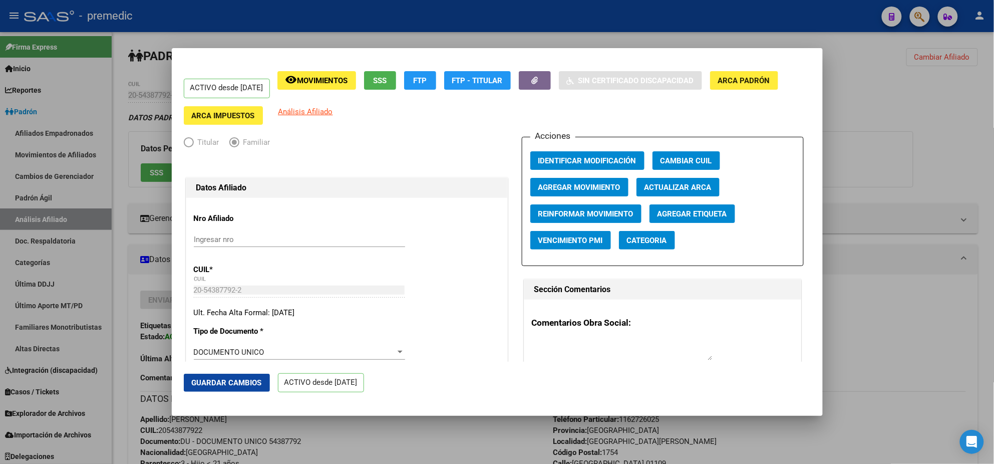
click at [912, 127] on div at bounding box center [497, 232] width 994 height 464
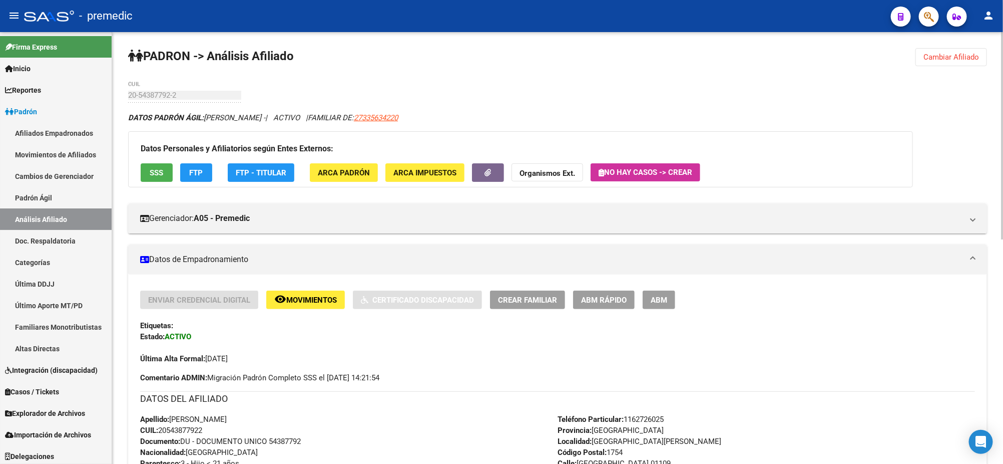
click at [939, 58] on span "Cambiar Afiliado" at bounding box center [952, 57] width 56 height 9
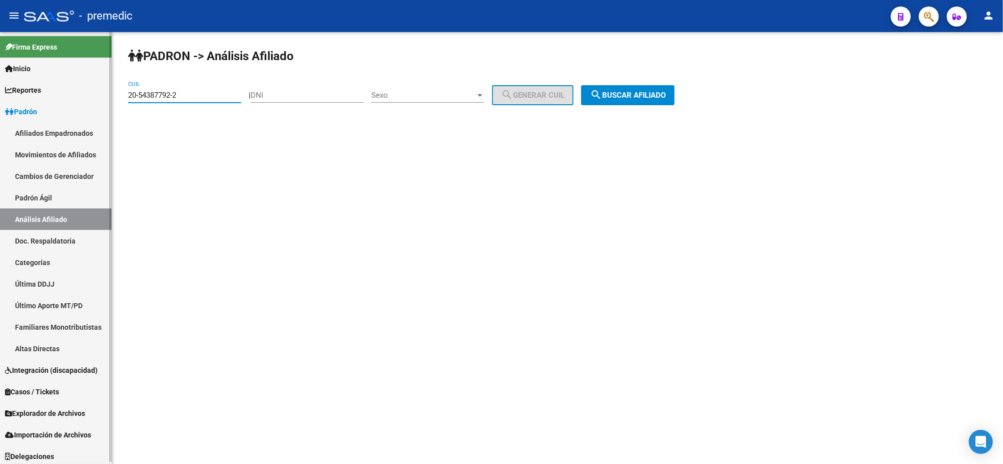
drag, startPoint x: 147, startPoint y: 98, endPoint x: 99, endPoint y: 100, distance: 48.6
click at [99, 100] on mat-sidenav-container "Firma Express Inicio Calendario SSS Instructivos Contacto OS Reportes Padrón Tr…" at bounding box center [501, 248] width 1003 height 432
paste input "7302314-6"
type input "20-57302314-6"
click at [619, 95] on span "search Buscar afiliado" at bounding box center [628, 95] width 76 height 9
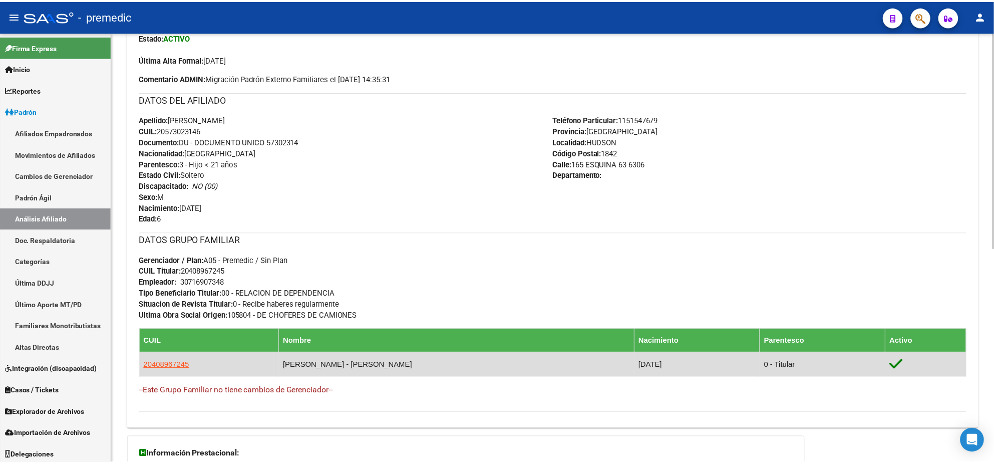
scroll to position [313, 0]
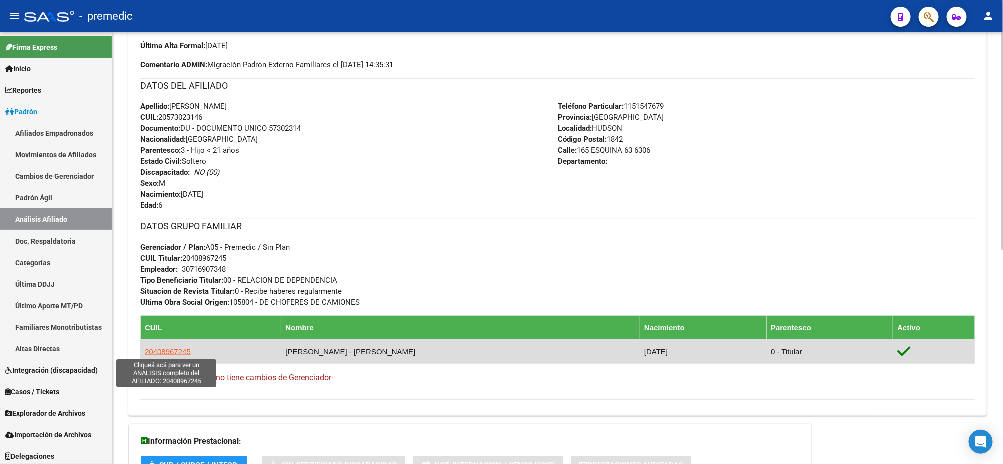
click at [182, 352] on span "20408967245" at bounding box center [168, 351] width 46 height 9
type textarea "20408967245"
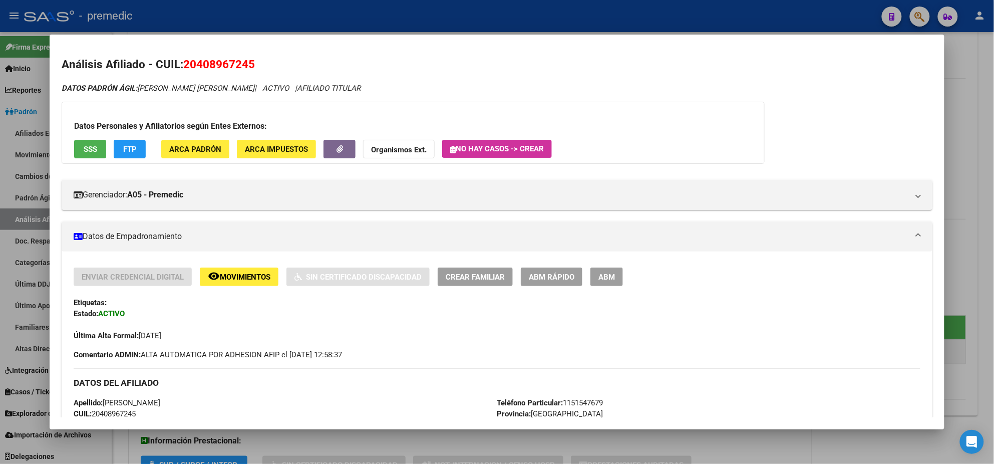
click at [547, 274] on span "ABM Rápido" at bounding box center [552, 276] width 46 height 9
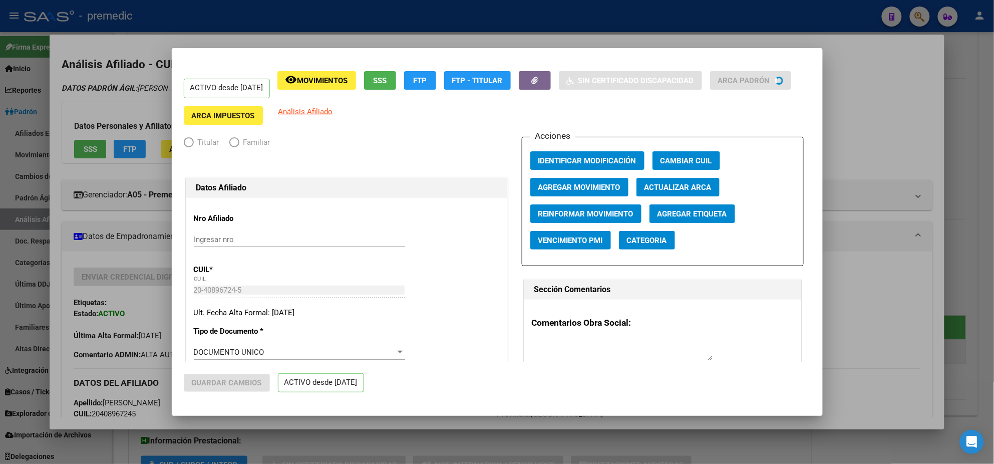
radio input "true"
type input "30-71690734-8"
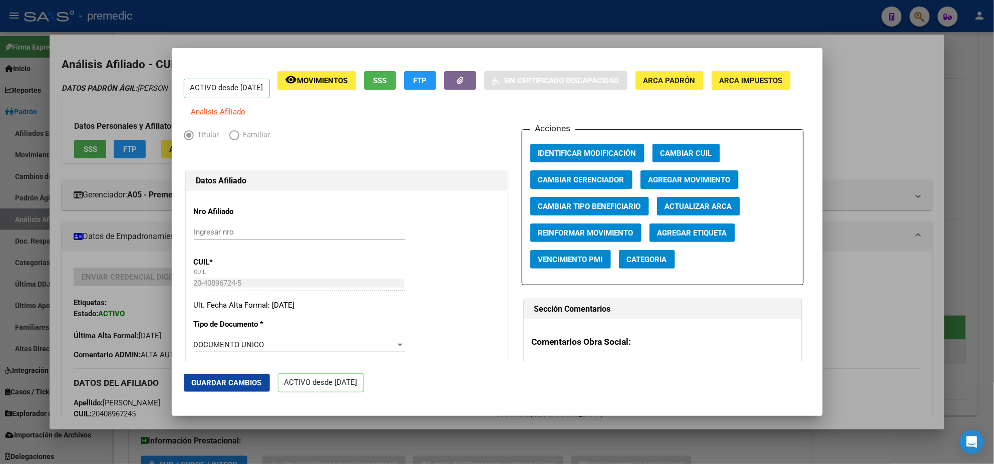
click at [119, 255] on div at bounding box center [497, 232] width 994 height 464
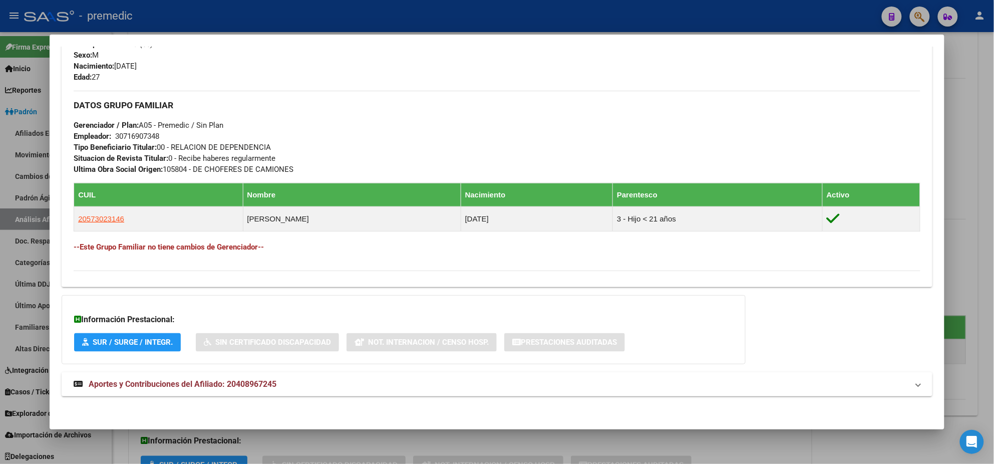
scroll to position [426, 0]
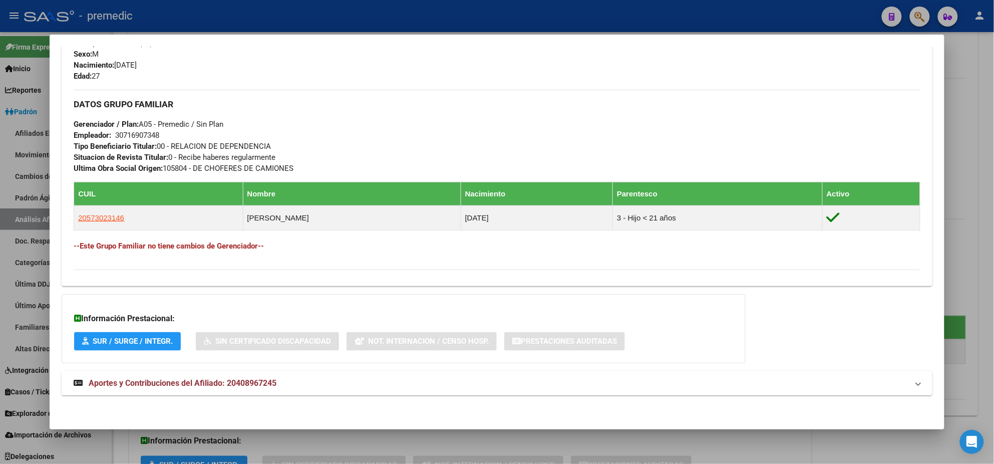
click at [158, 382] on span "Aportes y Contribuciones del Afiliado: 20408967245" at bounding box center [183, 383] width 188 height 10
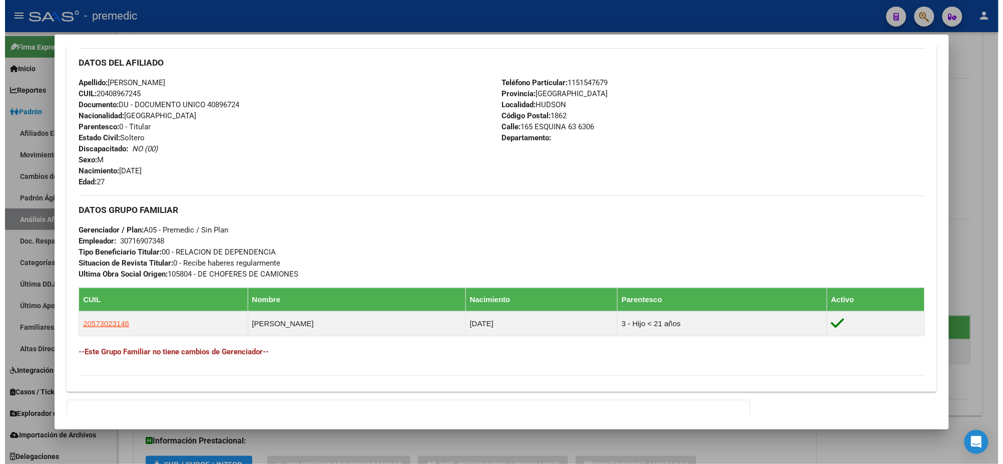
scroll to position [0, 0]
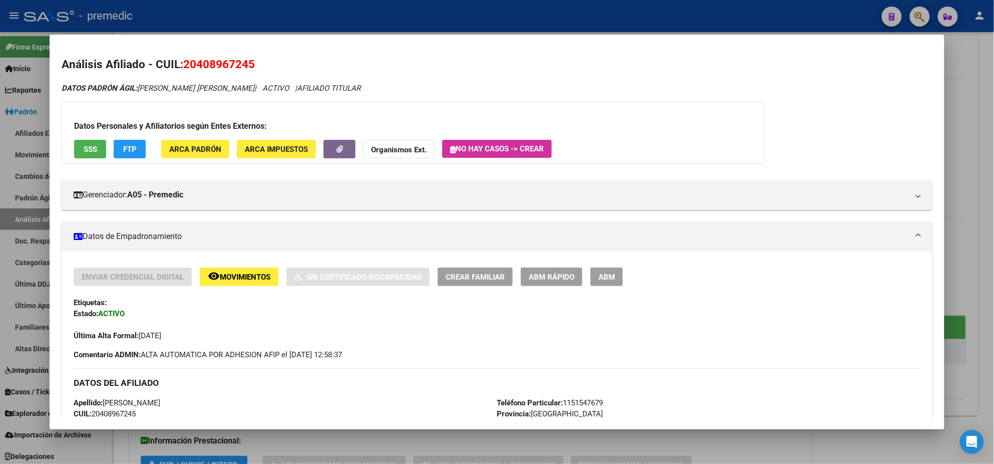
click at [530, 277] on span "ABM Rápido" at bounding box center [552, 276] width 46 height 9
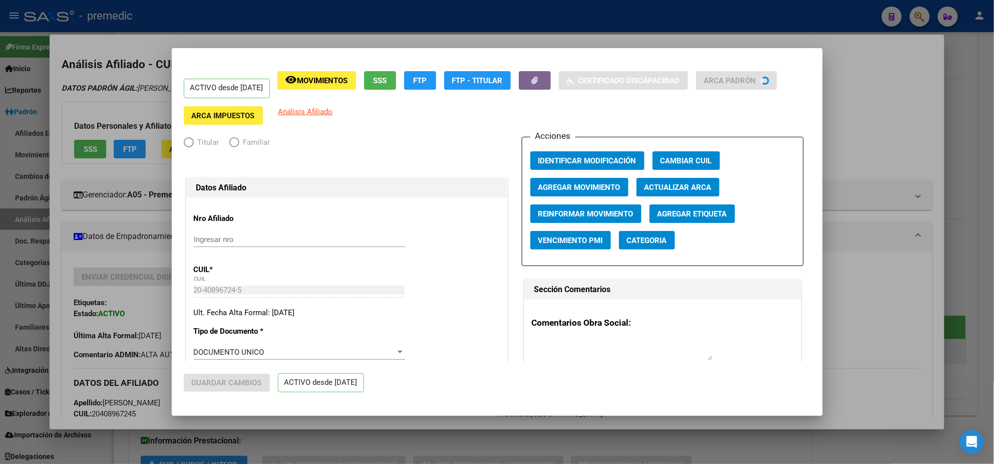
radio input "true"
type input "30-71690734-8"
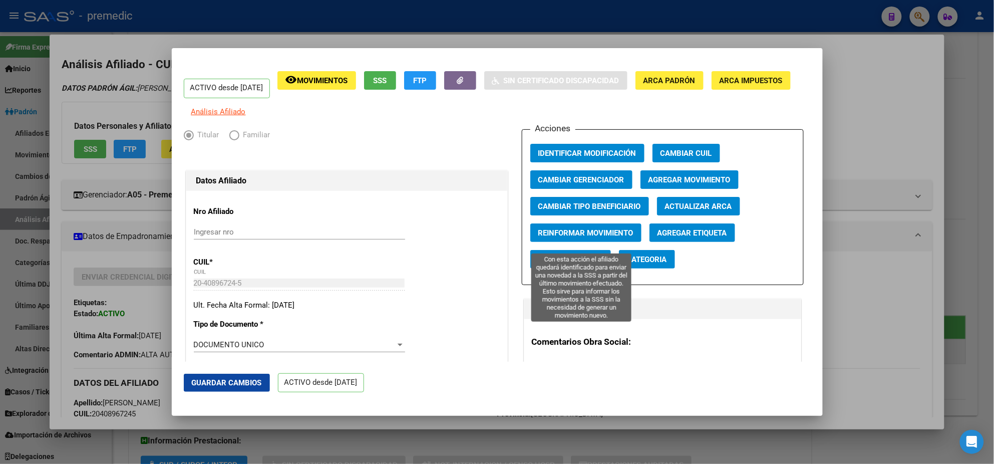
click at [556, 237] on span "Reinformar Movimiento" at bounding box center [585, 232] width 95 height 9
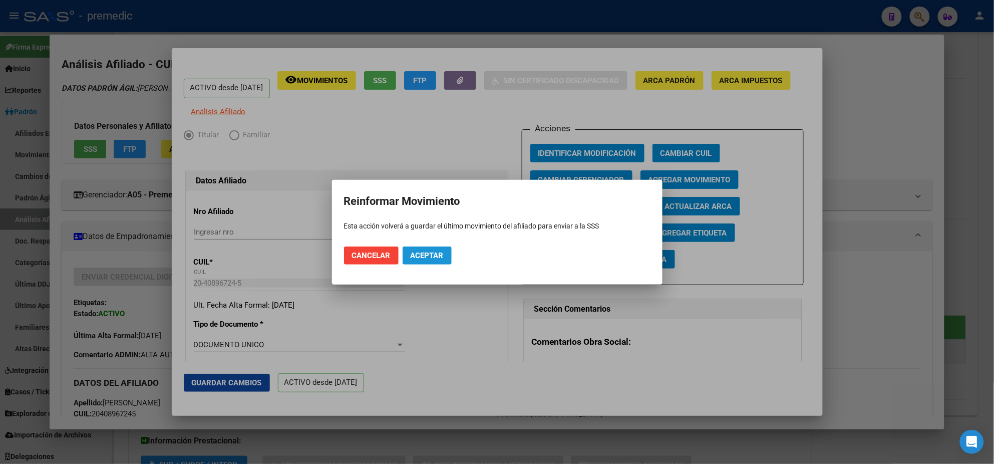
click at [430, 255] on span "Aceptar" at bounding box center [427, 255] width 33 height 9
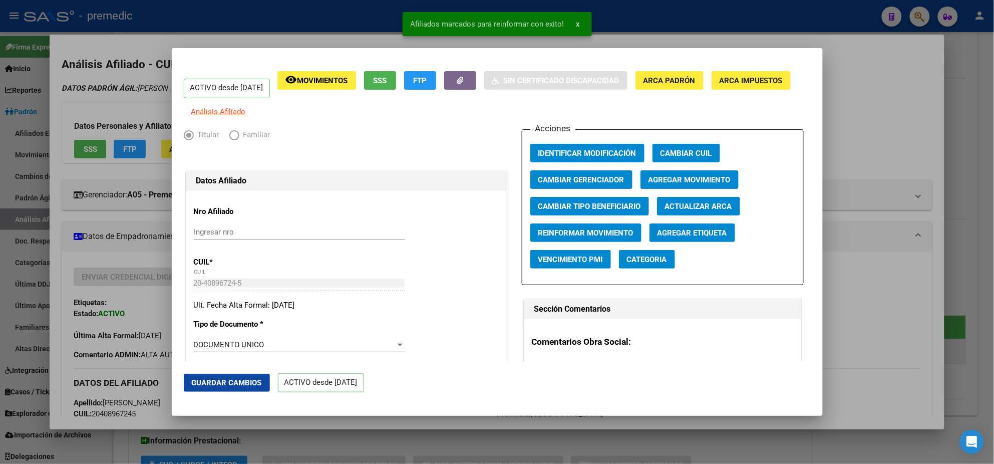
click at [128, 213] on div at bounding box center [497, 232] width 994 height 464
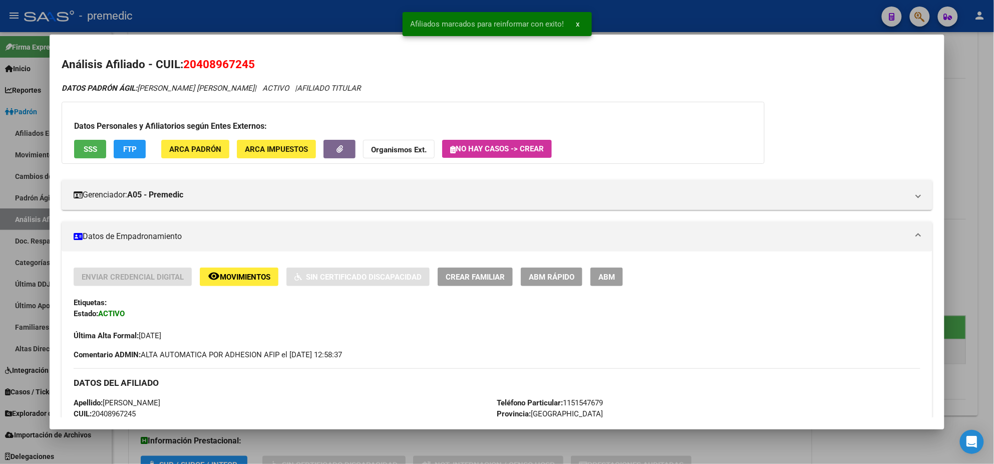
click at [22, 216] on div at bounding box center [497, 232] width 994 height 464
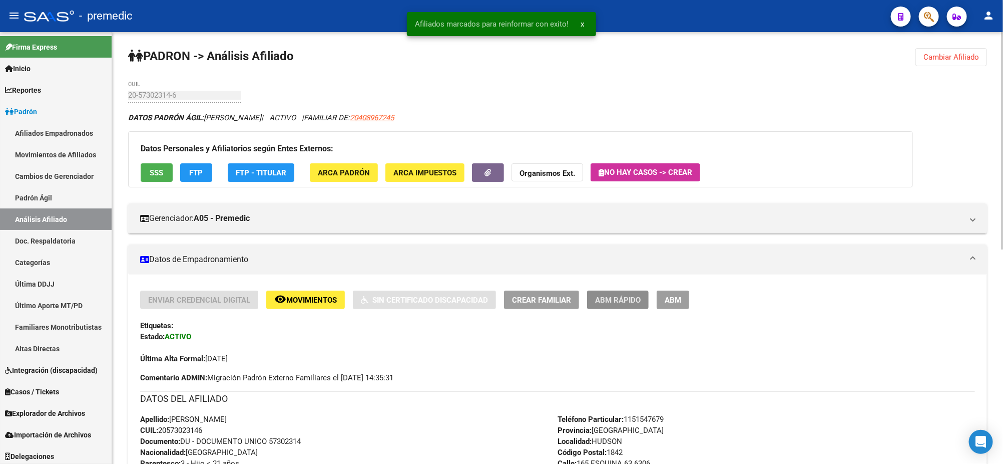
click at [616, 300] on span "ABM Rápido" at bounding box center [618, 299] width 46 height 9
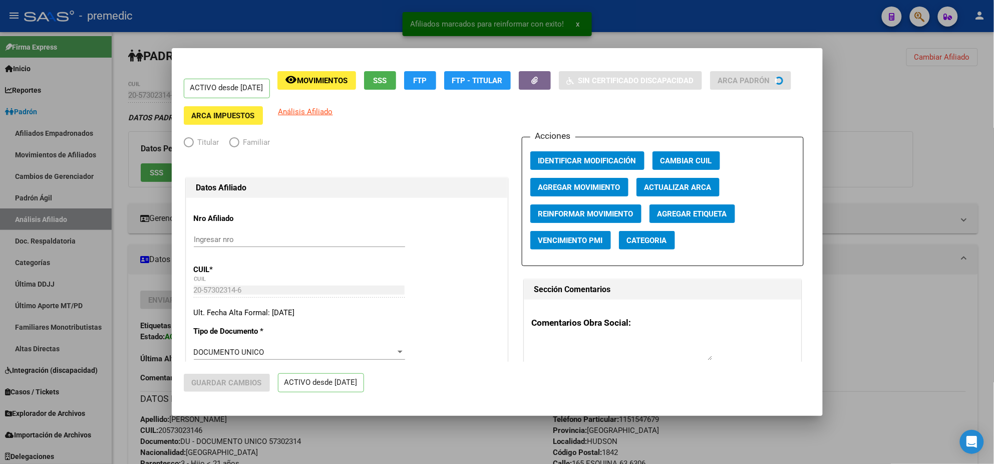
radio input "true"
type input "30-71690734-8"
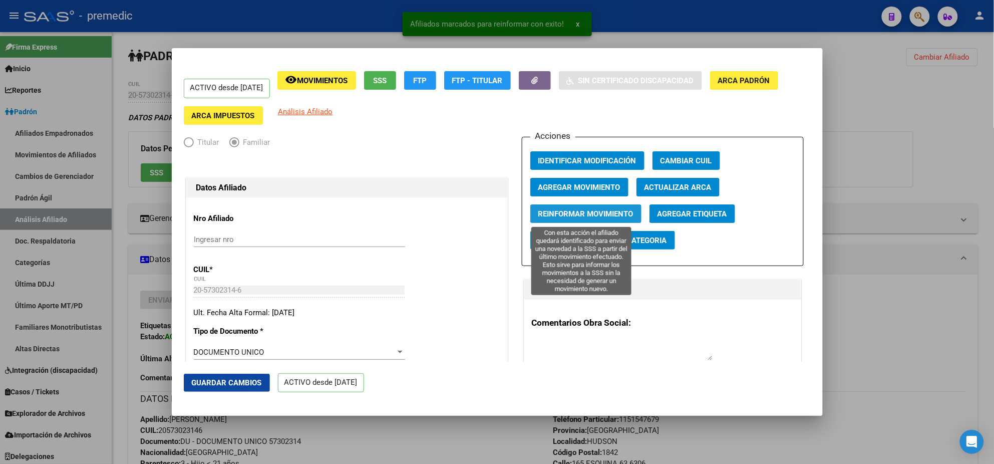
click at [562, 217] on span "Reinformar Movimiento" at bounding box center [585, 213] width 95 height 9
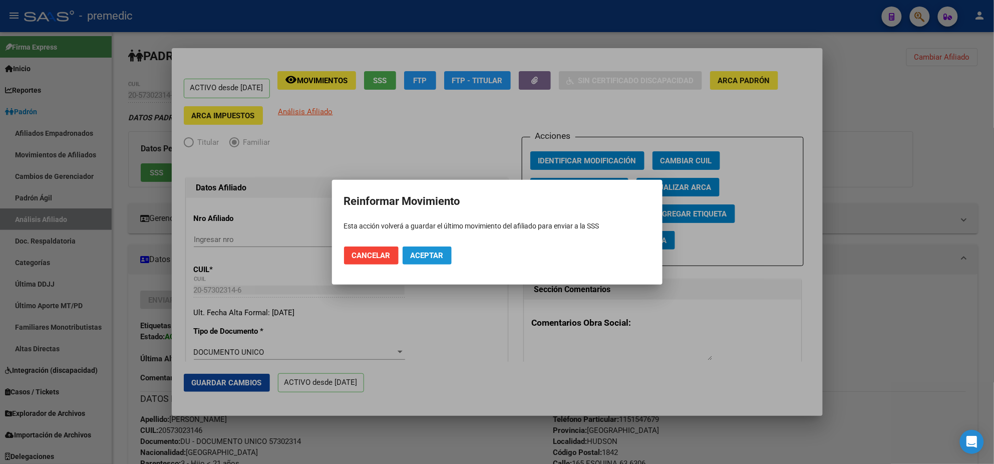
click at [426, 252] on span "Aceptar" at bounding box center [427, 255] width 33 height 9
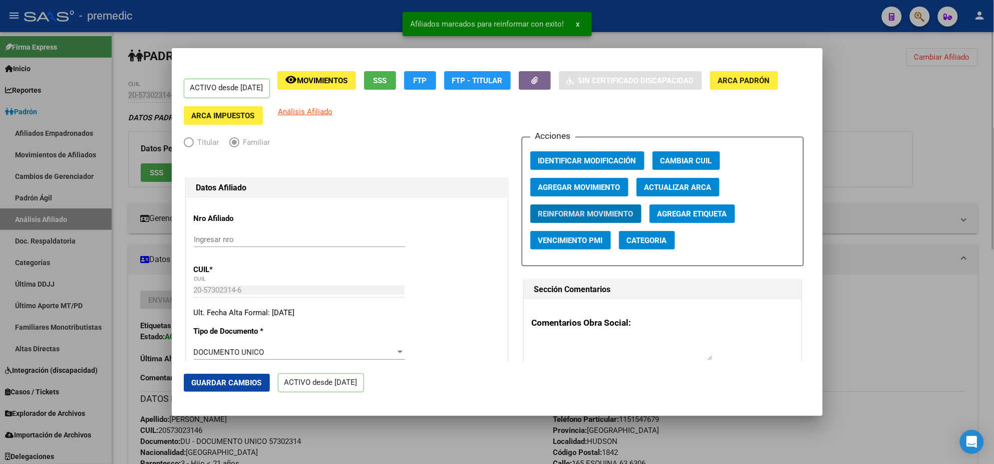
click at [446, 434] on div at bounding box center [497, 232] width 994 height 464
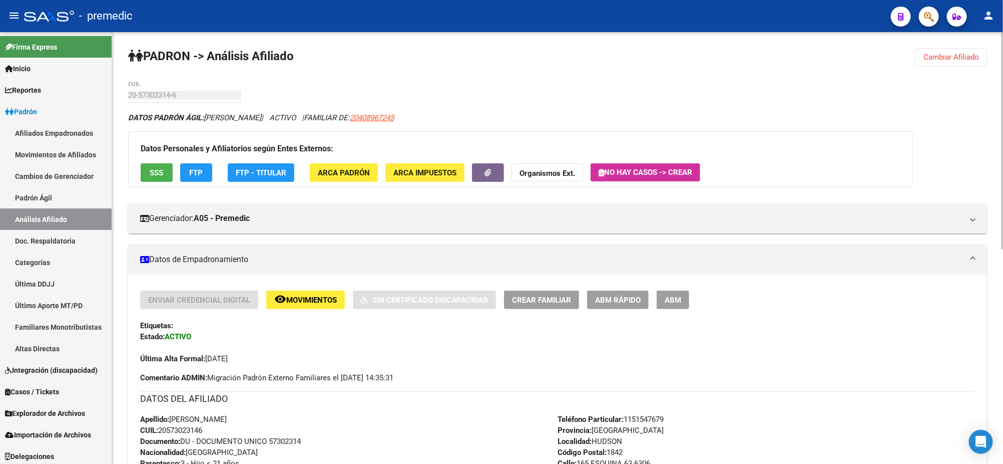
click at [195, 174] on span "FTP" at bounding box center [197, 172] width 14 height 9
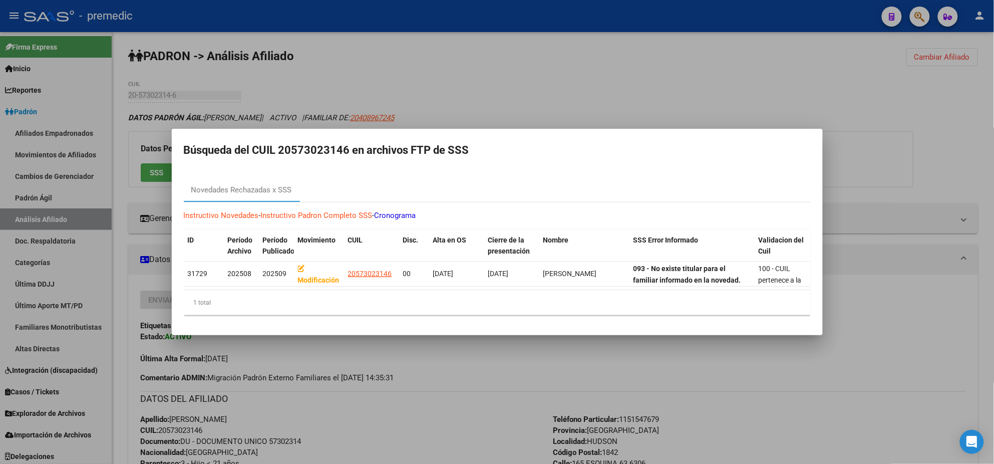
click at [382, 402] on div at bounding box center [497, 232] width 994 height 464
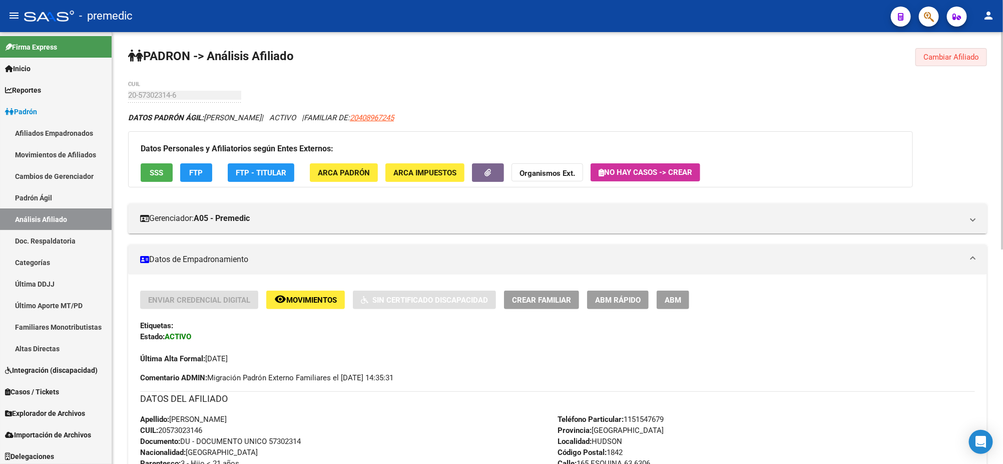
click at [963, 55] on span "Cambiar Afiliado" at bounding box center [952, 57] width 56 height 9
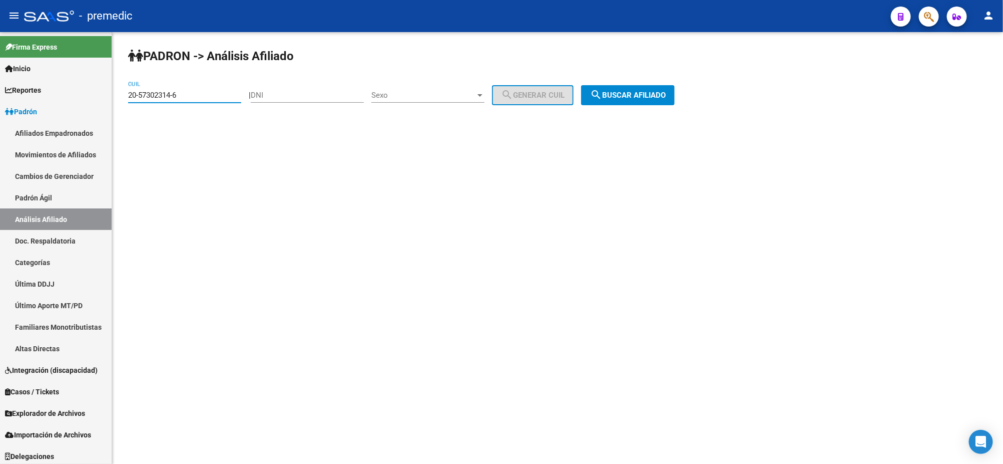
drag, startPoint x: 189, startPoint y: 93, endPoint x: 121, endPoint y: 93, distance: 68.1
click at [121, 93] on div "PADRON -> Análisis Afiliado 20-57302314-6 CUIL | DNI Sexo Sexo search Generar C…" at bounding box center [557, 84] width 891 height 105
paste input "7-57085429-7"
type input "27-57085429-7"
click at [664, 95] on span "search Buscar afiliado" at bounding box center [628, 95] width 76 height 9
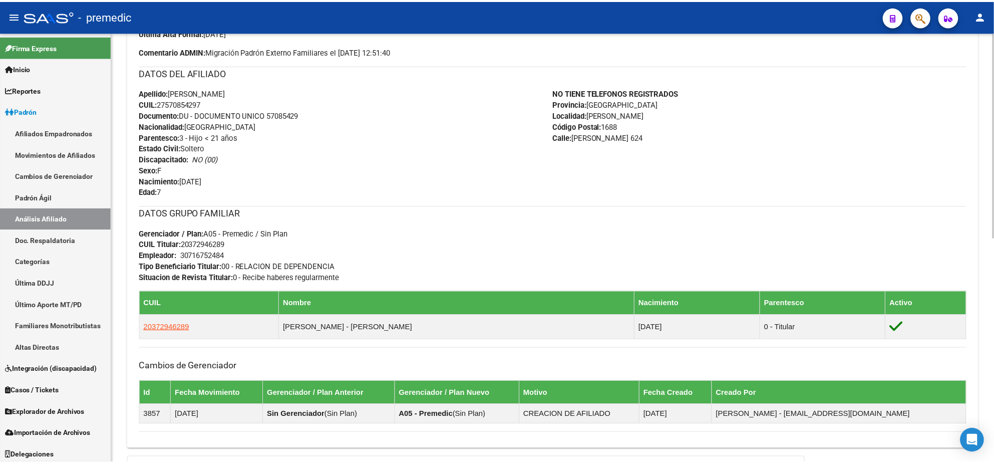
scroll to position [438, 0]
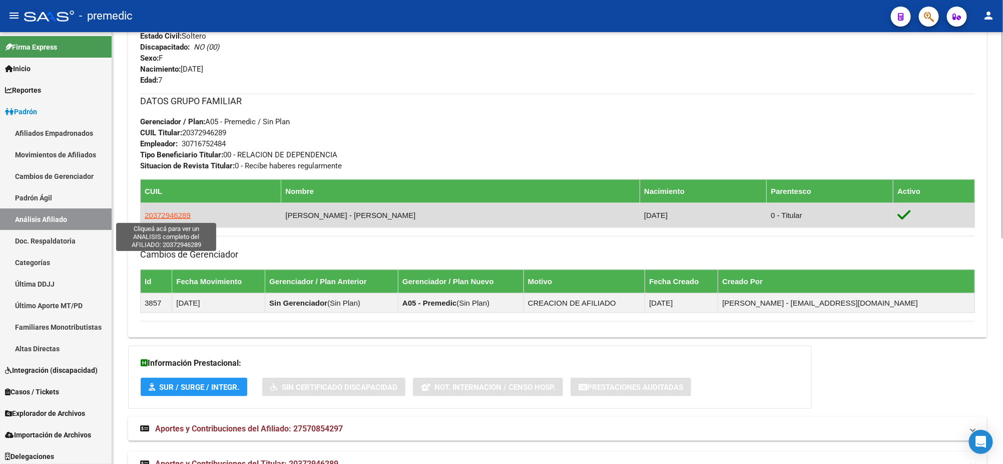
click at [165, 215] on span "20372946289" at bounding box center [168, 215] width 46 height 9
type textarea "20372946289"
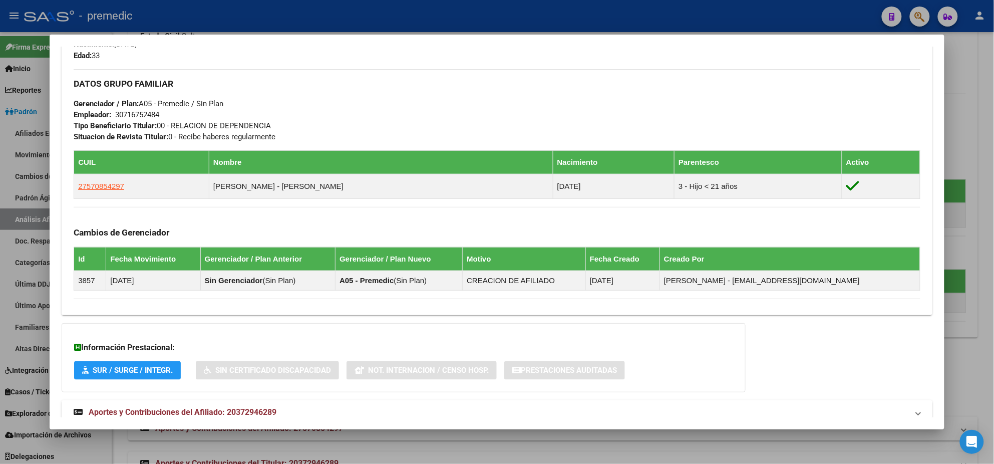
click at [186, 409] on span "Aportes y Contribuciones del Afiliado: 20372946289" at bounding box center [183, 412] width 188 height 10
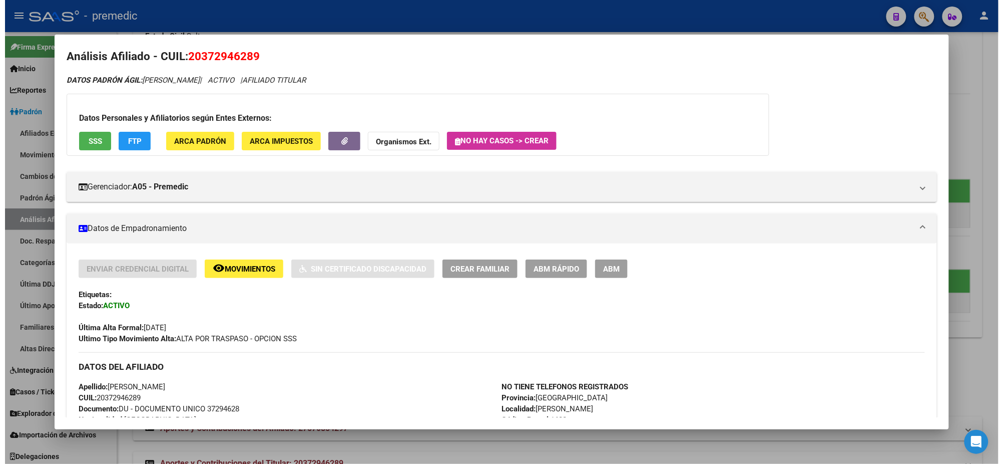
scroll to position [0, 0]
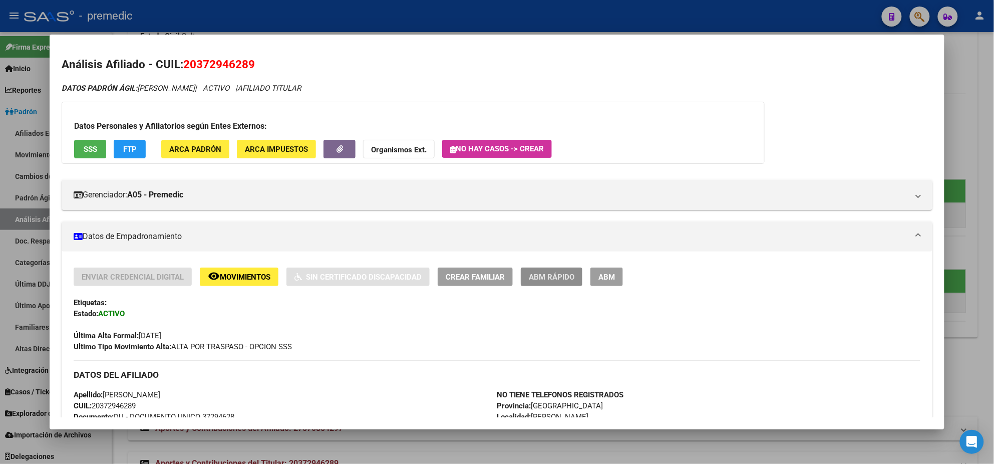
click at [568, 274] on span "ABM Rápido" at bounding box center [552, 276] width 46 height 9
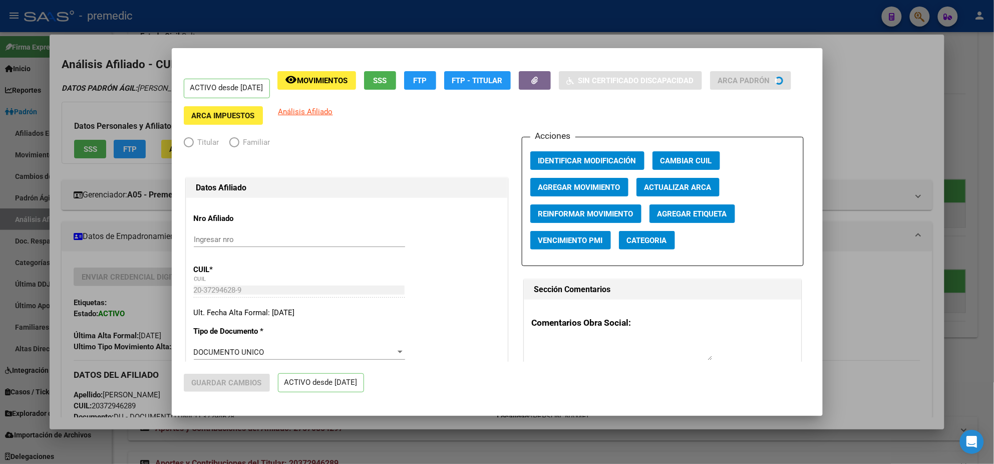
radio input "true"
type input "30-71675248-4"
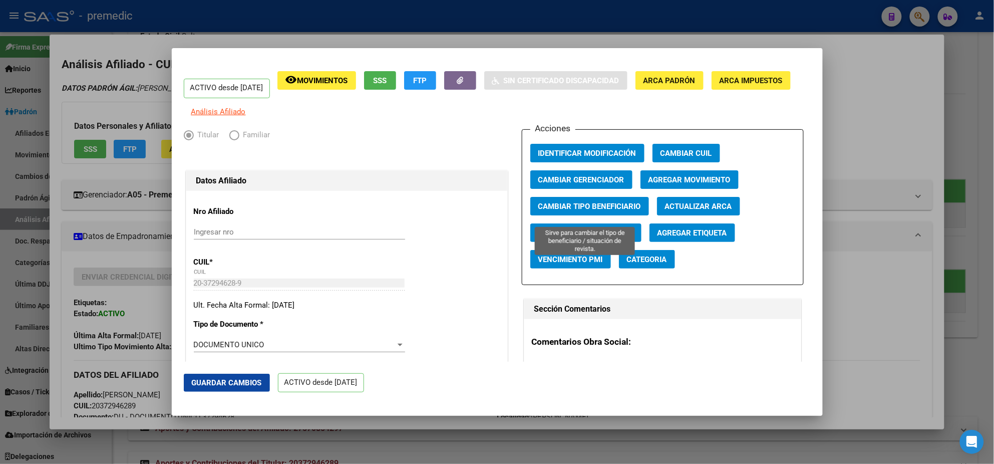
click at [569, 211] on span "Cambiar Tipo Beneficiario" at bounding box center [589, 206] width 103 height 9
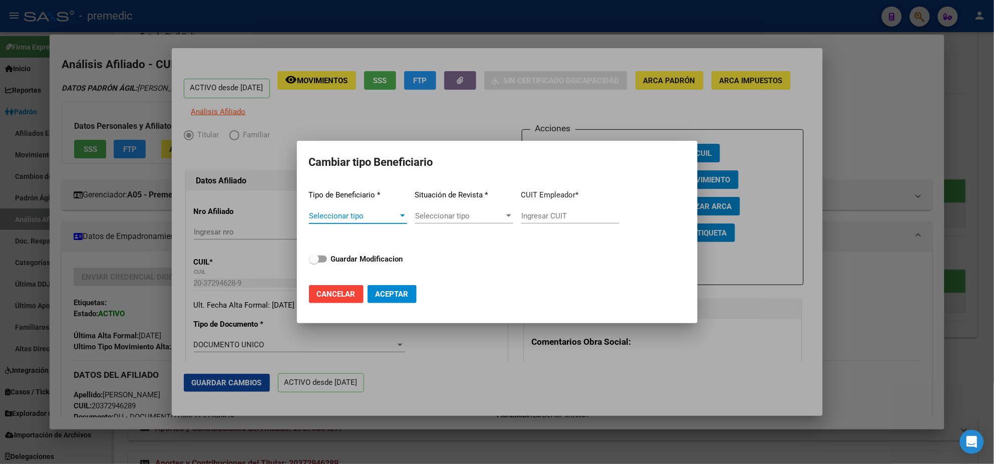
drag, startPoint x: 505, startPoint y: 373, endPoint x: 517, endPoint y: 334, distance: 40.5
click at [503, 373] on div at bounding box center [497, 232] width 994 height 464
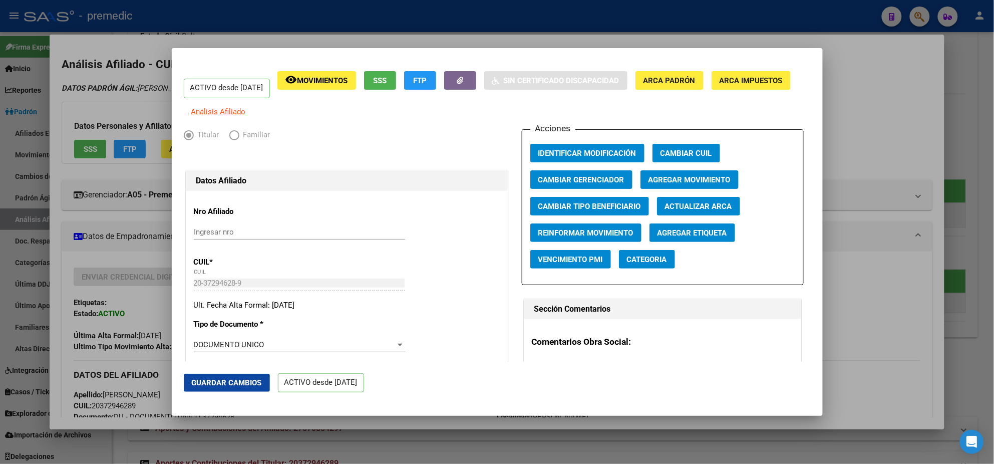
click at [554, 237] on span "Reinformar Movimiento" at bounding box center [585, 232] width 95 height 9
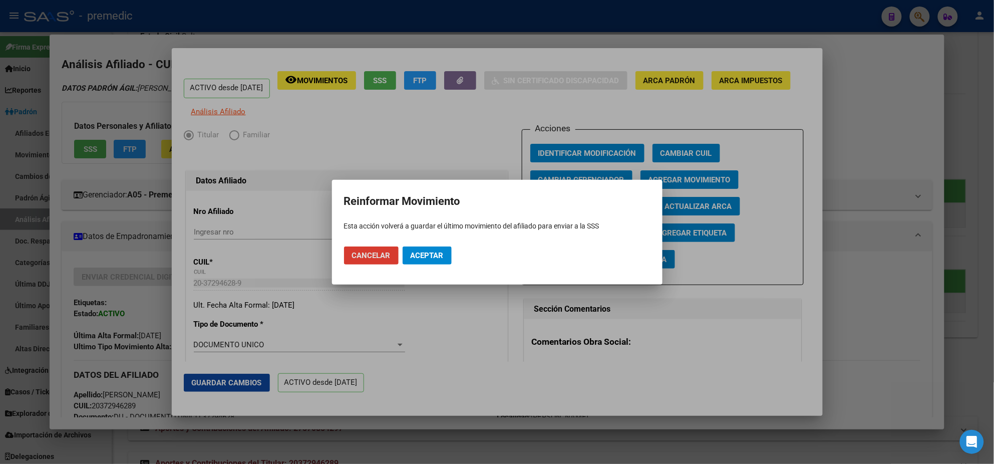
click at [429, 254] on span "Aceptar" at bounding box center [427, 255] width 33 height 9
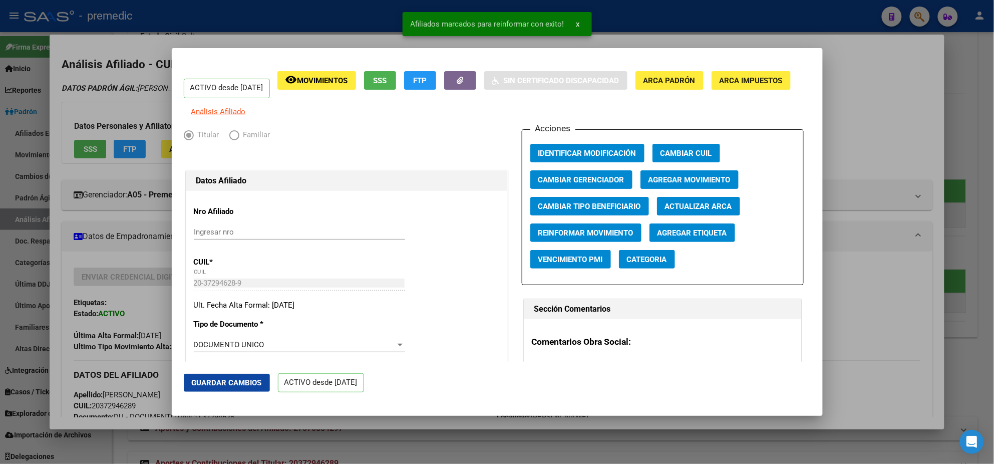
click at [141, 112] on div at bounding box center [497, 232] width 994 height 464
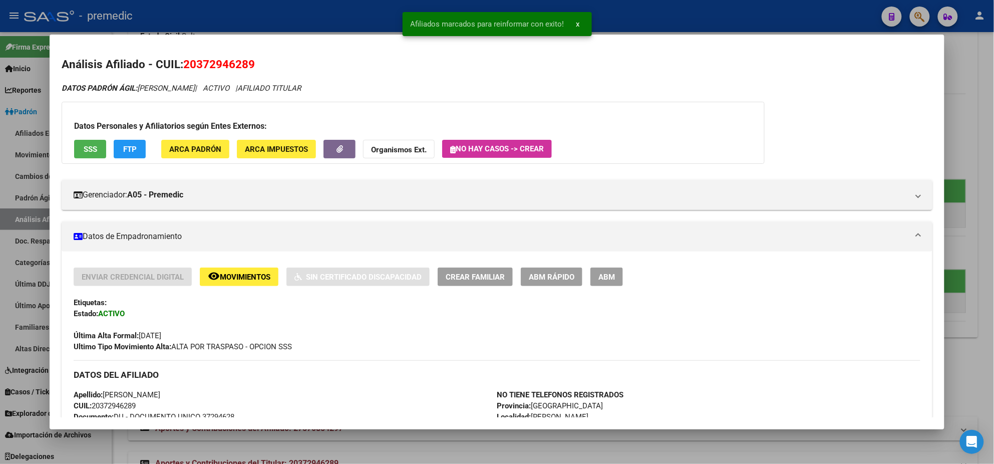
click at [22, 144] on div at bounding box center [497, 232] width 994 height 464
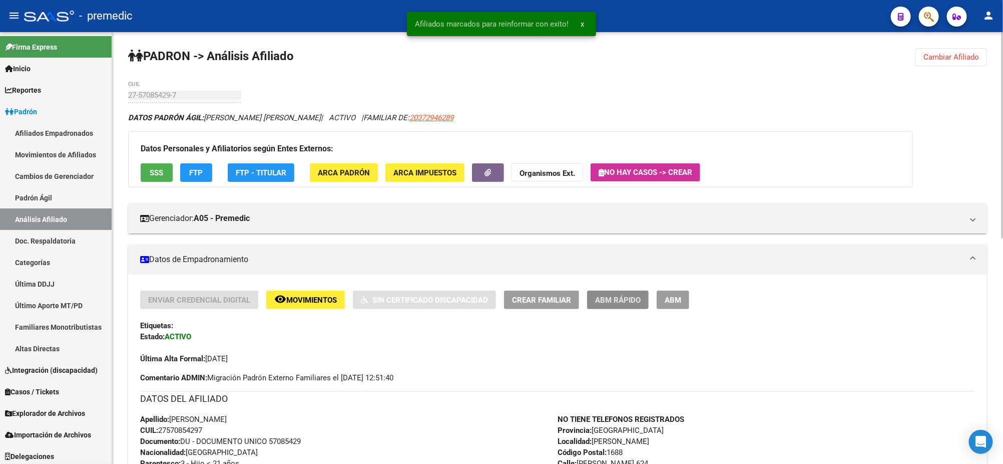
click at [620, 300] on span "ABM Rápido" at bounding box center [618, 299] width 46 height 9
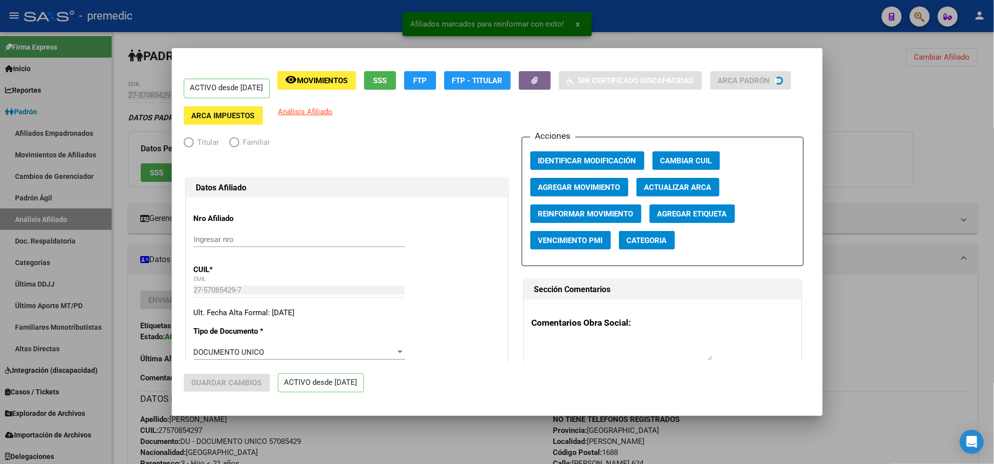
radio input "true"
type input "30-71675248-4"
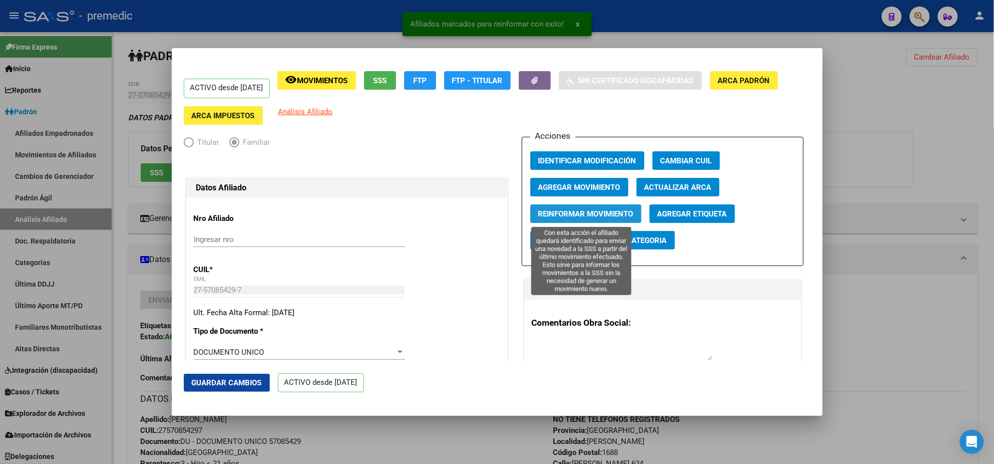
click at [555, 214] on span "Reinformar Movimiento" at bounding box center [585, 213] width 95 height 9
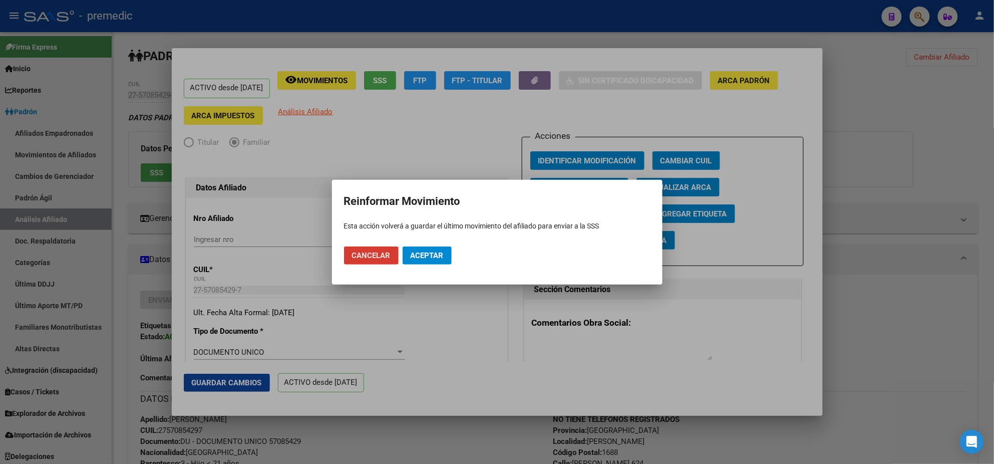
click at [430, 251] on span "Aceptar" at bounding box center [427, 255] width 33 height 9
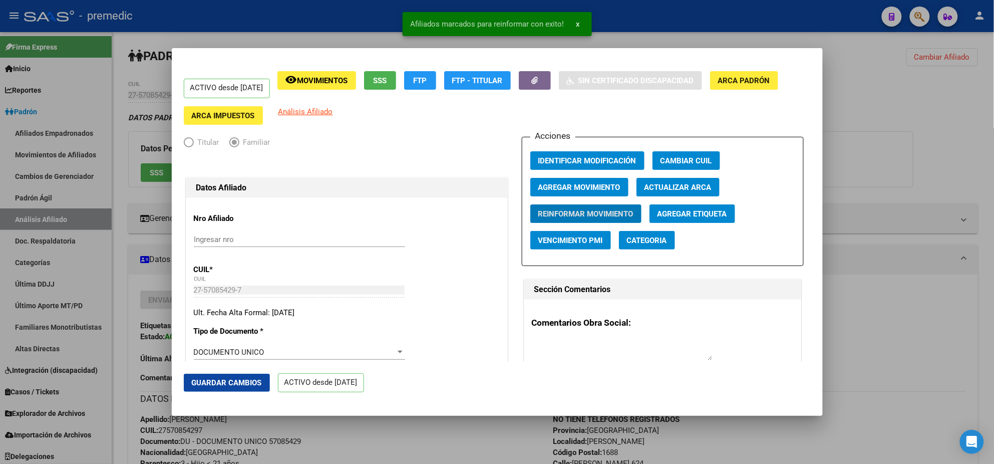
click at [121, 200] on div at bounding box center [497, 232] width 994 height 464
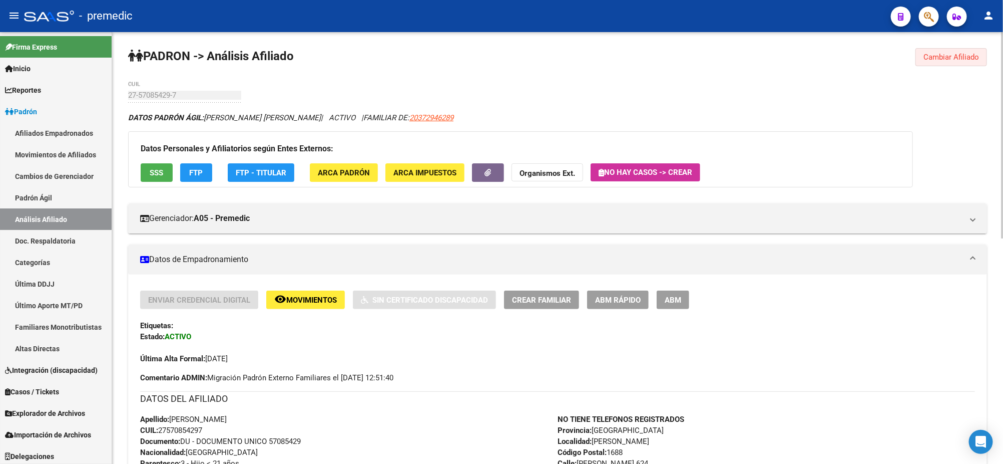
click at [936, 51] on button "Cambiar Afiliado" at bounding box center [952, 57] width 72 height 18
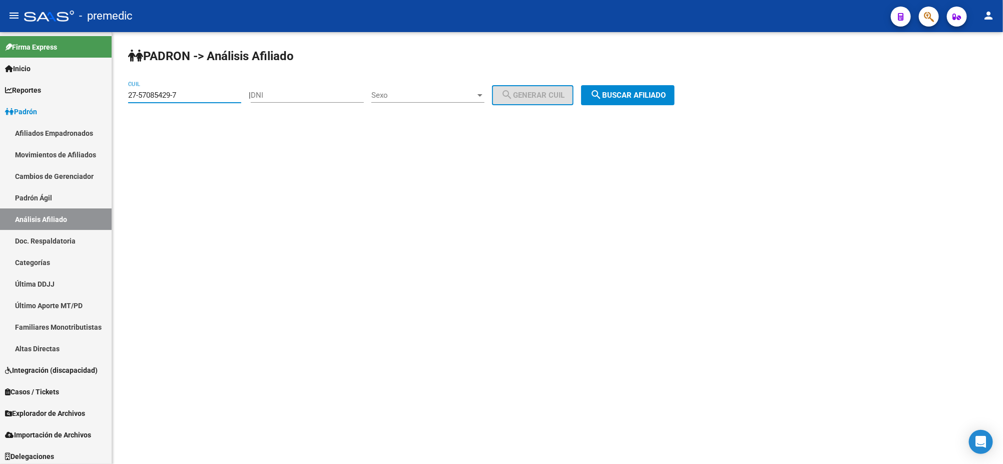
drag, startPoint x: 143, startPoint y: 96, endPoint x: 116, endPoint y: 98, distance: 27.6
click at [118, 98] on div "PADRON -> Análisis Afiliado 27-57085429-7 CUIL | DNI Sexo Sexo search Generar C…" at bounding box center [557, 84] width 891 height 105
paste input "0-58597044-2"
type input "20-58597044-2"
click at [630, 91] on span "search Buscar afiliado" at bounding box center [628, 95] width 76 height 9
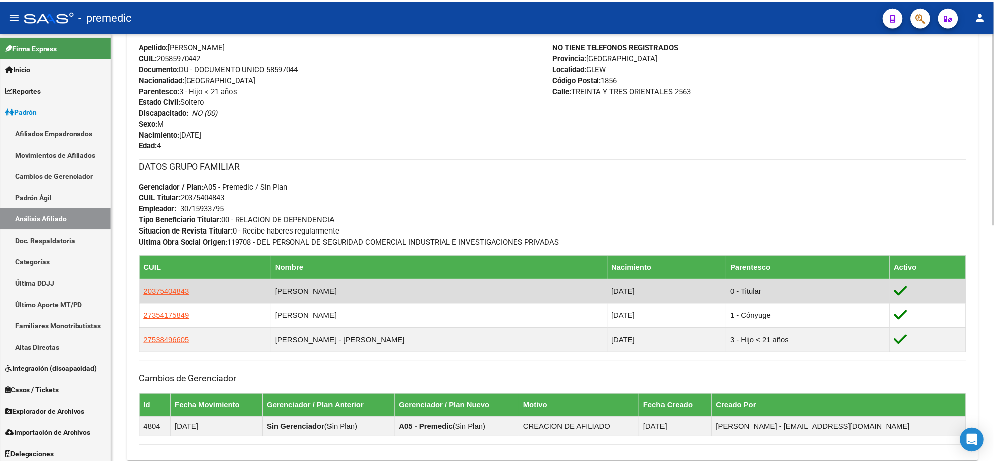
scroll to position [376, 0]
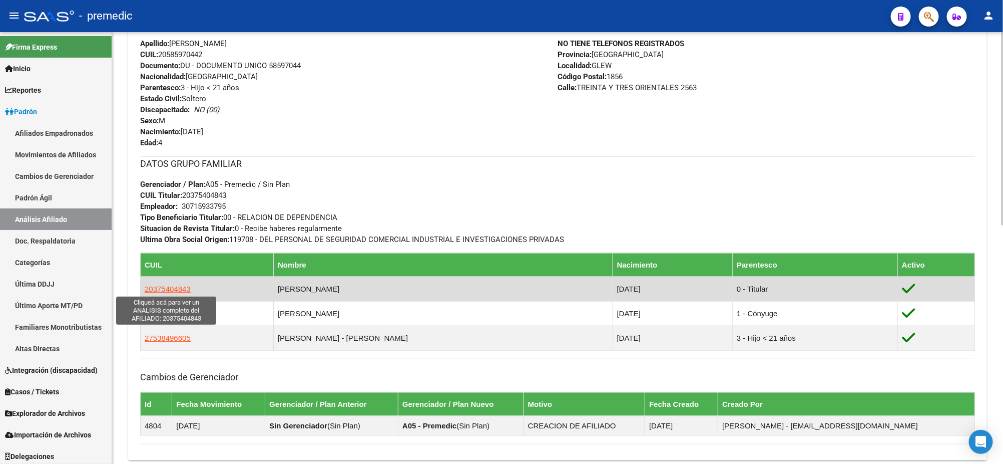
click at [163, 288] on span "20375404843" at bounding box center [168, 288] width 46 height 9
type textarea "20375404843"
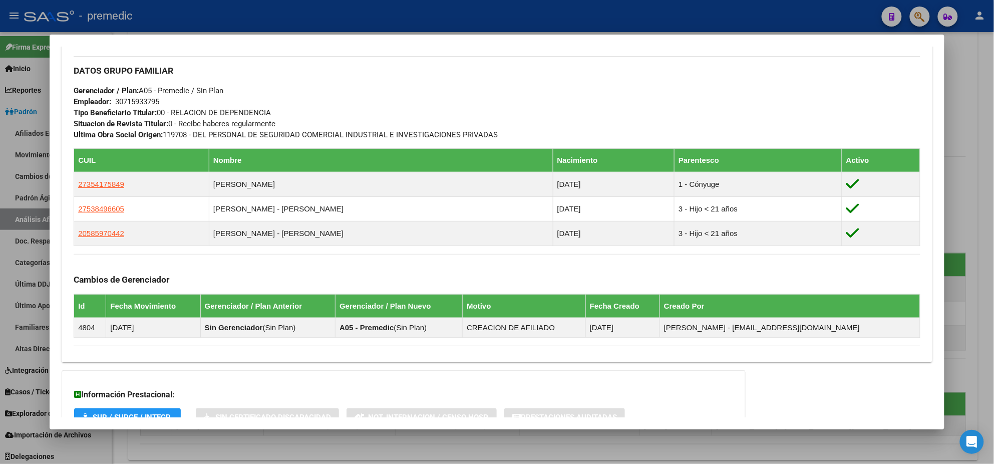
scroll to position [547, 0]
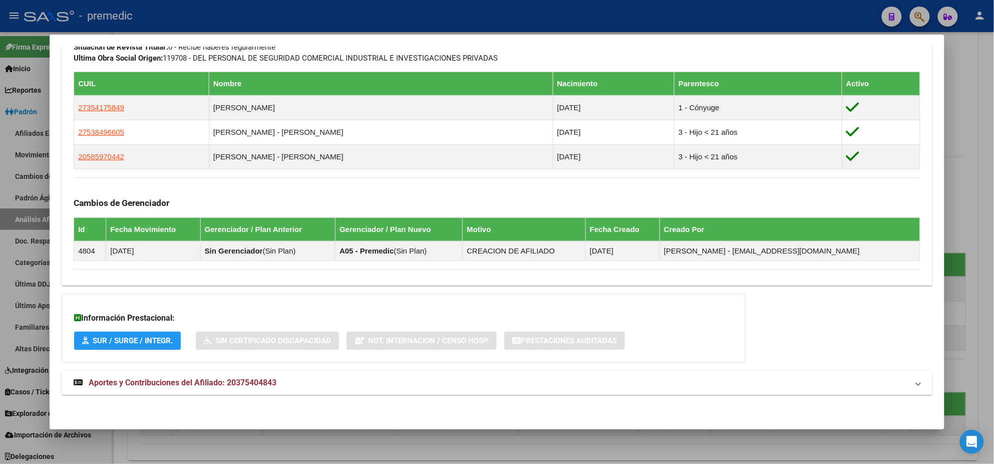
click at [183, 378] on span "Aportes y Contribuciones del Afiliado: 20375404843" at bounding box center [183, 383] width 188 height 10
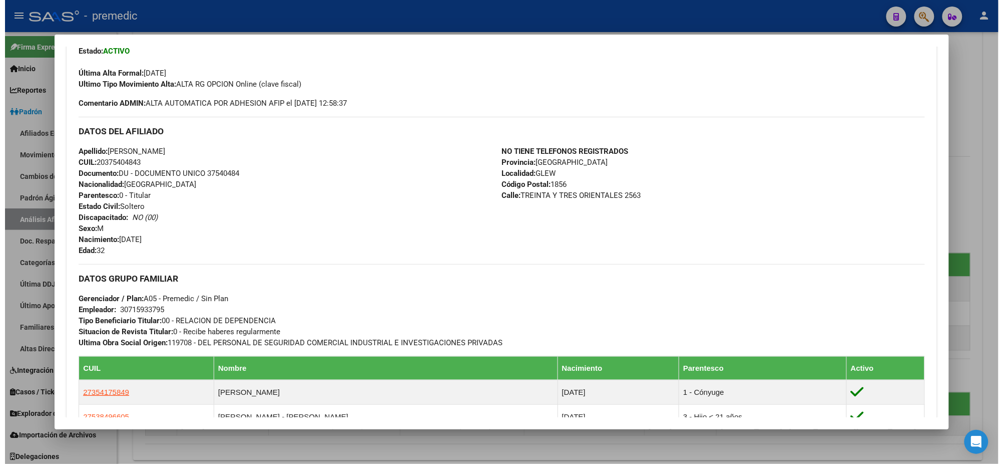
scroll to position [66, 0]
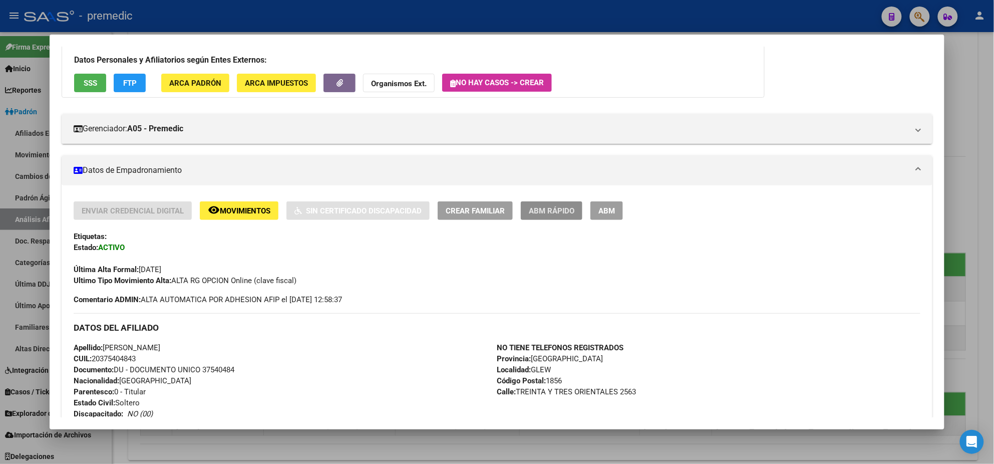
click at [555, 204] on button "ABM Rápido" at bounding box center [552, 210] width 62 height 19
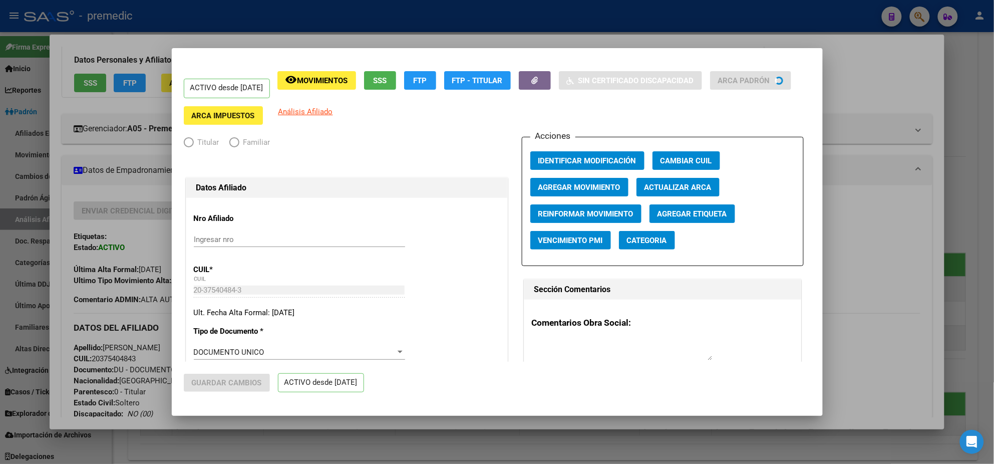
radio input "true"
type input "30-71593379-5"
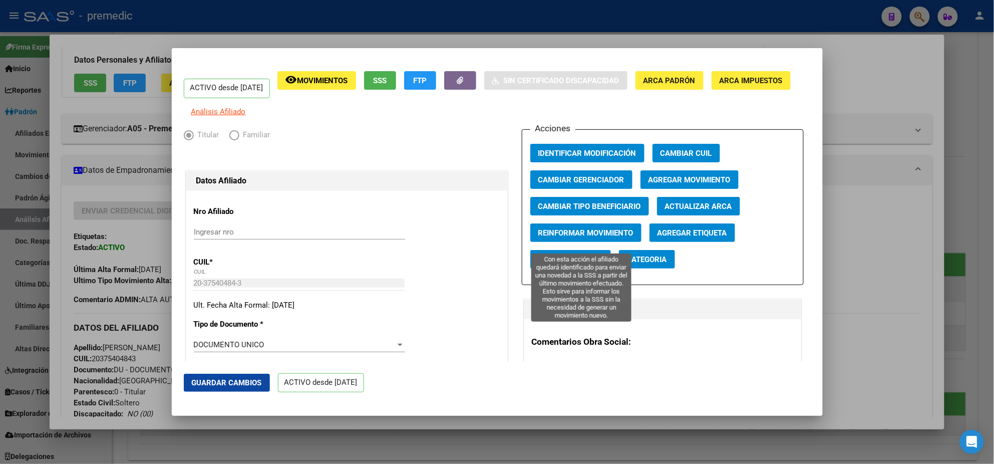
click at [561, 237] on span "Reinformar Movimiento" at bounding box center [585, 232] width 95 height 9
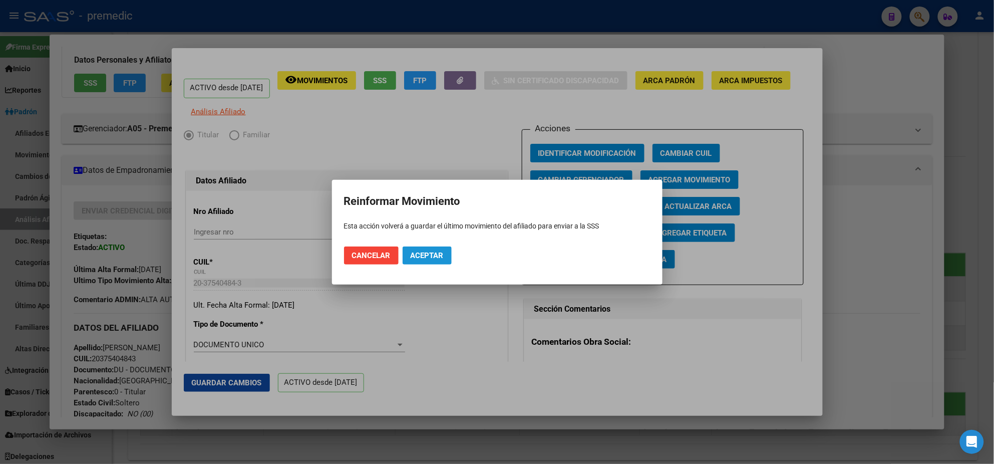
click at [442, 252] on span "Aceptar" at bounding box center [427, 255] width 33 height 9
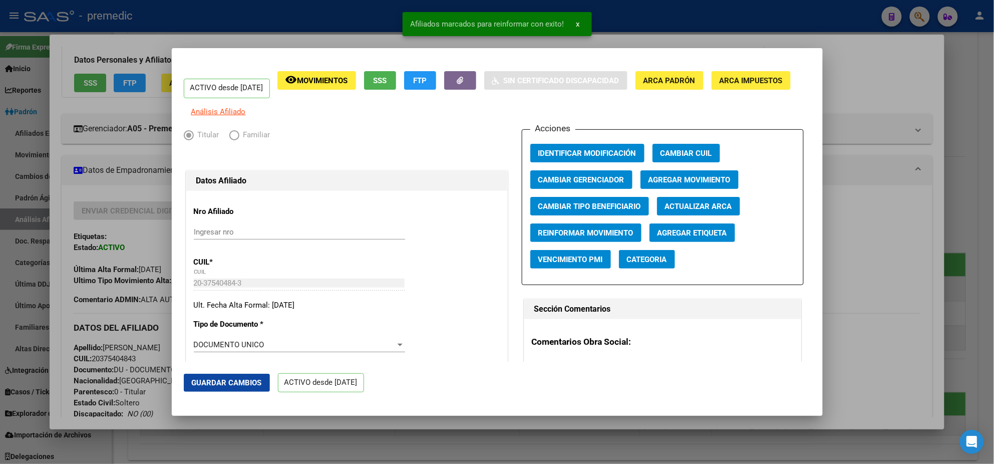
click at [127, 226] on div at bounding box center [497, 232] width 994 height 464
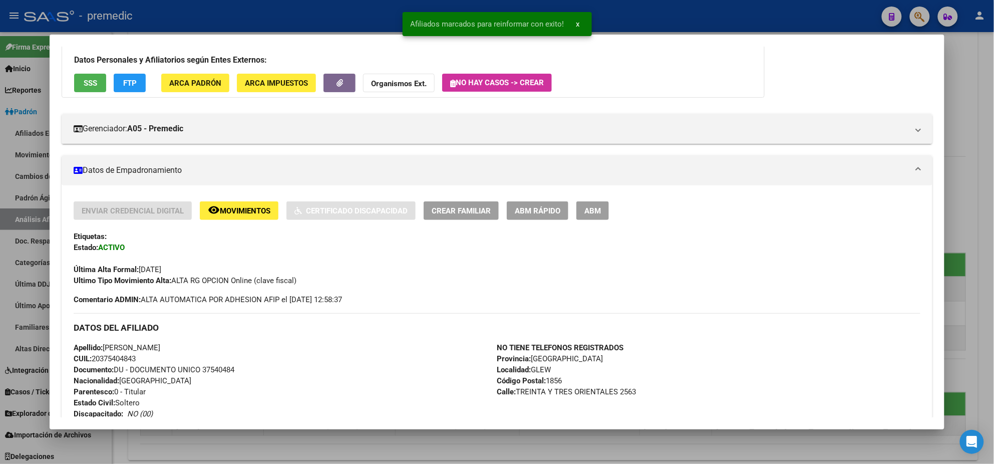
click at [29, 213] on div at bounding box center [497, 232] width 994 height 464
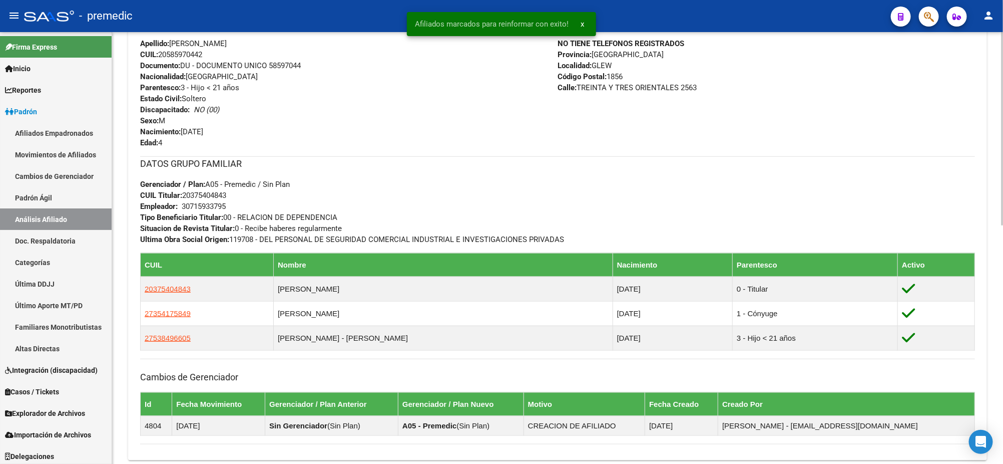
scroll to position [0, 0]
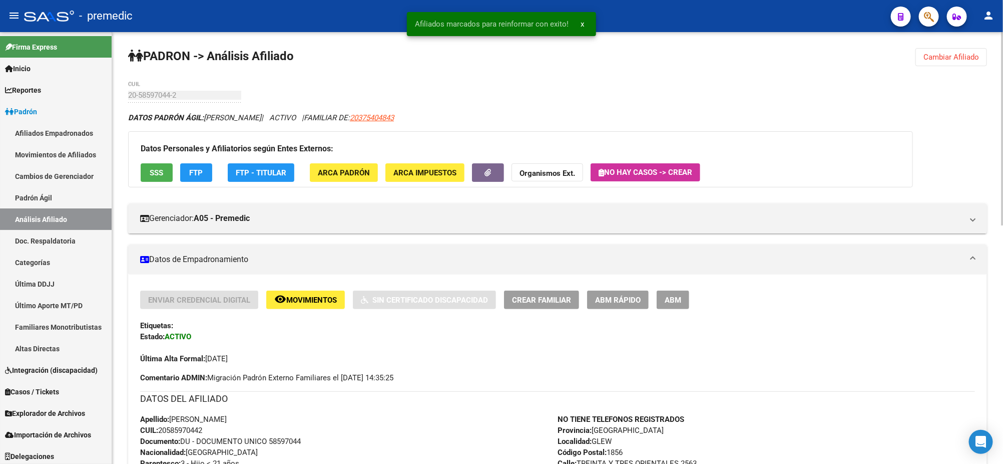
click at [595, 302] on span "ABM Rápido" at bounding box center [618, 299] width 46 height 9
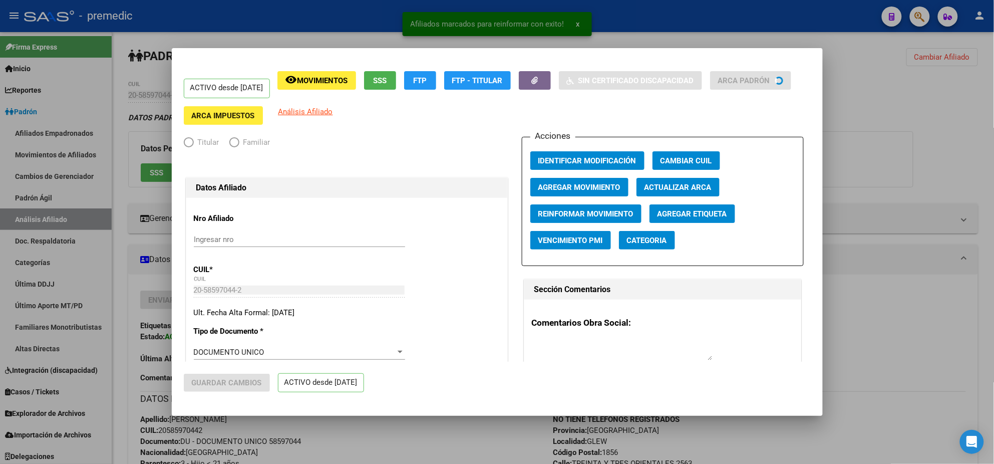
radio input "true"
type input "30-71593379-5"
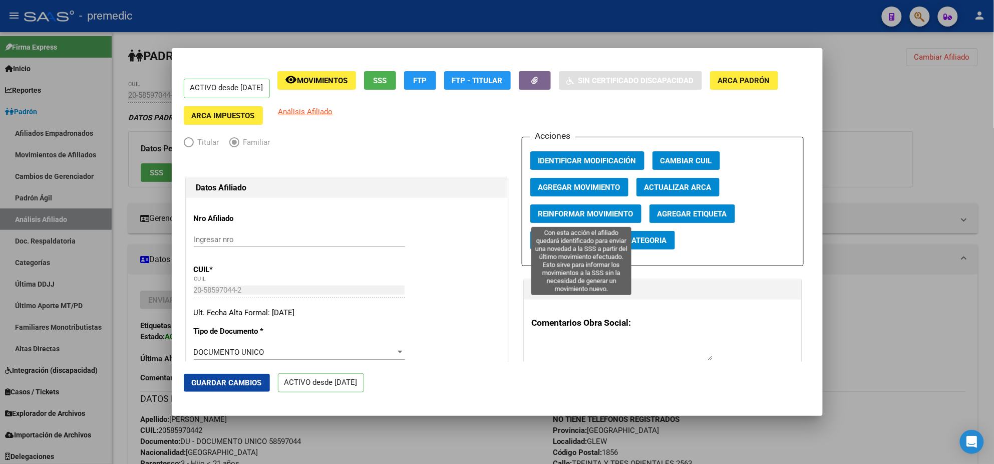
click at [559, 220] on button "Reinformar Movimiento" at bounding box center [585, 213] width 111 height 19
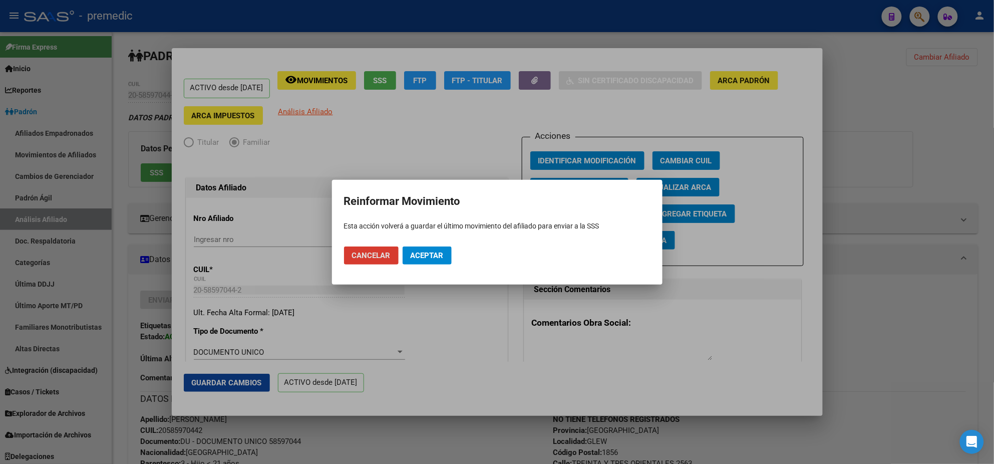
click at [437, 252] on span "Aceptar" at bounding box center [427, 255] width 33 height 9
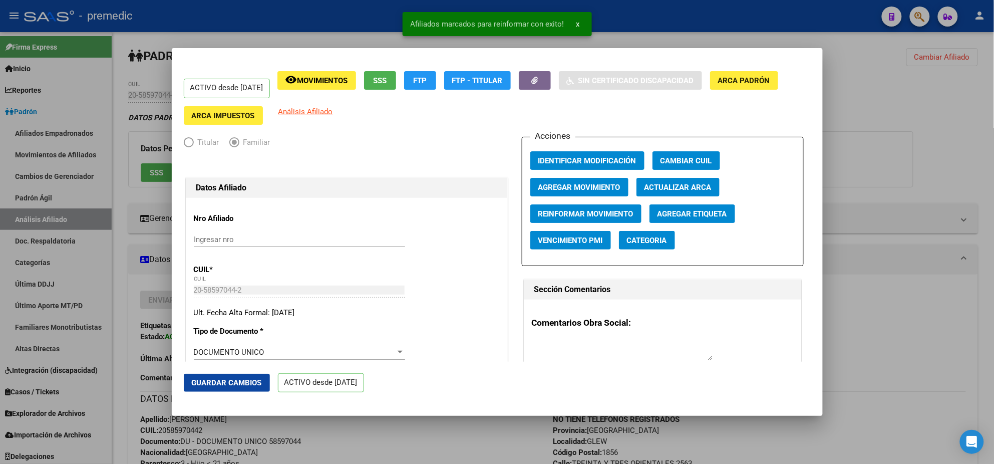
click at [385, 425] on div at bounding box center [497, 232] width 994 height 464
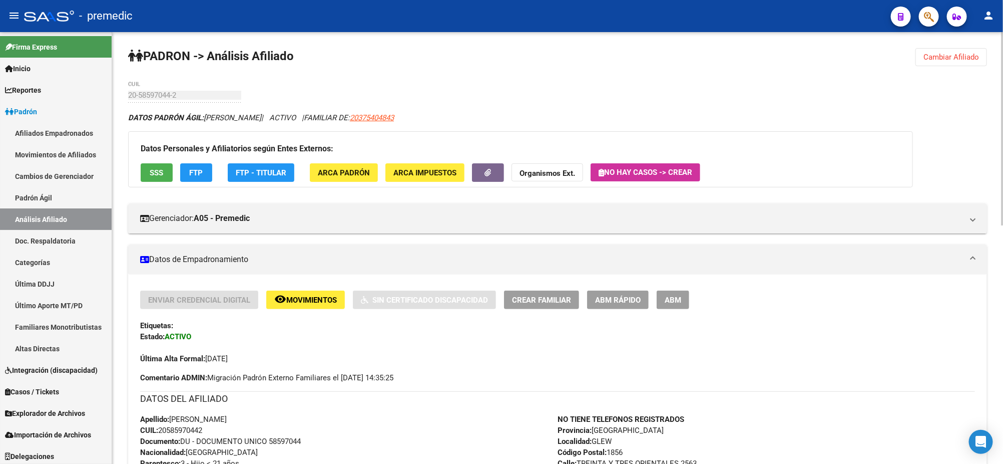
click at [953, 53] on span "Cambiar Afiliado" at bounding box center [952, 57] width 56 height 9
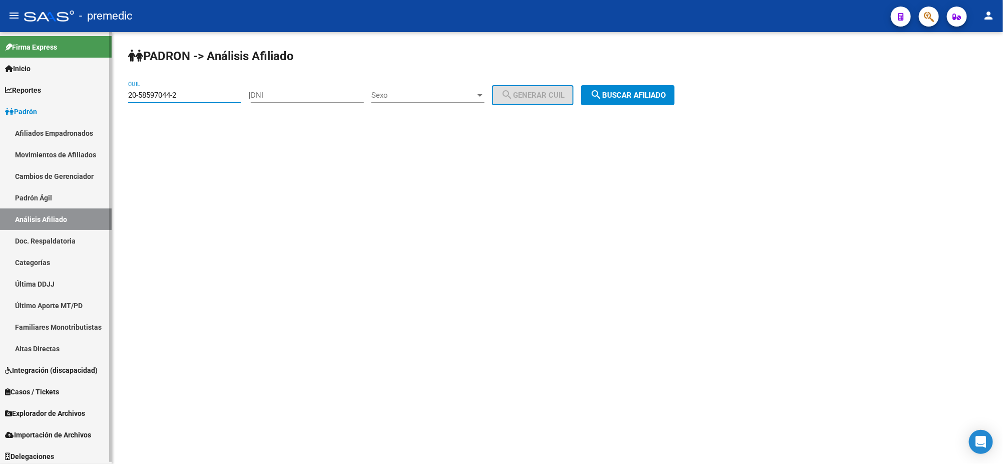
drag, startPoint x: 184, startPoint y: 97, endPoint x: 99, endPoint y: 94, distance: 85.2
click at [99, 94] on mat-sidenav-container "Firma Express Inicio Calendario SSS Instructivos Contacto OS Reportes Padrón Tr…" at bounding box center [501, 248] width 1003 height 432
paste input "7-52030575-6"
type input "27-52030575-6"
click at [602, 90] on mat-icon "search" at bounding box center [596, 95] width 12 height 12
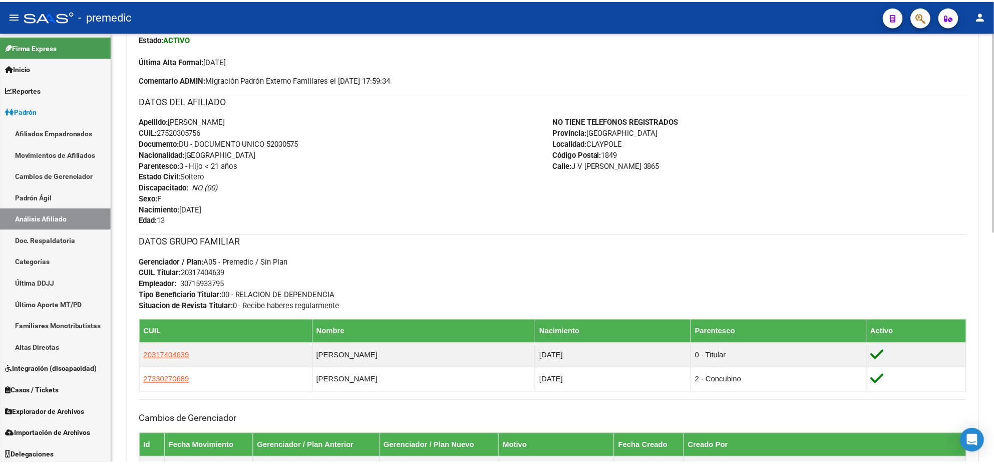
scroll to position [376, 0]
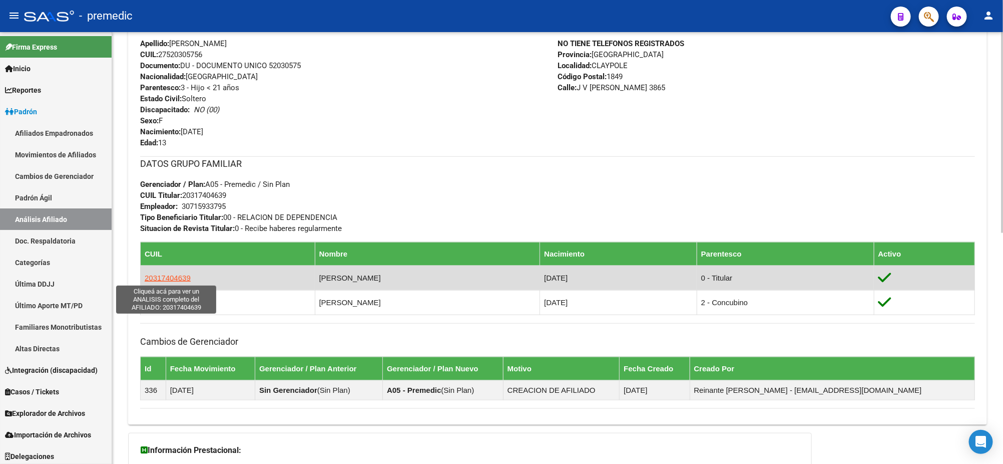
click at [174, 277] on span "20317404639" at bounding box center [168, 277] width 46 height 9
type textarea "20317404639"
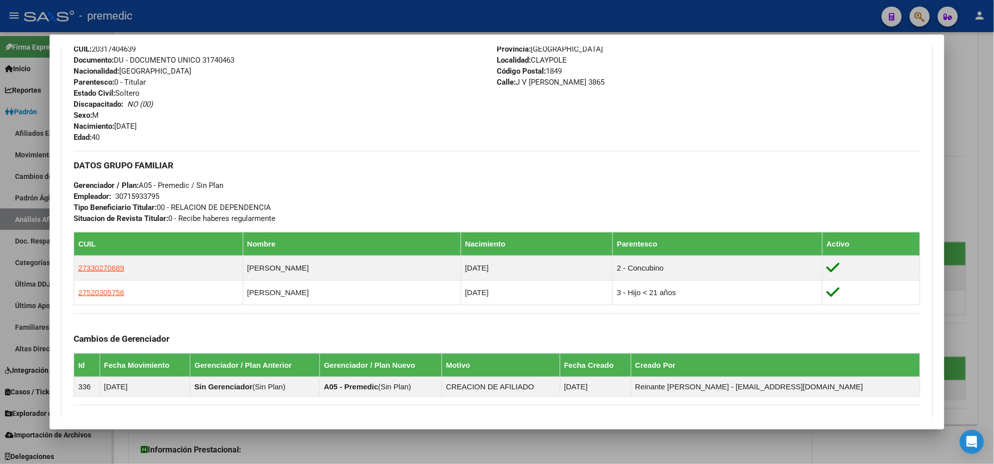
scroll to position [493, 0]
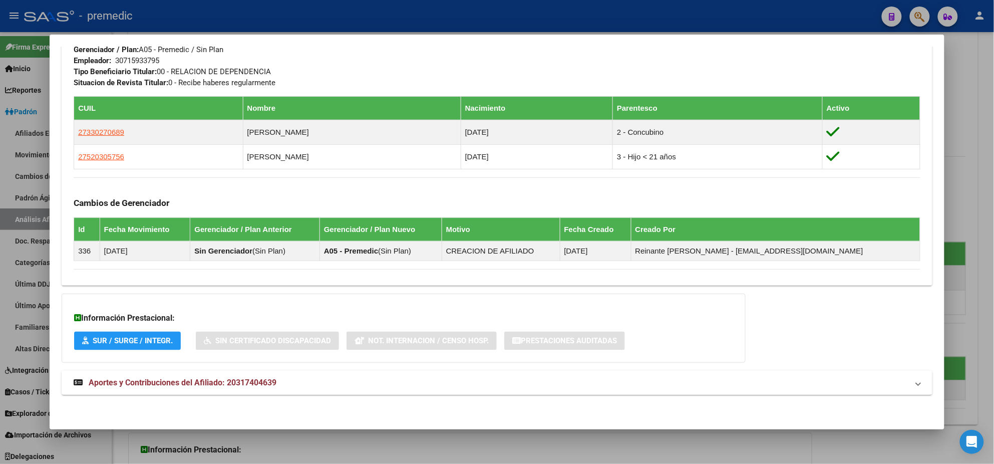
click at [190, 386] on span "Aportes y Contribuciones del Afiliado: 20317404639" at bounding box center [183, 383] width 188 height 10
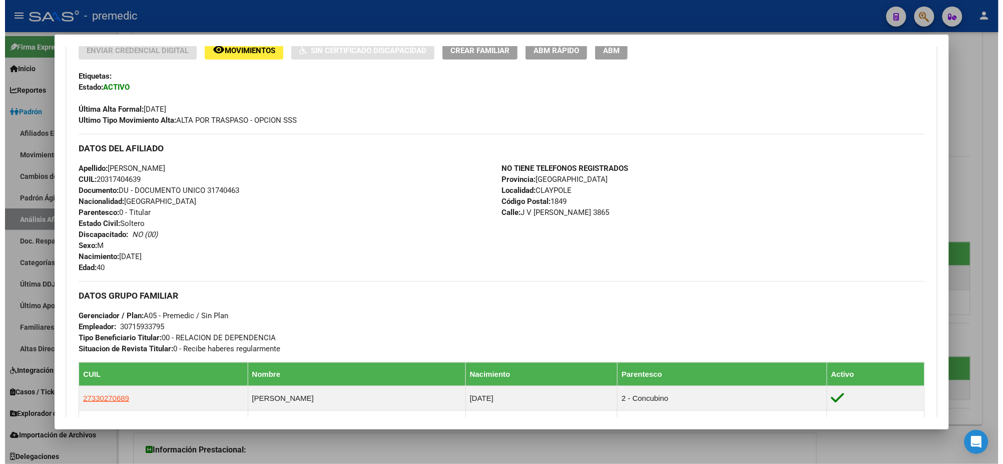
scroll to position [117, 0]
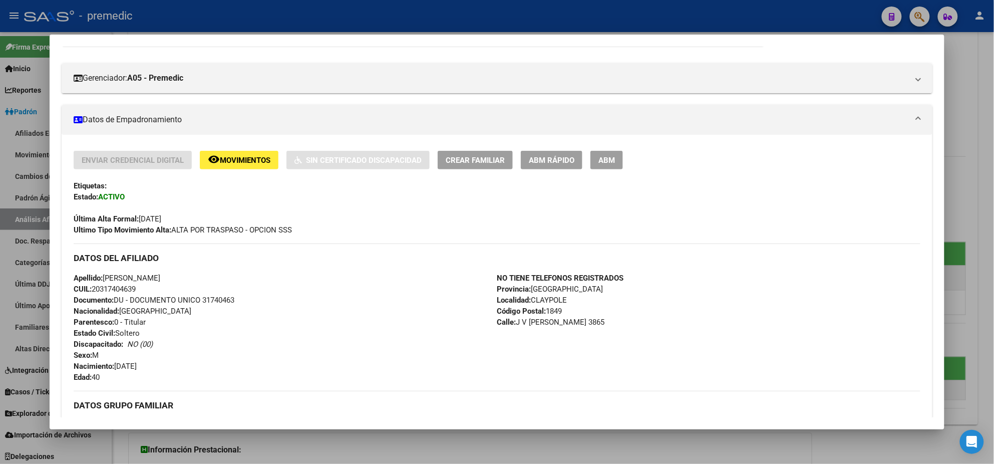
click at [535, 158] on span "ABM Rápido" at bounding box center [552, 160] width 46 height 9
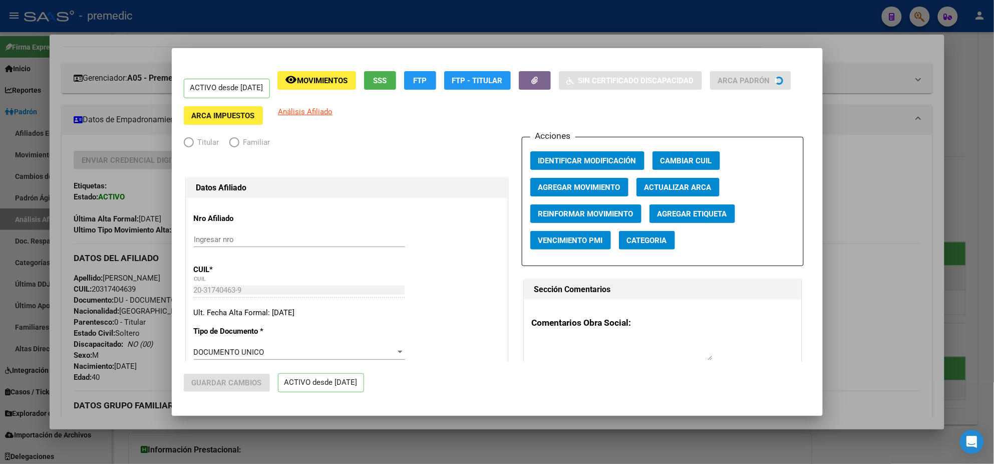
radio input "true"
type input "30-71593379-5"
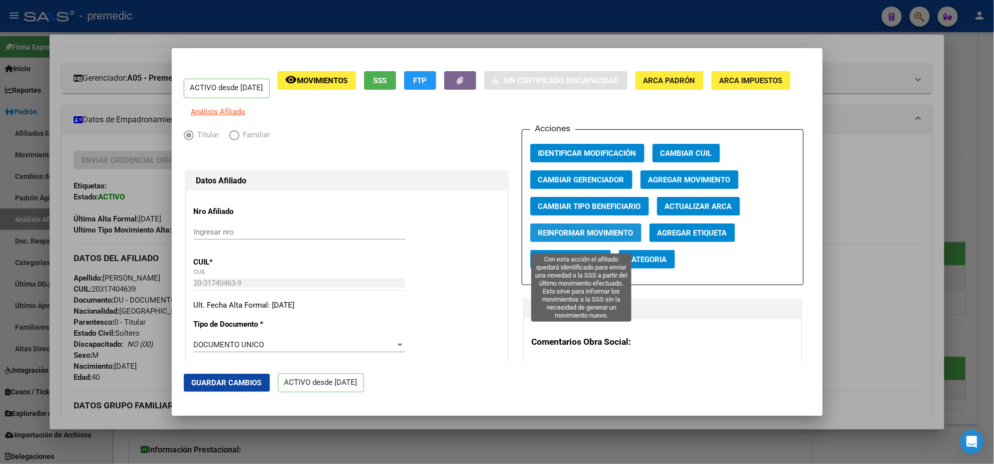
click at [572, 235] on span "Reinformar Movimiento" at bounding box center [585, 232] width 95 height 9
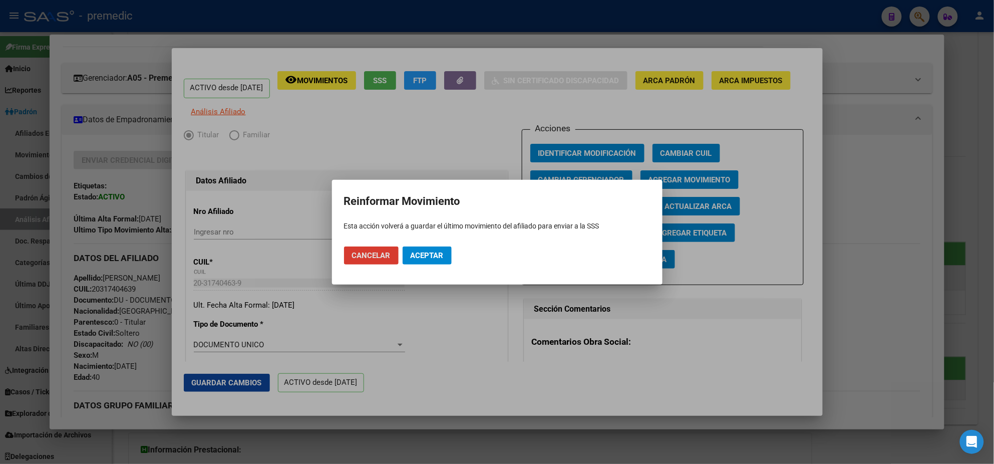
click at [427, 256] on span "Aceptar" at bounding box center [427, 255] width 33 height 9
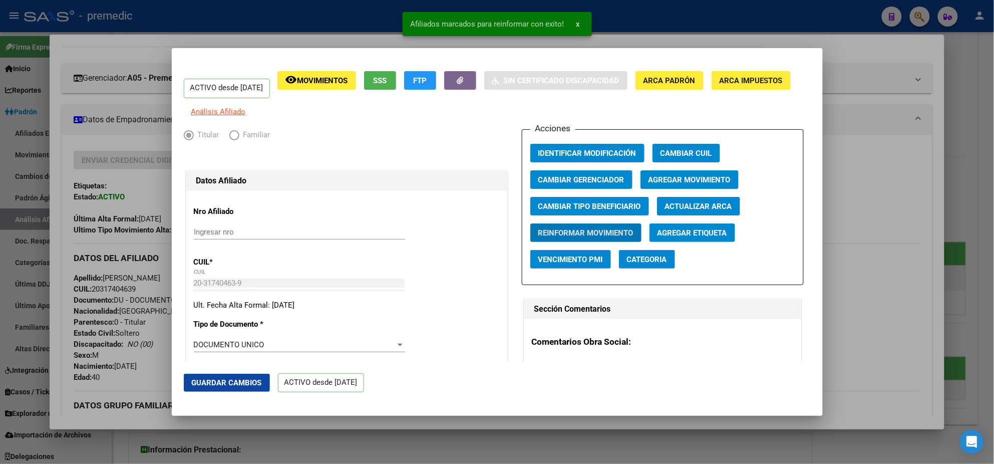
click at [129, 181] on div at bounding box center [497, 232] width 994 height 464
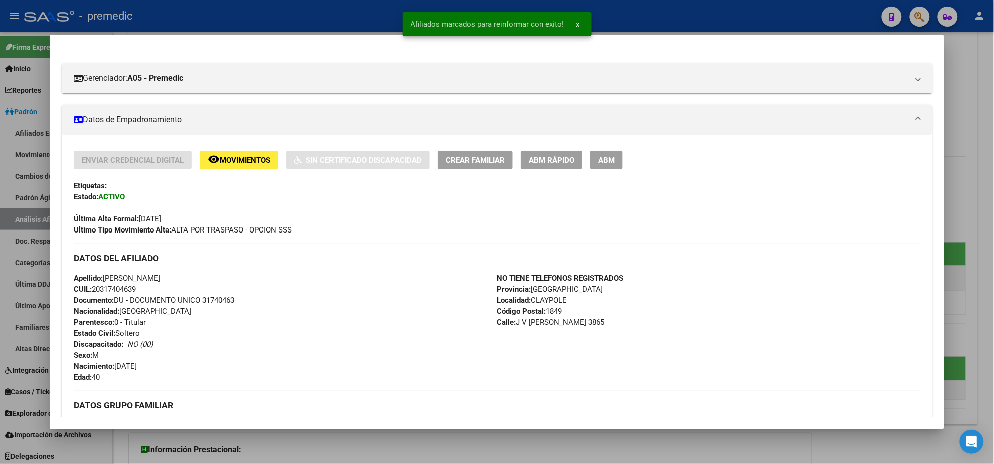
click at [22, 183] on div at bounding box center [497, 232] width 994 height 464
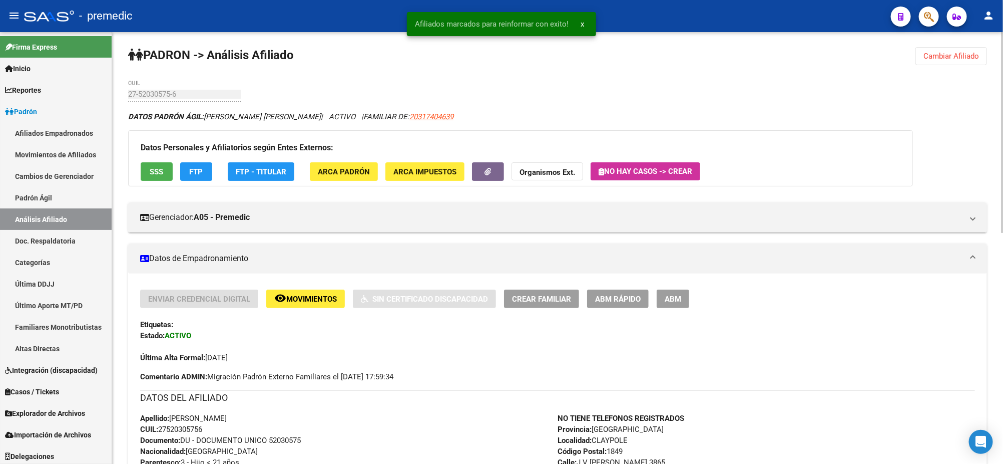
scroll to position [0, 0]
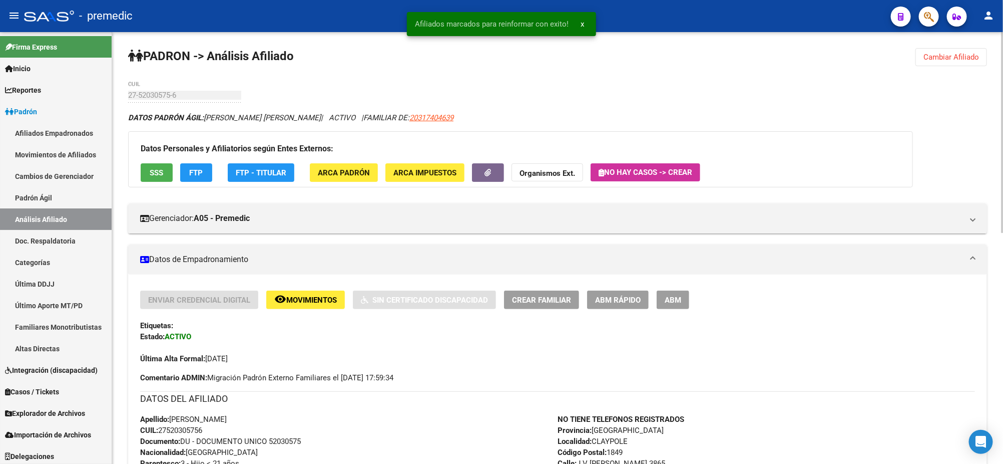
click at [626, 297] on span "ABM Rápido" at bounding box center [618, 299] width 46 height 9
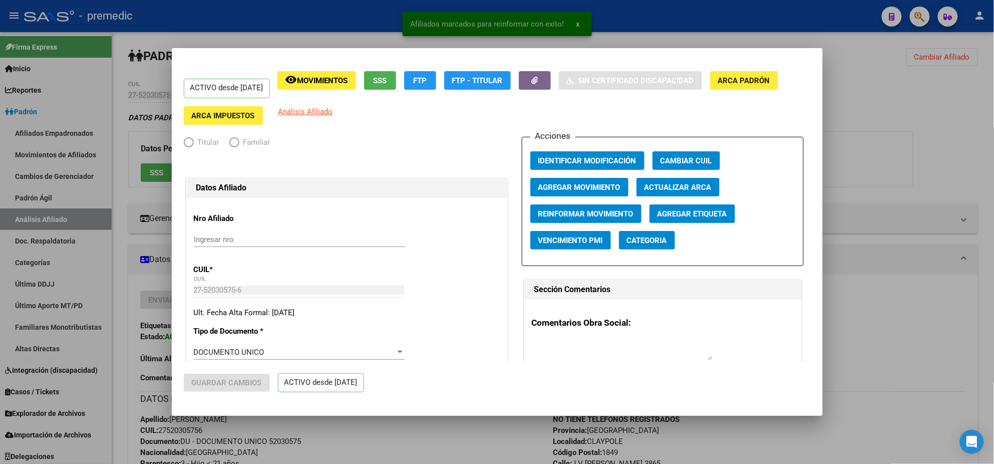
radio input "true"
type input "30-71593379-5"
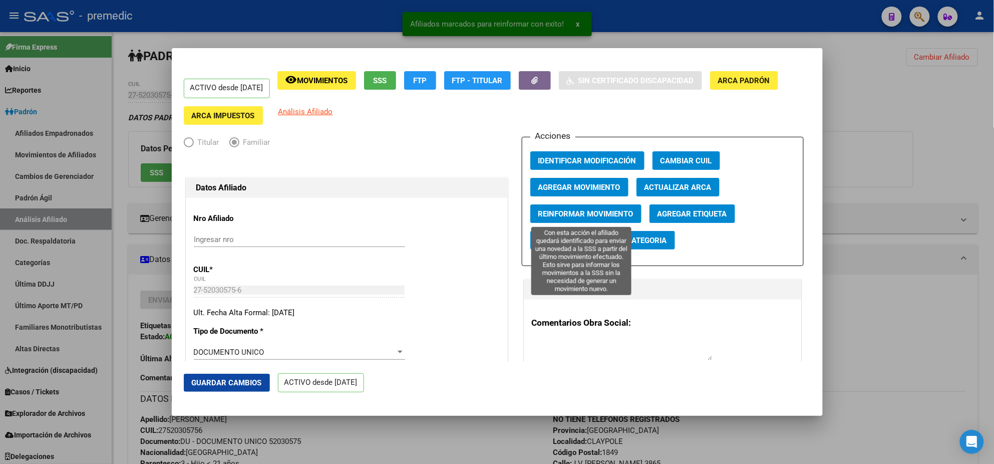
click at [544, 212] on span "Reinformar Movimiento" at bounding box center [585, 213] width 95 height 9
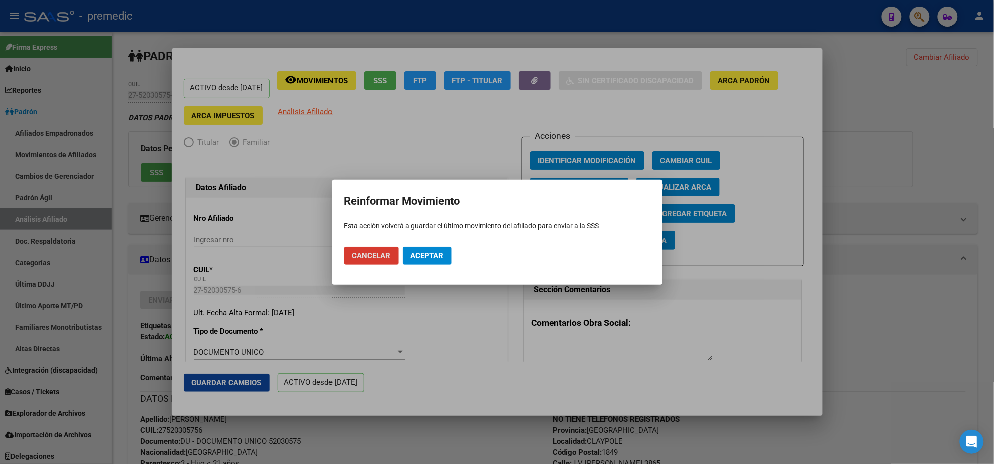
click at [440, 253] on span "Aceptar" at bounding box center [427, 255] width 33 height 9
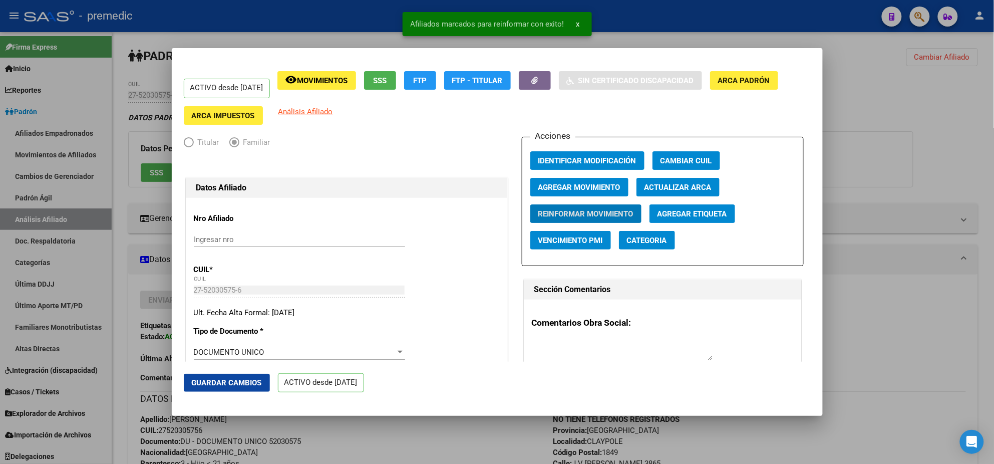
click at [442, 431] on div at bounding box center [497, 232] width 994 height 464
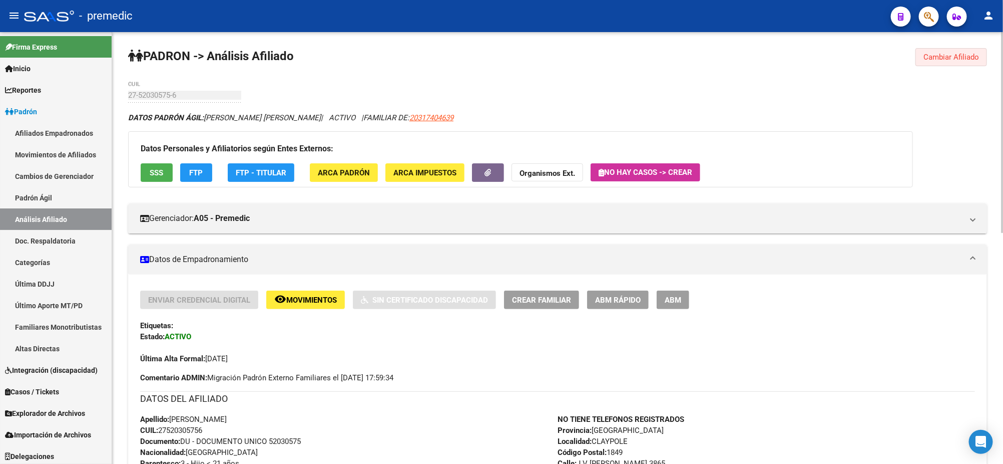
click at [953, 53] on span "Cambiar Afiliado" at bounding box center [952, 57] width 56 height 9
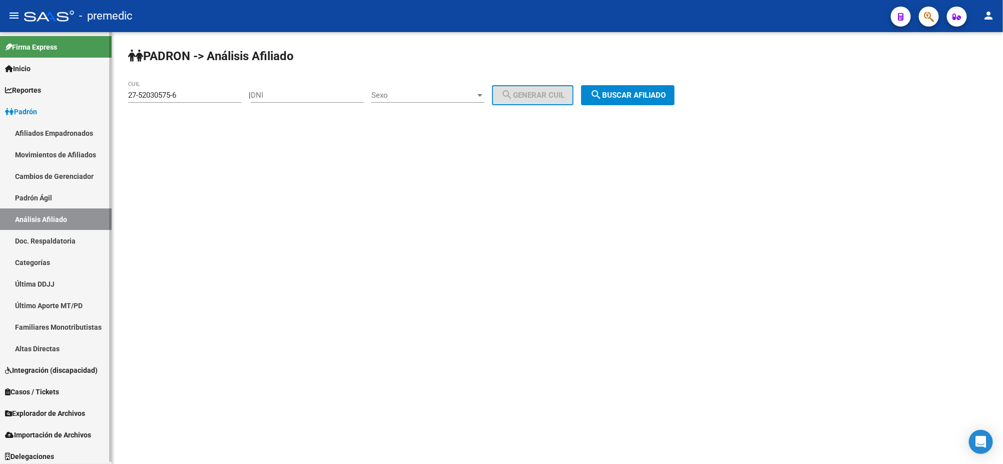
drag, startPoint x: 184, startPoint y: 92, endPoint x: 59, endPoint y: 92, distance: 125.2
click at [59, 92] on mat-sidenav-container "Firma Express Inicio Calendario SSS Instructivos Contacto OS Reportes Padrón Tr…" at bounding box center [501, 248] width 1003 height 432
paste input "70558407-4"
type input "27-70558407-4"
click at [620, 93] on span "search Buscar afiliado" at bounding box center [628, 95] width 76 height 9
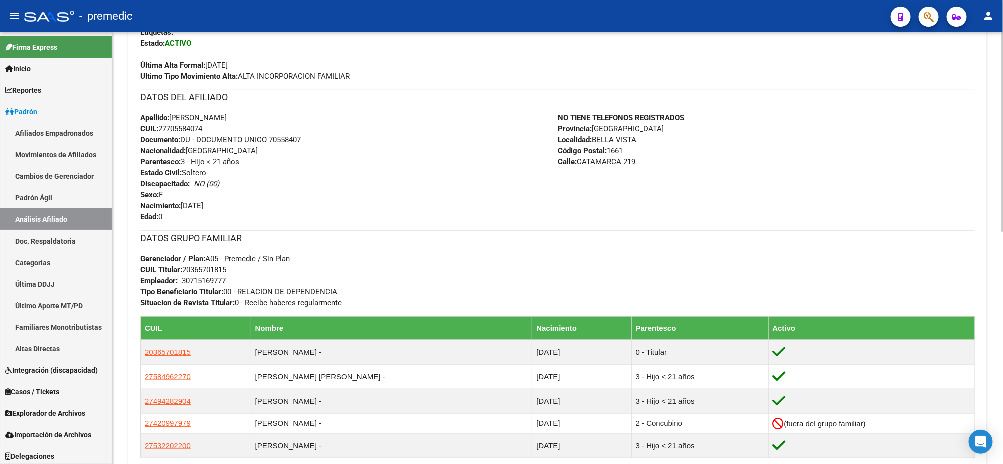
scroll to position [313, 0]
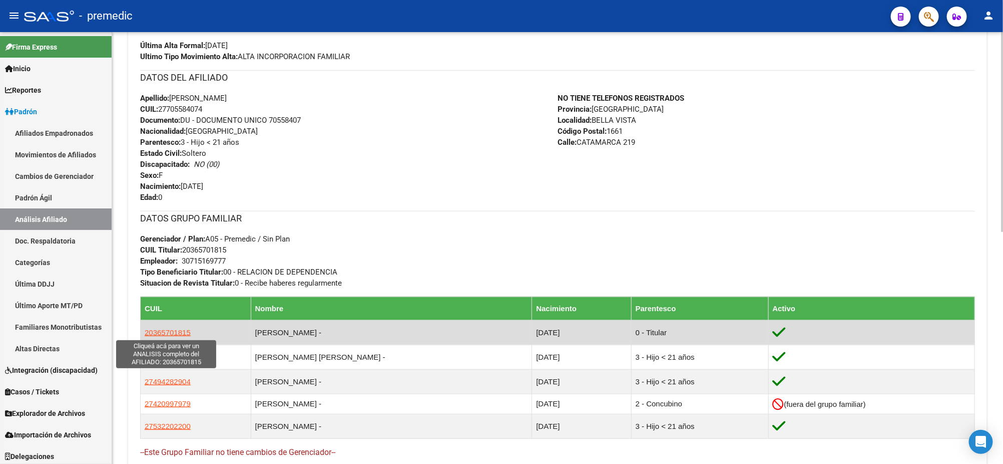
click at [165, 328] on span "20365701815" at bounding box center [168, 332] width 46 height 9
type textarea "20365701815"
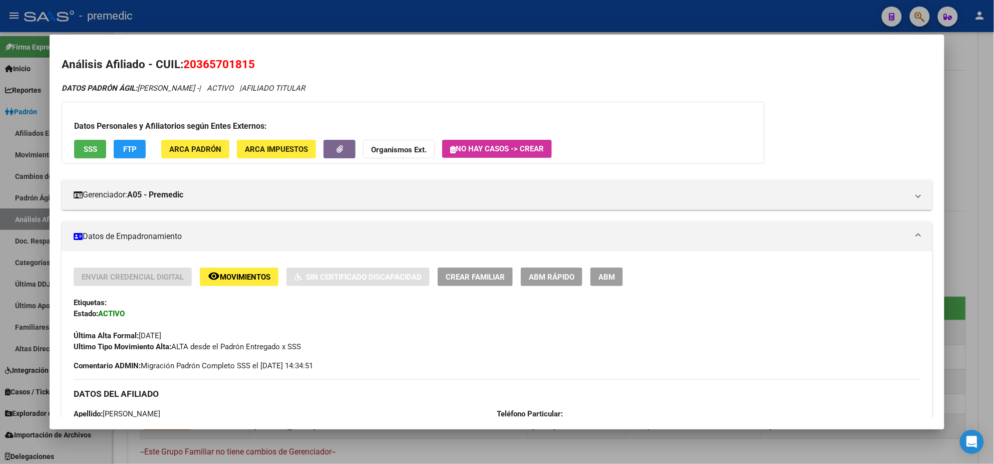
click at [542, 272] on span "ABM Rápido" at bounding box center [552, 276] width 46 height 9
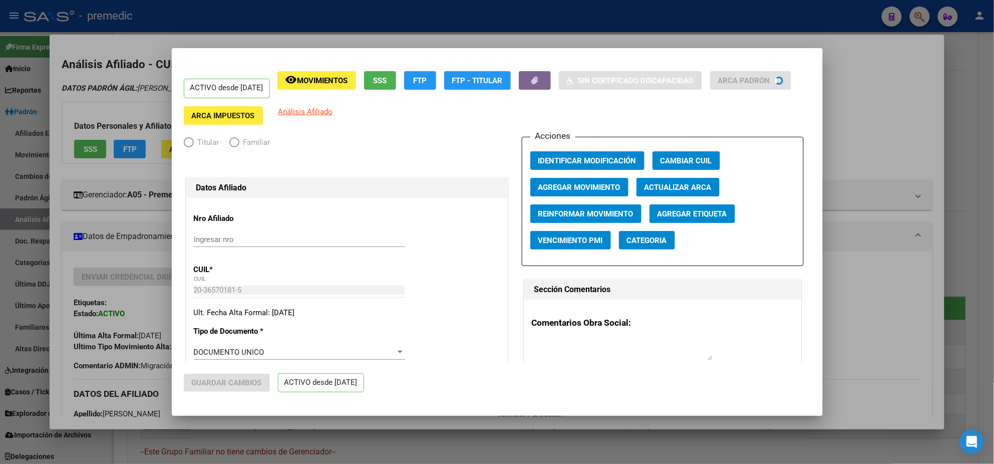
radio input "true"
type input "30-71516977-7"
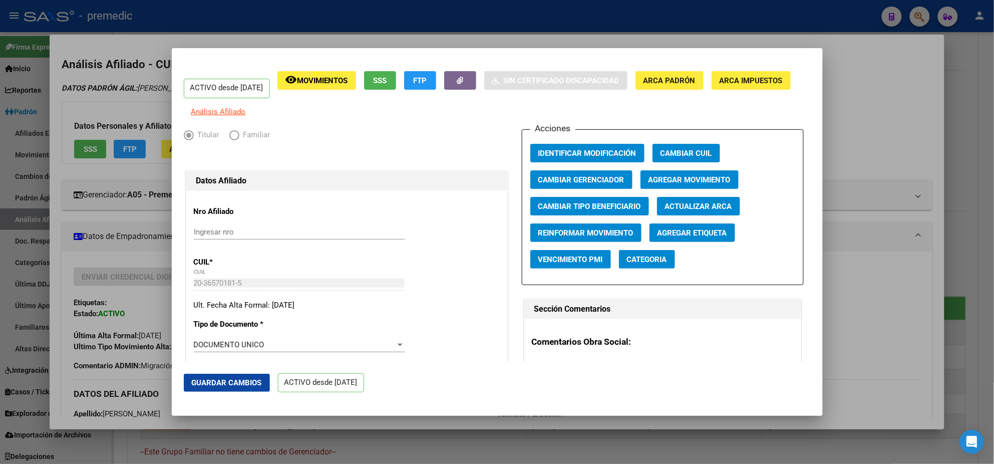
click at [124, 258] on div at bounding box center [497, 232] width 994 height 464
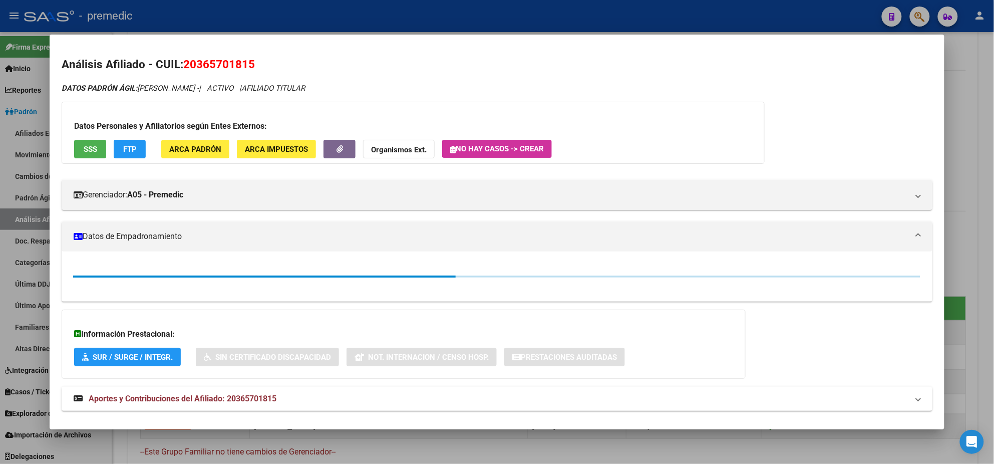
click at [16, 258] on div at bounding box center [497, 232] width 994 height 464
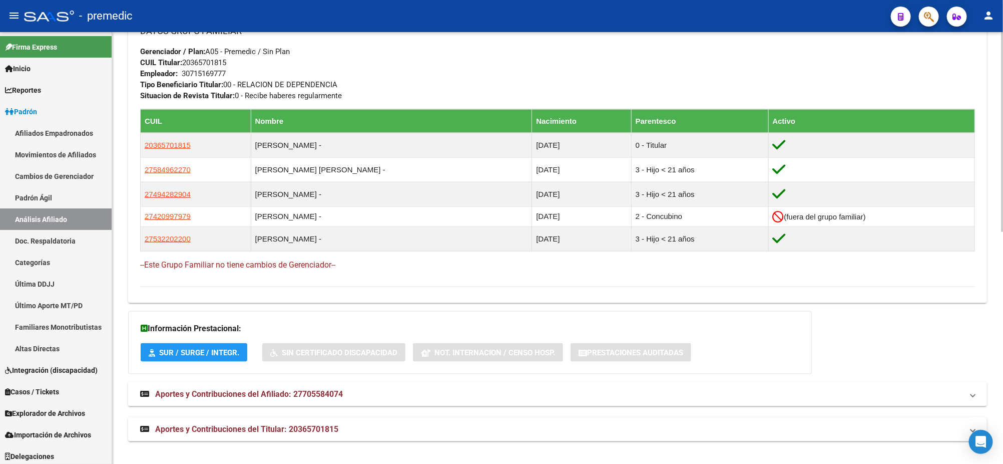
scroll to position [502, 0]
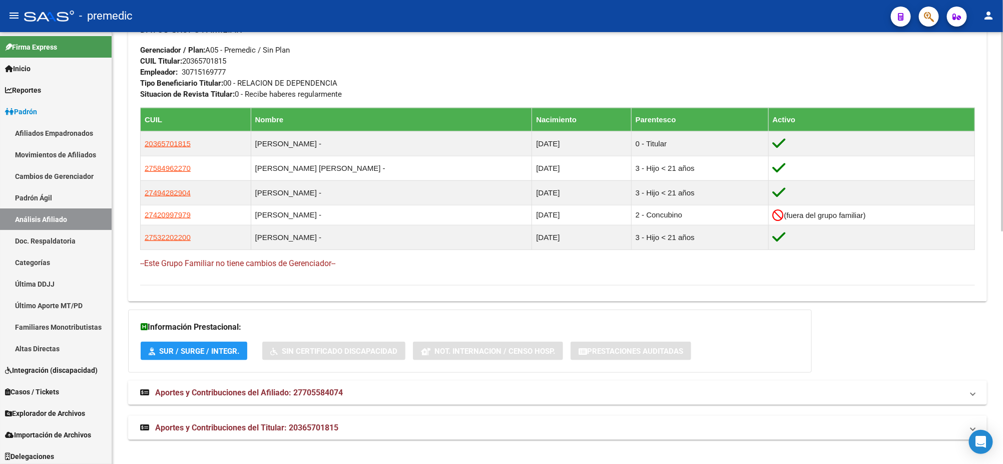
click at [233, 389] on span "Aportes y Contribuciones del Afiliado: 27705584074" at bounding box center [249, 393] width 188 height 10
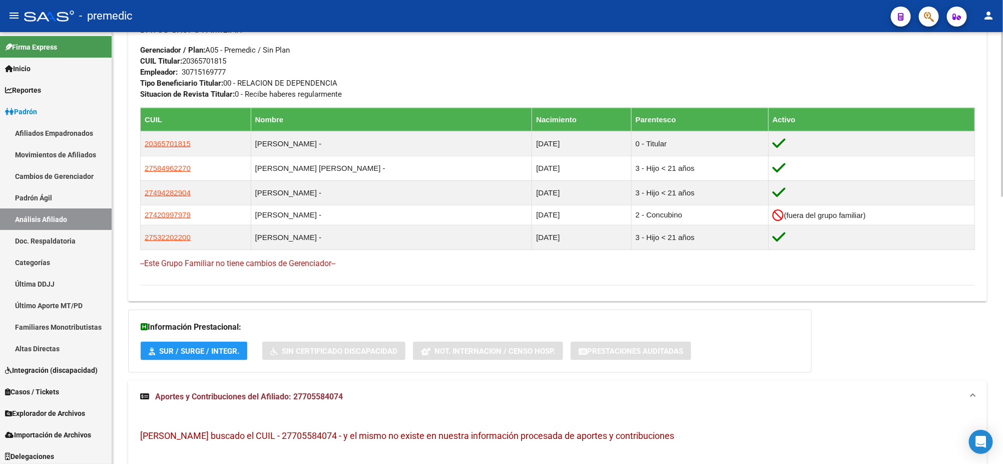
click at [233, 395] on span "Aportes y Contribuciones del Afiliado: 27705584074" at bounding box center [249, 397] width 188 height 10
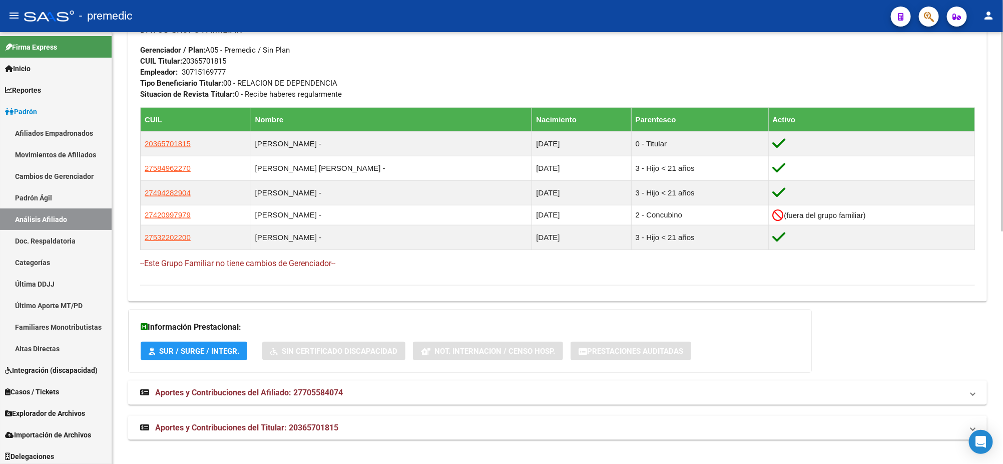
drag, startPoint x: 246, startPoint y: 421, endPoint x: 258, endPoint y: 388, distance: 35.0
click at [246, 422] on mat-expansion-panel-header "Aportes y Contribuciones del Titular: 20365701815" at bounding box center [557, 428] width 859 height 24
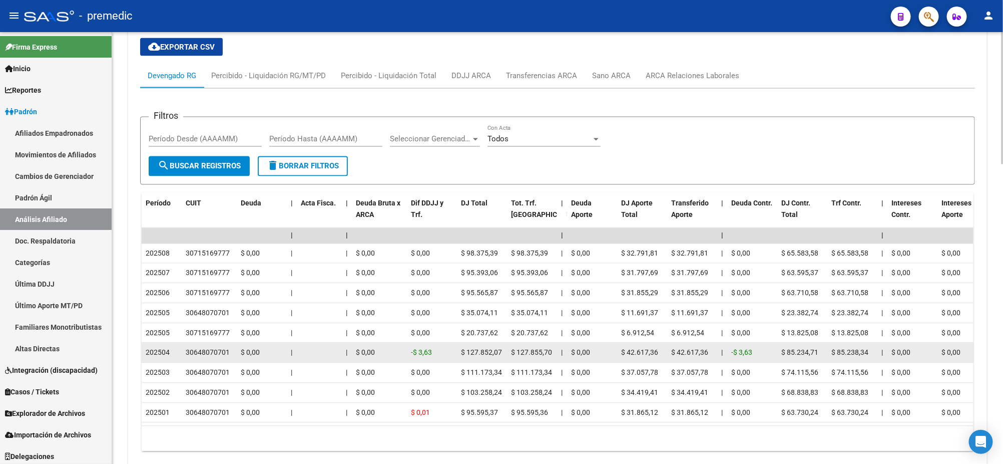
scroll to position [936, 0]
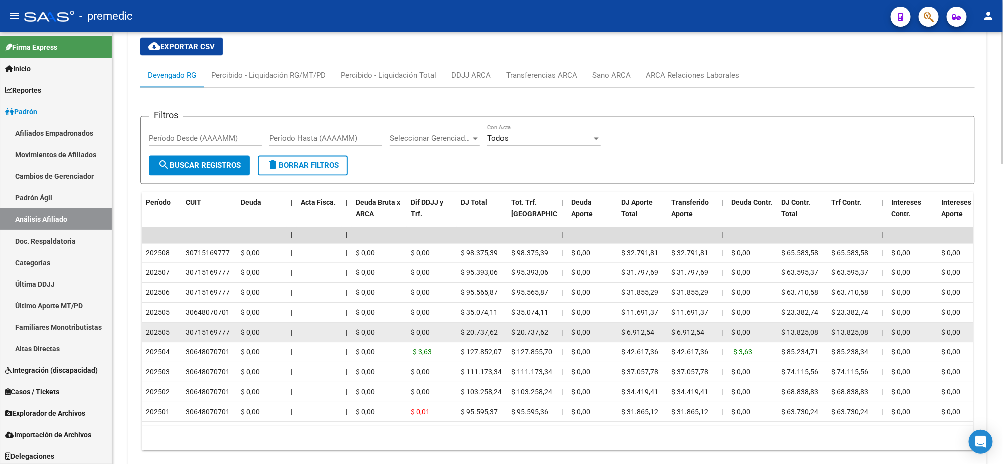
click at [223, 332] on div "30715169777" at bounding box center [208, 333] width 44 height 12
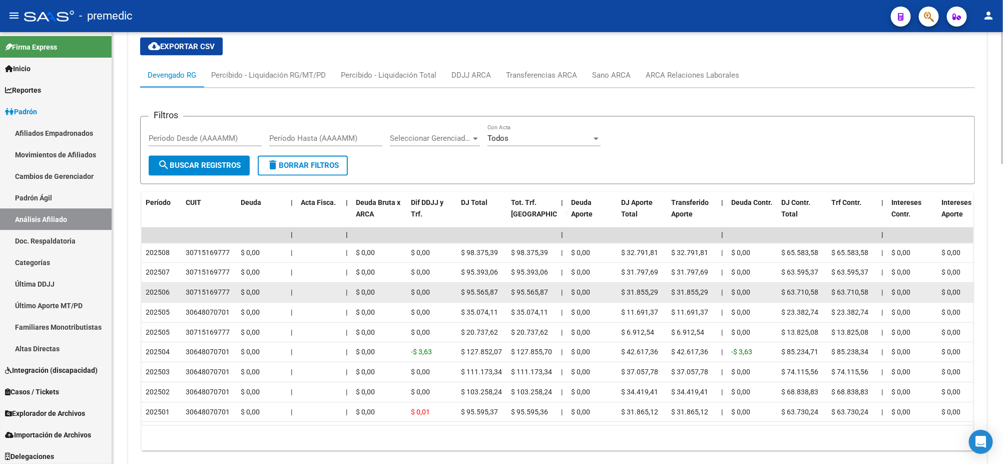
click at [222, 291] on div "30715169777" at bounding box center [208, 293] width 44 height 12
copy div "30715169777"
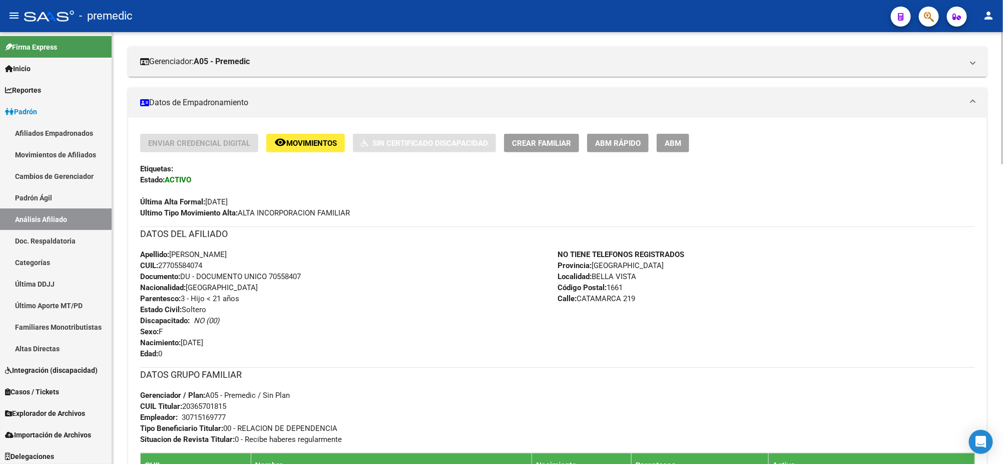
scroll to position [122, 0]
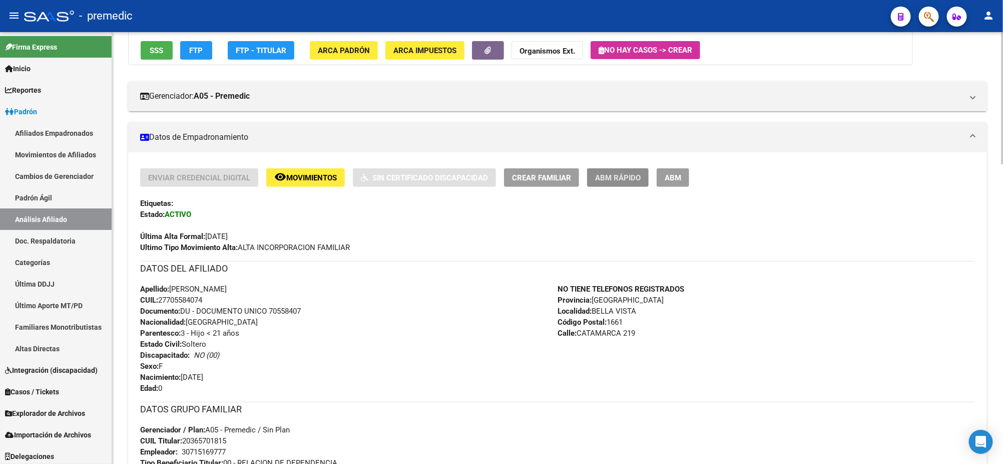
click at [620, 173] on span "ABM Rápido" at bounding box center [618, 177] width 46 height 9
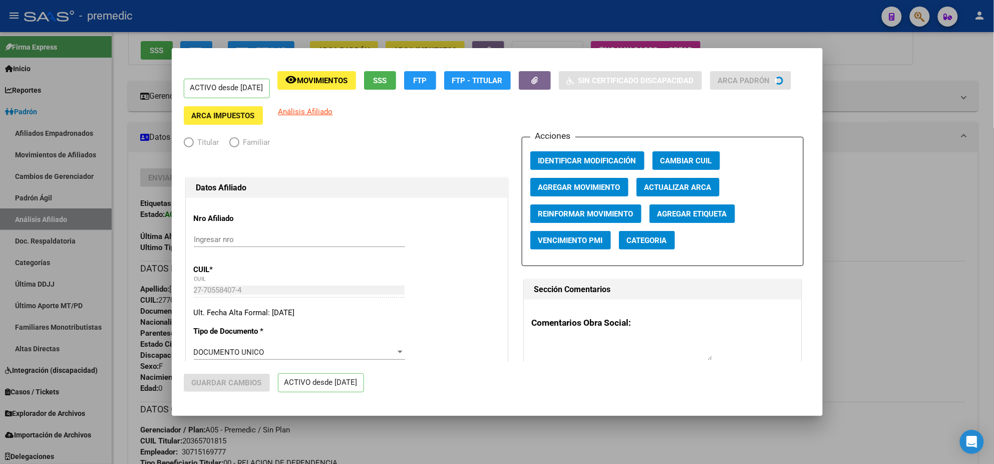
radio input "true"
type input "30-71516977-7"
click at [465, 429] on div at bounding box center [497, 232] width 994 height 464
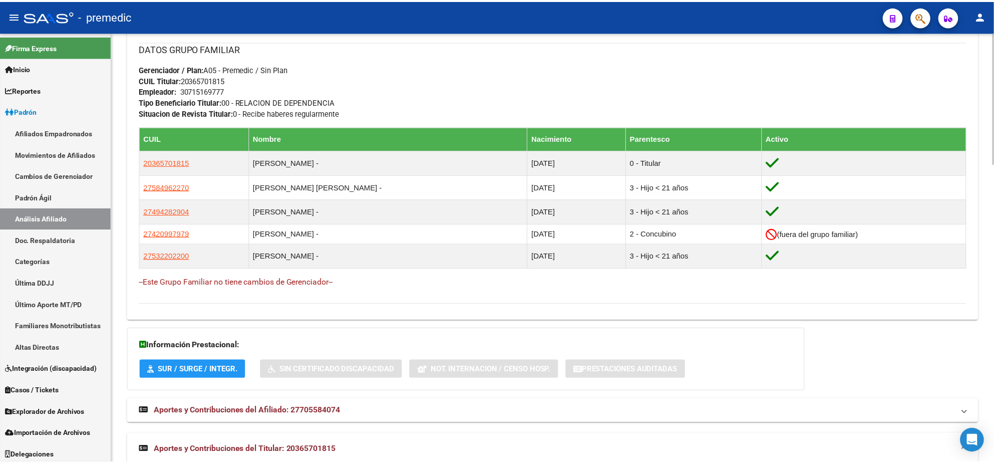
scroll to position [498, 0]
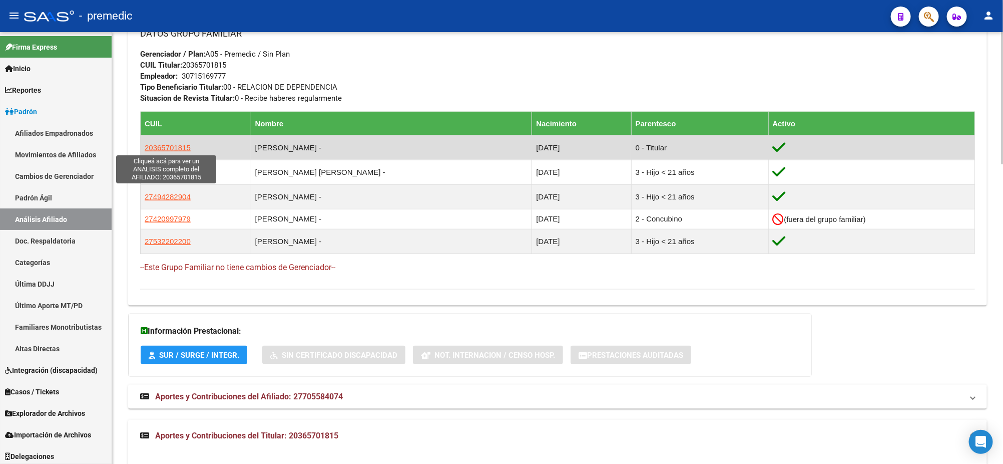
click at [170, 147] on span "20365701815" at bounding box center [168, 147] width 46 height 9
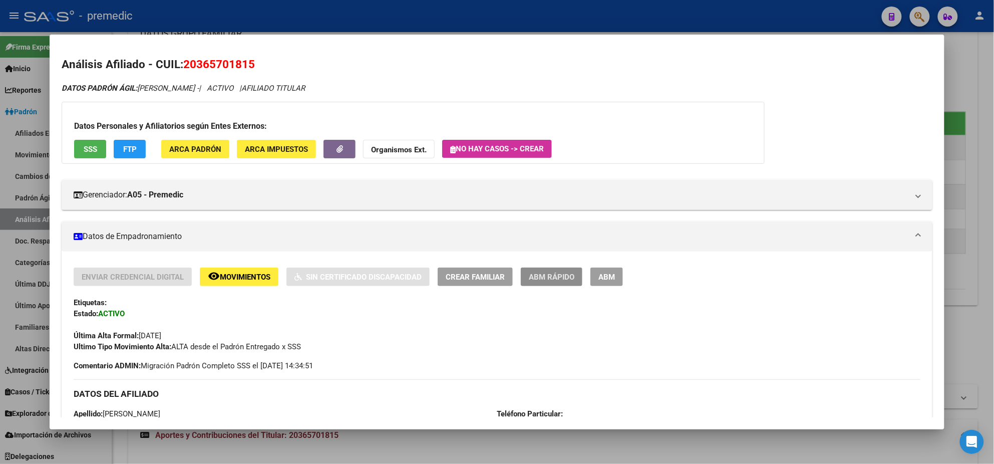
click at [530, 272] on span "ABM Rápido" at bounding box center [552, 276] width 46 height 9
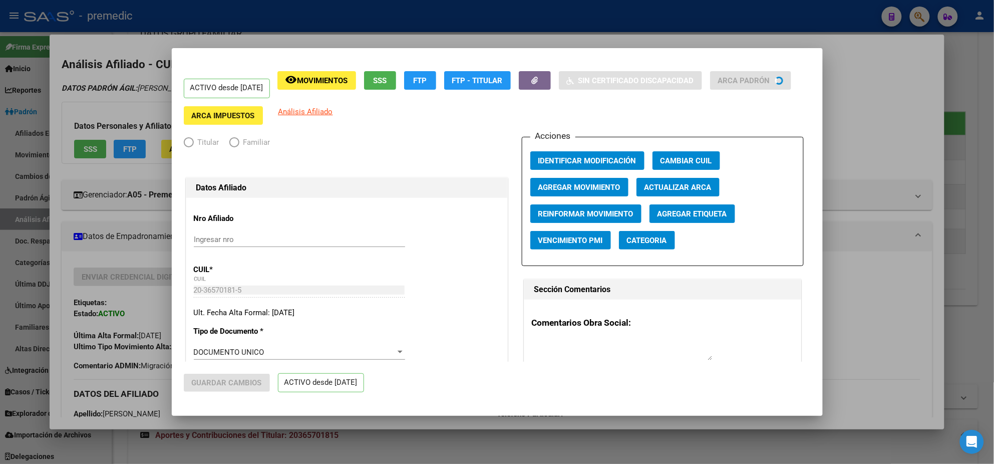
radio input "true"
type input "30-71516977-7"
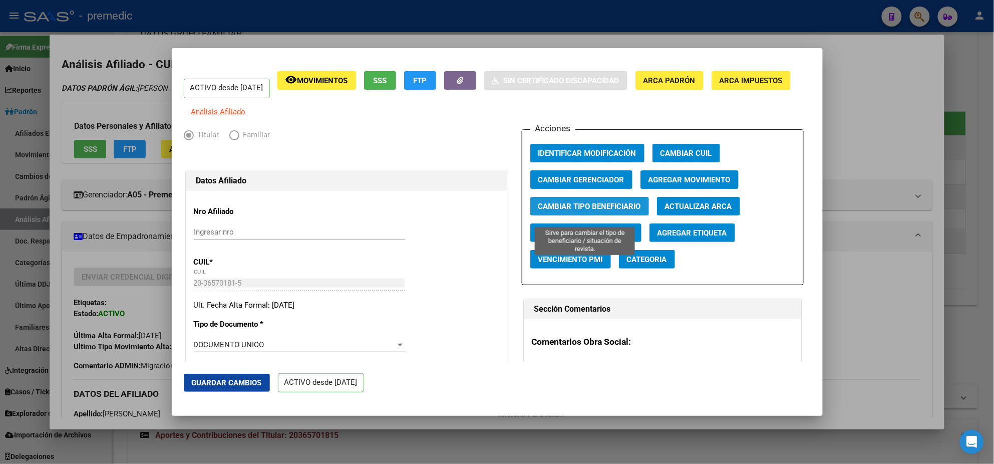
click at [547, 211] on span "Cambiar Tipo Beneficiario" at bounding box center [589, 206] width 103 height 9
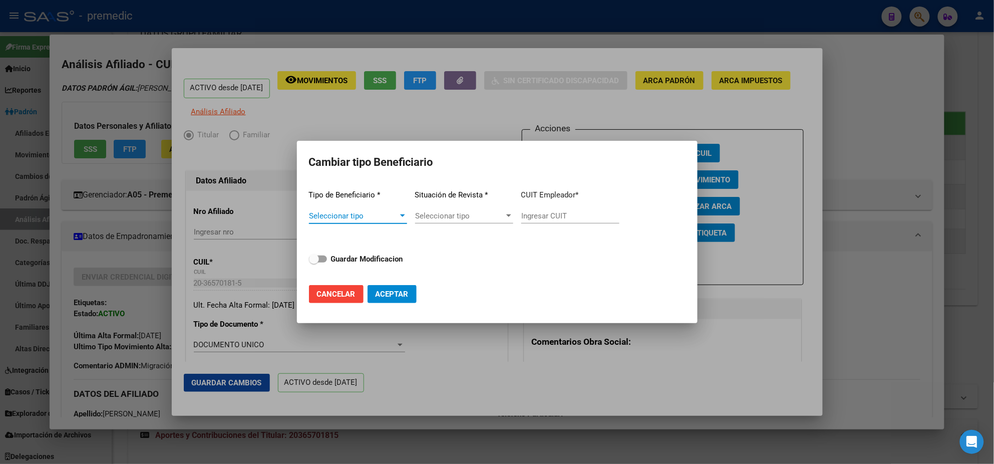
click at [476, 356] on div at bounding box center [497, 232] width 994 height 464
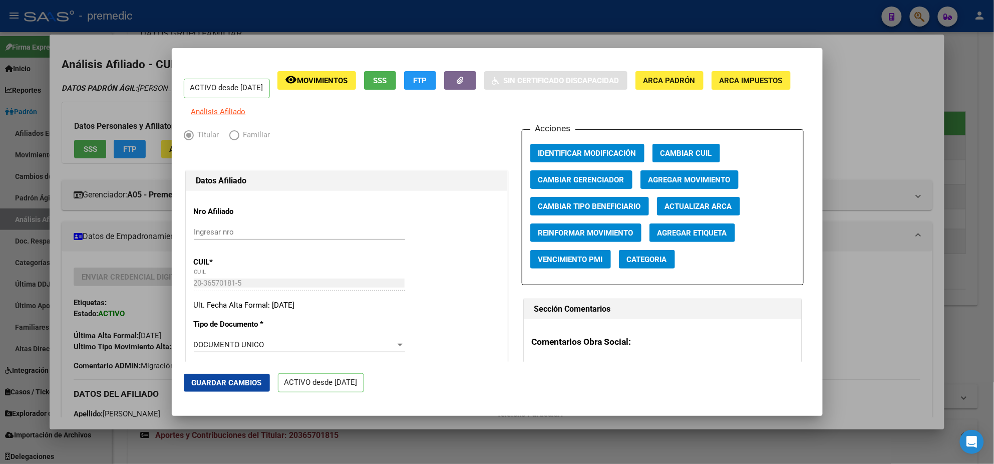
click at [659, 183] on span "Agregar Movimiento" at bounding box center [689, 179] width 82 height 9
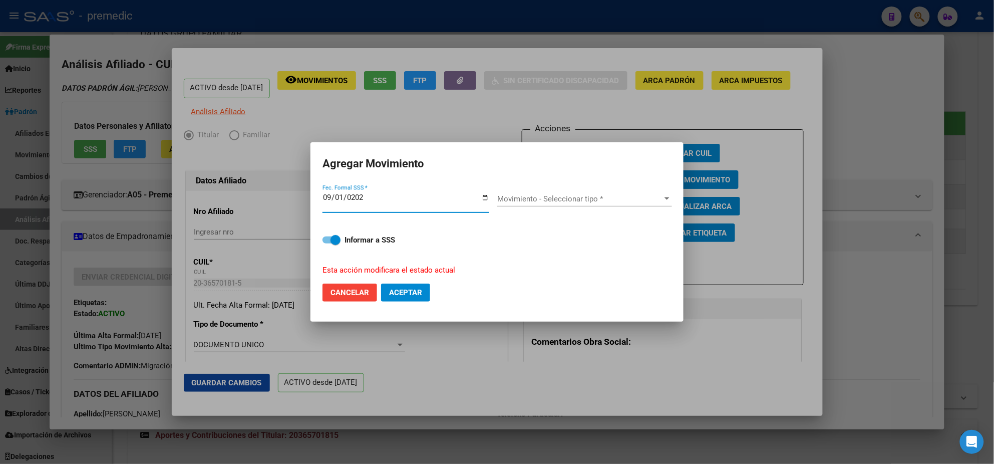
type input "[DATE]"
click at [553, 201] on span "Movimiento - Seleccionar tipo *" at bounding box center [580, 198] width 166 height 9
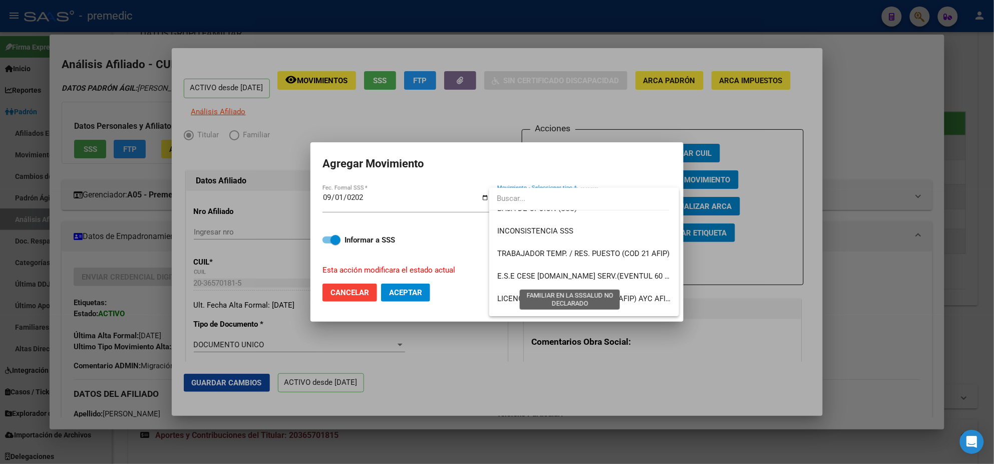
scroll to position [728, 0]
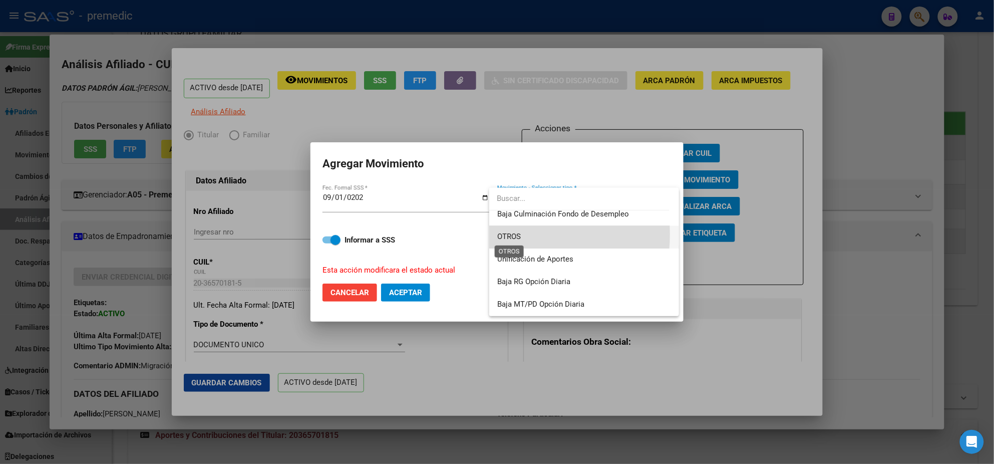
click at [511, 234] on span "OTROS" at bounding box center [509, 236] width 24 height 9
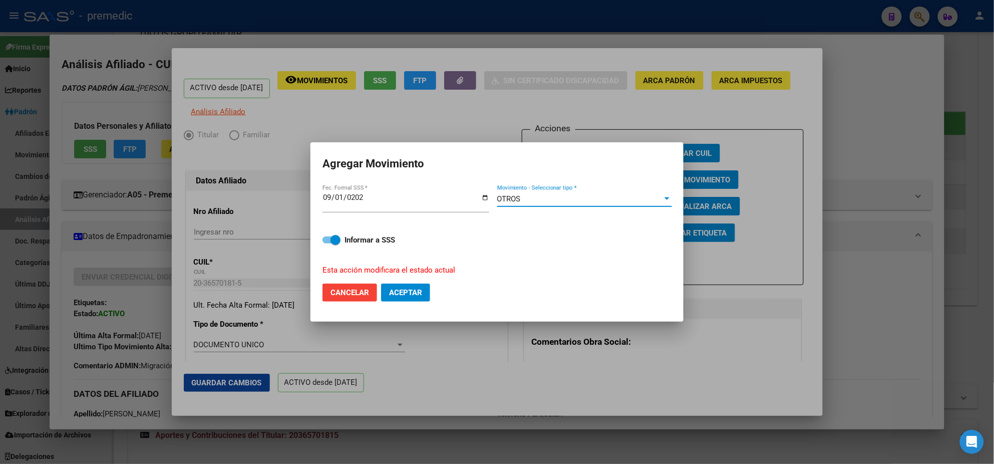
click at [407, 289] on span "Aceptar" at bounding box center [405, 292] width 33 height 9
checkbox input "false"
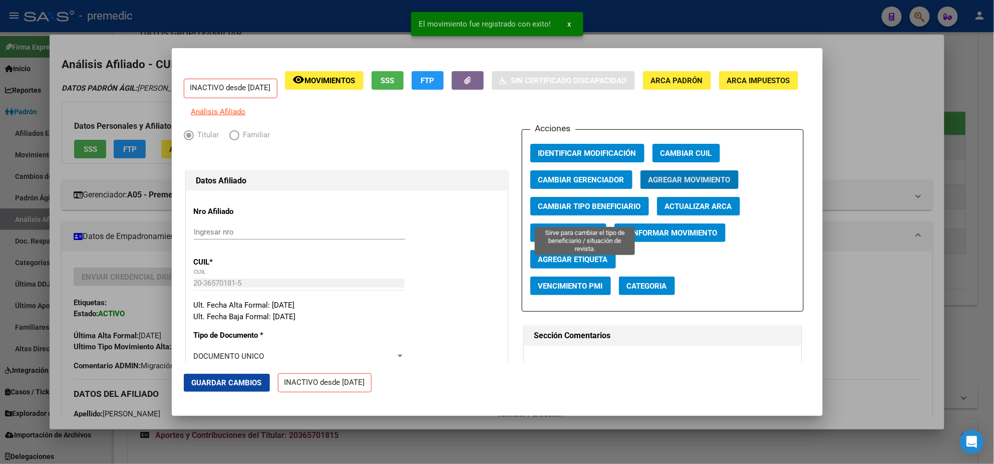
click at [550, 211] on span "Cambiar Tipo Beneficiario" at bounding box center [589, 206] width 103 height 9
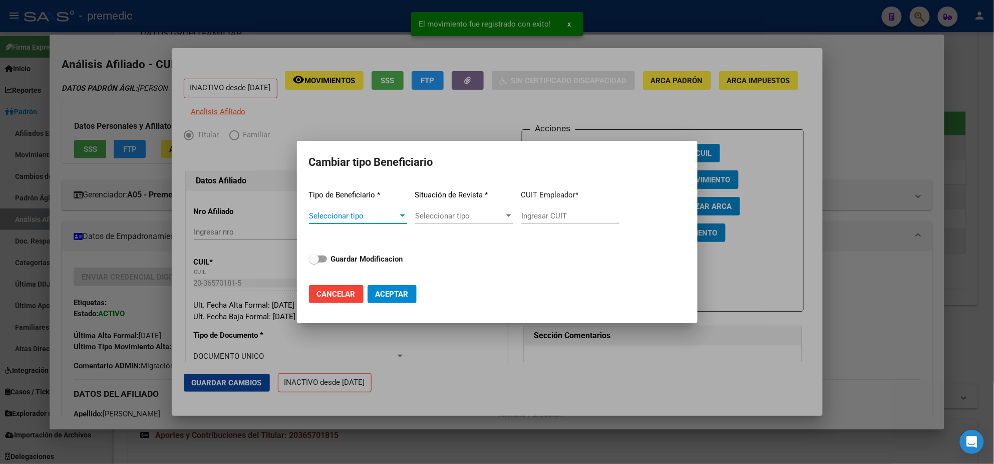
click at [378, 213] on span "Seleccionar tipo" at bounding box center [353, 215] width 89 height 9
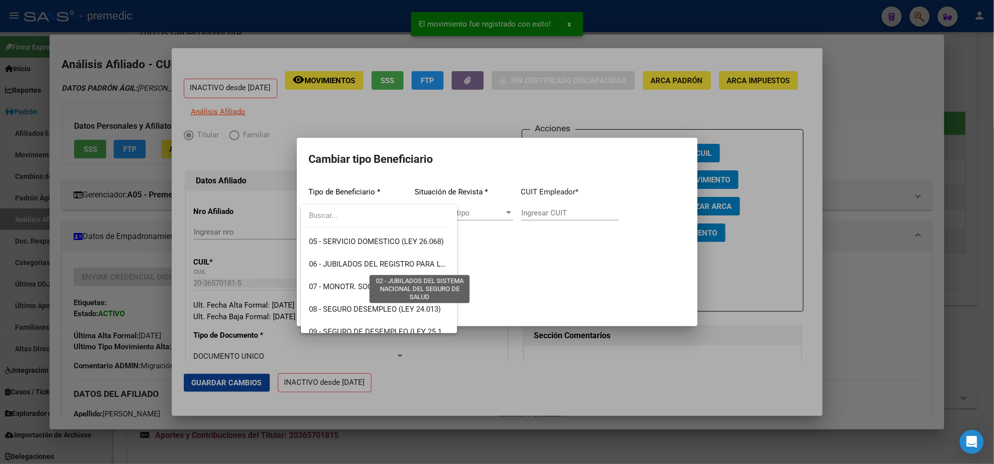
scroll to position [0, 0]
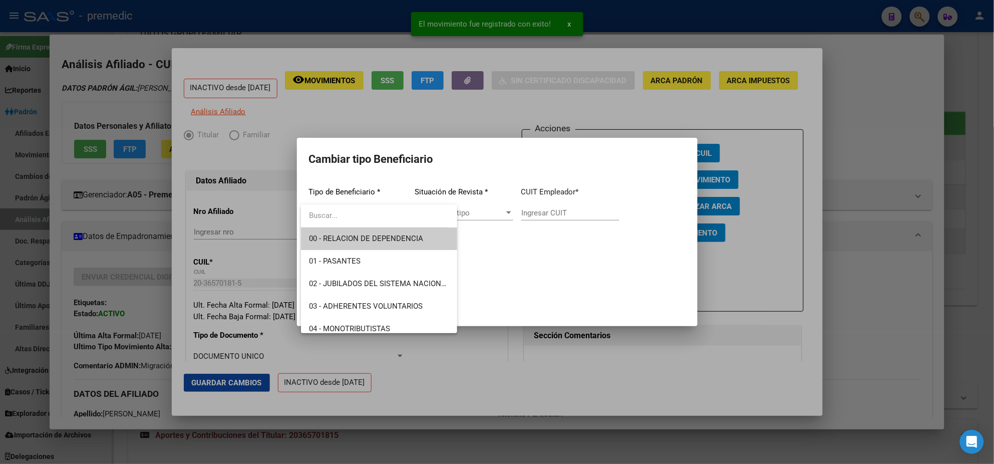
click at [384, 238] on span "00 - RELACION DE DEPENDENCIA" at bounding box center [366, 238] width 114 height 9
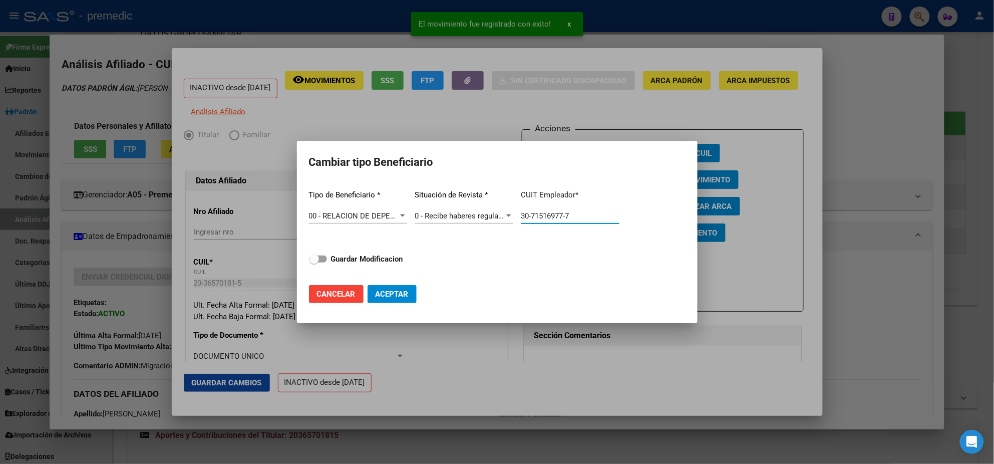
drag, startPoint x: 581, startPoint y: 218, endPoint x: 470, endPoint y: 213, distance: 111.3
click at [472, 213] on div "Tipo de Beneficiario * 00 - RELACION DE DEPENDENCIA Seleccionar tipo Situación …" at bounding box center [497, 229] width 377 height 95
paste input "20-36570181-5"
type input "20-36570181-5"
drag, startPoint x: 591, startPoint y: 212, endPoint x: 499, endPoint y: 214, distance: 92.7
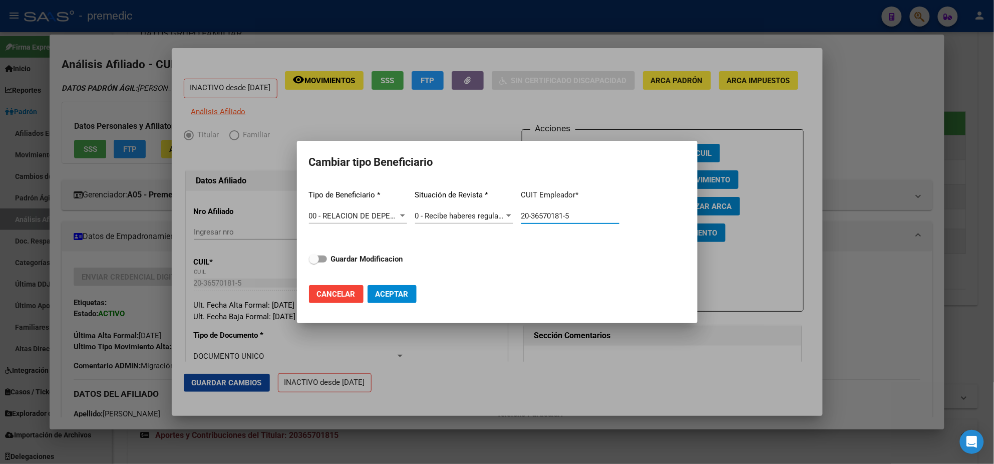
click at [504, 213] on div "Tipo de Beneficiario * 00 - RELACION DE DEPENDENCIA Seleccionar tipo Situación …" at bounding box center [497, 229] width 377 height 95
click at [337, 291] on span "Cancelar" at bounding box center [336, 293] width 39 height 9
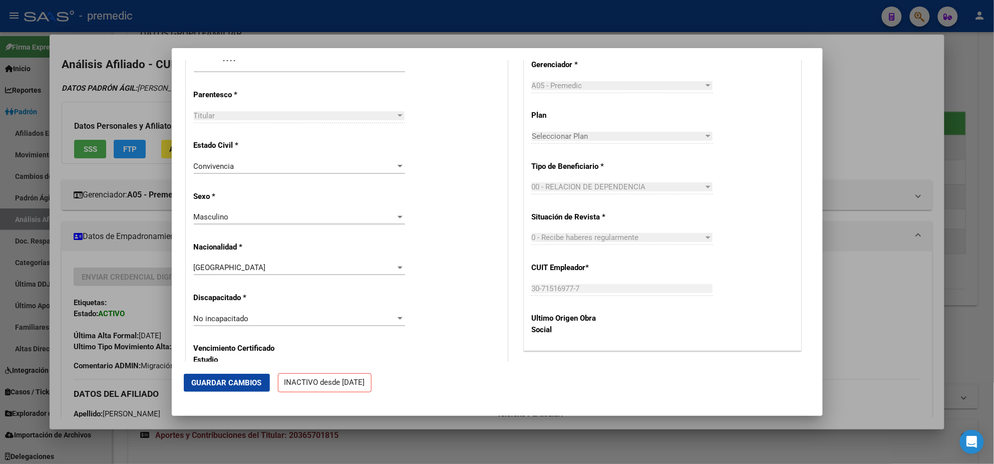
scroll to position [876, 0]
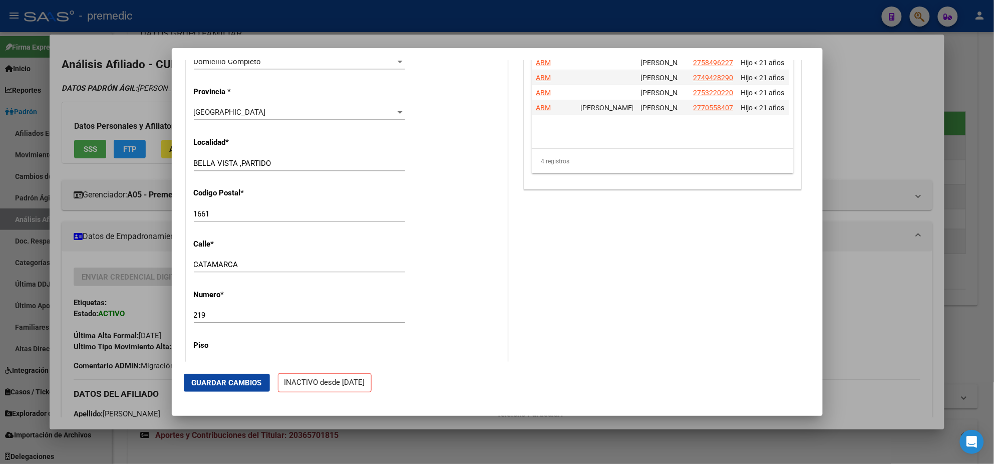
click at [159, 261] on div at bounding box center [497, 232] width 994 height 464
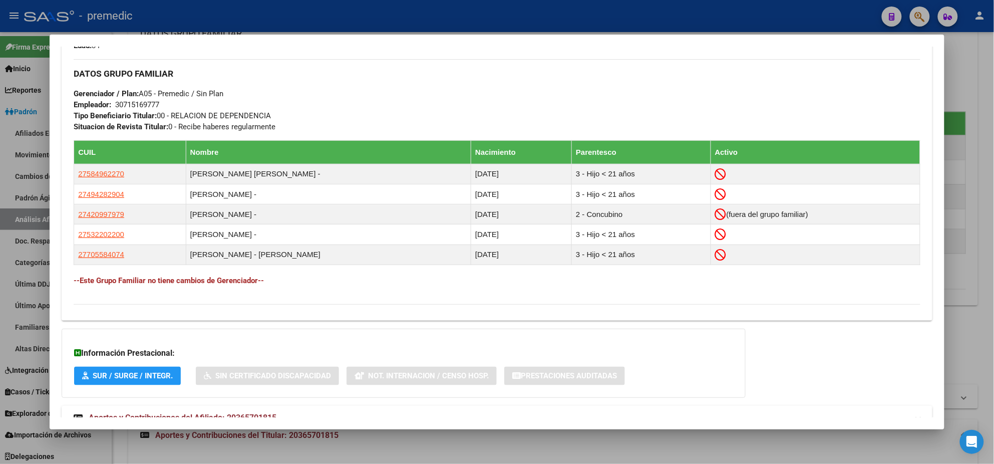
scroll to position [524, 0]
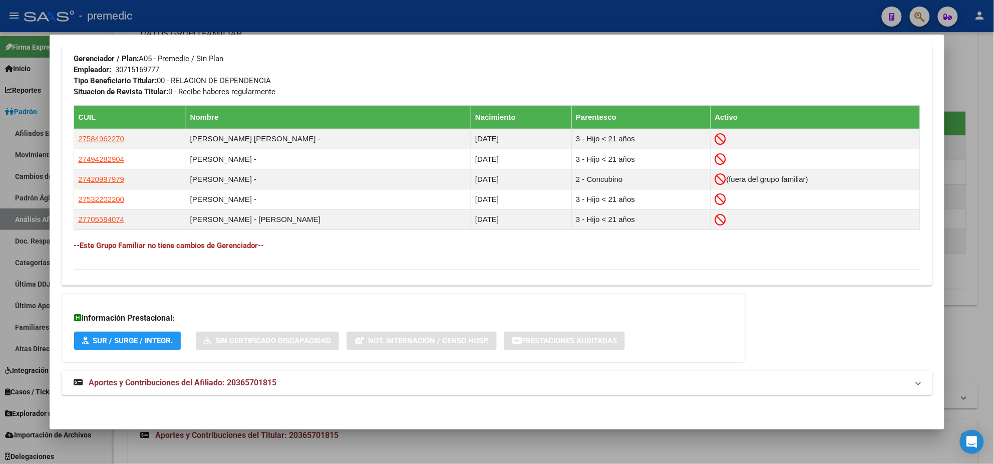
click at [182, 385] on span "Aportes y Contribuciones del Afiliado: 20365701815" at bounding box center [183, 383] width 188 height 10
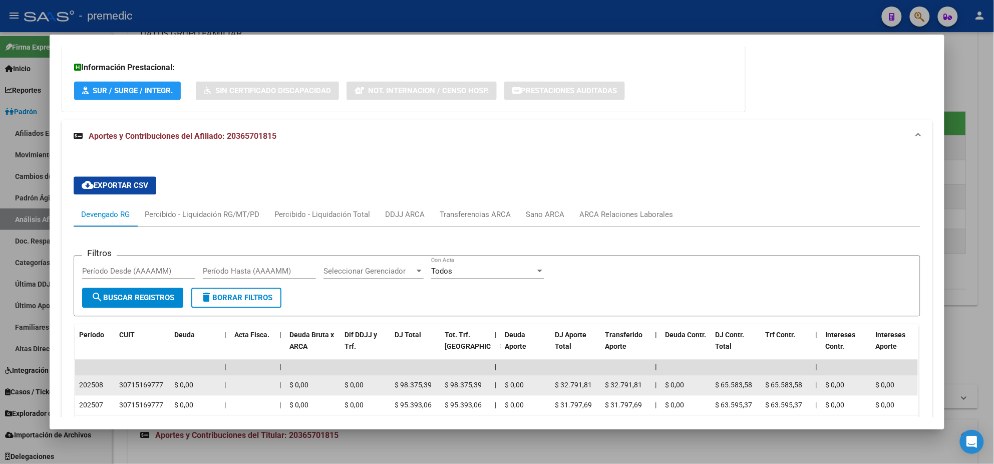
click at [130, 385] on div "30715169777" at bounding box center [141, 385] width 44 height 12
copy div "30715169777"
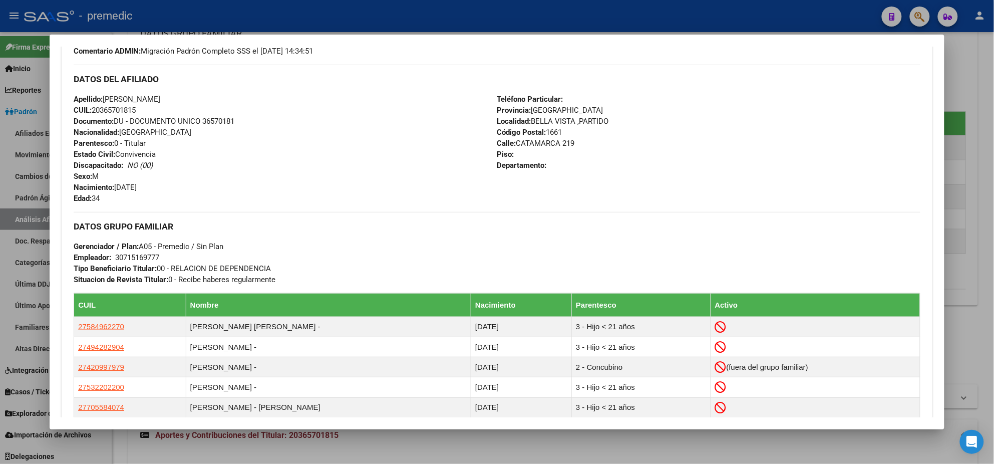
scroll to position [0, 0]
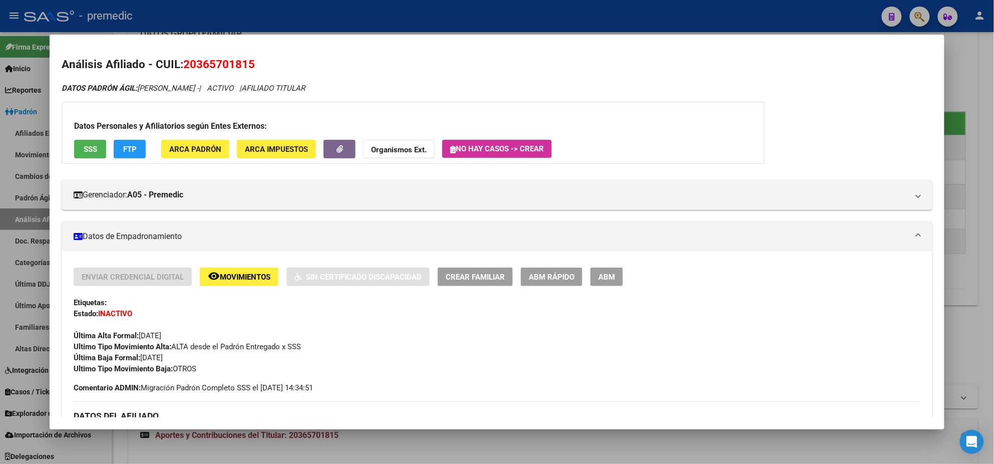
click at [553, 279] on span "ABM Rápido" at bounding box center [552, 276] width 46 height 9
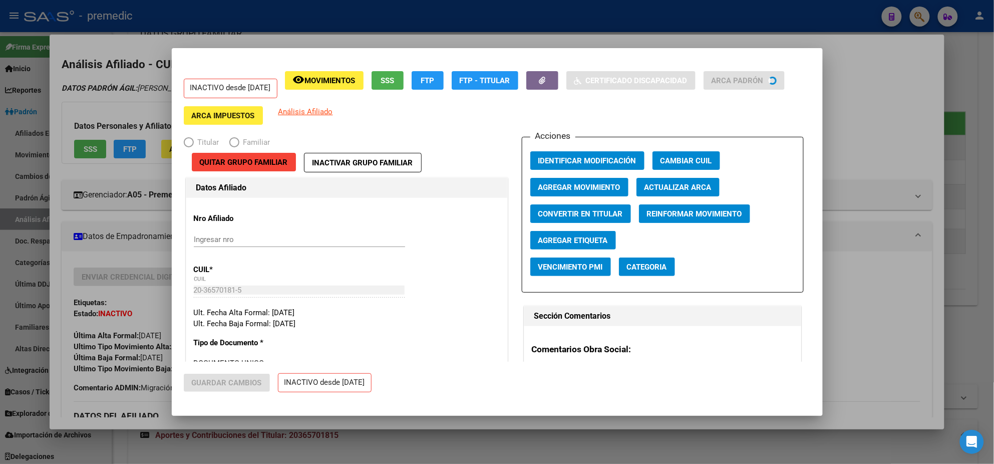
radio input "true"
type input "30-71516977-7"
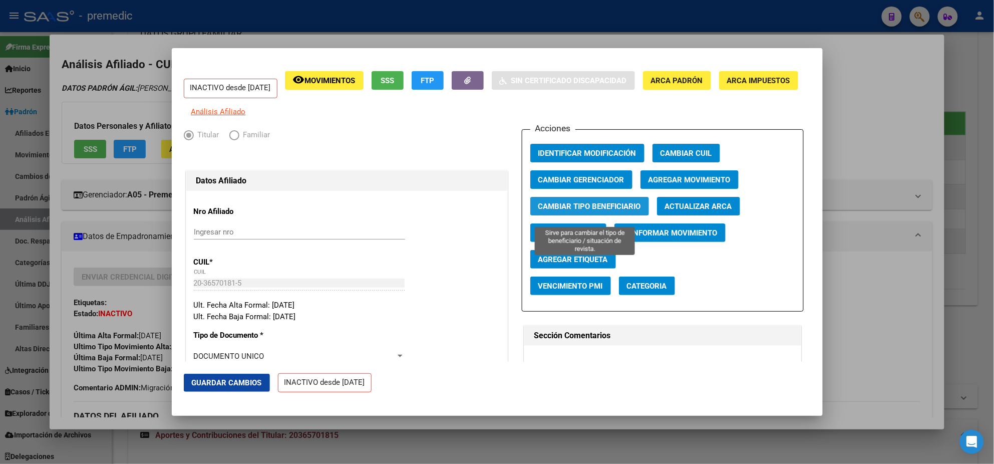
click at [604, 209] on span "Cambiar Tipo Beneficiario" at bounding box center [589, 206] width 103 height 9
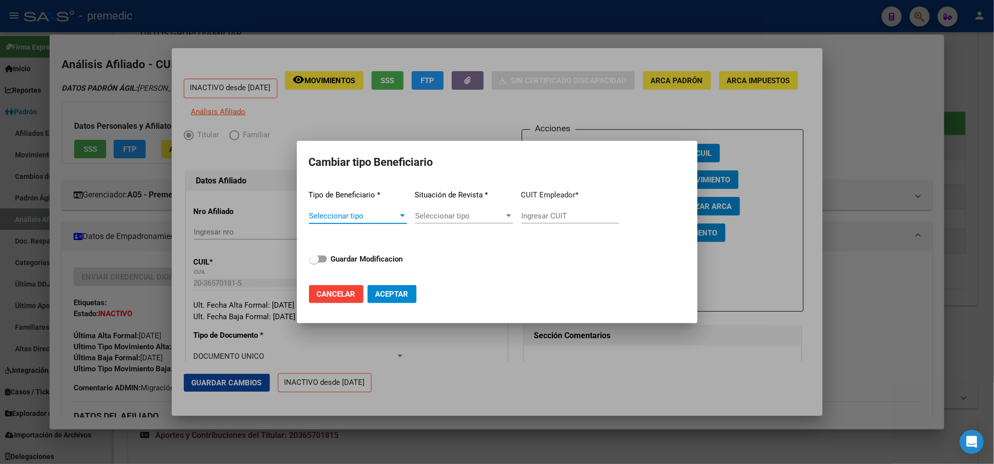
click at [363, 212] on span "Seleccionar tipo" at bounding box center [353, 215] width 89 height 9
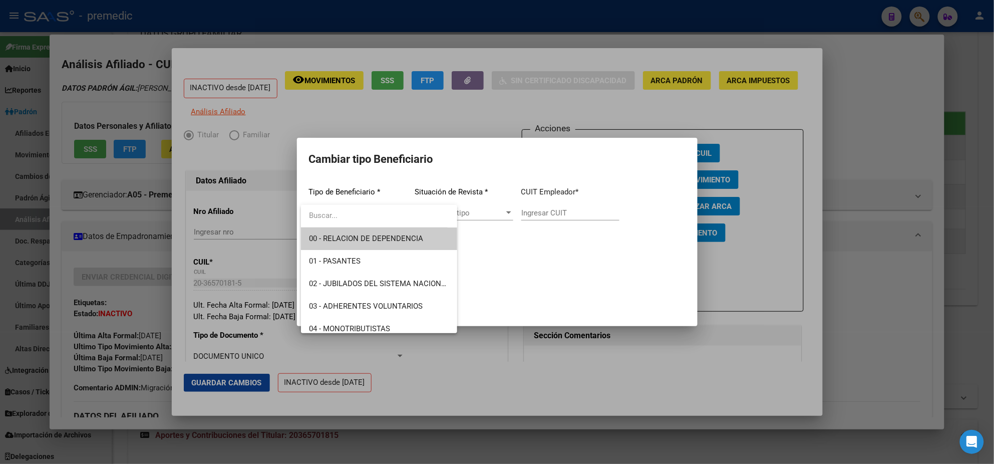
click at [366, 237] on span "00 - RELACION DE DEPENDENCIA" at bounding box center [366, 238] width 114 height 9
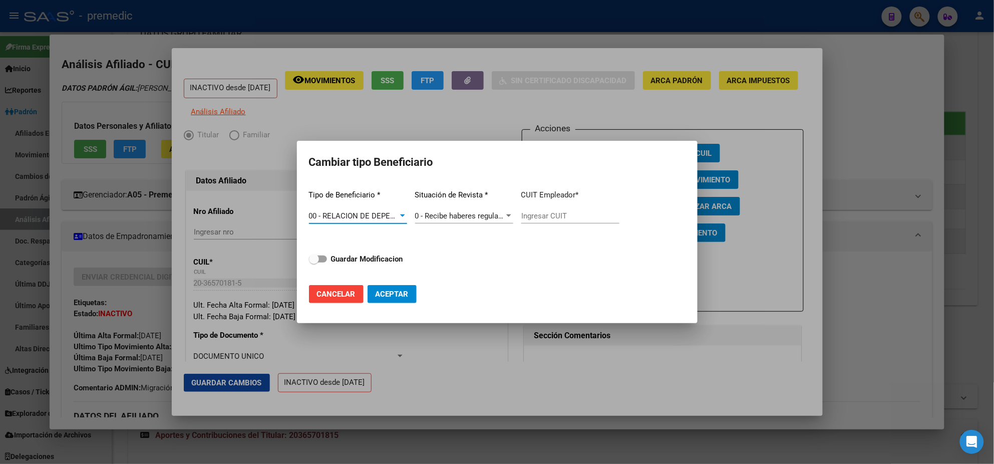
type input "30-71516977-7"
click at [392, 294] on span "Aceptar" at bounding box center [392, 293] width 33 height 9
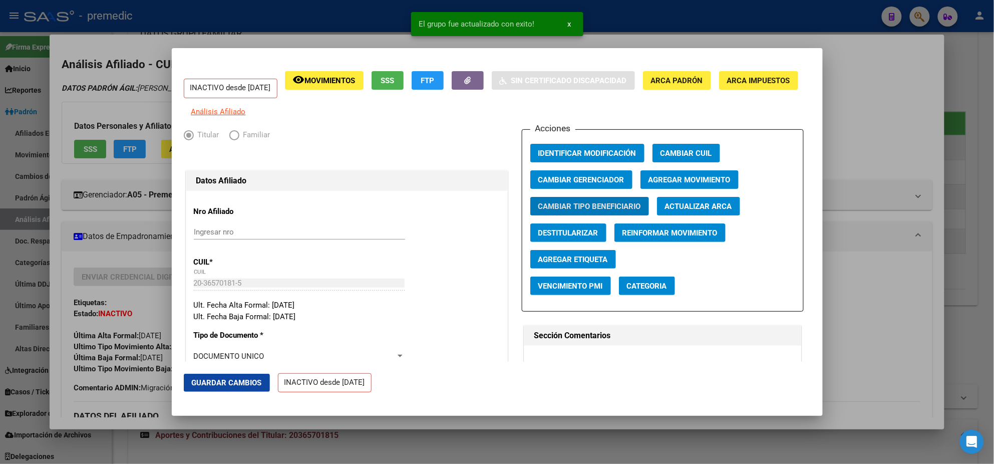
click at [657, 184] on span "Agregar Movimiento" at bounding box center [689, 179] width 82 height 9
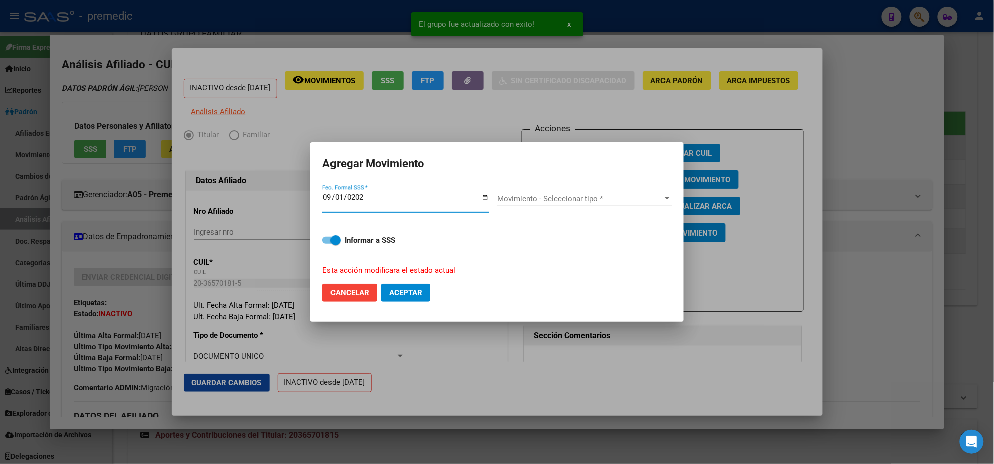
type input "[DATE]"
click at [525, 203] on span "Movimiento - Seleccionar tipo *" at bounding box center [580, 198] width 166 height 9
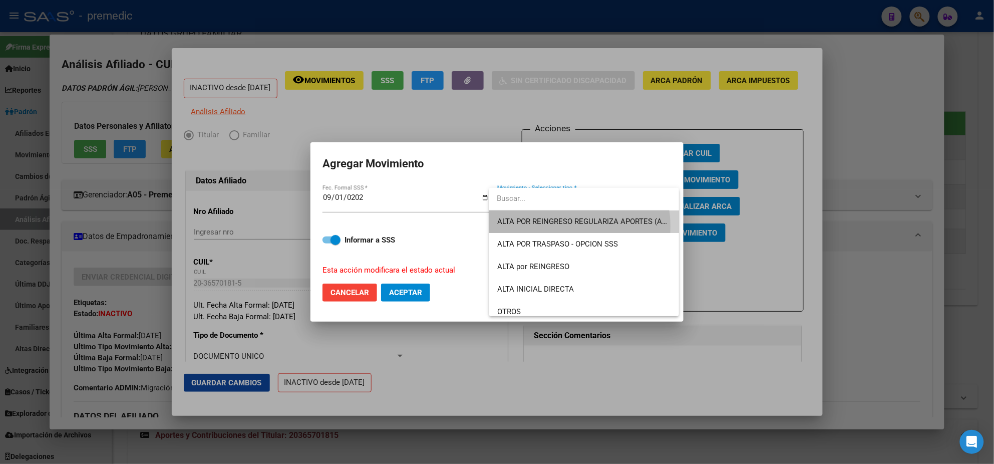
click at [558, 226] on span "ALTA POR REINGRESO REGULARIZA APORTES (AFIP)" at bounding box center [584, 221] width 174 height 23
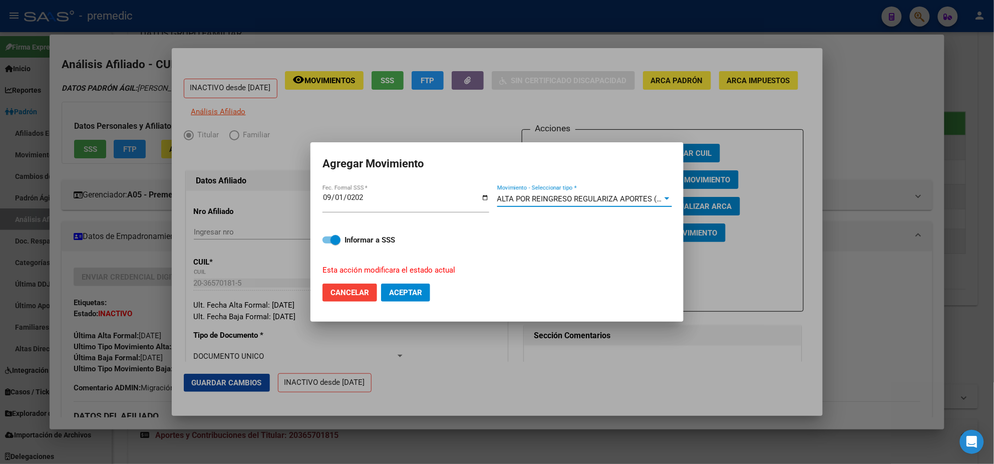
click at [416, 291] on span "Aceptar" at bounding box center [405, 292] width 33 height 9
checkbox input "false"
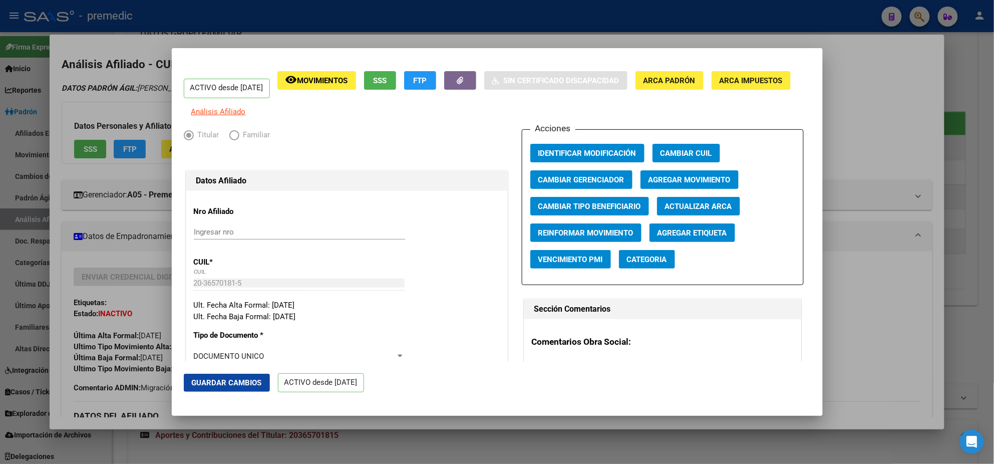
click at [92, 254] on div at bounding box center [497, 232] width 994 height 464
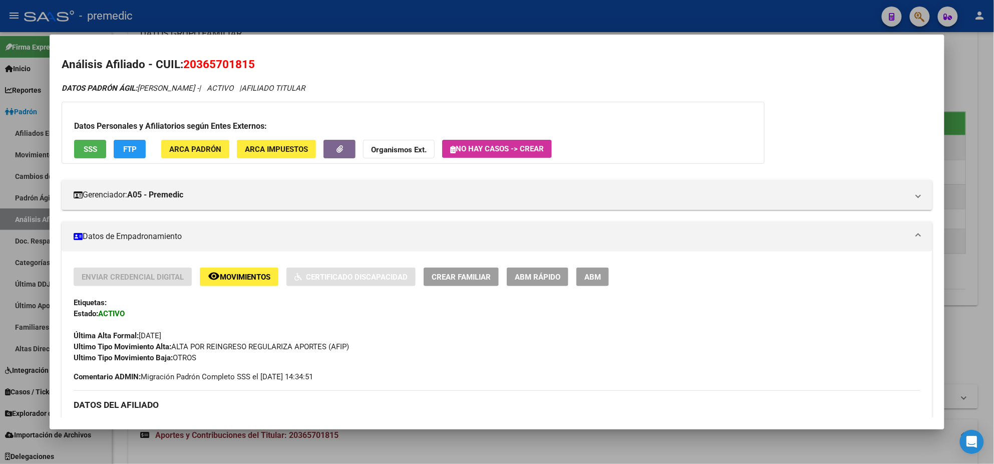
click at [22, 212] on div at bounding box center [497, 232] width 994 height 464
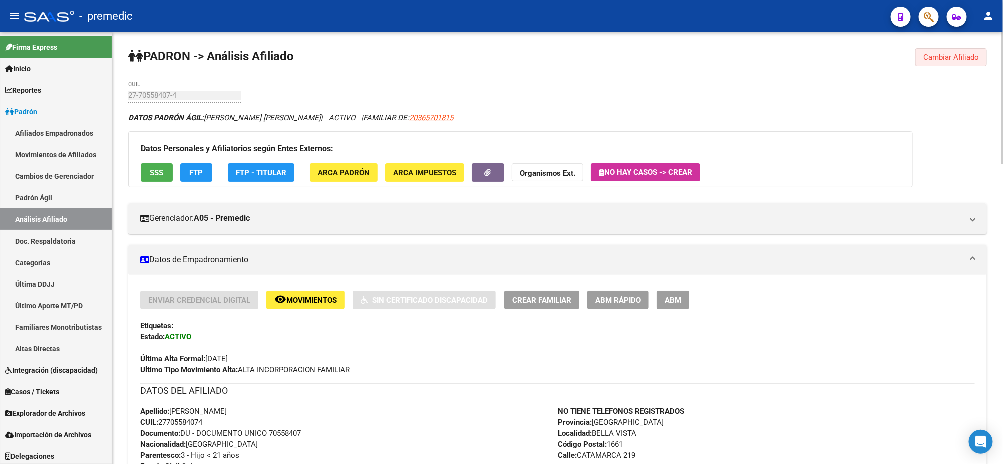
click at [934, 60] on span "Cambiar Afiliado" at bounding box center [952, 57] width 56 height 9
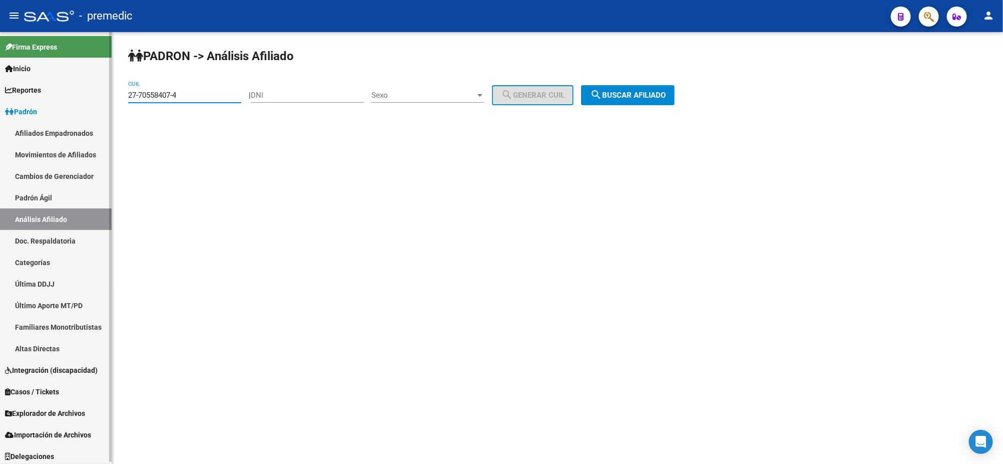
drag, startPoint x: 137, startPoint y: 94, endPoint x: 88, endPoint y: 97, distance: 48.7
click at [88, 96] on mat-sidenav-container "Firma Express Inicio Calendario SSS Instructivos Contacto OS Reportes Padrón Tr…" at bounding box center [501, 248] width 1003 height 432
paste input "0-57958109"
type input "20-57958109-4"
click at [623, 91] on span "search Buscar afiliado" at bounding box center [628, 95] width 76 height 9
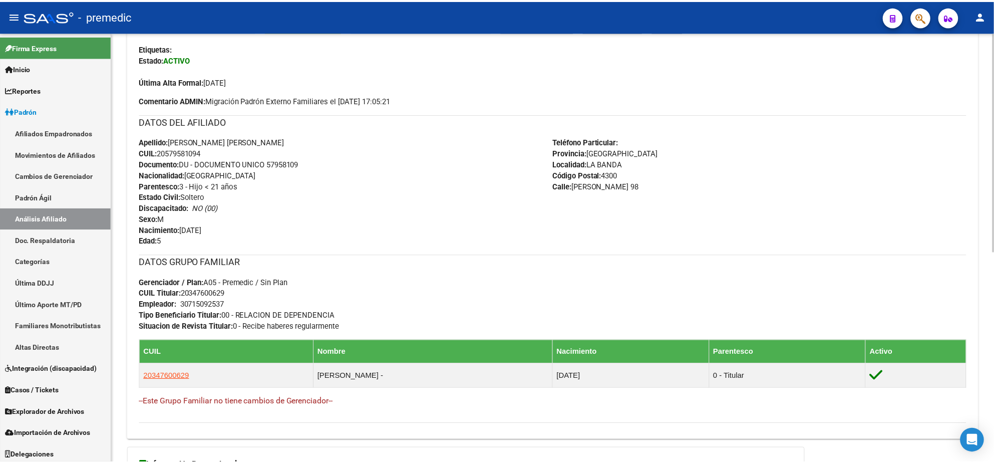
scroll to position [313, 0]
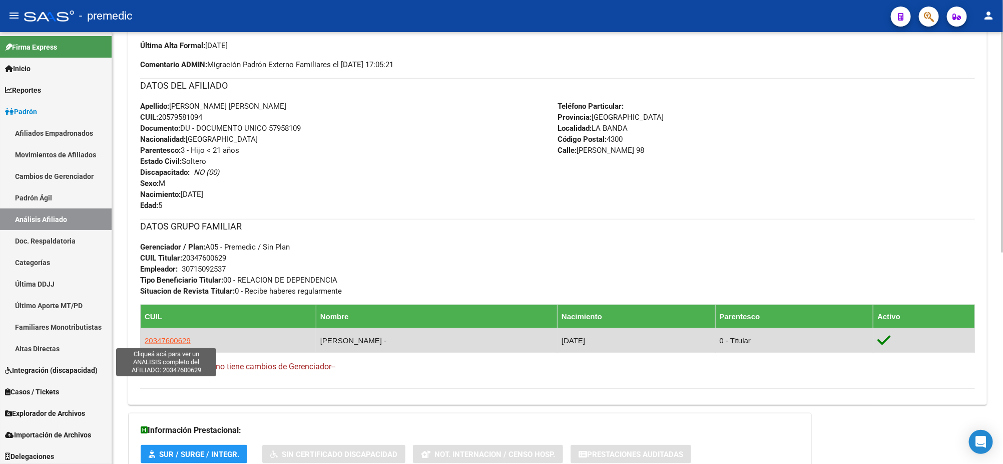
click at [159, 339] on span "20347600629" at bounding box center [168, 340] width 46 height 9
type textarea "20347600629"
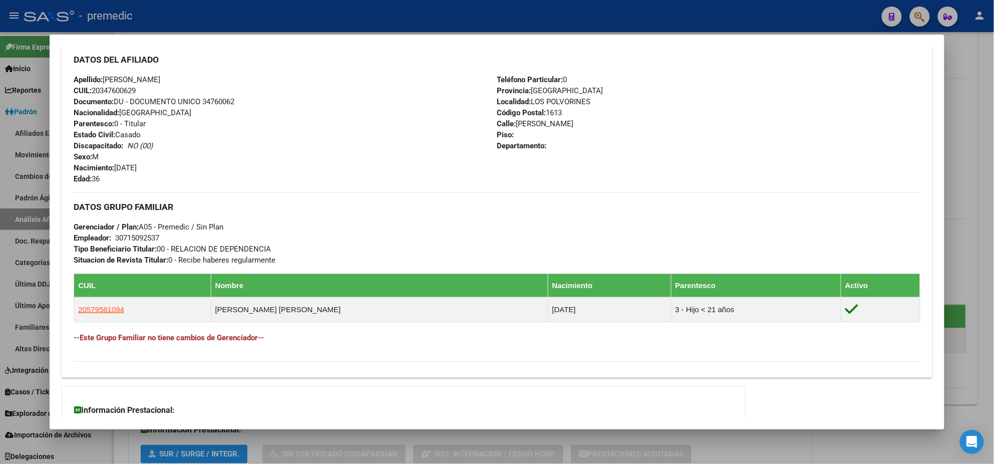
scroll to position [426, 0]
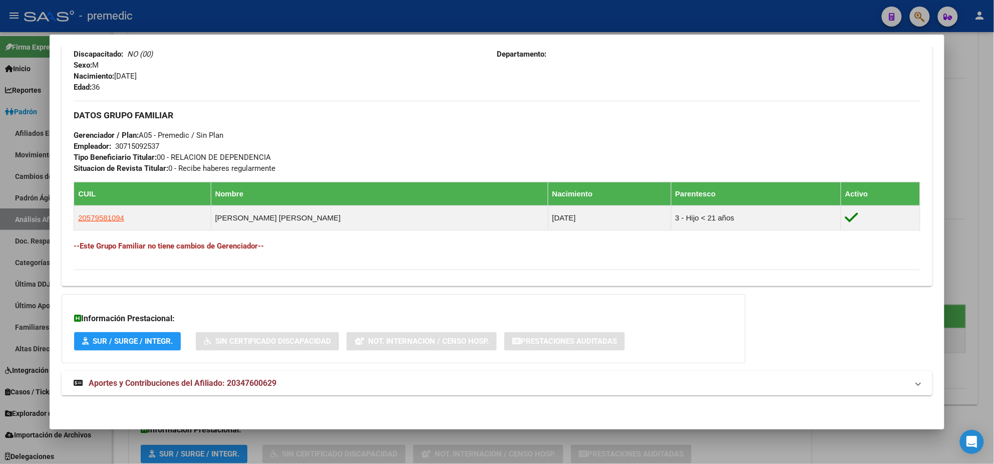
click at [183, 375] on mat-expansion-panel-header "Aportes y Contribuciones del Afiliado: 20347600629" at bounding box center [497, 383] width 871 height 24
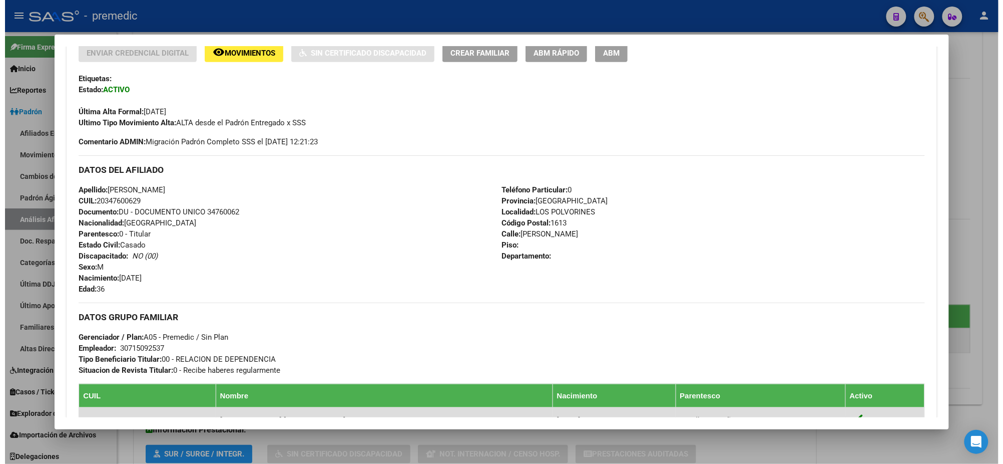
scroll to position [0, 0]
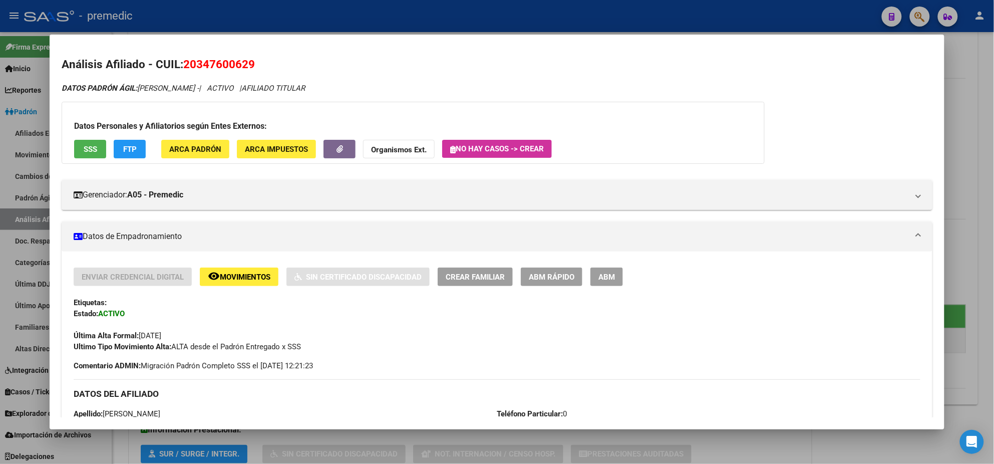
click at [531, 281] on span "ABM Rápido" at bounding box center [552, 276] width 46 height 9
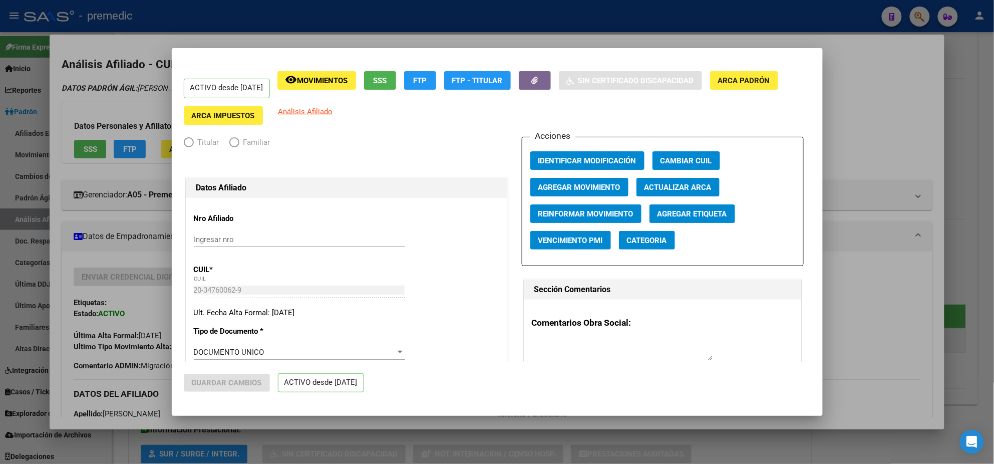
radio input "true"
type input "30-71509253-7"
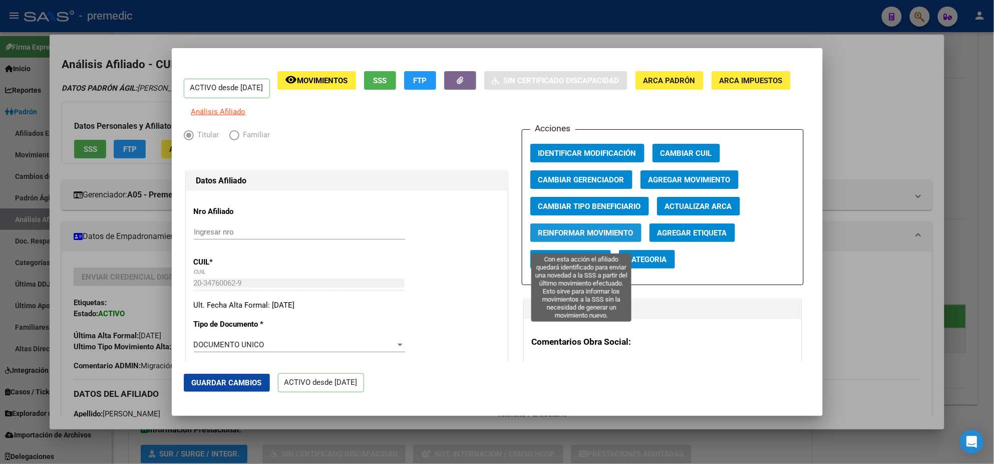
click at [558, 237] on span "Reinformar Movimiento" at bounding box center [585, 232] width 95 height 9
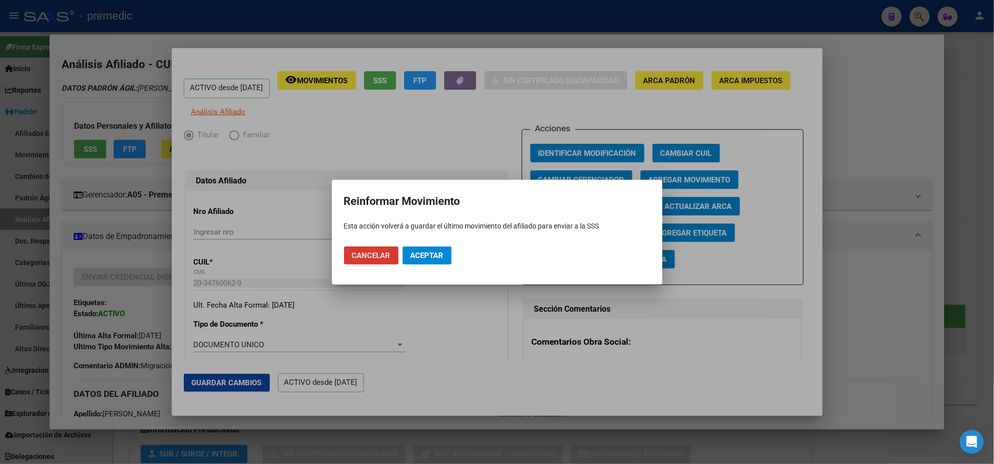
click at [437, 251] on span "Aceptar" at bounding box center [427, 255] width 33 height 9
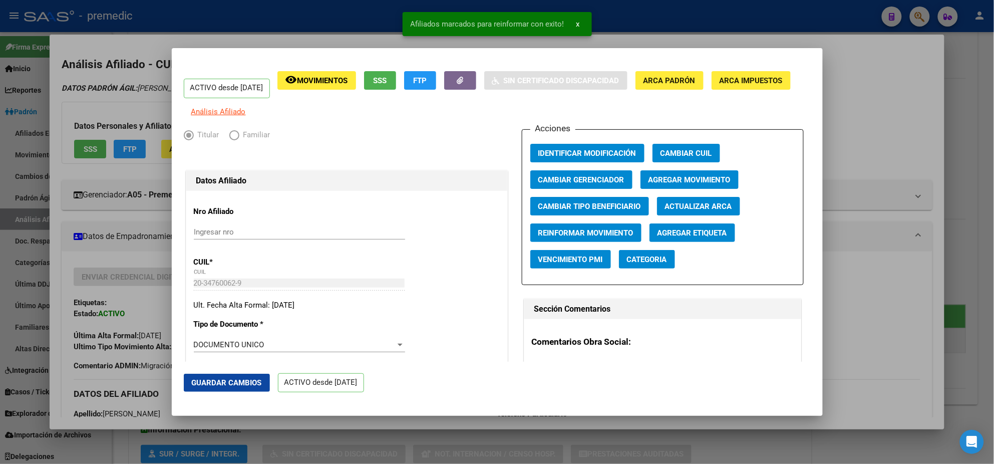
click at [149, 218] on div at bounding box center [497, 232] width 994 height 464
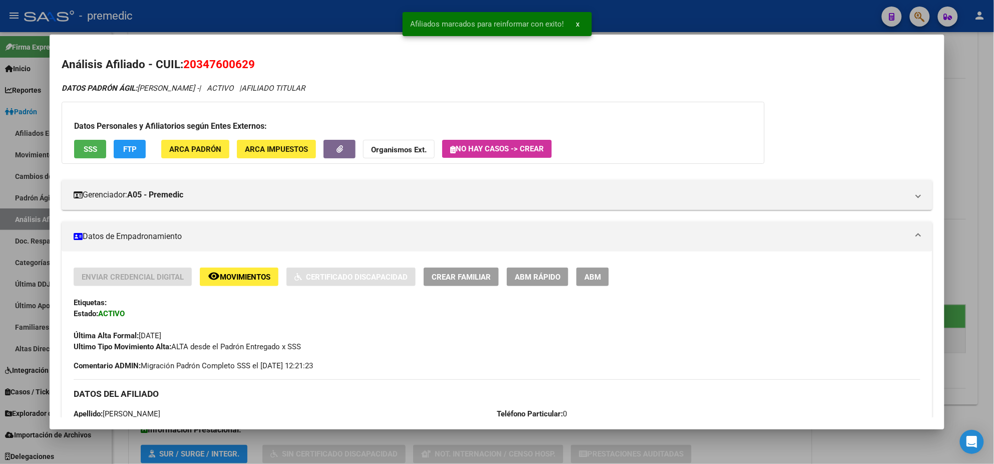
click at [20, 217] on div at bounding box center [497, 232] width 994 height 464
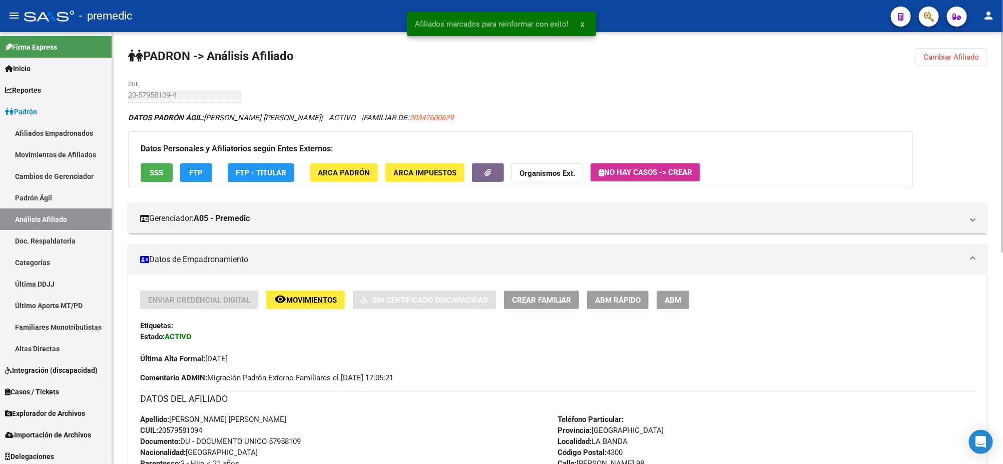
click at [605, 297] on span "ABM Rápido" at bounding box center [618, 299] width 46 height 9
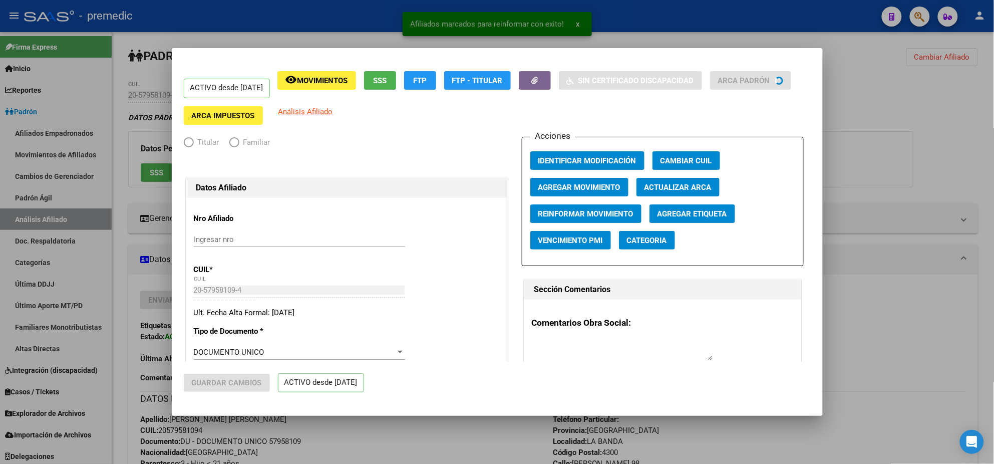
radio input "true"
type input "30-71509253-7"
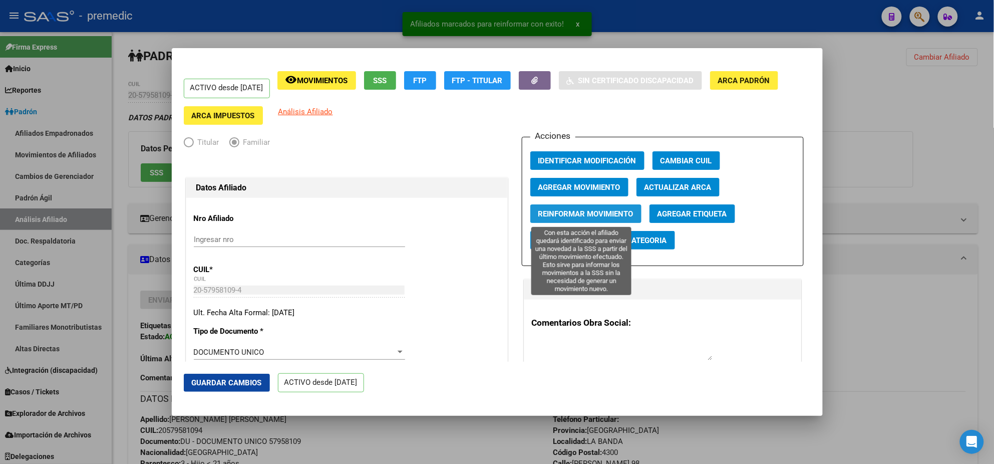
click at [553, 214] on span "Reinformar Movimiento" at bounding box center [585, 213] width 95 height 9
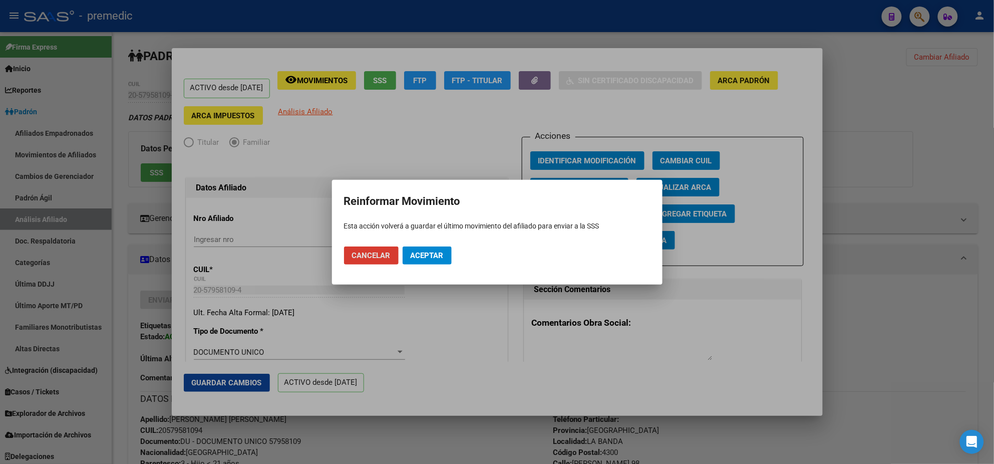
click at [422, 255] on span "Aceptar" at bounding box center [427, 255] width 33 height 9
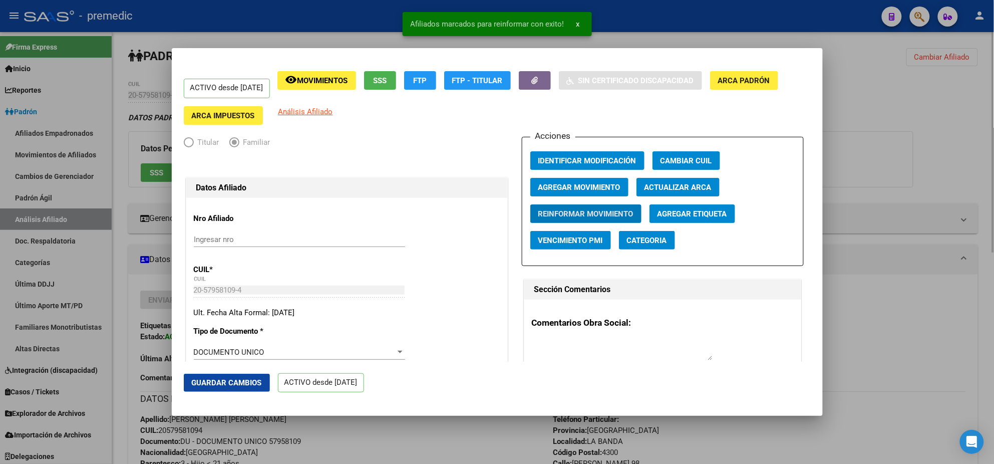
click at [466, 438] on div at bounding box center [497, 232] width 994 height 464
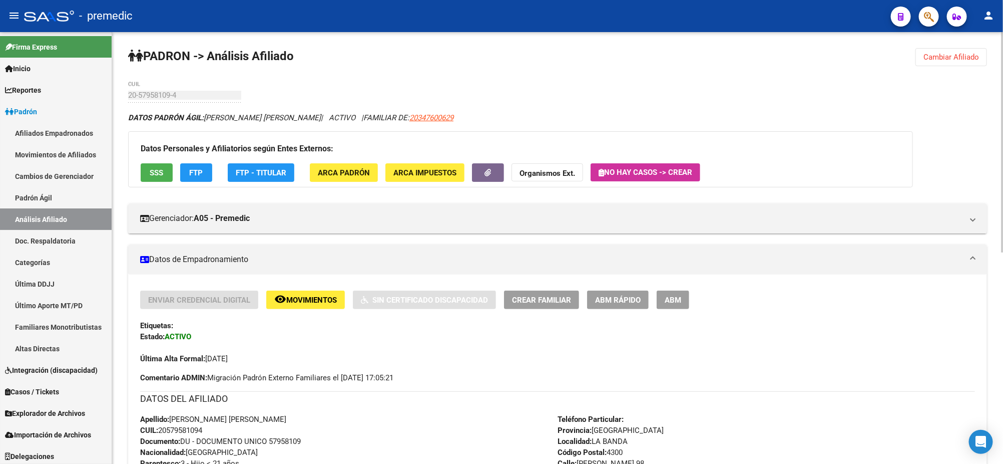
click at [940, 60] on span "Cambiar Afiliado" at bounding box center [952, 57] width 56 height 9
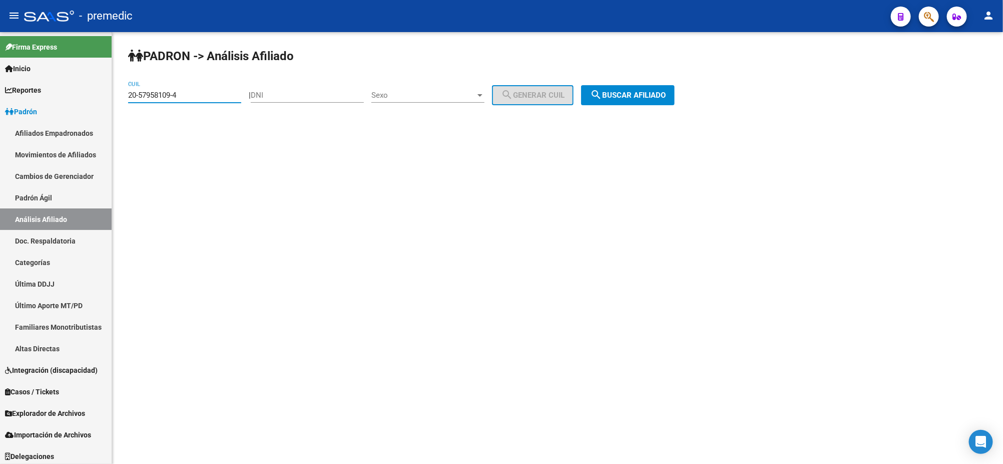
drag, startPoint x: 187, startPoint y: 93, endPoint x: 117, endPoint y: 97, distance: 70.7
click at [119, 96] on div "PADRON -> Análisis Afiliado 20-57958109-4 CUIL | DNI Sexo Sexo search Generar C…" at bounding box center [557, 84] width 891 height 105
paste input "7-54093357-5"
type input "27-54093357-5"
click at [641, 93] on span "search Buscar afiliado" at bounding box center [628, 95] width 76 height 9
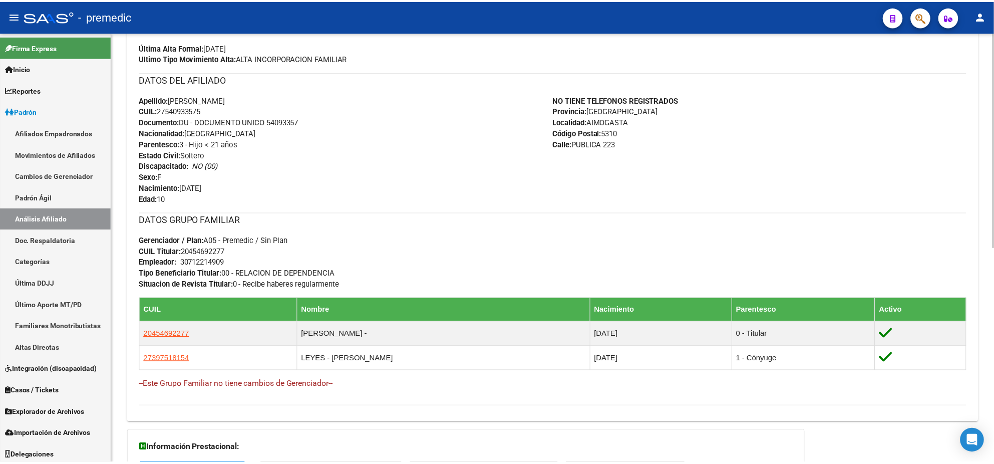
scroll to position [313, 0]
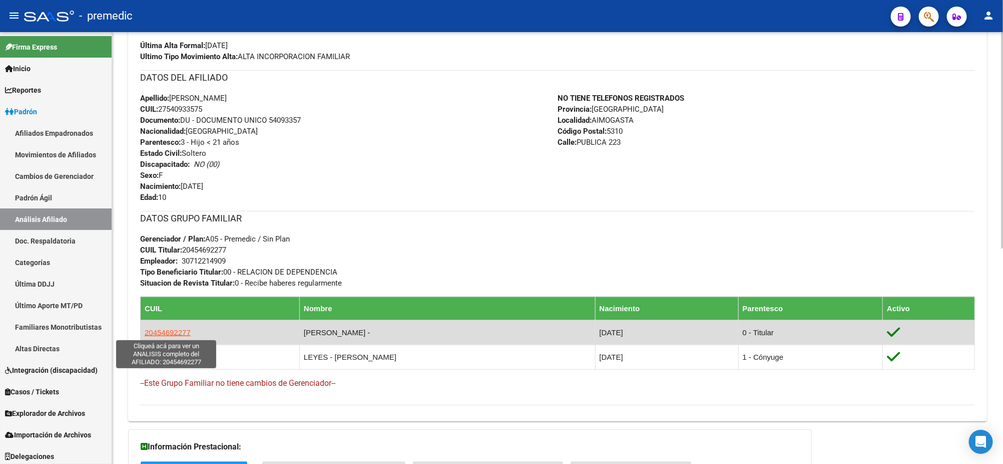
click at [166, 334] on span "20454692277" at bounding box center [168, 332] width 46 height 9
type textarea "20454692277"
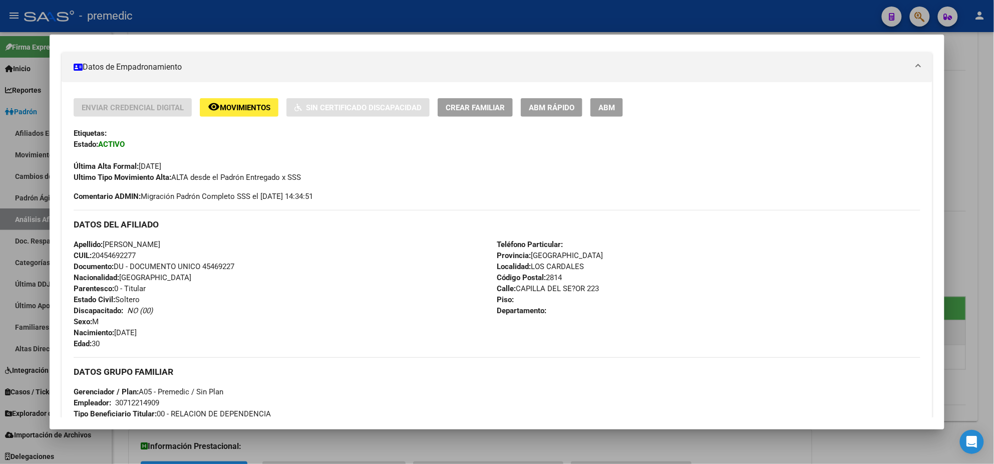
scroll to position [187, 0]
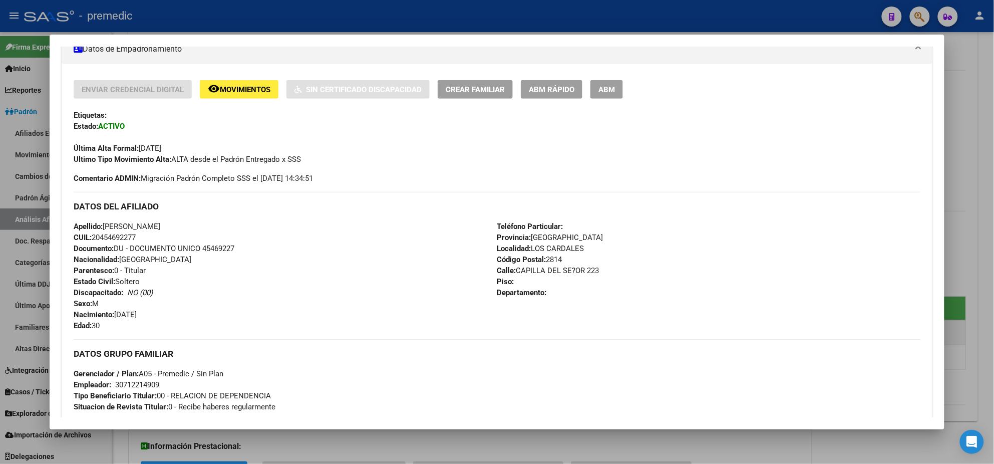
drag, startPoint x: 99, startPoint y: 236, endPoint x: 111, endPoint y: 237, distance: 12.1
click at [111, 237] on span "CUIL: 20454692277" at bounding box center [105, 237] width 62 height 9
click at [178, 288] on div "Apellido: [PERSON_NAME] CUIL: 20454692277 Documento: DU - DOCUMENTO UNICO 45469…" at bounding box center [285, 276] width 423 height 110
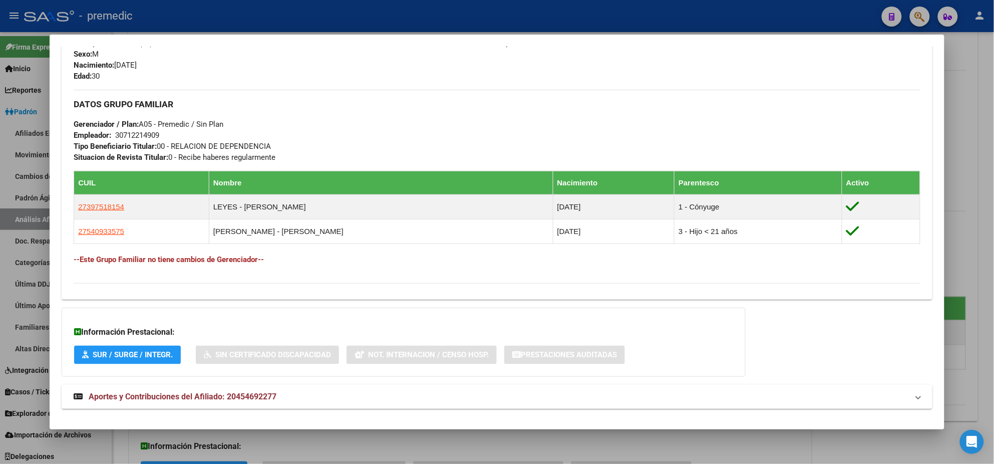
scroll to position [451, 0]
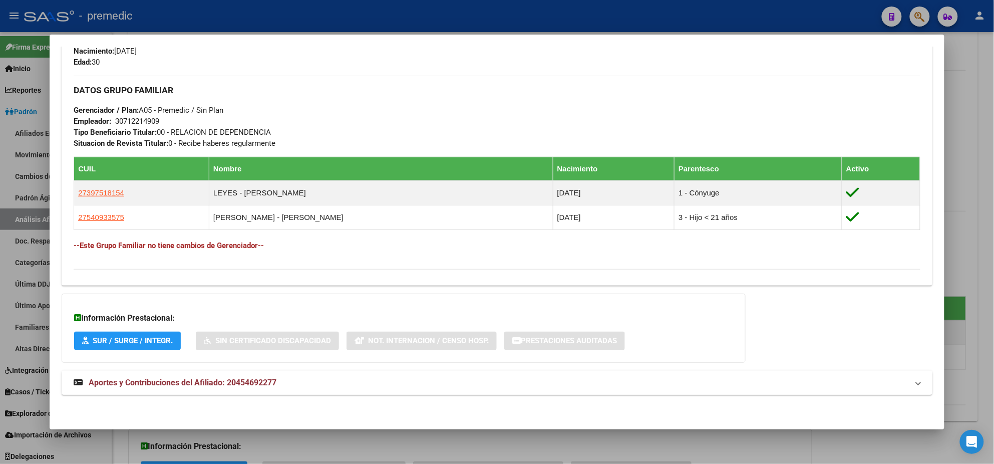
click at [184, 375] on mat-expansion-panel-header "Aportes y Contribuciones del Afiliado: 20454692277" at bounding box center [497, 383] width 871 height 24
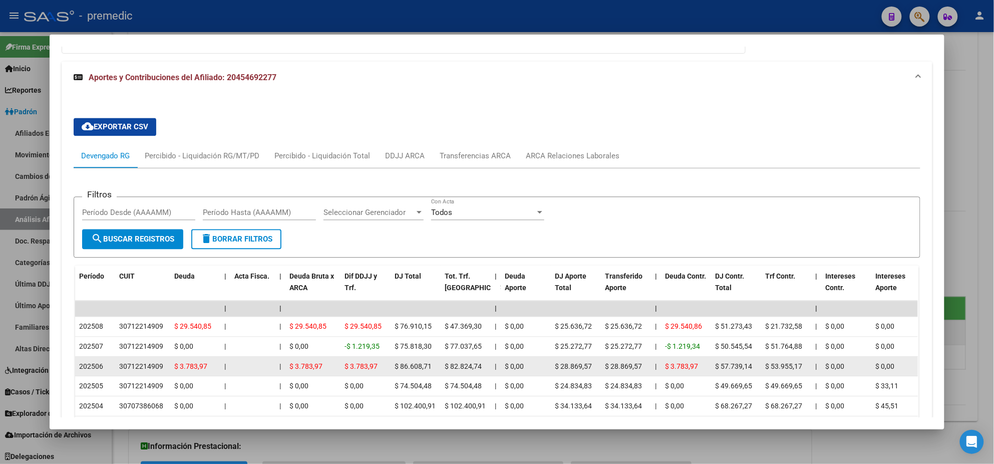
scroll to position [822, 0]
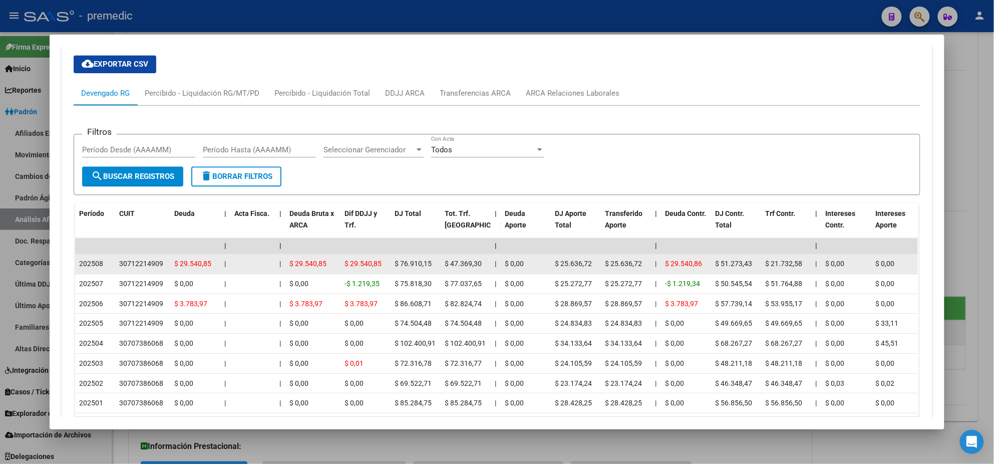
click at [137, 264] on div "30712214909" at bounding box center [141, 264] width 44 height 12
click at [137, 259] on div "30712214909" at bounding box center [141, 264] width 44 height 12
copy div "30712214909"
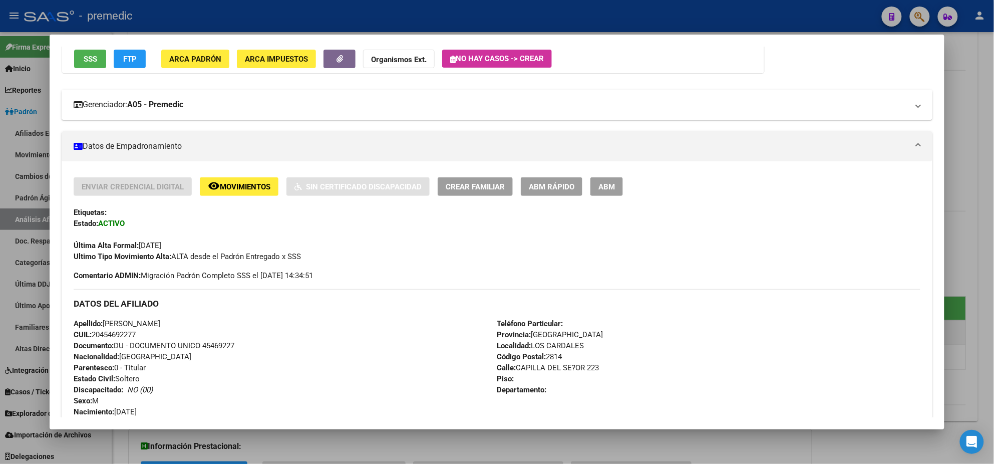
scroll to position [9, 0]
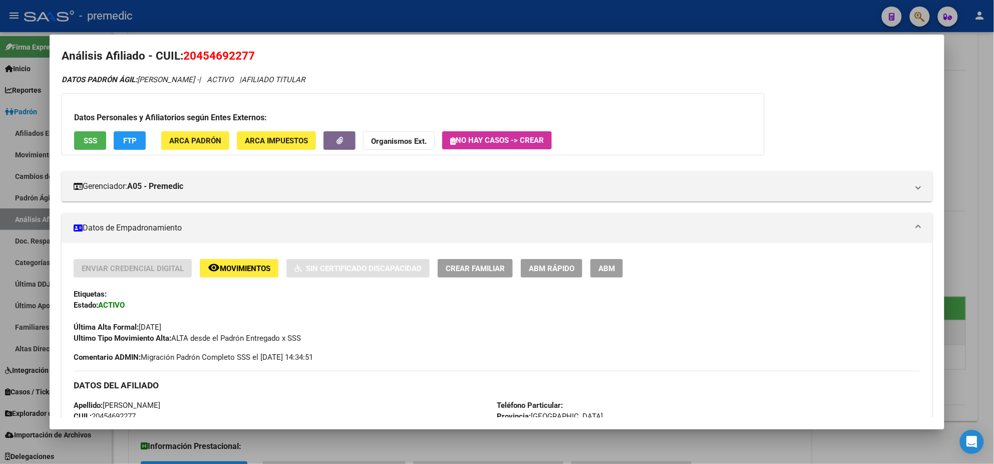
click at [562, 269] on span "ABM Rápido" at bounding box center [552, 268] width 46 height 9
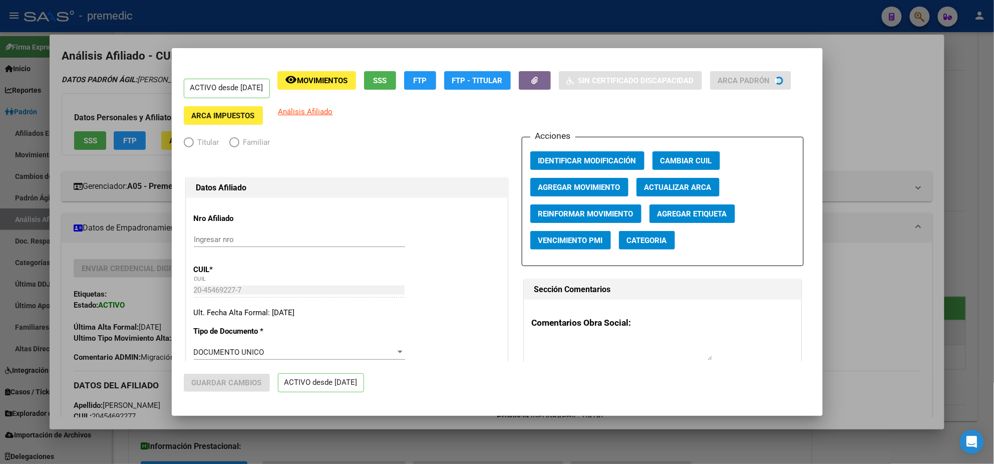
radio input "true"
type input "30-71221490-9"
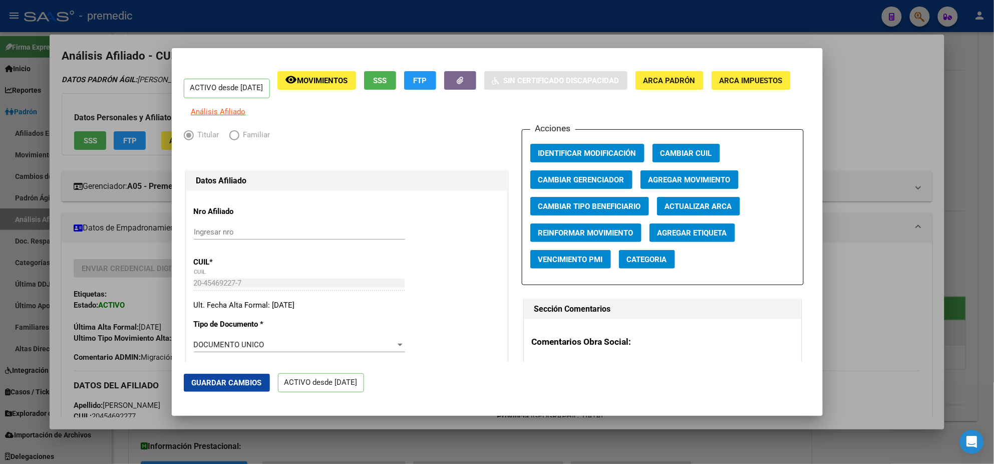
click at [677, 183] on span "Agregar Movimiento" at bounding box center [689, 179] width 82 height 9
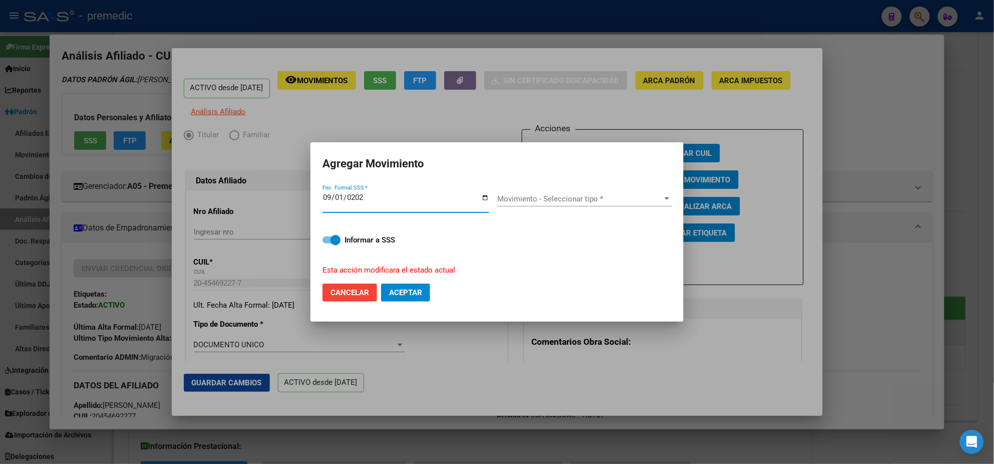
type input "[DATE]"
click at [527, 196] on span "Movimiento - Seleccionar tipo *" at bounding box center [580, 198] width 166 height 9
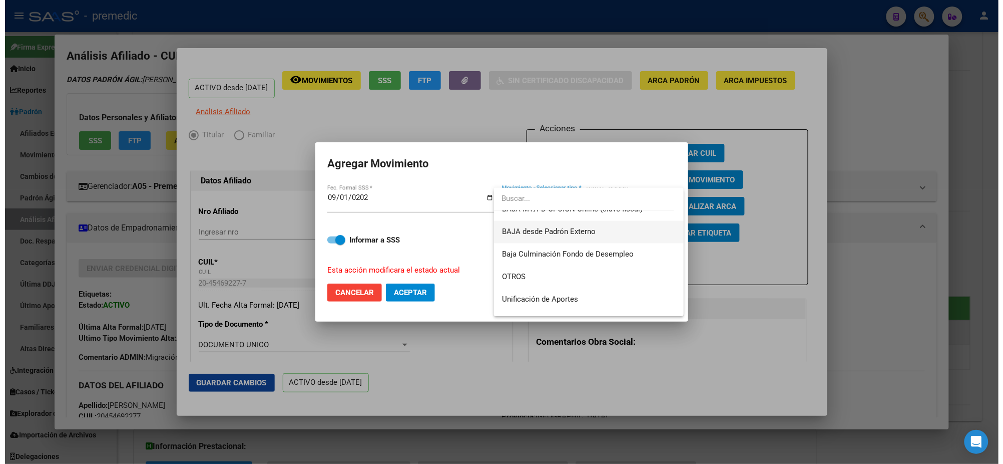
scroll to position [688, 0]
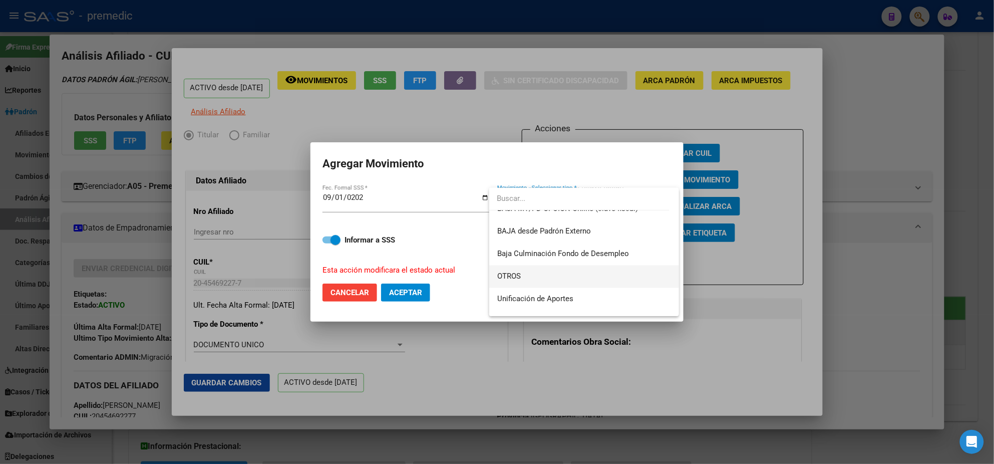
click at [529, 276] on span "OTROS" at bounding box center [584, 276] width 174 height 23
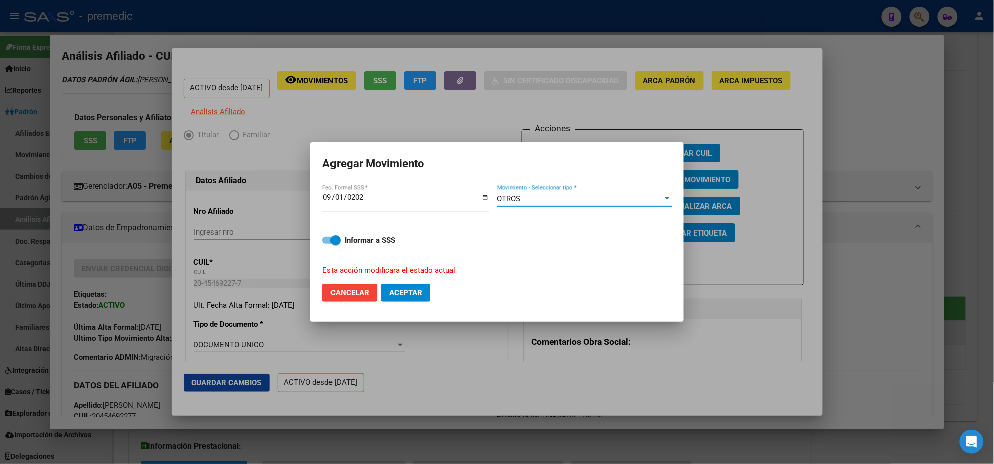
click at [421, 288] on span "Aceptar" at bounding box center [405, 292] width 33 height 9
checkbox input "false"
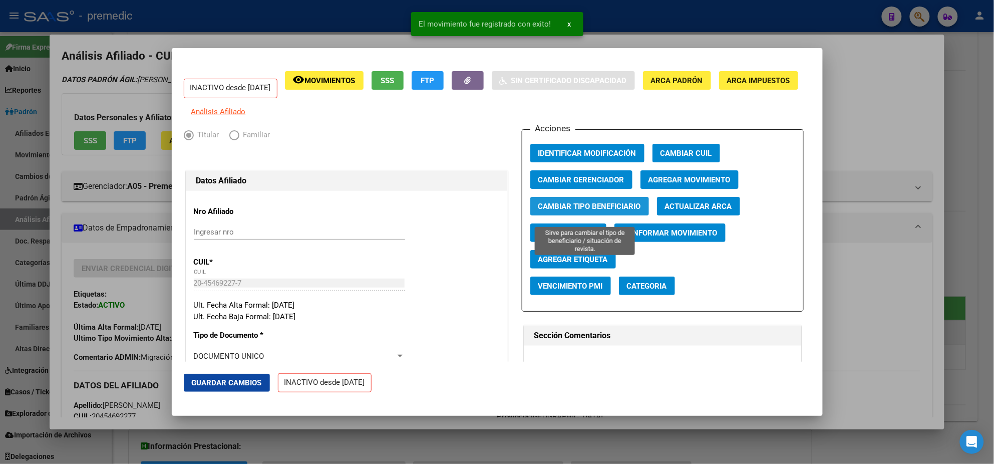
click at [550, 211] on span "Cambiar Tipo Beneficiario" at bounding box center [589, 206] width 103 height 9
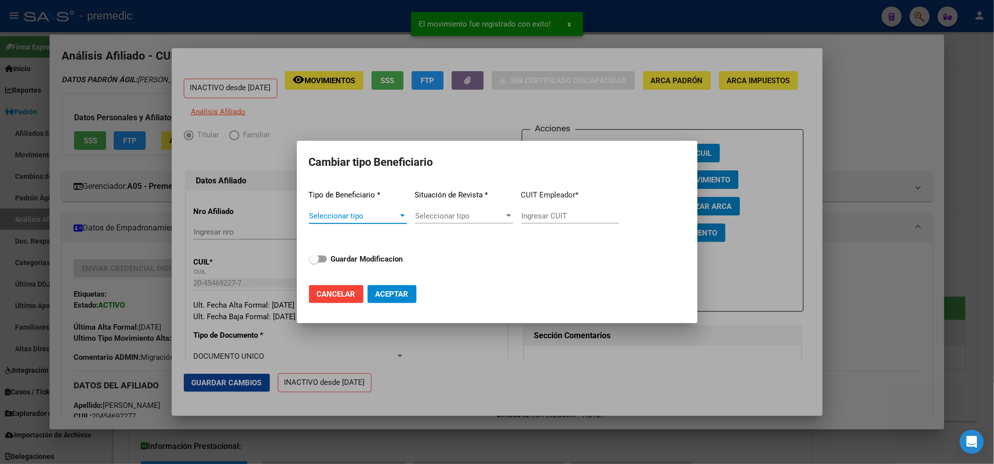
click at [361, 219] on span "Seleccionar tipo" at bounding box center [353, 215] width 89 height 9
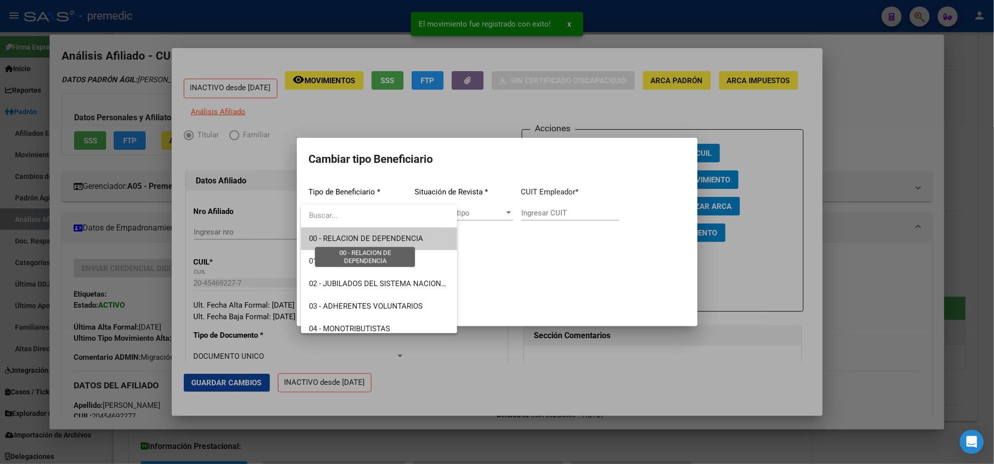
click at [354, 239] on span "00 - RELACION DE DEPENDENCIA" at bounding box center [366, 238] width 114 height 9
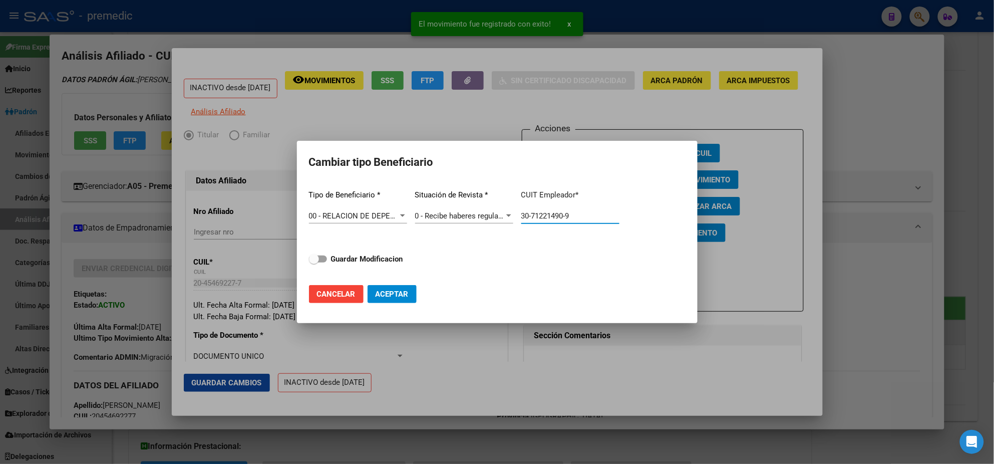
drag, startPoint x: 546, startPoint y: 216, endPoint x: 446, endPoint y: 216, distance: 99.6
click at [447, 216] on div "Tipo de Beneficiario * 00 - RELACION DE DEPENDENCIA Seleccionar tipo Situación …" at bounding box center [497, 229] width 377 height 95
paste input "text"
type input "30-71221490-9"
click at [394, 285] on button "Aceptar" at bounding box center [392, 294] width 49 height 18
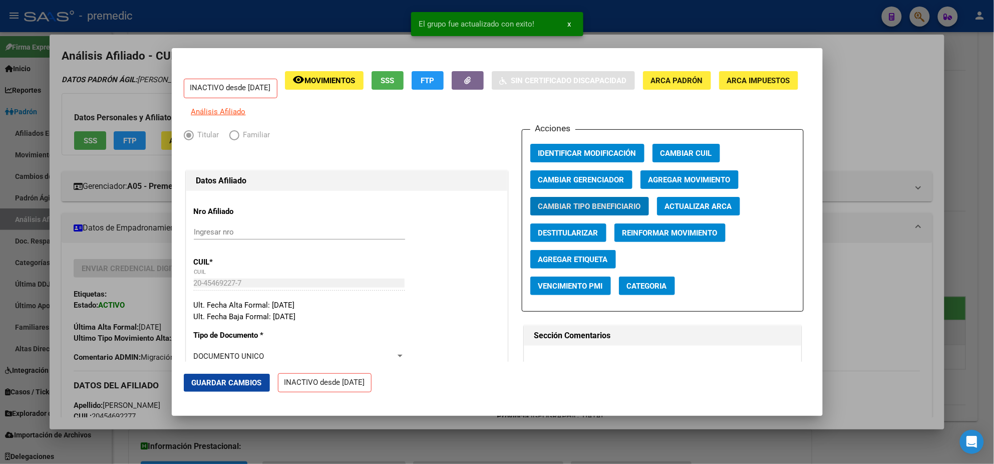
click at [677, 184] on span "Agregar Movimiento" at bounding box center [689, 179] width 82 height 9
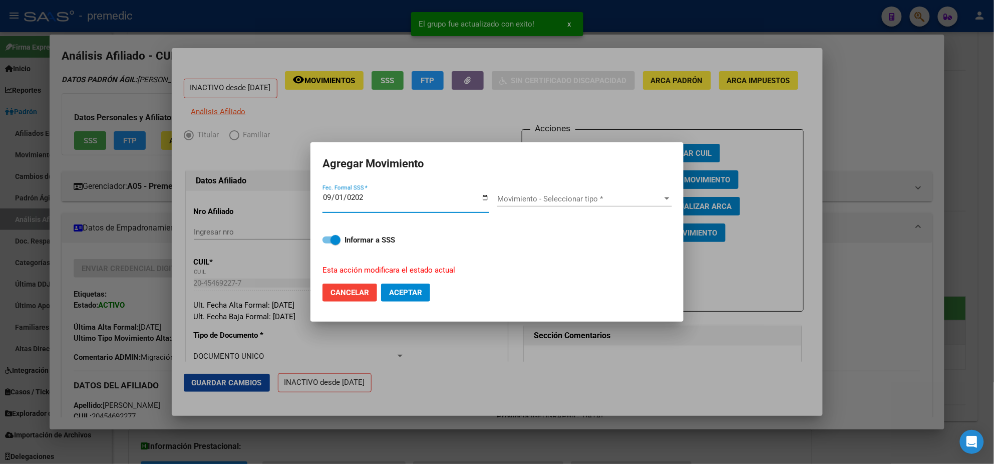
type input "[DATE]"
click at [538, 199] on span "Movimiento - Seleccionar tipo *" at bounding box center [580, 198] width 166 height 9
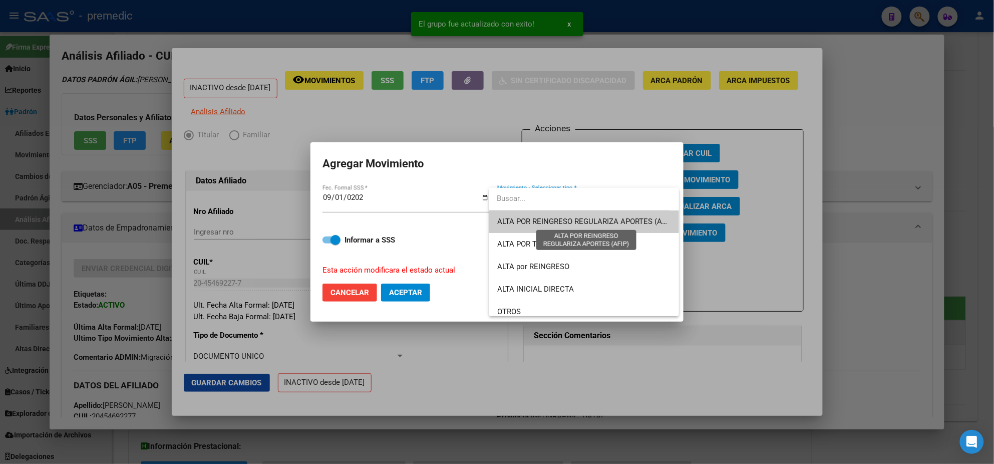
click at [575, 224] on span "ALTA POR REINGRESO REGULARIZA APORTES (AFIP)" at bounding box center [586, 221] width 178 height 9
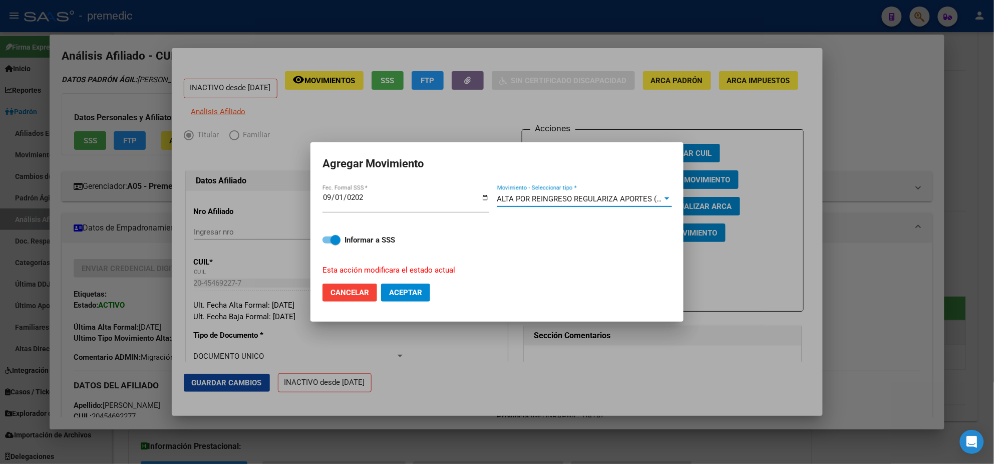
click at [416, 286] on button "Aceptar" at bounding box center [405, 292] width 49 height 18
checkbox input "false"
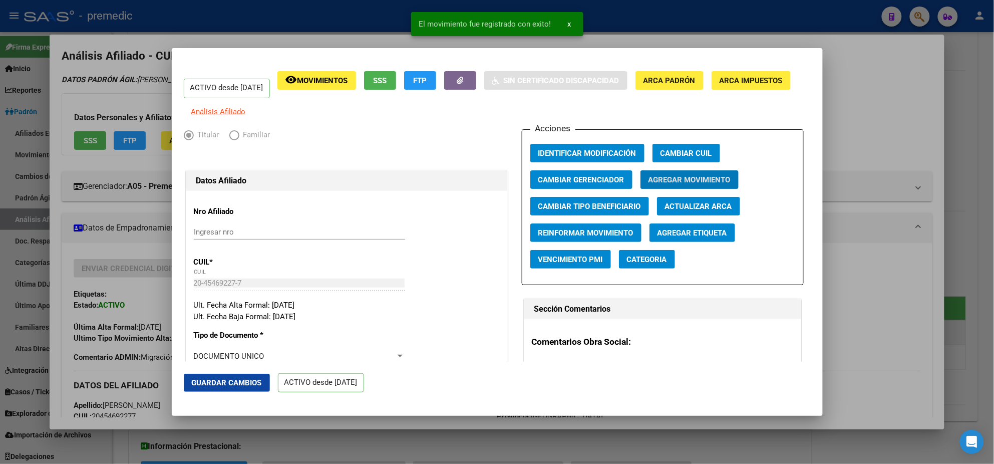
click at [470, 423] on div at bounding box center [497, 232] width 994 height 464
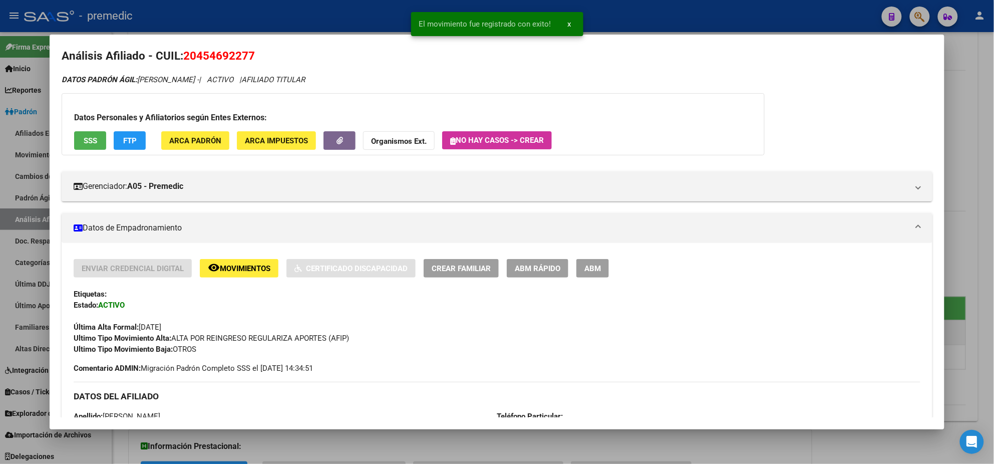
click at [475, 448] on div at bounding box center [497, 232] width 994 height 464
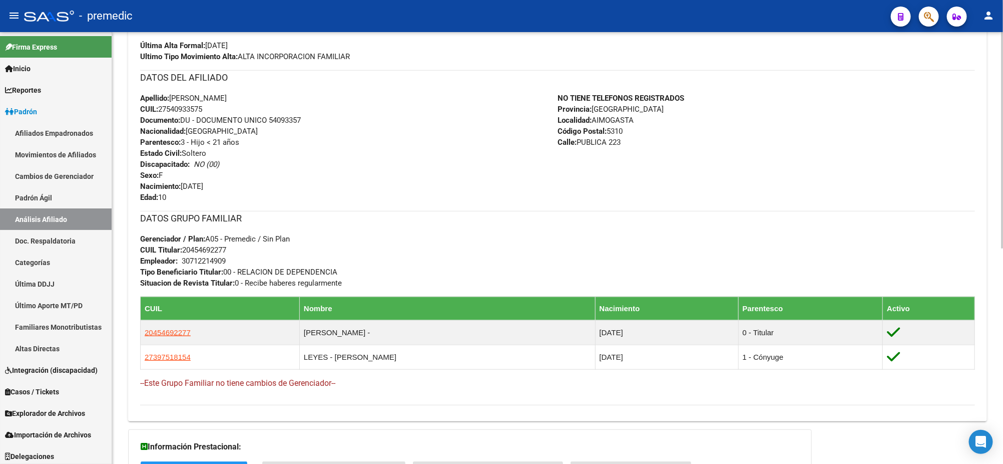
click at [819, 142] on div "NO TIENE TELEFONOS REGISTRADOS Provincia: [GEOGRAPHIC_DATA] Localidad: AIMOGAST…" at bounding box center [767, 148] width 418 height 110
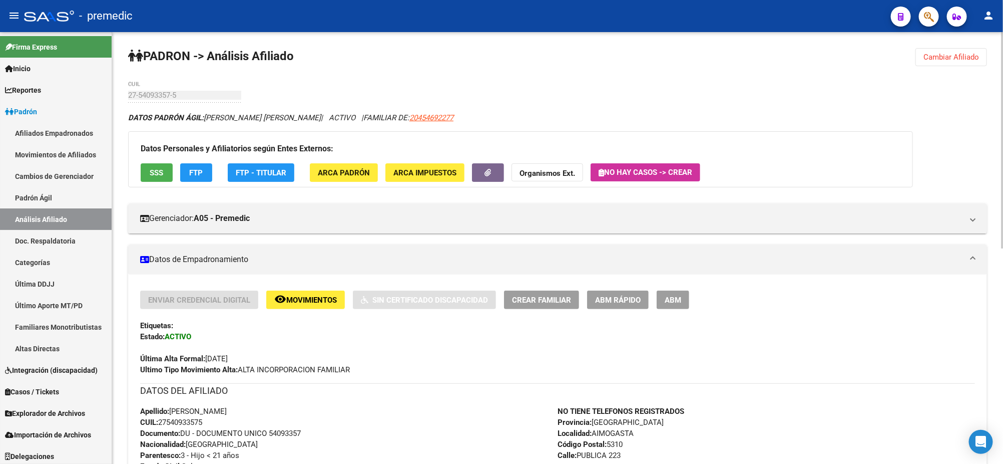
click at [946, 59] on span "Cambiar Afiliado" at bounding box center [952, 57] width 56 height 9
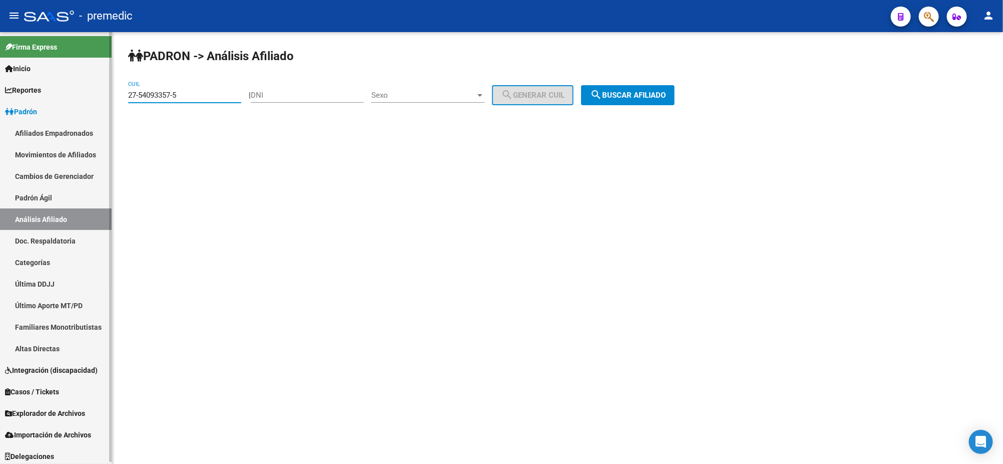
drag, startPoint x: 188, startPoint y: 96, endPoint x: 107, endPoint y: 100, distance: 81.2
click at [107, 100] on mat-sidenav-container "Firma Express Inicio Calendario SSS Instructivos Contacto OS Reportes Padrón Tr…" at bounding box center [501, 248] width 1003 height 432
paste input "41245456-7"
type input "27-41245456-7"
click at [649, 91] on span "search Buscar afiliado" at bounding box center [628, 95] width 76 height 9
